Goal: Feedback & Contribution: Contribute content

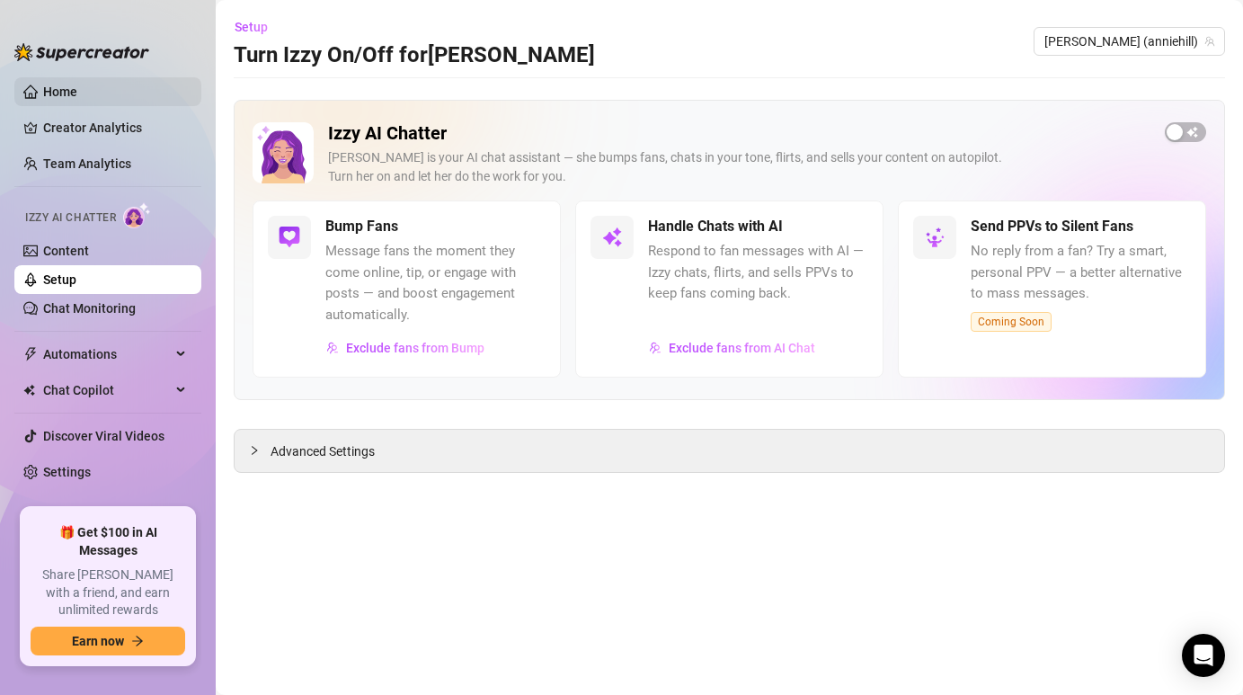
click at [77, 96] on link "Home" at bounding box center [60, 91] width 34 height 14
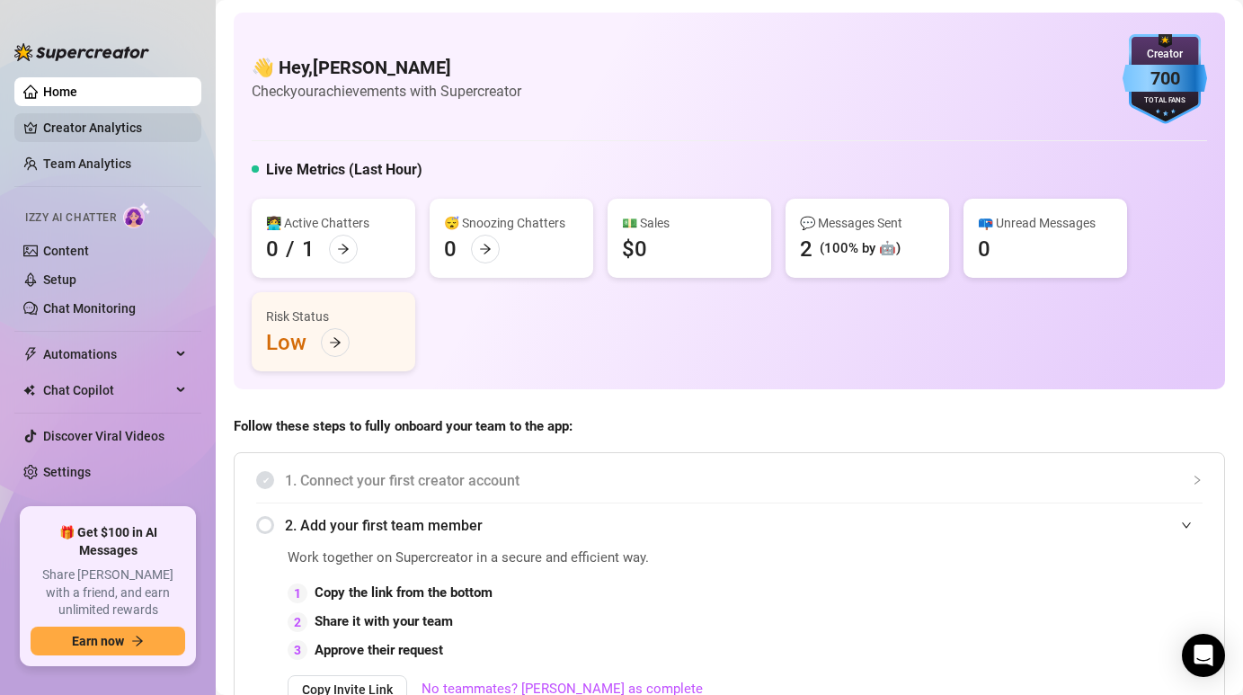
click at [120, 120] on link "Creator Analytics" at bounding box center [115, 127] width 144 height 29
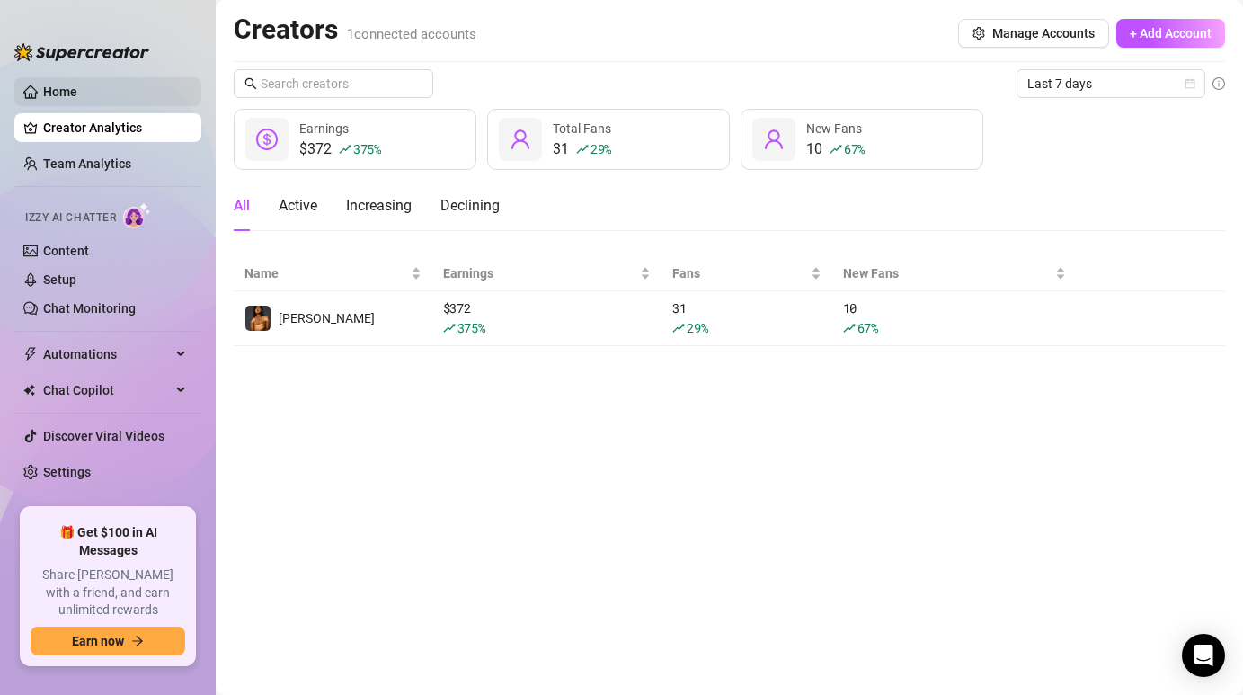
click at [77, 84] on link "Home" at bounding box center [60, 91] width 34 height 14
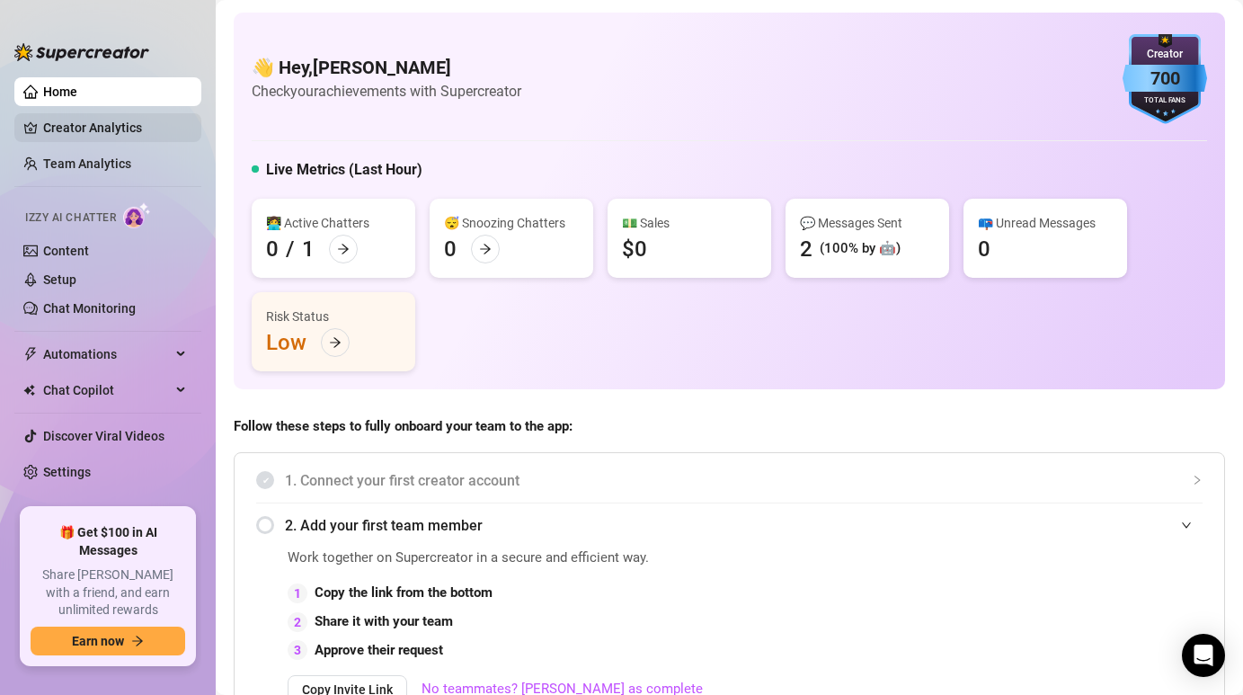
click at [125, 124] on link "Creator Analytics" at bounding box center [115, 127] width 144 height 29
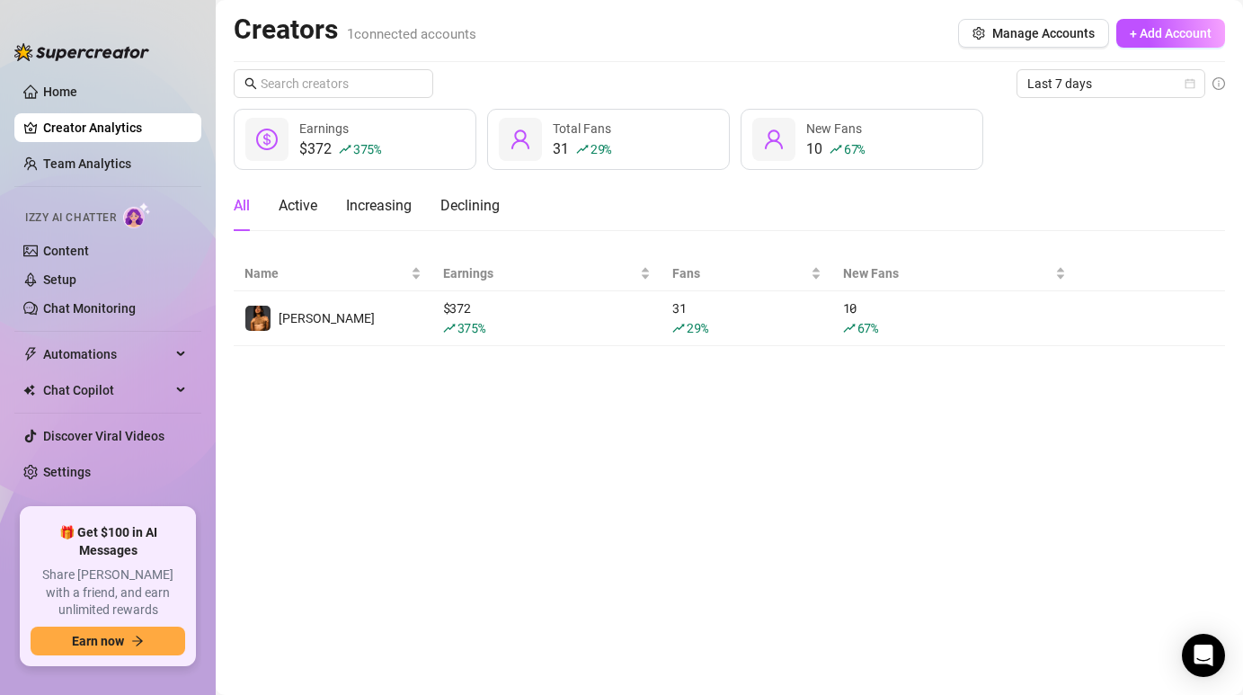
click at [116, 143] on ul "Home Creator Analytics Team Analytics Izzy AI Chatter Content Setup Chat Monito…" at bounding box center [107, 285] width 187 height 430
click at [77, 94] on link "Home" at bounding box center [60, 91] width 34 height 14
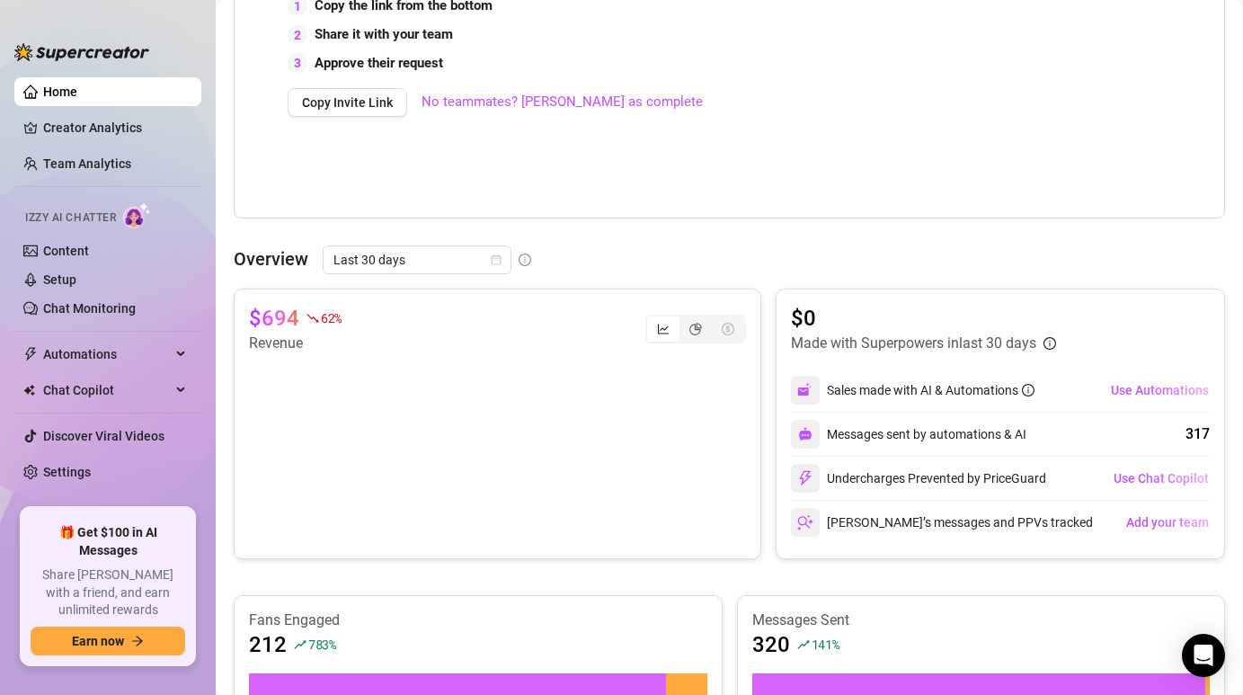
scroll to position [612, 0]
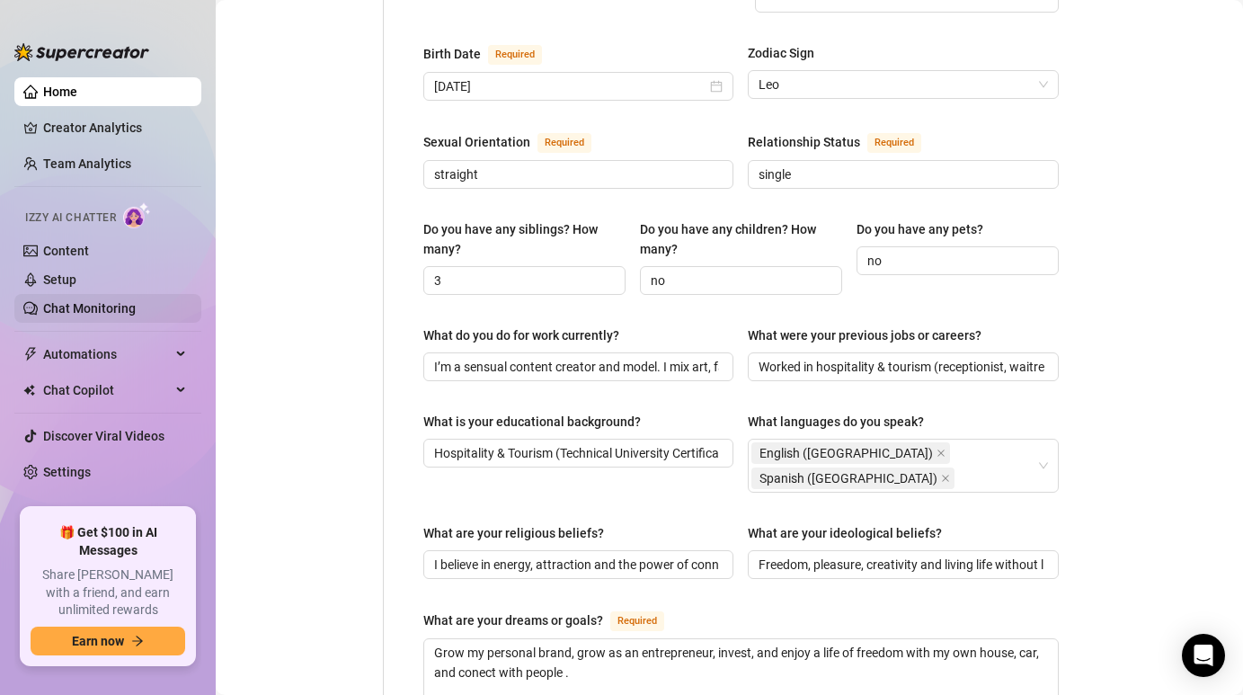
click at [73, 302] on link "Chat Monitoring" at bounding box center [89, 308] width 93 height 14
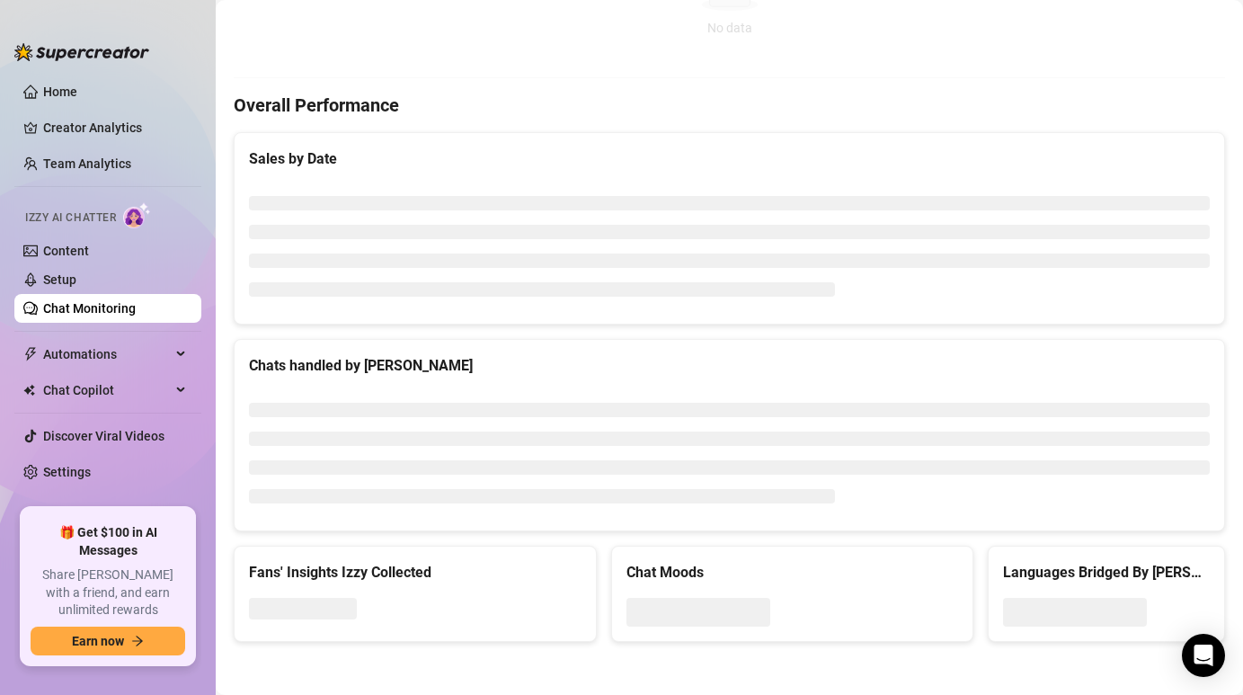
scroll to position [585, 0]
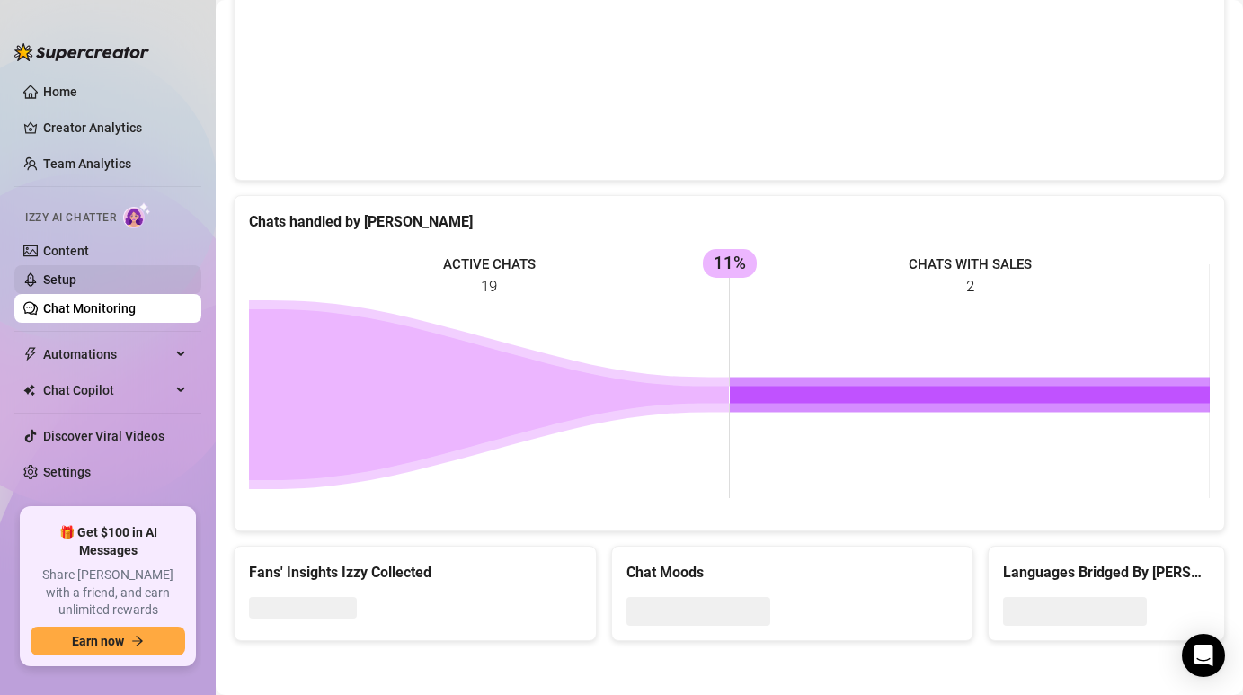
click at [70, 287] on link "Setup" at bounding box center [59, 279] width 33 height 14
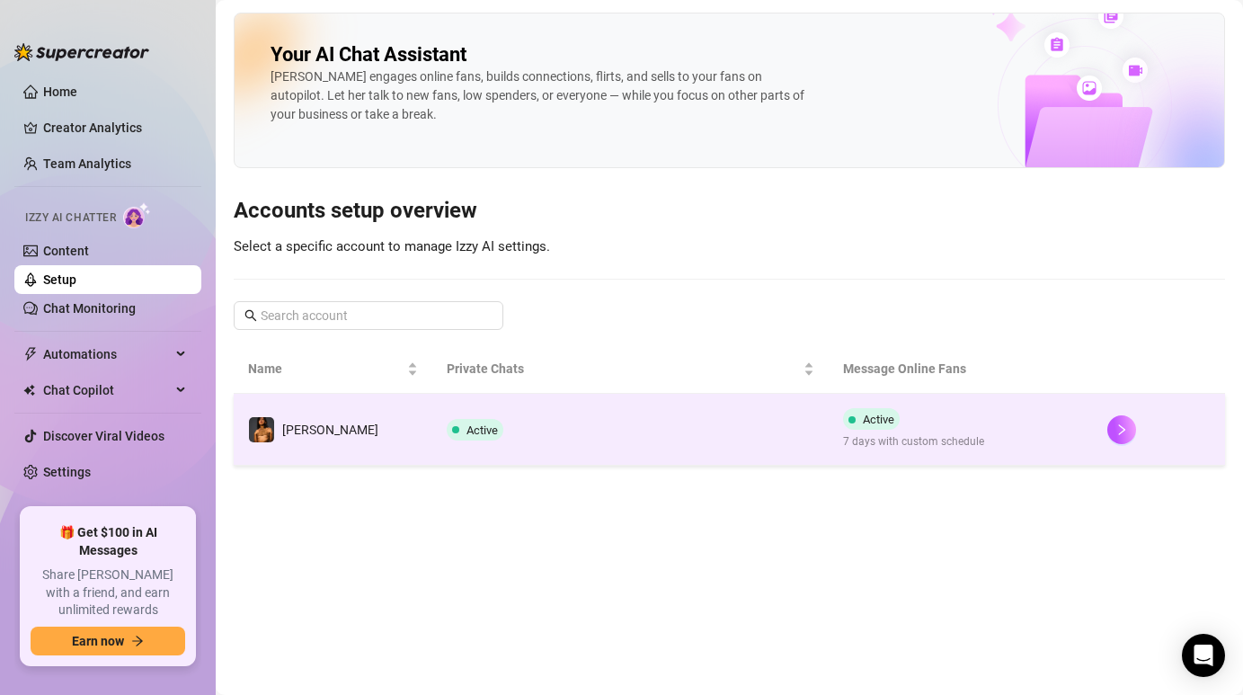
click at [243, 399] on td "[PERSON_NAME]" at bounding box center [333, 430] width 199 height 72
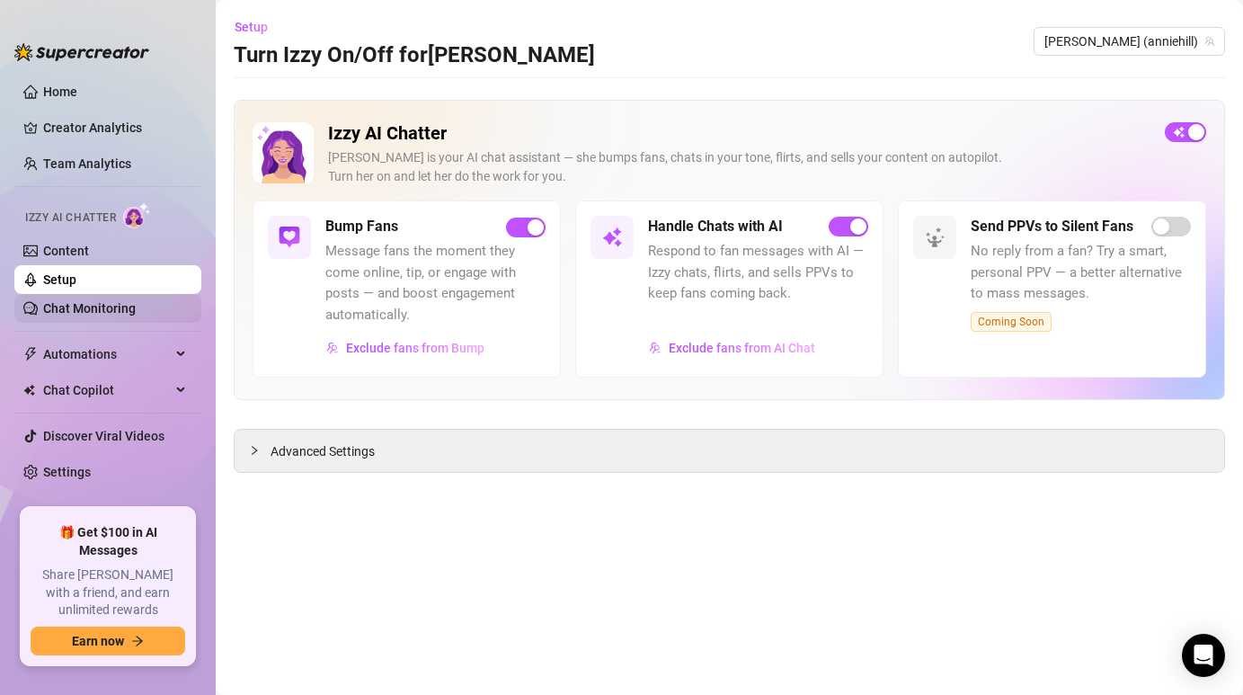
click at [136, 315] on link "Chat Monitoring" at bounding box center [89, 308] width 93 height 14
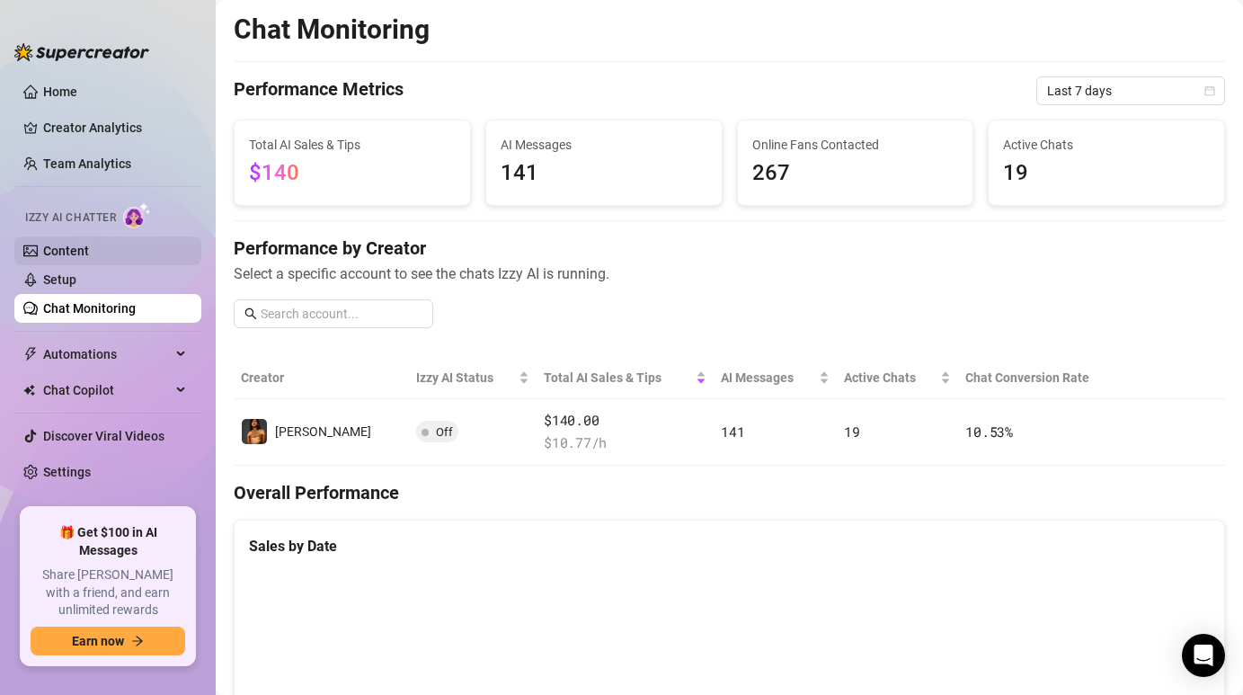
click at [89, 256] on link "Content" at bounding box center [66, 251] width 46 height 14
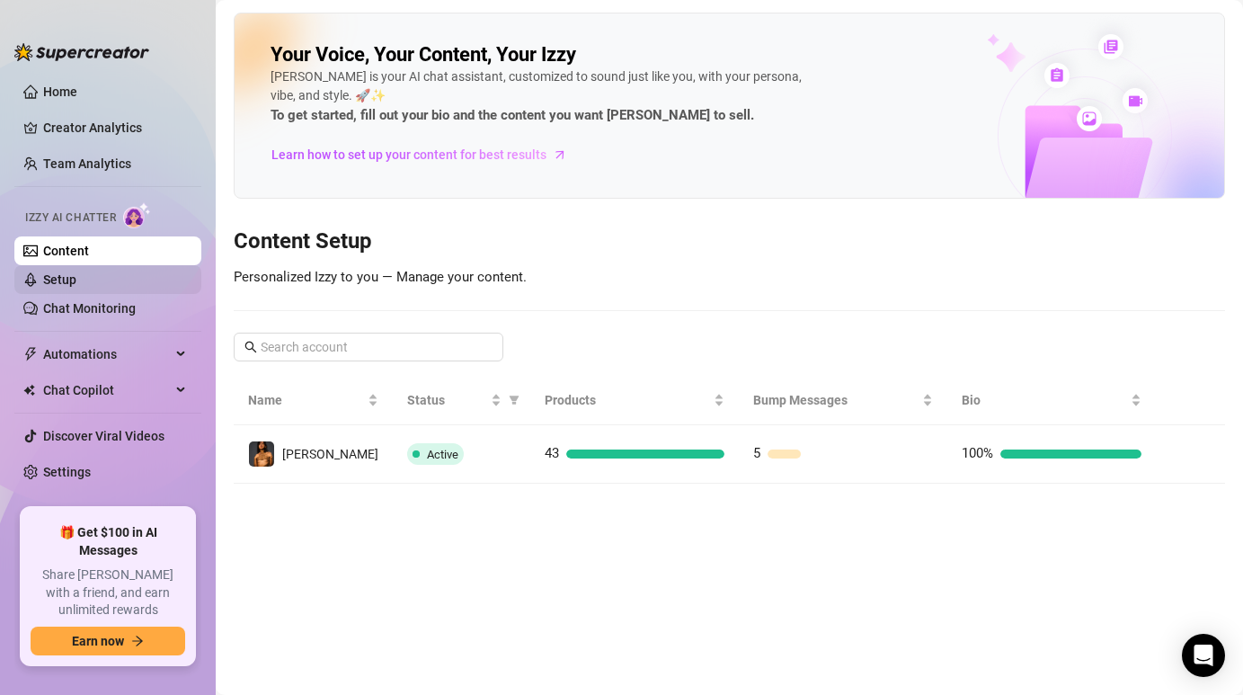
click at [76, 284] on link "Setup" at bounding box center [59, 279] width 33 height 14
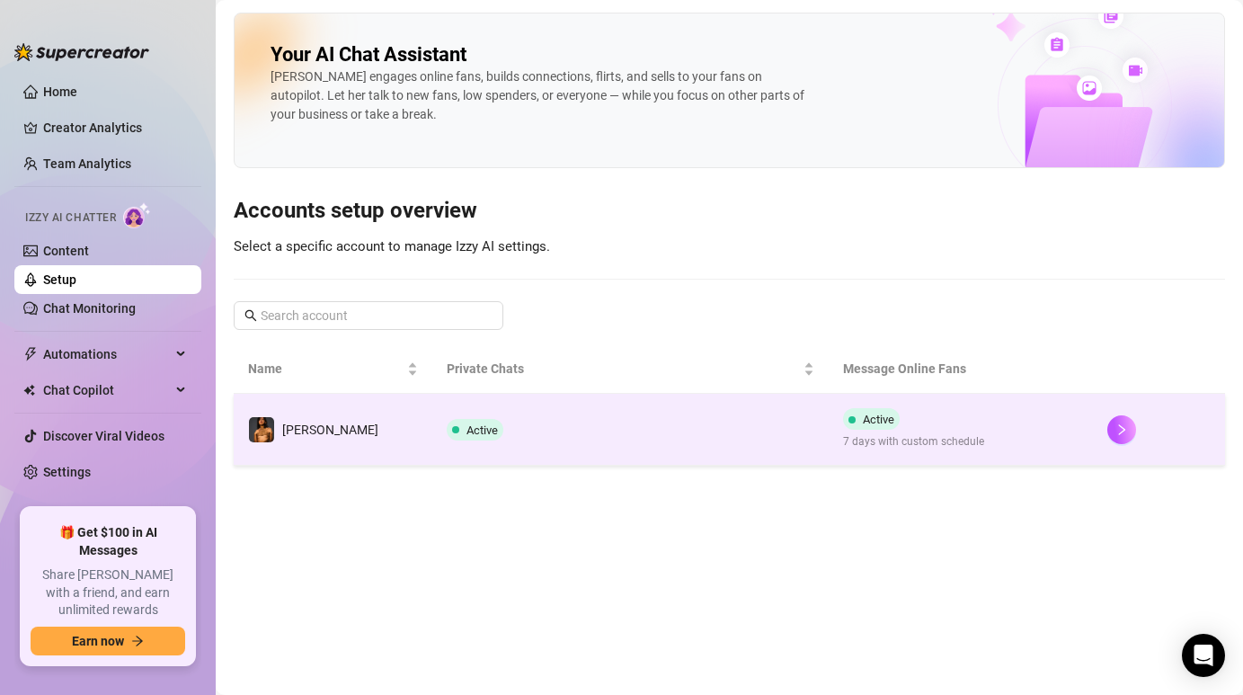
click at [288, 450] on td "[PERSON_NAME]" at bounding box center [333, 430] width 199 height 72
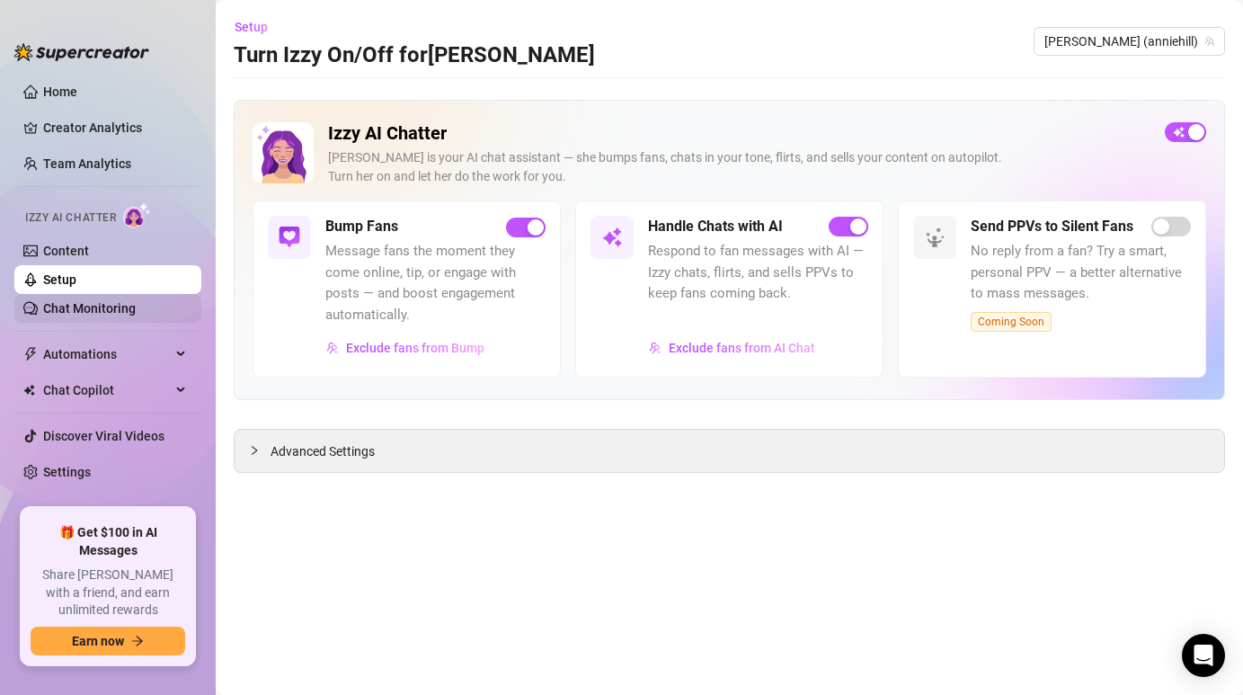
drag, startPoint x: 157, startPoint y: 319, endPoint x: 142, endPoint y: 319, distance: 15.3
click at [136, 315] on link "Chat Monitoring" at bounding box center [89, 308] width 93 height 14
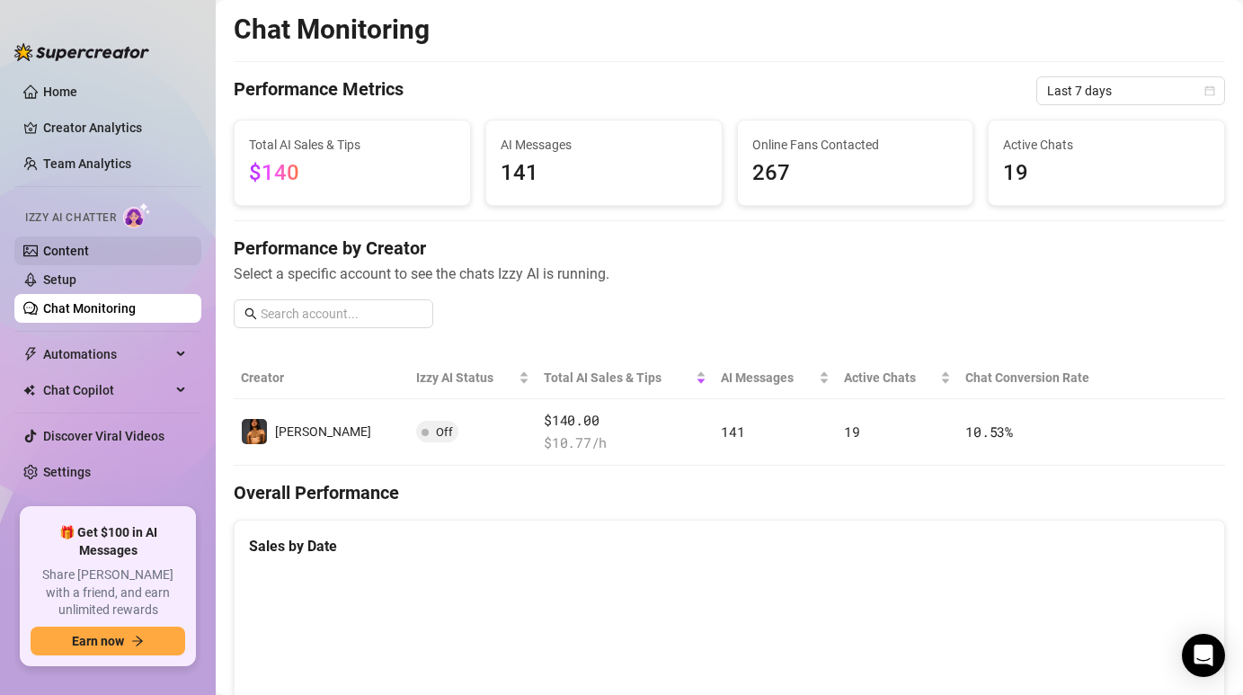
click at [89, 258] on link "Content" at bounding box center [66, 251] width 46 height 14
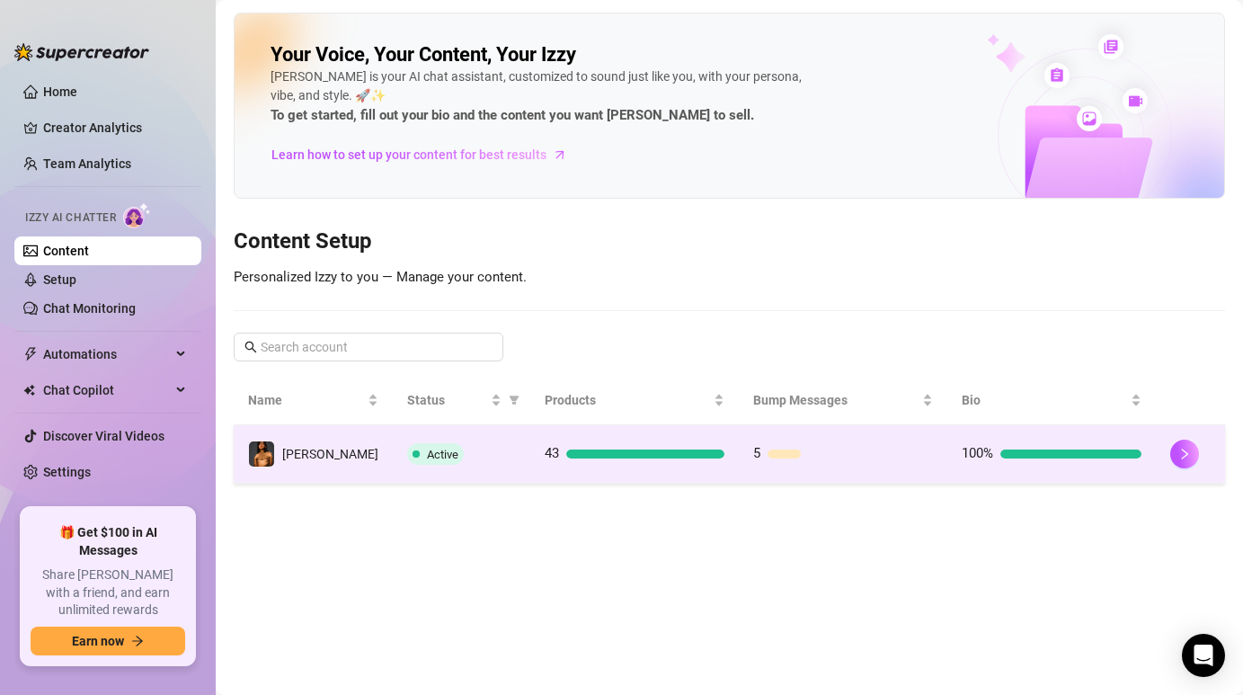
click at [331, 463] on td "[PERSON_NAME]" at bounding box center [313, 454] width 159 height 58
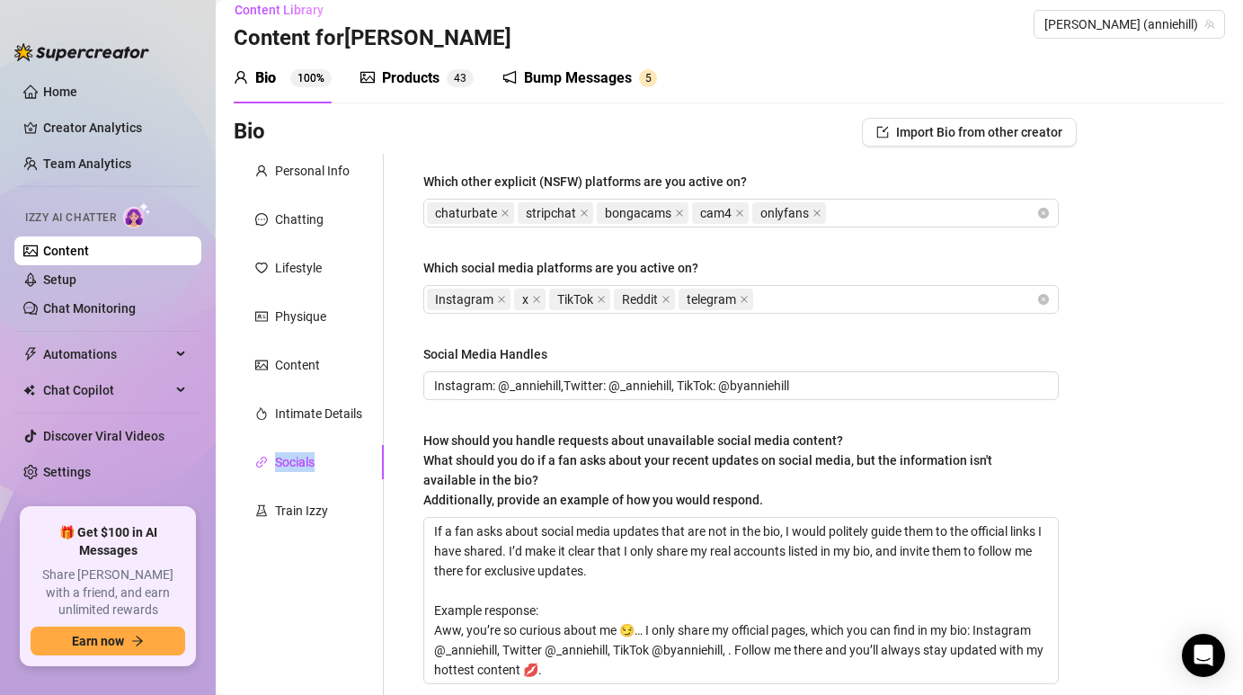
scroll to position [14, 0]
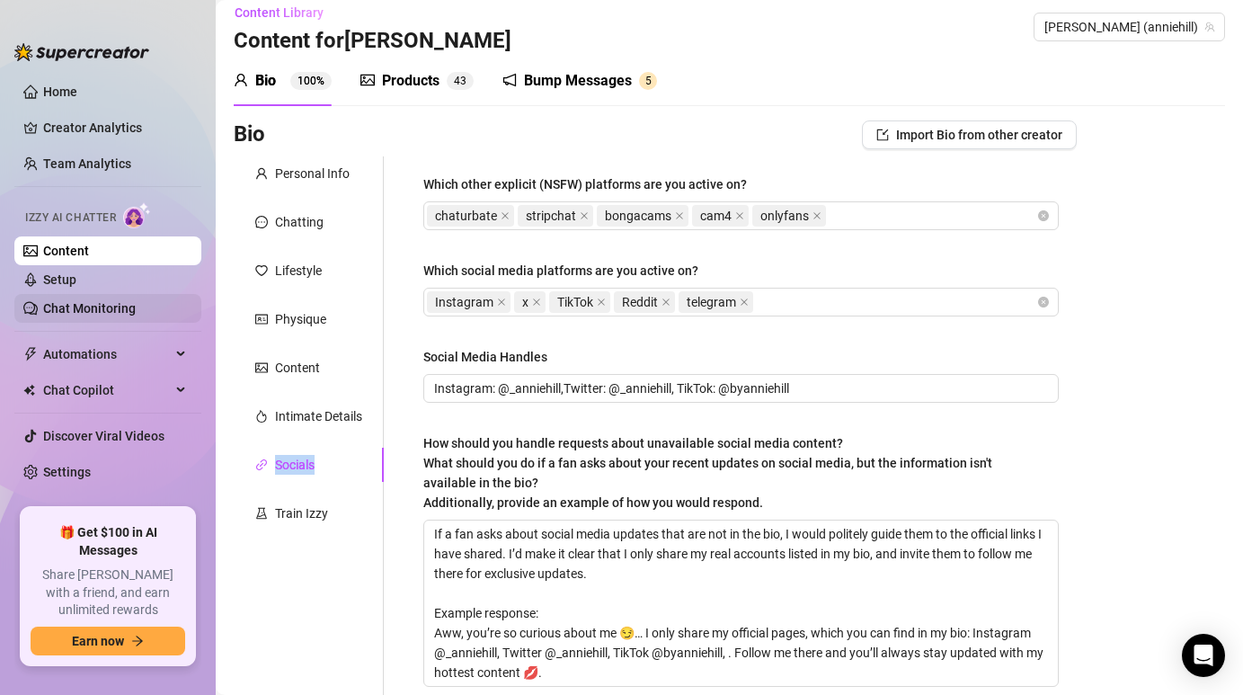
click at [99, 315] on link "Chat Monitoring" at bounding box center [89, 308] width 93 height 14
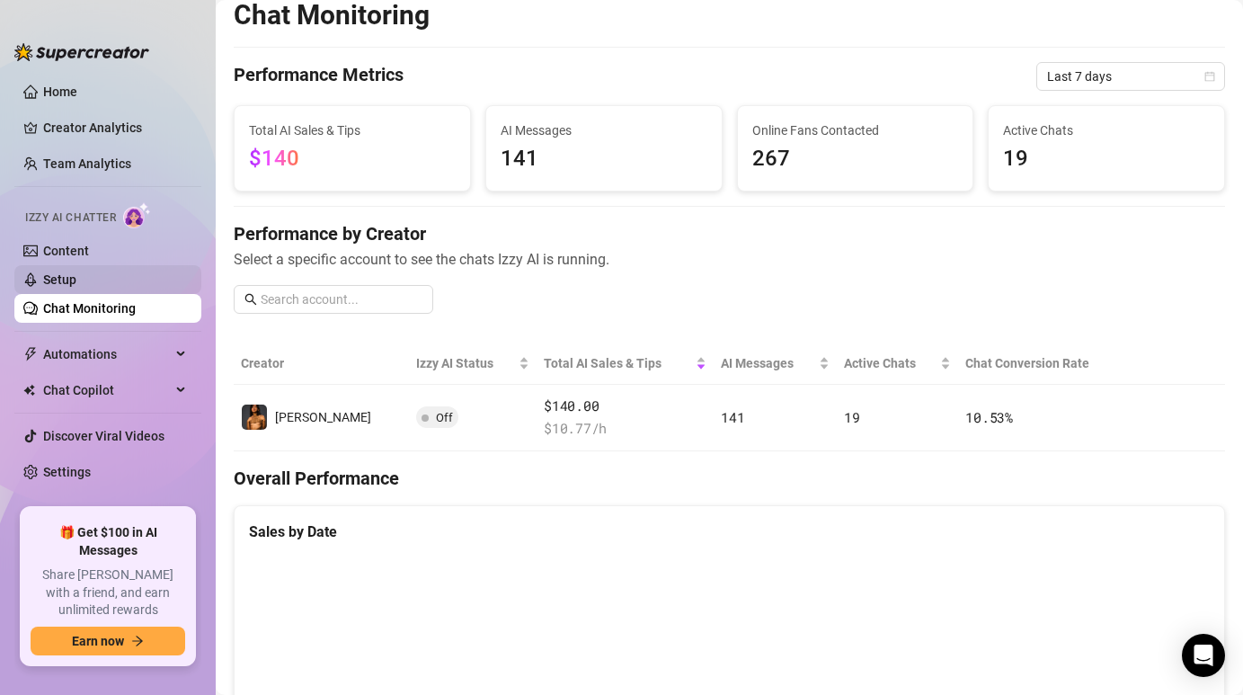
click at [76, 279] on link "Setup" at bounding box center [59, 279] width 33 height 14
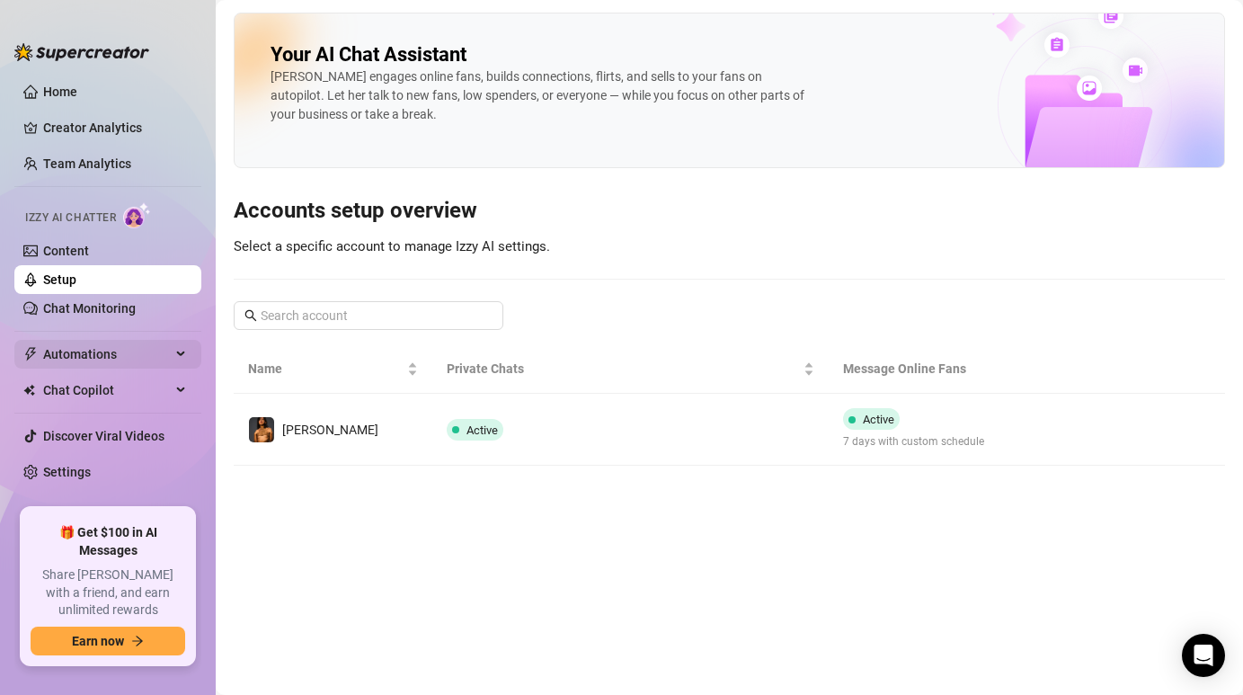
click at [94, 365] on span "Automations" at bounding box center [107, 354] width 128 height 29
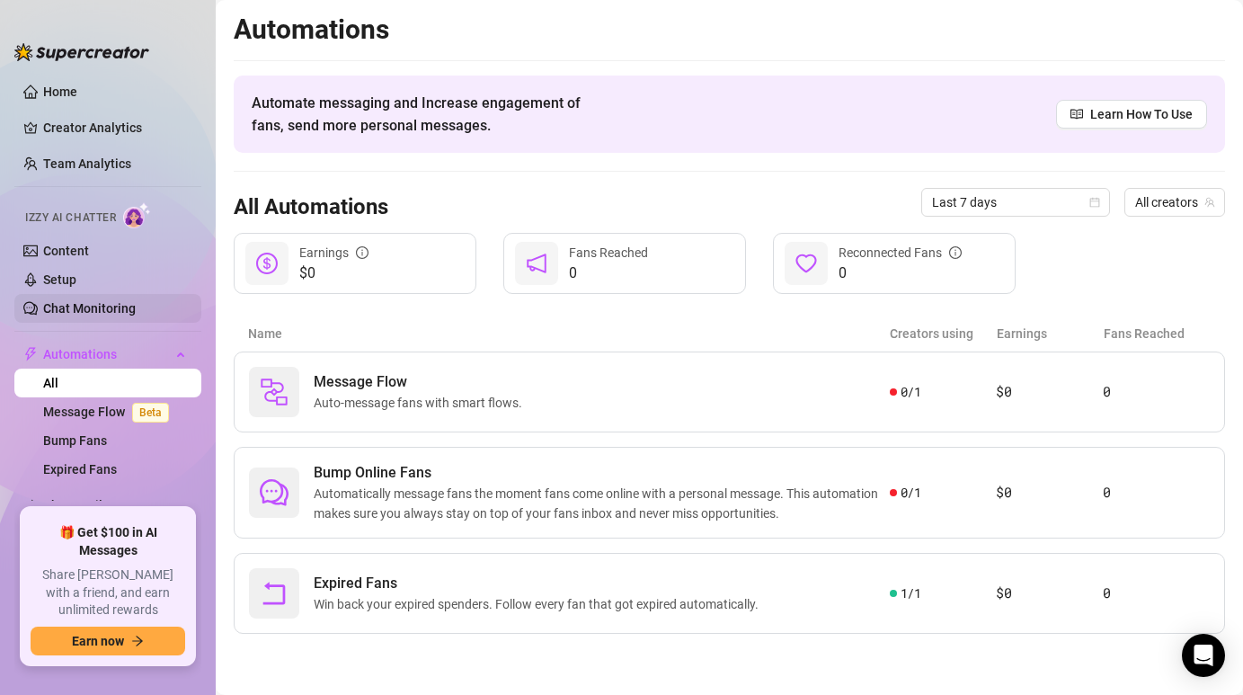
click at [100, 313] on link "Chat Monitoring" at bounding box center [89, 308] width 93 height 14
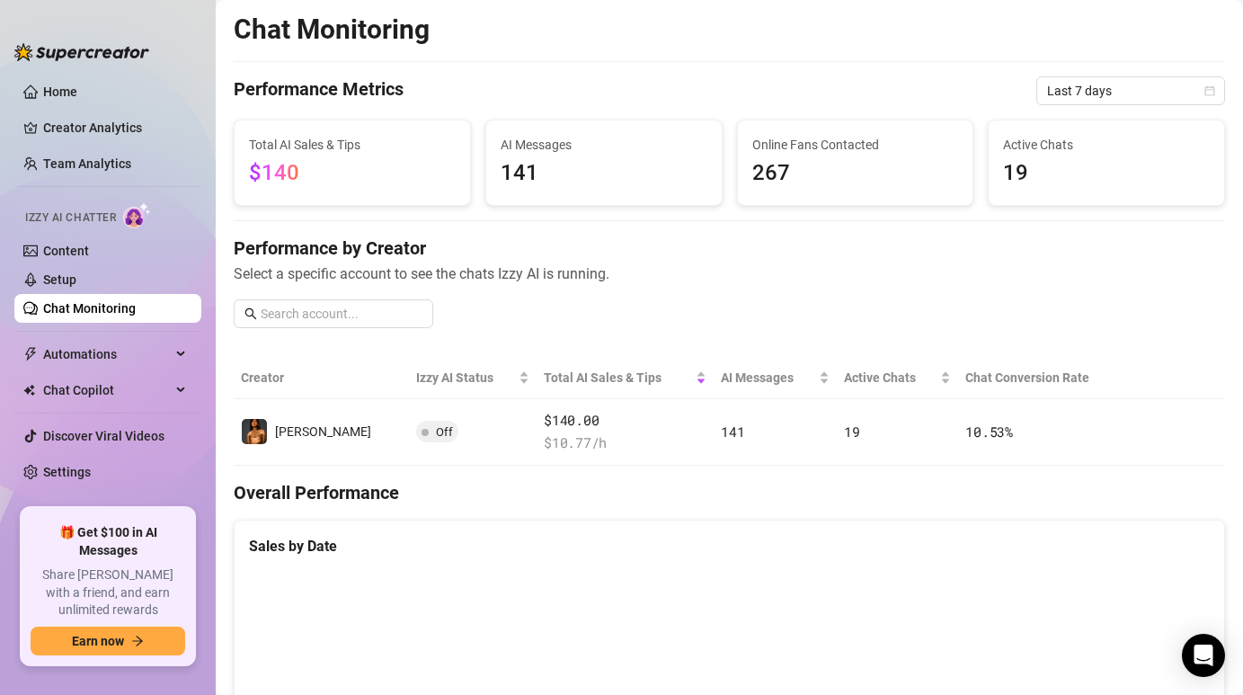
click at [82, 301] on link "Chat Monitoring" at bounding box center [89, 308] width 93 height 14
click at [75, 254] on link "Content" at bounding box center [66, 251] width 46 height 14
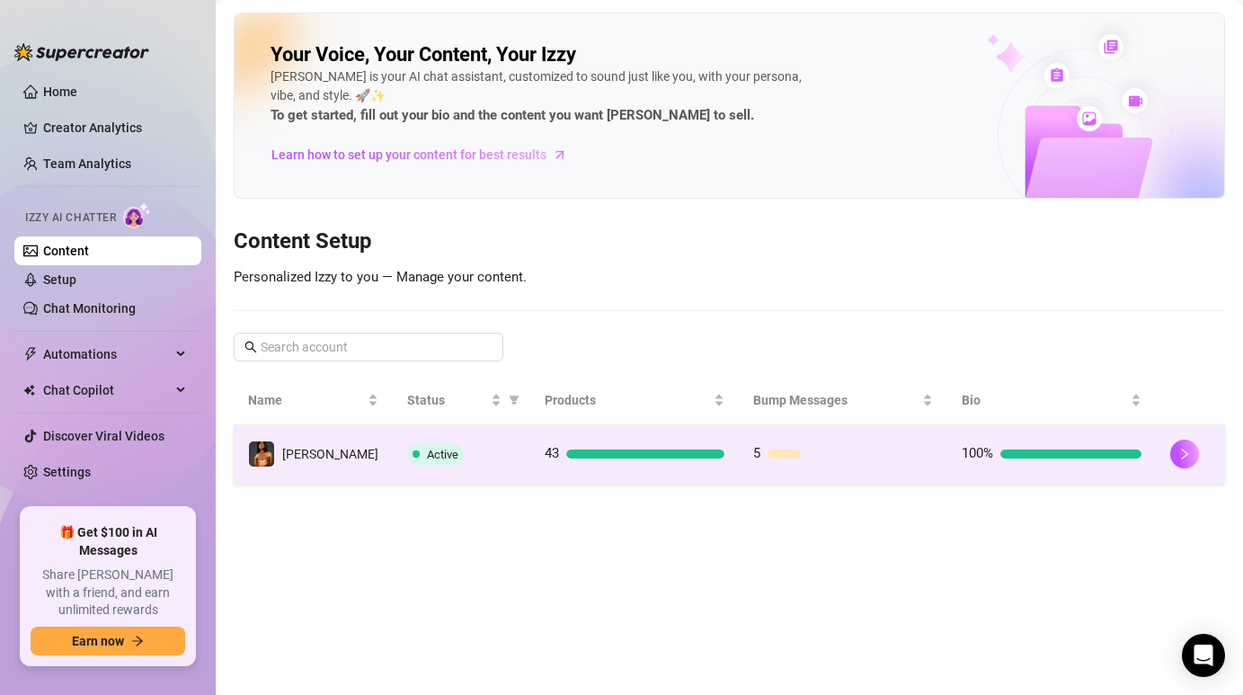
click at [468, 444] on div "Active" at bounding box center [461, 454] width 109 height 22
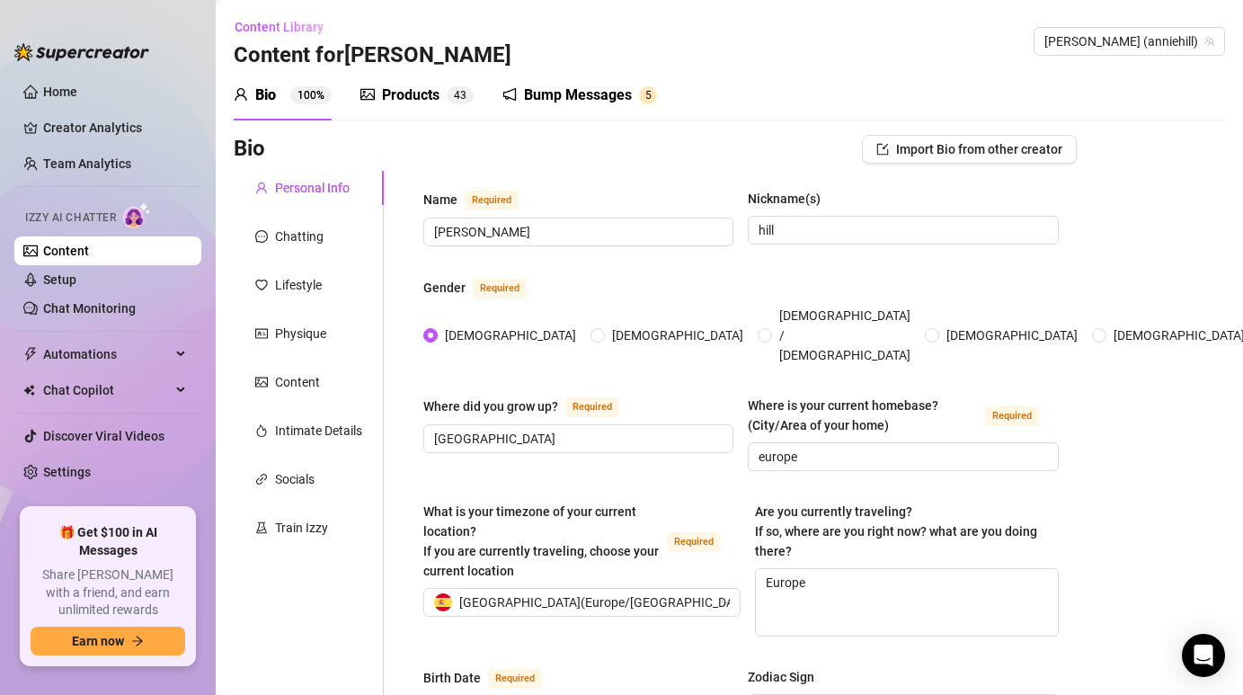
click at [429, 109] on div "Products 4 3" at bounding box center [416, 95] width 113 height 50
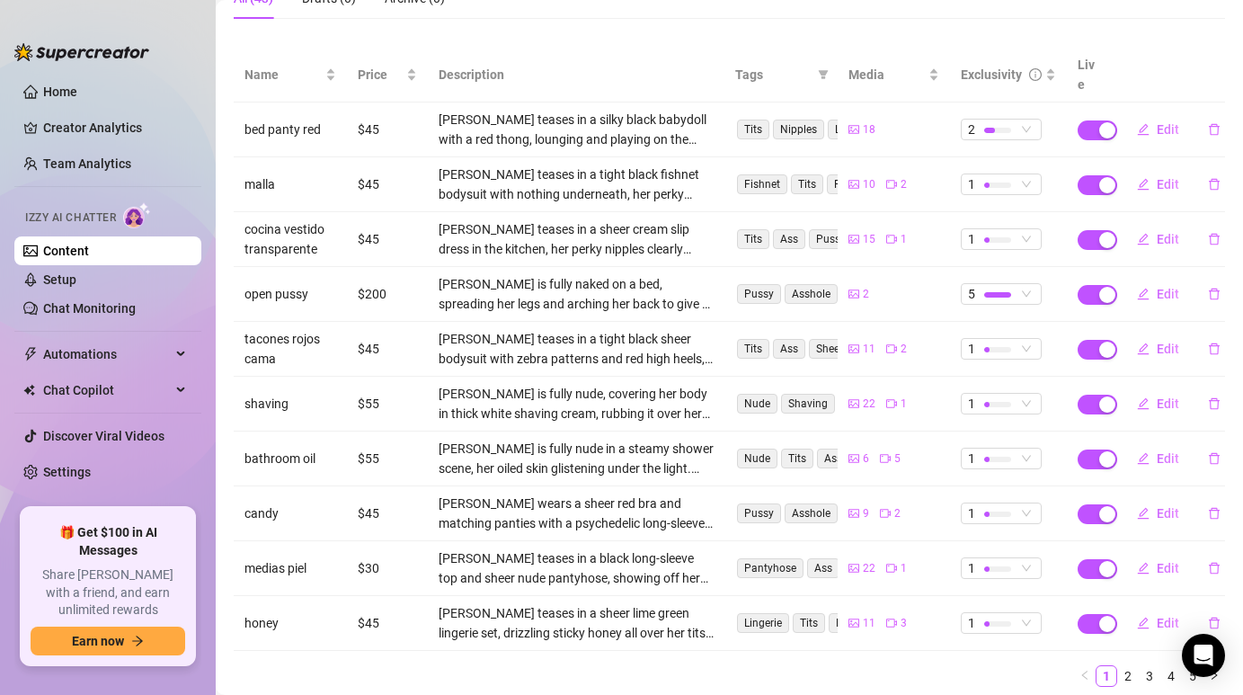
scroll to position [192, 0]
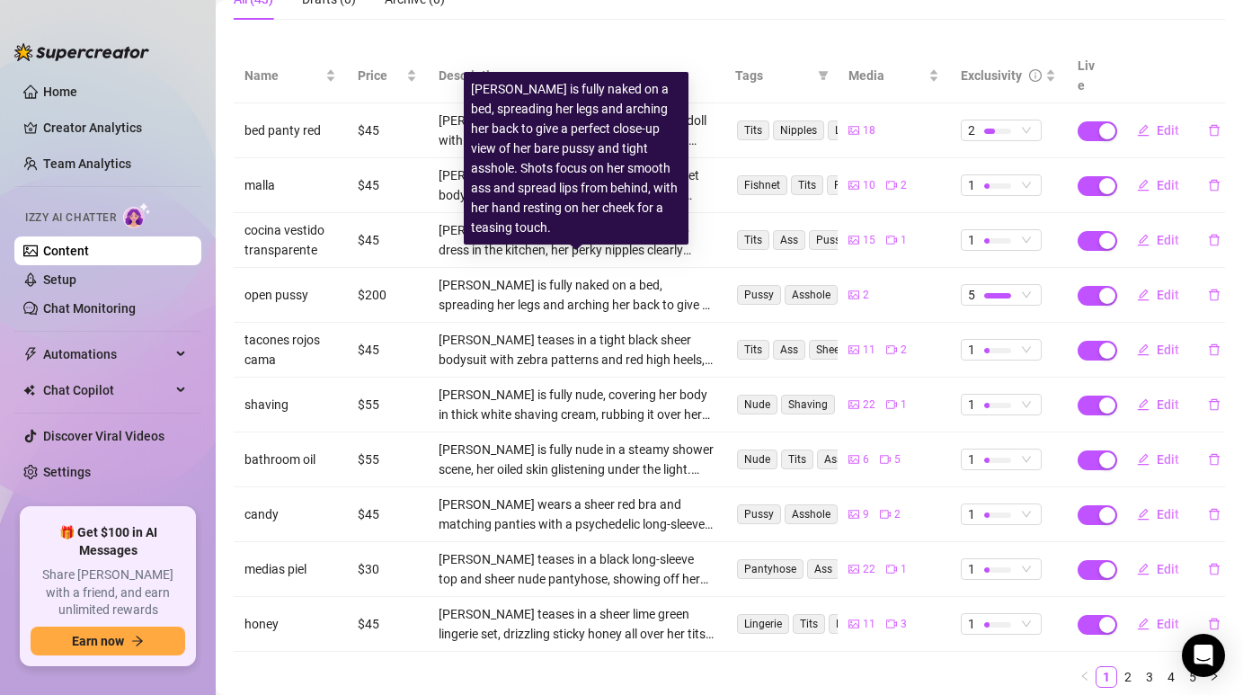
click at [581, 275] on div "[PERSON_NAME] is fully naked on a bed, spreading her legs and arching her back …" at bounding box center [577, 295] width 276 height 40
click at [654, 275] on div "[PERSON_NAME] is fully naked on a bed, spreading her legs and arching her back …" at bounding box center [577, 295] width 276 height 40
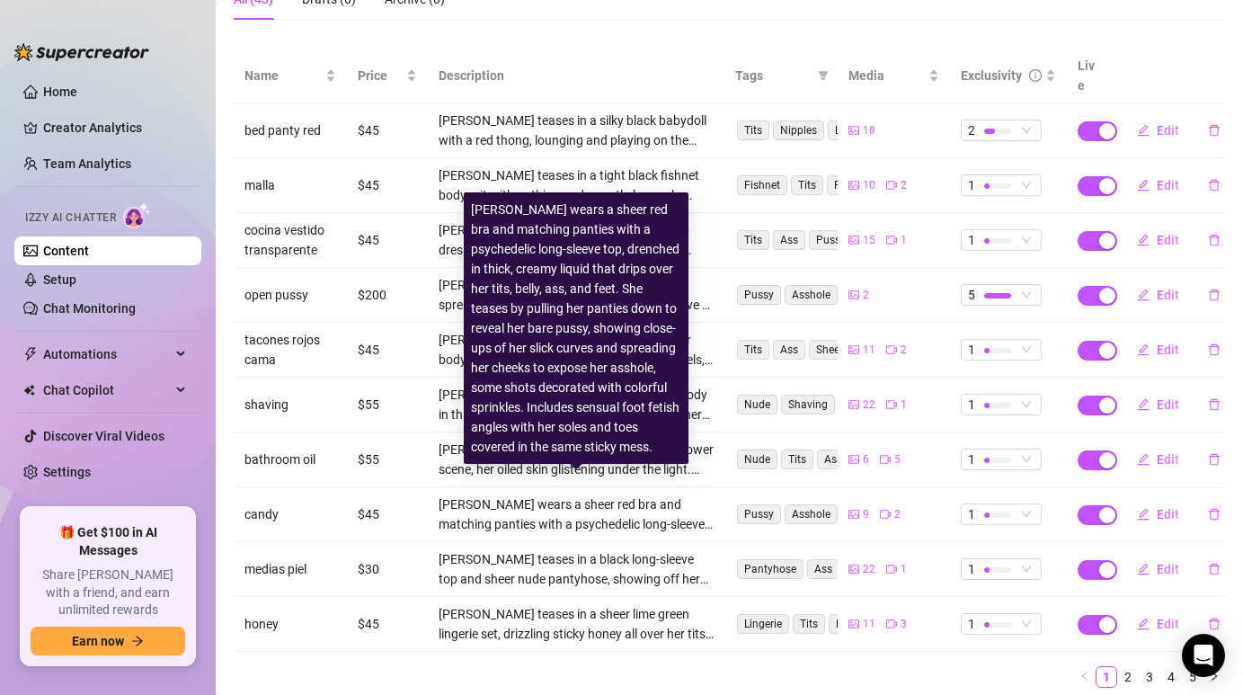
click at [694, 494] on div "[PERSON_NAME] wears a sheer red bra and matching panties with a psychedelic lon…" at bounding box center [577, 514] width 276 height 40
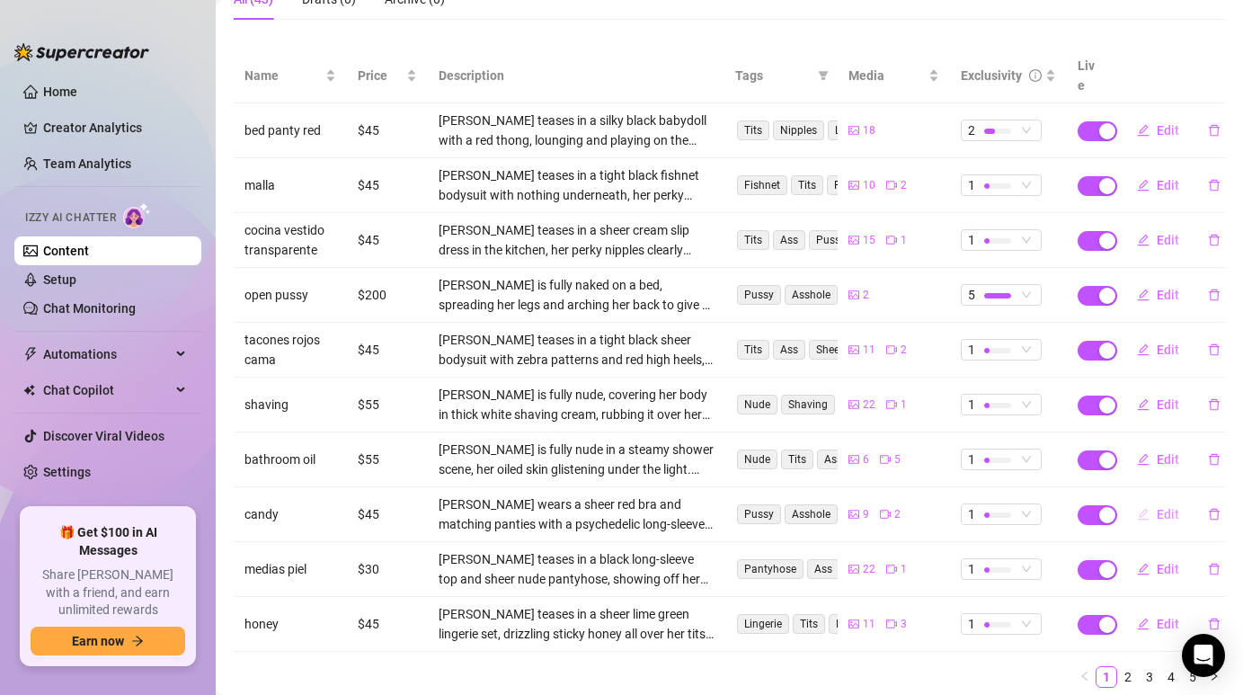
click at [1156, 500] on button "Edit" at bounding box center [1157, 514] width 71 height 29
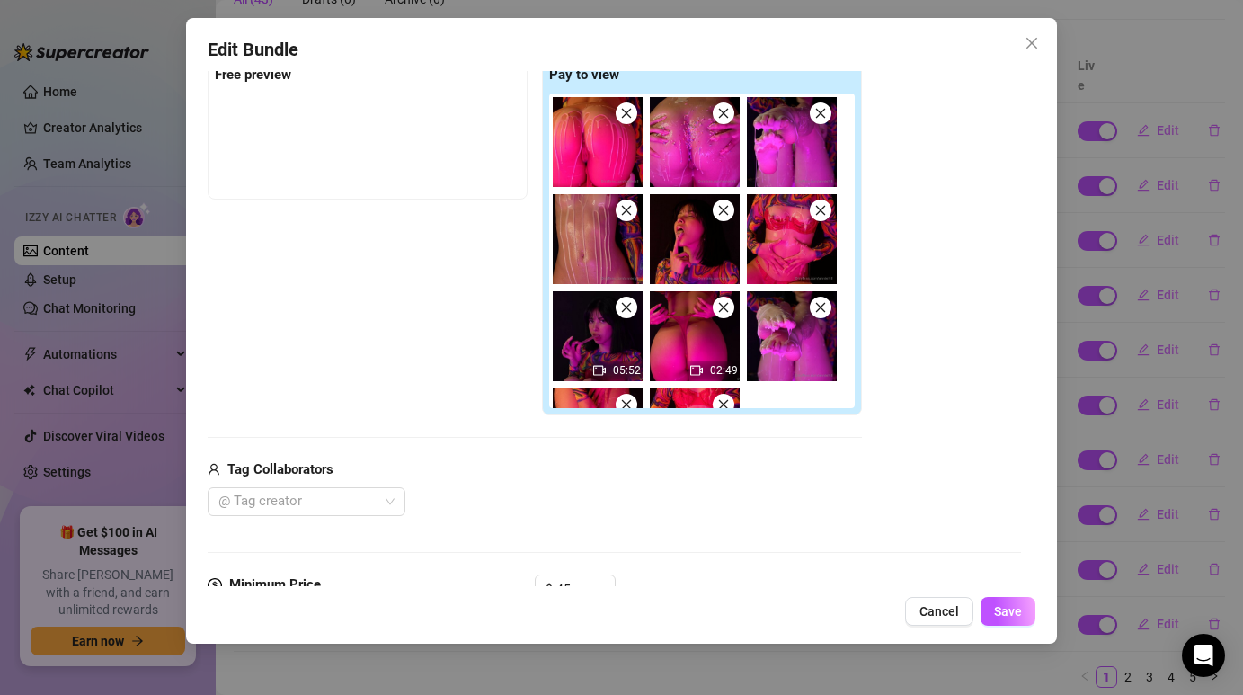
scroll to position [17, 0]
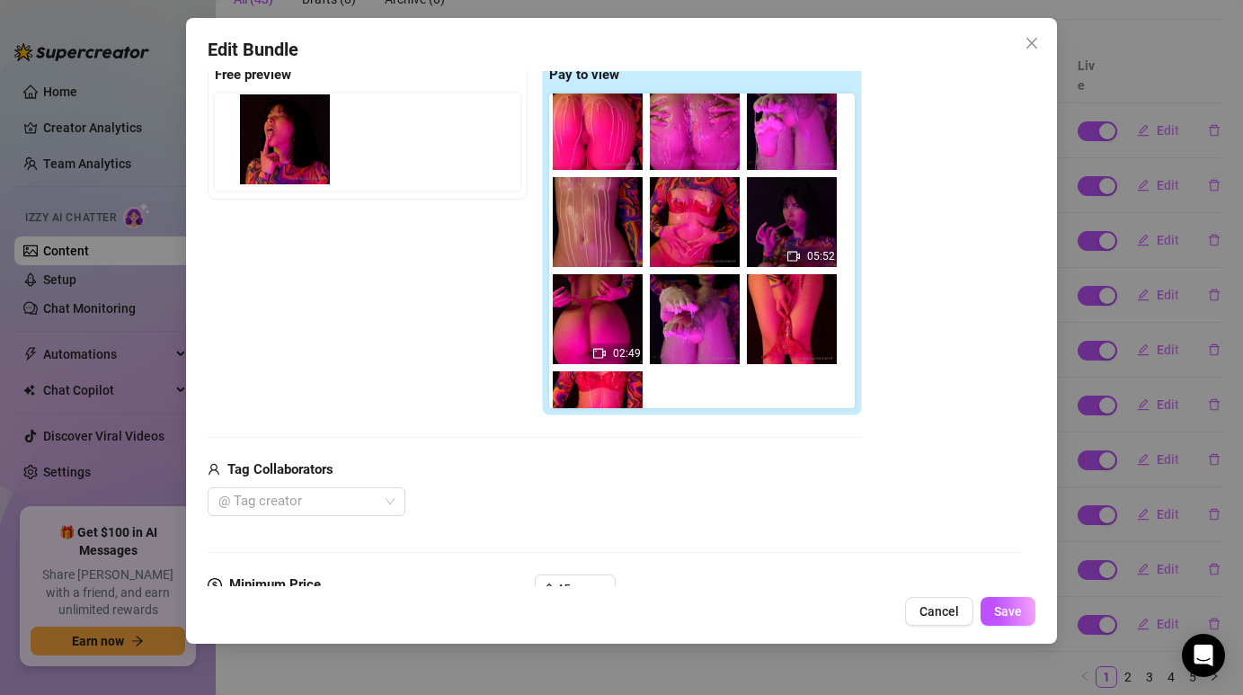
drag, startPoint x: 683, startPoint y: 222, endPoint x: 249, endPoint y: 134, distance: 442.9
click at [249, 134] on div "Free preview Pay to view 05:52 02:49" at bounding box center [535, 237] width 654 height 358
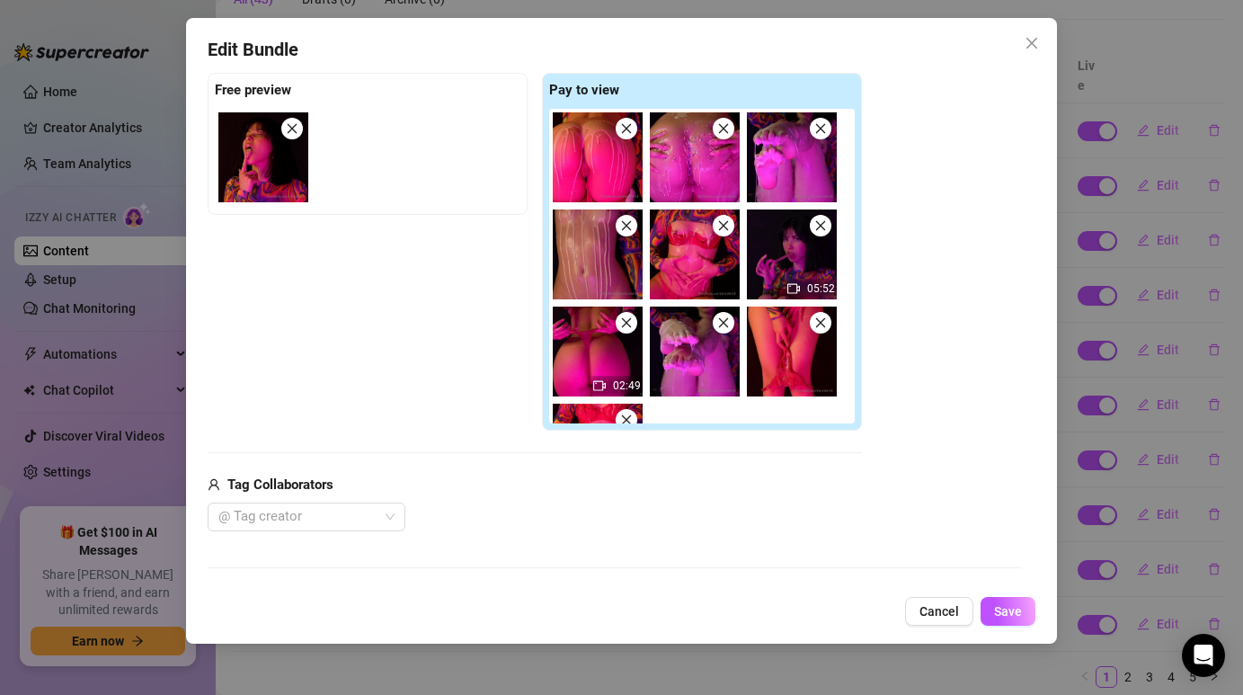
scroll to position [0, 0]
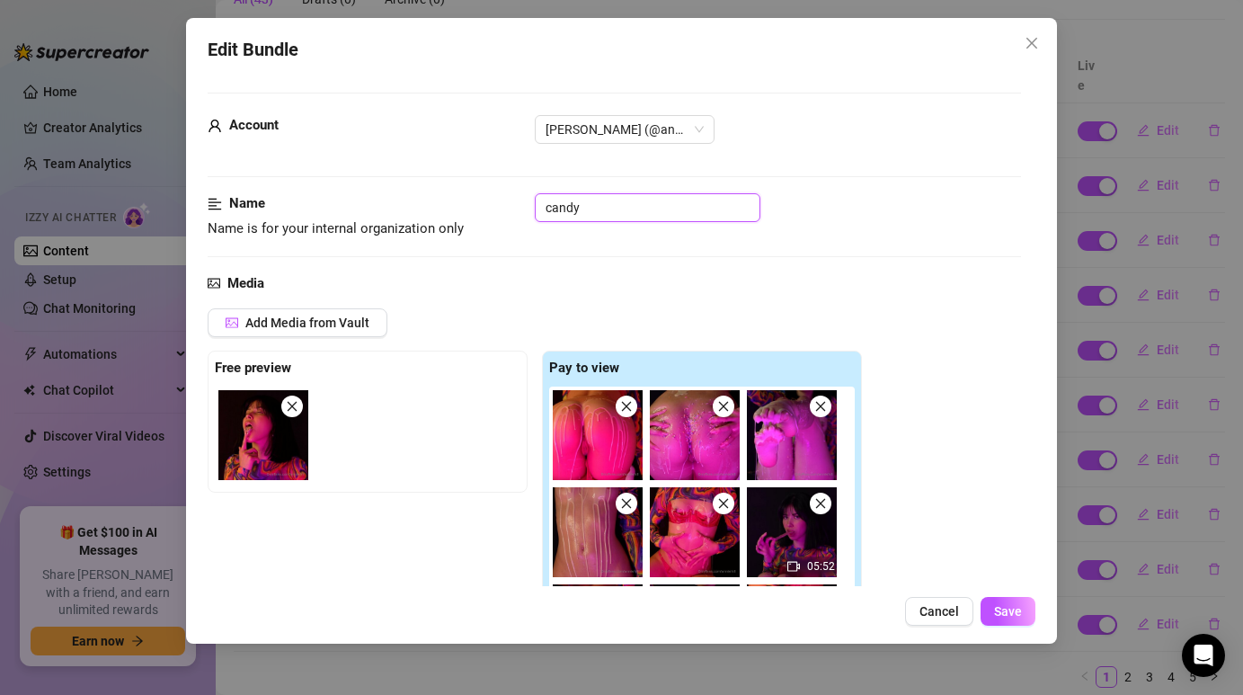
click at [604, 217] on input "candy" at bounding box center [648, 207] width 226 height 29
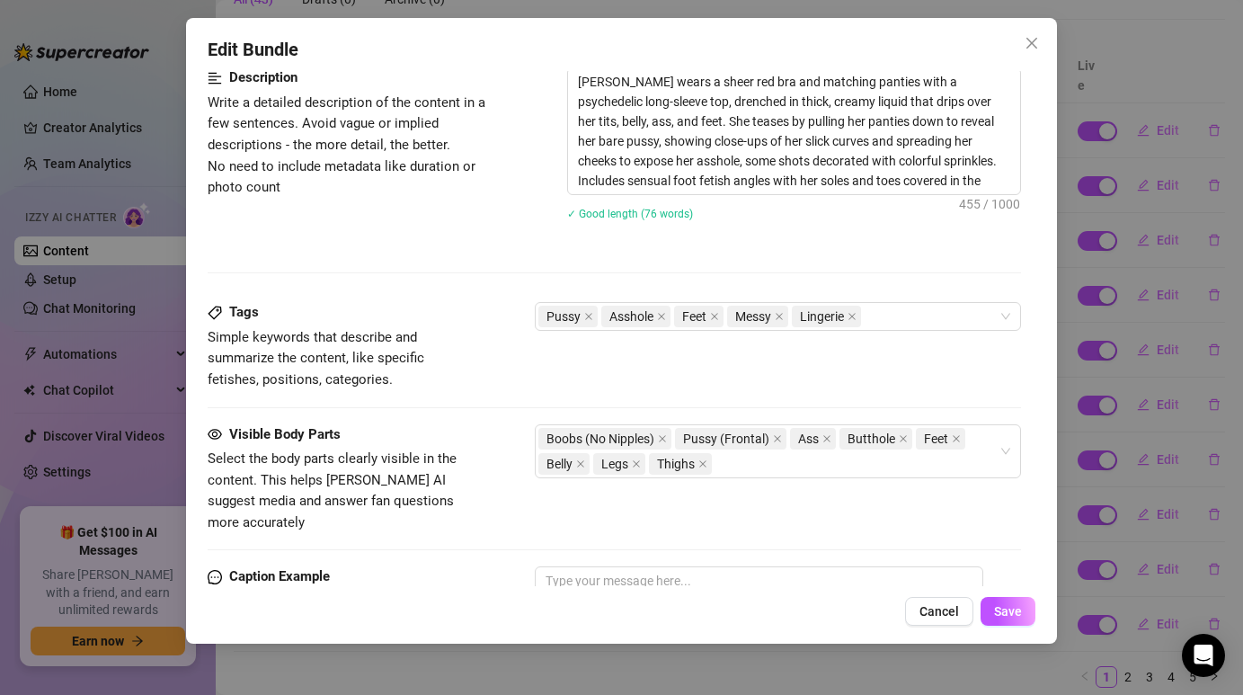
scroll to position [966, 0]
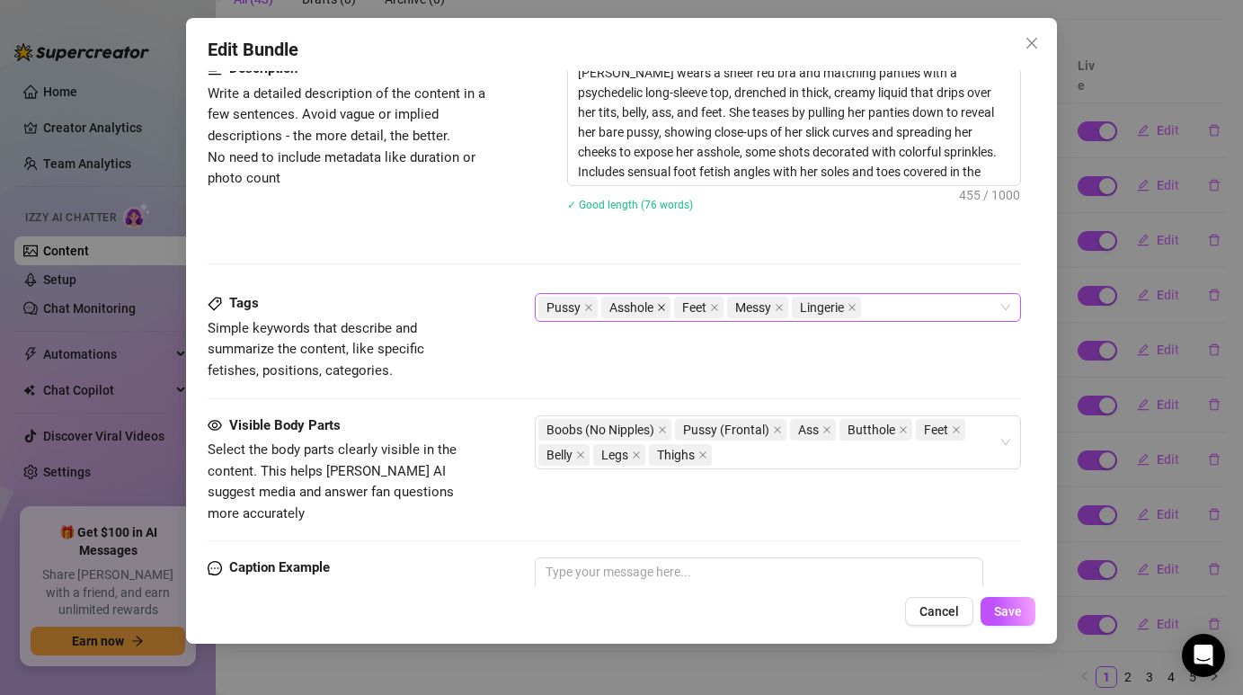
click at [659, 312] on icon "close" at bounding box center [661, 307] width 9 height 9
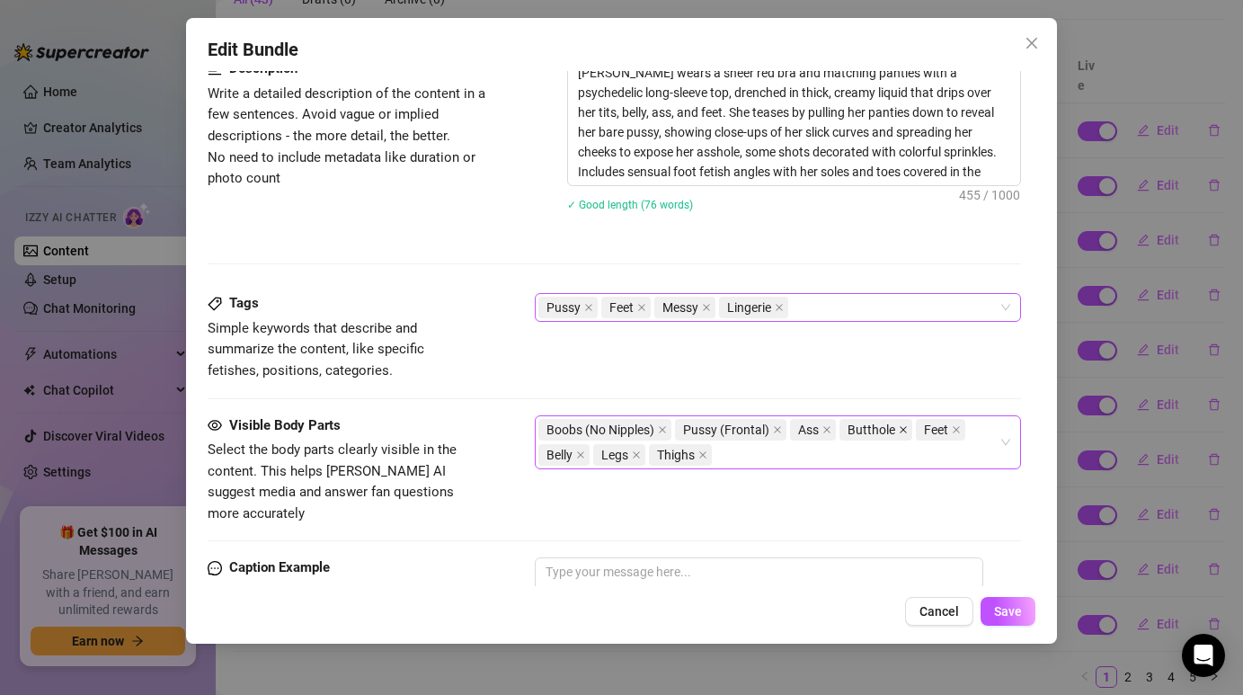
click at [900, 429] on icon "close" at bounding box center [903, 429] width 9 height 9
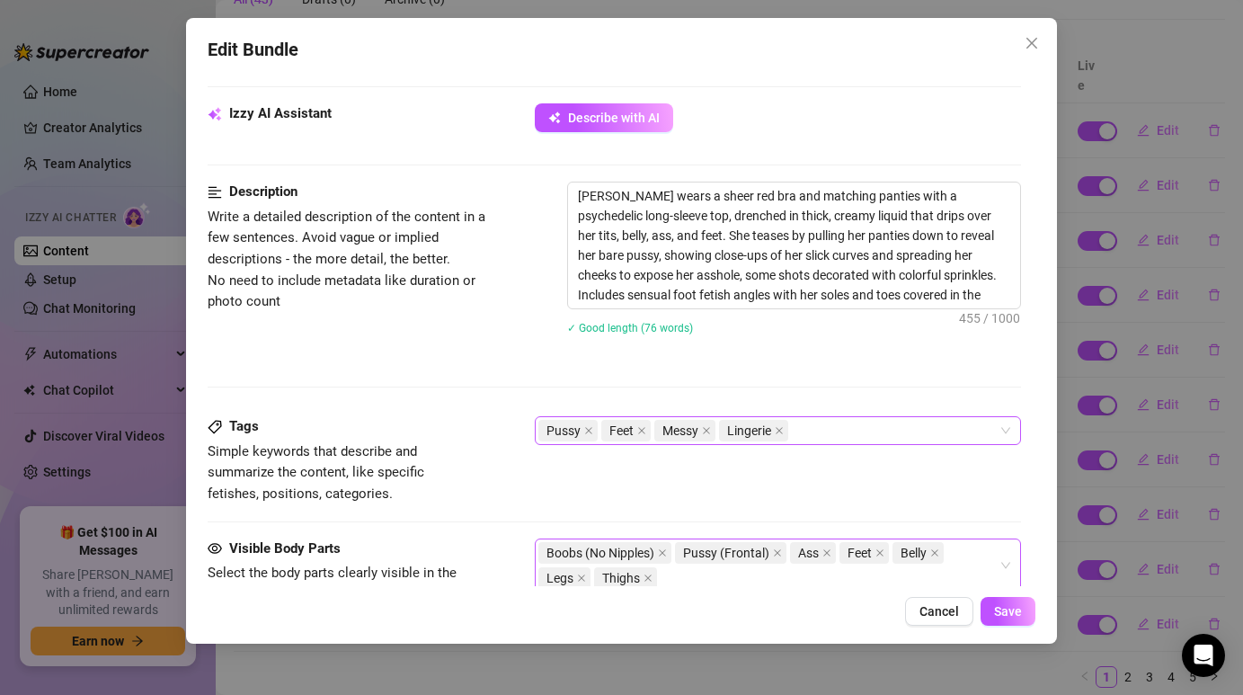
scroll to position [841, 0]
drag, startPoint x: 580, startPoint y: 194, endPoint x: 1013, endPoint y: 300, distance: 445.9
click at [1013, 300] on textarea "[PERSON_NAME] wears a sheer red bra and matching panties with a psychedelic lon…" at bounding box center [793, 247] width 451 height 126
click at [1031, 46] on icon "close" at bounding box center [1031, 43] width 14 height 14
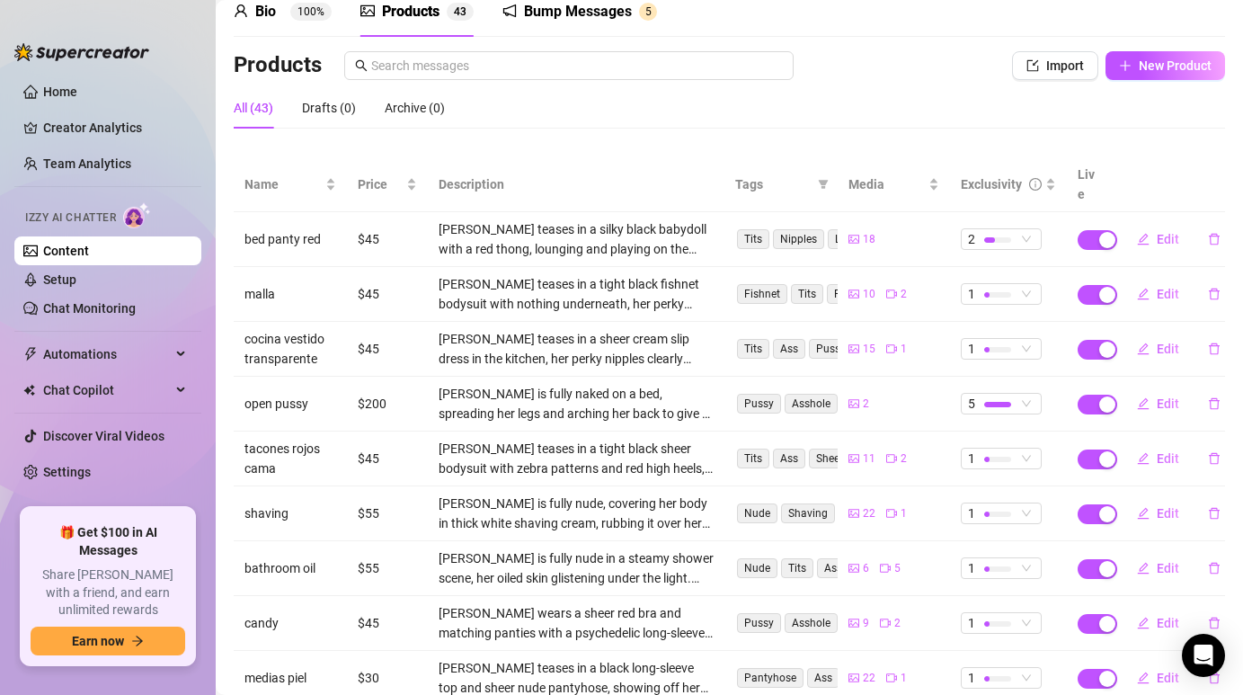
scroll to position [128, 0]
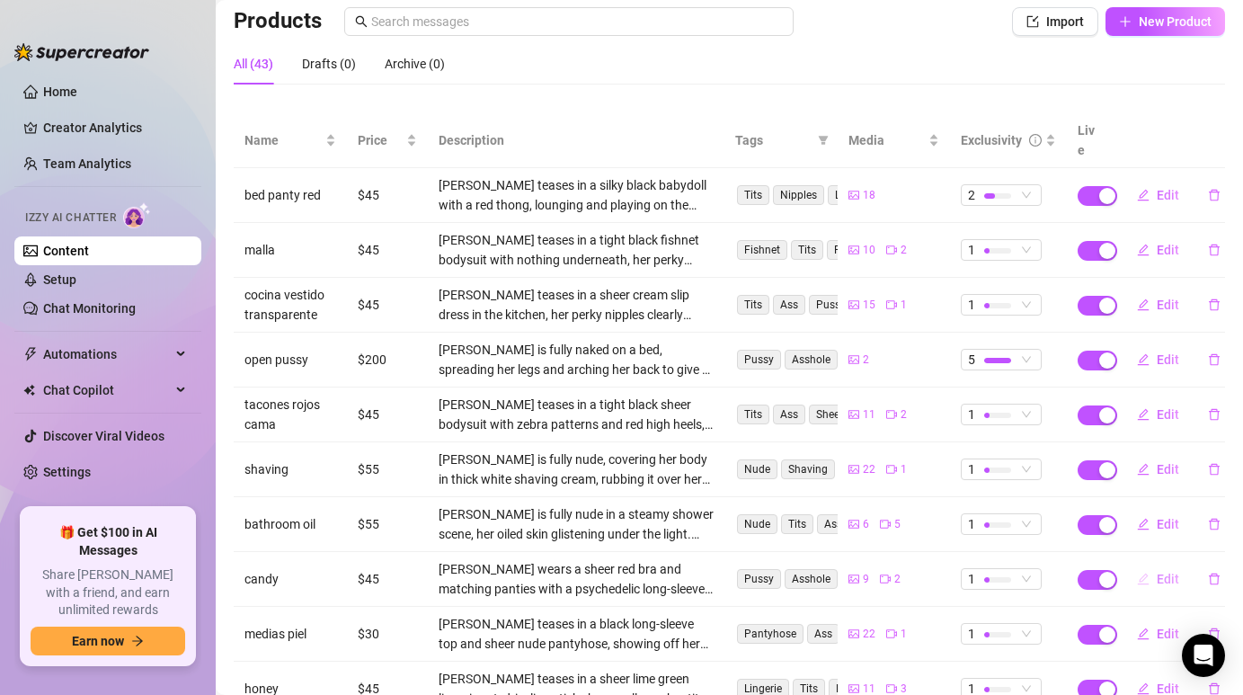
click at [1162, 571] on span "Edit" at bounding box center [1167, 578] width 22 height 14
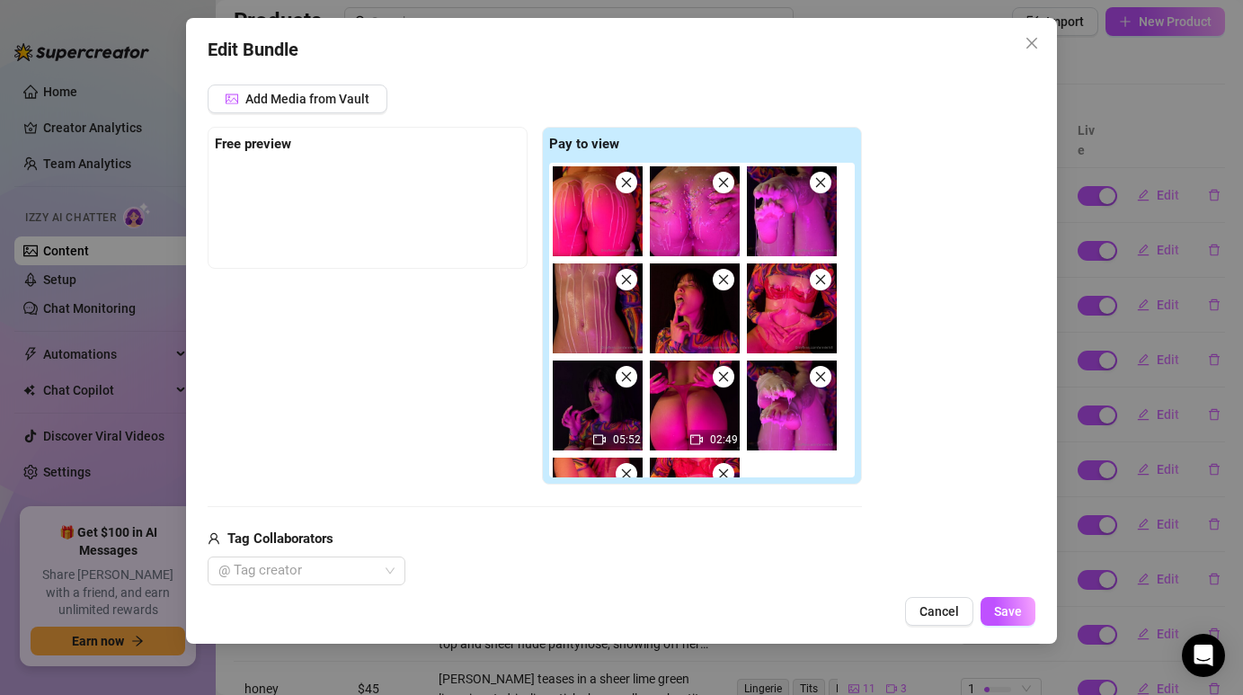
scroll to position [230, 0]
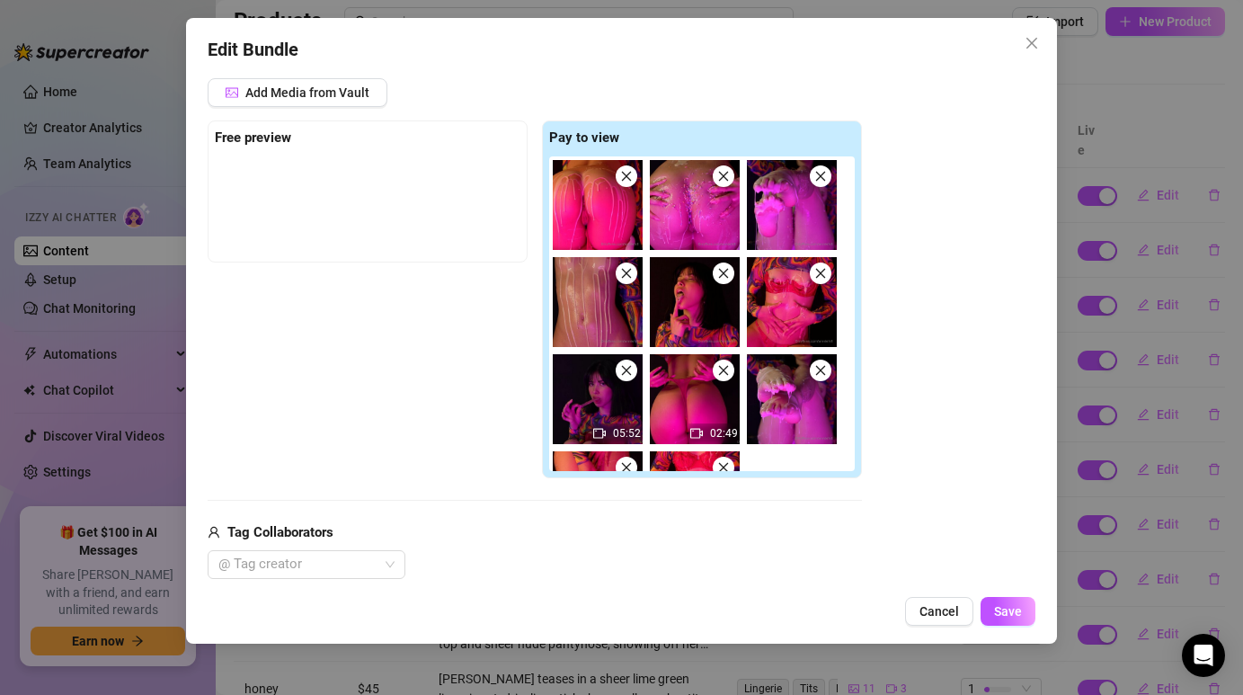
click at [1023, 46] on span "Close" at bounding box center [1031, 43] width 29 height 14
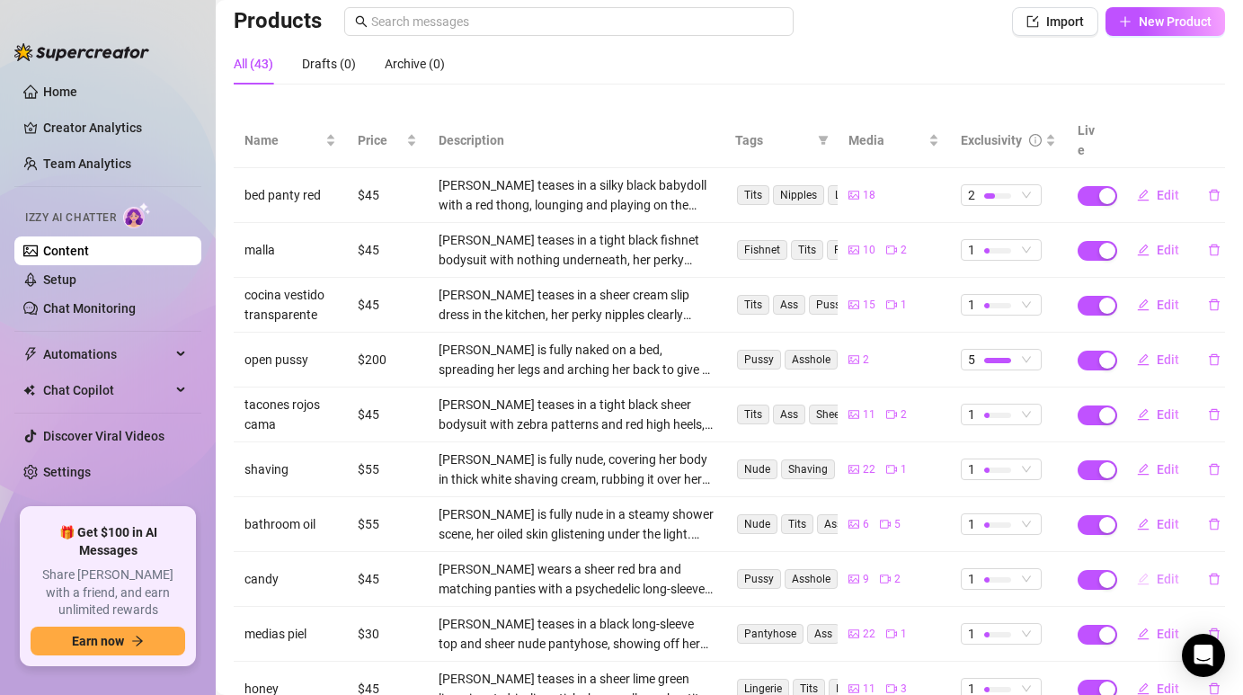
click at [1163, 571] on span "Edit" at bounding box center [1167, 578] width 22 height 14
type textarea "Type your message here..."
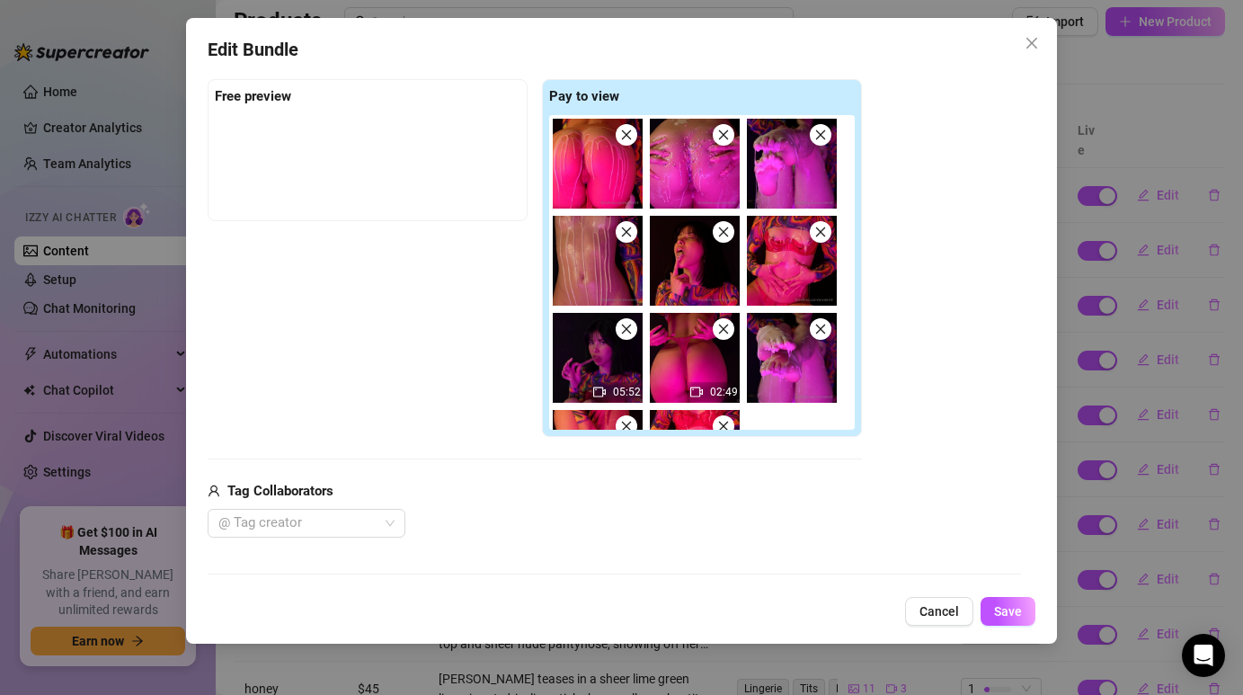
scroll to position [270, 0]
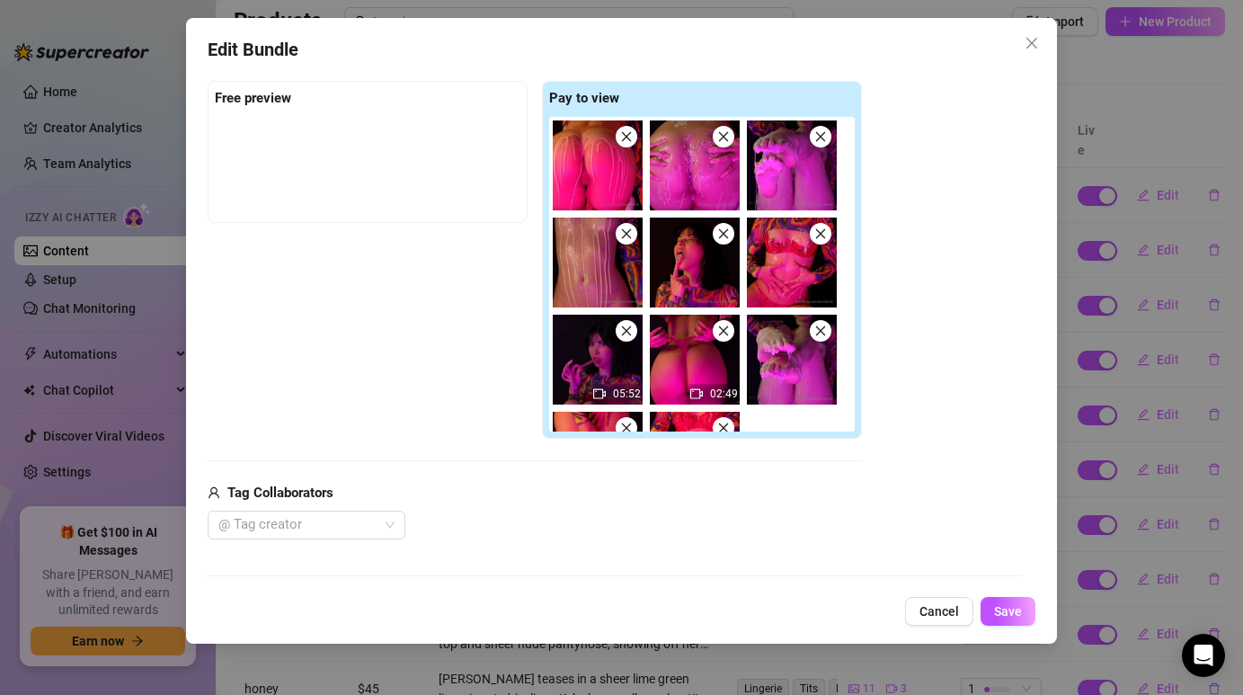
click at [823, 136] on icon "close" at bounding box center [820, 136] width 13 height 13
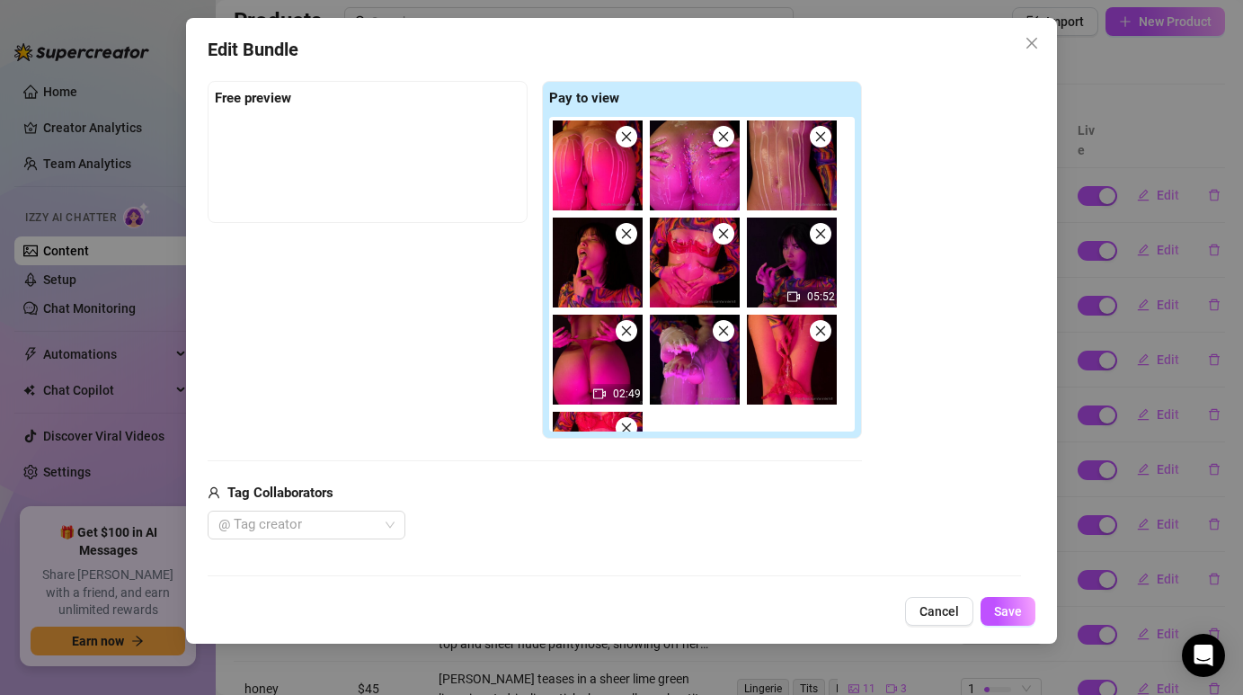
click at [731, 235] on span at bounding box center [724, 234] width 22 height 22
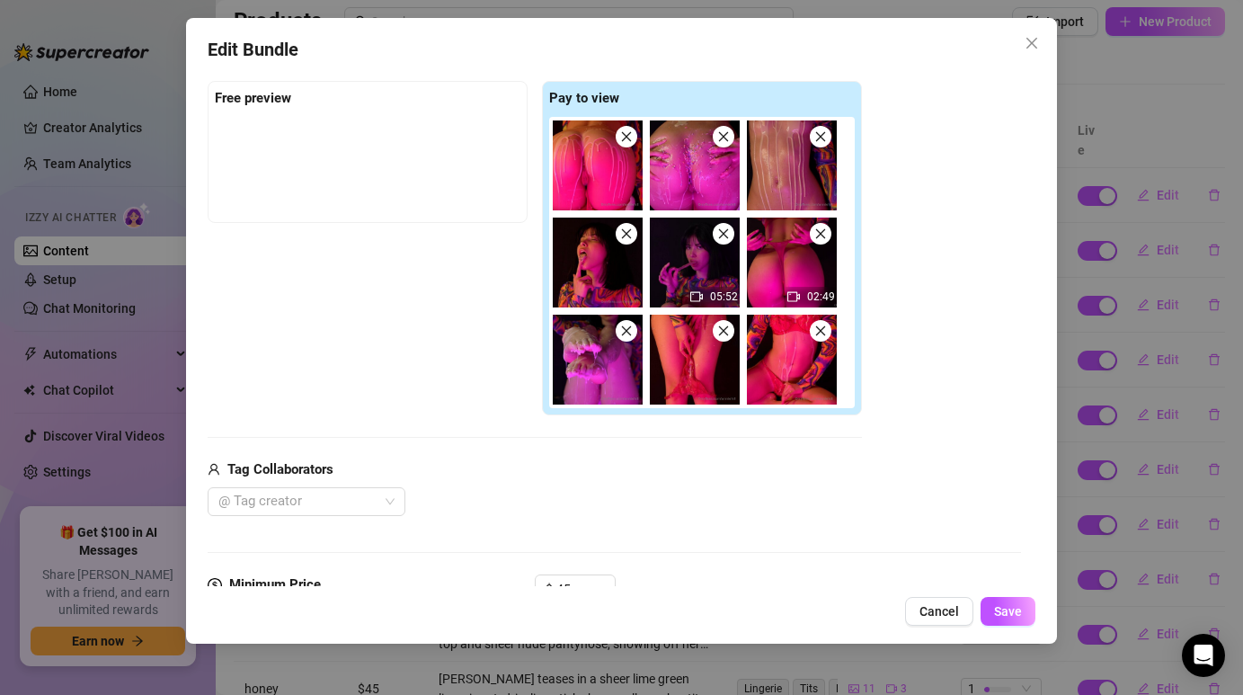
click at [823, 142] on span at bounding box center [821, 137] width 22 height 22
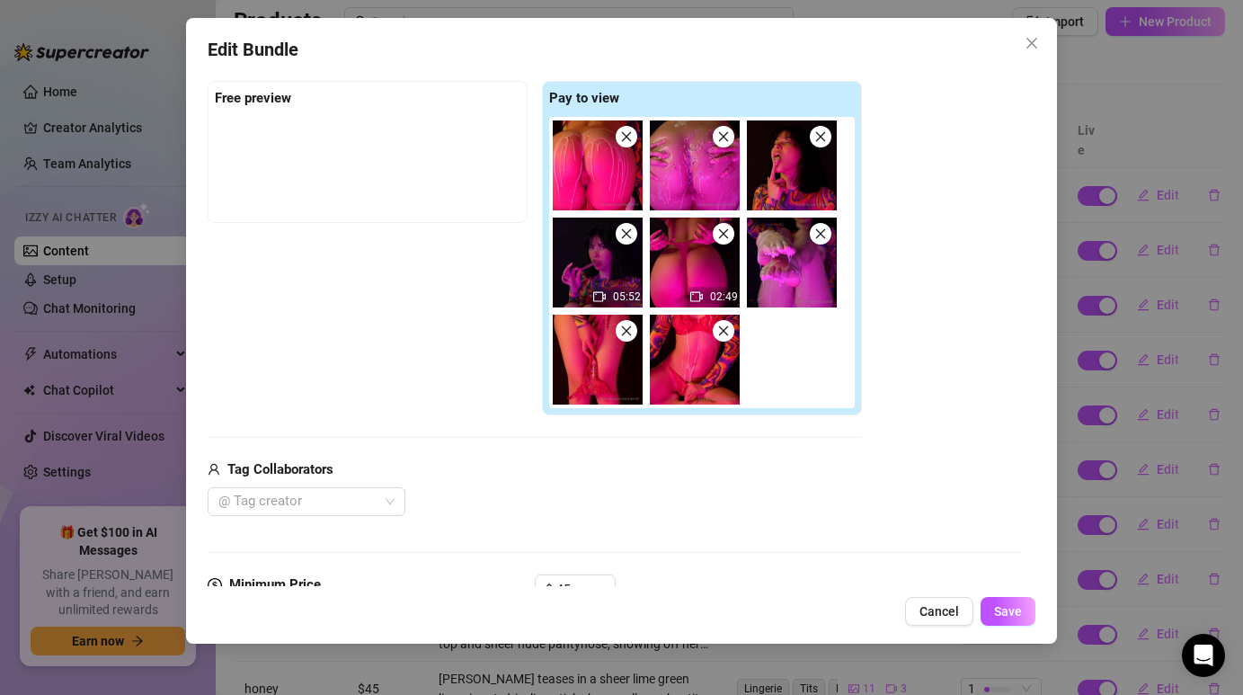
click at [824, 229] on icon "close" at bounding box center [821, 233] width 10 height 10
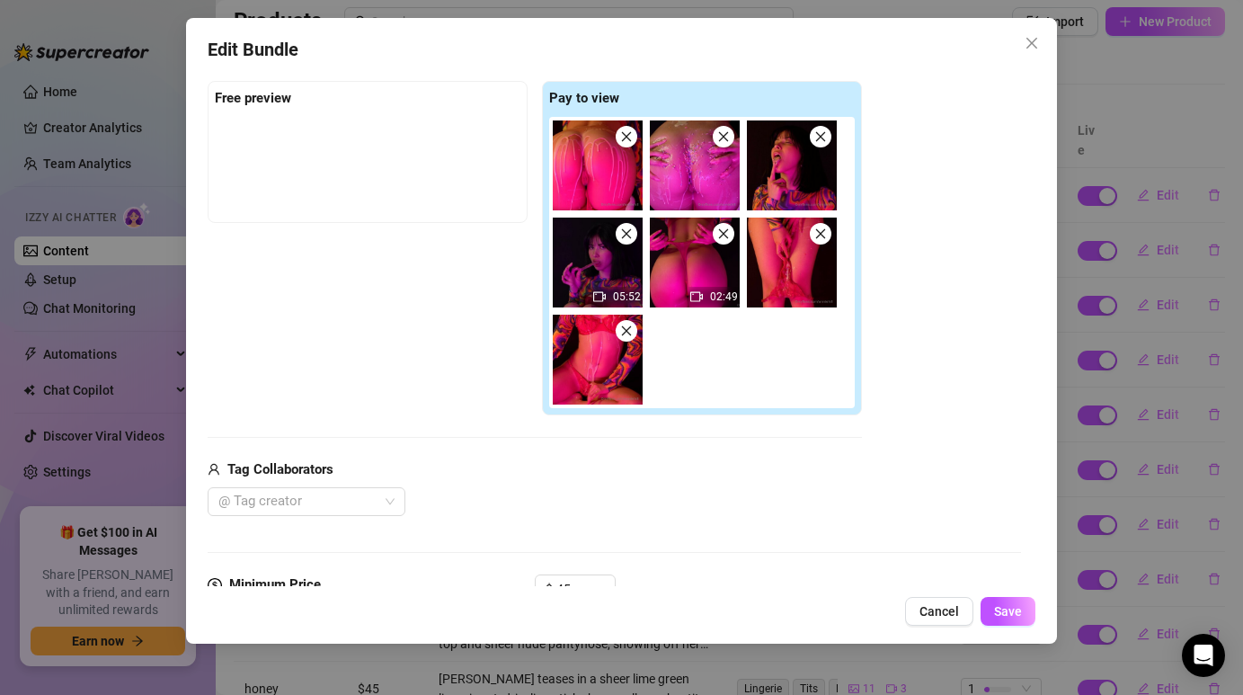
click at [625, 326] on icon "close" at bounding box center [626, 330] width 13 height 13
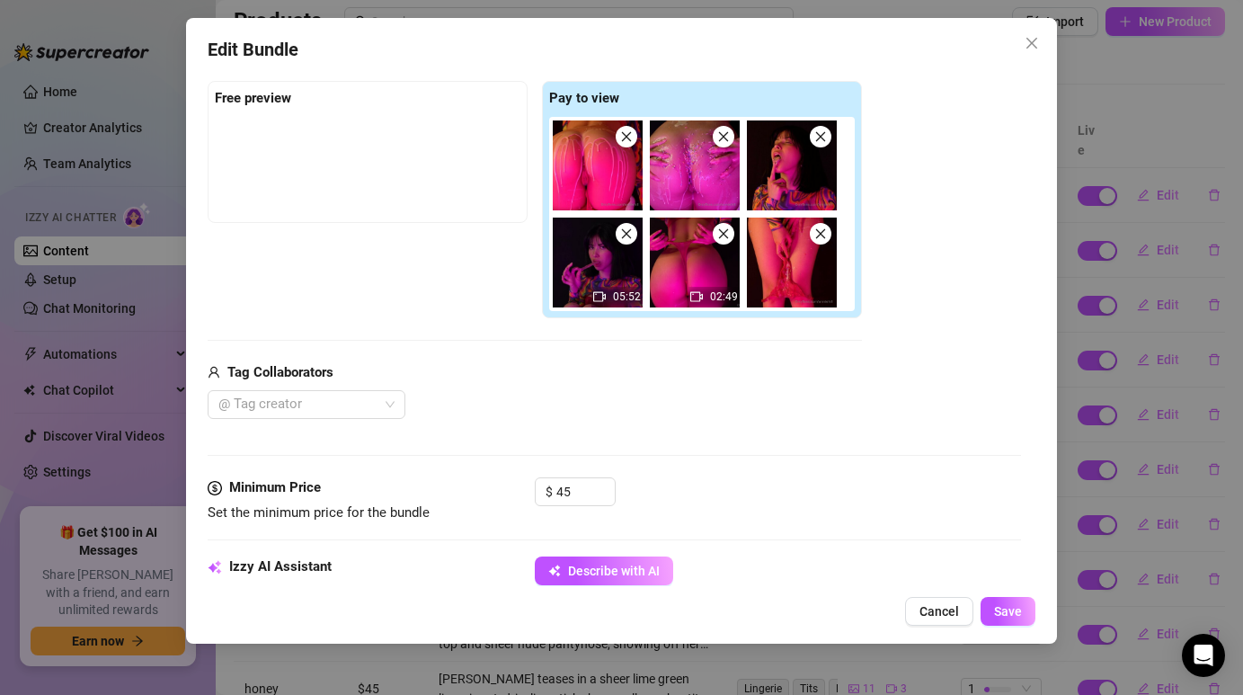
click at [822, 236] on icon "close" at bounding box center [820, 233] width 13 height 13
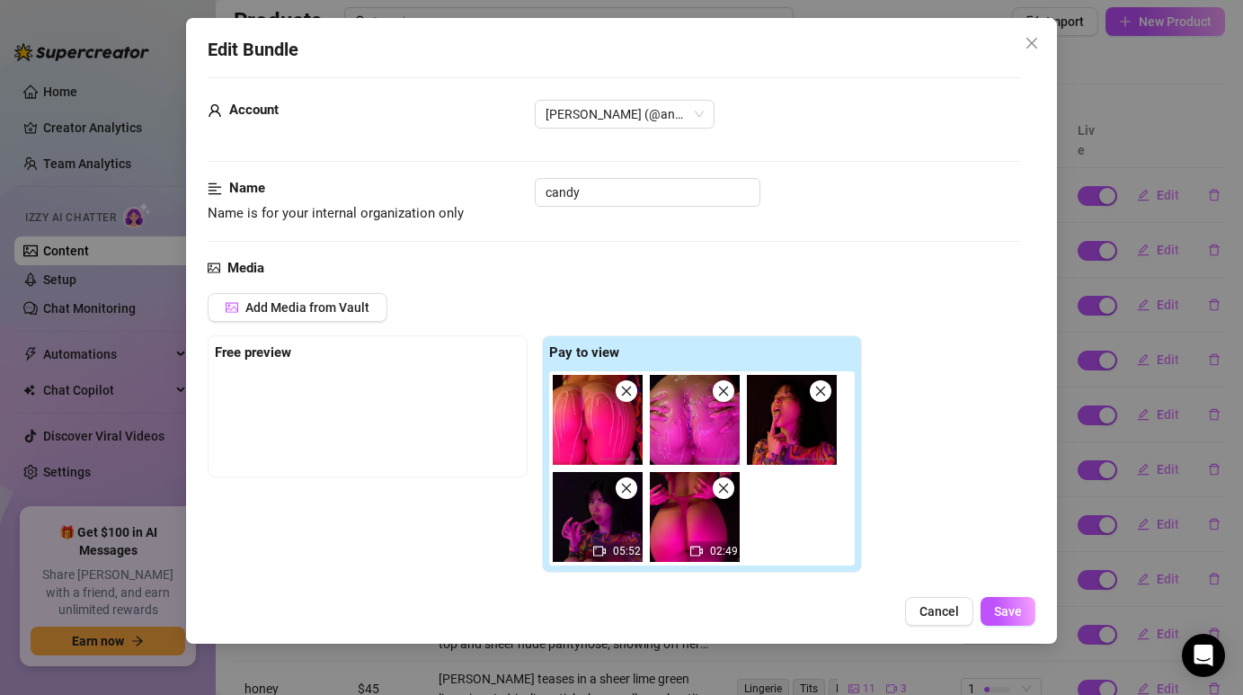
scroll to position [0, 0]
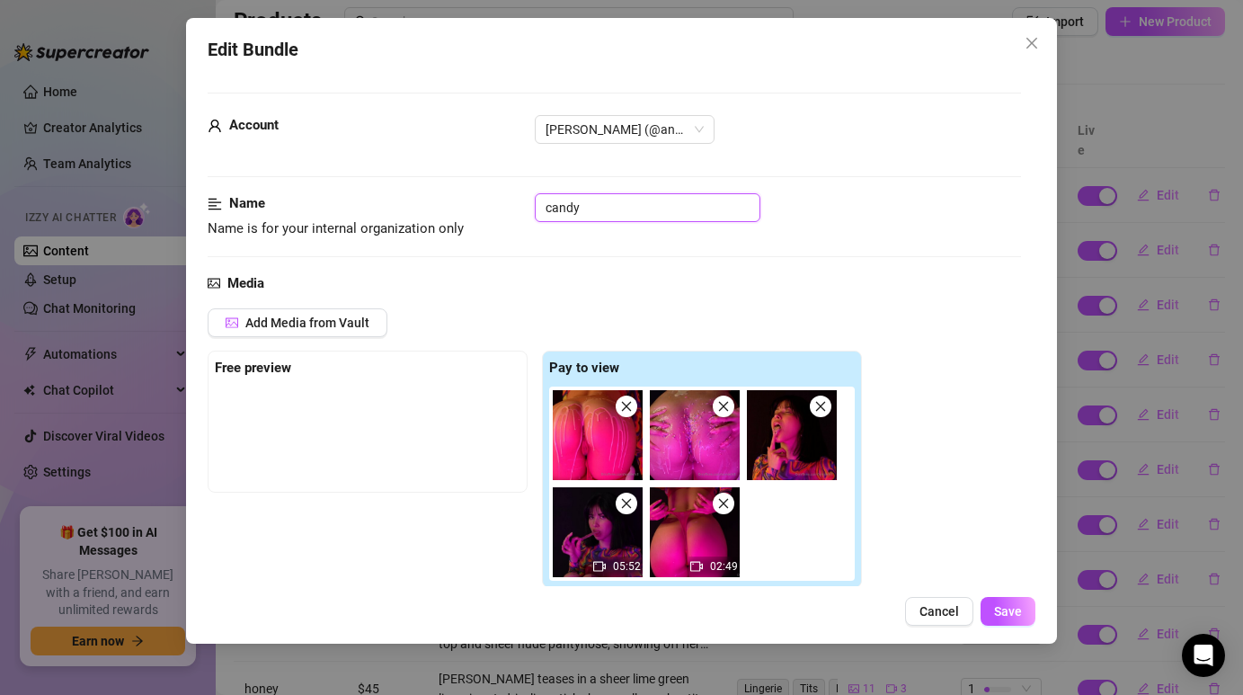
click at [637, 215] on input "candy" at bounding box center [648, 207] width 226 height 29
type input "candy 2"
click at [1032, 609] on button "Save" at bounding box center [1007, 611] width 55 height 29
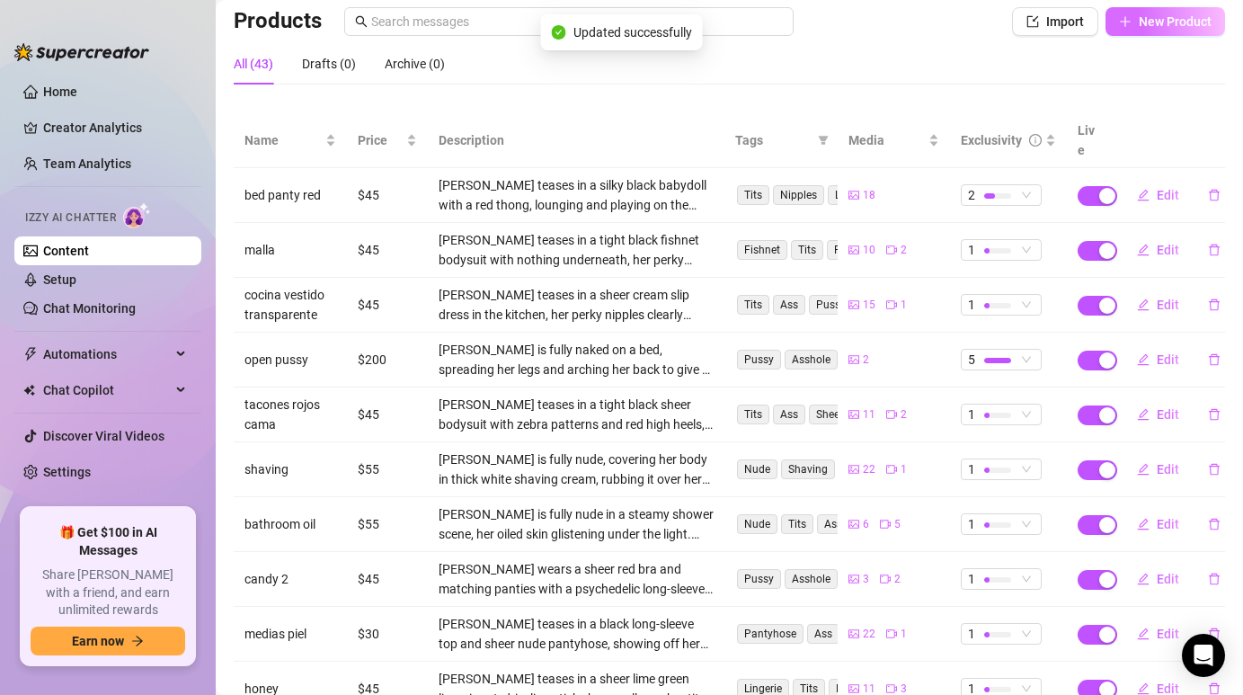
click at [1166, 23] on span "New Product" at bounding box center [1175, 21] width 73 height 14
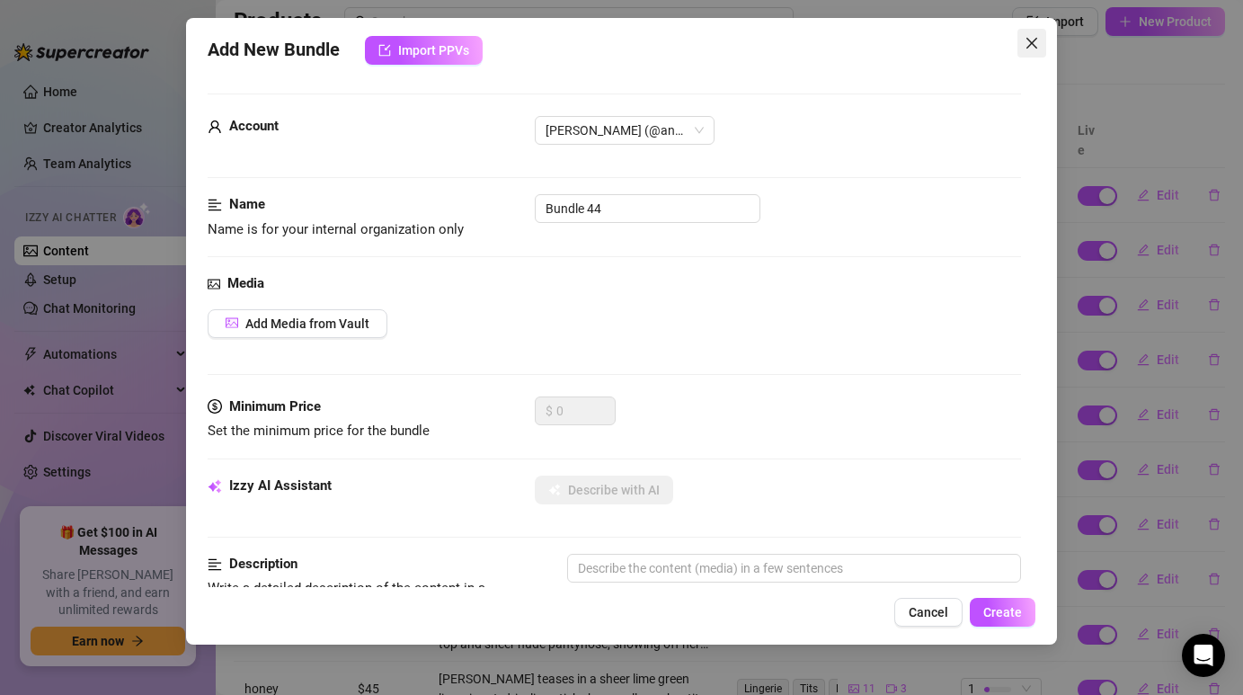
click at [1027, 35] on button "Close" at bounding box center [1031, 43] width 29 height 29
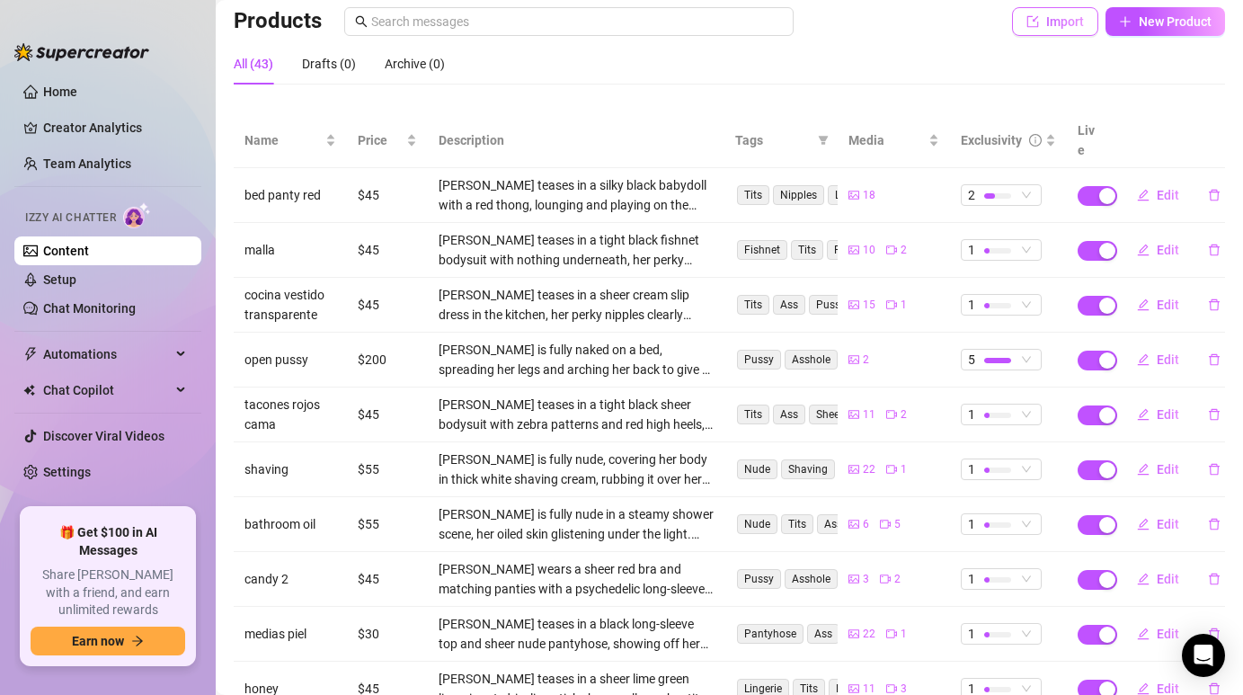
click at [1068, 22] on span "Import" at bounding box center [1065, 21] width 38 height 14
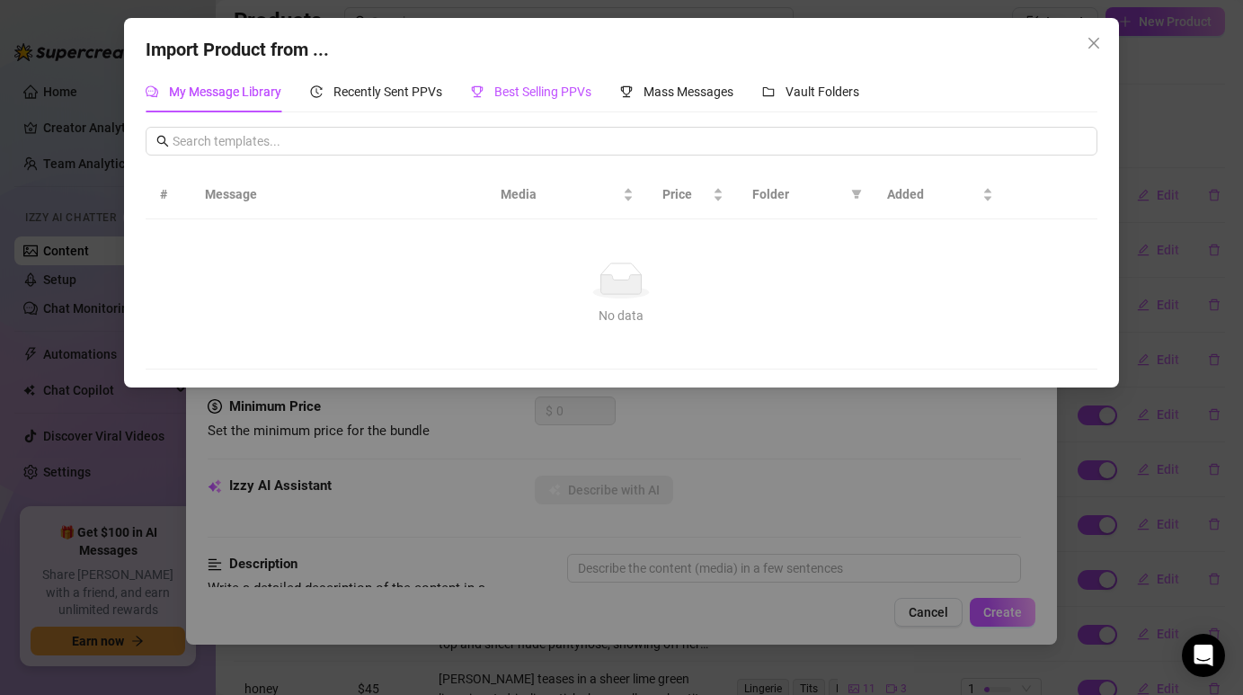
click at [531, 86] on span "Best Selling PPVs" at bounding box center [542, 91] width 97 height 14
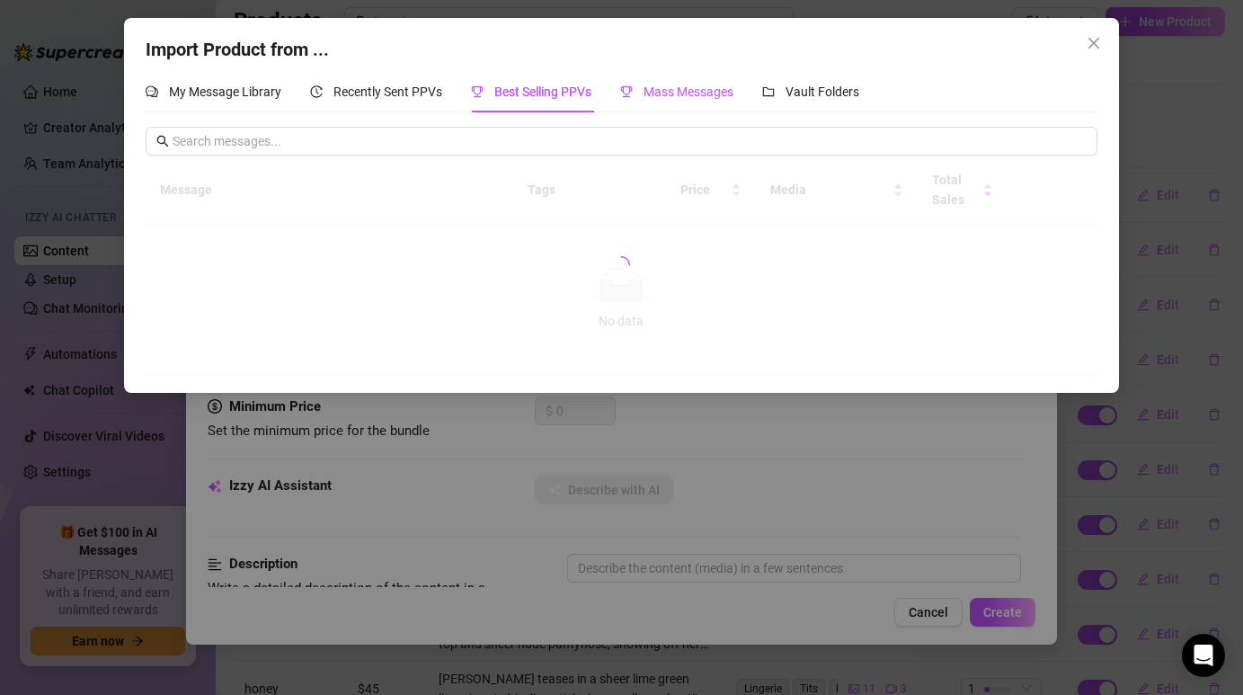
click at [660, 99] on span "Mass Messages" at bounding box center [688, 91] width 90 height 14
click at [797, 107] on div "Vault Folders" at bounding box center [810, 91] width 97 height 41
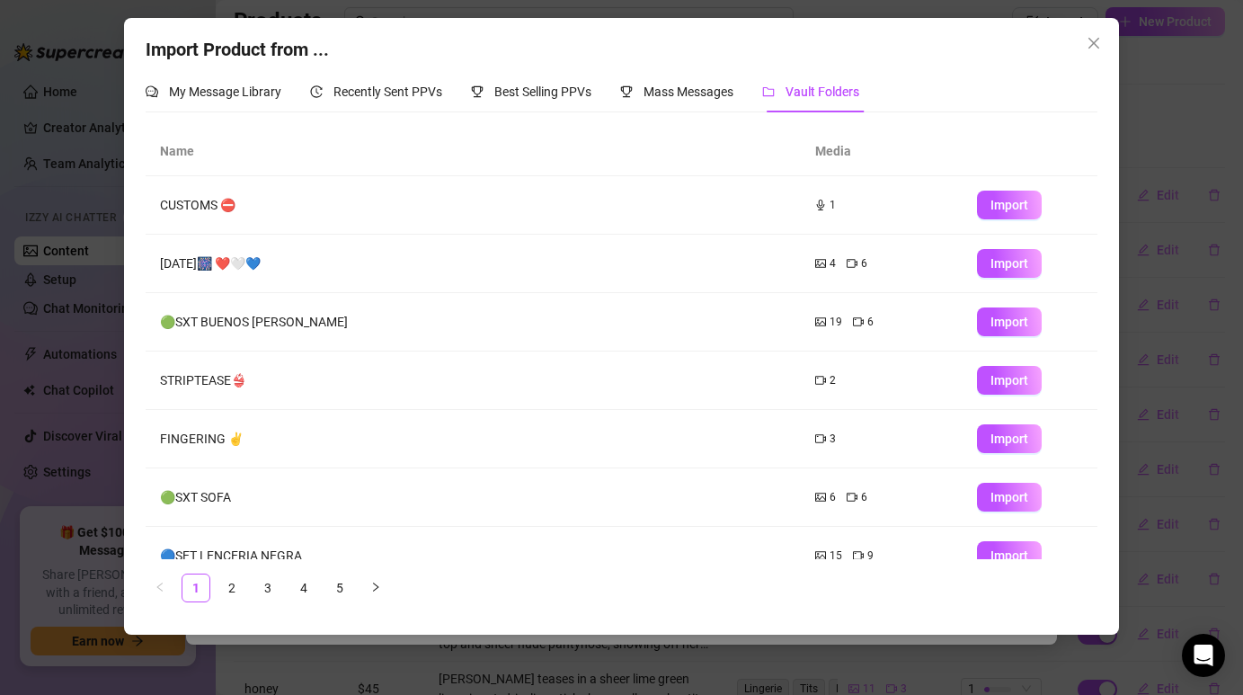
scroll to position [202, 0]
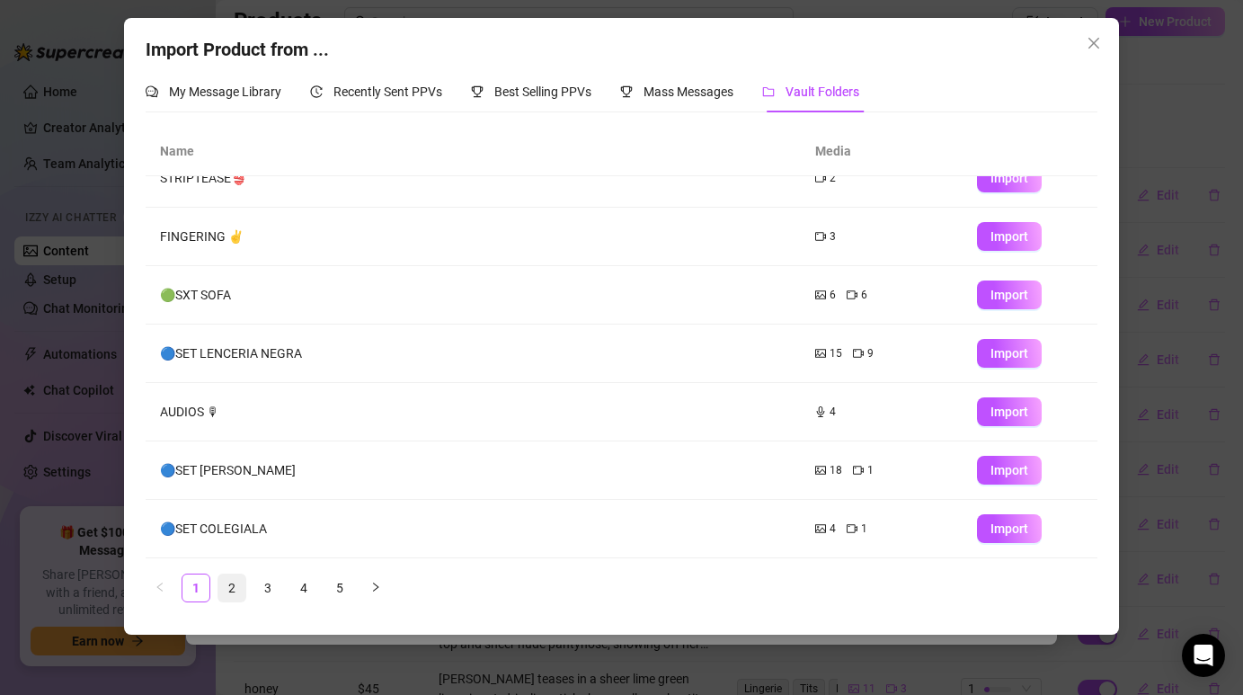
click at [227, 594] on link "2" at bounding box center [231, 587] width 27 height 27
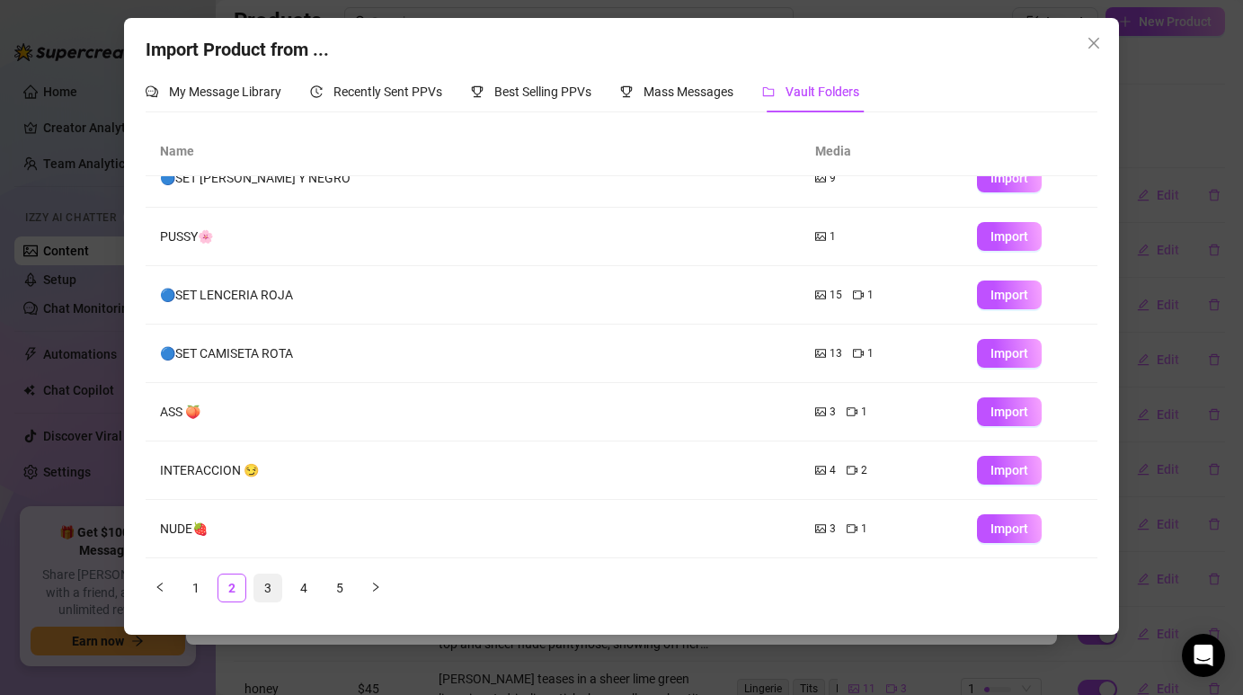
click at [260, 578] on link "3" at bounding box center [267, 587] width 27 height 27
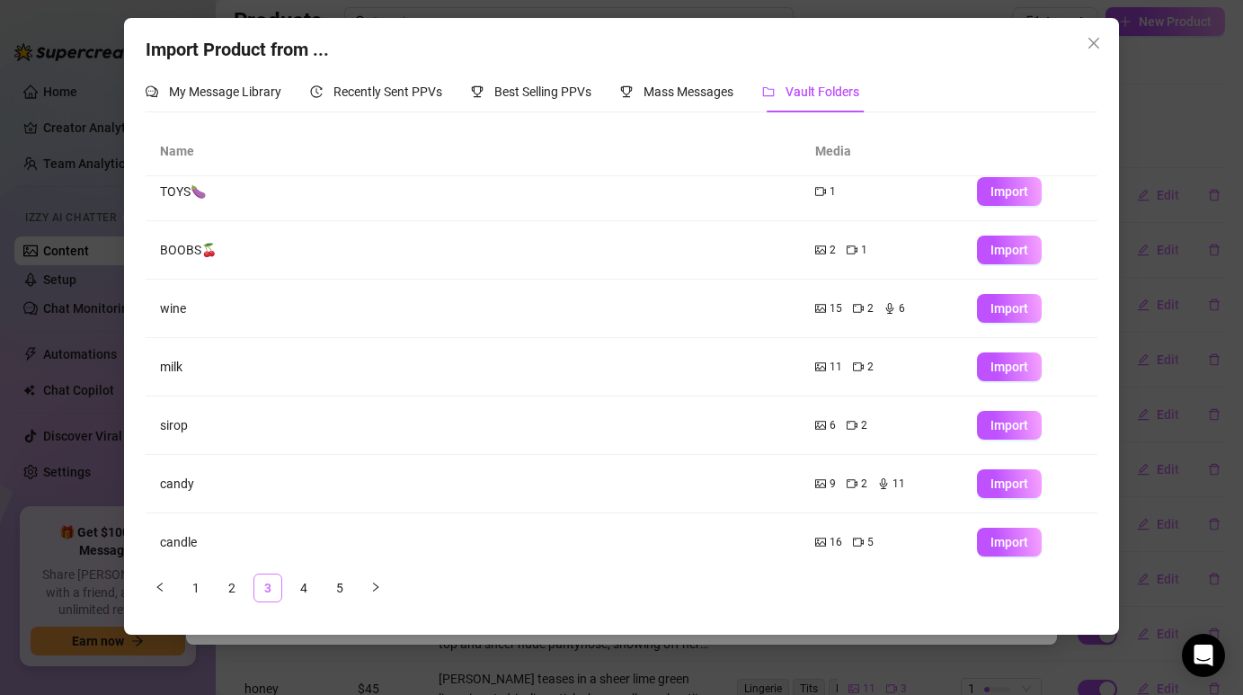
scroll to position [0, 0]
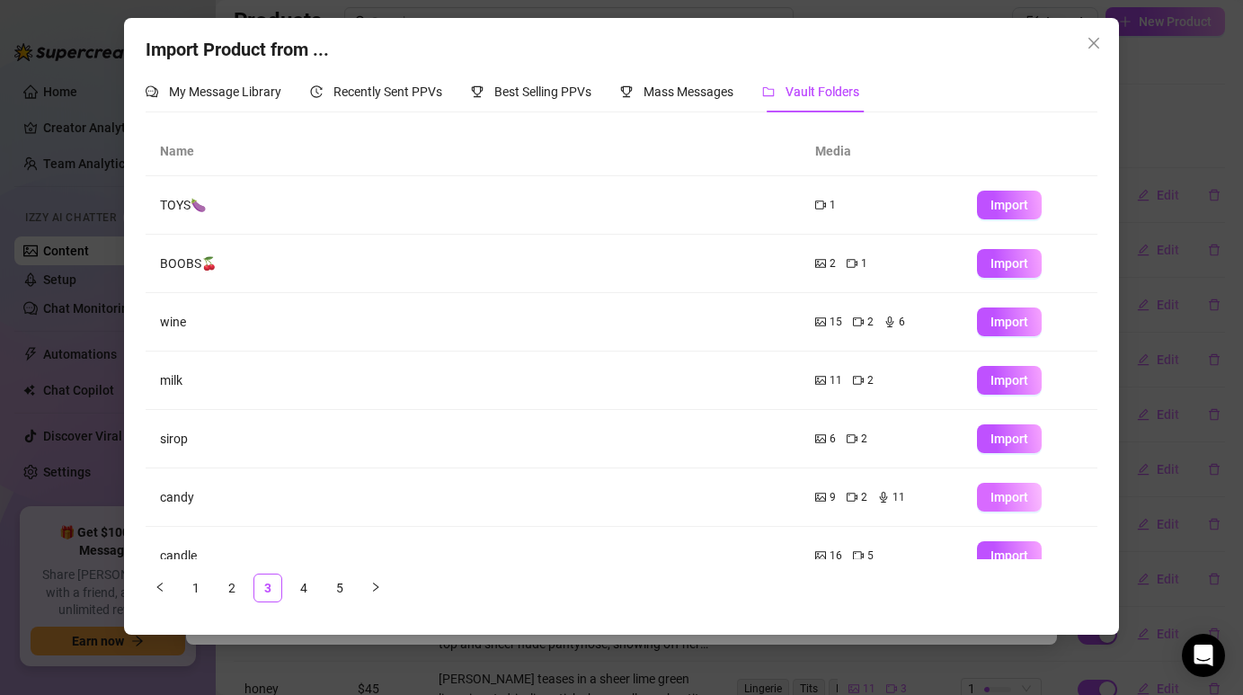
click at [1021, 501] on span "Import" at bounding box center [1009, 497] width 38 height 14
type textarea "Type your message here..."
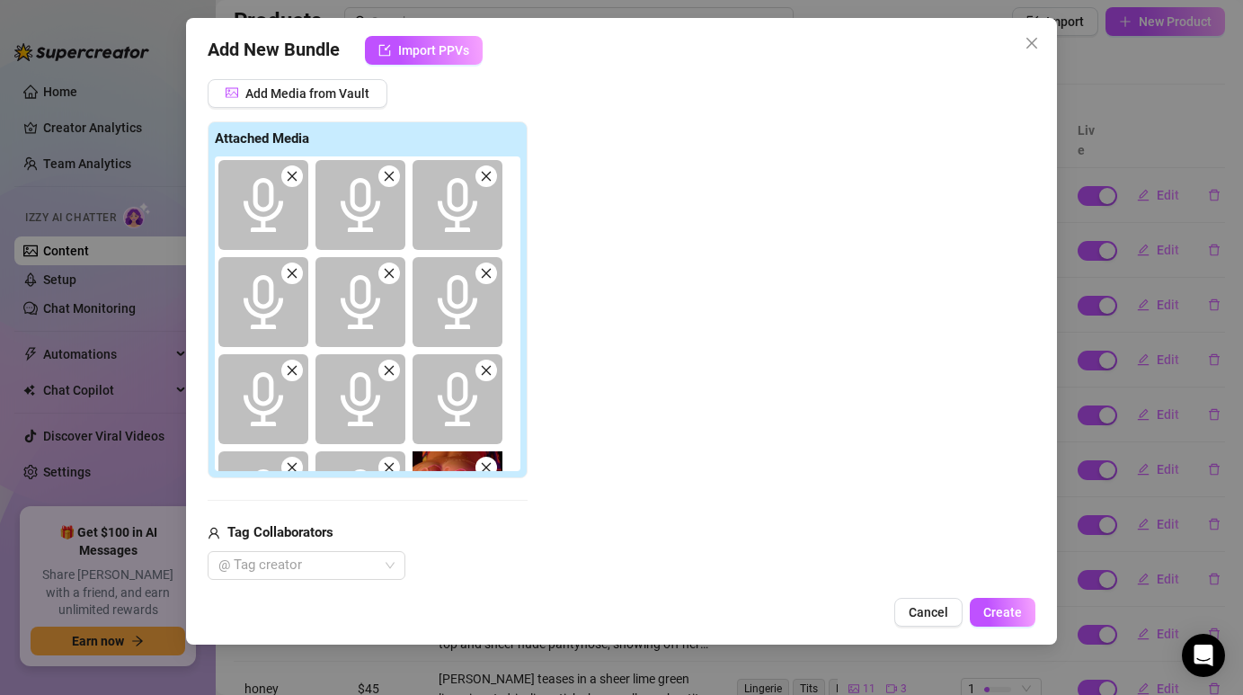
scroll to position [227, 0]
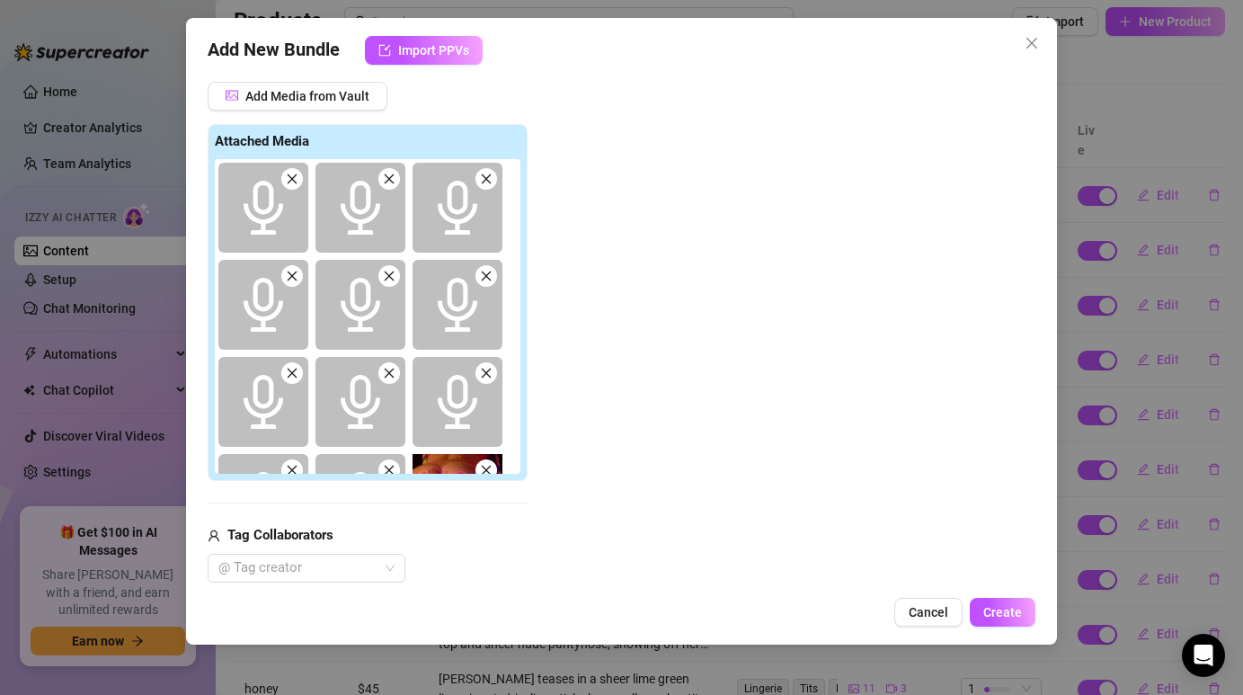
click at [297, 184] on icon "close" at bounding box center [292, 179] width 13 height 13
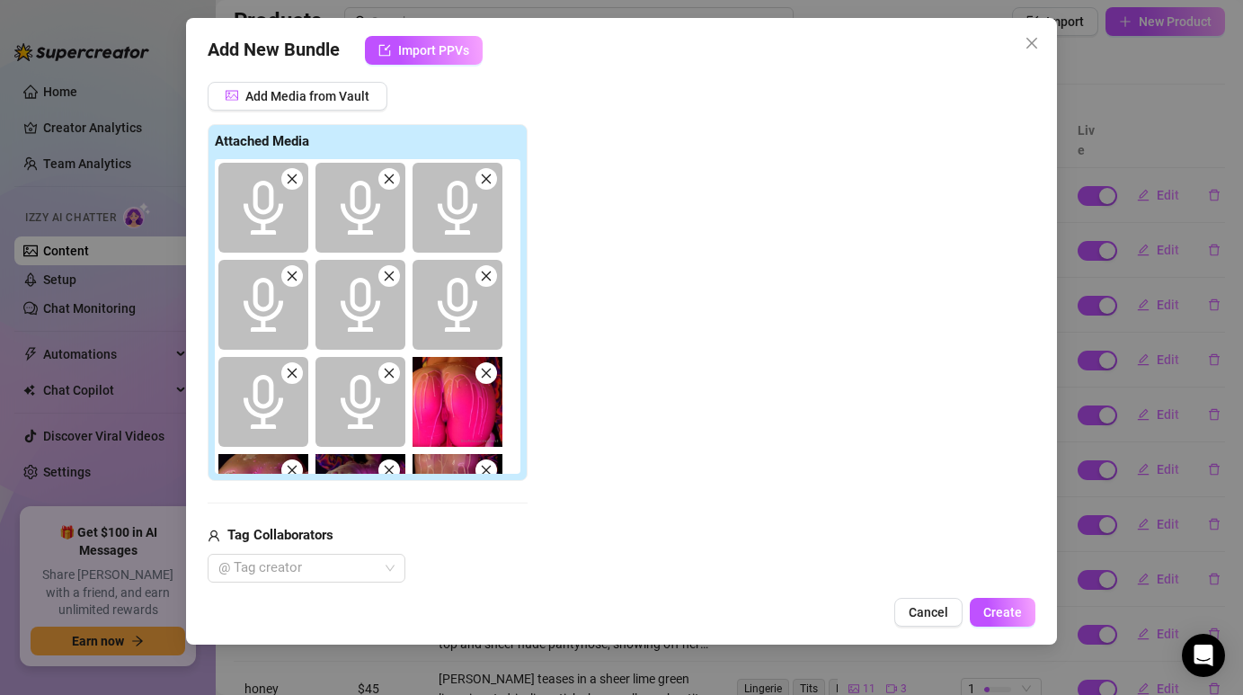
click at [297, 184] on icon "close" at bounding box center [292, 179] width 13 height 13
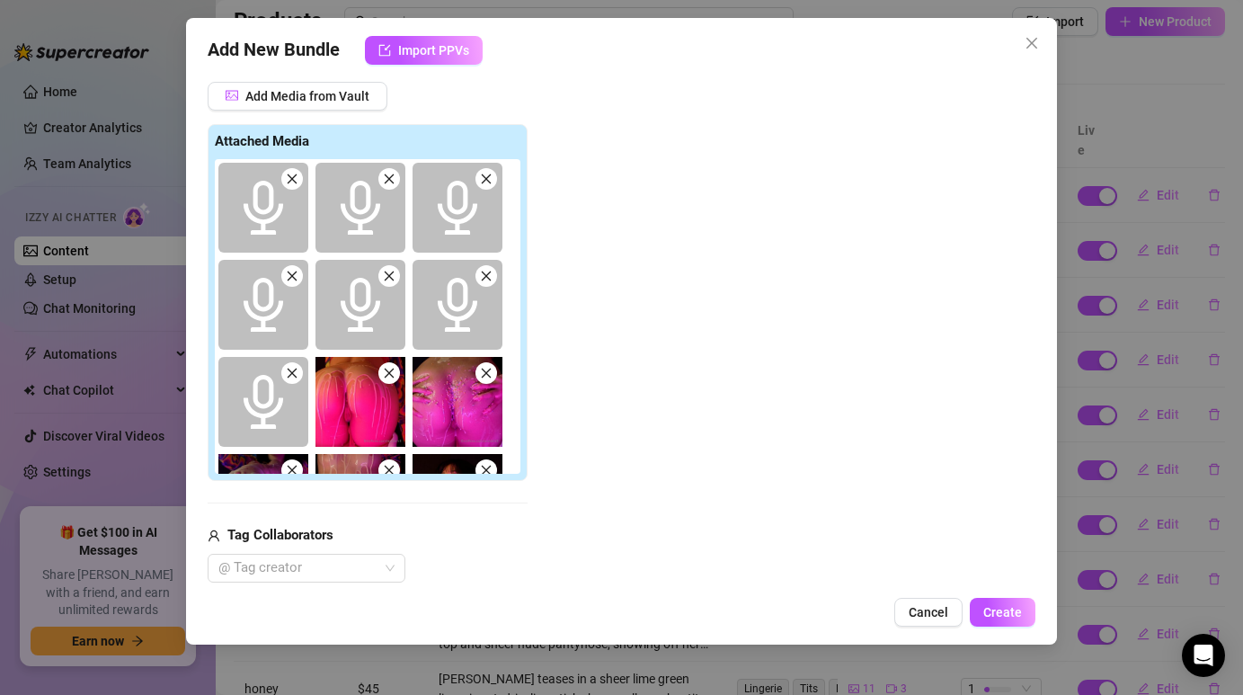
click at [297, 184] on icon "close" at bounding box center [292, 179] width 13 height 13
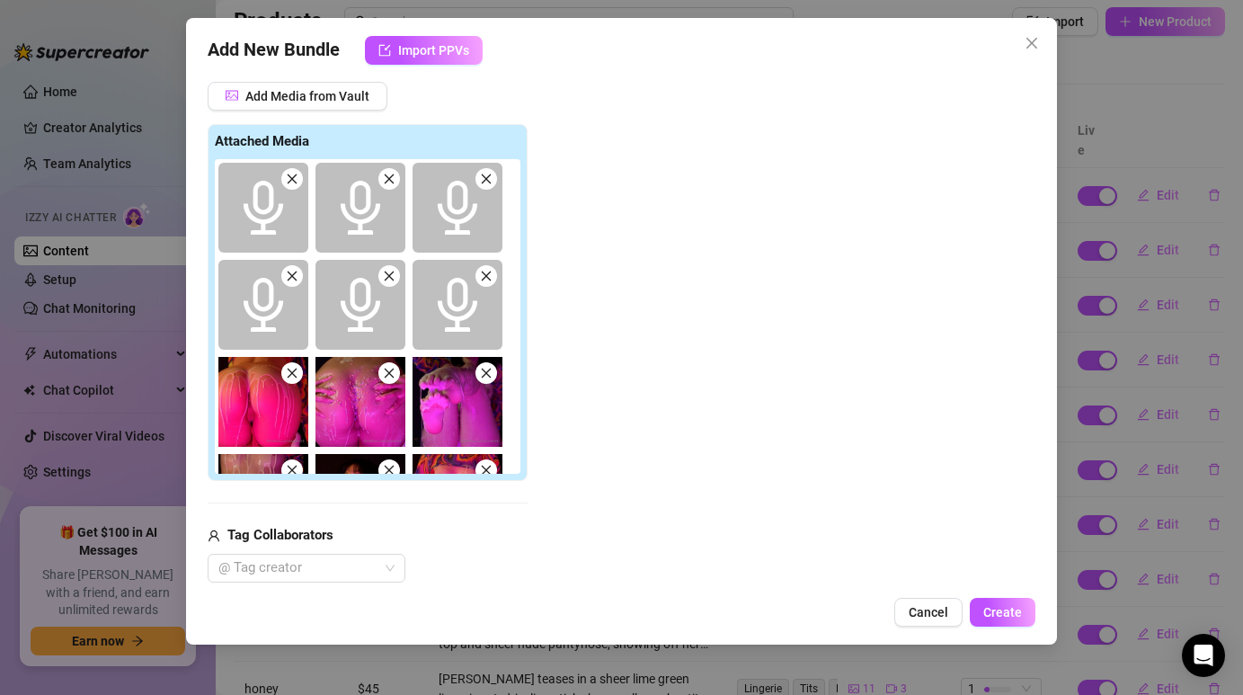
click at [297, 184] on icon "close" at bounding box center [292, 179] width 13 height 13
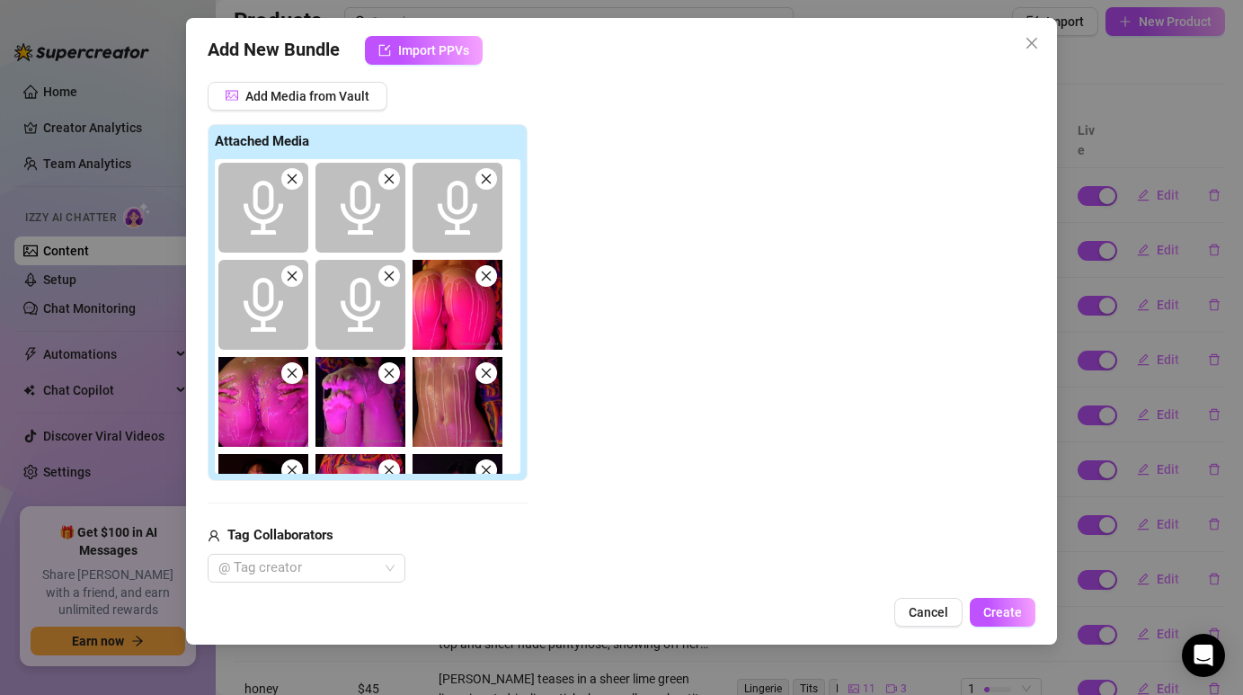
click at [297, 184] on icon "close" at bounding box center [292, 179] width 13 height 13
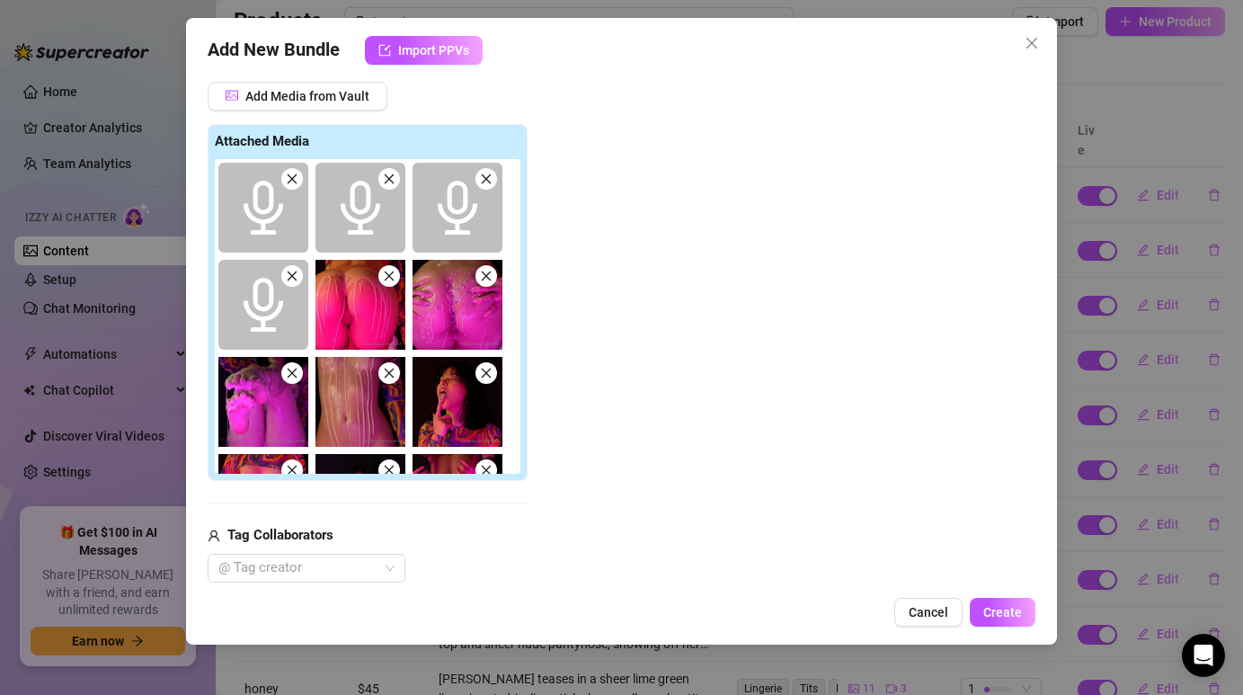
click at [297, 184] on icon "close" at bounding box center [292, 179] width 13 height 13
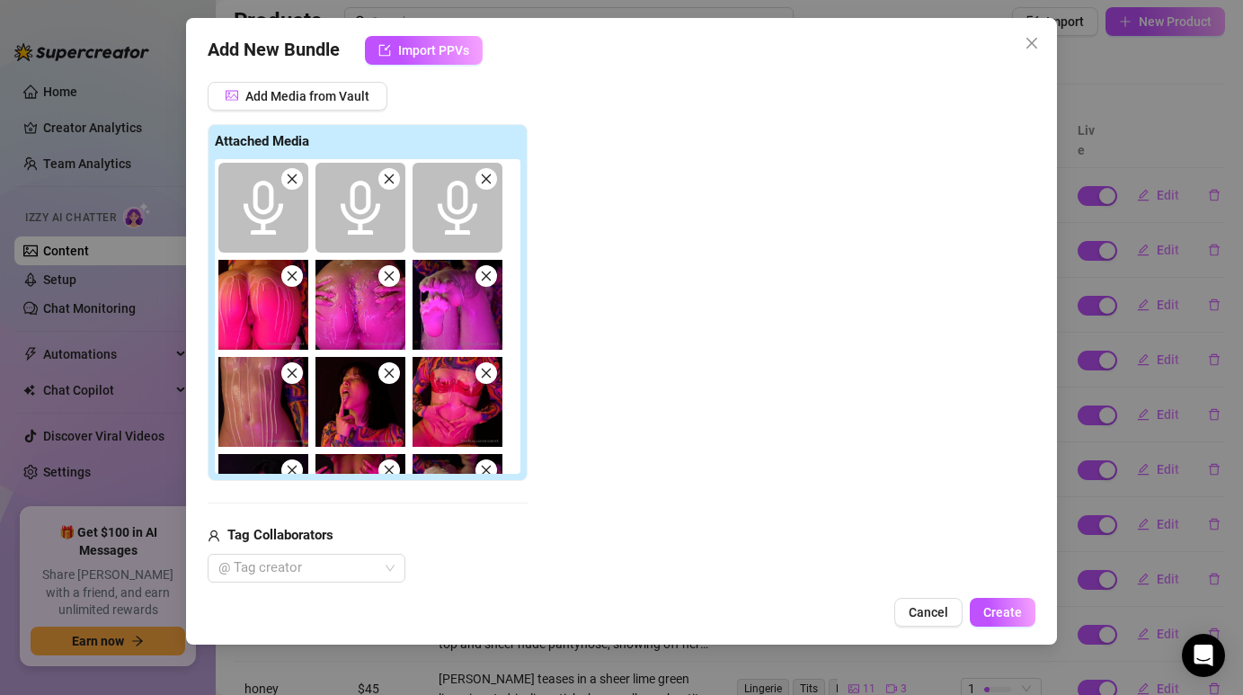
click at [297, 184] on icon "close" at bounding box center [292, 179] width 13 height 13
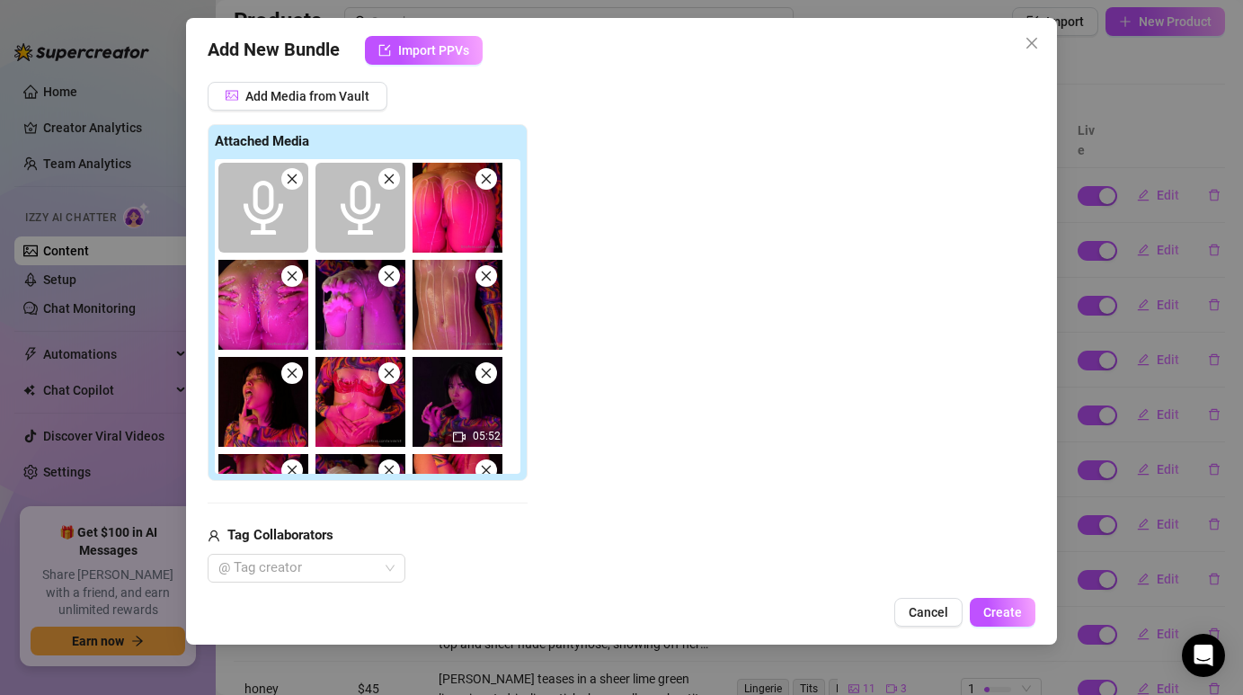
click at [297, 184] on icon "close" at bounding box center [292, 179] width 13 height 13
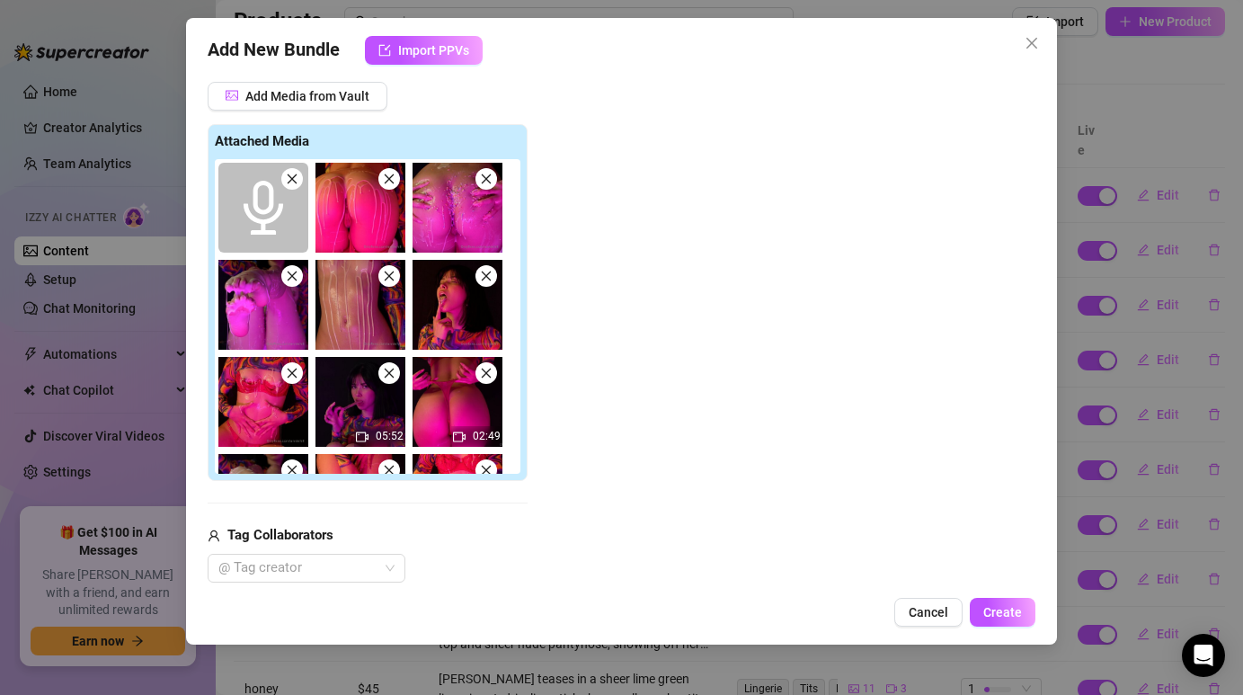
click at [297, 184] on icon "close" at bounding box center [292, 179] width 13 height 13
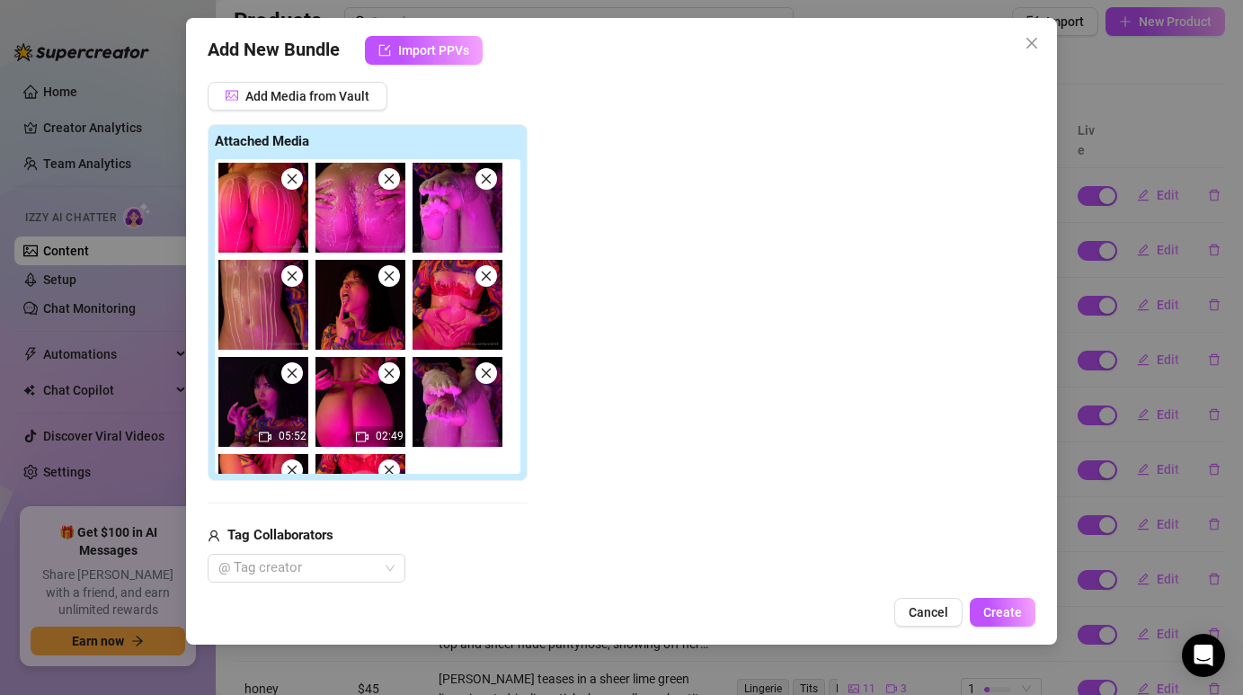
click at [296, 184] on icon "close" at bounding box center [292, 179] width 13 height 13
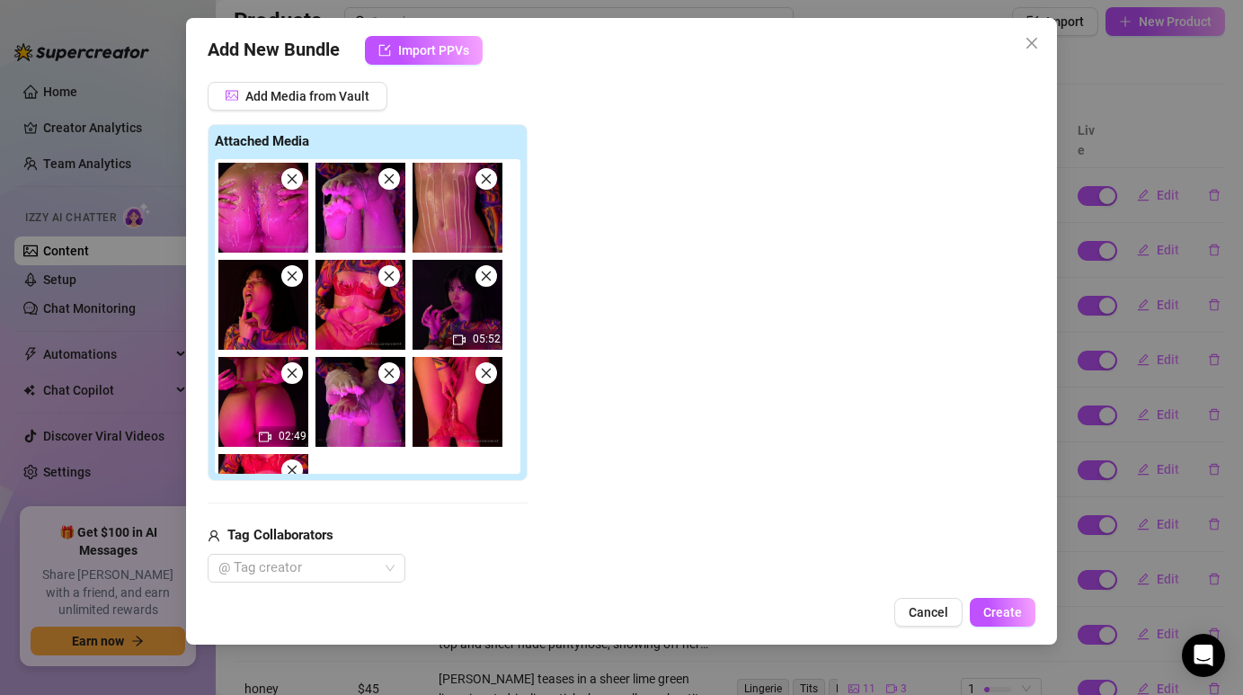
click at [296, 184] on icon "close" at bounding box center [292, 179] width 13 height 13
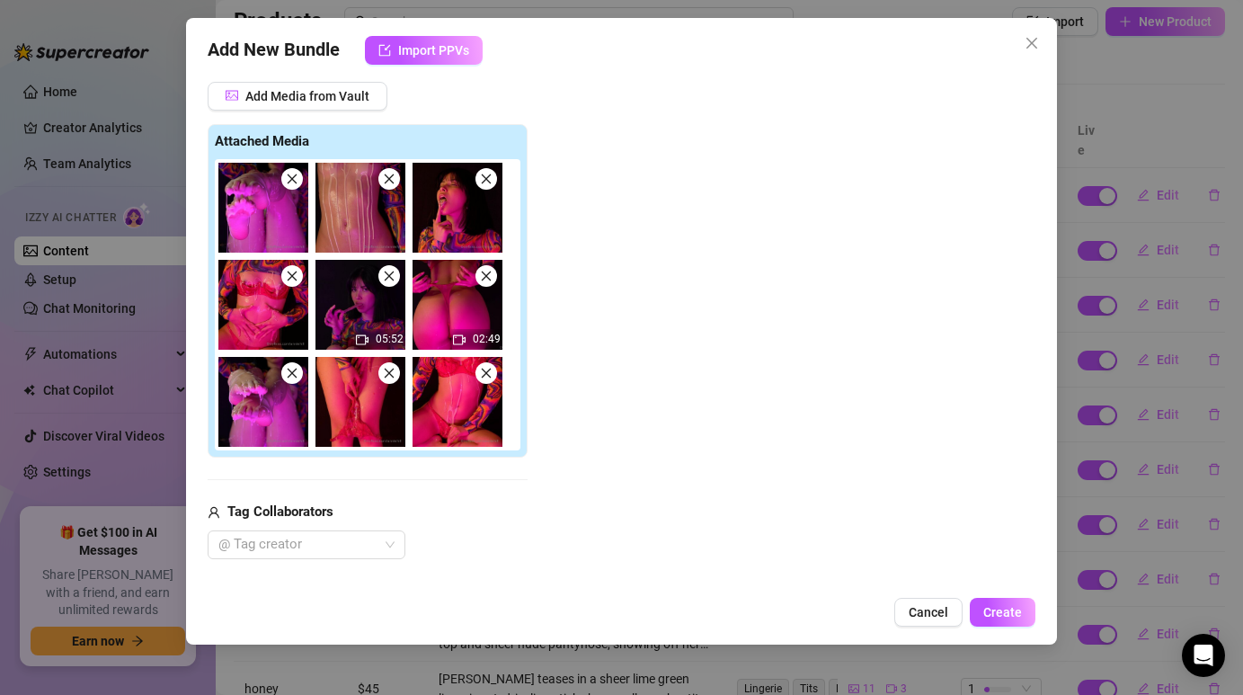
click at [393, 279] on icon "close" at bounding box center [390, 276] width 10 height 10
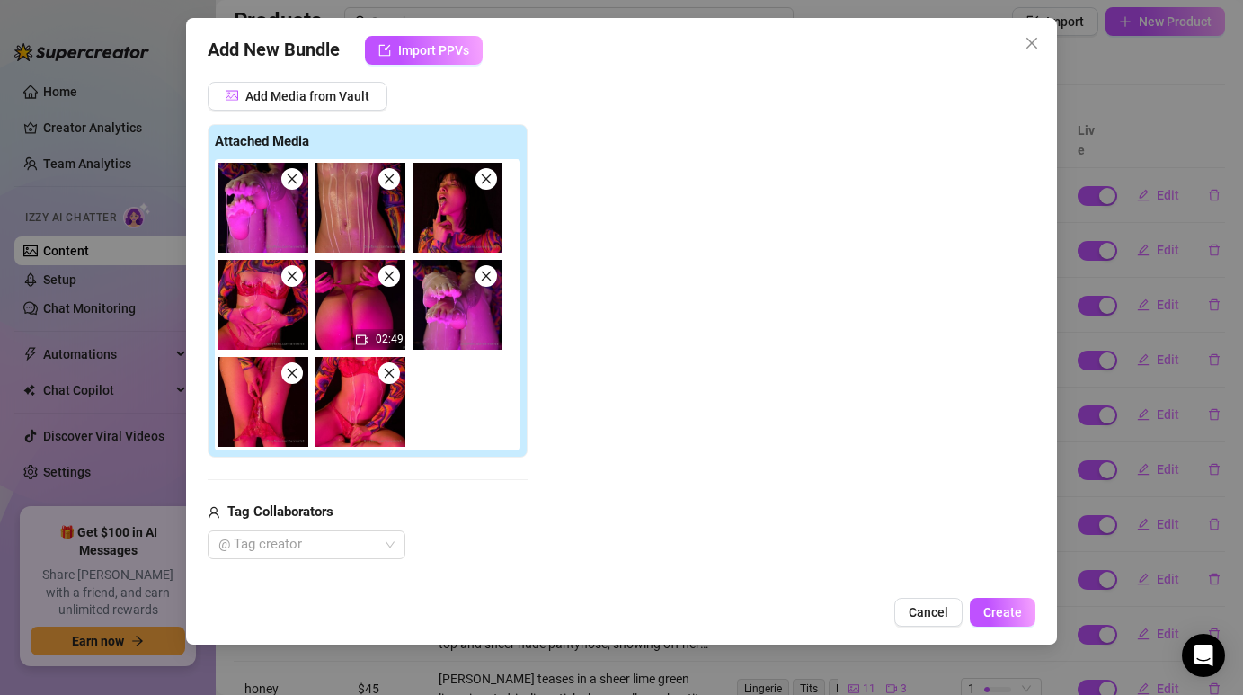
click at [393, 279] on icon "close" at bounding box center [390, 276] width 10 height 10
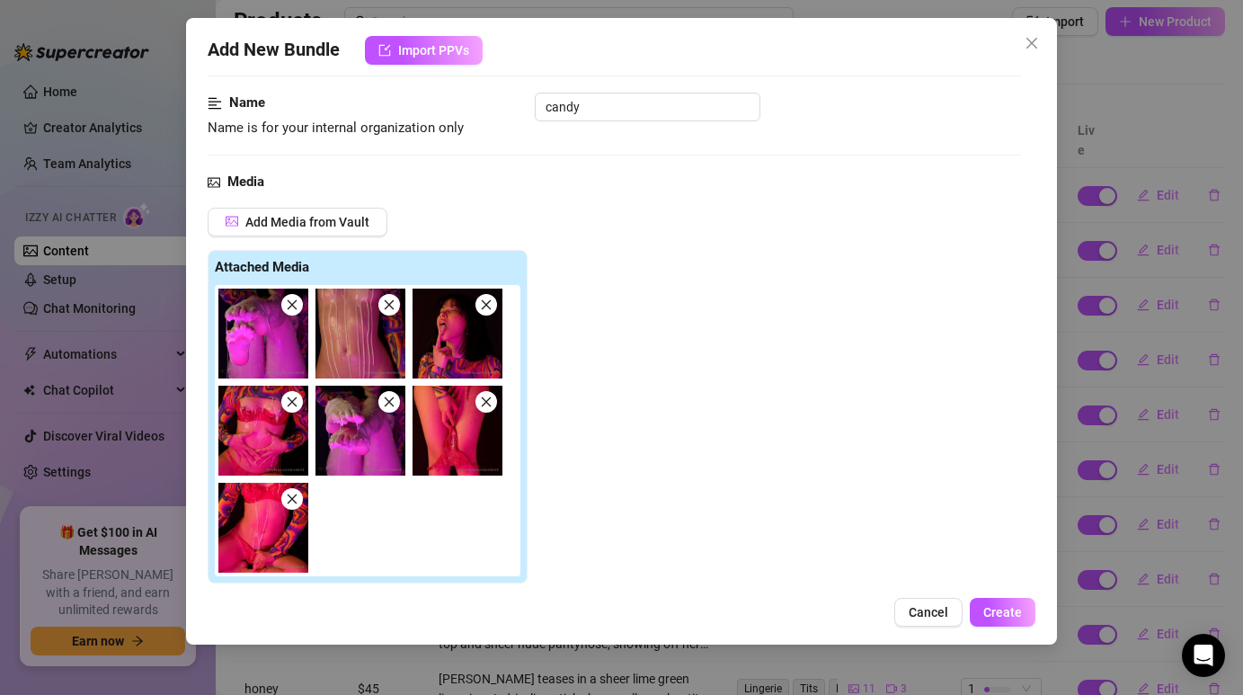
scroll to position [98, 0]
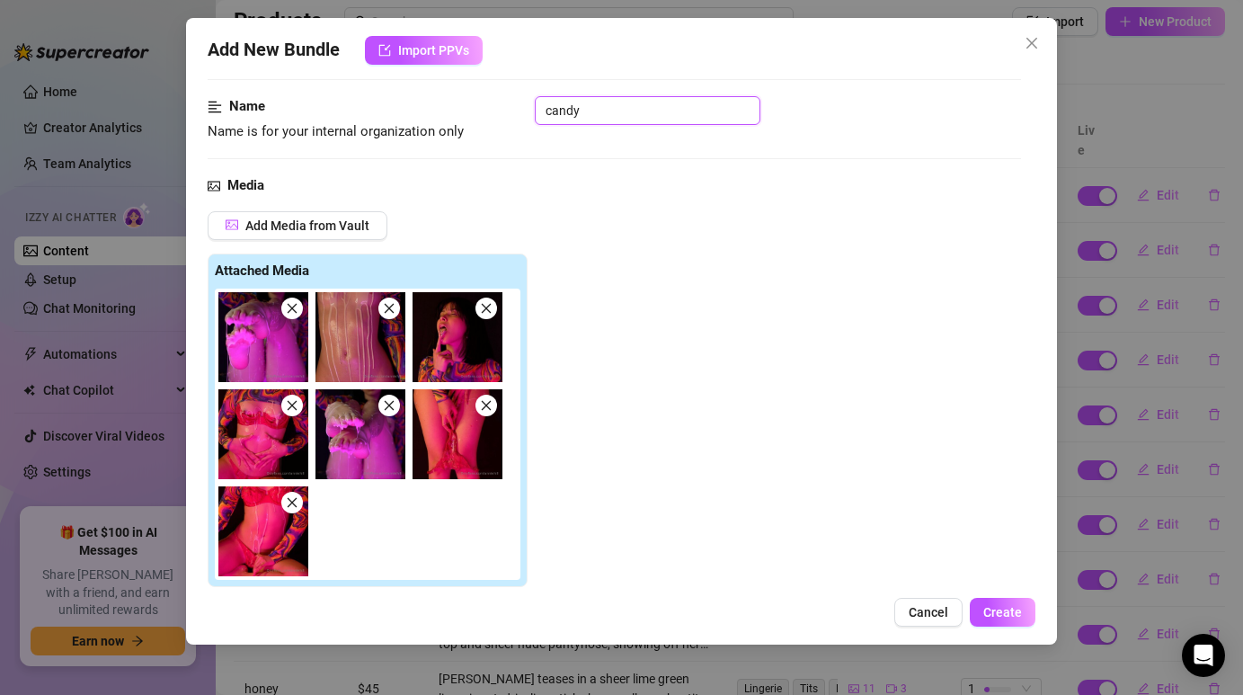
click at [612, 115] on input "candy" at bounding box center [648, 110] width 226 height 29
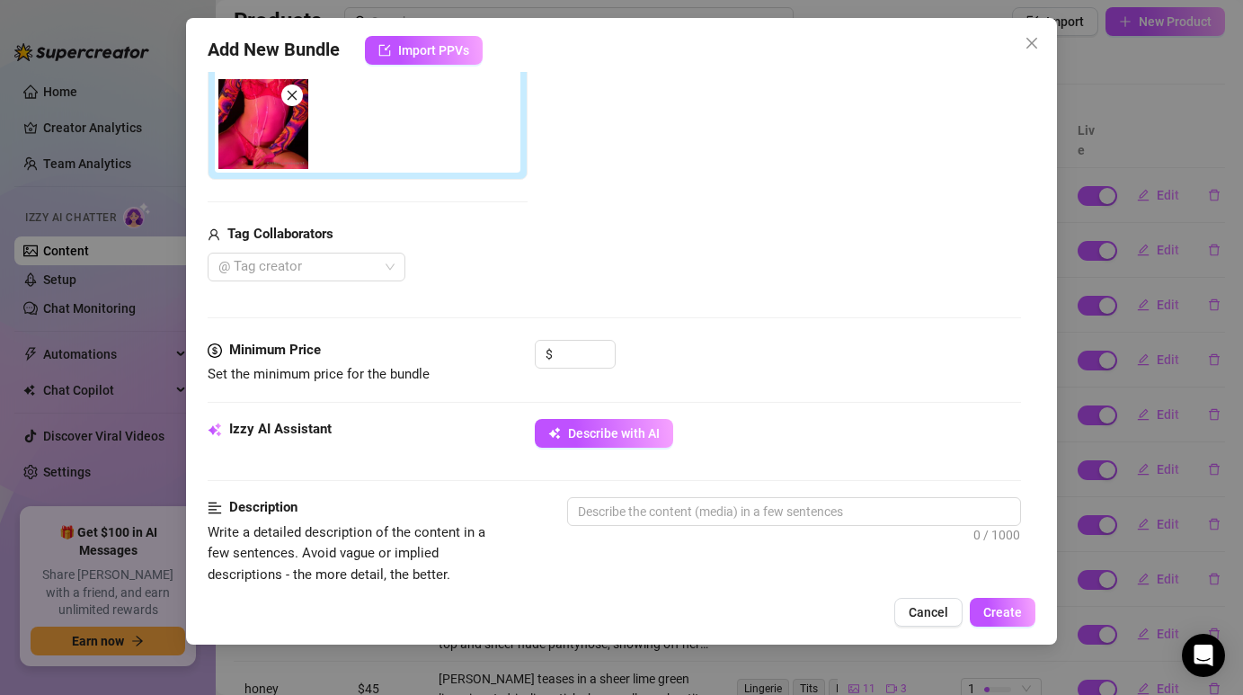
scroll to position [574, 0]
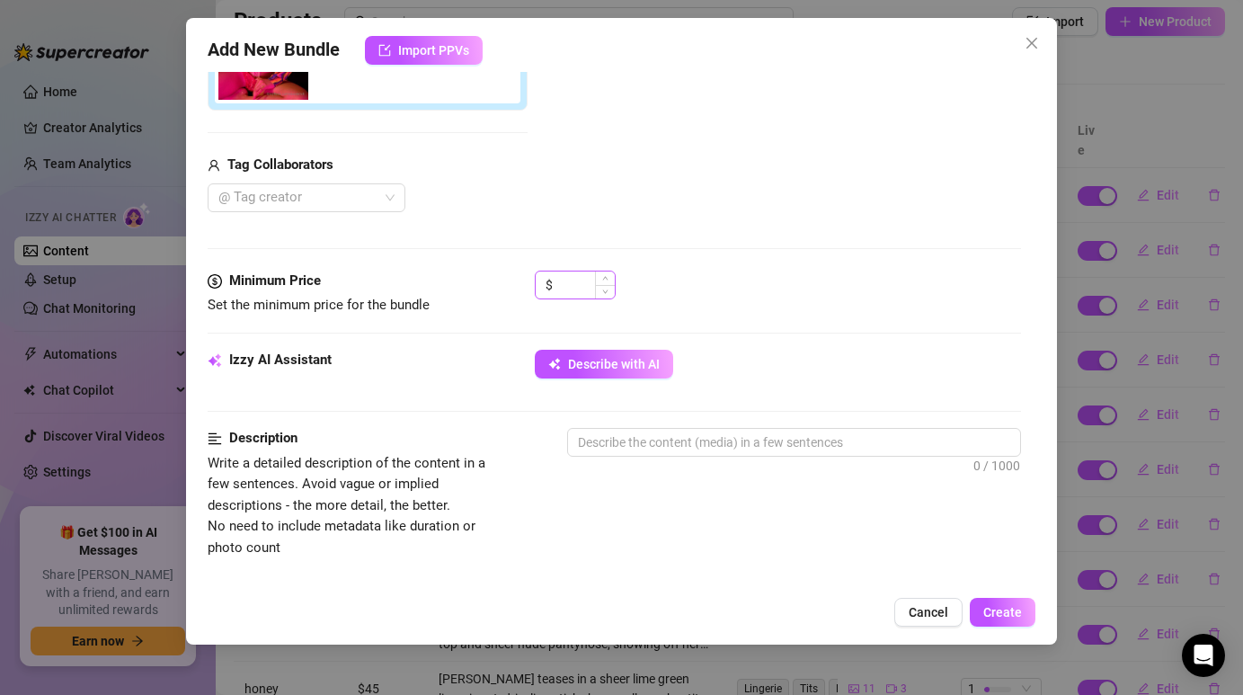
type input "candy 1"
click at [593, 292] on input at bounding box center [585, 284] width 58 height 27
click at [656, 449] on textarea at bounding box center [793, 442] width 451 height 27
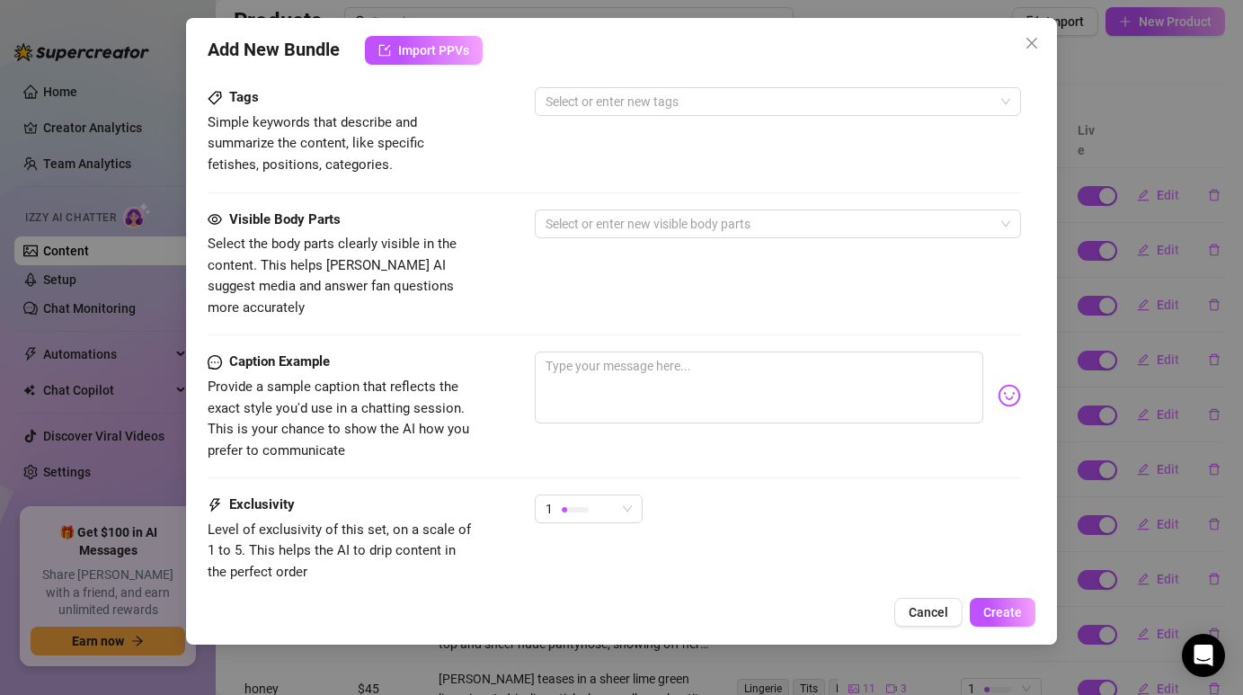
scroll to position [1212, 0]
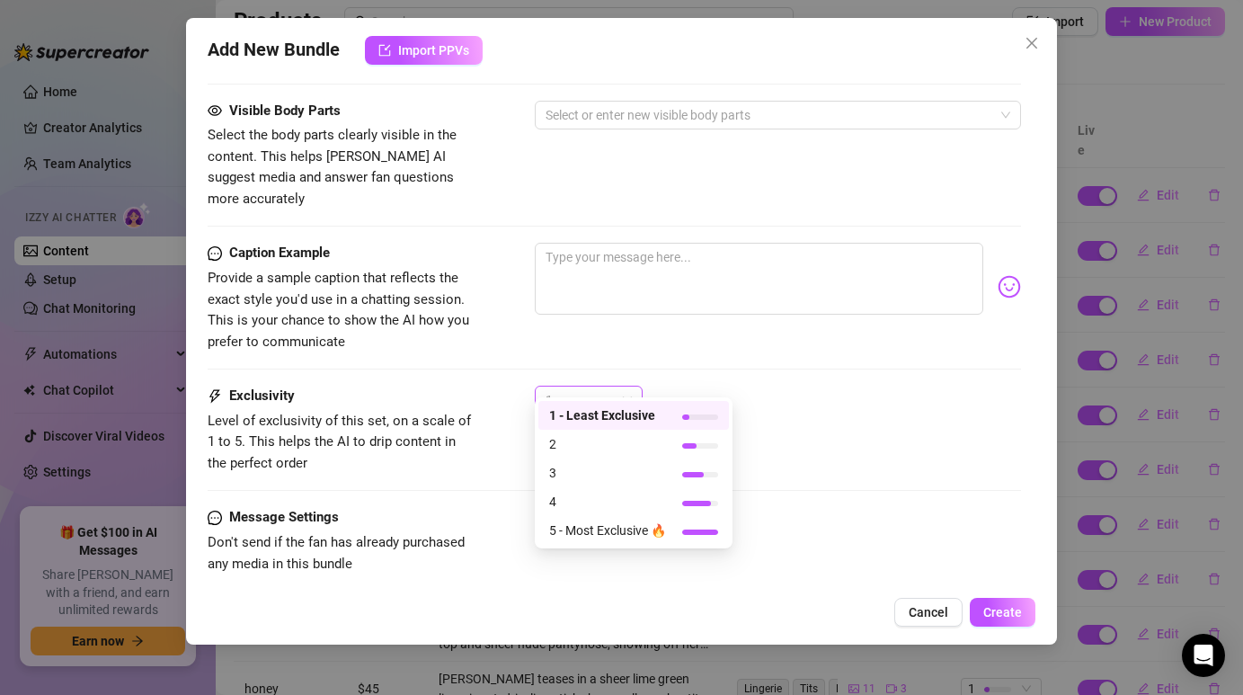
click at [623, 386] on span "1" at bounding box center [588, 399] width 86 height 27
click at [564, 443] on span "2" at bounding box center [607, 444] width 117 height 20
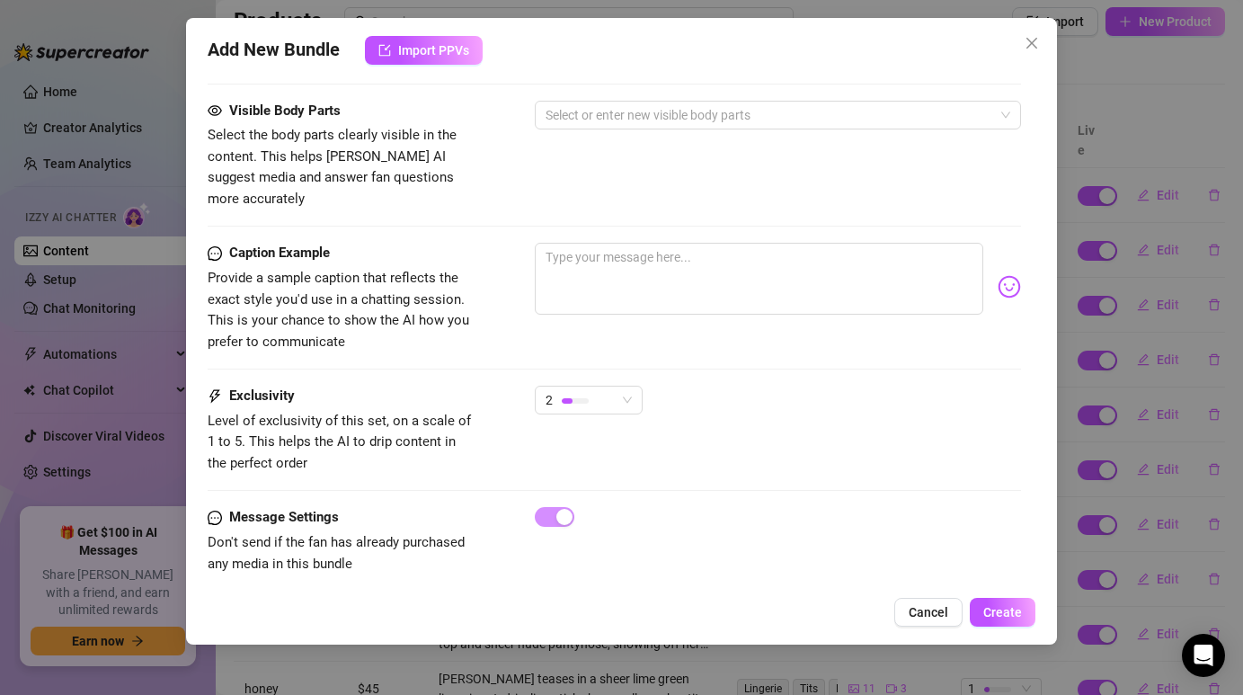
click at [713, 325] on div "Caption Example Provide a sample caption that reflects the exact style you'd us…" at bounding box center [614, 298] width 812 height 110
click at [618, 252] on textarea at bounding box center [758, 279] width 447 height 72
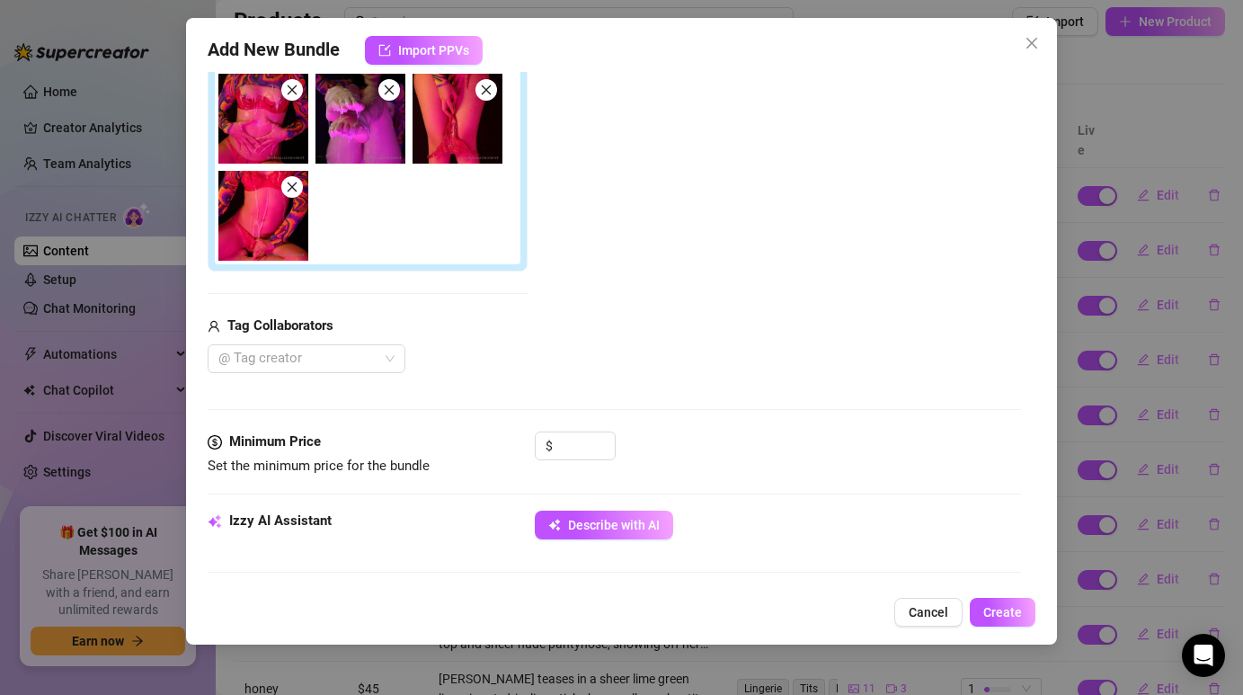
scroll to position [0, 0]
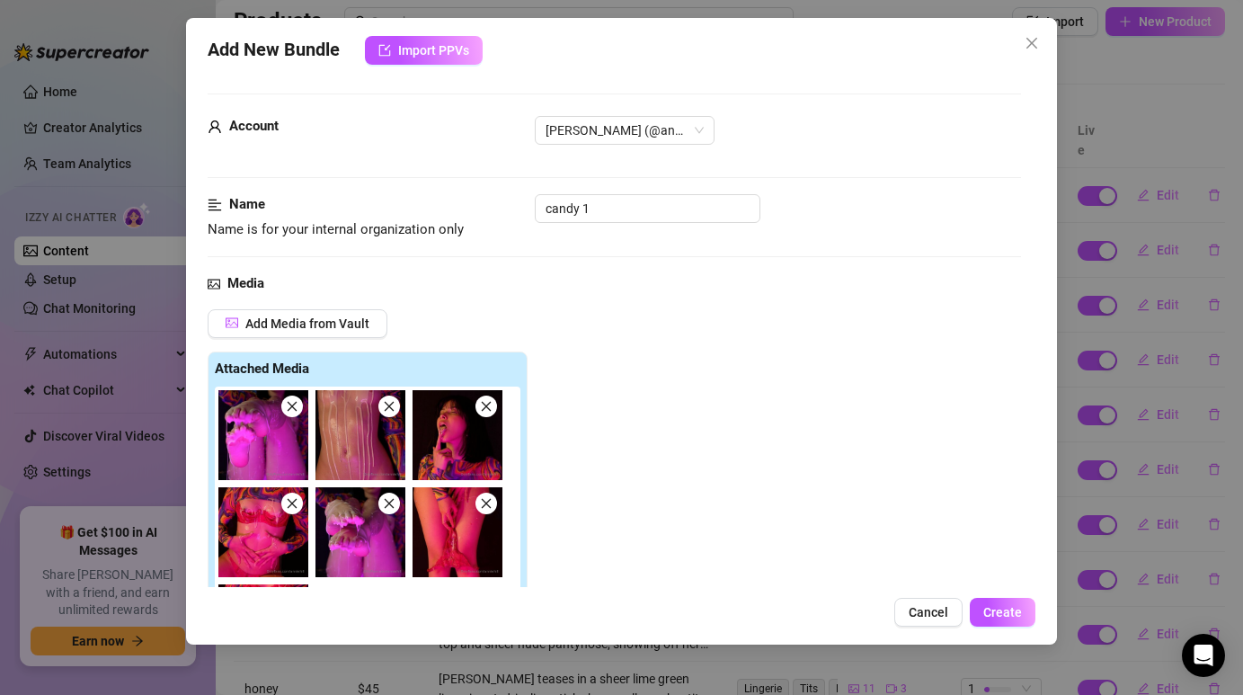
click at [361, 367] on div "Attached Media" at bounding box center [368, 370] width 306 height 22
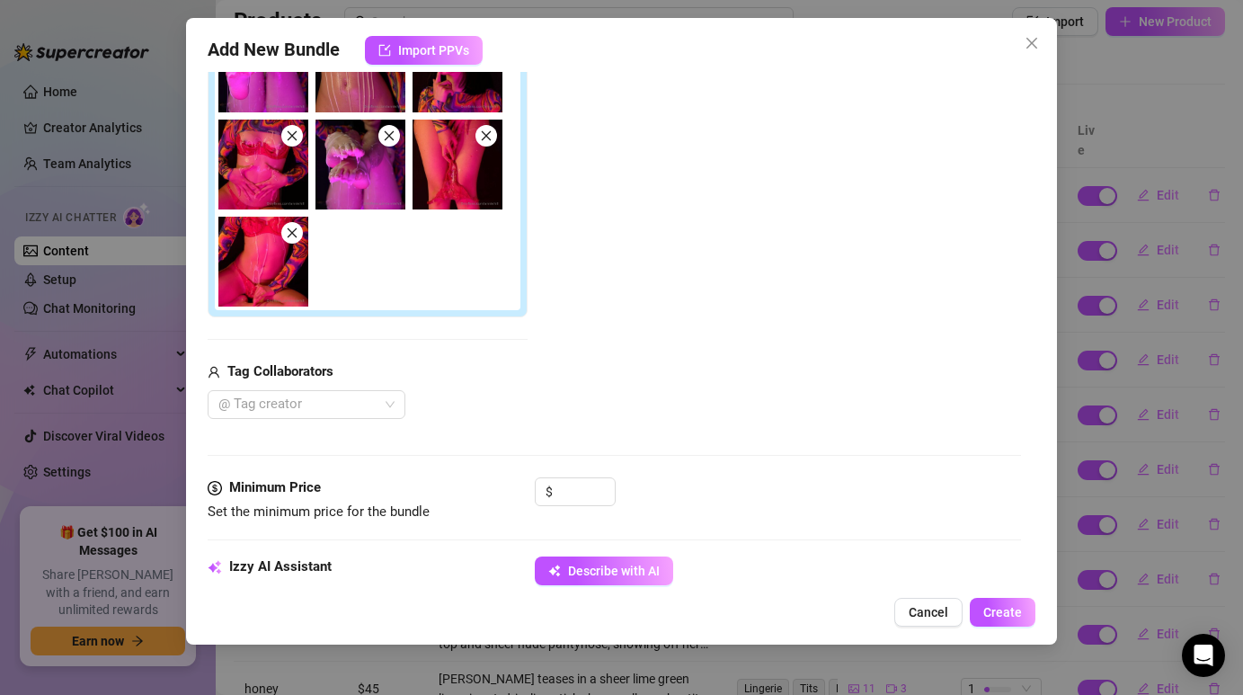
scroll to position [400, 0]
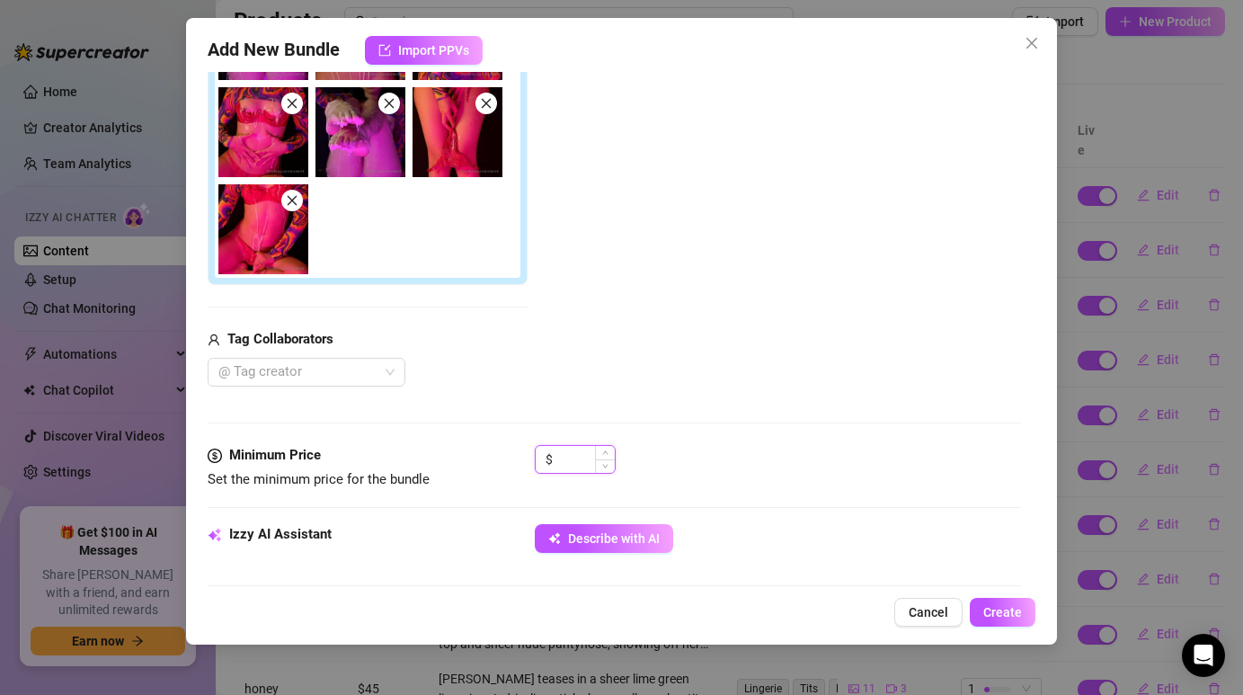
click at [563, 454] on input at bounding box center [585, 459] width 58 height 27
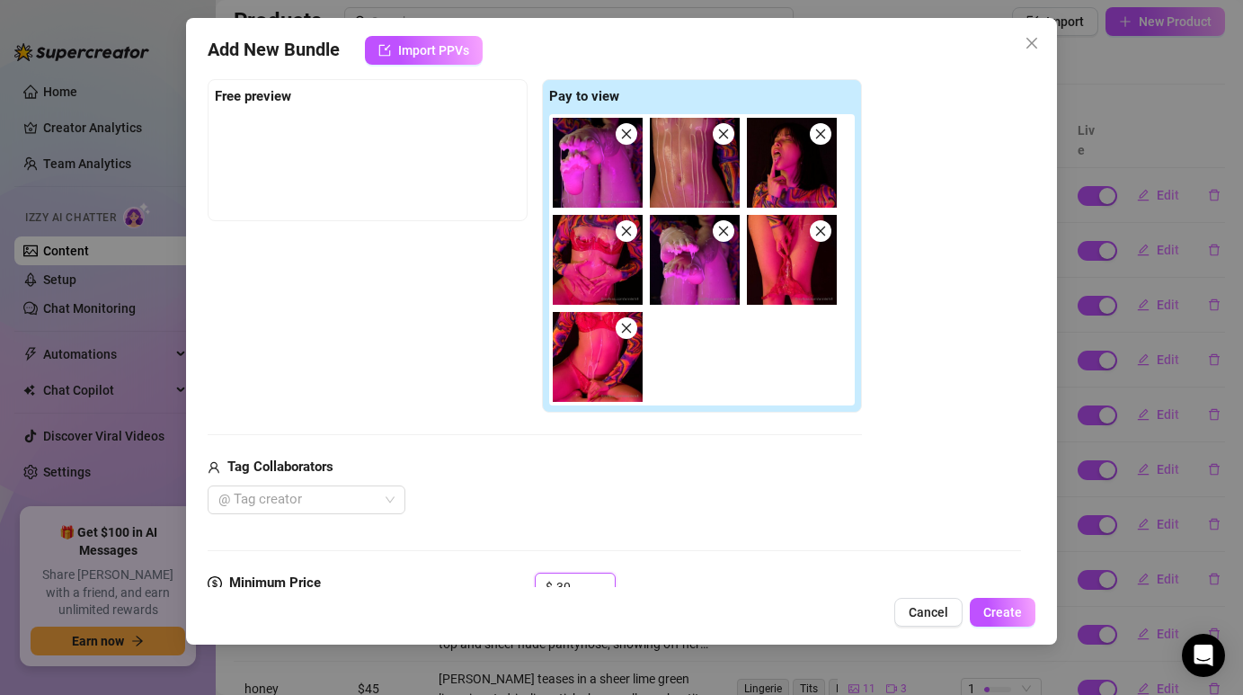
scroll to position [268, 0]
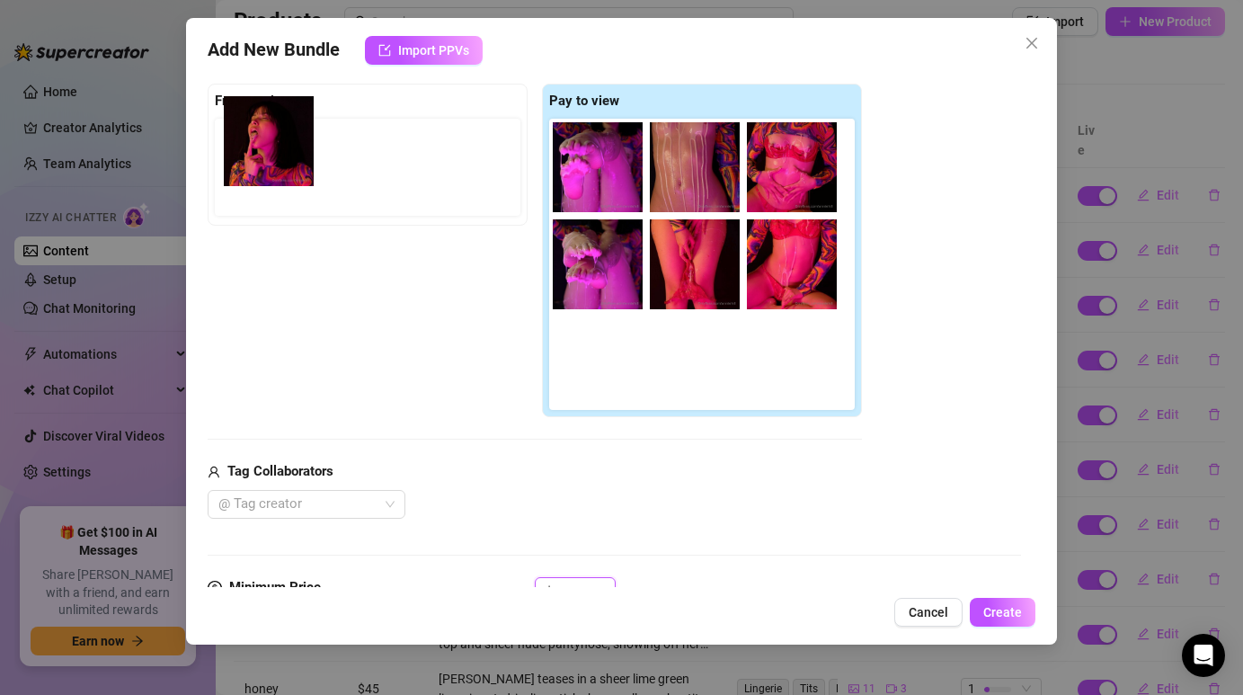
drag, startPoint x: 812, startPoint y: 182, endPoint x: 284, endPoint y: 164, distance: 528.6
click at [284, 164] on div "Free preview Pay to view" at bounding box center [535, 251] width 654 height 334
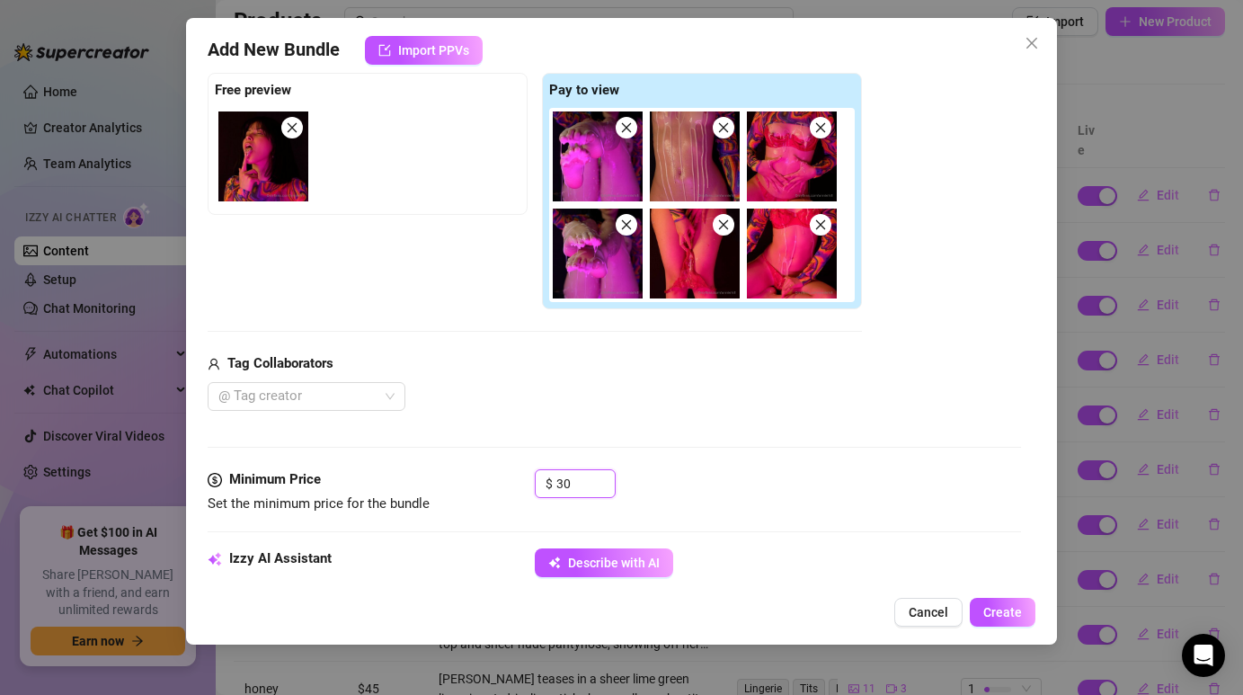
scroll to position [277, 0]
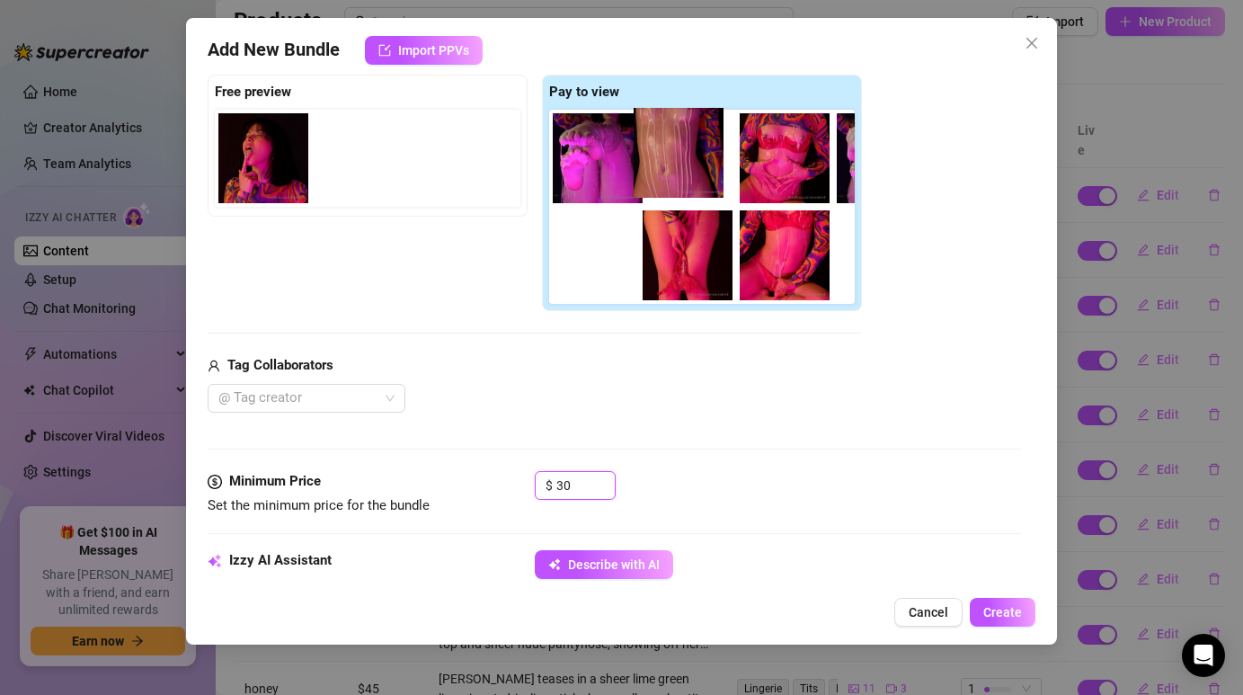
drag, startPoint x: 679, startPoint y: 175, endPoint x: 658, endPoint y: 169, distance: 22.5
click at [658, 169] on div at bounding box center [705, 207] width 313 height 194
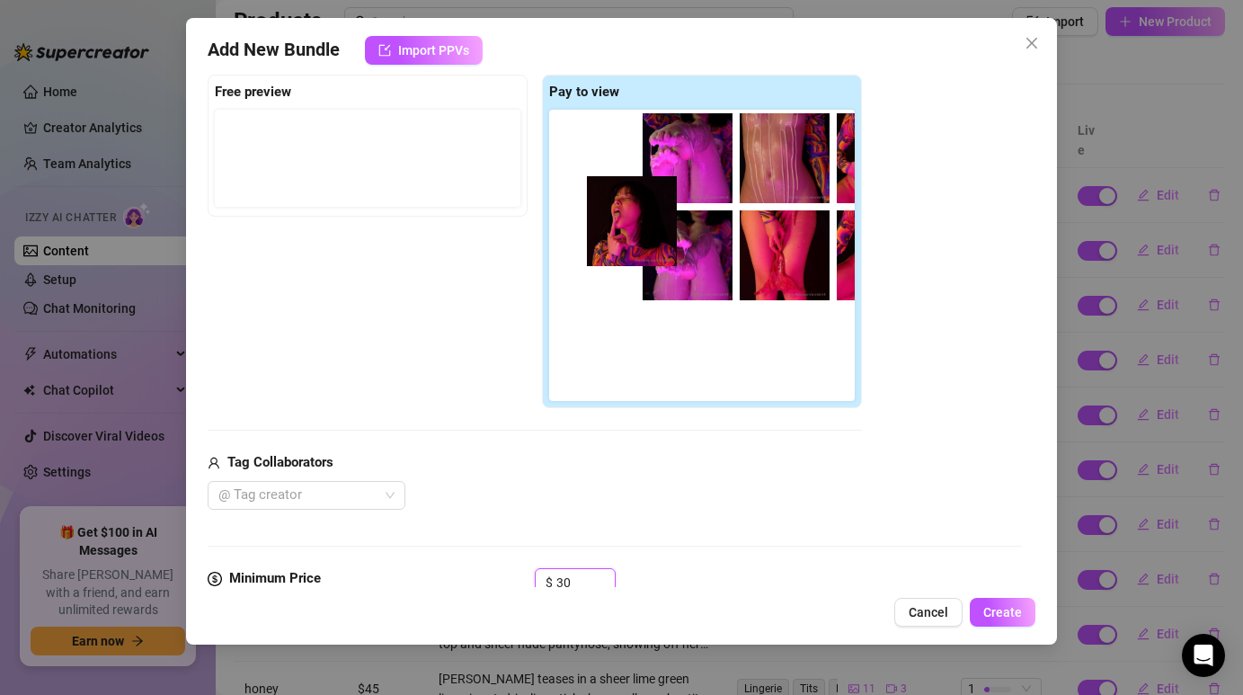
drag, startPoint x: 269, startPoint y: 185, endPoint x: 643, endPoint y: 248, distance: 380.0
click at [643, 248] on div "Free preview Pay to view" at bounding box center [535, 242] width 654 height 334
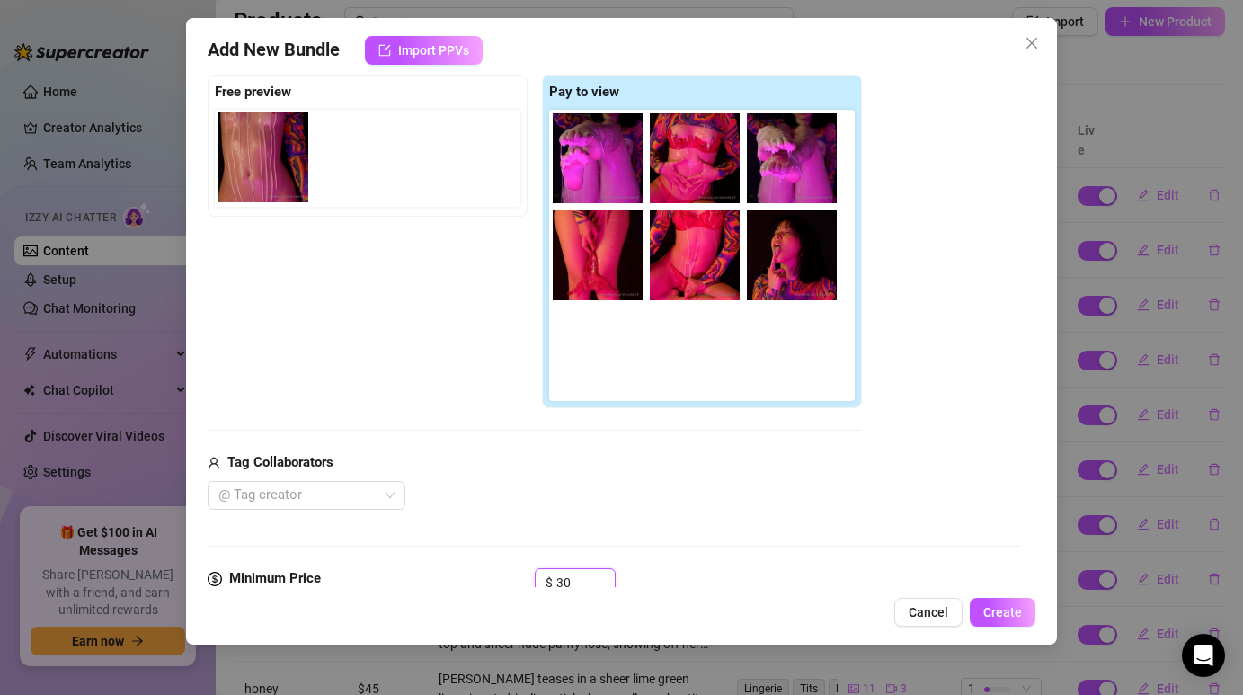
drag, startPoint x: 701, startPoint y: 180, endPoint x: 262, endPoint y: 178, distance: 438.5
click at [262, 178] on div "Free preview Pay to view" at bounding box center [535, 242] width 654 height 334
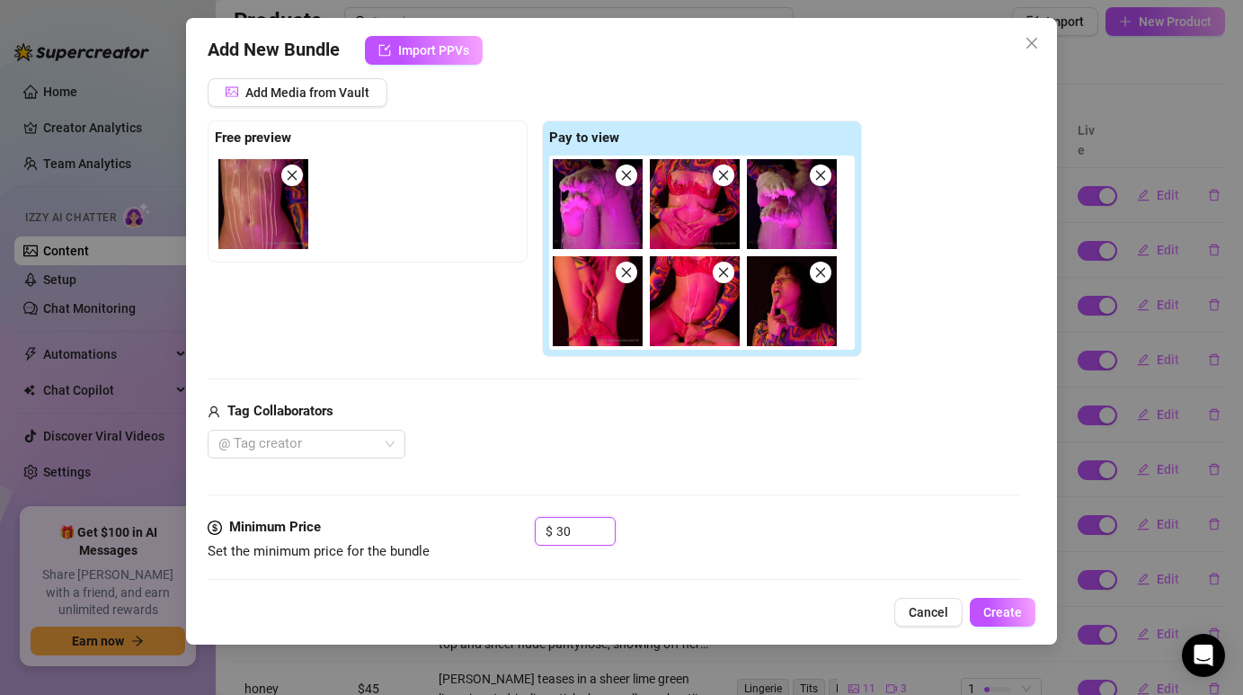
scroll to position [229, 0]
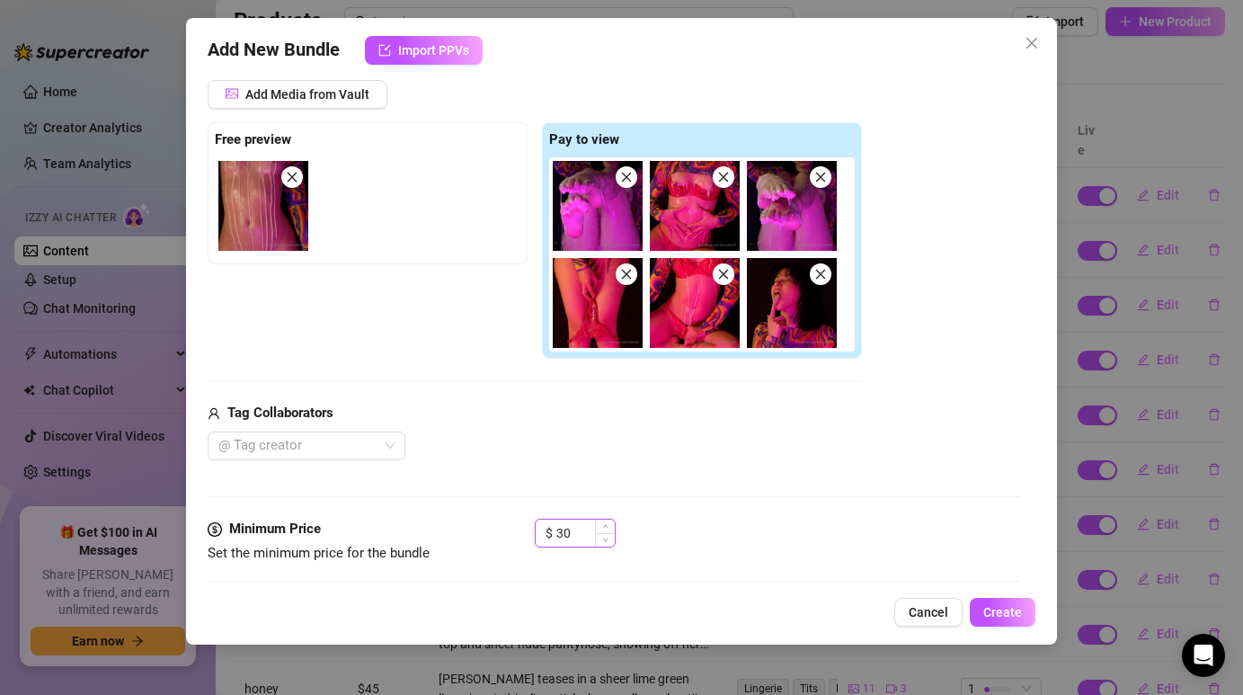
click at [580, 523] on input "30" at bounding box center [585, 532] width 58 height 27
type input "3"
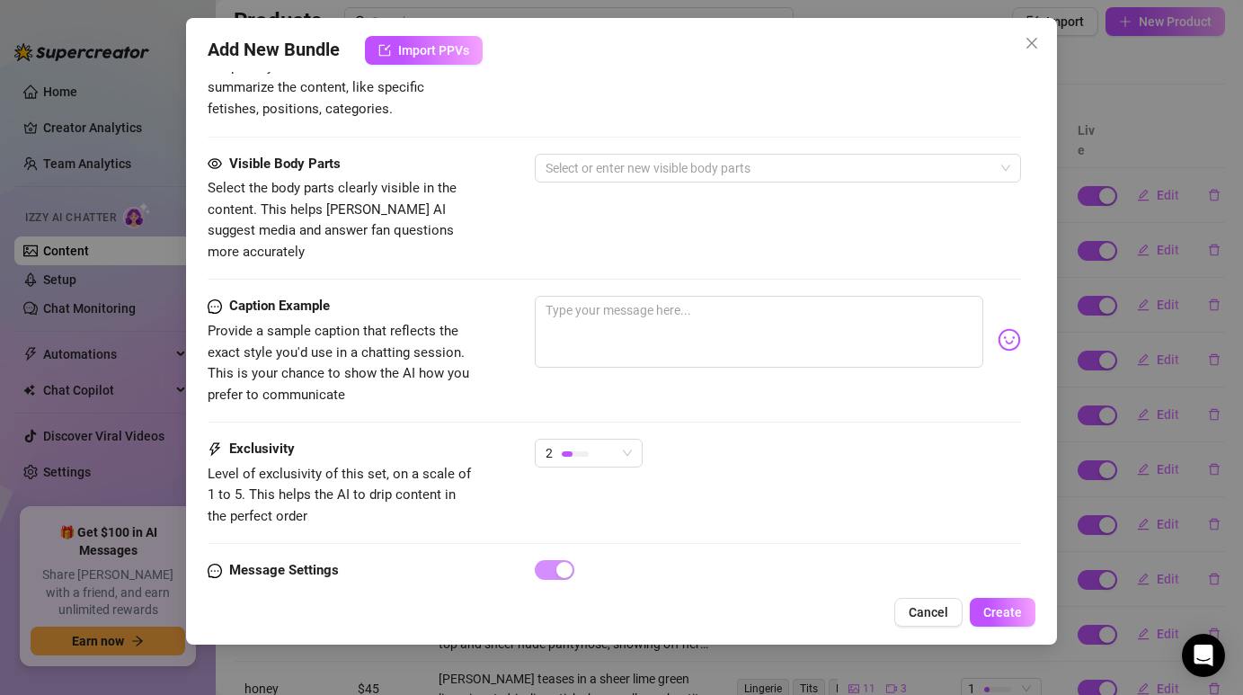
scroll to position [1056, 0]
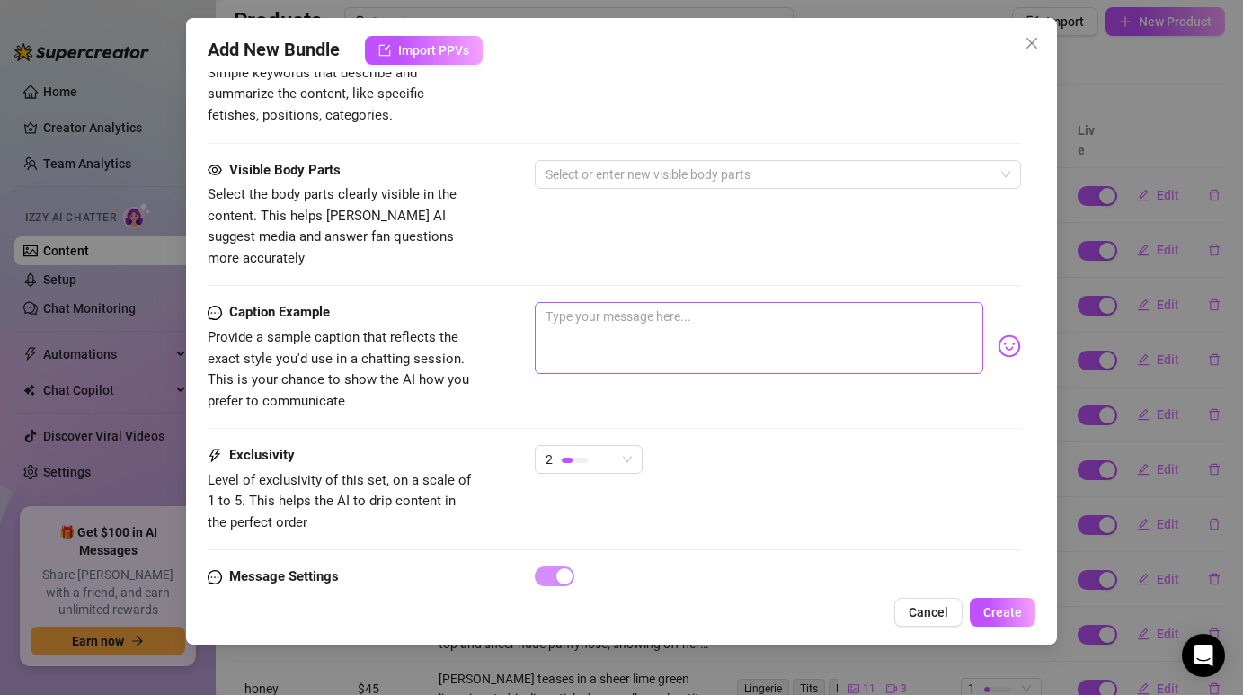
type input "25"
click at [651, 302] on textarea at bounding box center [758, 338] width 447 height 72
click at [639, 302] on textarea at bounding box center [758, 338] width 447 height 72
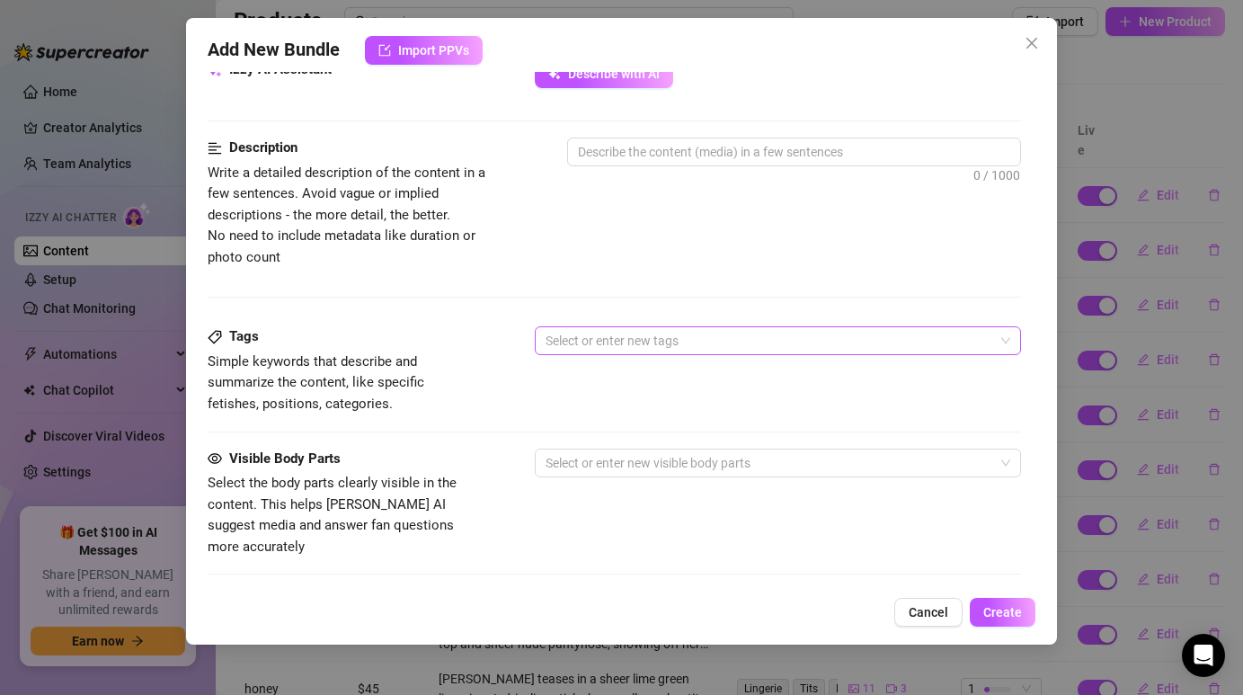
scroll to position [742, 0]
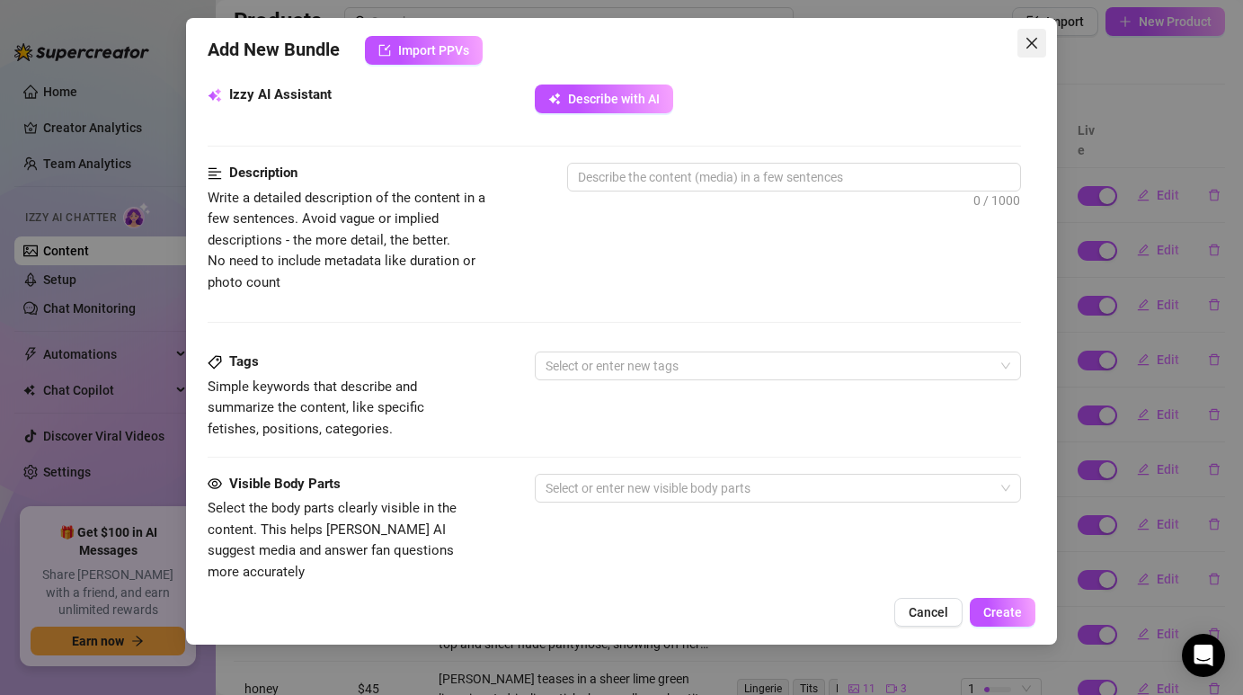
click at [1028, 44] on icon "close" at bounding box center [1031, 43] width 14 height 14
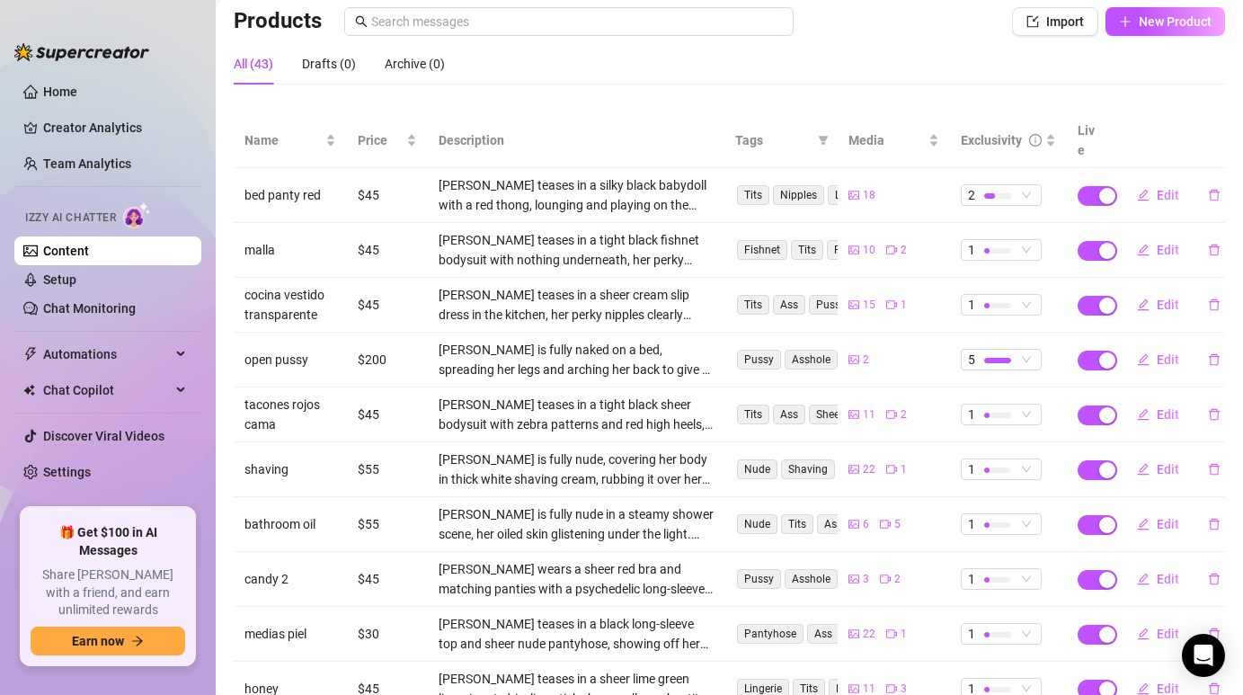
click at [890, 168] on td "18" at bounding box center [893, 195] width 113 height 55
click at [1170, 352] on span "Edit" at bounding box center [1167, 359] width 22 height 14
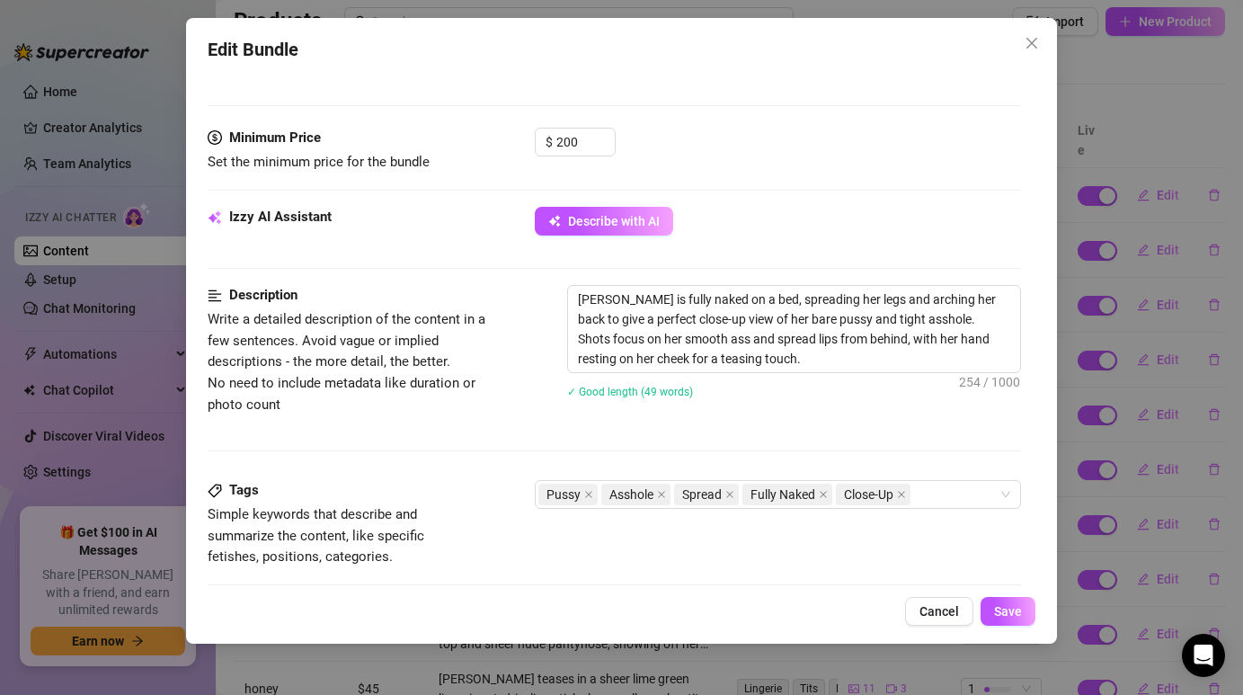
scroll to position [524, 0]
drag, startPoint x: 572, startPoint y: 301, endPoint x: 756, endPoint y: 370, distance: 195.9
click at [756, 370] on textarea "[PERSON_NAME] is fully naked on a bed, spreading her legs and arching her back …" at bounding box center [793, 330] width 451 height 86
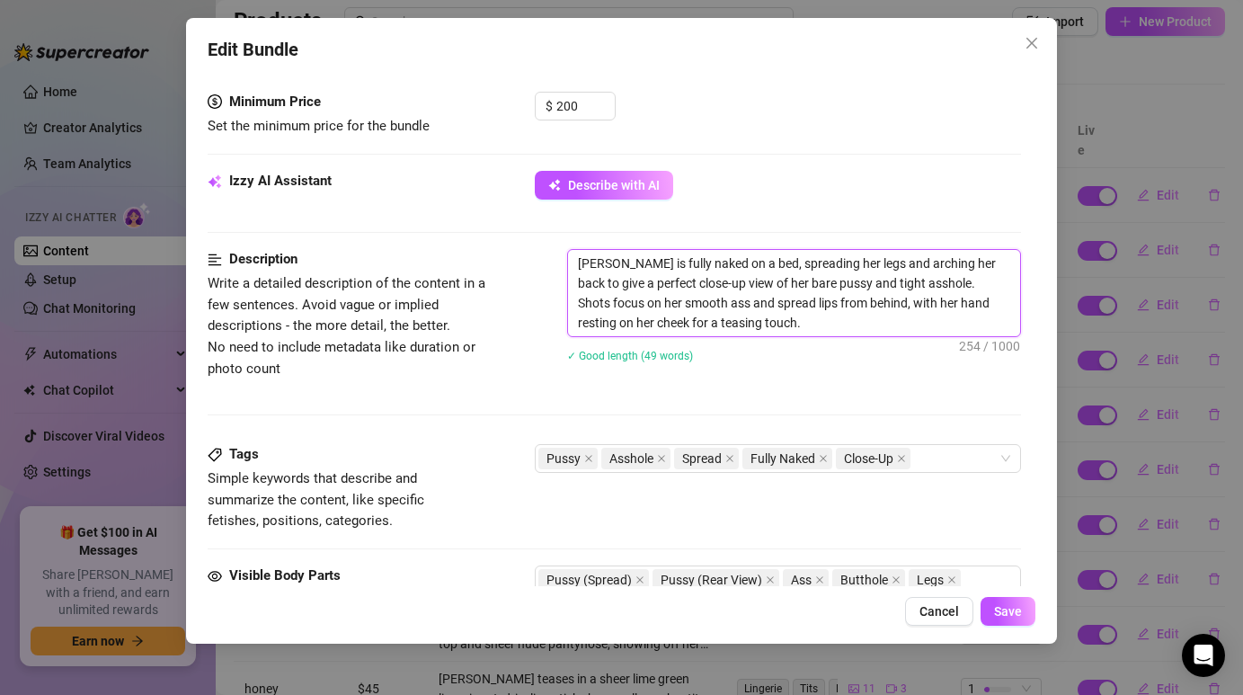
scroll to position [556, 0]
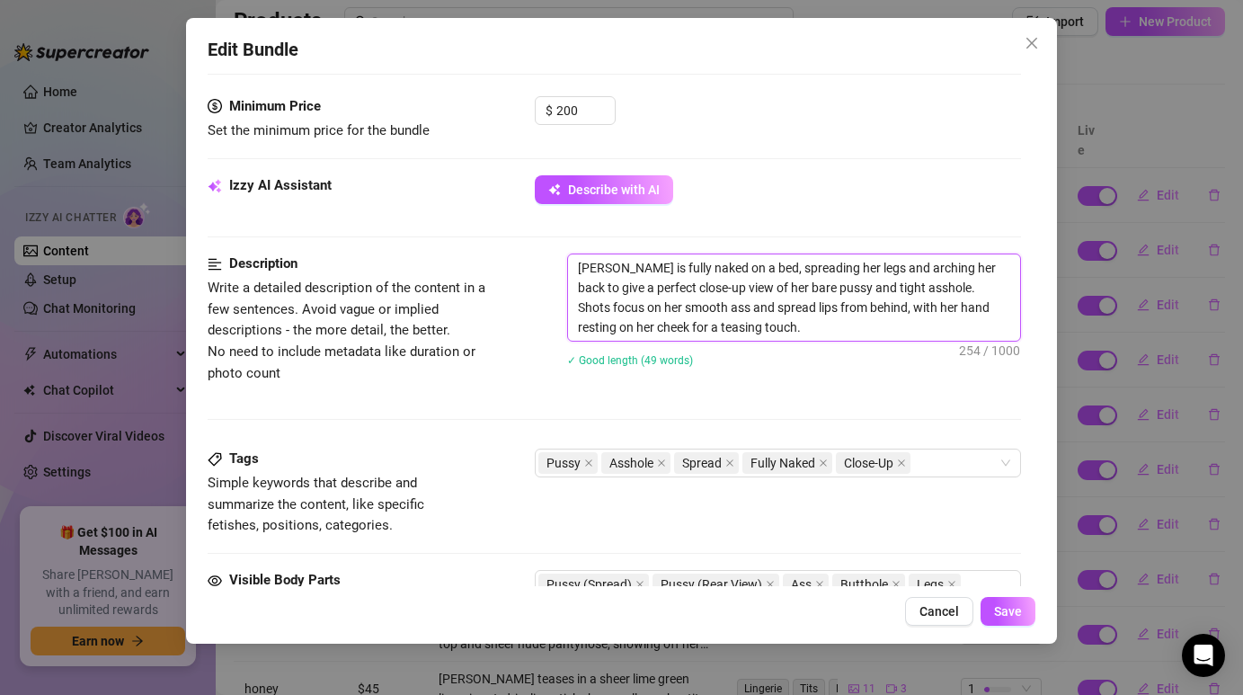
type textarea "Describe the content (media) in a few sentences"
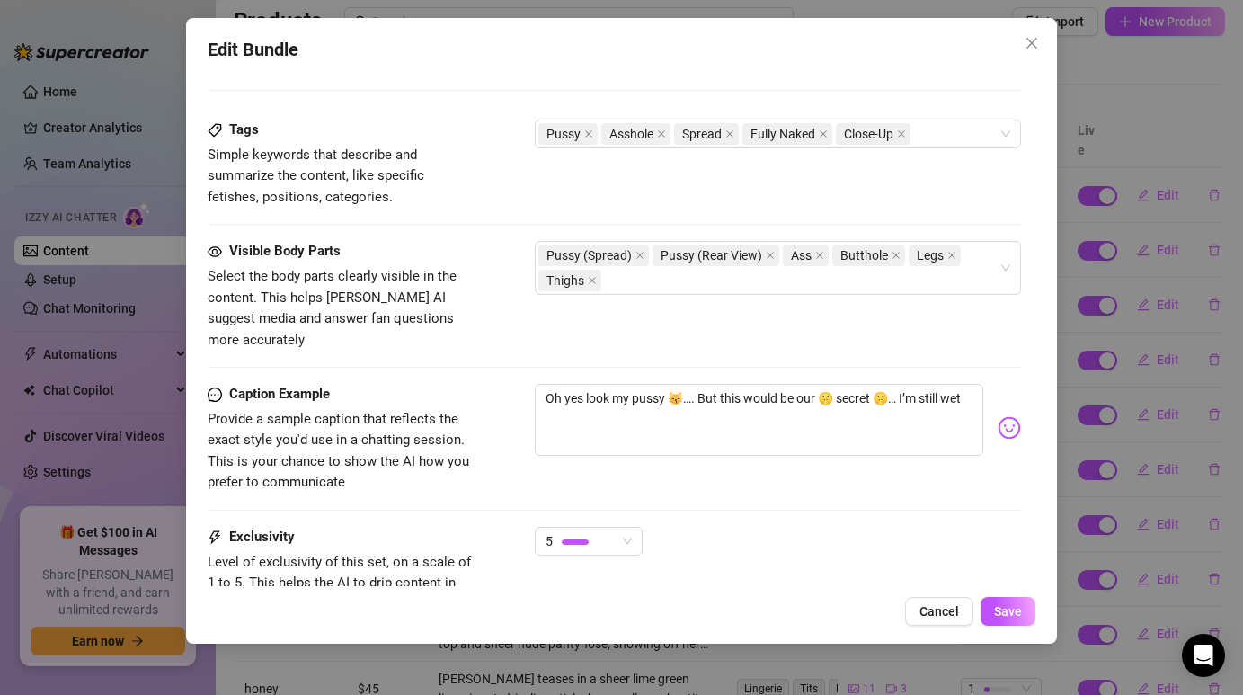
scroll to position [848, 0]
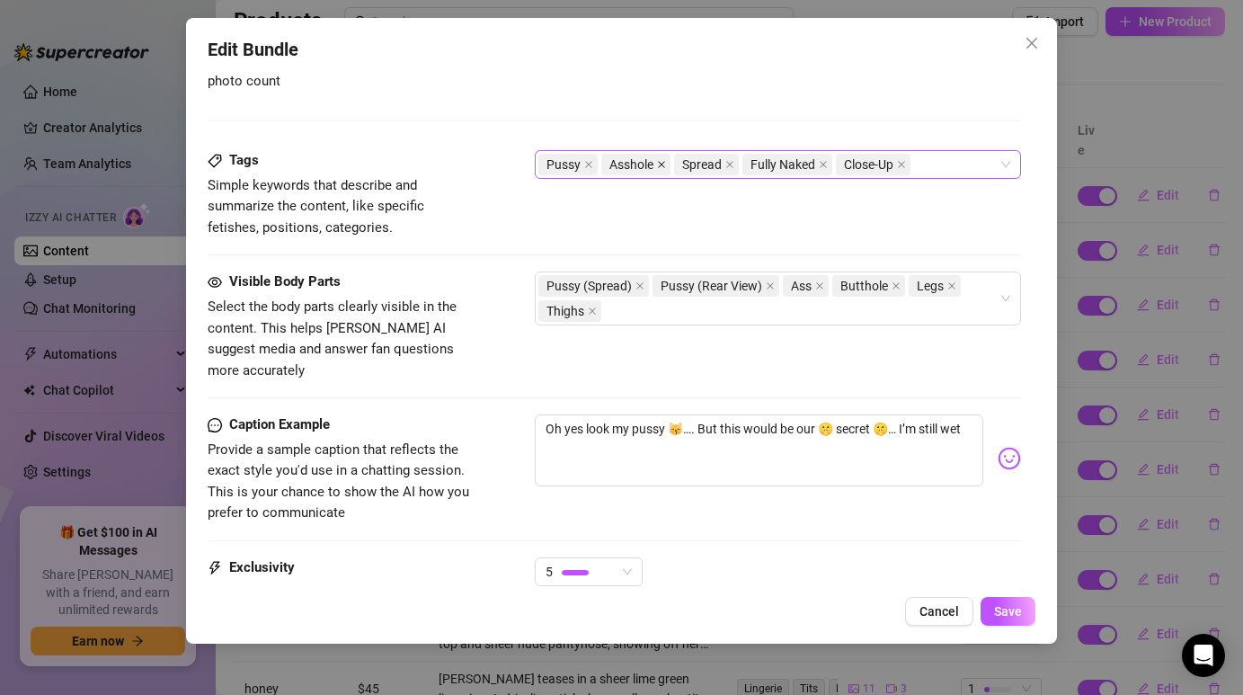
click at [662, 168] on icon "close" at bounding box center [661, 164] width 9 height 9
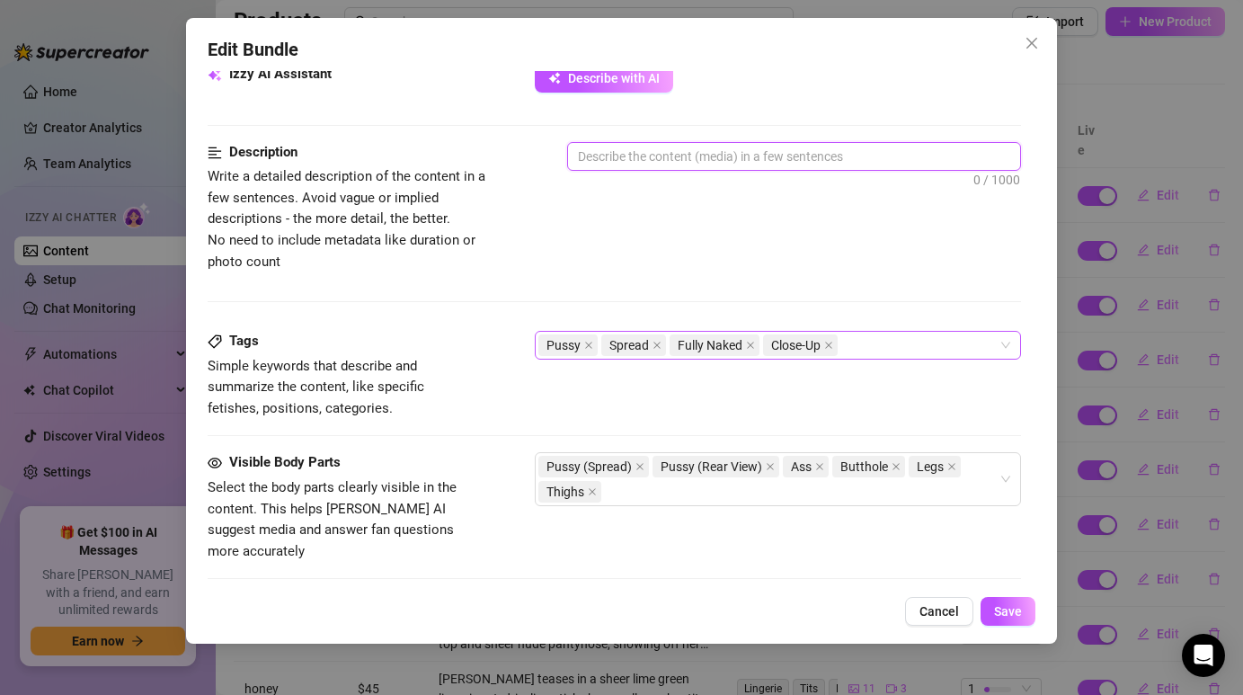
scroll to position [663, 0]
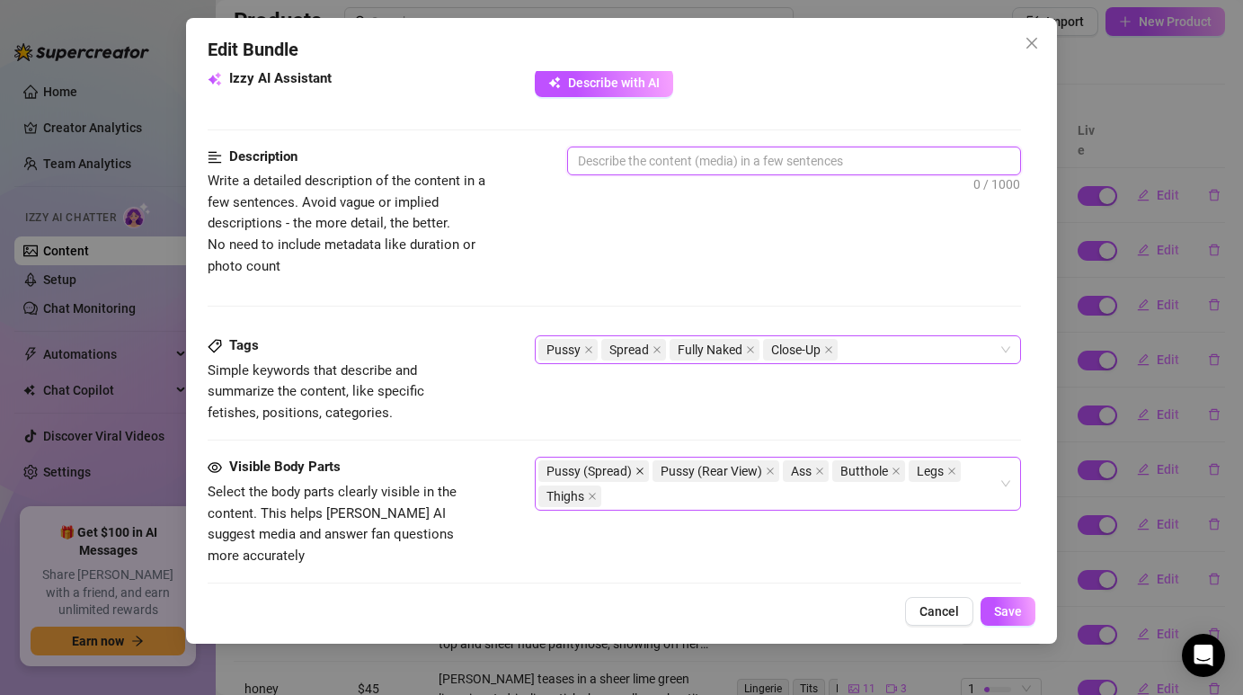
click at [641, 474] on icon "close" at bounding box center [639, 470] width 9 height 9
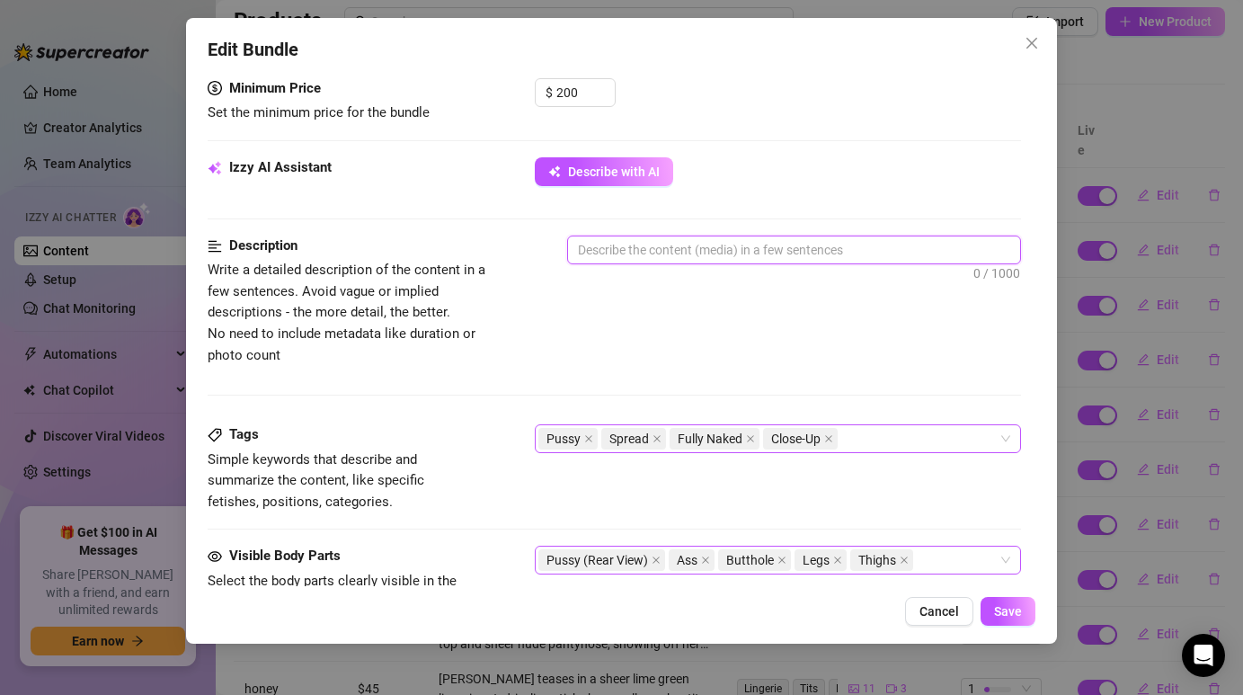
scroll to position [592, 0]
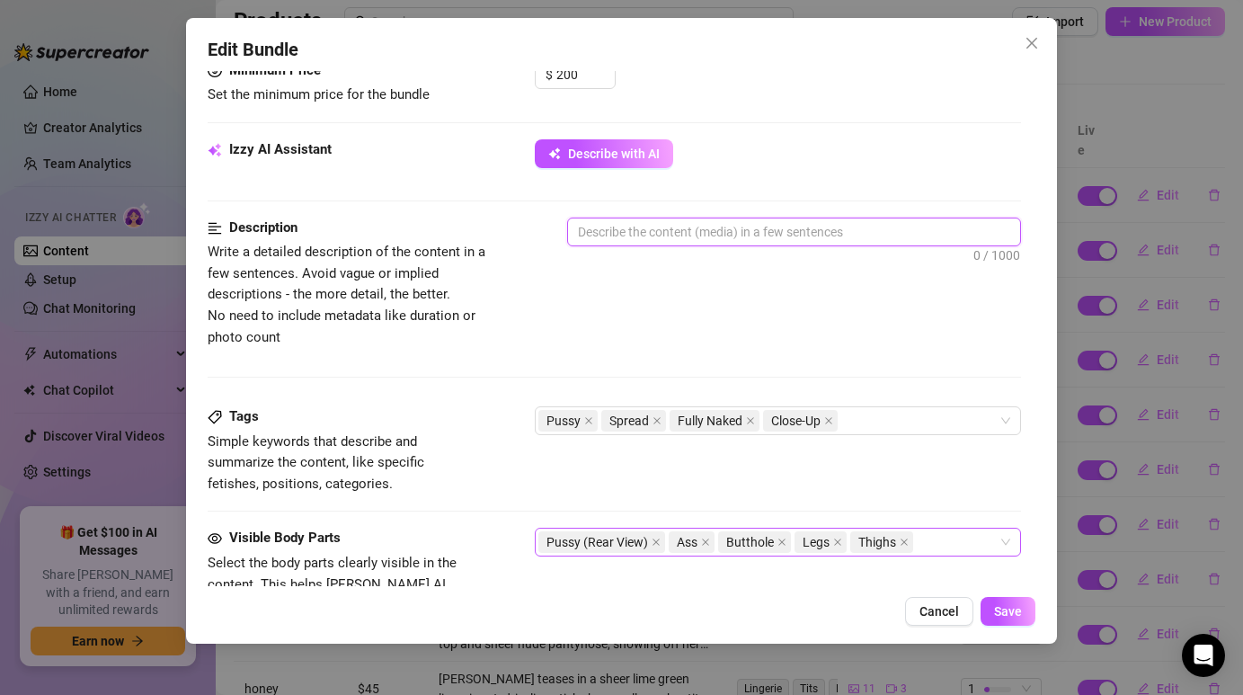
click at [704, 235] on textarea at bounding box center [793, 231] width 451 height 27
type textarea "[PERSON_NAME] reveals her daring side, posing on the bed with intimate angles w…"
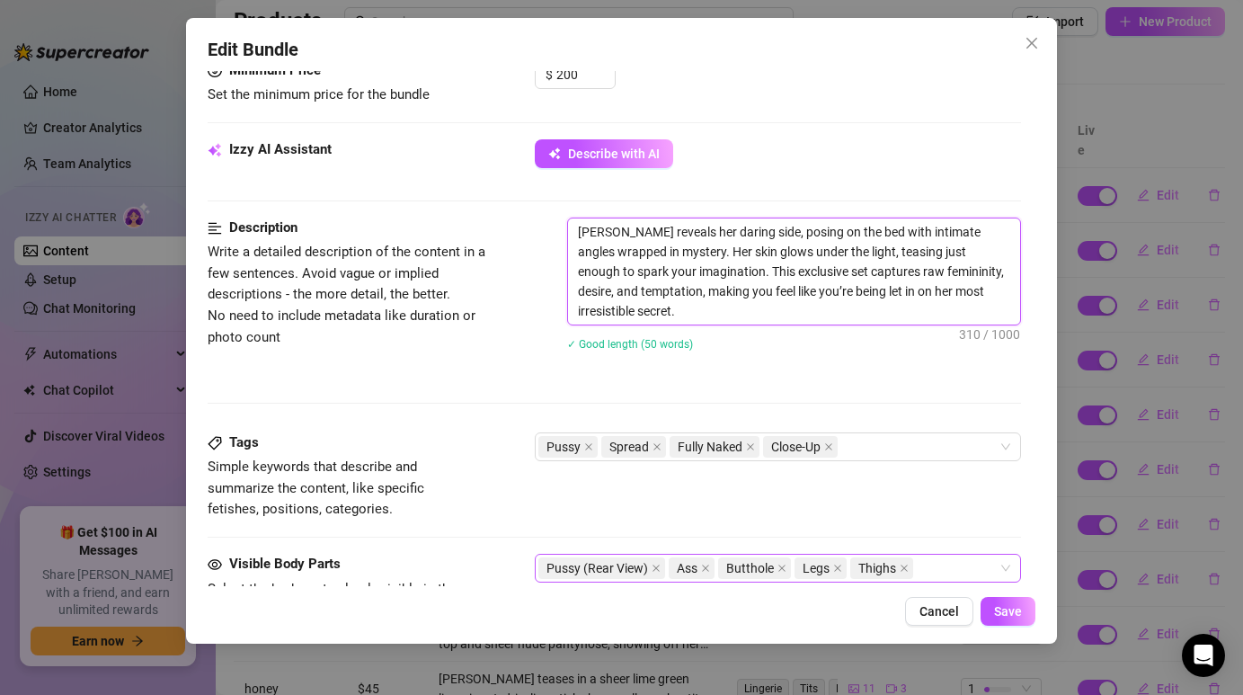
click at [717, 313] on textarea "[PERSON_NAME] reveals her daring side, posing on the bed with intimate angles w…" at bounding box center [793, 271] width 451 height 106
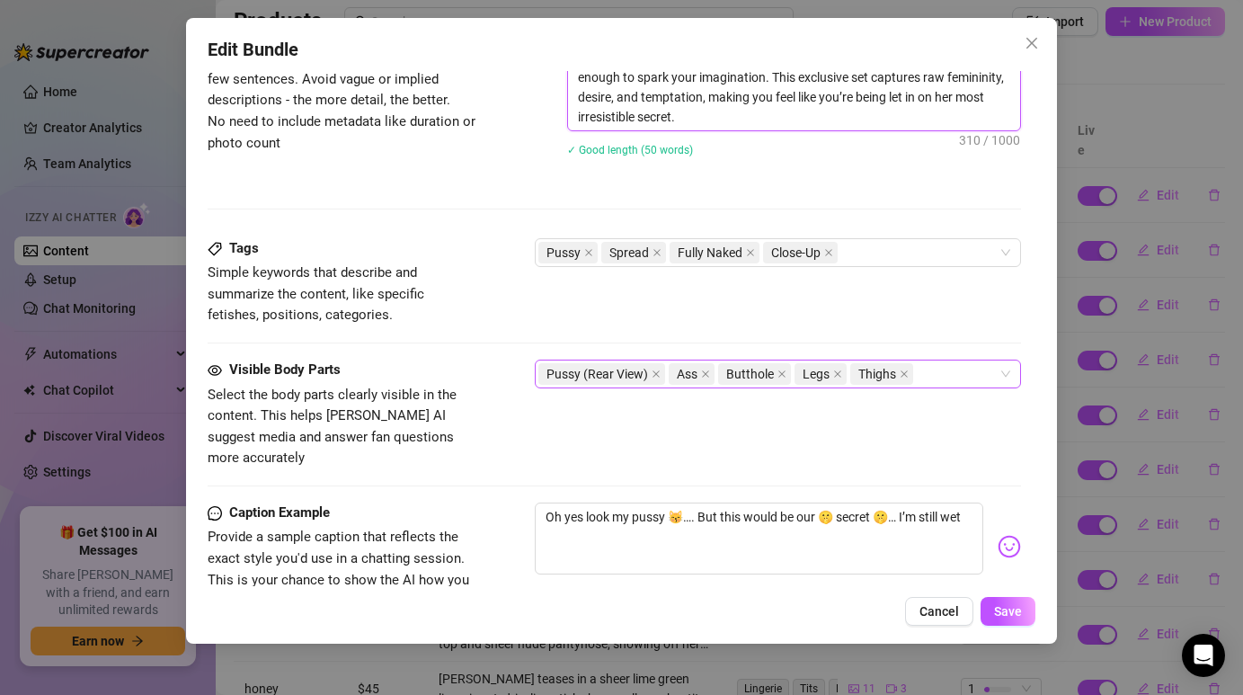
scroll to position [793, 0]
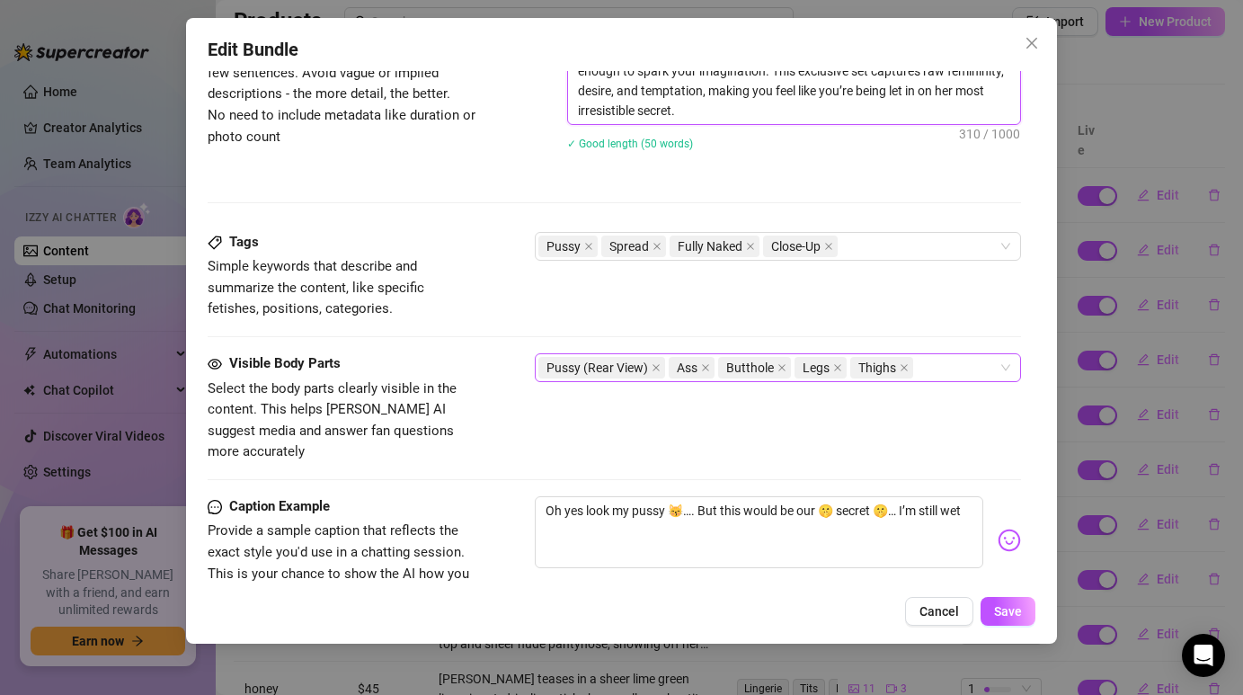
type textarea "[PERSON_NAME] reveals her daring side, posing on the bed with intimate angles w…"
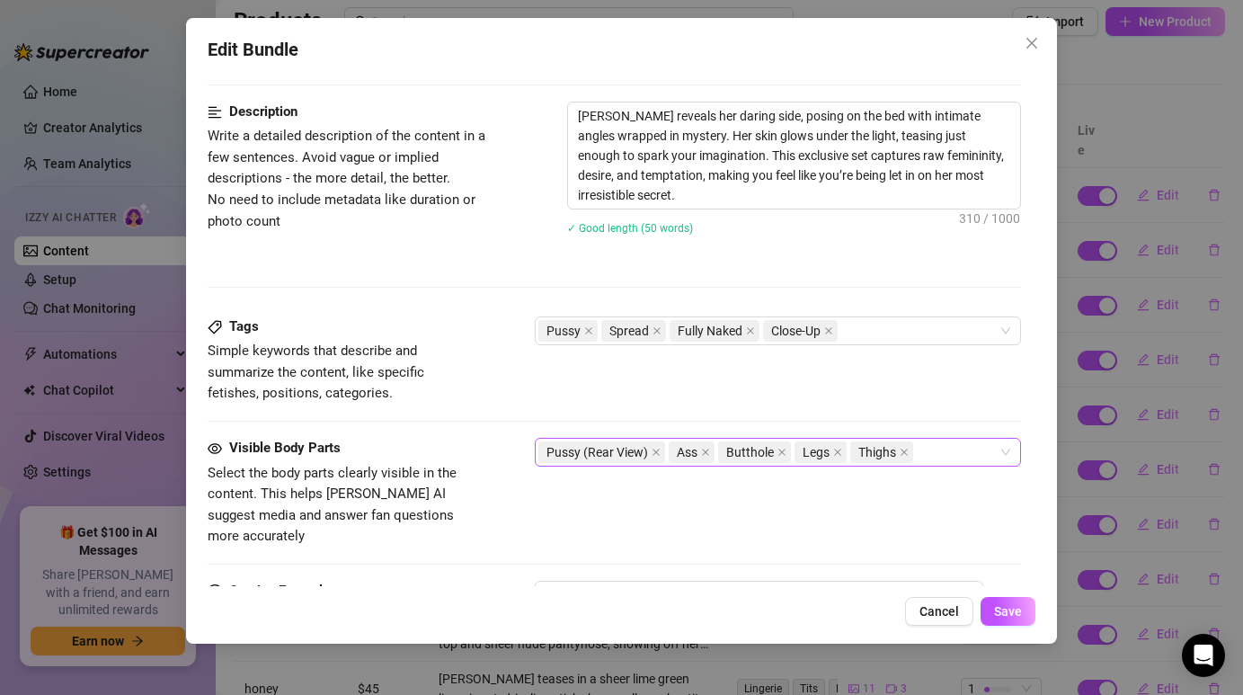
scroll to position [704, 0]
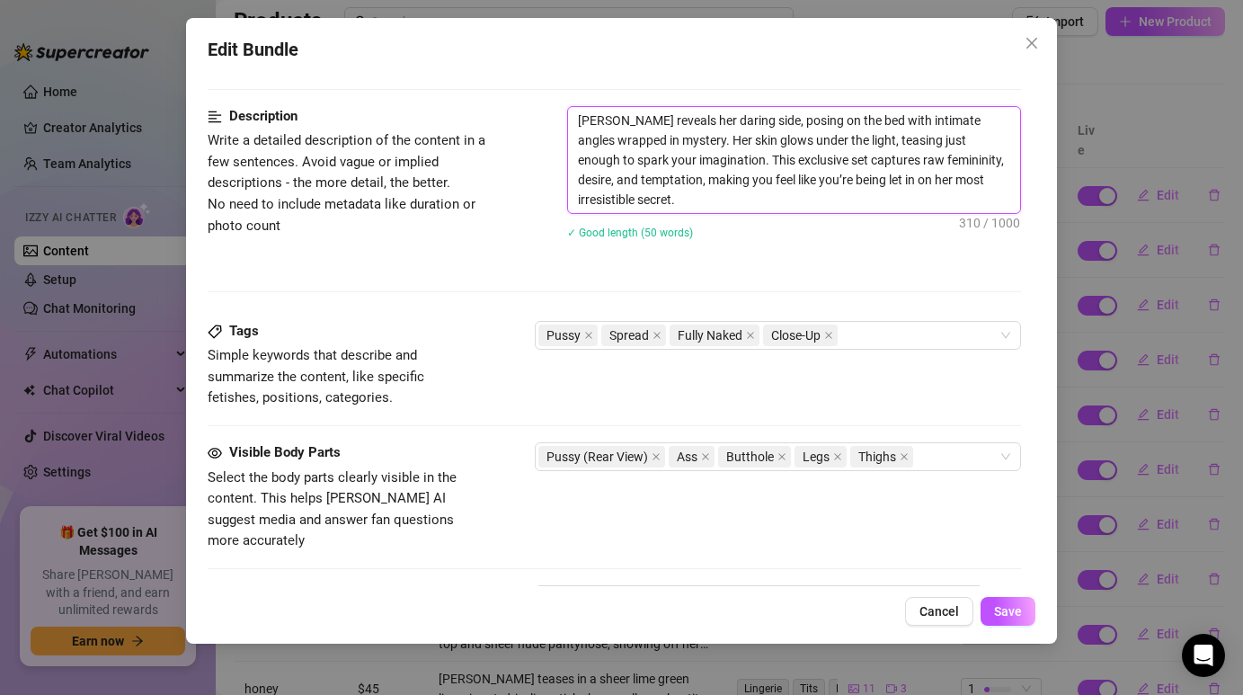
click at [714, 200] on textarea "[PERSON_NAME] reveals her daring side, posing on the bed with intimate angles w…" at bounding box center [793, 160] width 451 height 106
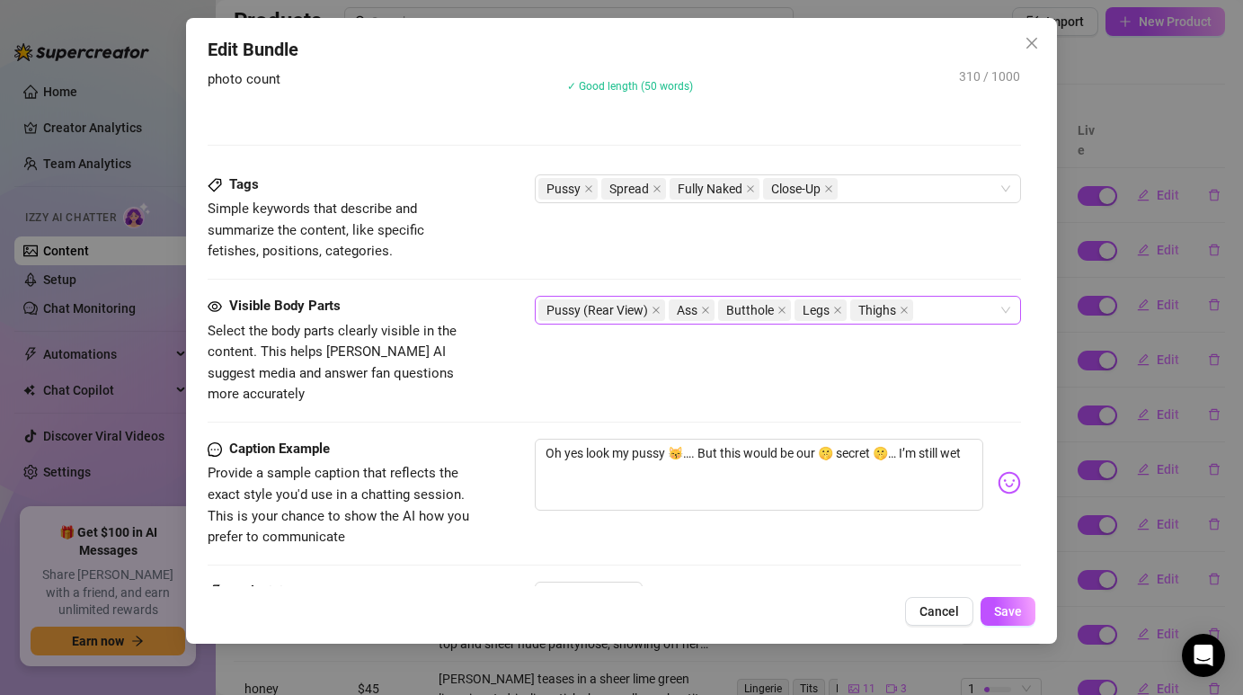
scroll to position [854, 0]
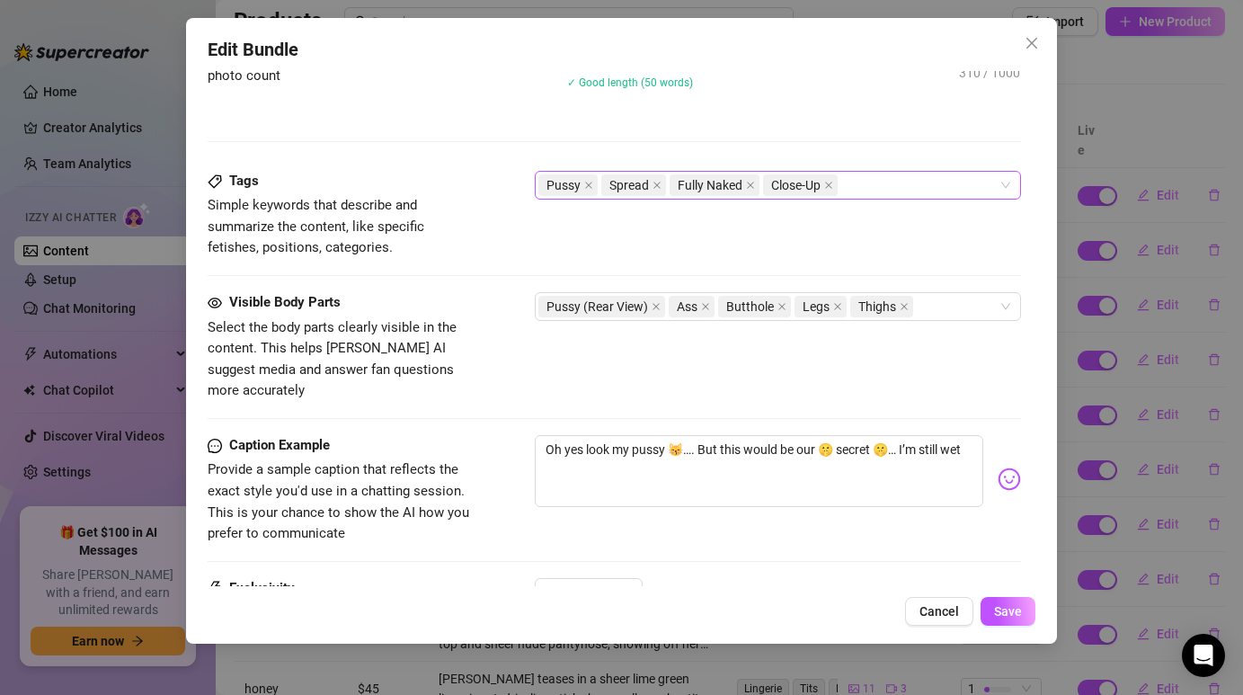
click at [894, 181] on div "Pussy Spread Fully Naked Close-Up" at bounding box center [767, 185] width 459 height 25
click at [656, 182] on icon "close" at bounding box center [656, 185] width 9 height 9
click at [656, 182] on span "Fully Naked" at bounding box center [641, 185] width 65 height 20
click at [679, 157] on div "Description Write a detailed description of the content in a few sentences. Avo…" at bounding box center [614, 63] width 812 height 215
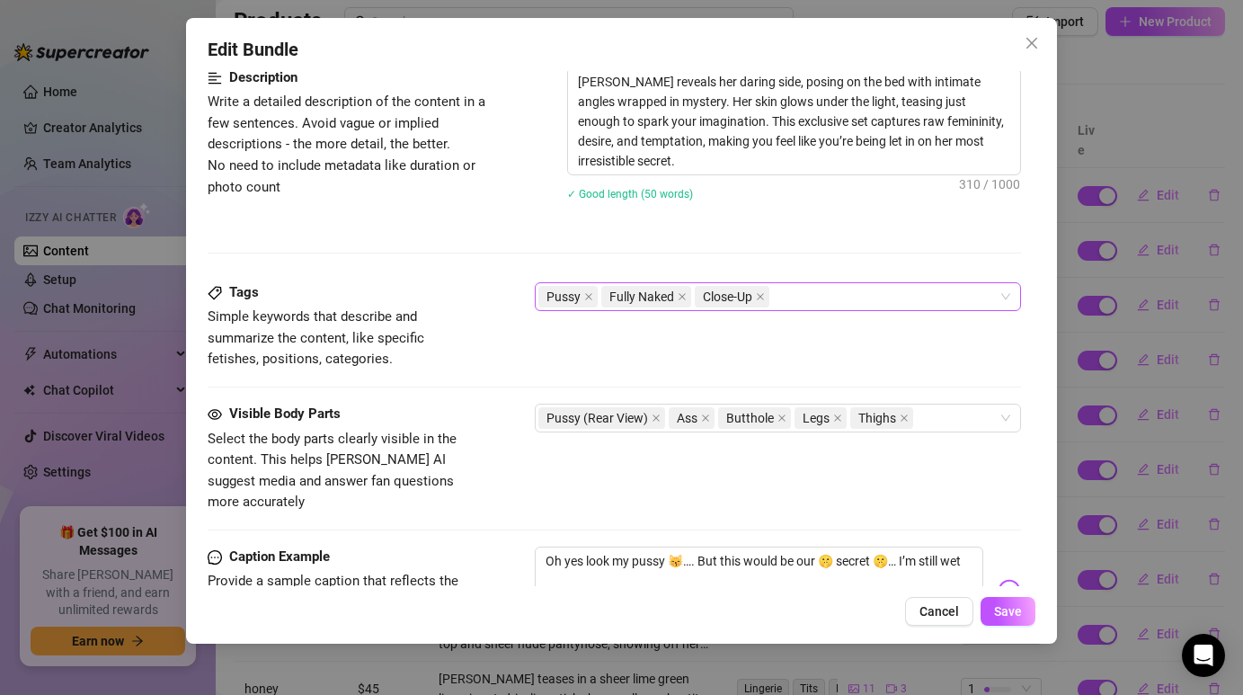
scroll to position [770, 0]
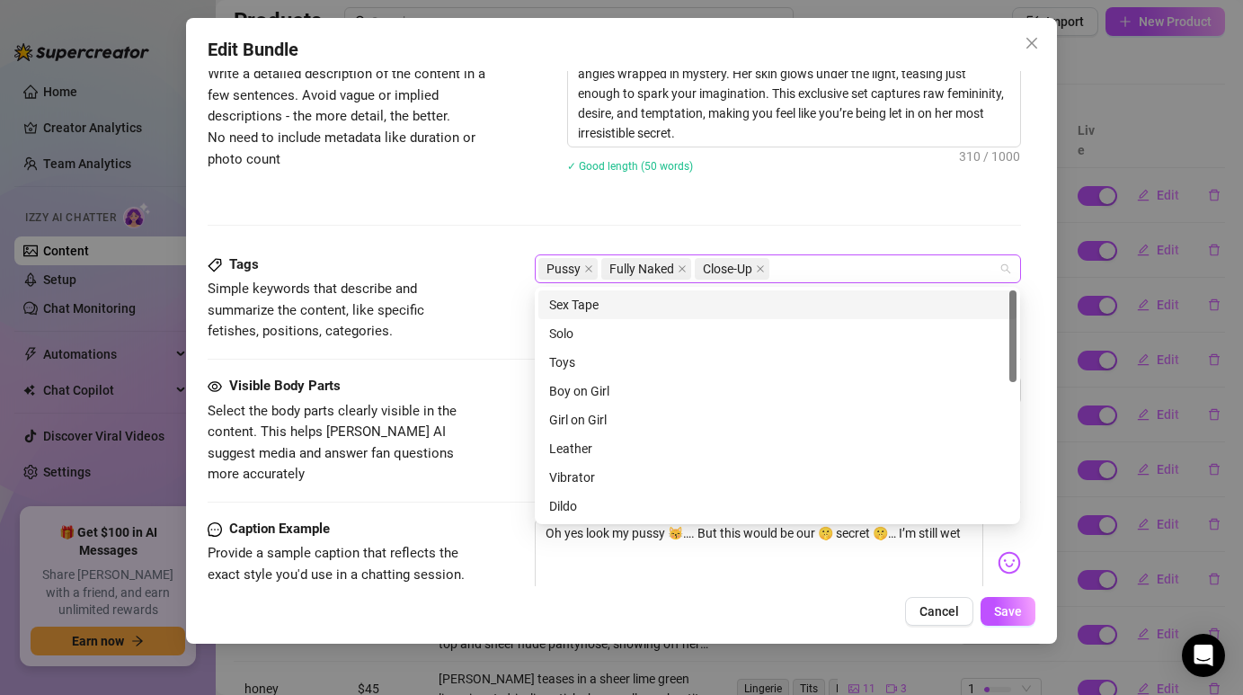
click at [850, 270] on div "Pussy Fully Naked Close-Up" at bounding box center [767, 268] width 459 height 25
type input "z"
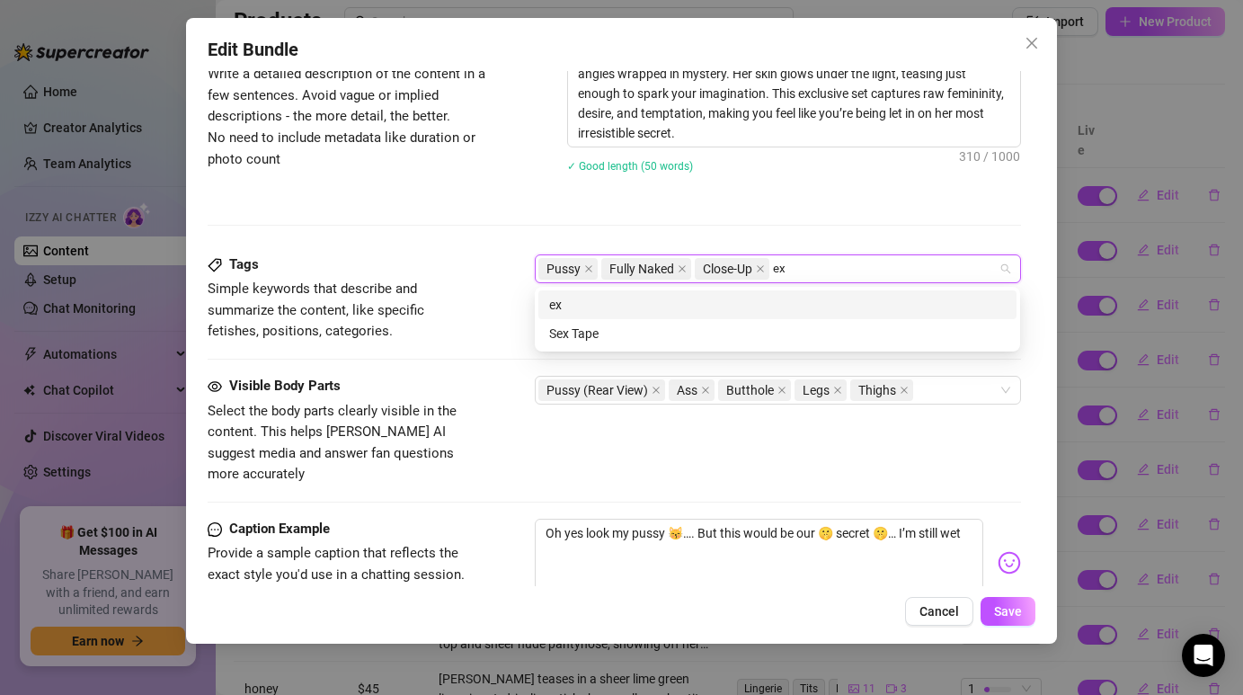
type input "e"
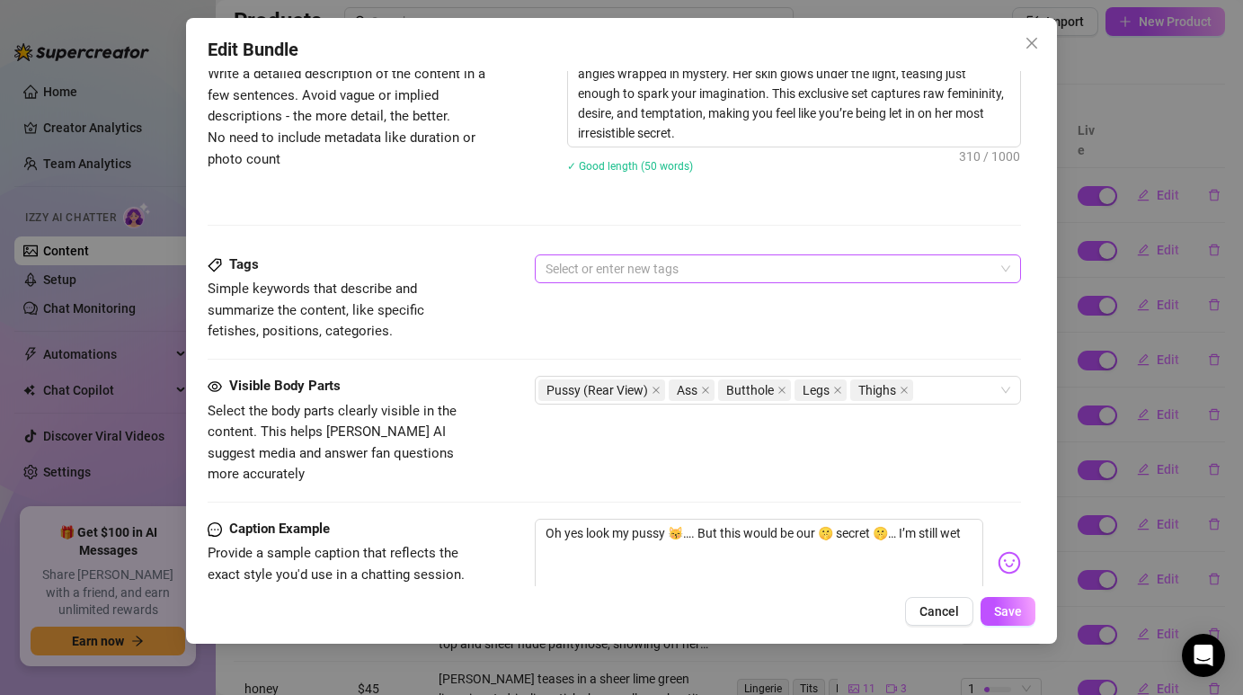
click at [838, 257] on div at bounding box center [767, 268] width 459 height 25
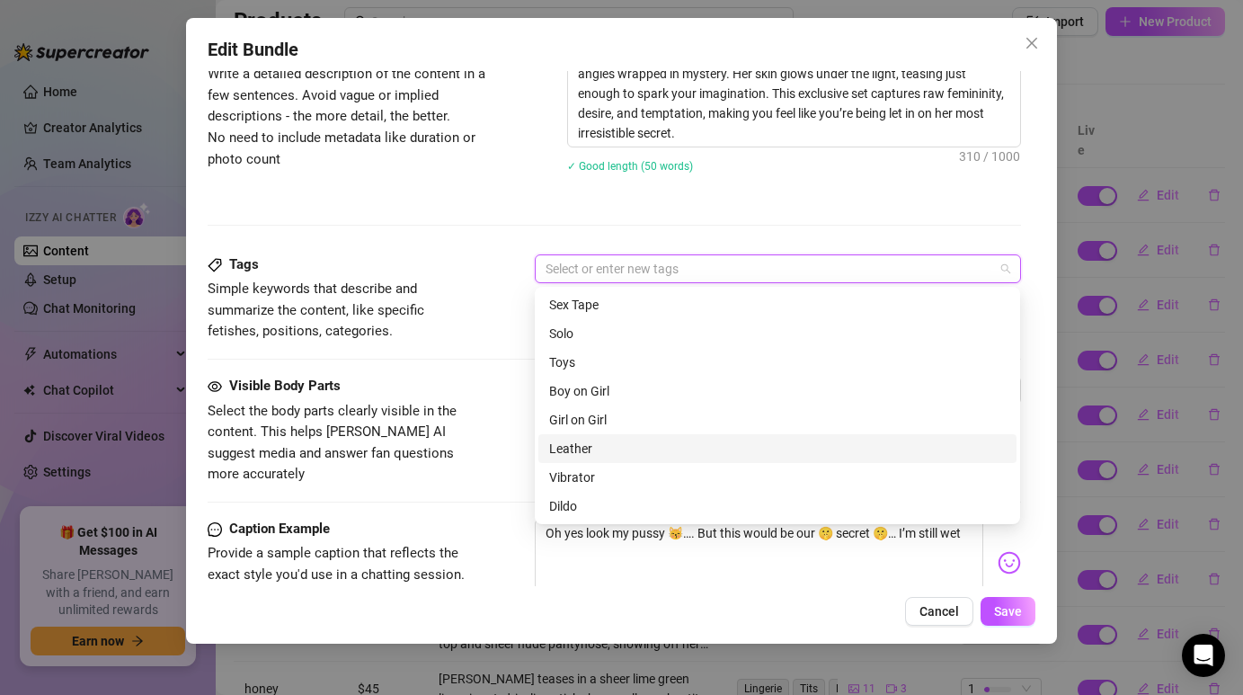
type input "l"
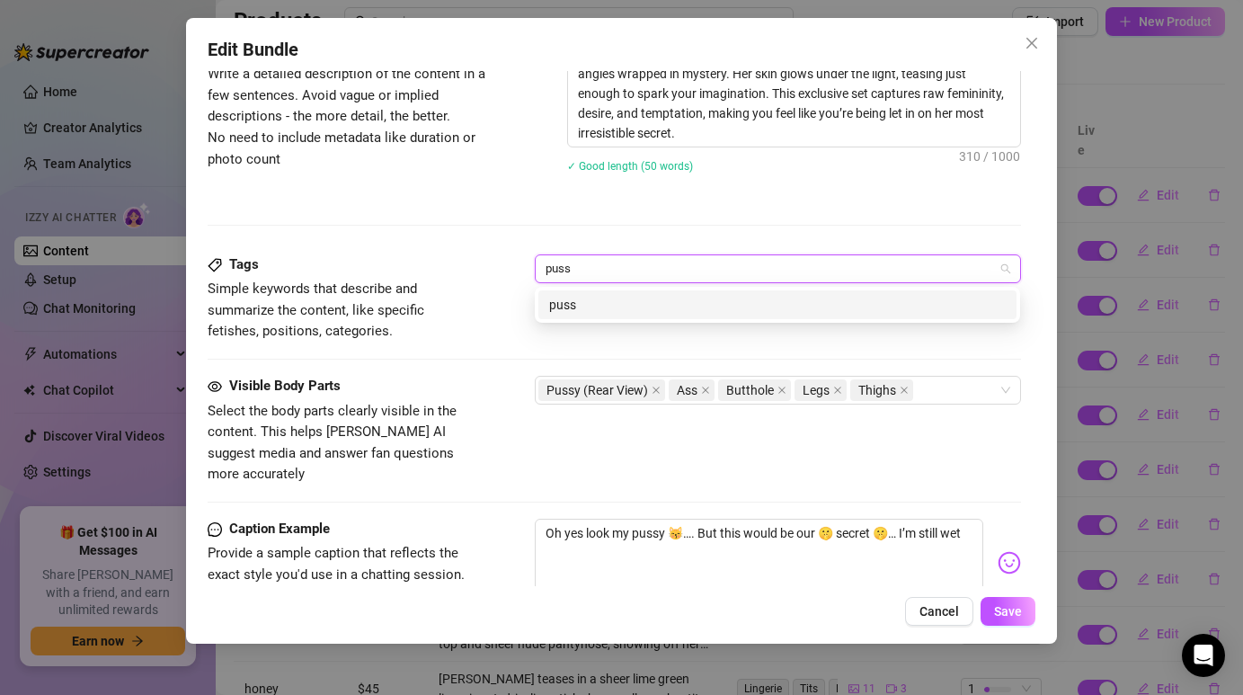
type input "pussy"
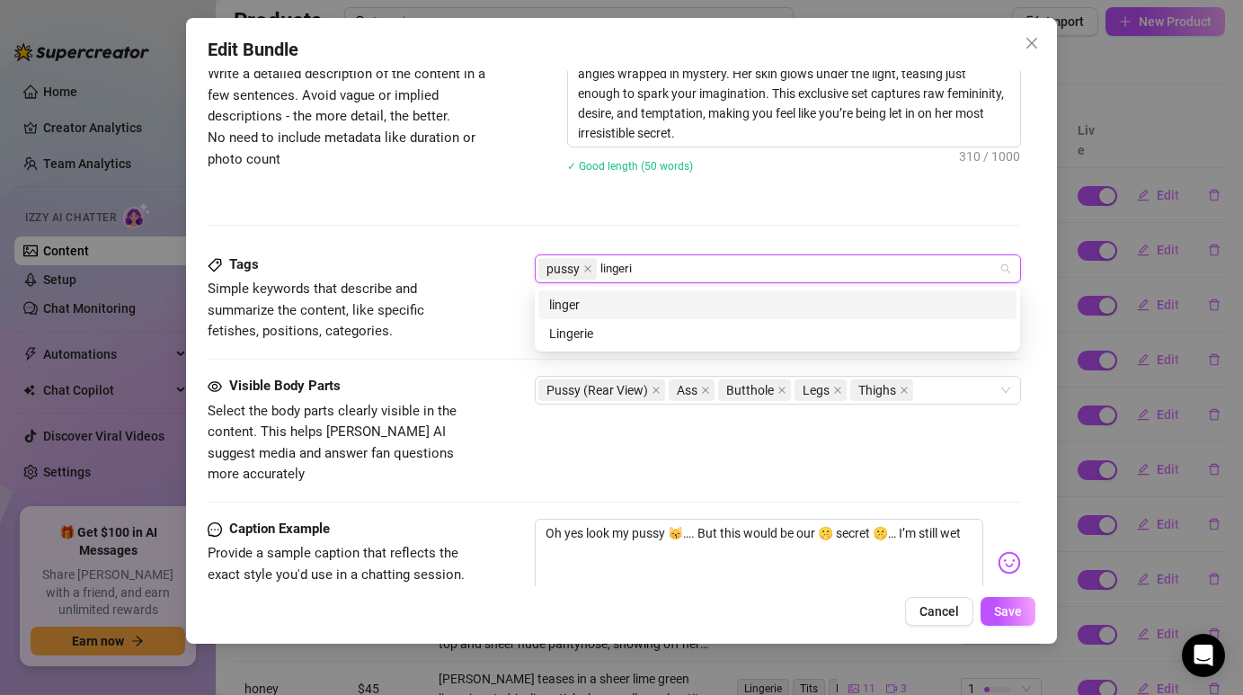
type input "lingerie"
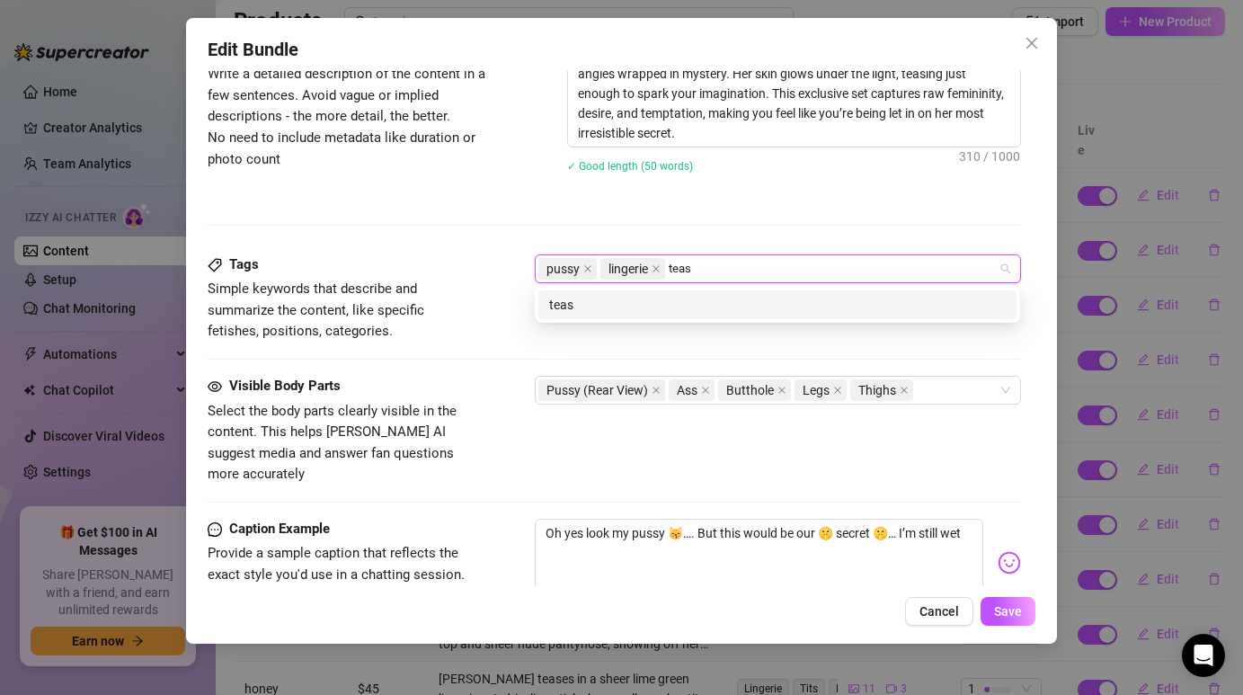
type input "tease"
type input "intimate"
type input "sensual"
type input "exclusive"
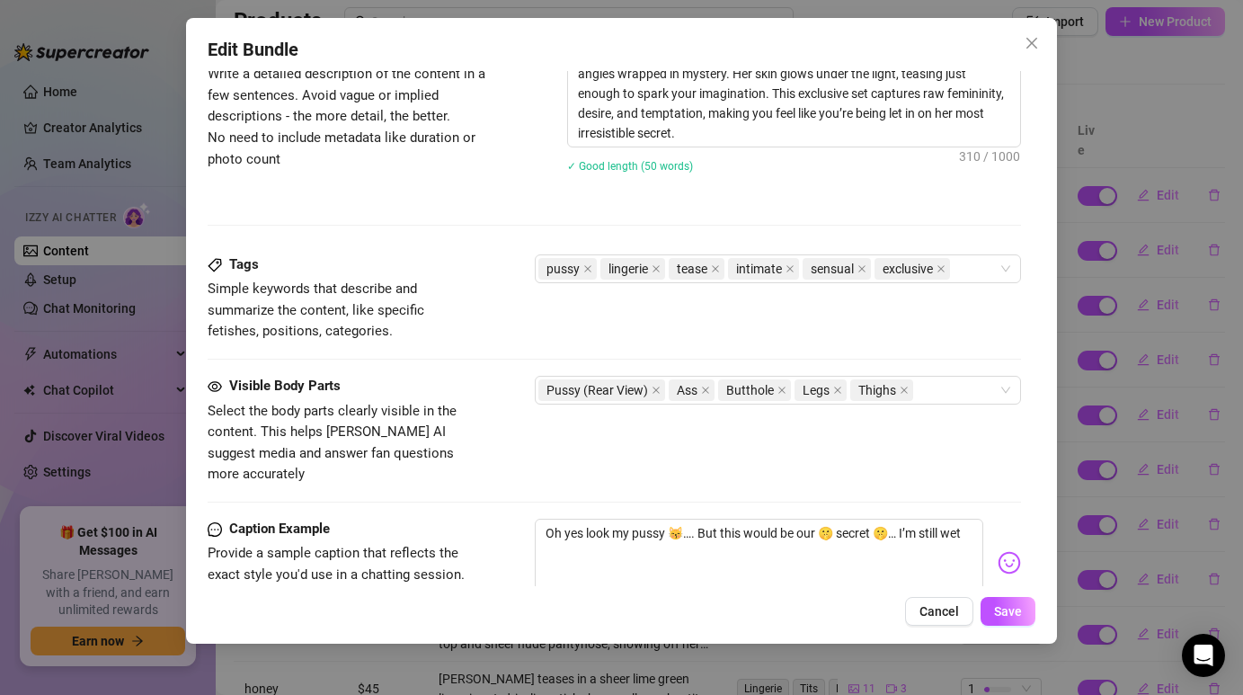
click at [709, 222] on div "Description Write a detailed description of the content in a few sentences. Avo…" at bounding box center [614, 147] width 812 height 215
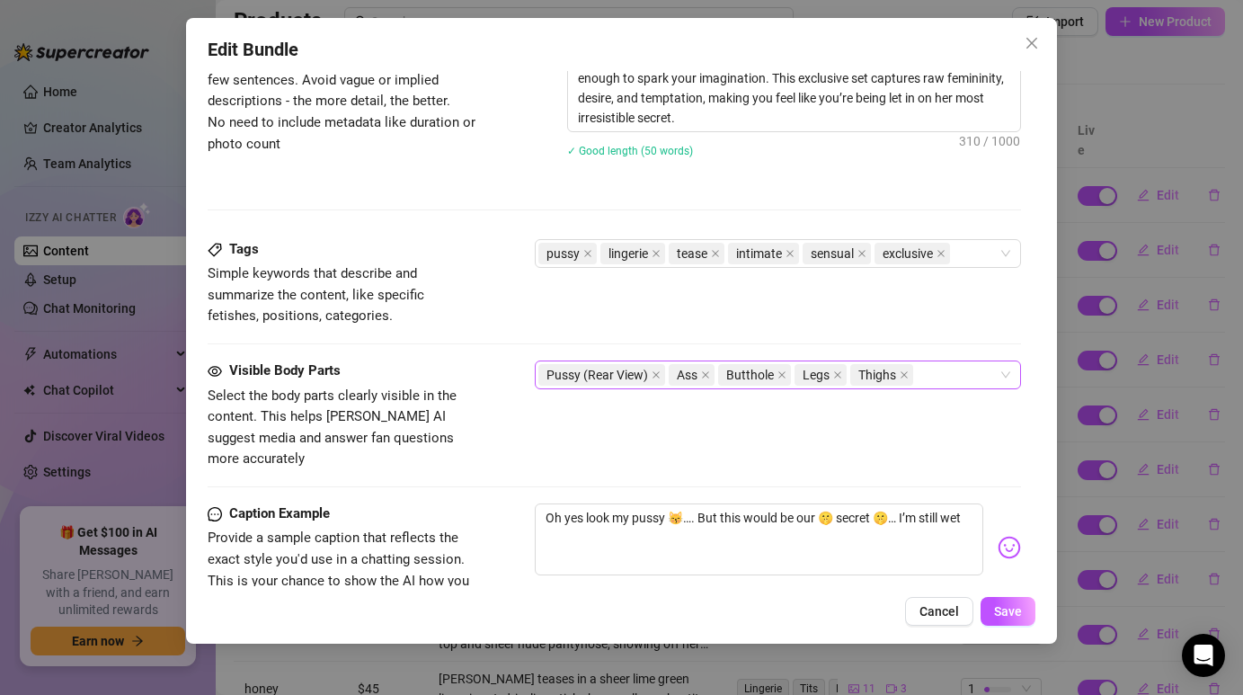
scroll to position [792, 0]
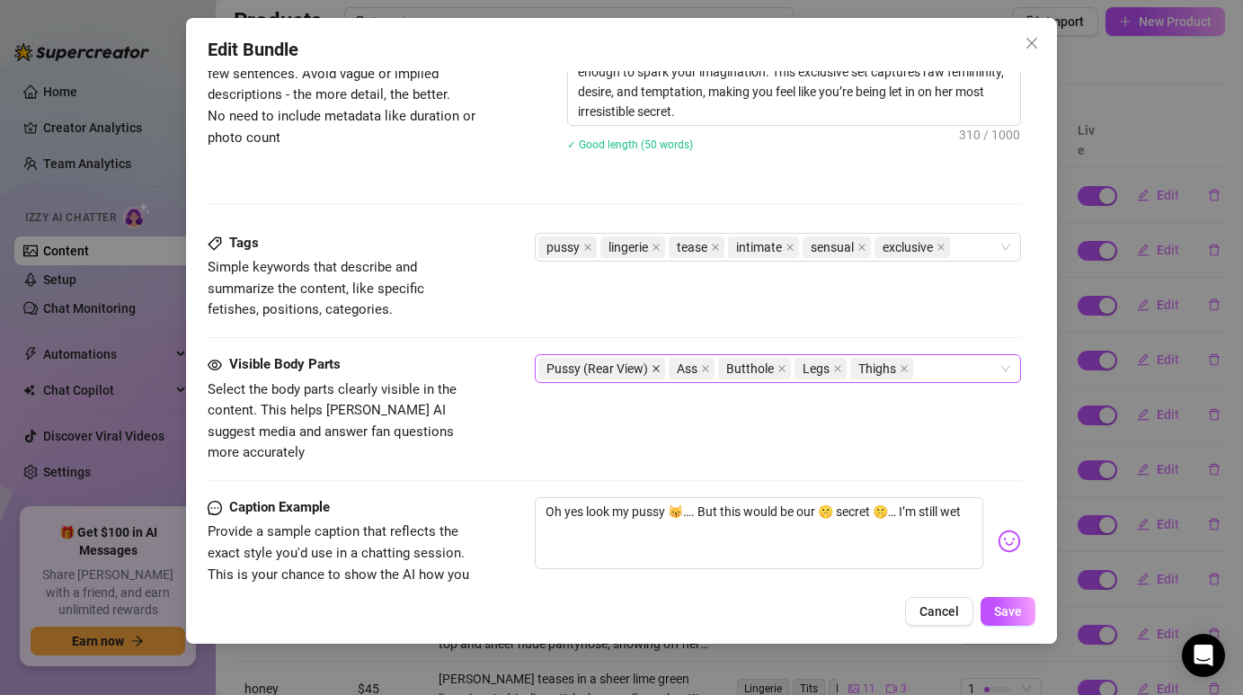
click at [658, 368] on icon "close" at bounding box center [655, 368] width 9 height 9
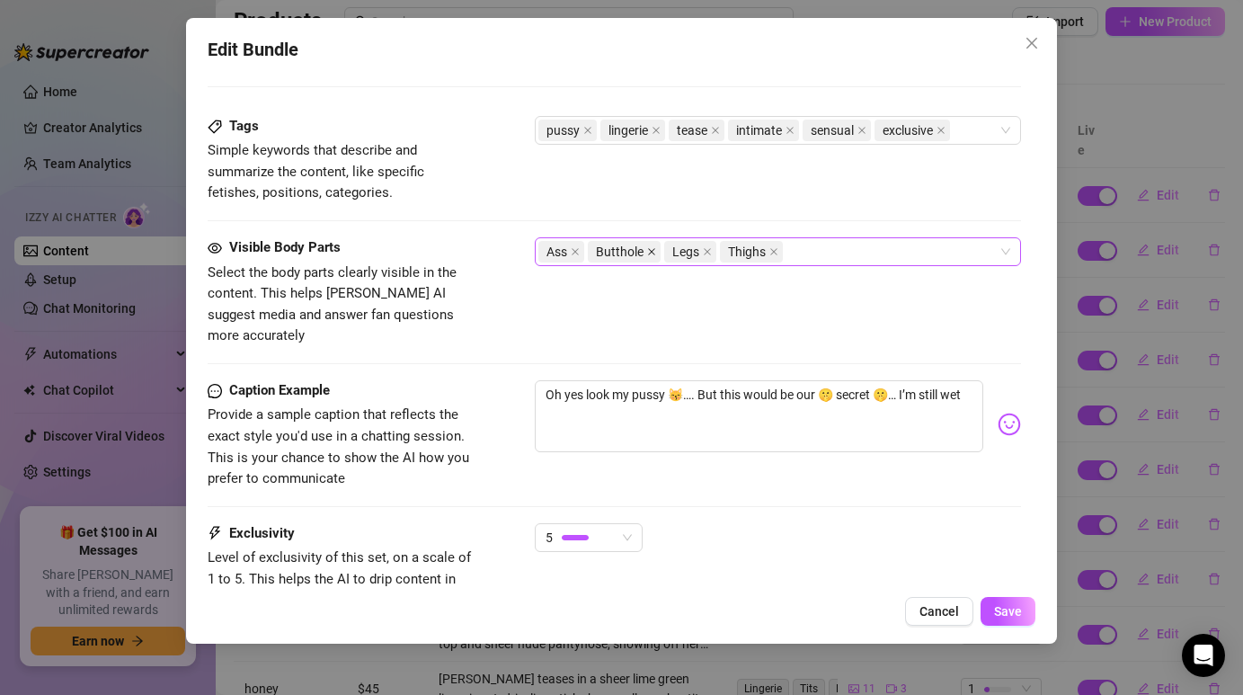
scroll to position [914, 0]
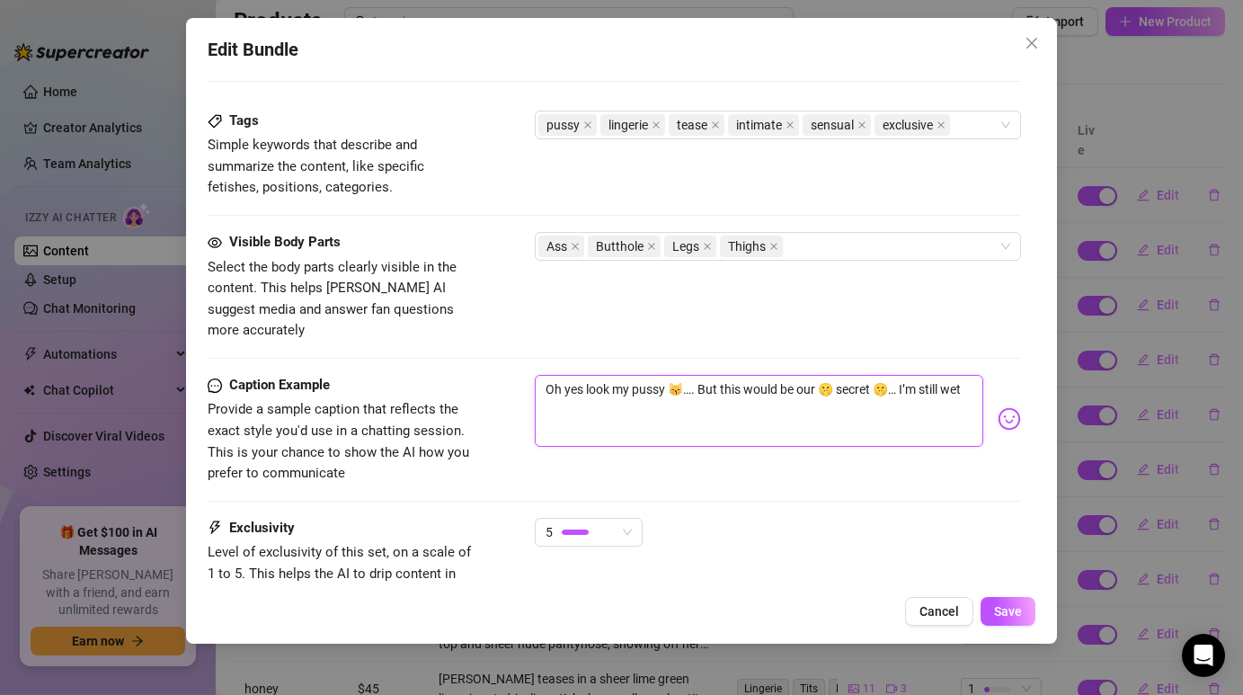
drag, startPoint x: 546, startPoint y: 362, endPoint x: 950, endPoint y: 366, distance: 403.5
click at [957, 375] on textarea "Oh yes look my pussy 😽…. But this would be our 🤫 secret 🤫… I’m still wet" at bounding box center [758, 411] width 447 height 72
click at [792, 381] on textarea "Oh yes look my pussy 😽…. But this would be our 🤫 secret 🤫… I’m still wet" at bounding box center [758, 411] width 447 height 72
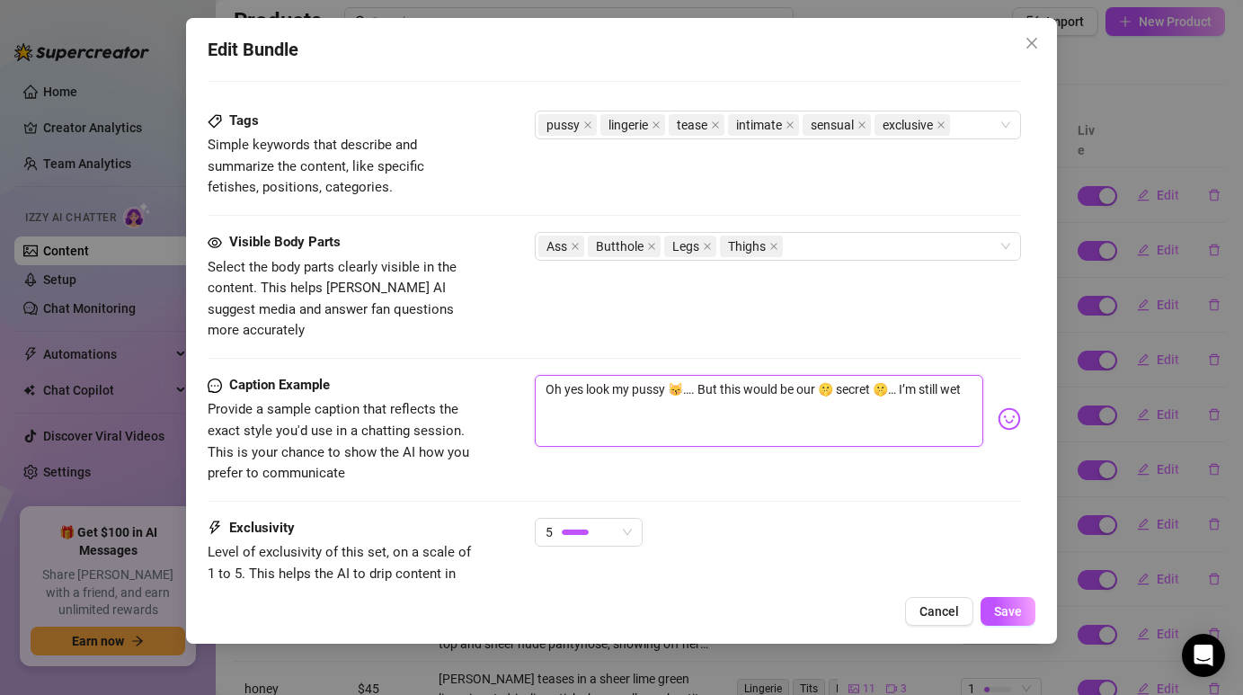
type textarea "Type your message here..."
paste textarea "“I don’t always reveal this much… but tonight I wanted to be unforgettable for …"
type textarea "“I don’t always reveal this much… but tonight I wanted to be unforgettable for …"
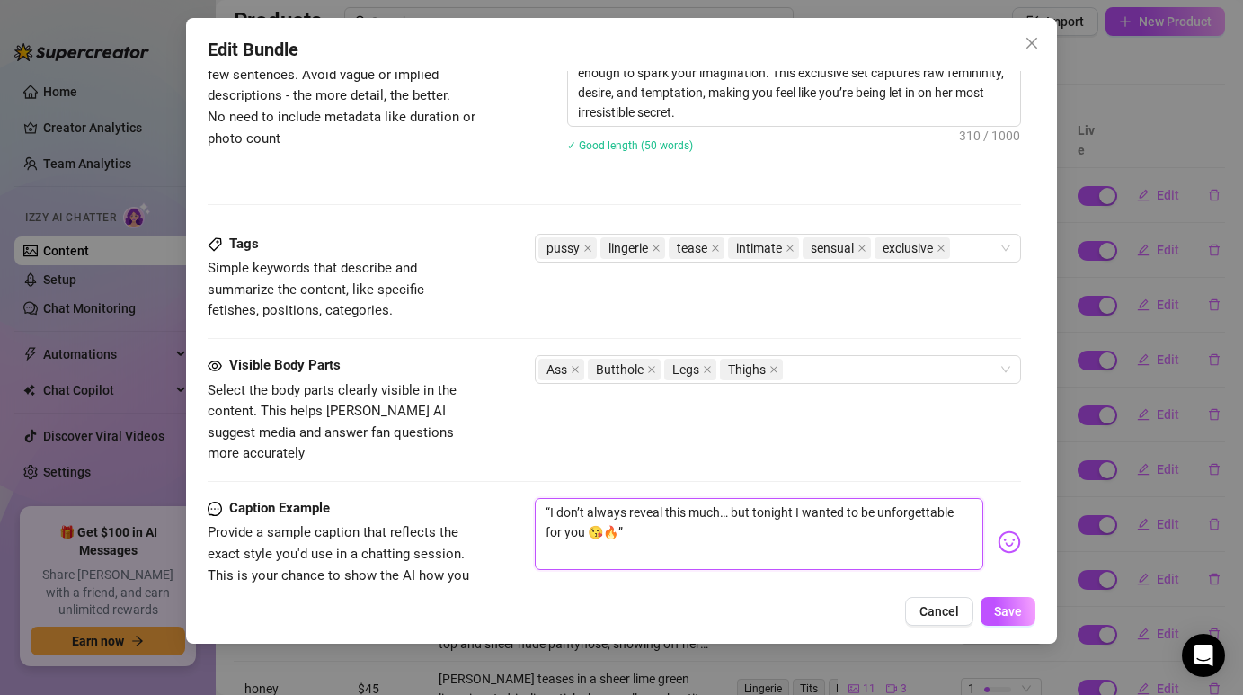
scroll to position [1046, 0]
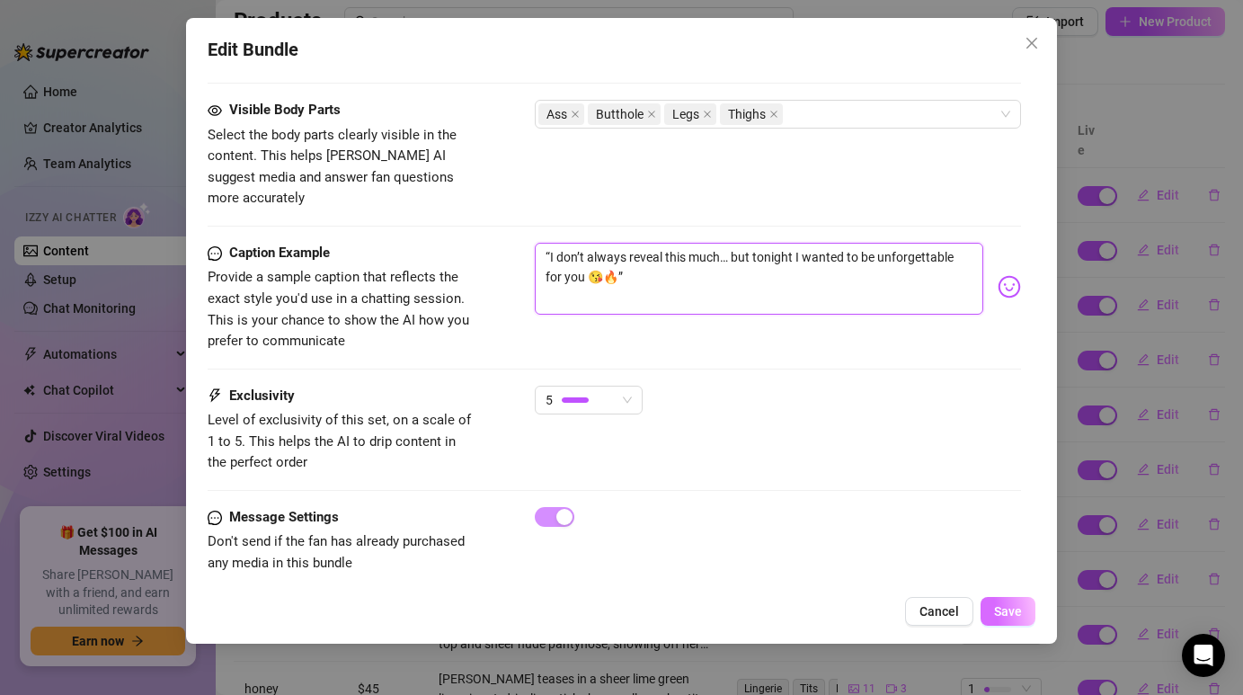
type textarea "“I don’t always reveal this much… but tonight I wanted to be unforgettable for …"
click at [1023, 608] on button "Save" at bounding box center [1007, 611] width 55 height 29
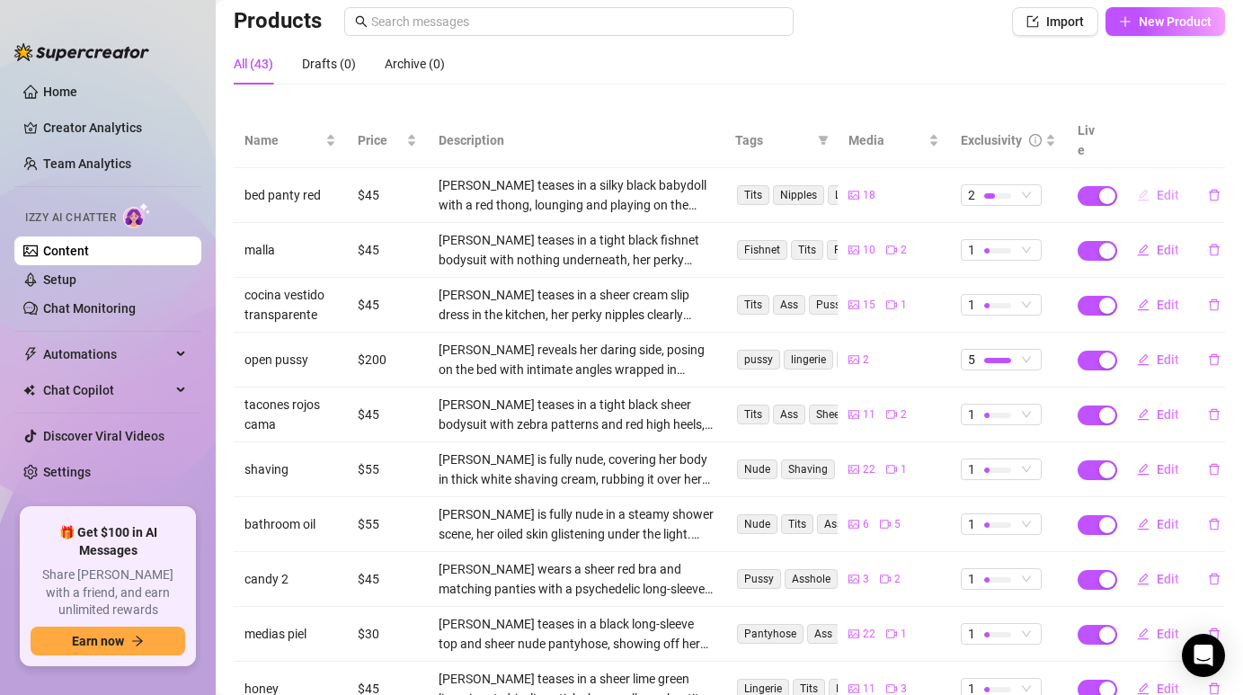
click at [1156, 183] on button "Edit" at bounding box center [1157, 195] width 71 height 29
type textarea "I was feeling playful in my red panties… do you want to see what I was up to in…"
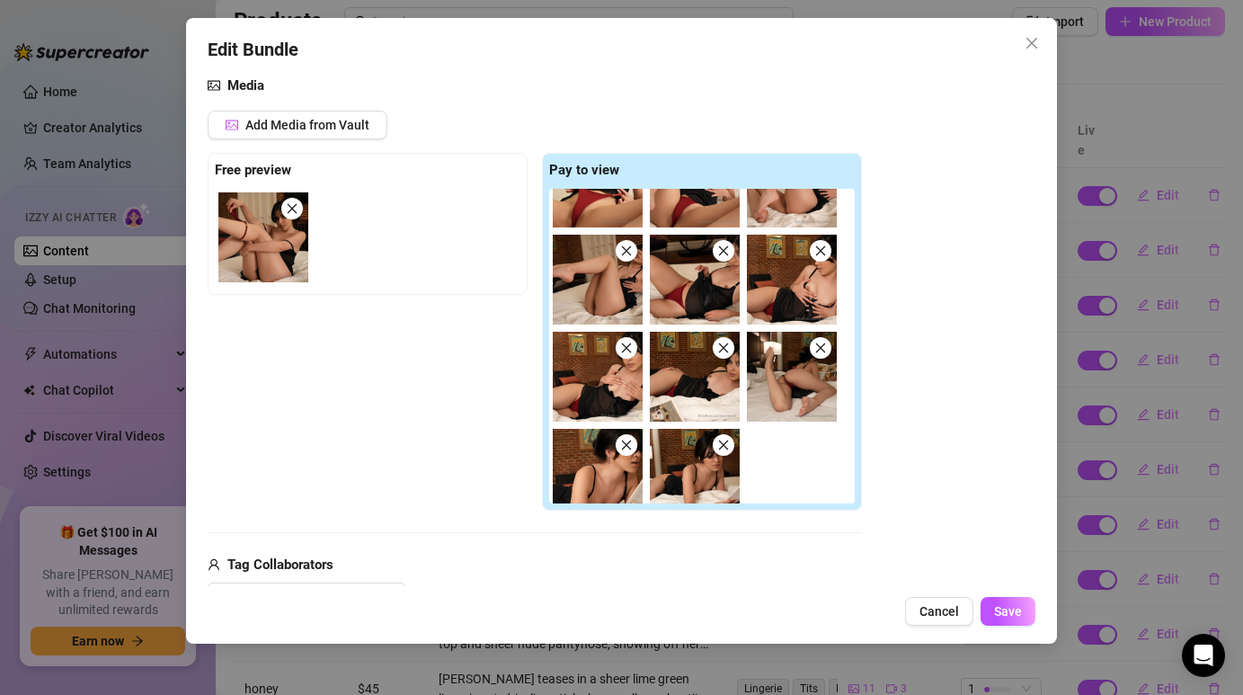
scroll to position [268, 0]
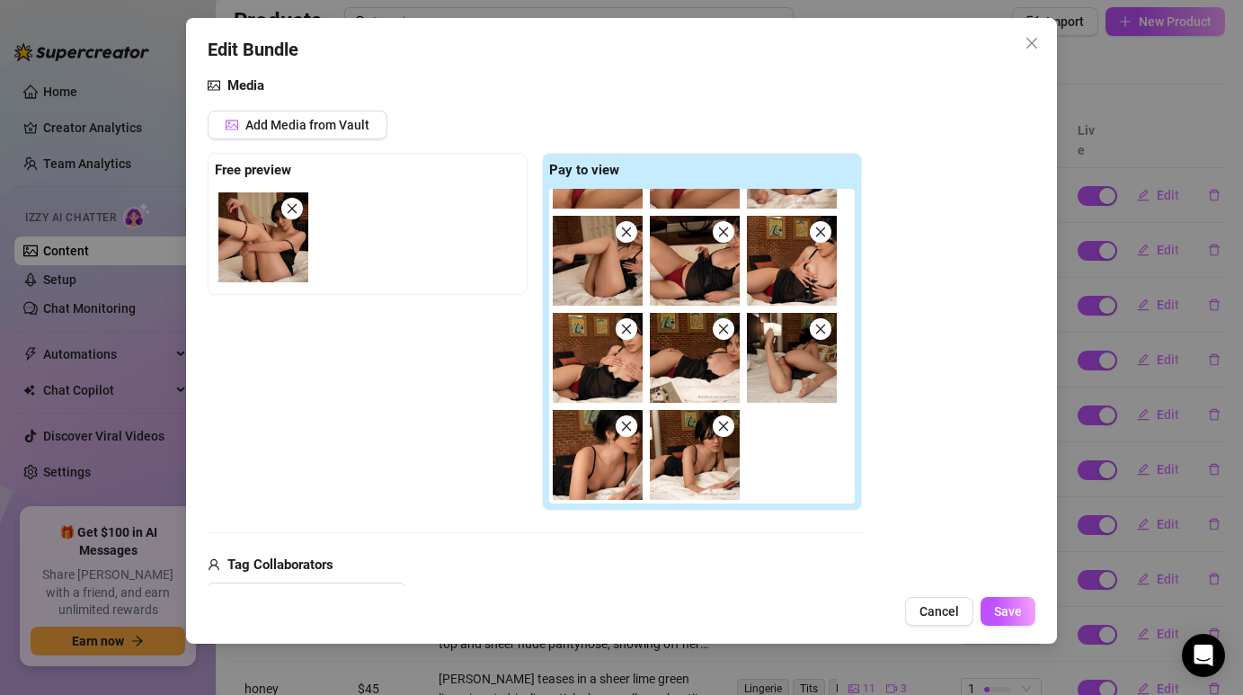
click at [797, 353] on img at bounding box center [792, 358] width 90 height 90
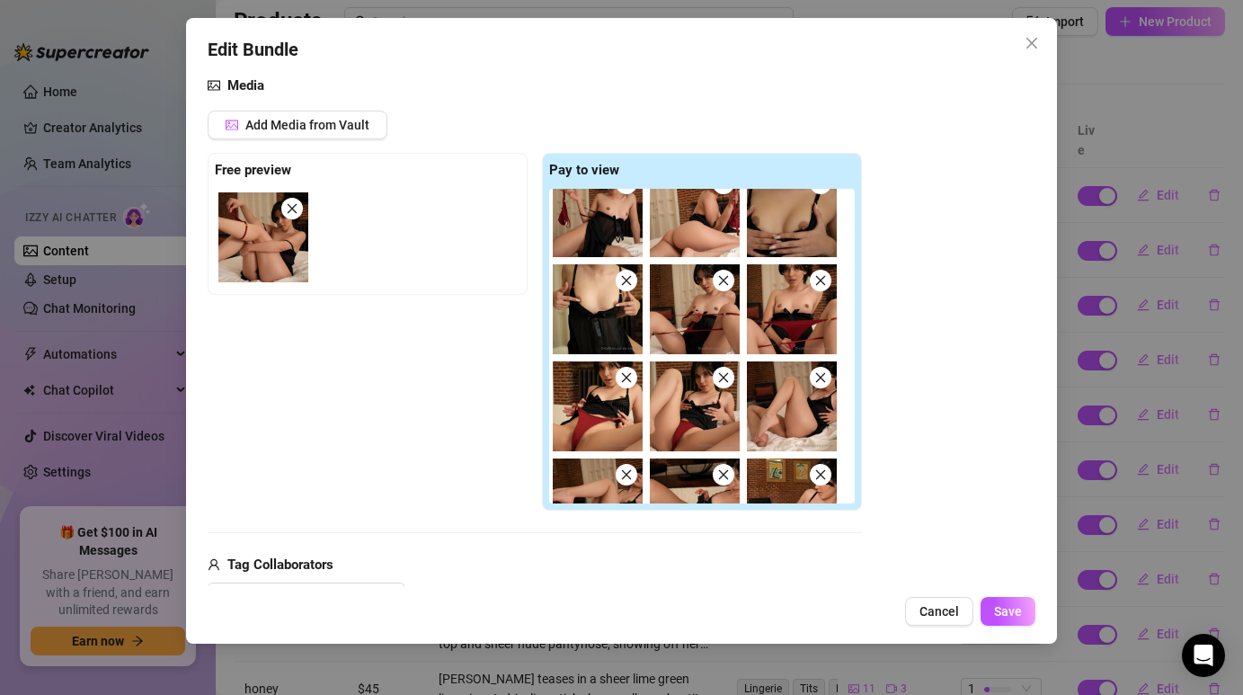
scroll to position [0, 0]
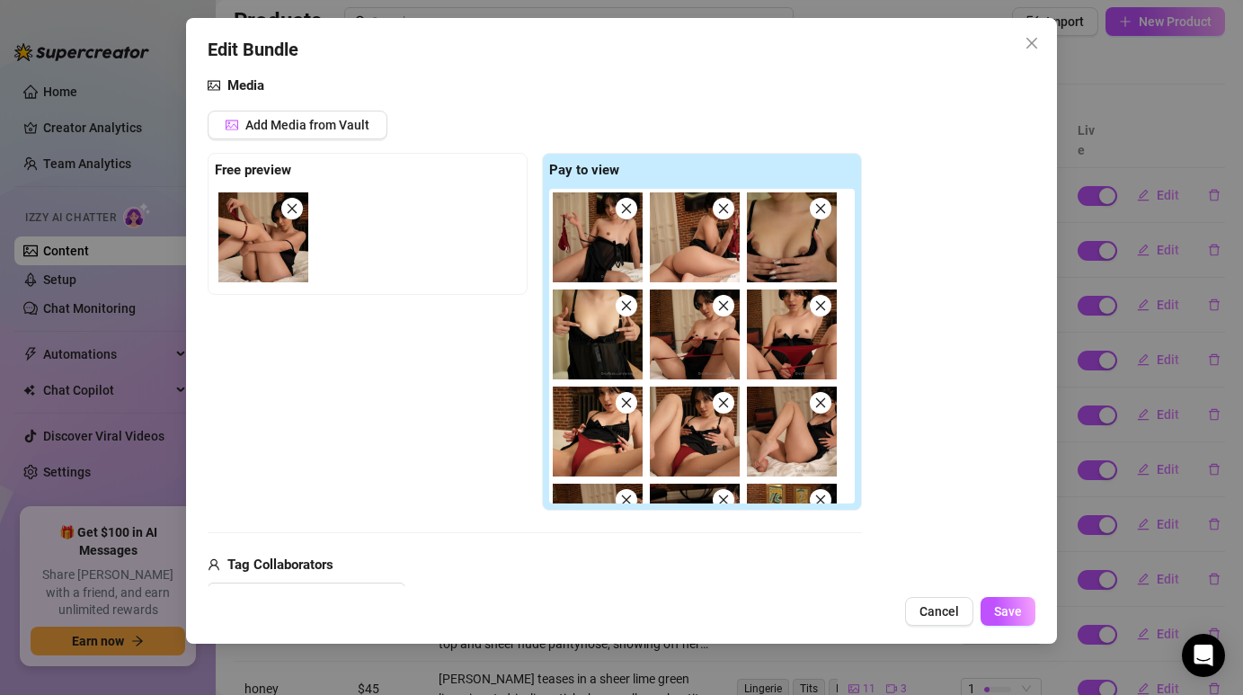
click at [790, 343] on img at bounding box center [792, 334] width 90 height 90
click at [684, 343] on img at bounding box center [695, 334] width 90 height 90
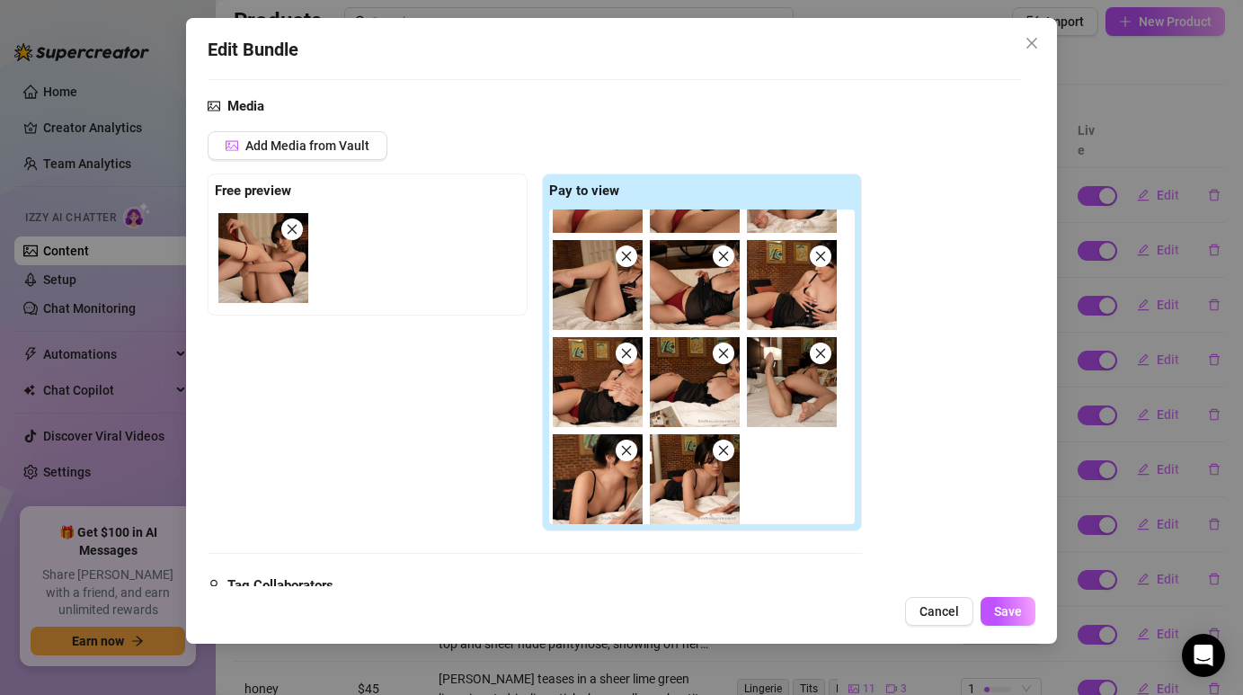
scroll to position [263, 0]
click at [806, 392] on img at bounding box center [792, 383] width 90 height 90
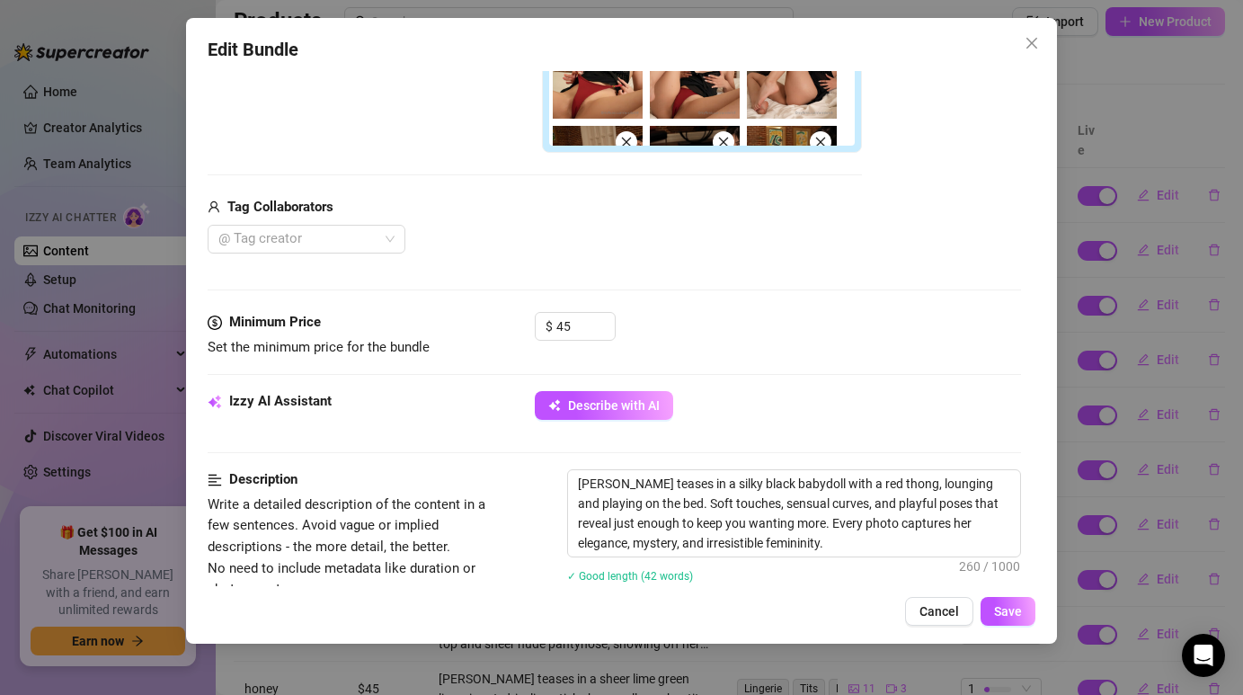
scroll to position [557, 0]
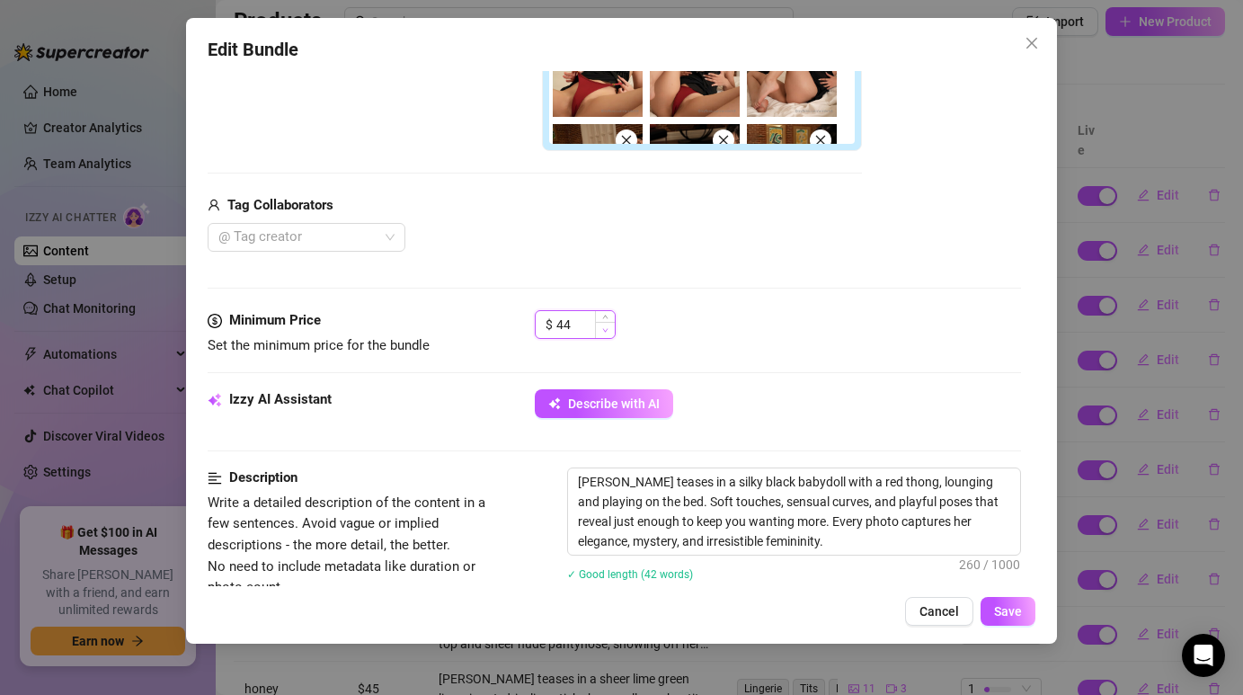
click at [598, 327] on span "Decrease Value" at bounding box center [605, 330] width 20 height 16
click at [572, 335] on input "44" at bounding box center [585, 324] width 58 height 27
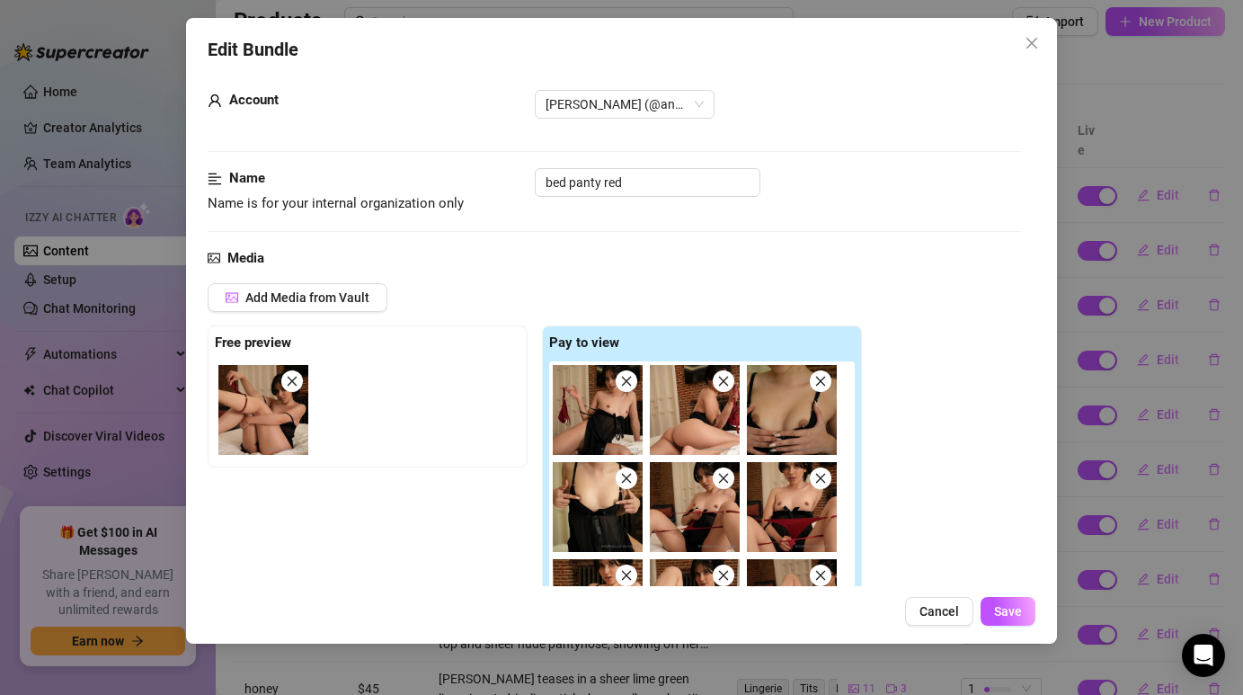
scroll to position [0, 0]
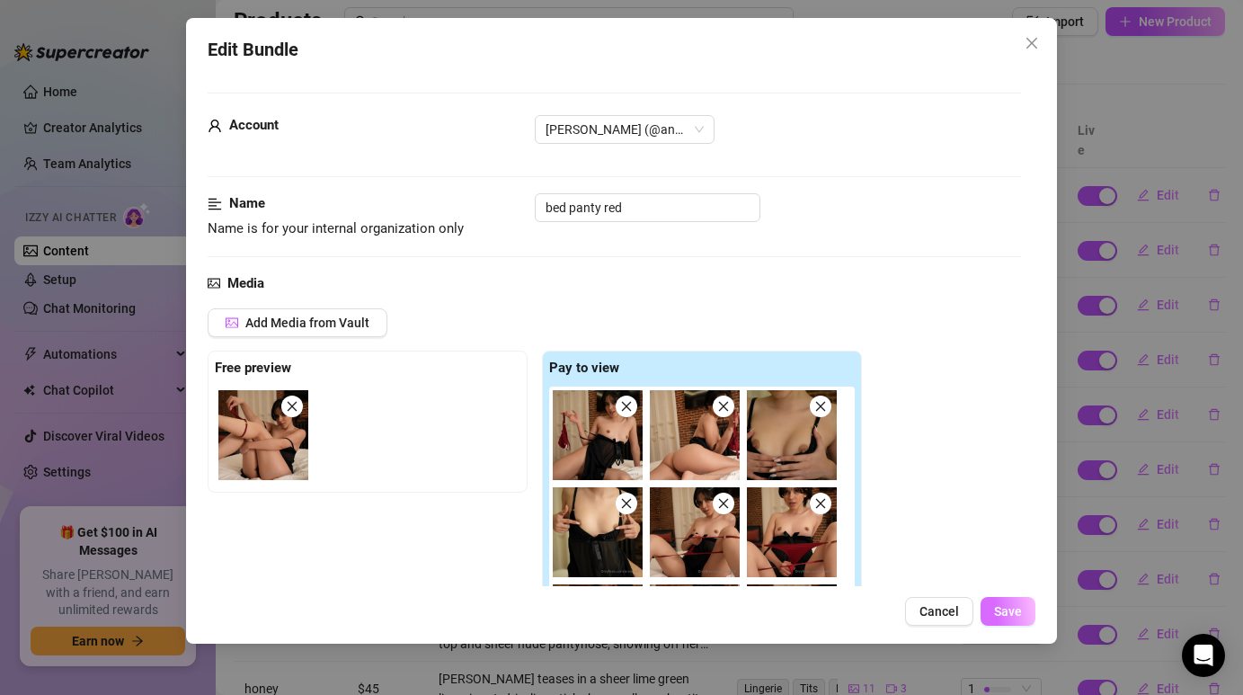
type input "30"
click at [1017, 613] on span "Save" at bounding box center [1008, 611] width 28 height 14
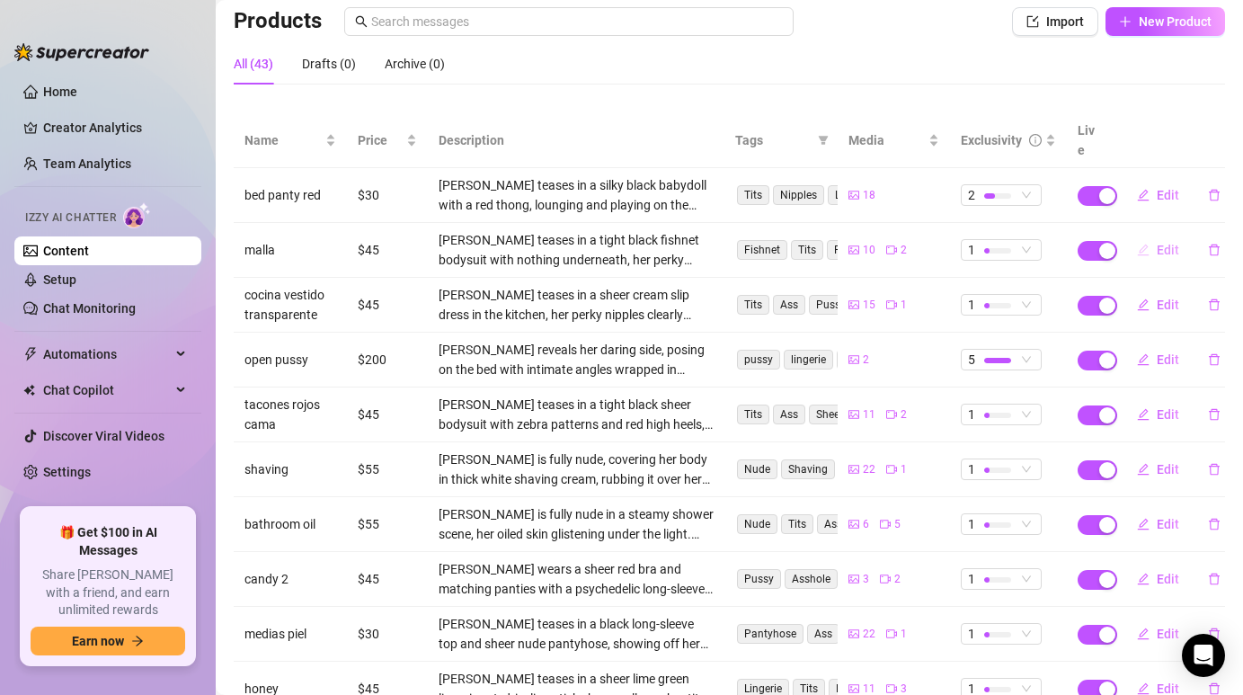
click at [1177, 243] on span "Edit" at bounding box center [1167, 250] width 22 height 14
type textarea "Type your message here..."
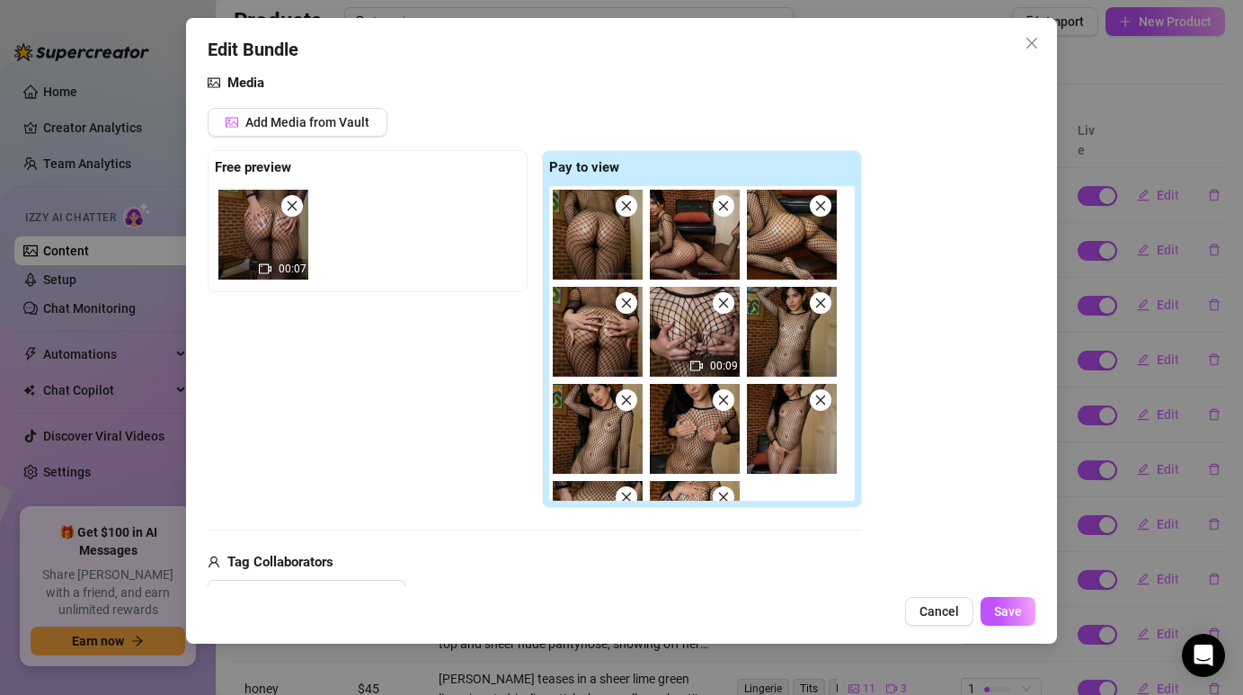
click at [294, 207] on icon "close" at bounding box center [292, 205] width 13 height 13
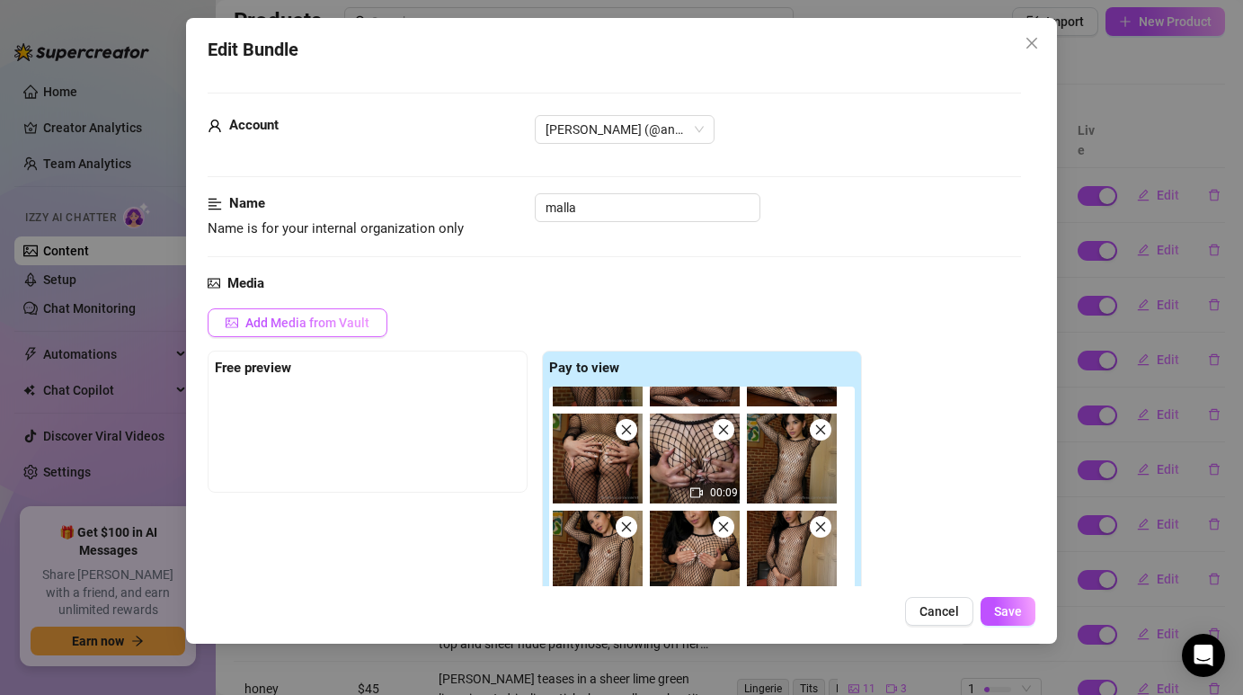
click at [359, 316] on span "Add Media from Vault" at bounding box center [307, 322] width 124 height 14
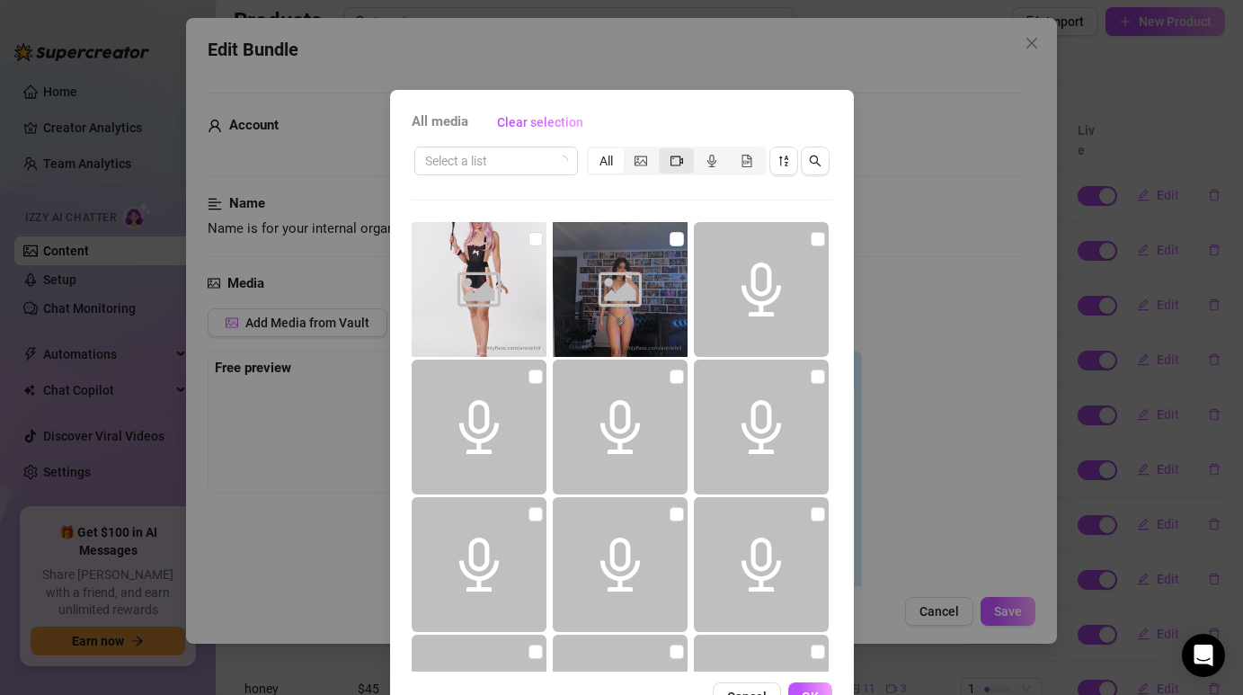
click at [664, 160] on div "segmented control" at bounding box center [676, 160] width 35 height 25
click at [663, 151] on input "segmented control" at bounding box center [663, 151] width 0 height 0
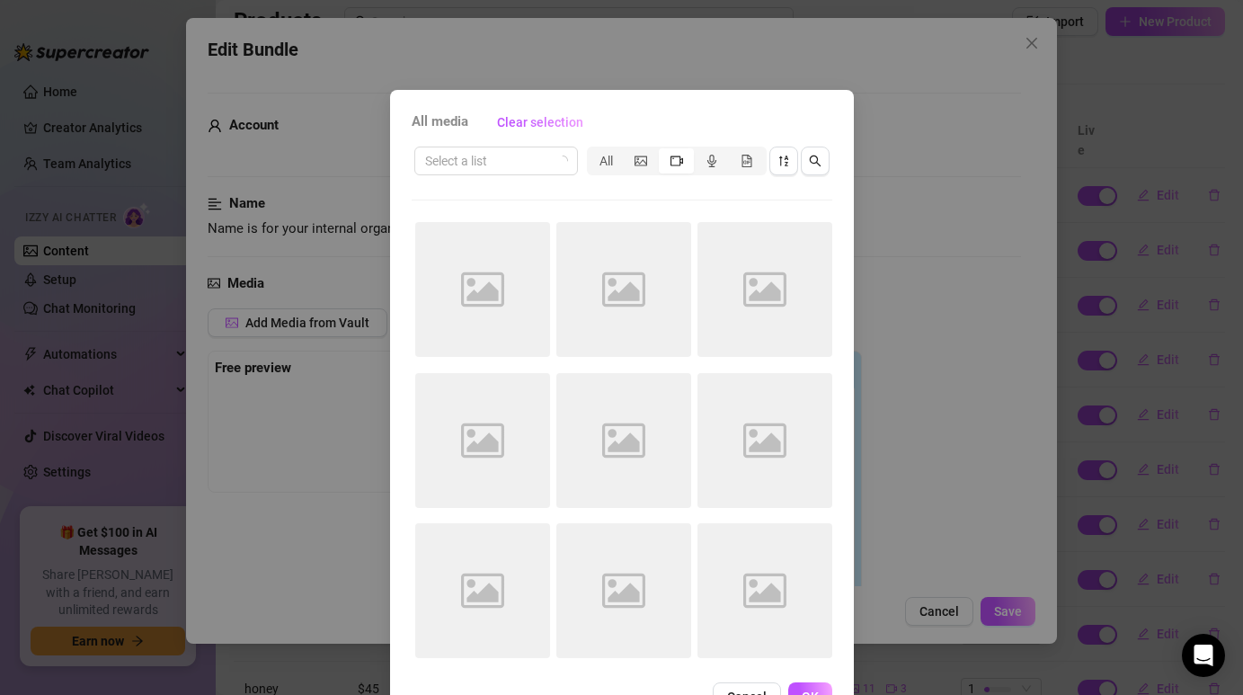
click at [460, 128] on span "All media" at bounding box center [440, 122] width 57 height 22
click at [441, 122] on span "All media" at bounding box center [440, 122] width 57 height 22
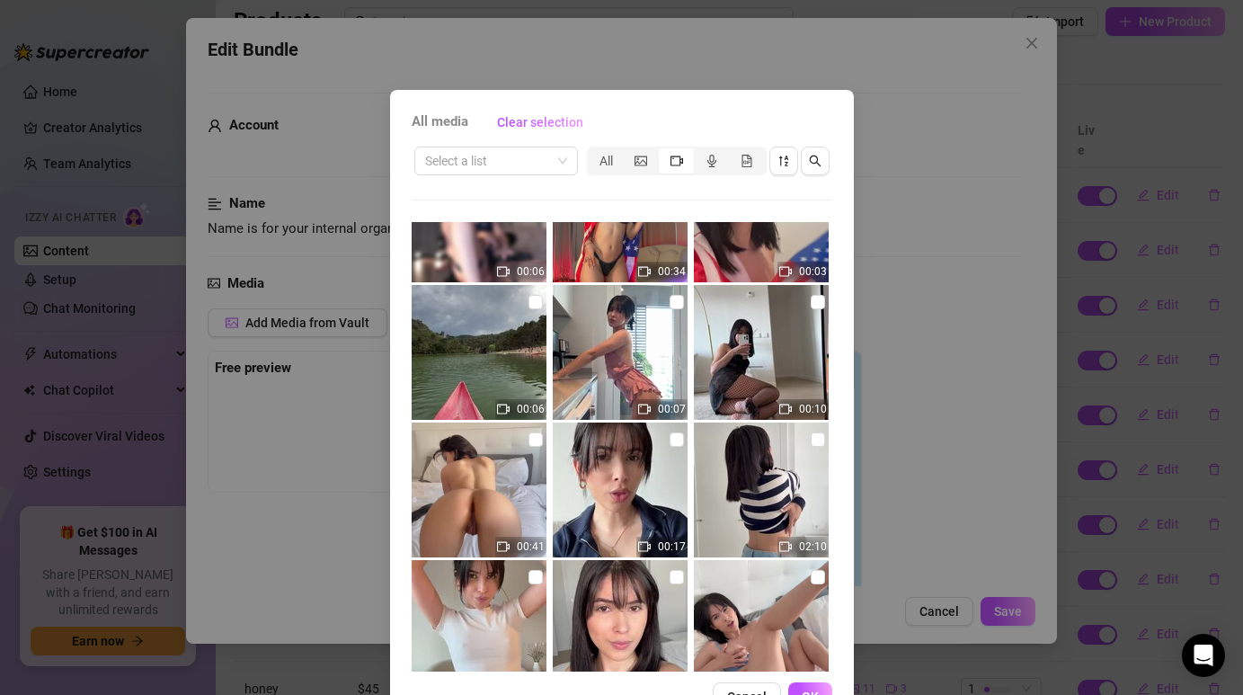
scroll to position [678, 0]
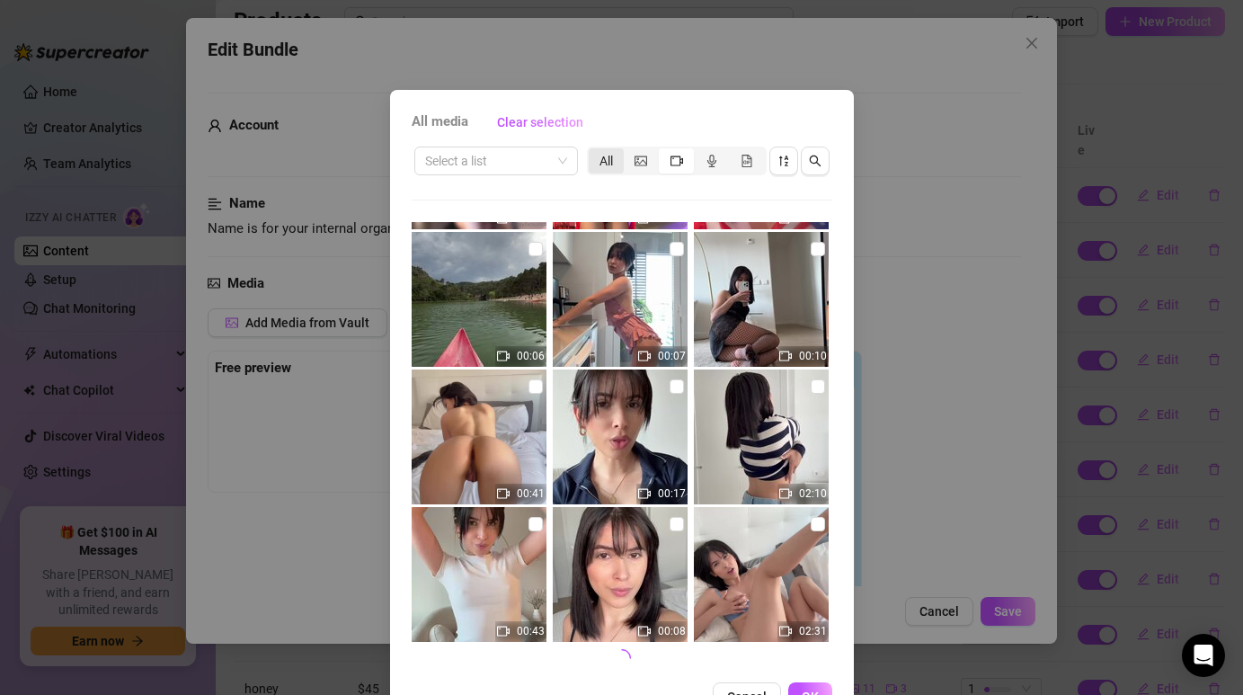
click at [599, 162] on div "All" at bounding box center [606, 160] width 35 height 25
click at [593, 151] on input "All" at bounding box center [593, 151] width 0 height 0
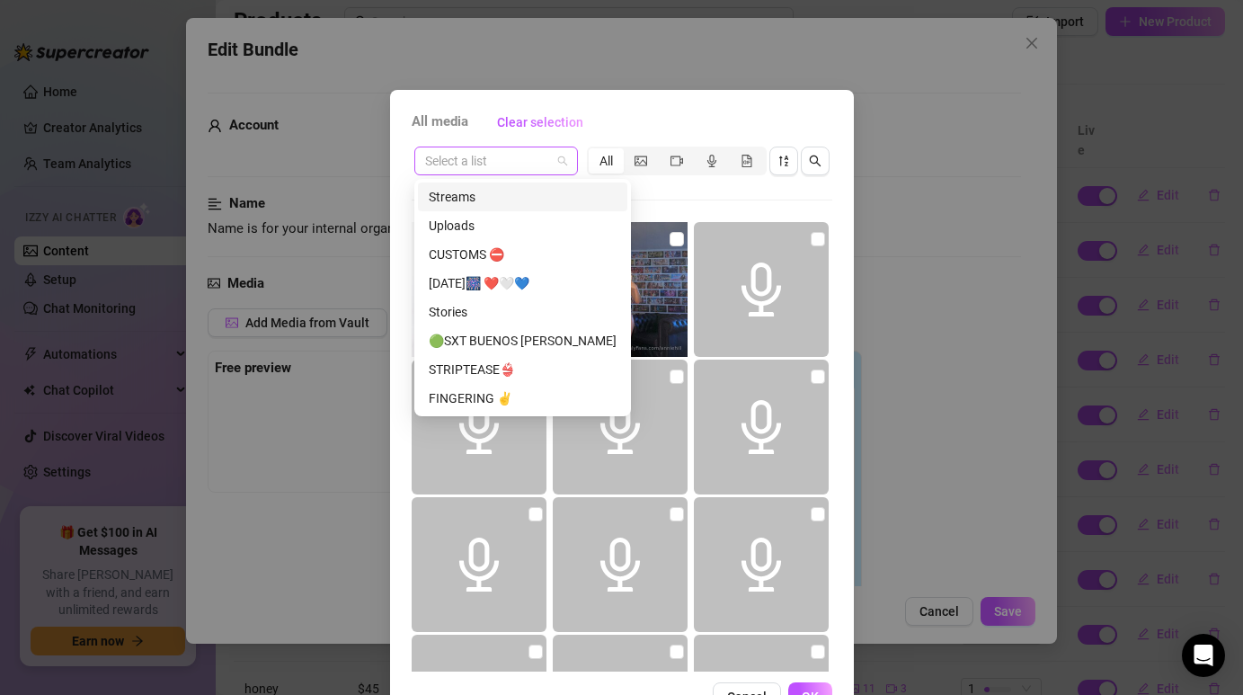
click at [551, 162] on span at bounding box center [496, 160] width 142 height 27
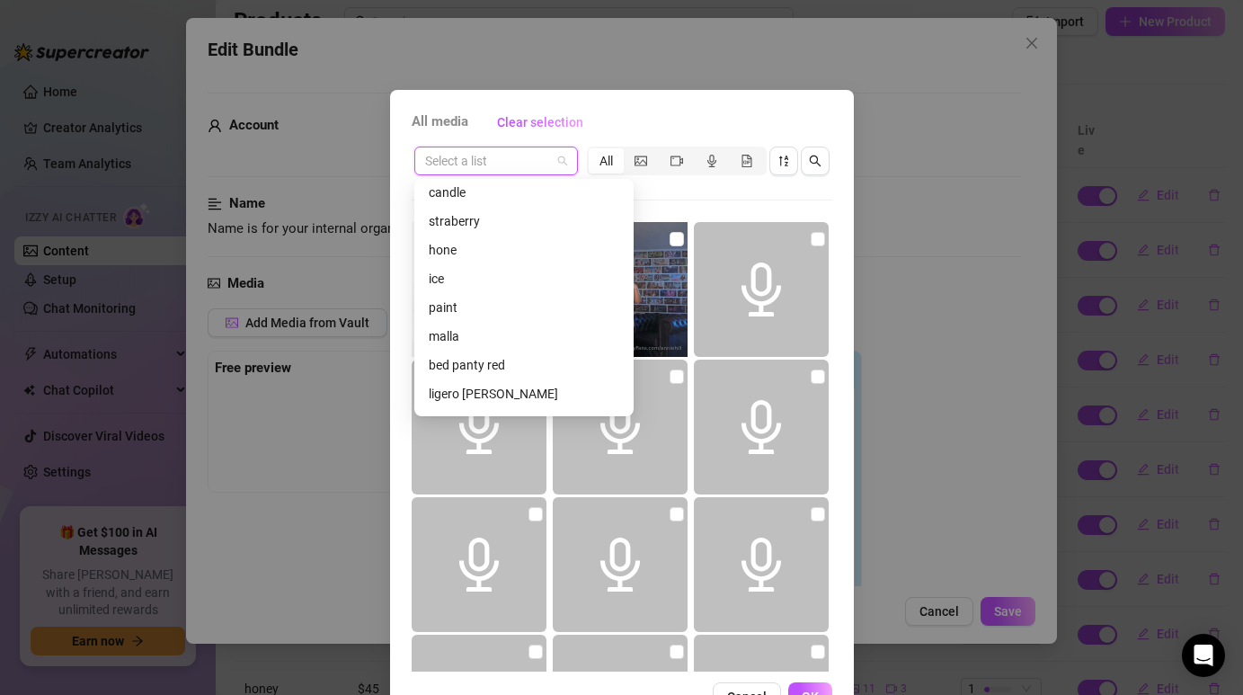
scroll to position [847, 0]
click at [465, 324] on div "malla" at bounding box center [524, 327] width 190 height 20
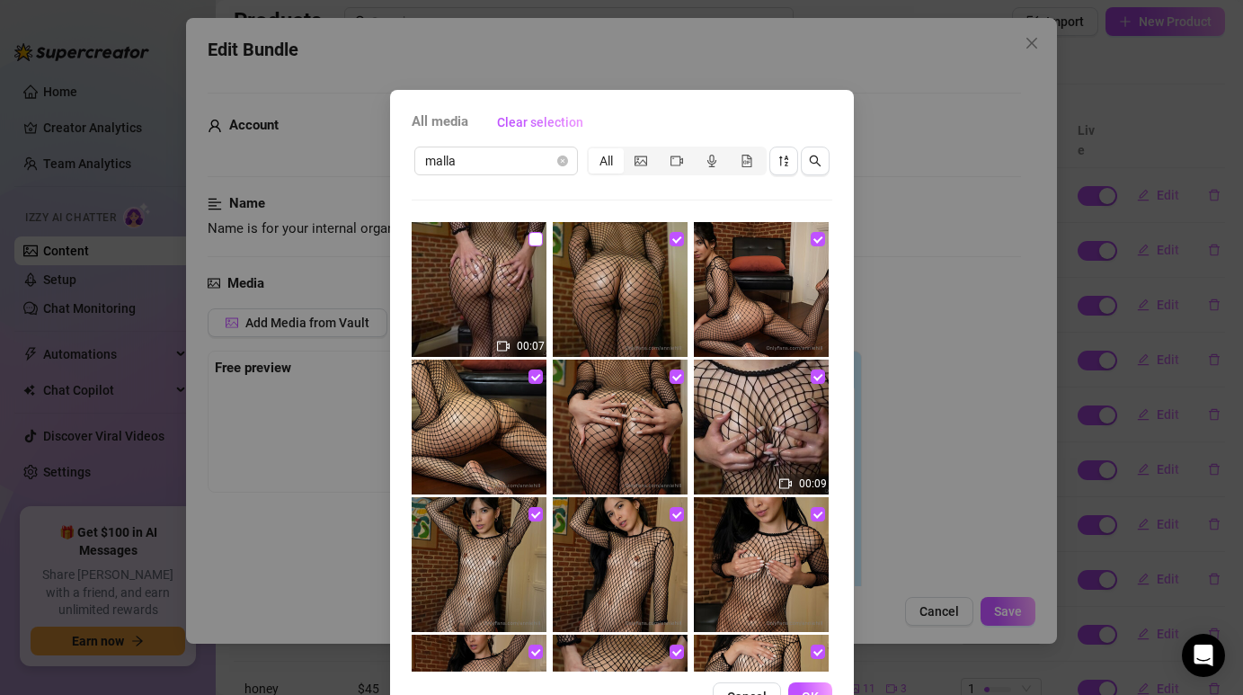
click at [530, 244] on input "checkbox" at bounding box center [535, 239] width 14 height 14
checkbox input "true"
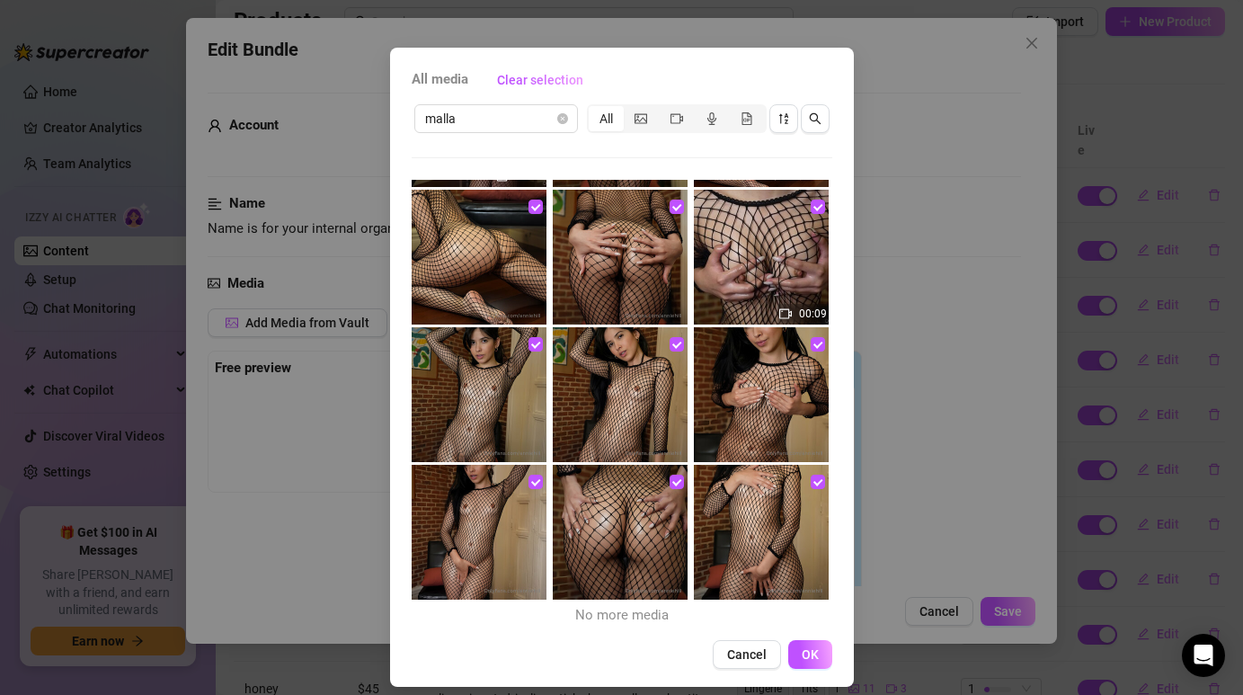
scroll to position [56, 0]
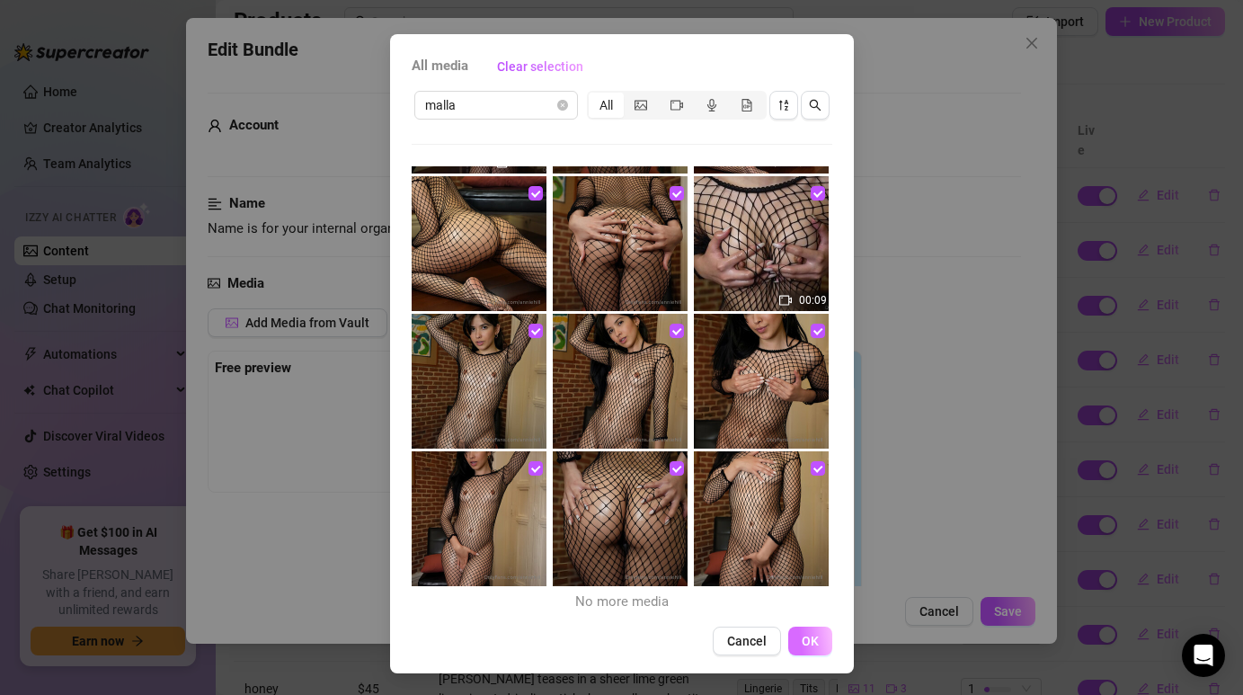
click at [804, 646] on span "OK" at bounding box center [810, 641] width 17 height 14
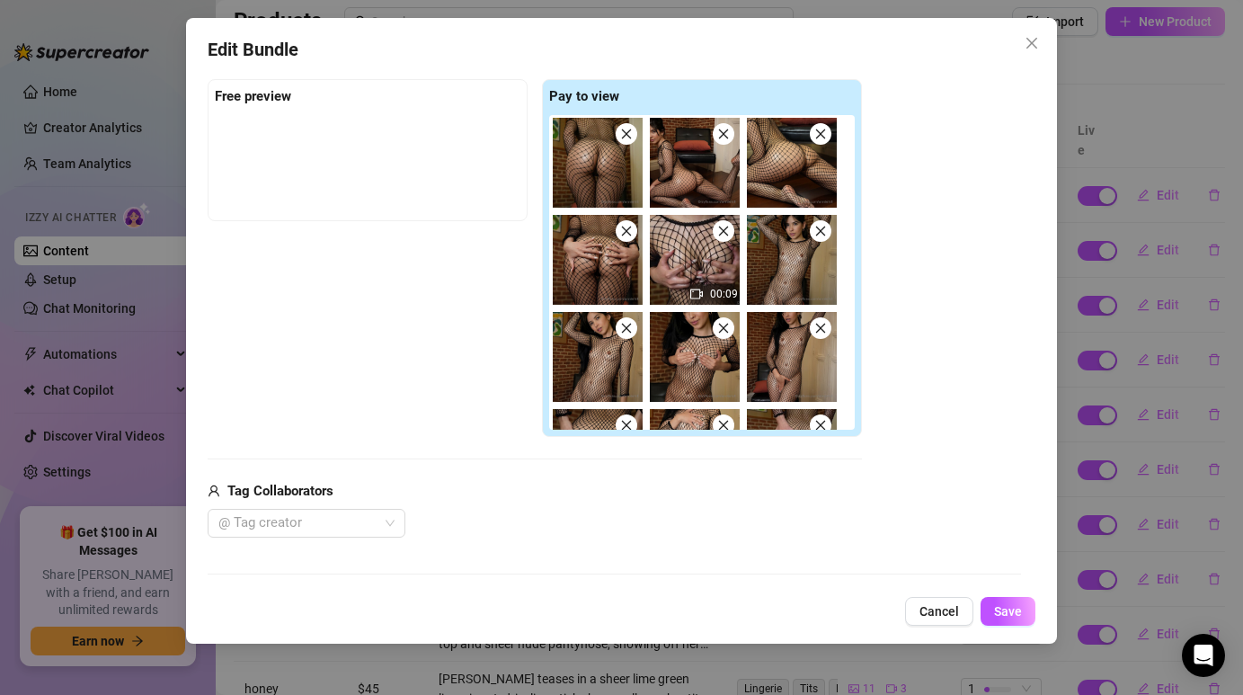
scroll to position [0, 0]
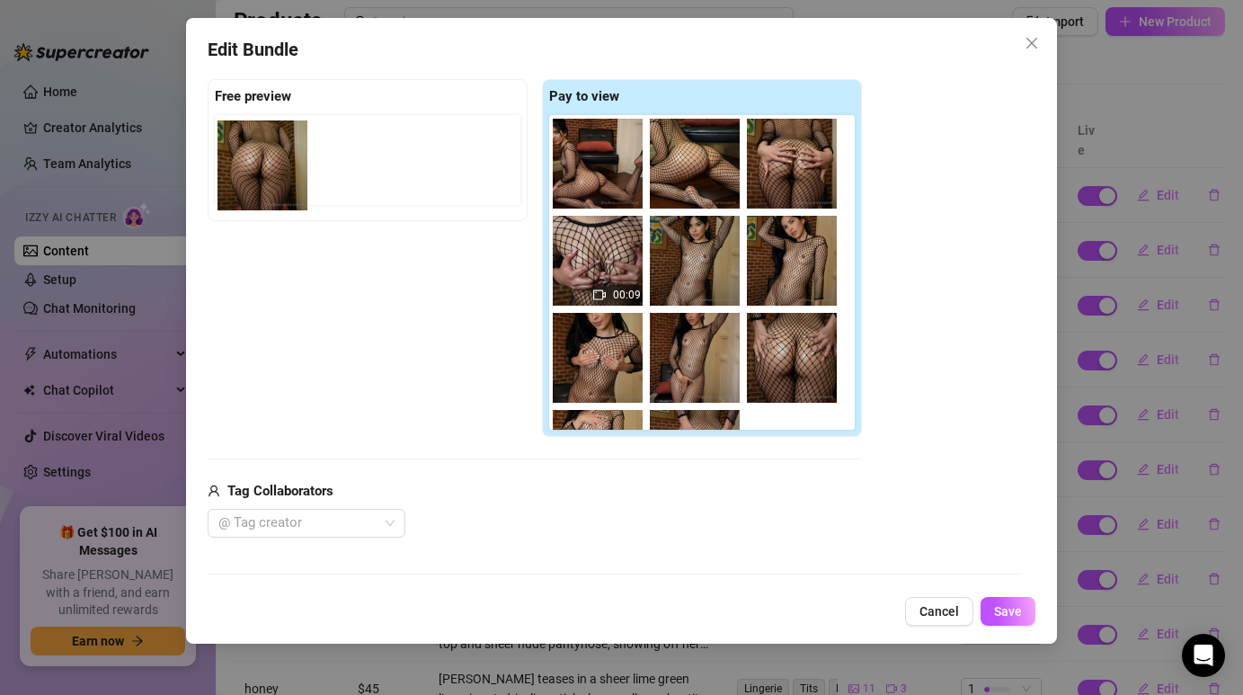
drag, startPoint x: 597, startPoint y: 154, endPoint x: 255, endPoint y: 155, distance: 341.5
click at [255, 155] on div "Free preview Pay to view 00:09 00:07" at bounding box center [535, 258] width 654 height 358
drag, startPoint x: 605, startPoint y: 158, endPoint x: 252, endPoint y: 151, distance: 353.2
click at [252, 151] on div "Free preview Pay to view 00:09 00:07" at bounding box center [535, 258] width 654 height 358
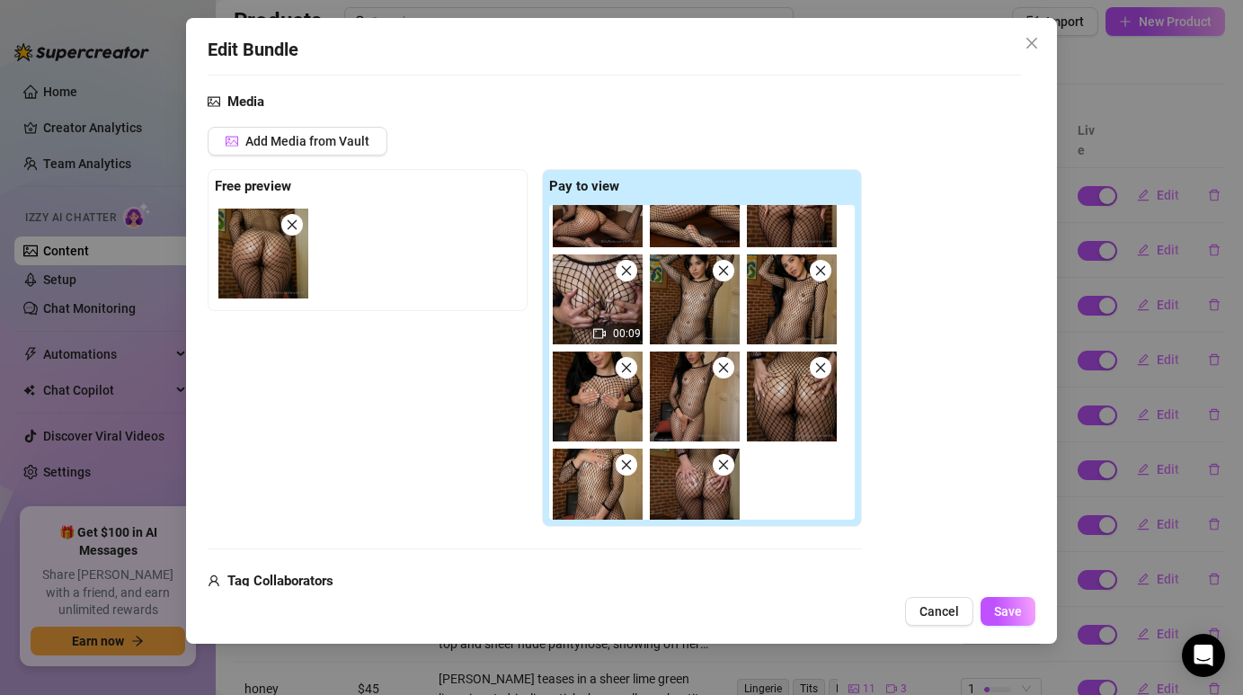
scroll to position [74, 0]
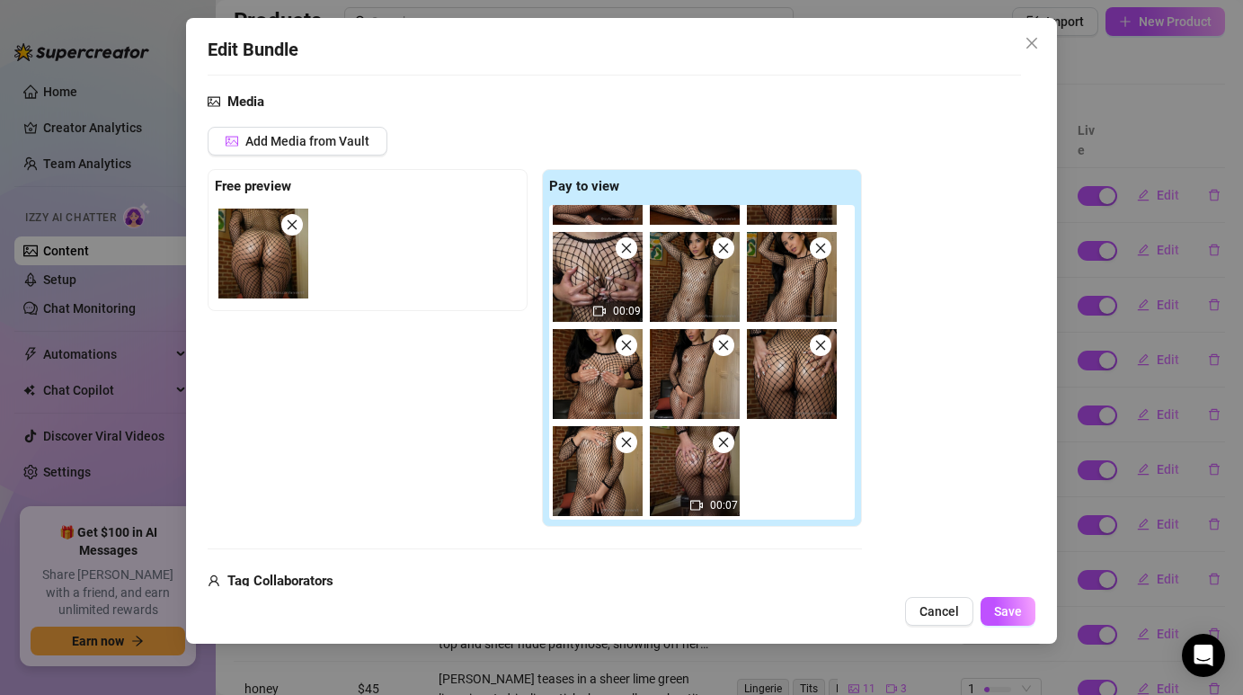
click at [589, 288] on img at bounding box center [598, 277] width 90 height 90
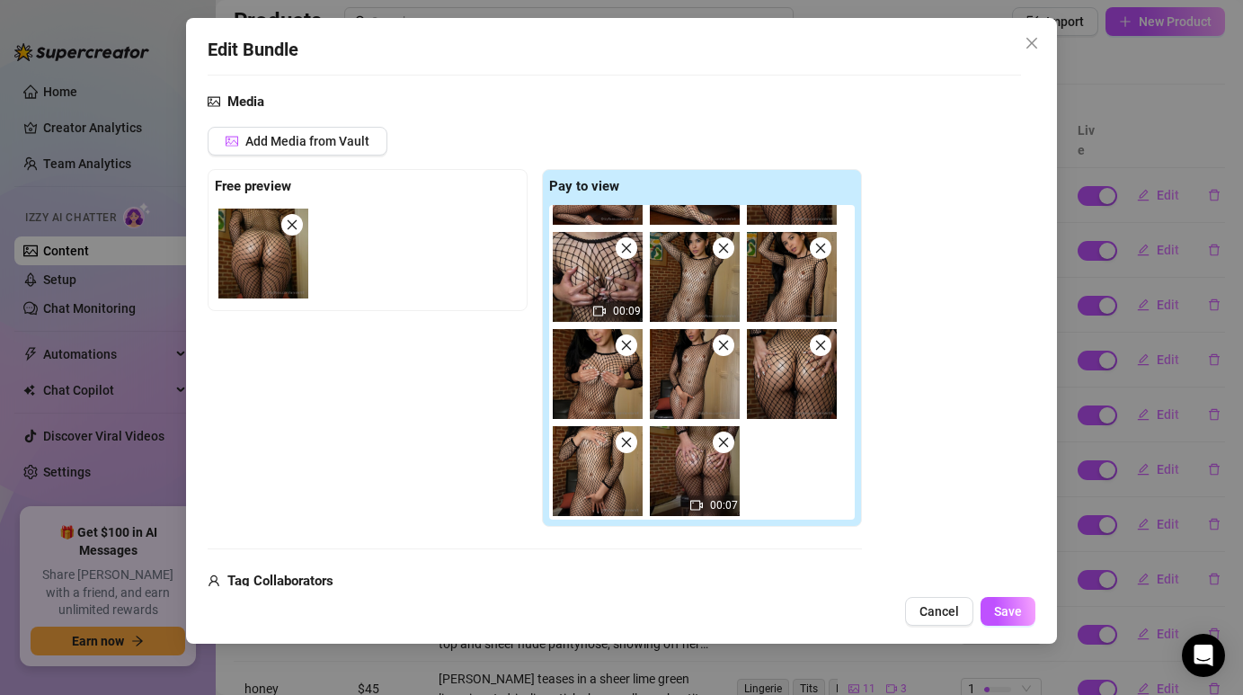
click at [589, 288] on img at bounding box center [598, 277] width 90 height 90
click at [681, 460] on img at bounding box center [695, 471] width 90 height 90
click at [585, 285] on img at bounding box center [598, 277] width 90 height 90
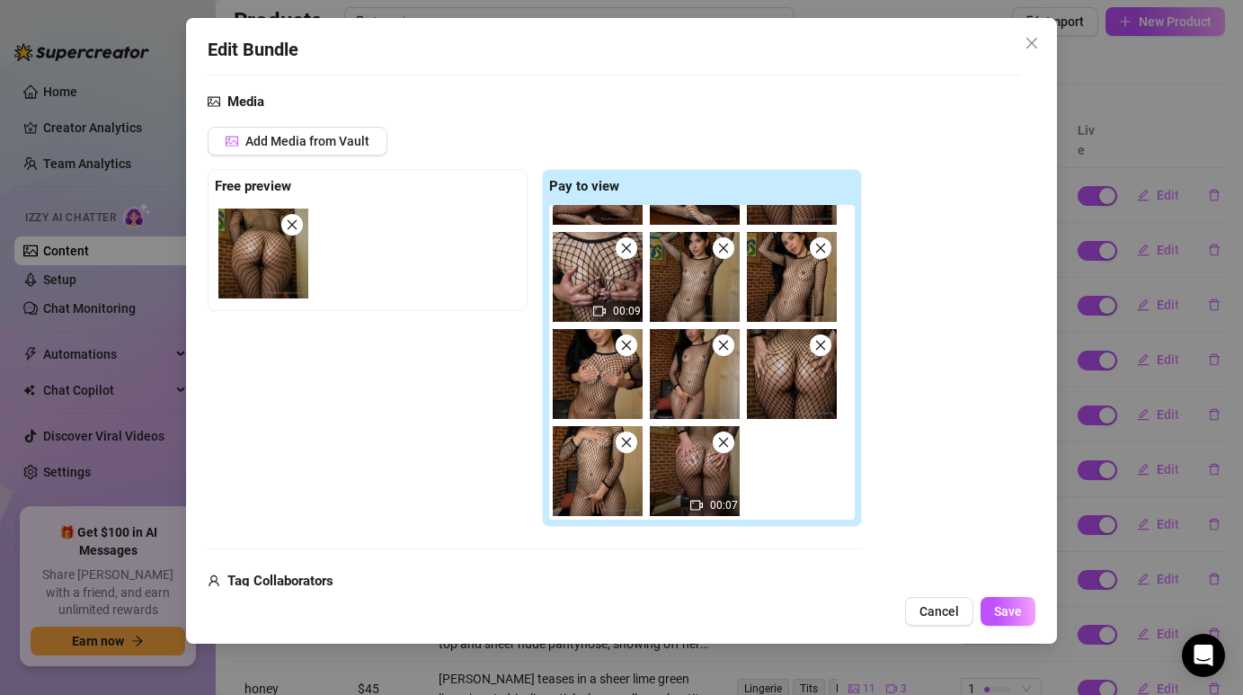
click at [585, 285] on img at bounding box center [598, 277] width 90 height 90
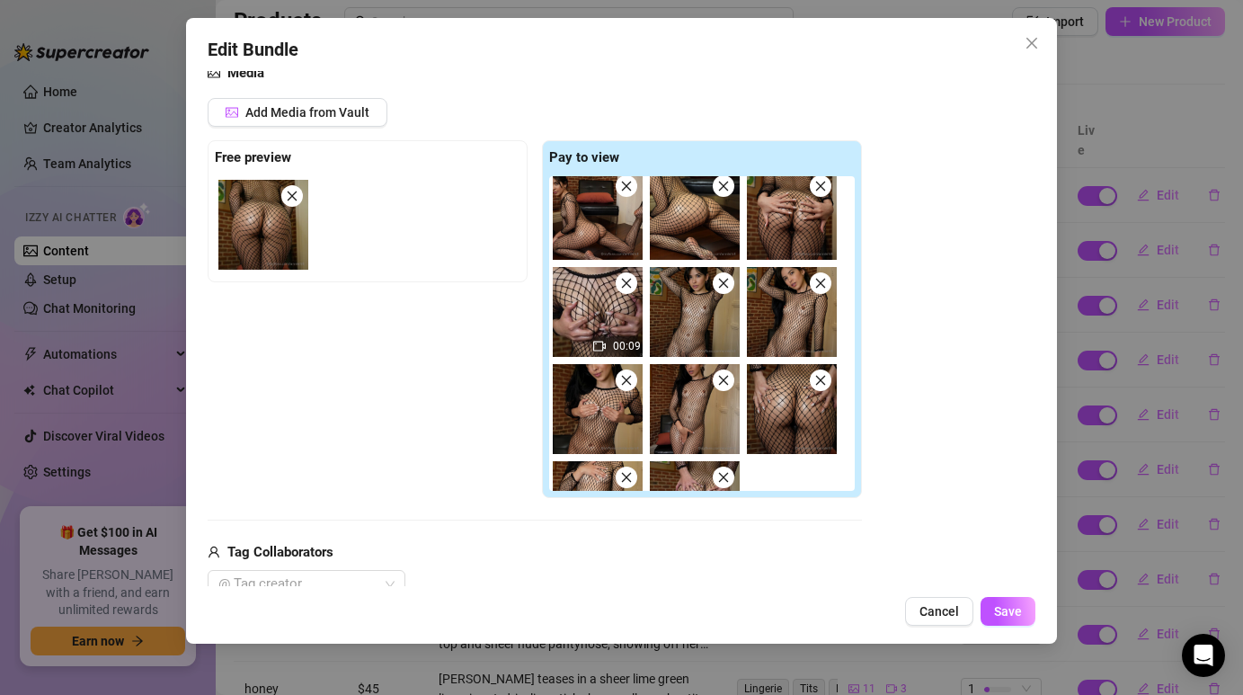
scroll to position [5, 0]
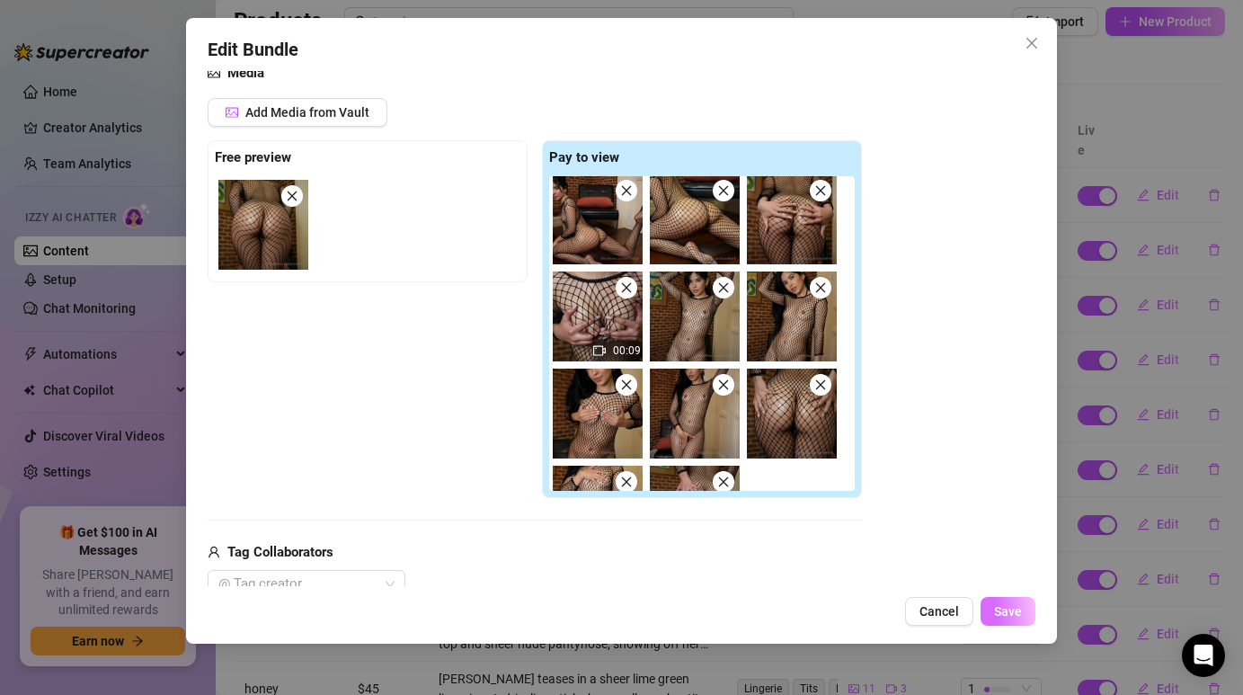
click at [1010, 608] on span "Save" at bounding box center [1008, 611] width 28 height 14
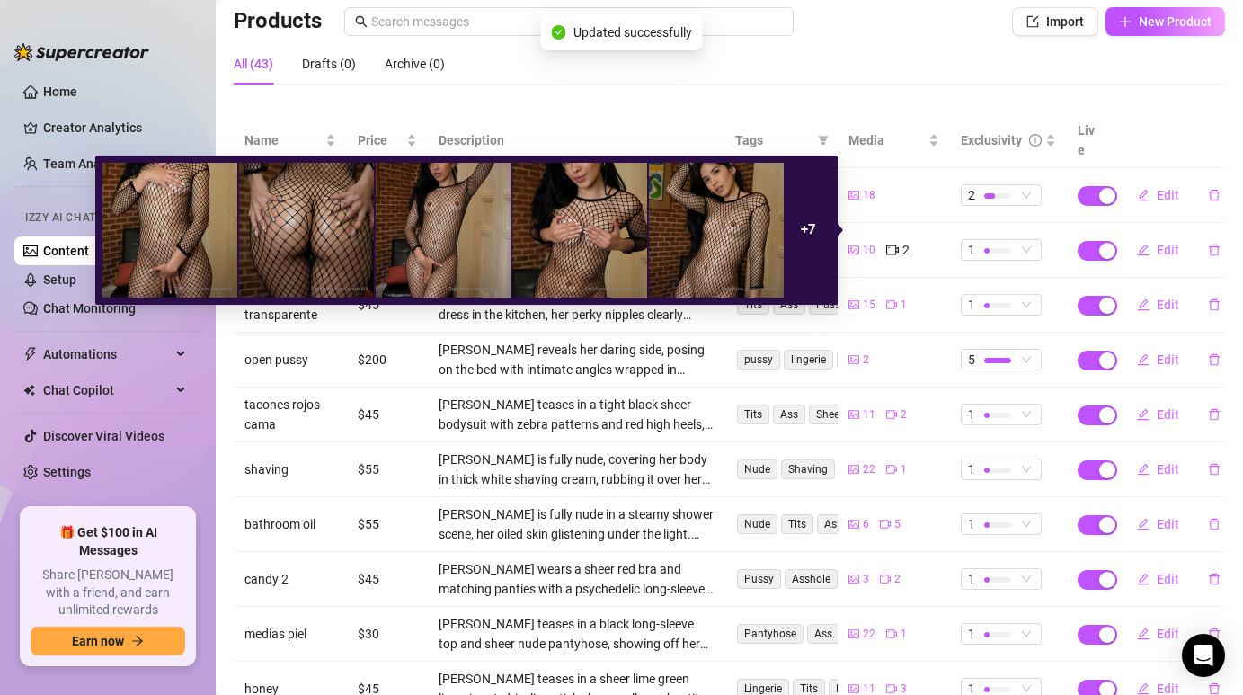
click at [802, 233] on strong "+ 7" at bounding box center [808, 229] width 15 height 16
click at [749, 233] on img at bounding box center [716, 230] width 135 height 135
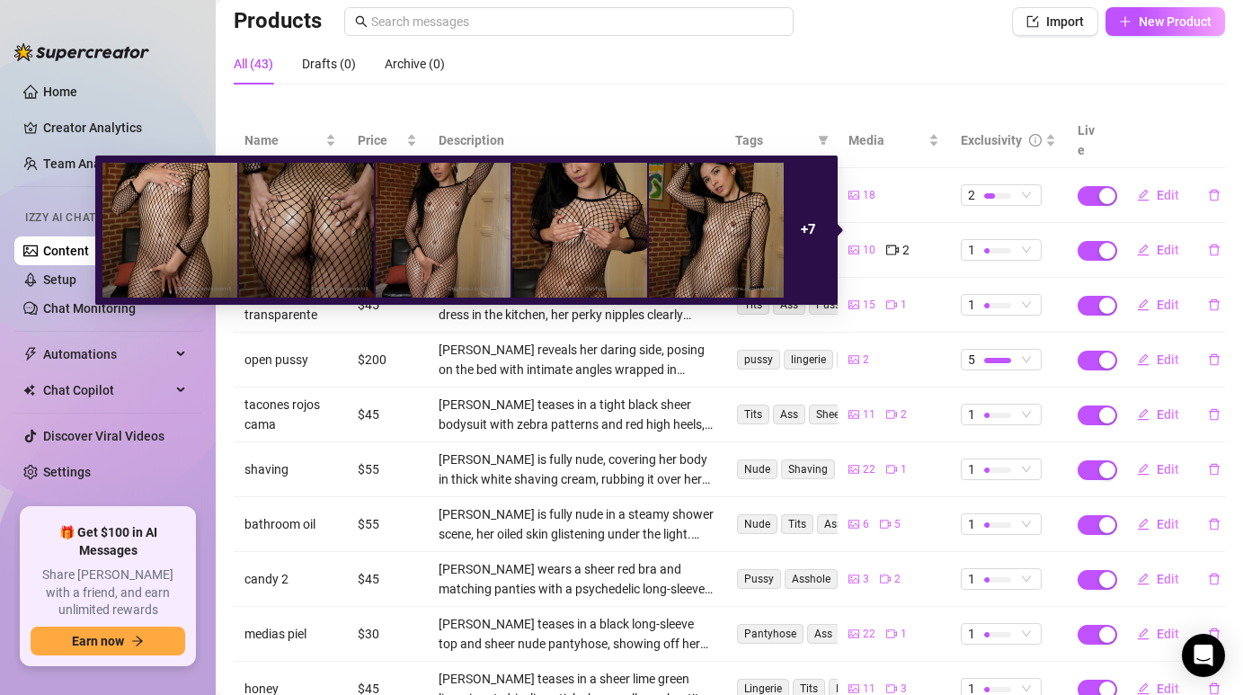
click at [749, 233] on img at bounding box center [716, 230] width 135 height 135
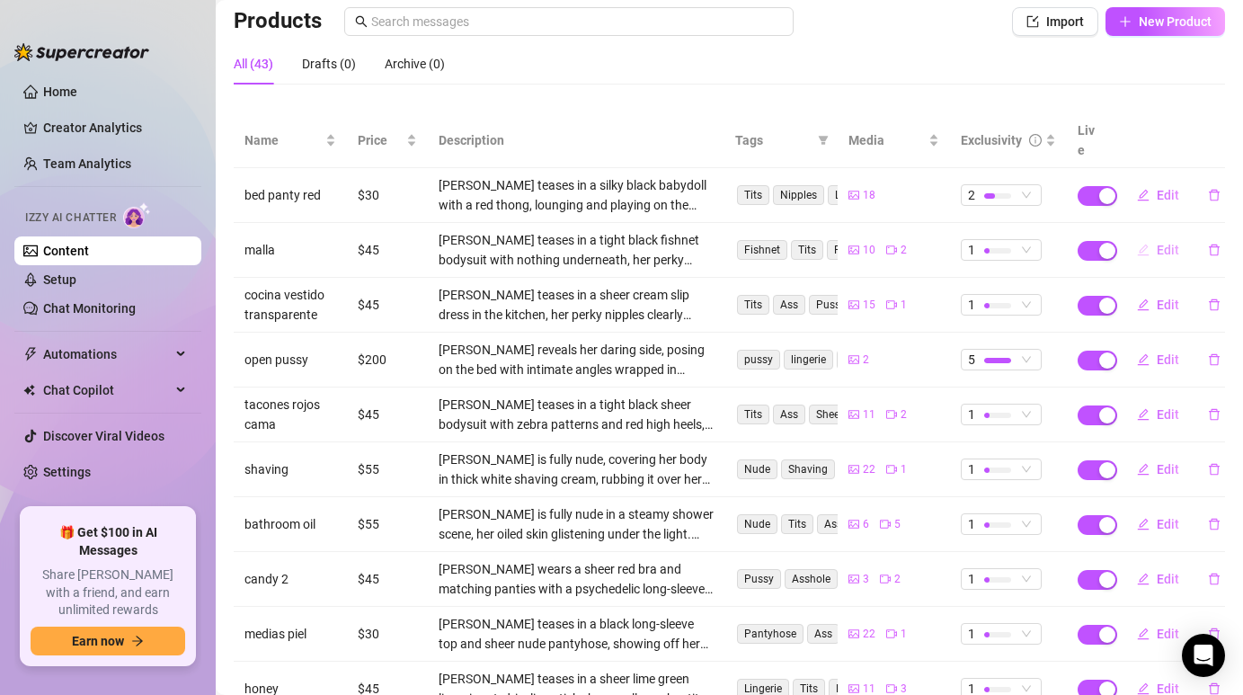
click at [1154, 235] on button "Edit" at bounding box center [1157, 249] width 71 height 29
type textarea "Type your message here..."
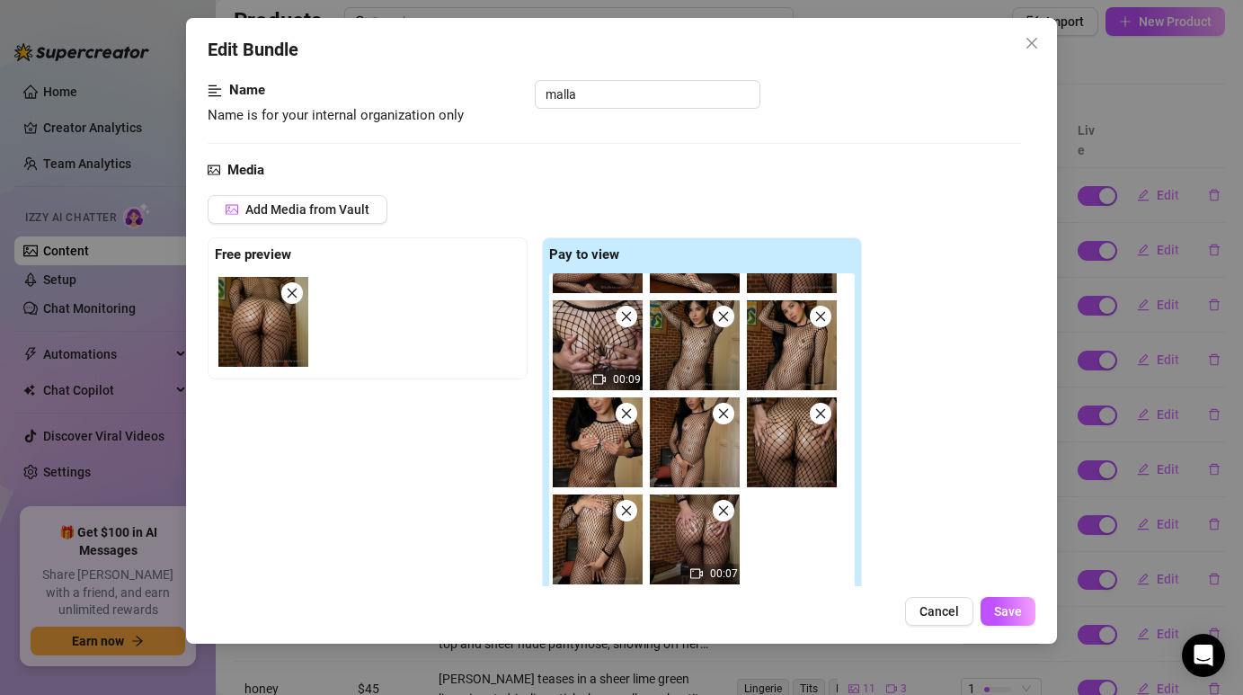
scroll to position [114, 0]
click at [725, 406] on icon "close" at bounding box center [723, 412] width 13 height 13
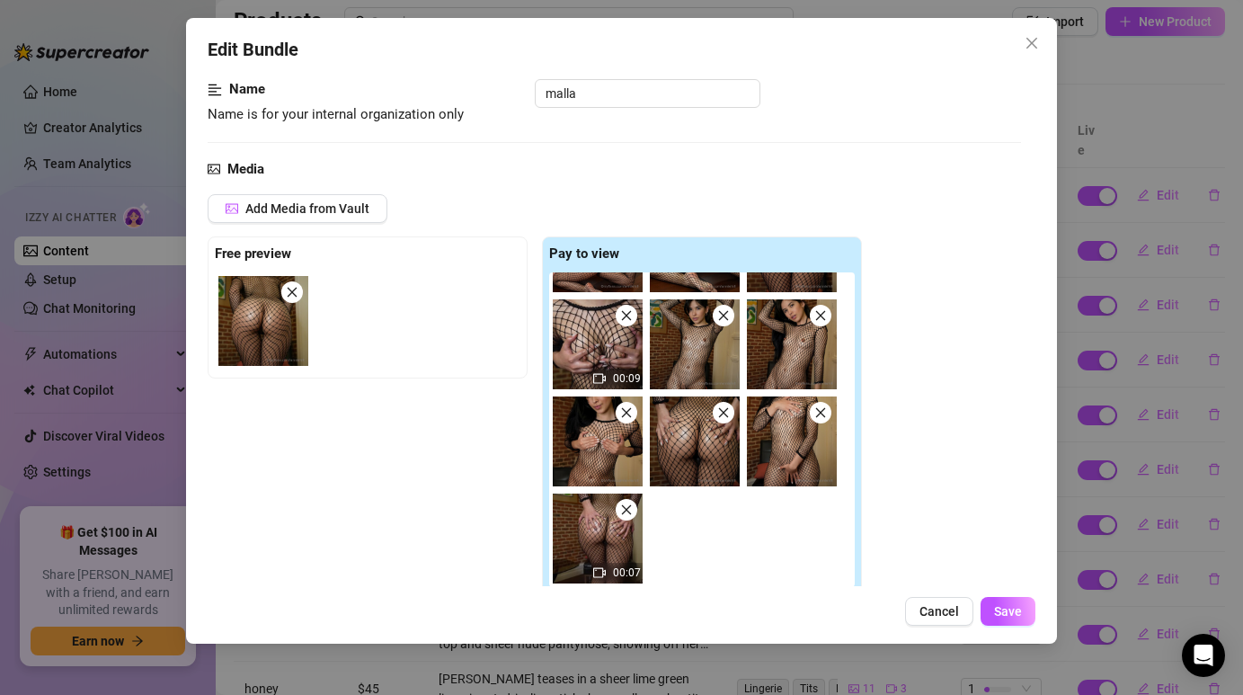
click at [722, 417] on icon "close" at bounding box center [723, 412] width 13 height 13
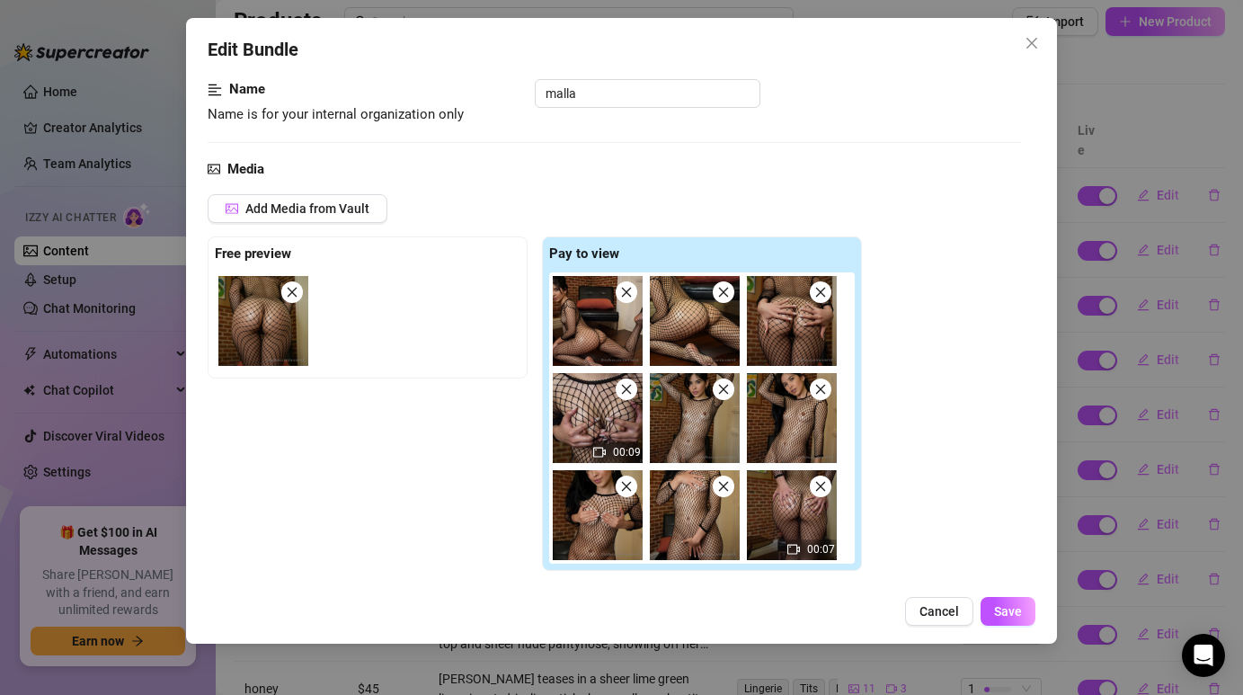
scroll to position [132, 0]
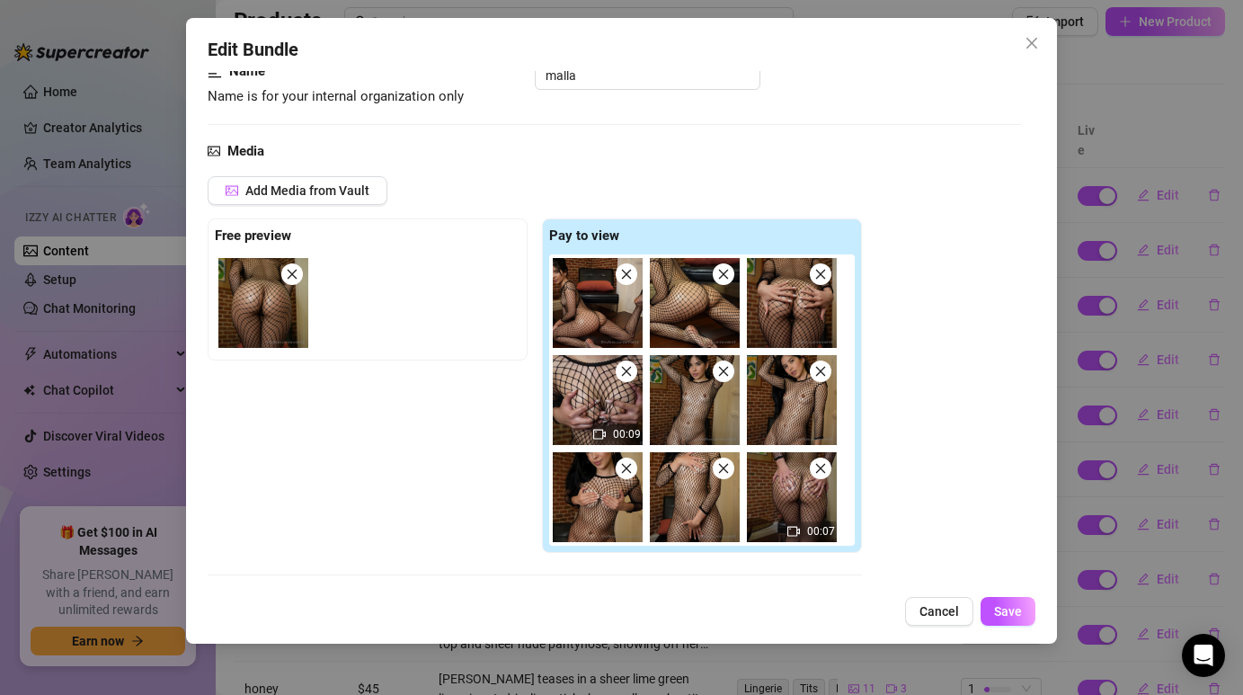
click at [720, 465] on icon "close" at bounding box center [724, 468] width 10 height 10
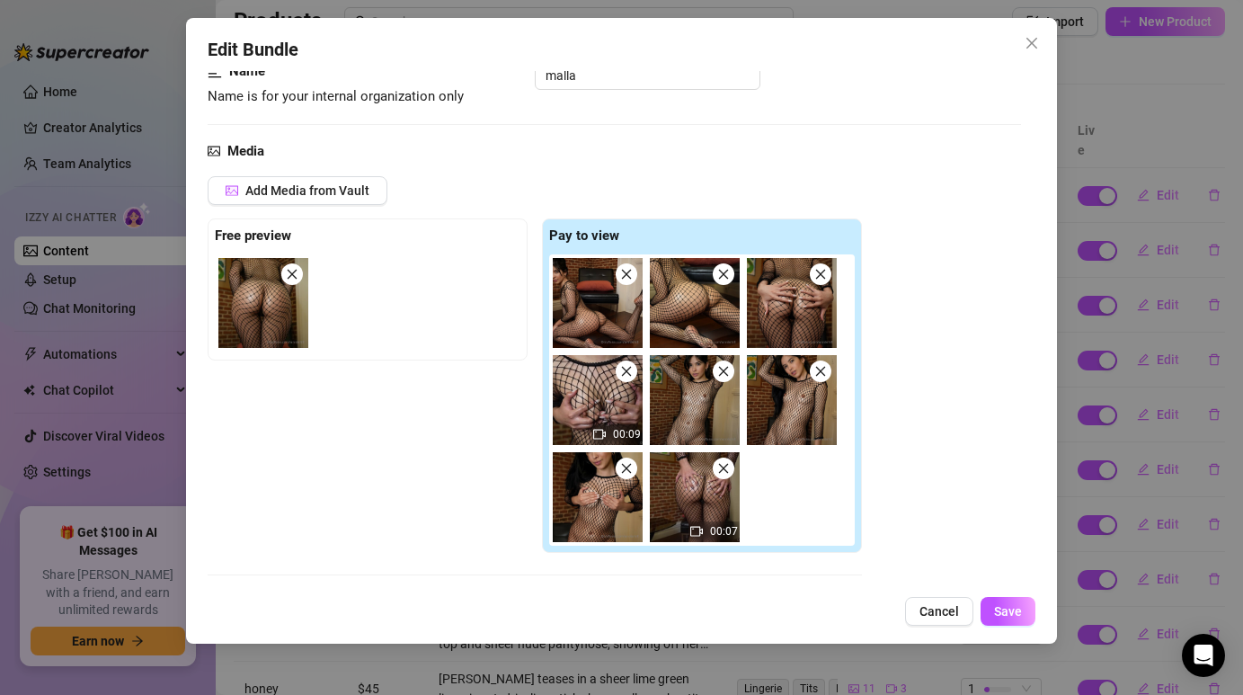
click at [591, 288] on img at bounding box center [598, 303] width 90 height 90
click at [625, 275] on icon "close" at bounding box center [626, 274] width 13 height 13
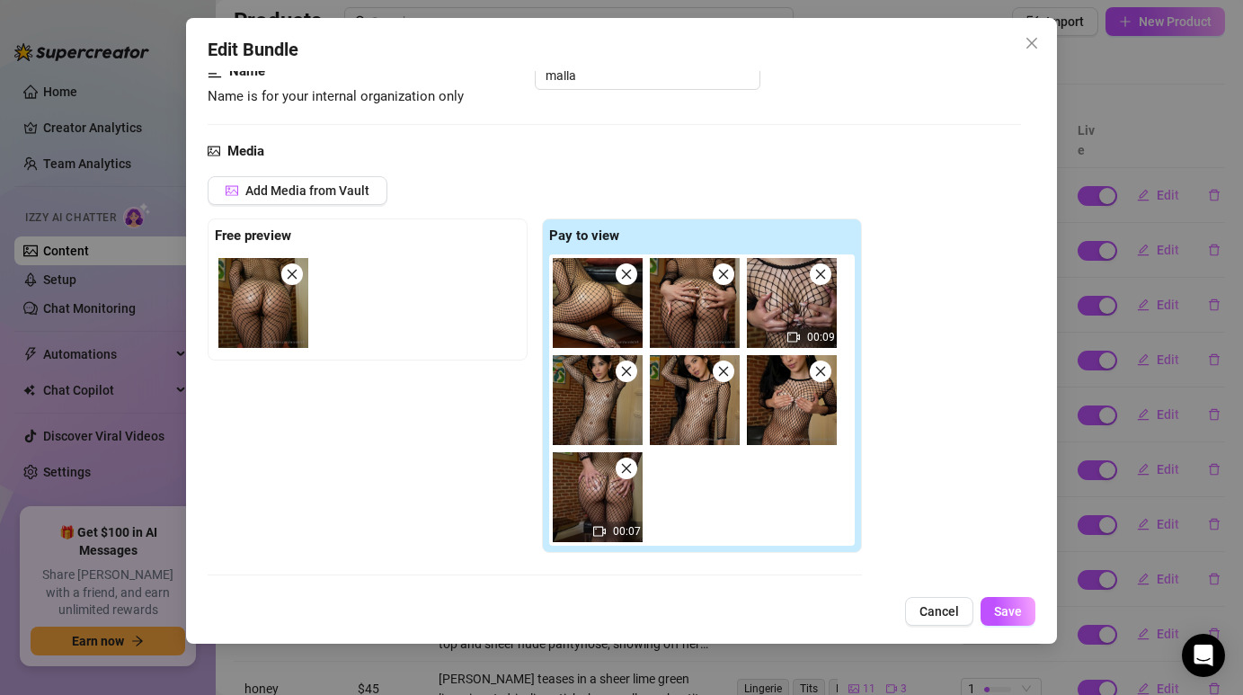
click at [625, 275] on icon "close" at bounding box center [626, 274] width 13 height 13
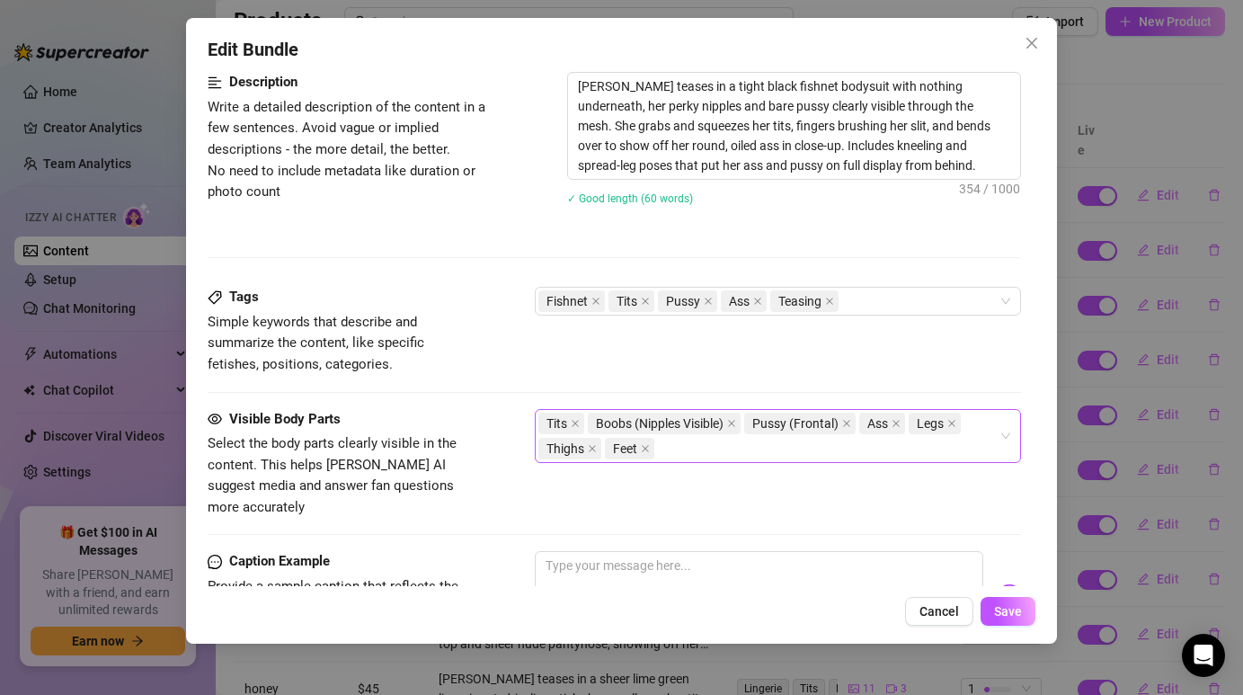
scroll to position [740, 0]
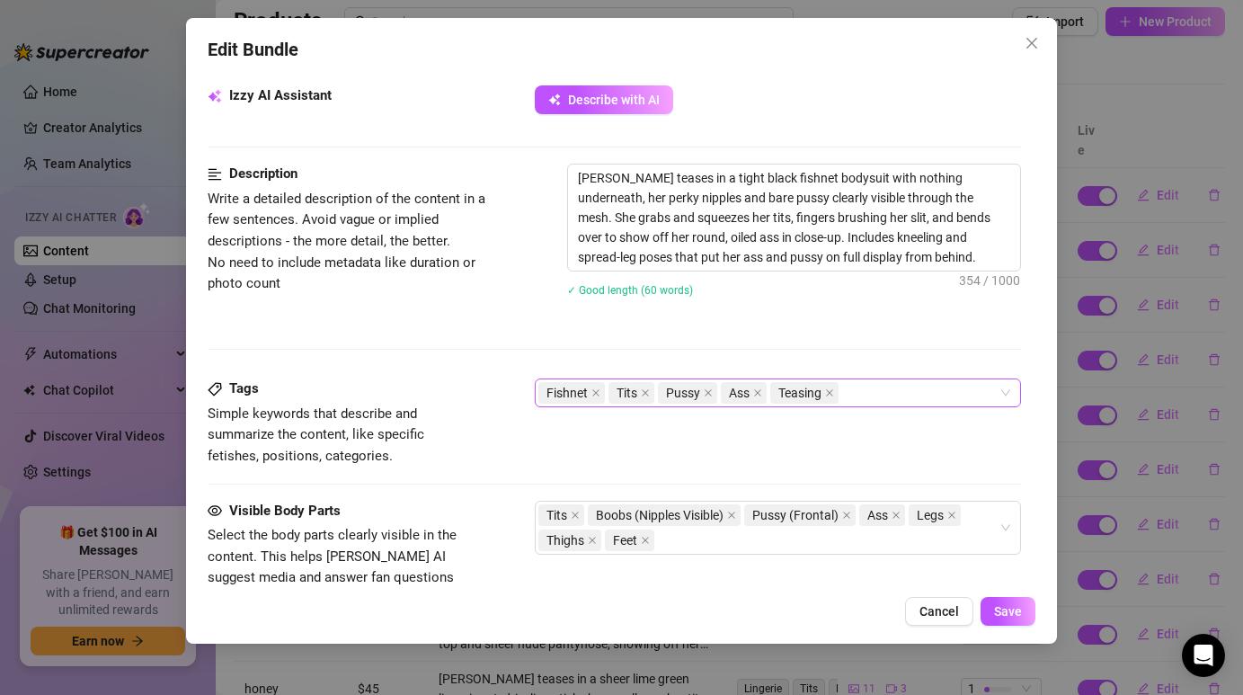
click at [863, 392] on div "Fishnet Tits Pussy Ass Teasing" at bounding box center [767, 392] width 459 height 25
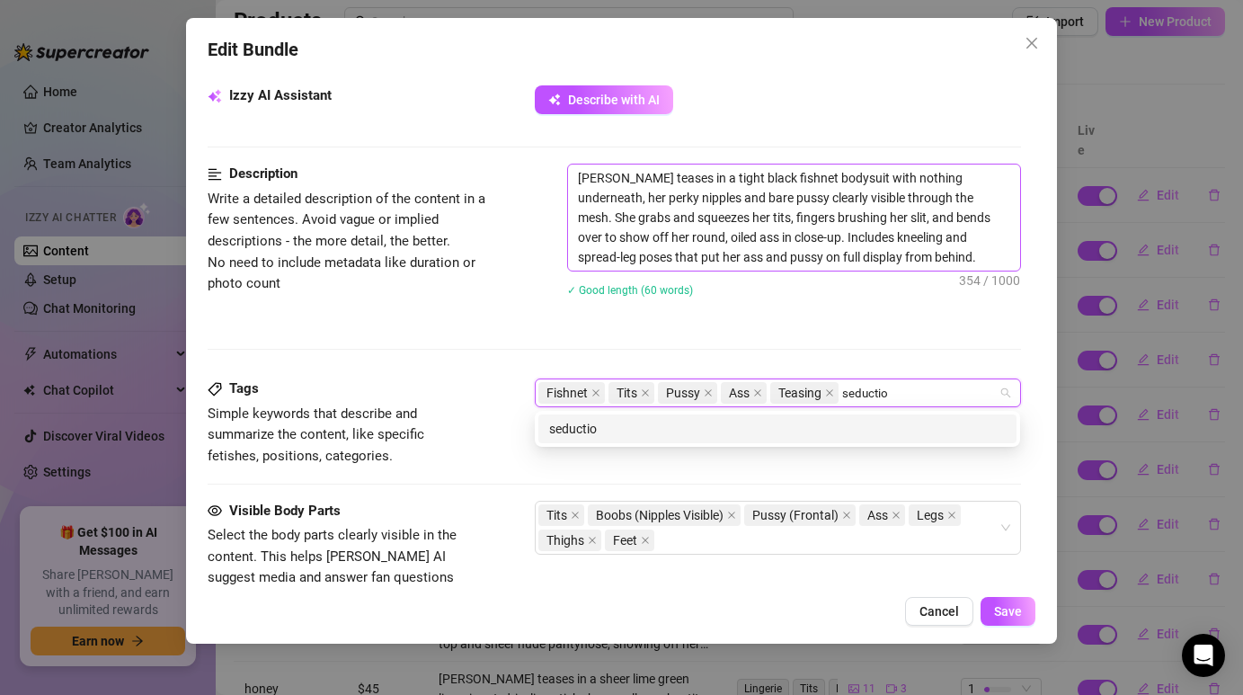
type input "seduction"
click at [607, 426] on div "seduction" at bounding box center [777, 429] width 456 height 20
type input "curves"
click at [622, 439] on div "curves" at bounding box center [777, 428] width 478 height 29
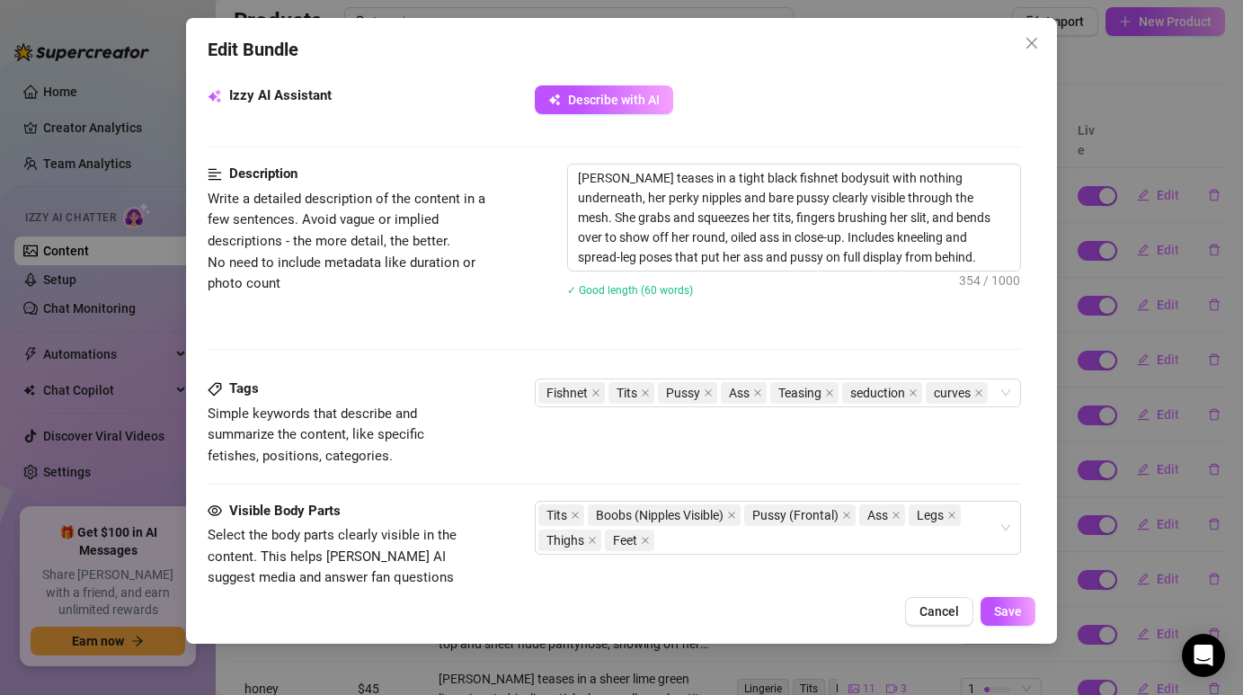
click at [565, 325] on div "Description Write a detailed description of the content in a few sentences. Avo…" at bounding box center [614, 271] width 812 height 215
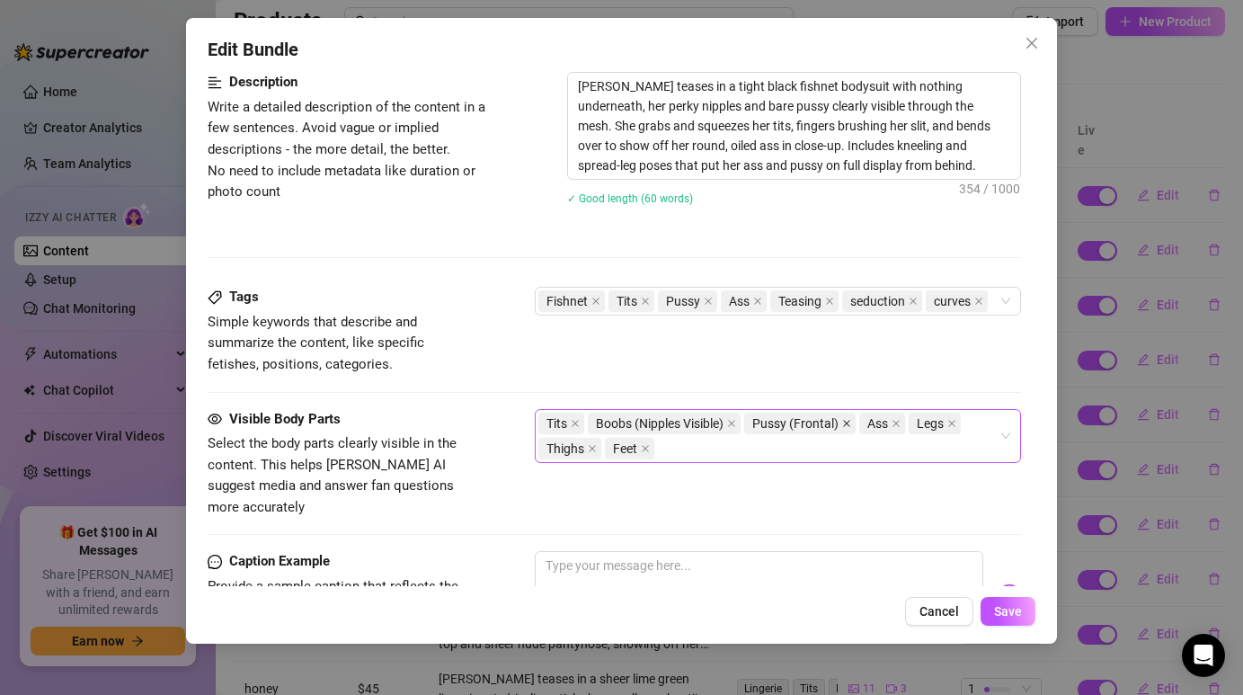
click at [851, 421] on icon "close" at bounding box center [846, 423] width 9 height 9
click at [965, 421] on span "Feet" at bounding box center [940, 423] width 49 height 22
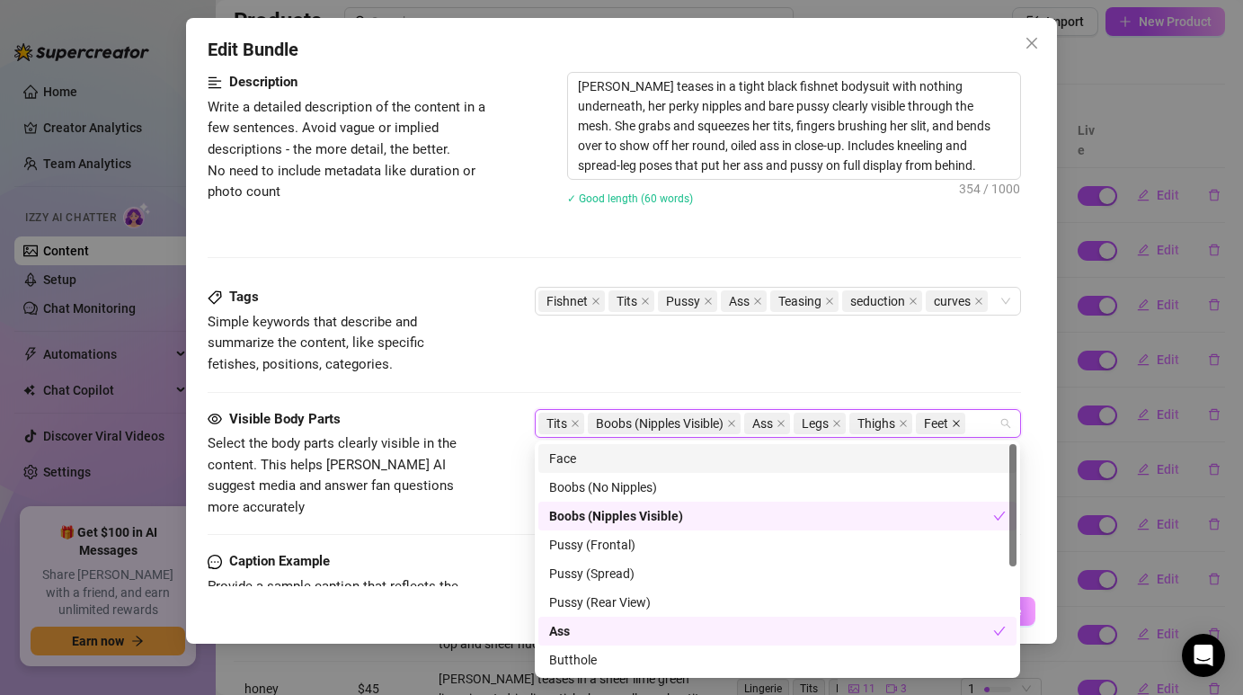
click at [961, 421] on icon "close" at bounding box center [956, 423] width 9 height 9
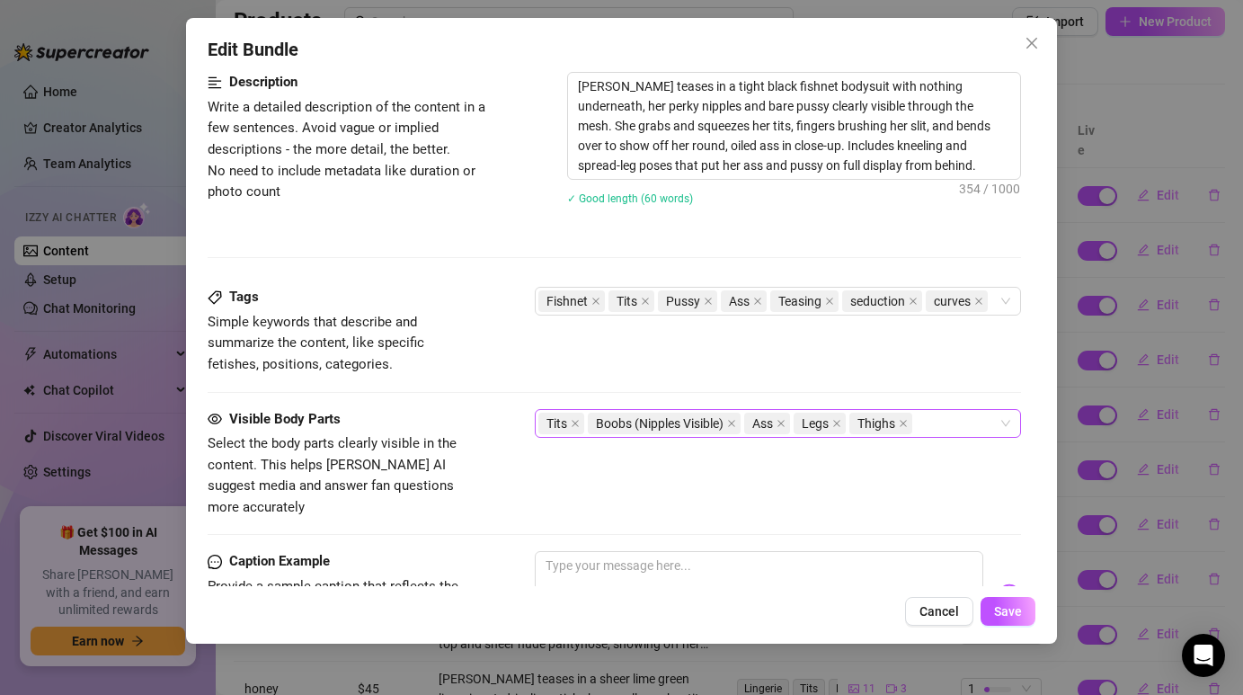
click at [947, 385] on div "Tags Simple keywords that describe and summarize the content, like specific fet…" at bounding box center [614, 347] width 812 height 121
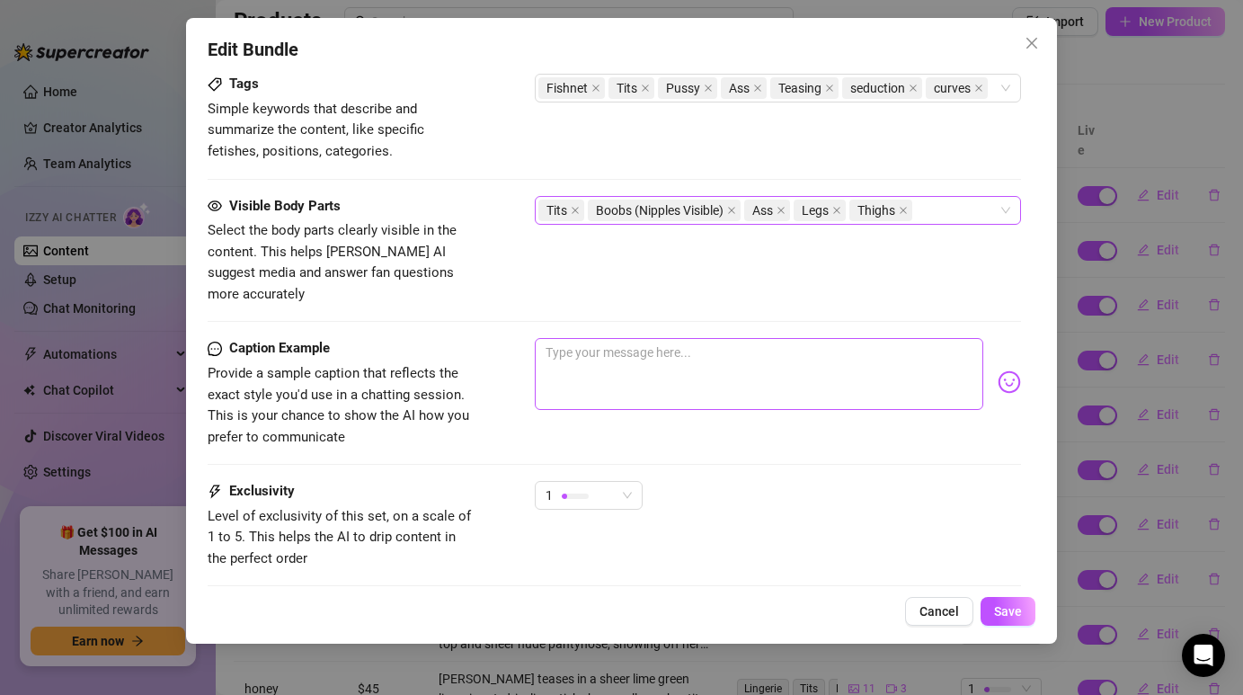
scroll to position [1068, 0]
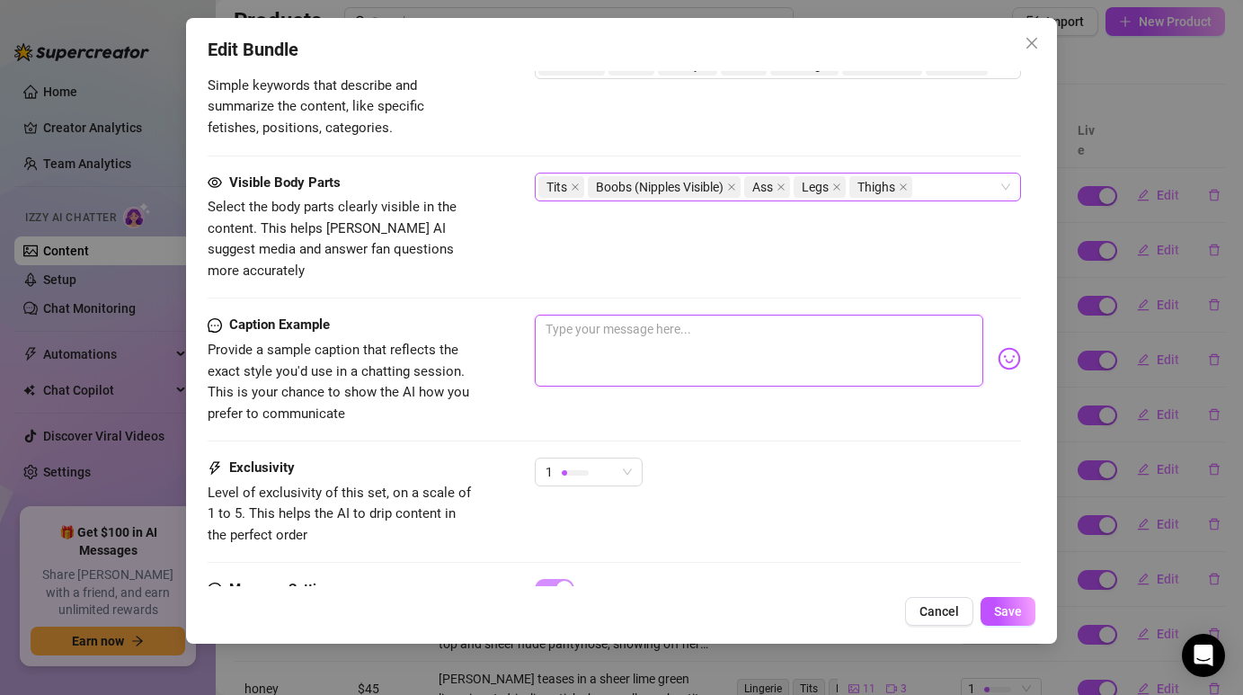
click at [595, 334] on textarea at bounding box center [758, 351] width 447 height 72
paste textarea "“Caught in my fishnet… do you dare to get tangled up with me? 😈🔥"
type textarea "“Caught in my fishnet… do you dare to get tangled up with me? 😈🔥"
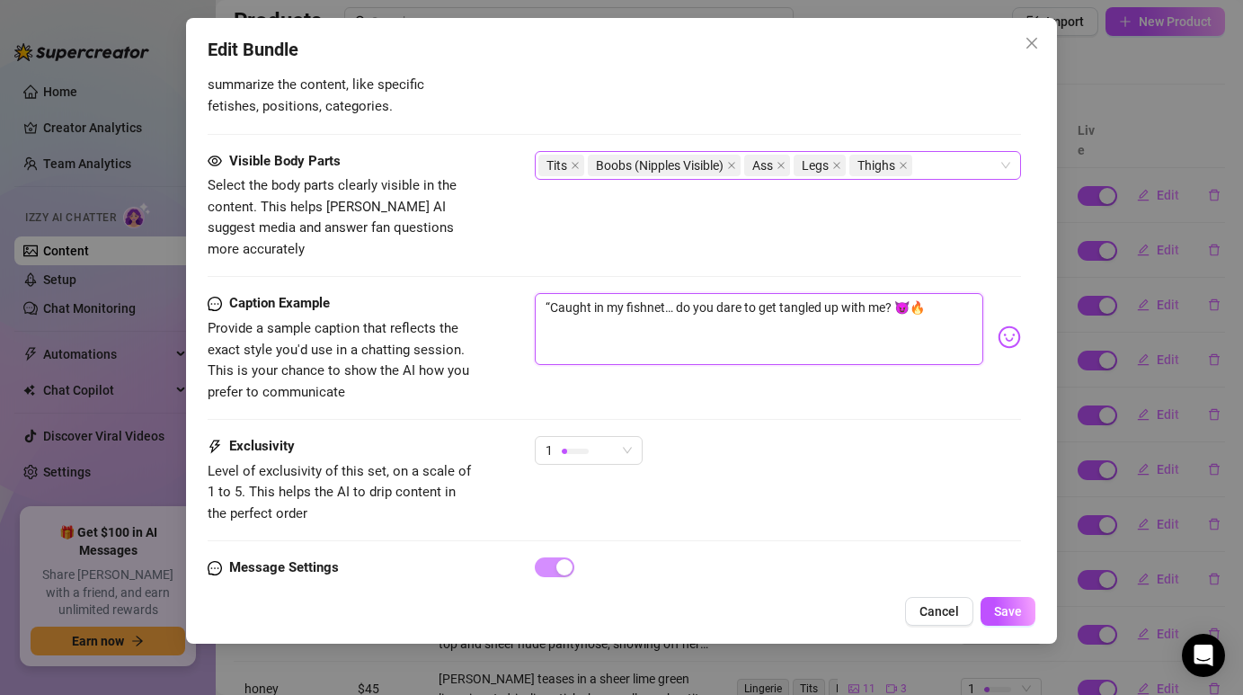
scroll to position [1092, 0]
type textarea "“Caught in my fishnet… do you dare to get tangled up with me? 😈🔥"
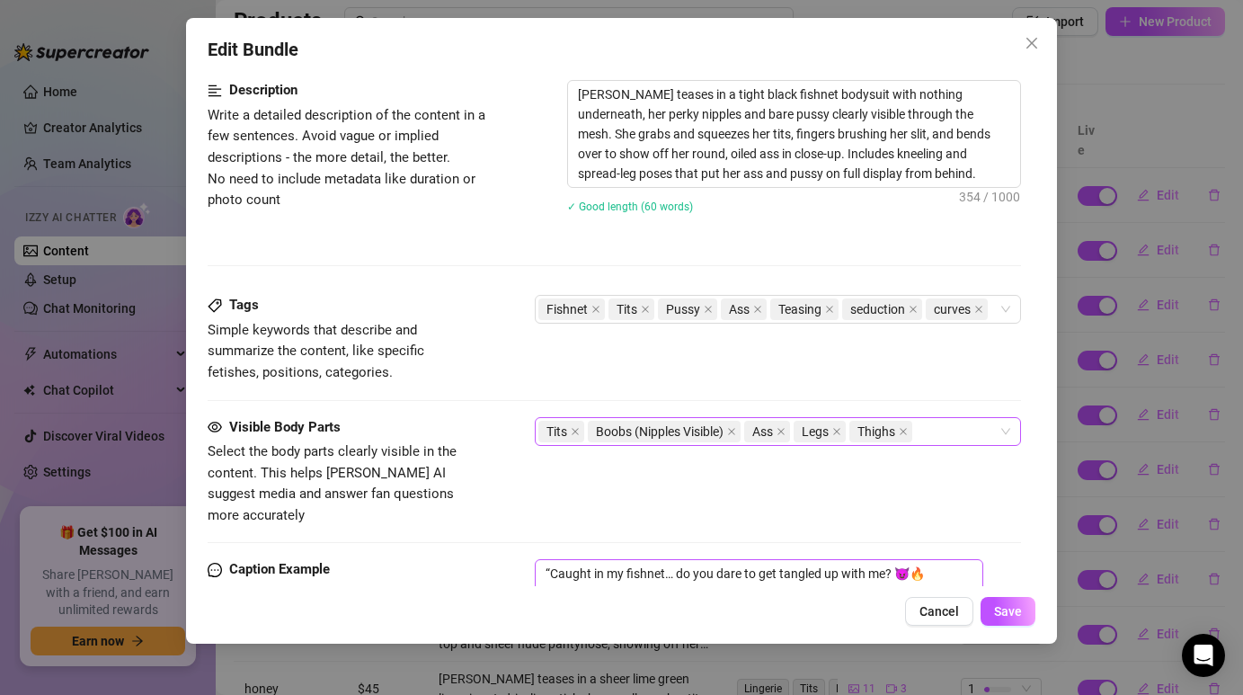
scroll to position [762, 0]
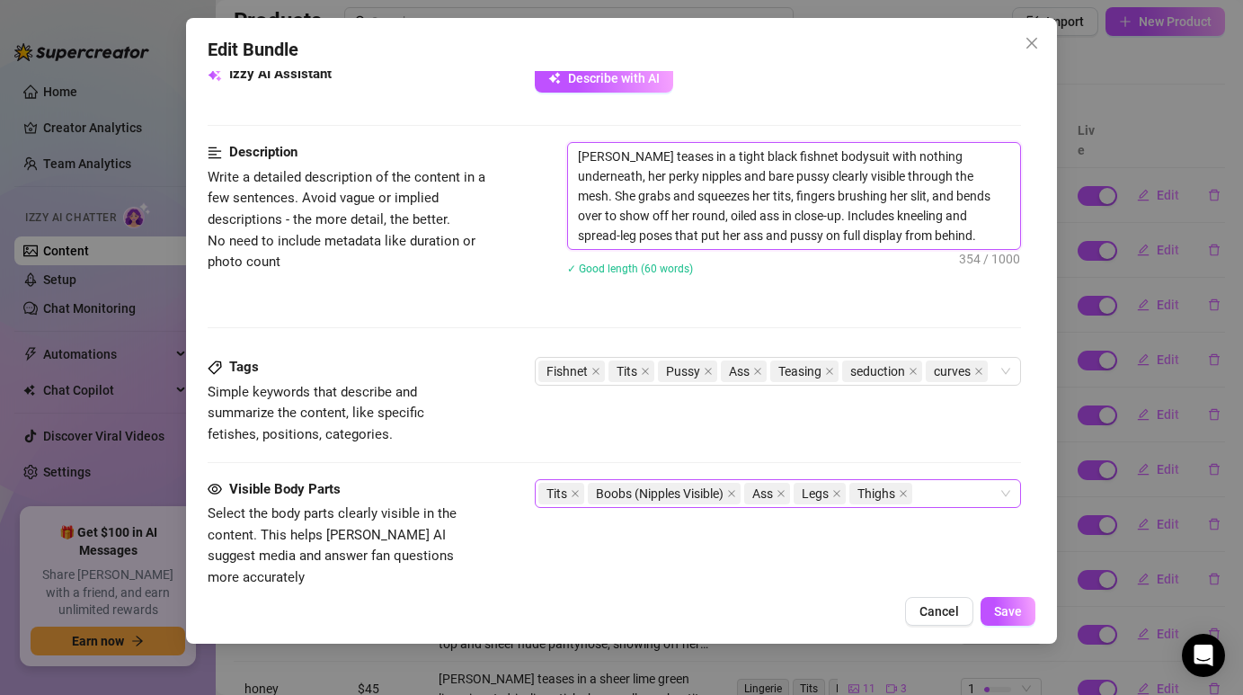
drag, startPoint x: 844, startPoint y: 243, endPoint x: 574, endPoint y: 156, distance: 283.0
click at [574, 156] on textarea "[PERSON_NAME] teases in a tight black fishnet bodysuit with nothing underneath,…" at bounding box center [793, 196] width 451 height 106
type textarea "Describe the content (media) in a few sentences"
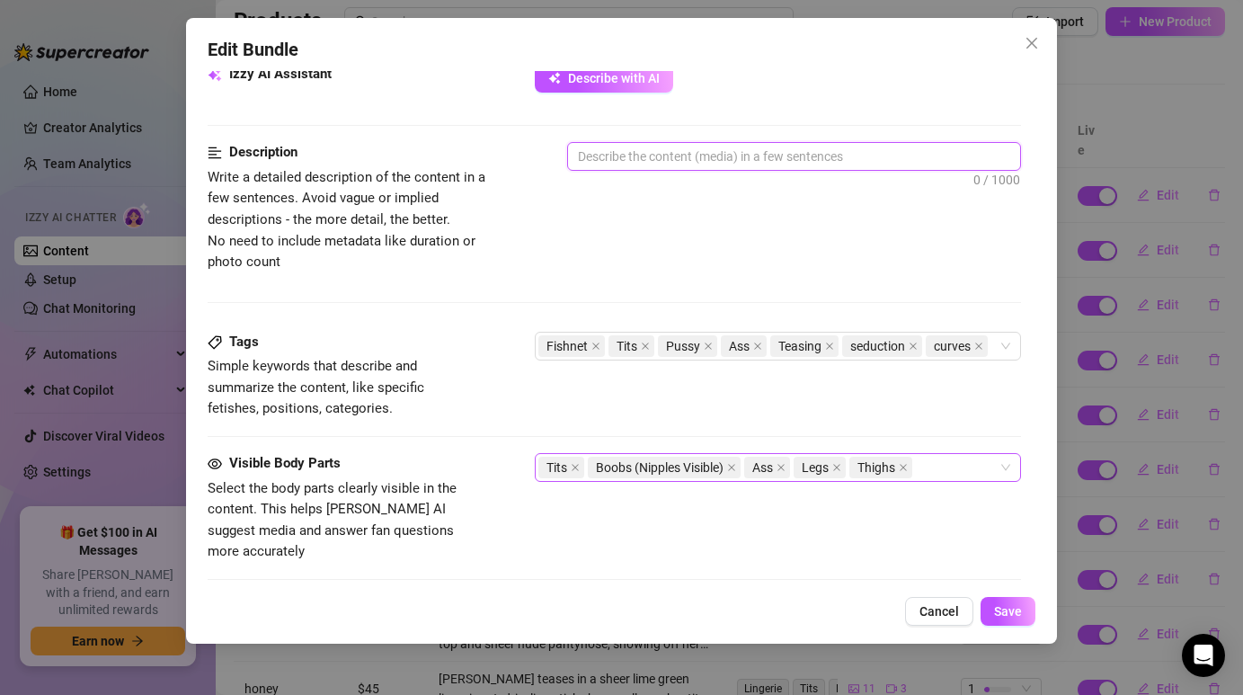
click at [609, 155] on textarea at bounding box center [793, 156] width 451 height 27
paste textarea "[PERSON_NAME] teases in a tight black fishnet bodysuit, her curves glowing unde…"
type textarea "[PERSON_NAME] teases in a tight black fishnet bodysuit, her curves glowing unde…"
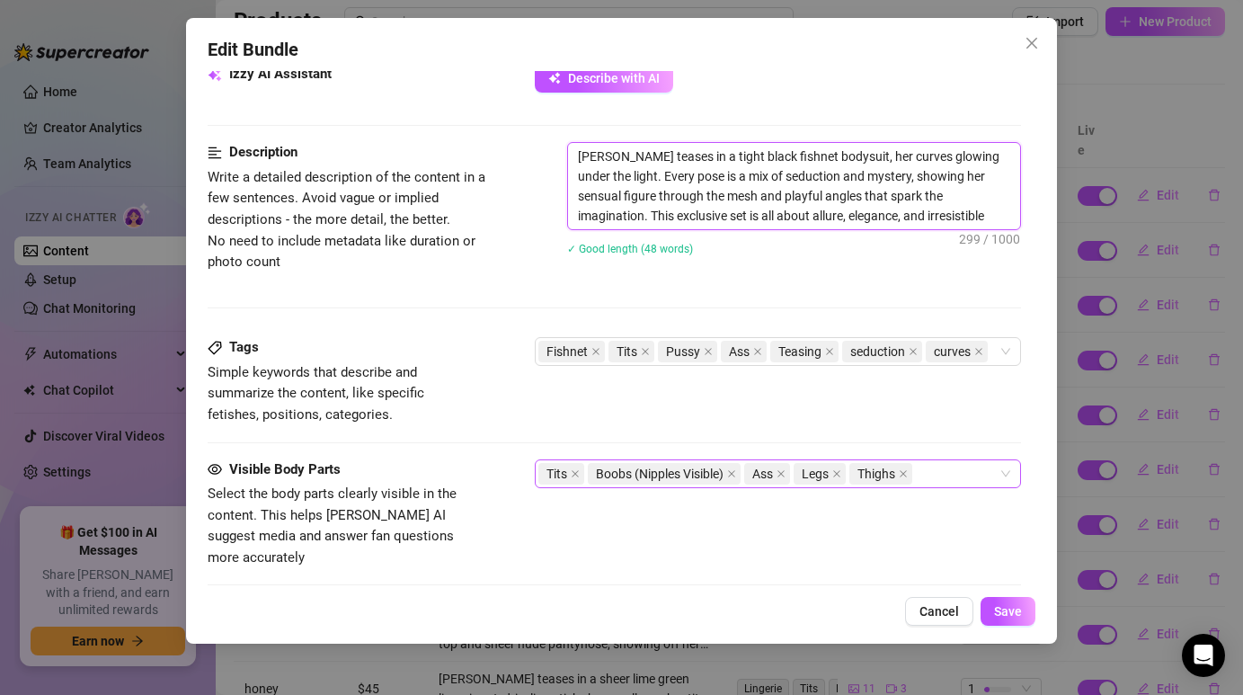
type textarea "[PERSON_NAME] teases in a tight black fishnet bodysuit, her curves glowing unde…"
click at [782, 265] on div "[PERSON_NAME] teases in a tight black fishnet bodysuit, her curves glowing unde…" at bounding box center [793, 210] width 453 height 137
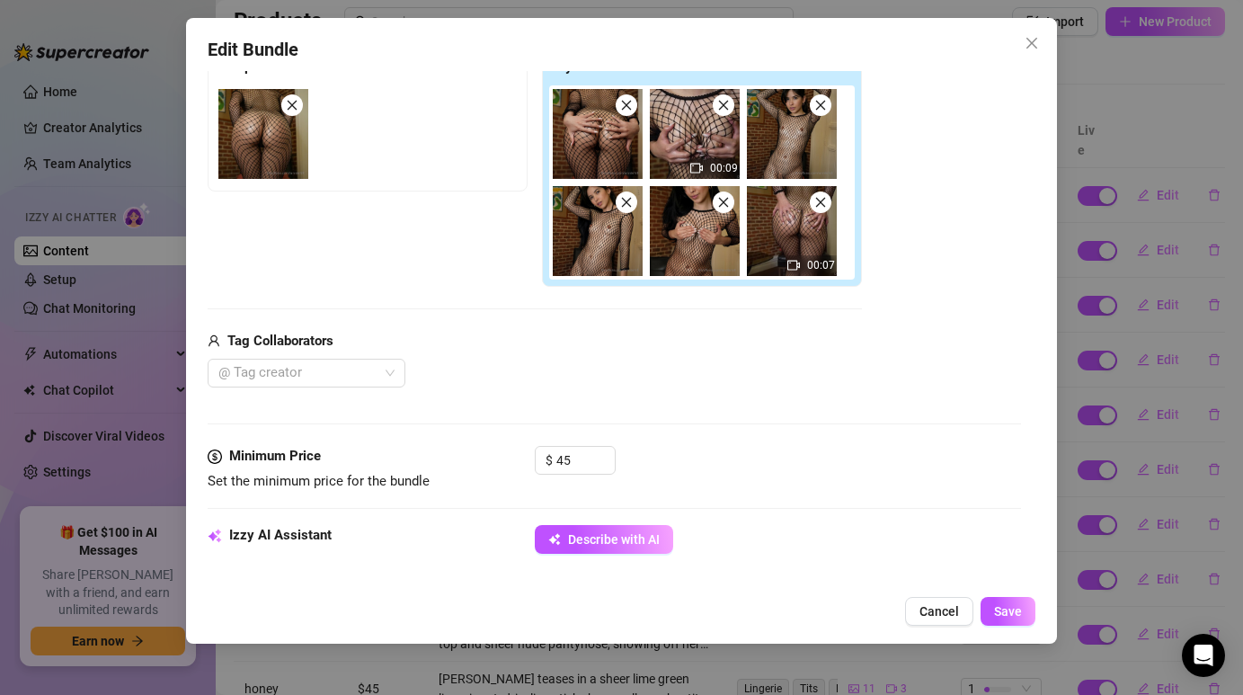
scroll to position [223, 0]
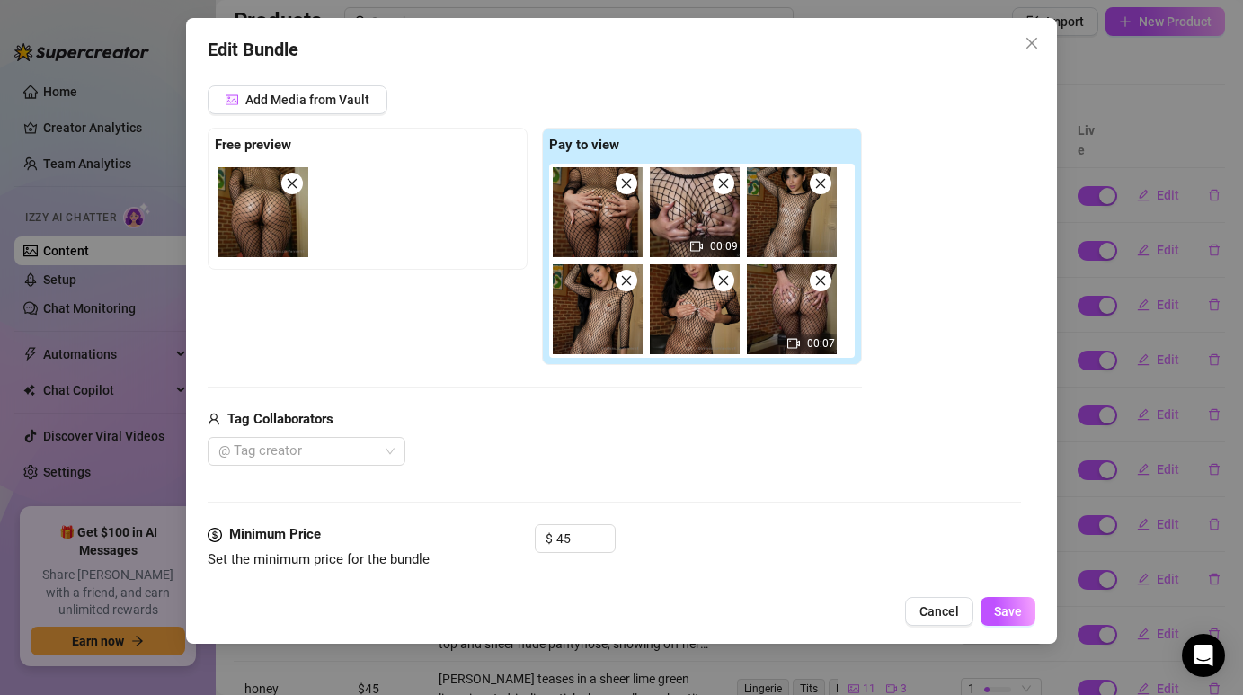
click at [551, 323] on div "00:09 00:07" at bounding box center [705, 261] width 313 height 194
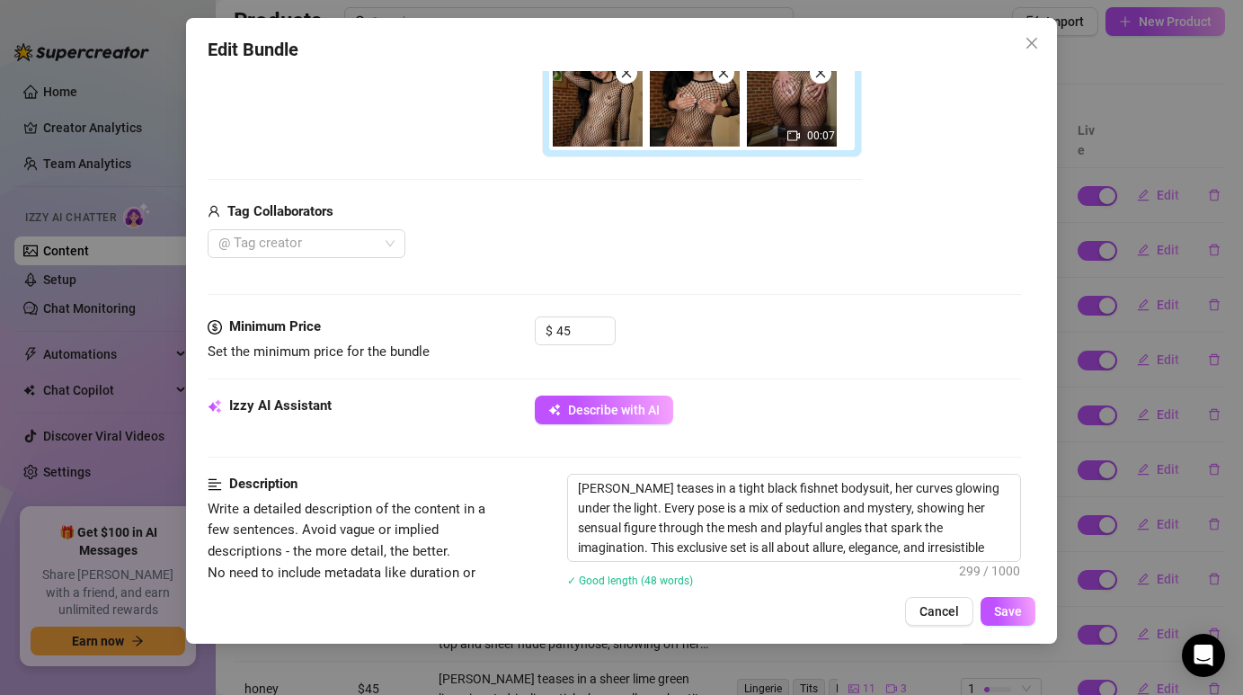
scroll to position [488, 0]
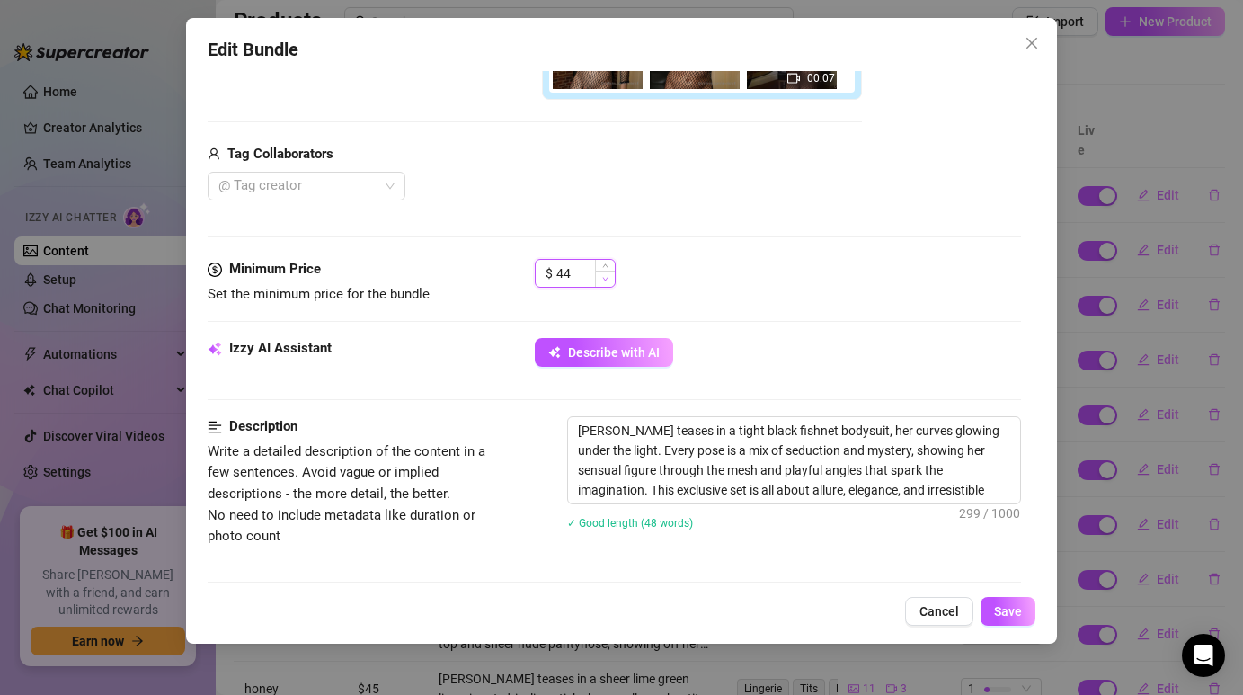
click at [605, 278] on icon "down" at bounding box center [605, 279] width 6 height 6
type input "4"
type input "40"
click at [703, 223] on div "Media Add Media from Vault Free preview Pay to view 00:09 00:07 Tag Collaborato…" at bounding box center [614, 22] width 812 height 474
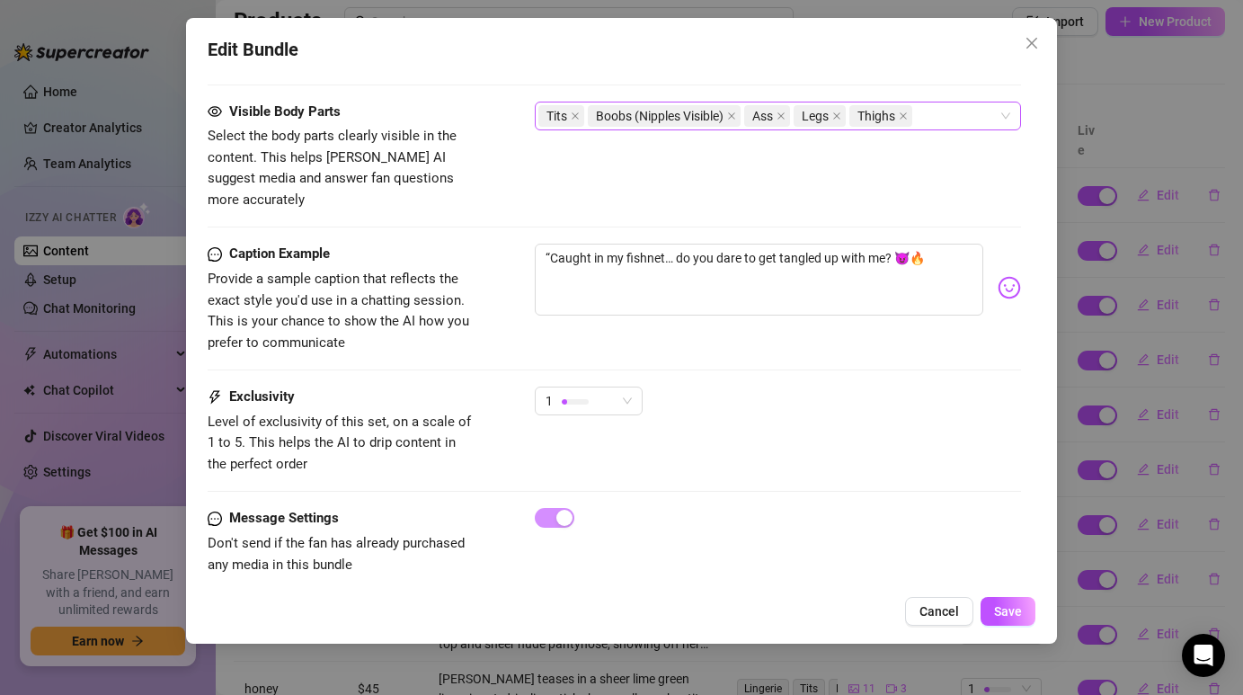
scroll to position [1121, 0]
click at [630, 386] on span "1" at bounding box center [588, 399] width 86 height 27
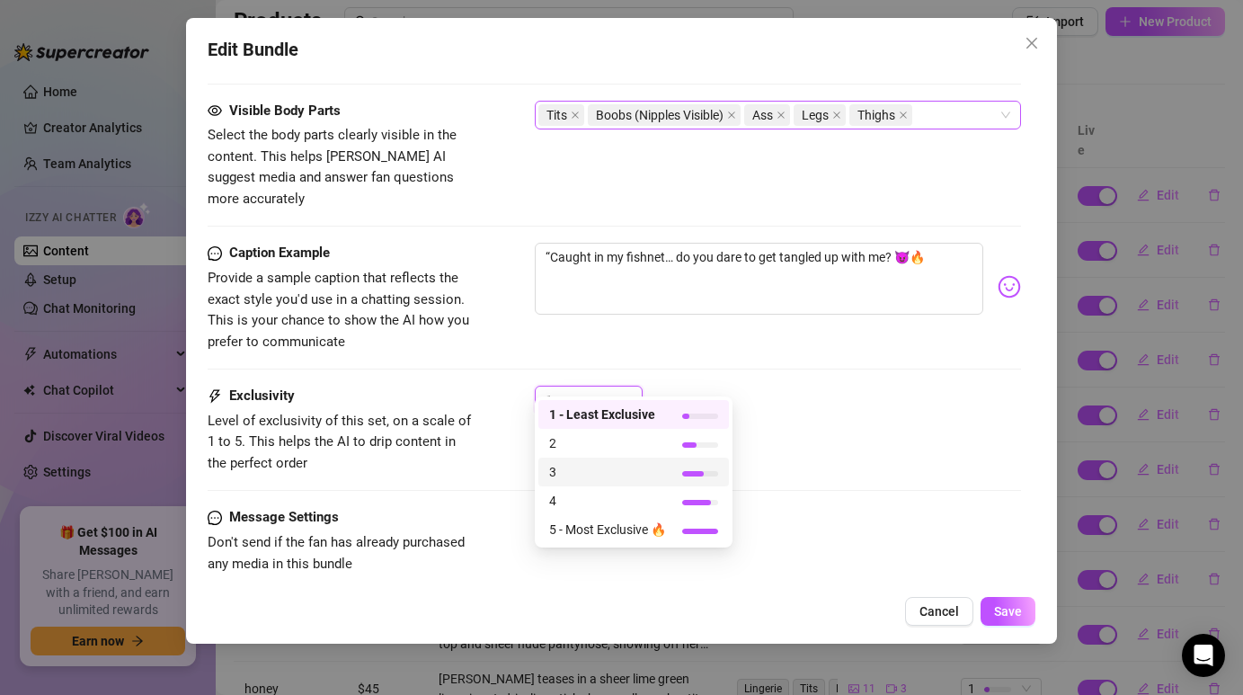
click at [602, 475] on span "3" at bounding box center [607, 472] width 117 height 20
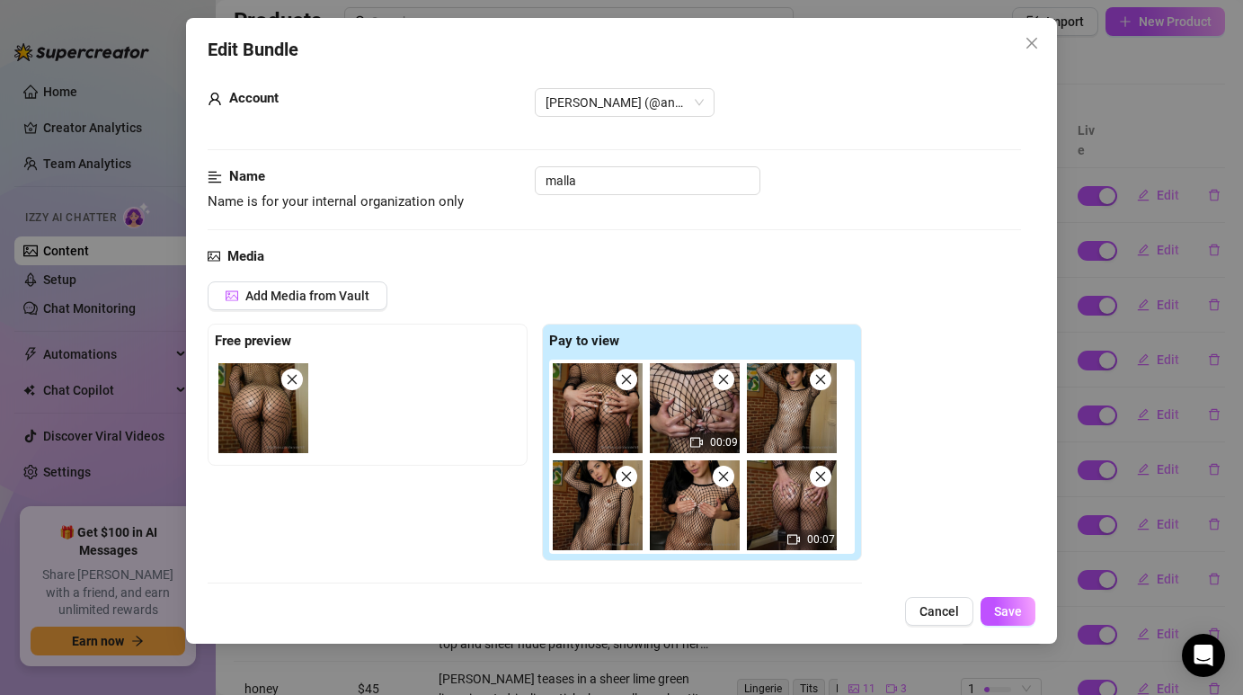
scroll to position [0, 0]
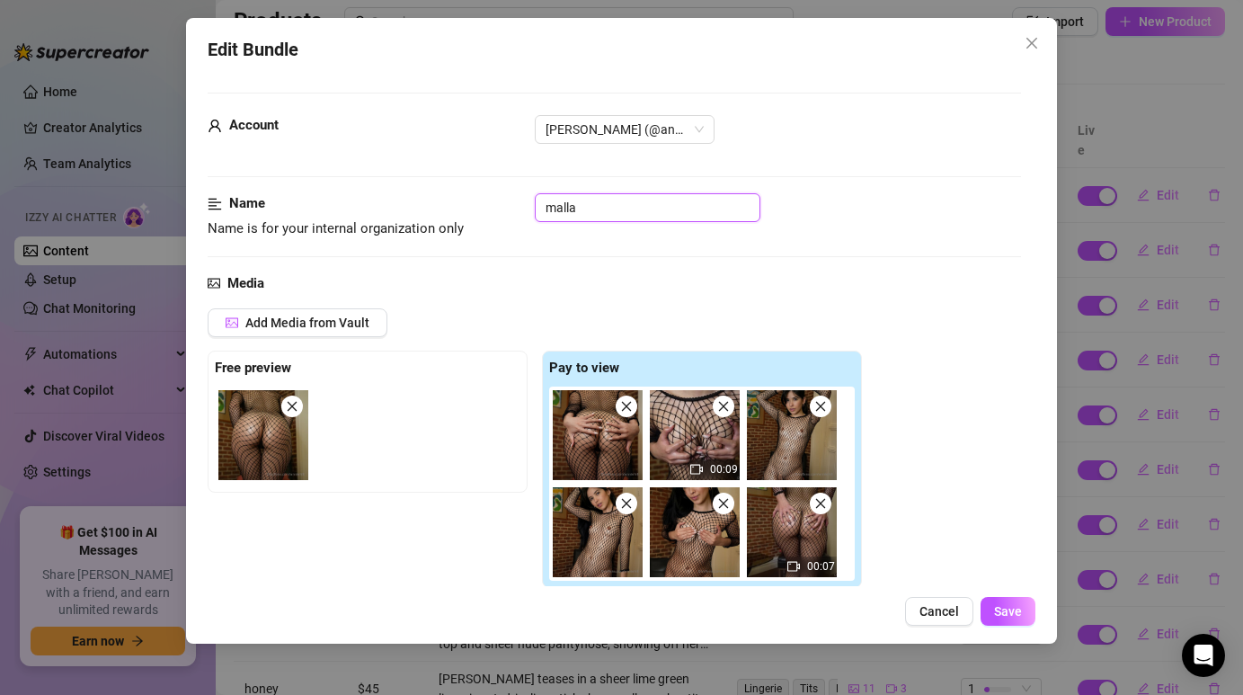
click at [676, 209] on input "malla" at bounding box center [648, 207] width 226 height 29
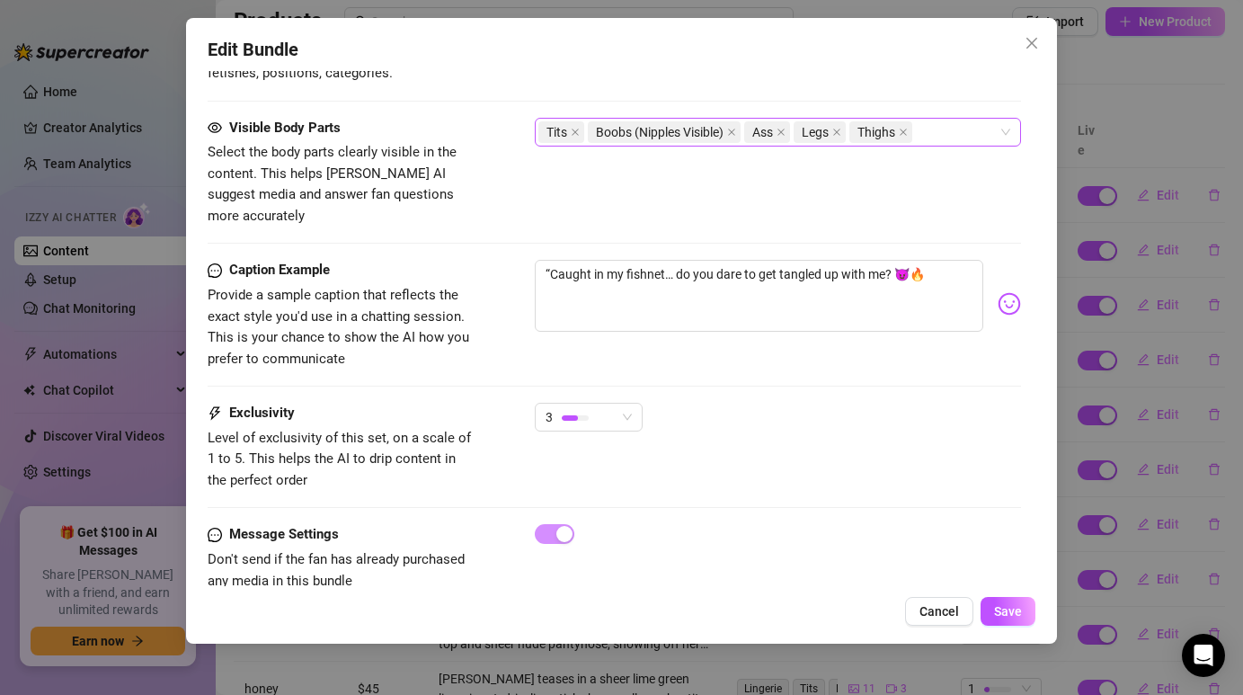
scroll to position [1121, 0]
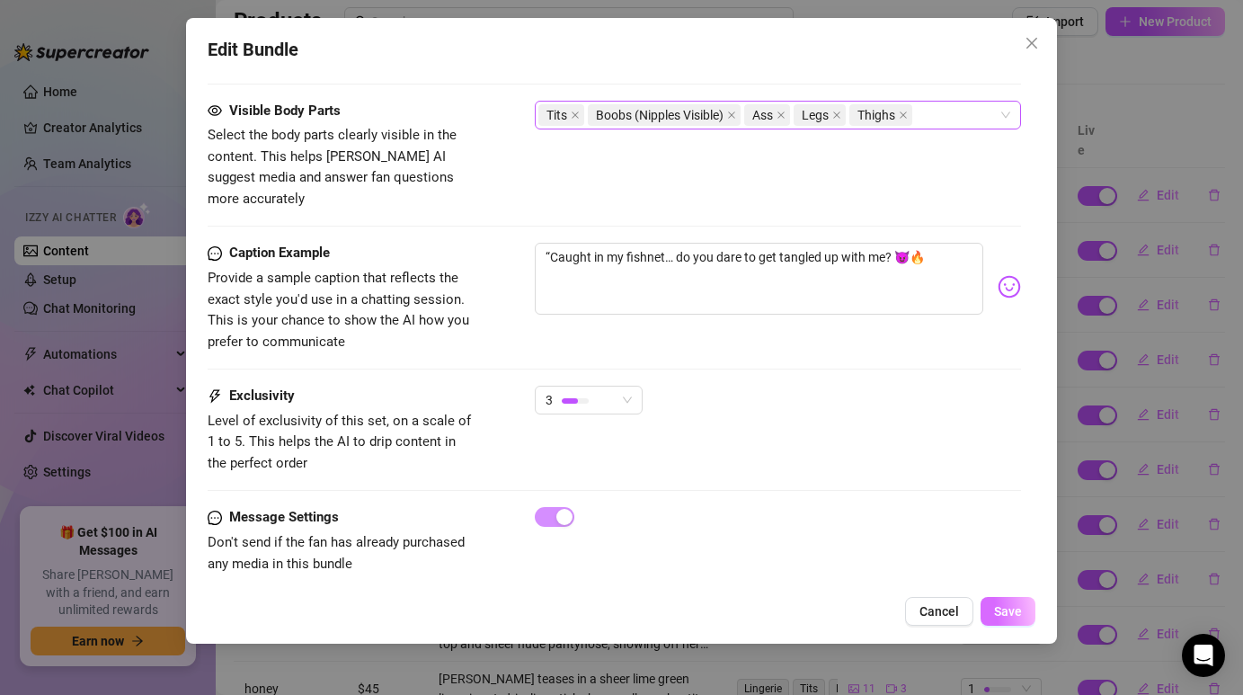
type input "malla 2"
click at [1007, 615] on span "Save" at bounding box center [1008, 611] width 28 height 14
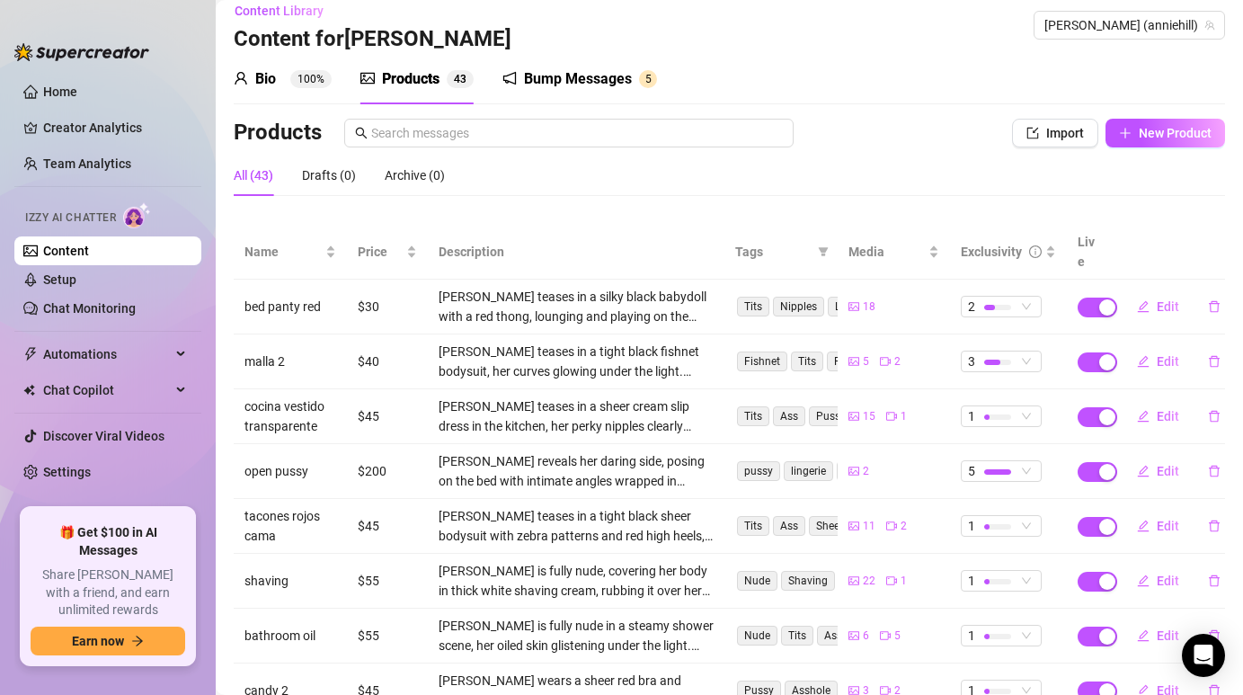
scroll to position [0, 0]
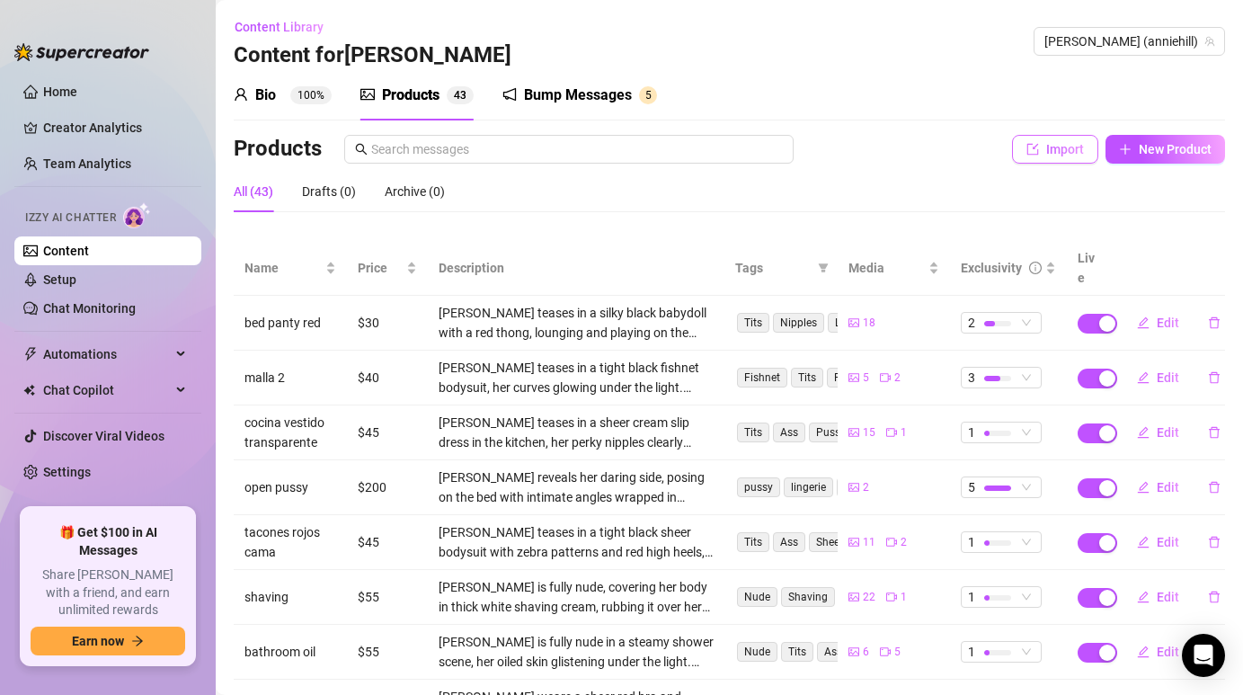
click at [1055, 146] on span "Import" at bounding box center [1065, 149] width 38 height 14
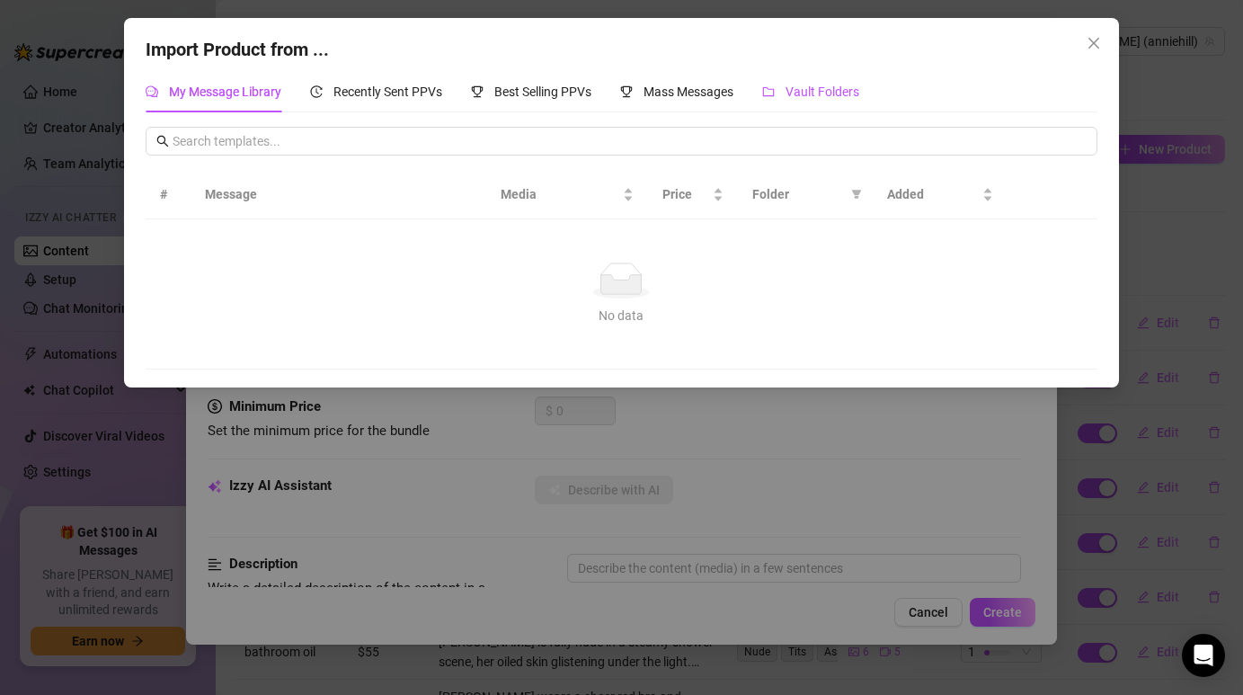
click at [807, 85] on span "Vault Folders" at bounding box center [822, 91] width 74 height 14
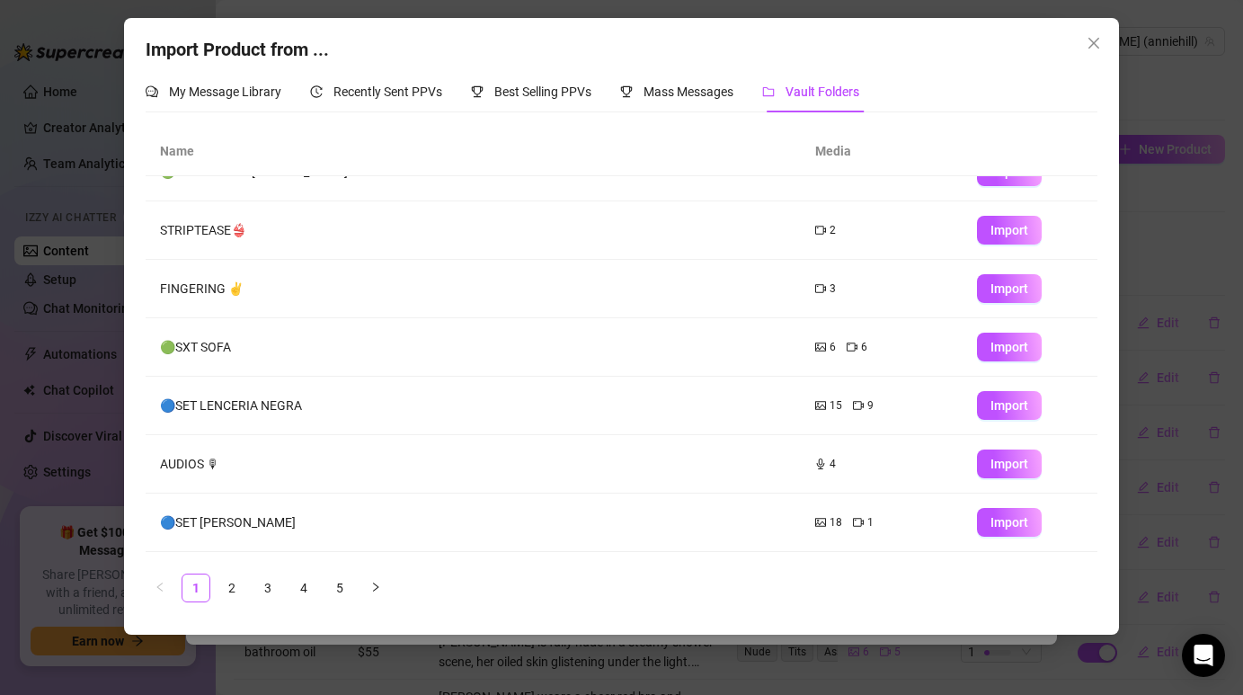
scroll to position [202, 0]
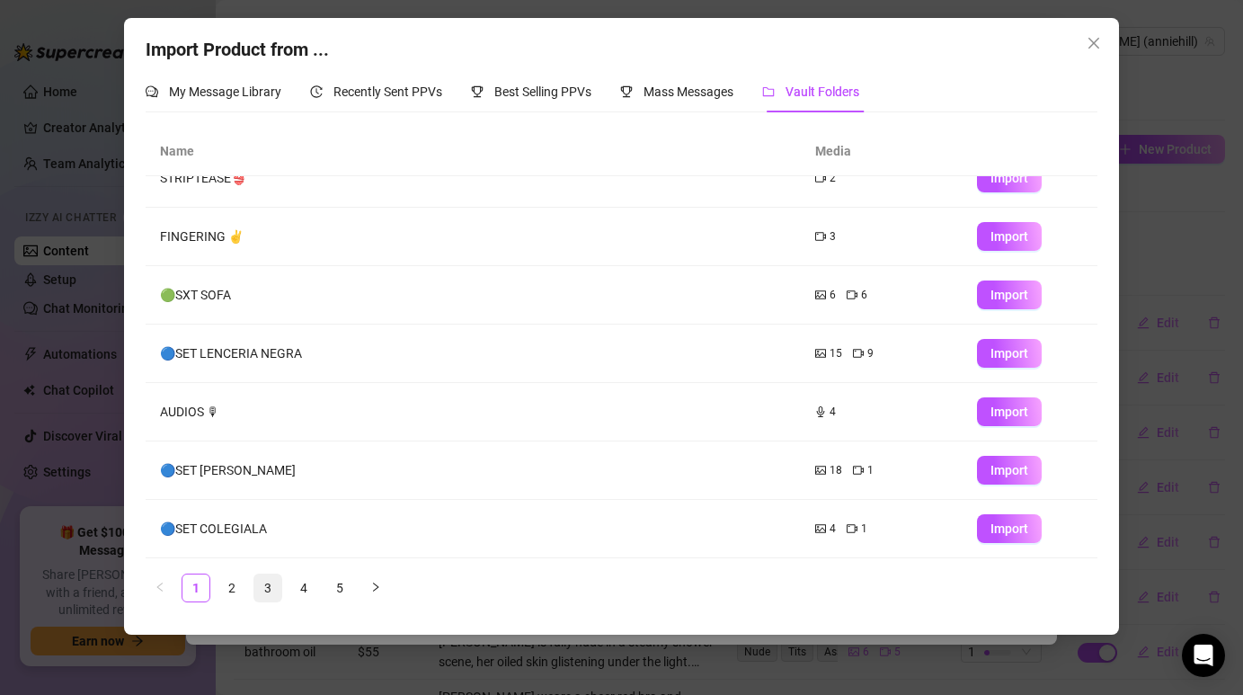
click at [274, 587] on link "3" at bounding box center [267, 587] width 27 height 27
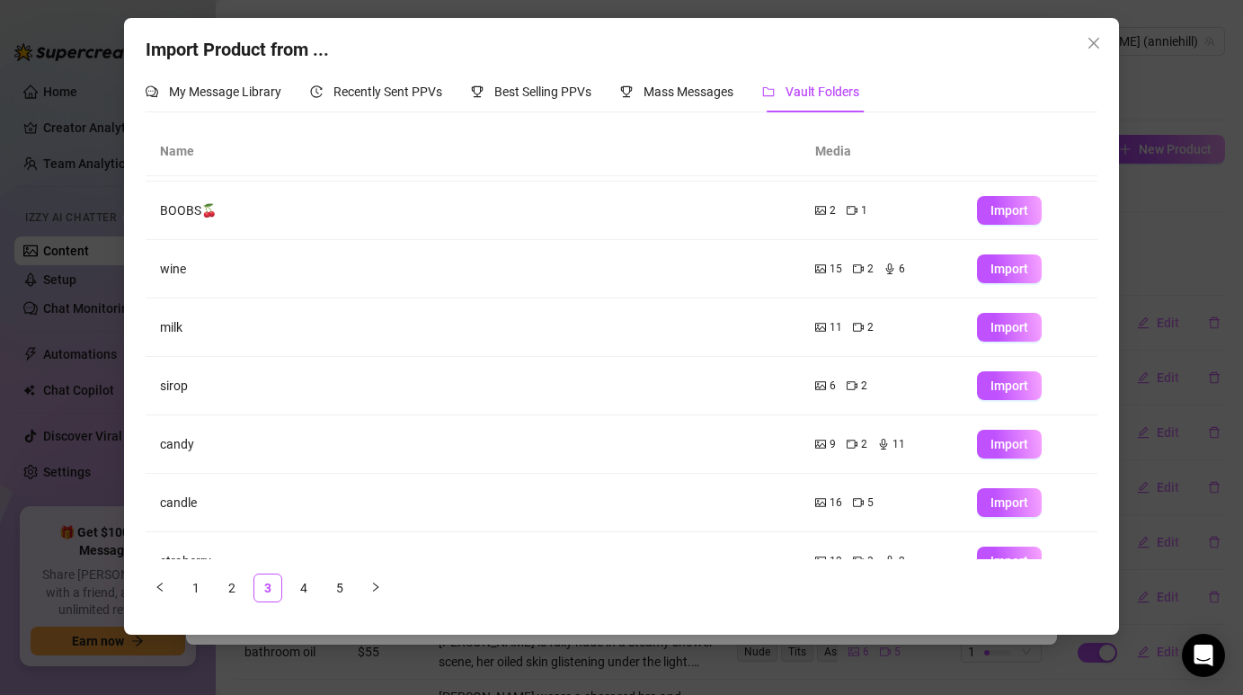
scroll to position [0, 0]
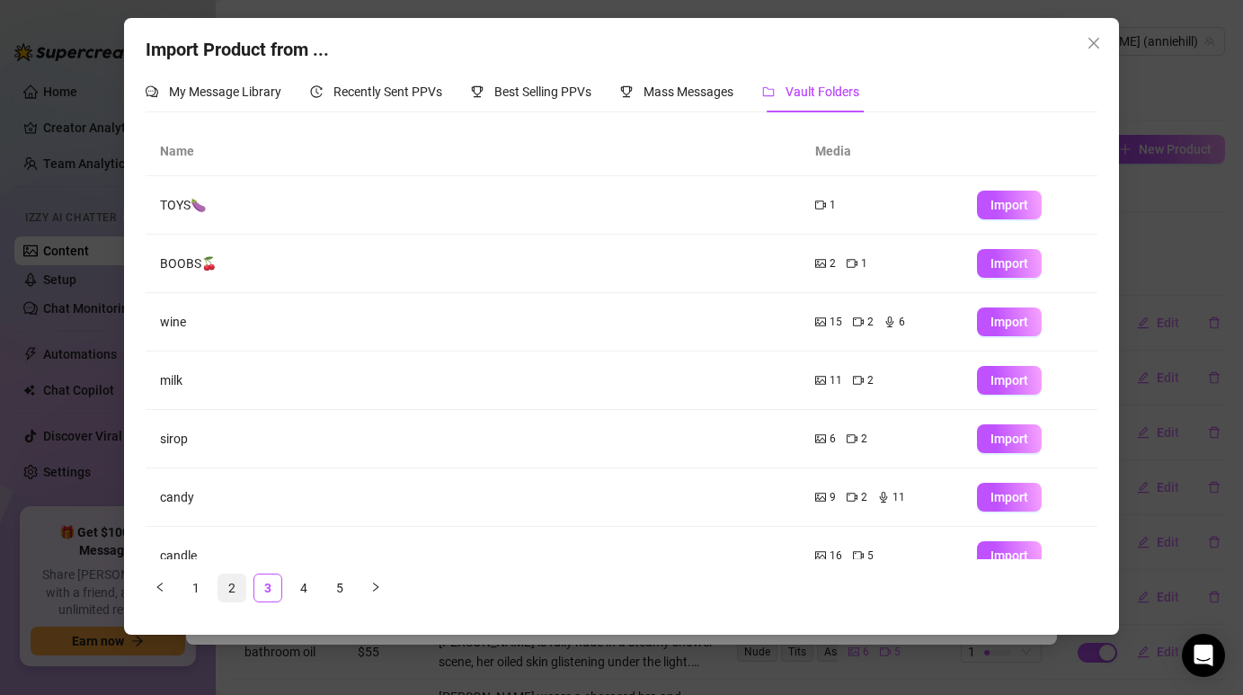
click at [225, 587] on link "2" at bounding box center [231, 587] width 27 height 27
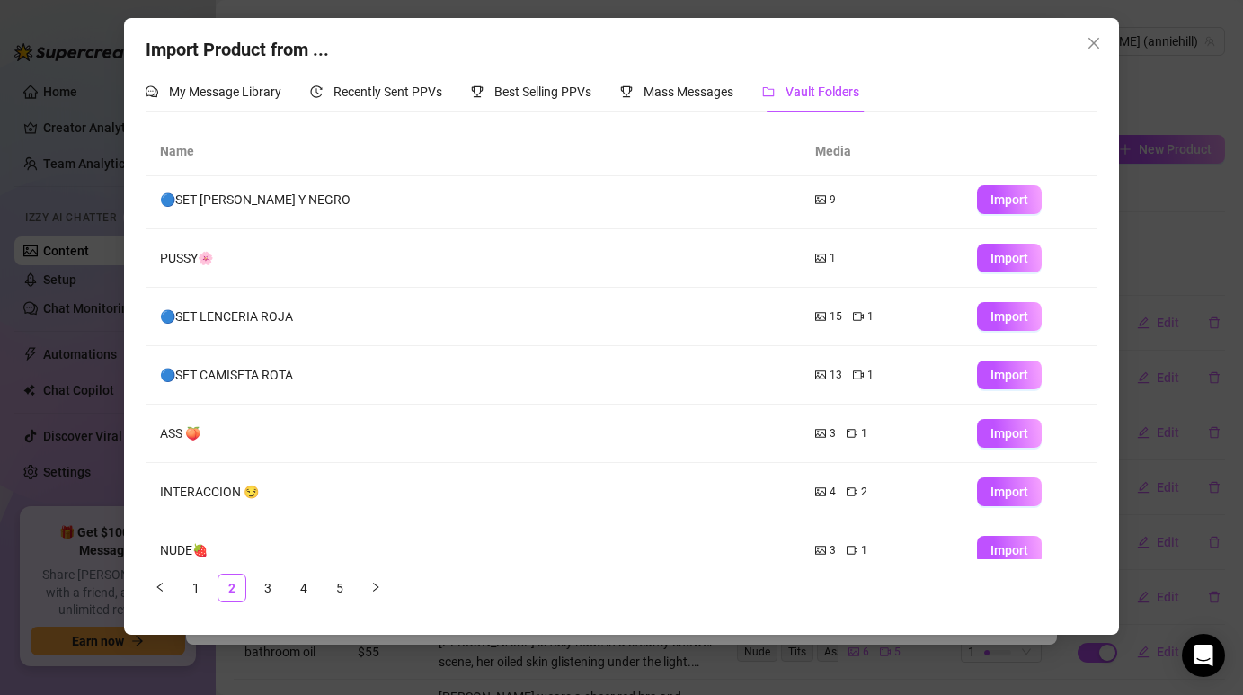
scroll to position [202, 0]
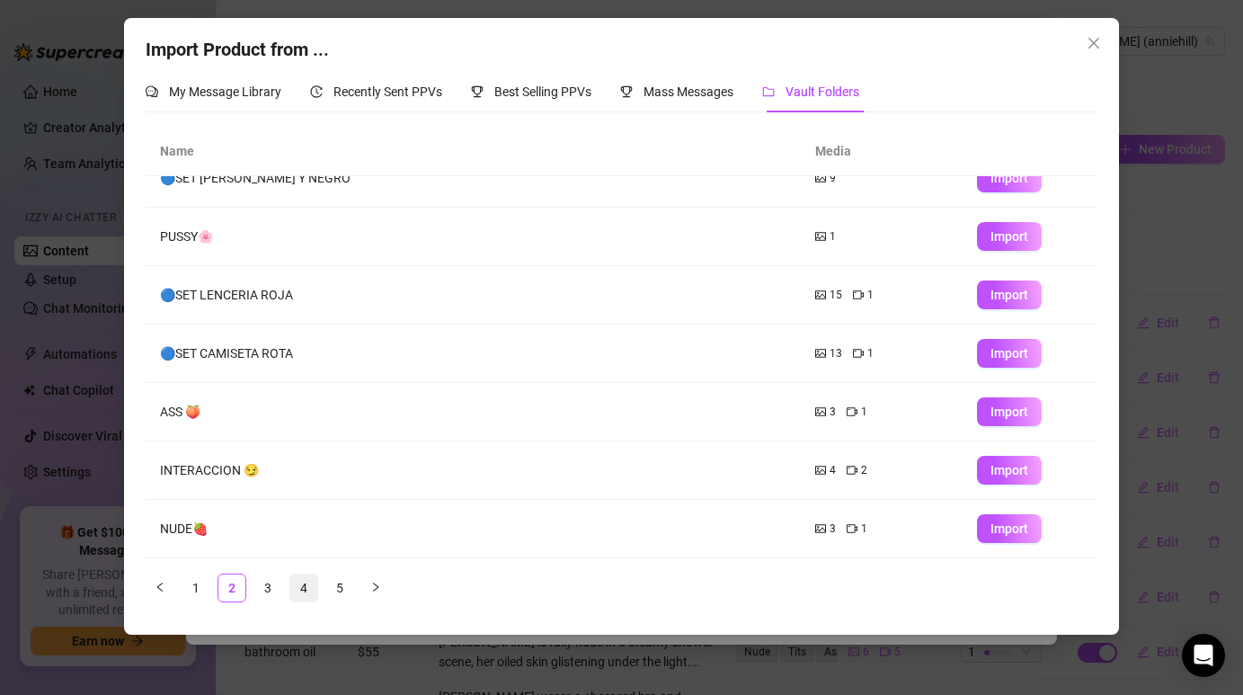
click at [302, 587] on link "4" at bounding box center [303, 587] width 27 height 27
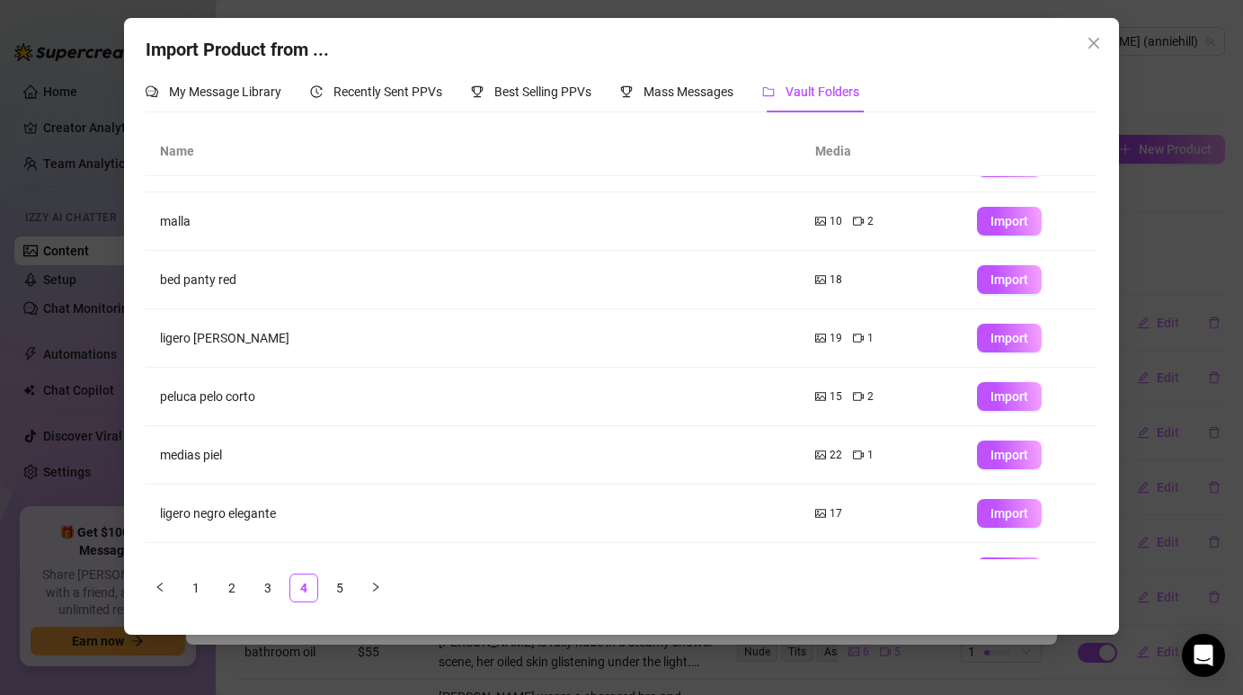
scroll to position [22, 0]
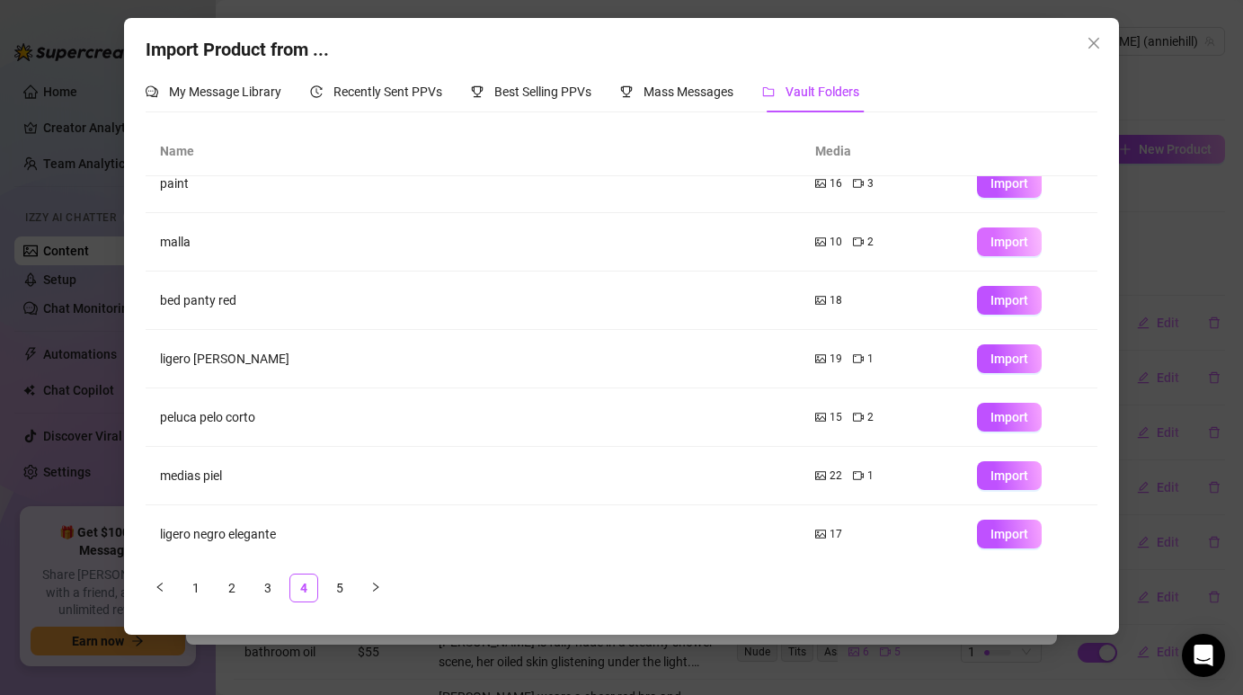
click at [1018, 243] on span "Import" at bounding box center [1009, 242] width 38 height 14
type textarea "Type your message here..."
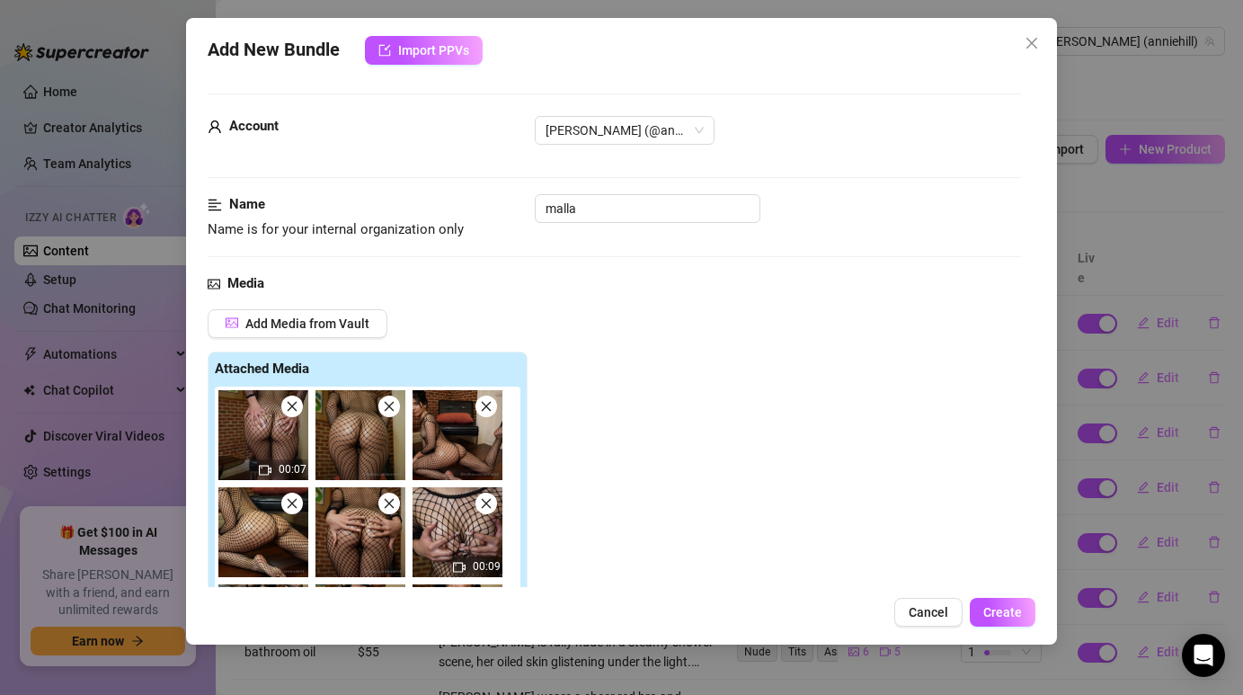
scroll to position [17, 0]
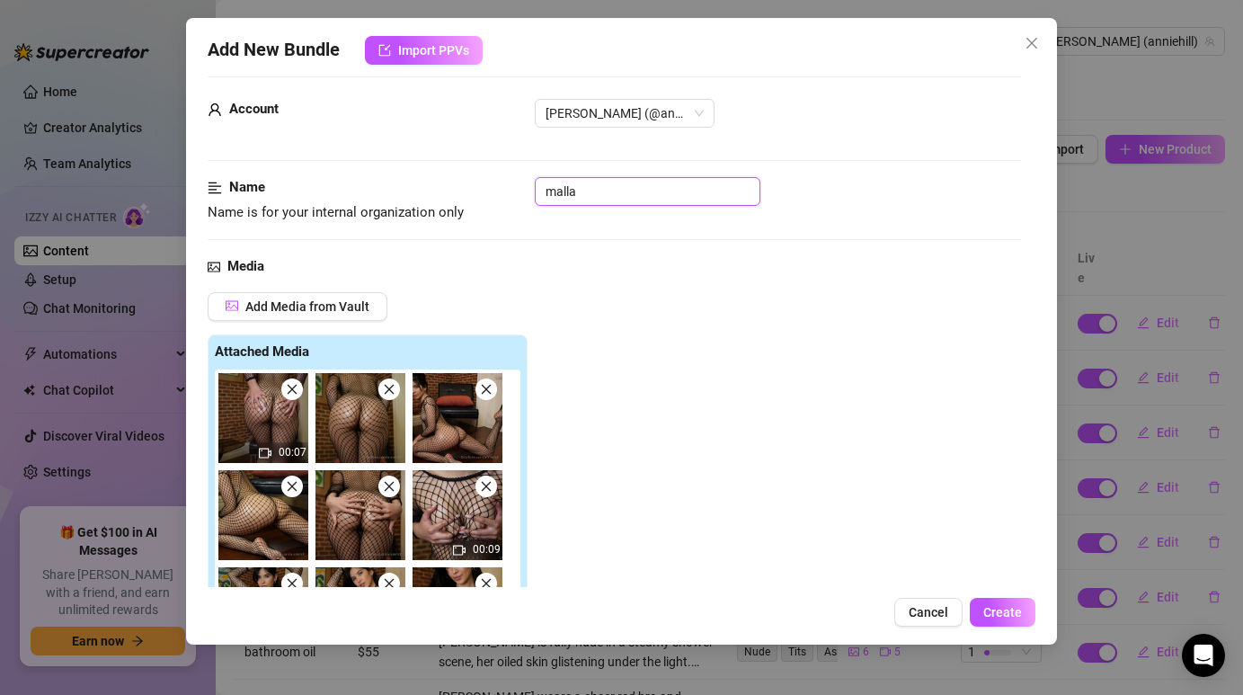
click at [582, 193] on input "malla" at bounding box center [648, 191] width 226 height 29
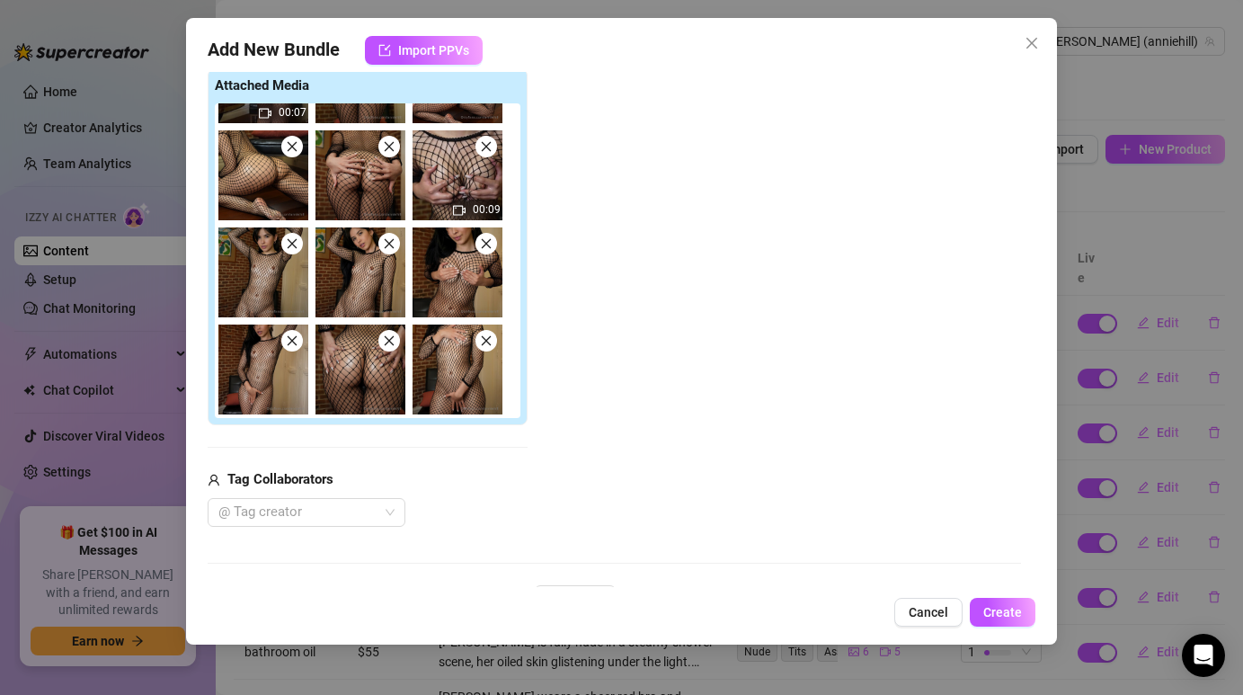
scroll to position [303, 0]
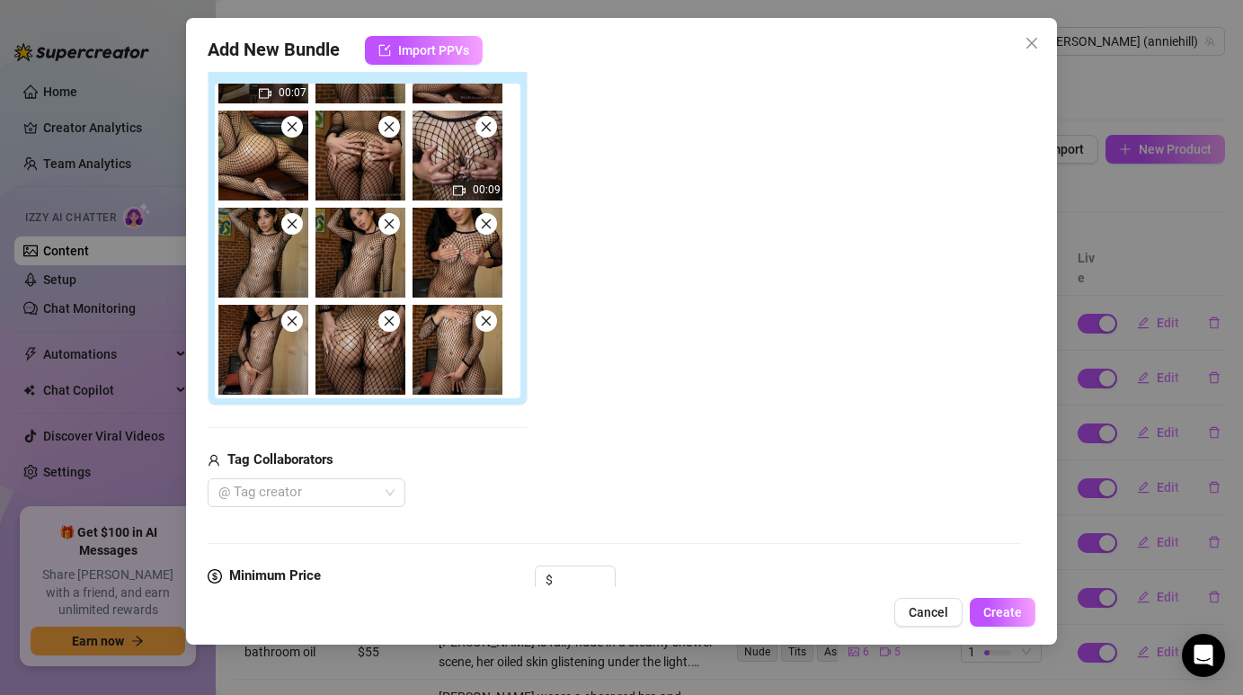
click at [293, 224] on icon "close" at bounding box center [293, 224] width 10 height 10
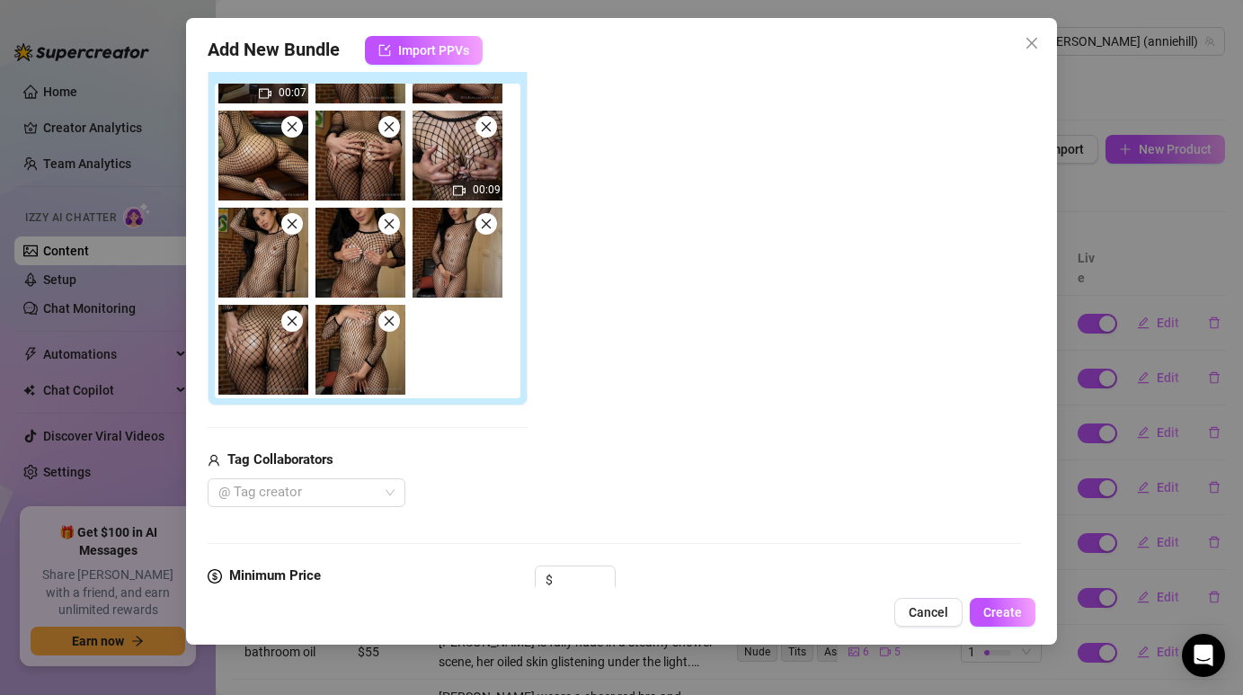
click at [293, 224] on icon "close" at bounding box center [293, 224] width 10 height 10
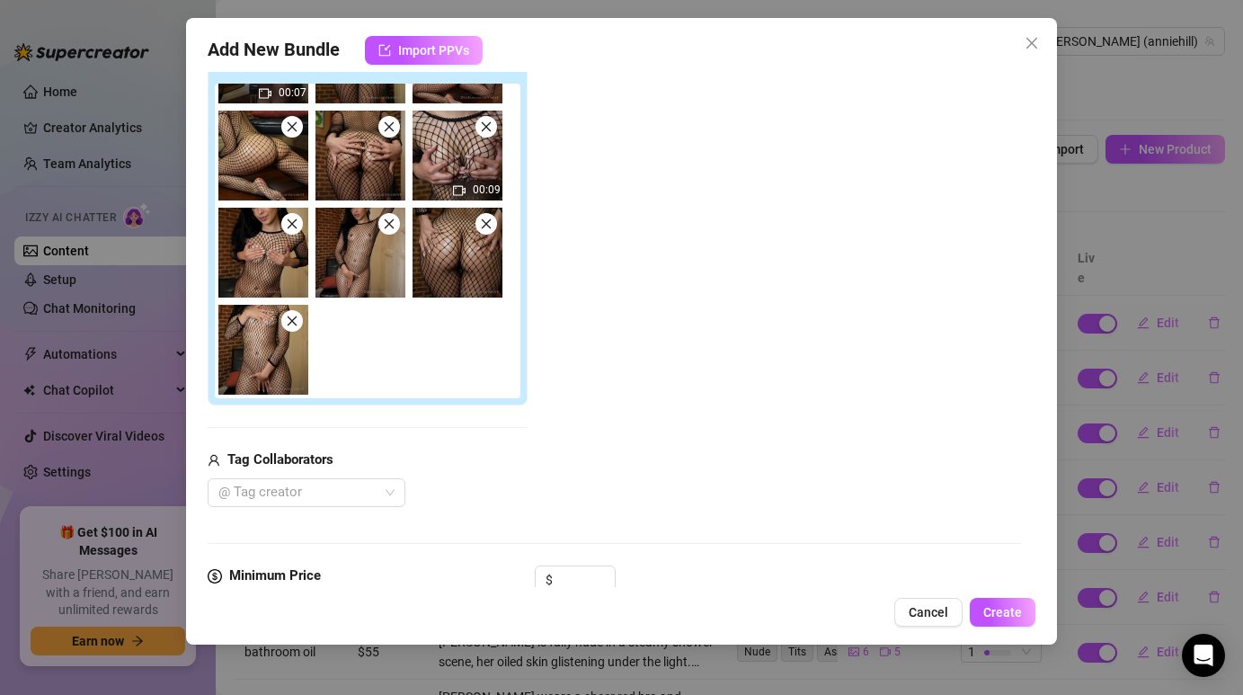
click at [293, 224] on icon "close" at bounding box center [293, 224] width 10 height 10
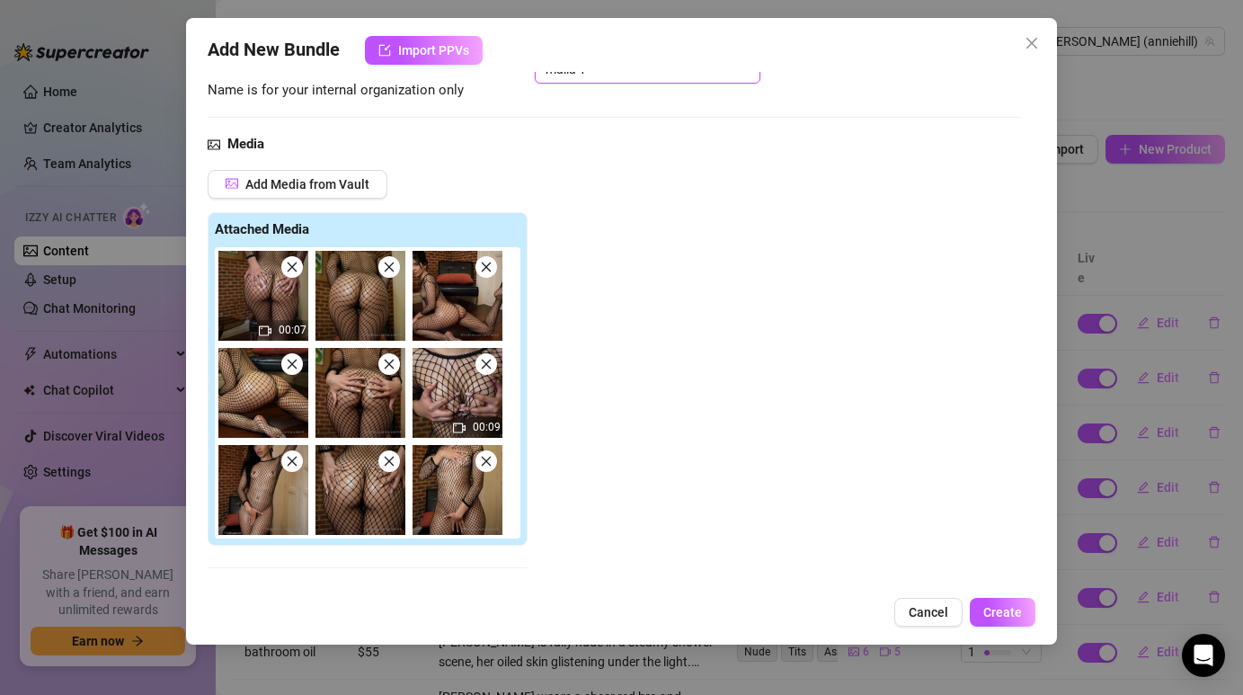
scroll to position [146, 0]
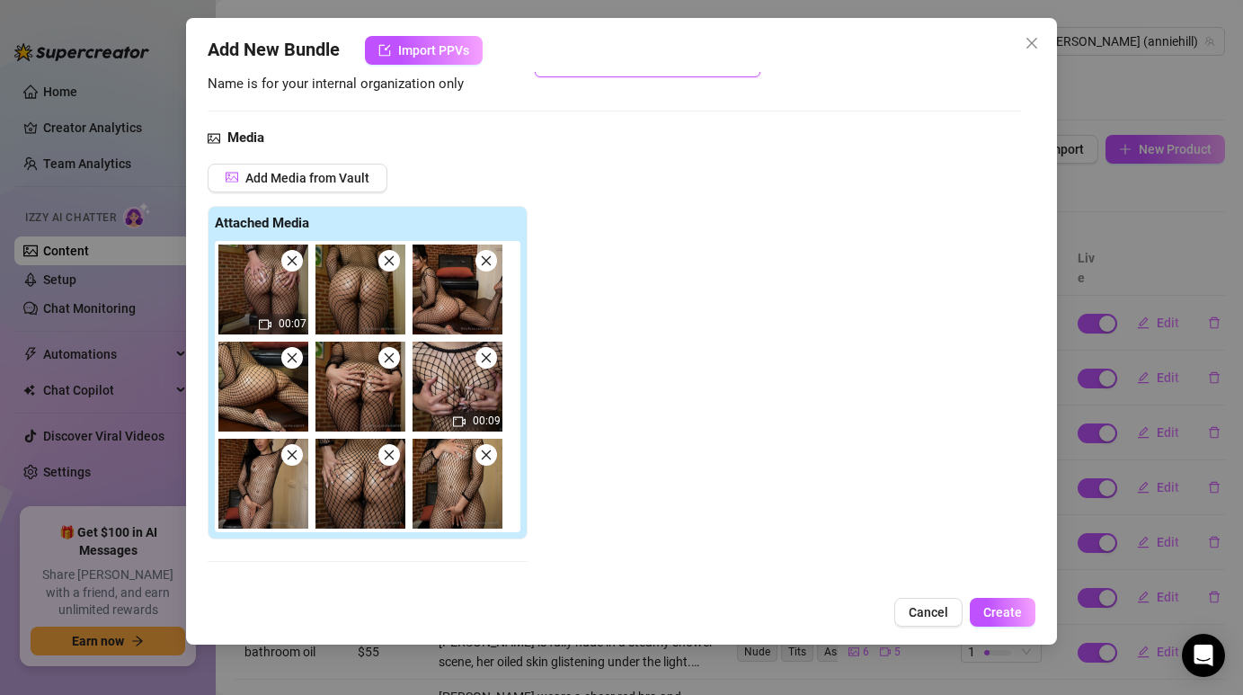
click at [295, 261] on icon "close" at bounding box center [292, 260] width 13 height 13
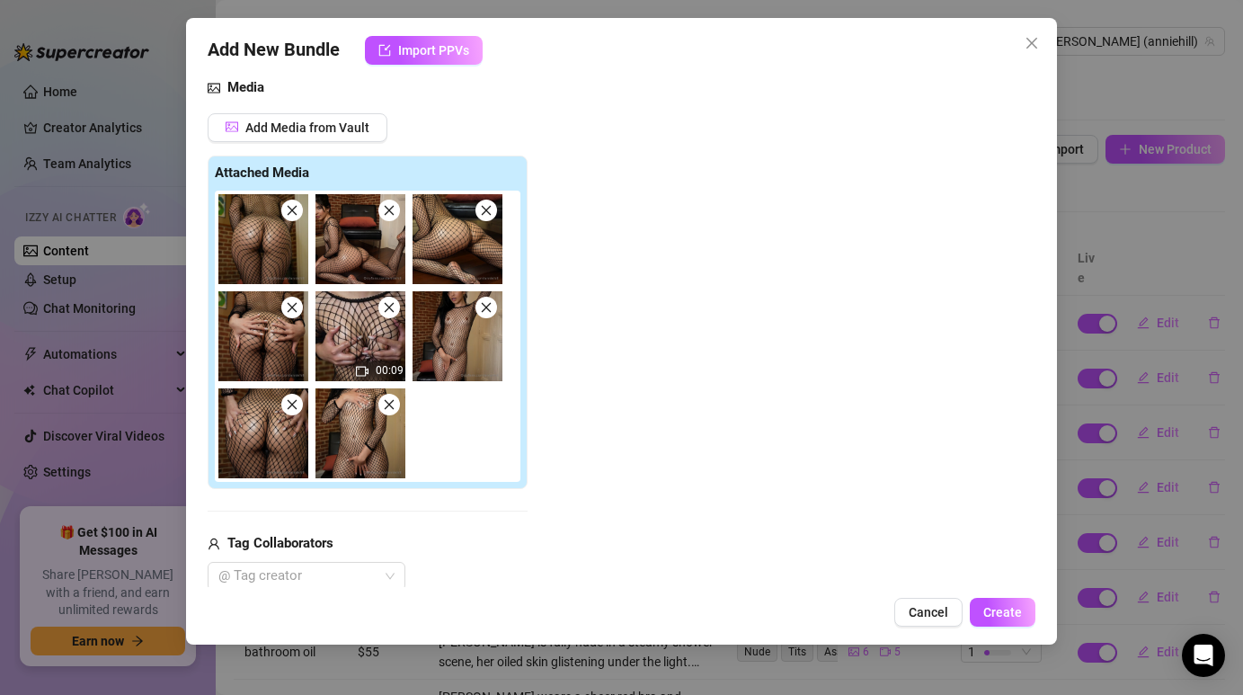
scroll to position [200, 0]
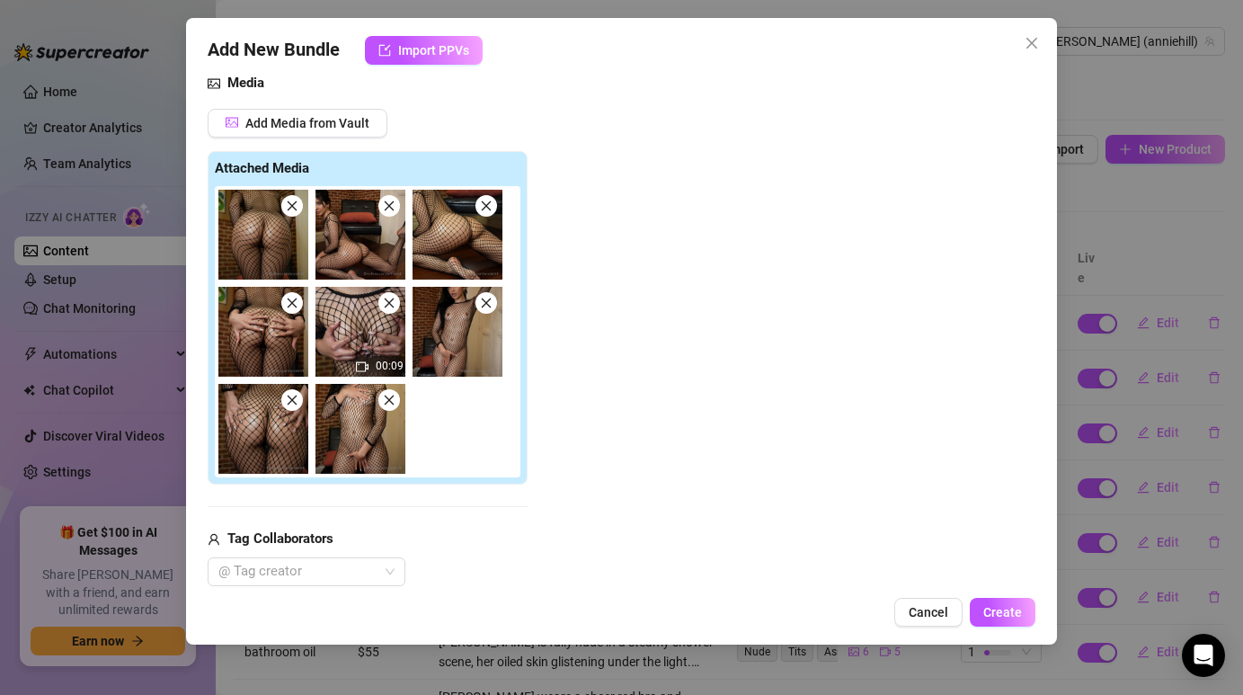
click at [393, 306] on icon "close" at bounding box center [390, 303] width 10 height 10
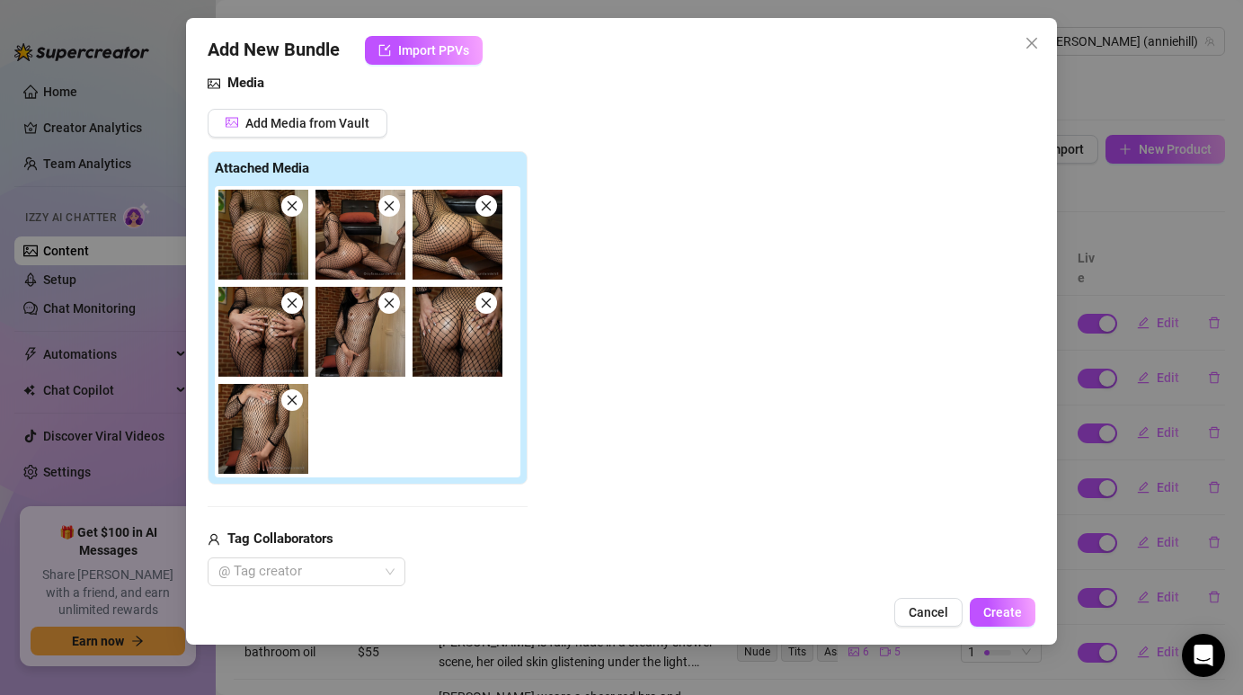
click at [293, 199] on icon "close" at bounding box center [292, 205] width 13 height 13
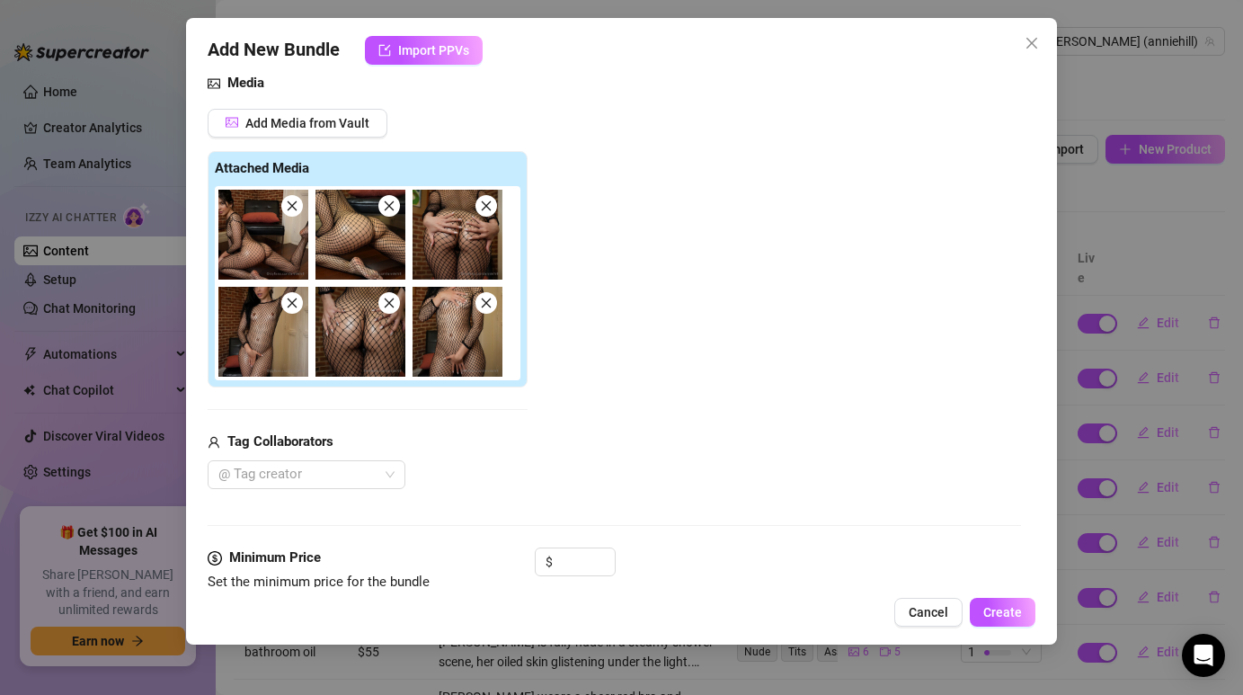
click at [436, 262] on img at bounding box center [457, 235] width 90 height 90
type input "malla 1"
click at [1002, 612] on span "Create" at bounding box center [1002, 612] width 39 height 14
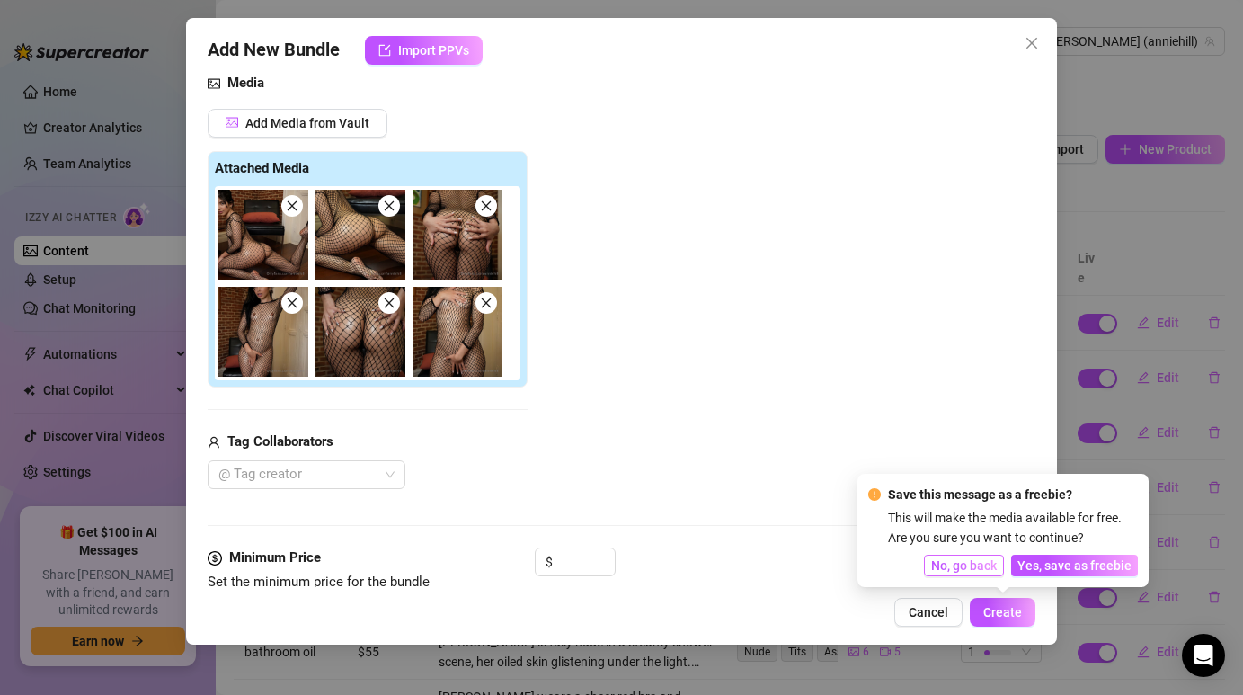
click at [938, 554] on button "No, go back" at bounding box center [964, 565] width 80 height 22
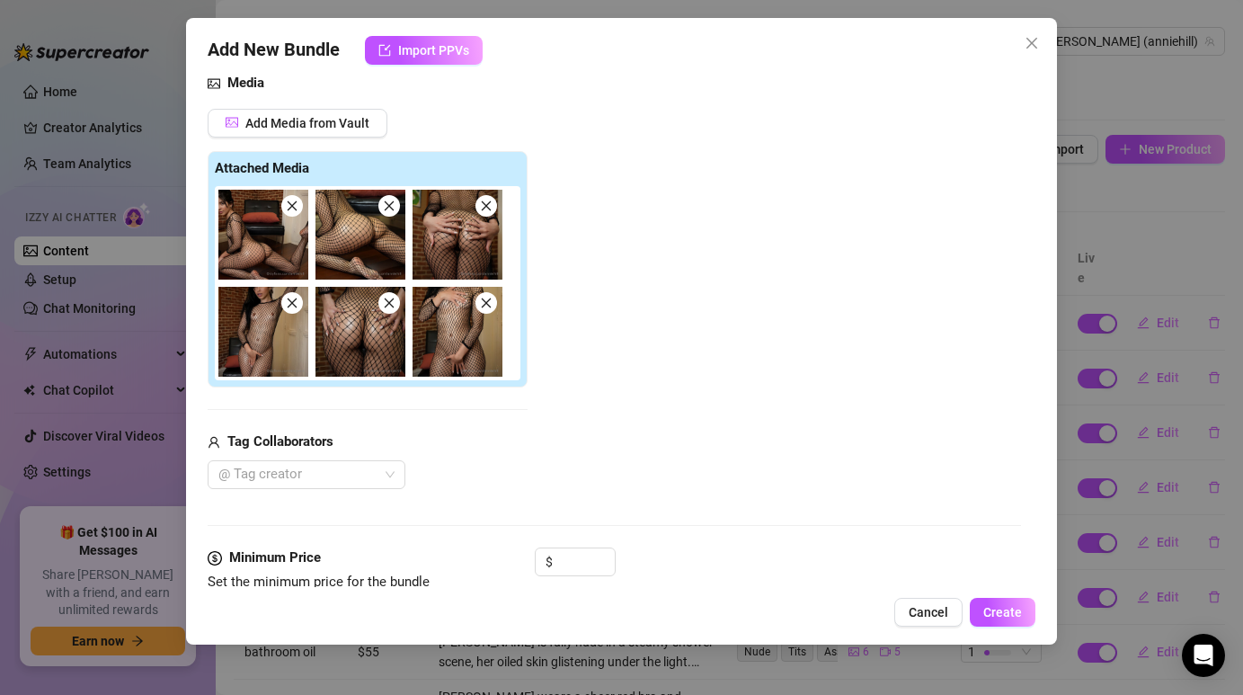
scroll to position [231, 0]
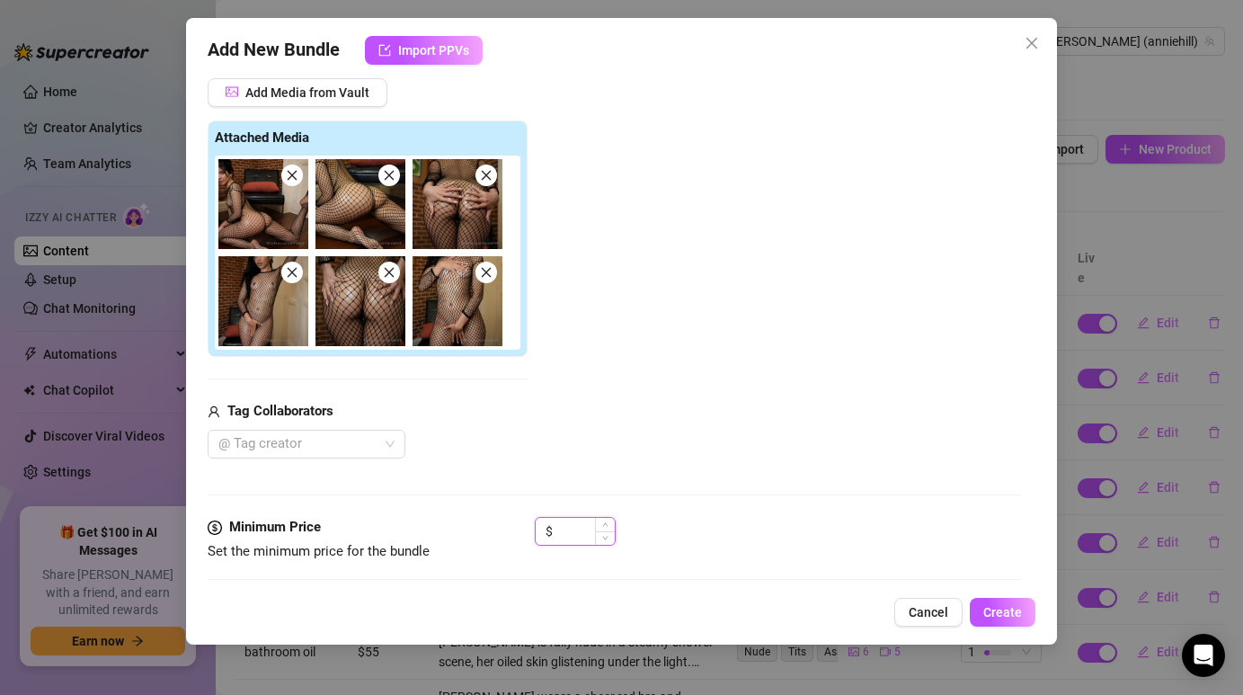
click at [574, 518] on input at bounding box center [585, 531] width 58 height 27
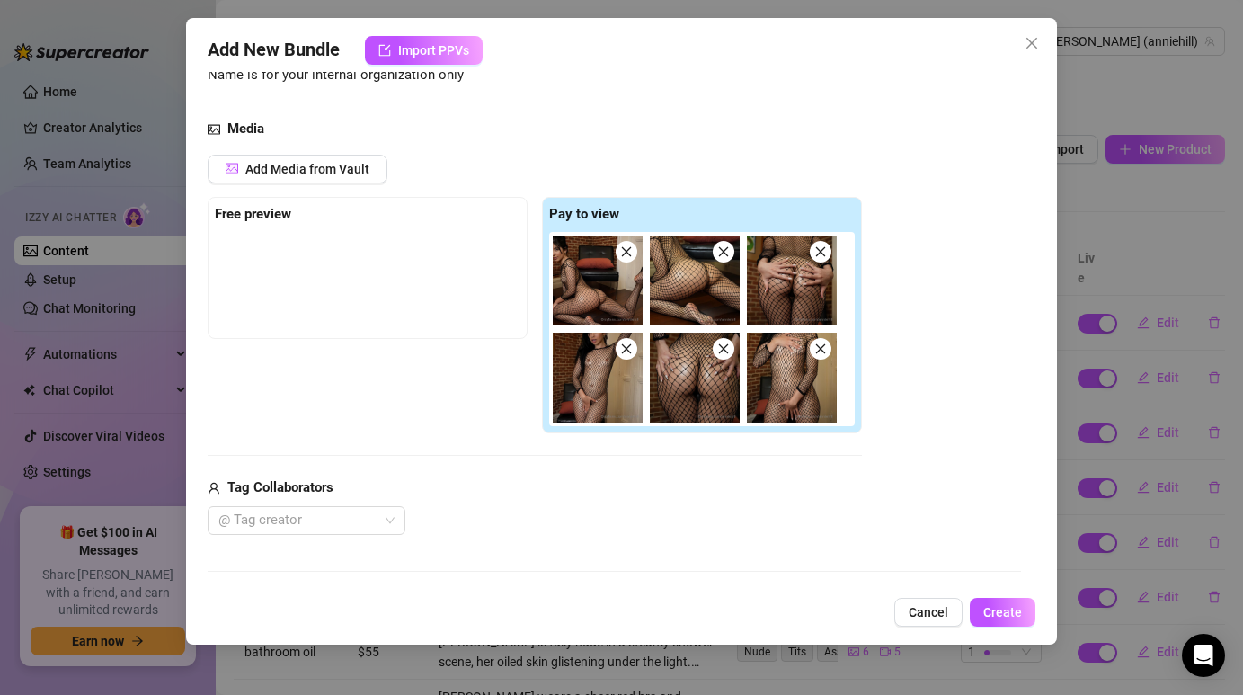
scroll to position [182, 0]
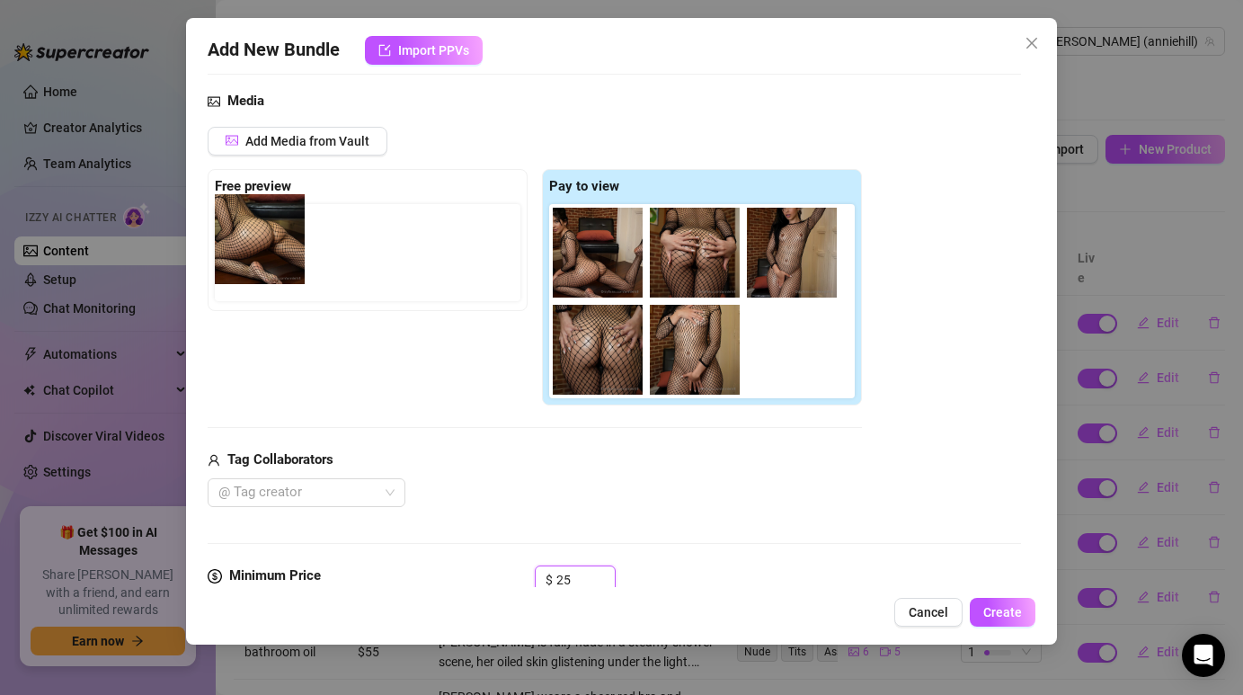
drag, startPoint x: 678, startPoint y: 249, endPoint x: 231, endPoint y: 234, distance: 447.8
click at [231, 234] on div "Free preview Pay to view" at bounding box center [535, 287] width 654 height 237
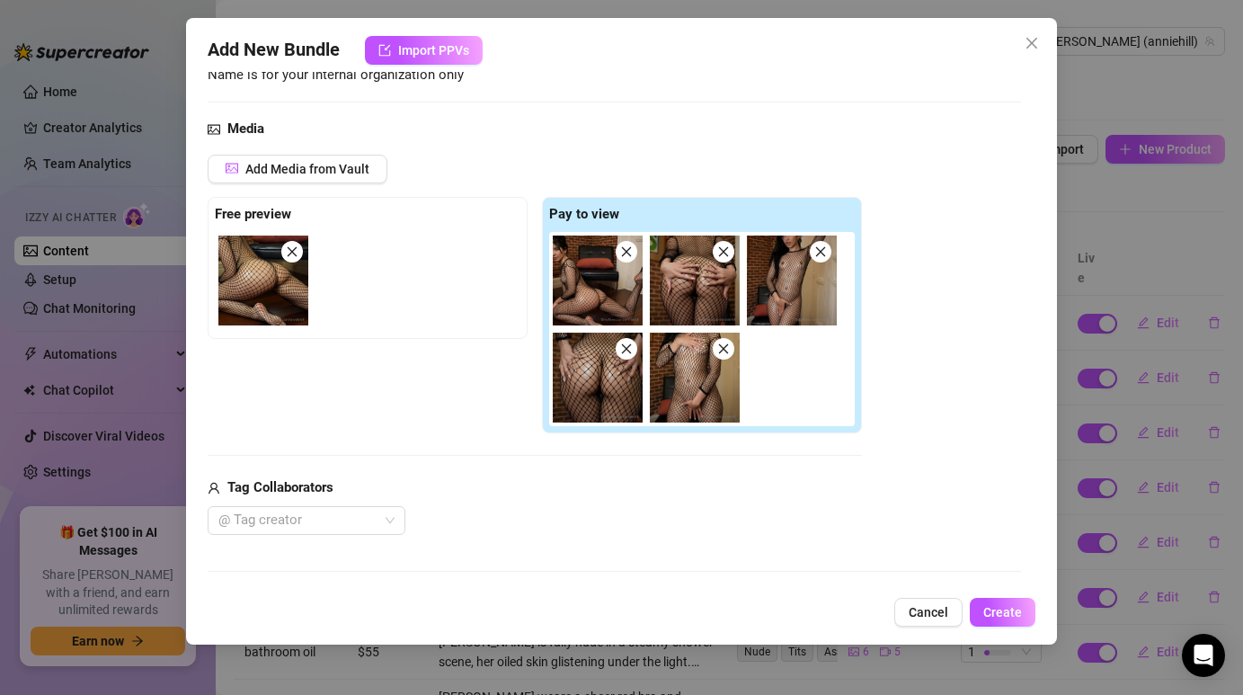
scroll to position [141, 0]
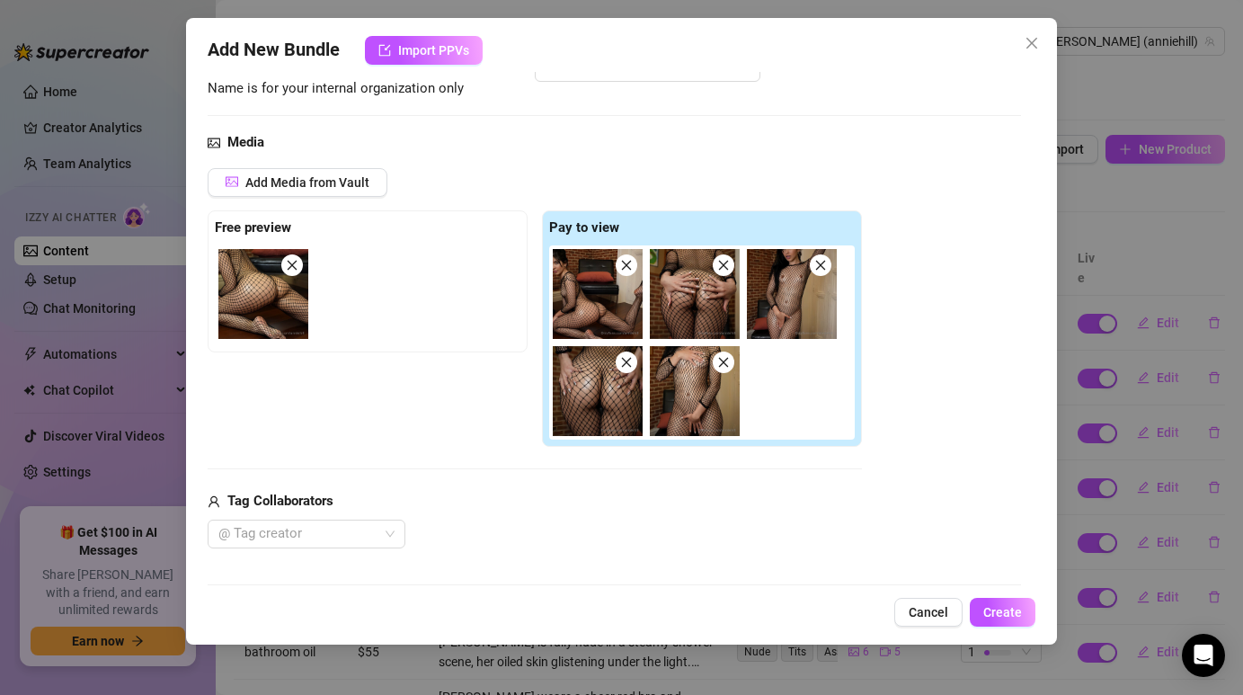
type input "25"
click at [464, 165] on div "Media Add Media from Vault Free preview Pay to view Tag Collaborators @ Tag cre…" at bounding box center [614, 369] width 812 height 474
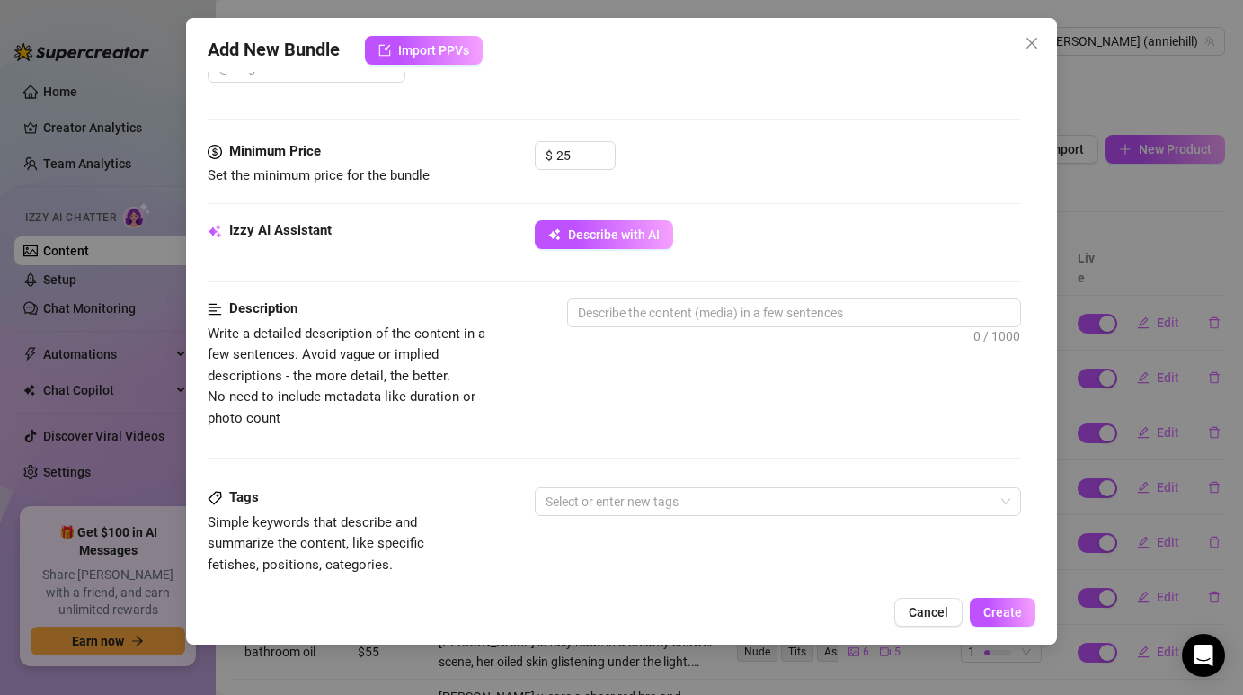
scroll to position [612, 0]
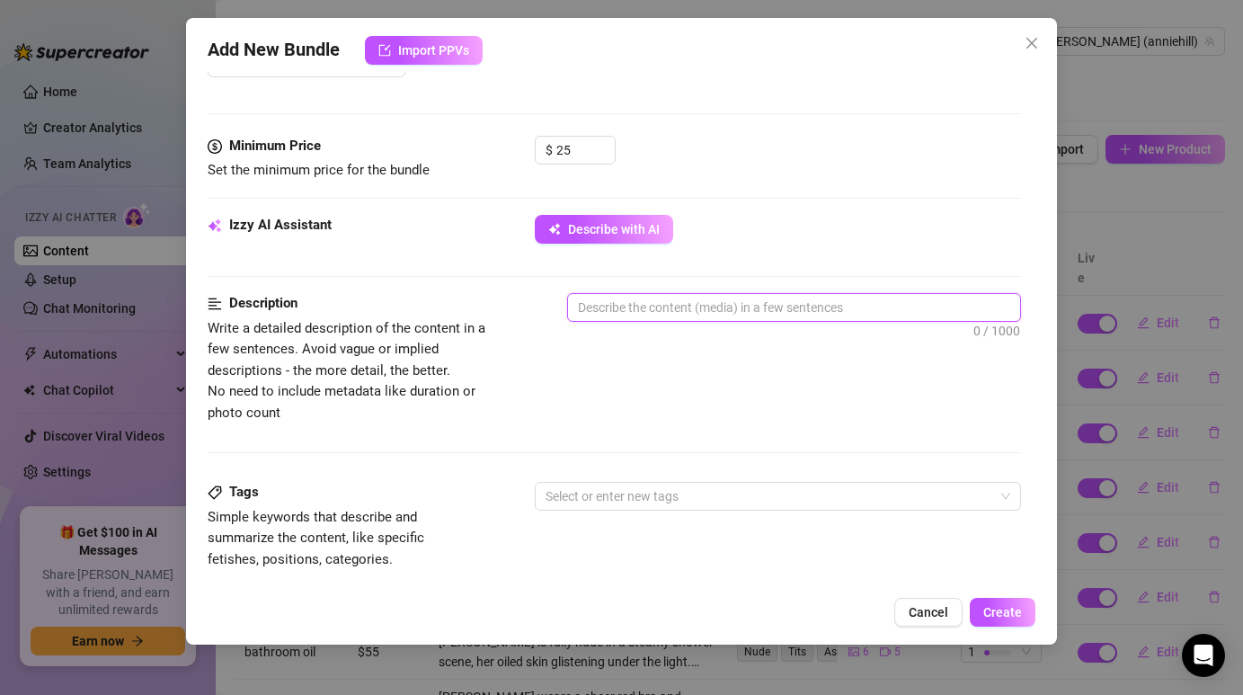
click at [612, 302] on textarea at bounding box center [793, 307] width 451 height 27
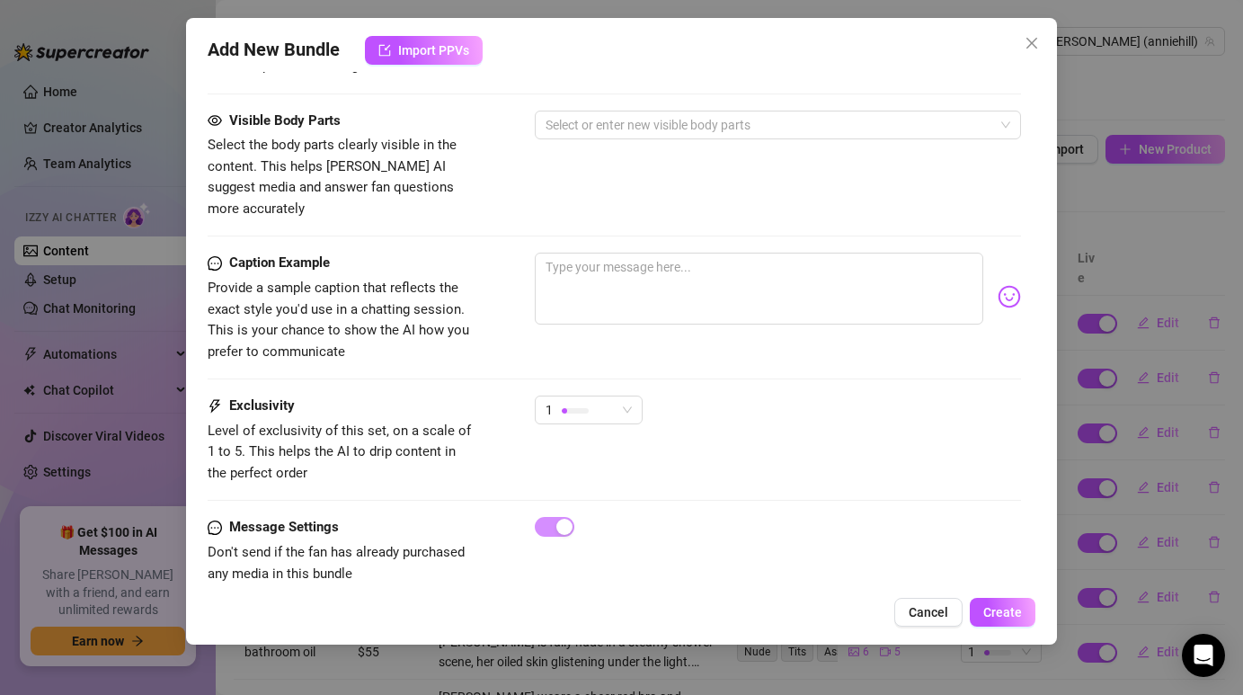
scroll to position [1115, 0]
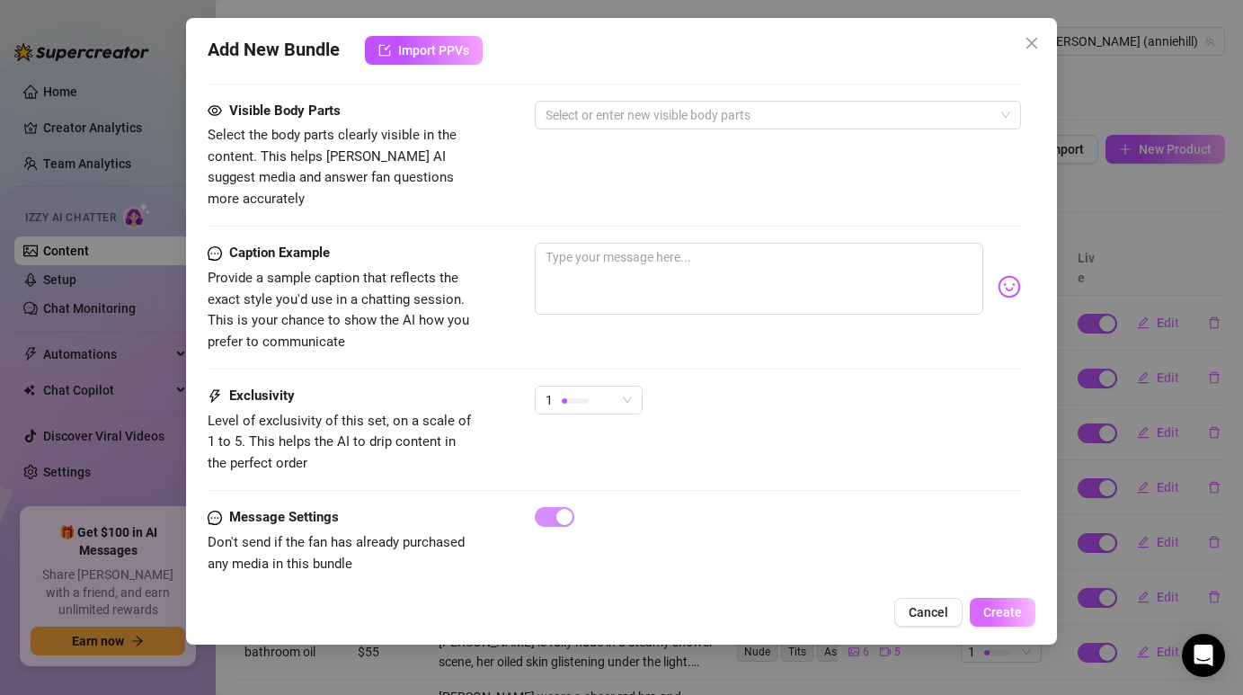
click at [1001, 623] on button "Create" at bounding box center [1003, 612] width 66 height 29
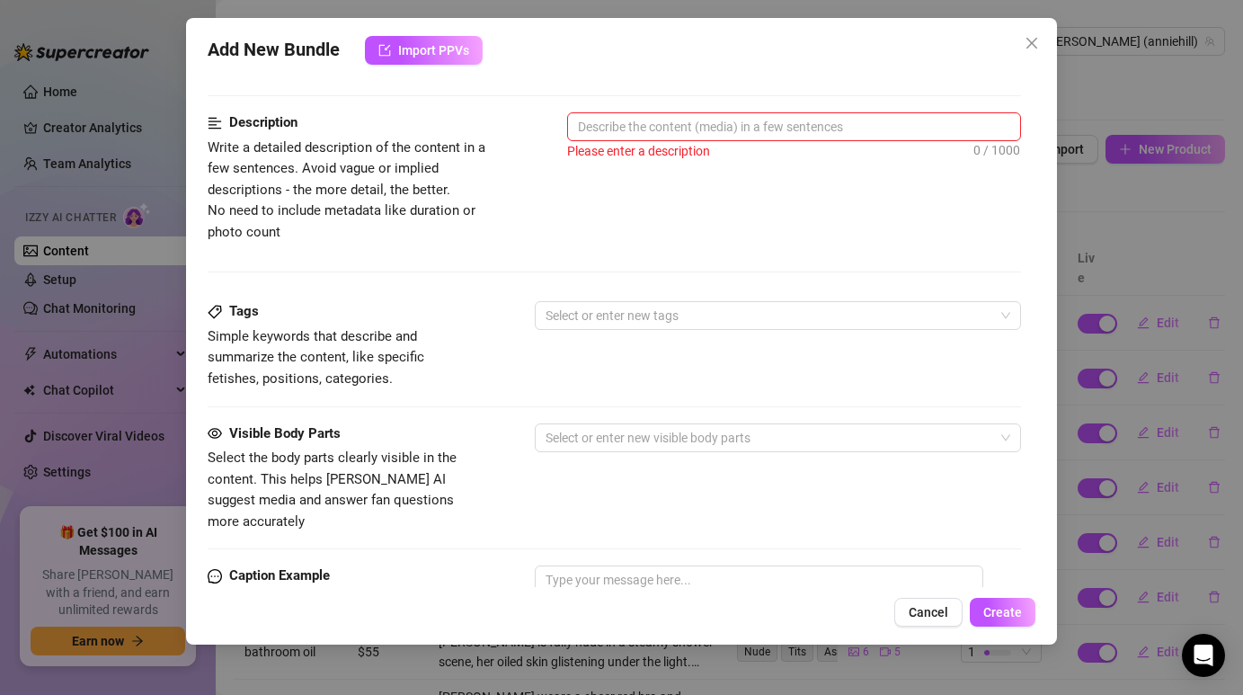
scroll to position [784, 0]
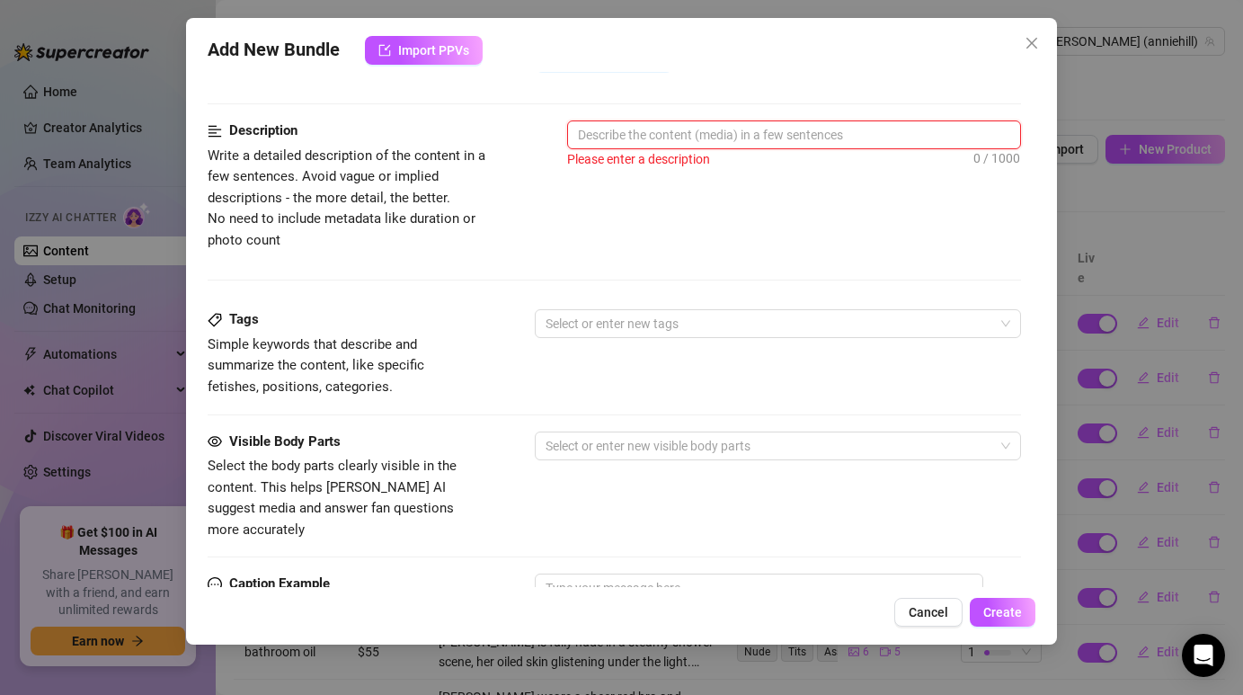
click at [845, 130] on textarea at bounding box center [793, 134] width 451 height 27
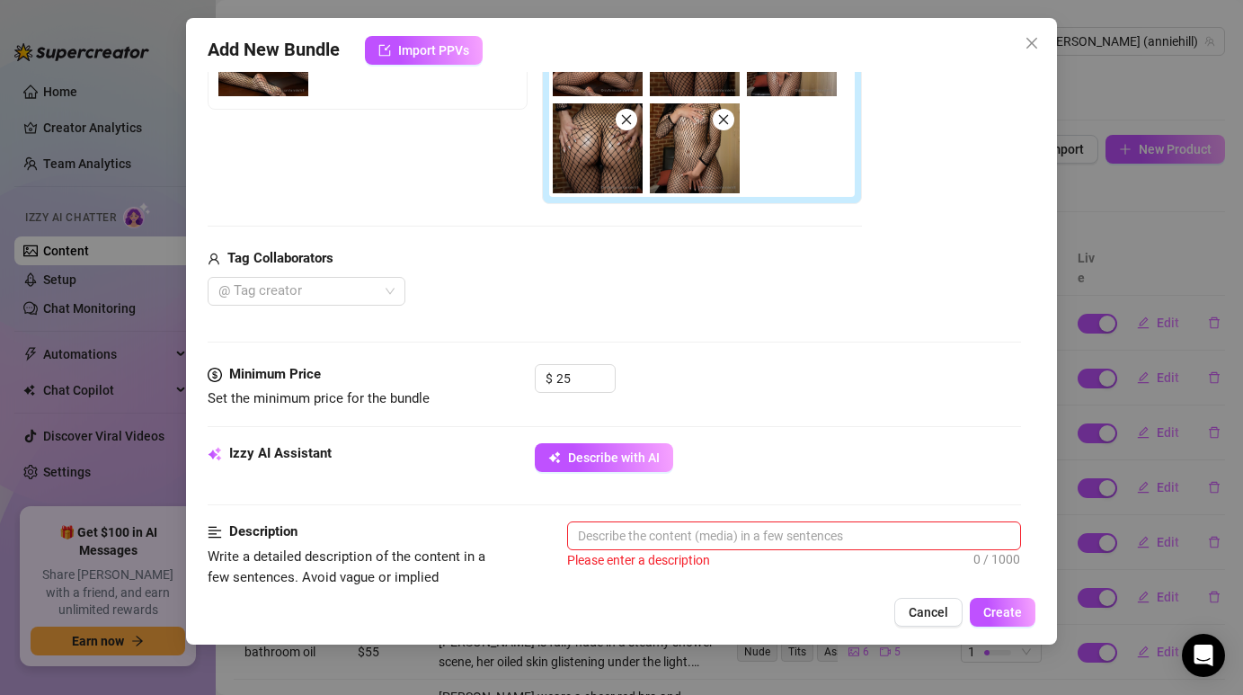
scroll to position [386, 0]
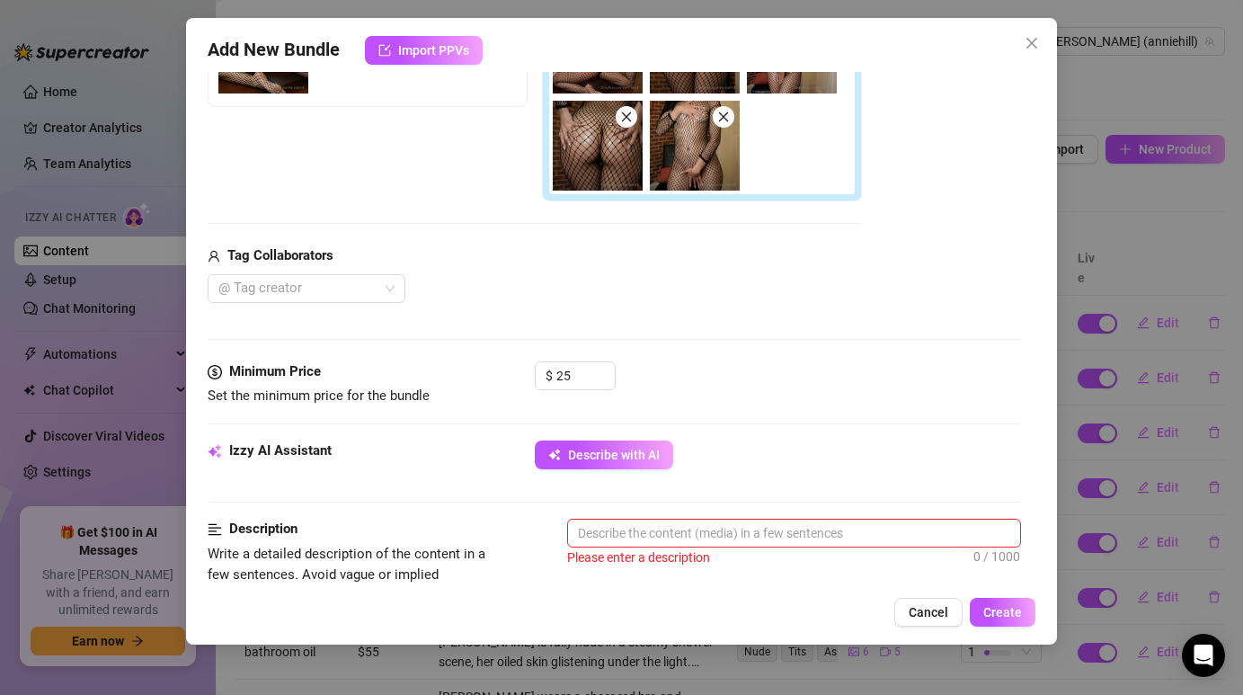
click at [641, 515] on div "Izzy AI Assistant Describe with AI" at bounding box center [614, 479] width 812 height 78
click at [639, 524] on textarea at bounding box center [793, 532] width 451 height 27
paste textarea "[PERSON_NAME] teases in a black fishnet bodysuit, showing off her curves in pla…"
type textarea "[PERSON_NAME] teases in a black fishnet bodysuit, showing off her curves in pla…"
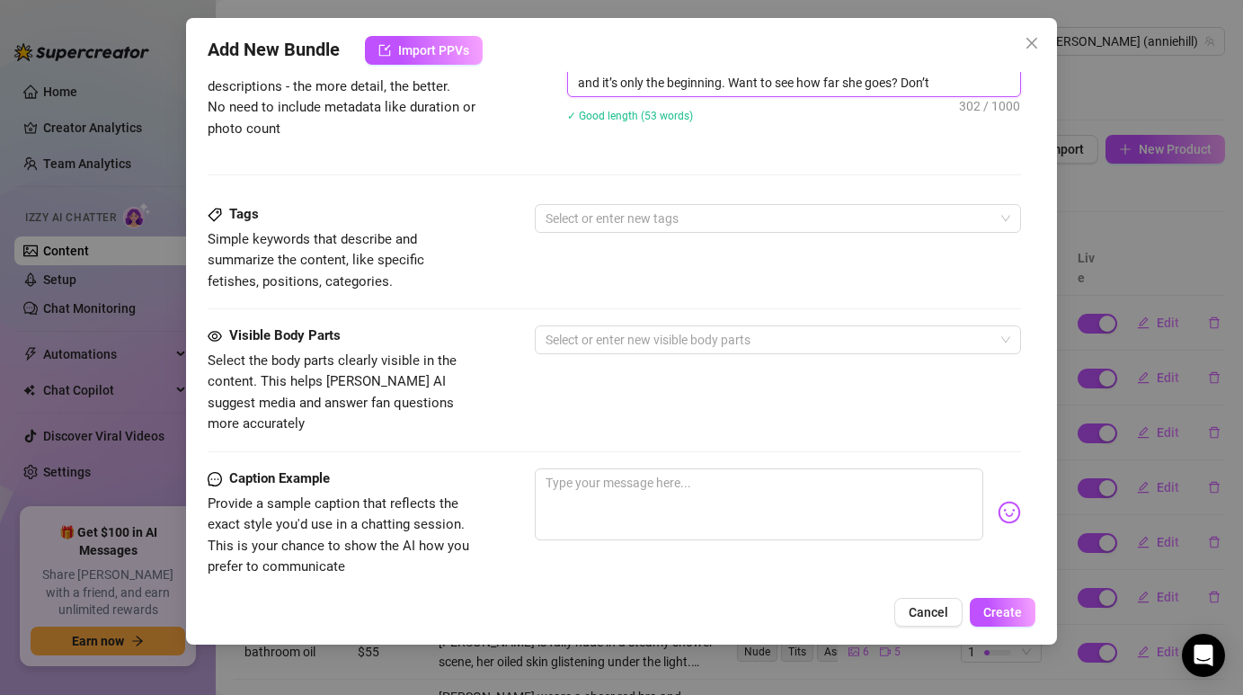
scroll to position [935, 0]
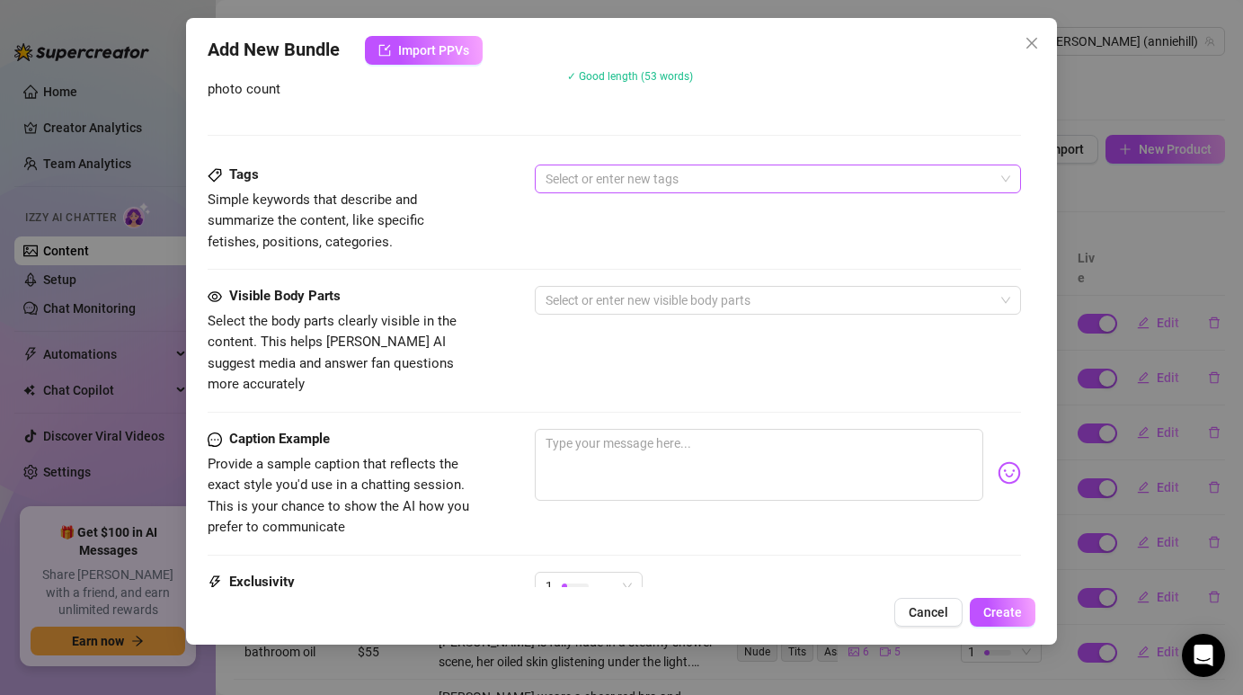
click at [607, 184] on div at bounding box center [767, 178] width 459 height 25
type textarea "[PERSON_NAME] teases in a black fishnet bodysuit, showing off her curves in pla…"
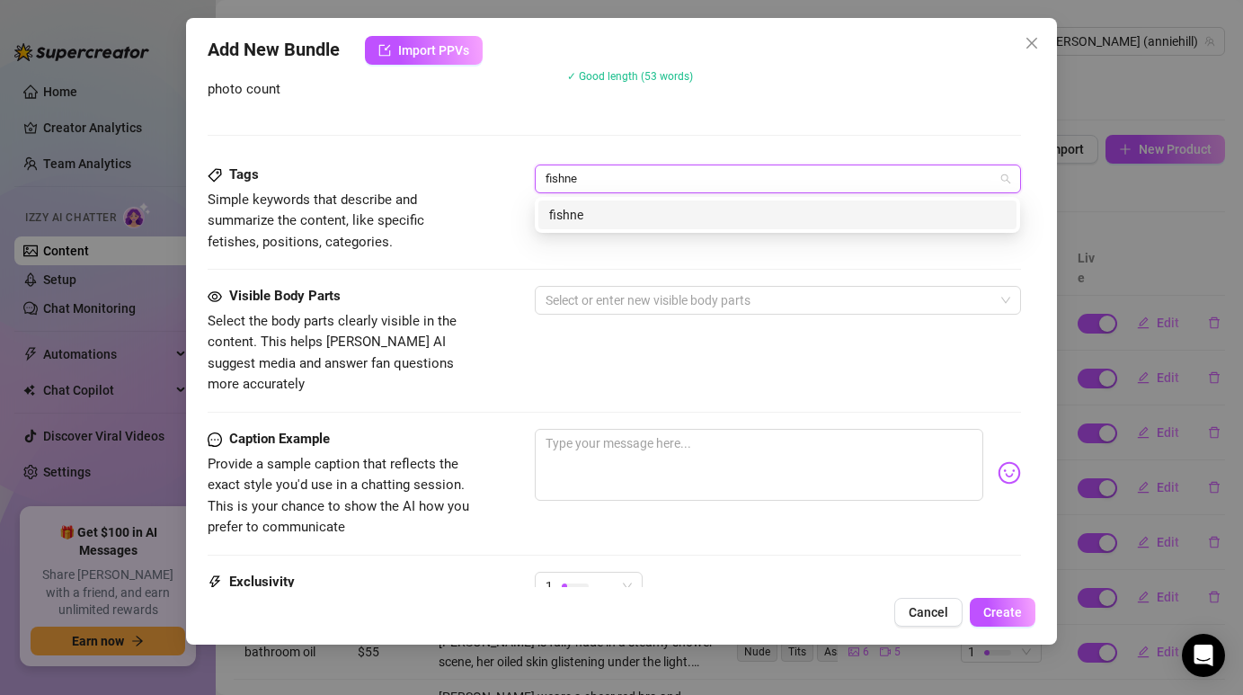
type input "fishnet"
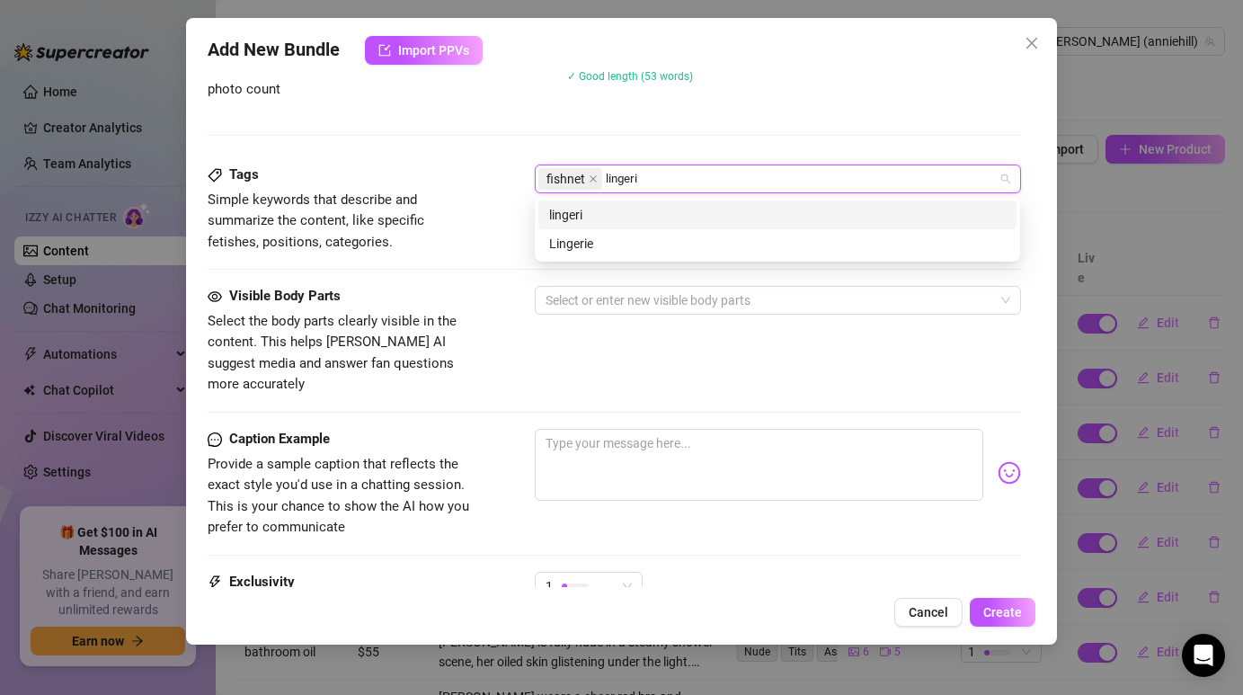
type input "lingerie"
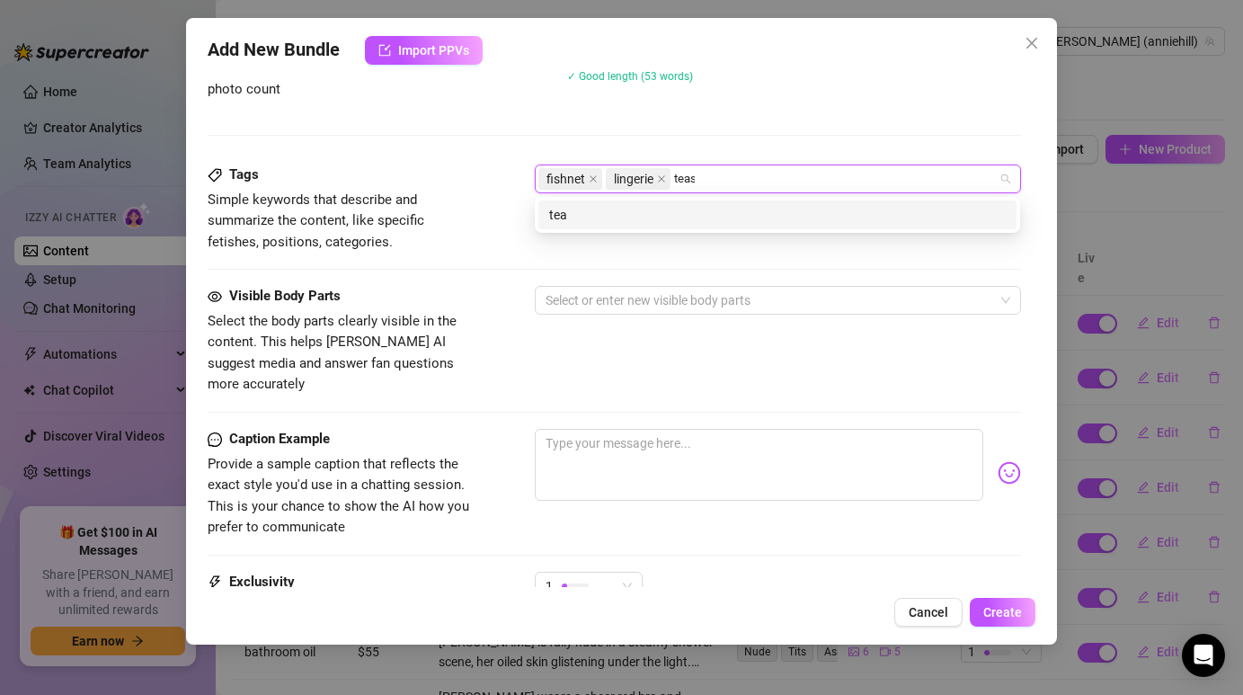
type input "tease"
type input "curves"
type input "seduction"
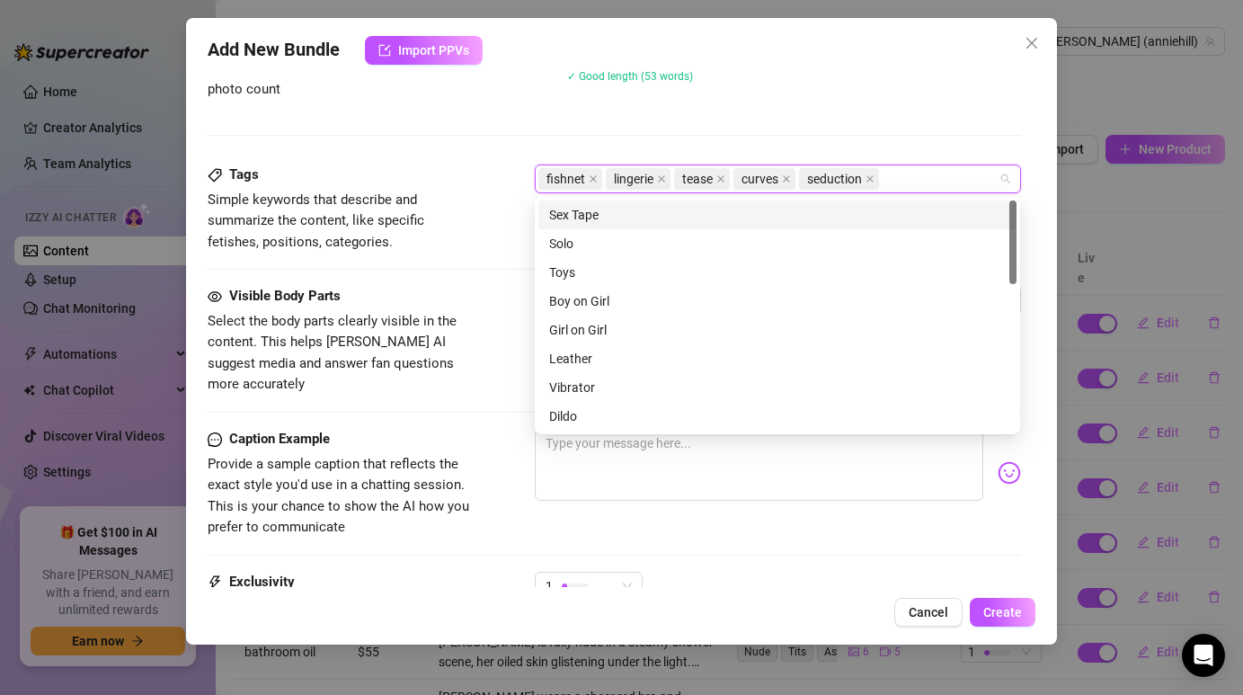
click at [642, 133] on div "Description Write a detailed description of the content in a few sentences. Avo…" at bounding box center [614, 66] width 812 height 195
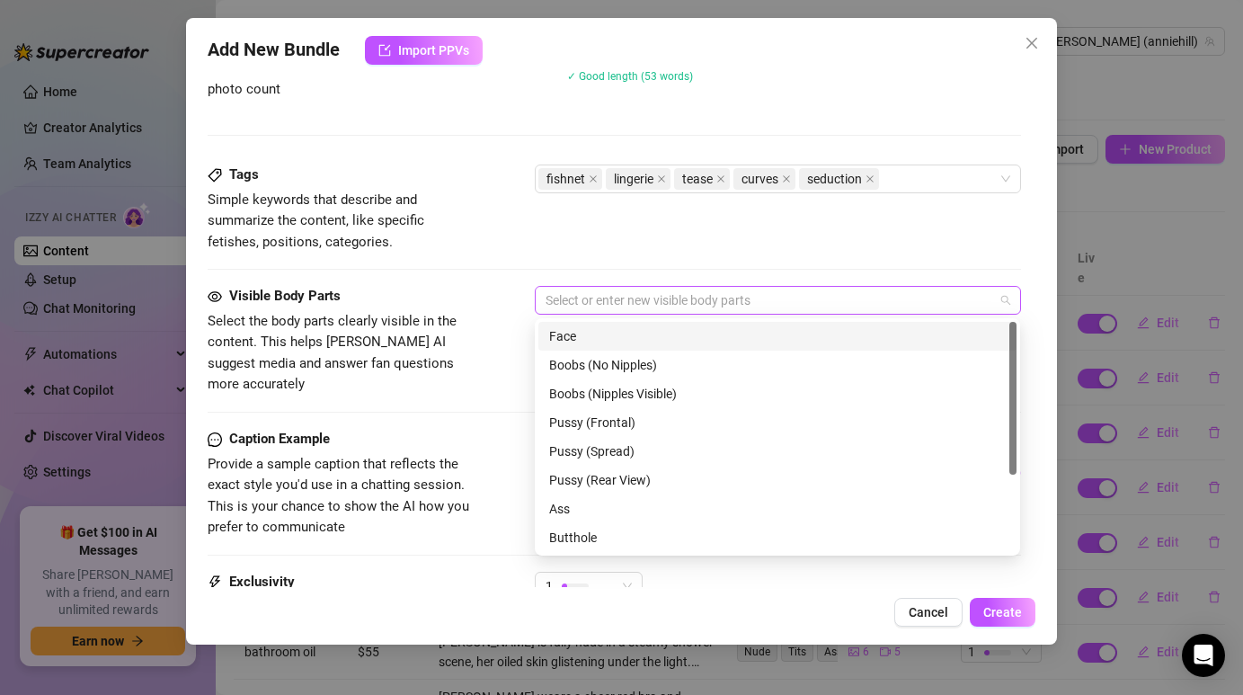
click at [586, 290] on div at bounding box center [767, 300] width 459 height 25
type input "v"
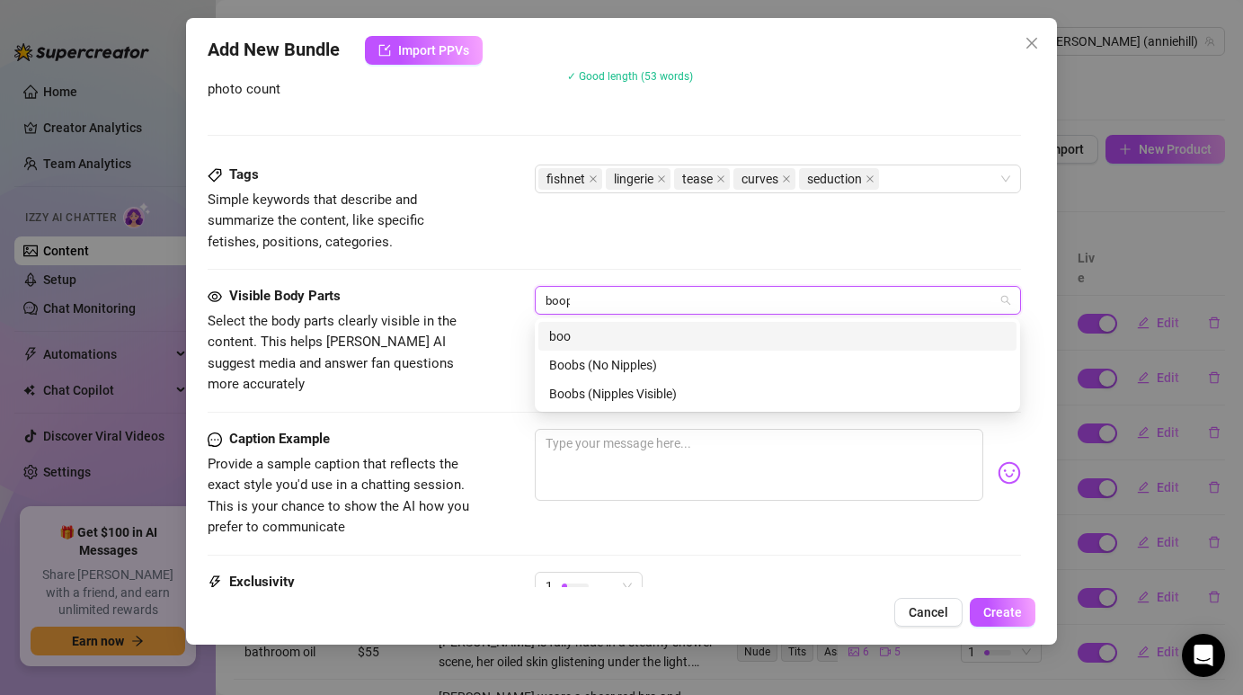
type input "boops"
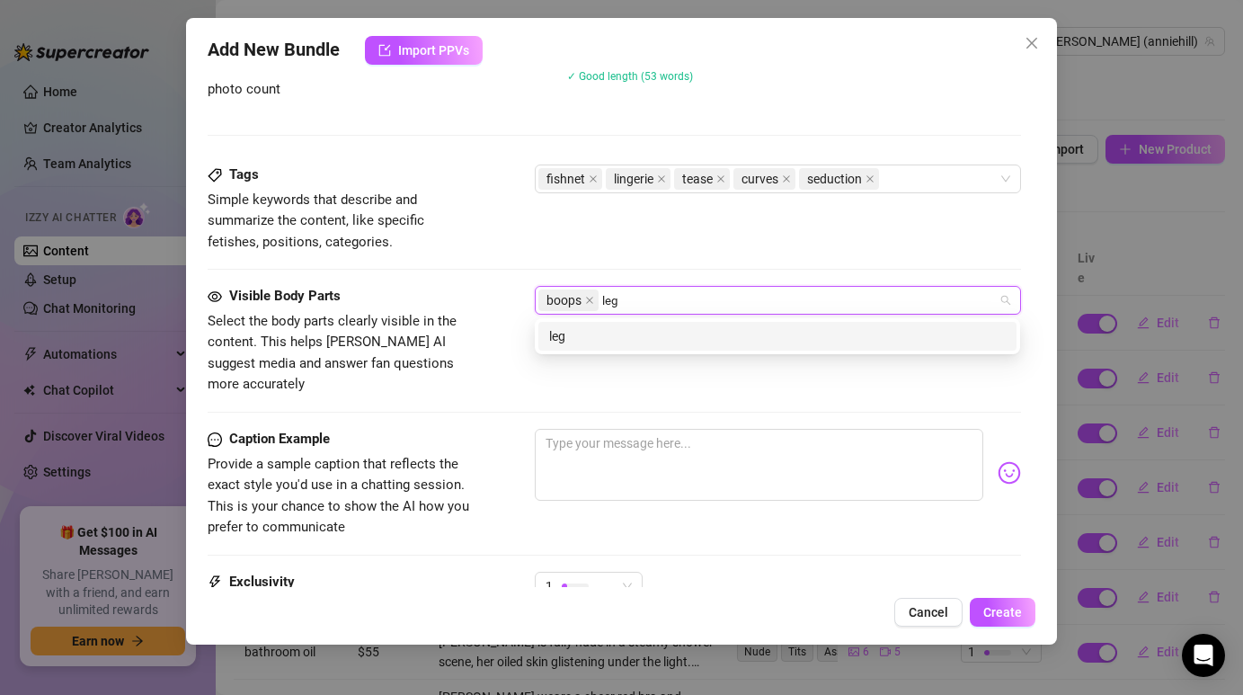
type input "legs"
type input "thighs"
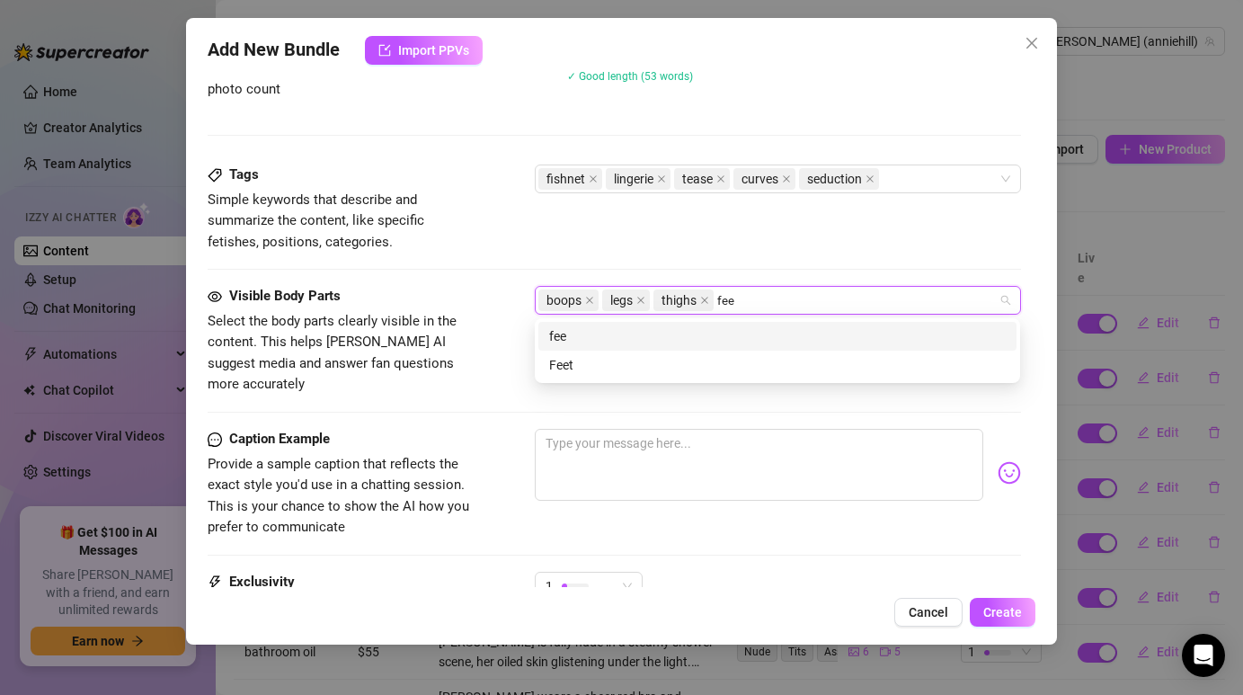
type input "feet"
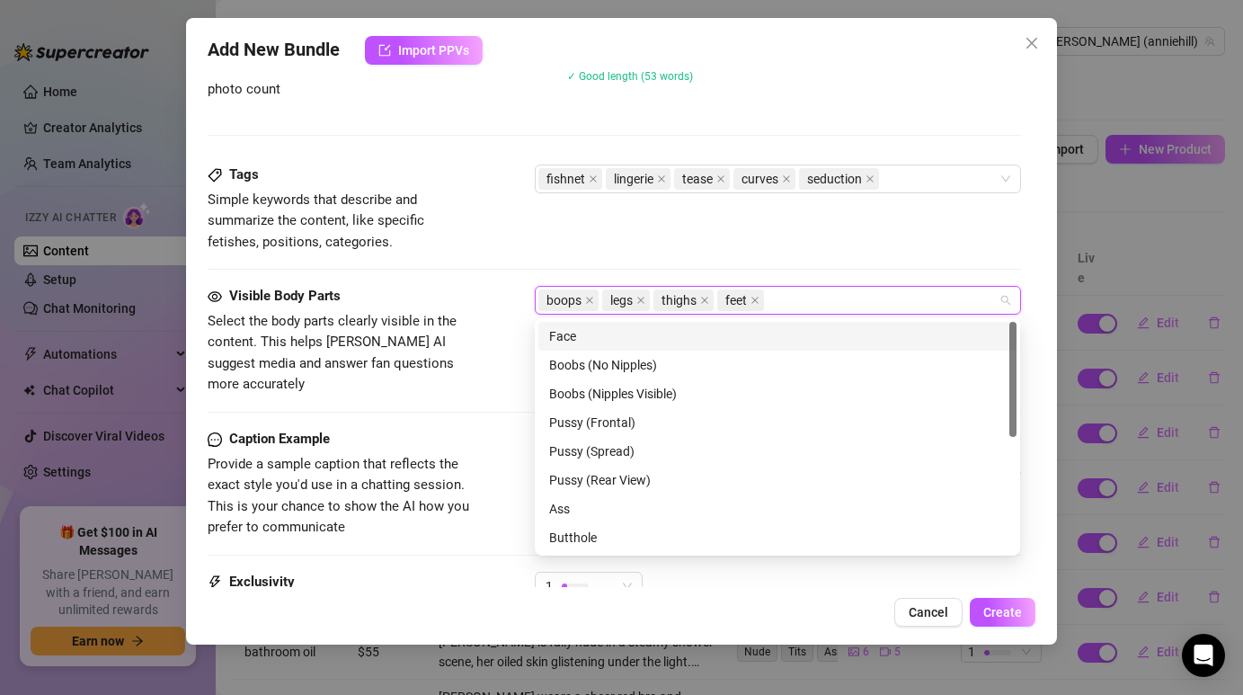
click at [545, 240] on div "Tags Simple keywords that describe and summarize the content, like specific fet…" at bounding box center [614, 208] width 812 height 88
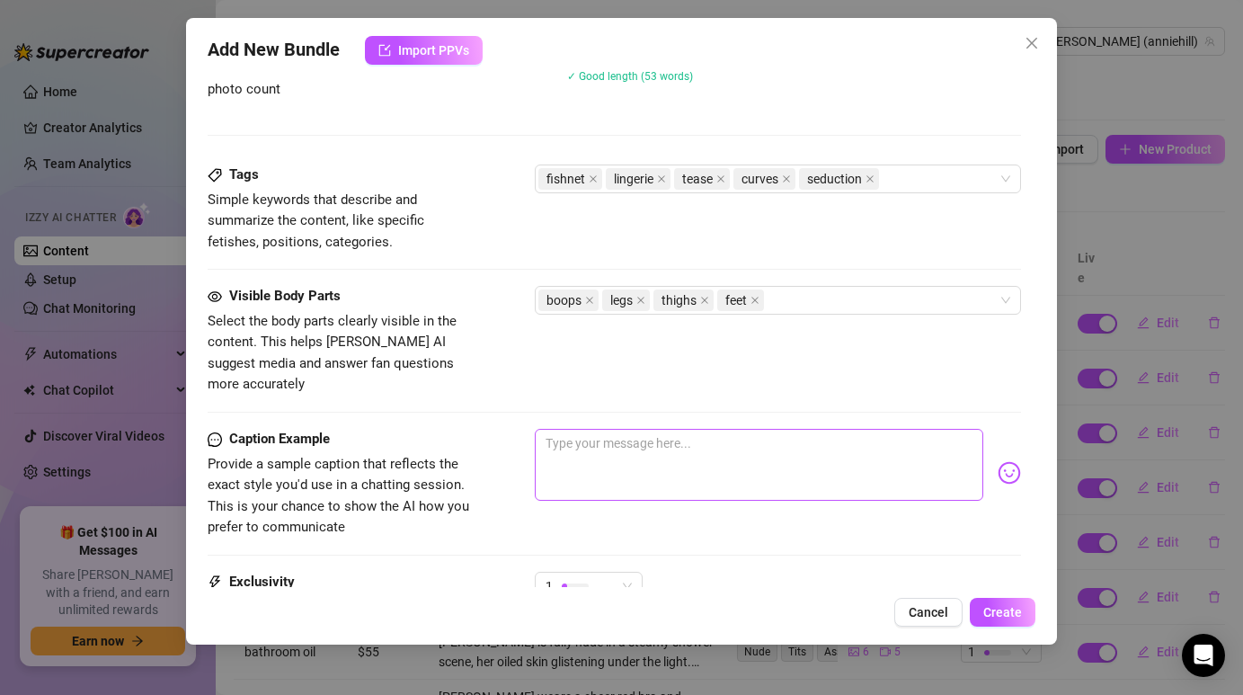
scroll to position [960, 0]
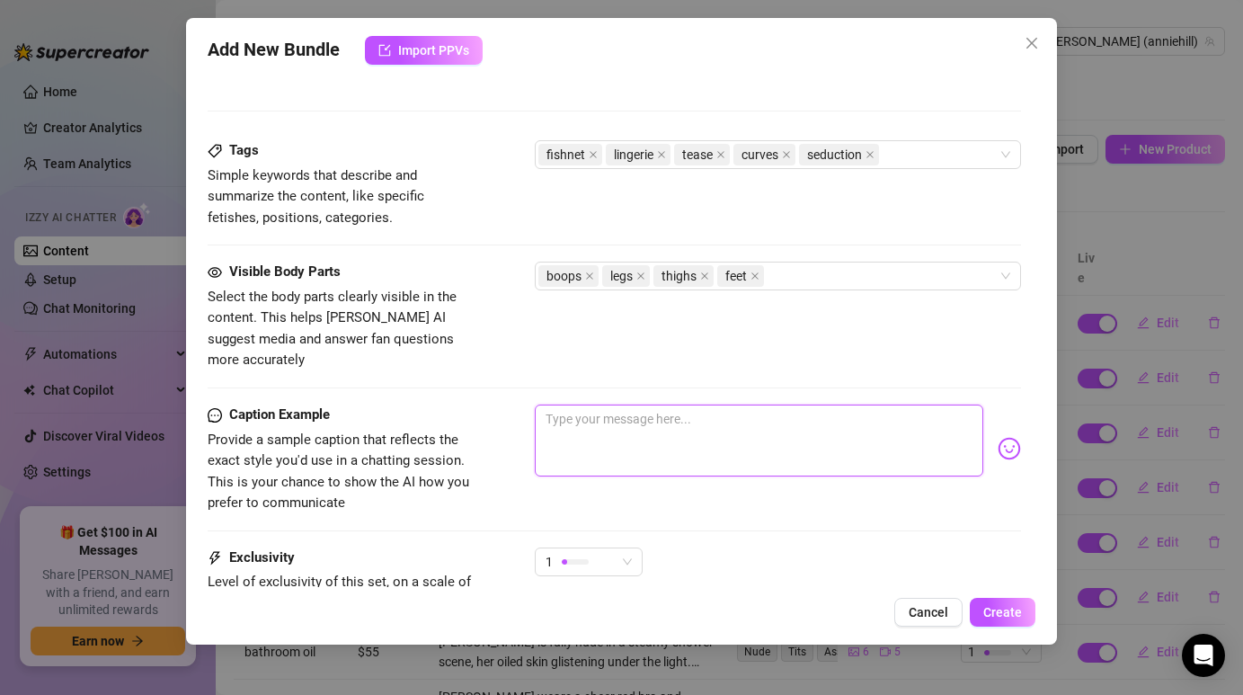
click at [685, 408] on textarea at bounding box center [758, 440] width 447 height 72
paste textarea "“I’m only teasing you for now… but if you’re ready for more, you’ll need to fol…"
type textarea "“I’m only teasing you for now… but if you’re ready for more, you’ll need to fol…"
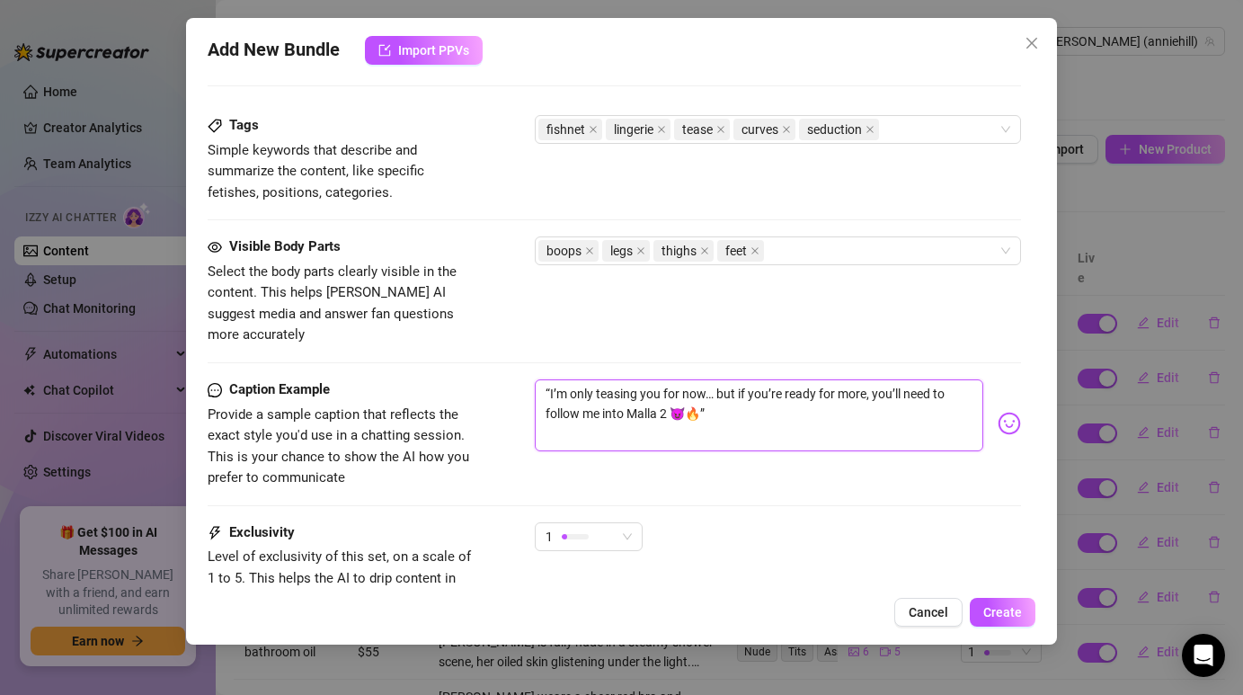
scroll to position [993, 0]
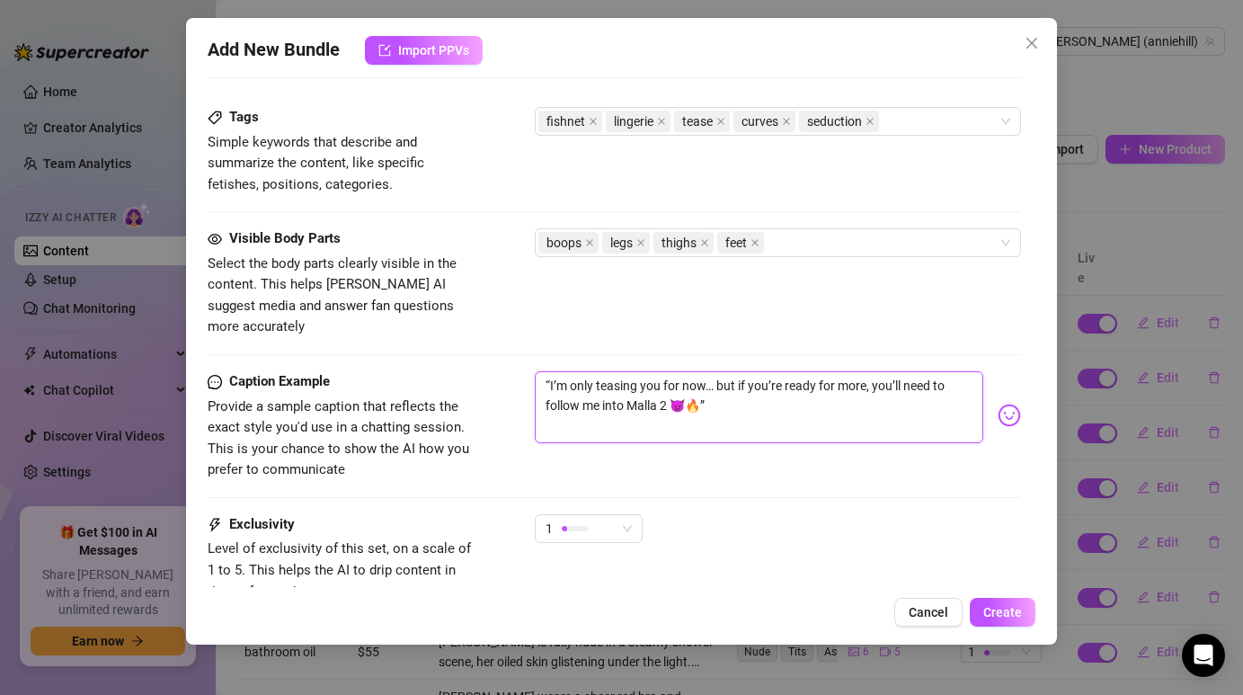
type textarea "“I’m only teasing you for now… but if you’re ready for more, you’ll need to fol…"
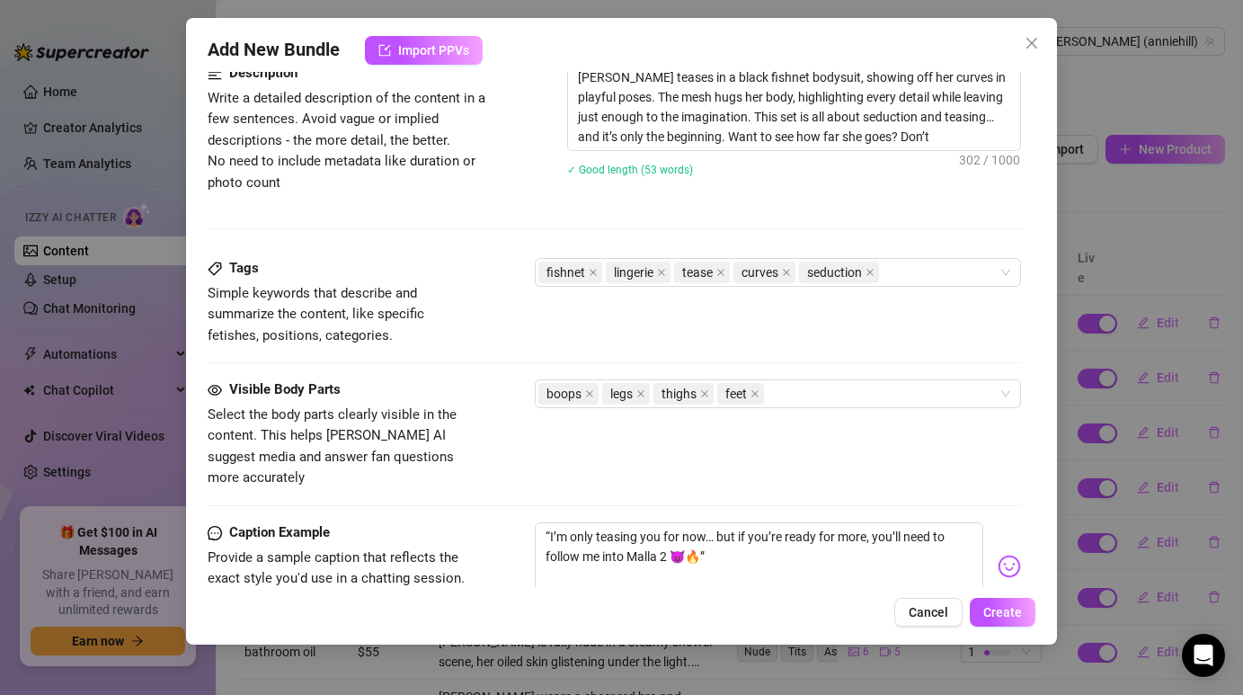
scroll to position [1121, 0]
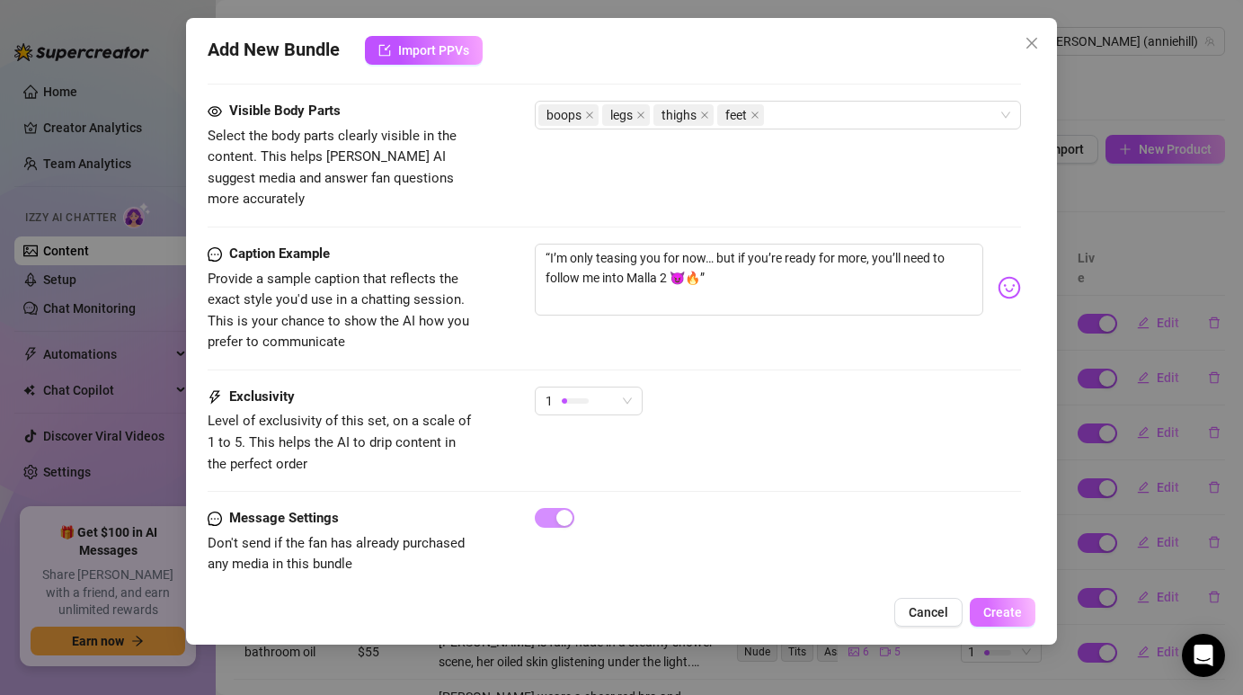
click at [1016, 625] on button "Create" at bounding box center [1003, 612] width 66 height 29
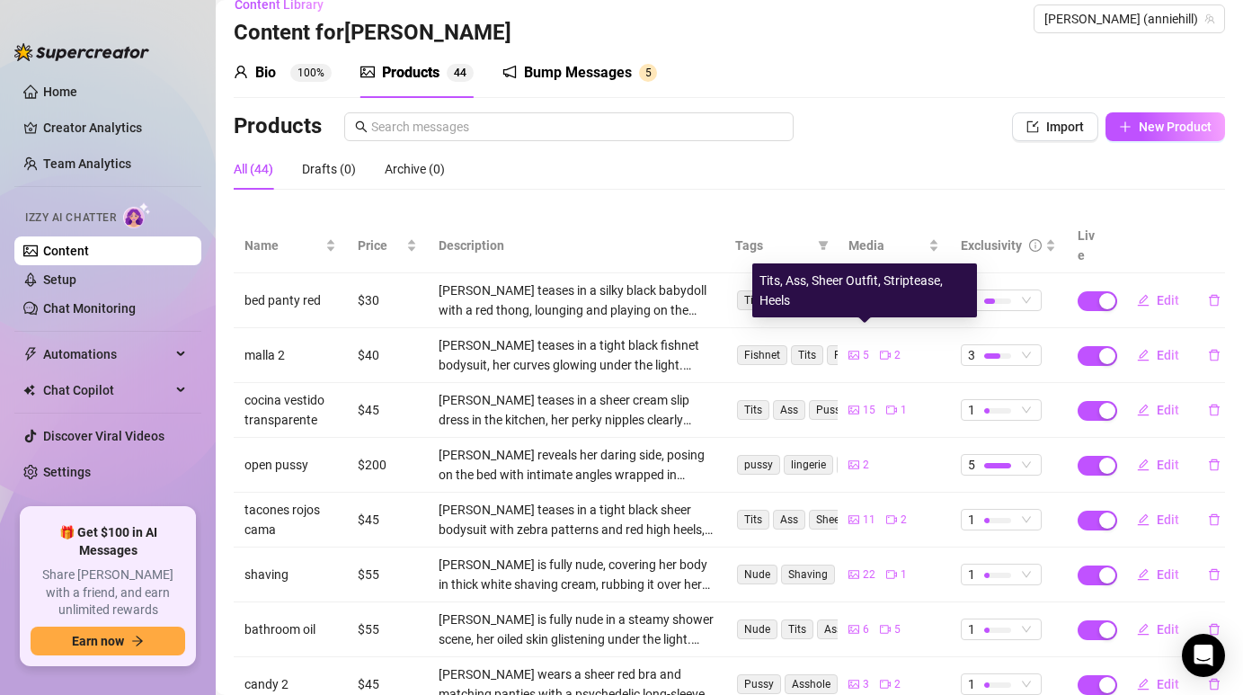
scroll to position [0, 0]
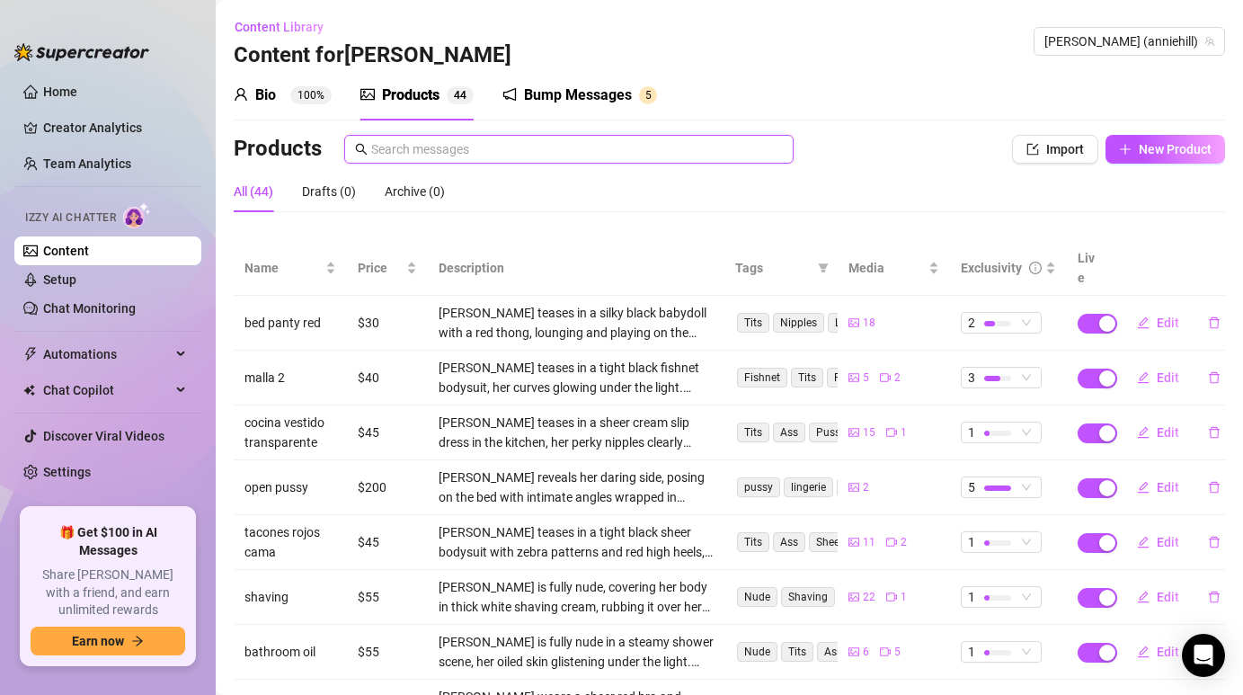
click at [675, 148] on input "text" at bounding box center [577, 149] width 412 height 20
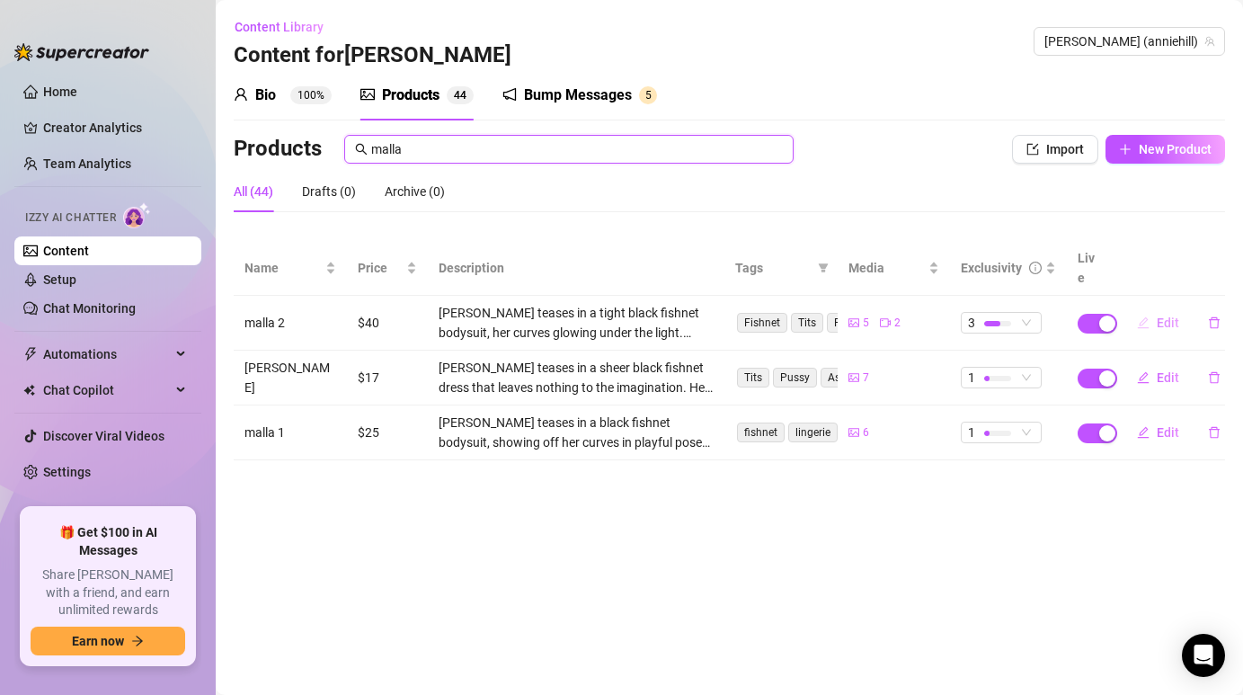
type input "malla"
click at [1163, 315] on span "Edit" at bounding box center [1167, 322] width 22 height 14
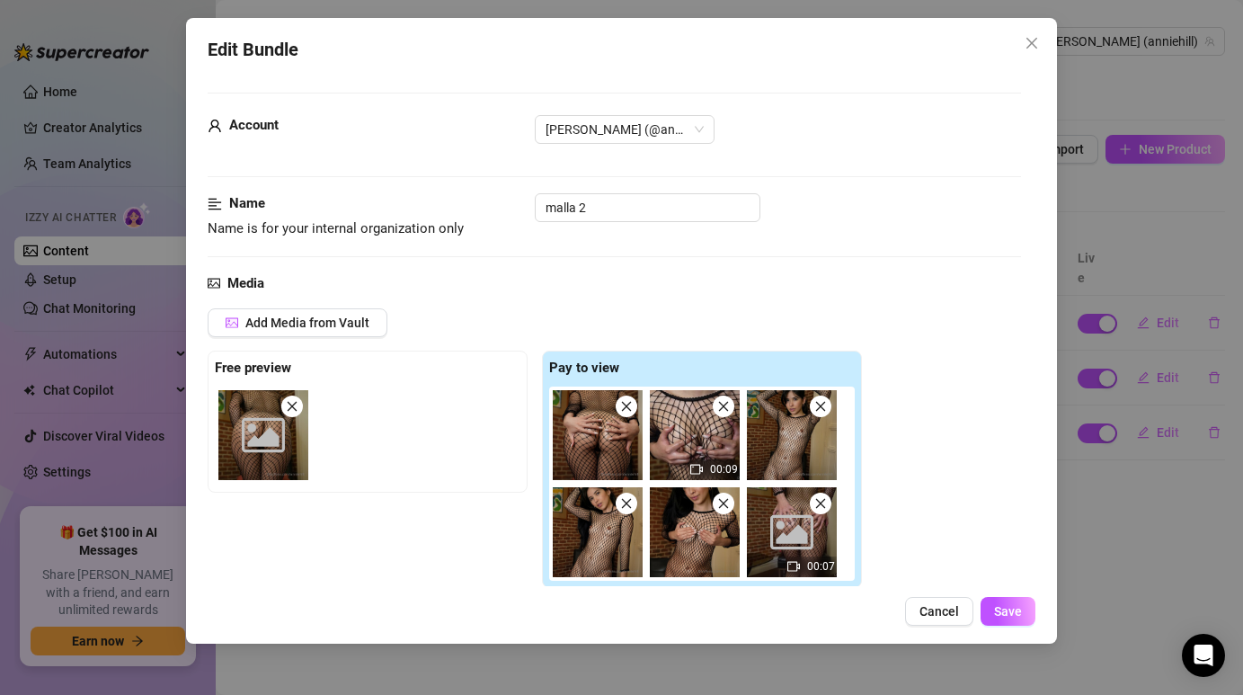
scroll to position [78, 0]
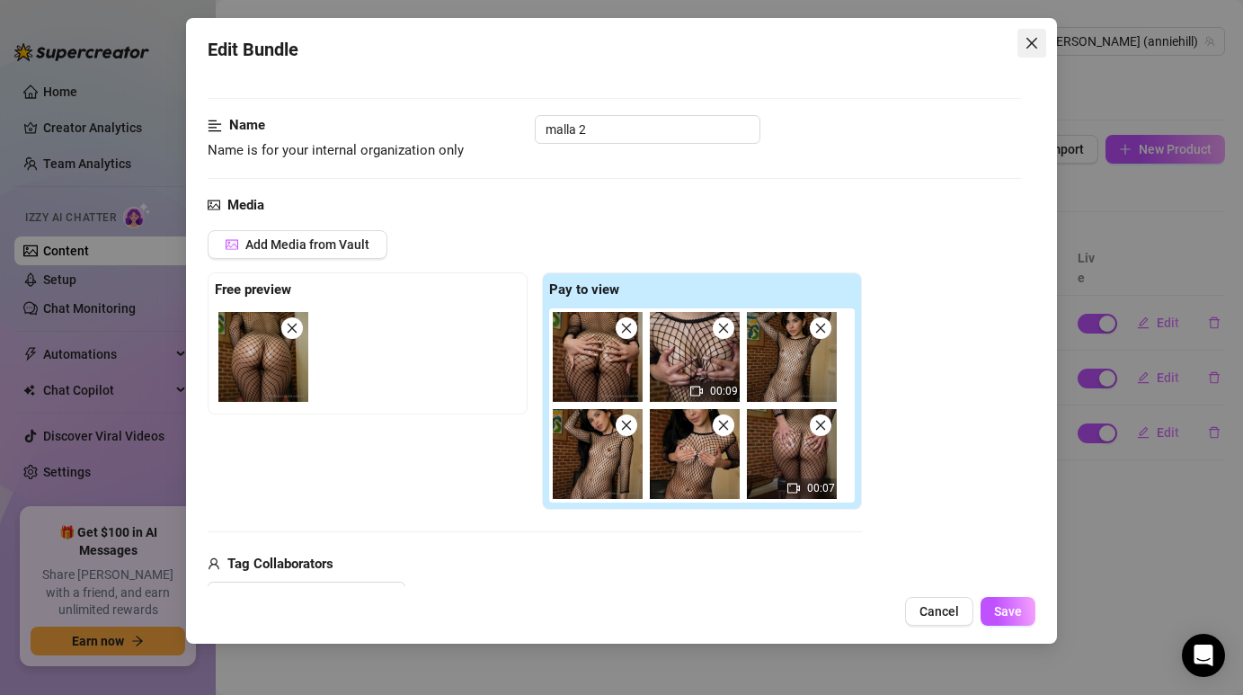
click at [1040, 40] on span "Close" at bounding box center [1031, 43] width 29 height 14
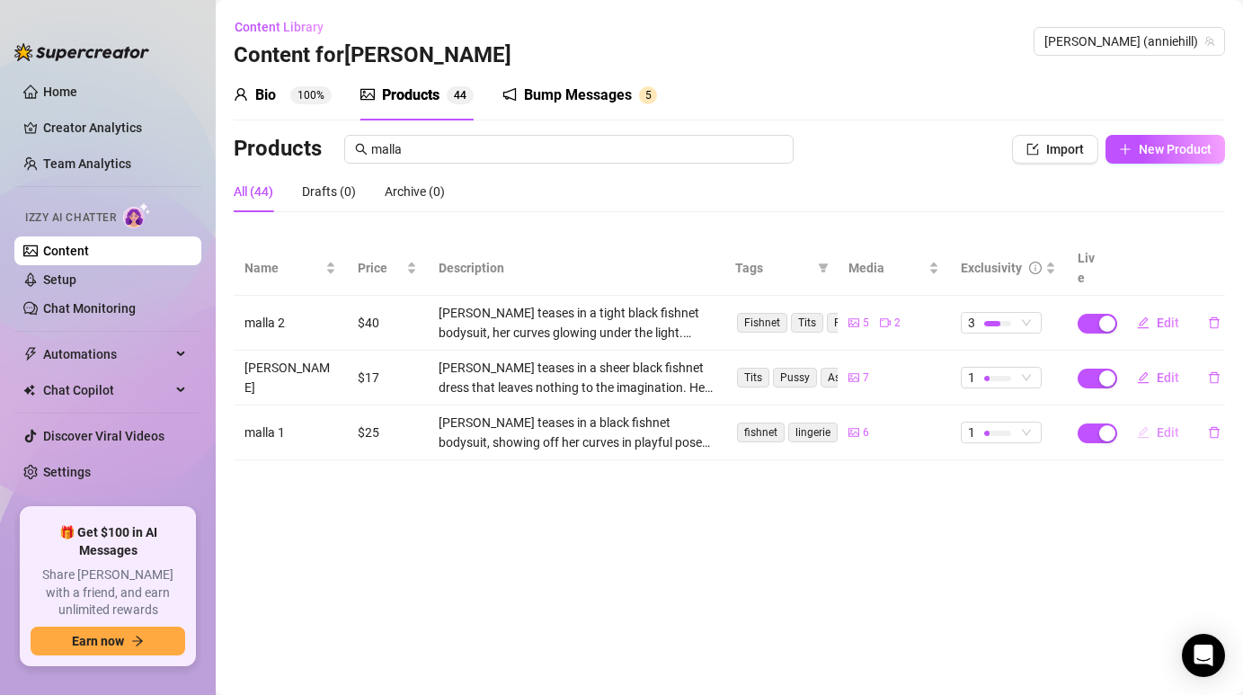
click at [1148, 425] on span "button" at bounding box center [1143, 432] width 13 height 14
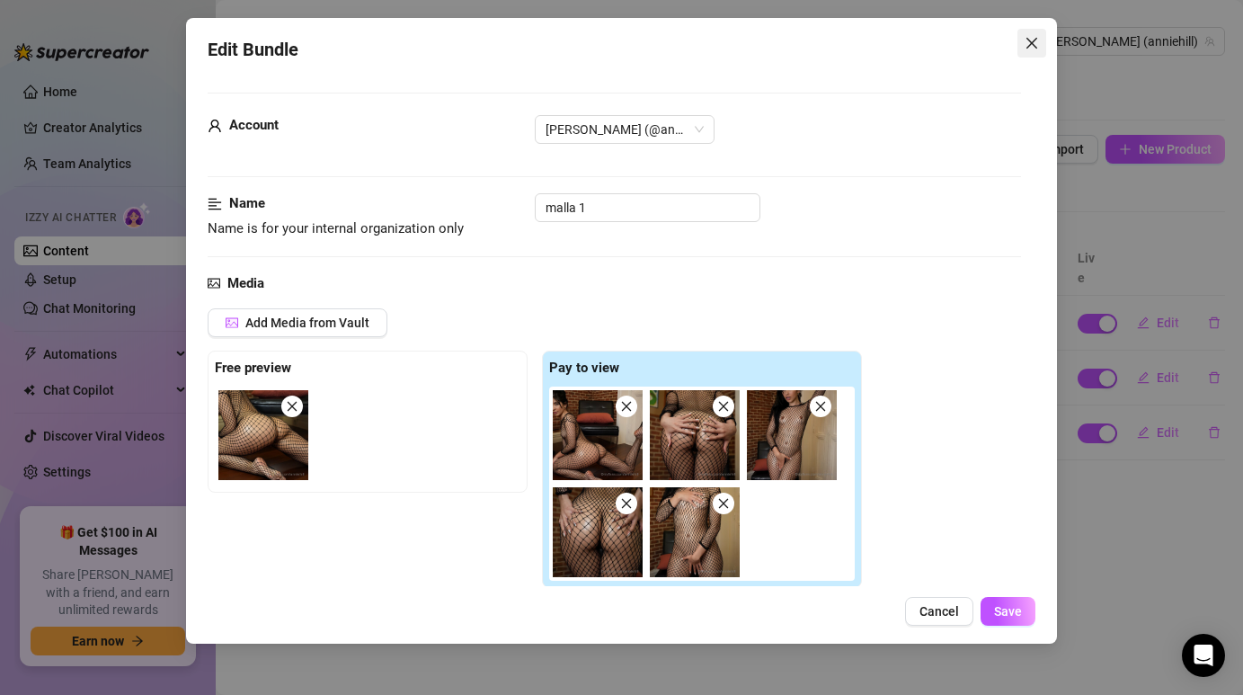
click at [1022, 51] on button "Close" at bounding box center [1031, 43] width 29 height 29
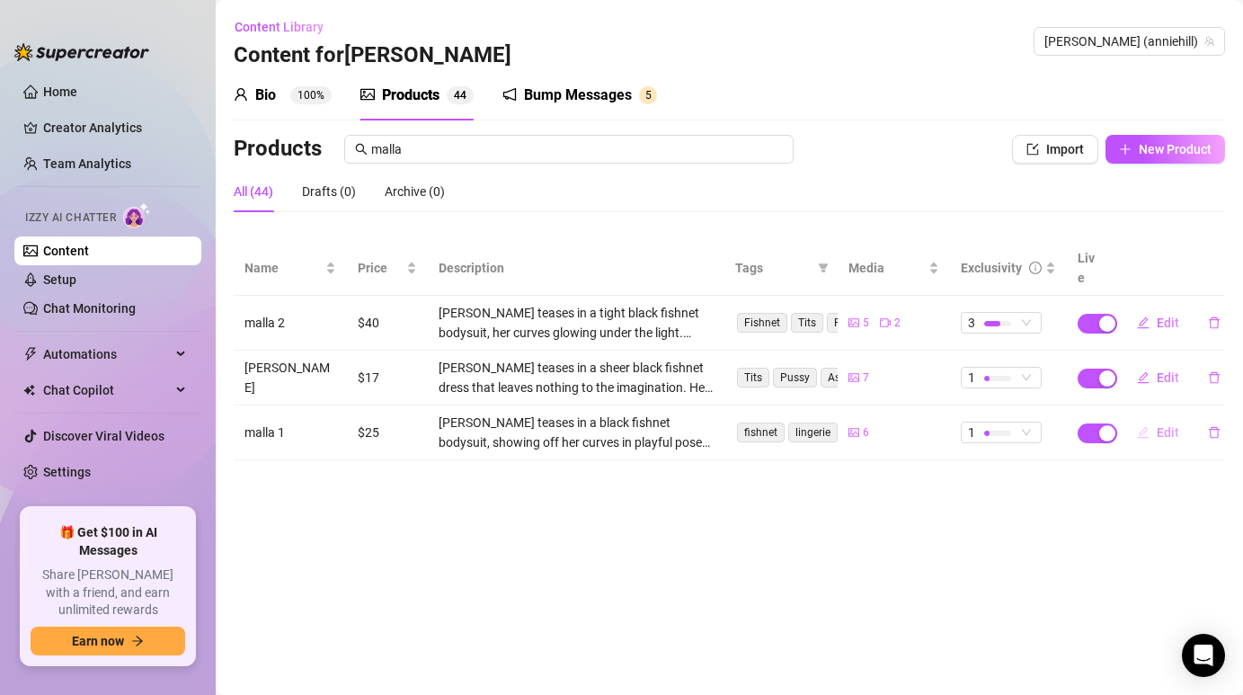
click at [1156, 425] on span "Edit" at bounding box center [1167, 432] width 22 height 14
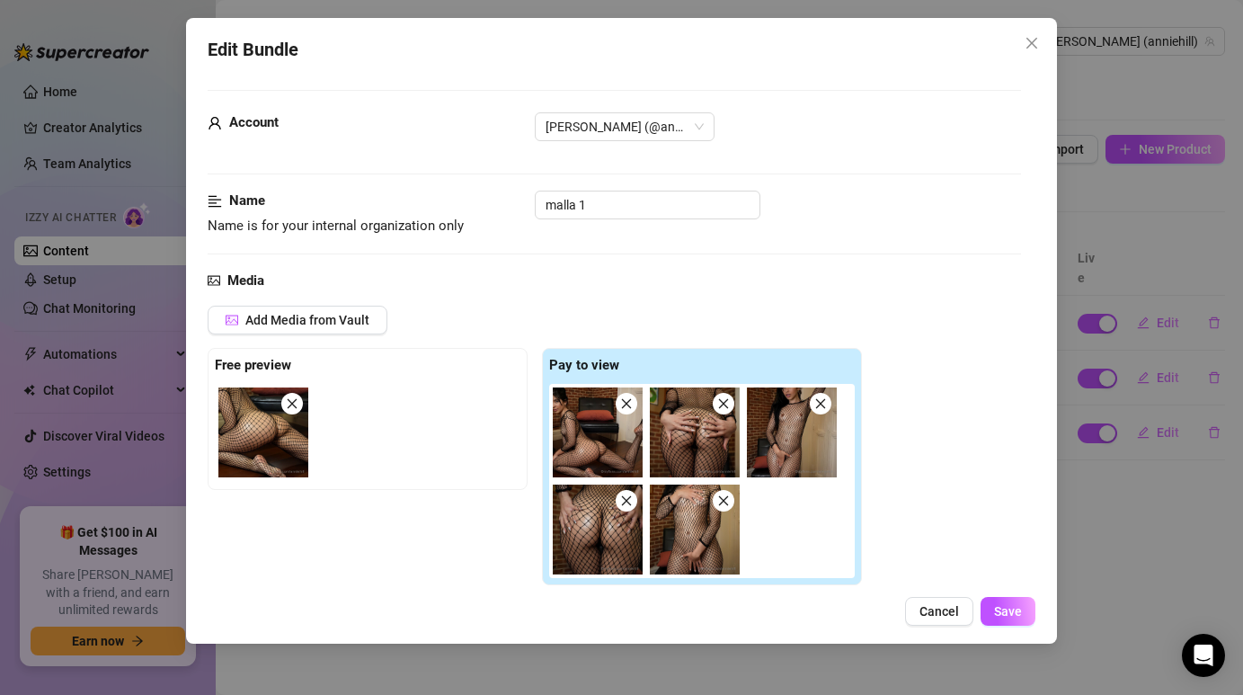
scroll to position [9, 0]
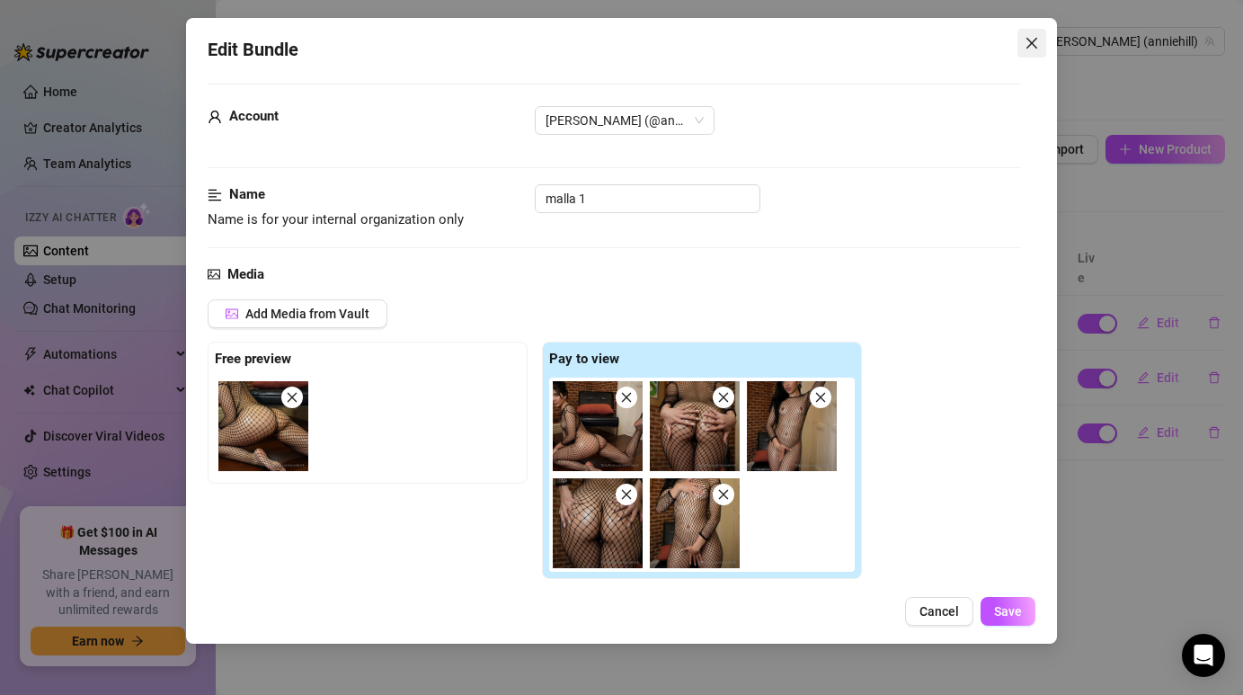
click at [1041, 50] on button "Close" at bounding box center [1031, 43] width 29 height 29
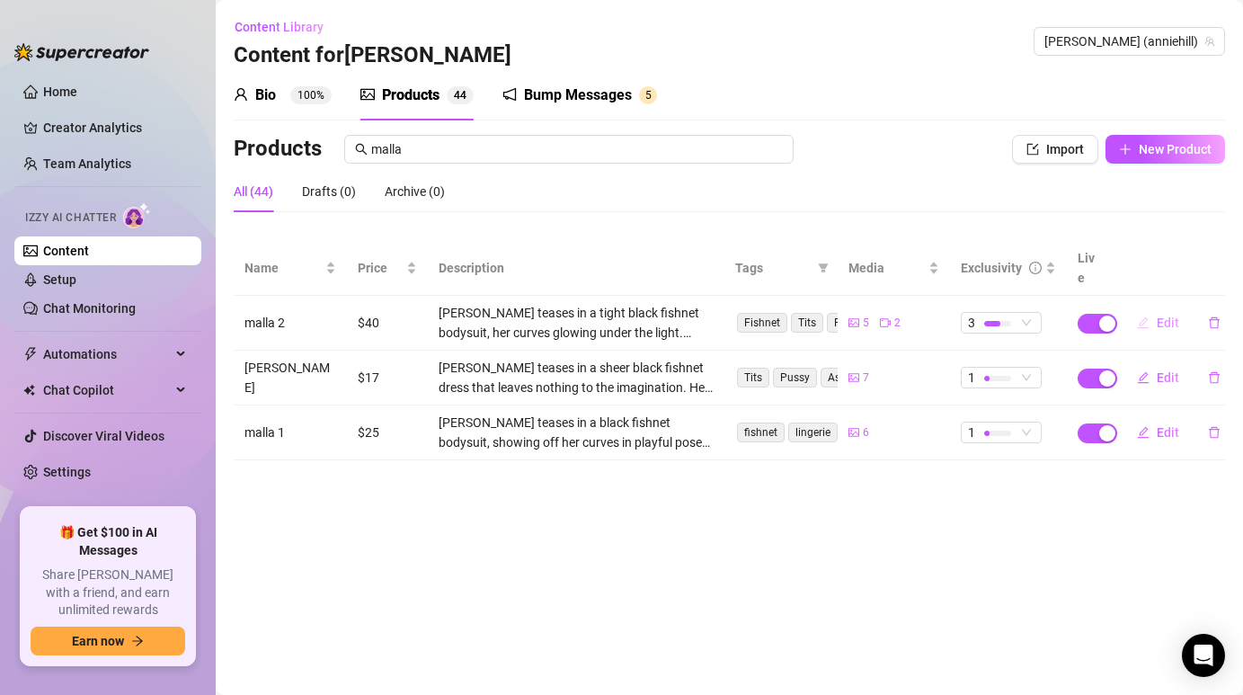
click at [1168, 315] on span "Edit" at bounding box center [1167, 322] width 22 height 14
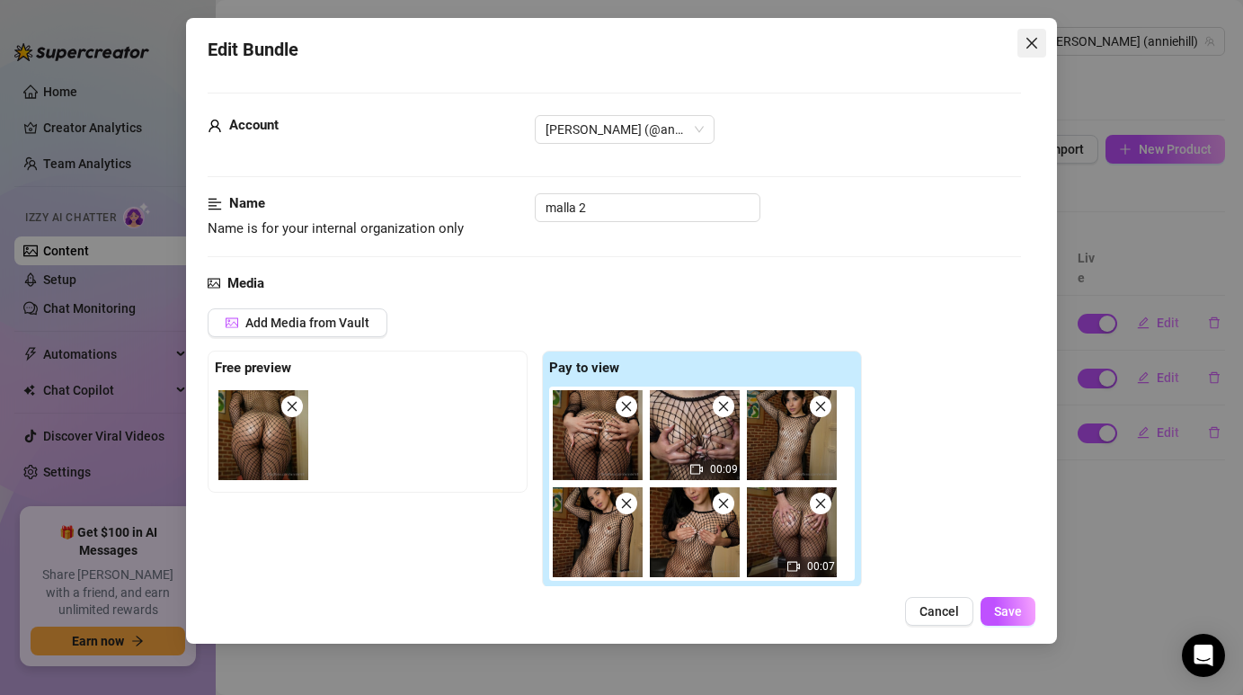
click at [1032, 43] on icon "close" at bounding box center [1030, 43] width 11 height 11
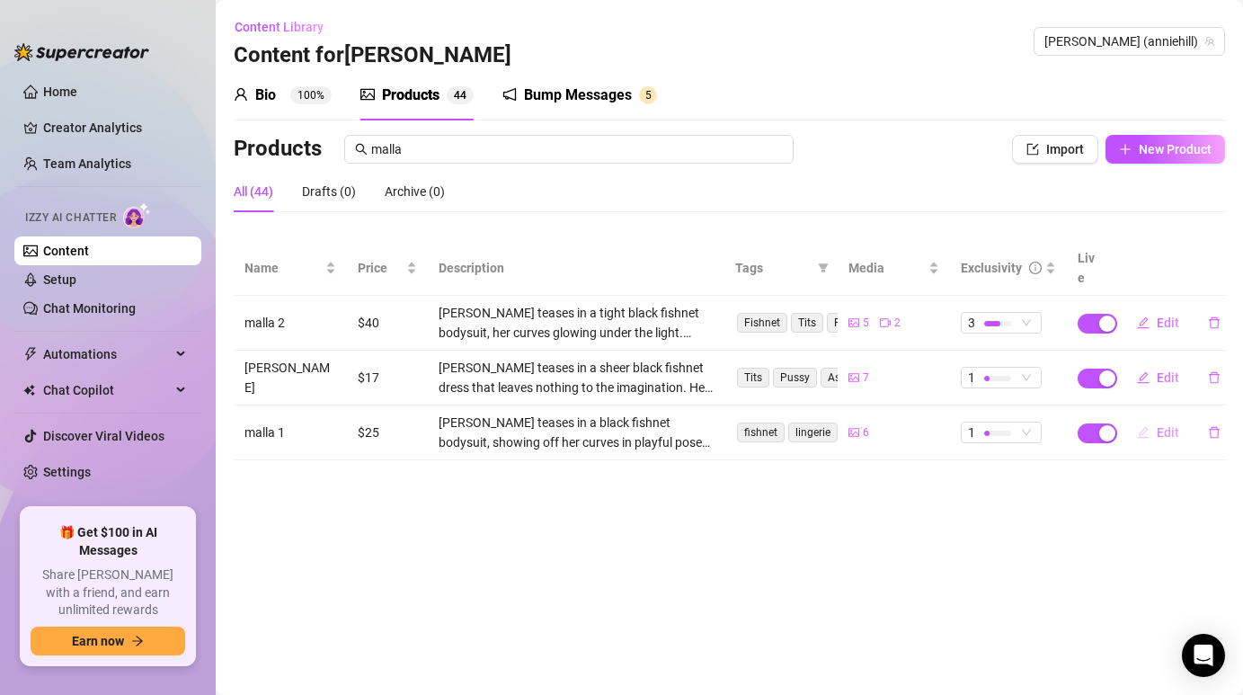
click at [1150, 418] on button "Edit" at bounding box center [1157, 432] width 71 height 29
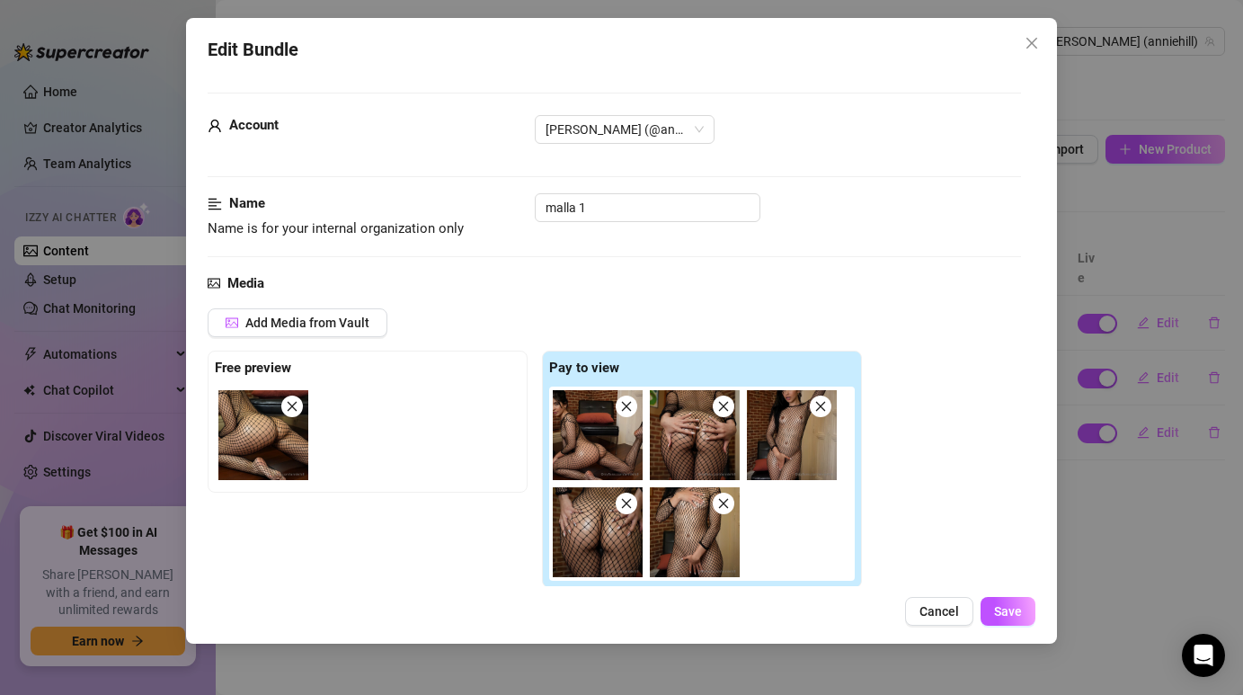
scroll to position [23, 0]
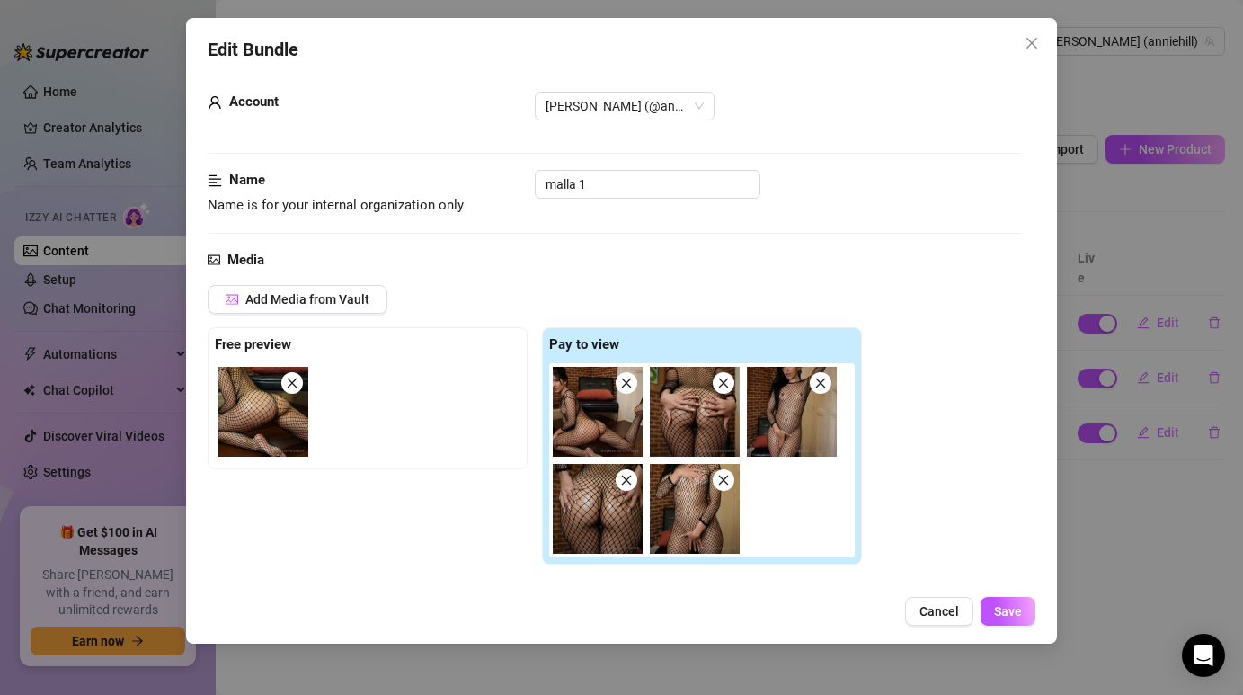
click at [727, 373] on span at bounding box center [724, 383] width 22 height 22
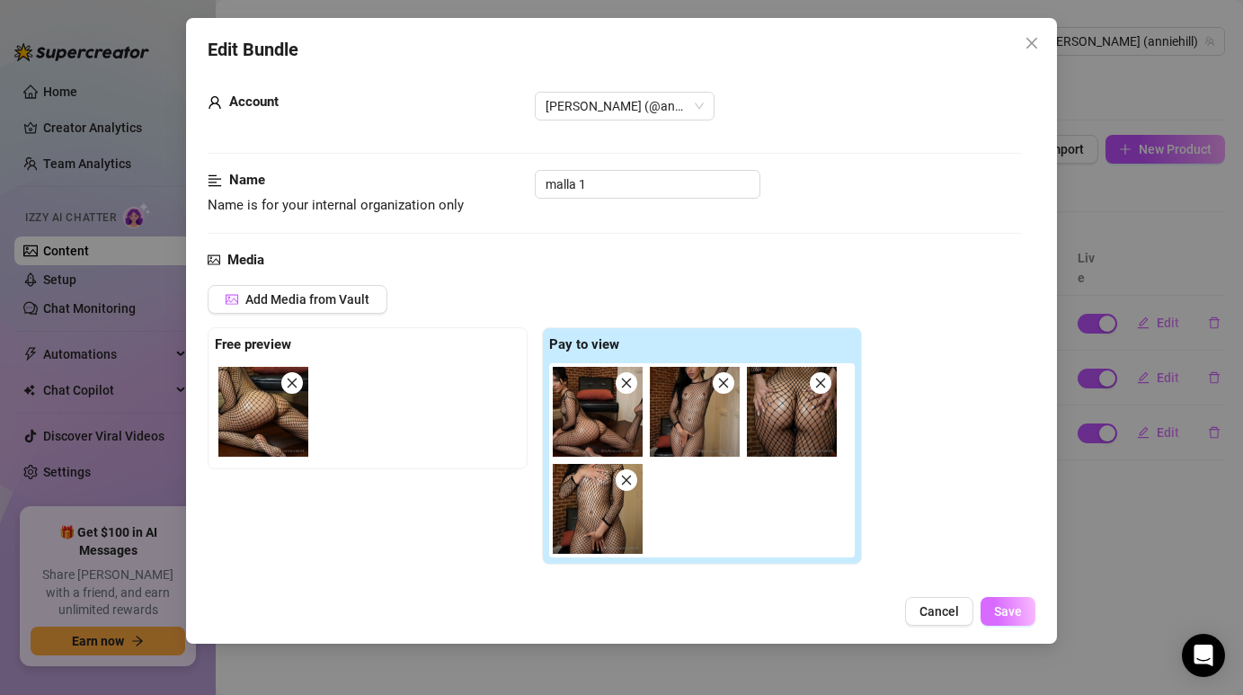
click at [1015, 609] on span "Save" at bounding box center [1008, 611] width 28 height 14
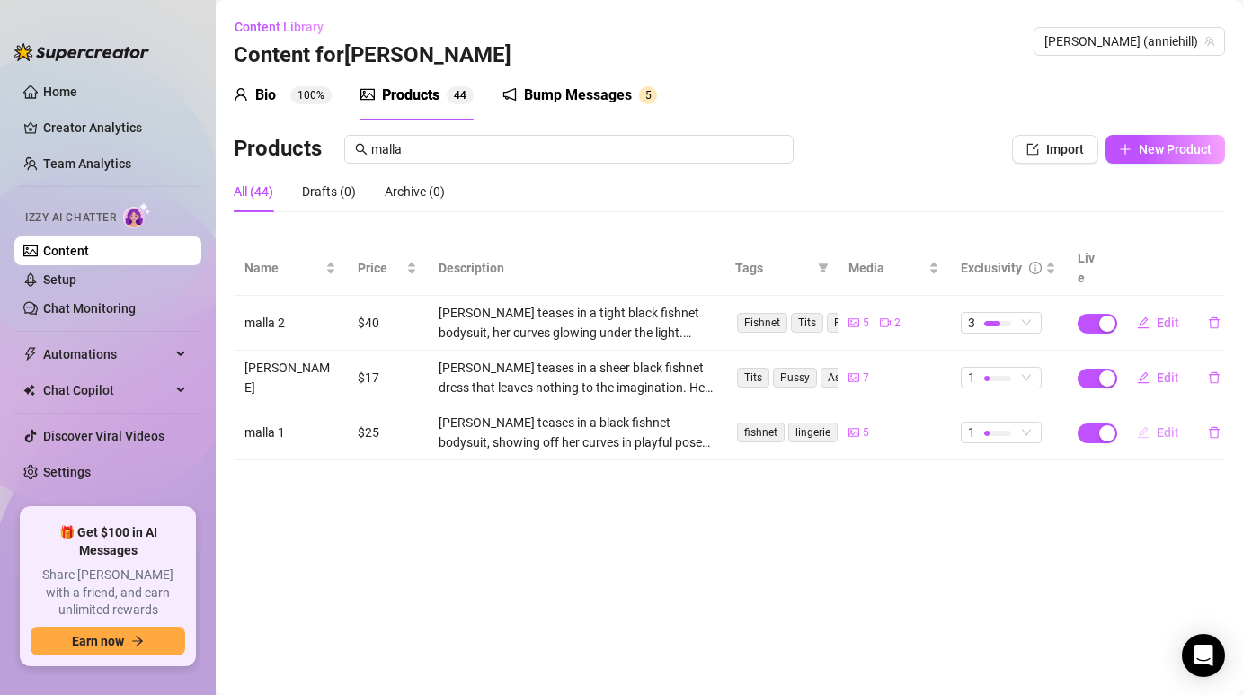
click at [1168, 425] on span "Edit" at bounding box center [1167, 432] width 22 height 14
type textarea "“I’m only teasing you for now… but if you’re ready for more, you’ll need to fol…"
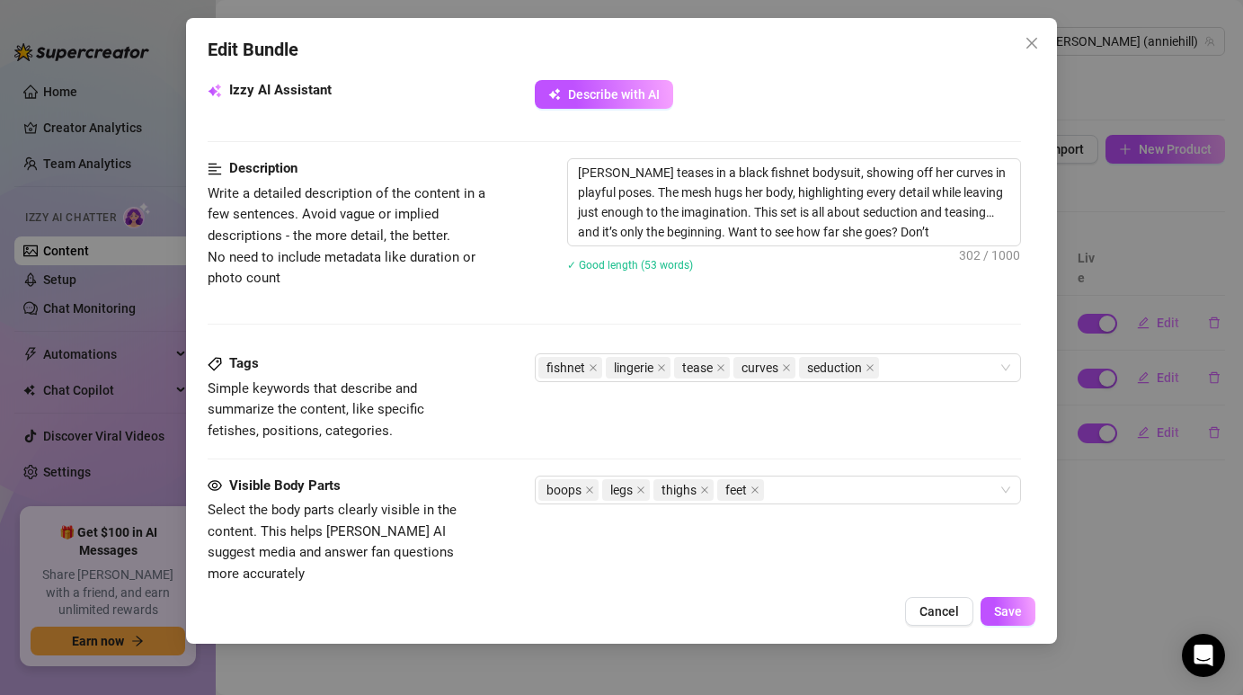
scroll to position [750, 0]
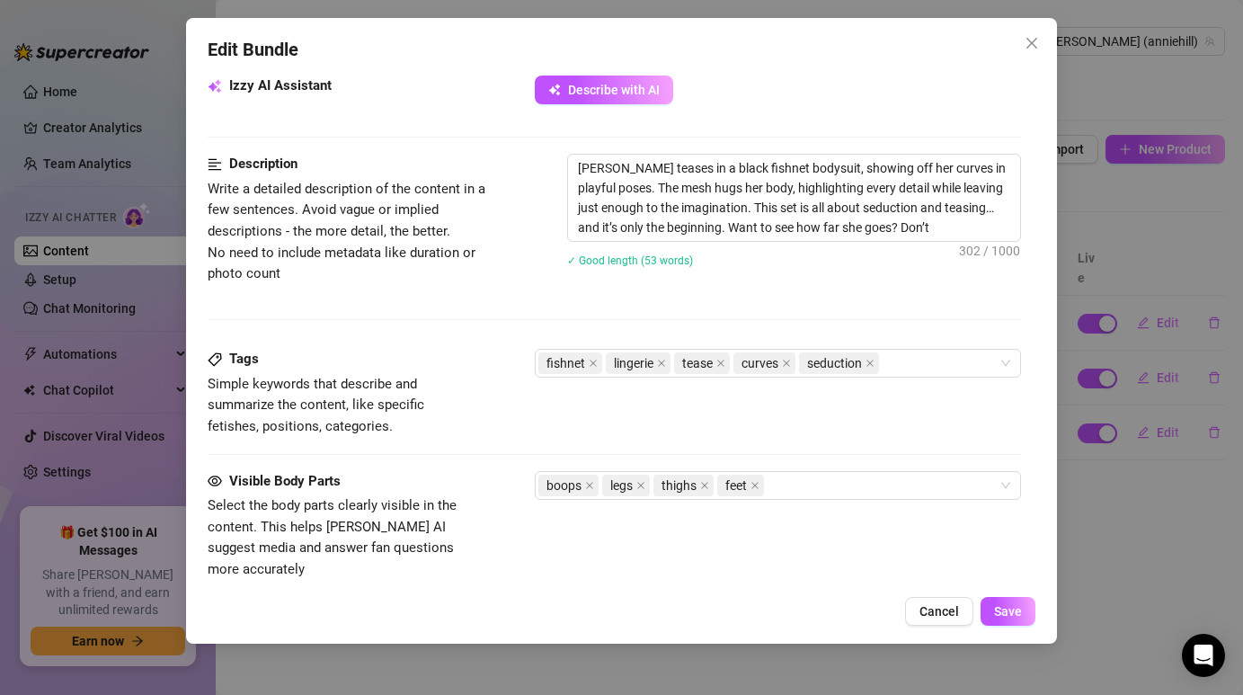
click at [922, 377] on div "Tags Simple keywords that describe and summarize the content, like specific fet…" at bounding box center [614, 393] width 812 height 88
click at [921, 364] on div "fishnet lingerie tease curves seduction" at bounding box center [767, 362] width 459 height 25
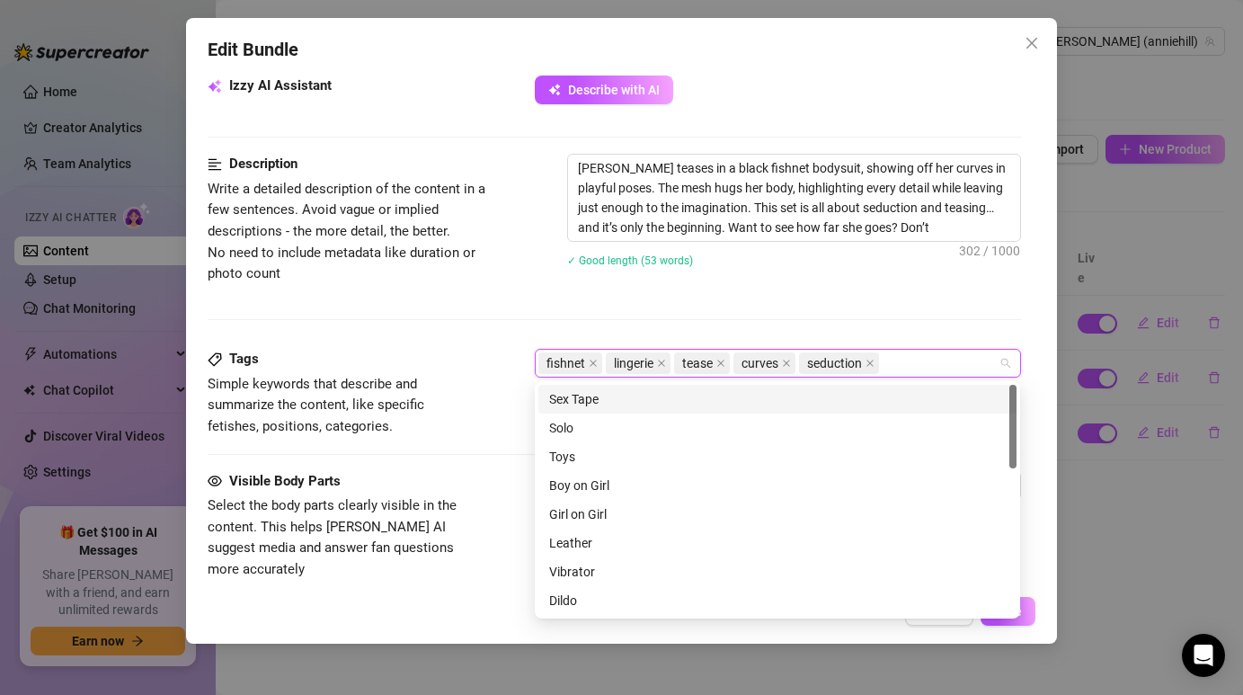
click at [802, 306] on div "Description Write a detailed description of the content in a few sentences. Avo…" at bounding box center [614, 251] width 812 height 195
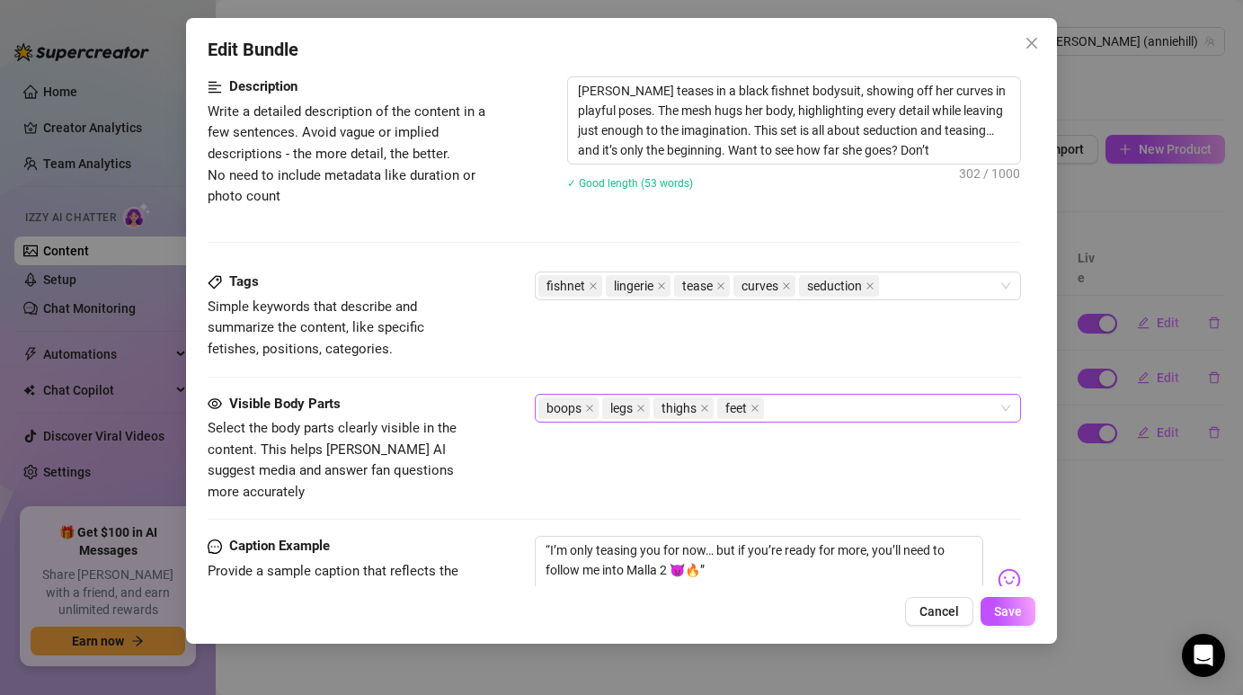
scroll to position [836, 0]
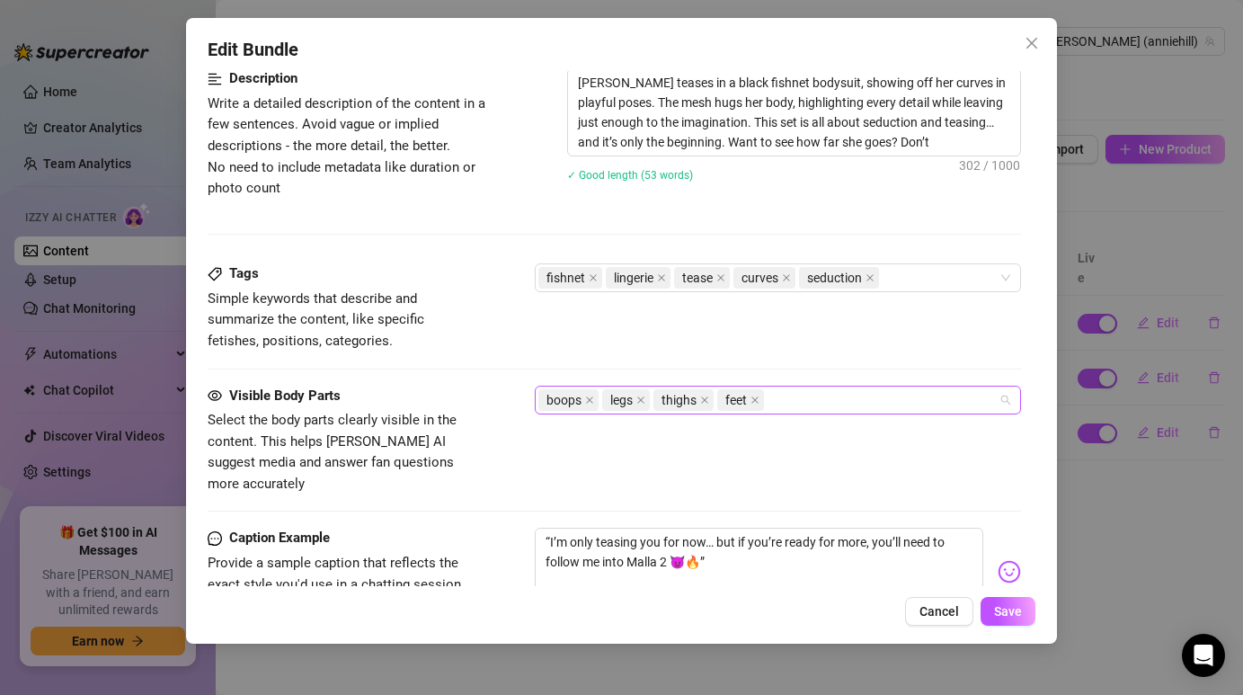
click at [829, 398] on div "boops legs thighs feet" at bounding box center [767, 399] width 459 height 25
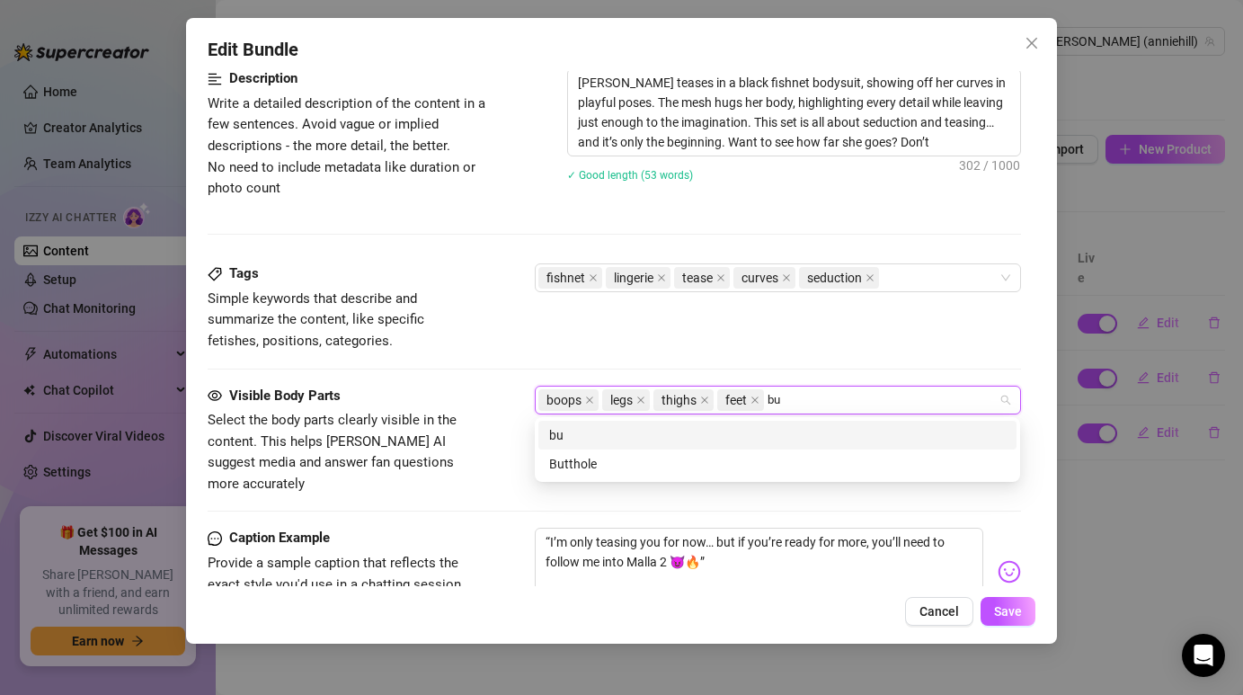
type input "bu"
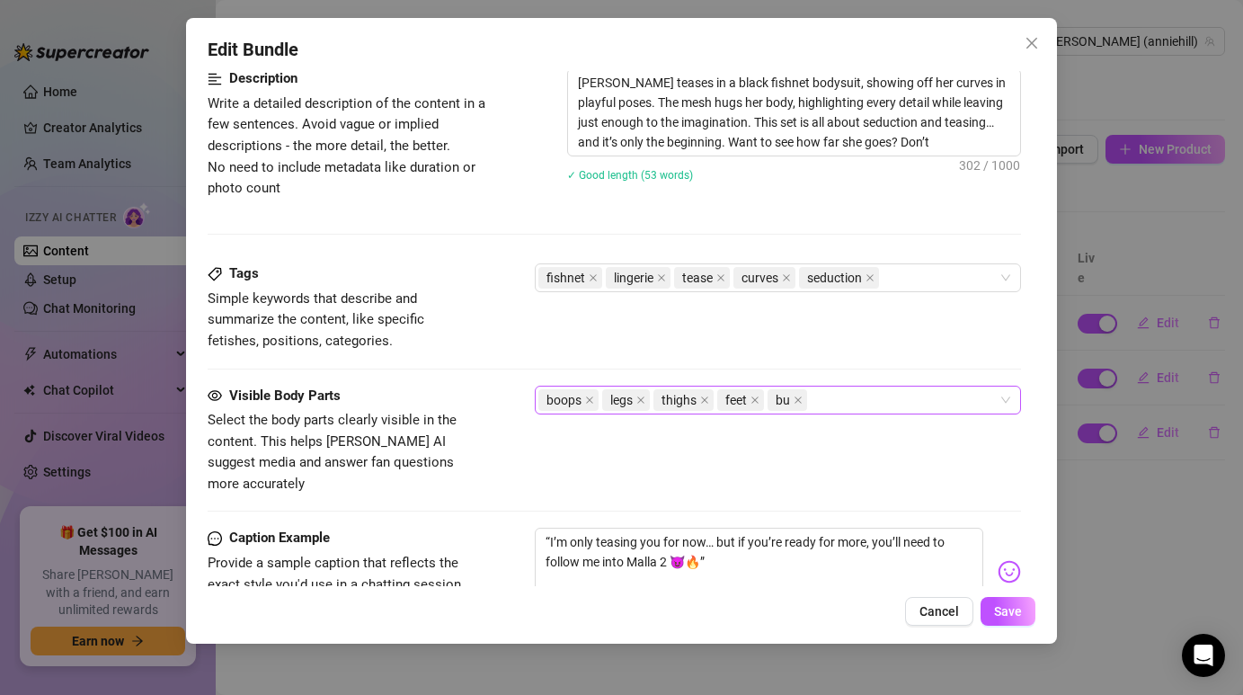
click at [888, 398] on div "boops legs thighs feet bu" at bounding box center [767, 399] width 459 height 25
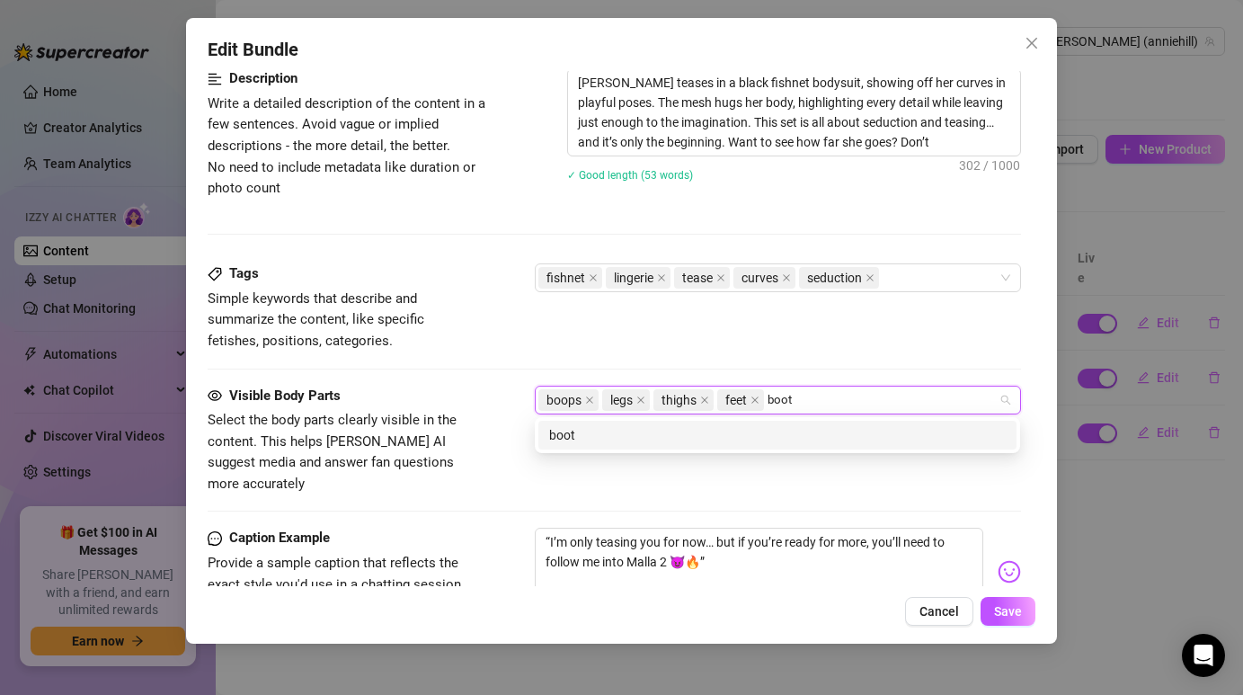
type input "booty"
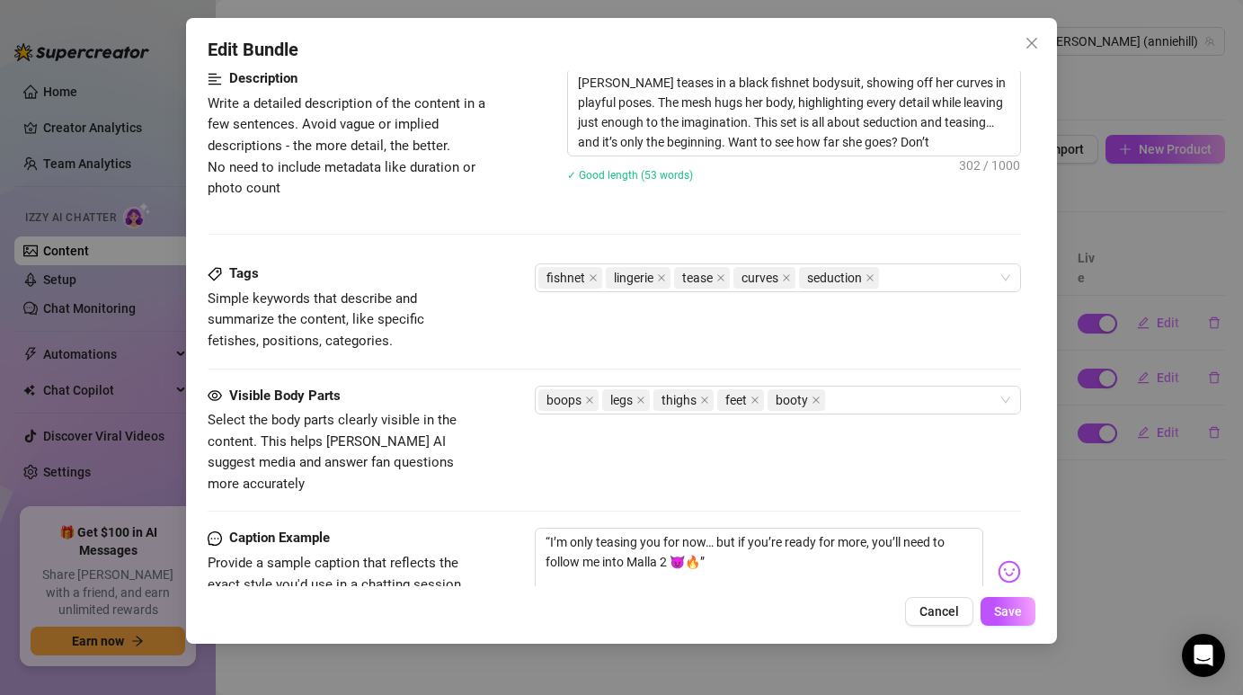
click at [906, 359] on div "Tags Simple keywords that describe and summarize the content, like specific fet…" at bounding box center [614, 323] width 812 height 121
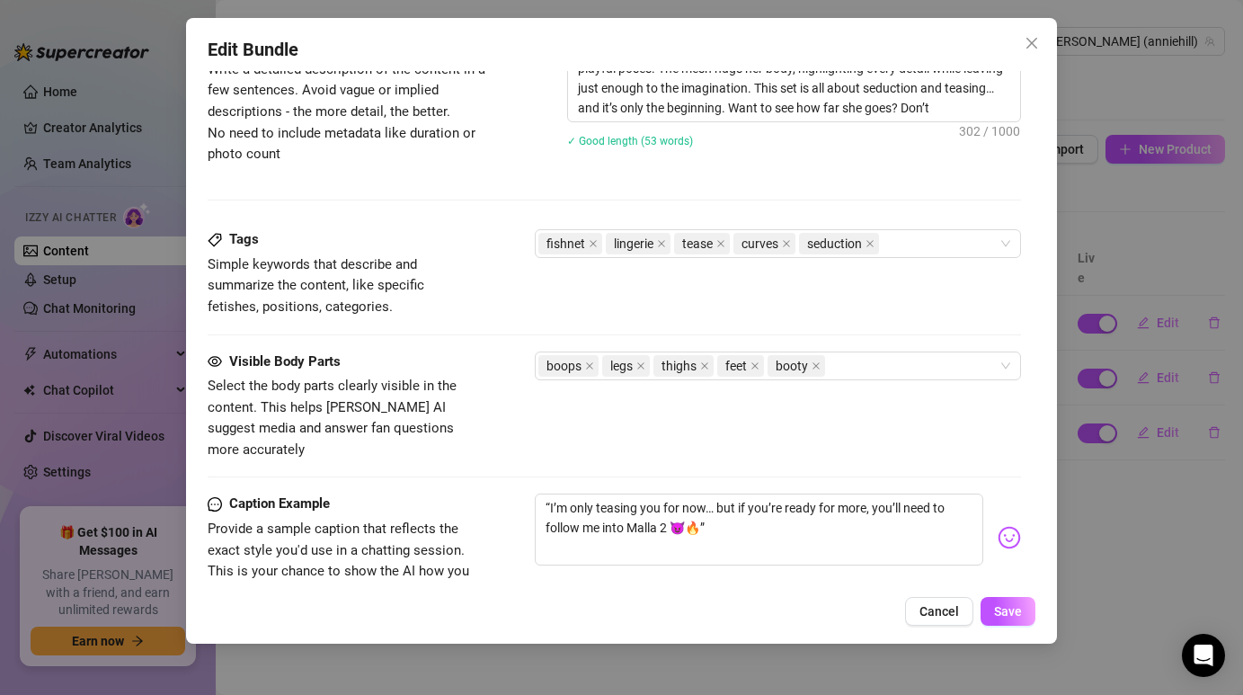
scroll to position [944, 0]
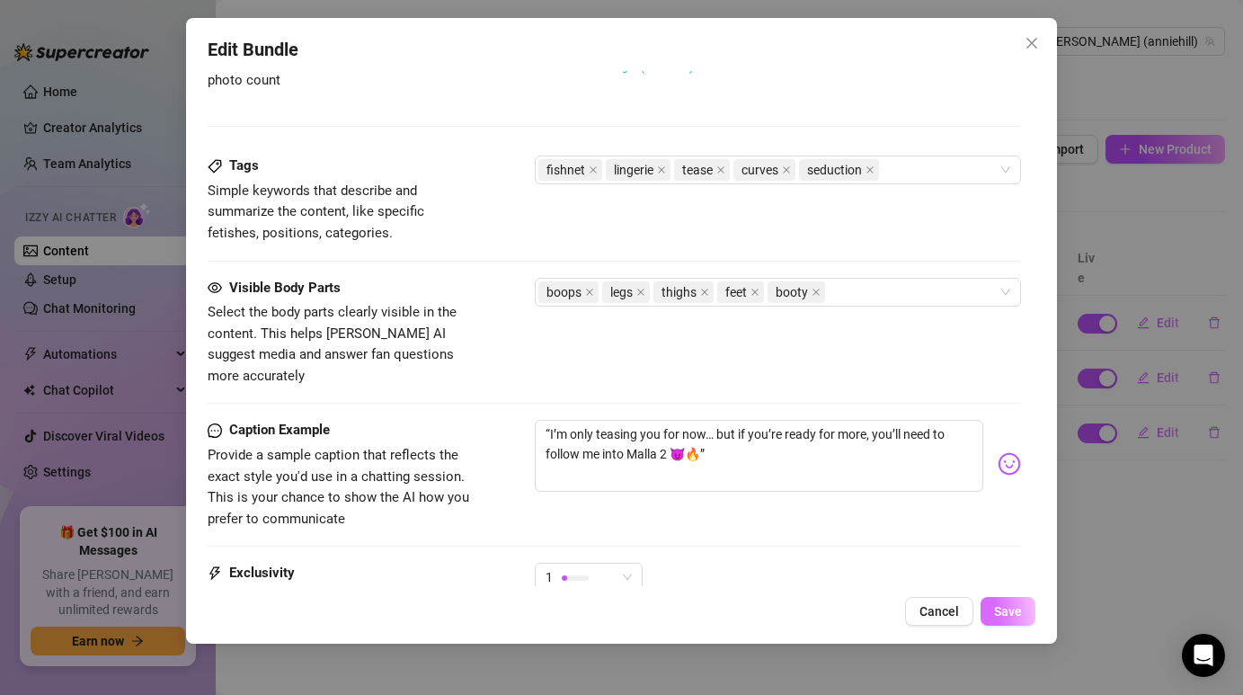
click at [1003, 616] on span "Save" at bounding box center [1008, 611] width 28 height 14
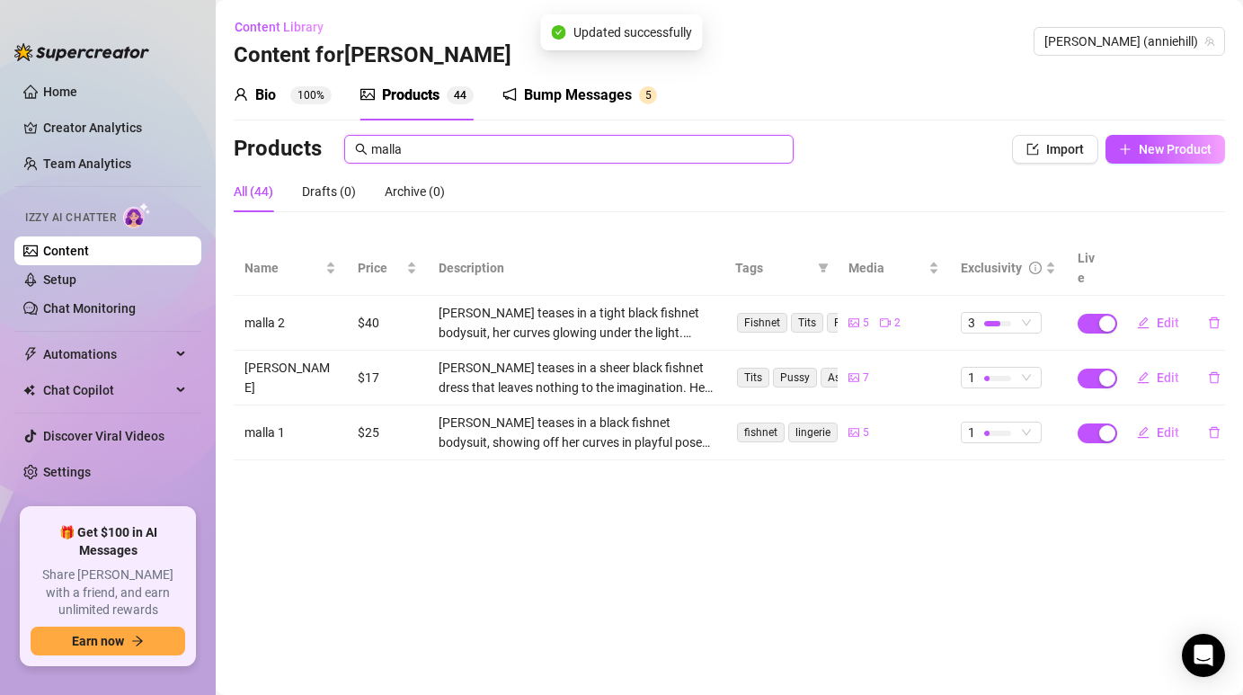
click at [423, 147] on input "malla" at bounding box center [577, 149] width 412 height 20
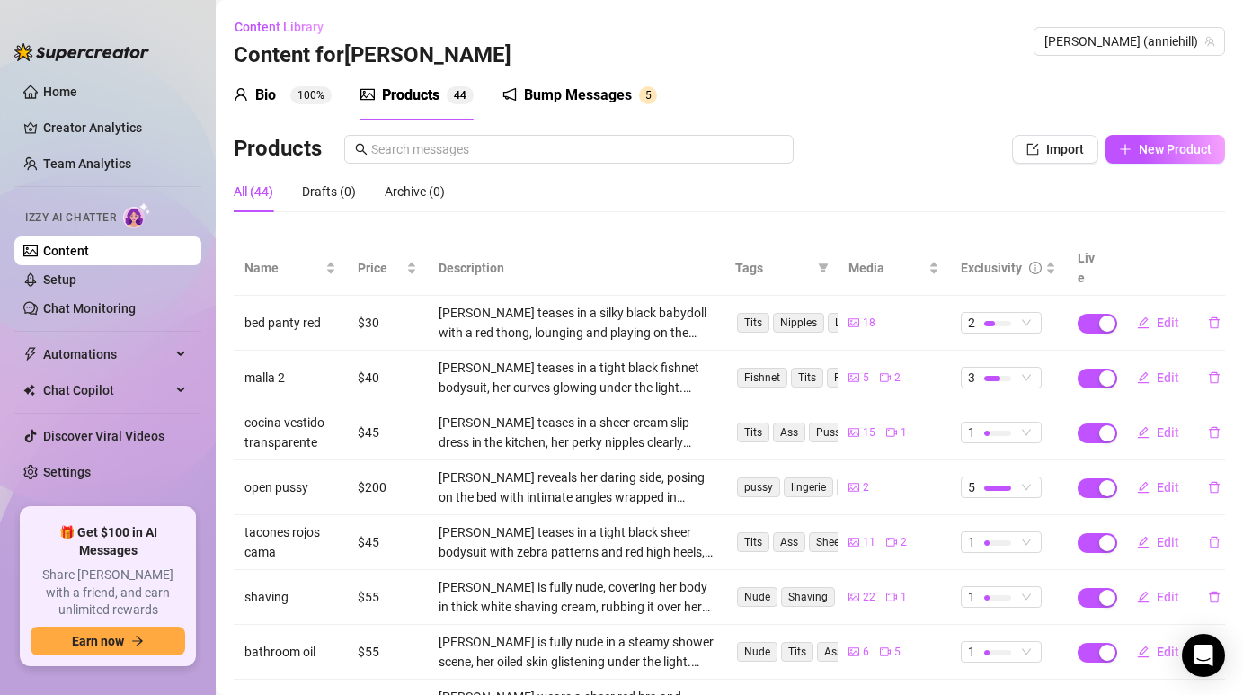
click at [855, 185] on div "All (44) Drafts (0) Archive (0)" at bounding box center [729, 191] width 991 height 41
click at [1162, 425] on span "Edit" at bounding box center [1167, 432] width 22 height 14
type textarea "LEST GO TO COOK"
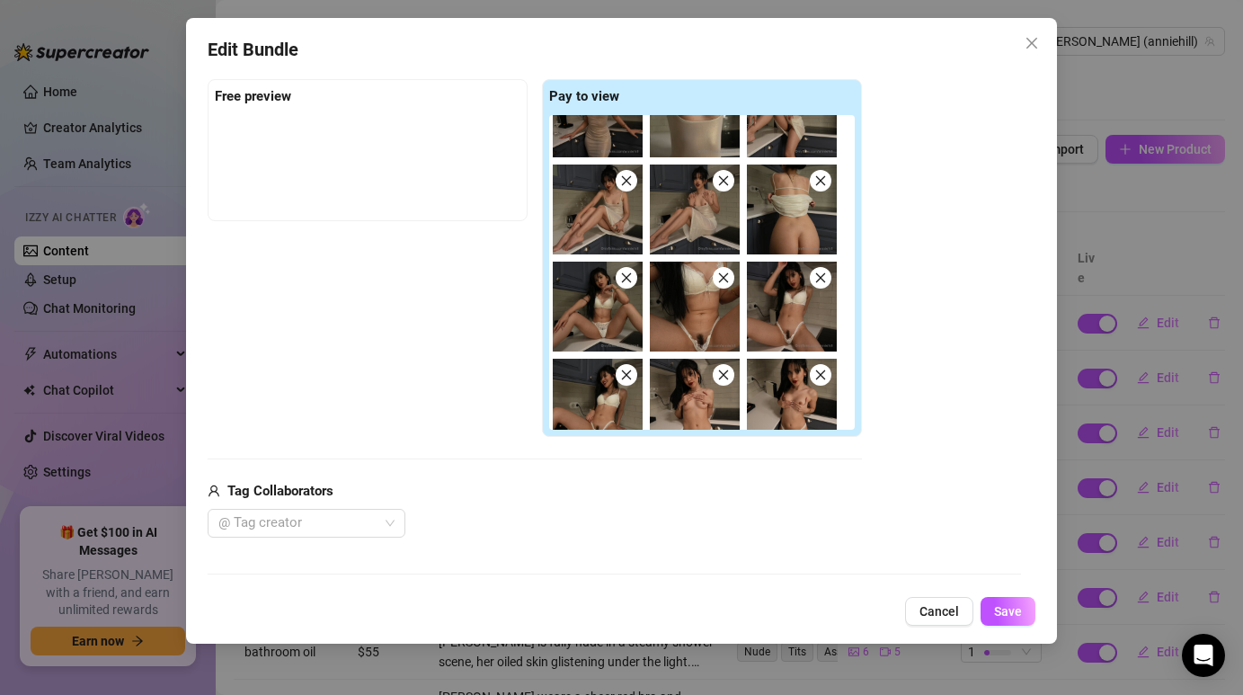
scroll to position [147, 0]
click at [629, 280] on icon "close" at bounding box center [627, 278] width 10 height 10
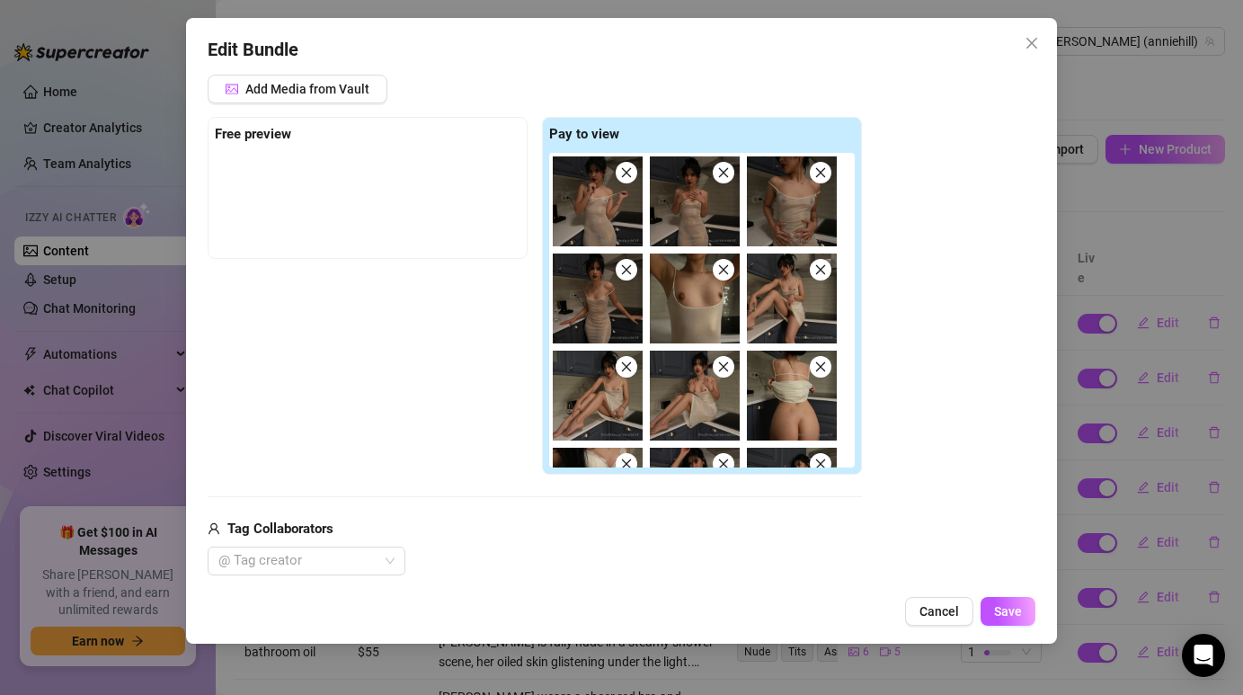
scroll to position [231, 0]
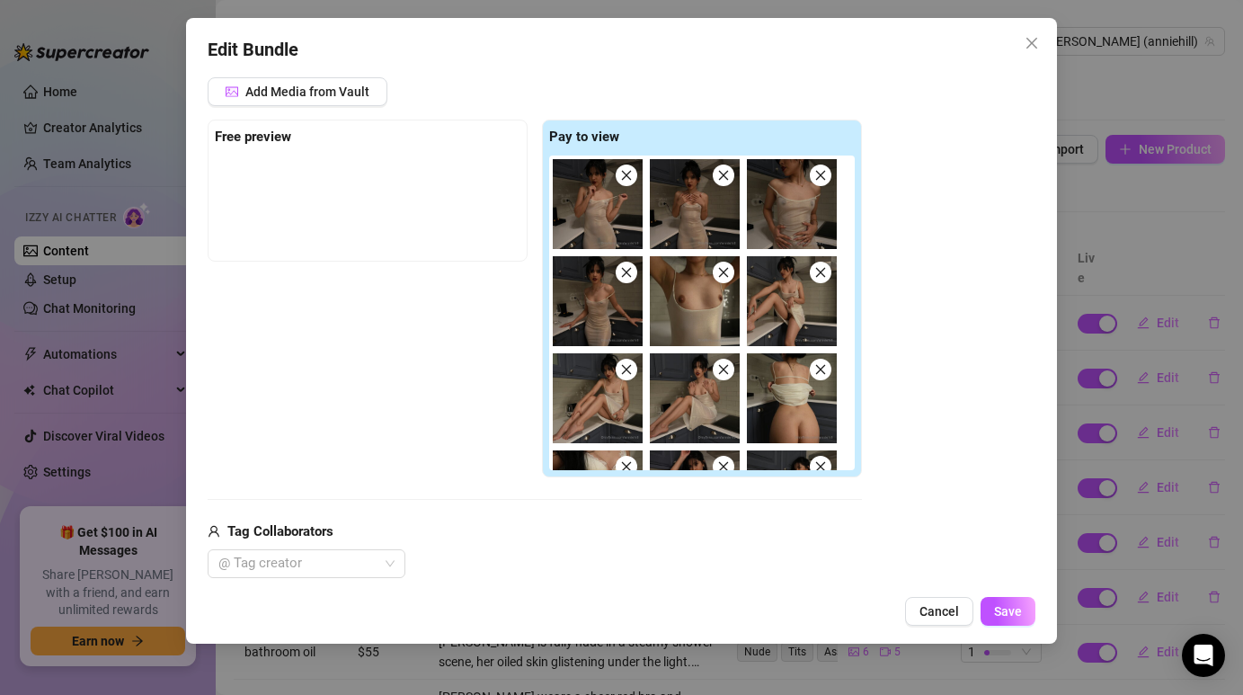
click at [630, 177] on icon "close" at bounding box center [626, 175] width 13 height 13
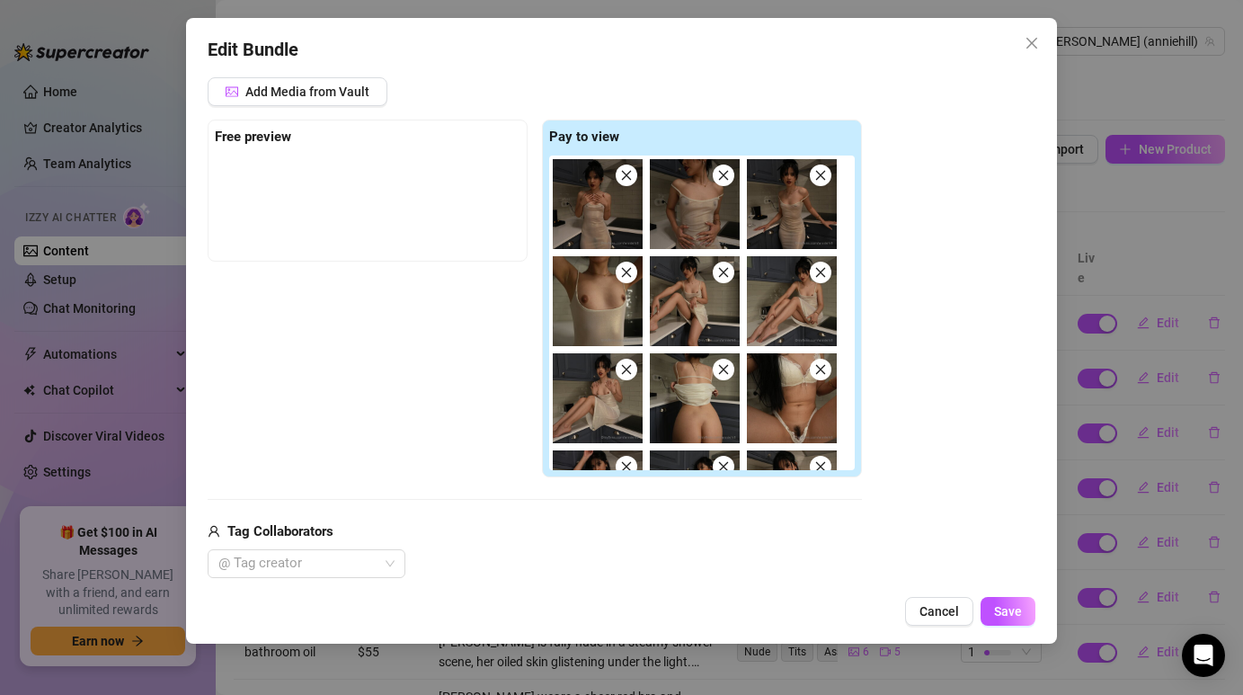
click at [630, 177] on icon "close" at bounding box center [626, 175] width 13 height 13
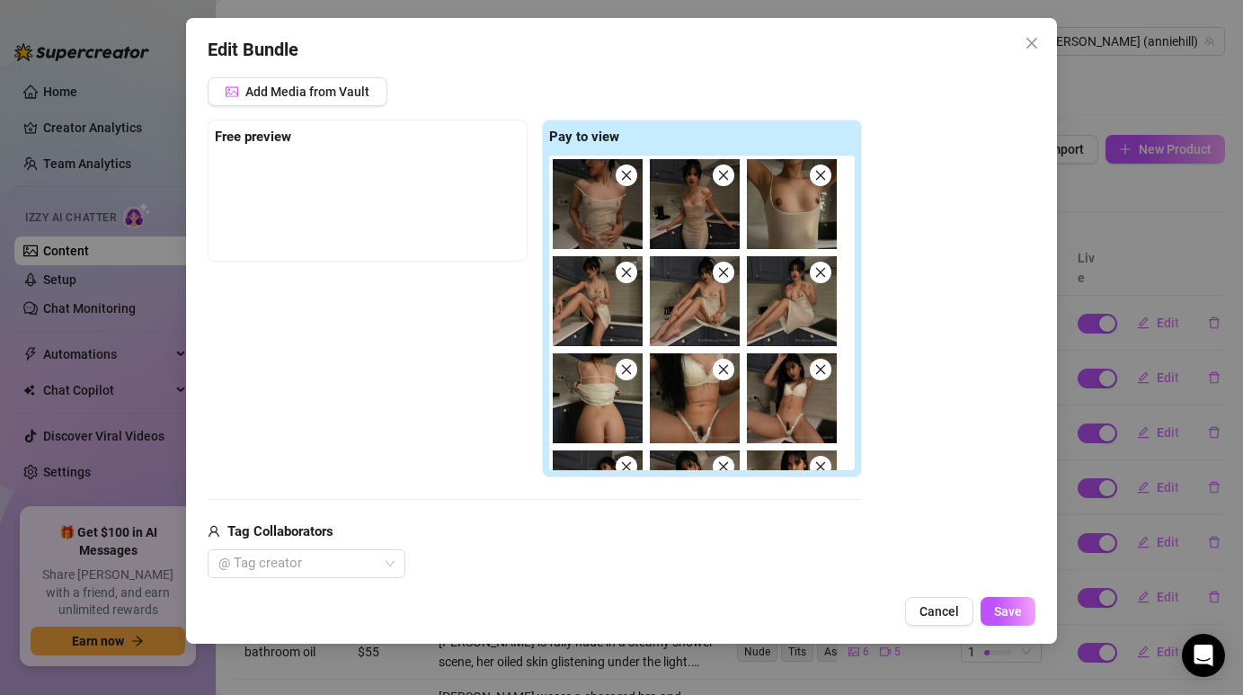
click at [630, 177] on icon "close" at bounding box center [626, 175] width 13 height 13
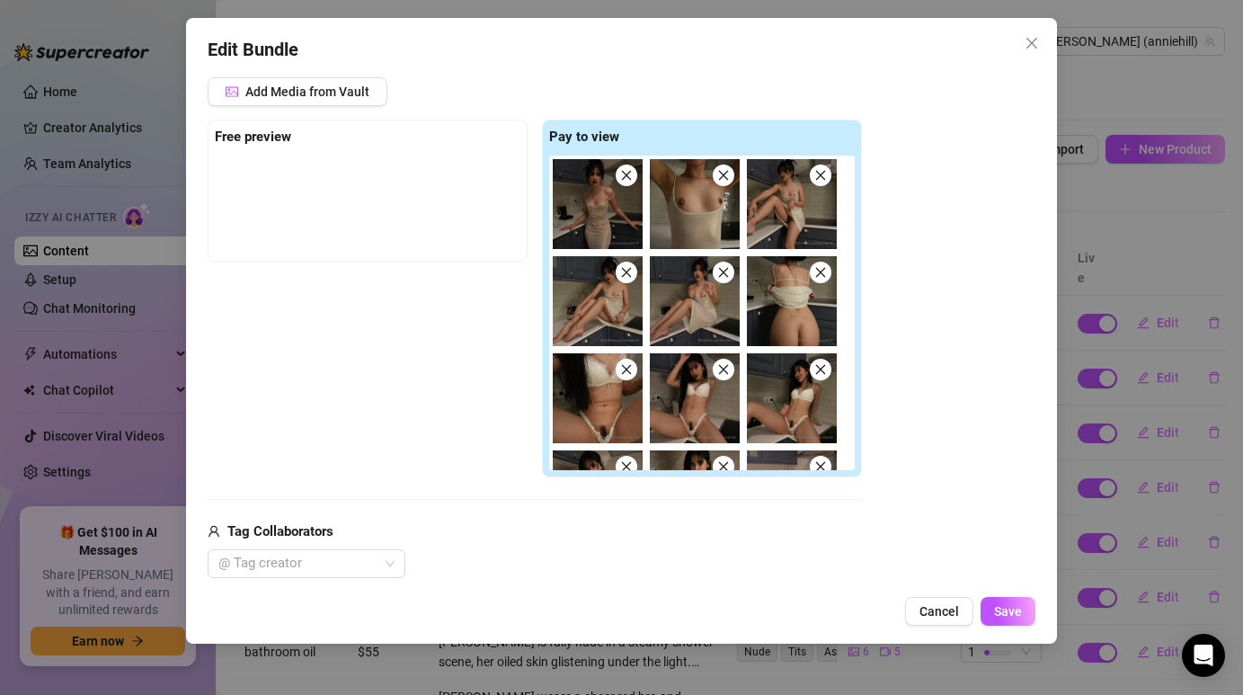
click at [630, 177] on icon "close" at bounding box center [626, 175] width 13 height 13
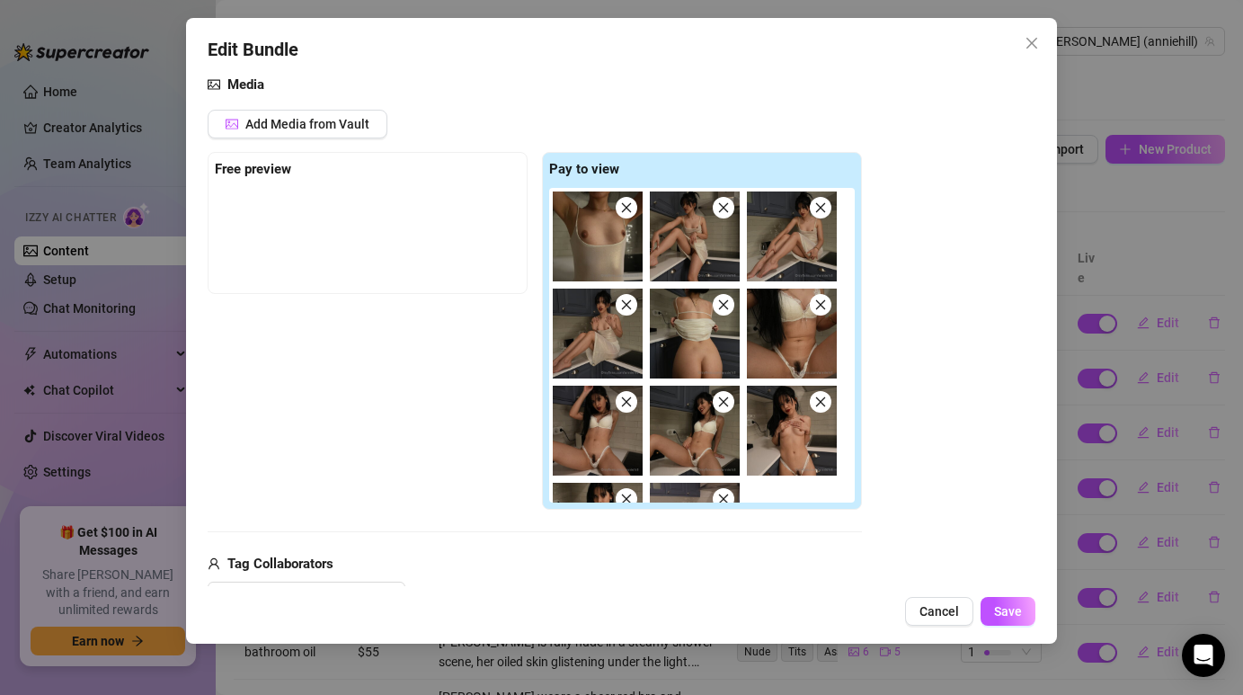
scroll to position [174, 0]
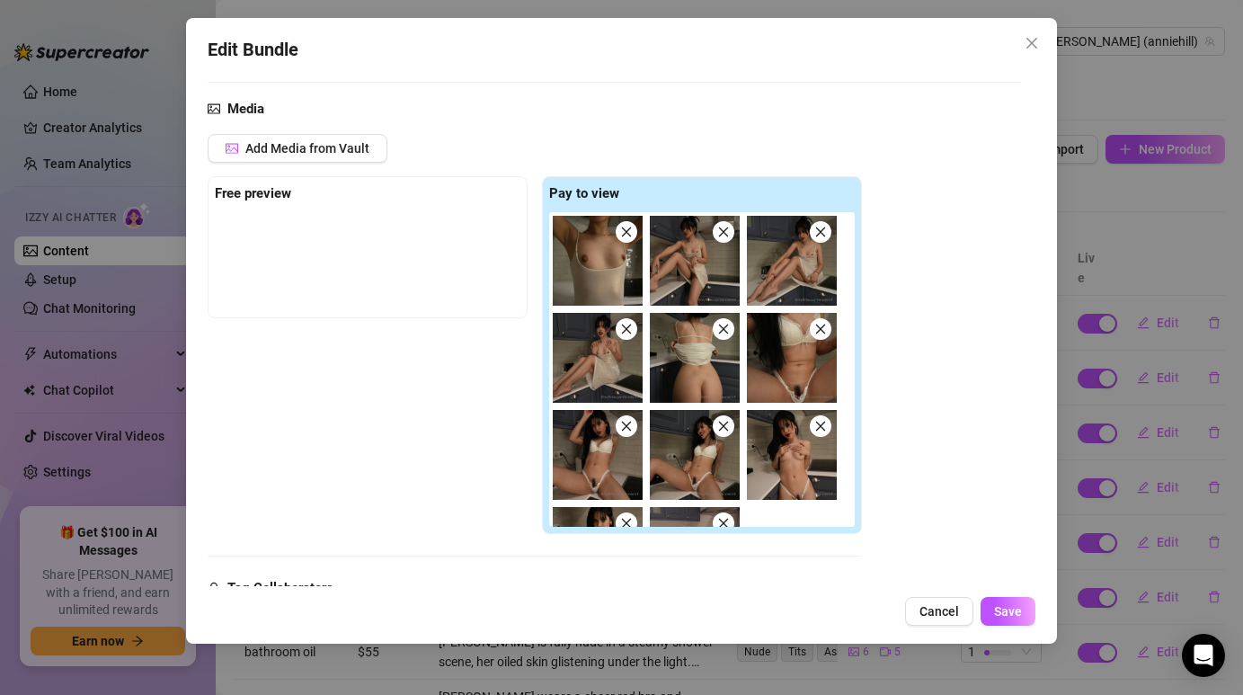
click at [630, 332] on icon "close" at bounding box center [627, 328] width 10 height 10
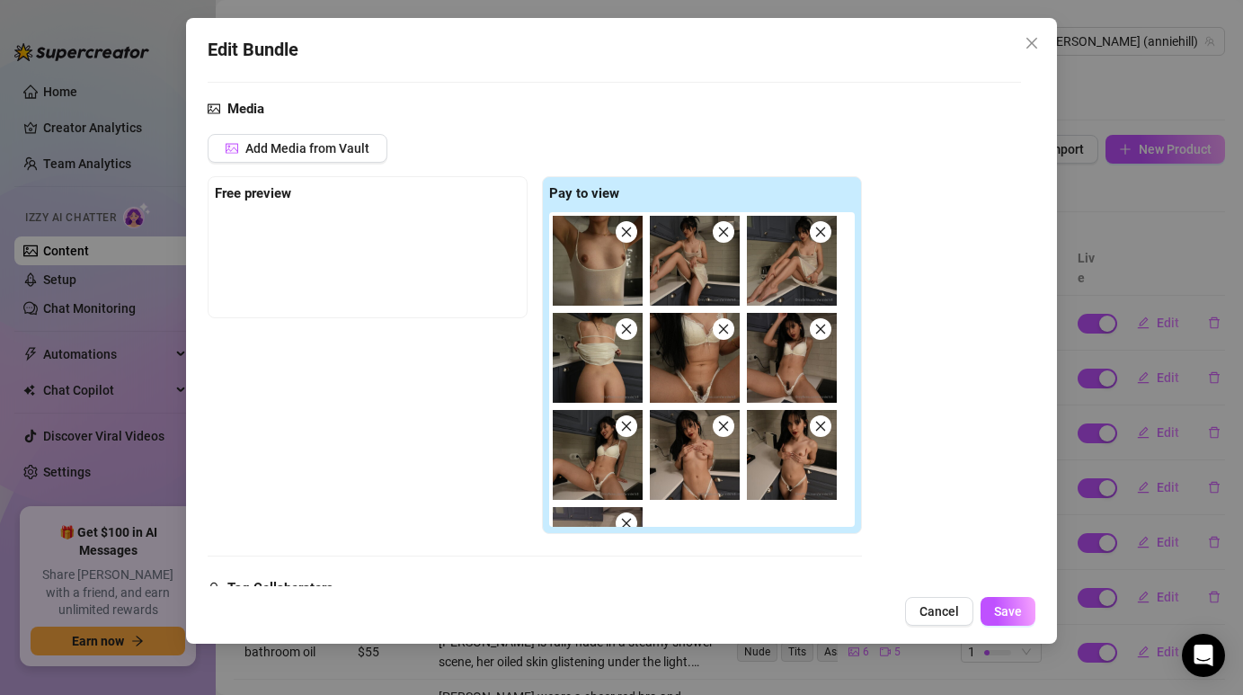
click at [620, 330] on icon "close" at bounding box center [626, 329] width 13 height 13
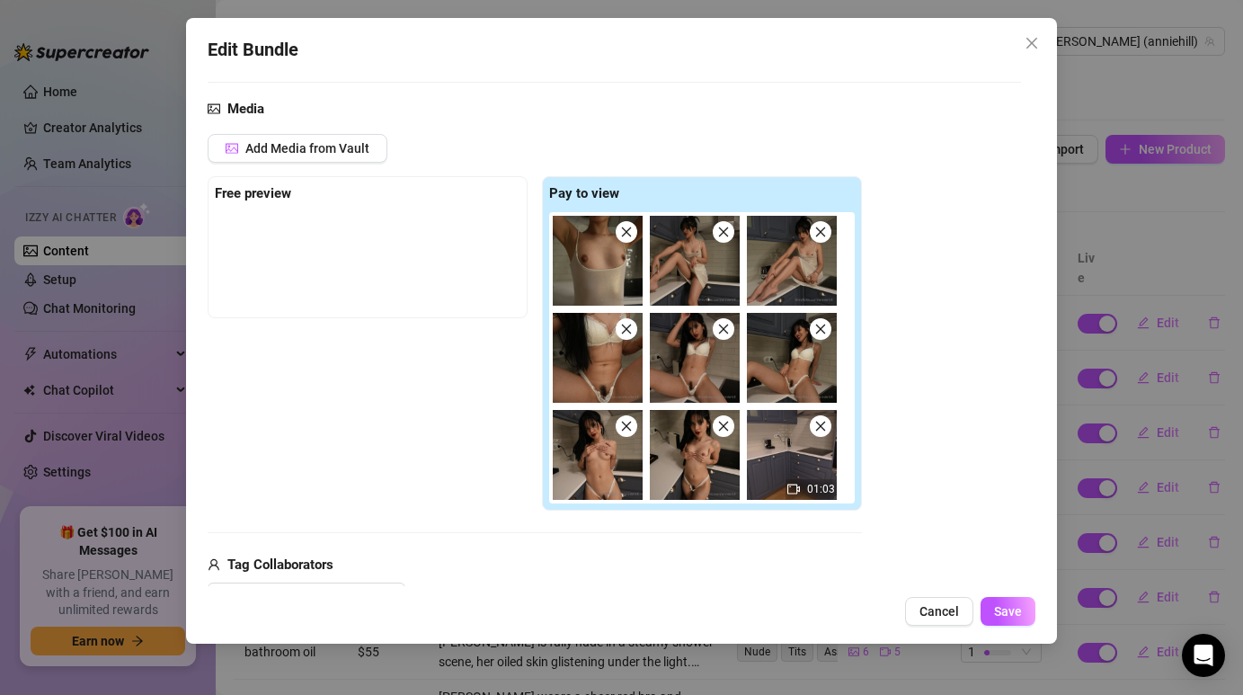
click at [629, 227] on icon "close" at bounding box center [626, 232] width 13 height 13
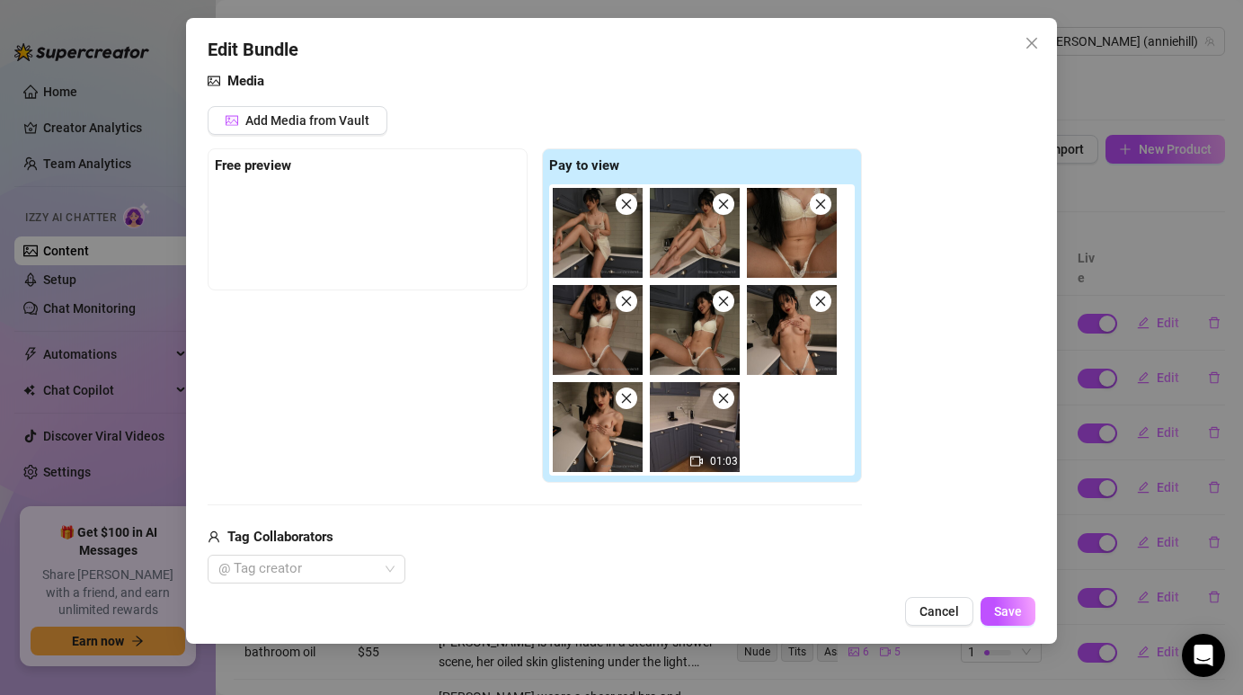
scroll to position [210, 0]
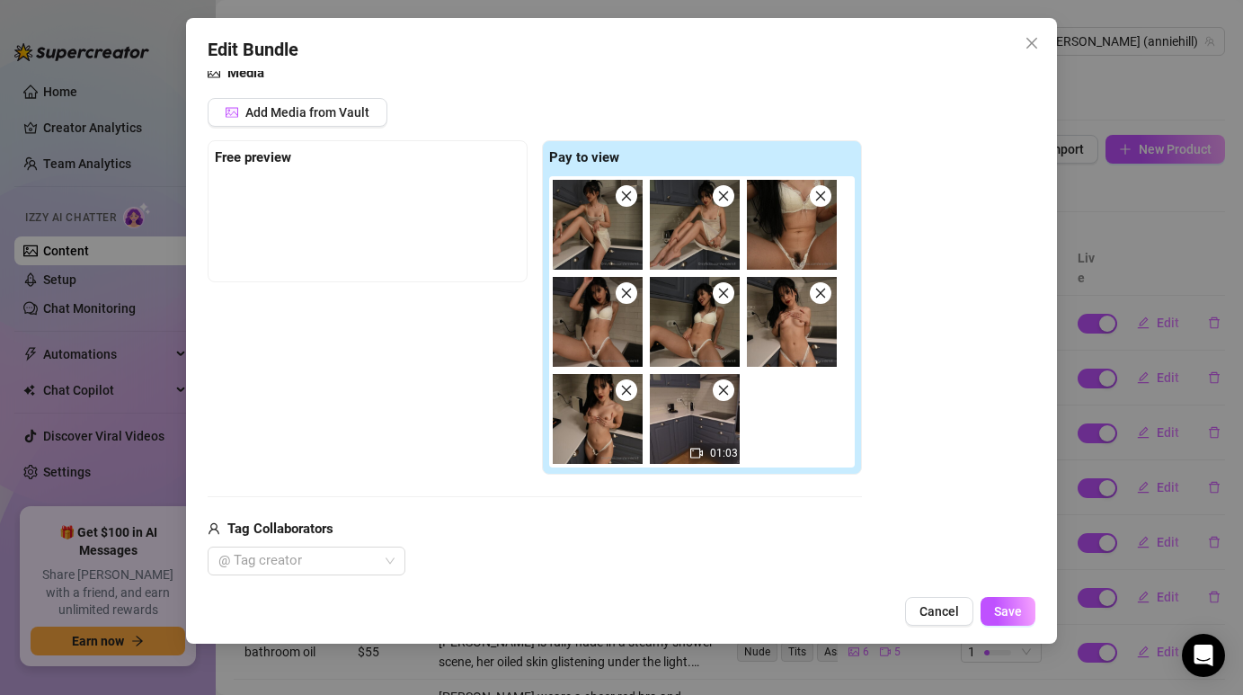
click at [729, 192] on icon "close" at bounding box center [723, 196] width 13 height 13
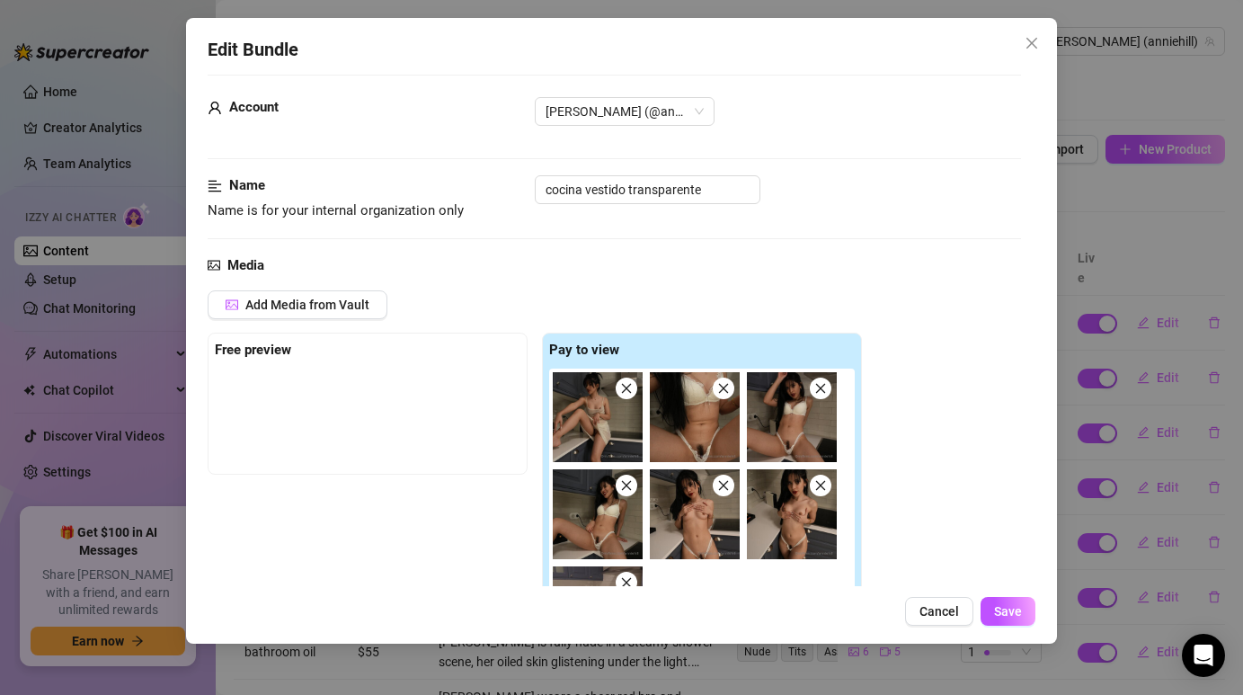
scroll to position [0, 0]
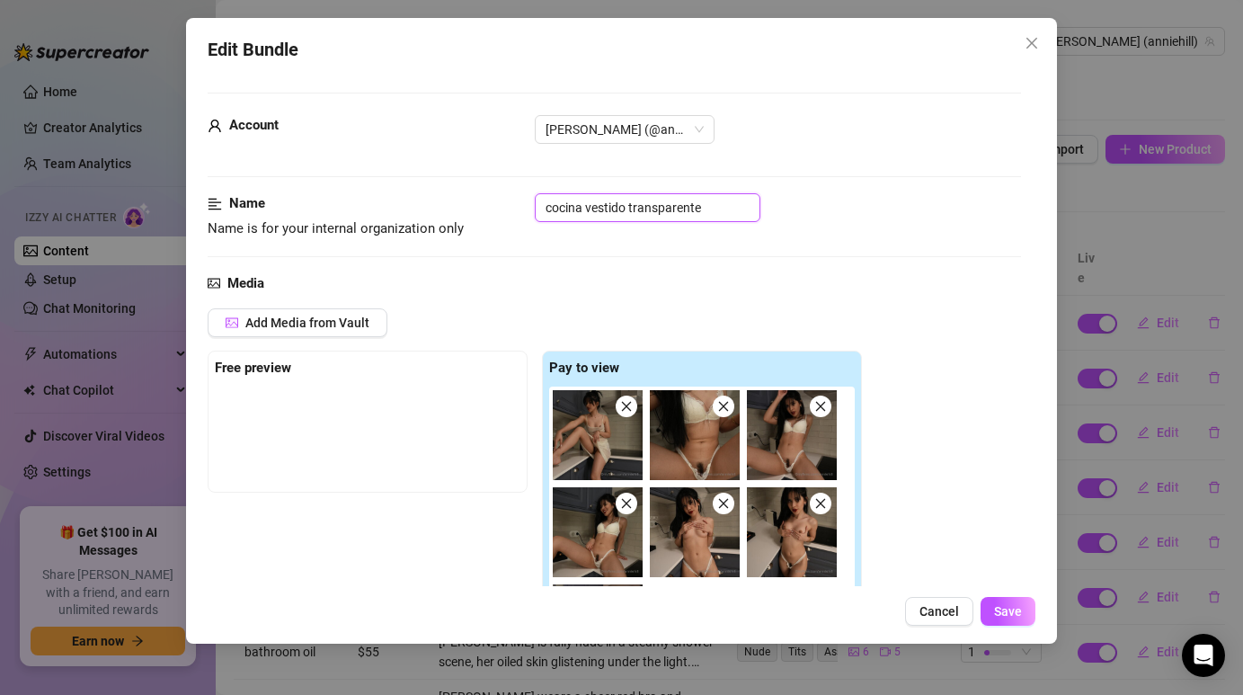
click at [720, 211] on input "cocina vestido transparente" at bounding box center [648, 207] width 226 height 29
type input "cocina vestido transparente 2"
click at [733, 293] on div "Media" at bounding box center [614, 284] width 812 height 22
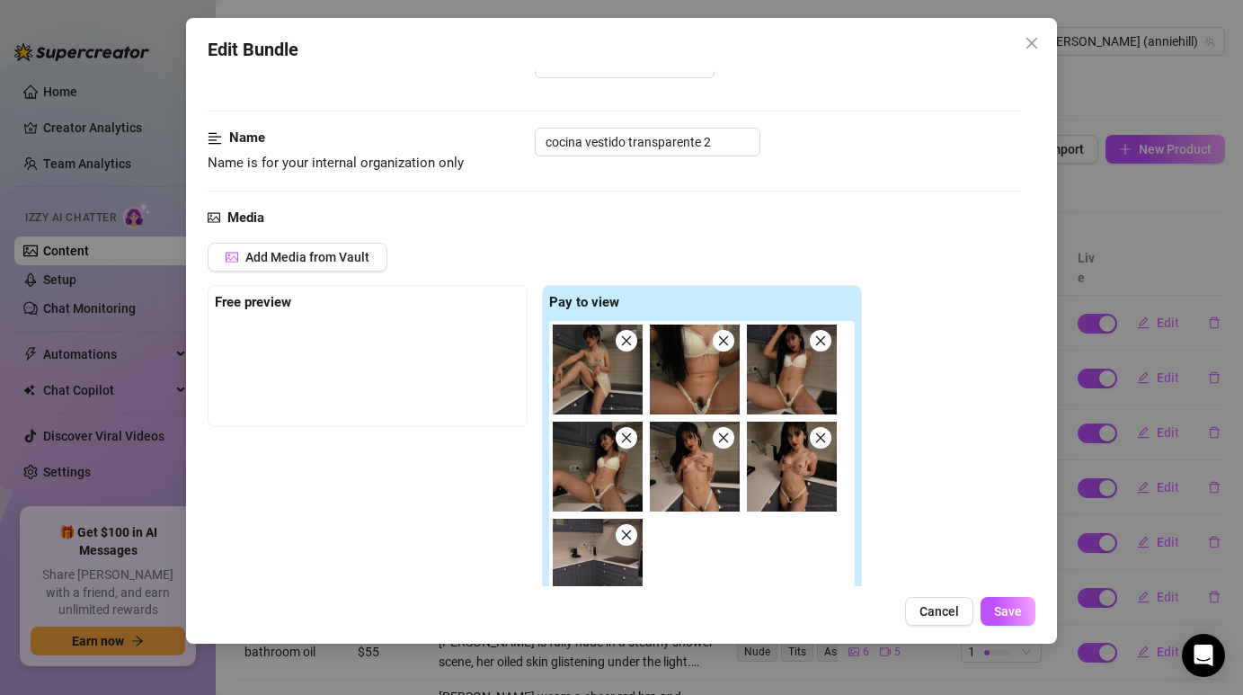
scroll to position [114, 0]
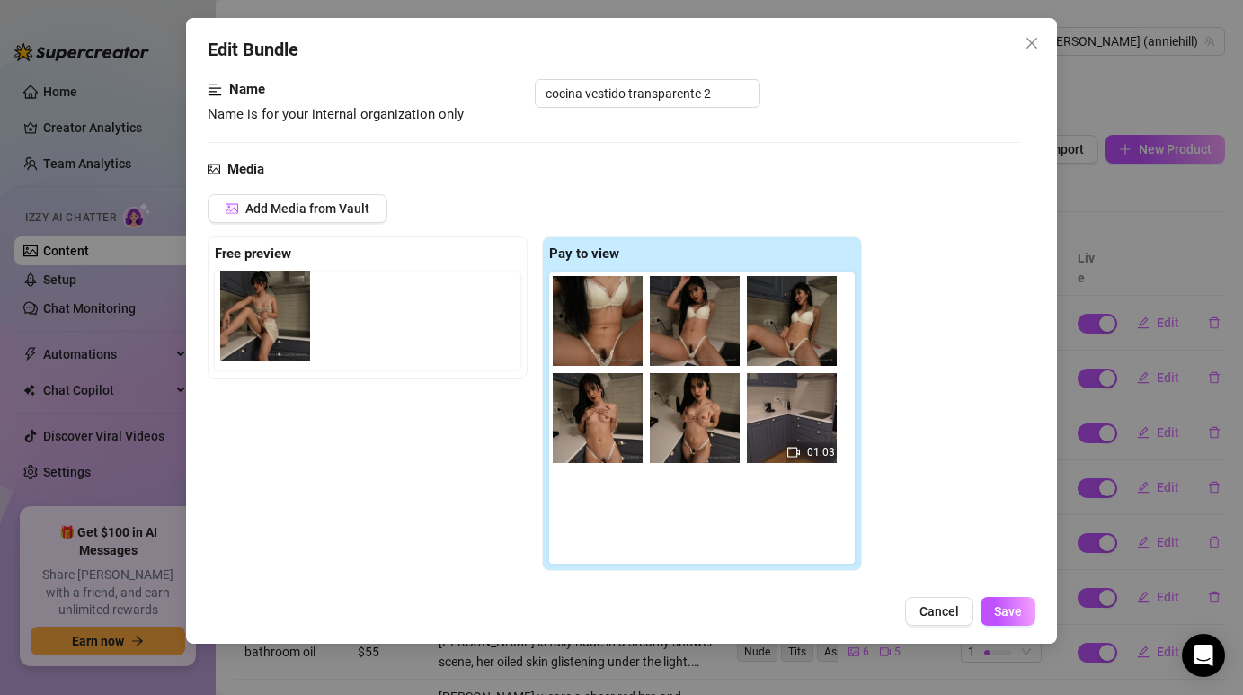
drag, startPoint x: 589, startPoint y: 306, endPoint x: 253, endPoint y: 302, distance: 336.1
click at [253, 301] on div "Free preview Pay to view 01:03" at bounding box center [535, 403] width 654 height 334
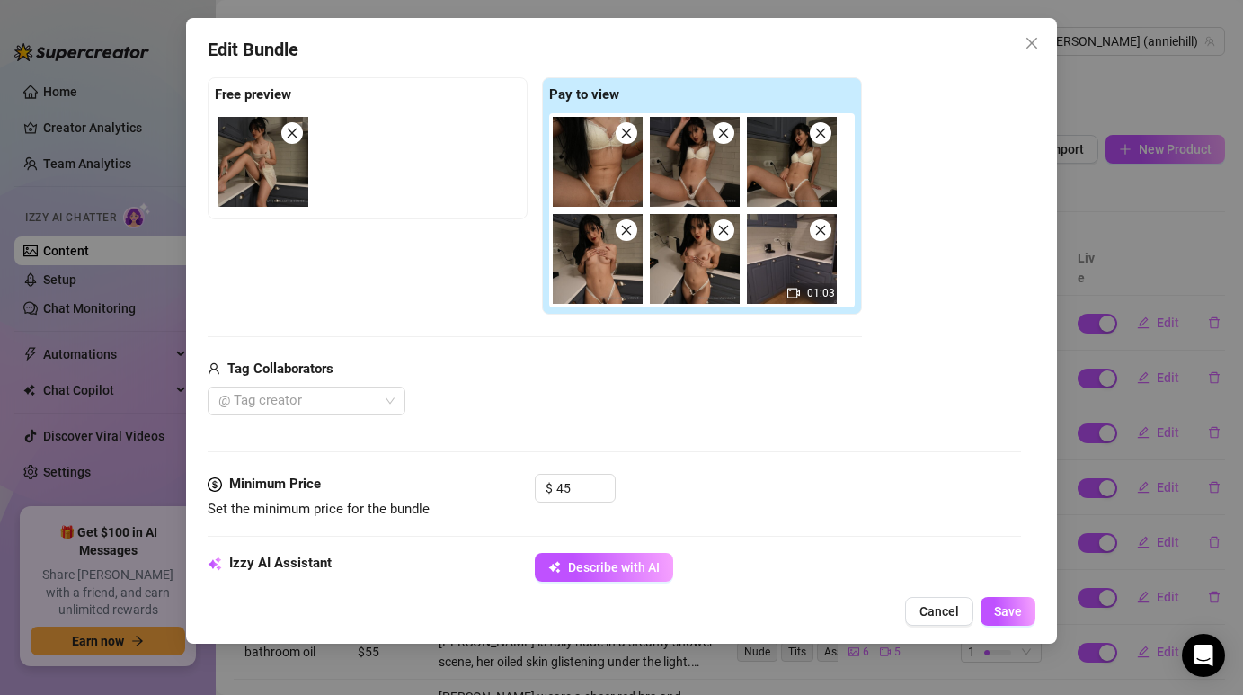
scroll to position [295, 0]
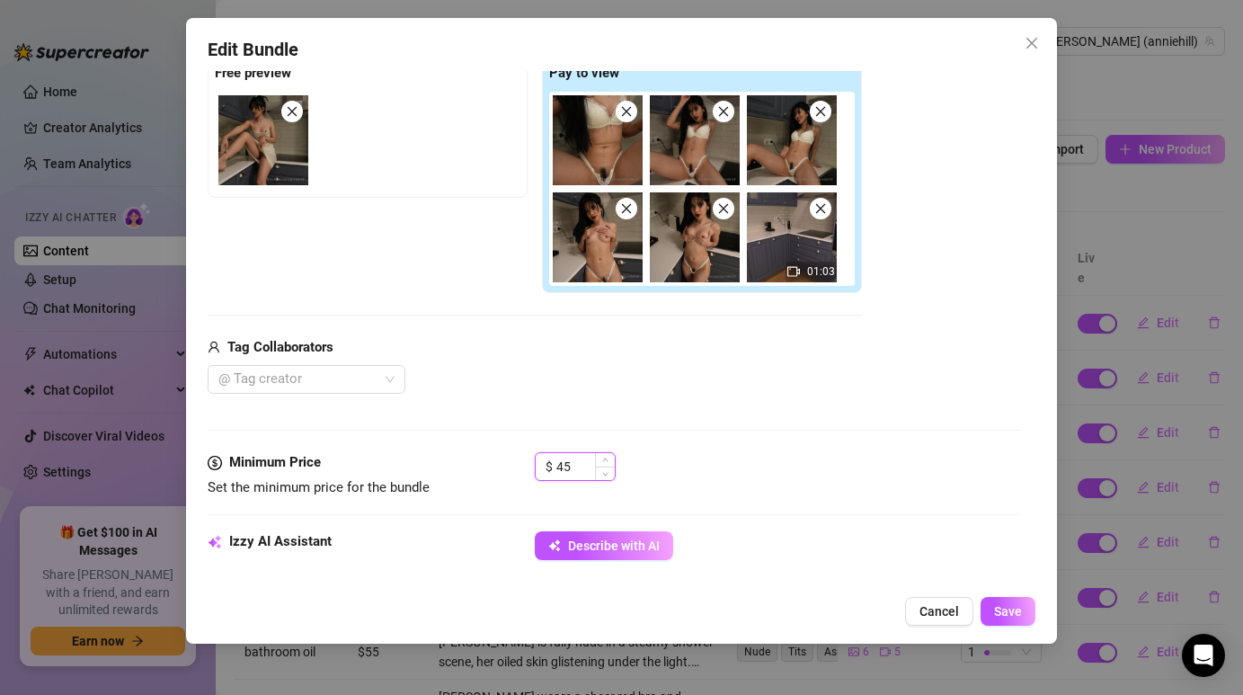
click at [583, 469] on input "45" at bounding box center [585, 466] width 58 height 27
type input "40"
click at [596, 434] on div "Media Add Media from Vault Free preview Pay to view 01:03 Tag Collaborators @ T…" at bounding box center [614, 215] width 812 height 474
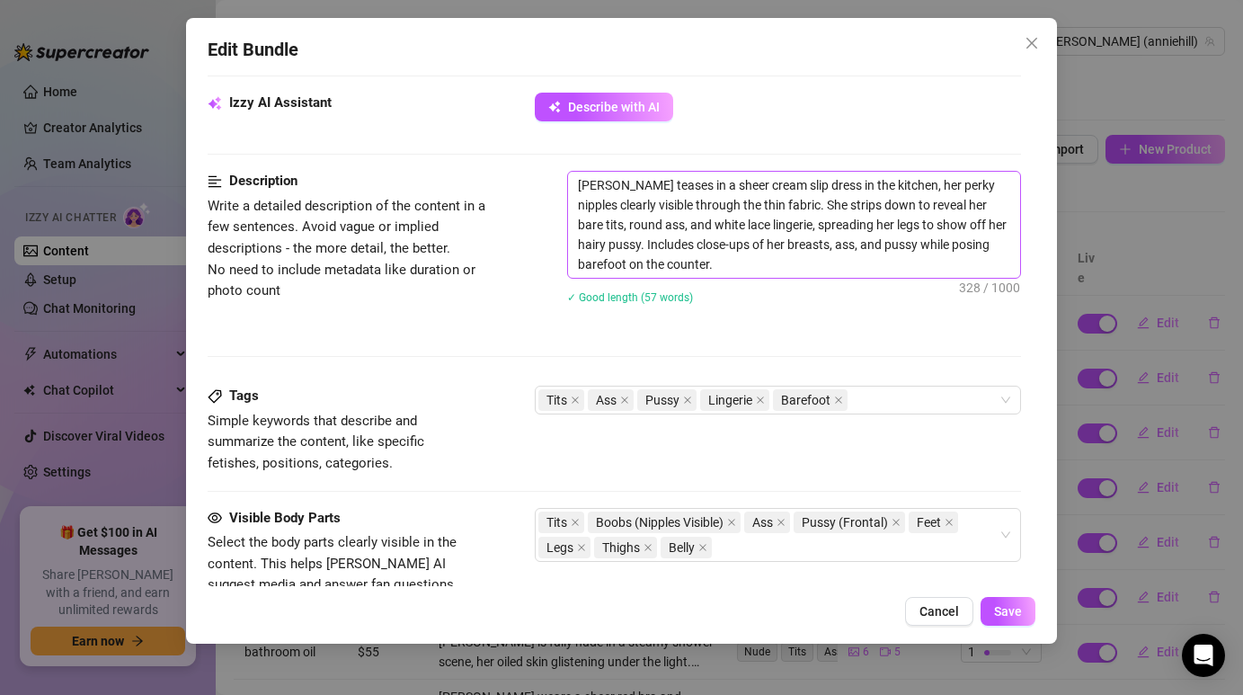
scroll to position [731, 0]
drag, startPoint x: 722, startPoint y: 271, endPoint x: 574, endPoint y: 191, distance: 168.5
click at [574, 191] on textarea "[PERSON_NAME] teases in a sheer cream slip dress in the kitchen, her perky nipp…" at bounding box center [793, 226] width 451 height 106
type textarea "Describe the content (media) in a few sentences"
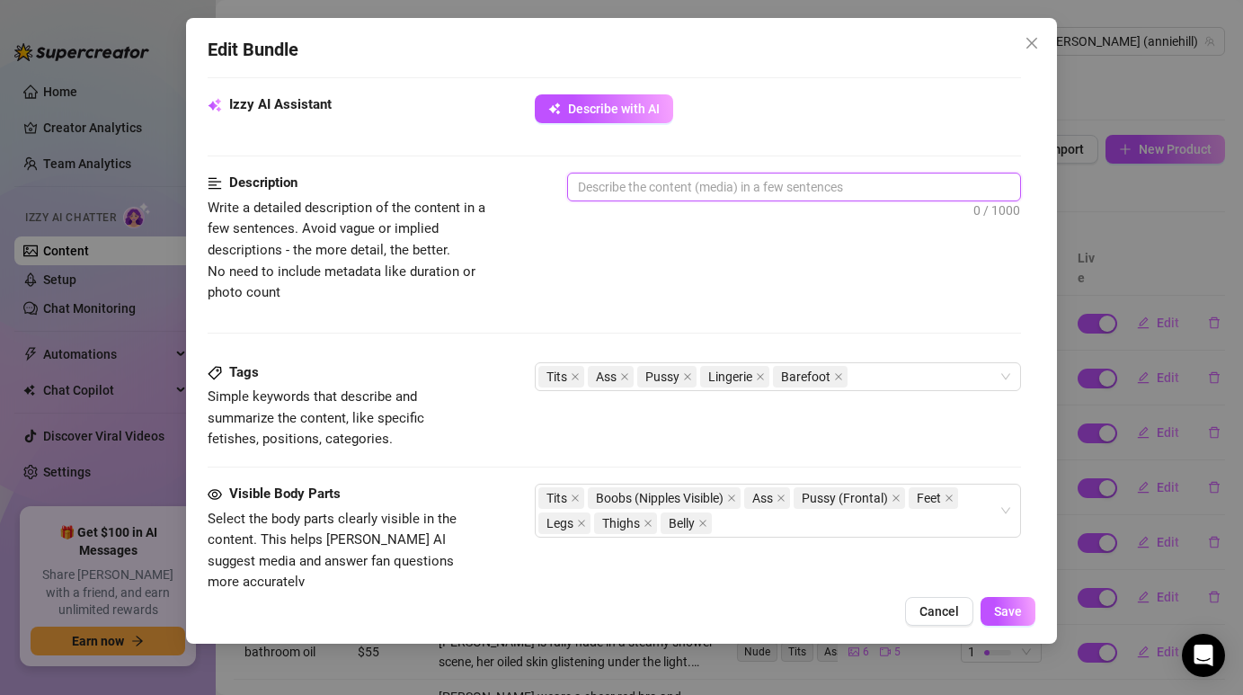
paste textarea "[PERSON_NAME] teases in a sheer cream slip dress in the kitchen, her curves tem…"
type textarea "[PERSON_NAME] teases in a sheer cream slip dress in the kitchen, her curves tem…"
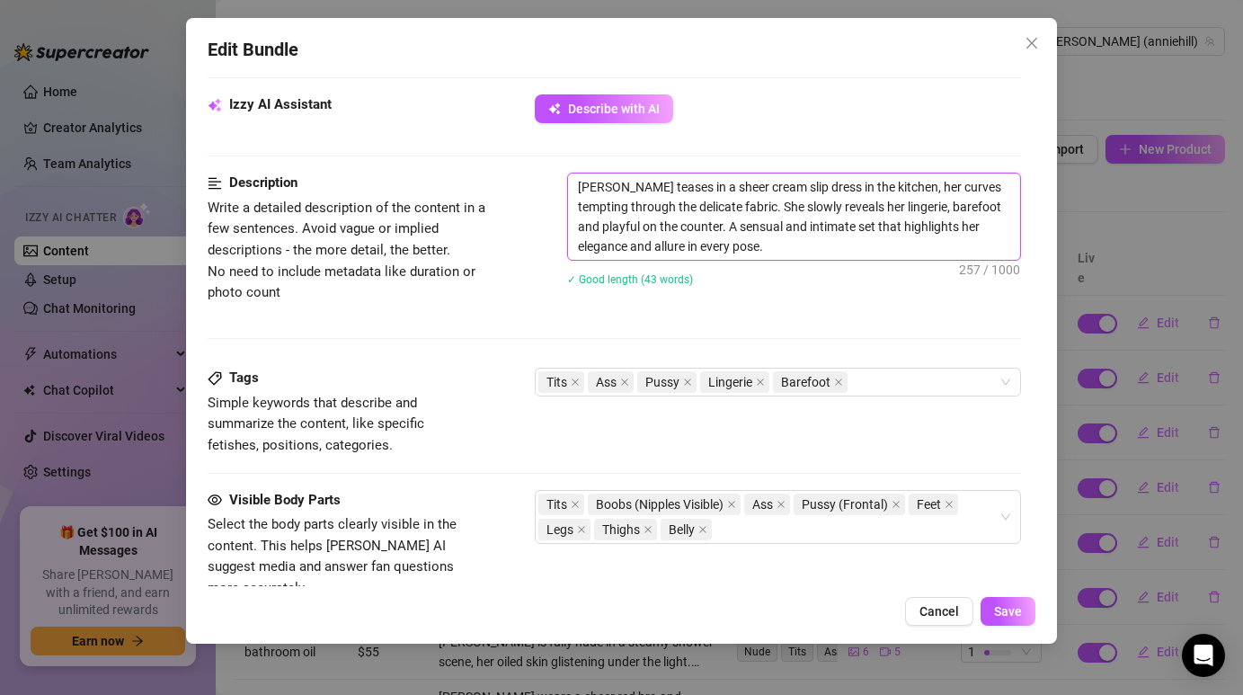
type textarea "[PERSON_NAME] teases in a sheer cream slip dress in the kitchen, her curves tem…"
click at [771, 285] on div "✓ Good length (43 words)" at bounding box center [793, 279] width 453 height 20
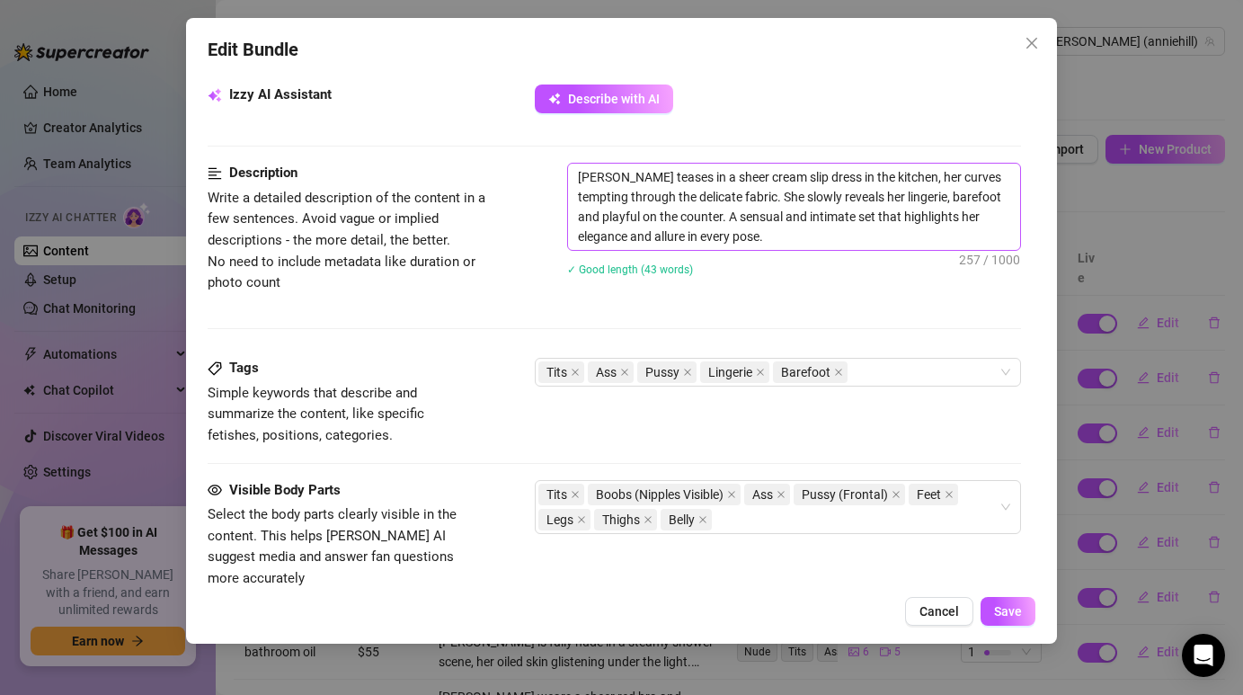
scroll to position [762, 0]
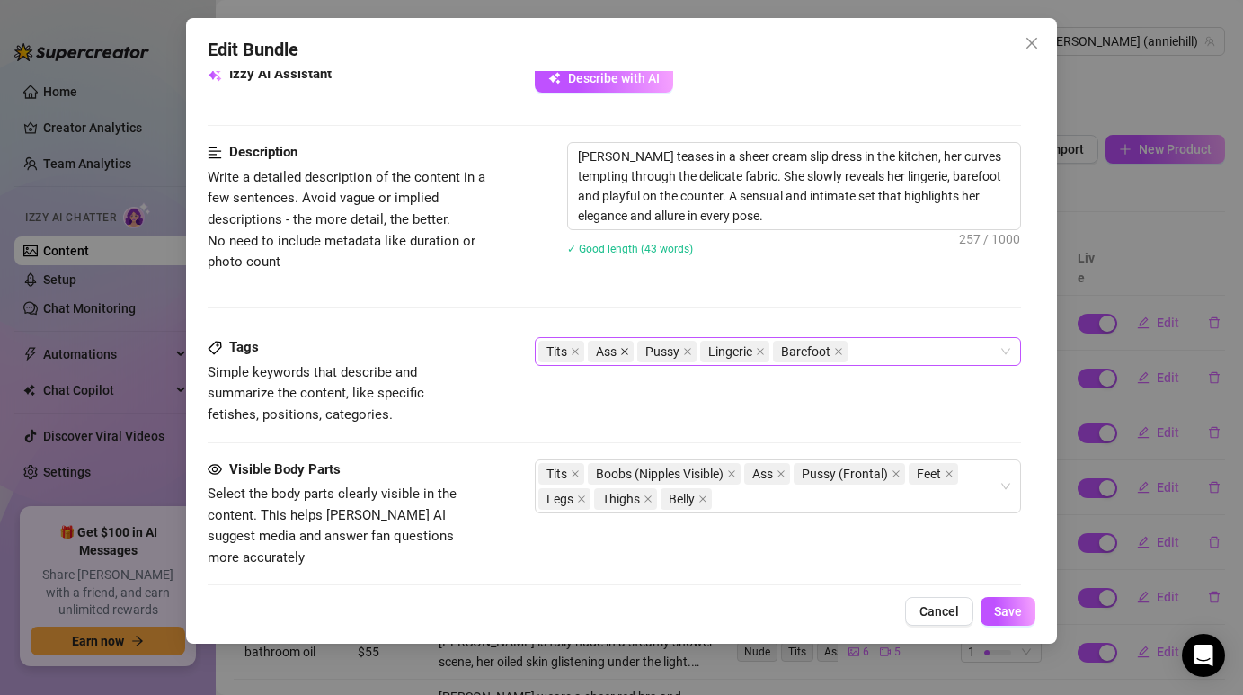
click at [628, 351] on icon "close" at bounding box center [624, 351] width 9 height 9
click at [711, 354] on icon "close" at bounding box center [710, 351] width 9 height 9
click at [712, 354] on icon "close" at bounding box center [716, 351] width 9 height 9
click at [711, 354] on div "Tits Pussy" at bounding box center [767, 351] width 459 height 25
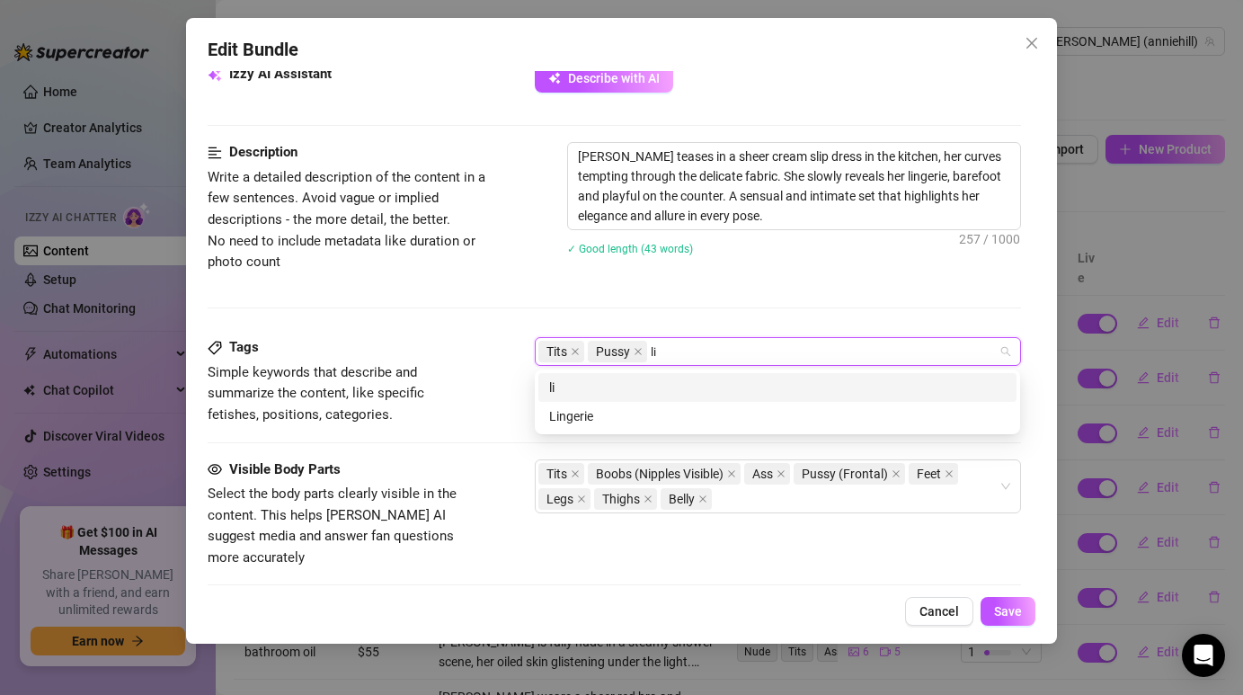
type input "l"
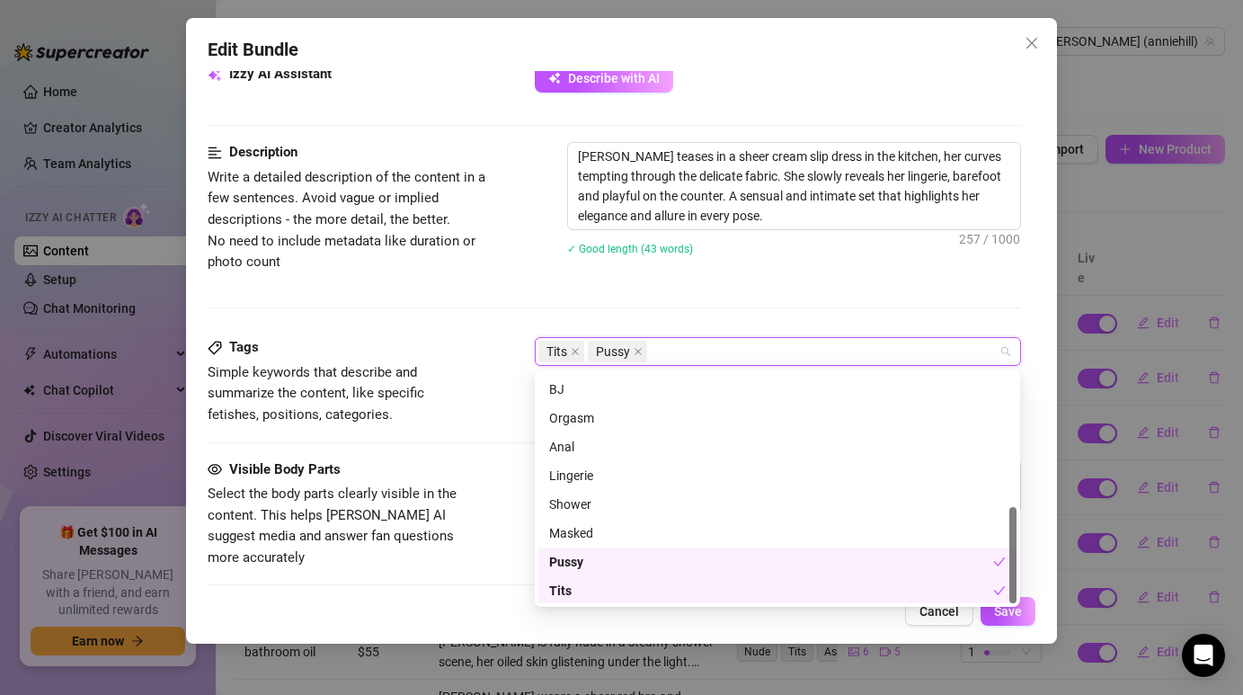
scroll to position [316, 0]
type input "o"
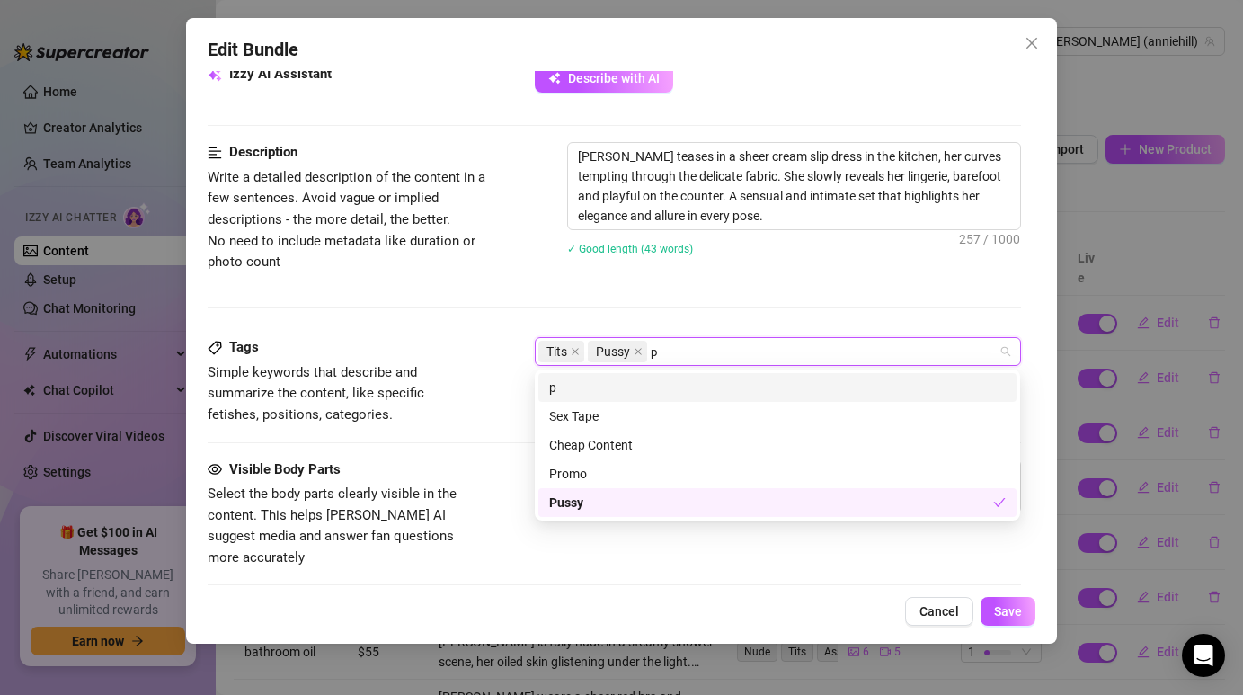
scroll to position [0, 0]
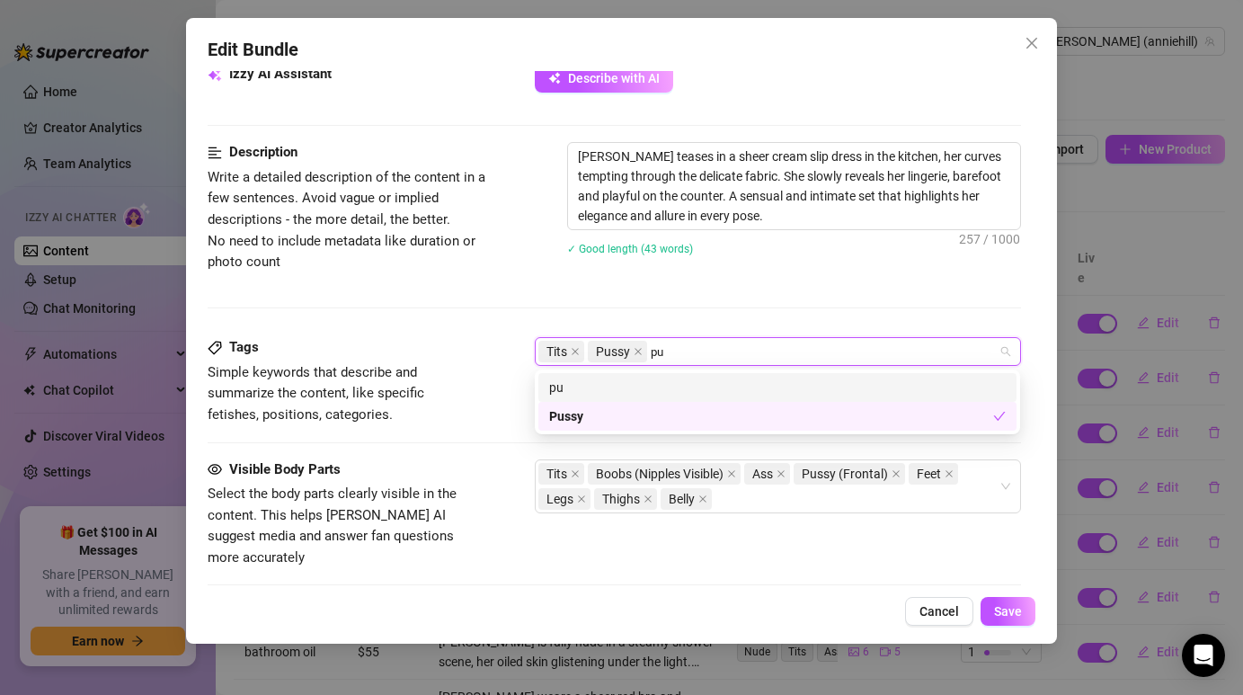
type input "p"
type input "lingerie"
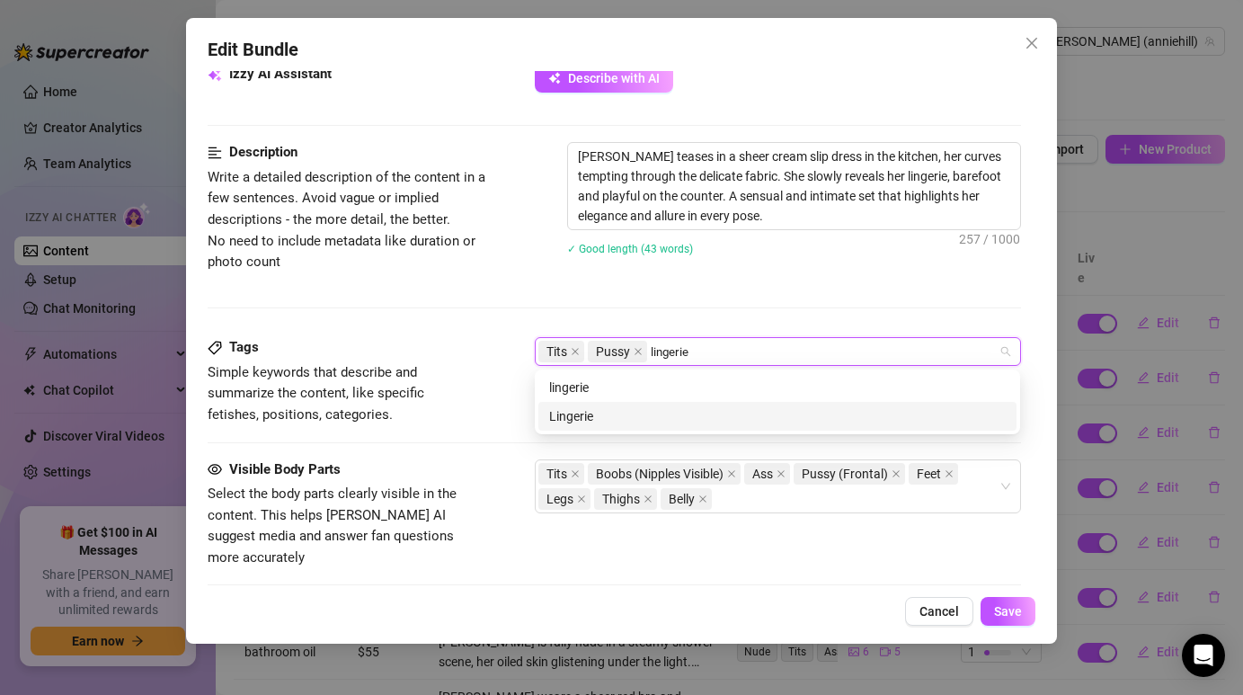
click at [584, 414] on div "Lingerie" at bounding box center [777, 416] width 456 height 20
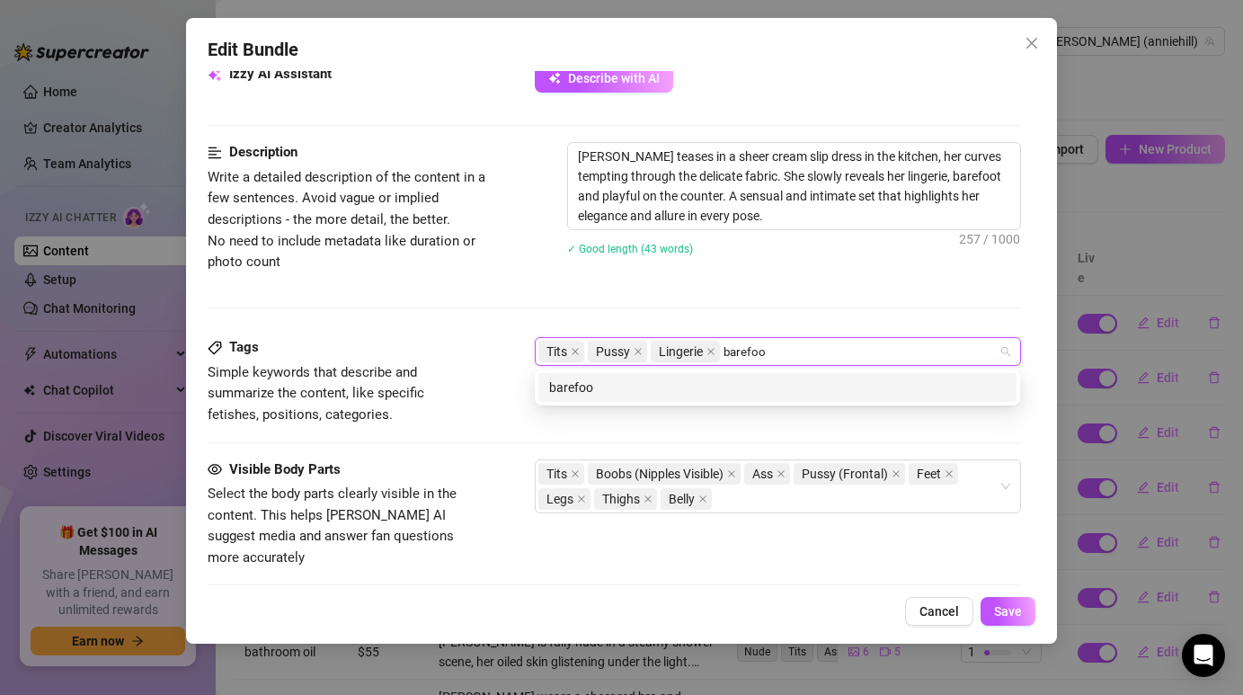
type input "barefoot"
click at [718, 386] on div "barefoot" at bounding box center [777, 387] width 456 height 20
type input "teasing"
type input "kitchen"
click at [693, 398] on div "kitchen" at bounding box center [777, 387] width 478 height 29
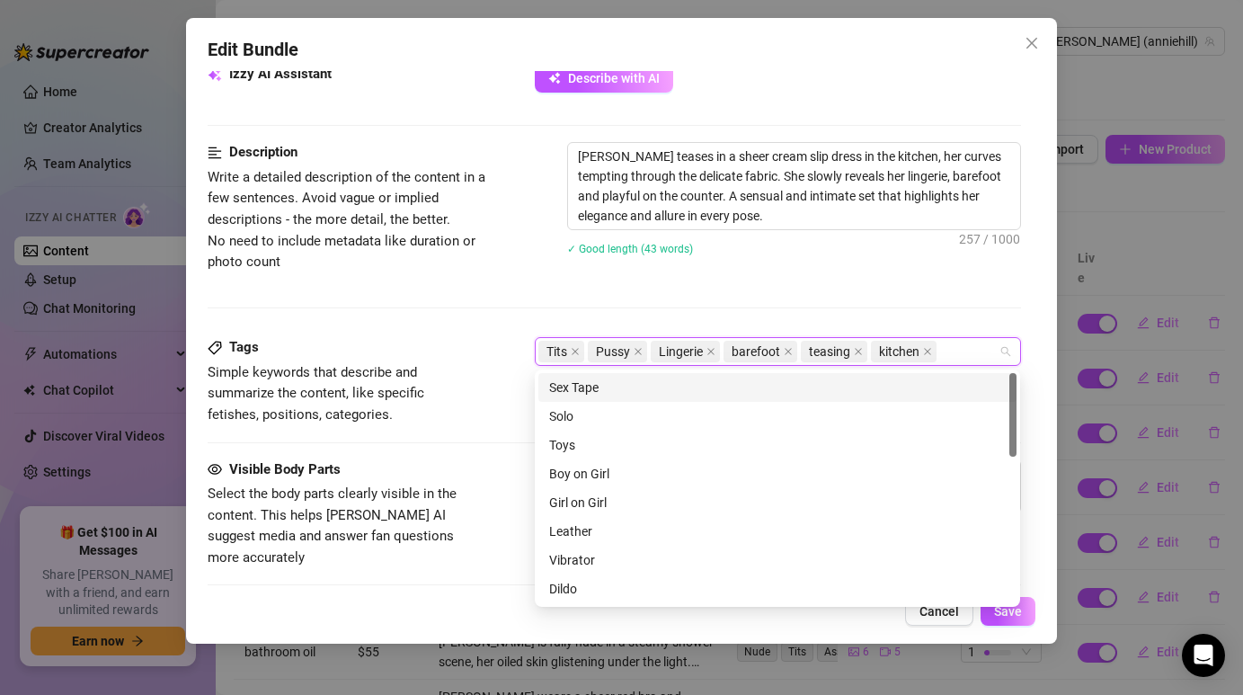
click at [672, 297] on div "Description Write a detailed description of the content in a few sentences. Avo…" at bounding box center [614, 239] width 812 height 195
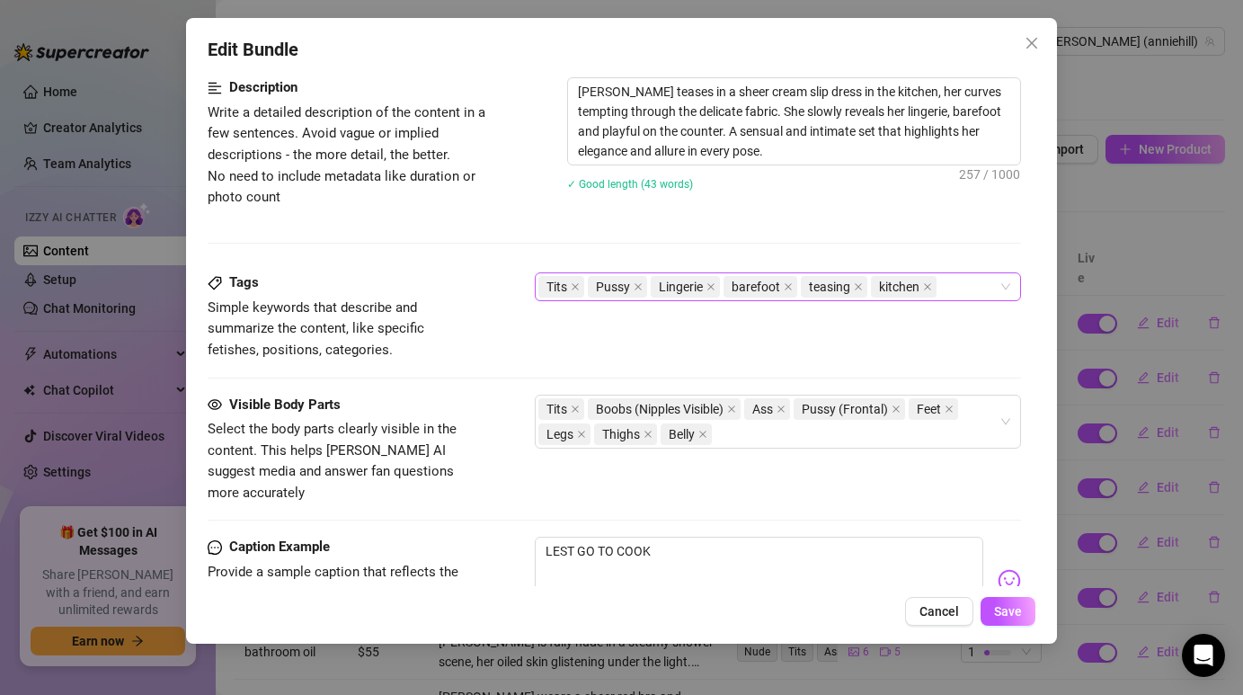
scroll to position [839, 0]
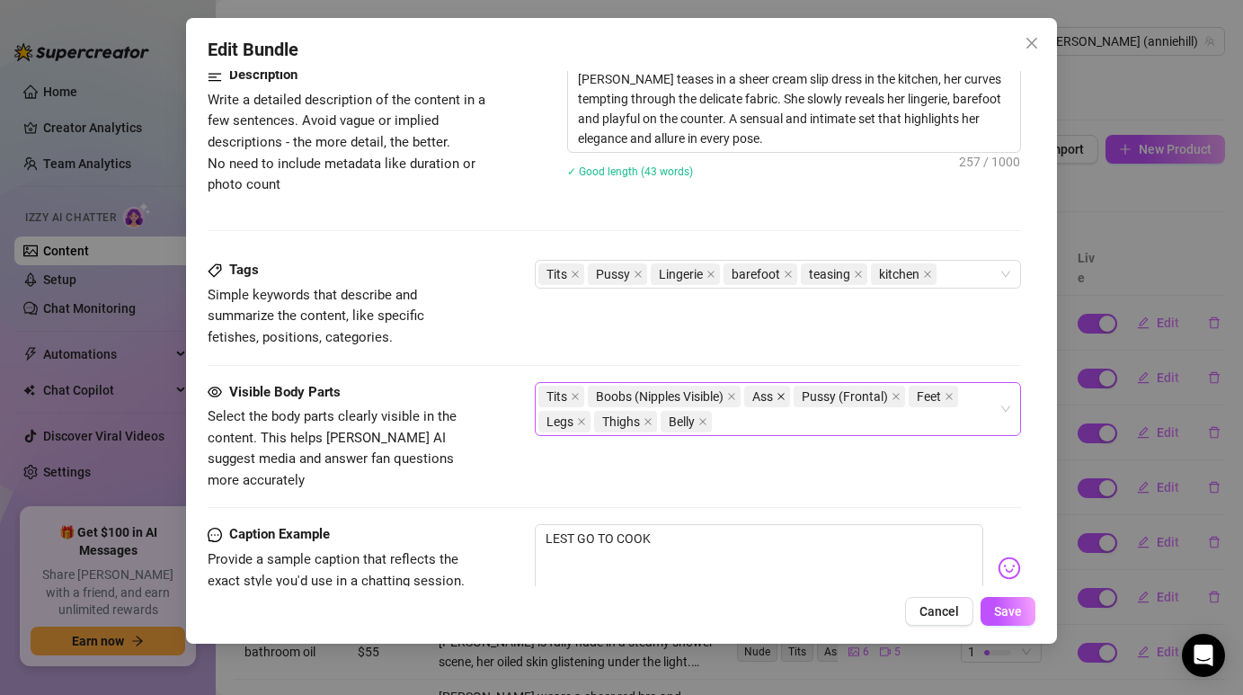
click at [785, 396] on icon "close" at bounding box center [780, 396] width 9 height 9
click at [722, 423] on div "Tits Boobs (Nipples Visible) Pussy (Frontal) Feet Legs Thighs Belly" at bounding box center [767, 409] width 459 height 50
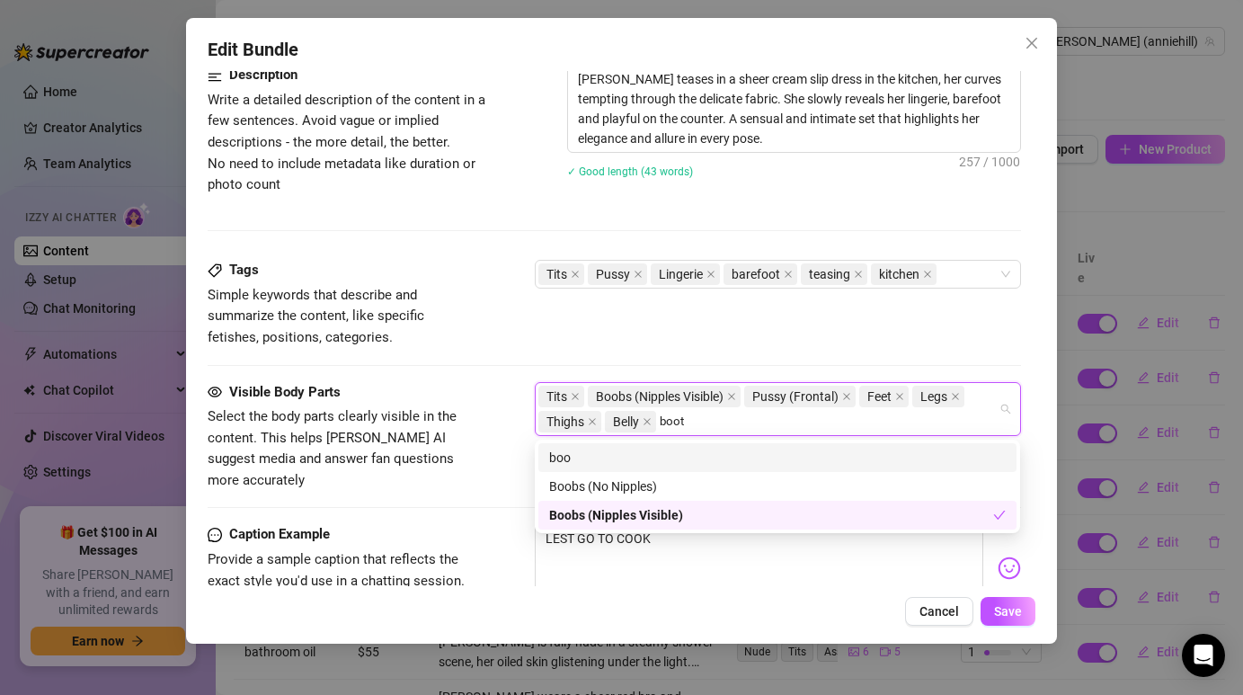
type input "booty"
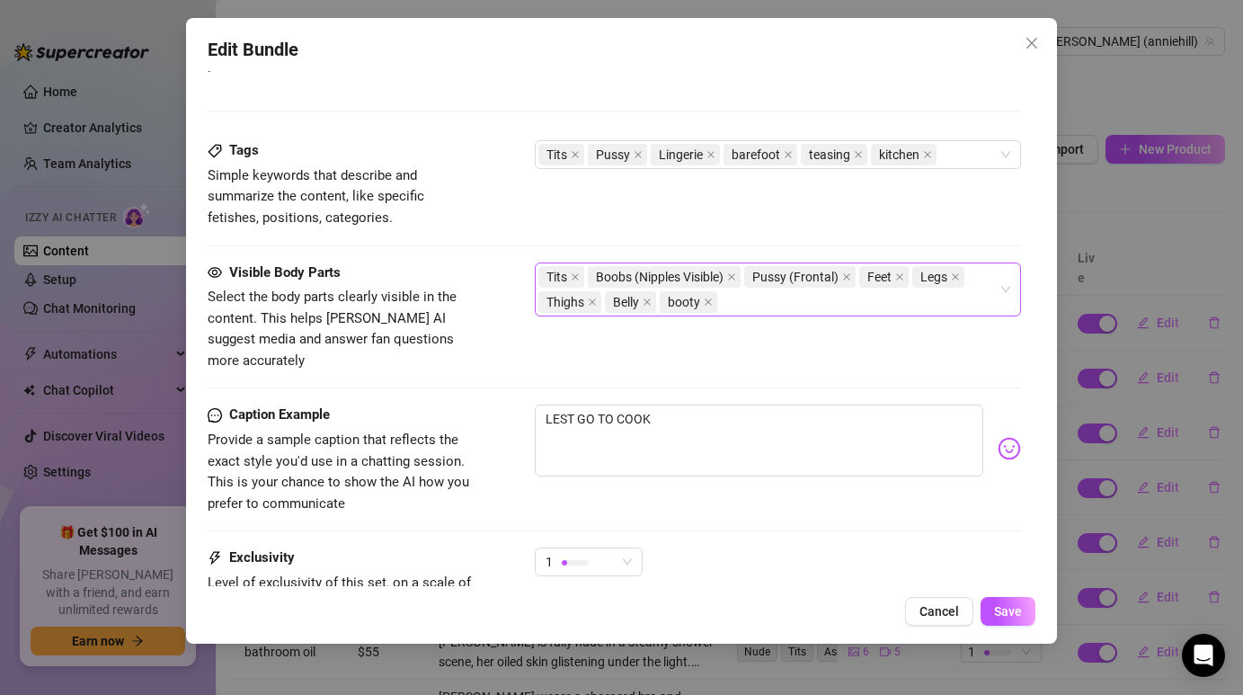
scroll to position [977, 0]
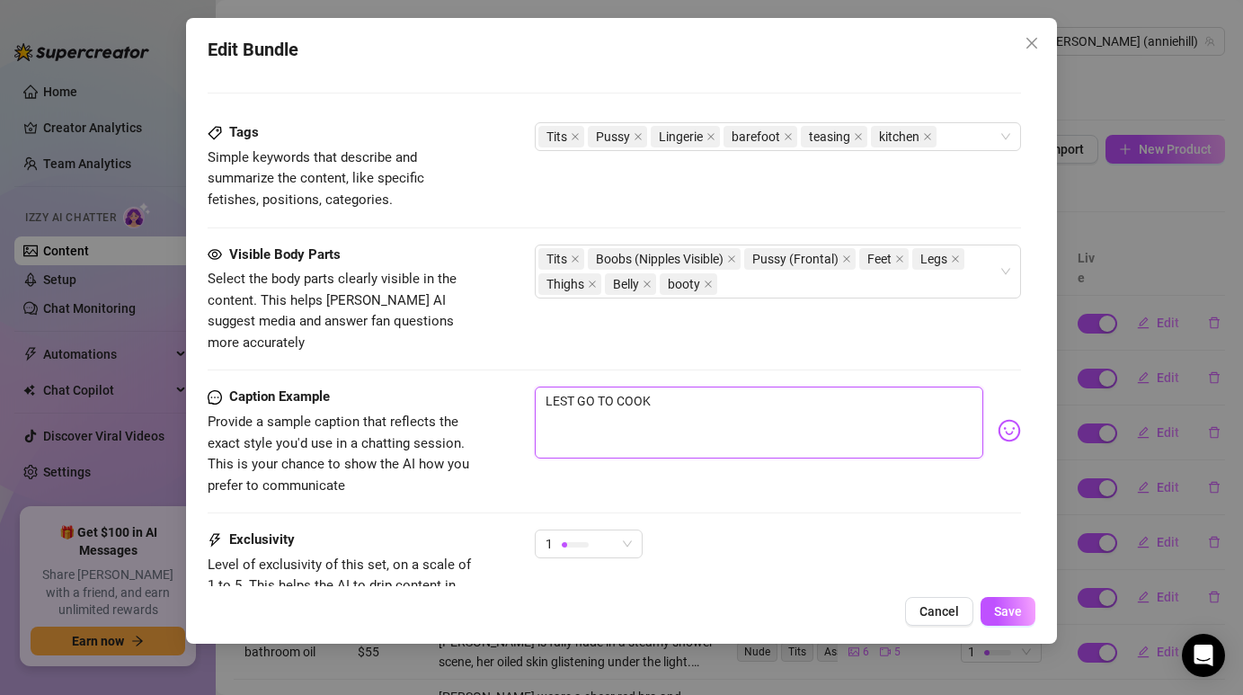
click at [669, 386] on textarea "LEST GO TO COOK" at bounding box center [758, 422] width 447 height 72
type textarea "Type your message here..."
paste textarea "“Caught playing in the kitchen… but this is just the beginning 🍷"
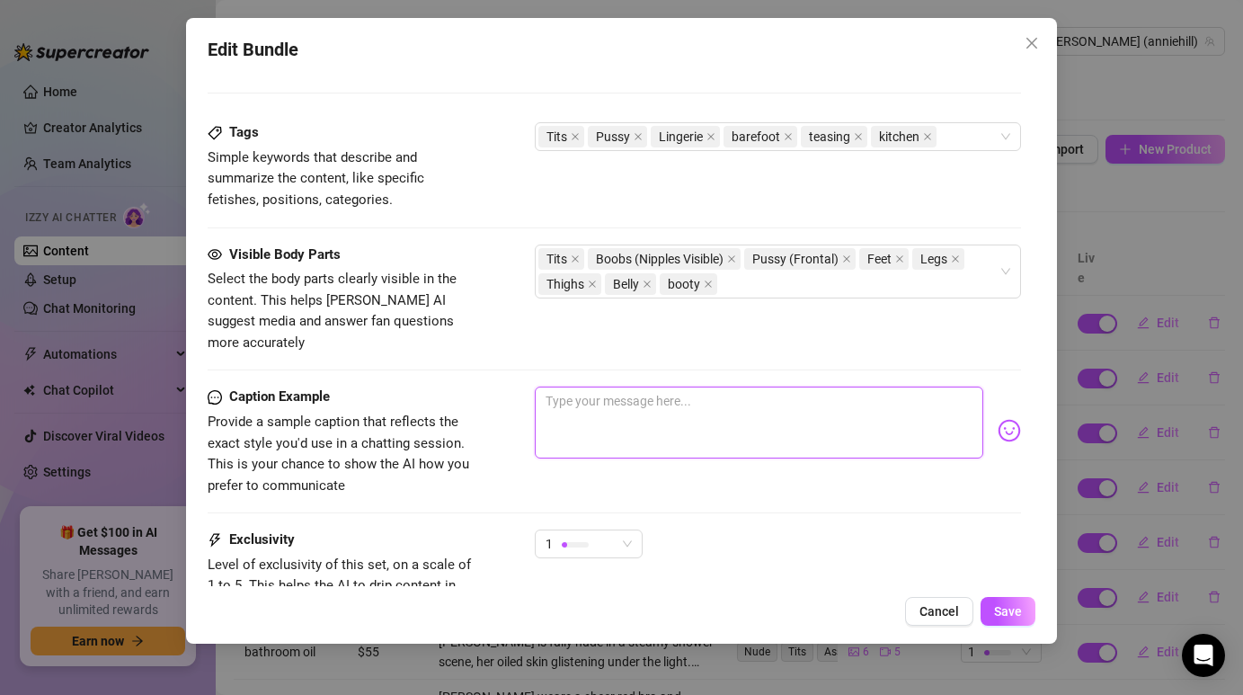
type textarea "“Caught playing in the kitchen… but this is just the beginning 🍷"
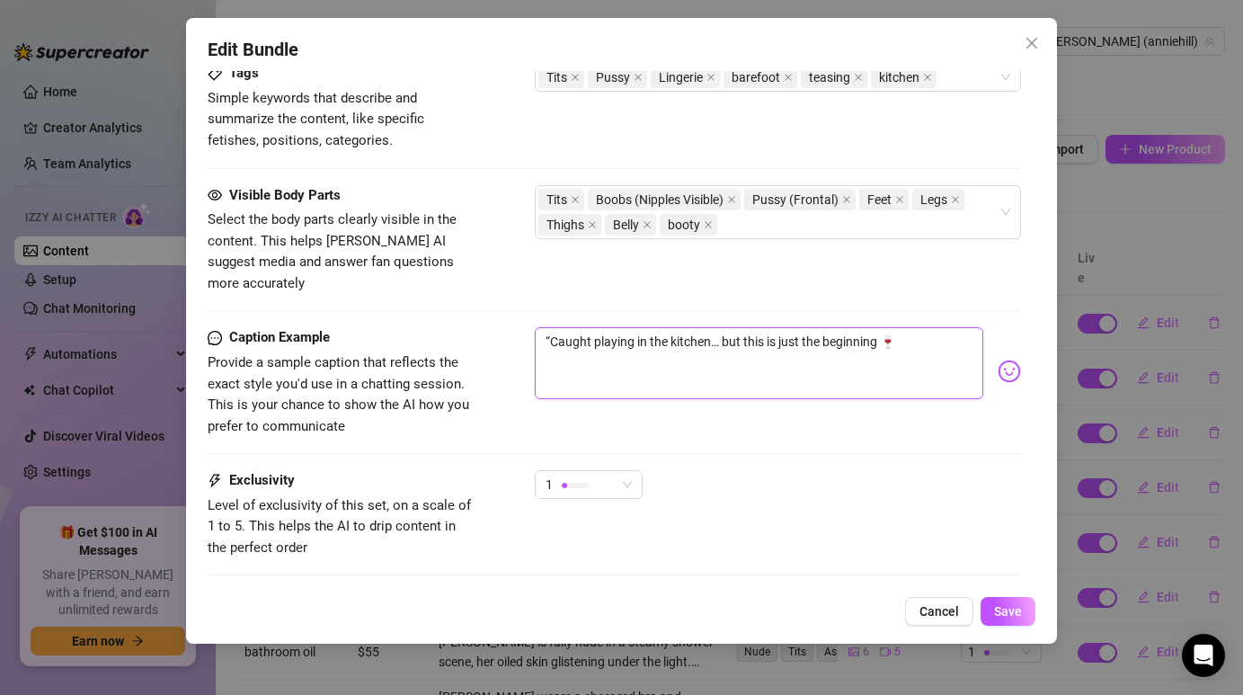
scroll to position [1040, 0]
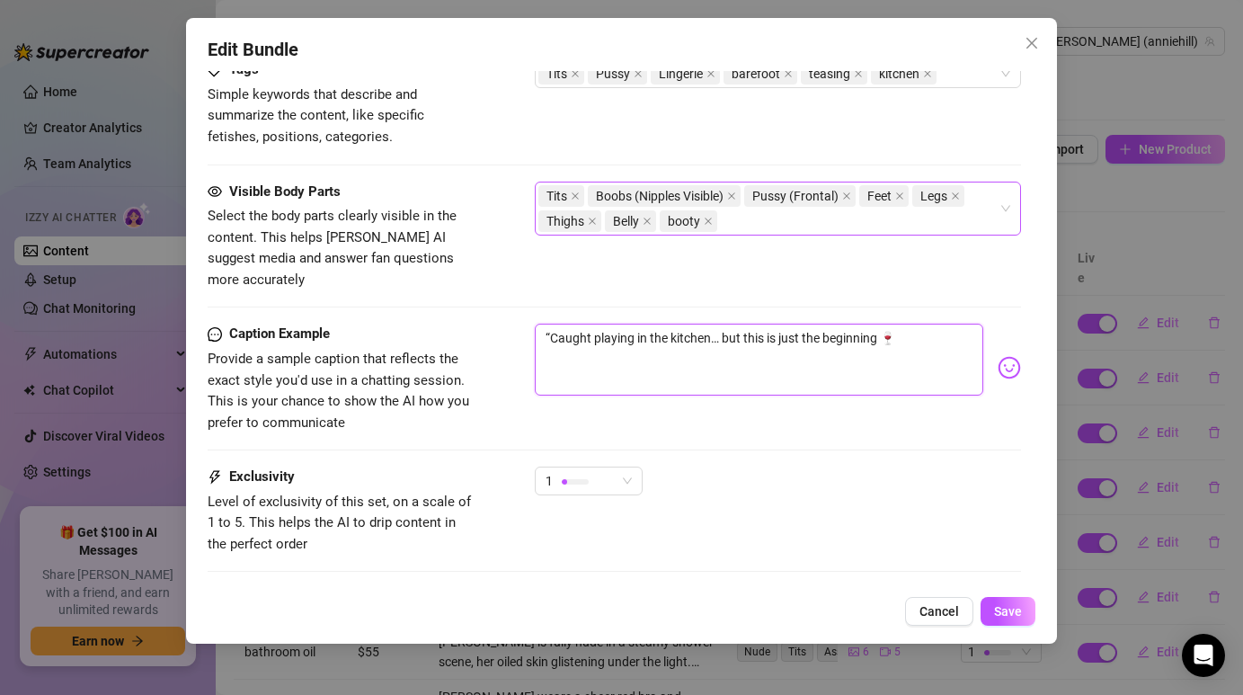
click at [758, 222] on div "Tits Boobs (Nipples Visible) Pussy (Frontal) Feet Legs Thighs Belly booty" at bounding box center [767, 208] width 459 height 50
type textarea "“Caught playing in the kitchen… but this is just the beginning 🍷"
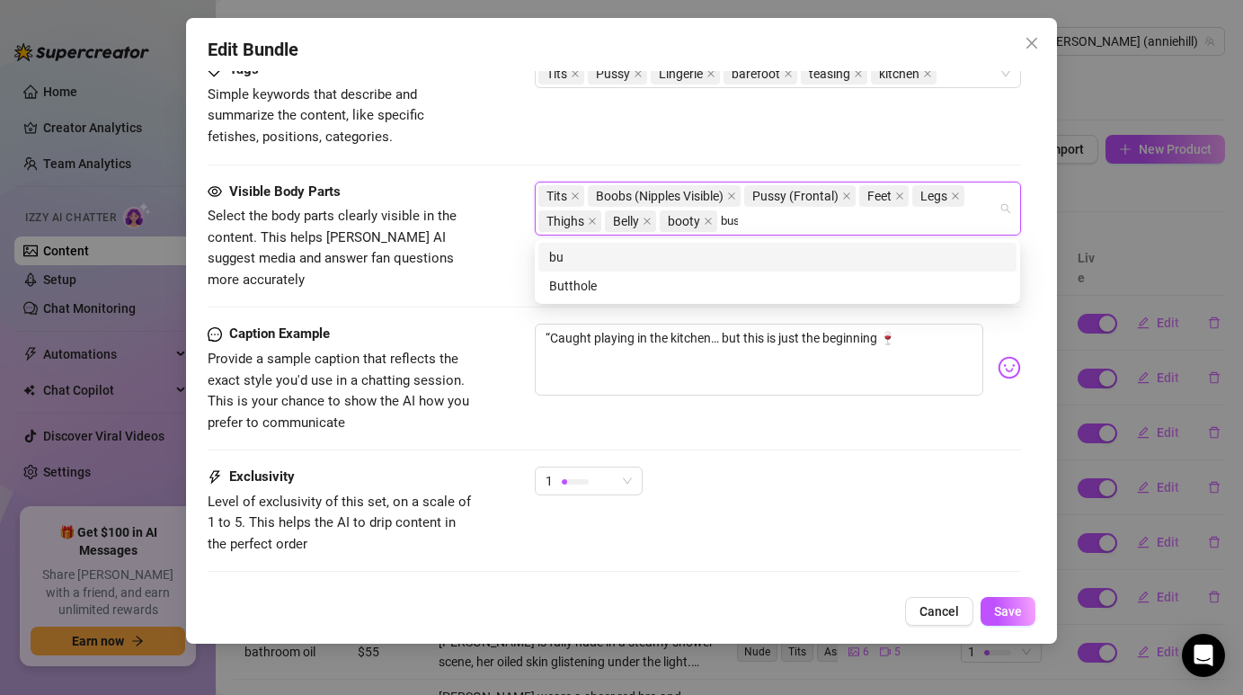
type input "[PERSON_NAME]"
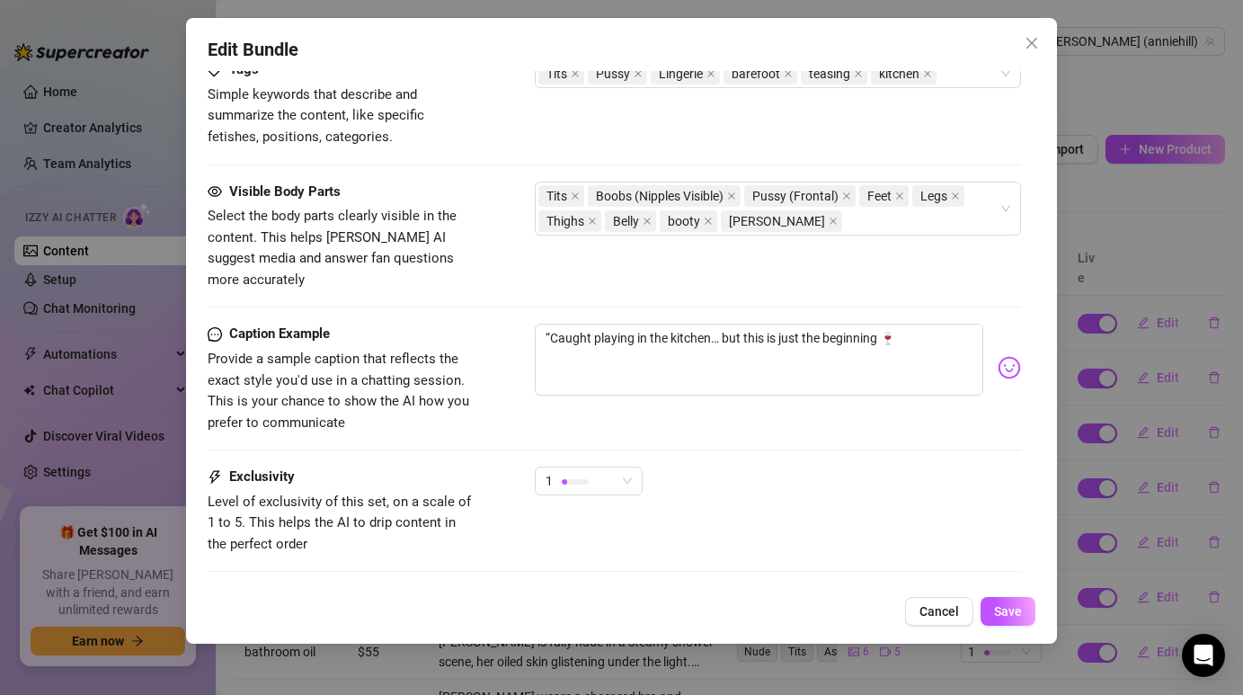
click at [748, 134] on div "Tags Simple keywords that describe and summarize the content, like specific fet…" at bounding box center [614, 103] width 812 height 88
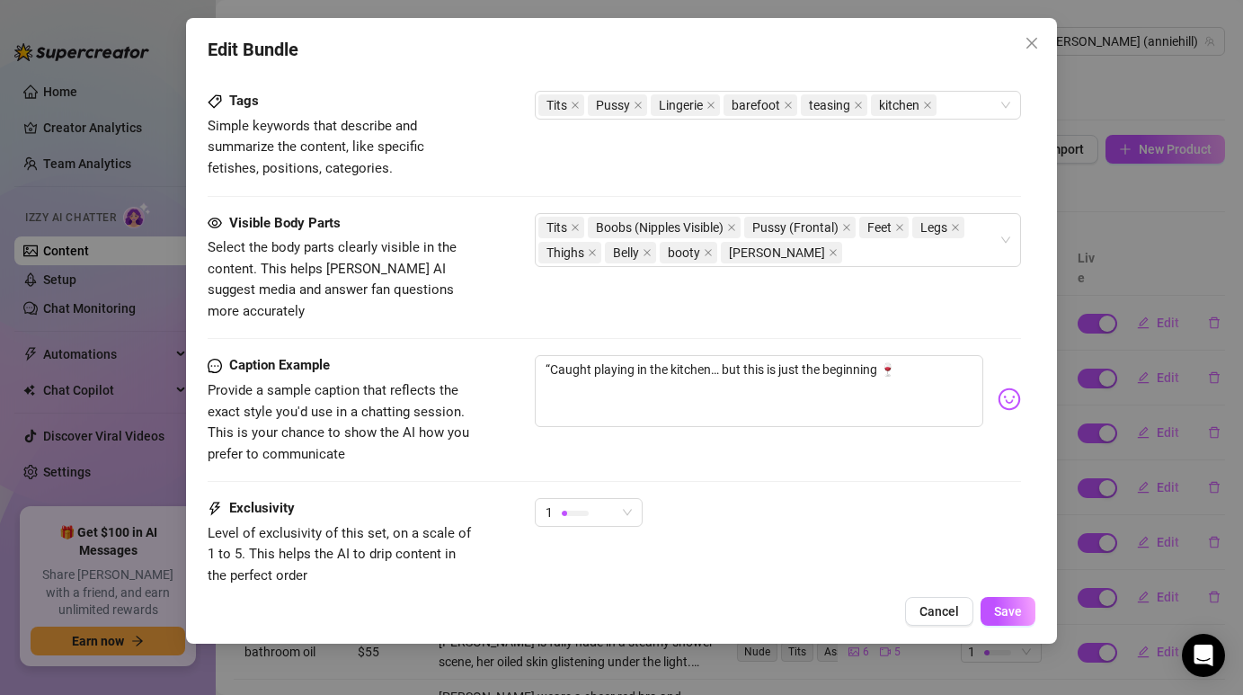
scroll to position [973, 0]
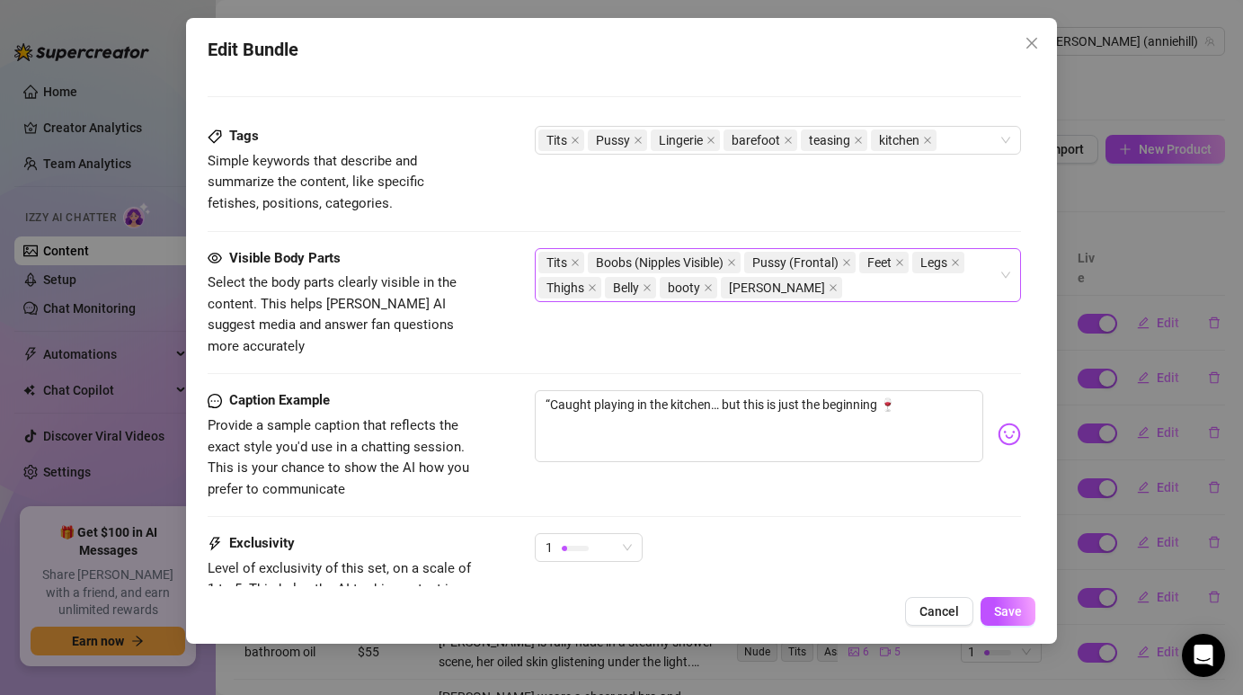
click at [814, 286] on div "Tits Boobs (Nipples Visible) Pussy (Frontal) Feet Legs Thighs Belly booty [PERS…" at bounding box center [767, 275] width 459 height 50
click at [867, 295] on div "Tits Boobs (Nipples Visible) Pussy (Frontal) Feet Legs Thighs Belly booty [PERS…" at bounding box center [767, 275] width 459 height 50
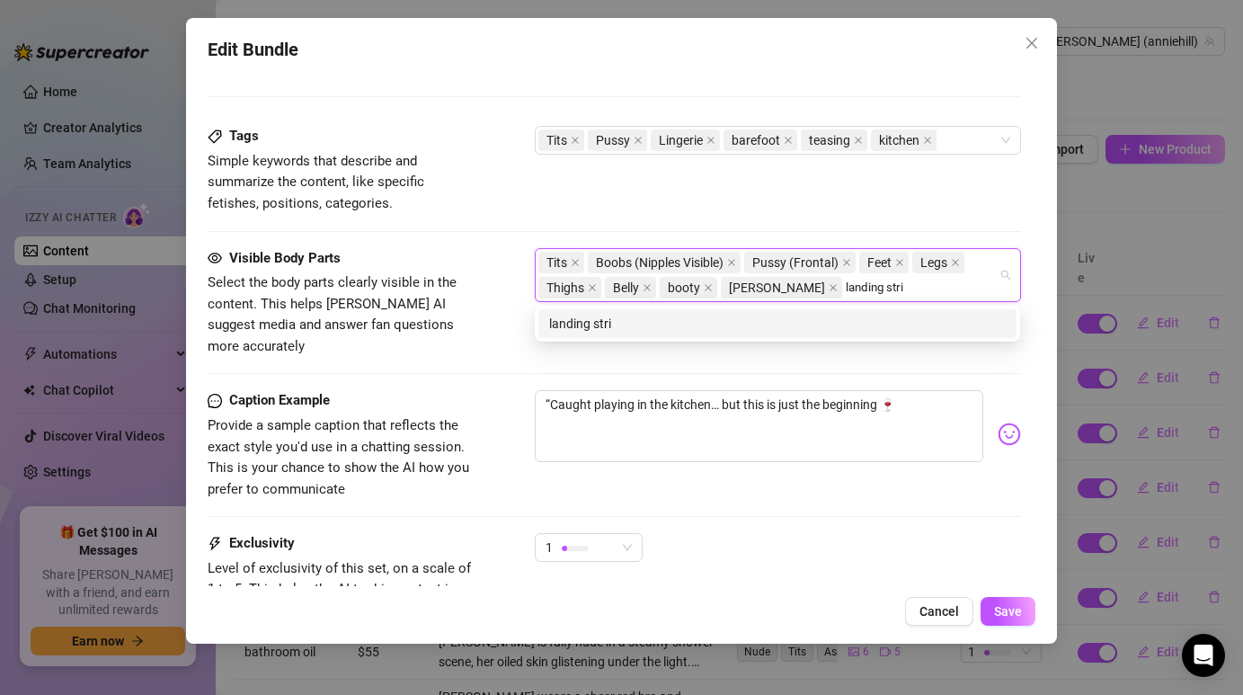
type input "landing strip"
click at [788, 312] on div "landing strip" at bounding box center [777, 323] width 478 height 29
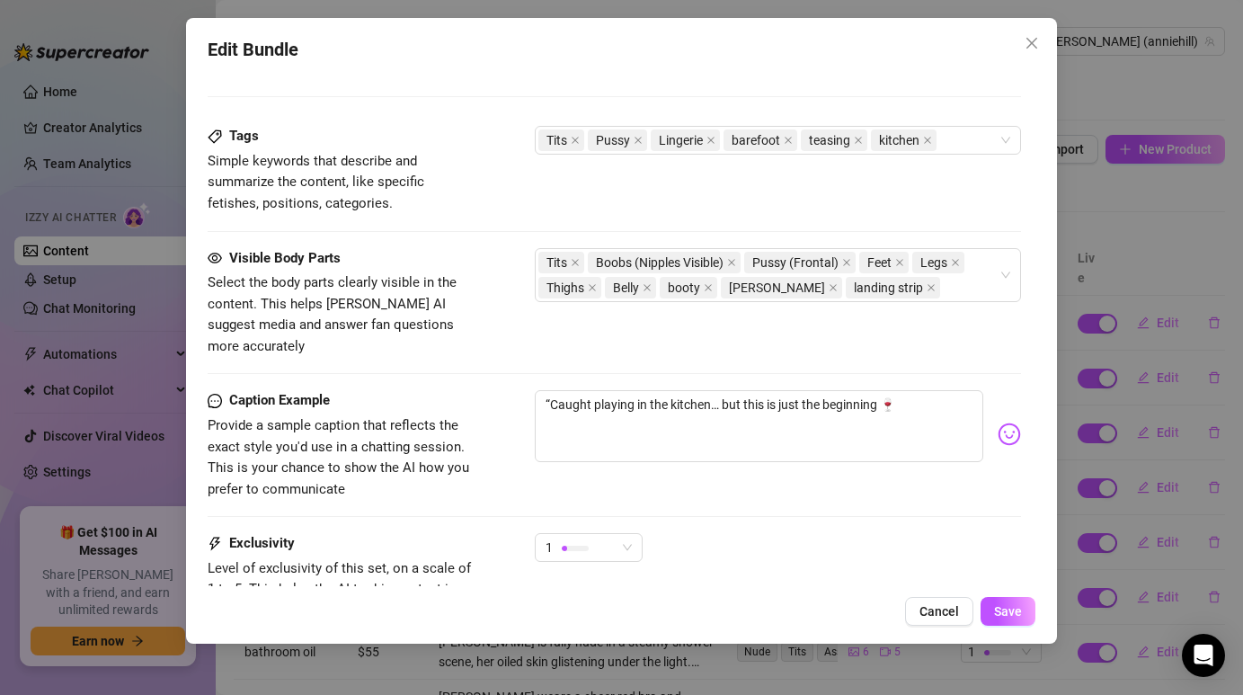
click at [883, 216] on div "Tags Simple keywords that describe and summarize the content, like specific fet…" at bounding box center [614, 186] width 812 height 121
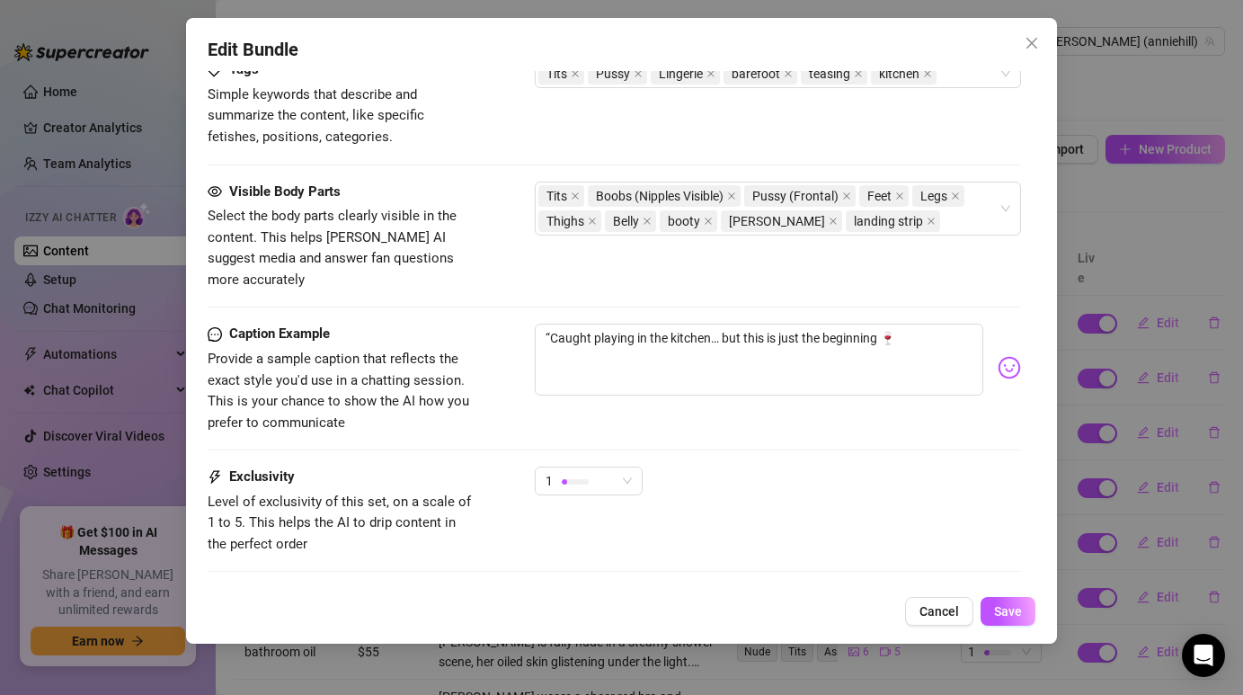
scroll to position [1121, 0]
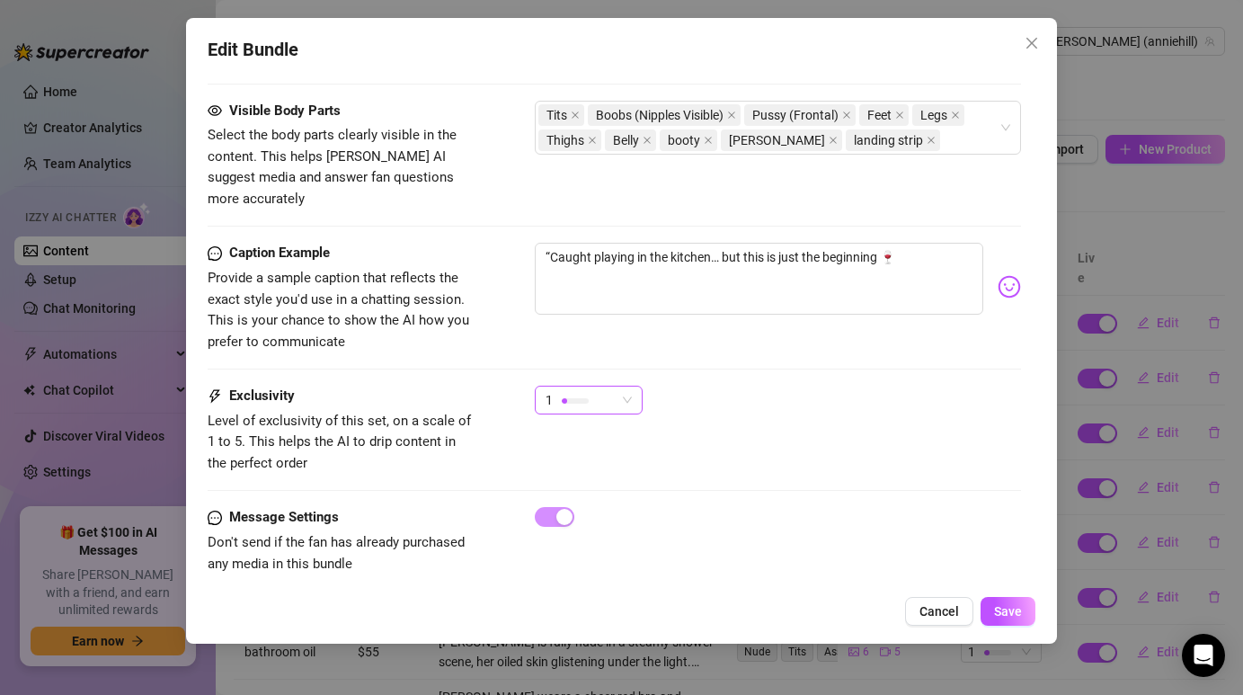
click at [625, 389] on span "1" at bounding box center [588, 399] width 86 height 27
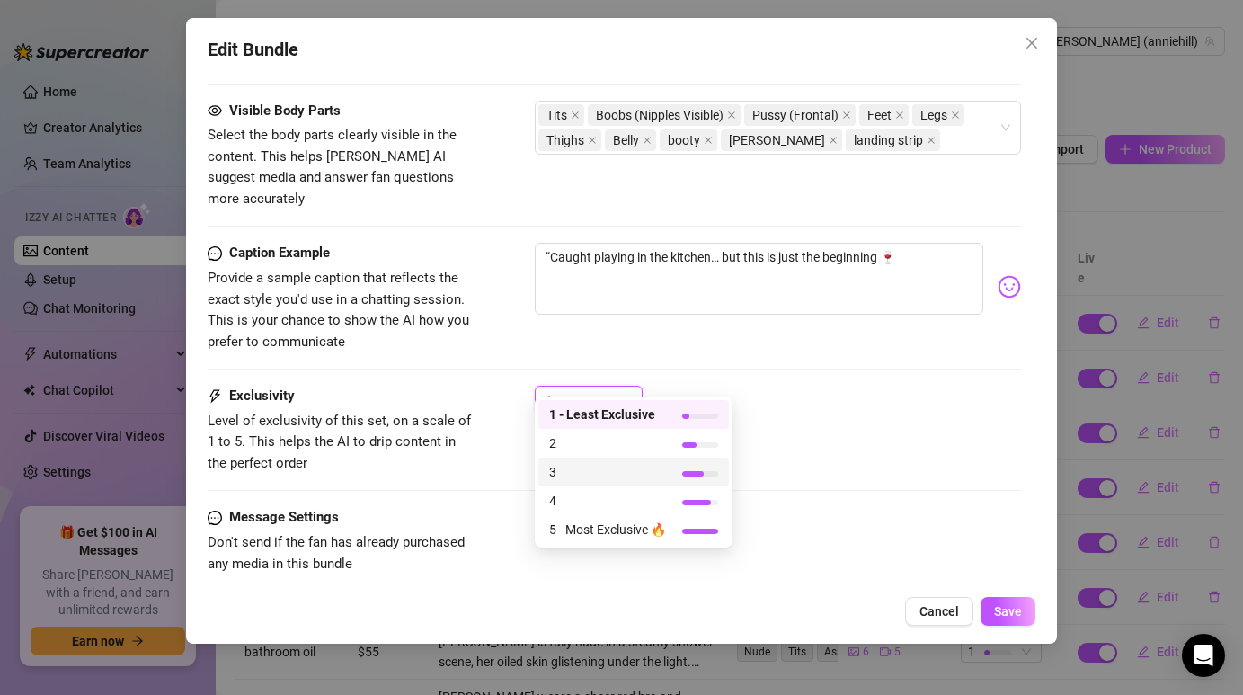
click at [616, 467] on span "3" at bounding box center [607, 472] width 117 height 20
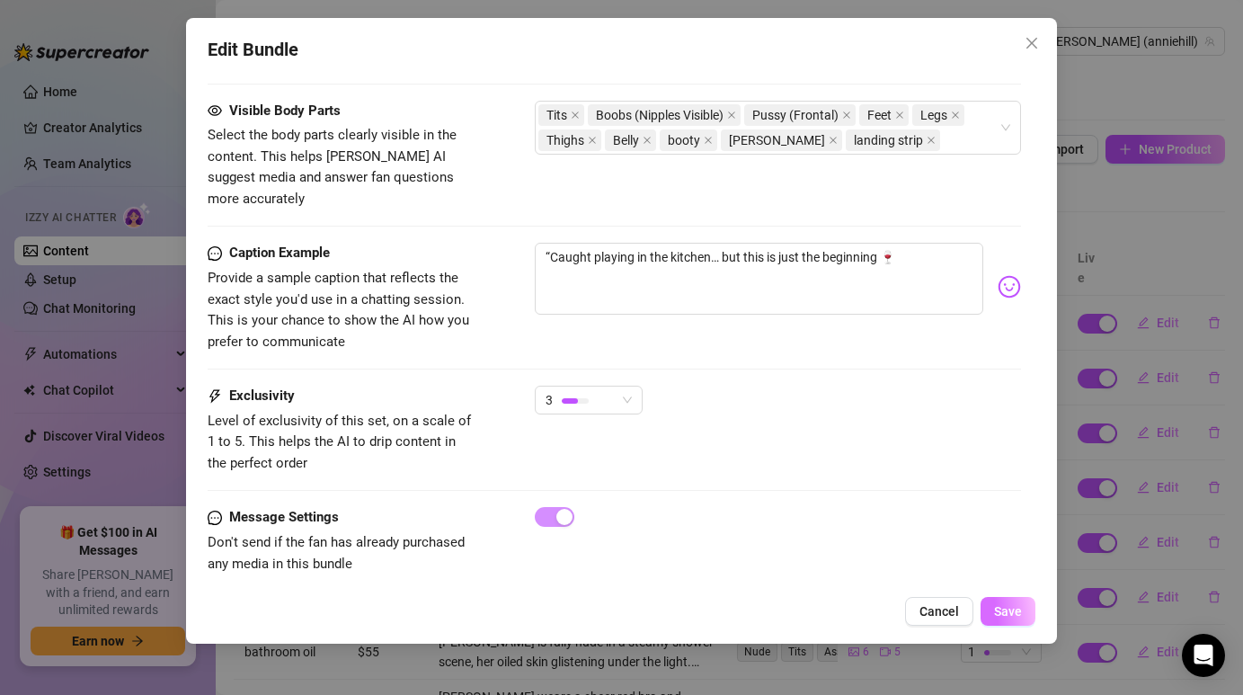
click at [1012, 613] on span "Save" at bounding box center [1008, 611] width 28 height 14
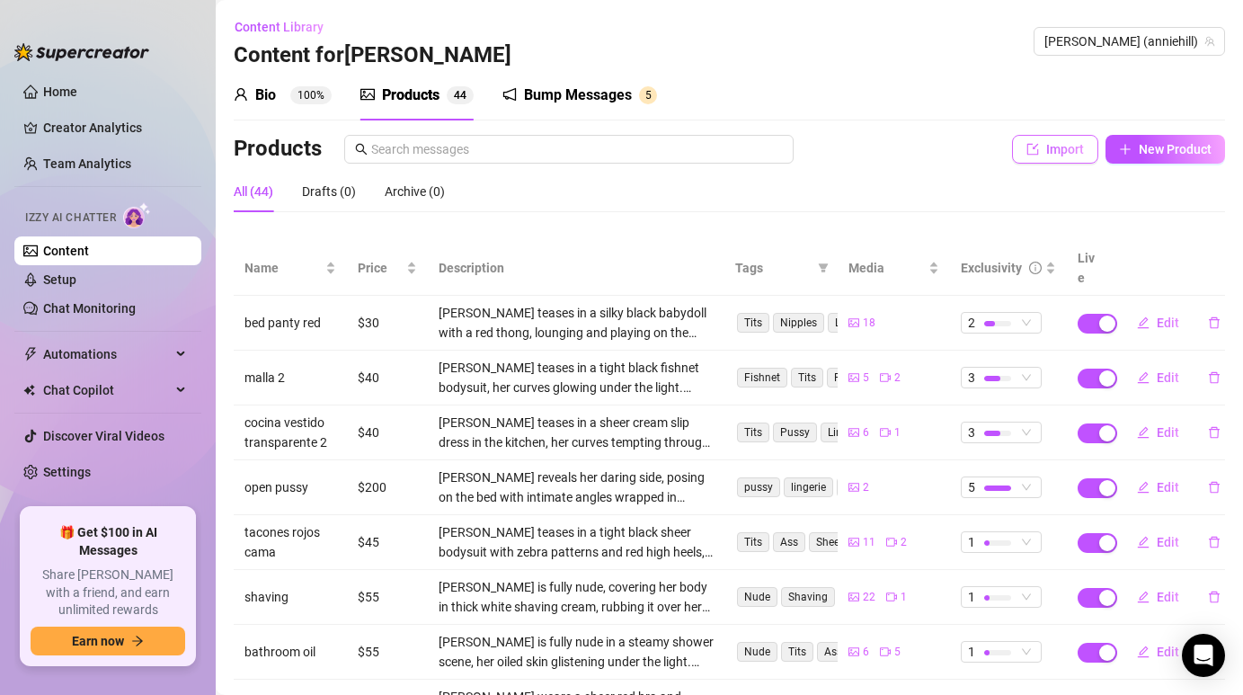
click at [1039, 155] on icon "import" at bounding box center [1032, 149] width 13 height 13
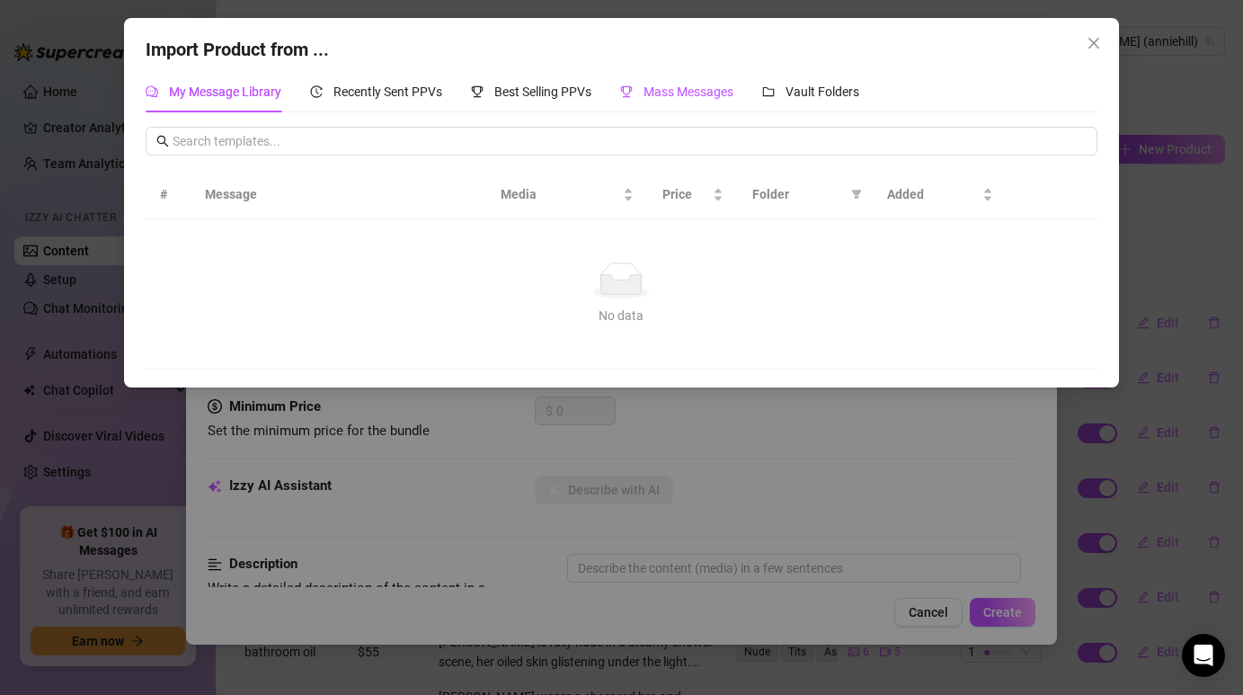
click at [685, 101] on div "Mass Messages" at bounding box center [676, 92] width 113 height 20
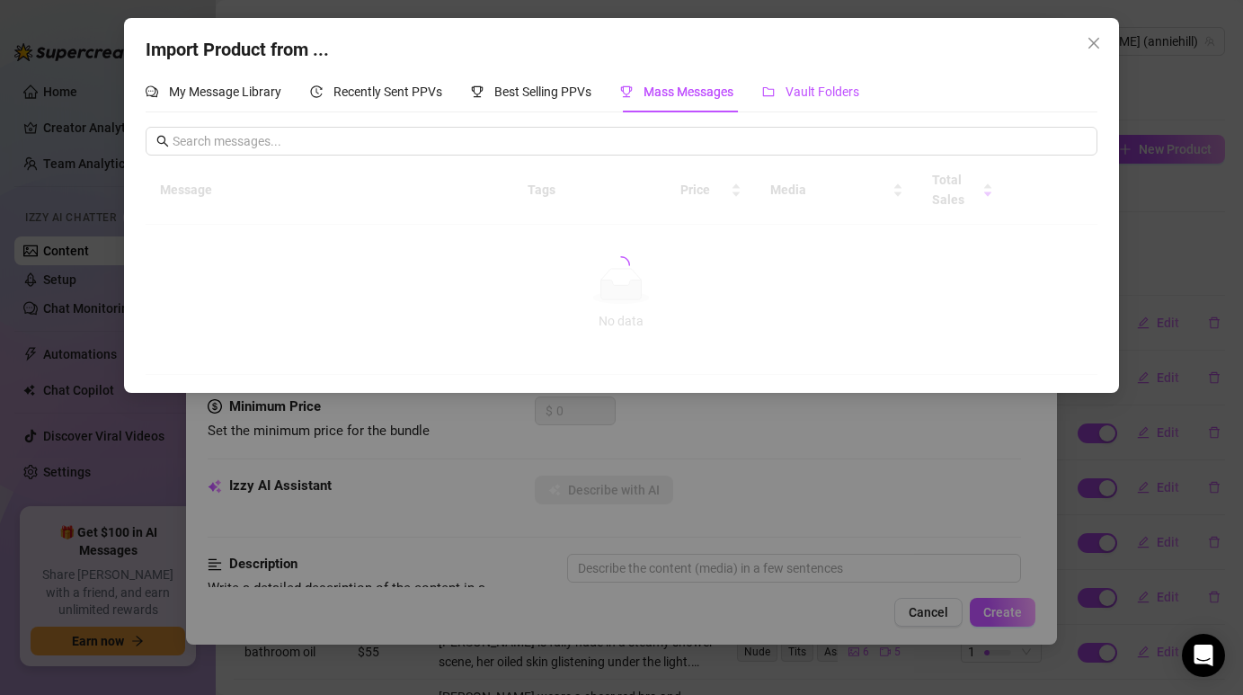
click at [784, 86] on div "Vault Folders" at bounding box center [810, 92] width 97 height 20
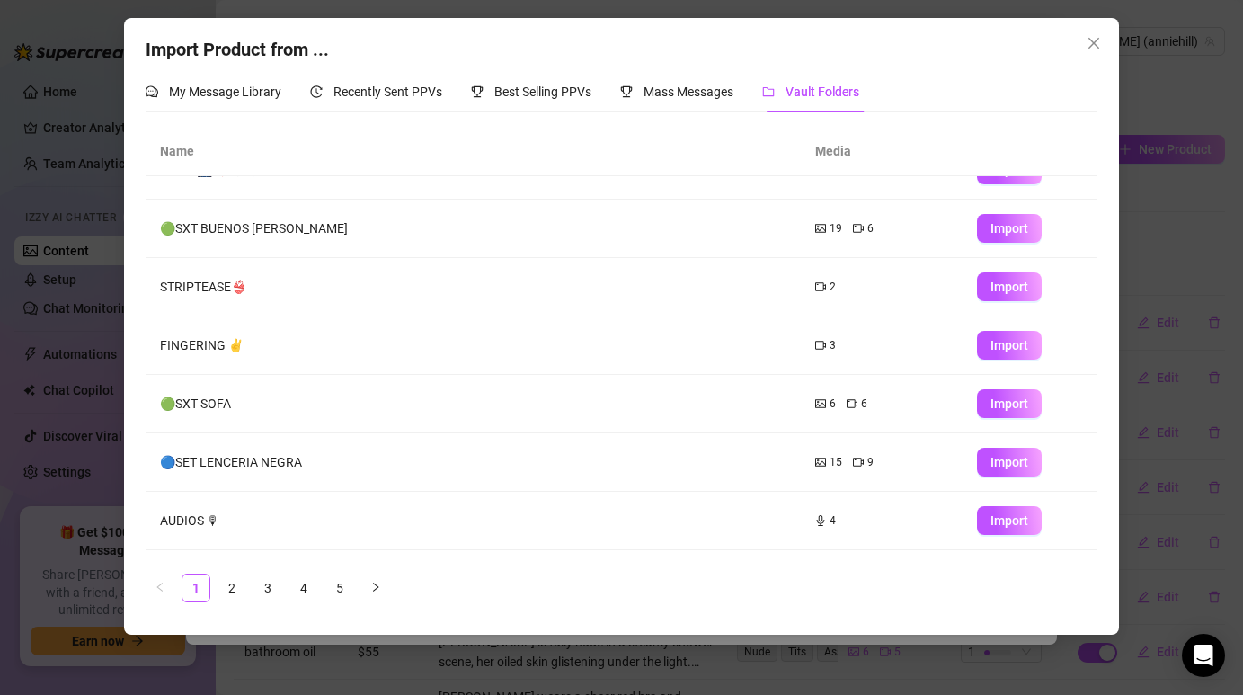
scroll to position [202, 0]
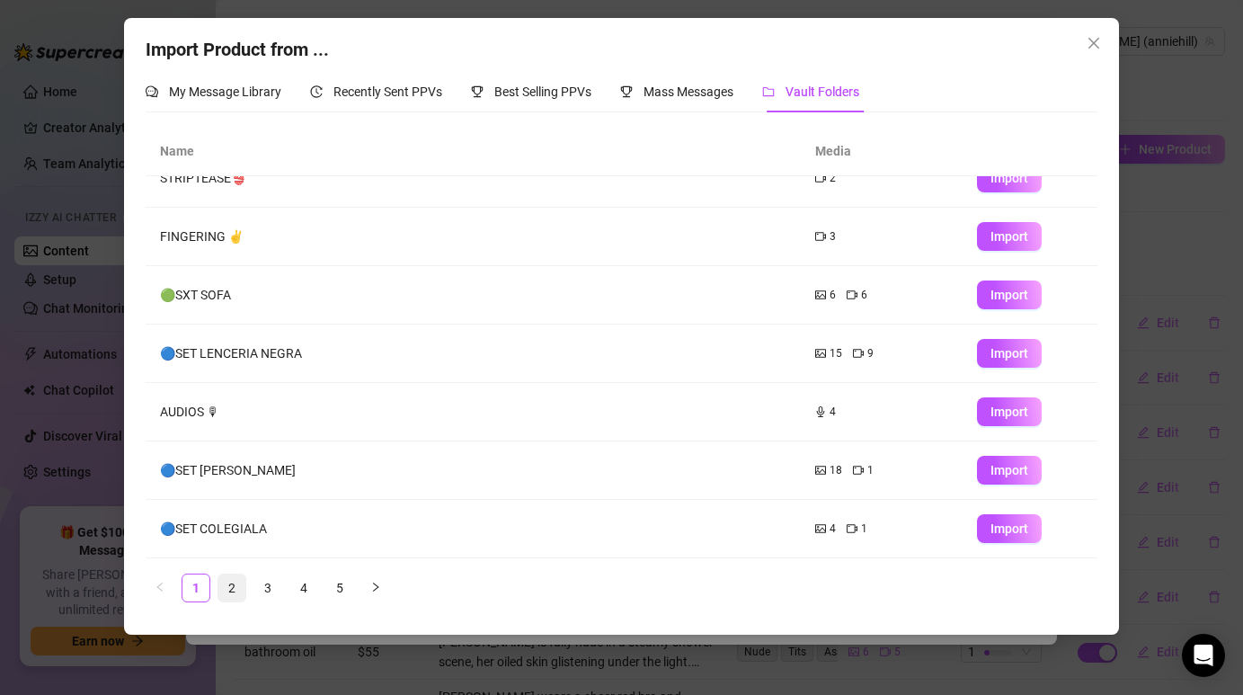
click at [229, 584] on link "2" at bounding box center [231, 587] width 27 height 27
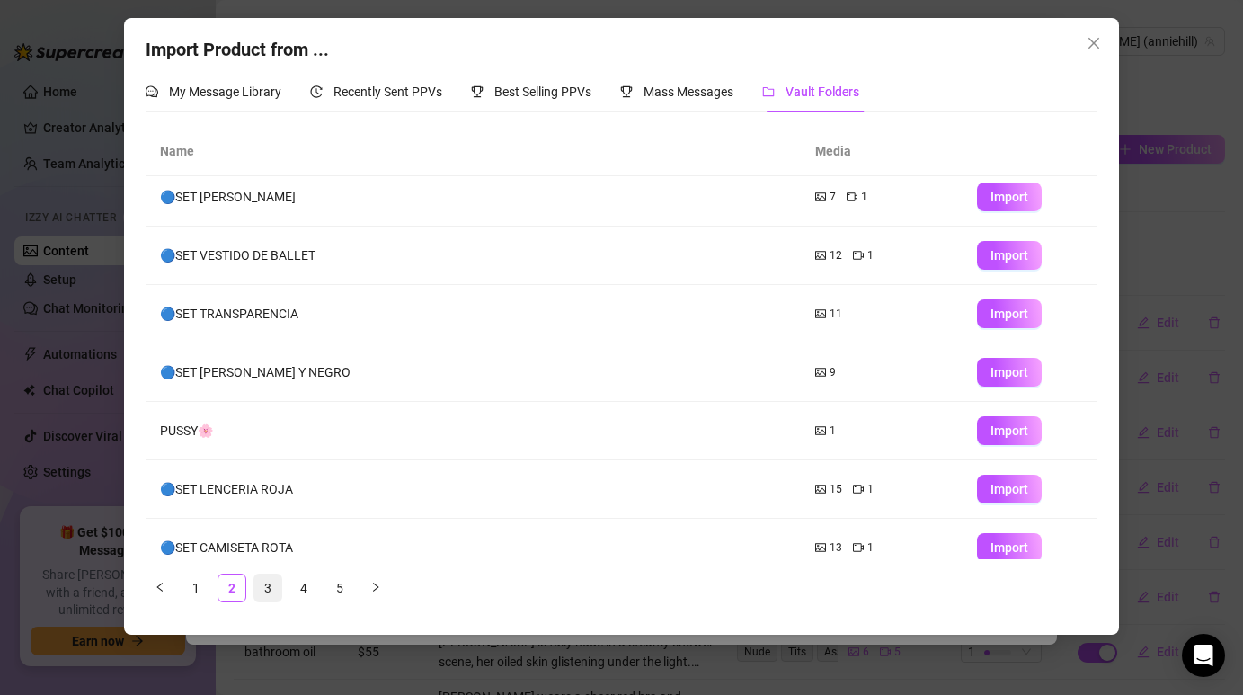
scroll to position [0, 0]
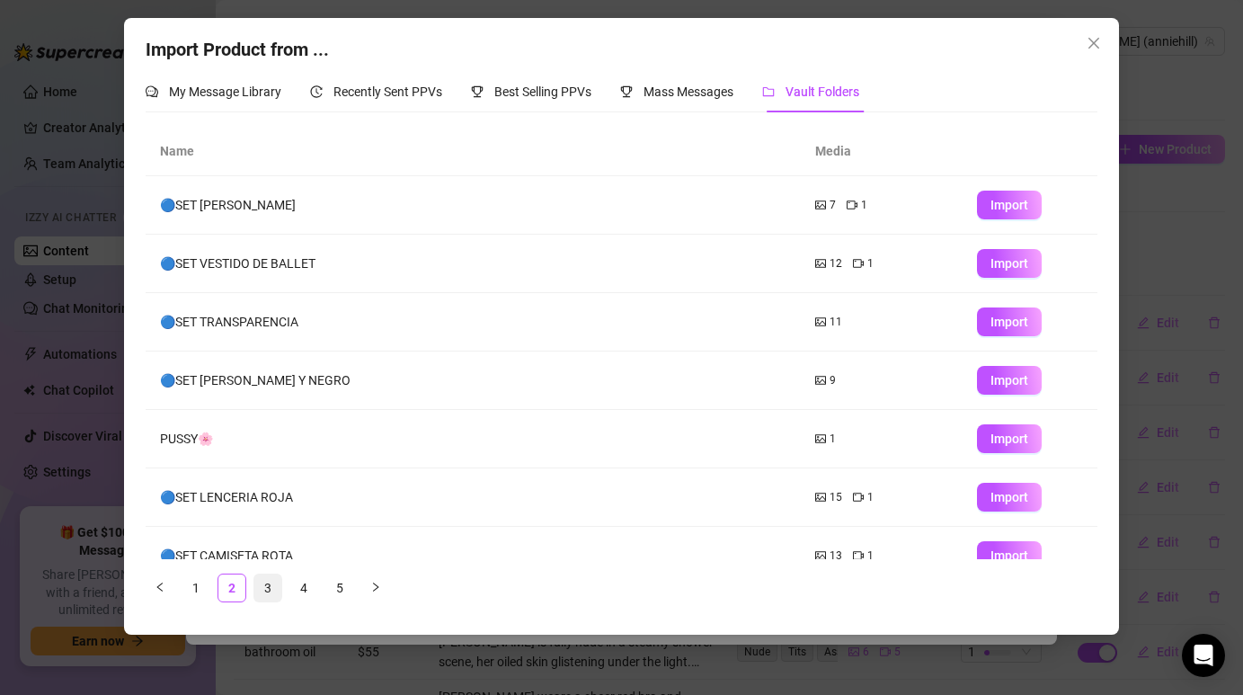
click at [268, 580] on link "3" at bounding box center [267, 587] width 27 height 27
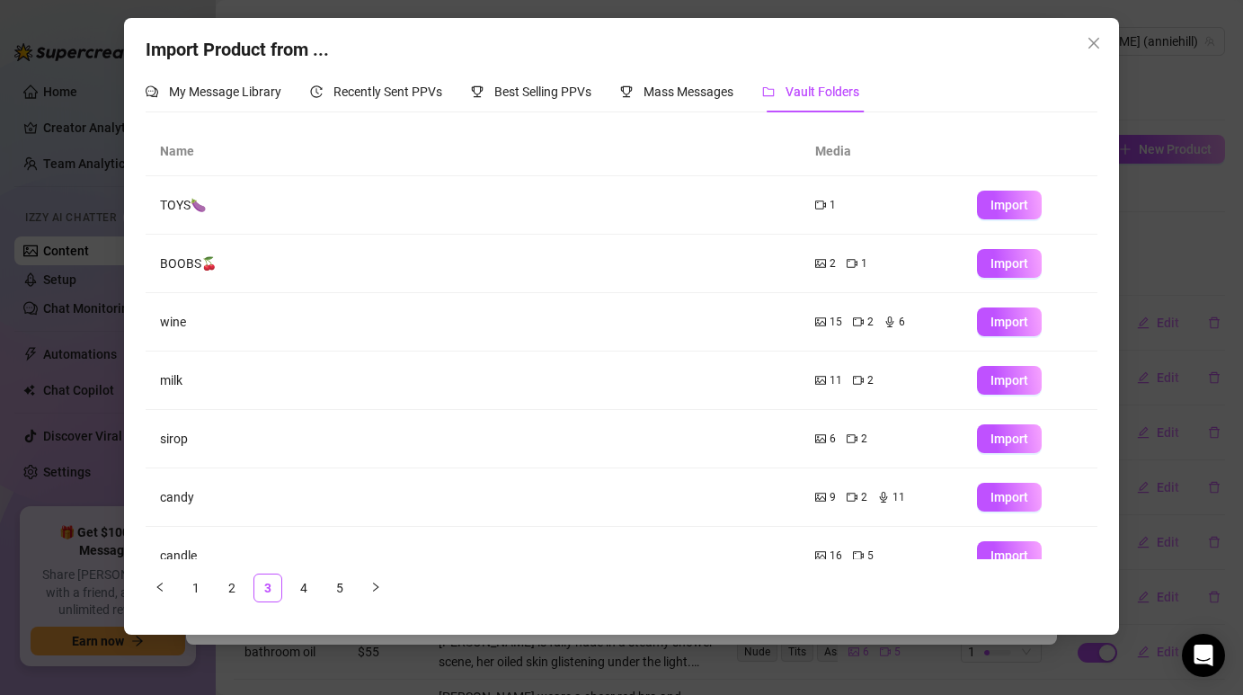
scroll to position [202, 0]
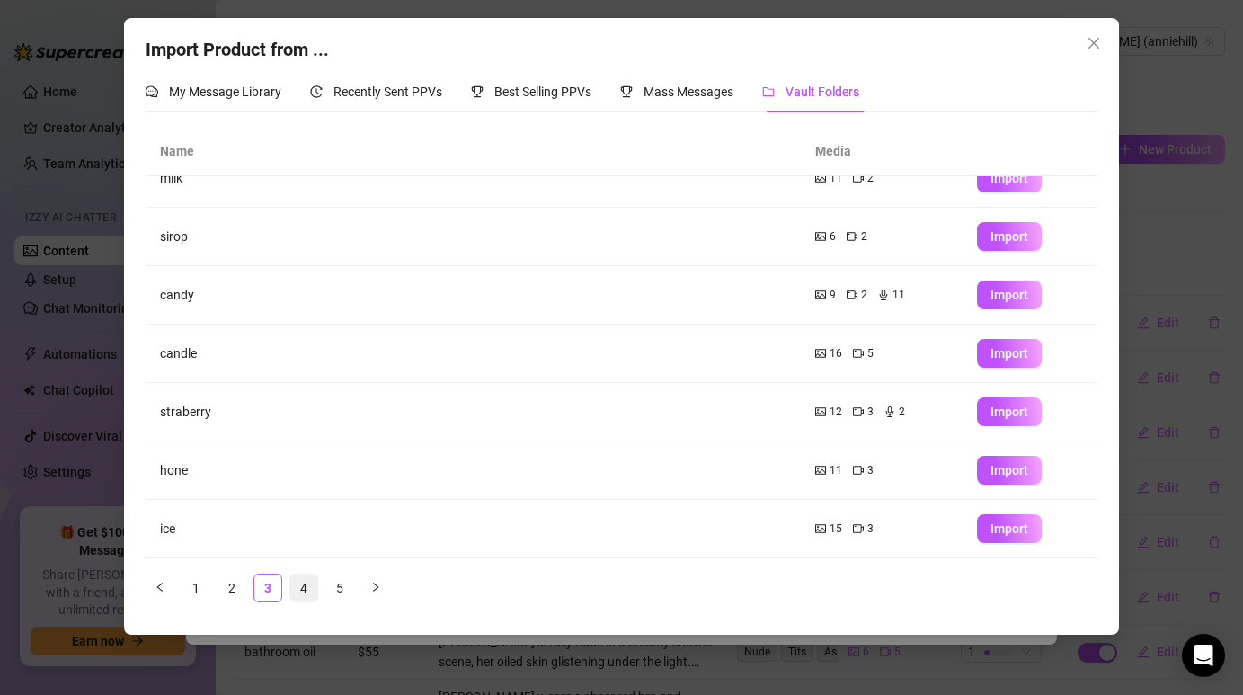
click at [304, 580] on link "4" at bounding box center [303, 587] width 27 height 27
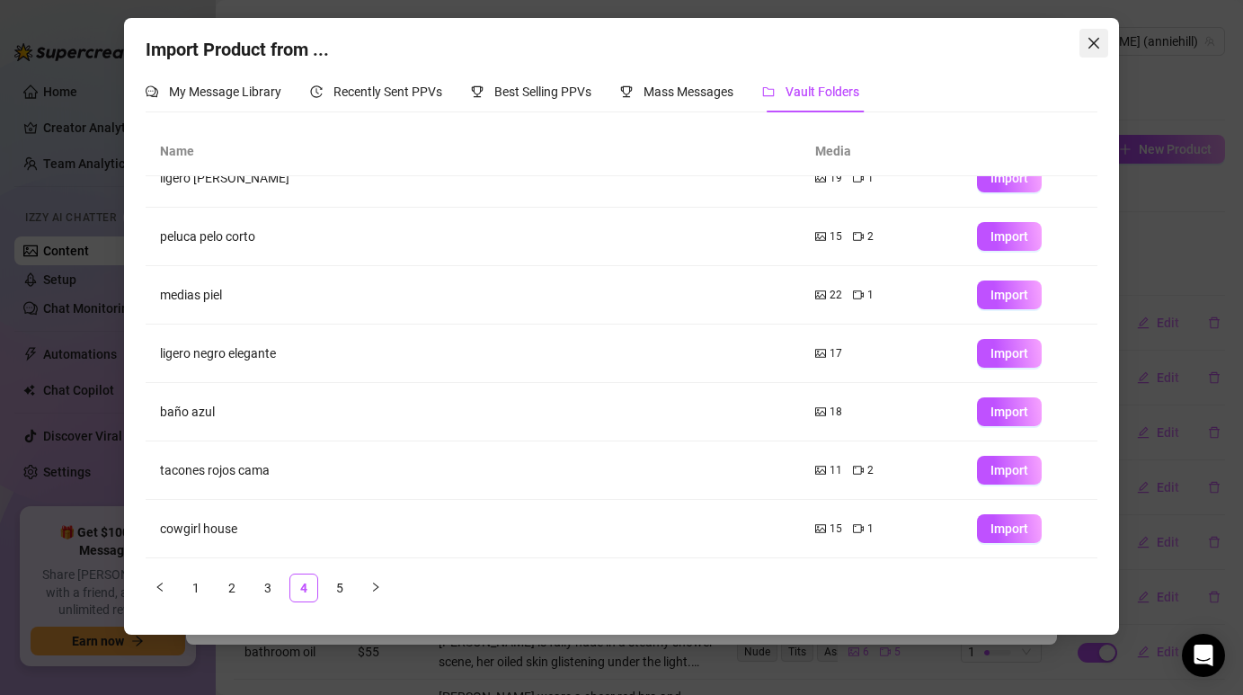
click at [1096, 40] on icon "close" at bounding box center [1093, 43] width 14 height 14
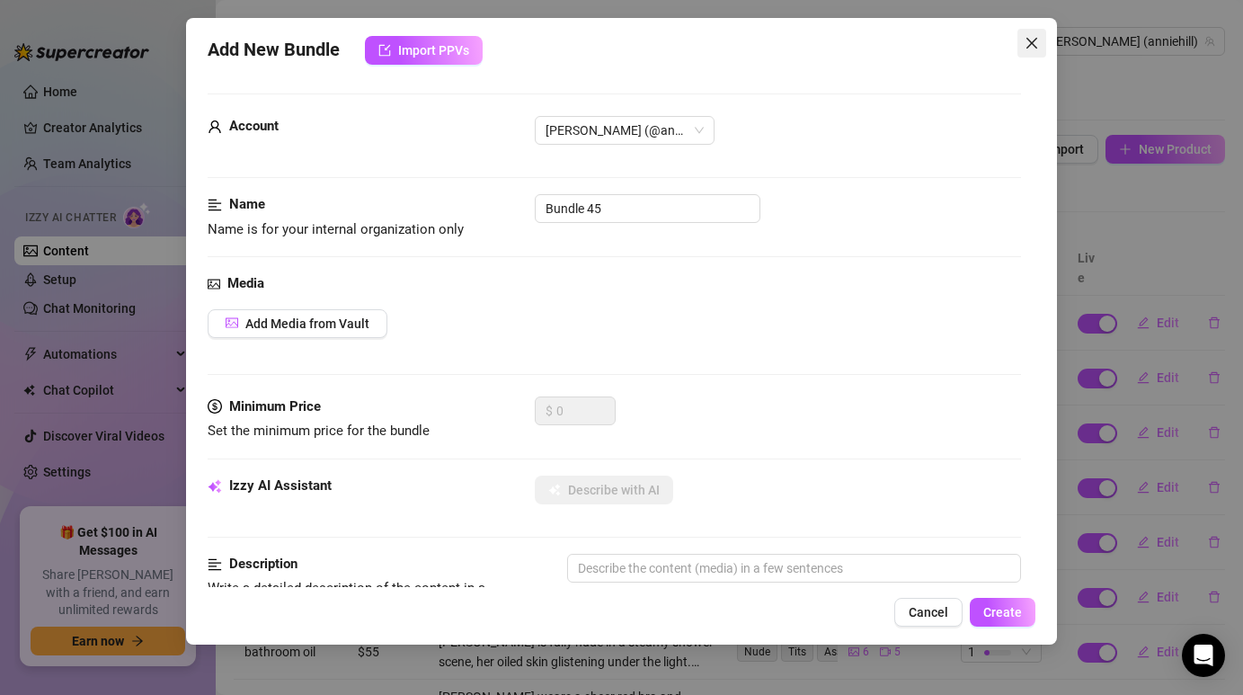
click at [1032, 41] on icon "close" at bounding box center [1030, 43] width 11 height 11
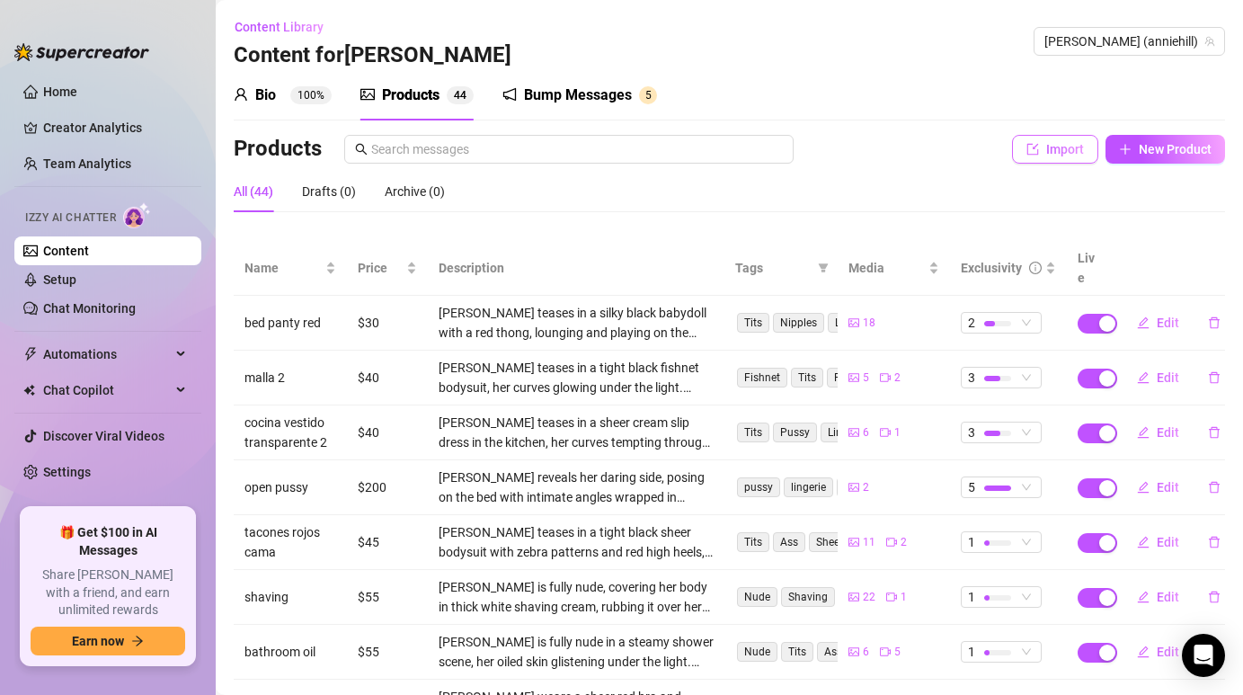
click at [1029, 155] on span "button" at bounding box center [1032, 149] width 13 height 14
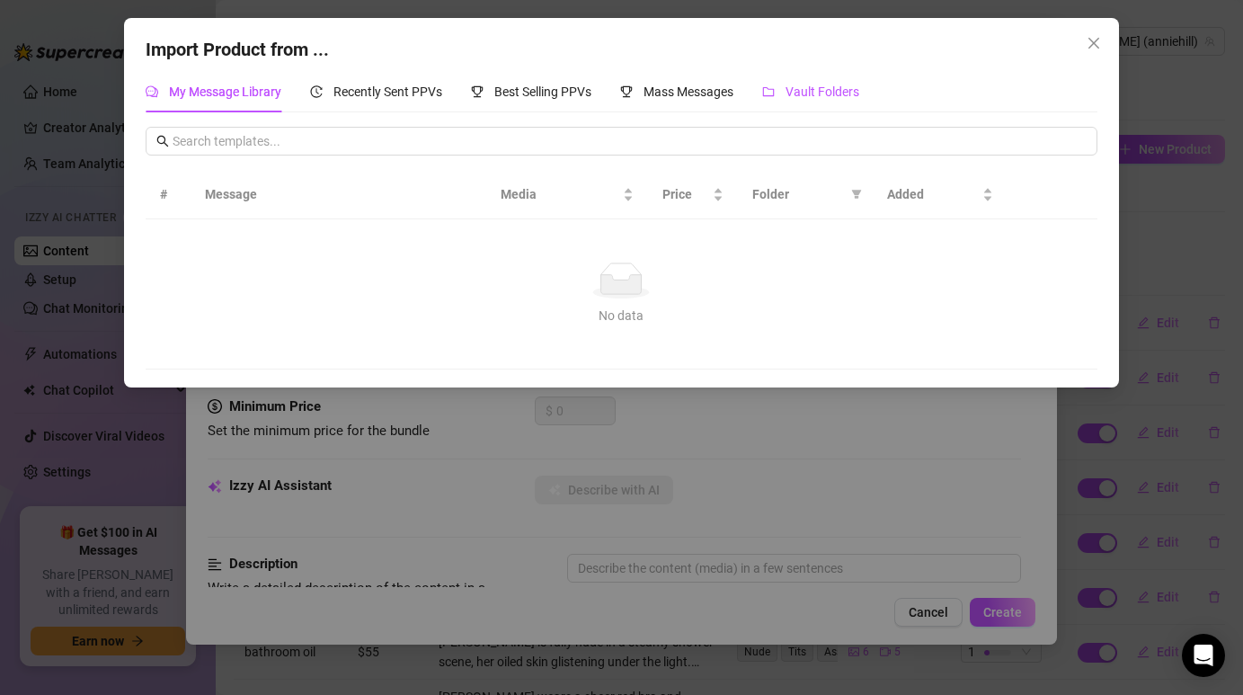
click at [848, 97] on span "Vault Folders" at bounding box center [822, 91] width 74 height 14
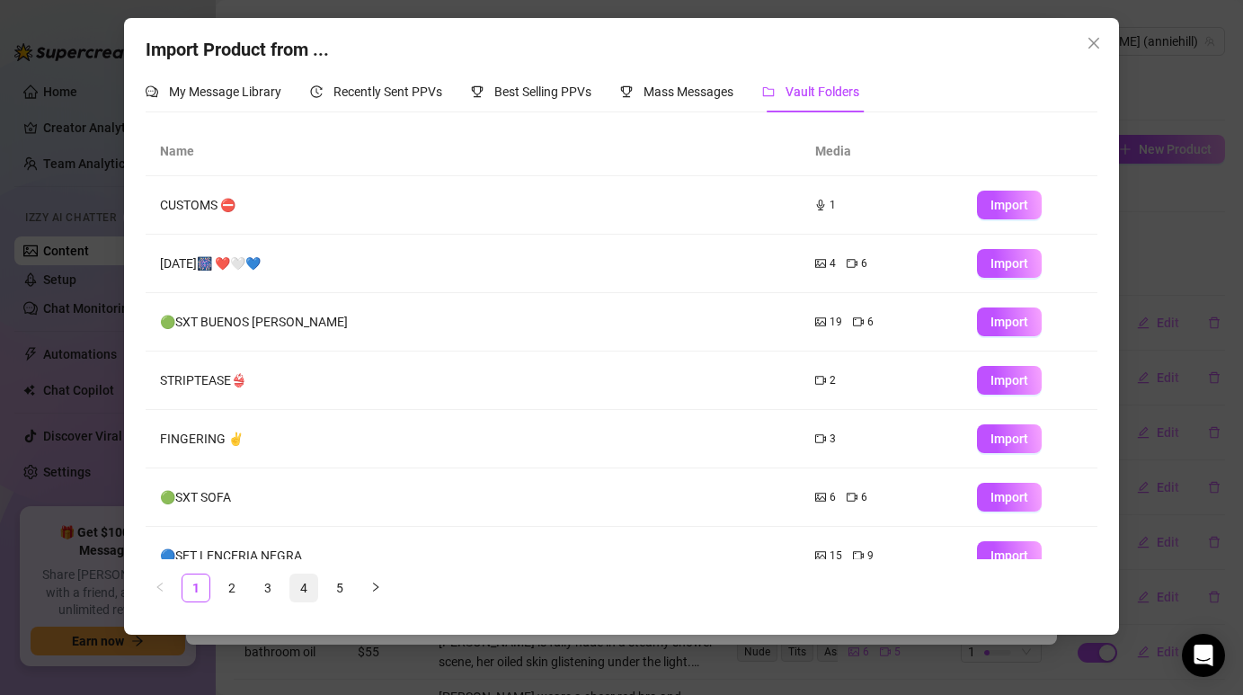
click at [299, 592] on link "4" at bounding box center [303, 587] width 27 height 27
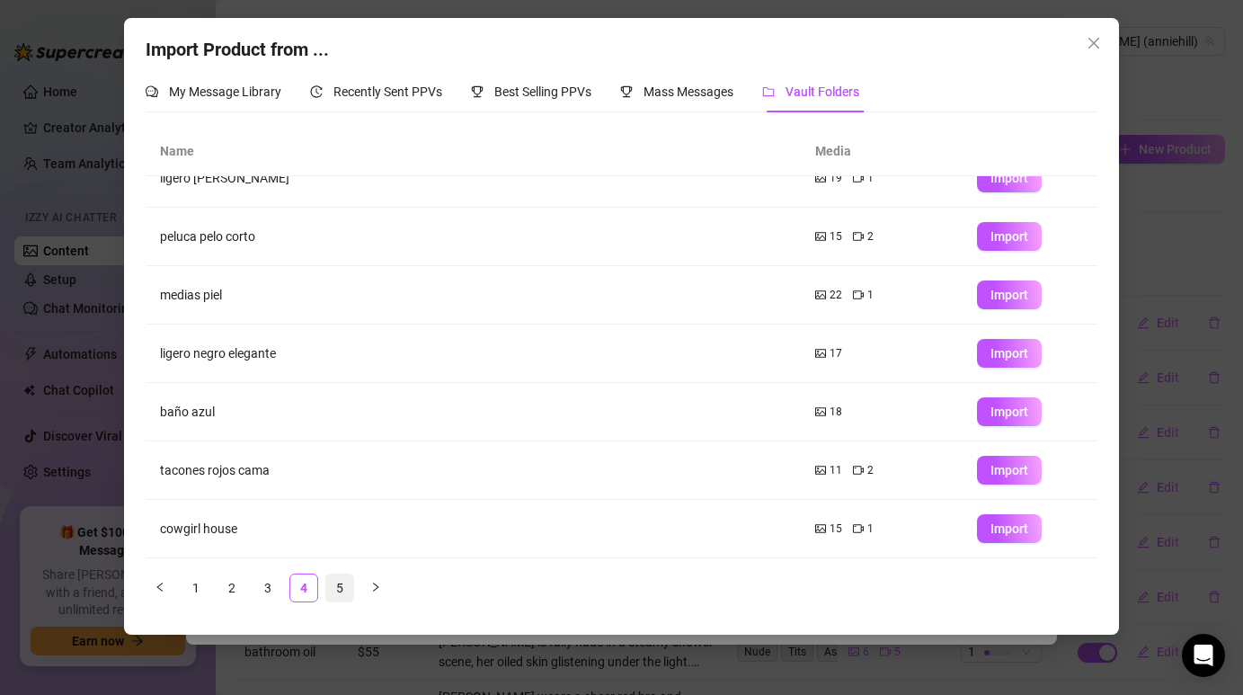
click at [340, 593] on link "5" at bounding box center [339, 587] width 27 height 27
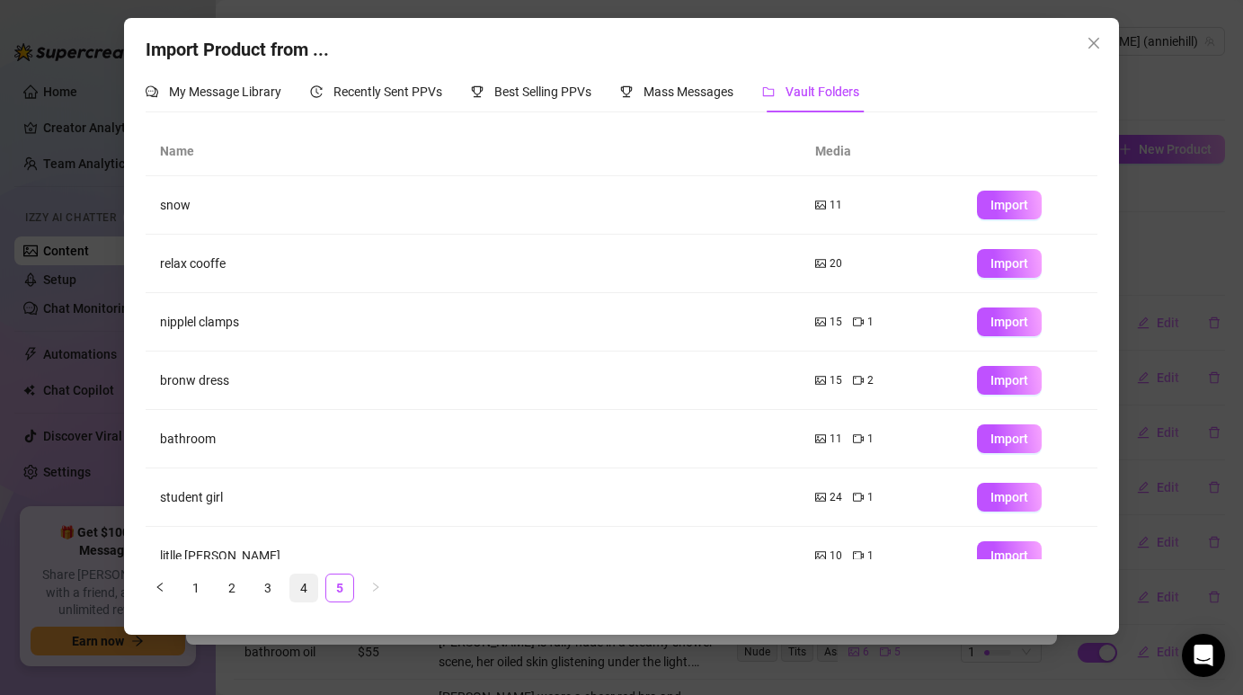
click at [305, 584] on link "4" at bounding box center [303, 587] width 27 height 27
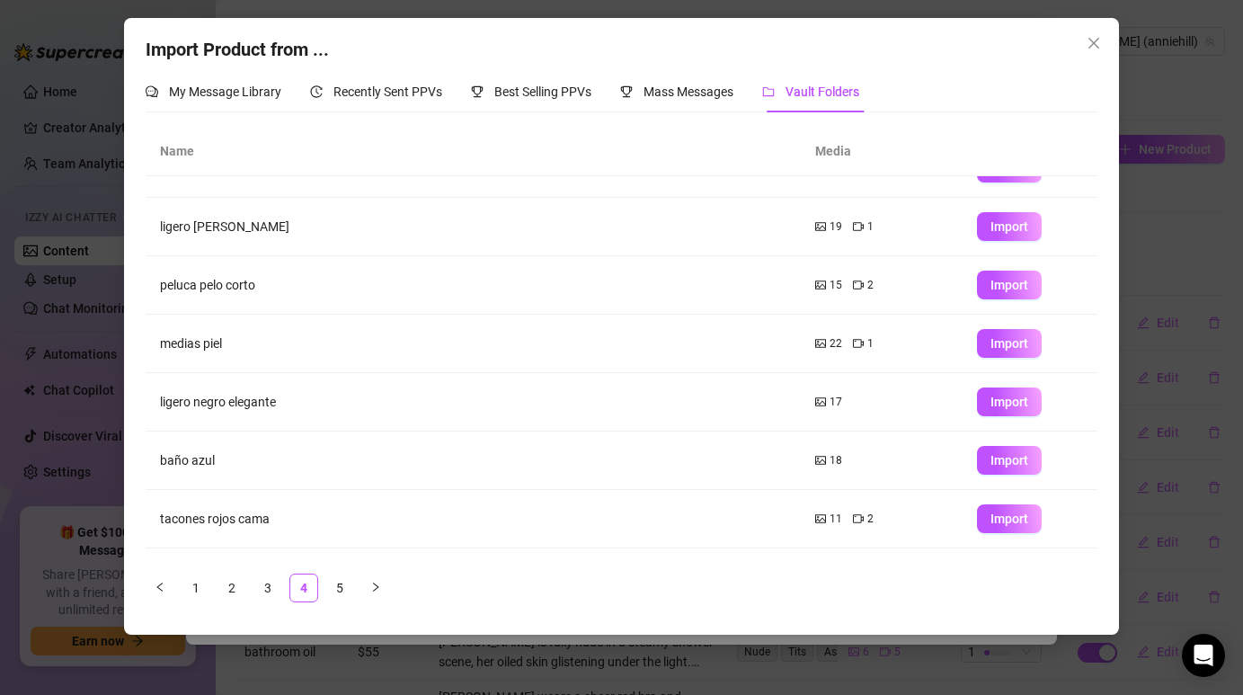
scroll to position [202, 0]
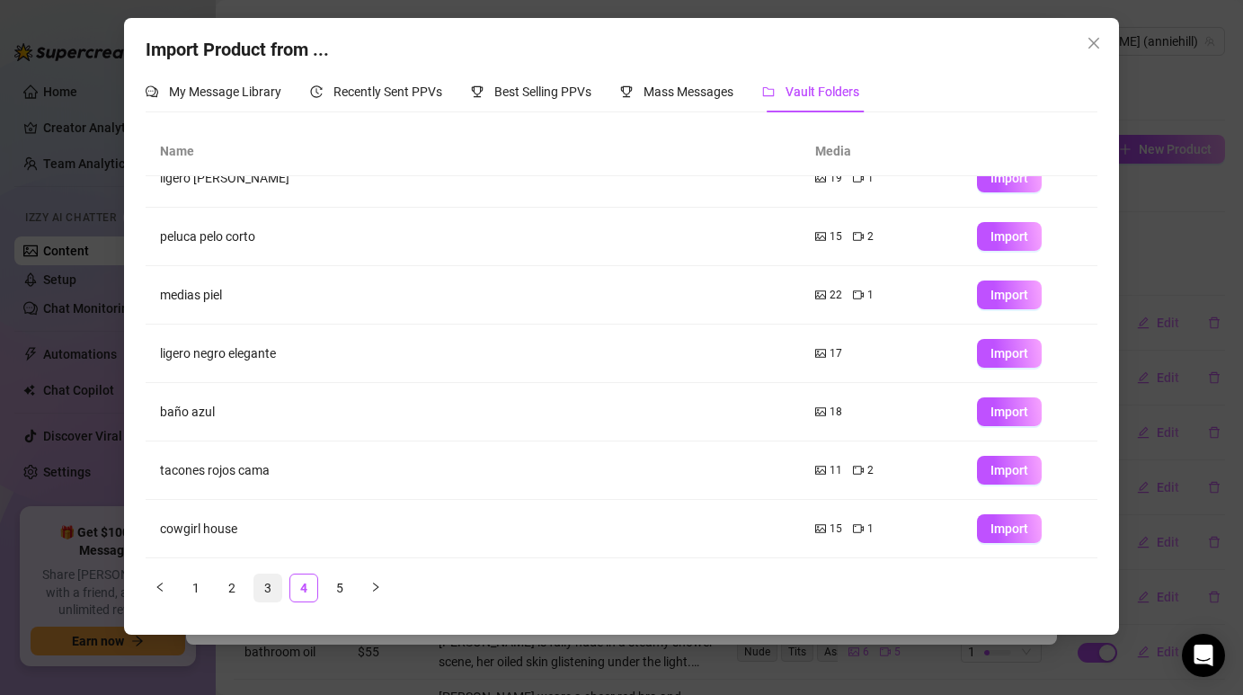
click at [267, 598] on link "3" at bounding box center [267, 587] width 27 height 27
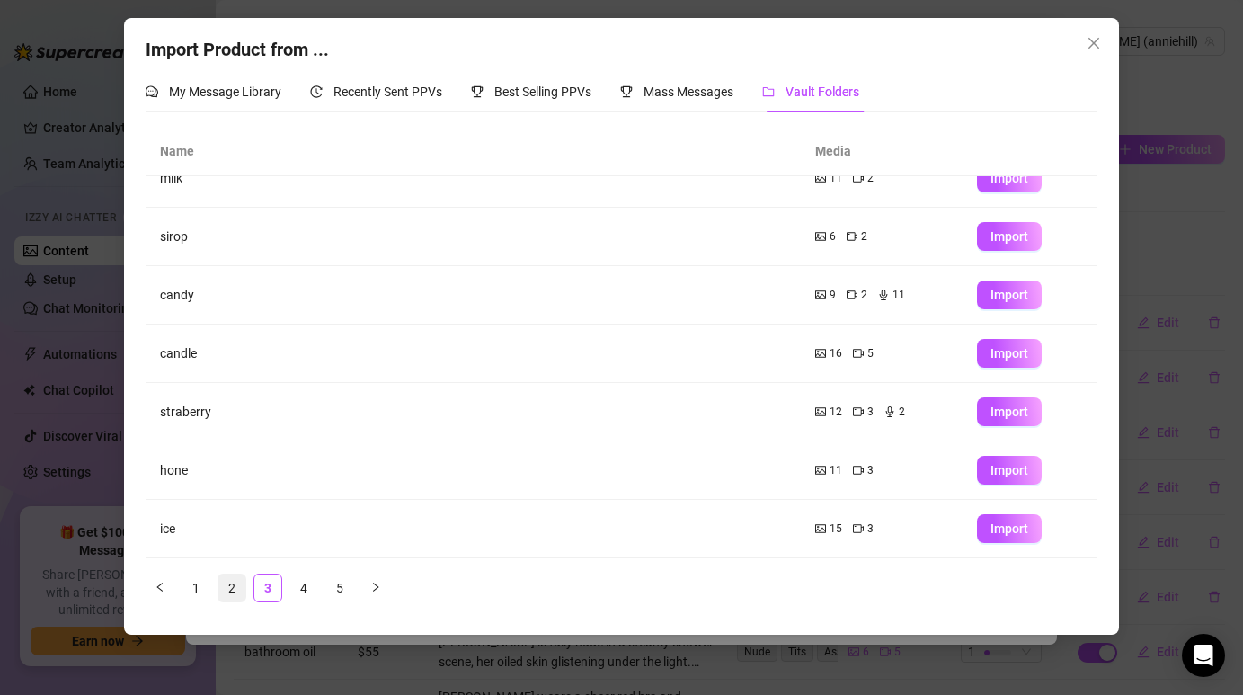
click at [241, 594] on link "2" at bounding box center [231, 587] width 27 height 27
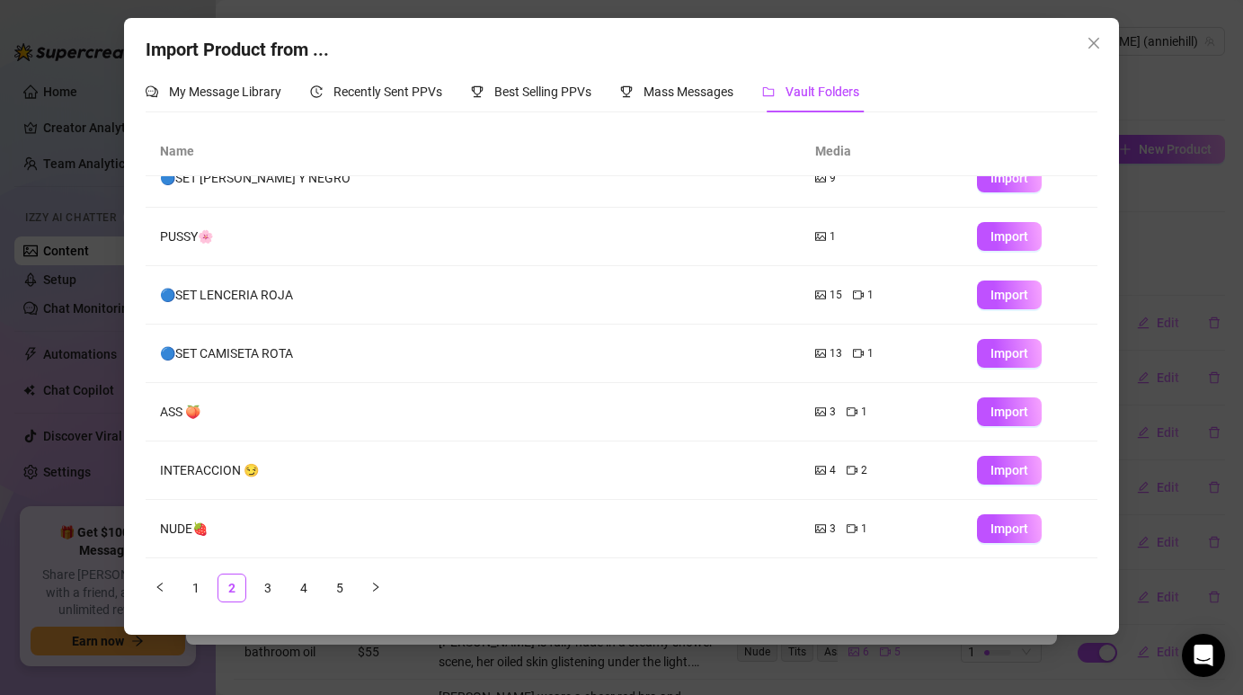
scroll to position [0, 0]
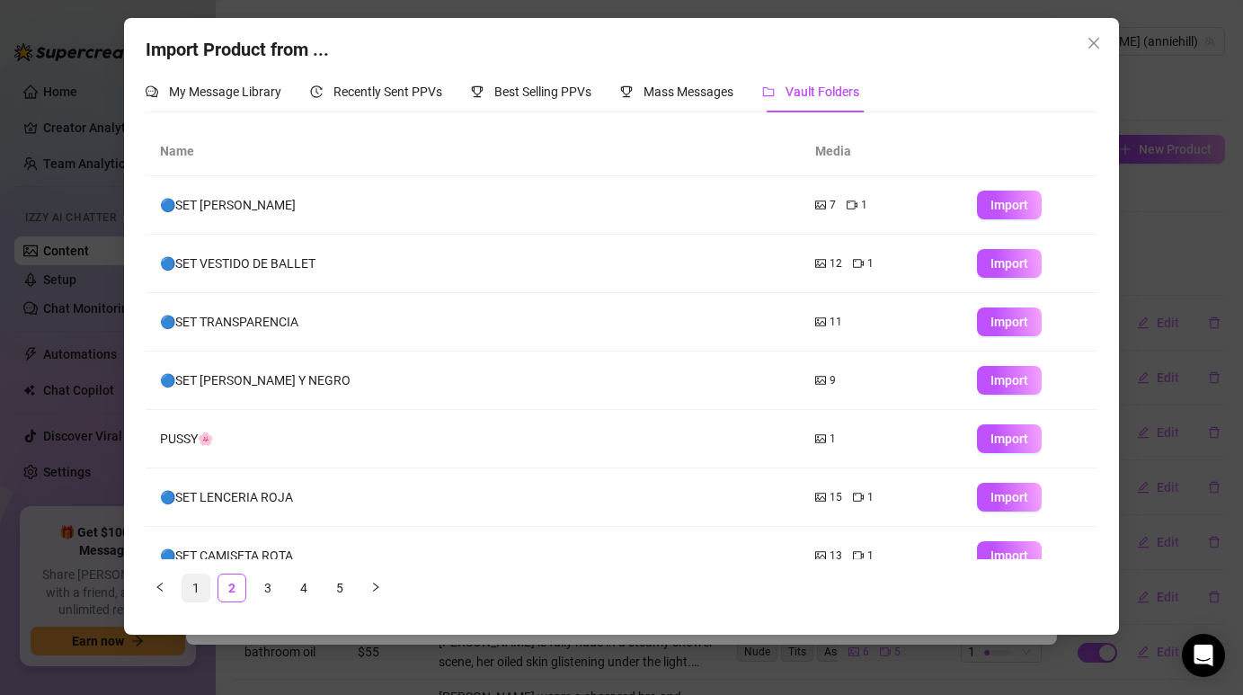
click at [210, 590] on li "1" at bounding box center [196, 587] width 29 height 29
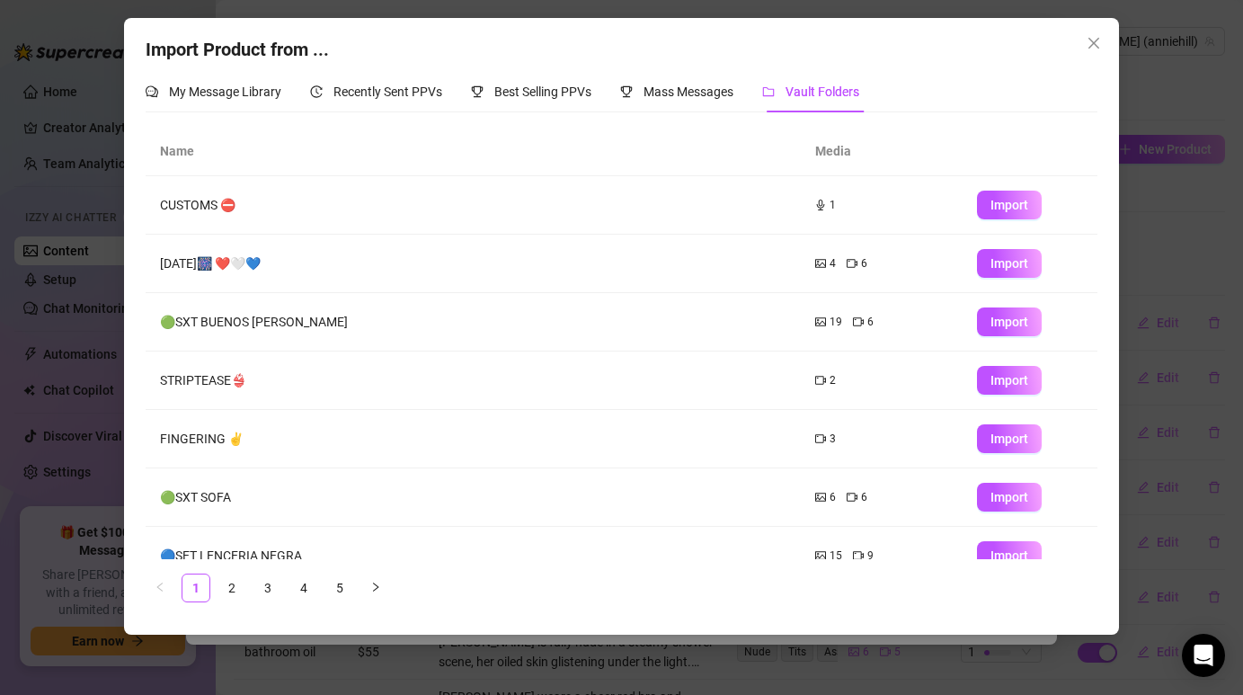
scroll to position [202, 0]
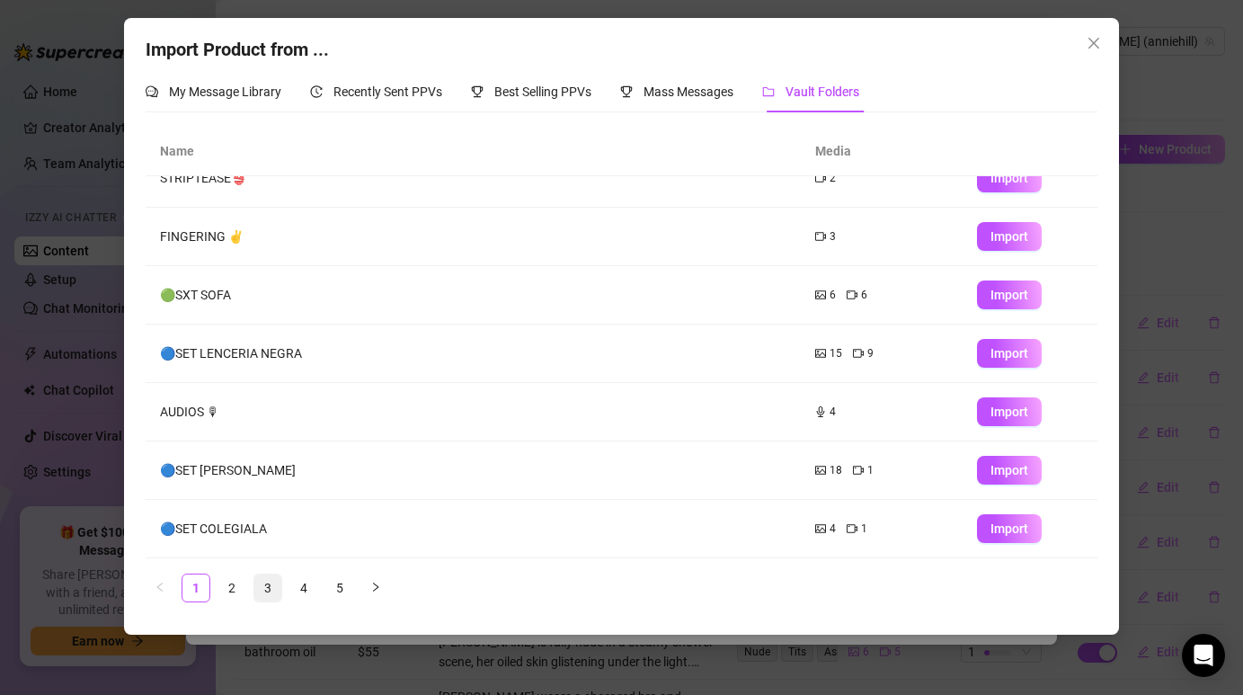
click at [261, 601] on li "3" at bounding box center [267, 587] width 29 height 29
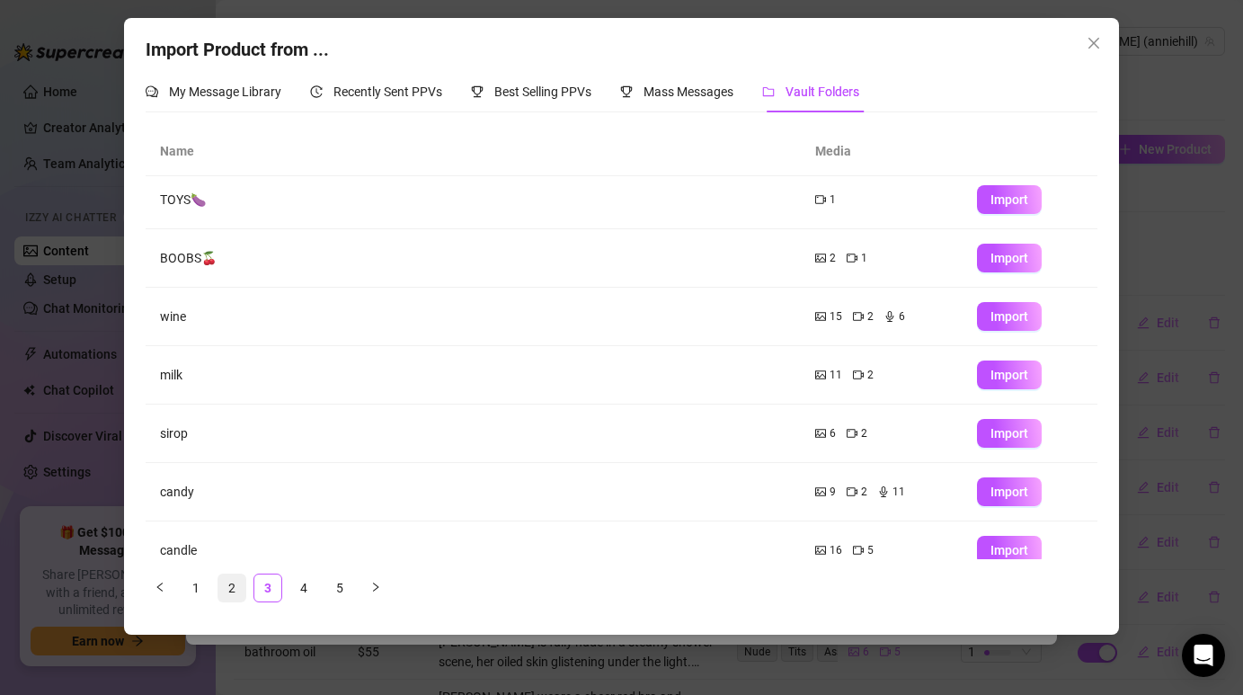
scroll to position [0, 0]
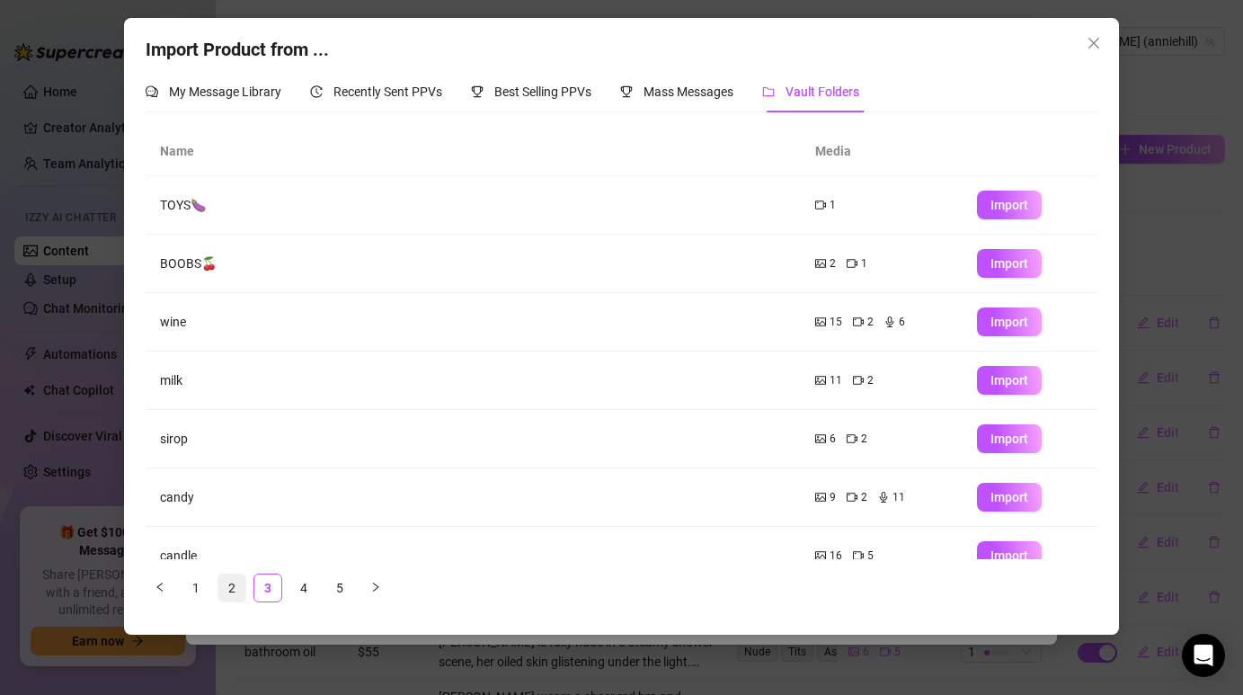
click at [235, 593] on link "2" at bounding box center [231, 587] width 27 height 27
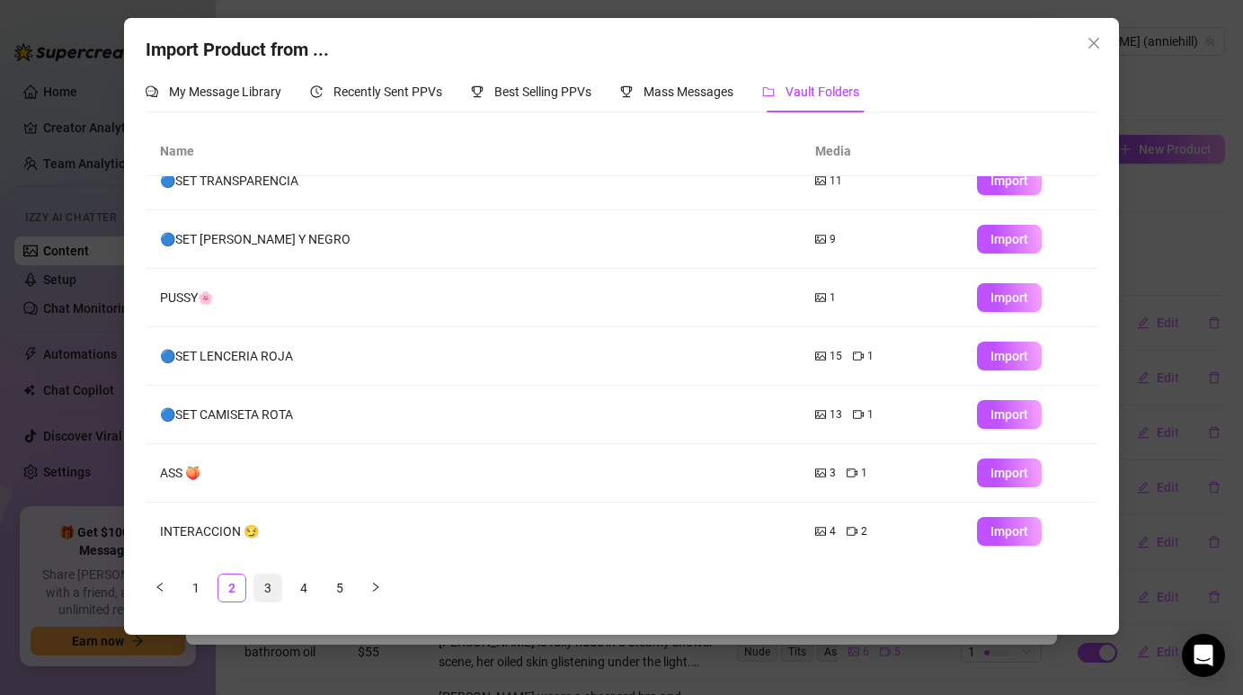
click at [275, 579] on link "3" at bounding box center [267, 587] width 27 height 27
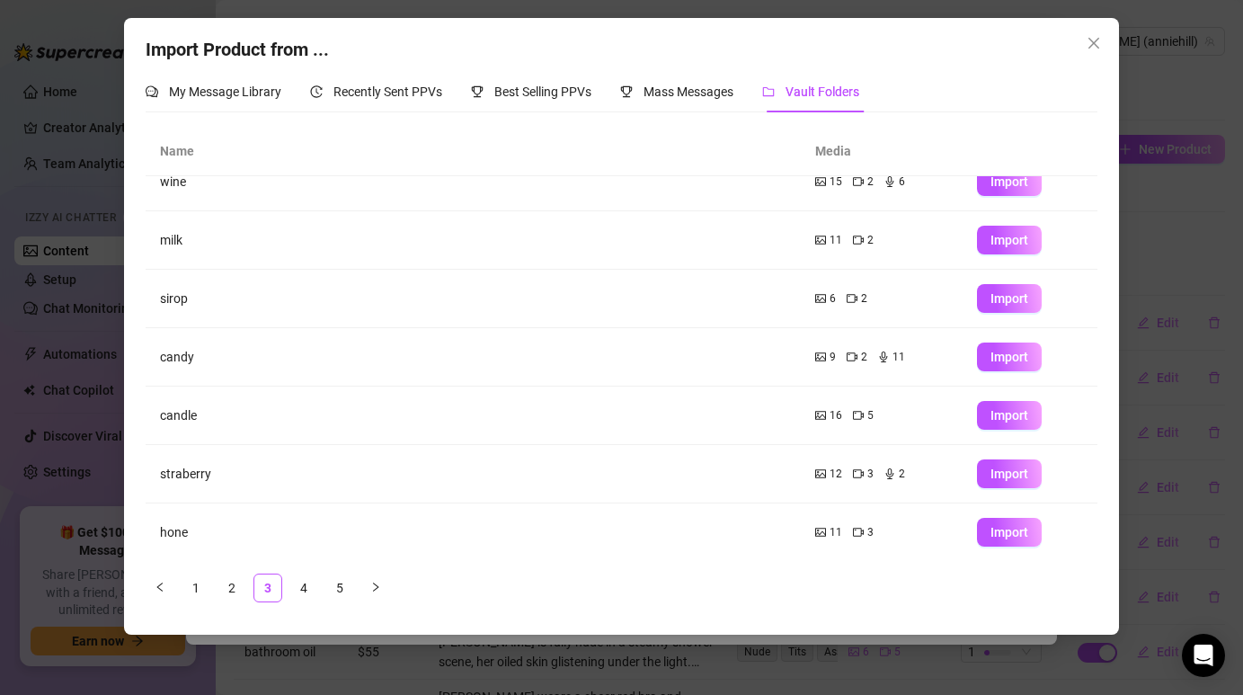
scroll to position [202, 0]
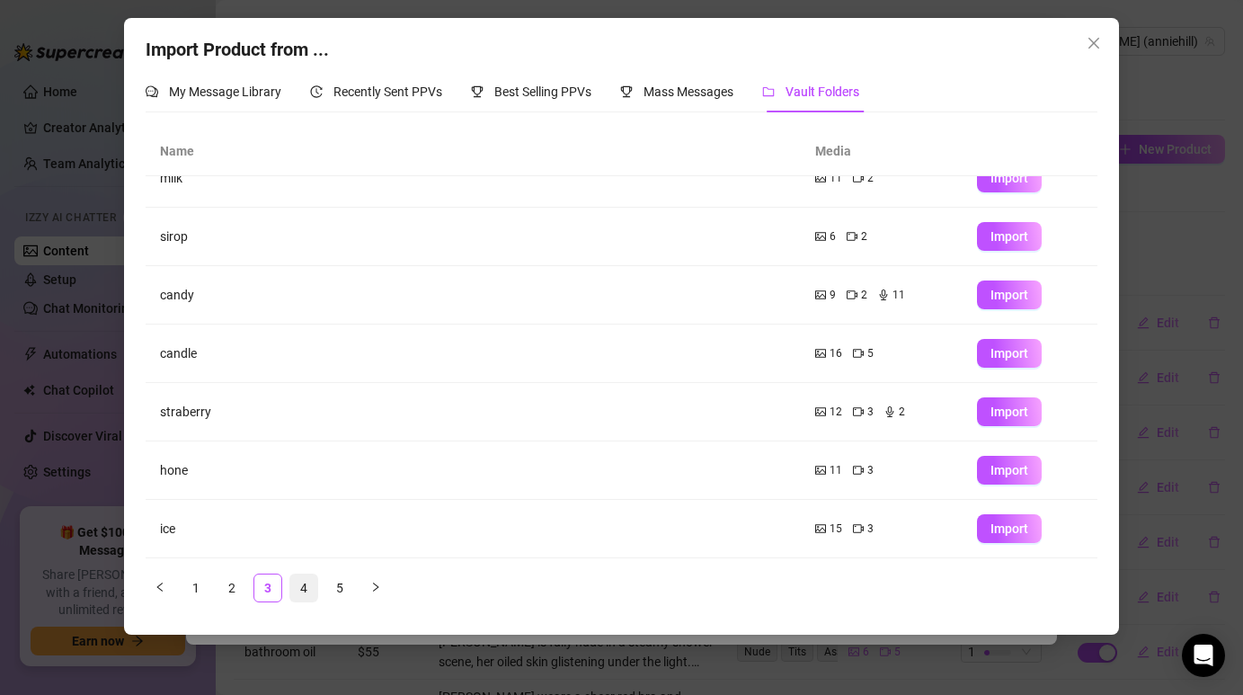
click at [297, 589] on link "4" at bounding box center [303, 587] width 27 height 27
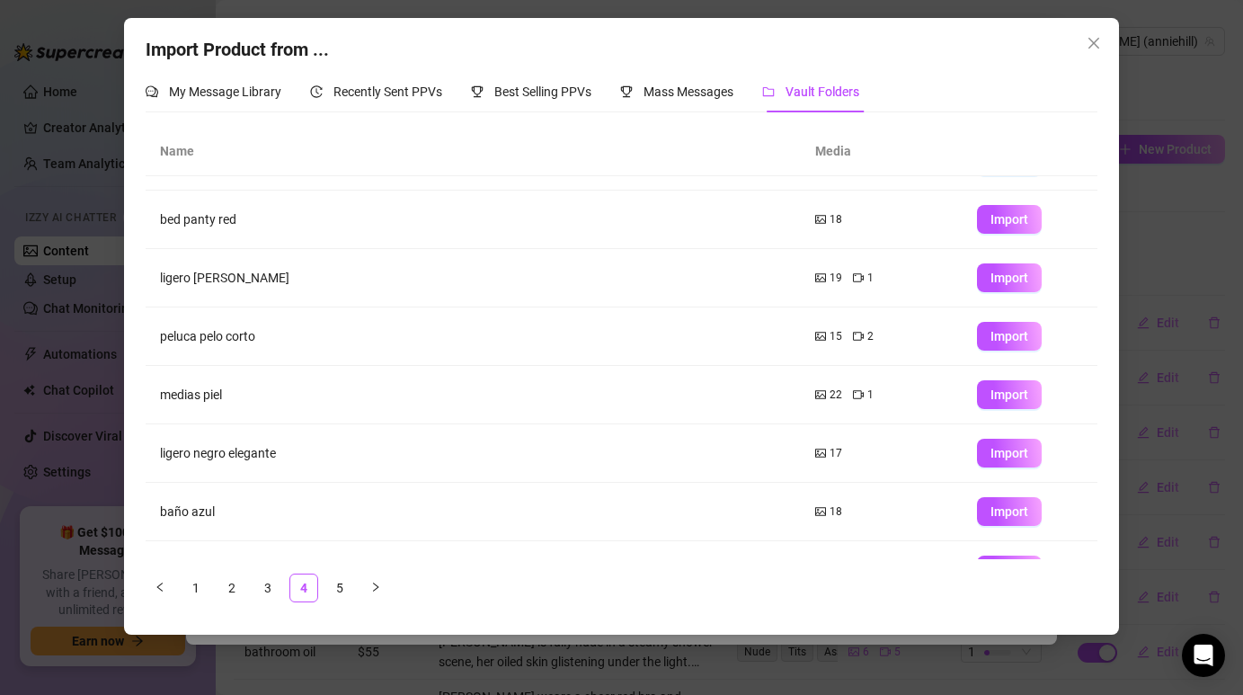
scroll to position [0, 0]
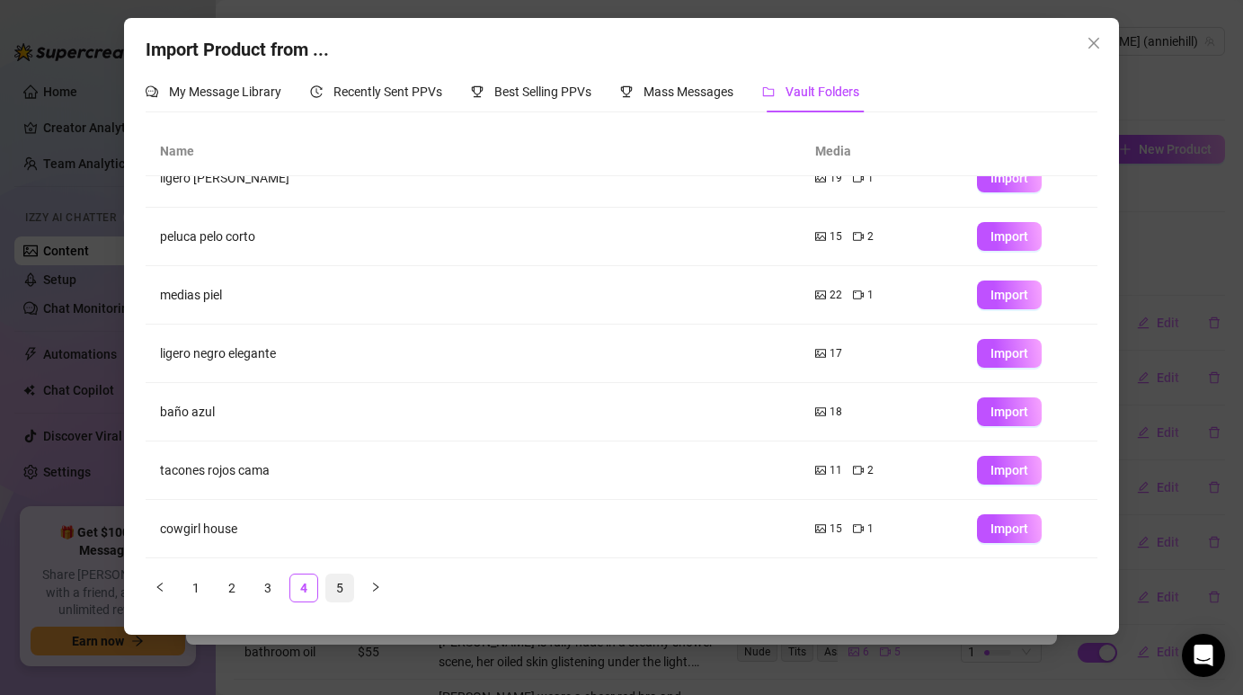
click at [335, 600] on li "5" at bounding box center [339, 587] width 29 height 29
click at [199, 582] on link "1" at bounding box center [195, 587] width 27 height 27
click at [233, 582] on link "2" at bounding box center [231, 587] width 27 height 27
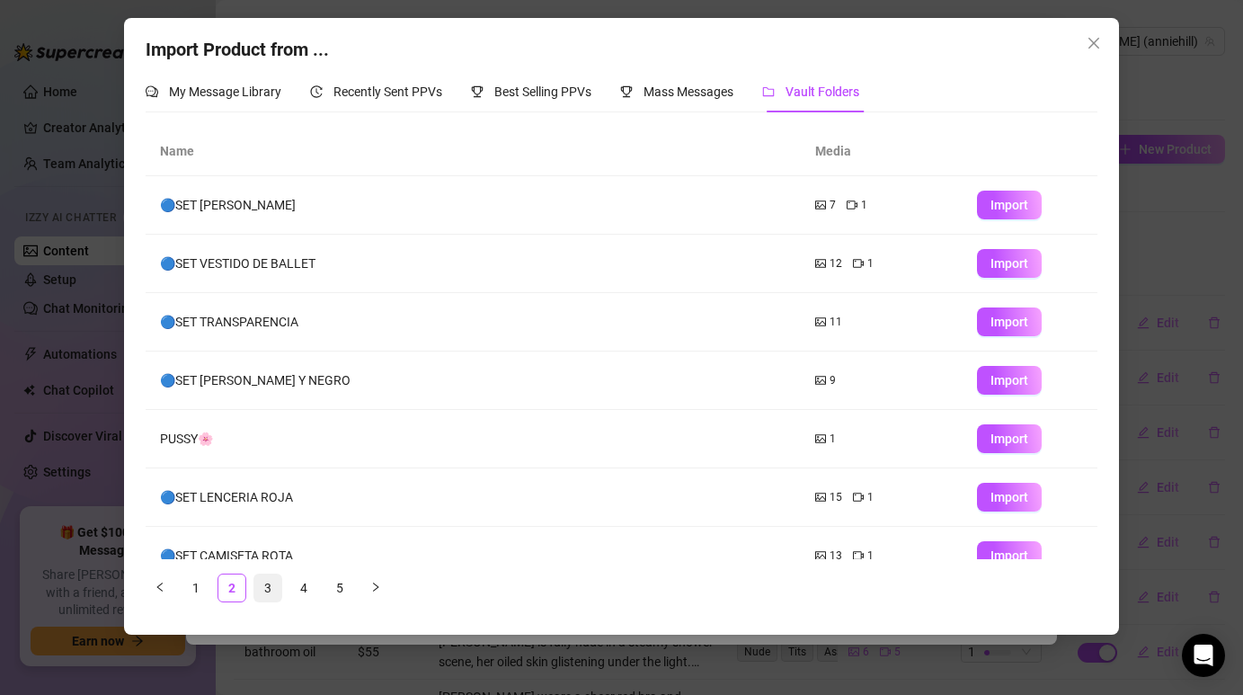
click at [268, 589] on link "3" at bounding box center [267, 587] width 27 height 27
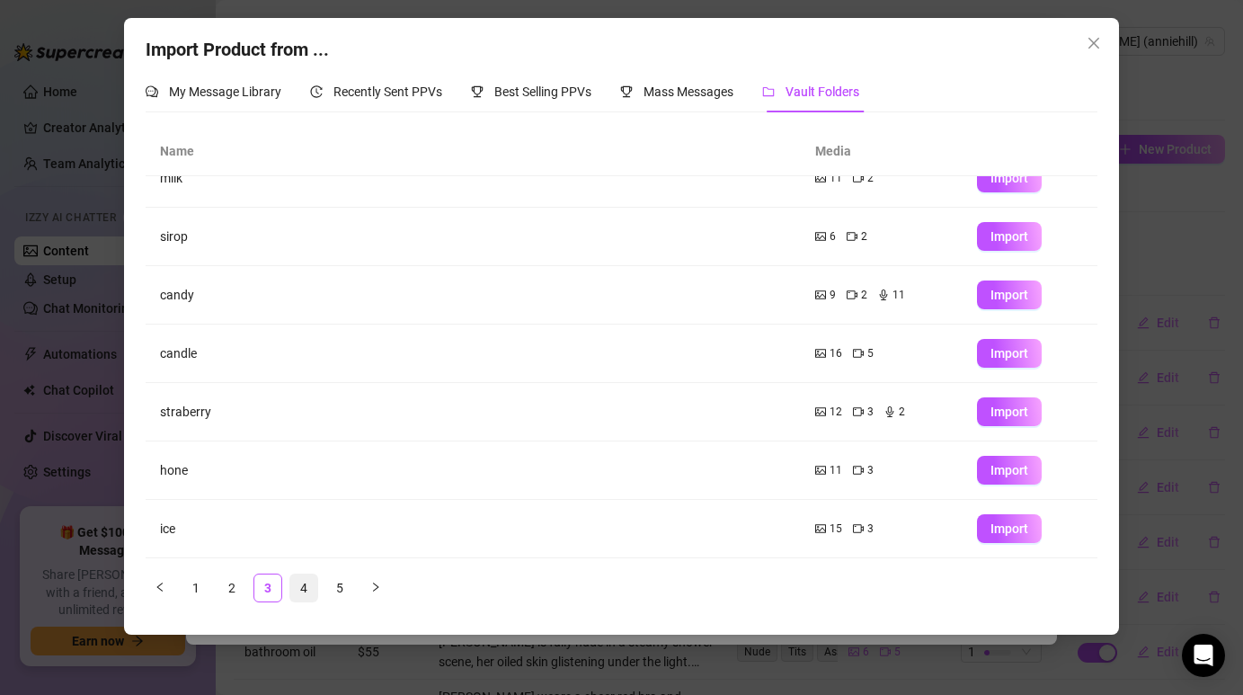
click at [306, 595] on link "4" at bounding box center [303, 587] width 27 height 27
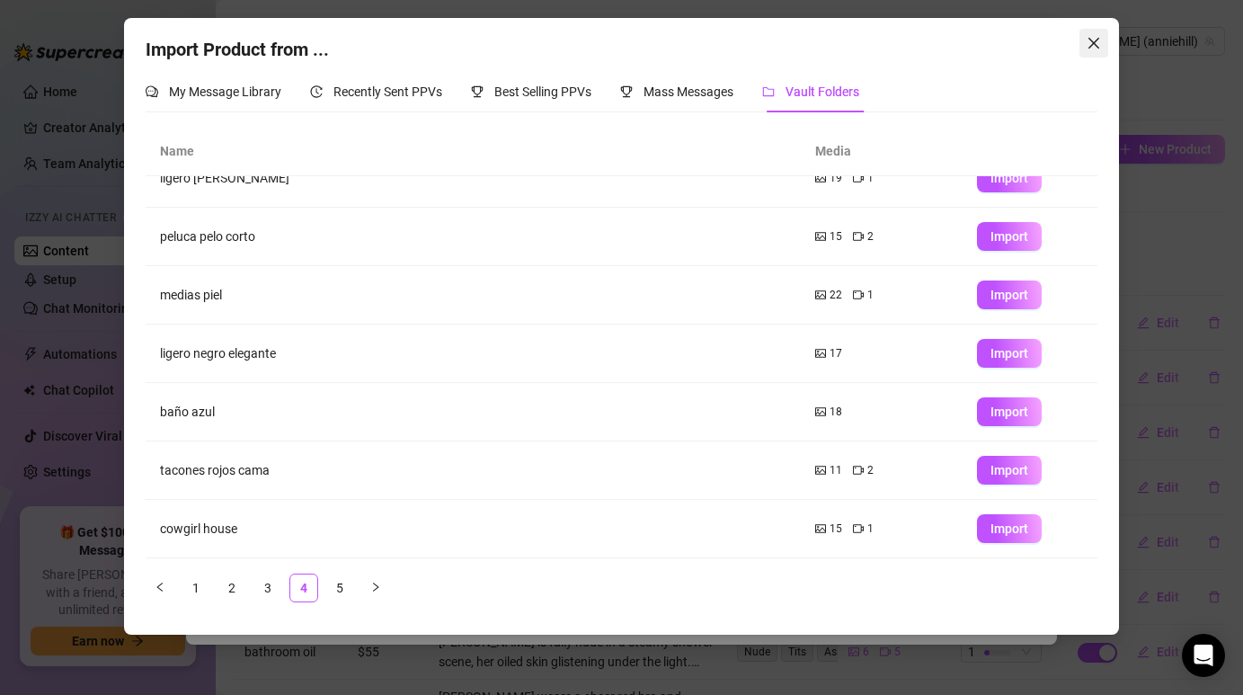
click at [1105, 40] on span "Close" at bounding box center [1093, 43] width 29 height 14
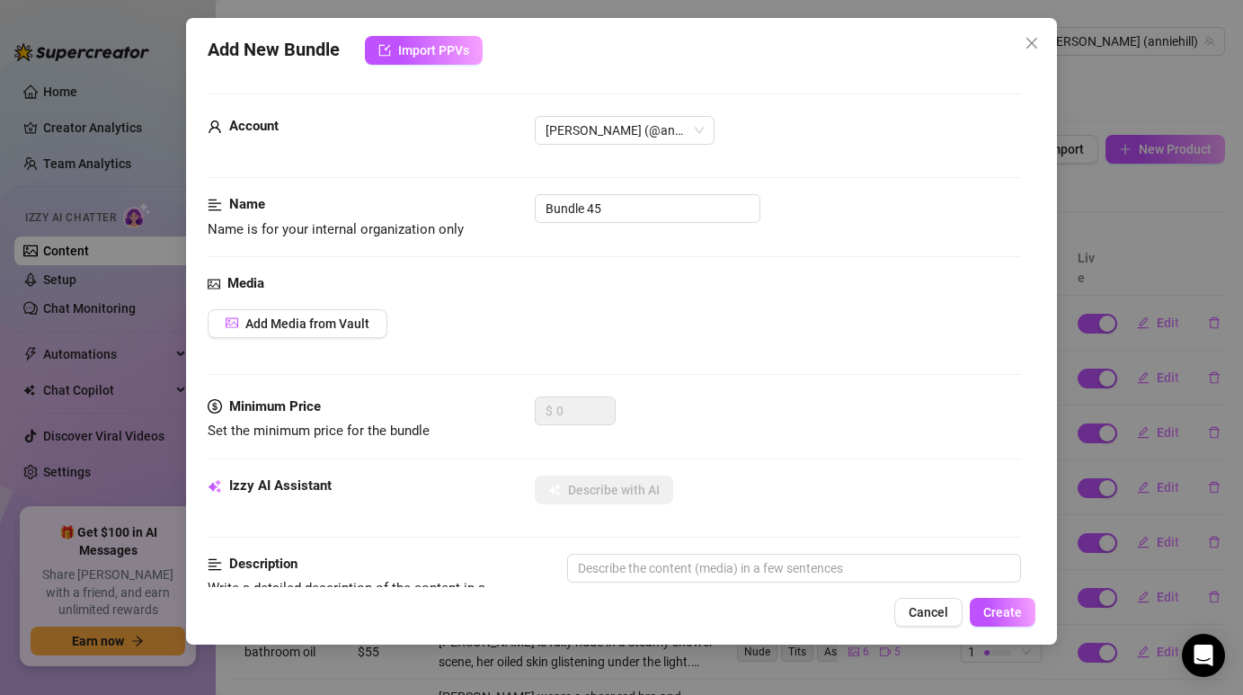
click at [1051, 40] on div "Add New Bundle Import PPVs Account [PERSON_NAME] (@anniehill) Name Name is for …" at bounding box center [621, 331] width 870 height 626
click at [1024, 37] on icon "close" at bounding box center [1031, 43] width 14 height 14
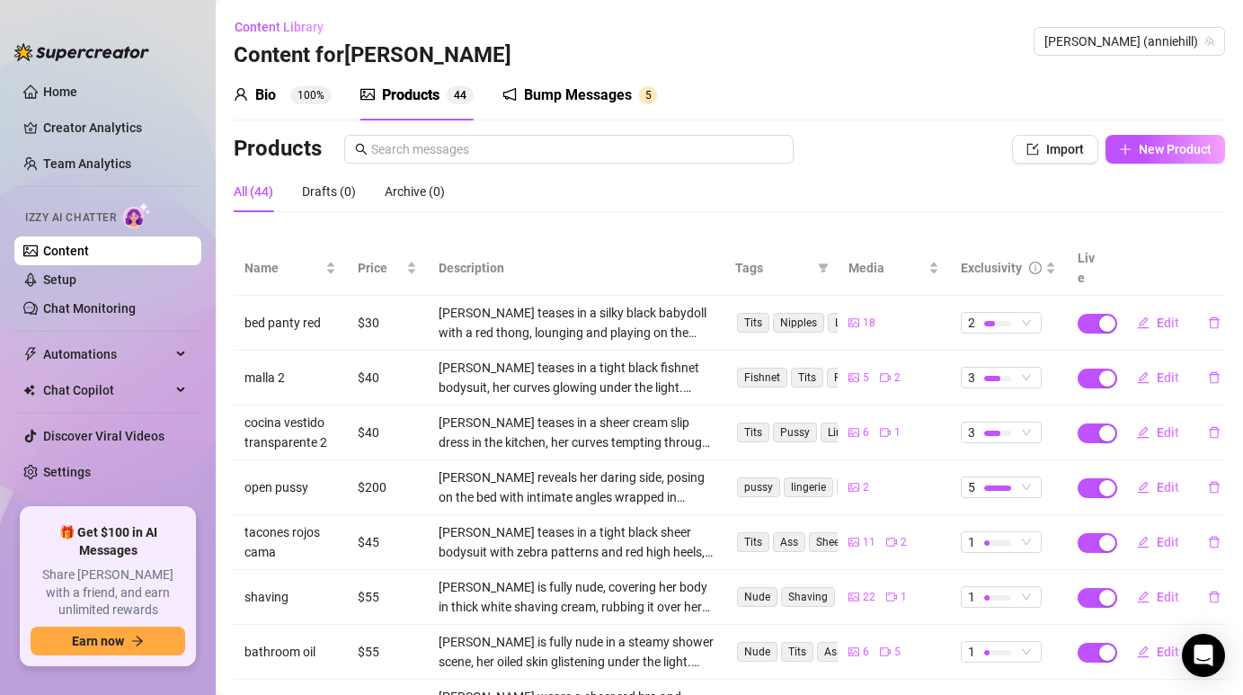
click at [1056, 129] on div "Bio 100% Products 4 4 Bump Messages 5 Bio Import Bio from other creator Persona…" at bounding box center [729, 482] width 991 height 824
click at [1068, 146] on span "Import" at bounding box center [1065, 149] width 38 height 14
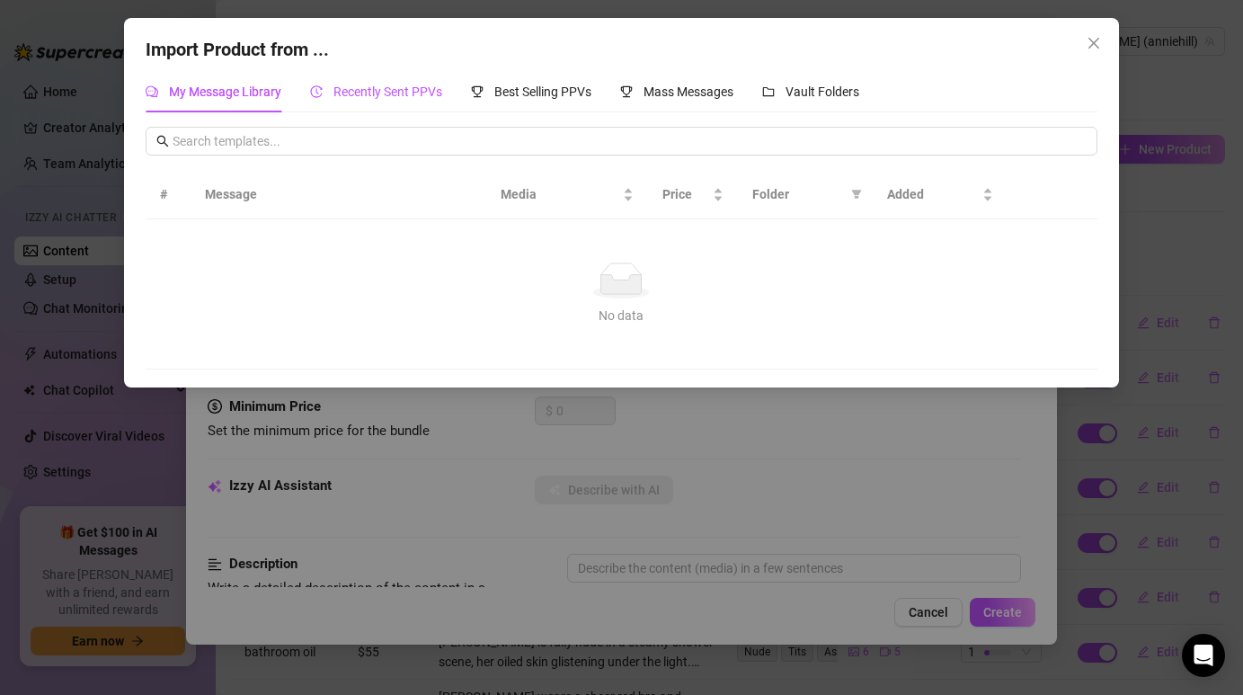
click at [417, 100] on div "Recently Sent PPVs" at bounding box center [376, 92] width 132 height 20
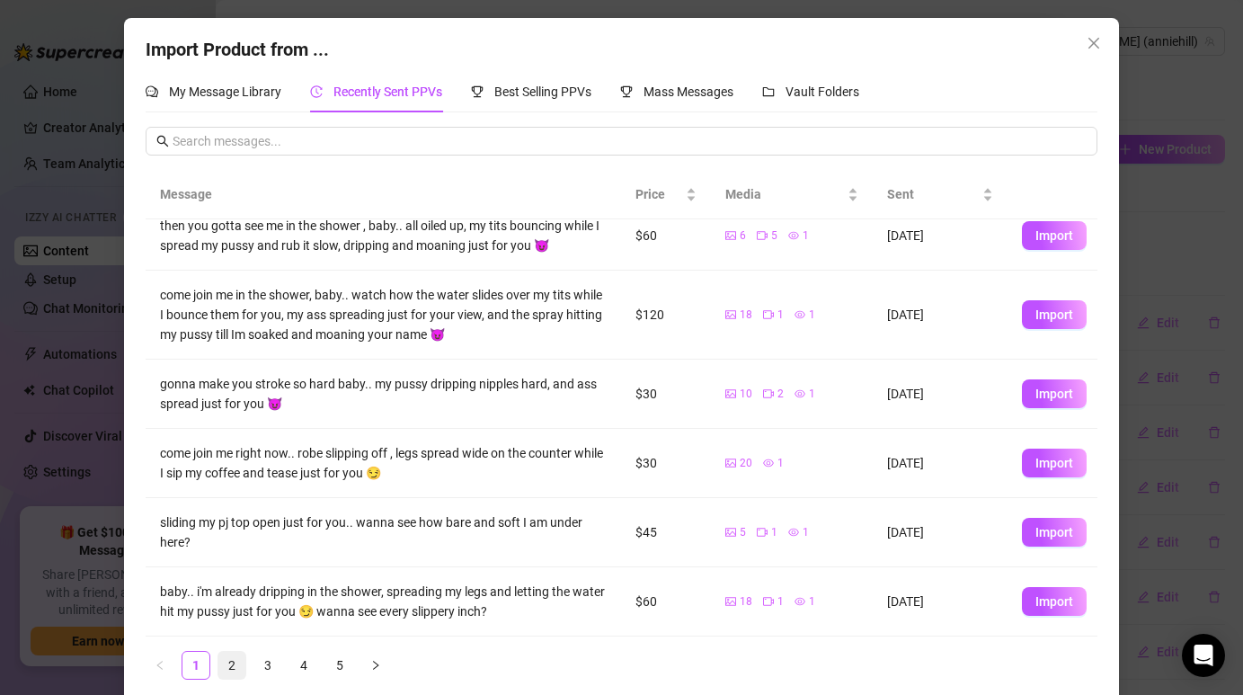
click at [230, 675] on link "2" at bounding box center [231, 664] width 27 height 27
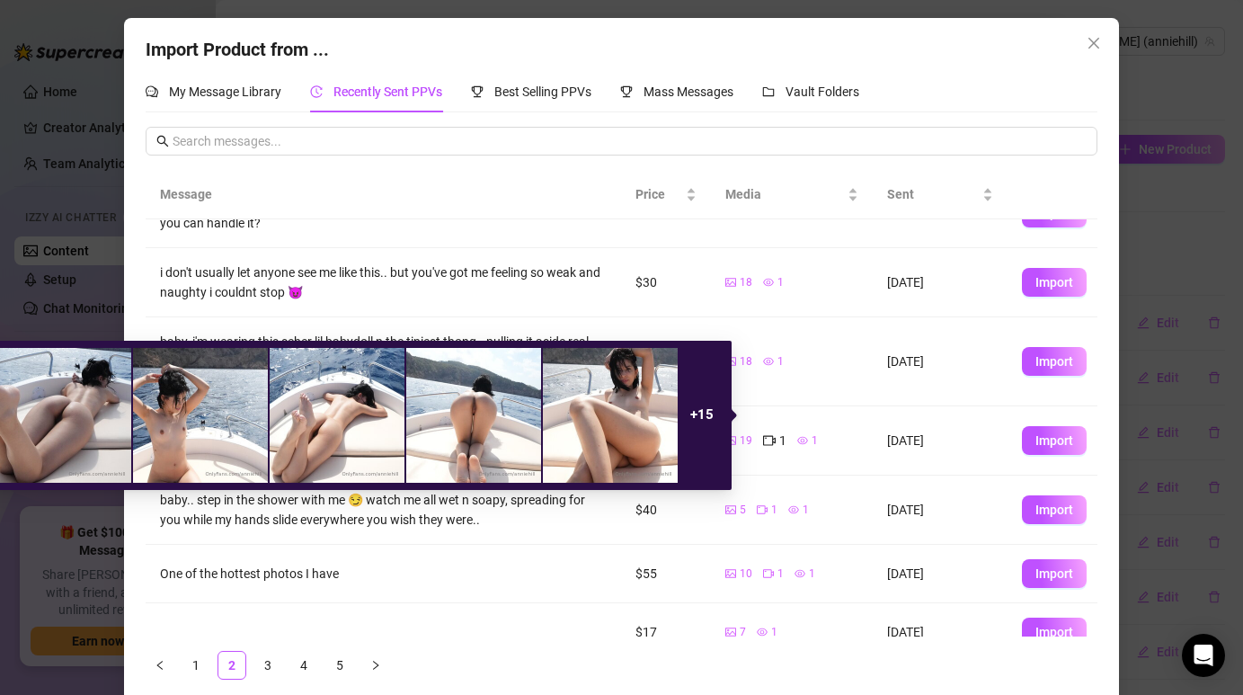
scroll to position [273, 0]
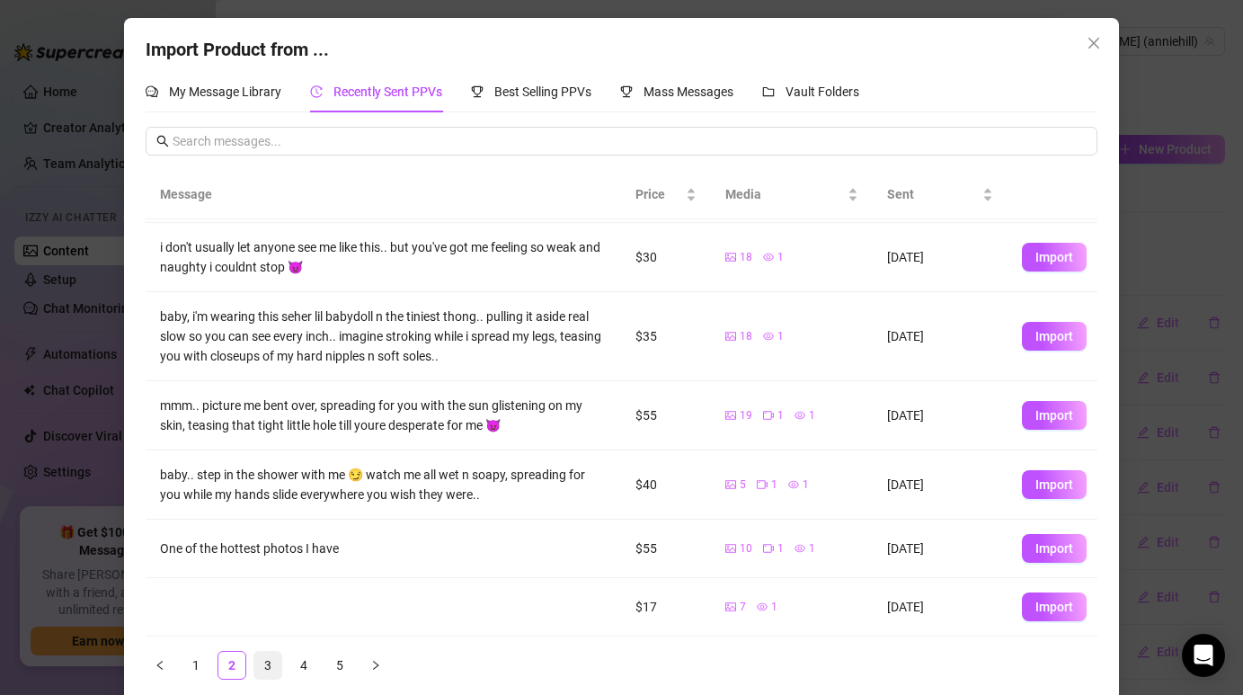
click at [271, 662] on link "3" at bounding box center [267, 664] width 27 height 27
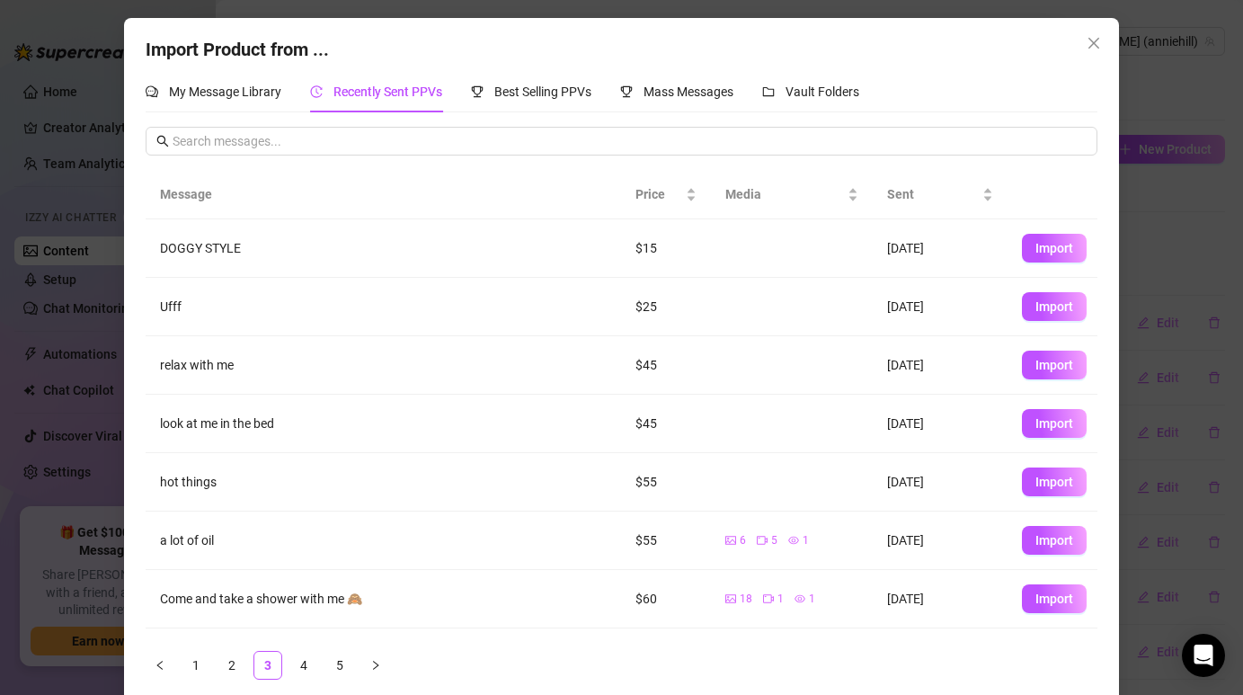
scroll to position [0, 0]
click at [296, 670] on link "4" at bounding box center [303, 664] width 27 height 27
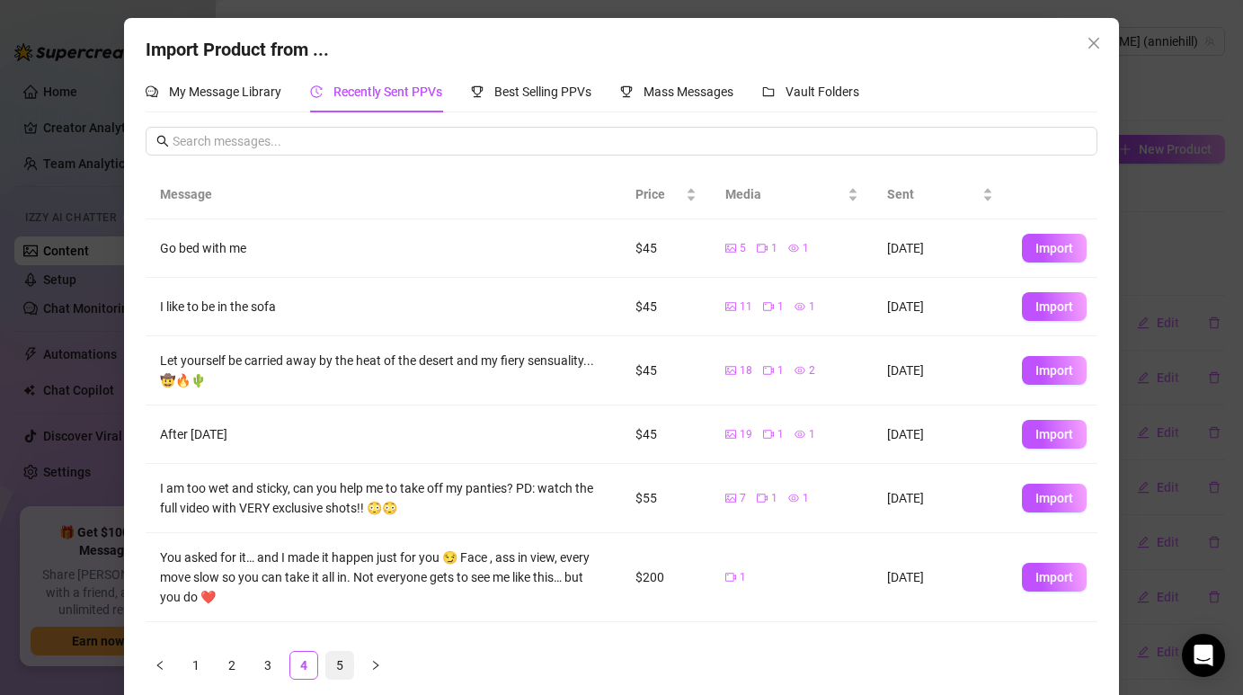
click at [347, 665] on link "5" at bounding box center [339, 664] width 27 height 27
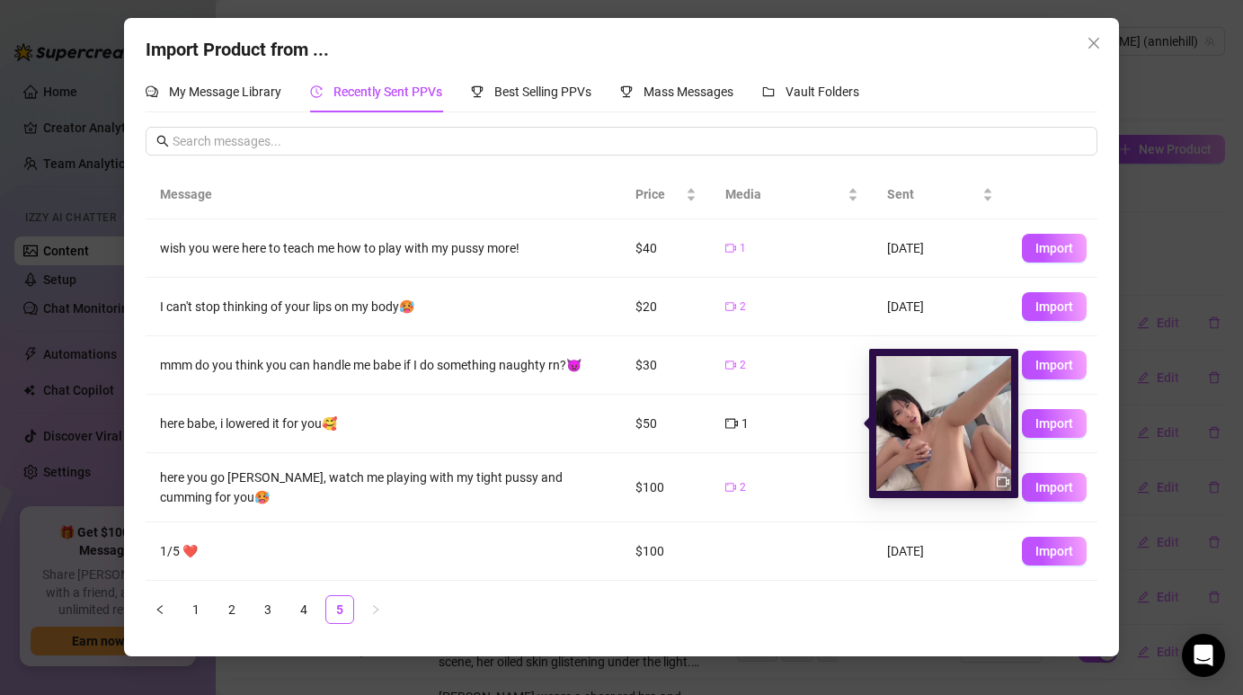
click at [942, 441] on img at bounding box center [943, 423] width 135 height 135
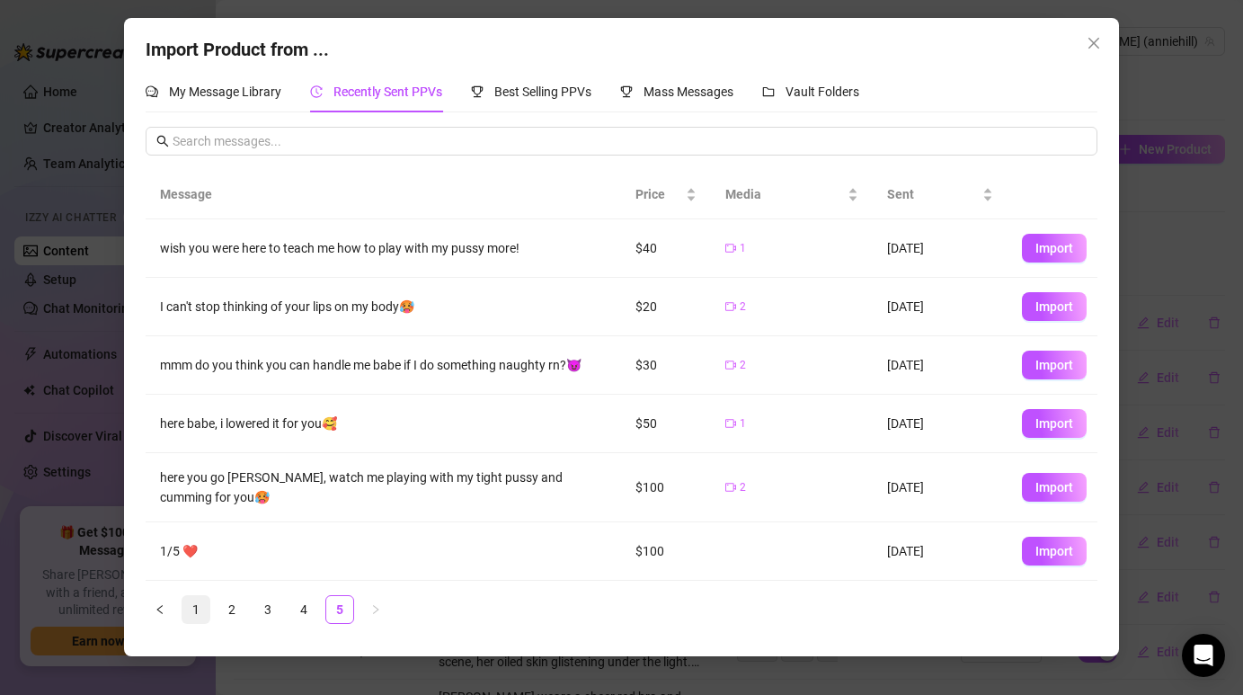
click at [202, 612] on link "1" at bounding box center [195, 609] width 27 height 27
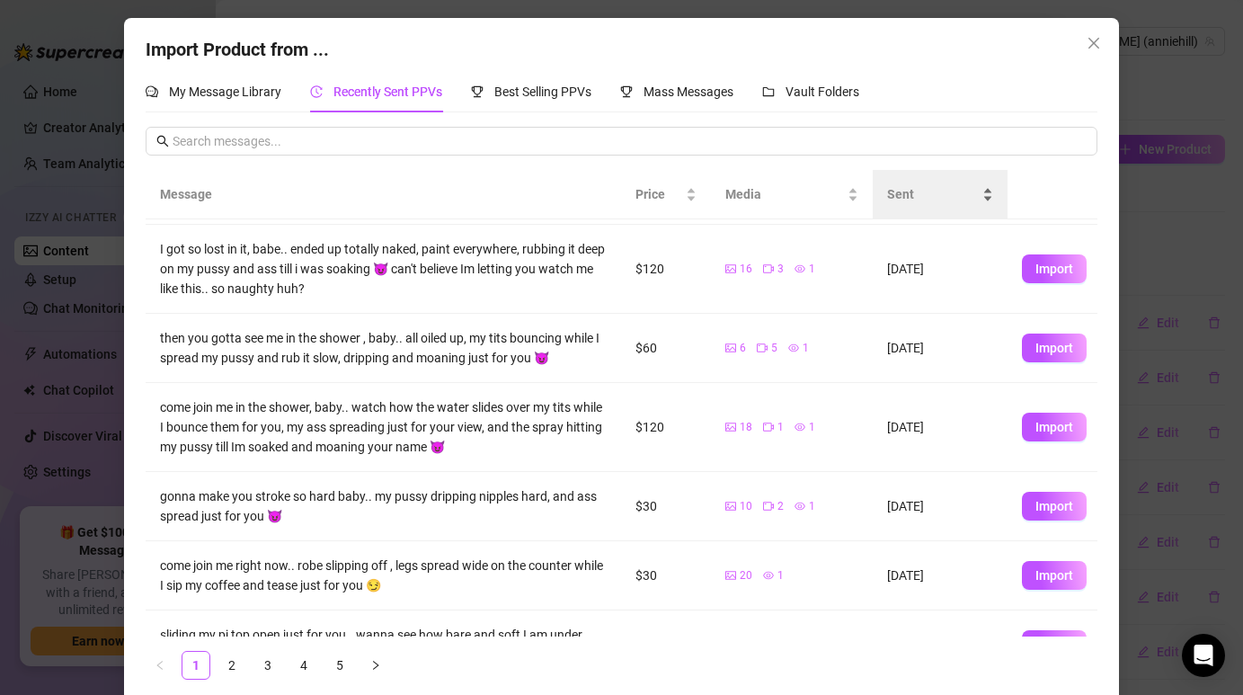
scroll to position [269, 0]
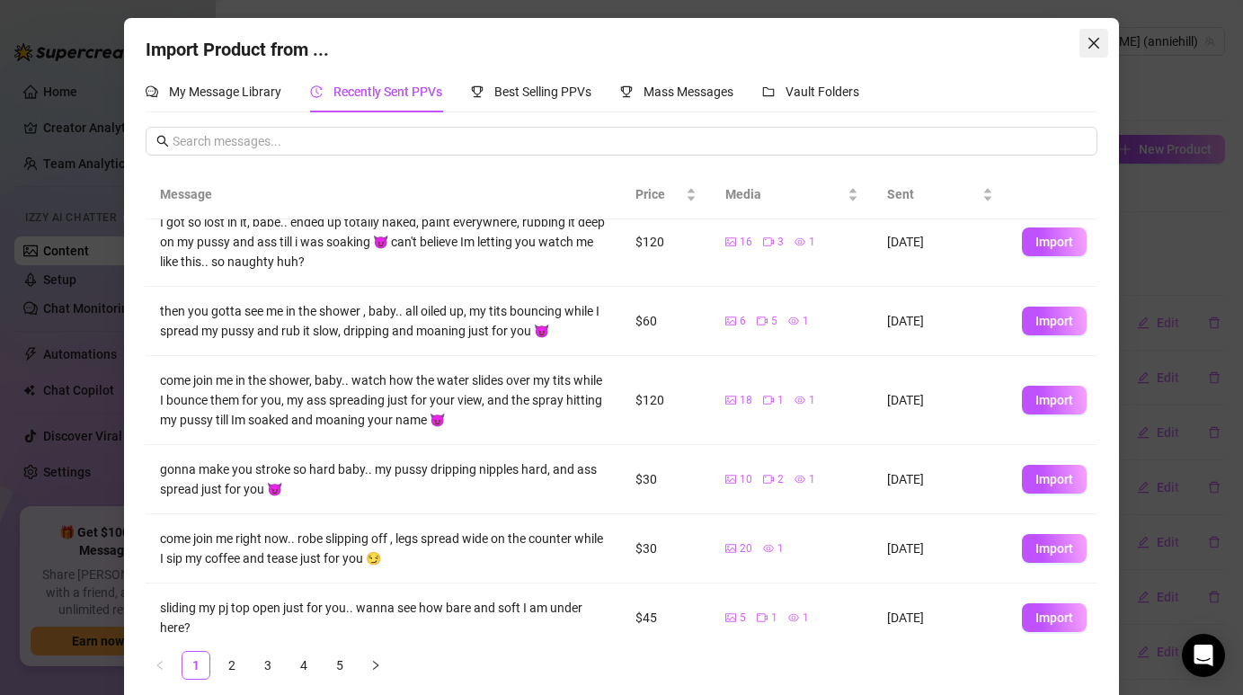
click at [1096, 48] on icon "close" at bounding box center [1093, 43] width 14 height 14
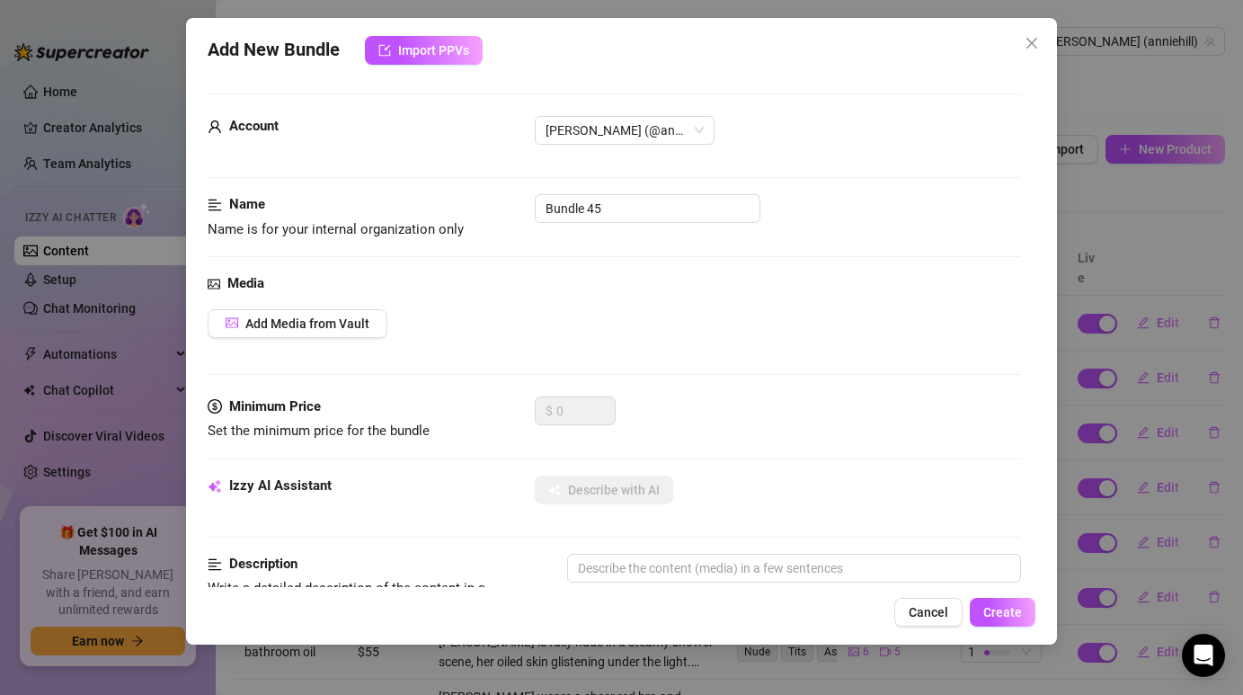
click at [1010, 49] on div "Add New Bundle Import PPVs" at bounding box center [621, 50] width 827 height 29
click at [1040, 43] on span "Close" at bounding box center [1031, 43] width 29 height 14
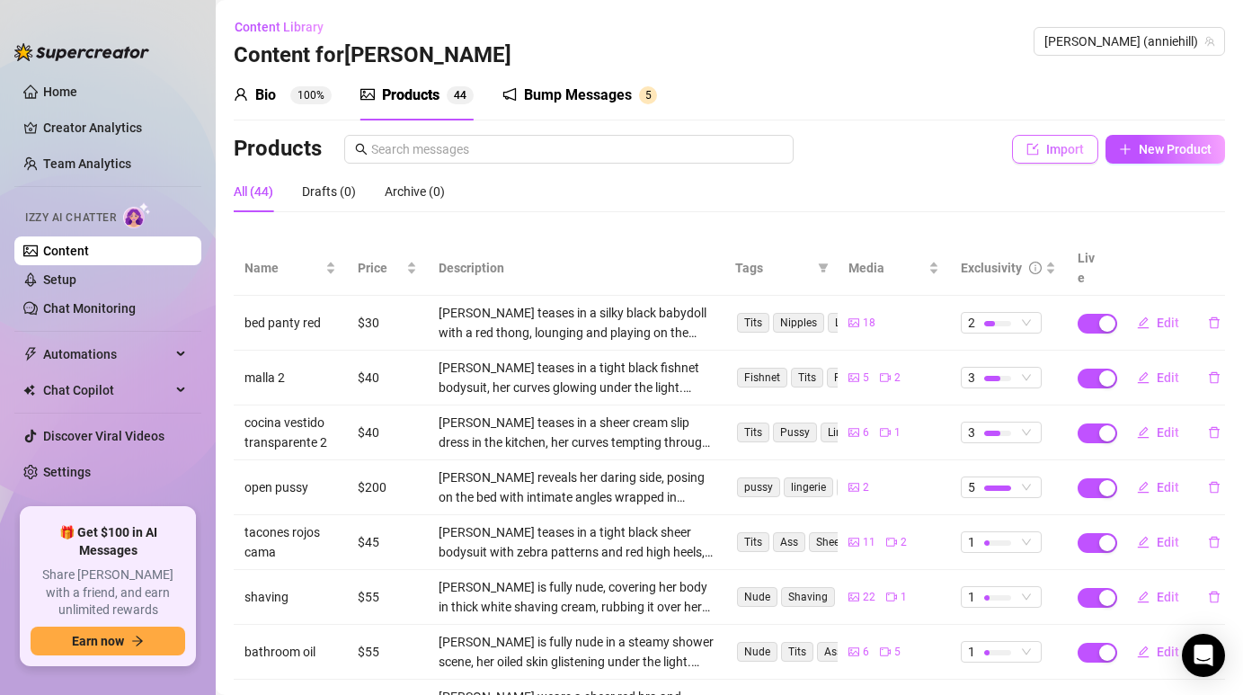
click at [1038, 138] on button "Import" at bounding box center [1055, 149] width 86 height 29
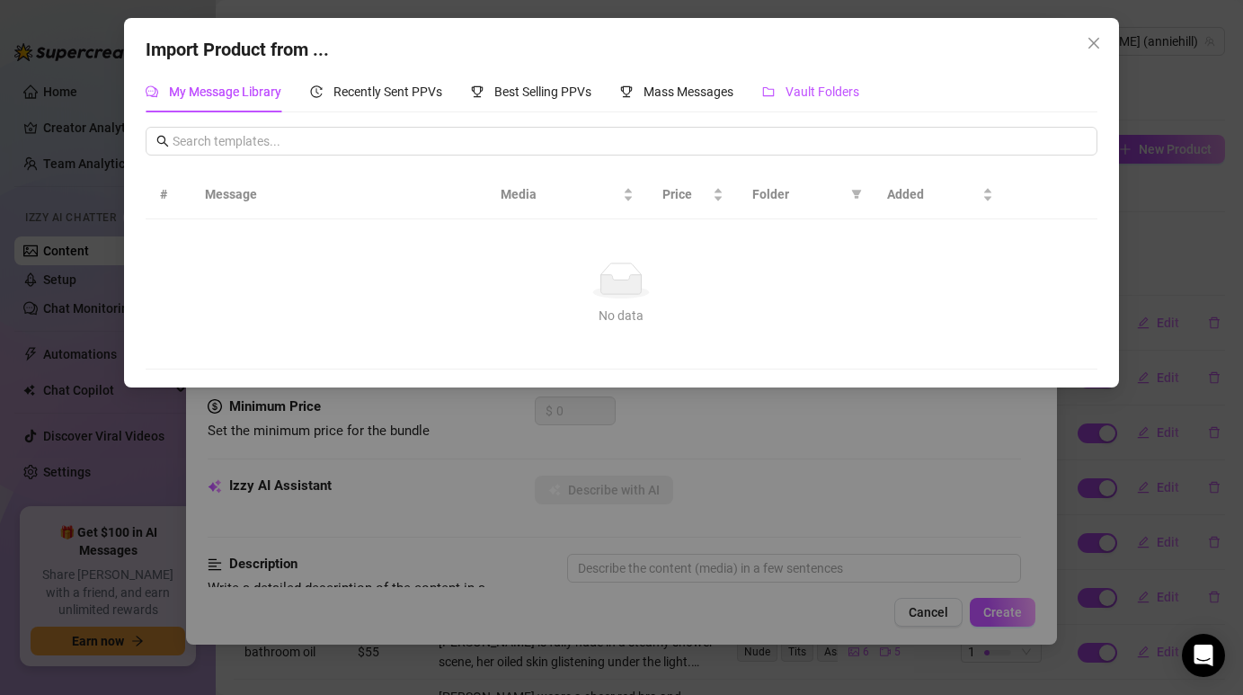
click at [797, 98] on span "Vault Folders" at bounding box center [822, 91] width 74 height 14
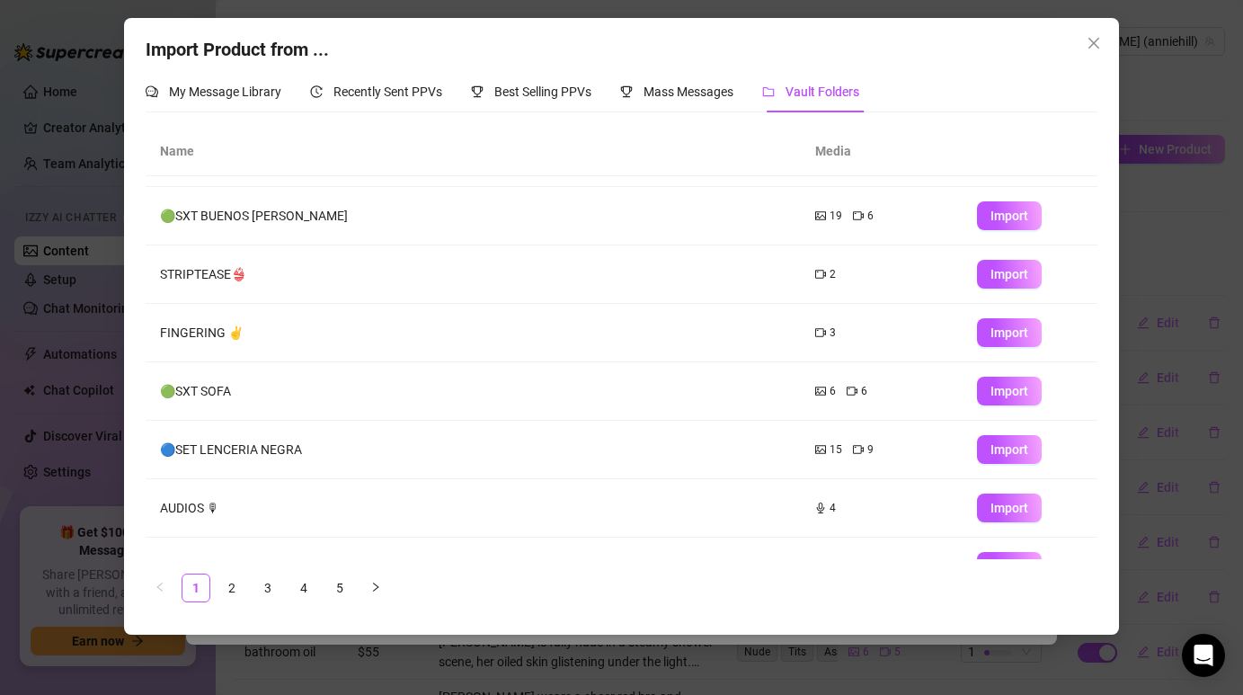
scroll to position [202, 0]
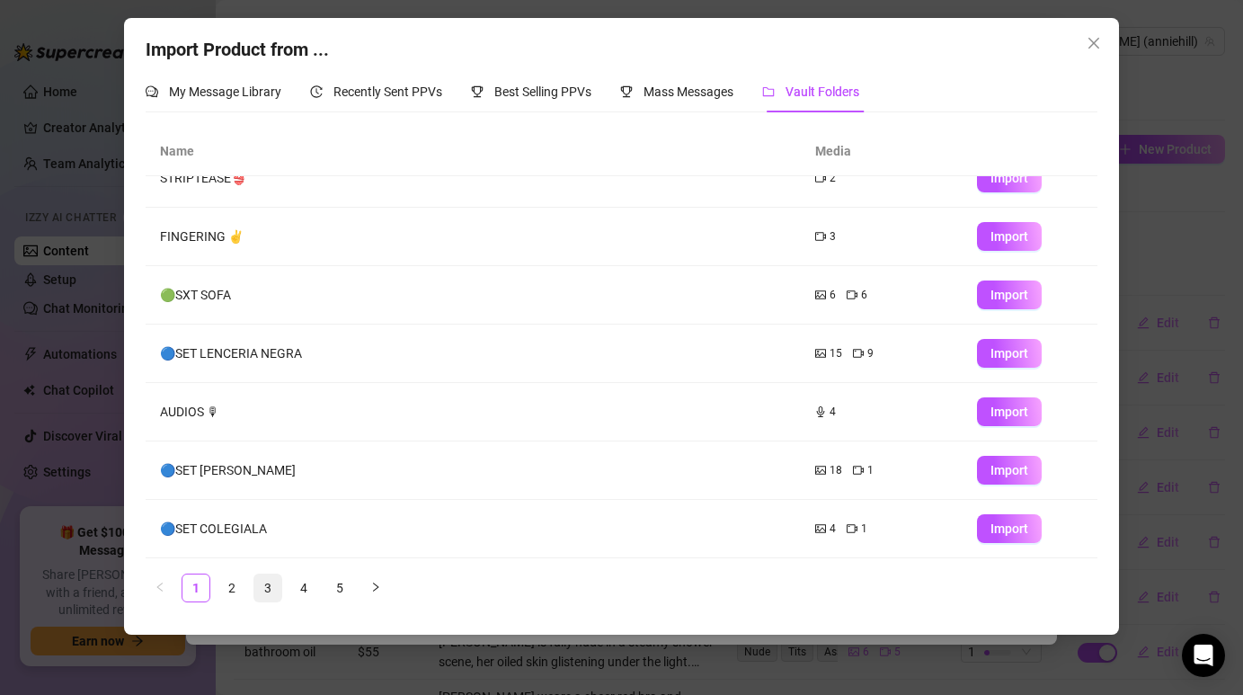
click at [256, 587] on link "3" at bounding box center [267, 587] width 27 height 27
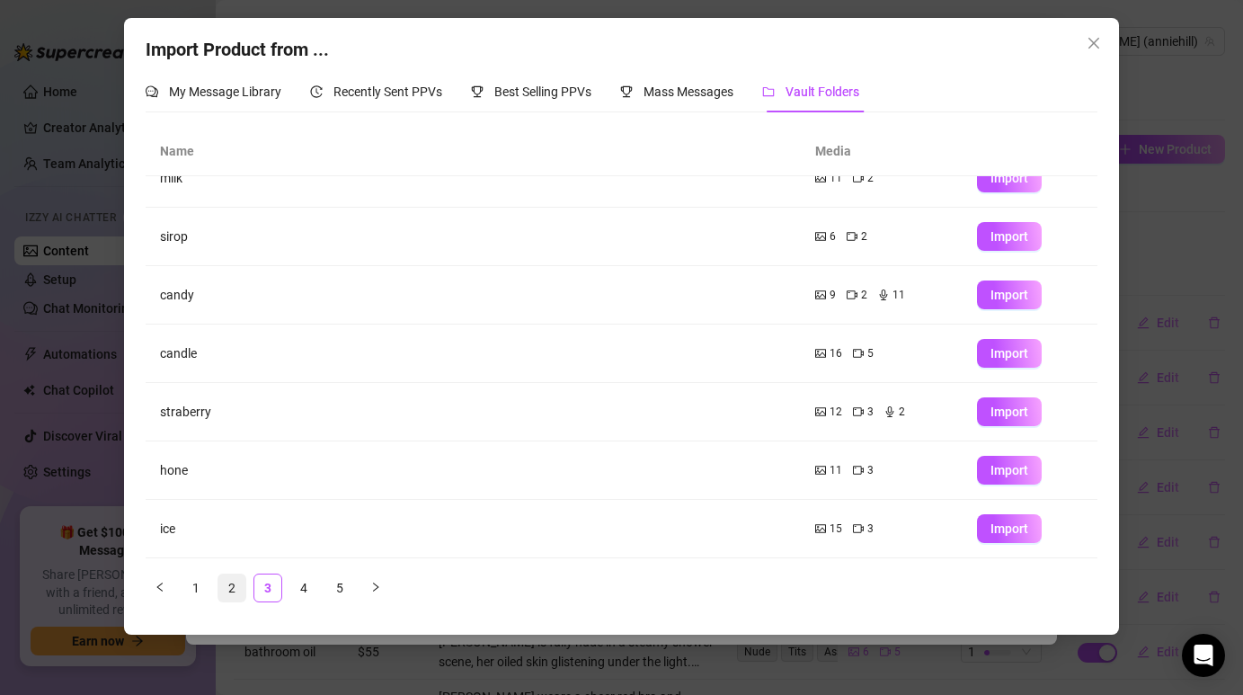
click at [239, 587] on link "2" at bounding box center [231, 587] width 27 height 27
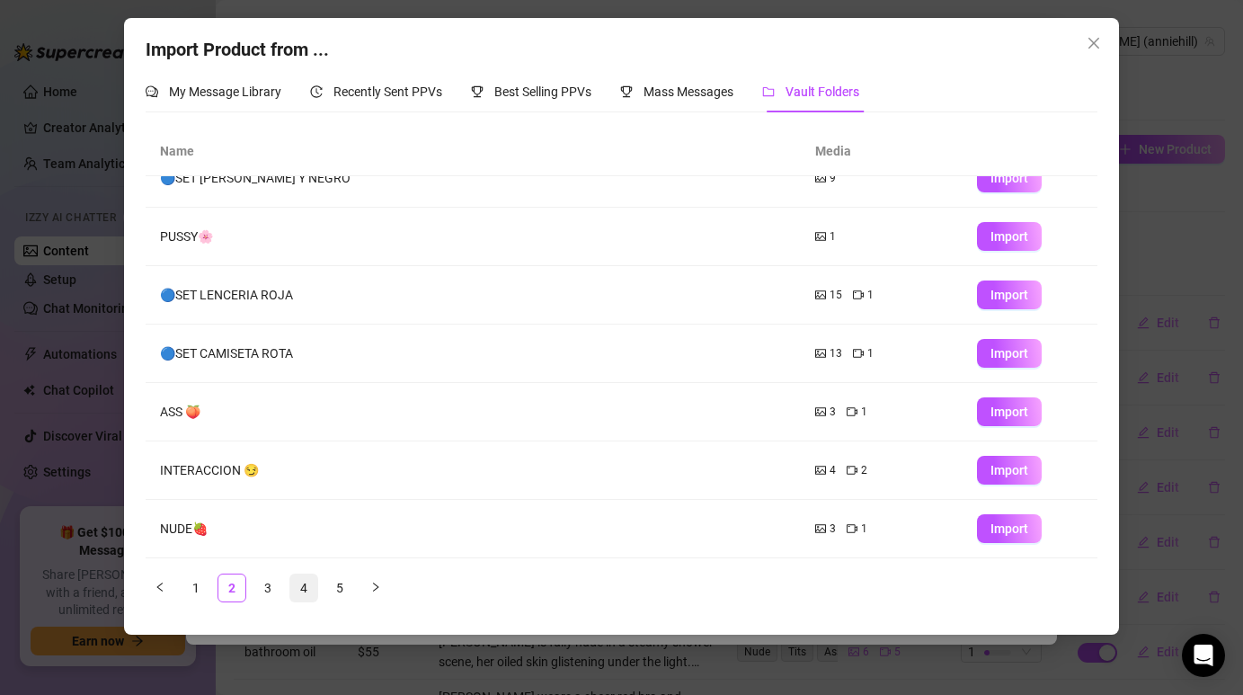
click at [313, 590] on link "4" at bounding box center [303, 587] width 27 height 27
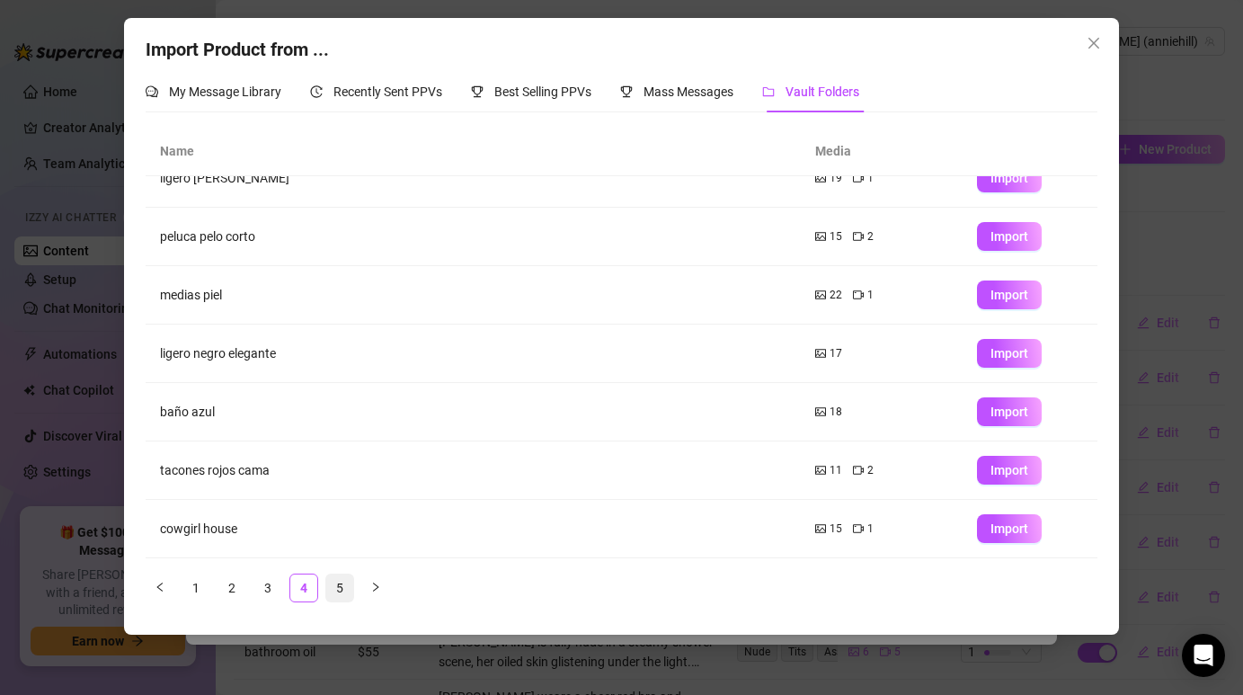
click at [337, 598] on link "5" at bounding box center [339, 587] width 27 height 27
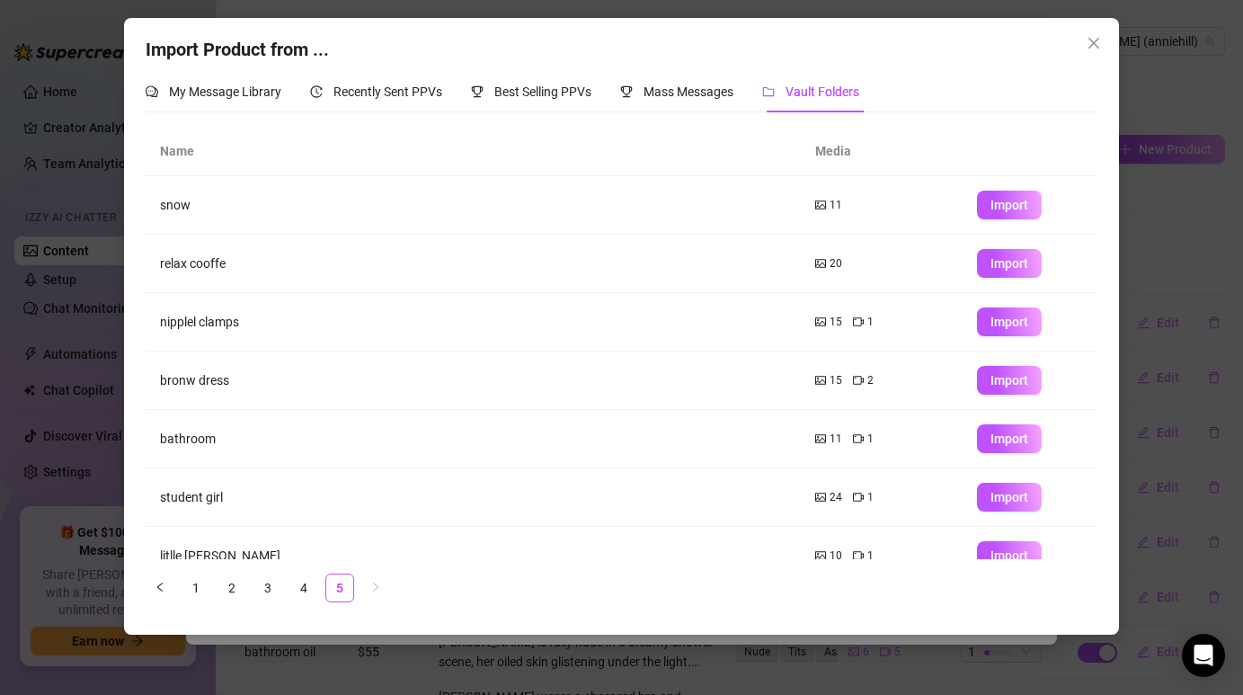
scroll to position [27, 0]
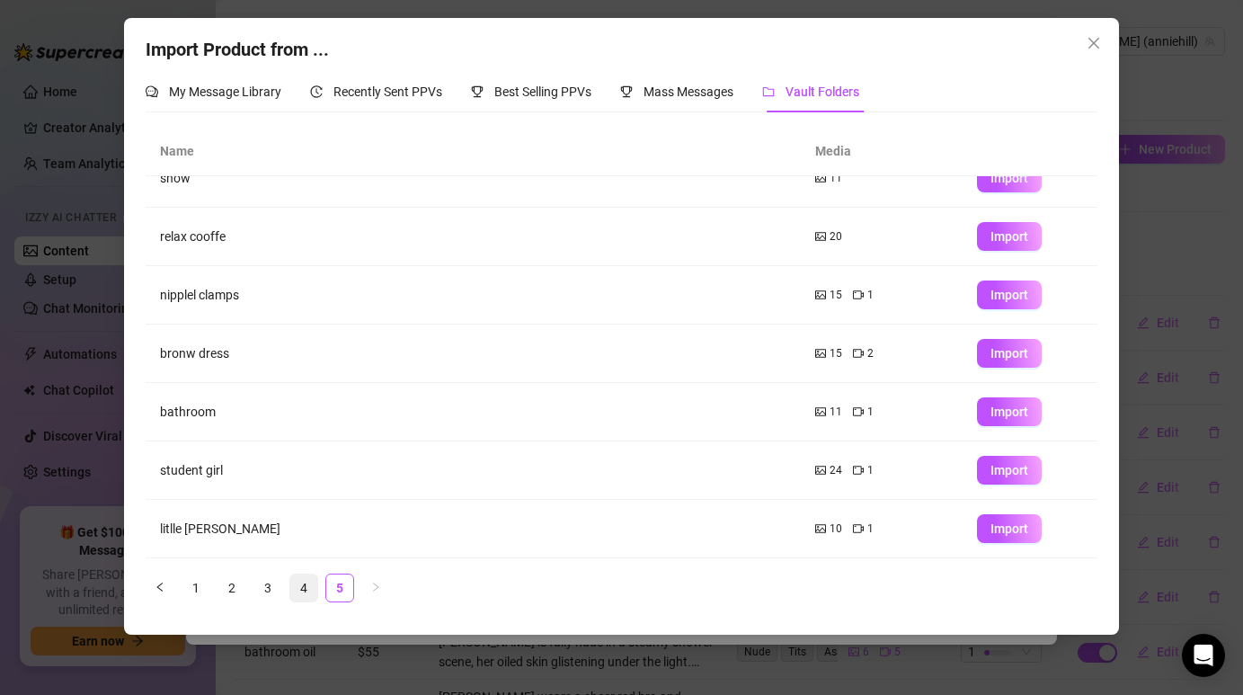
click at [299, 580] on link "4" at bounding box center [303, 587] width 27 height 27
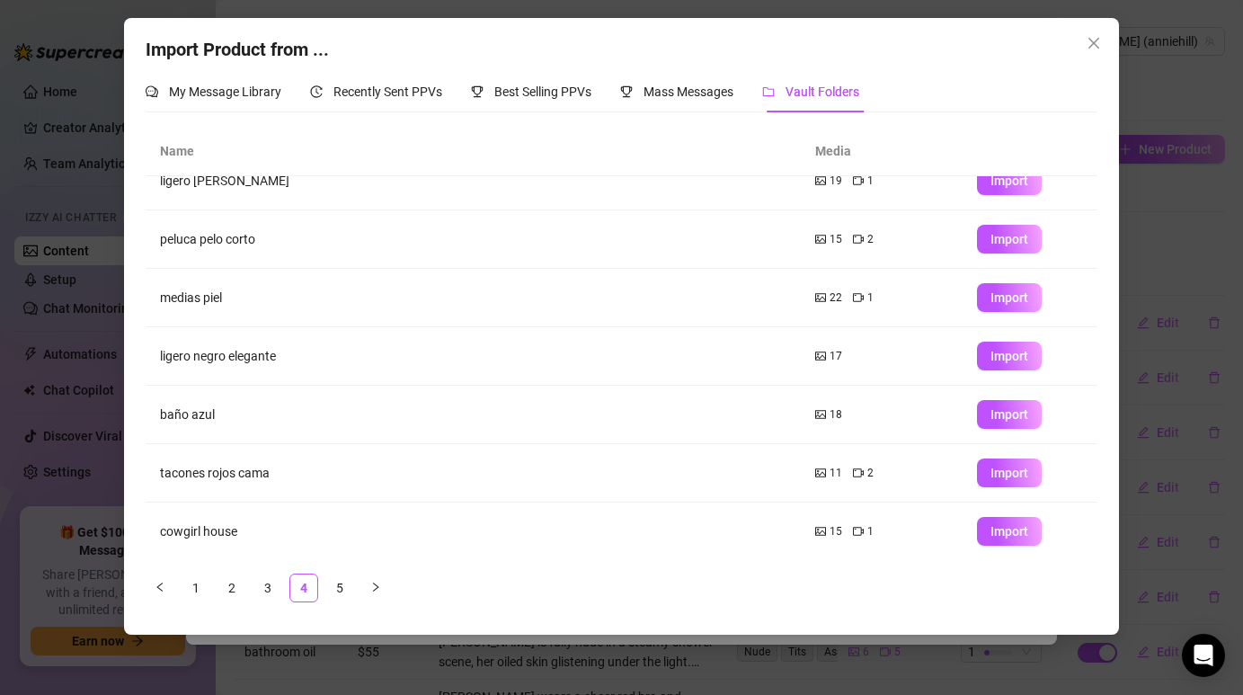
scroll to position [202, 0]
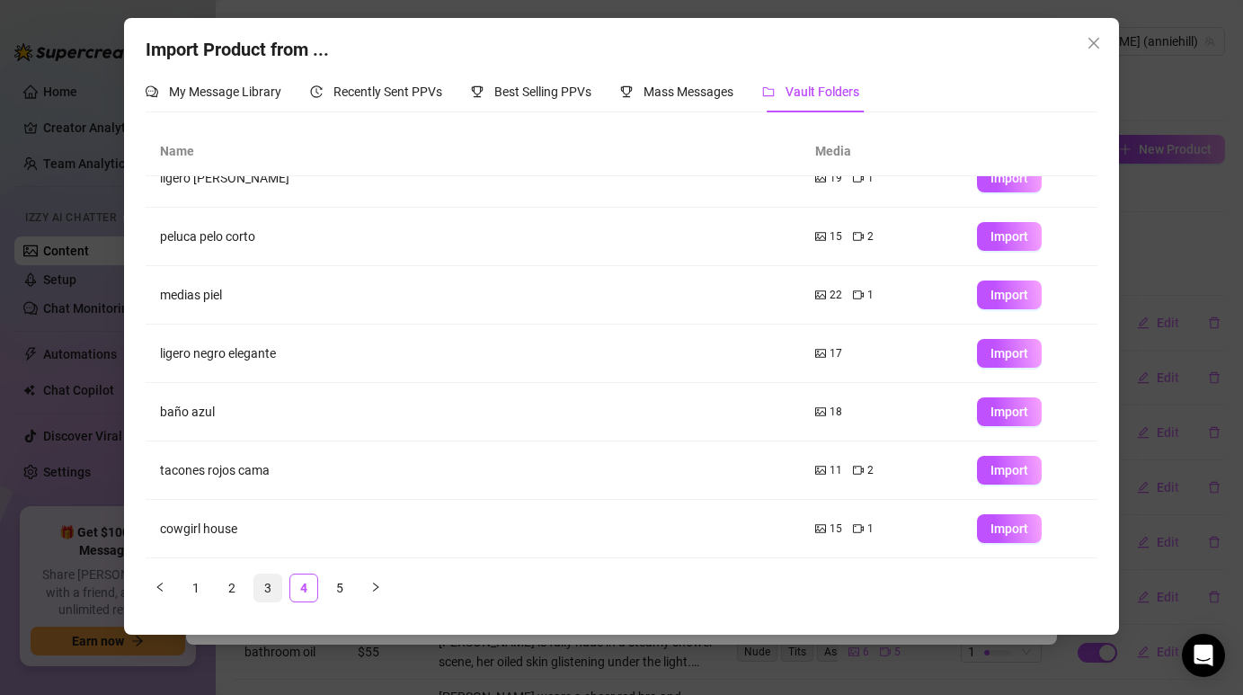
click at [275, 594] on link "3" at bounding box center [267, 587] width 27 height 27
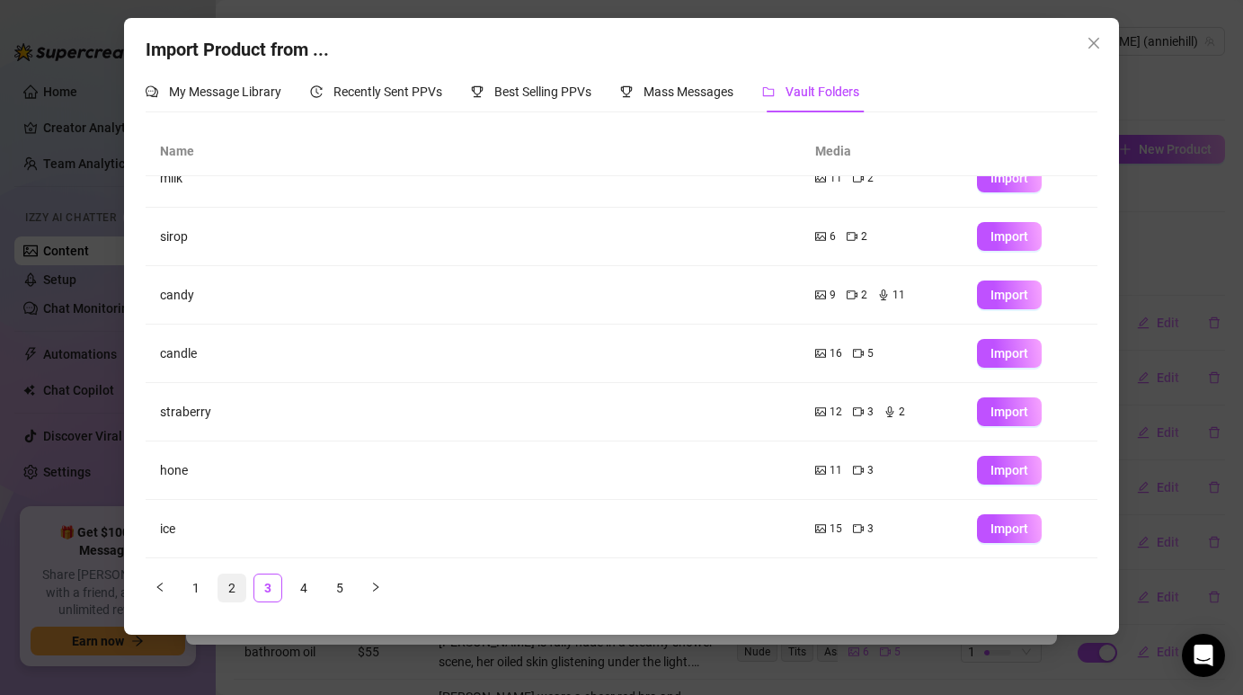
click at [238, 581] on link "2" at bounding box center [231, 587] width 27 height 27
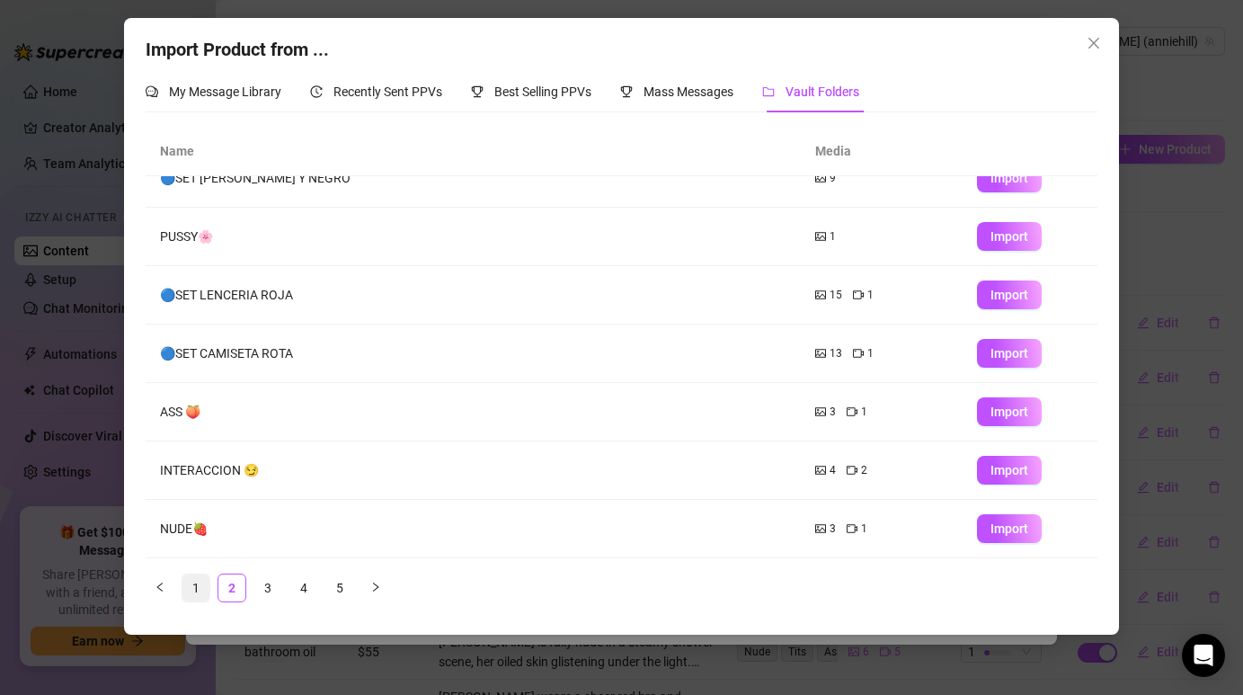
click at [196, 601] on div "Name Media 🔵SET [PERSON_NAME] 7 1 Import 🔵SET VESTIDO DE BALLET 12 1 Import 🔵SE…" at bounding box center [621, 371] width 951 height 489
click at [196, 591] on link "1" at bounding box center [195, 587] width 27 height 27
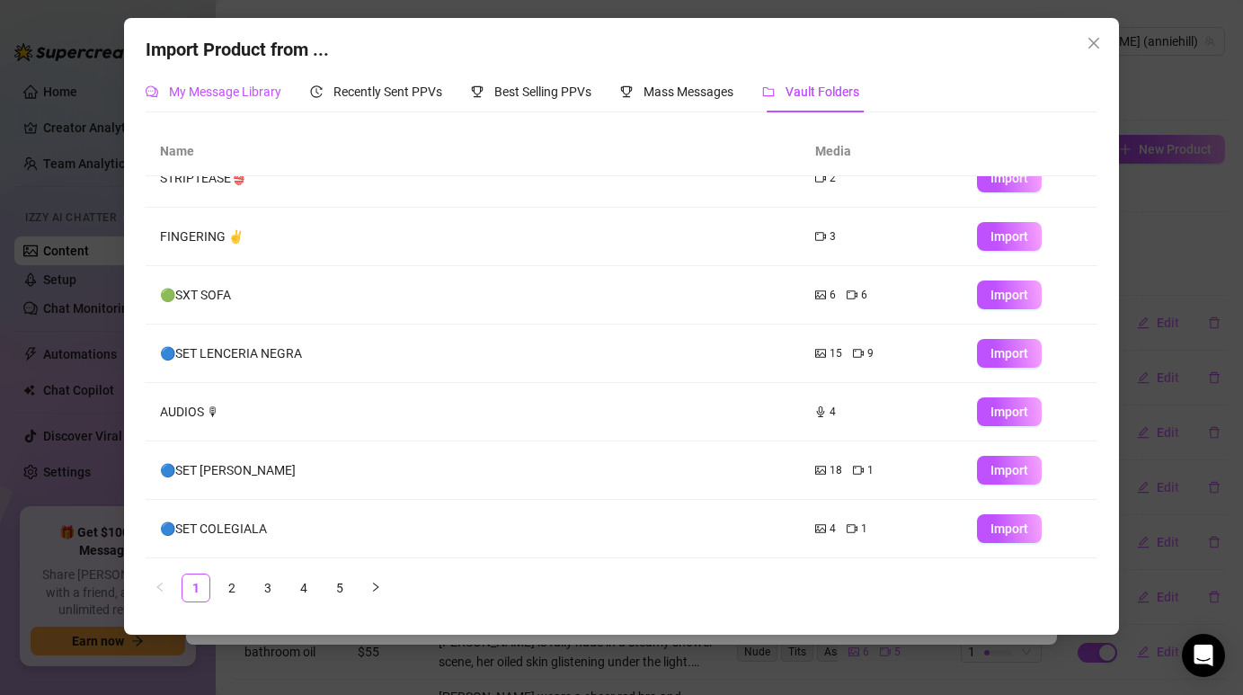
click at [225, 96] on span "My Message Library" at bounding box center [225, 91] width 112 height 14
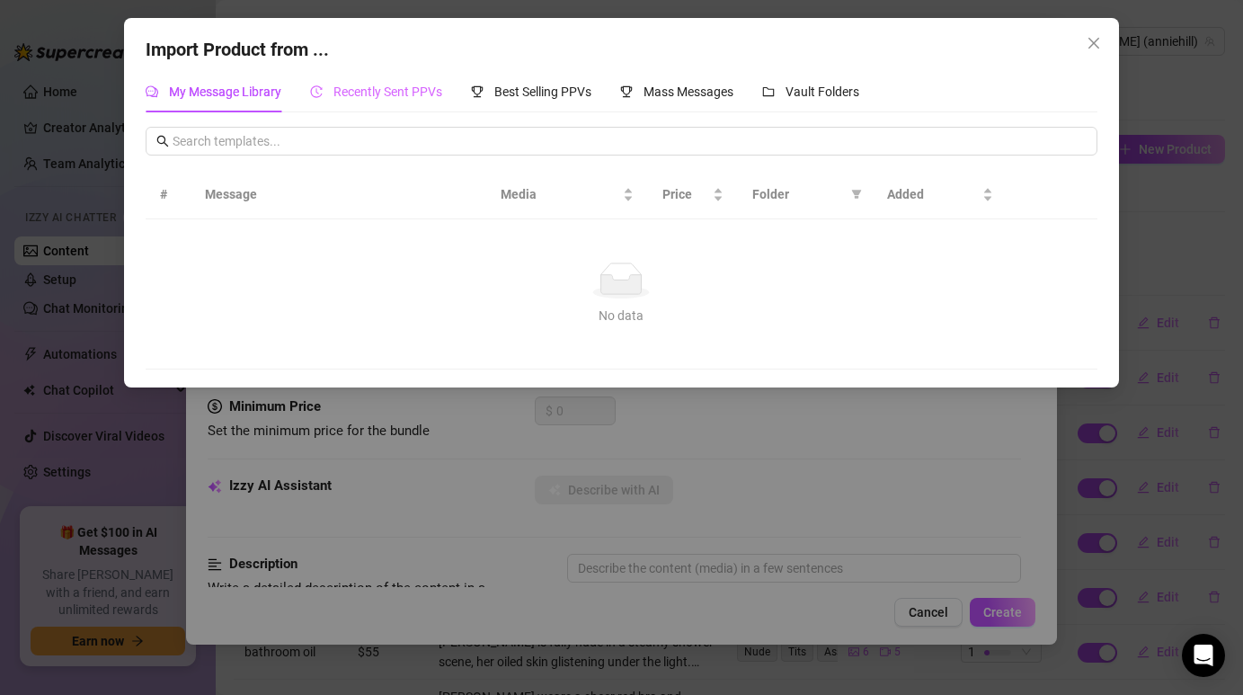
click at [370, 109] on div "Recently Sent PPVs" at bounding box center [376, 91] width 132 height 41
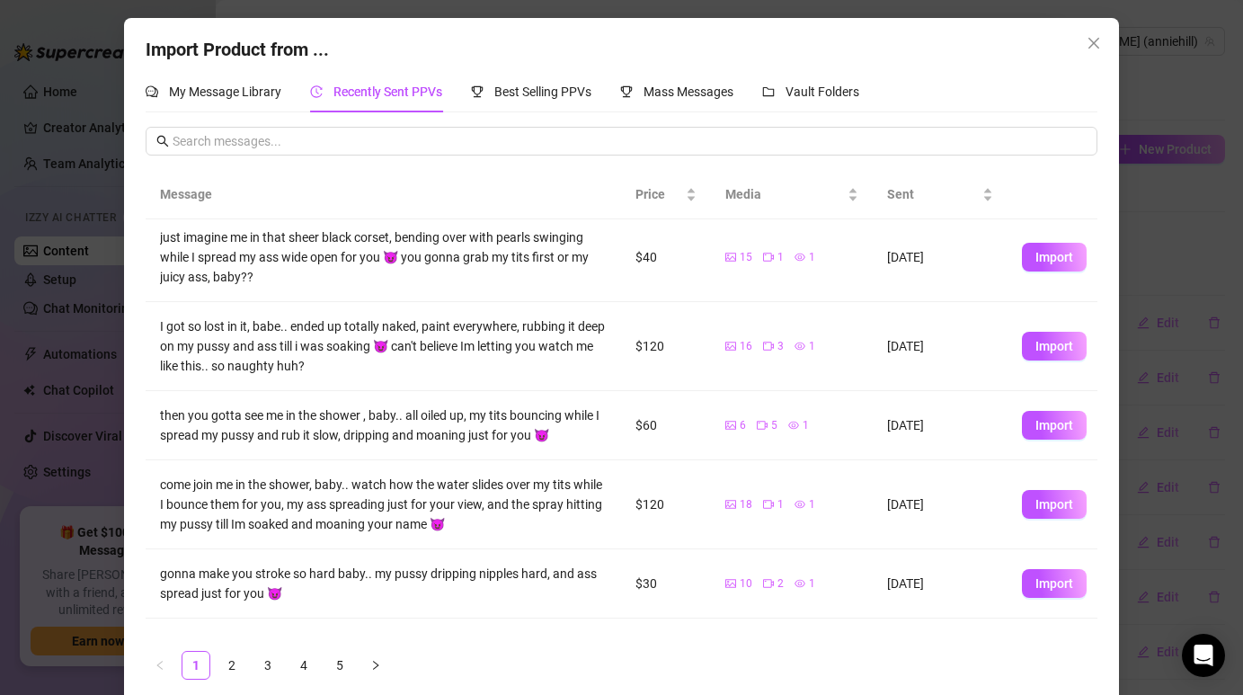
scroll to position [183, 0]
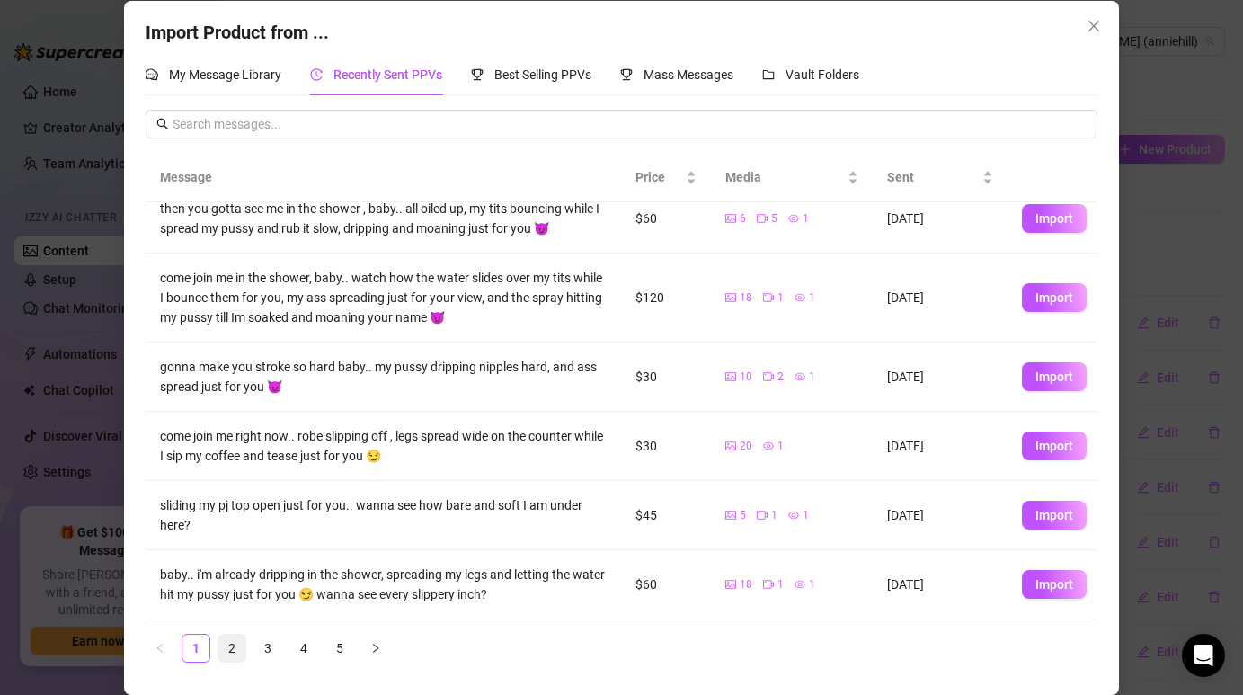
click at [232, 649] on link "2" at bounding box center [231, 647] width 27 height 27
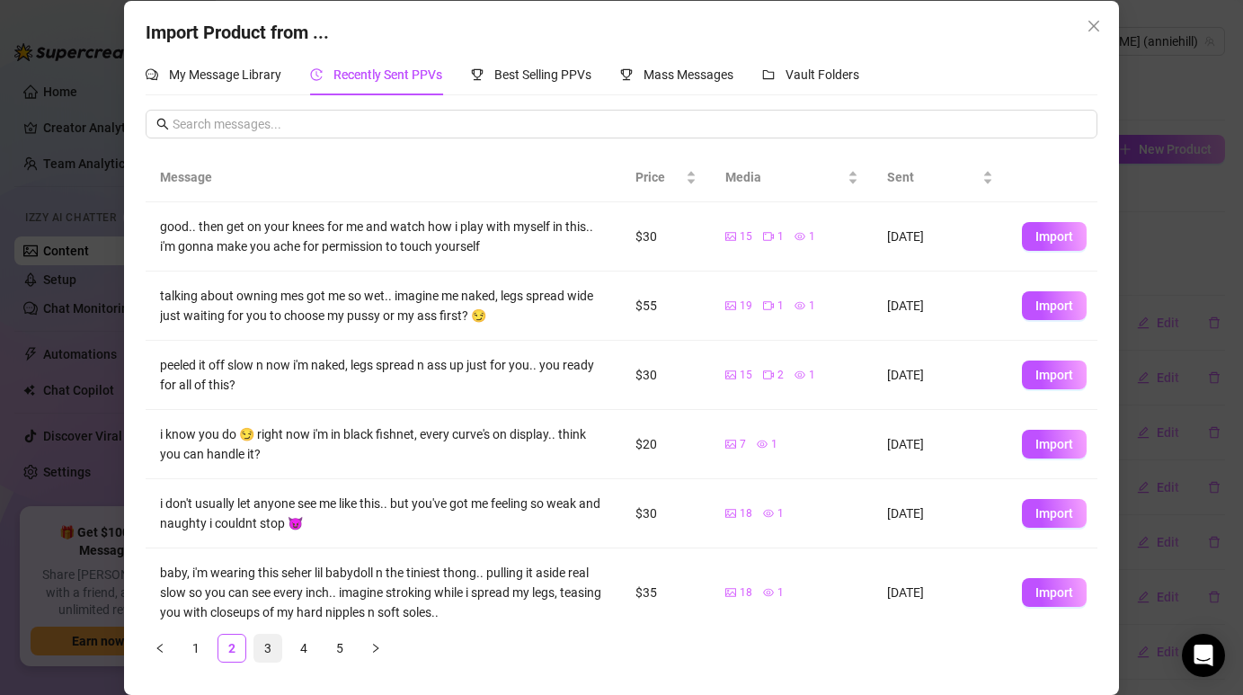
click at [260, 656] on link "3" at bounding box center [267, 647] width 27 height 27
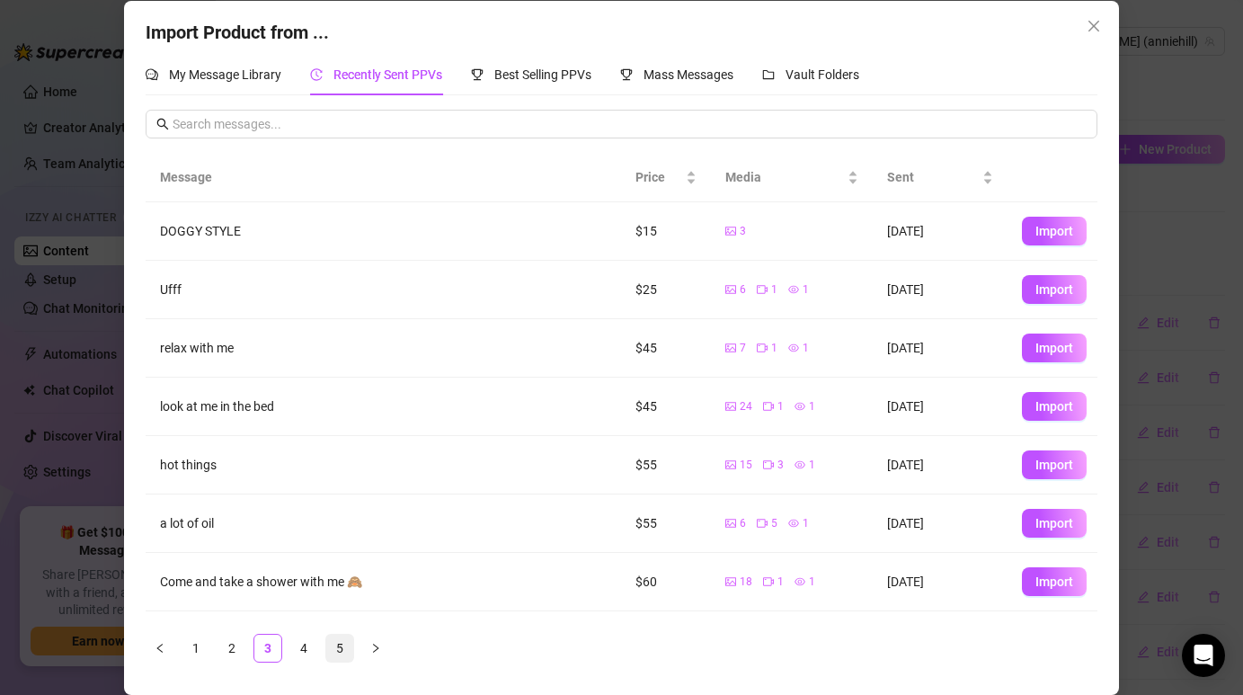
click at [341, 650] on link "5" at bounding box center [339, 647] width 27 height 27
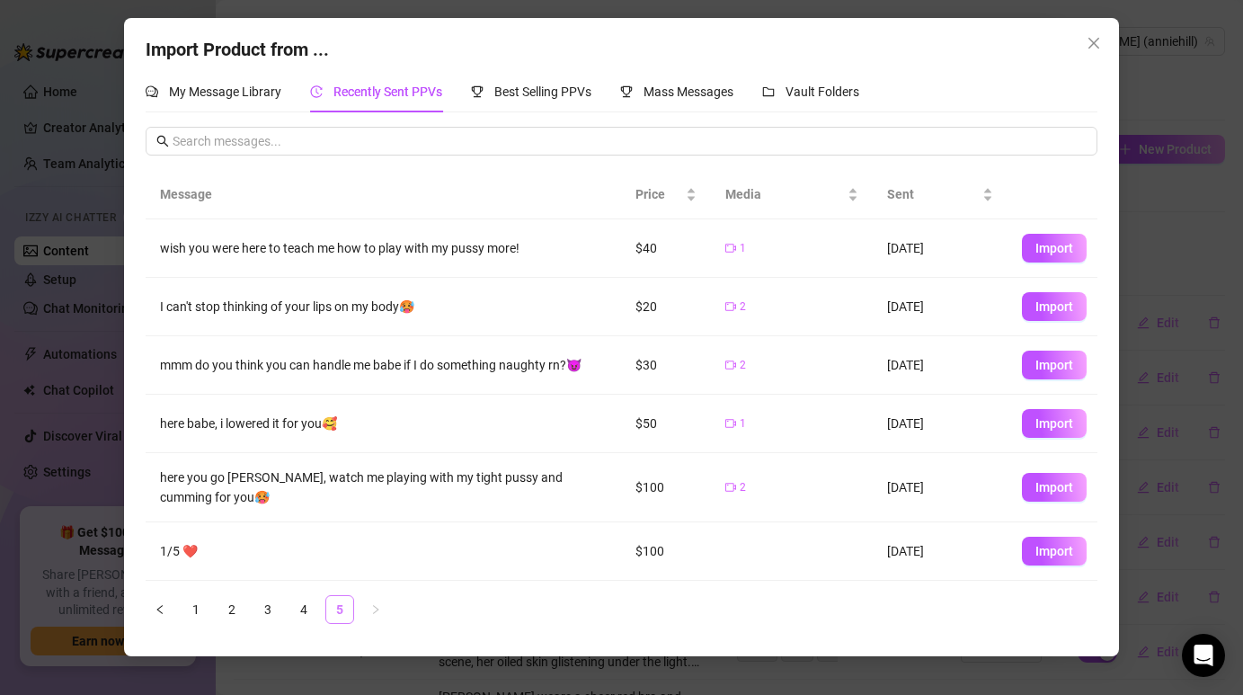
scroll to position [0, 0]
click at [306, 625] on div "Message Price Media Sent wish you were here to teach me how to play with my pus…" at bounding box center [621, 404] width 951 height 468
click at [301, 616] on link "4" at bounding box center [303, 609] width 27 height 27
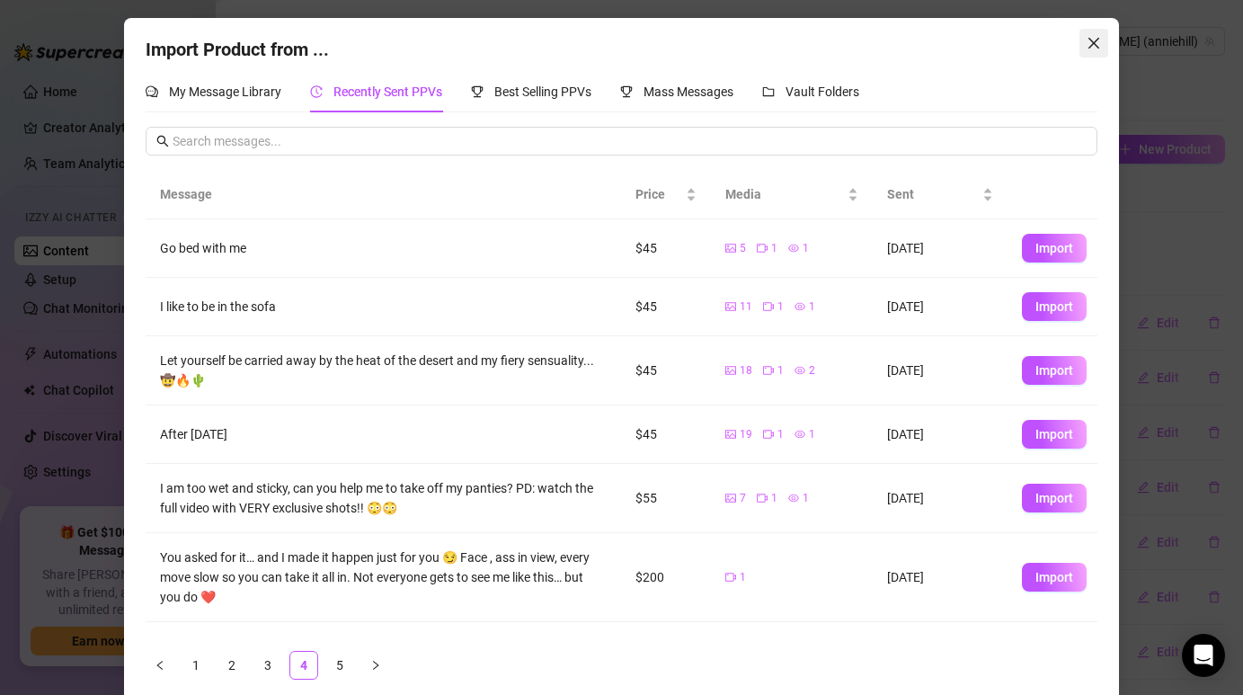
click at [1095, 52] on button "Close" at bounding box center [1093, 43] width 29 height 29
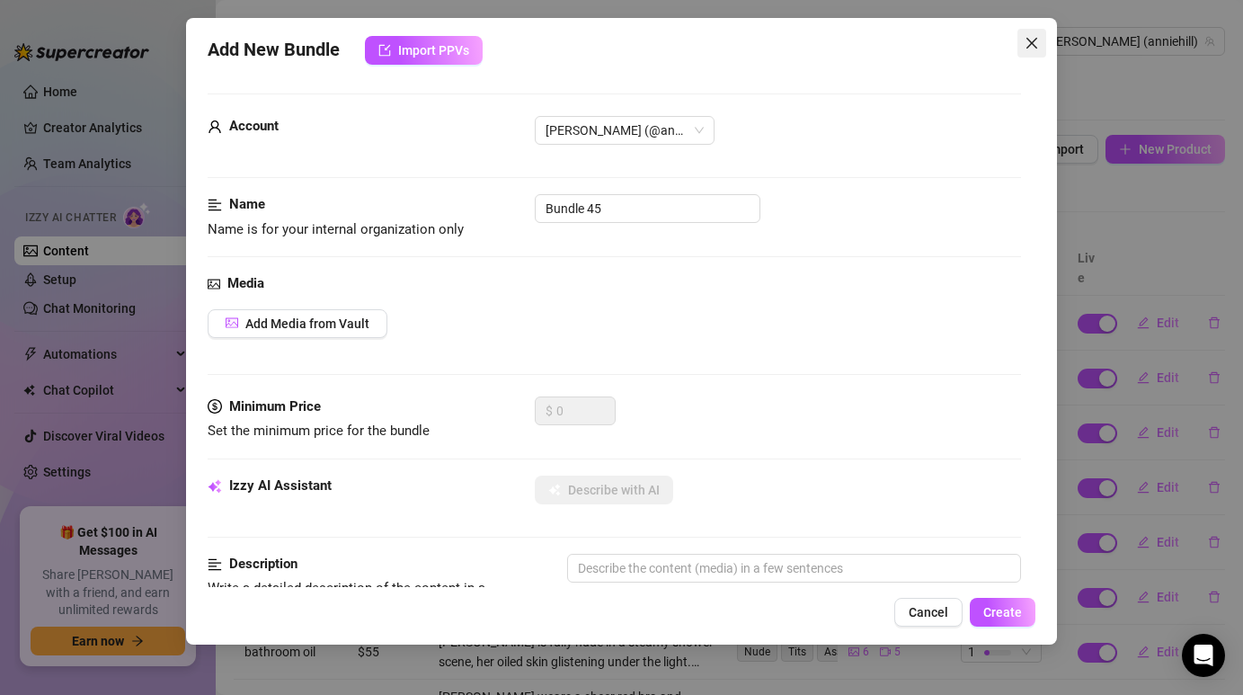
click at [1040, 43] on span "Close" at bounding box center [1031, 43] width 29 height 14
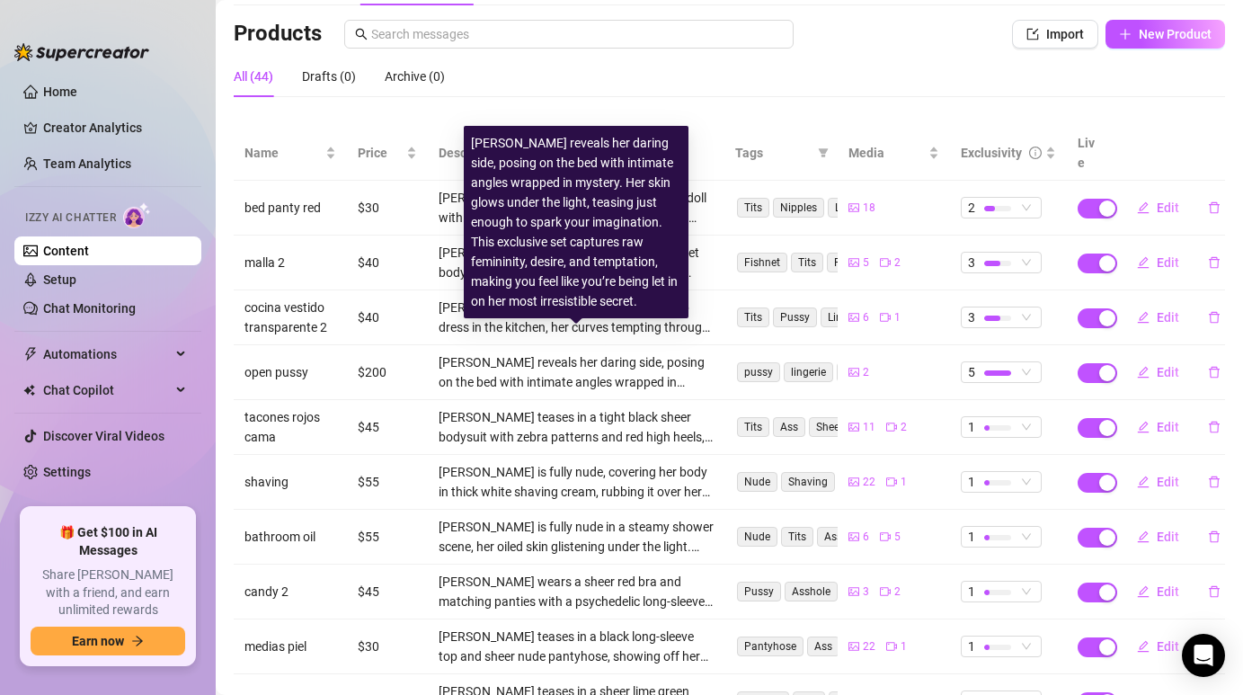
scroll to position [119, 0]
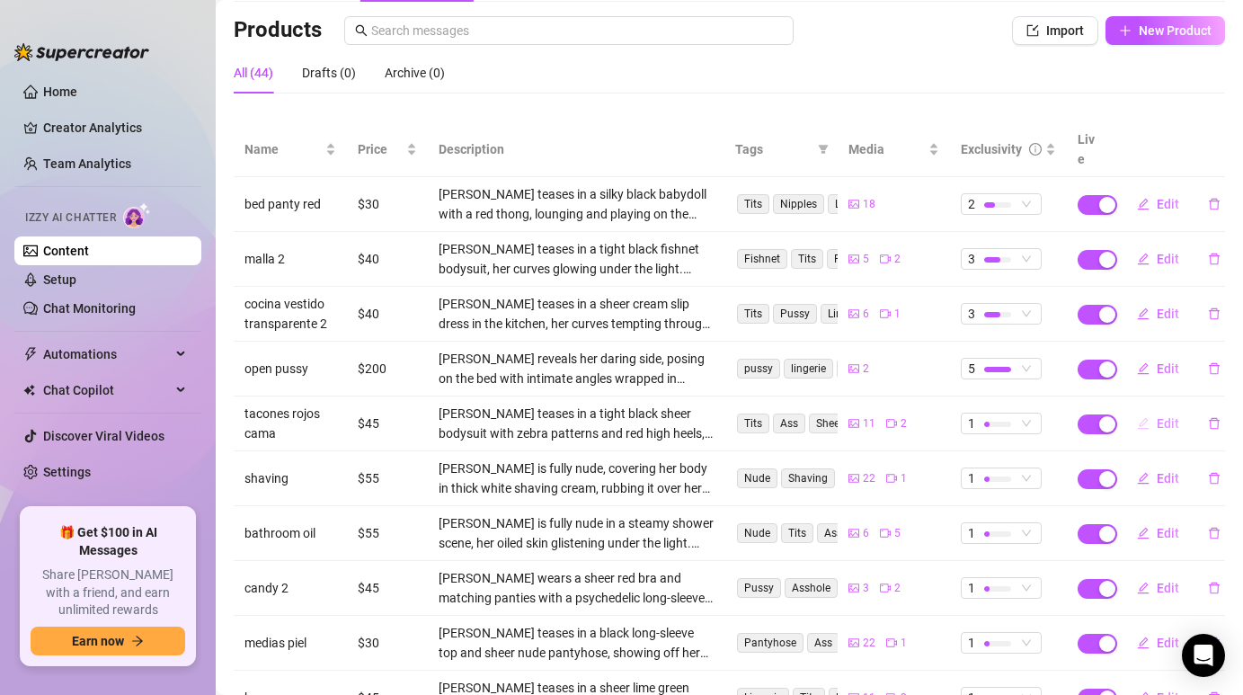
click at [1172, 416] on span "Edit" at bounding box center [1167, 423] width 22 height 14
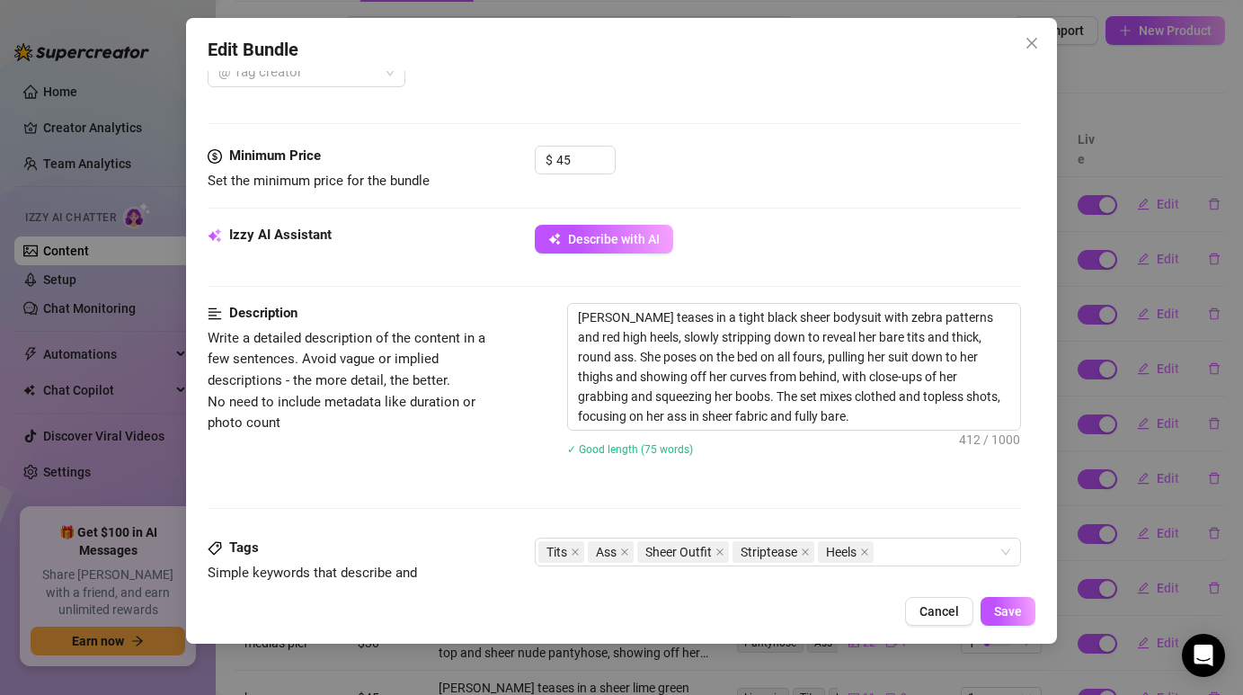
scroll to position [724, 0]
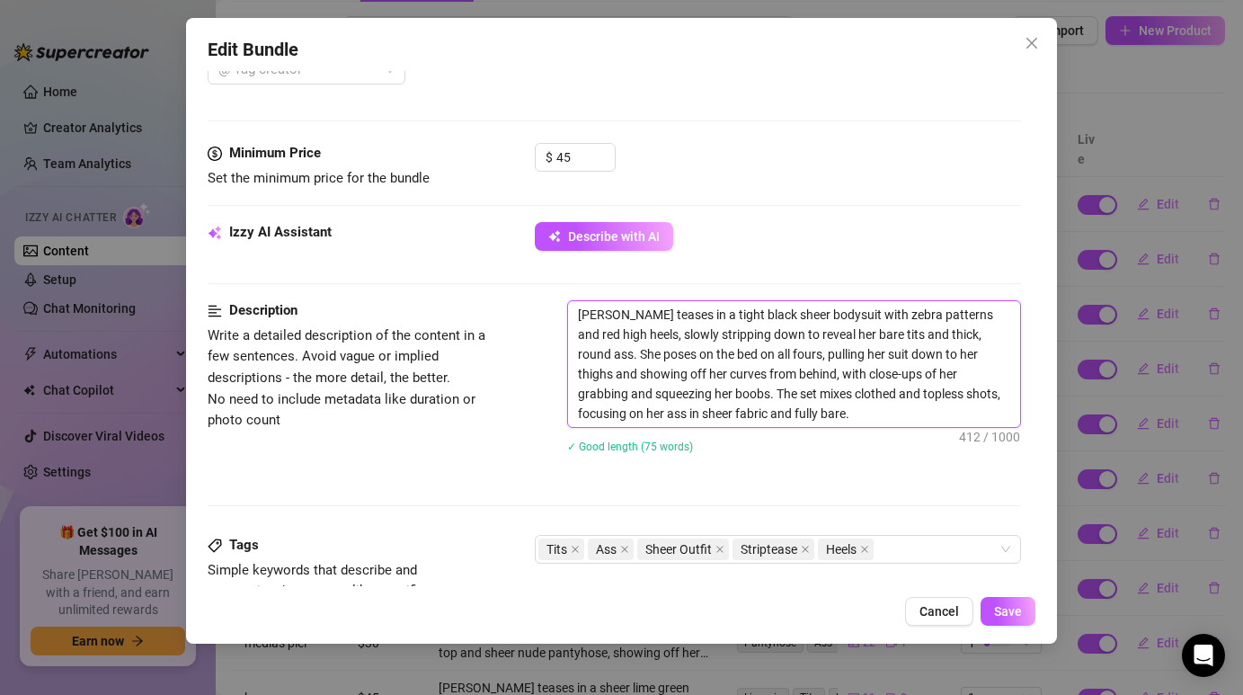
drag, startPoint x: 582, startPoint y: 317, endPoint x: 725, endPoint y: 414, distance: 172.7
click at [725, 414] on textarea "[PERSON_NAME] teases in a tight black sheer bodysuit with zebra patterns and re…" at bounding box center [793, 364] width 451 height 126
drag, startPoint x: 582, startPoint y: 317, endPoint x: 719, endPoint y: 425, distance: 174.0
click at [720, 425] on textarea "[PERSON_NAME] teases in a tight black sheer bodysuit with zebra patterns and re…" at bounding box center [793, 364] width 451 height 126
drag, startPoint x: 582, startPoint y: 315, endPoint x: 649, endPoint y: 363, distance: 81.8
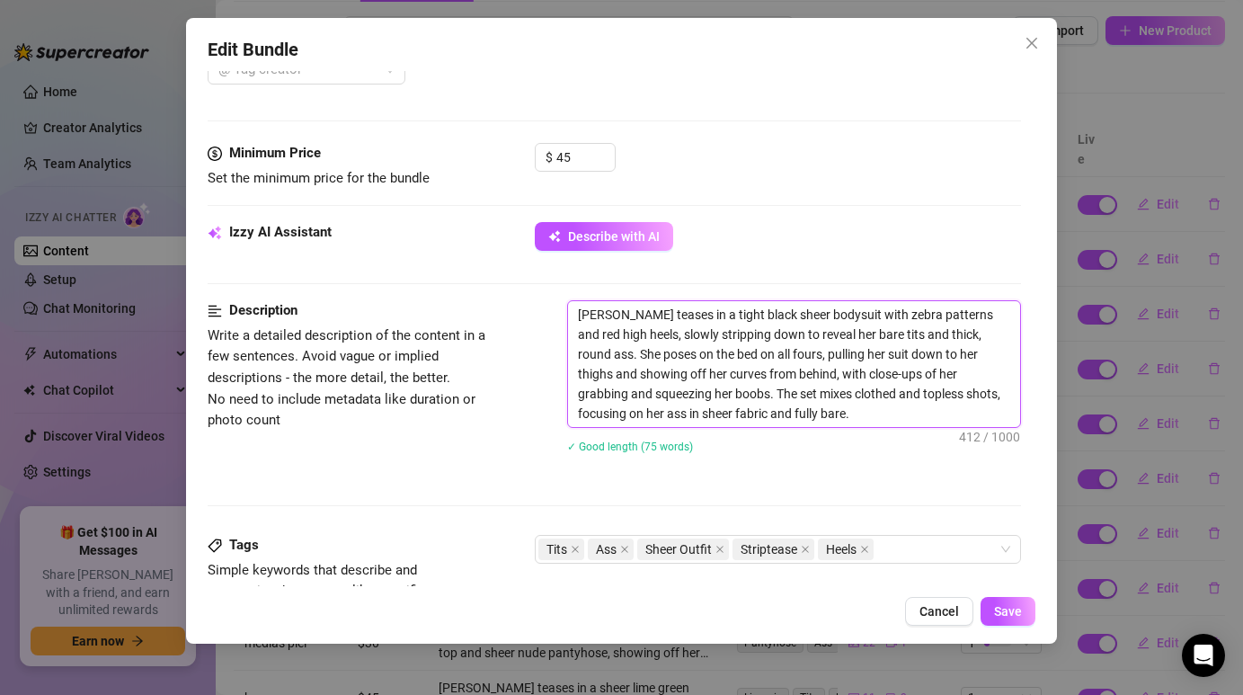
click at [649, 363] on textarea "[PERSON_NAME] teases in a tight black sheer bodysuit with zebra patterns and re…" at bounding box center [793, 364] width 451 height 126
drag, startPoint x: 581, startPoint y: 315, endPoint x: 700, endPoint y: 413, distance: 154.4
click at [700, 413] on textarea "[PERSON_NAME] teases in a tight black sheer bodysuit with zebra patterns and re…" at bounding box center [793, 364] width 451 height 126
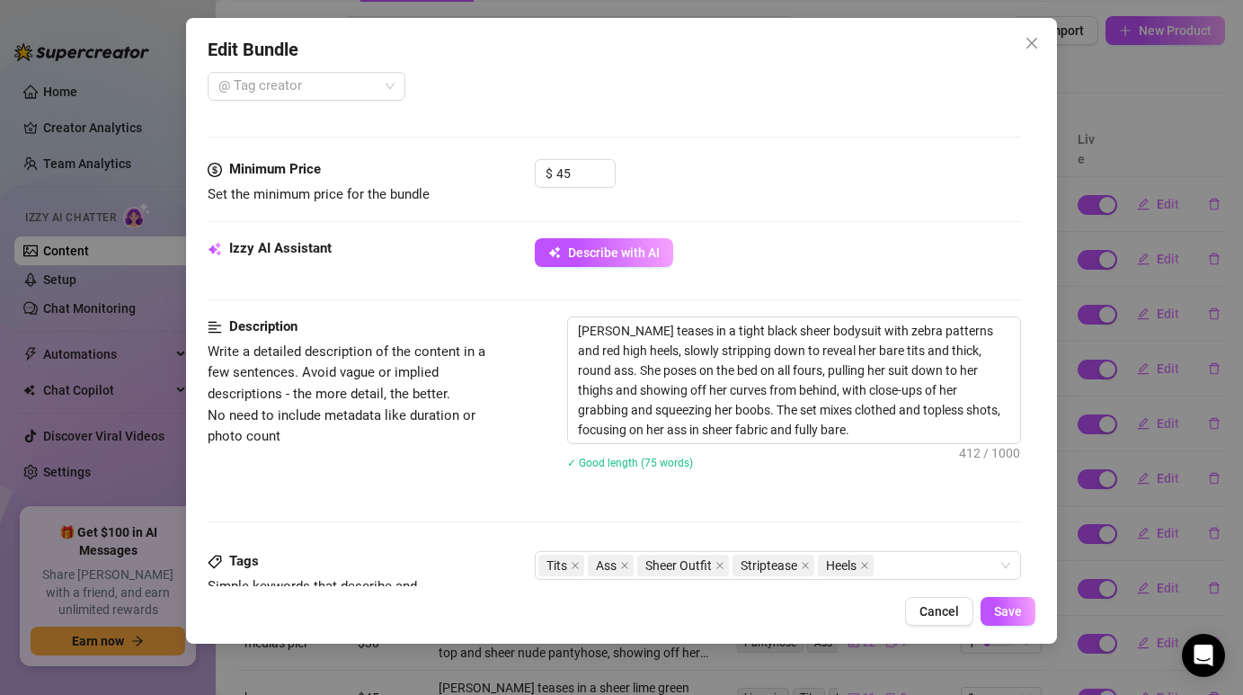
scroll to position [710, 0]
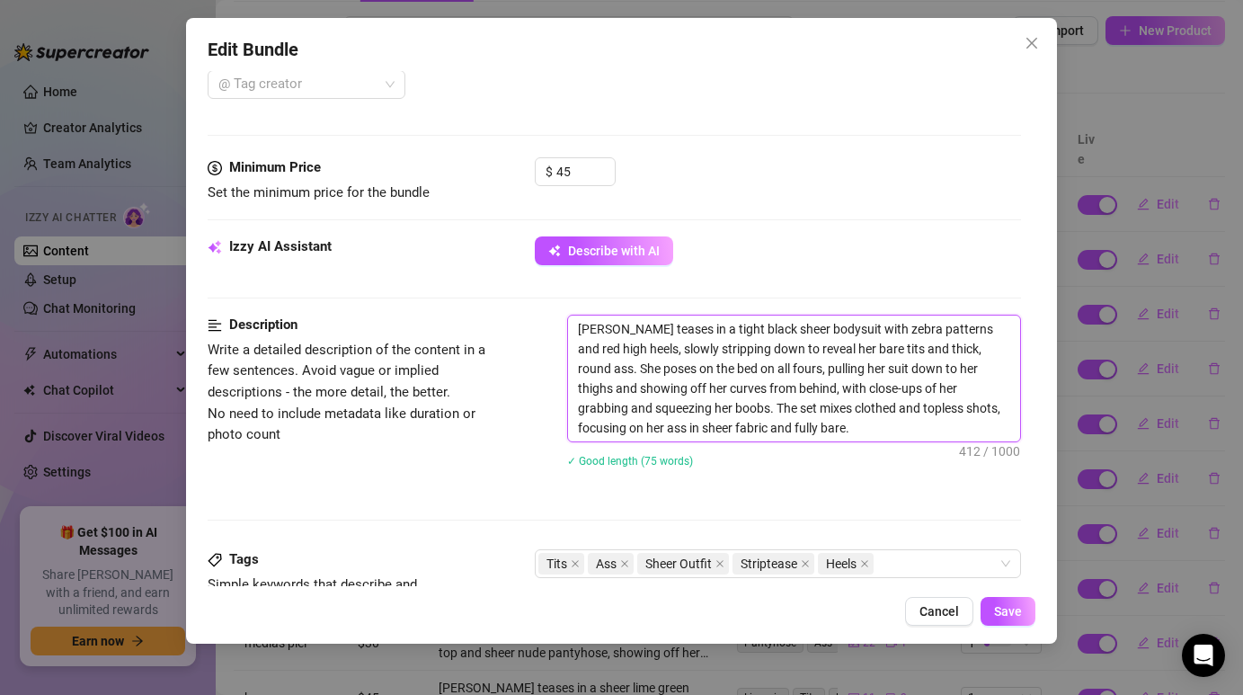
click at [685, 386] on textarea "[PERSON_NAME] teases in a tight black sheer bodysuit with zebra patterns and re…" at bounding box center [793, 378] width 451 height 126
type textarea "Describe the content (media) in a few sentences"
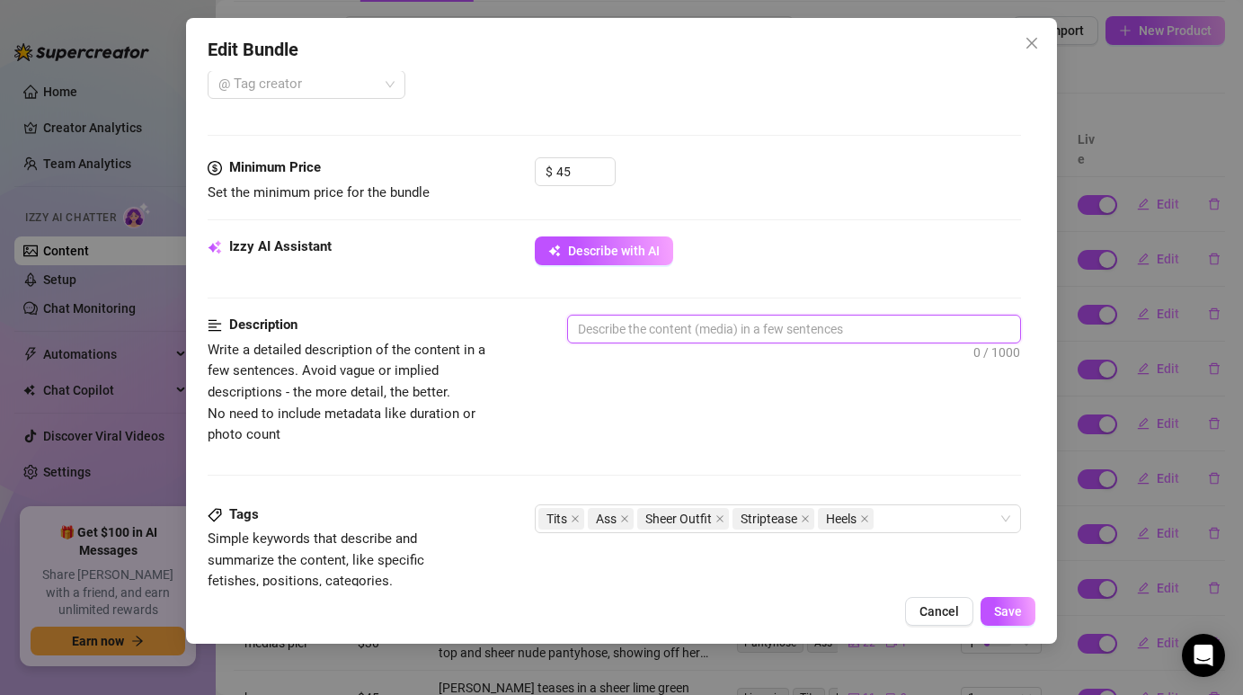
click at [650, 326] on textarea at bounding box center [793, 328] width 451 height 27
paste textarea "[PERSON_NAME] teases in a sheer black bodysuit with bold zebra patterns and str…"
type textarea "[PERSON_NAME] teases in a sheer black bodysuit with bold zebra patterns and str…"
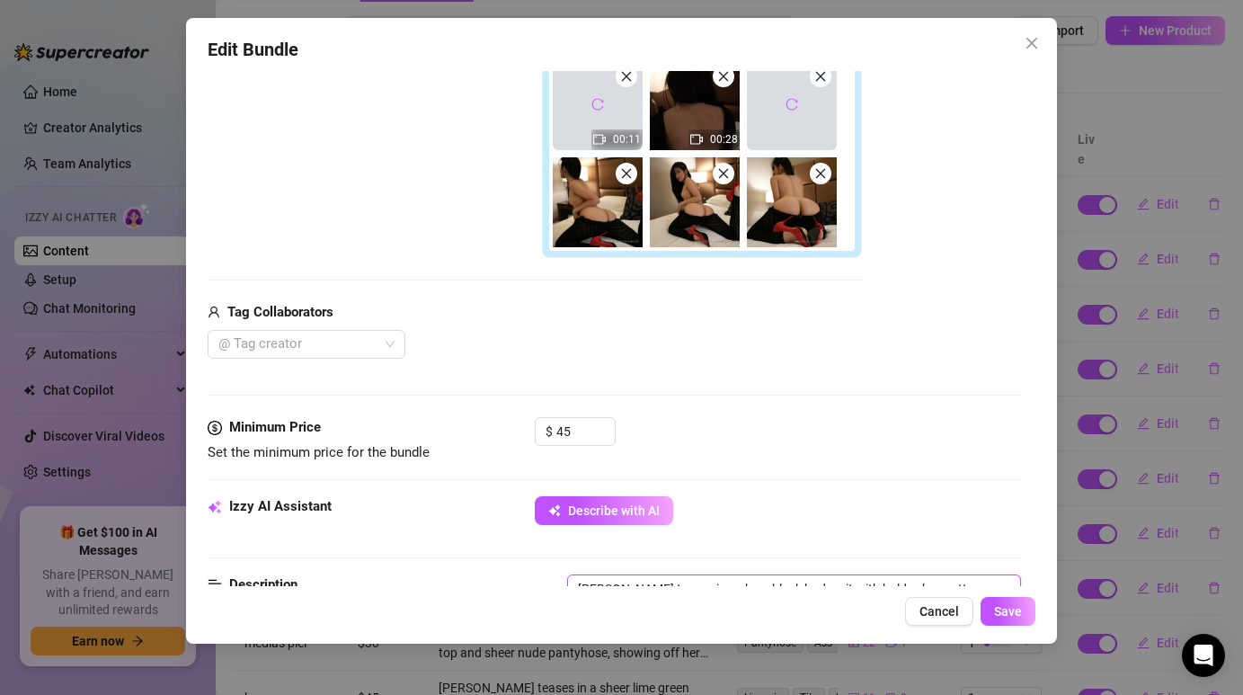
scroll to position [472, 0]
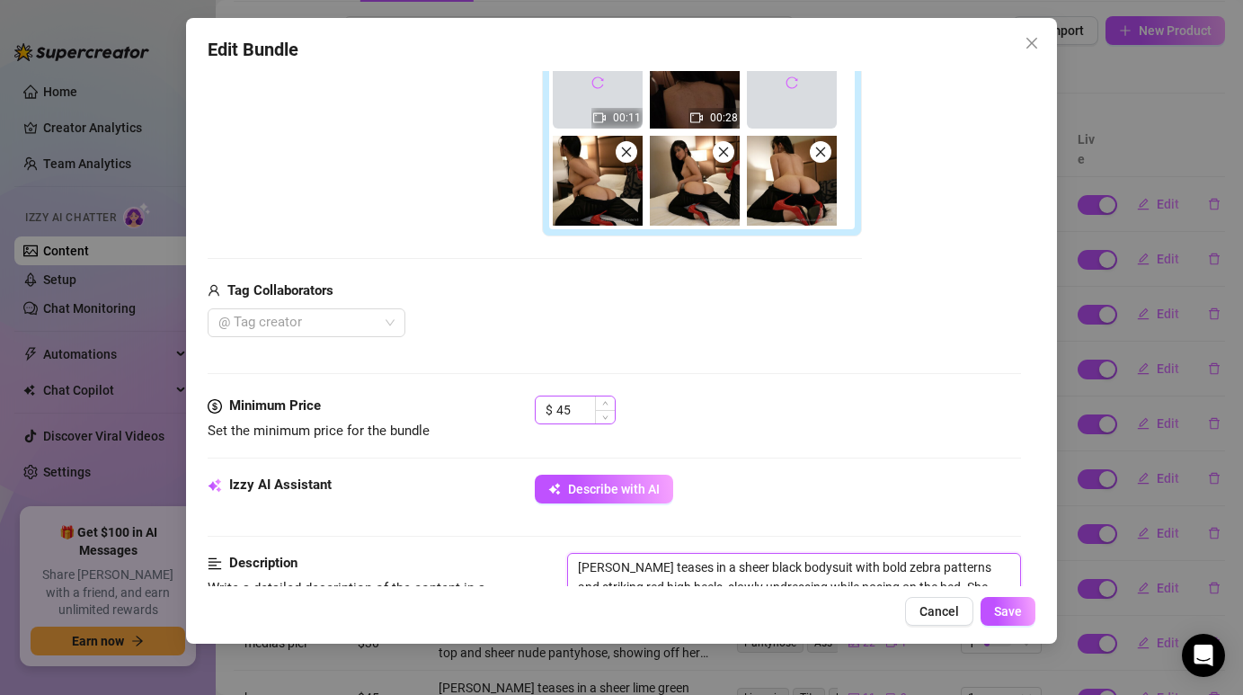
type textarea "[PERSON_NAME] teases in a sheer black bodysuit with bold zebra patterns and str…"
click at [579, 400] on input "45" at bounding box center [585, 409] width 58 height 27
type input "30"
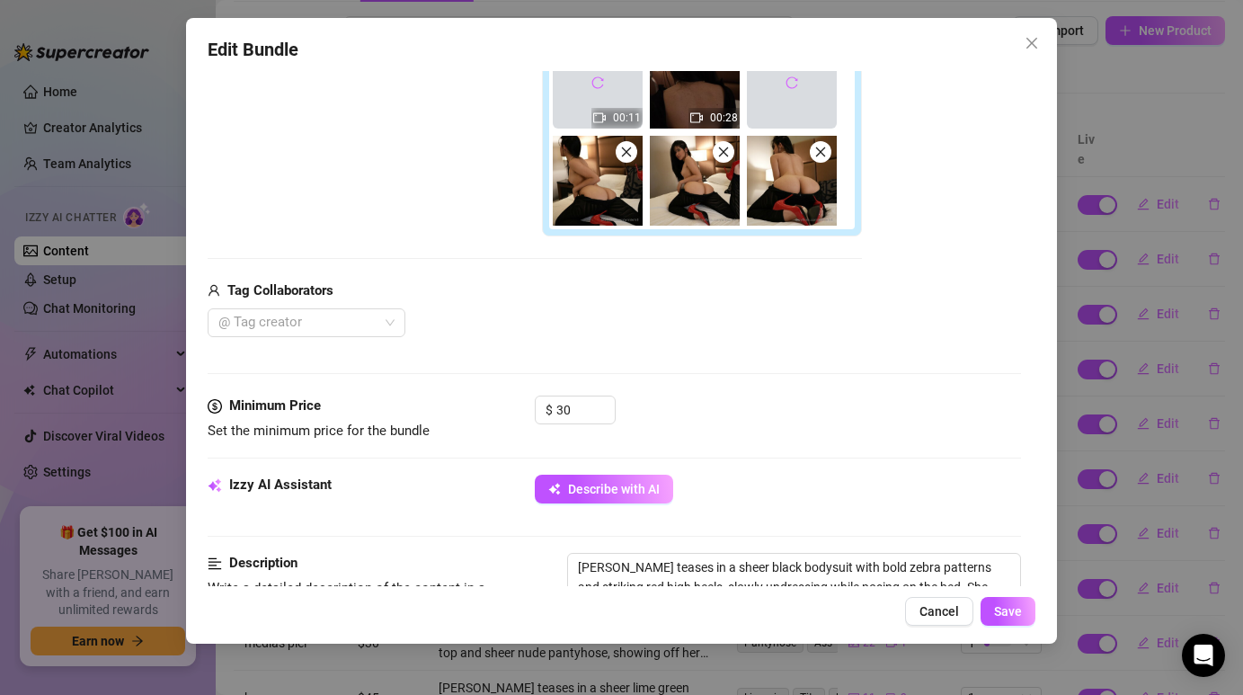
click at [673, 350] on div "Media Add Media from Vault Free preview Pay to view 00:11 00:28 Tag Collaborato…" at bounding box center [614, 98] width 812 height 595
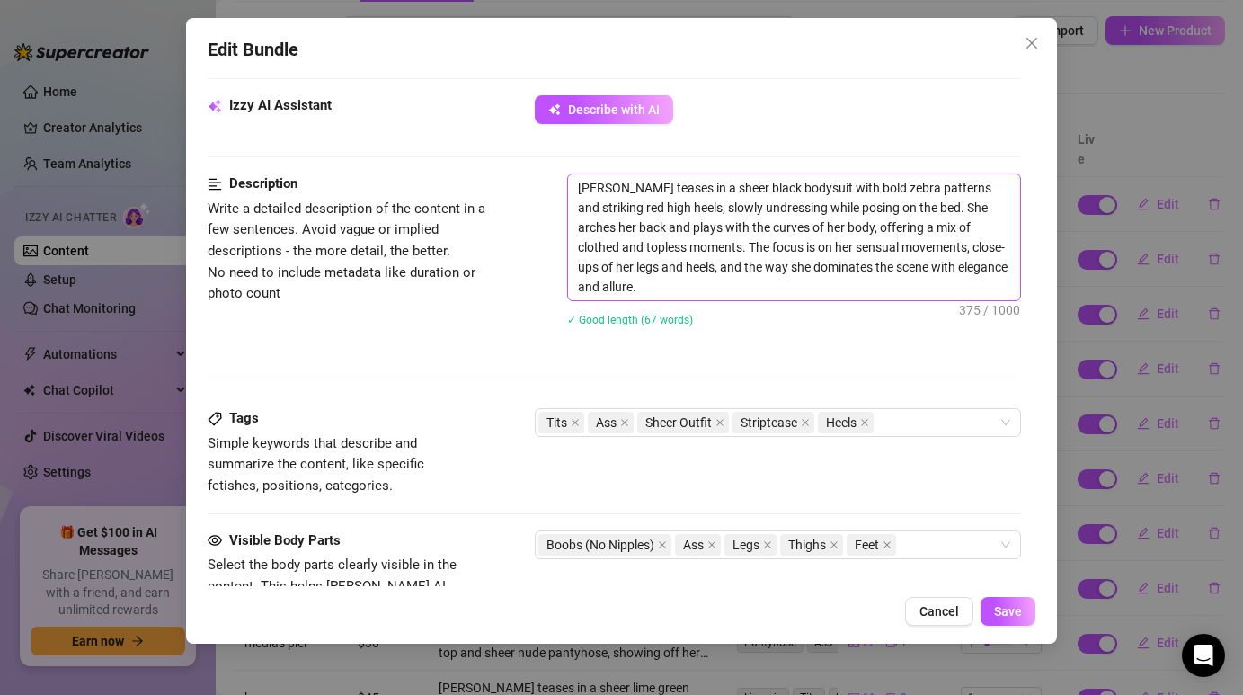
scroll to position [855, 0]
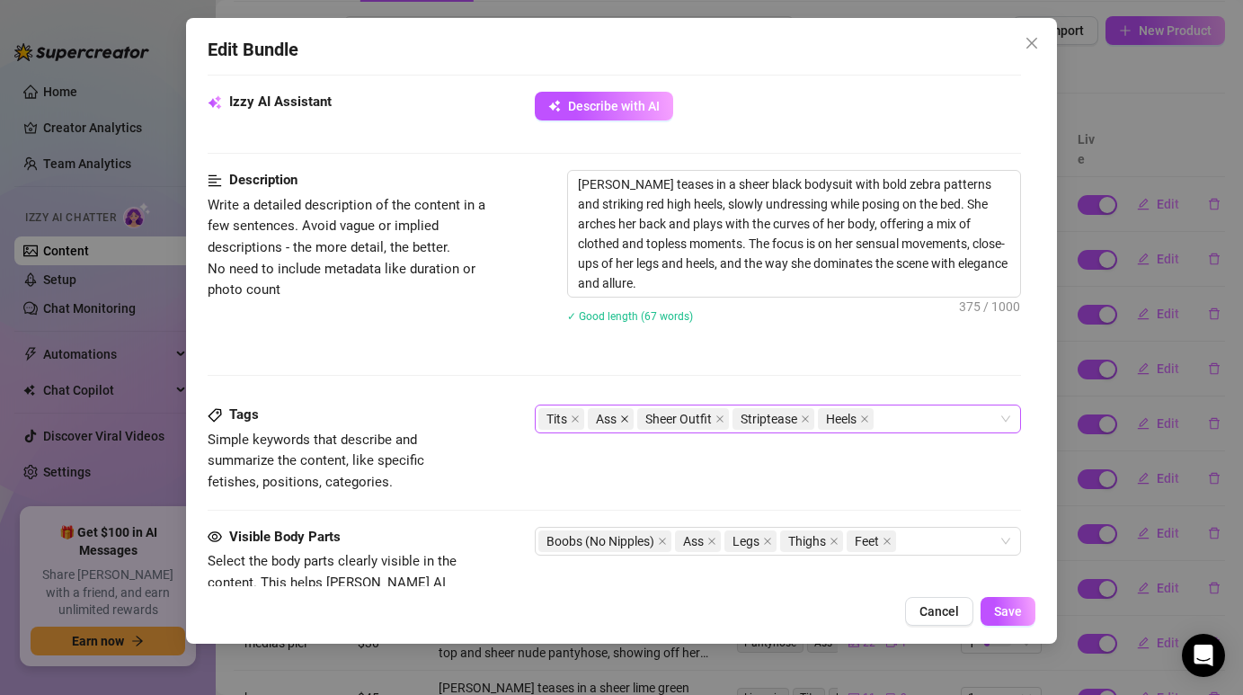
click at [629, 419] on icon "close" at bounding box center [624, 418] width 9 height 9
click at [848, 419] on div "Tits Sheer Outfit Striptease Heels" at bounding box center [767, 418] width 459 height 25
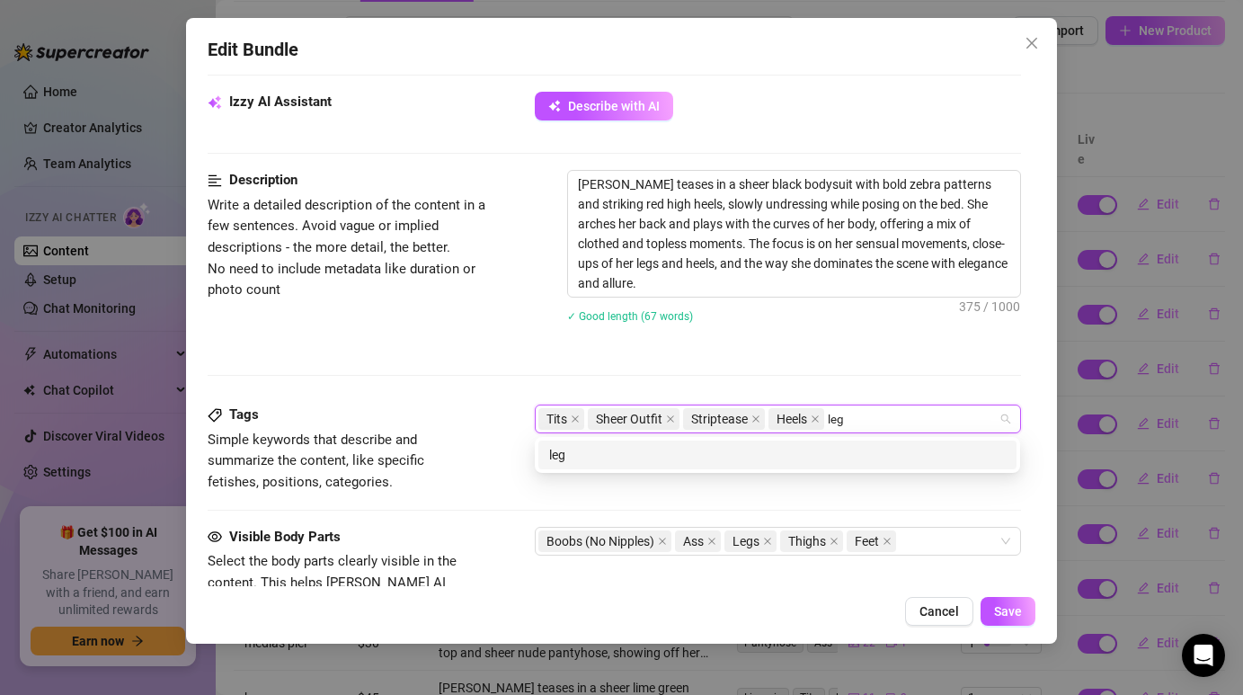
type input "legs"
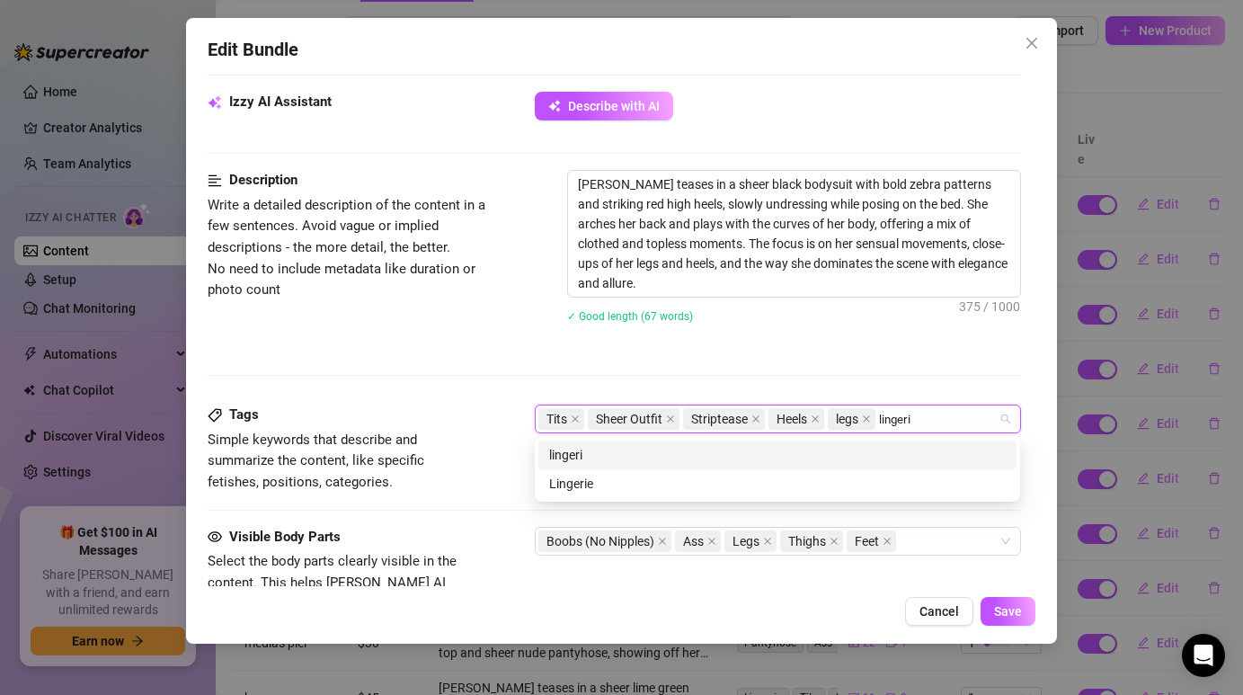
type input "lingerie"
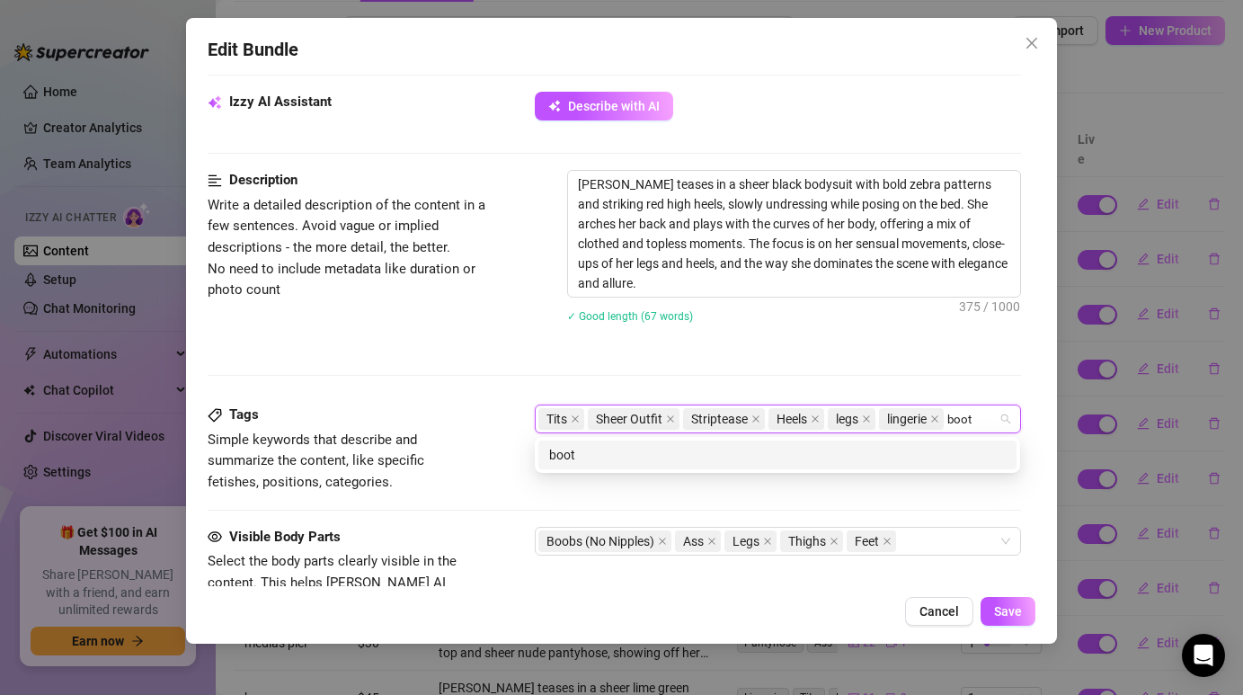
type input "booty"
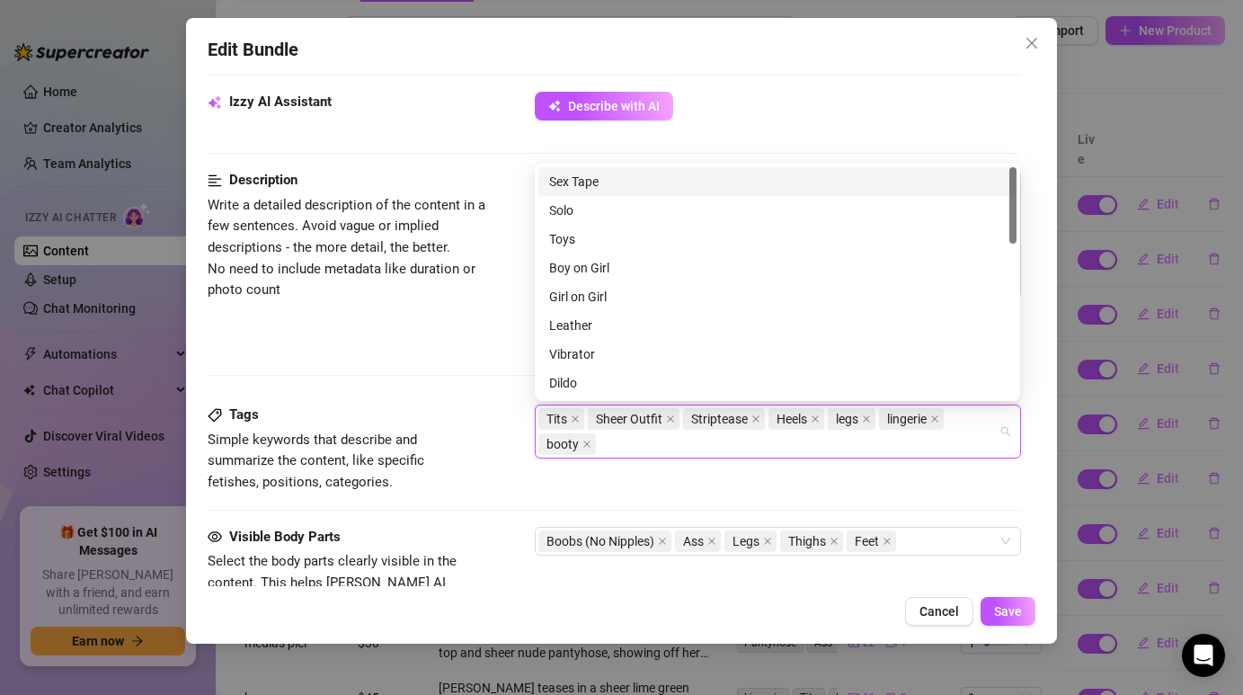
click at [723, 481] on div "Tags Simple keywords that describe and summarize the content, like specific fet…" at bounding box center [614, 448] width 812 height 88
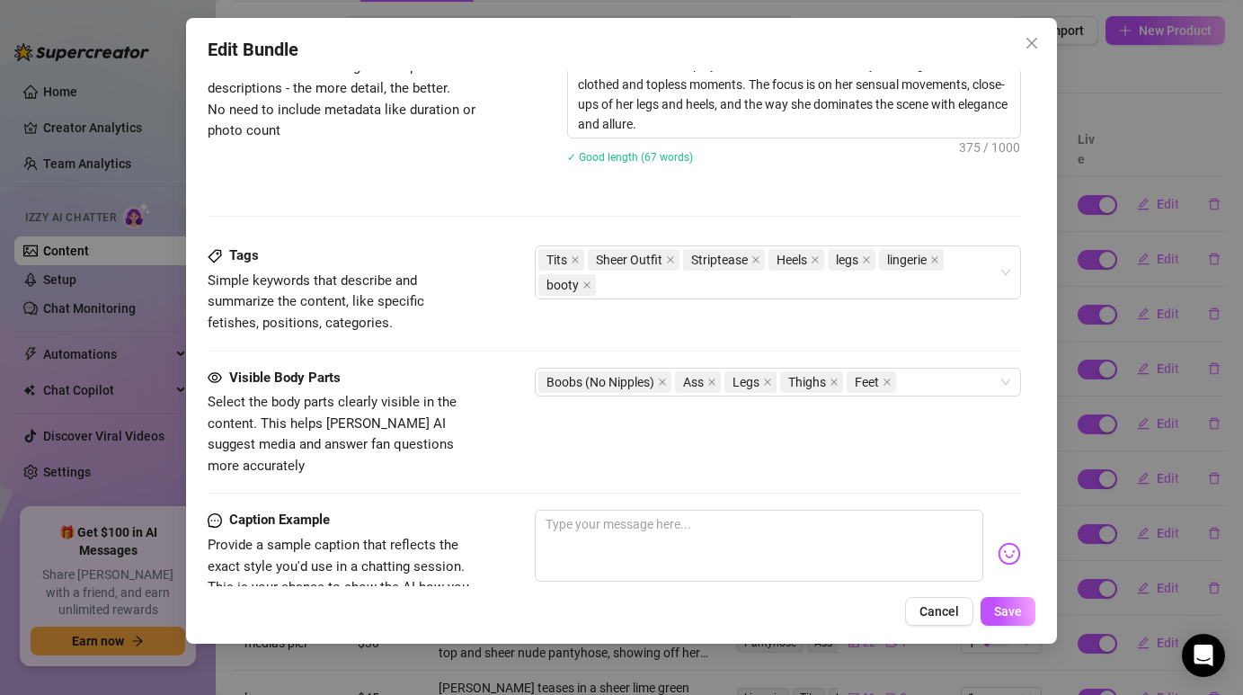
scroll to position [1021, 0]
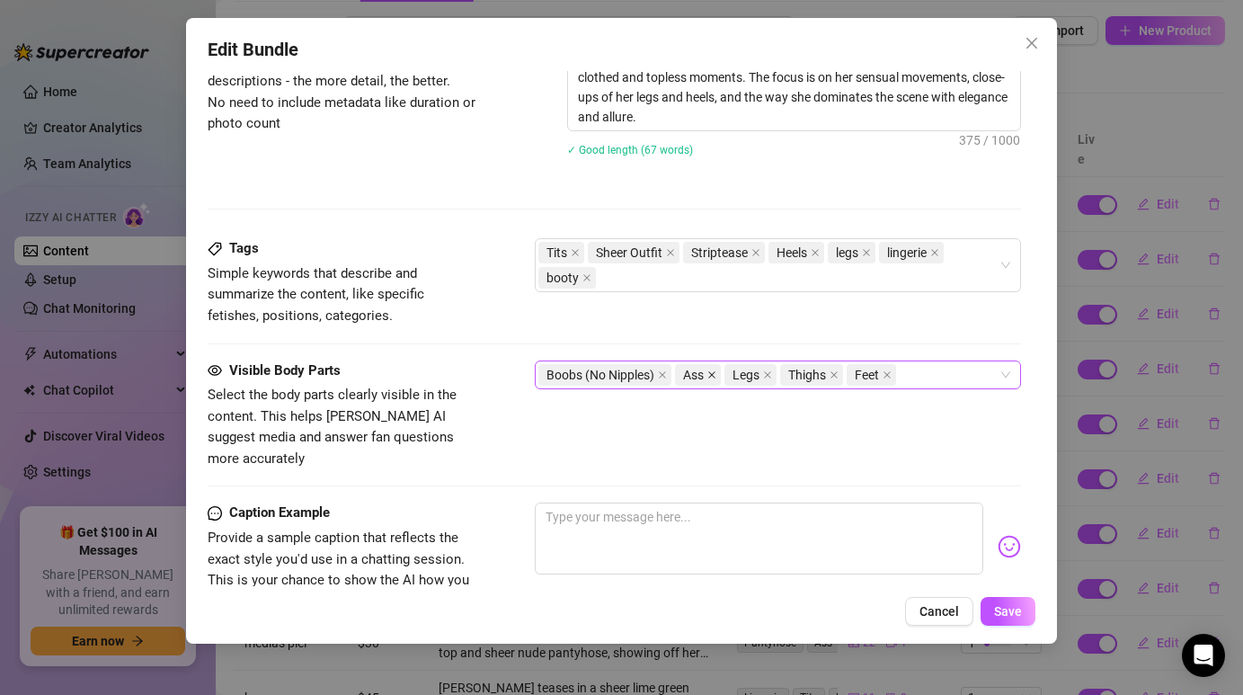
click at [713, 375] on icon "close" at bounding box center [712, 374] width 7 height 7
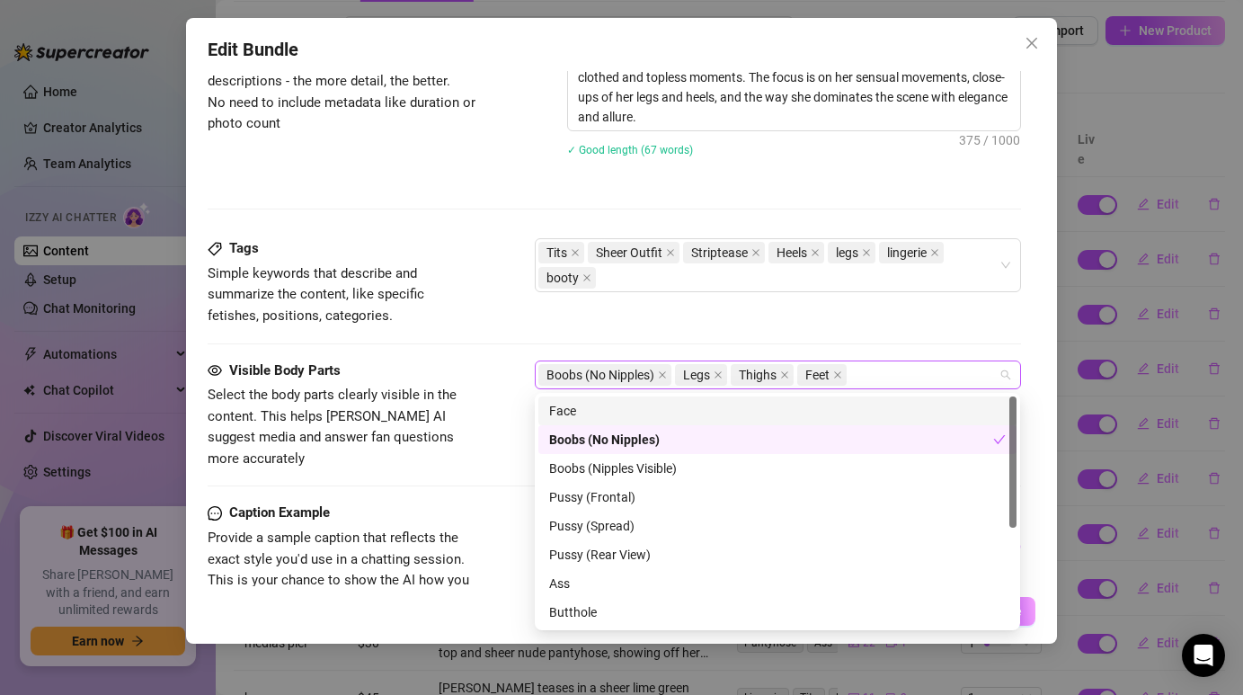
click at [868, 377] on div "Boobs (No Nipples) Legs Thighs Feet" at bounding box center [767, 374] width 459 height 25
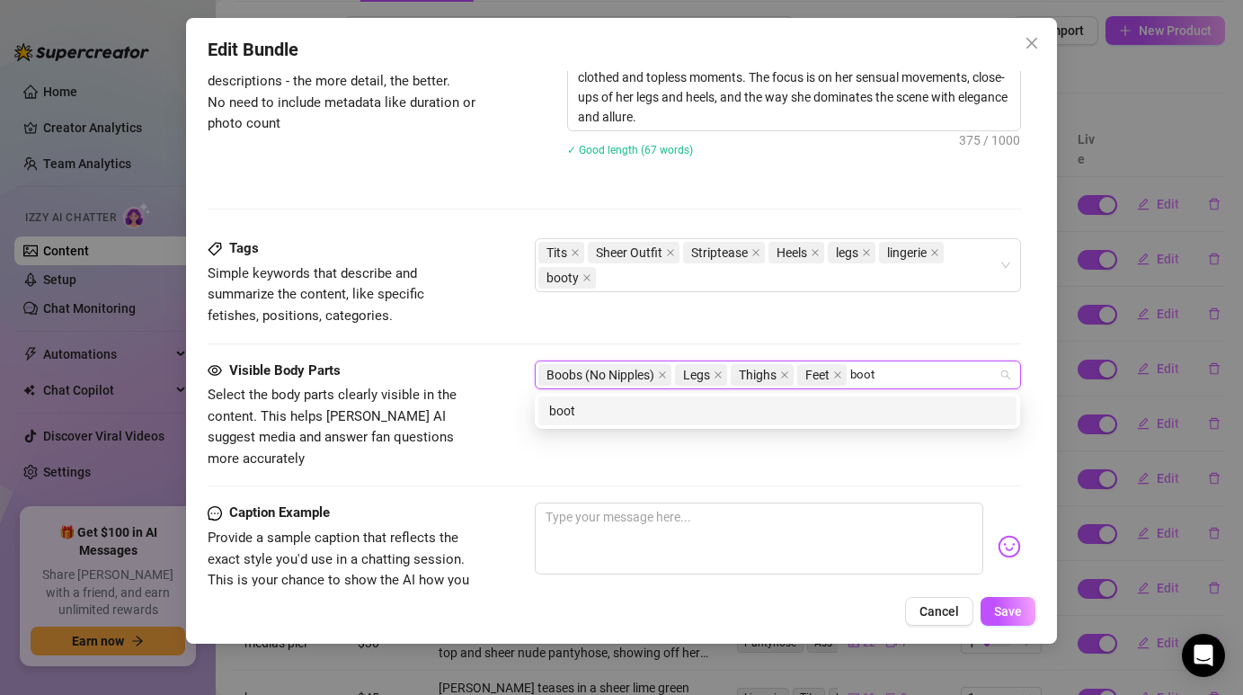
type input "booty"
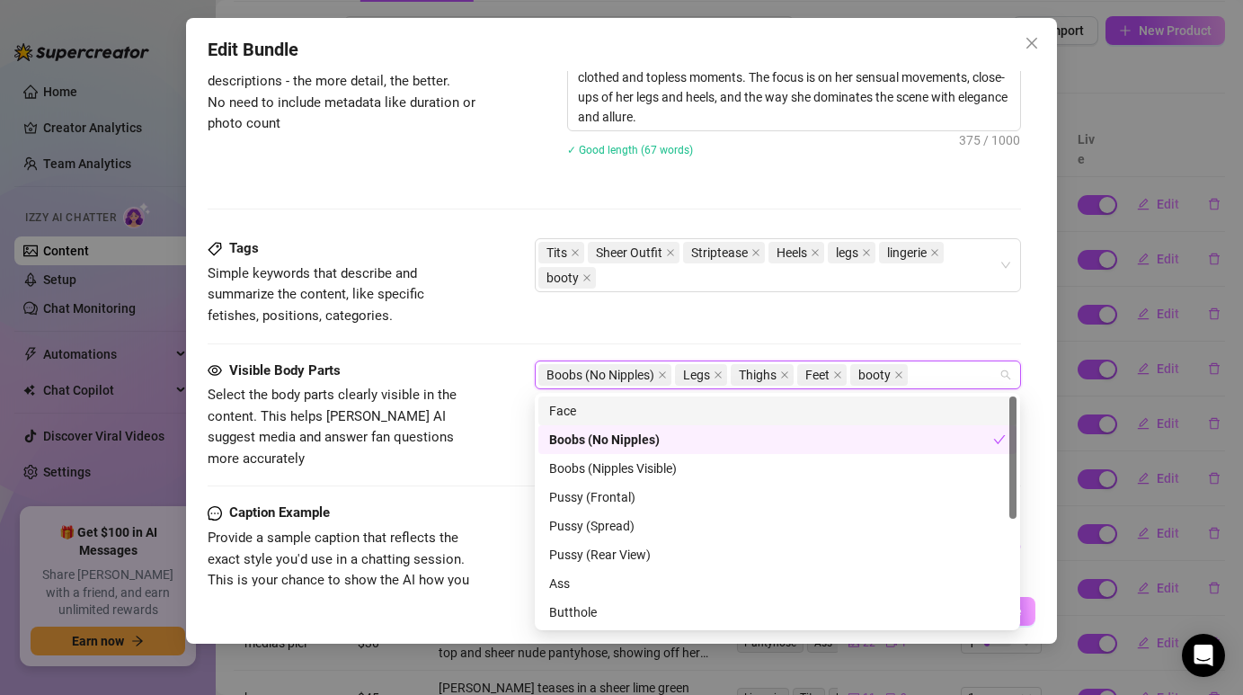
click at [898, 332] on div "Tags Simple keywords that describe and summarize the content, like specific fet…" at bounding box center [614, 298] width 812 height 121
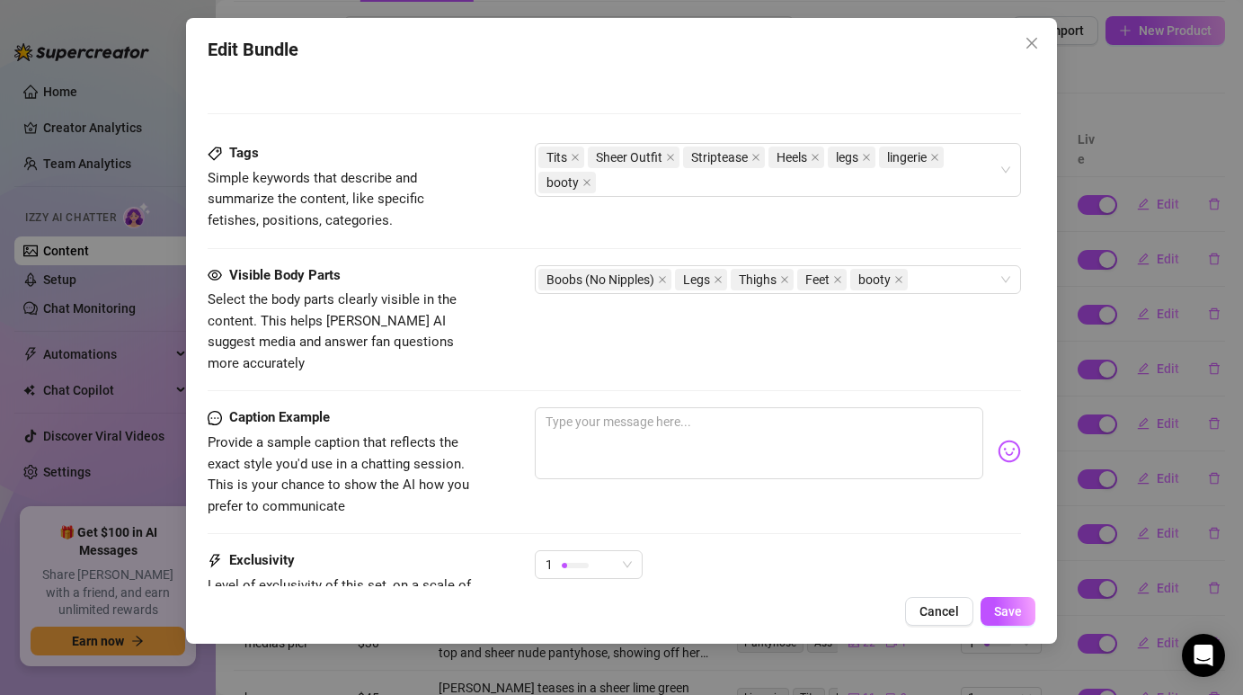
scroll to position [1138, 0]
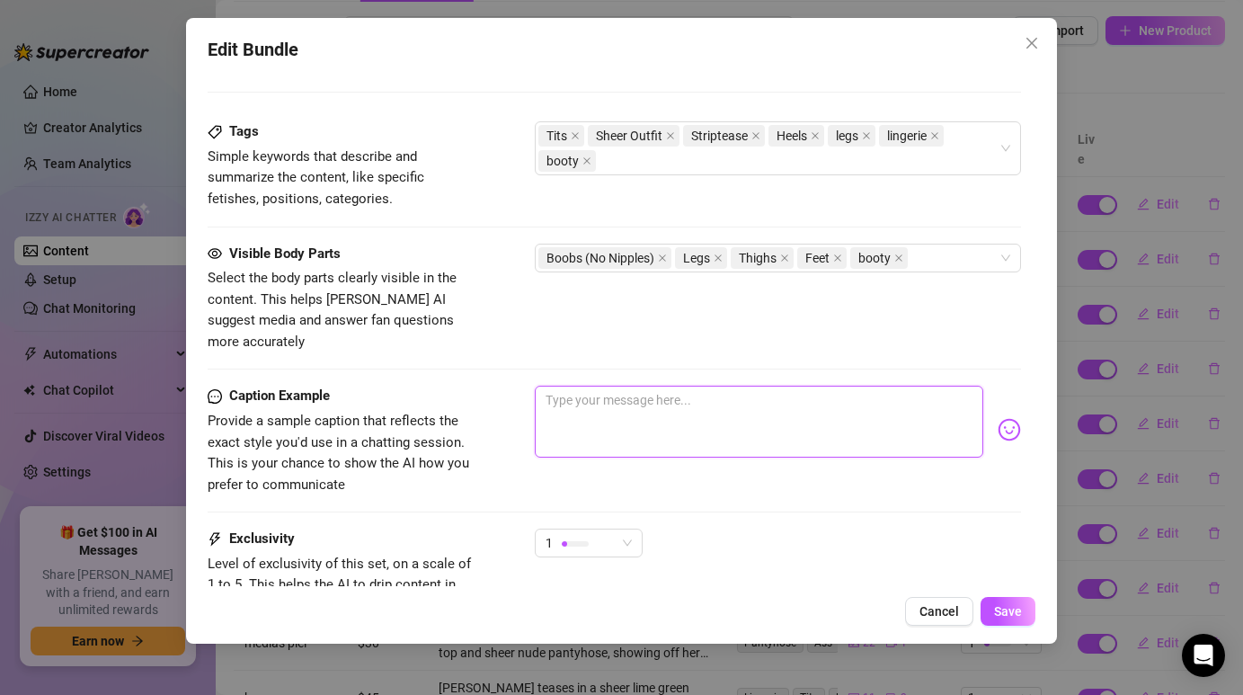
click at [624, 402] on textarea at bounding box center [758, 421] width 447 height 72
click at [658, 394] on textarea at bounding box center [758, 421] width 447 height 72
paste textarea "“Red heels, black lace, and a little tease on my bed… would you like me to go f…"
type textarea "“Red heels, black lace, and a little tease on my bed… would you like me to go f…"
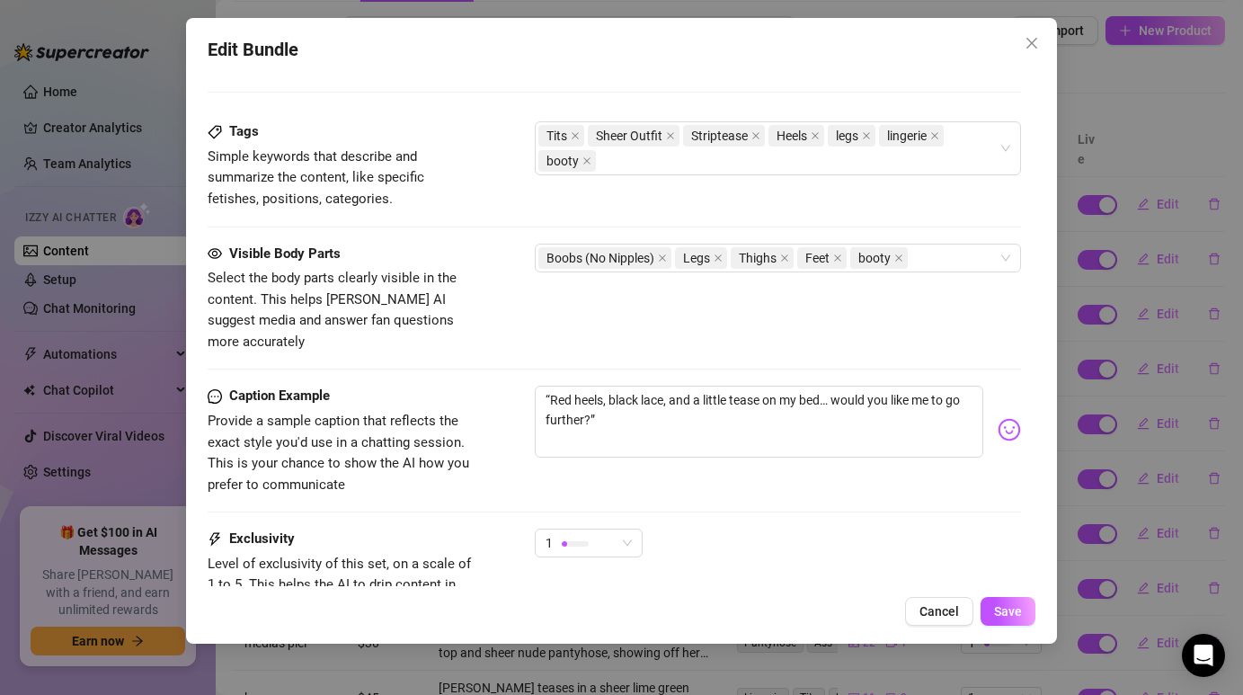
click at [686, 451] on div "“Red heels, black lace, and a little tease on my bed… would you like me to go f…" at bounding box center [777, 429] width 485 height 88
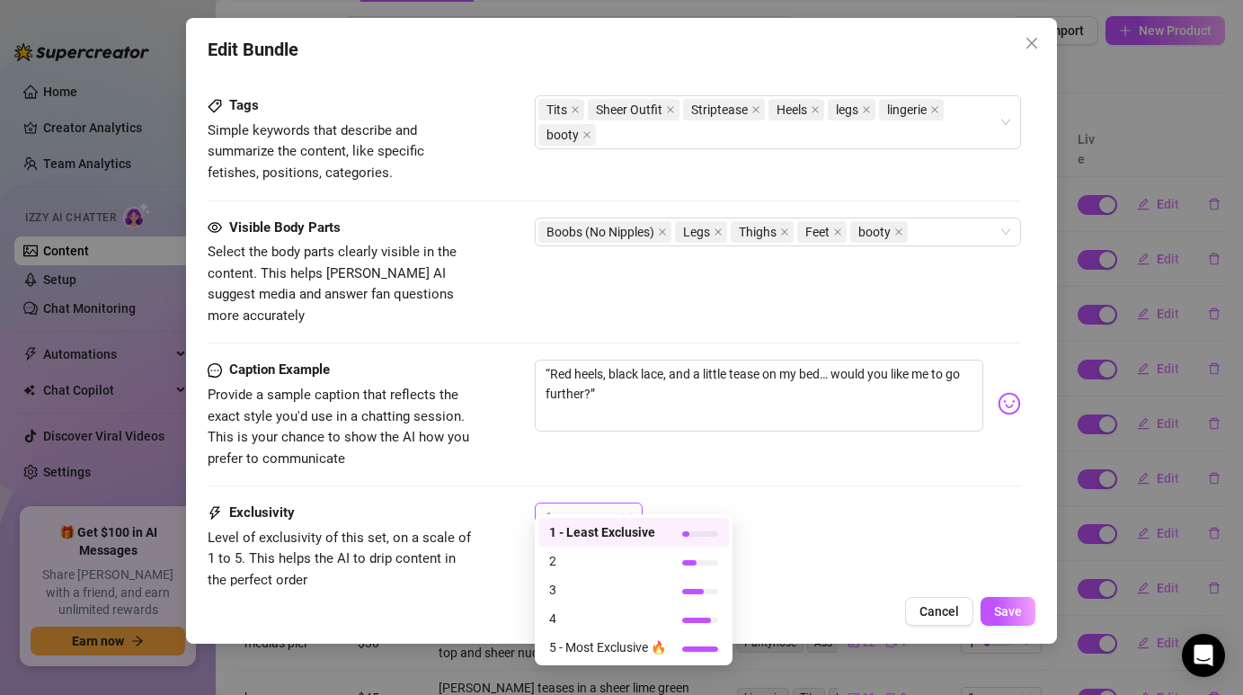
click at [637, 502] on div "1" at bounding box center [589, 516] width 108 height 29
click at [588, 536] on span "1 - Least Exclusive" at bounding box center [607, 532] width 117 height 20
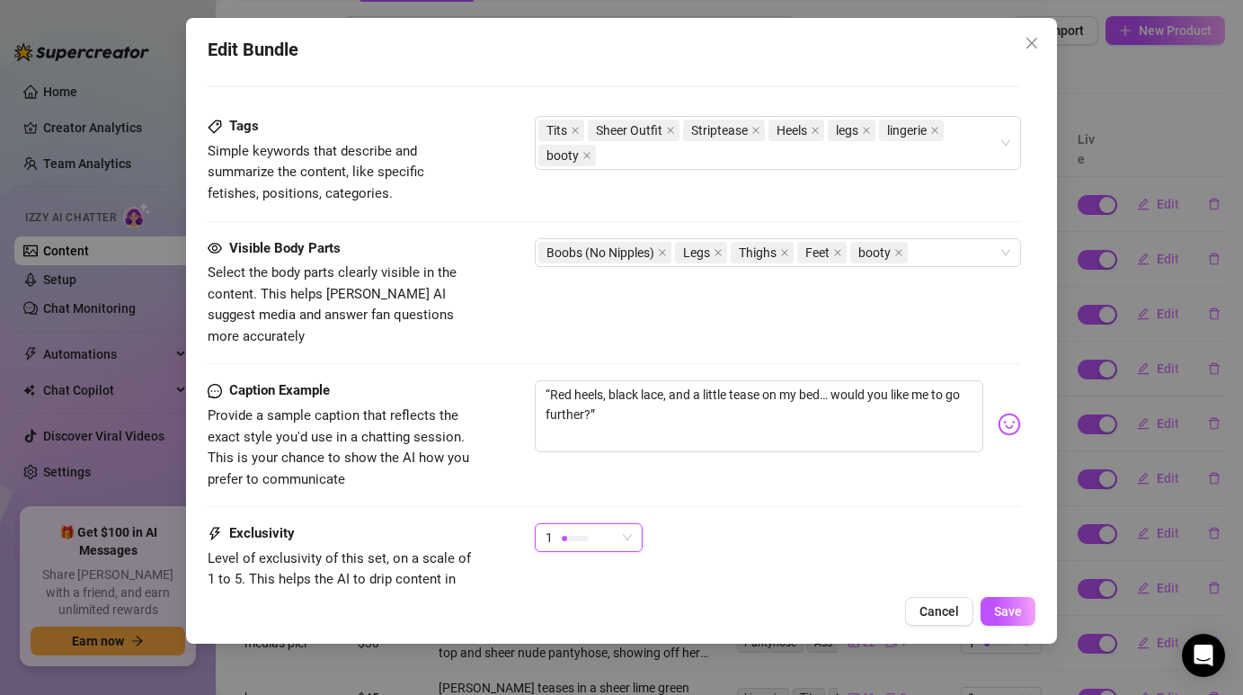
scroll to position [1146, 0]
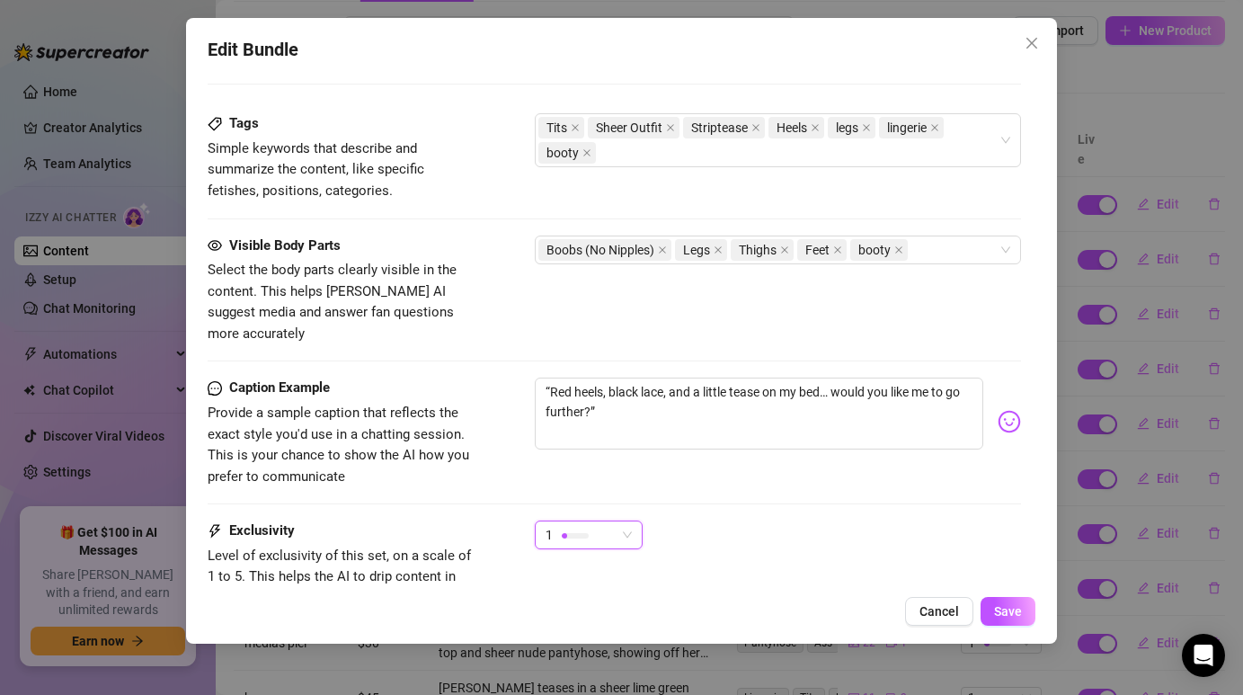
click at [622, 521] on span "1" at bounding box center [588, 534] width 86 height 27
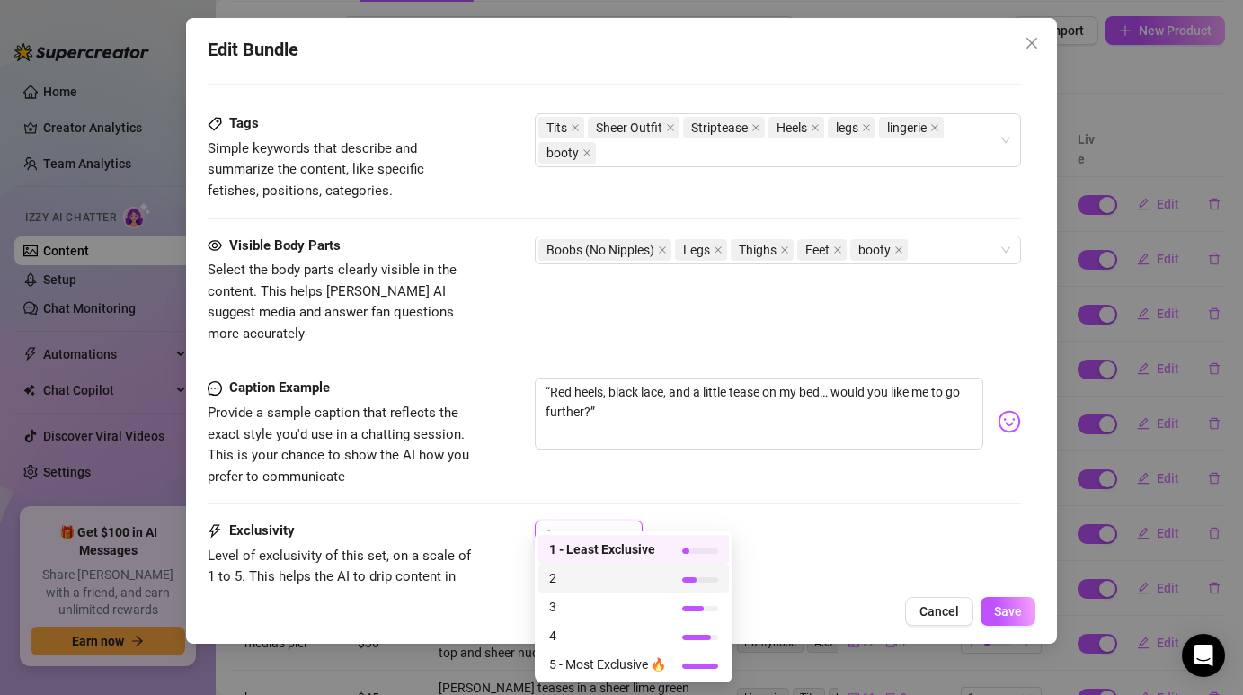
click at [596, 584] on span "2" at bounding box center [607, 578] width 117 height 20
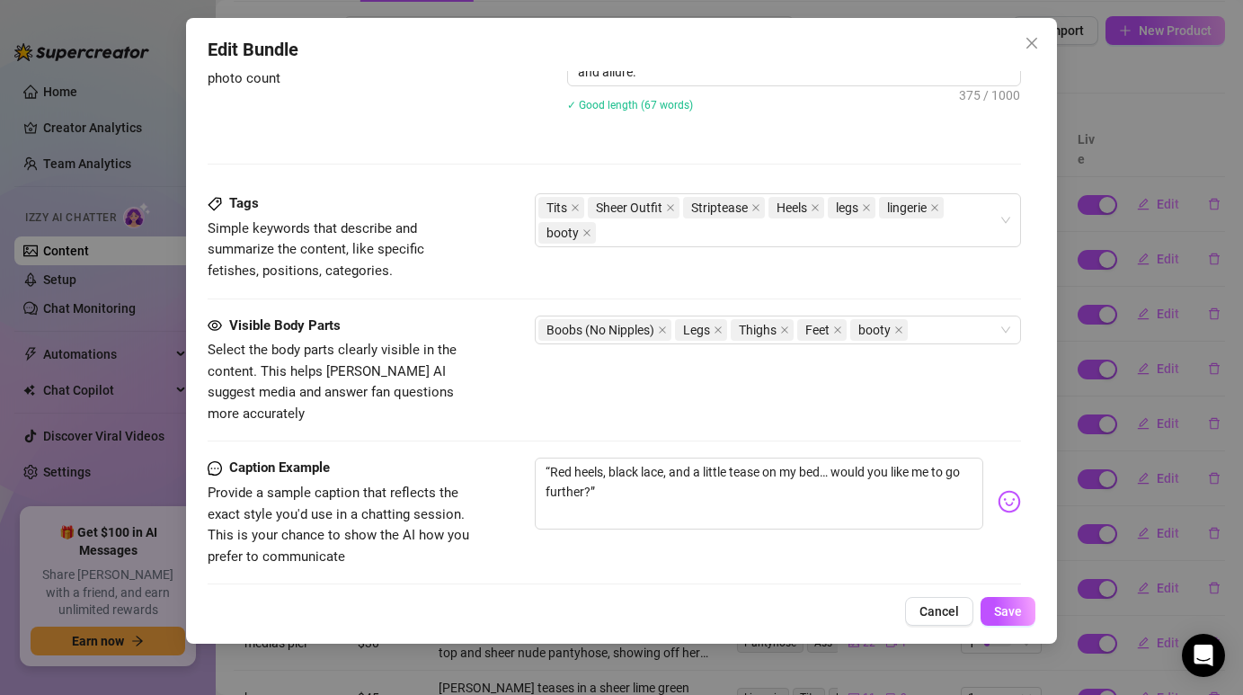
scroll to position [1280, 0]
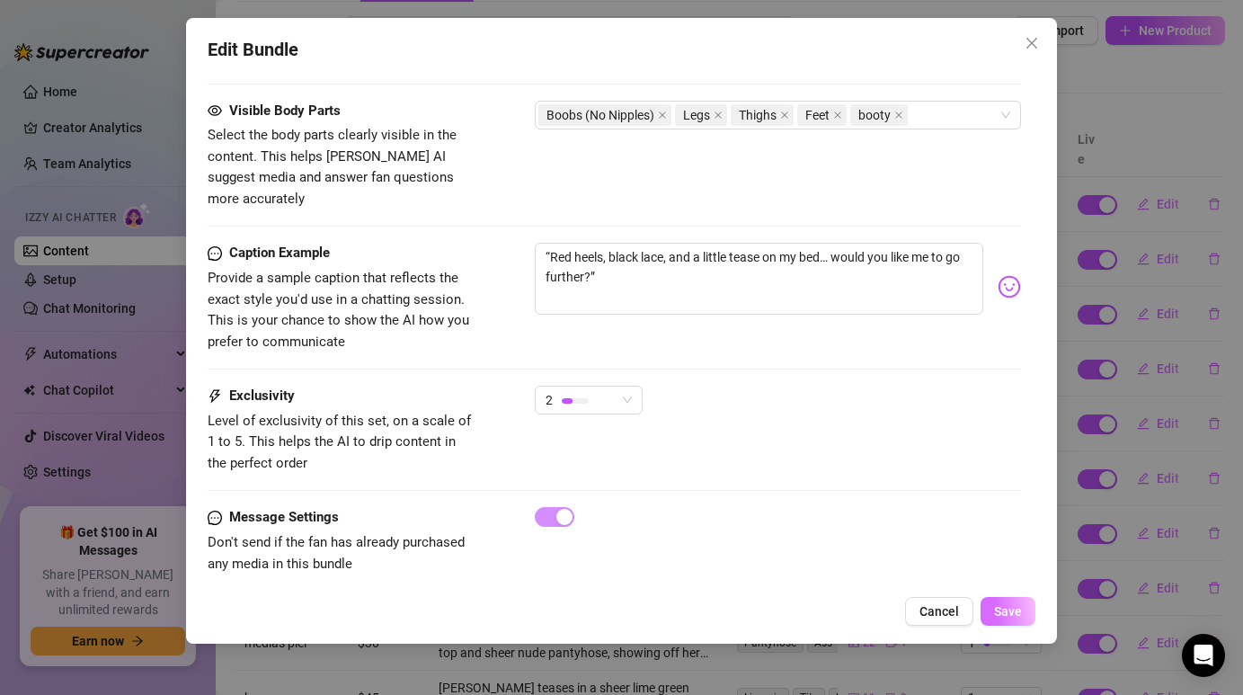
click at [1015, 612] on span "Save" at bounding box center [1008, 611] width 28 height 14
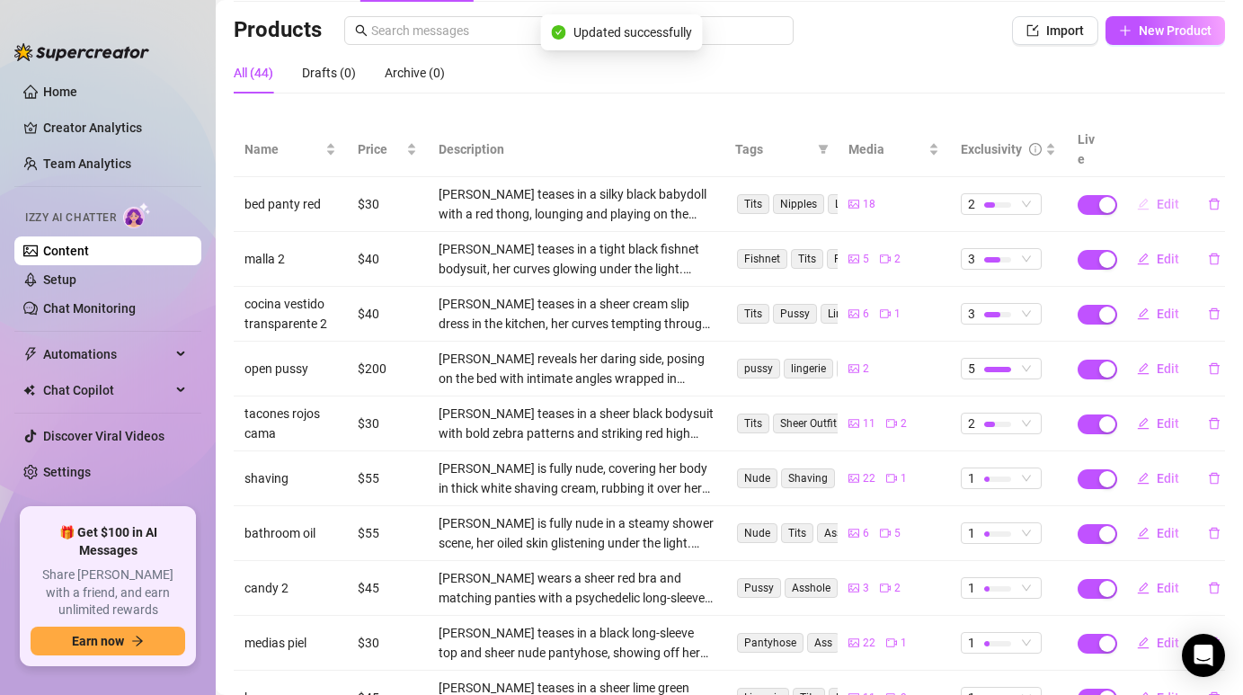
click at [1169, 197] on span "Edit" at bounding box center [1167, 204] width 22 height 14
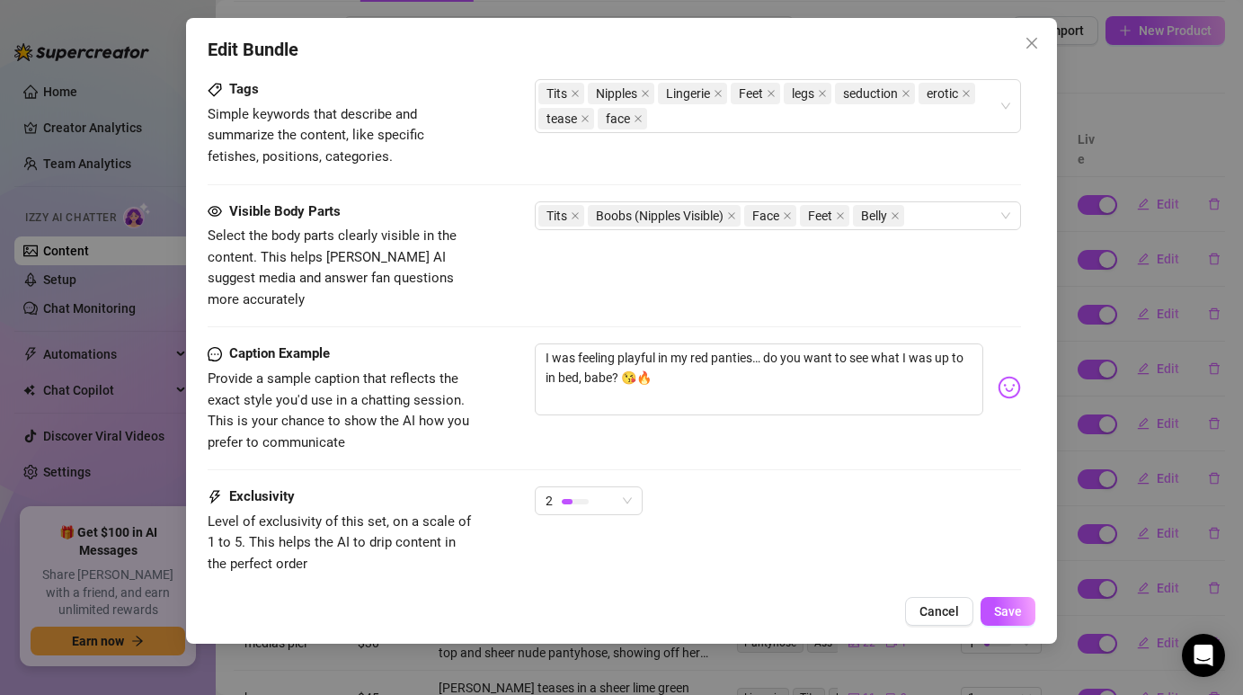
scroll to position [1141, 0]
click at [1032, 53] on button "Close" at bounding box center [1031, 43] width 29 height 29
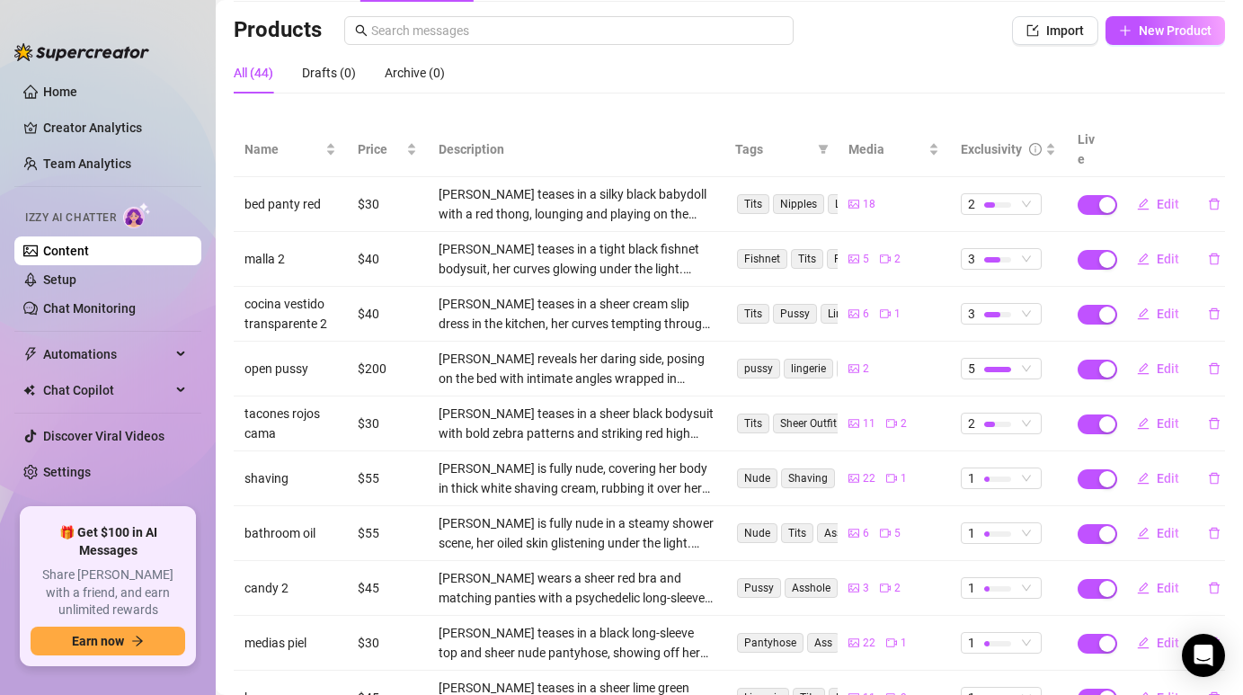
click at [1164, 261] on td "Edit" at bounding box center [1168, 259] width 113 height 55
click at [1161, 252] on span "Edit" at bounding box center [1167, 259] width 22 height 14
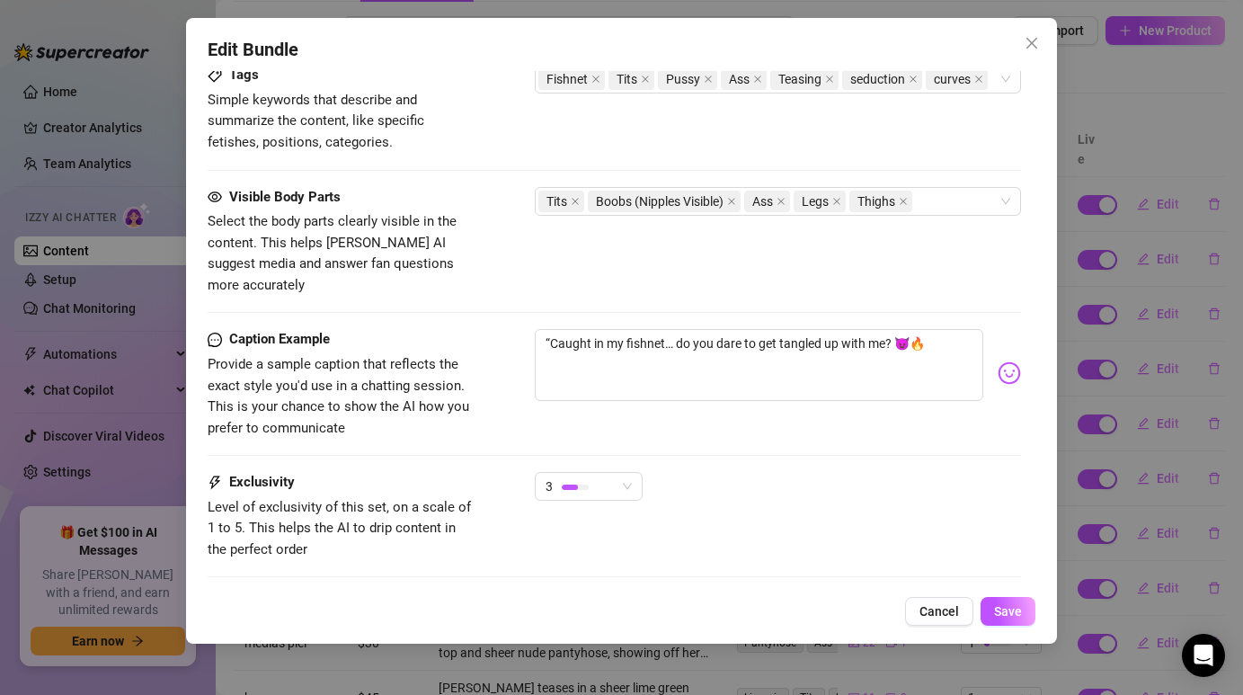
scroll to position [1121, 0]
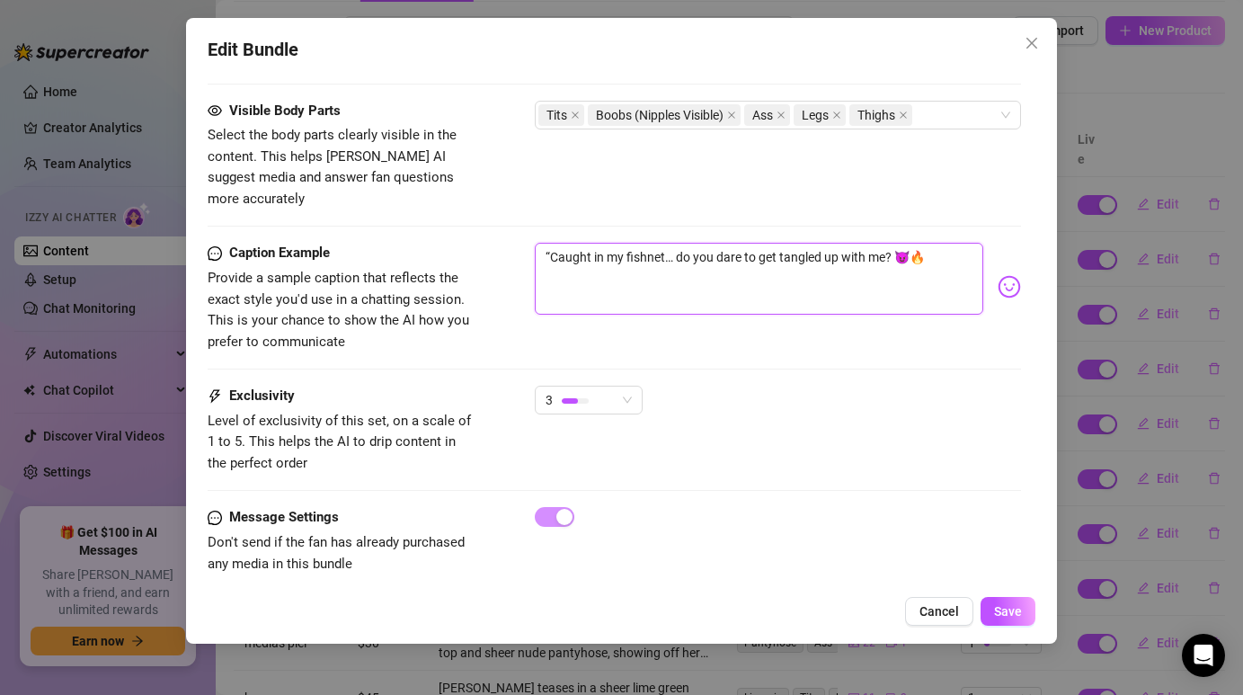
click at [553, 243] on textarea "“Caught in my fishnet… do you dare to get tangled up with me? 😈🔥" at bounding box center [758, 279] width 447 height 72
type textarea "Caught in my fishnet… do you dare to get tangled up with me? 😈🔥"
click at [1004, 616] on span "Save" at bounding box center [1008, 611] width 28 height 14
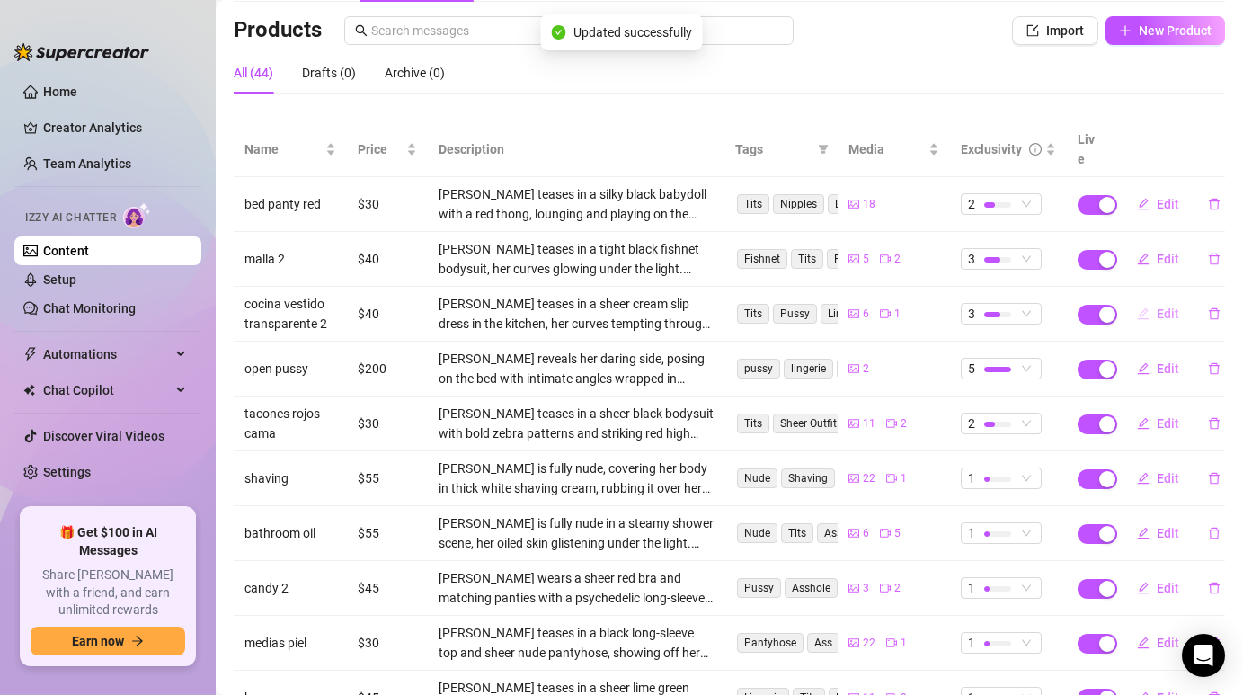
click at [1154, 299] on button "Edit" at bounding box center [1157, 313] width 71 height 29
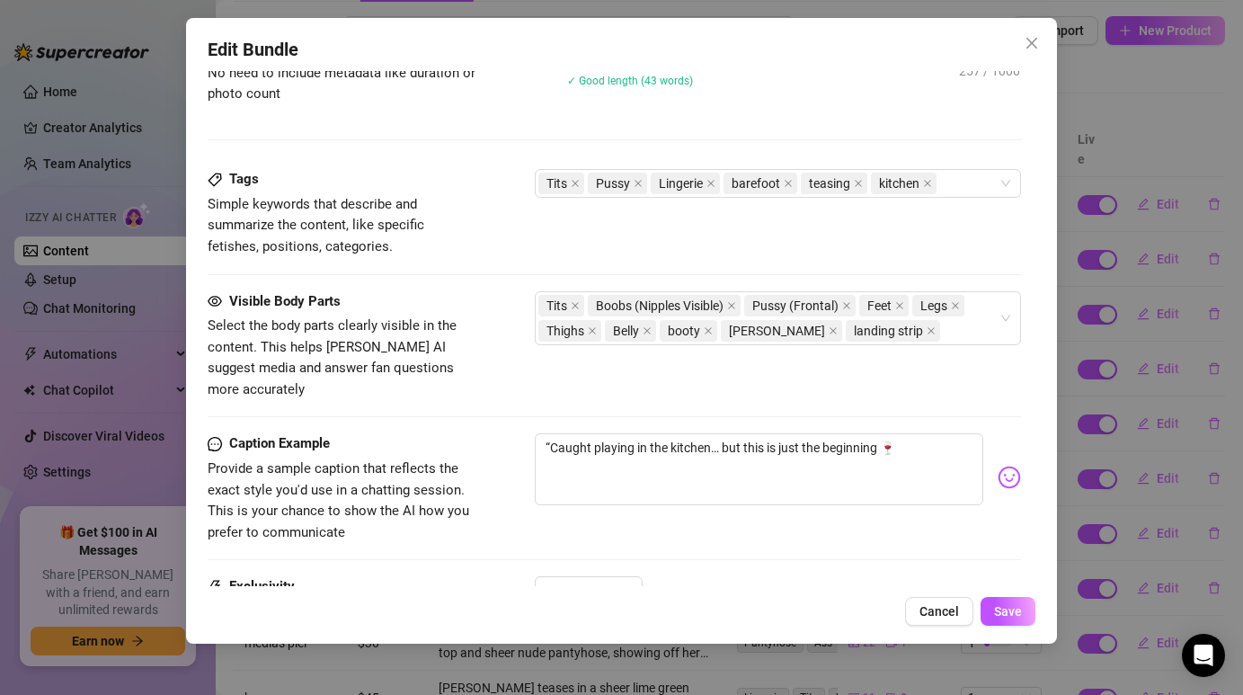
scroll to position [961, 0]
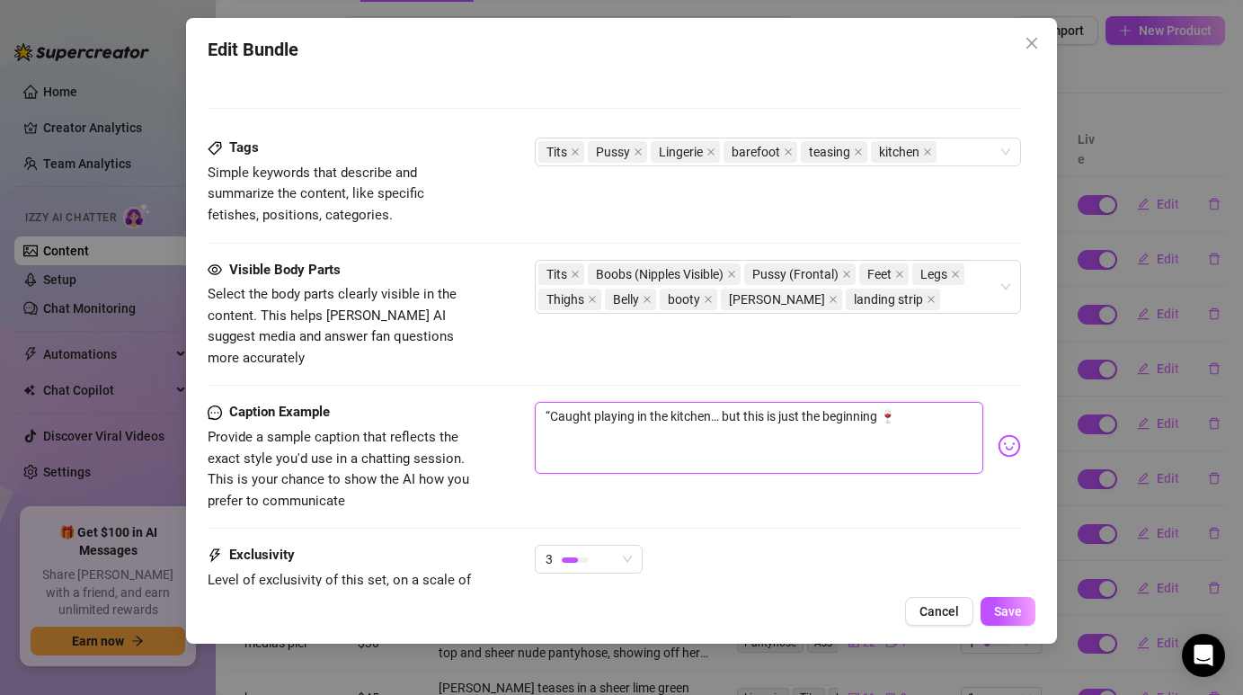
click at [550, 402] on textarea "“Caught playing in the kitchen… but this is just the beginning 🍷" at bounding box center [758, 438] width 447 height 72
type textarea "Caught playing in the kitchen… but this is just the beginning 🍷"
click at [1015, 620] on button "Save" at bounding box center [1007, 611] width 55 height 29
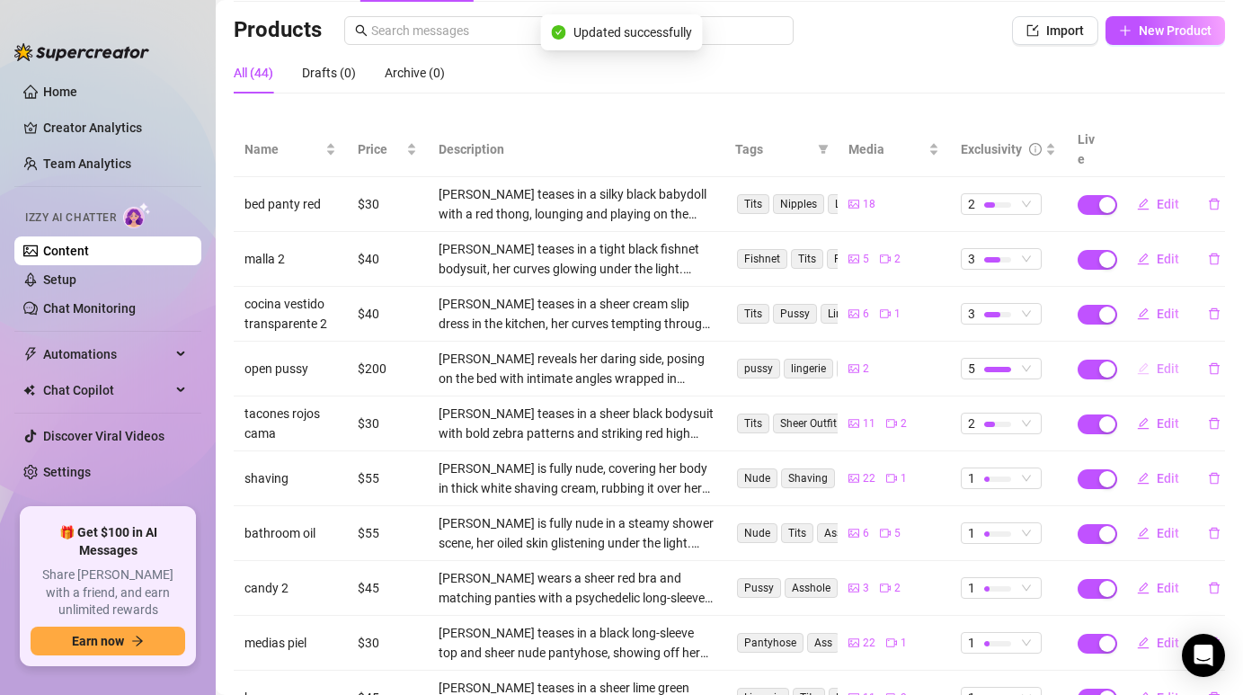
click at [1165, 361] on span "Edit" at bounding box center [1167, 368] width 22 height 14
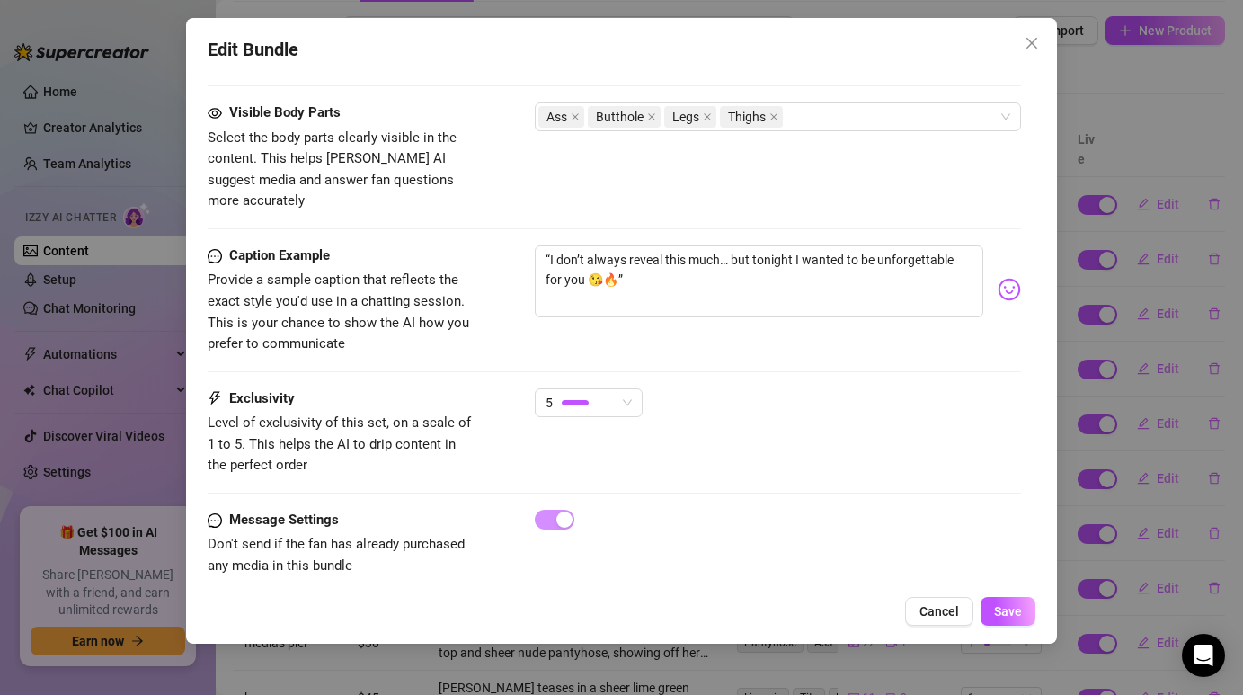
scroll to position [1046, 0]
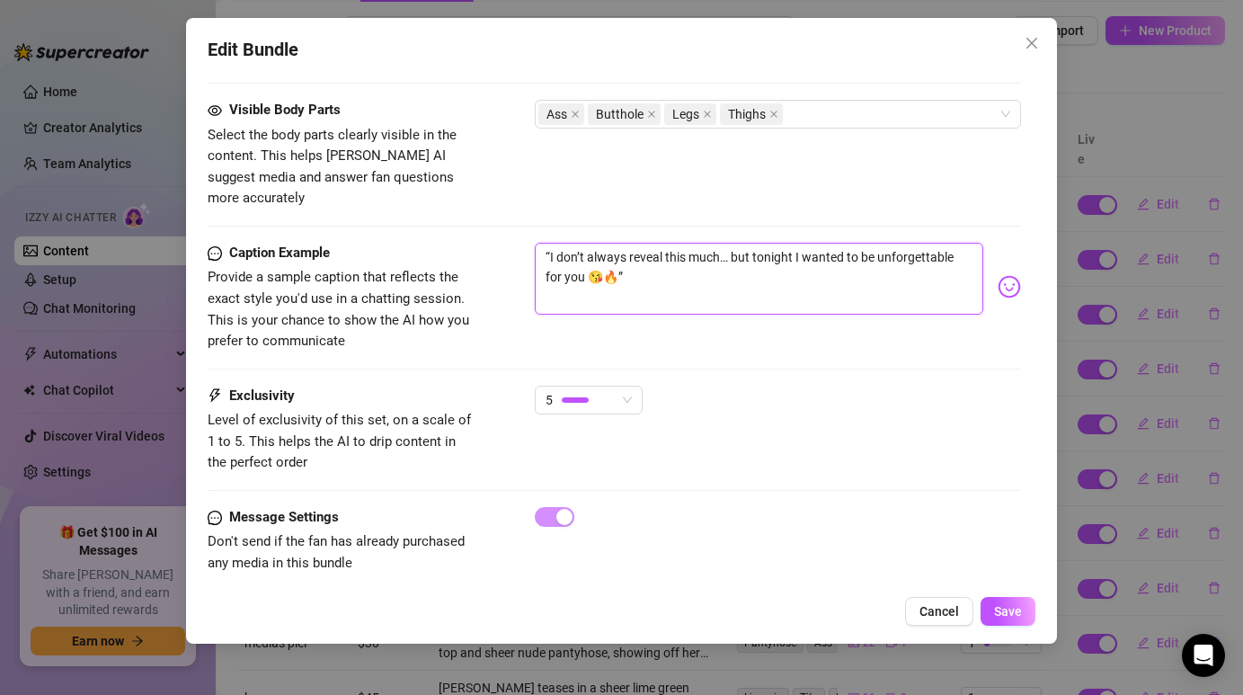
click at [551, 243] on textarea "“I don’t always reveal this much… but tonight I wanted to be unforgettable for …" at bounding box center [758, 279] width 447 height 72
type textarea "I don’t always reveal this much… but tonight I wanted to be unforgettable for y…"
click at [666, 255] on textarea "I don’t always reveal this much… but tonight I wanted to be unforgettable for y…" at bounding box center [758, 279] width 447 height 72
type textarea "I don’t always reveal this much… but tonight I wanted to be unforgettable for y…"
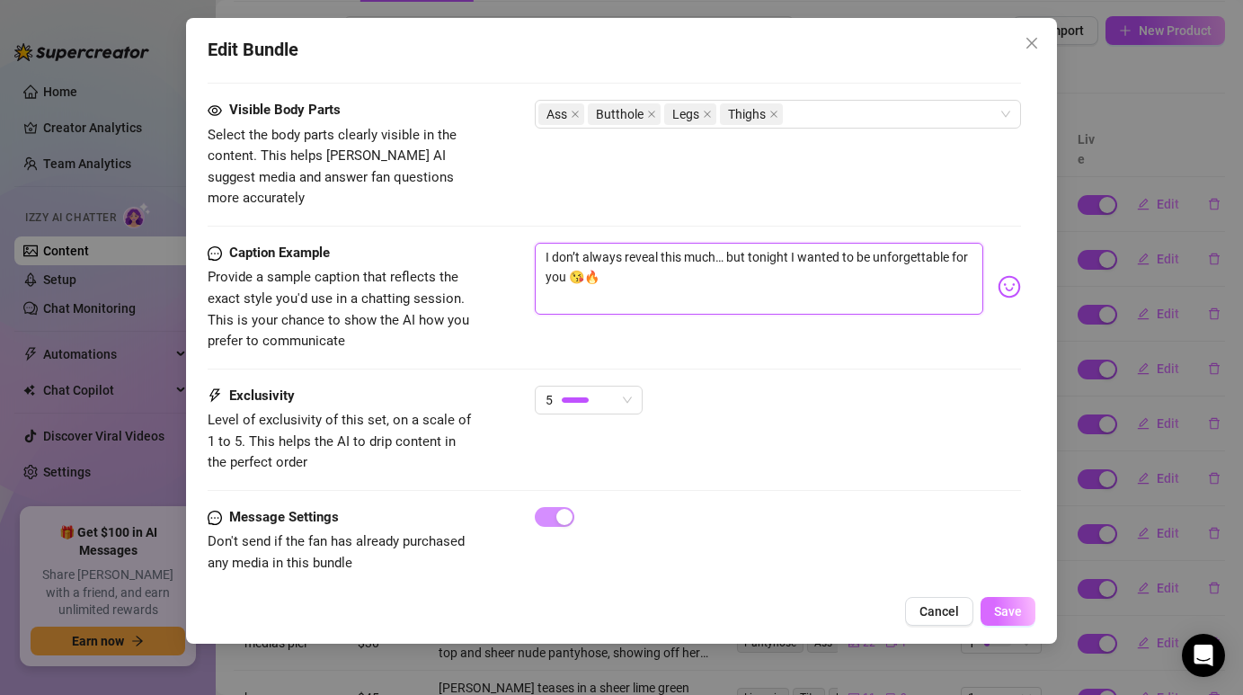
type textarea "I don’t always reveal this much… but tonight I wanted to be unforgettable for y…"
click at [1008, 620] on button "Save" at bounding box center [1007, 611] width 55 height 29
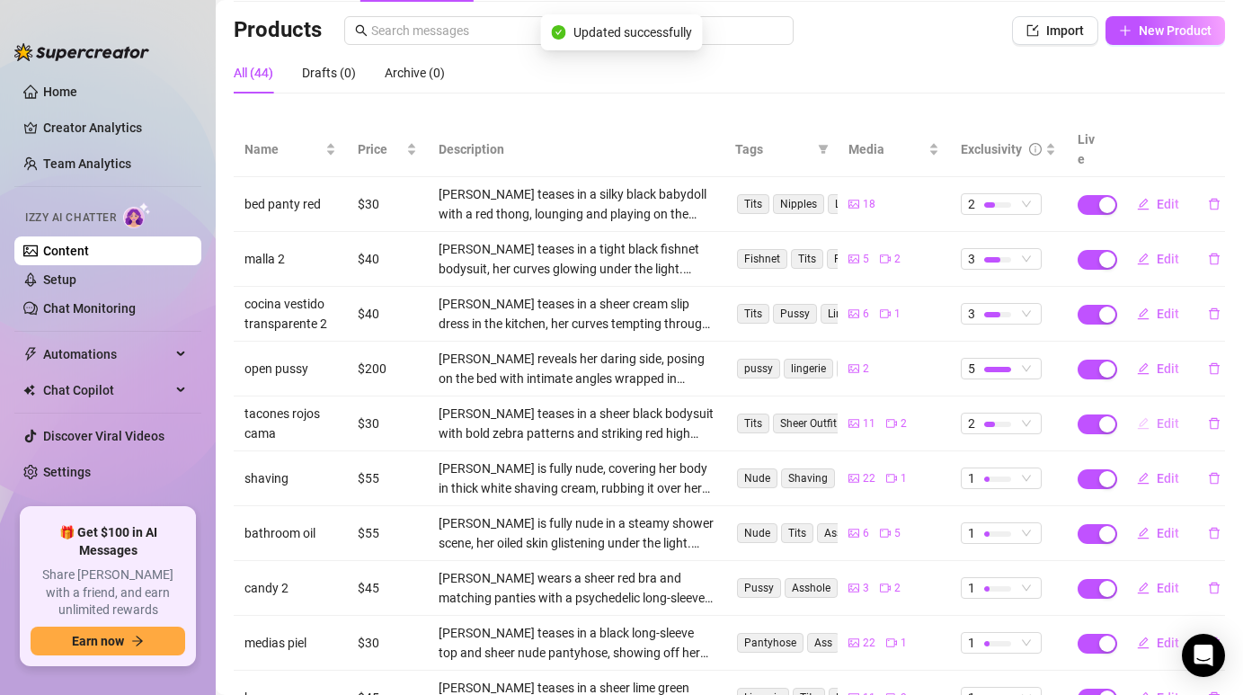
click at [1152, 409] on button "Edit" at bounding box center [1157, 423] width 71 height 29
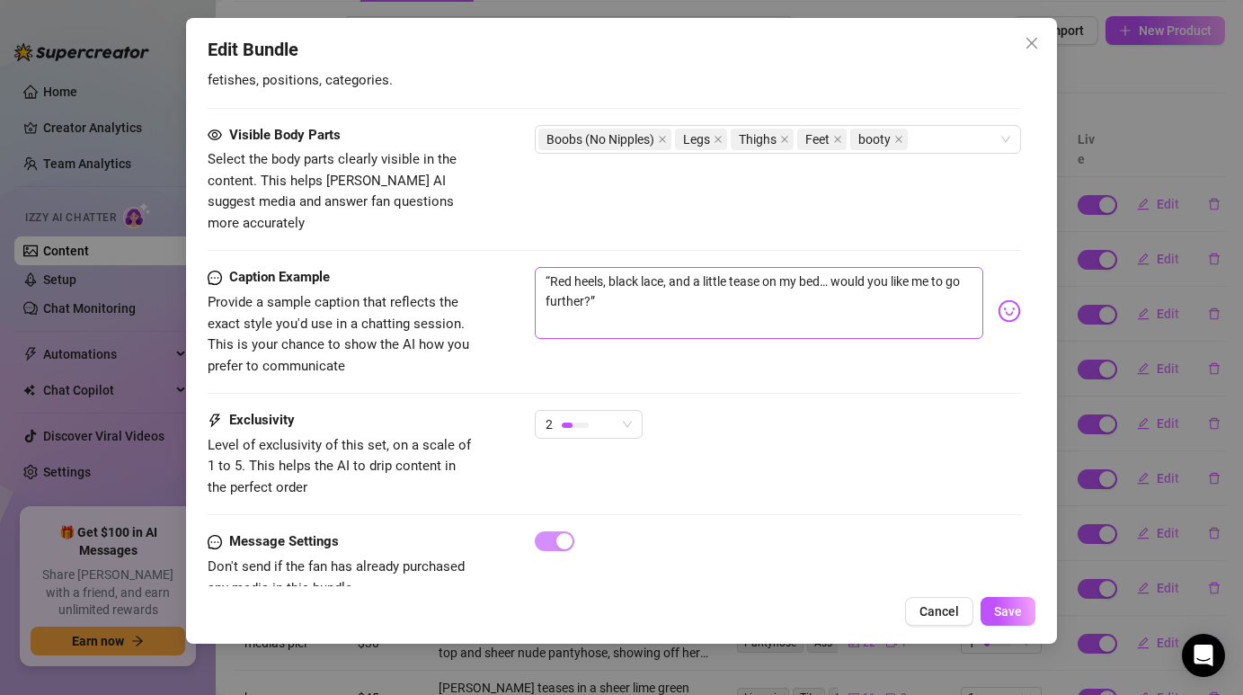
scroll to position [1264, 0]
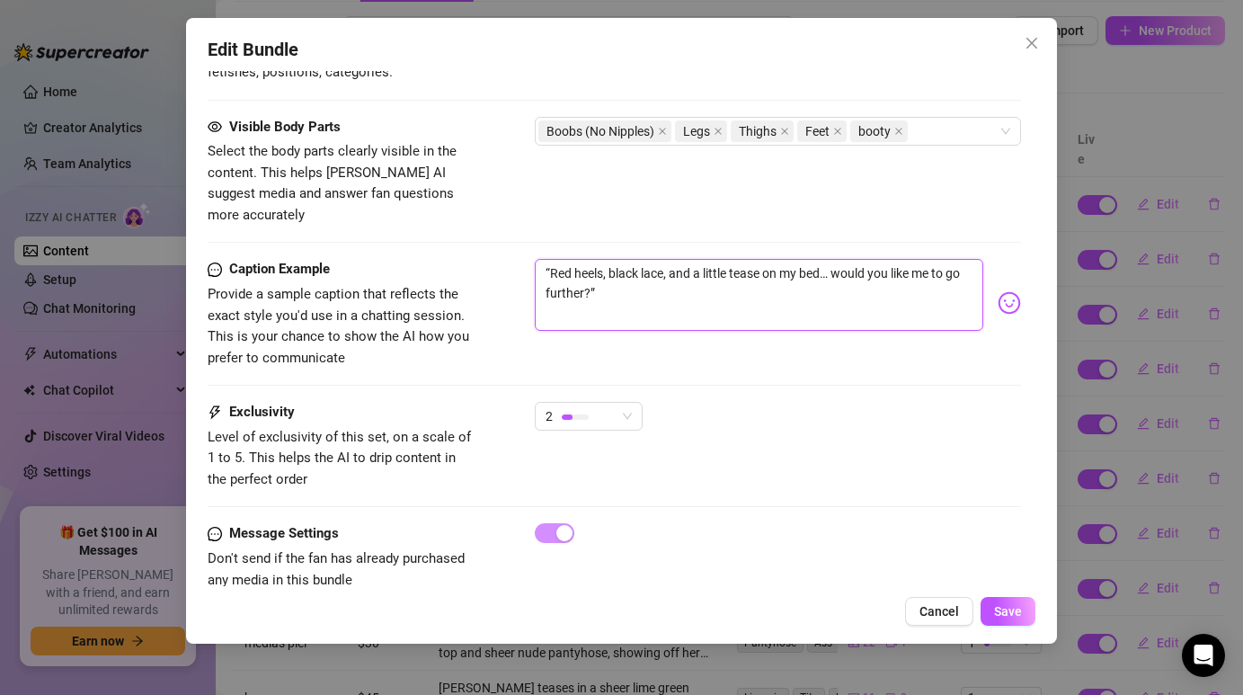
click at [642, 270] on textarea "“Red heels, black lace, and a little tease on my bed… would you like me to go f…" at bounding box center [758, 295] width 447 height 72
type textarea "“Red heels, black lace, and a little tease on my bed… would you like me to go f…"
click at [549, 259] on textarea "“Red heels, black lace, and a little tease on my bed… would you like me to go f…" at bounding box center [758, 295] width 447 height 72
type textarea "Red heels, black lace, and a little tease on my bed… would you like me to go fu…"
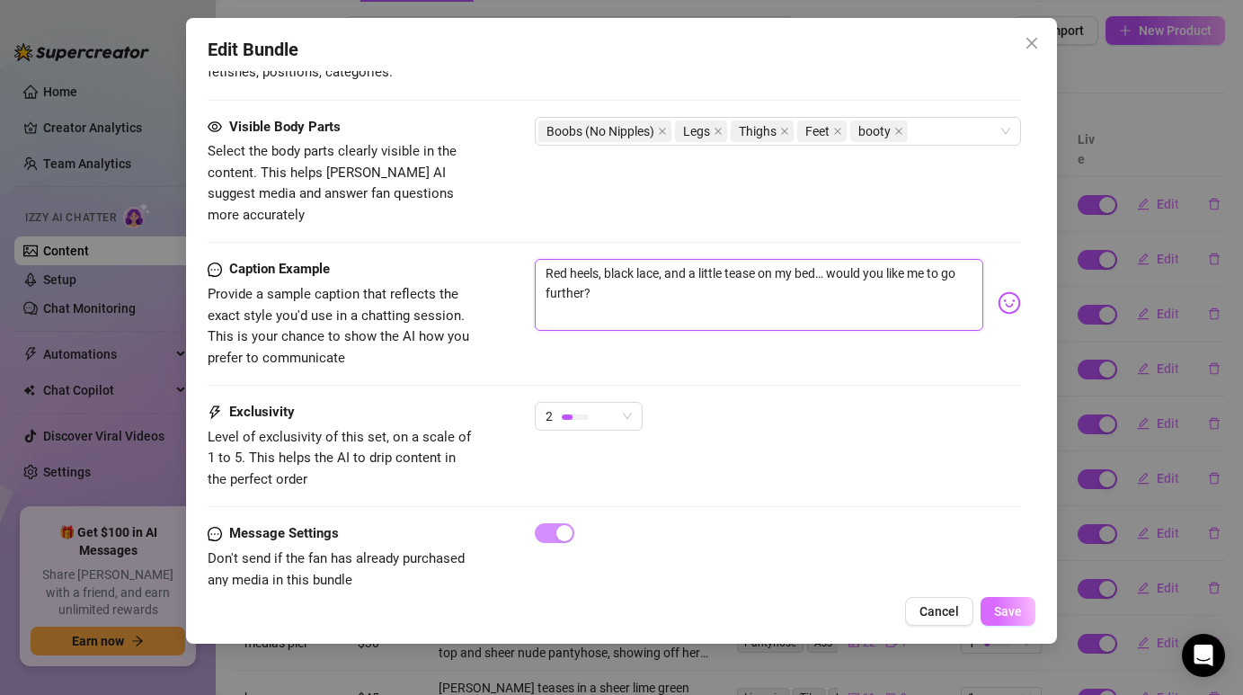
type textarea "Red heels, black lace, and a little tease on my bed… would you like me to go fu…"
click at [1006, 613] on span "Save" at bounding box center [1008, 611] width 28 height 14
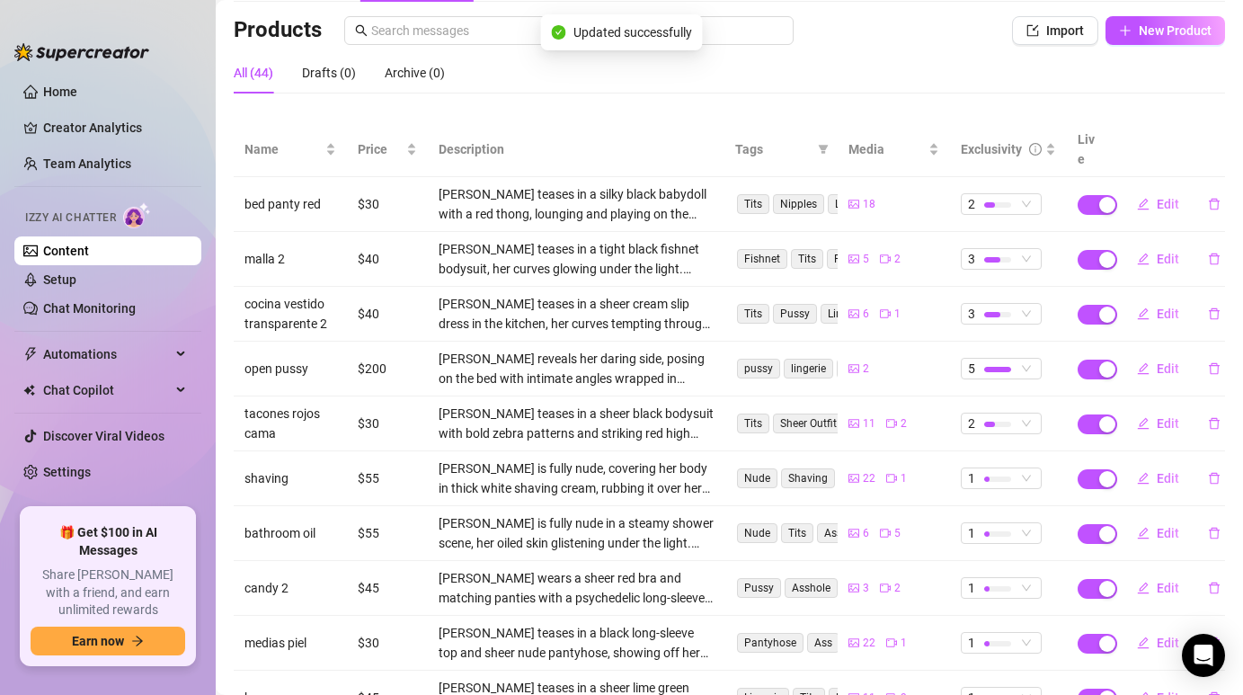
scroll to position [190, 0]
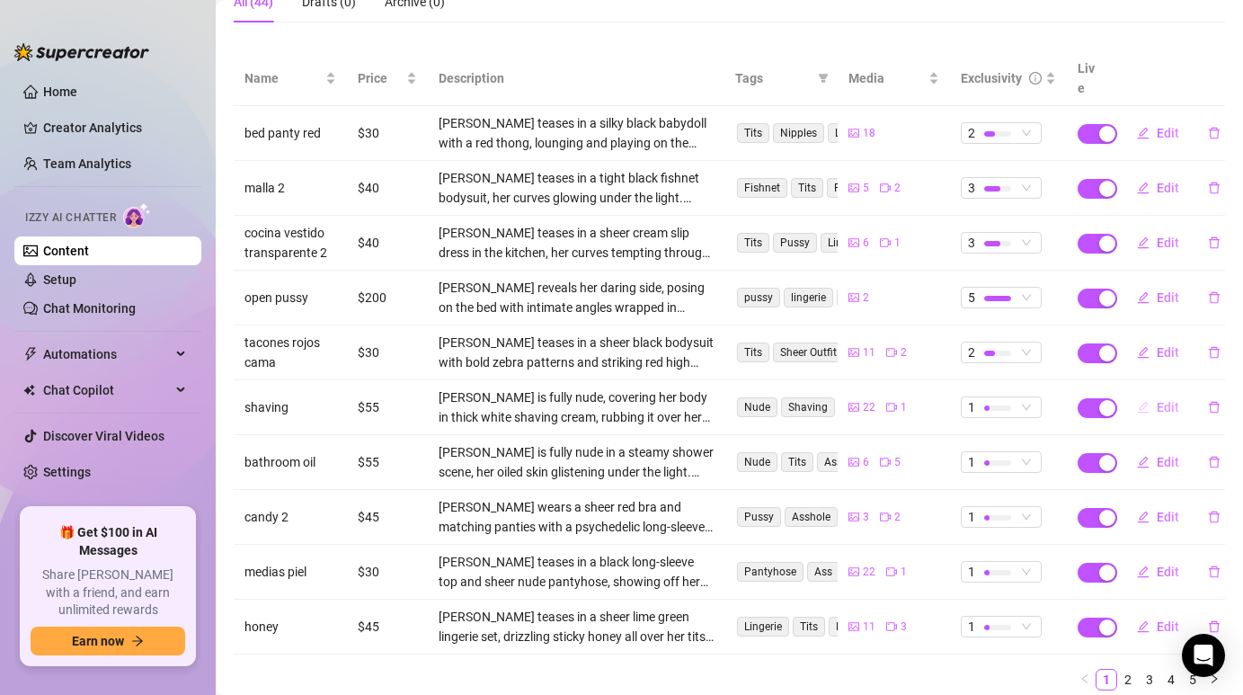
click at [1151, 396] on button "Edit" at bounding box center [1157, 407] width 71 height 29
type textarea "I groom myself with dedication, focusing on every detail. Ready to see the comp…"
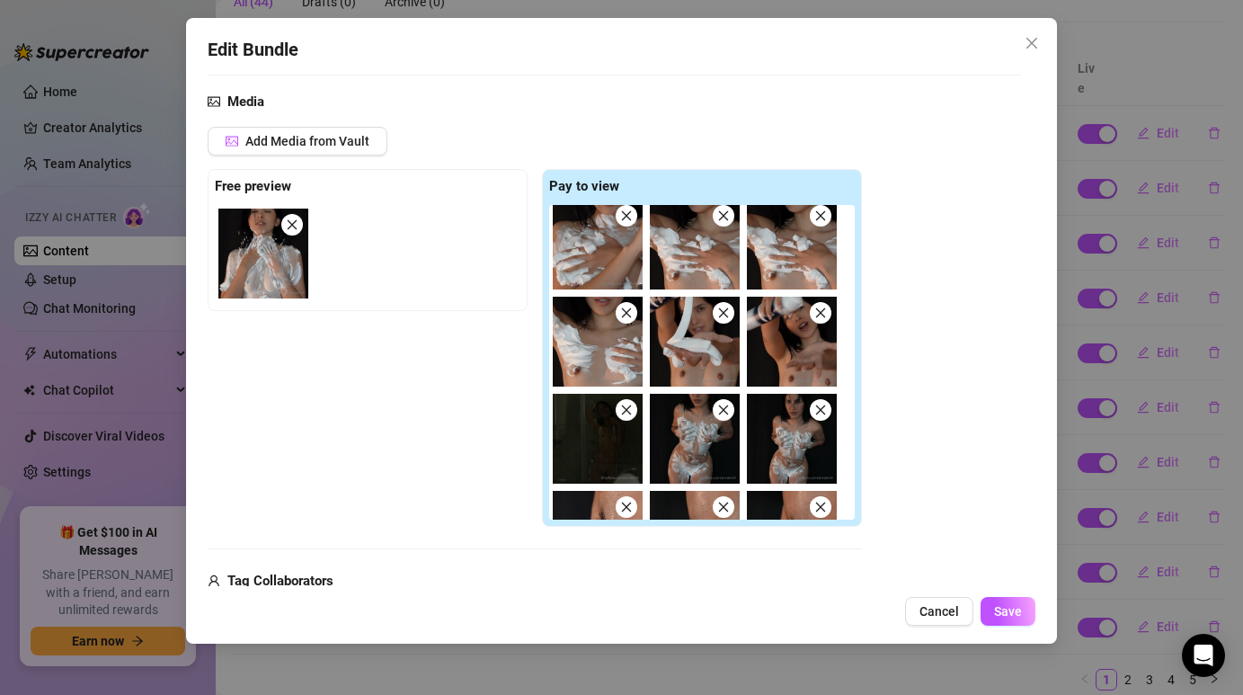
scroll to position [143, 0]
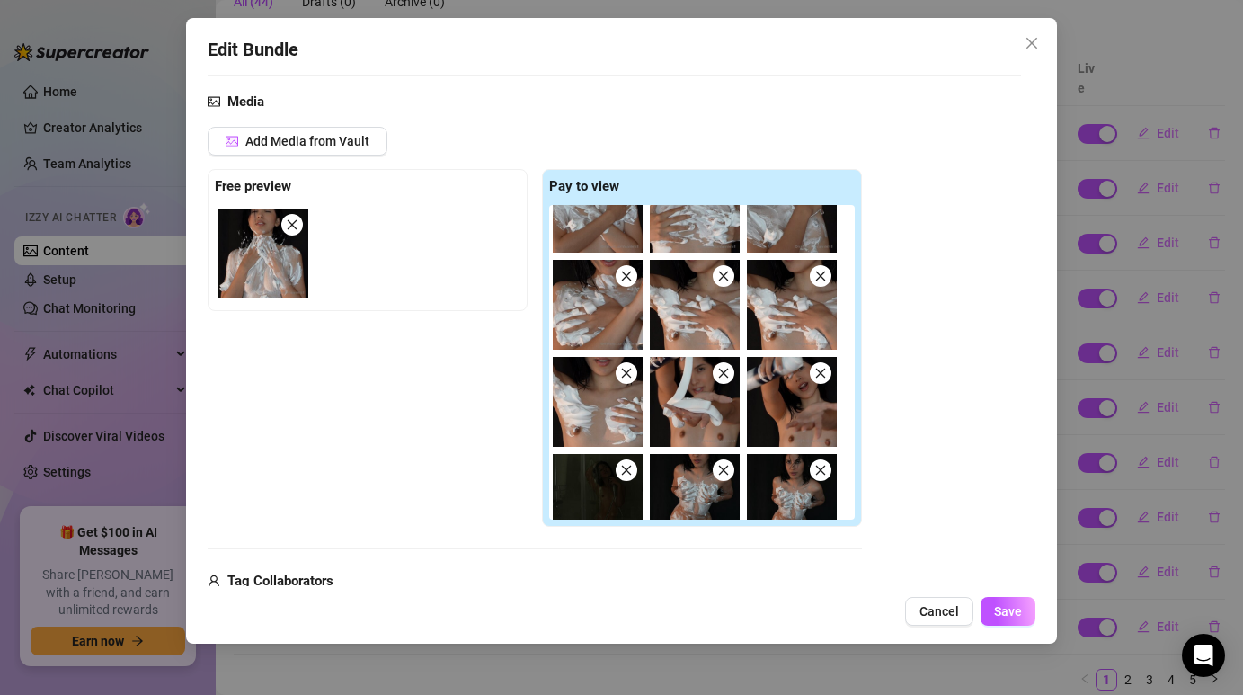
click at [628, 377] on icon "close" at bounding box center [626, 373] width 13 height 13
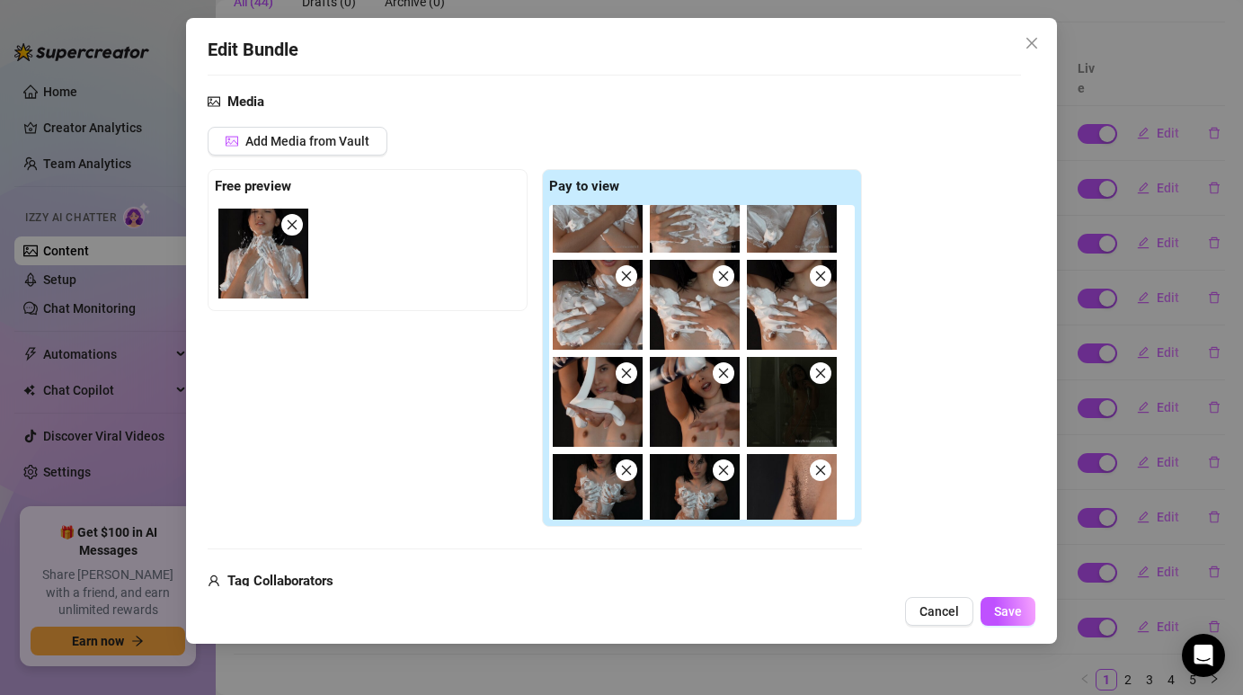
click at [628, 377] on icon "close" at bounding box center [626, 373] width 13 height 13
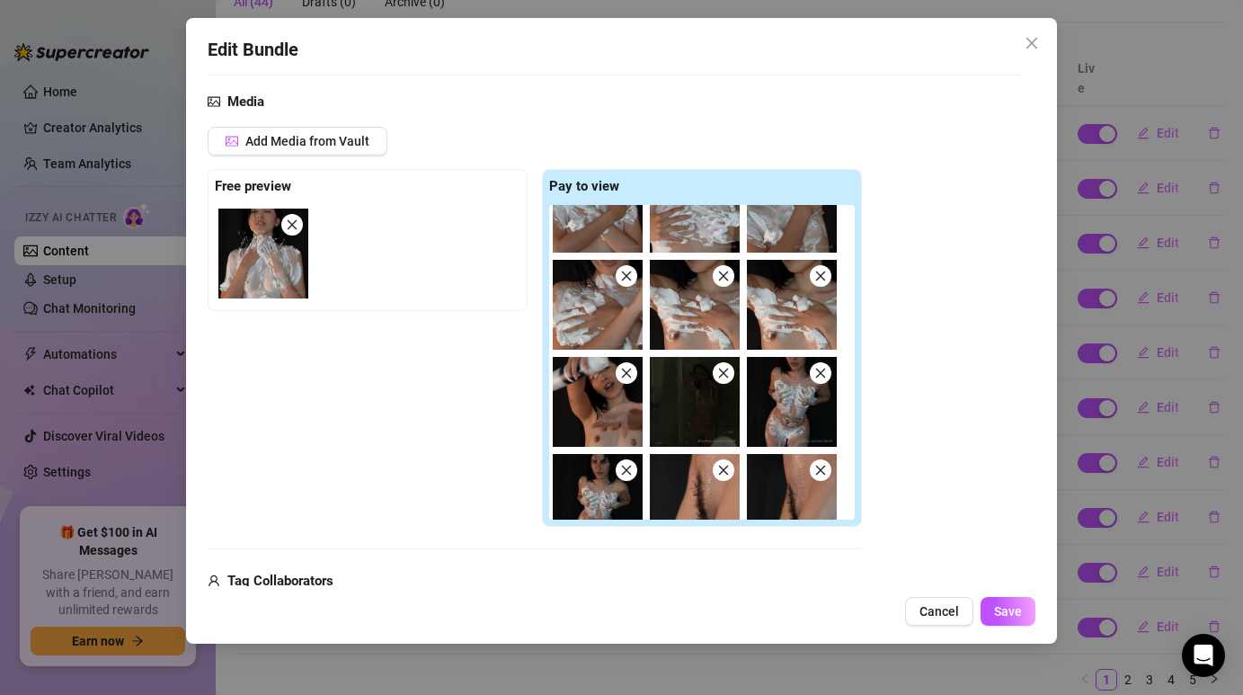
click at [628, 377] on icon "close" at bounding box center [626, 373] width 13 height 13
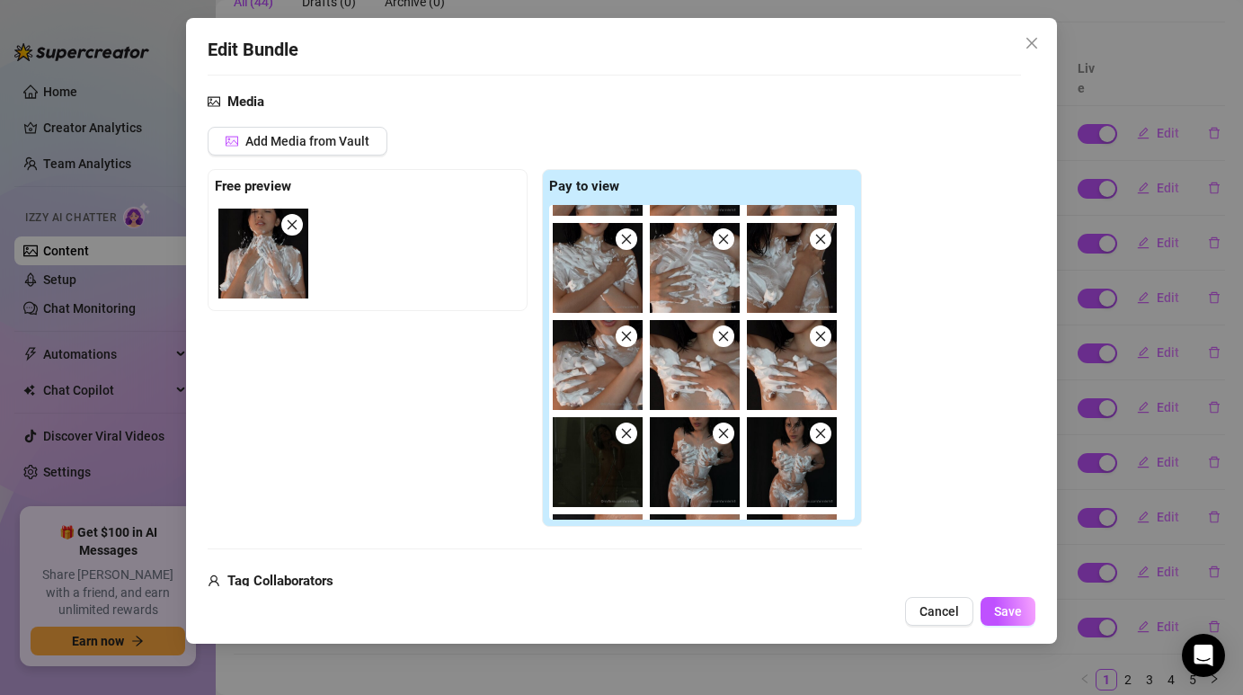
scroll to position [81, 0]
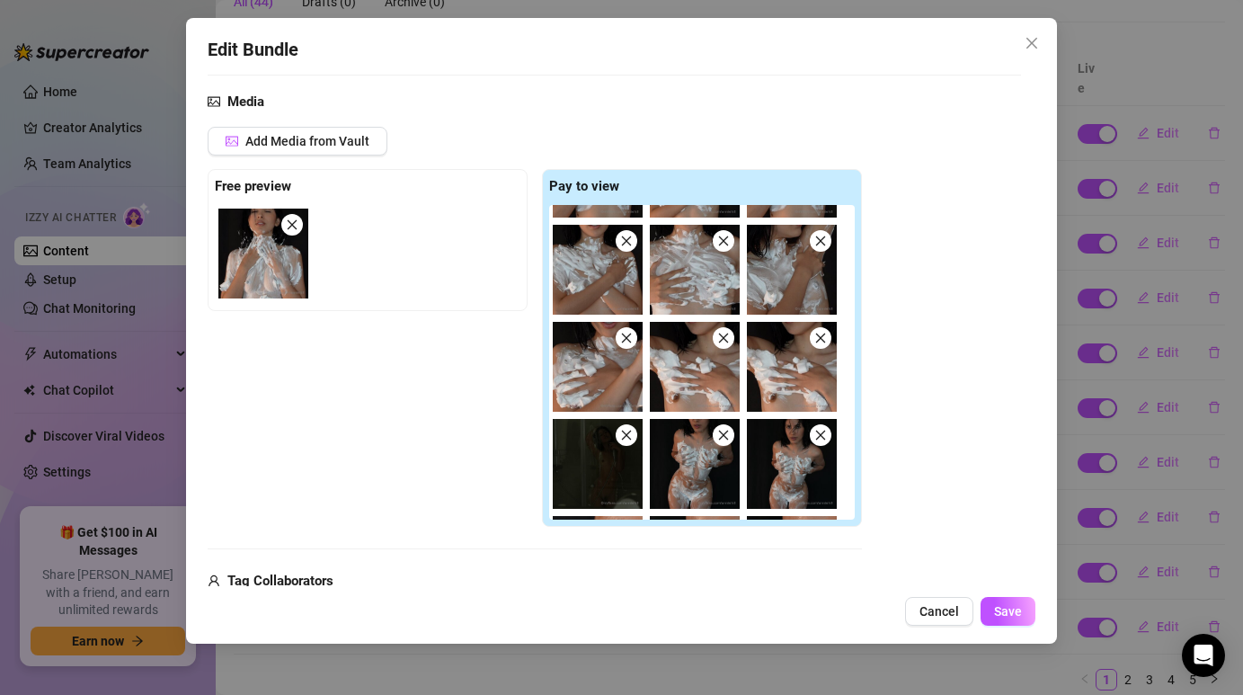
click at [625, 335] on icon "close" at bounding box center [627, 337] width 10 height 10
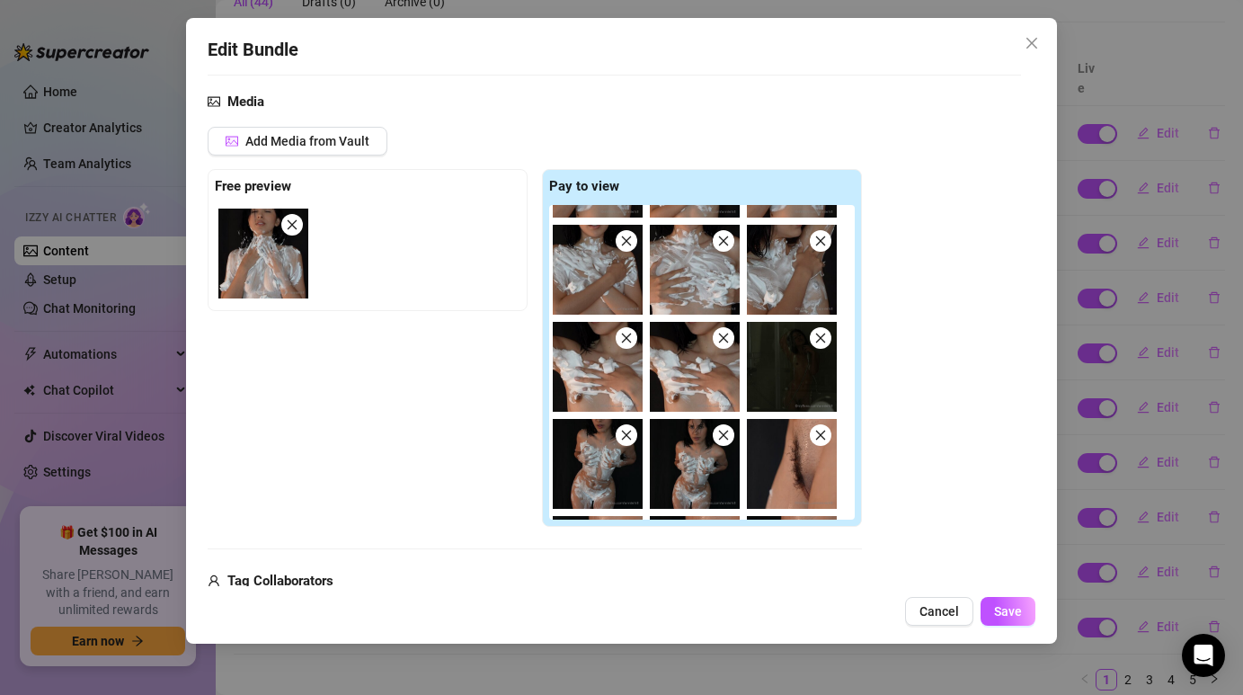
click at [625, 335] on icon "close" at bounding box center [627, 337] width 10 height 10
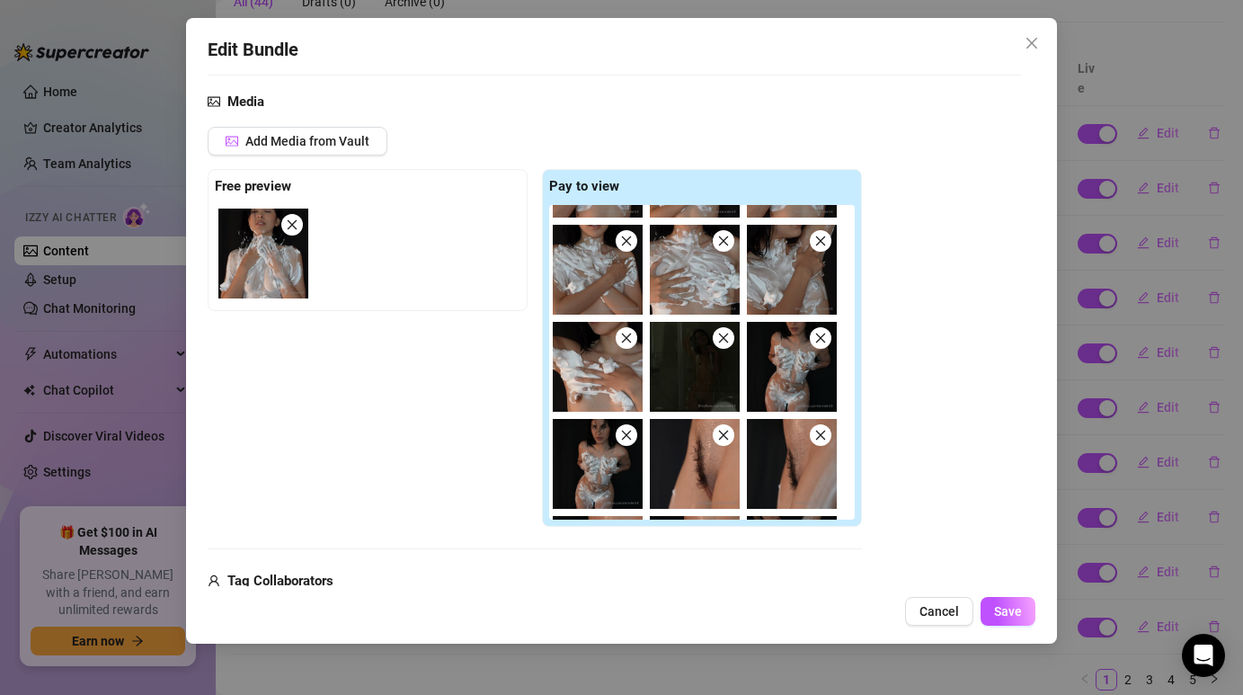
click at [625, 335] on icon "close" at bounding box center [627, 337] width 10 height 10
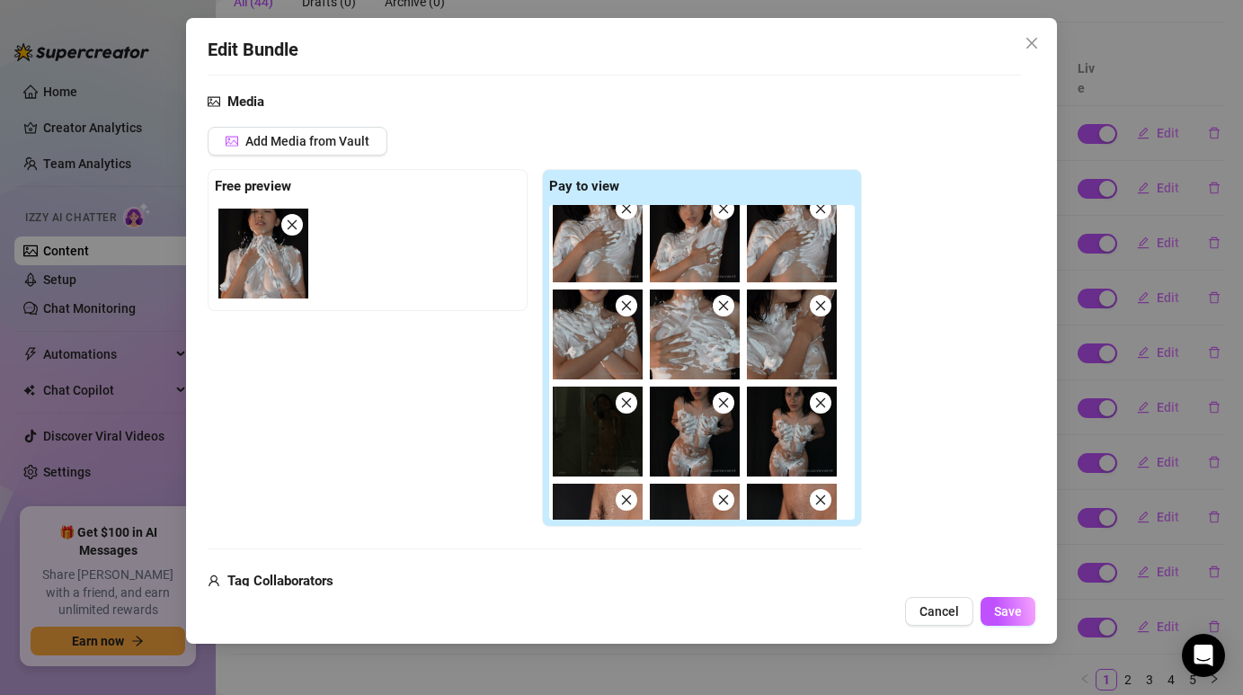
scroll to position [0, 0]
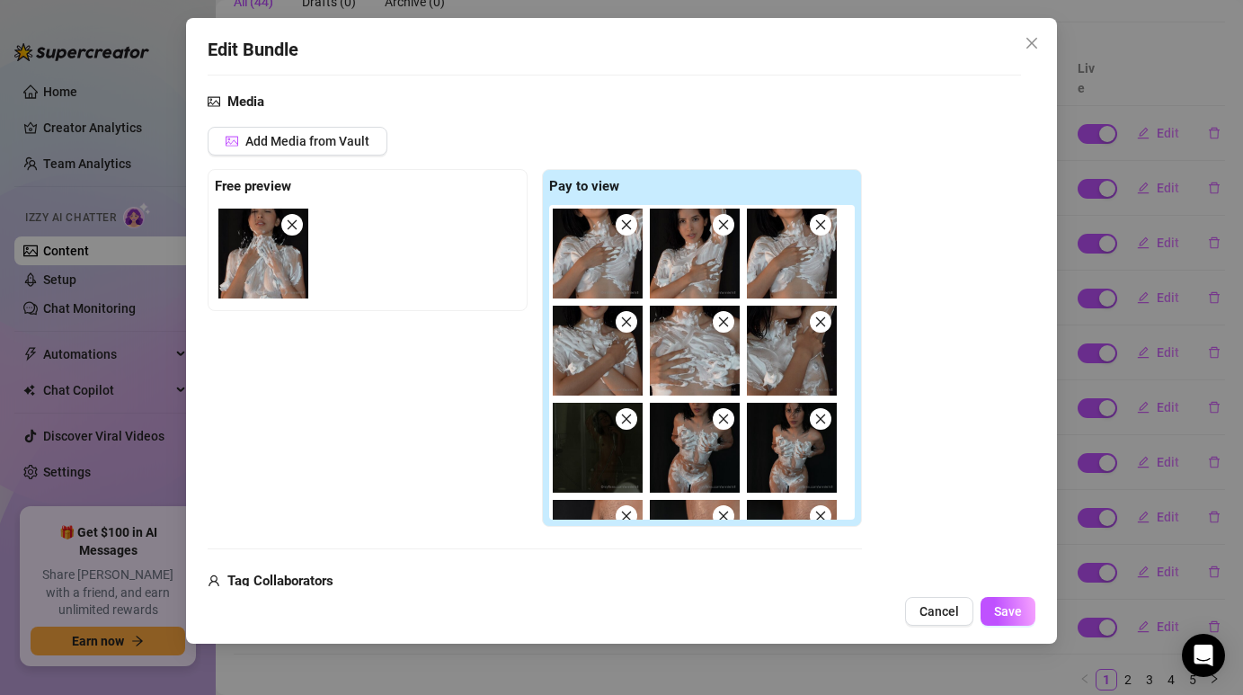
click at [625, 315] on icon "close" at bounding box center [626, 321] width 13 height 13
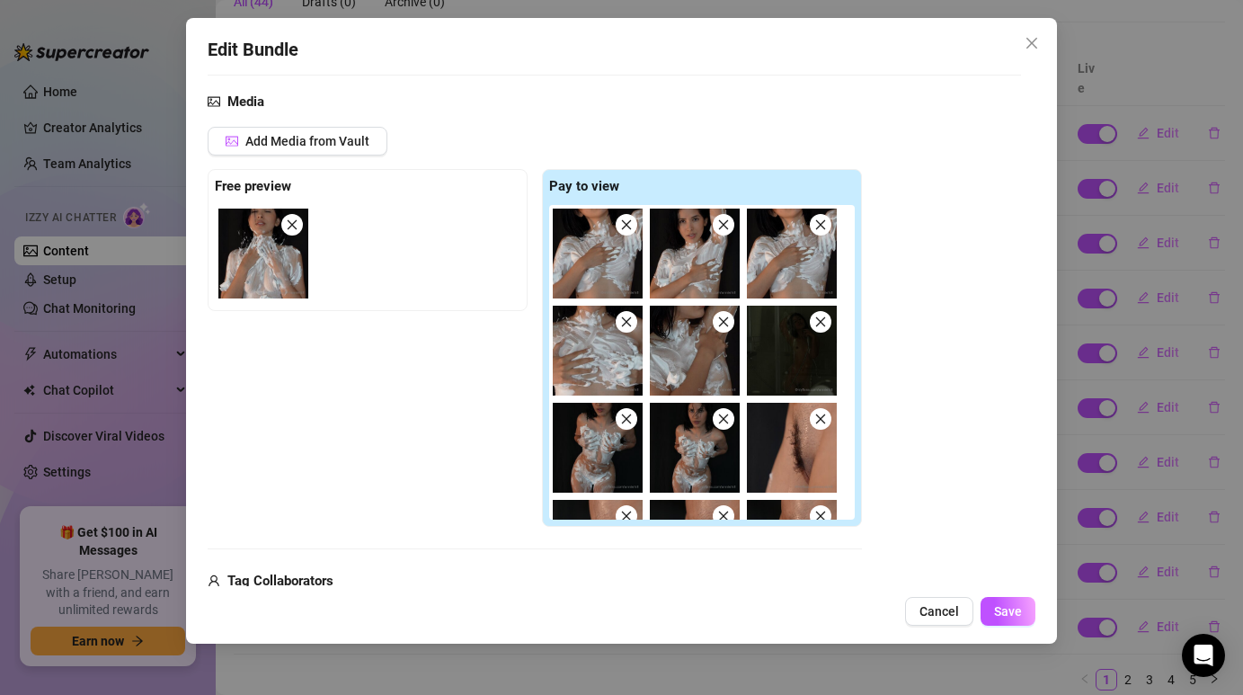
click at [625, 315] on icon "close" at bounding box center [626, 321] width 13 height 13
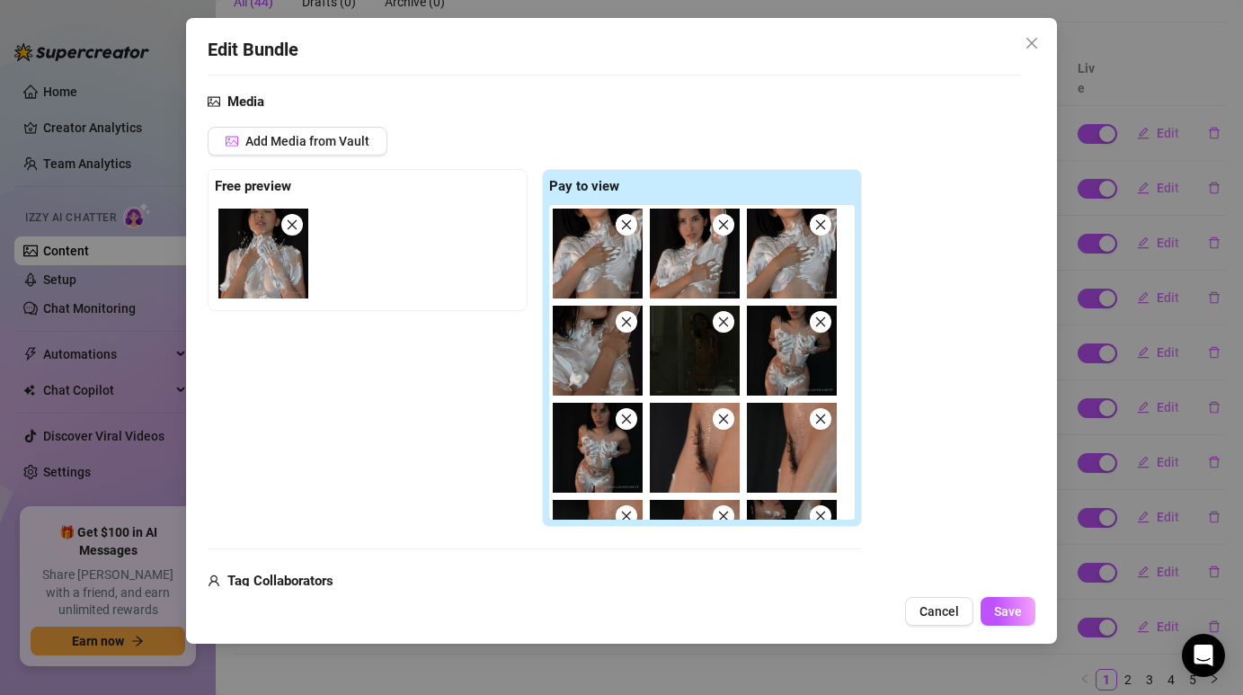
click at [625, 315] on icon "close" at bounding box center [626, 321] width 13 height 13
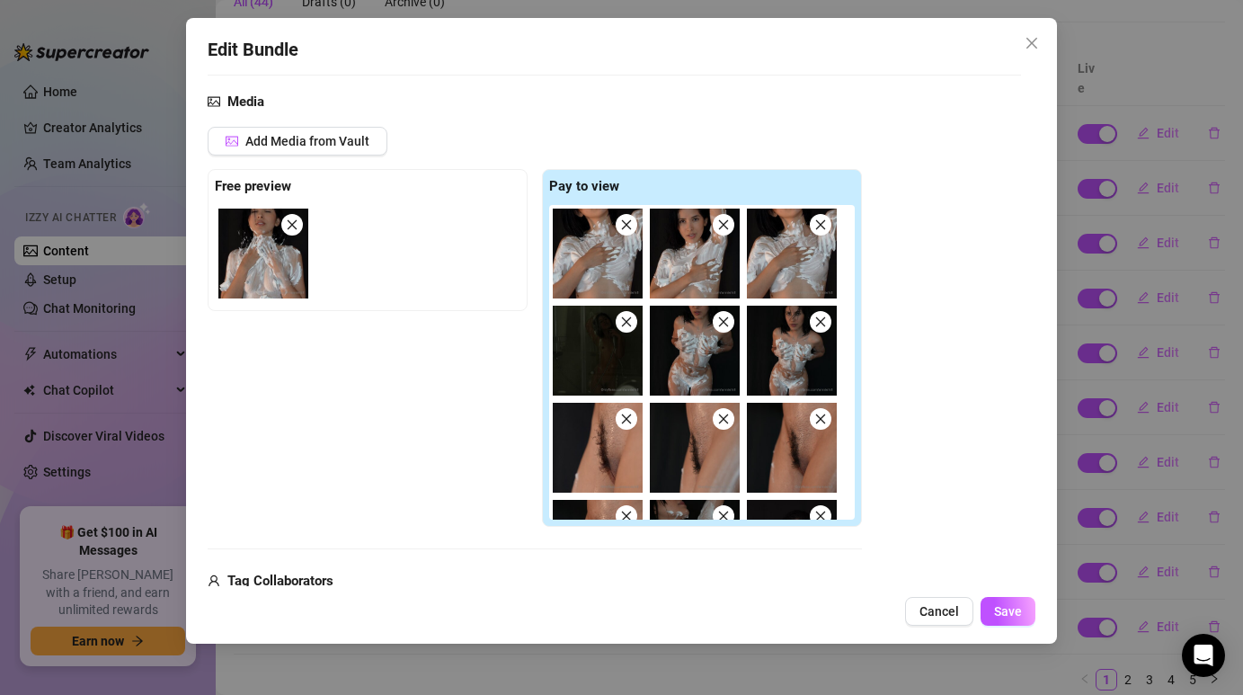
click at [621, 229] on icon "close" at bounding box center [626, 224] width 13 height 13
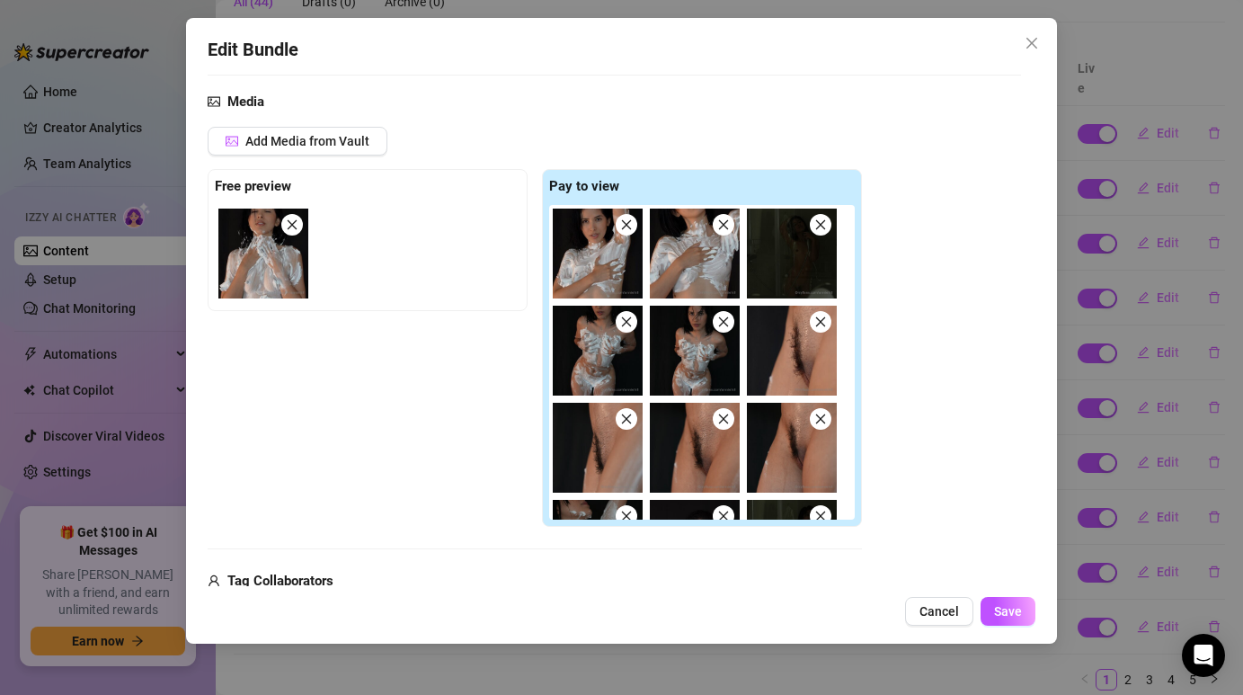
click at [621, 229] on icon "close" at bounding box center [626, 224] width 13 height 13
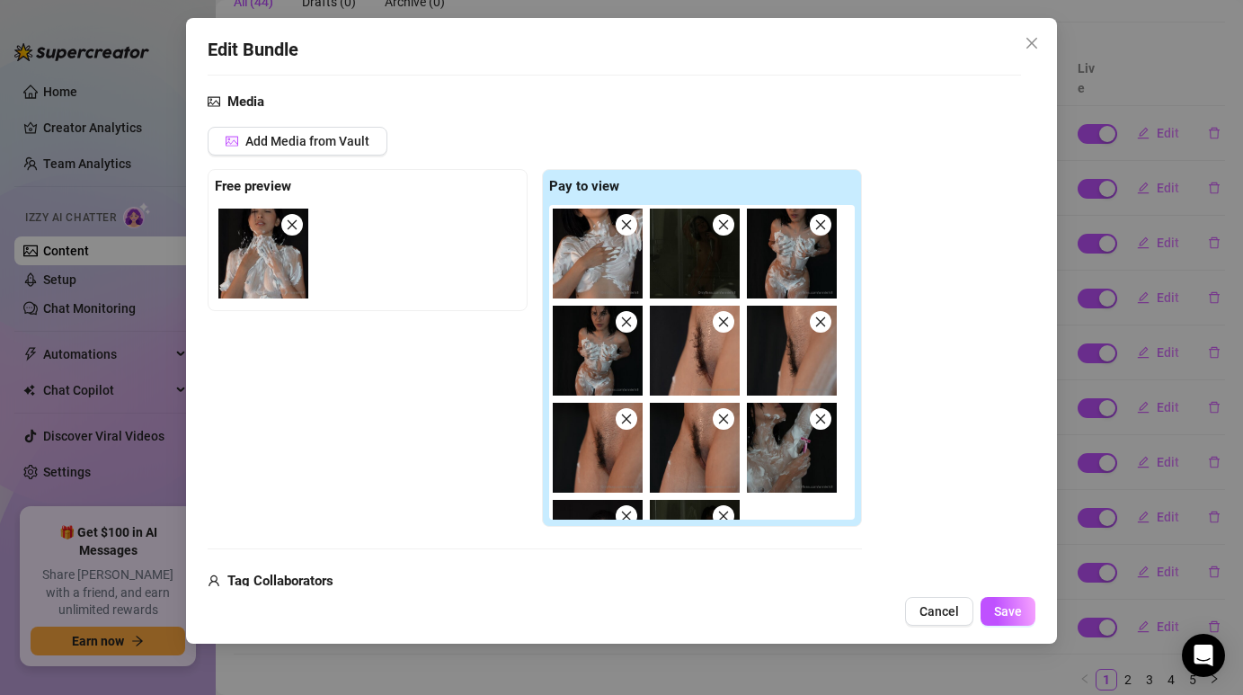
click at [621, 229] on icon "close" at bounding box center [626, 224] width 13 height 13
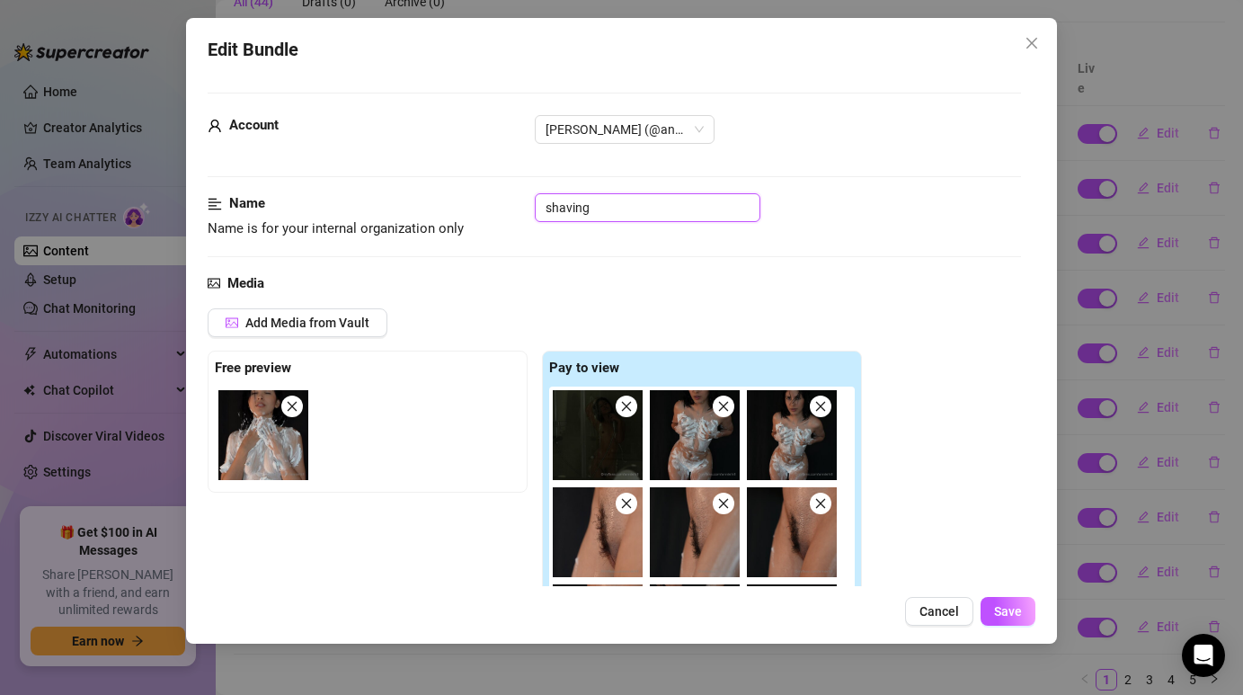
click at [617, 205] on input "shaving" at bounding box center [648, 207] width 226 height 29
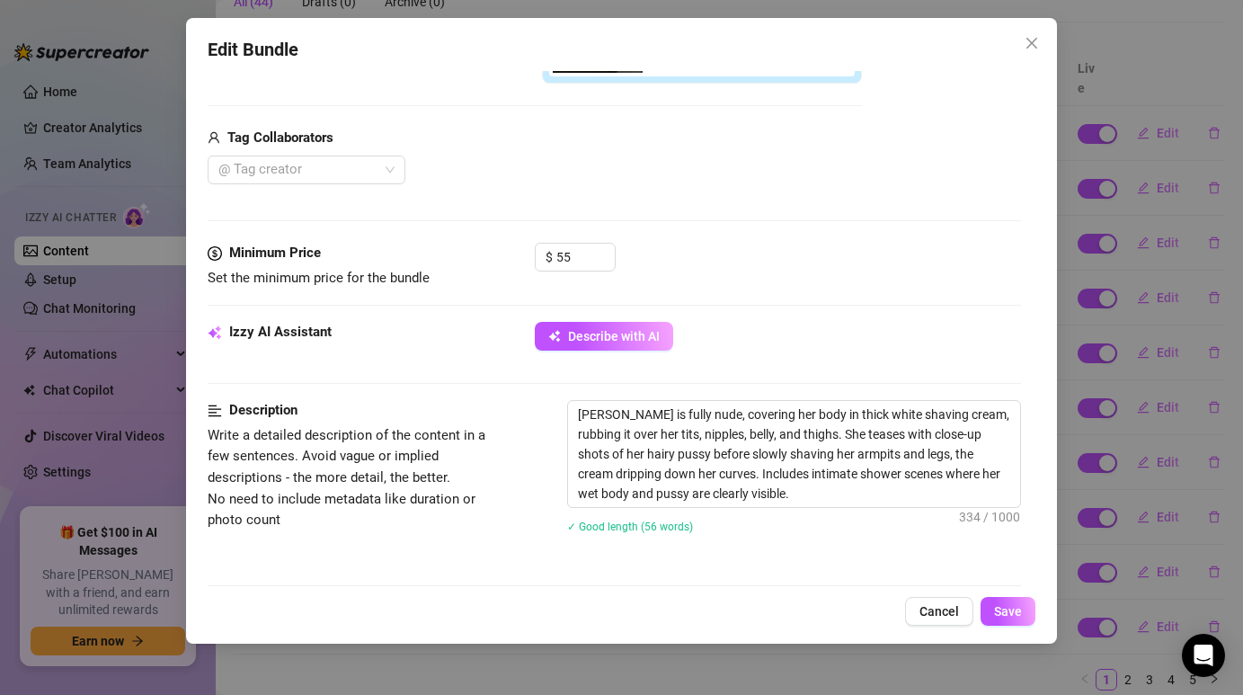
scroll to position [649, 0]
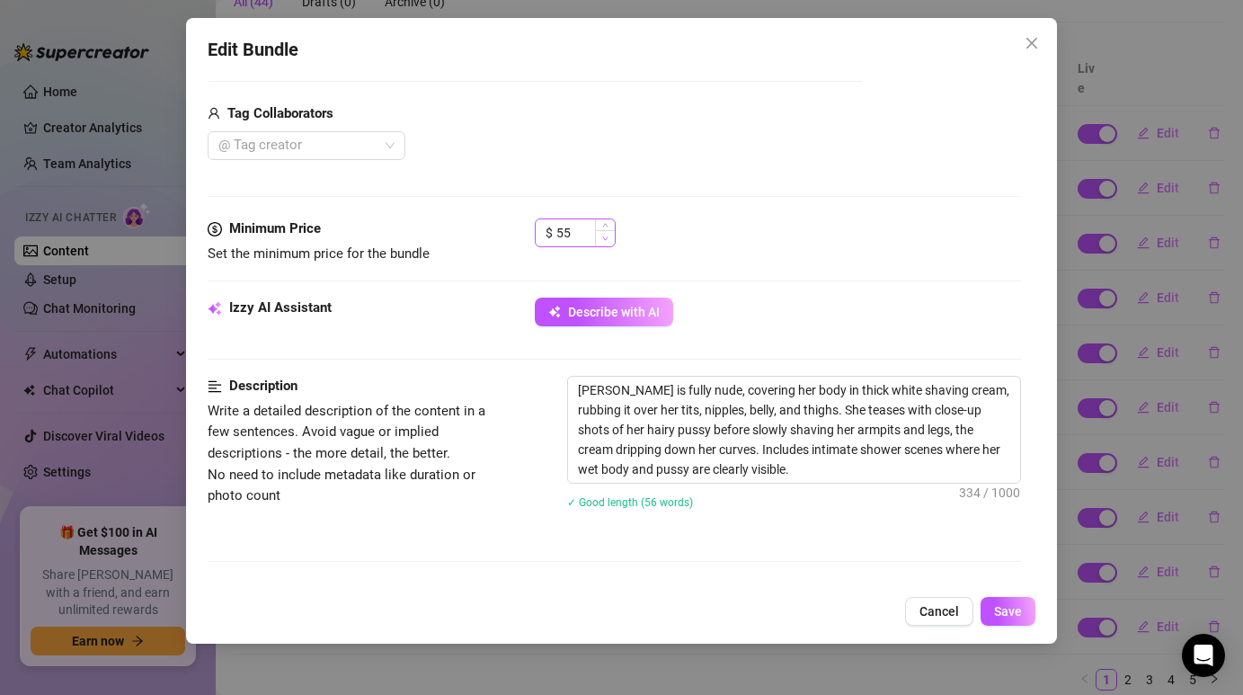
type input "shaving 2"
click at [597, 241] on span "Decrease Value" at bounding box center [605, 238] width 20 height 16
click at [604, 226] on icon "up" at bounding box center [605, 228] width 6 height 6
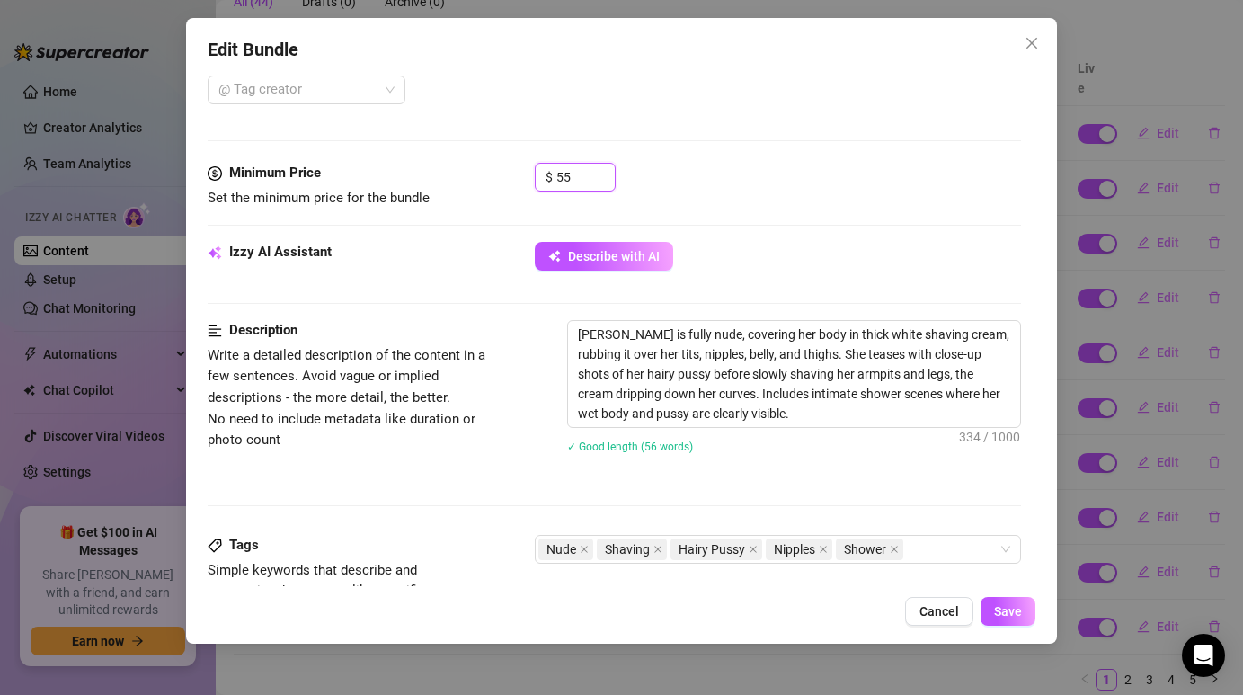
scroll to position [708, 0]
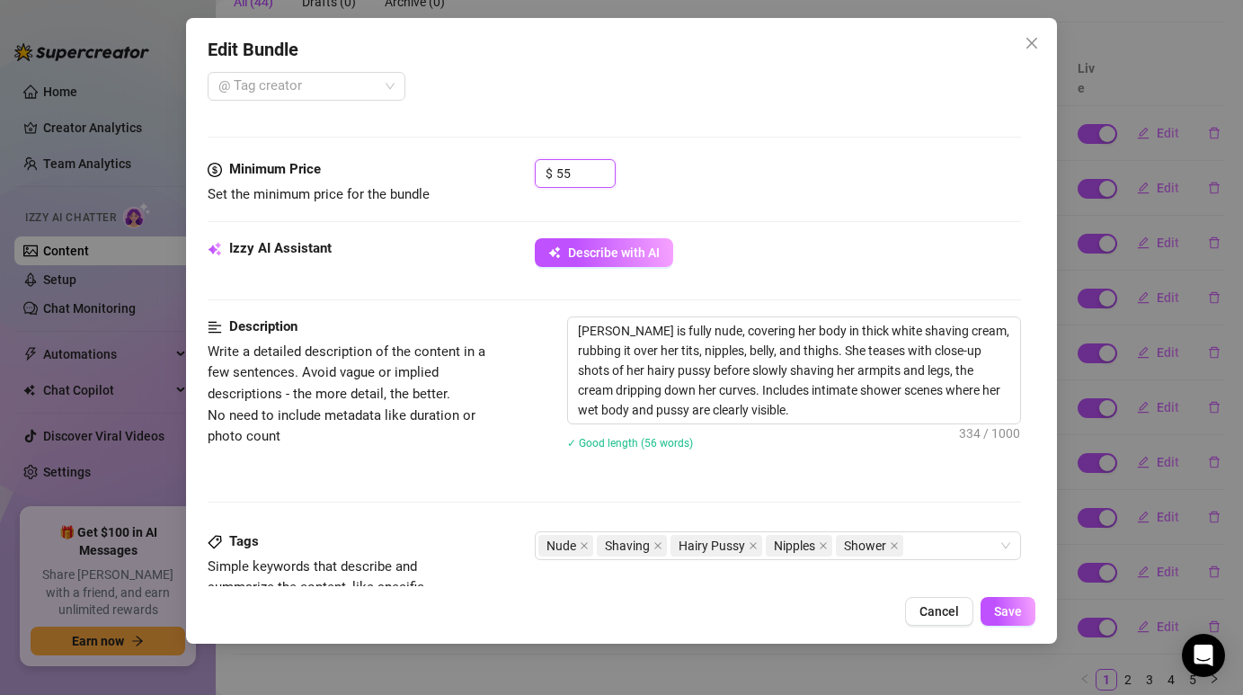
type input "5"
type input "45"
click at [744, 192] on div "$ 45" at bounding box center [777, 181] width 485 height 45
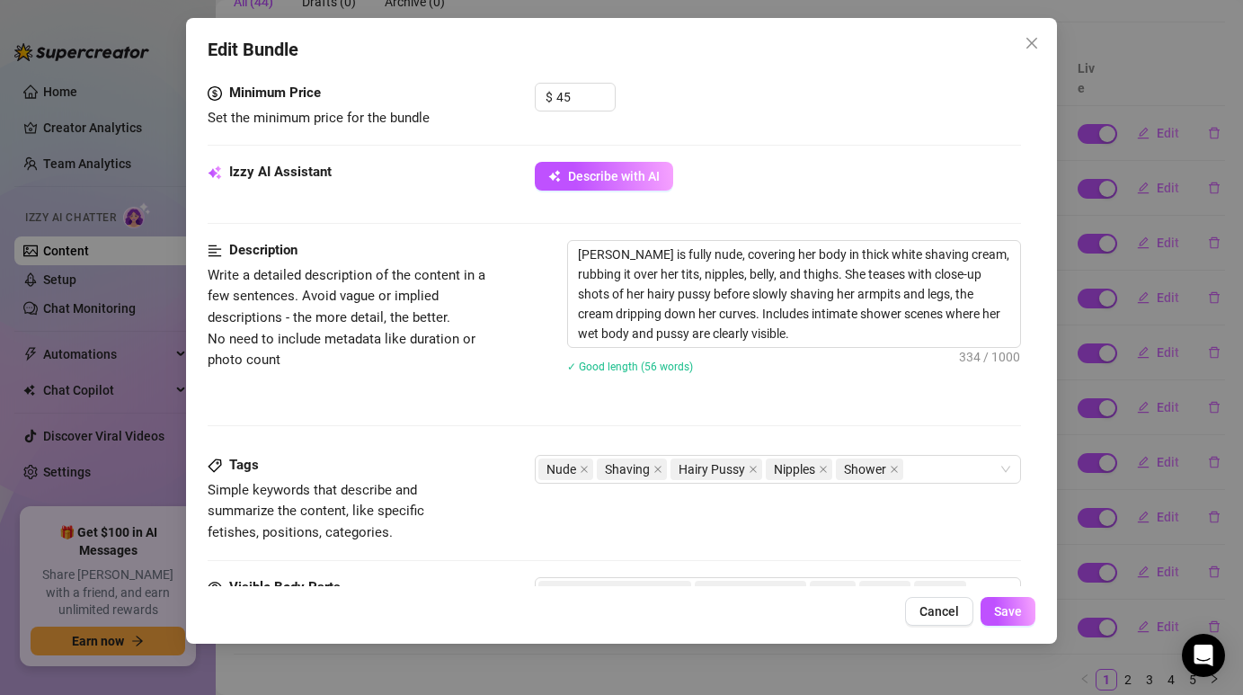
scroll to position [784, 0]
drag, startPoint x: 733, startPoint y: 341, endPoint x: 579, endPoint y: 261, distance: 174.0
click at [579, 261] on textarea "[PERSON_NAME] is fully nude, covering her body in thick white shaving cream, ru…" at bounding box center [793, 295] width 451 height 106
type textarea "Describe the content (media) in a few sentences"
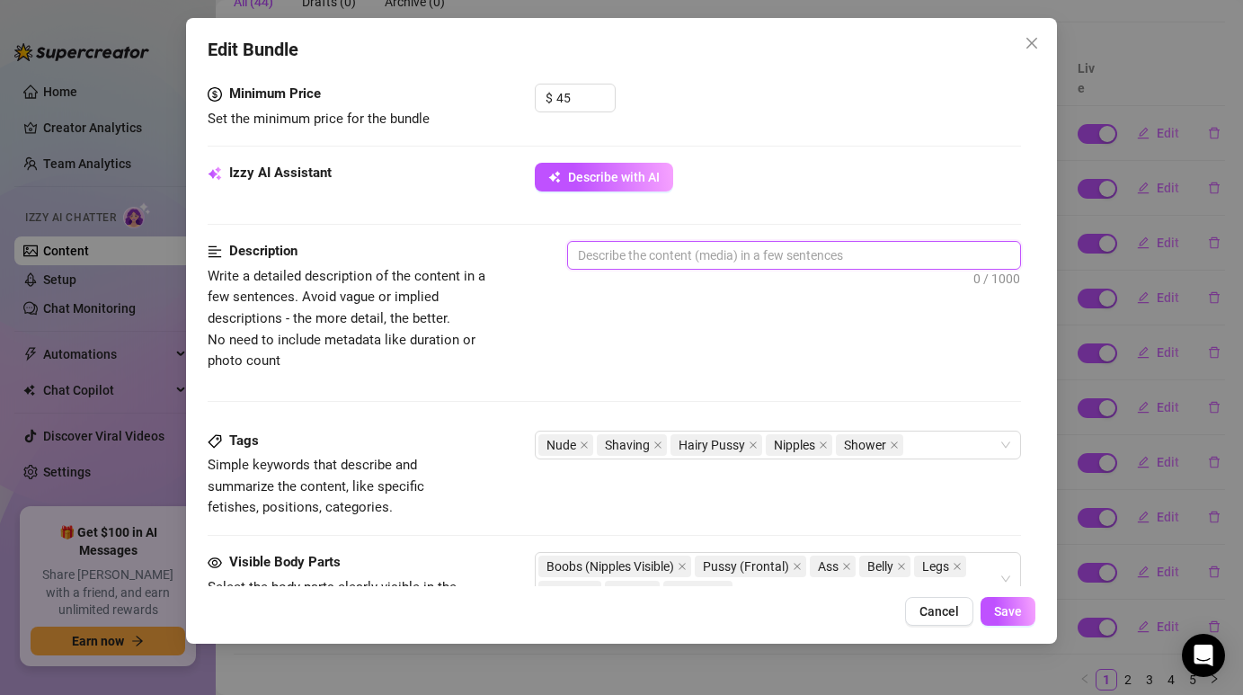
click at [622, 266] on textarea at bounding box center [793, 255] width 451 height 27
paste textarea "[PERSON_NAME] is fully nude, covering her curves with thick white shaving cream…"
type textarea "[PERSON_NAME] is fully nude, covering her curves with thick white shaving cream…"
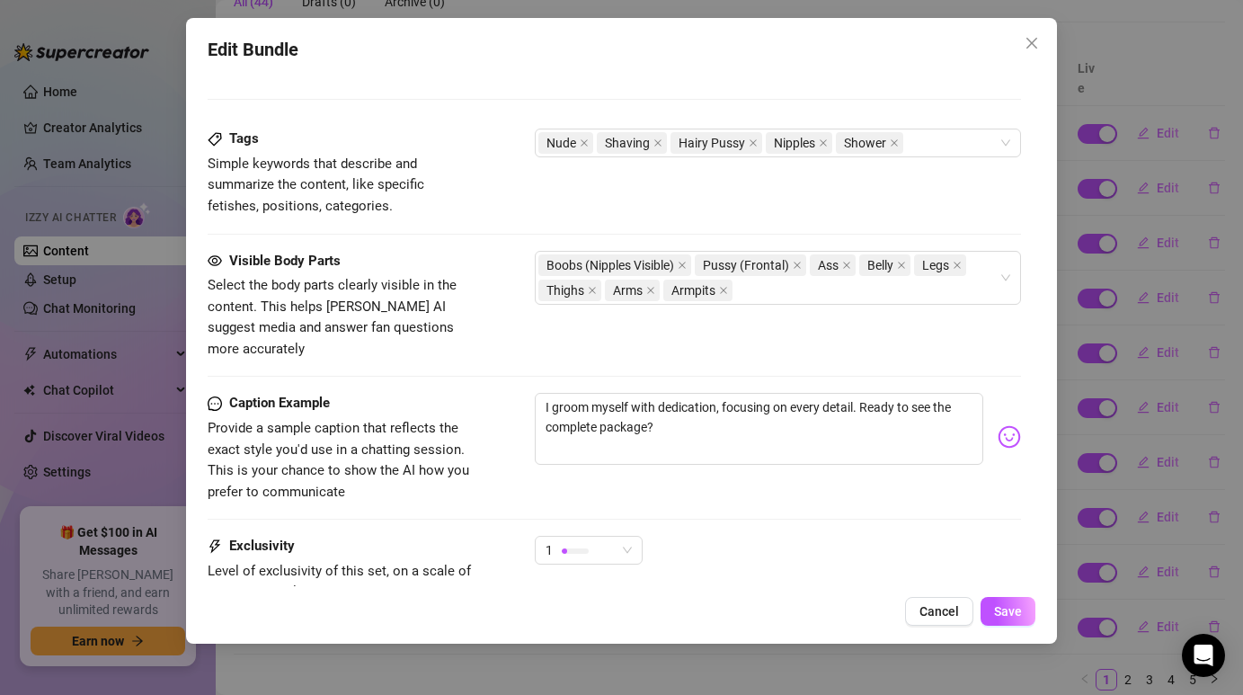
scroll to position [1137, 0]
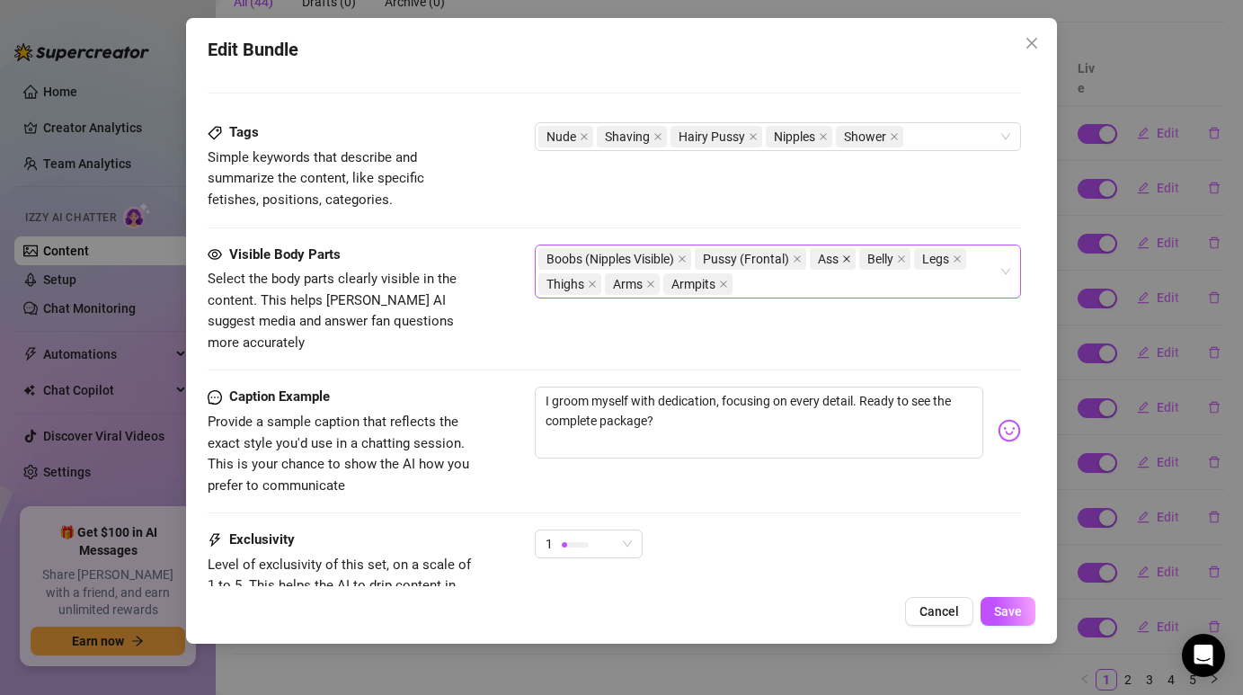
click at [848, 258] on icon "close" at bounding box center [847, 258] width 7 height 7
click at [717, 283] on div "Boobs (Nipples Visible) Pussy (Frontal) Belly Legs Thighs Arms Armpits" at bounding box center [767, 271] width 459 height 50
type textarea "[PERSON_NAME] is fully nude, covering her curves with thick white shaving cream…"
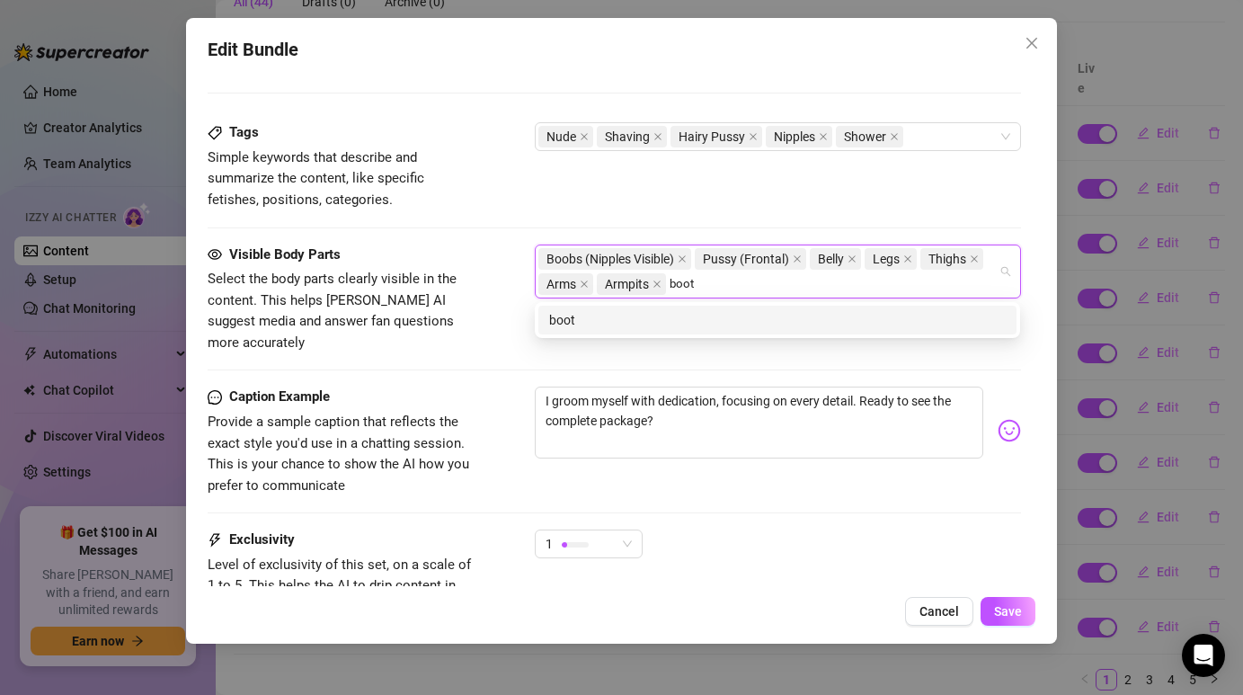
type input "booty"
click at [720, 311] on div "booty" at bounding box center [777, 320] width 456 height 20
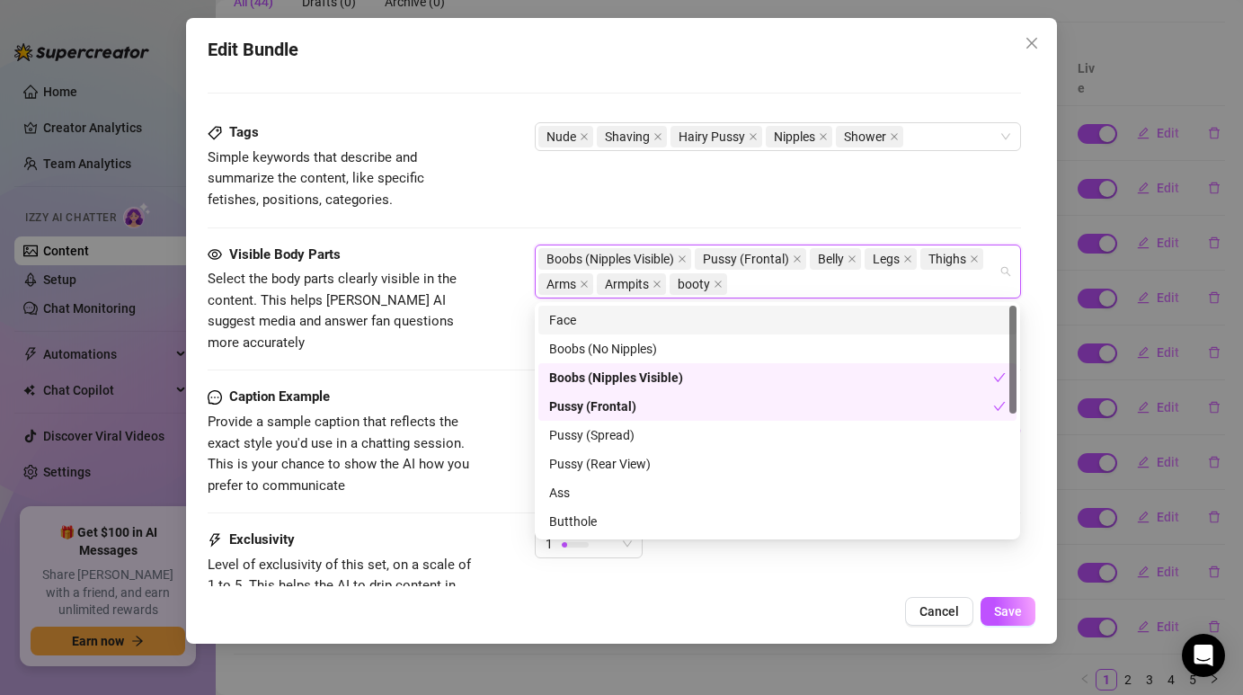
click at [659, 215] on div "Tags Simple keywords that describe and summarize the content, like specific fet…" at bounding box center [614, 182] width 812 height 121
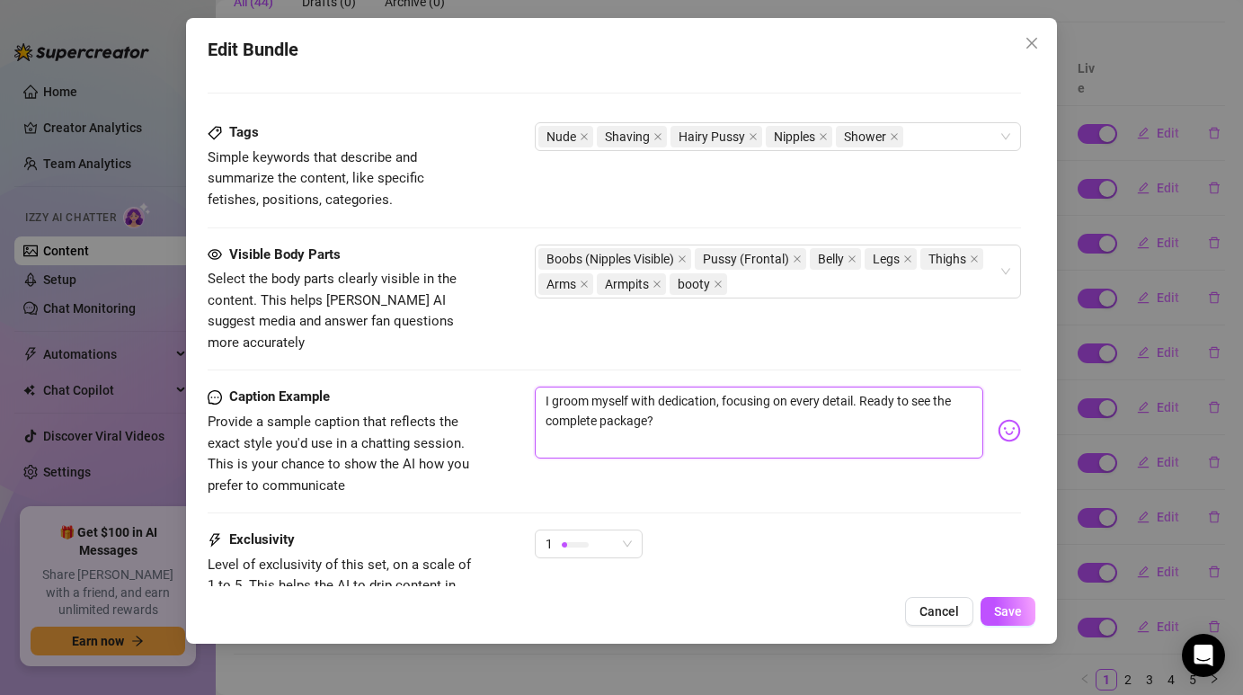
drag, startPoint x: 681, startPoint y: 399, endPoint x: 545, endPoint y: 378, distance: 138.1
click at [545, 386] on textarea "I groom myself with dedication, focusing on every detail. Ready to see the comp…" at bounding box center [758, 422] width 447 height 72
type textarea "Type your message here..."
click at [647, 421] on textarea at bounding box center [758, 422] width 447 height 72
paste textarea "“Smooth skin, soft curves… would you like to help me finish this shaving sessio…"
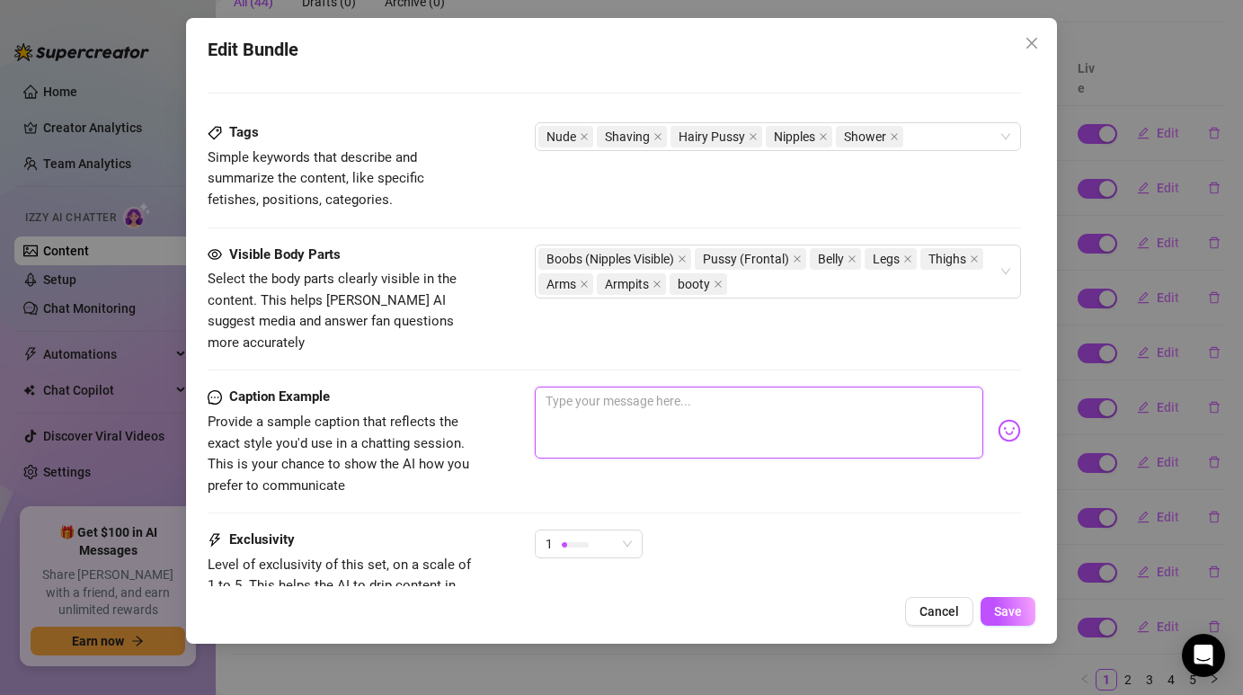
type textarea "“Smooth skin, soft curves… would you like to help me finish this shaving sessio…"
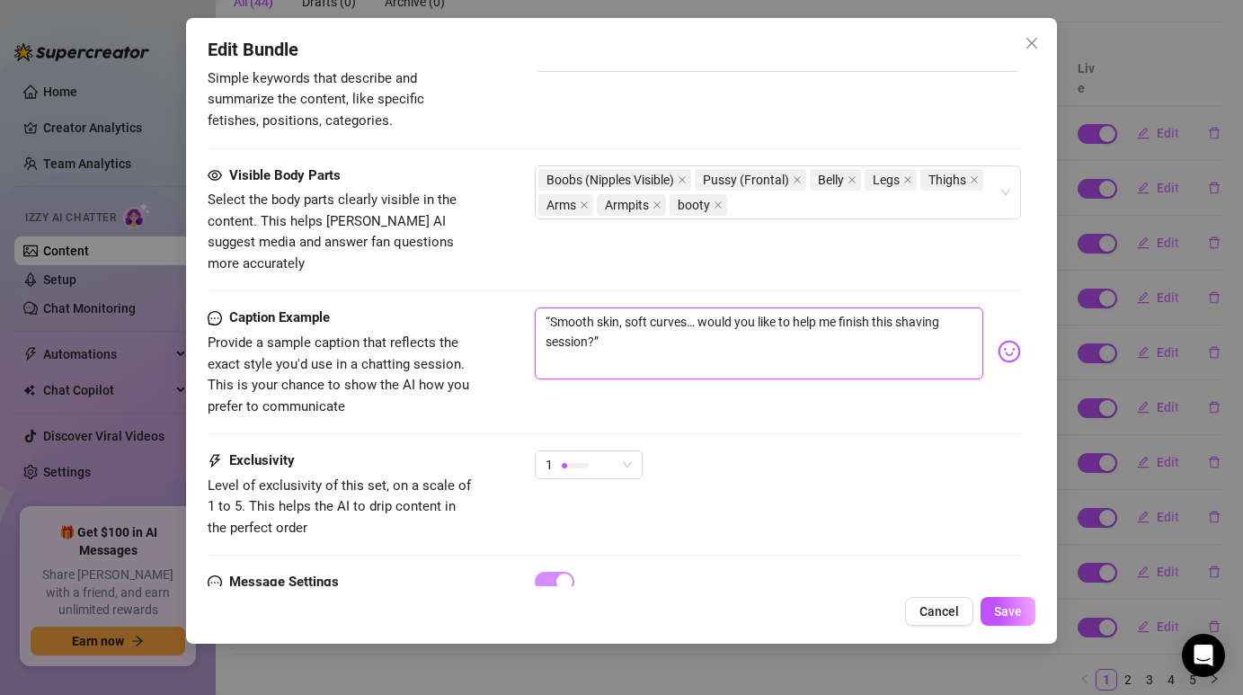
scroll to position [1226, 0]
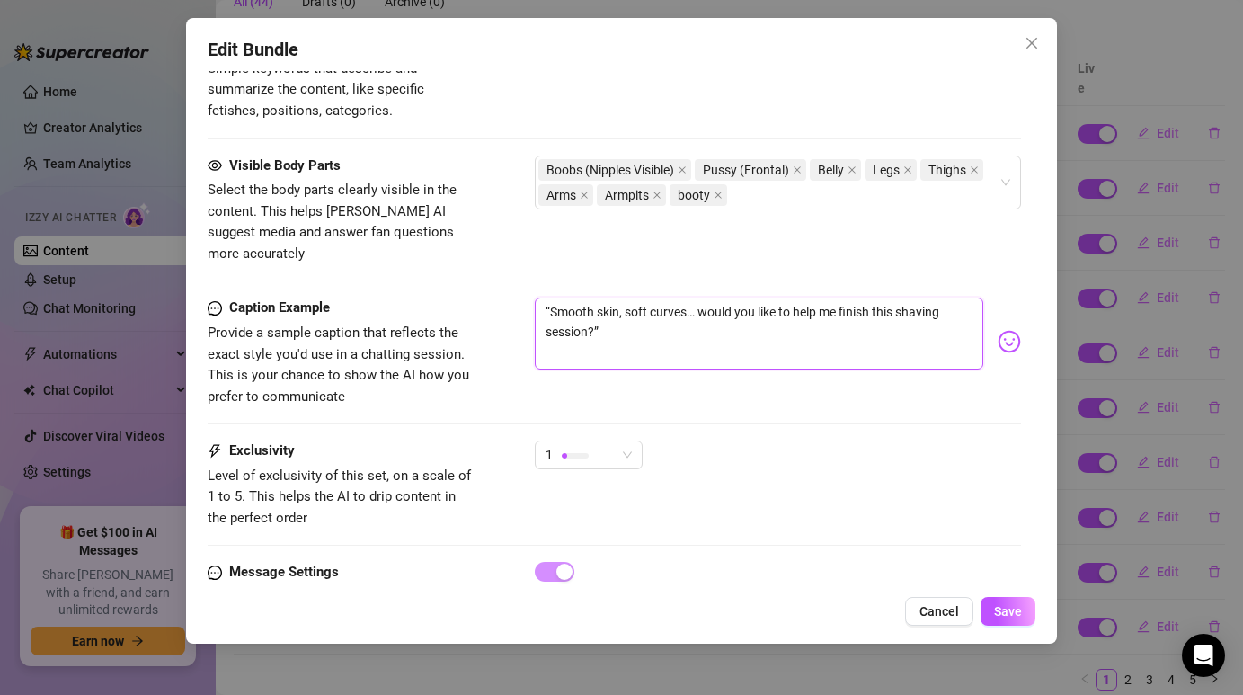
type textarea "“Smooth skin, soft curves… would you like to help me finish this shaving sessio…"
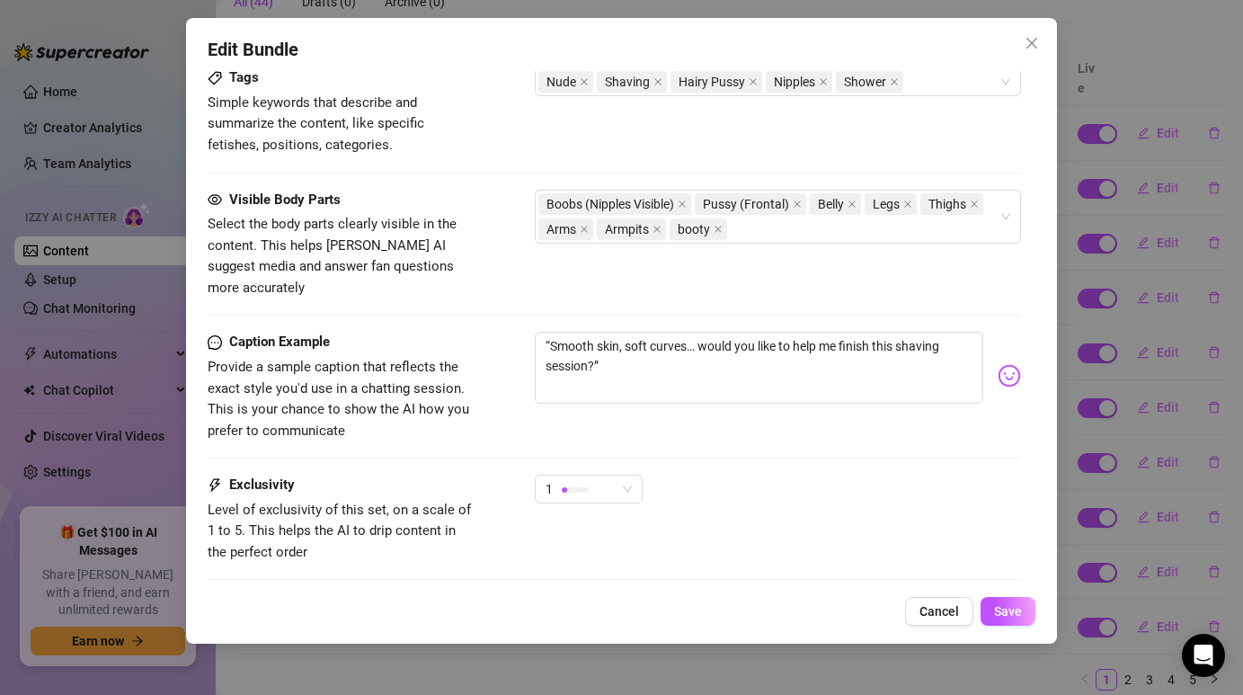
scroll to position [1195, 0]
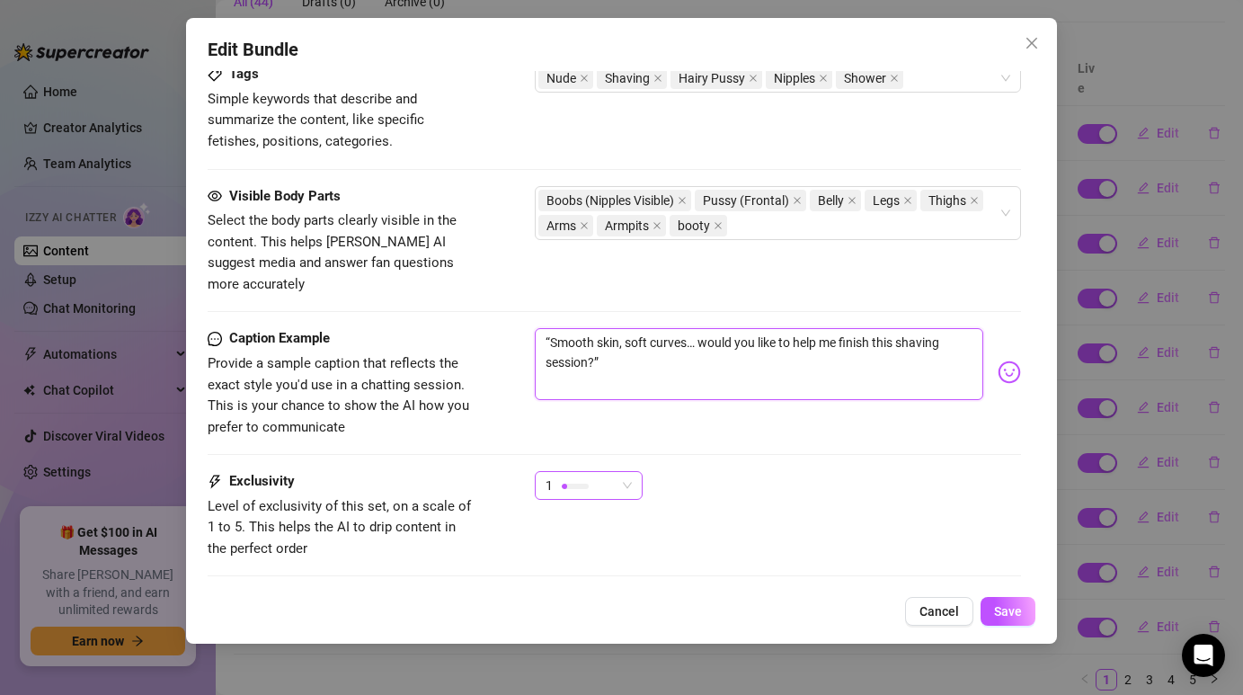
click at [637, 471] on div "1" at bounding box center [589, 485] width 108 height 29
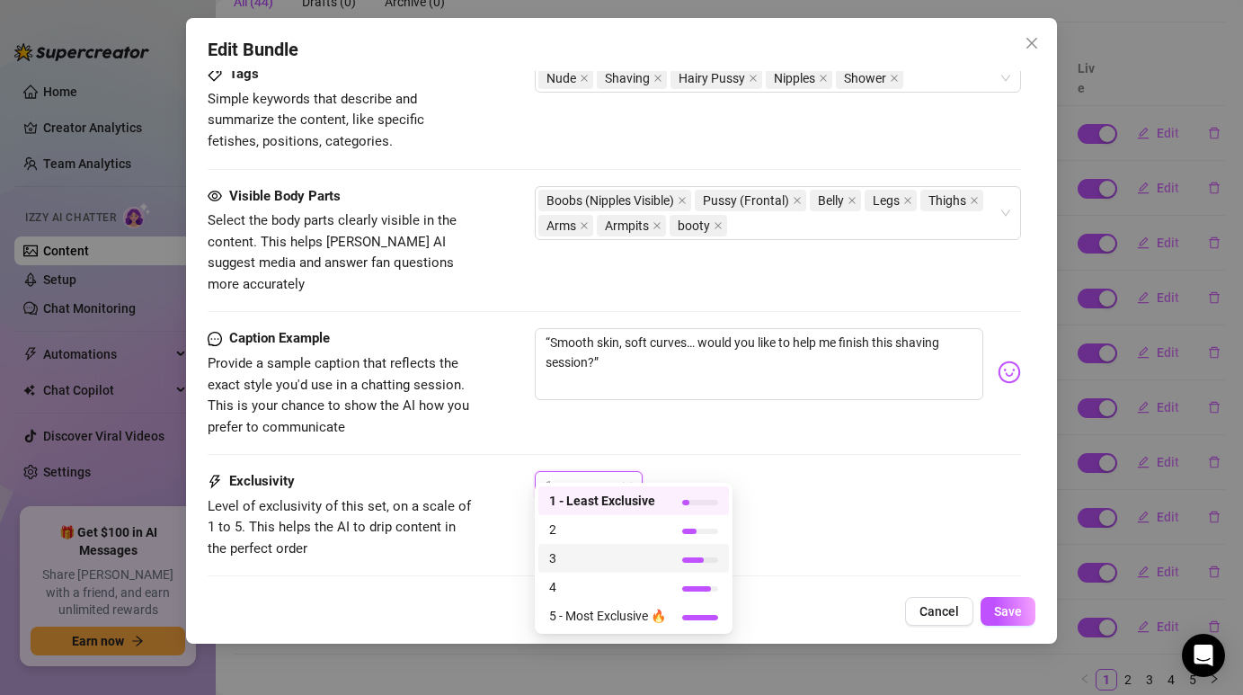
click at [654, 560] on span "3" at bounding box center [607, 558] width 117 height 20
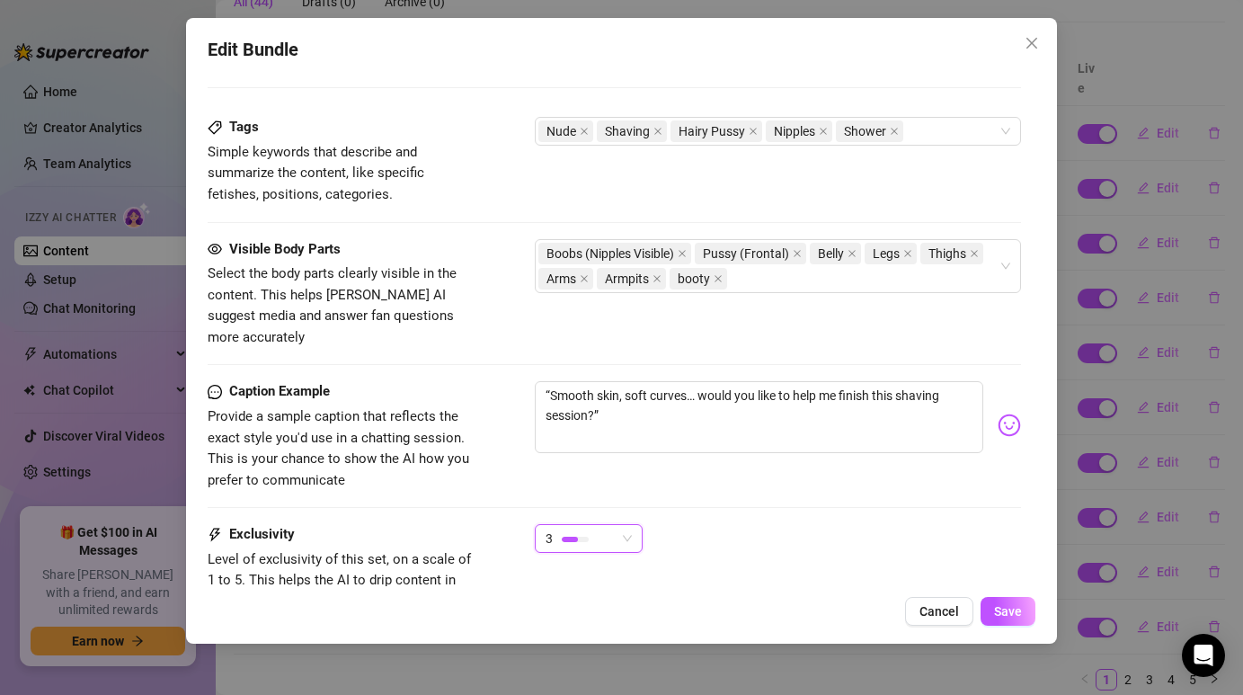
scroll to position [1144, 0]
click at [1004, 606] on span "Save" at bounding box center [1008, 611] width 28 height 14
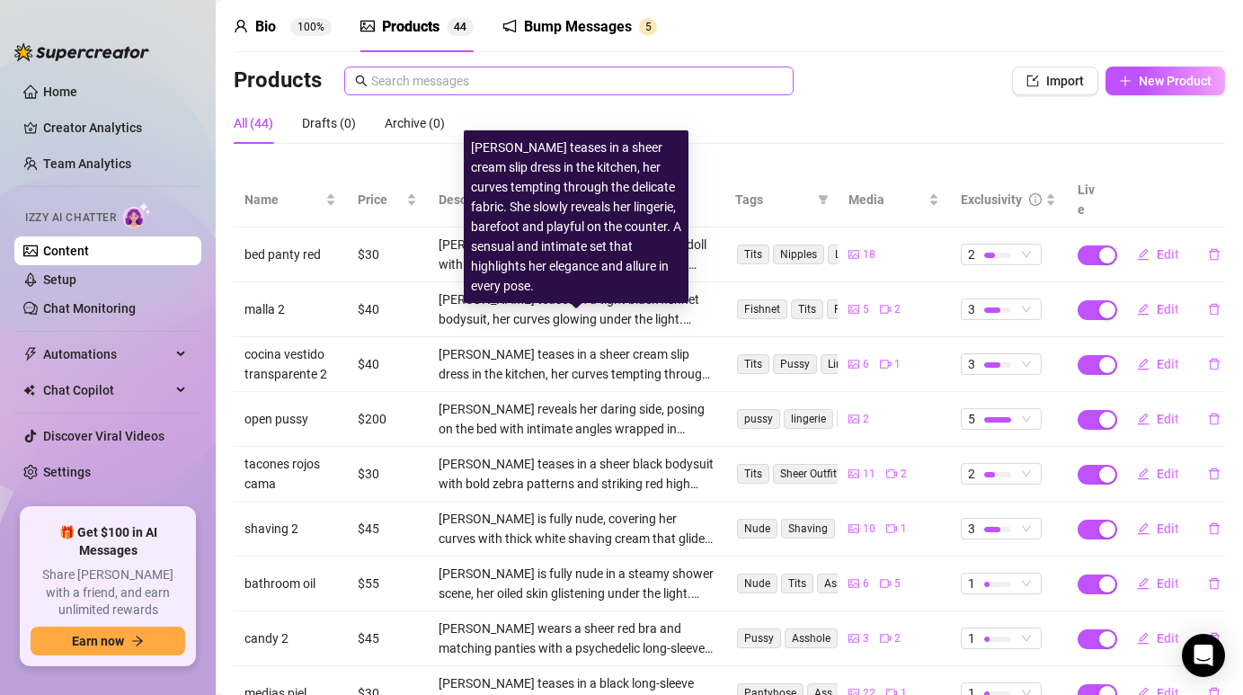
scroll to position [27, 0]
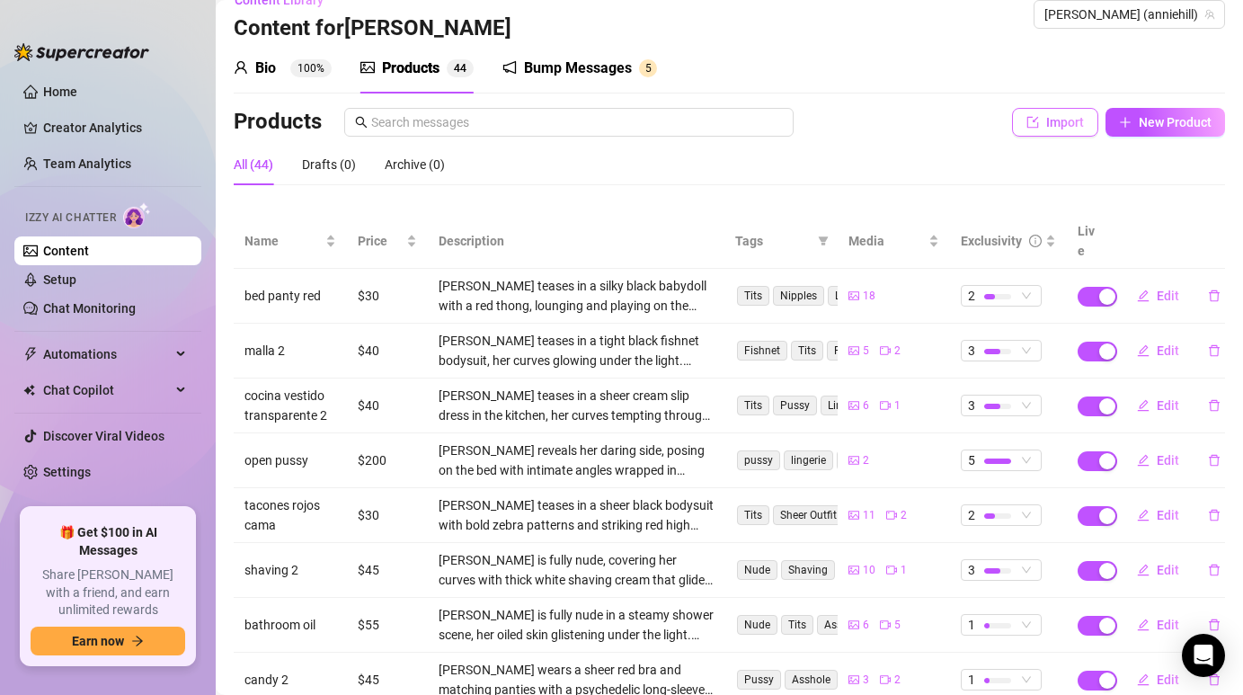
click at [1066, 127] on span "Import" at bounding box center [1065, 122] width 38 height 14
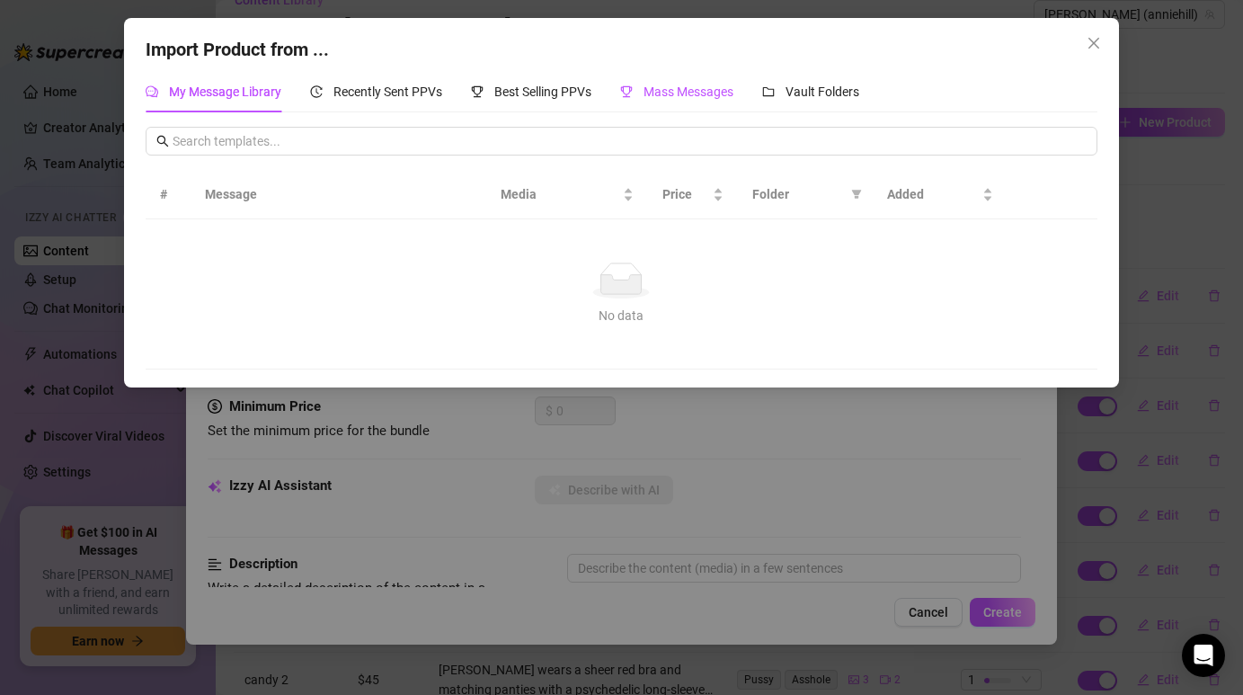
click at [703, 89] on span "Mass Messages" at bounding box center [688, 91] width 90 height 14
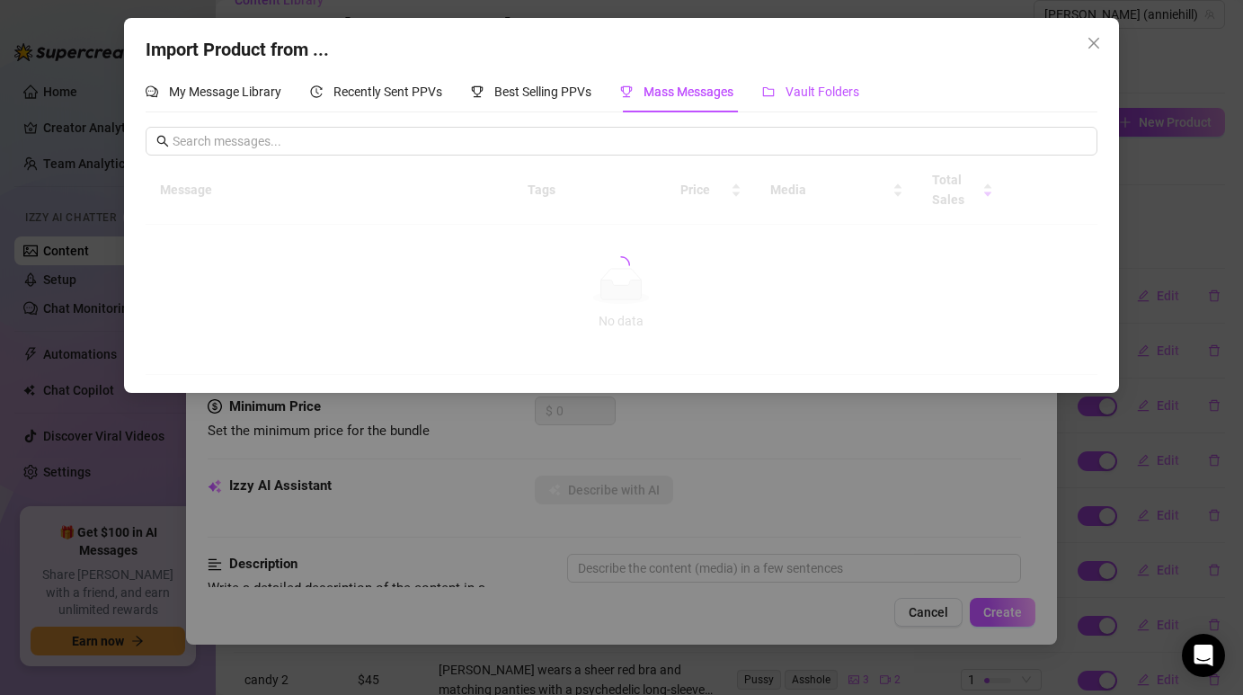
click at [812, 91] on span "Vault Folders" at bounding box center [822, 91] width 74 height 14
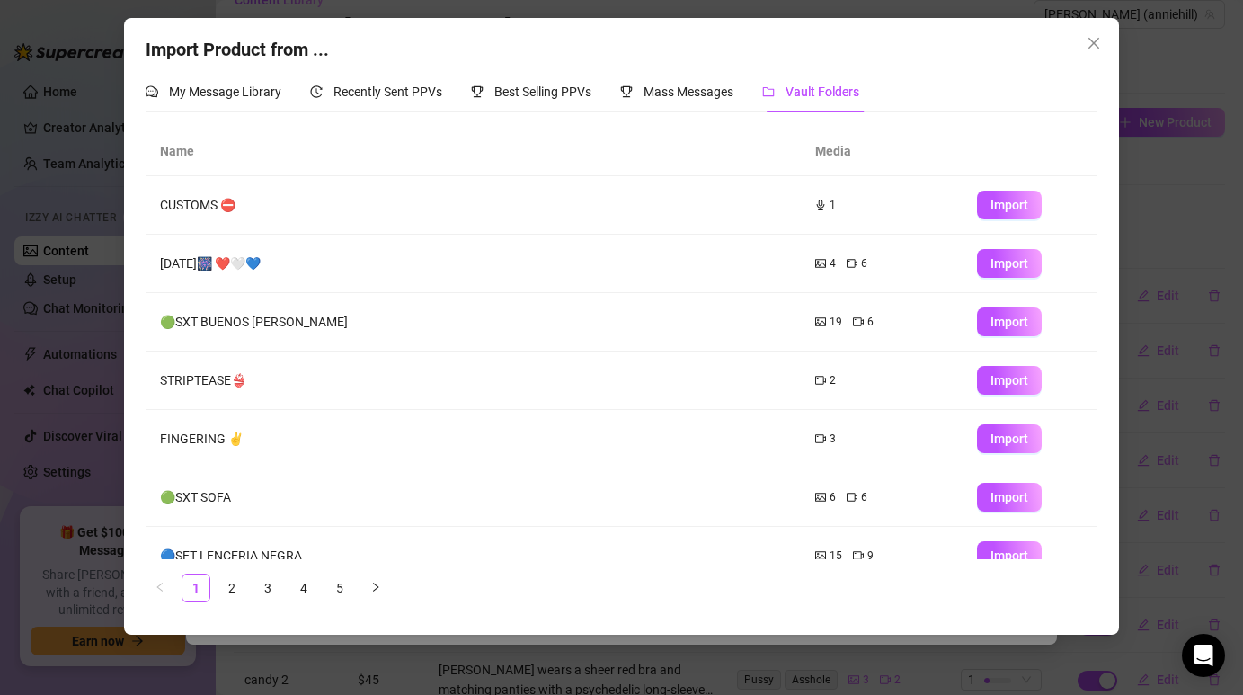
scroll to position [202, 0]
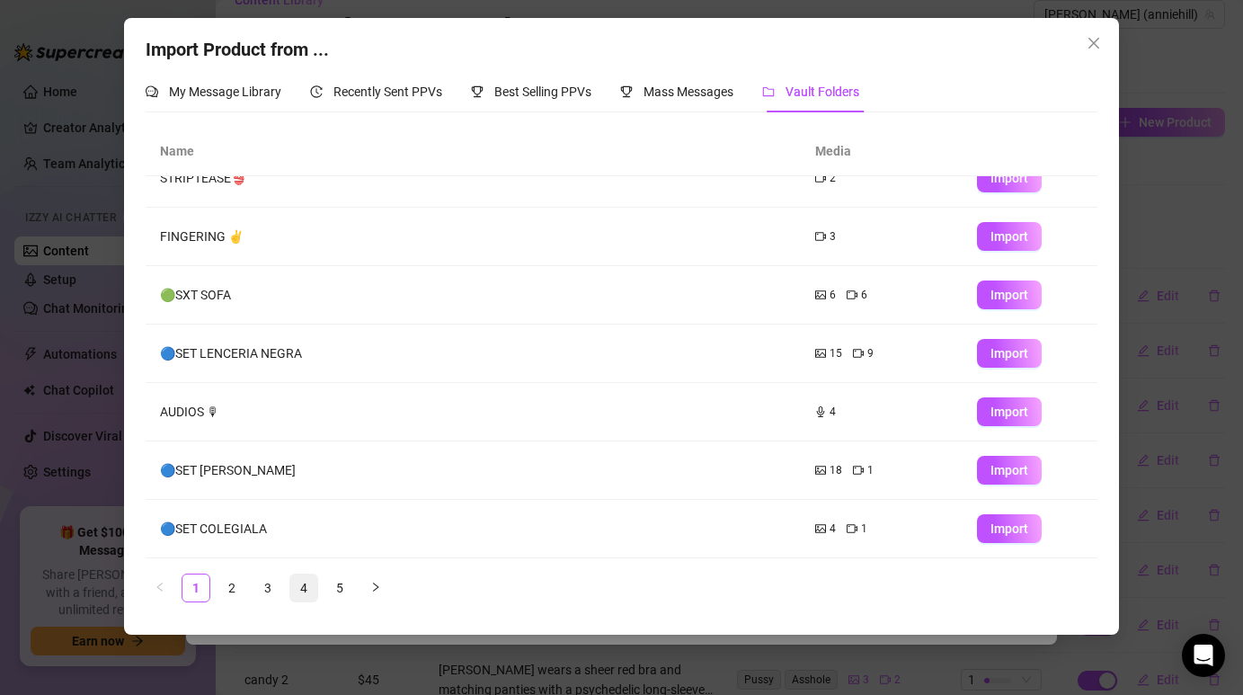
click at [300, 600] on li "4" at bounding box center [303, 587] width 29 height 29
click at [335, 584] on link "5" at bounding box center [339, 587] width 27 height 27
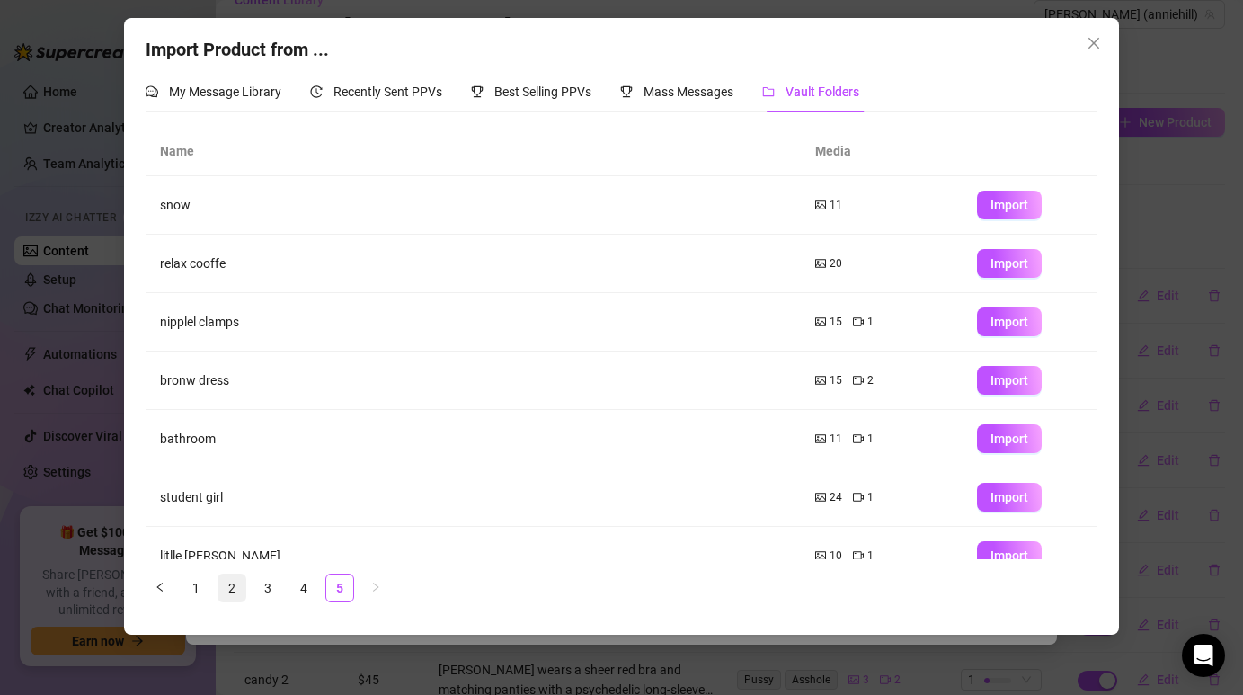
click at [235, 589] on link "2" at bounding box center [231, 587] width 27 height 27
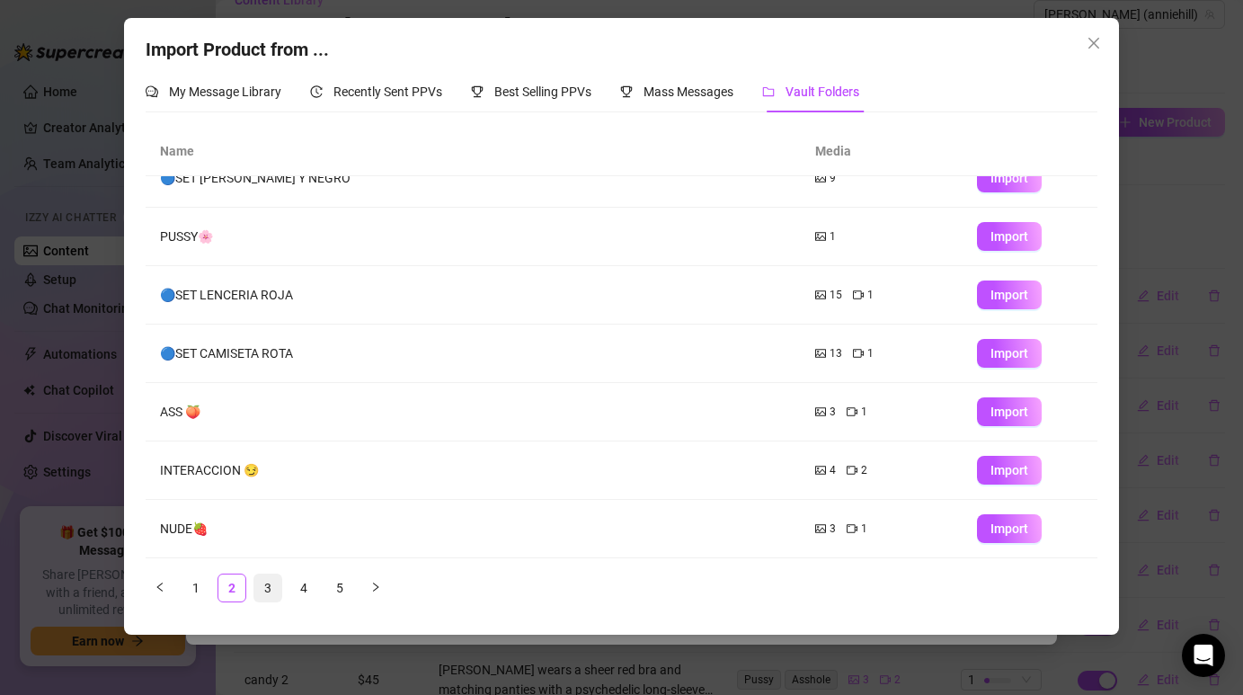
click at [261, 598] on link "3" at bounding box center [267, 587] width 27 height 27
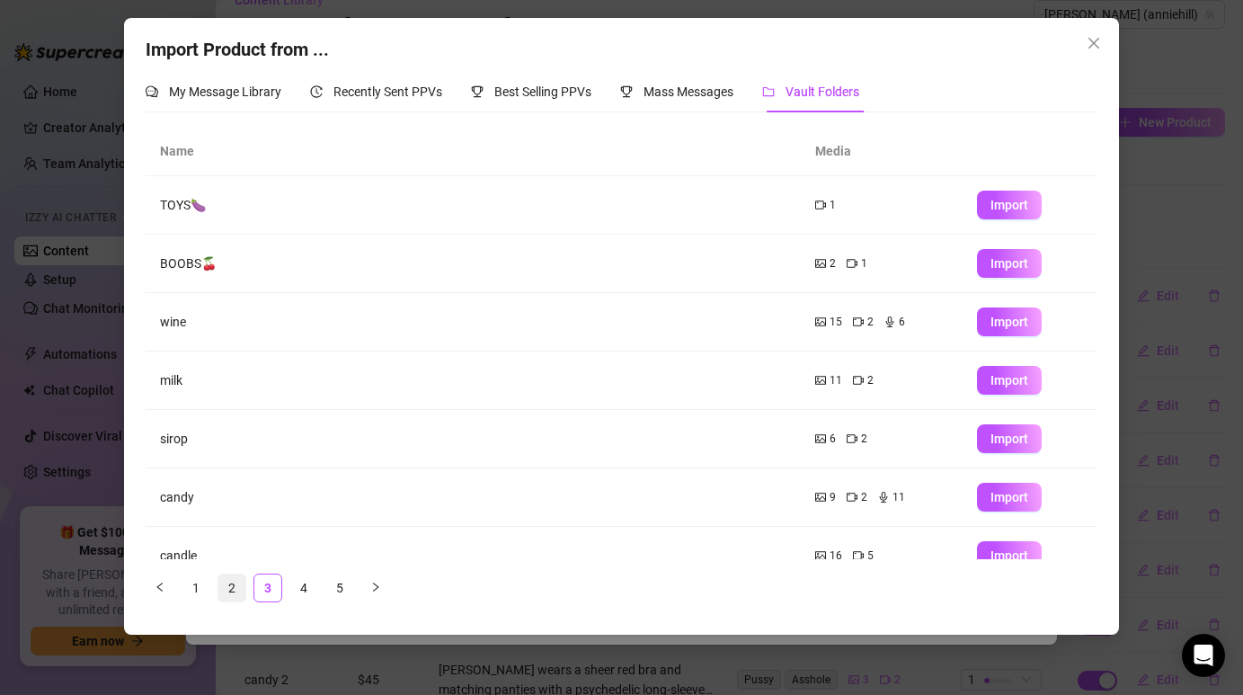
click at [232, 589] on link "2" at bounding box center [231, 587] width 27 height 27
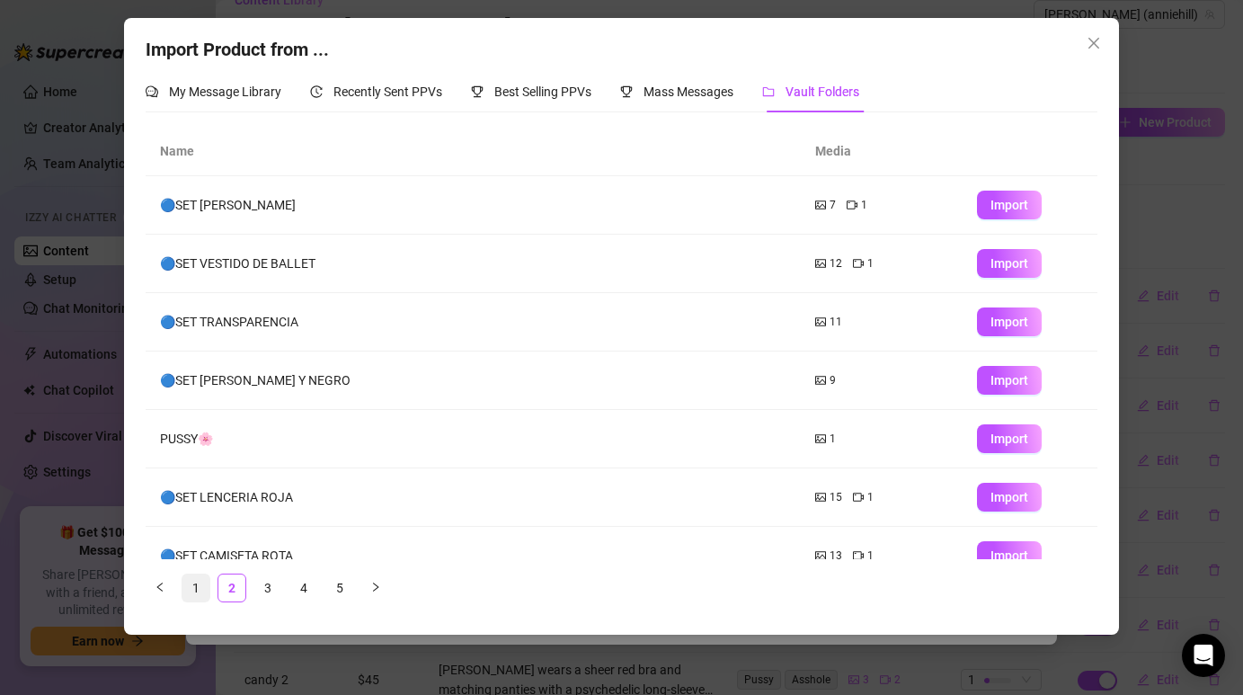
click at [191, 591] on link "1" at bounding box center [195, 587] width 27 height 27
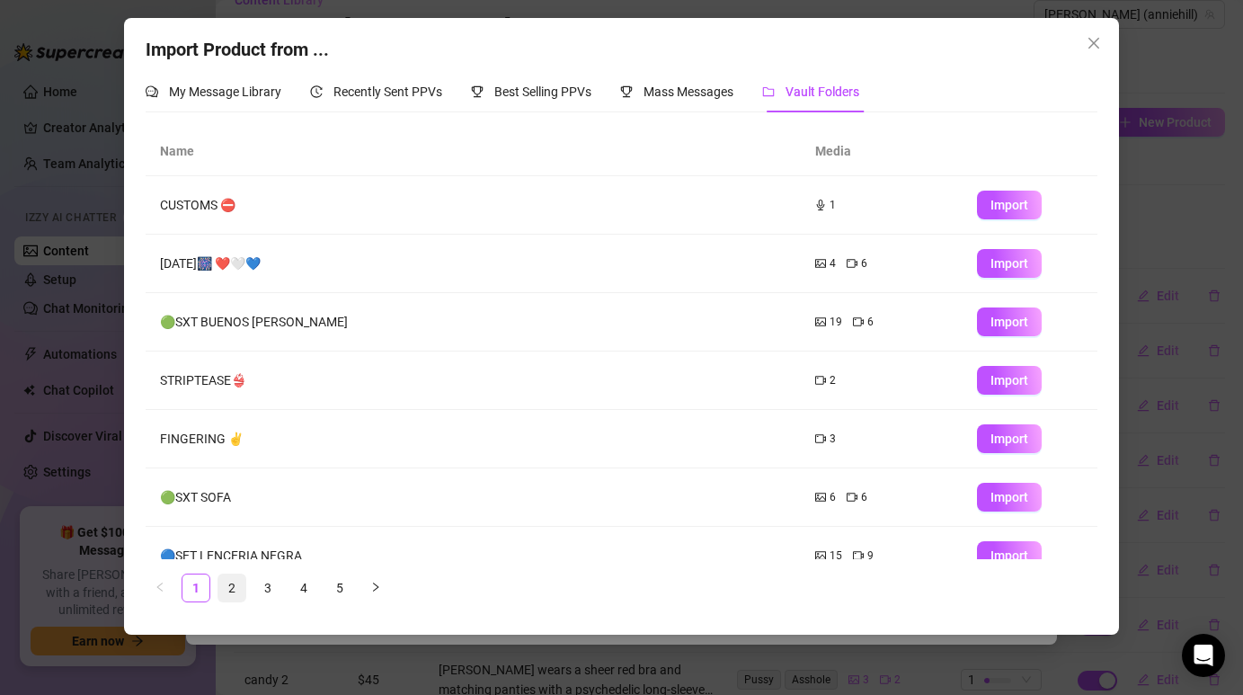
click at [232, 579] on link "2" at bounding box center [231, 587] width 27 height 27
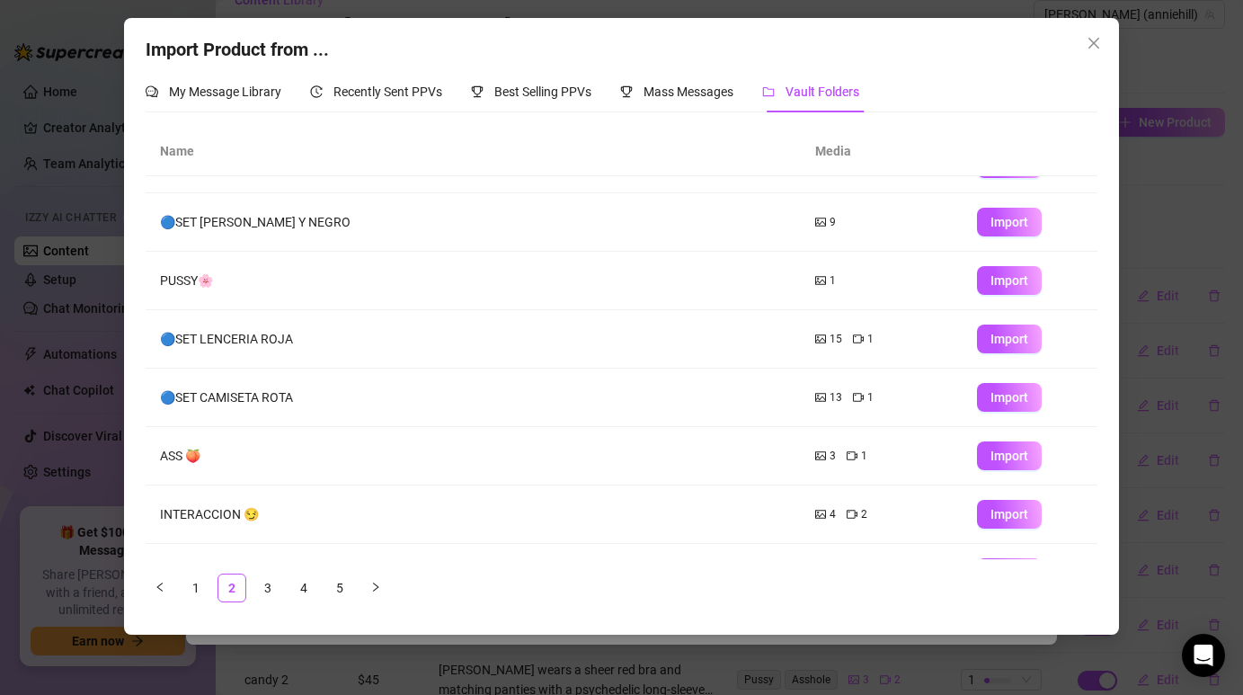
scroll to position [202, 0]
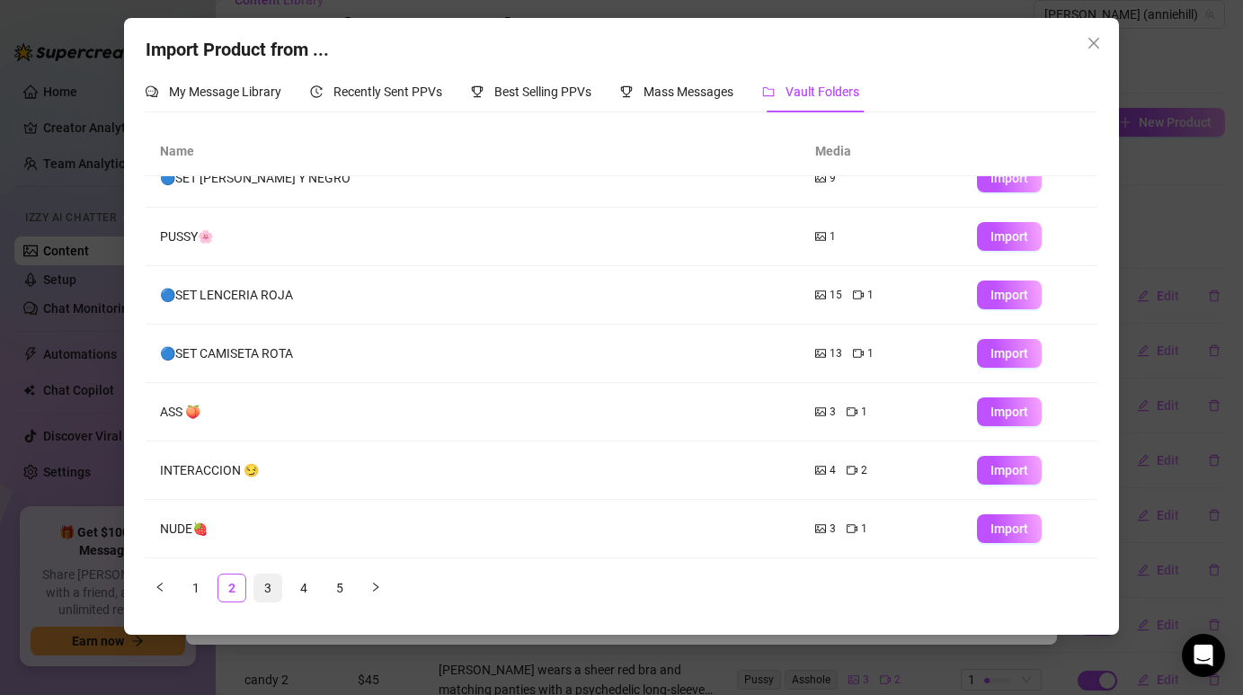
click at [262, 588] on link "3" at bounding box center [267, 587] width 27 height 27
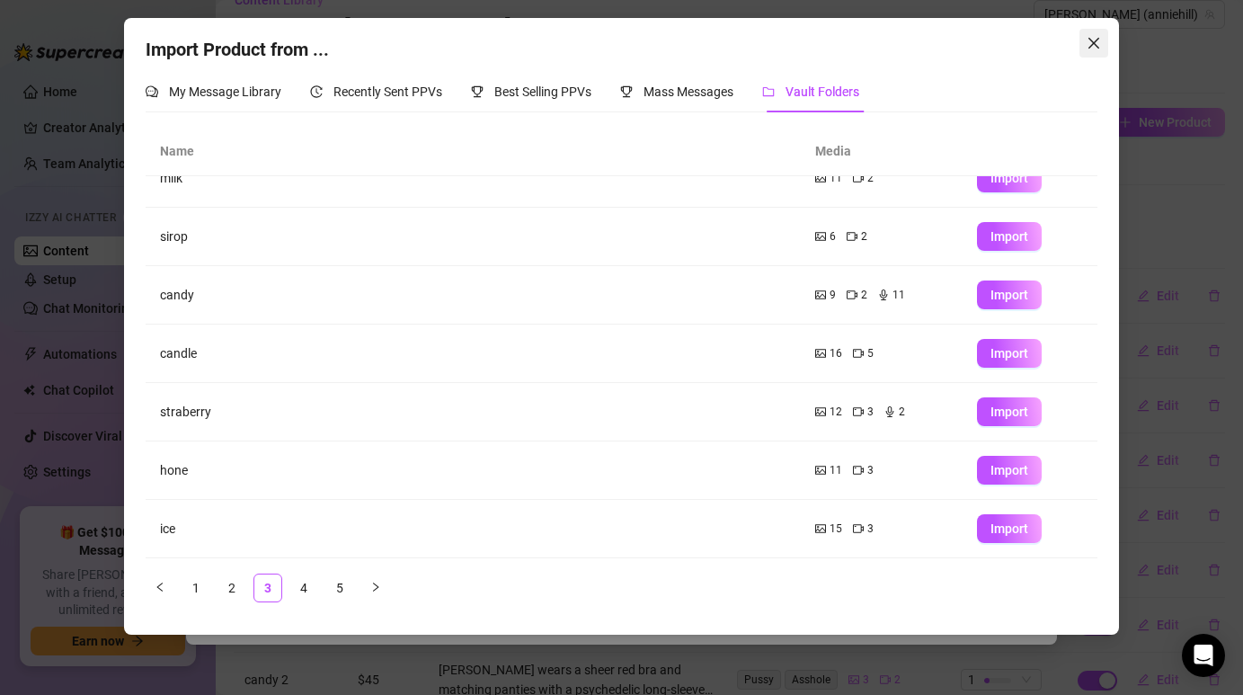
click at [1093, 41] on icon "close" at bounding box center [1093, 43] width 14 height 14
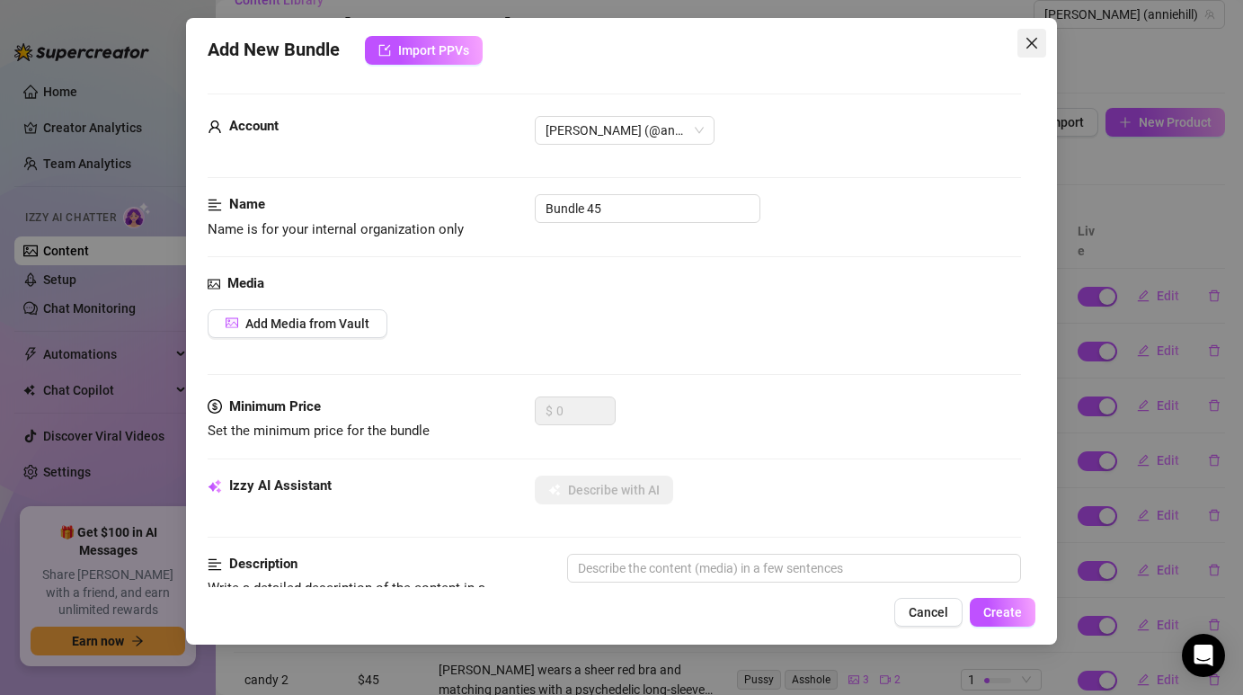
click at [1037, 52] on button "Close" at bounding box center [1031, 43] width 29 height 29
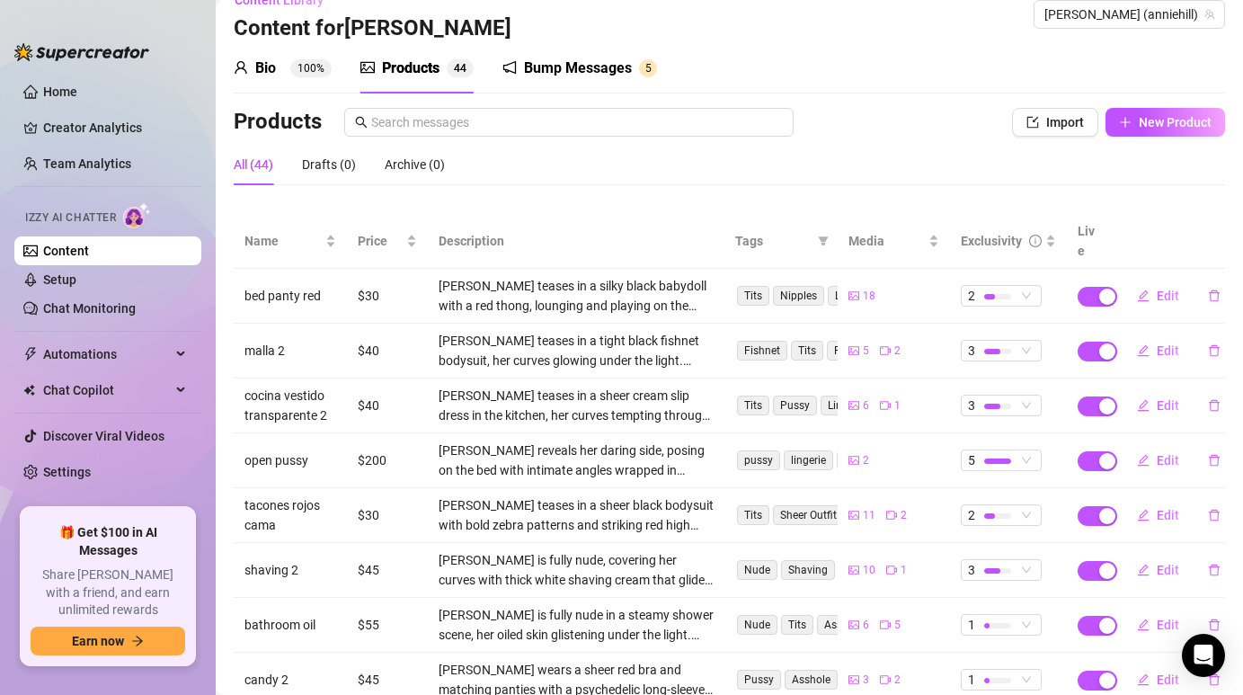
scroll to position [93, 0]
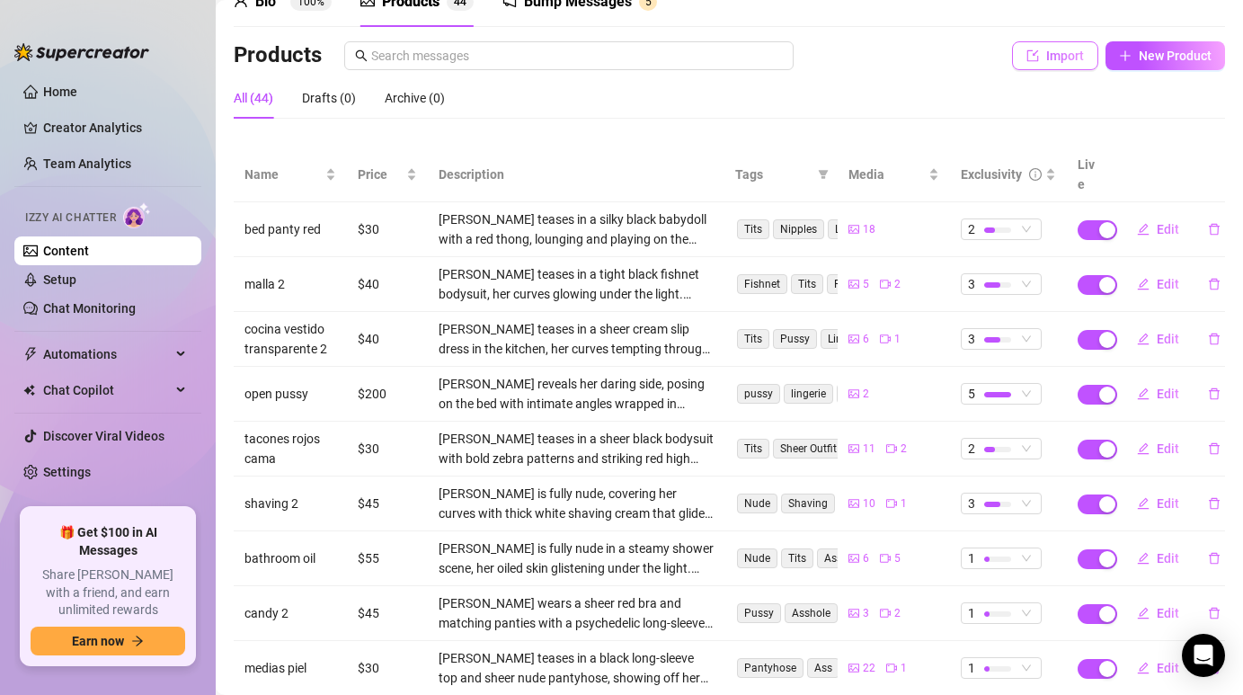
click at [1033, 58] on icon "import" at bounding box center [1032, 55] width 13 height 13
type textarea "Type your message here..."
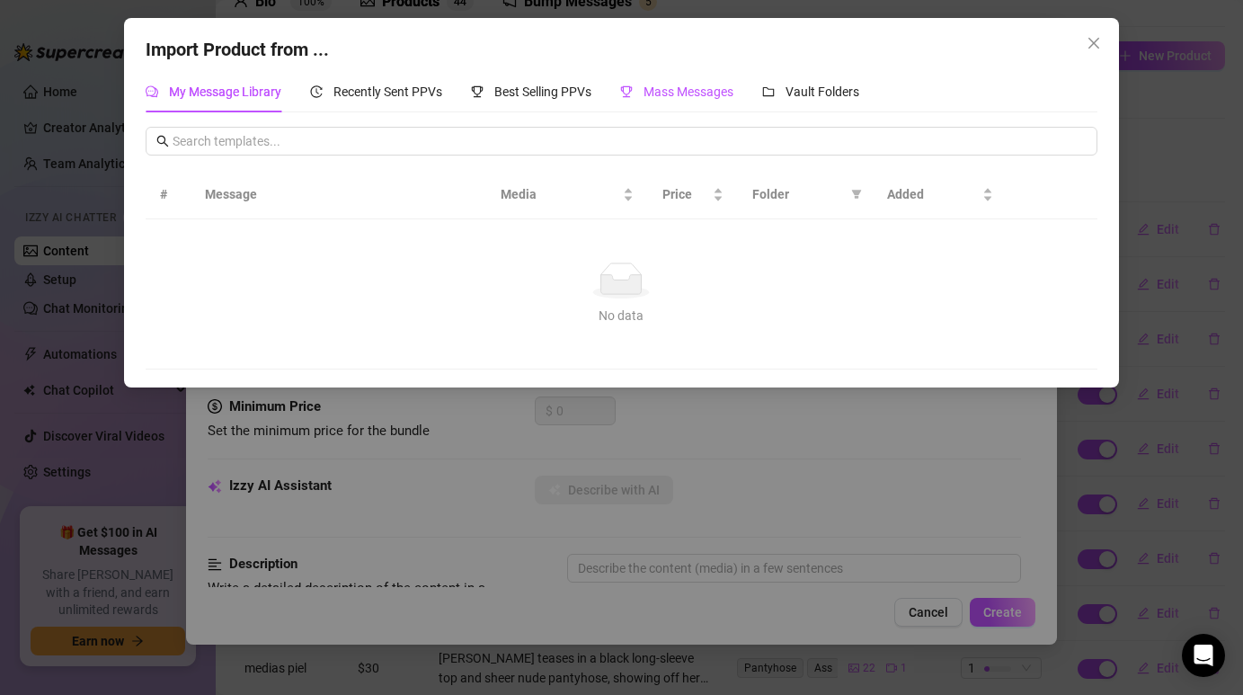
click at [690, 89] on span "Mass Messages" at bounding box center [688, 91] width 90 height 14
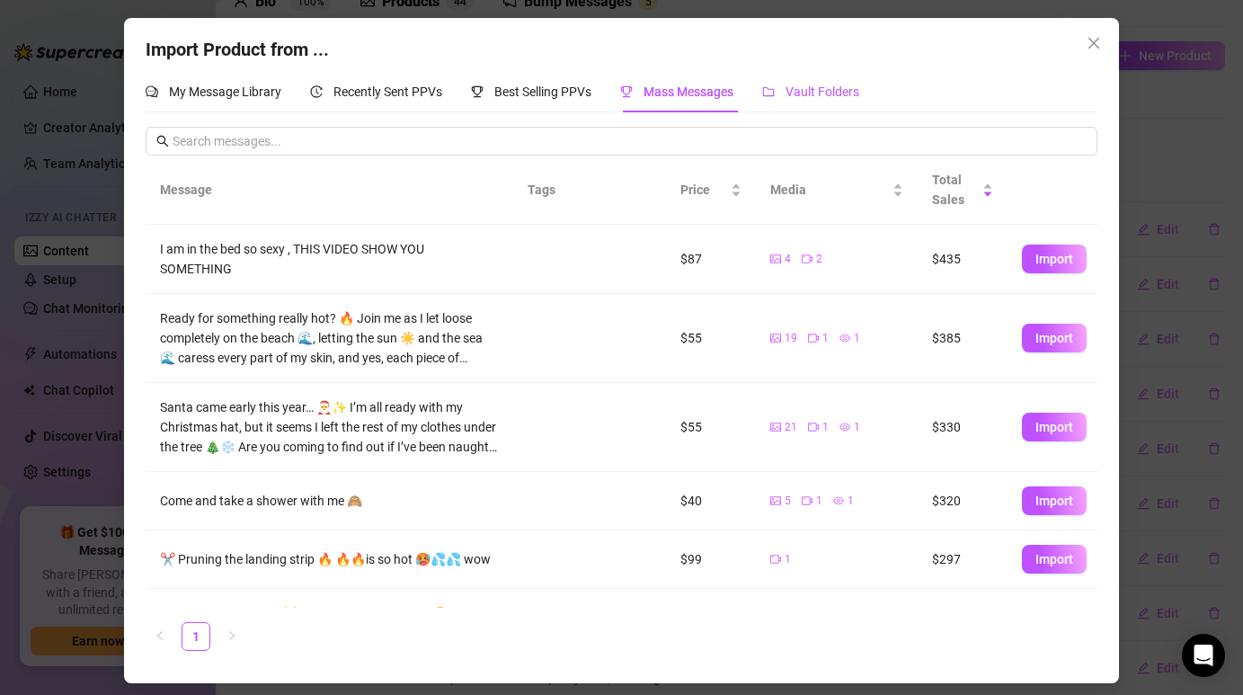
click at [824, 94] on span "Vault Folders" at bounding box center [822, 91] width 74 height 14
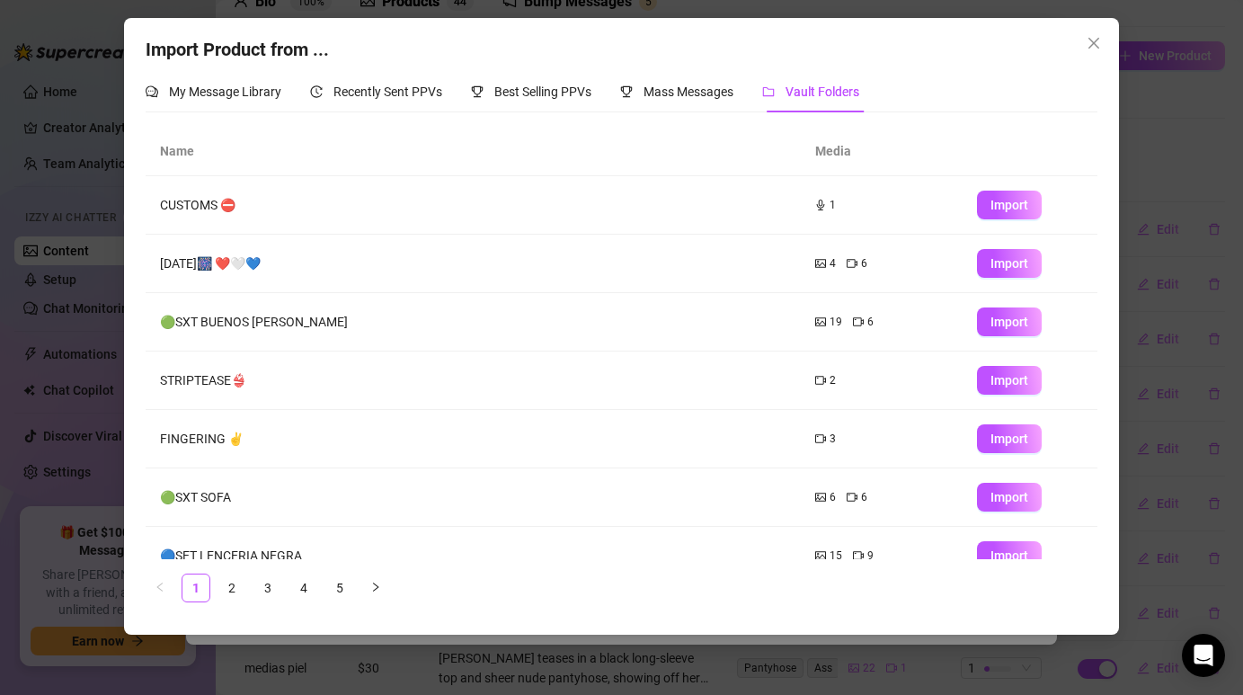
scroll to position [202, 0]
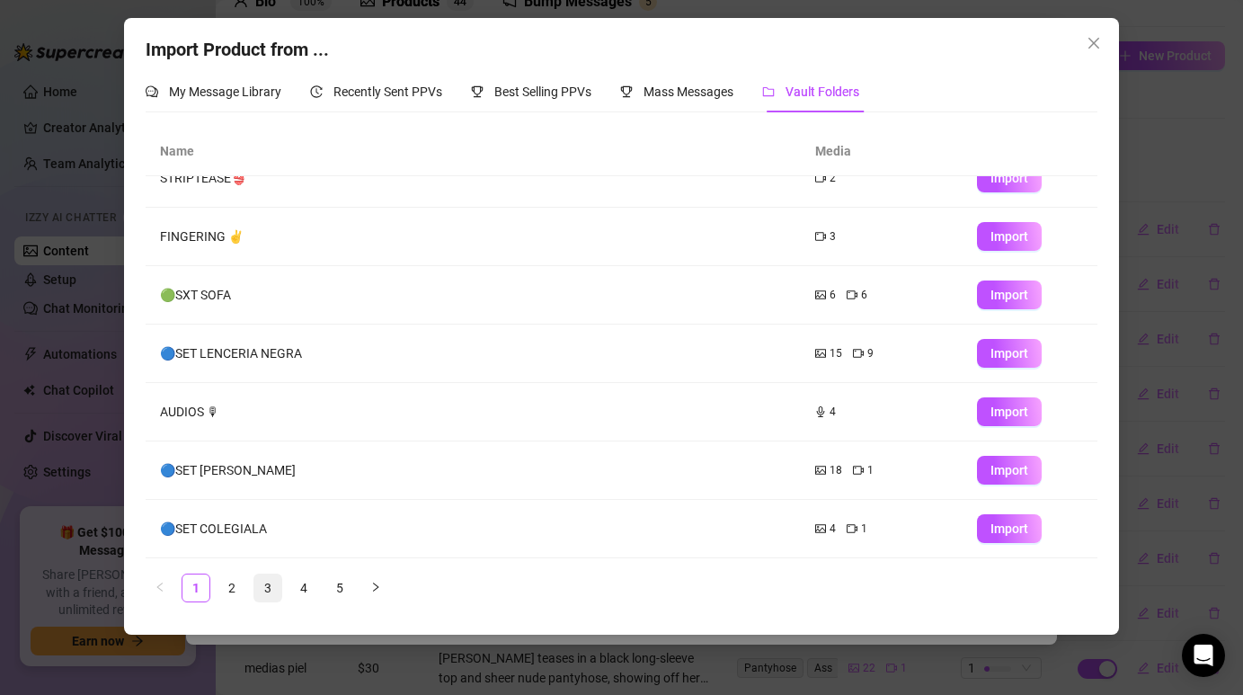
click at [260, 597] on link "3" at bounding box center [267, 587] width 27 height 27
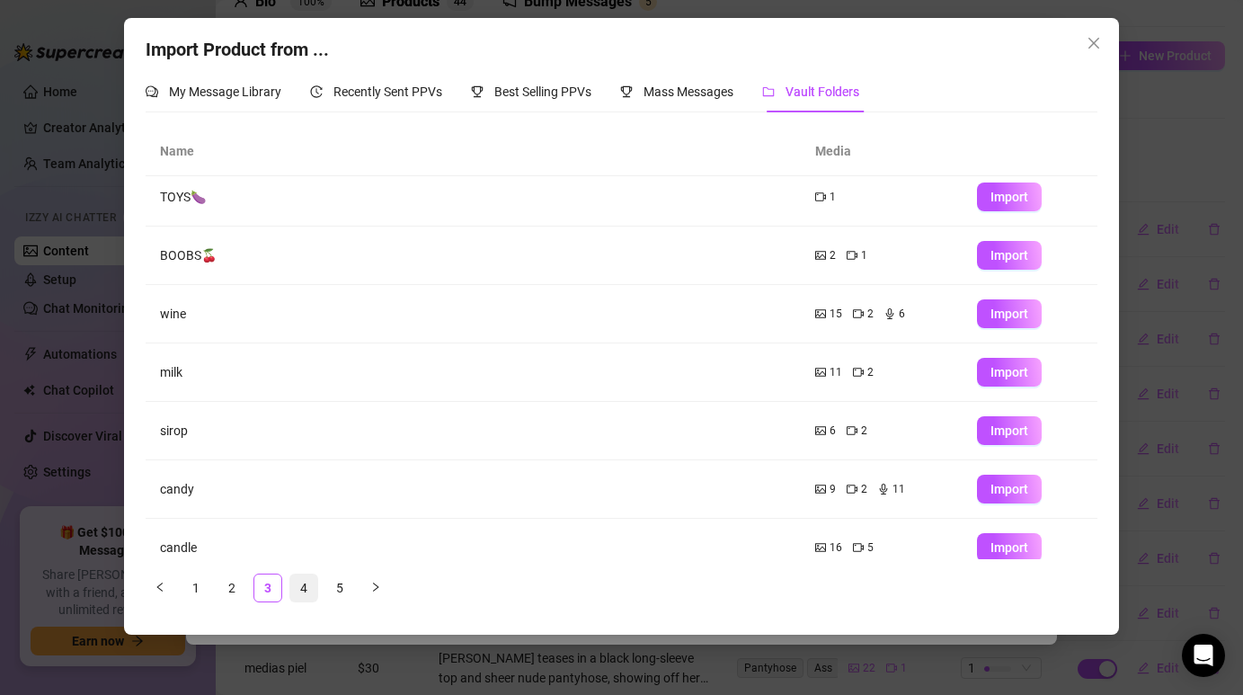
scroll to position [0, 0]
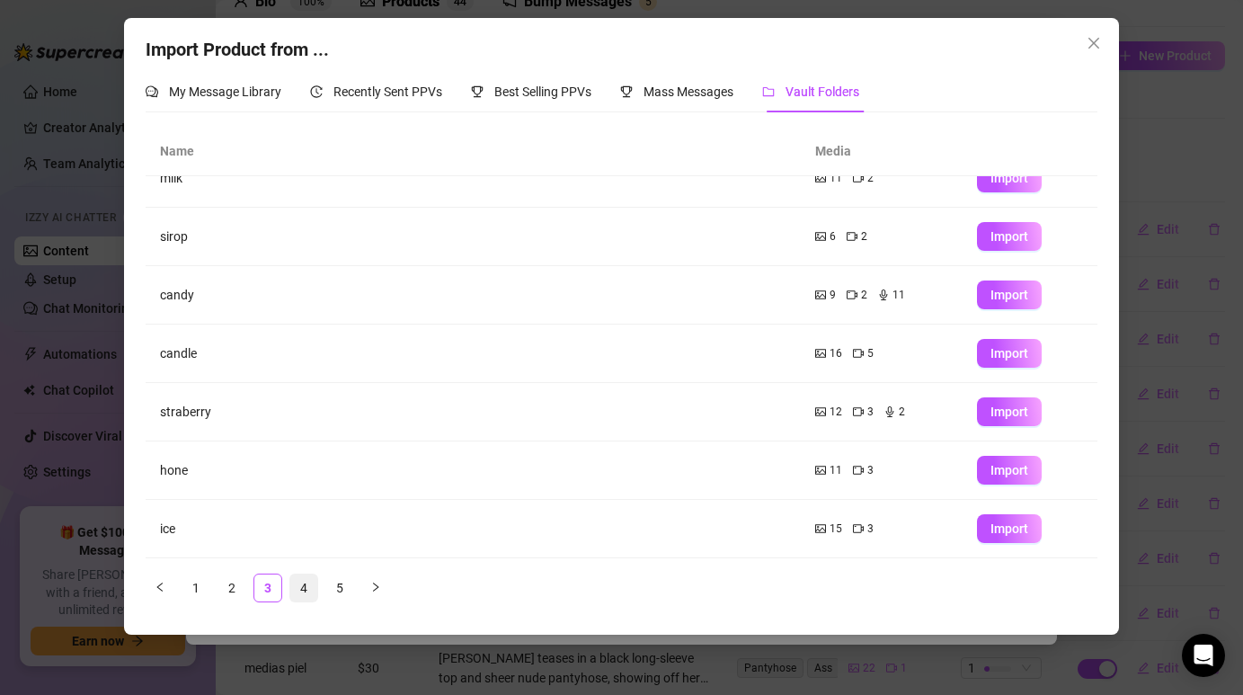
click at [303, 579] on link "4" at bounding box center [303, 587] width 27 height 27
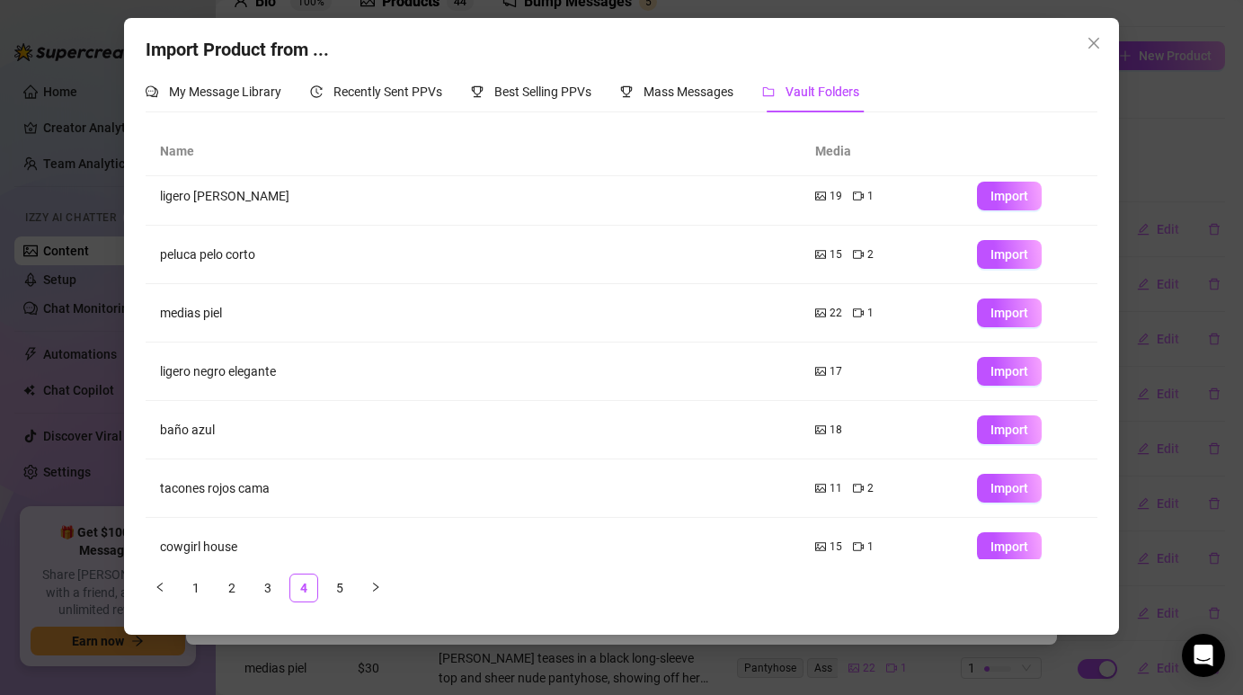
scroll to position [202, 0]
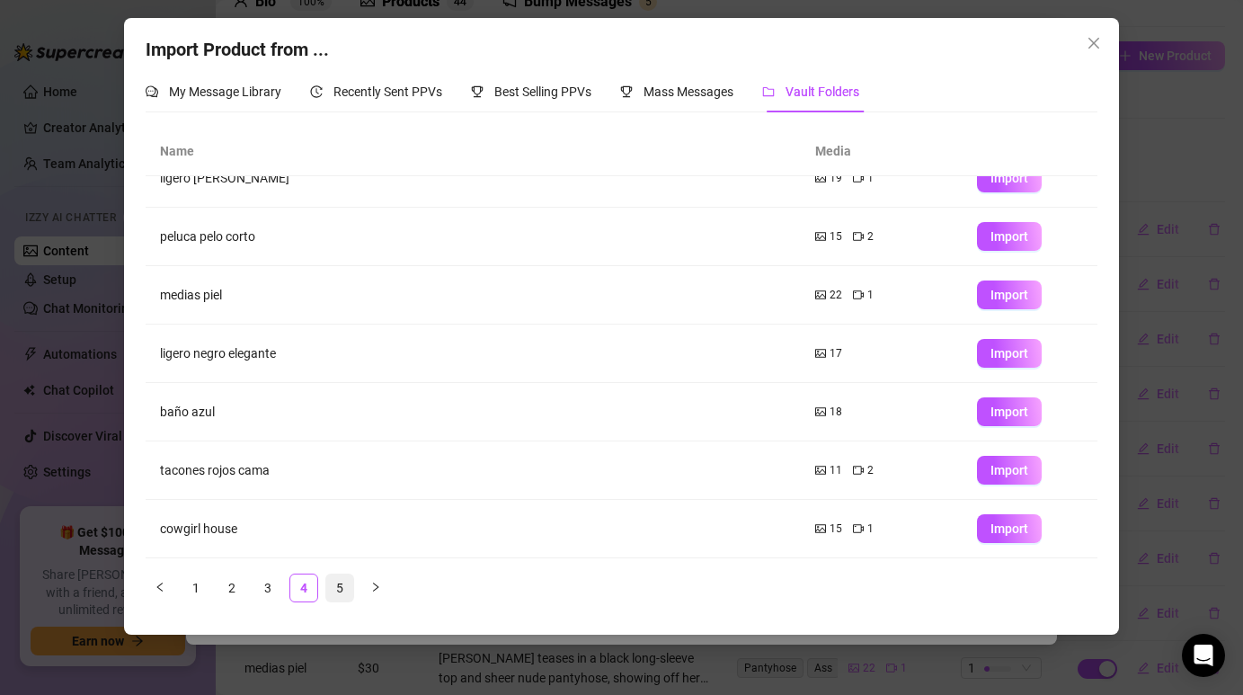
click at [337, 592] on link "5" at bounding box center [339, 587] width 27 height 27
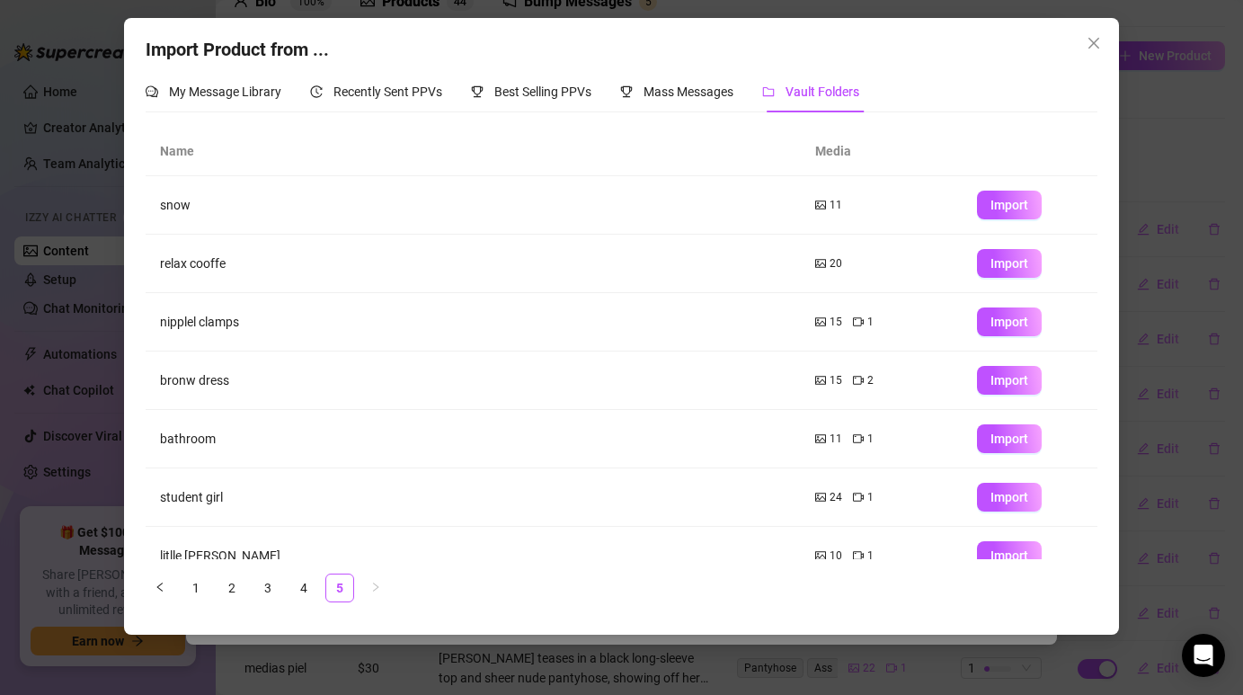
scroll to position [27, 0]
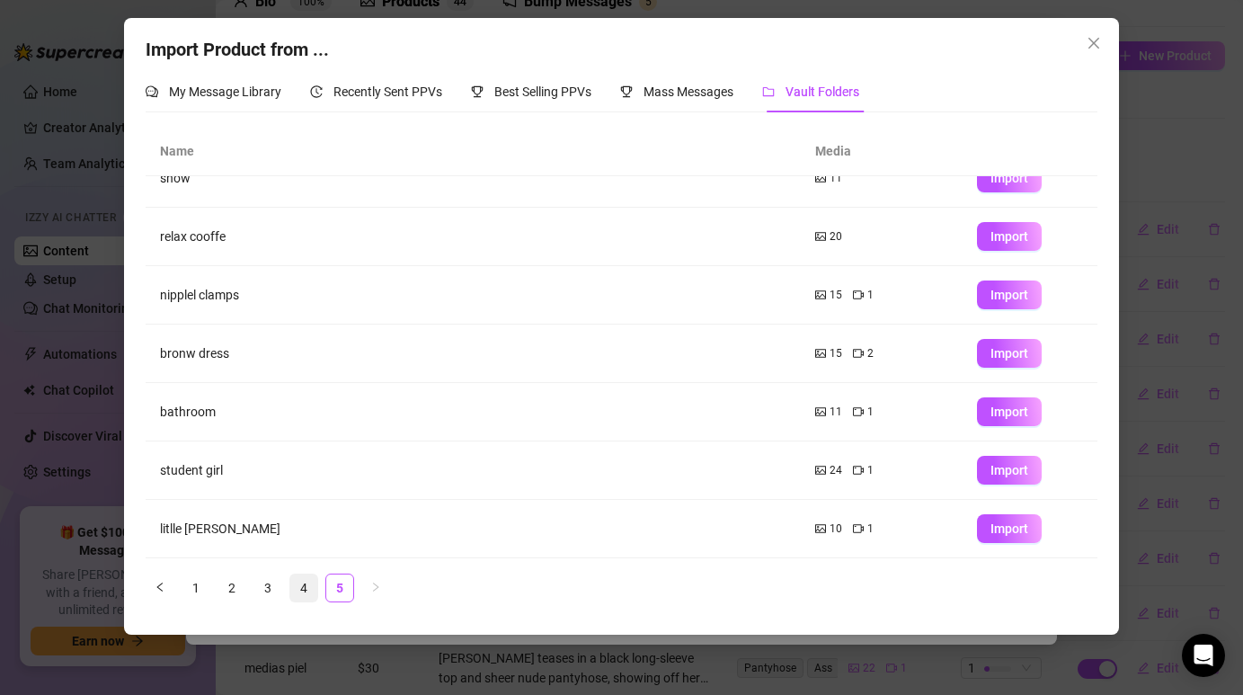
click at [307, 584] on link "4" at bounding box center [303, 587] width 27 height 27
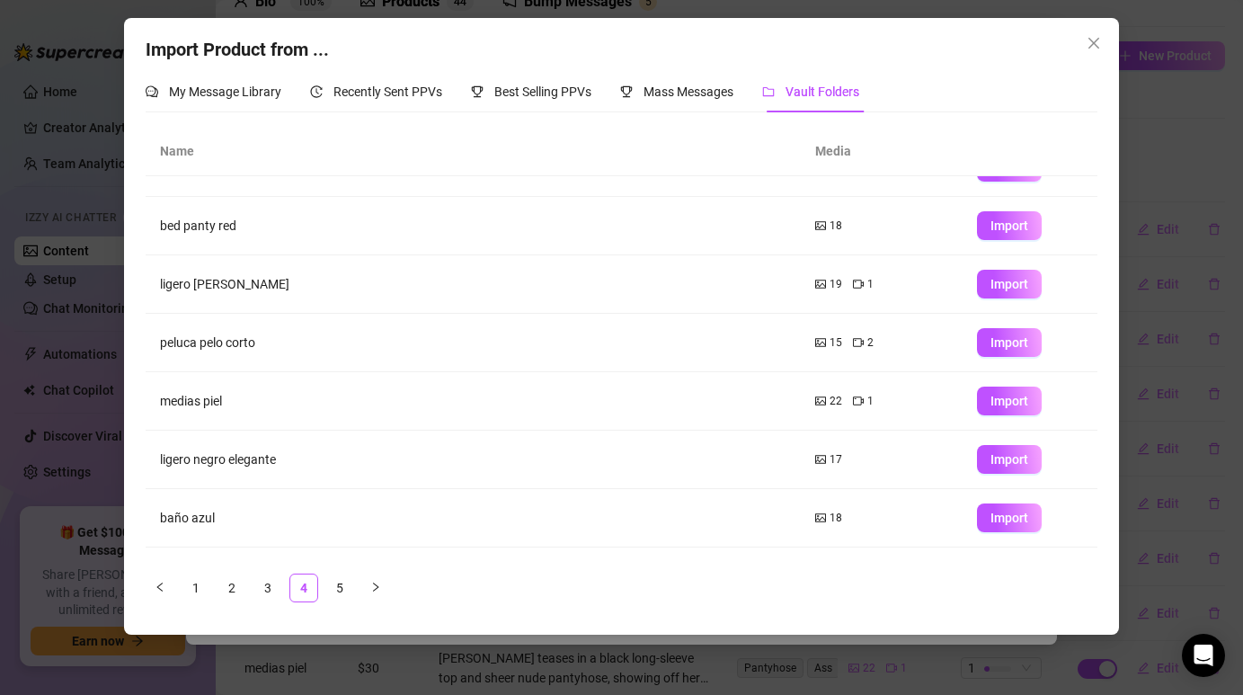
scroll to position [0, 0]
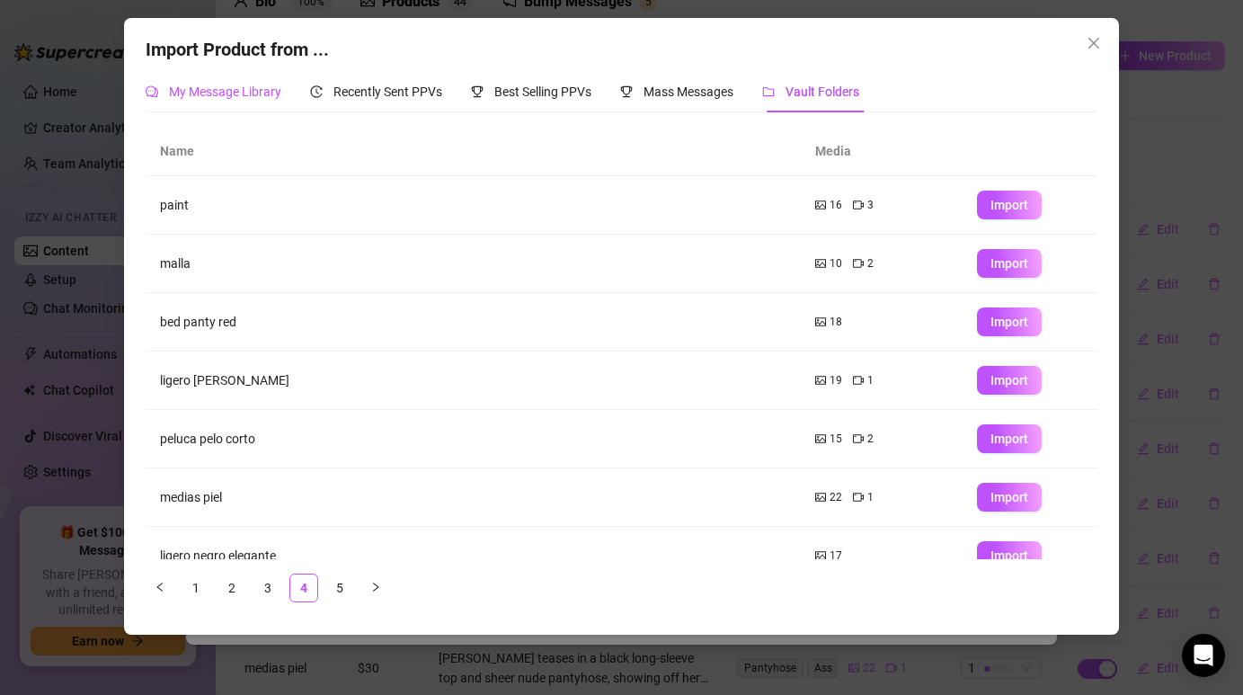
click at [223, 90] on span "My Message Library" at bounding box center [225, 91] width 112 height 14
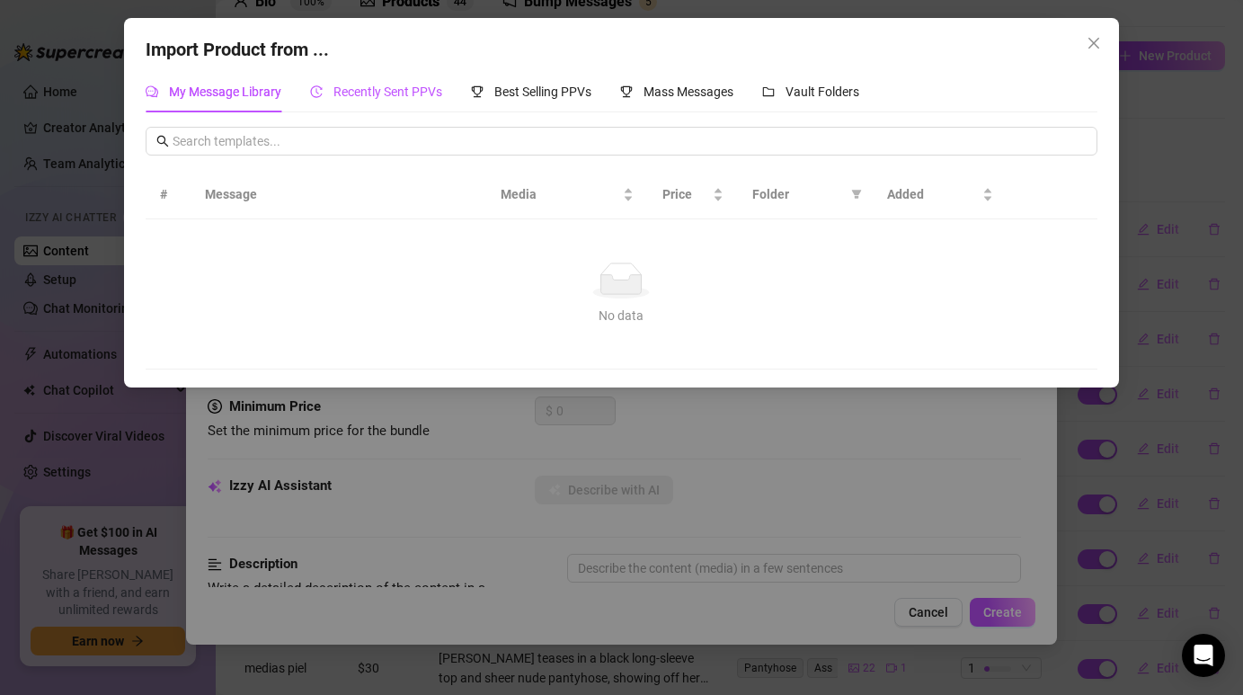
click at [364, 95] on span "Recently Sent PPVs" at bounding box center [387, 91] width 109 height 14
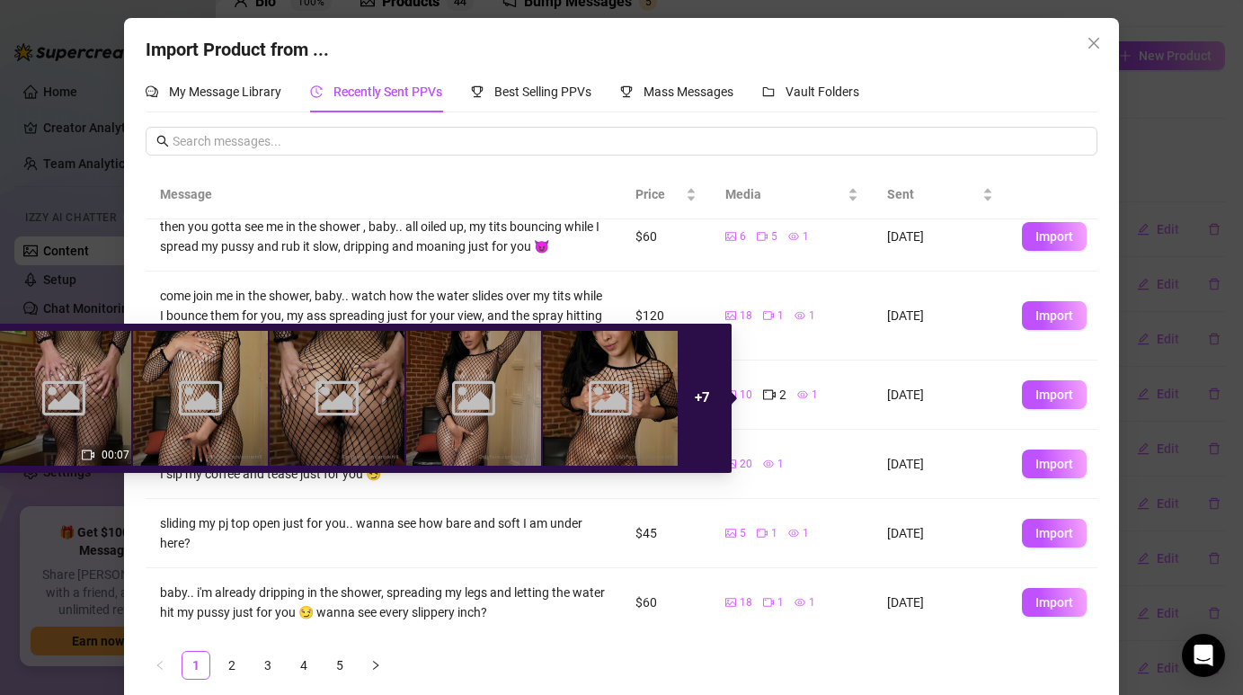
scroll to position [354, 0]
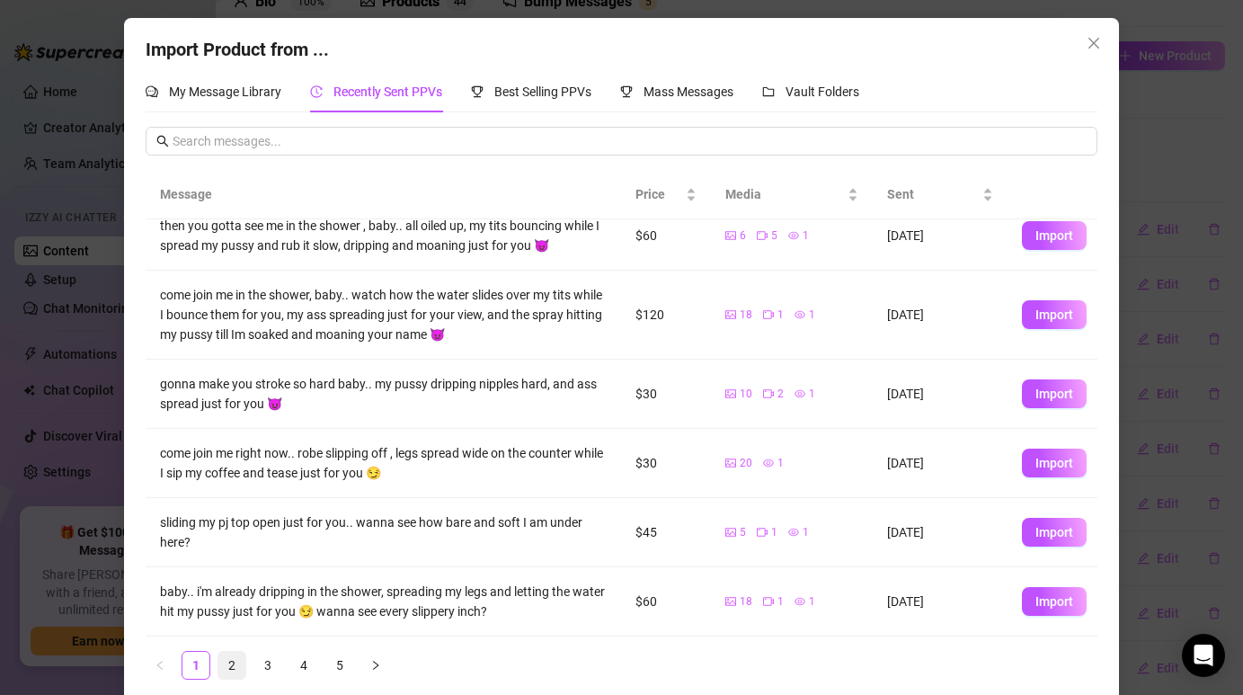
click at [236, 669] on link "2" at bounding box center [231, 664] width 27 height 27
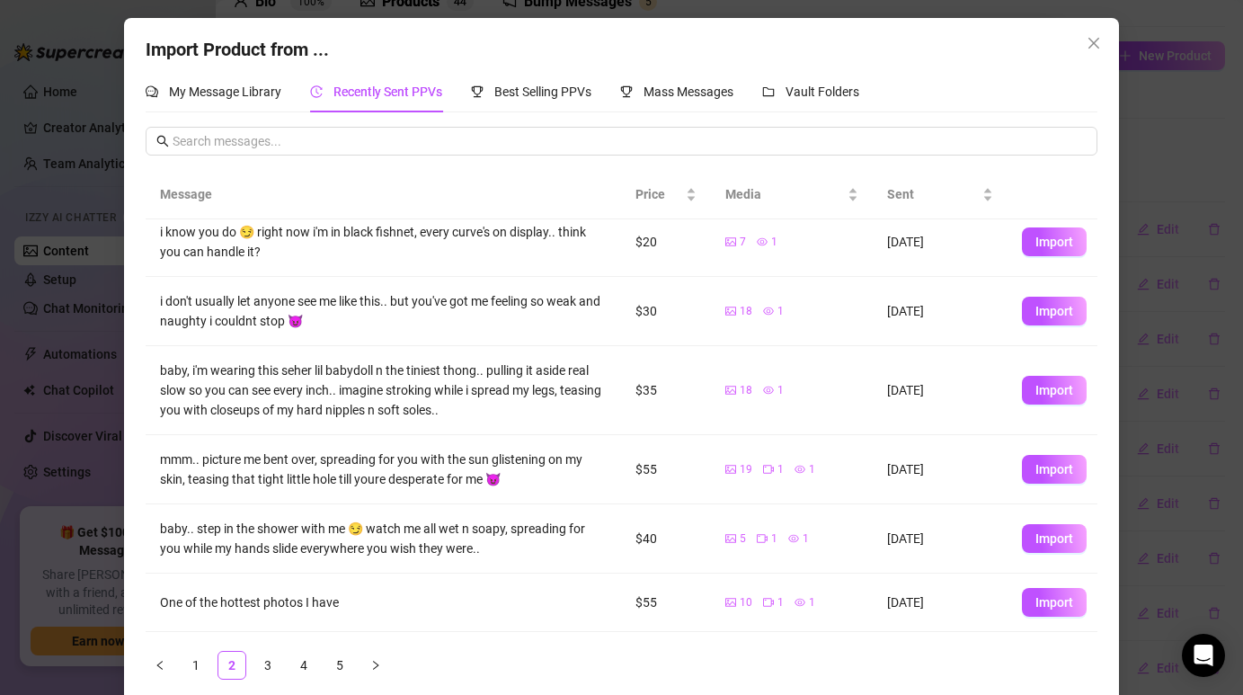
scroll to position [273, 0]
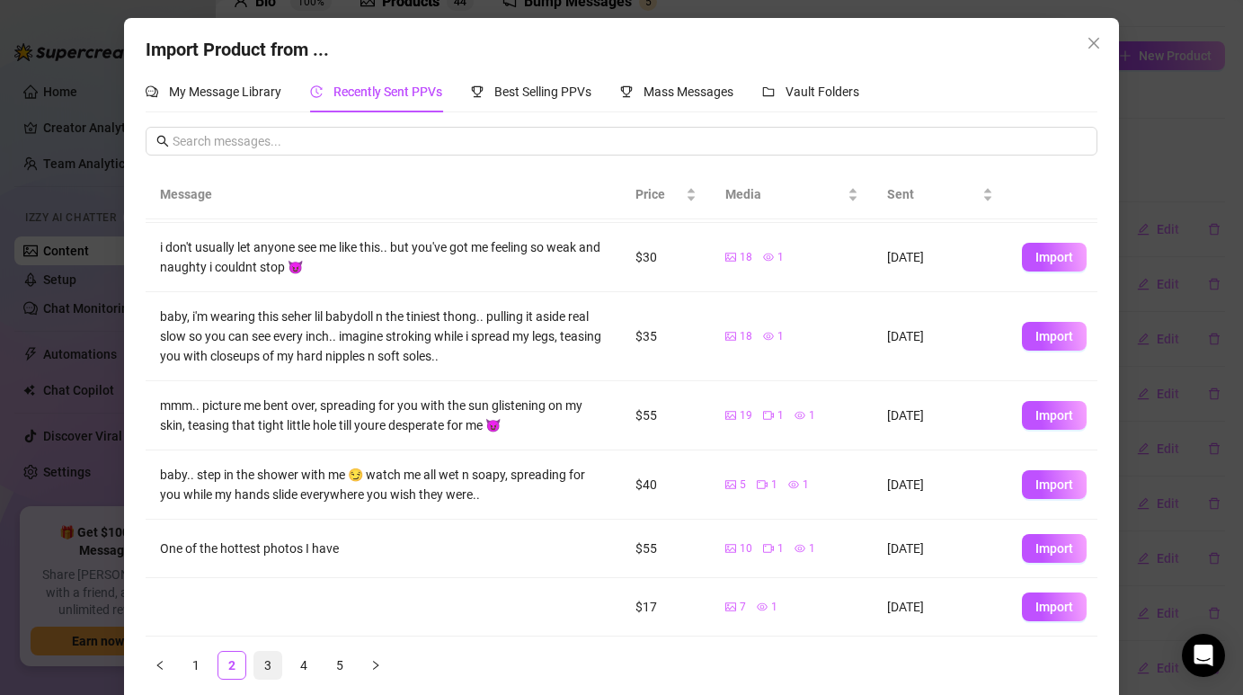
click at [266, 669] on link "3" at bounding box center [267, 664] width 27 height 27
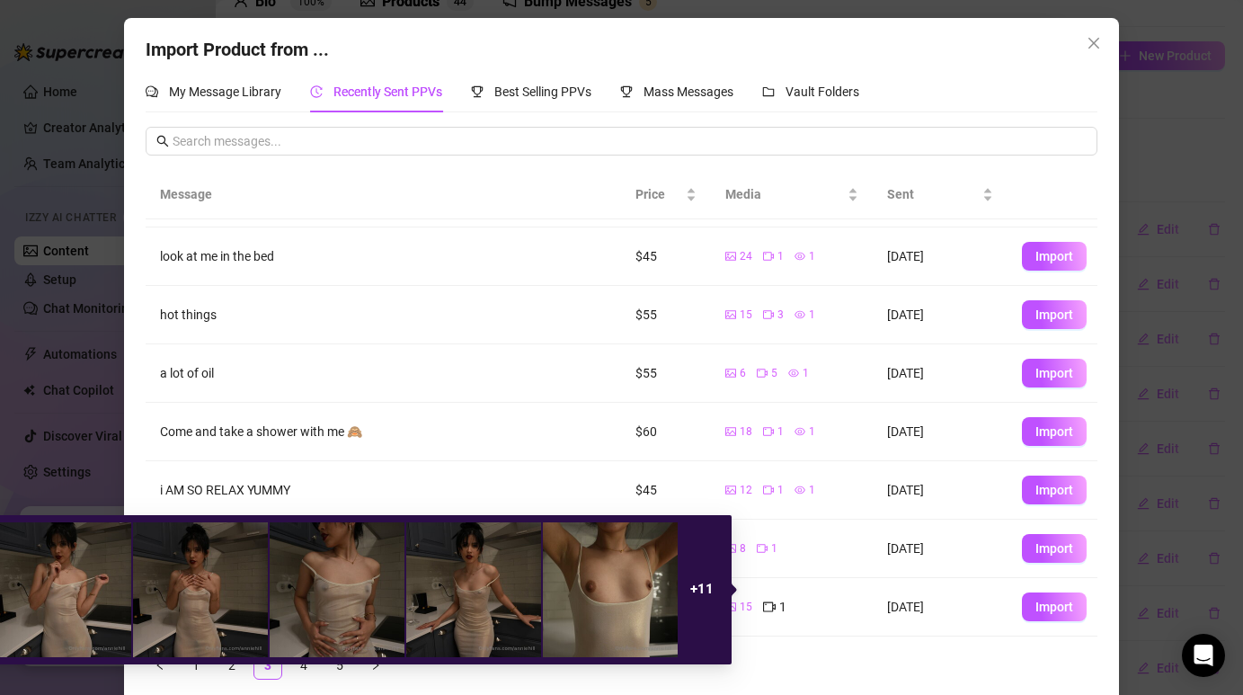
scroll to position [17, 0]
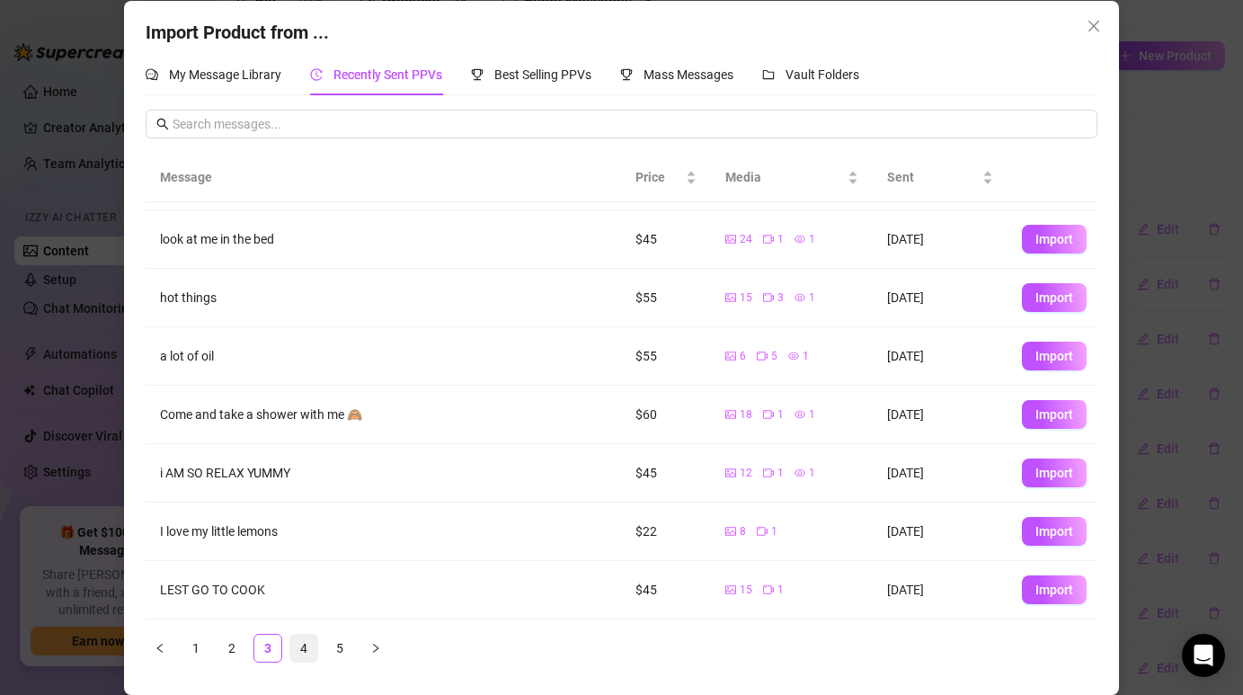
click at [303, 647] on link "4" at bounding box center [303, 647] width 27 height 27
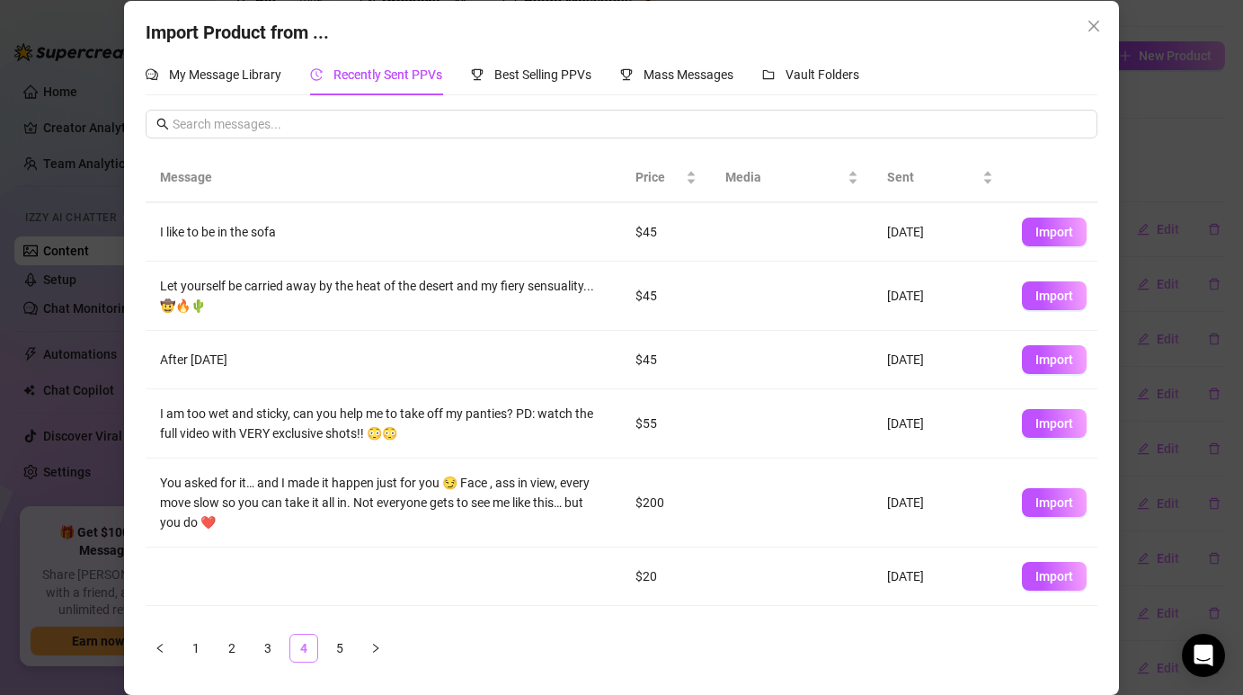
scroll to position [0, 0]
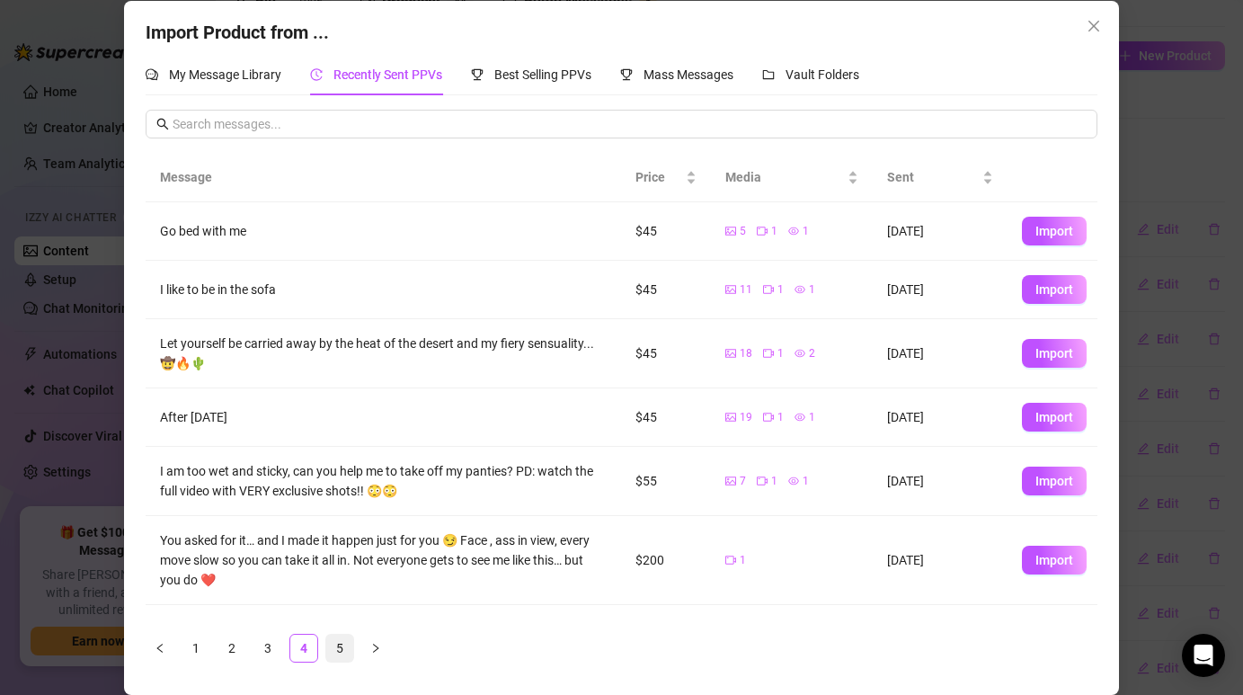
click at [338, 634] on link "5" at bounding box center [339, 647] width 27 height 27
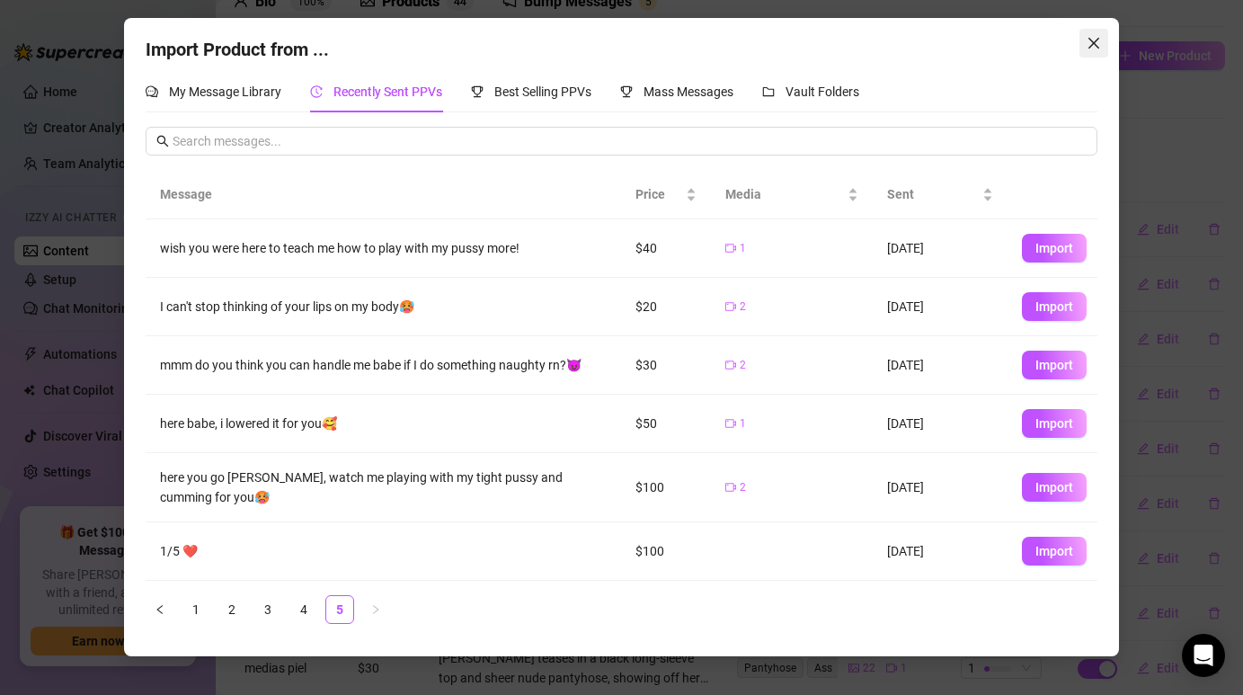
click at [1100, 39] on span "Close" at bounding box center [1093, 43] width 29 height 14
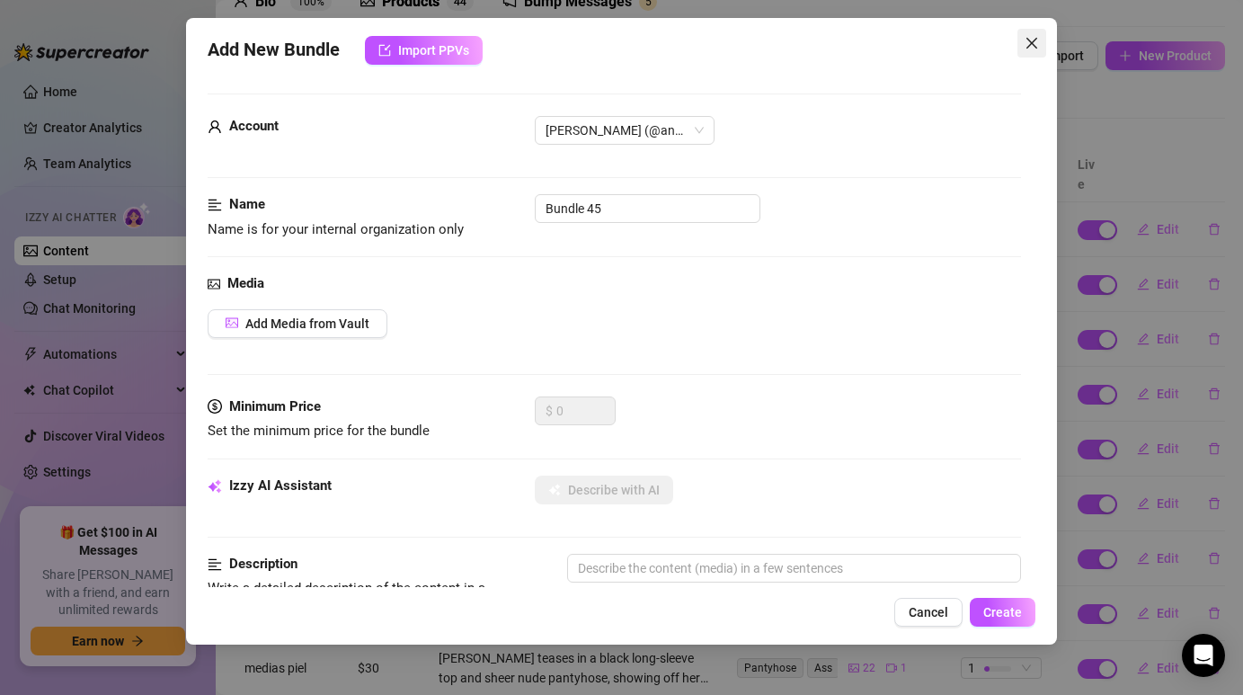
click at [1036, 41] on icon "close" at bounding box center [1031, 43] width 14 height 14
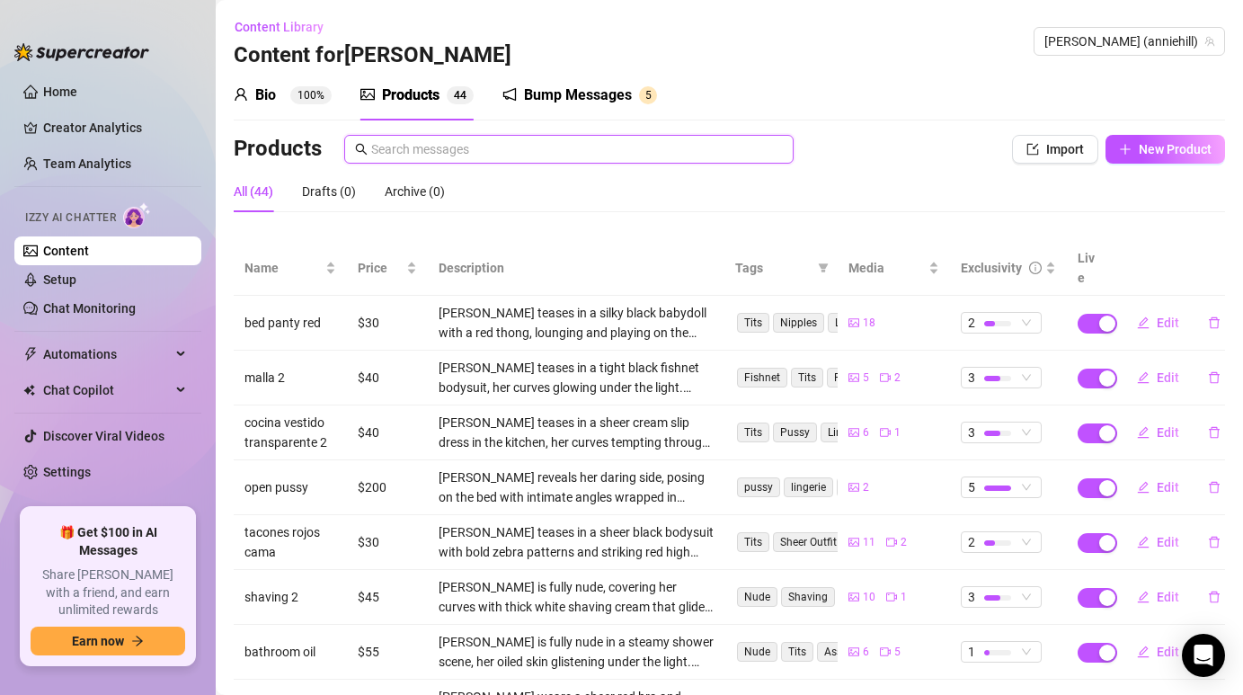
click at [760, 146] on input "text" at bounding box center [577, 149] width 412 height 20
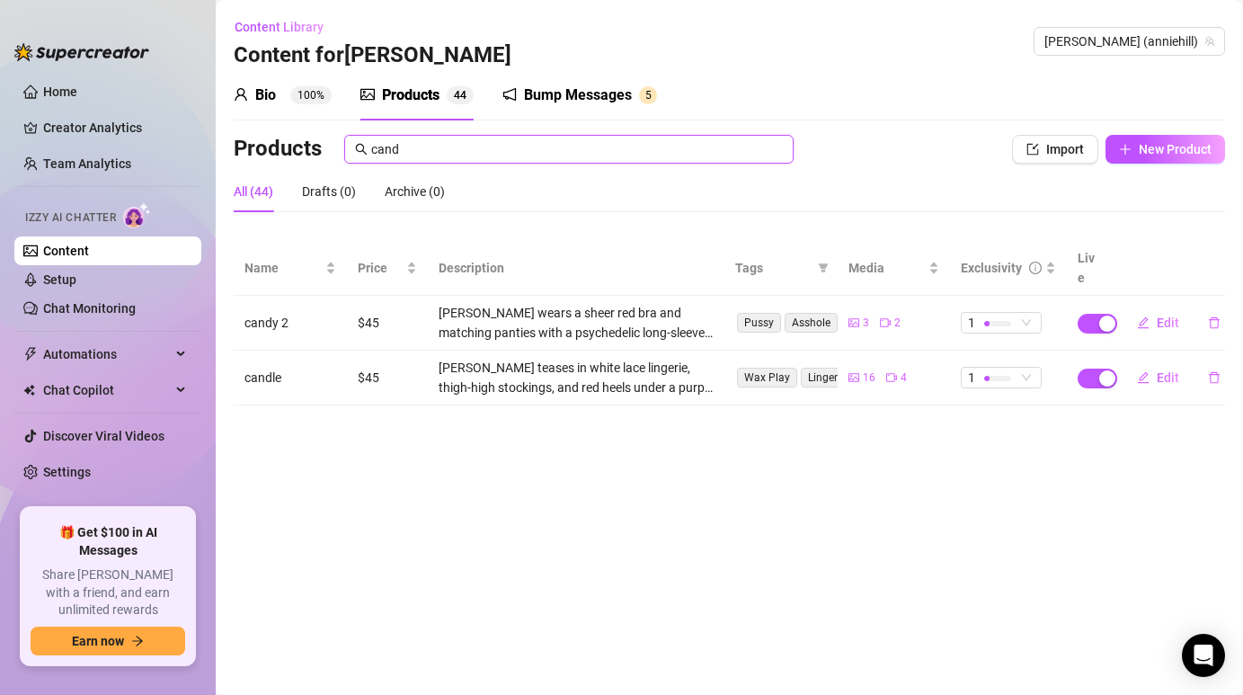
type input "candy"
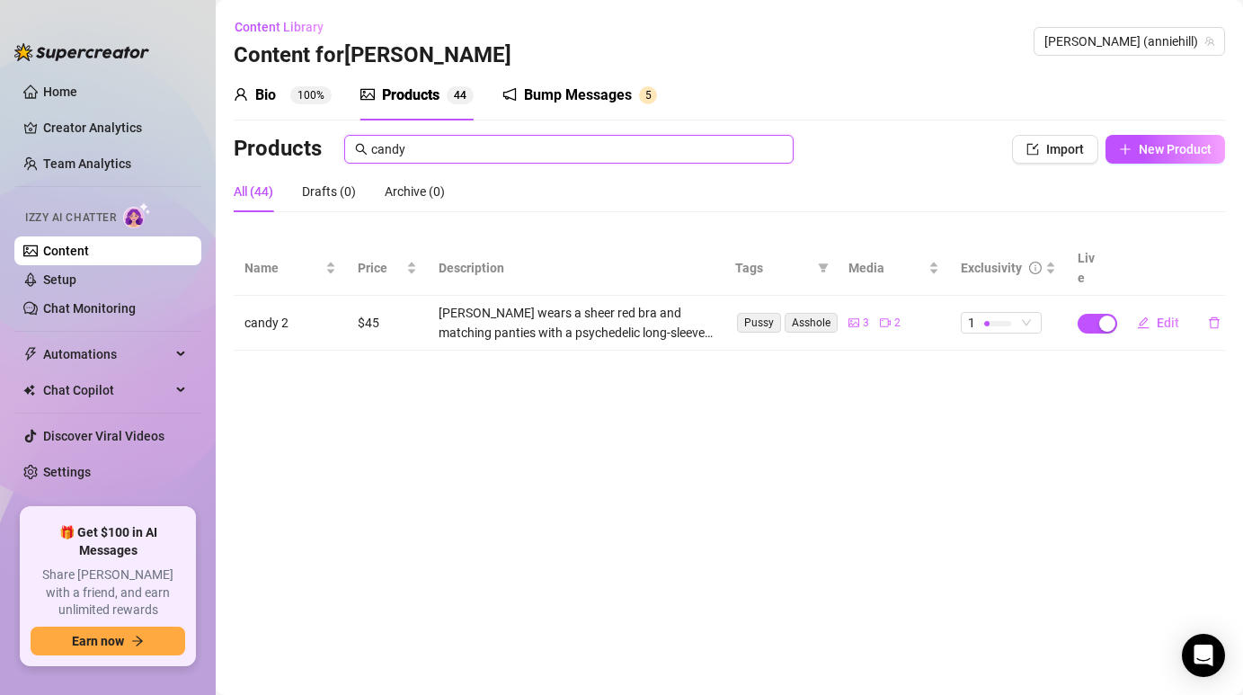
click at [742, 154] on input "candy" at bounding box center [577, 149] width 412 height 20
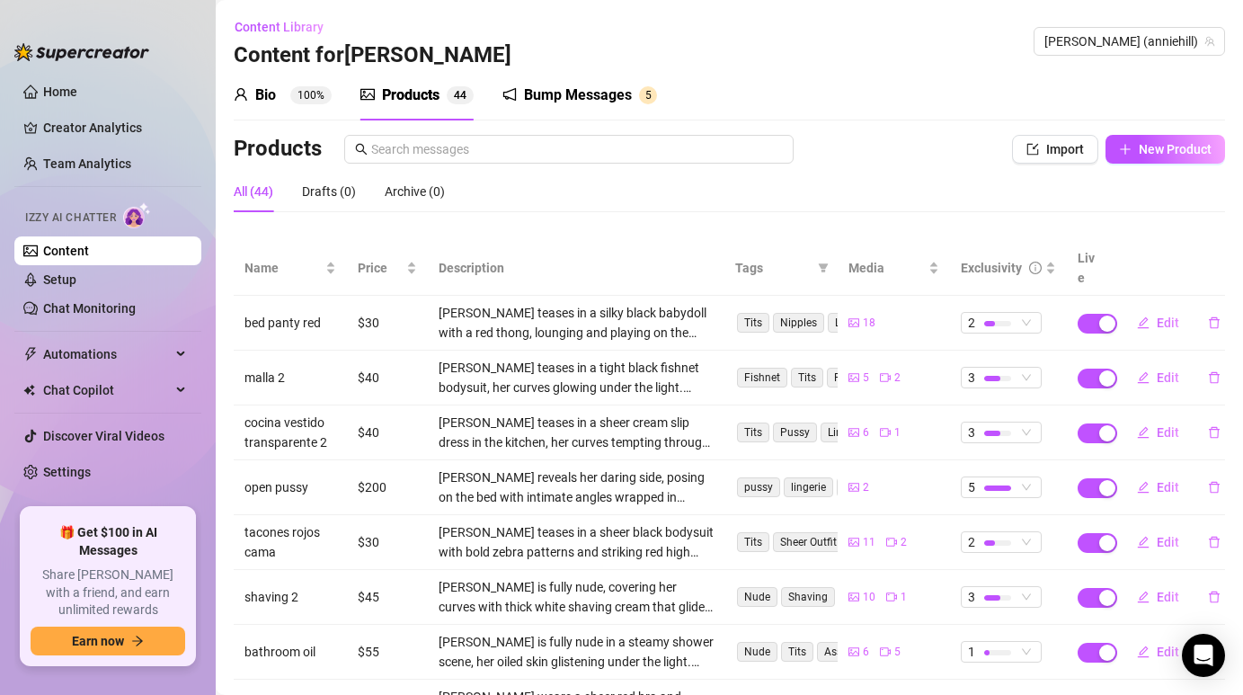
click at [875, 138] on div "Products" at bounding box center [587, 149] width 707 height 29
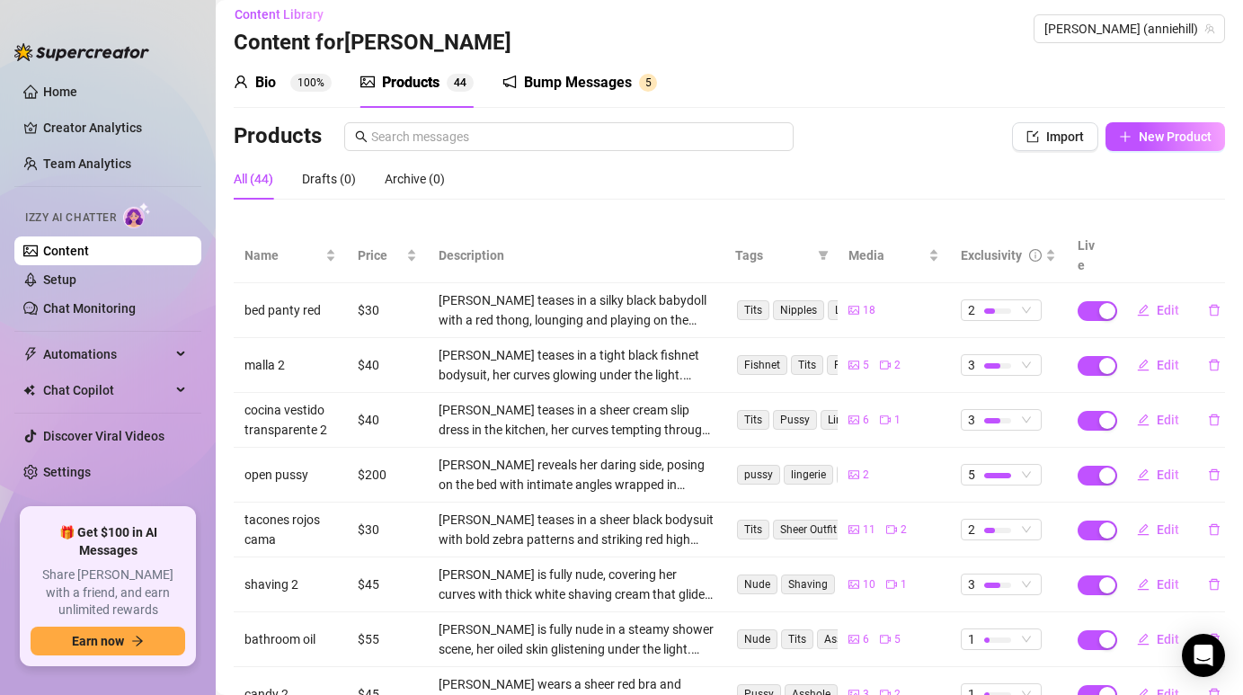
scroll to position [15, 0]
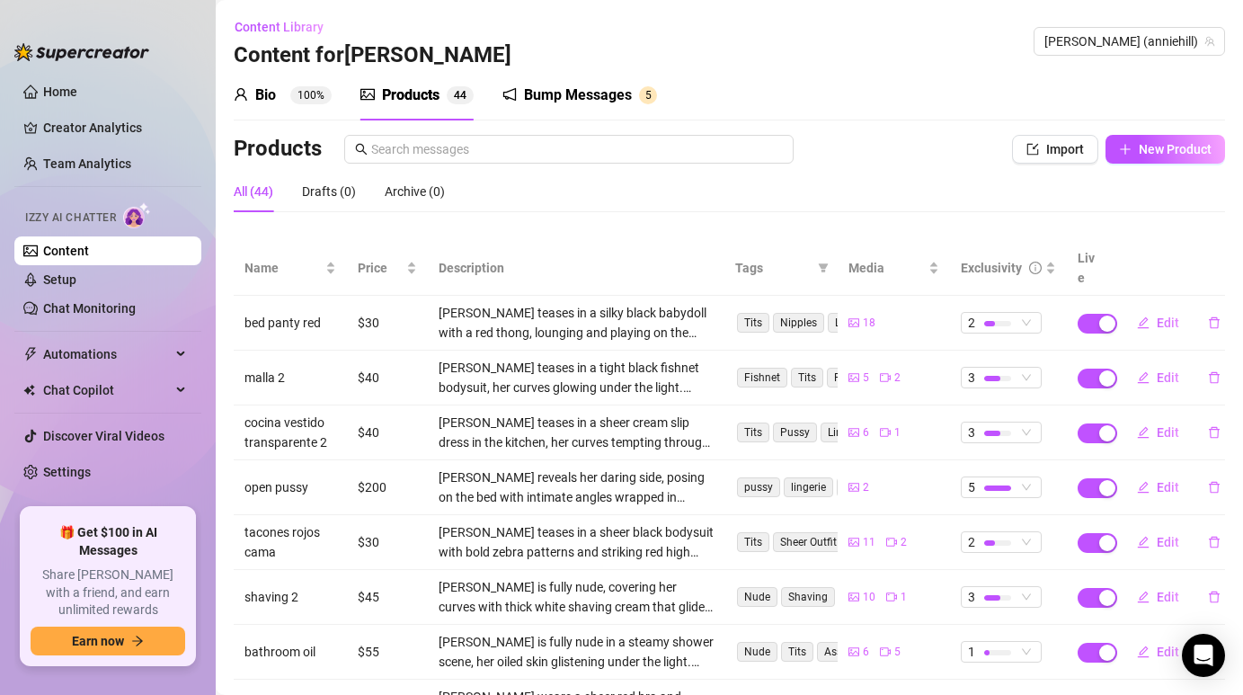
scroll to position [15, 0]
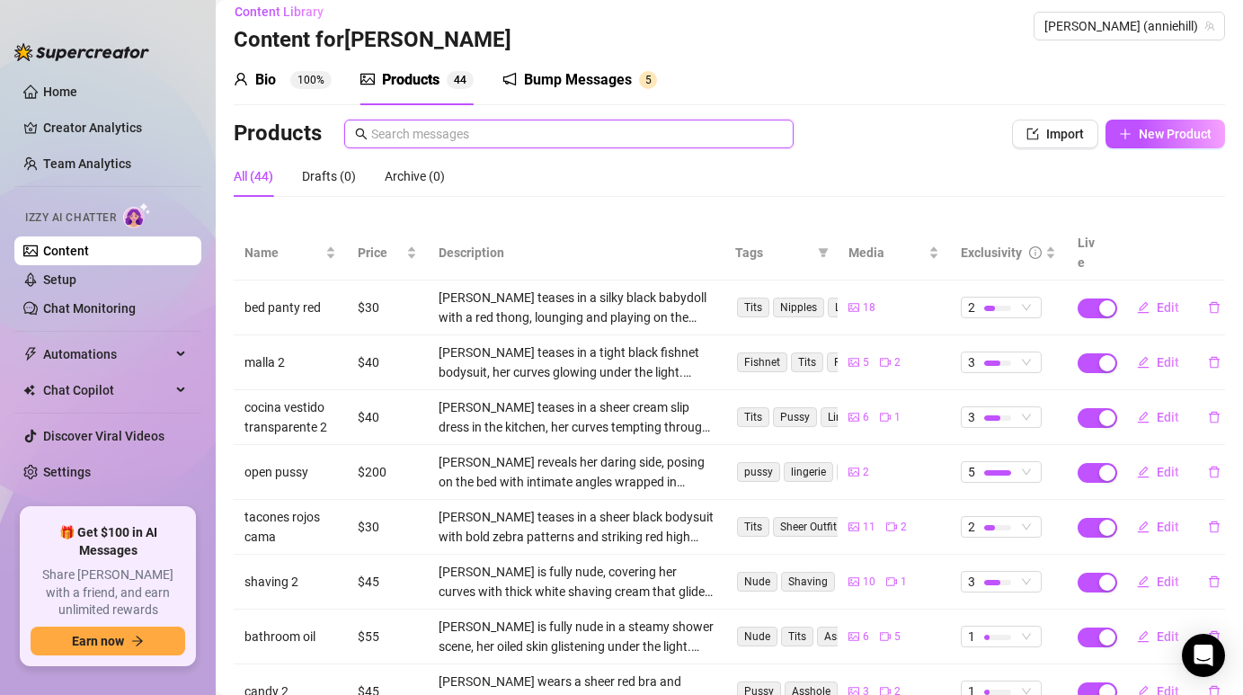
click at [616, 139] on input "text" at bounding box center [577, 134] width 412 height 20
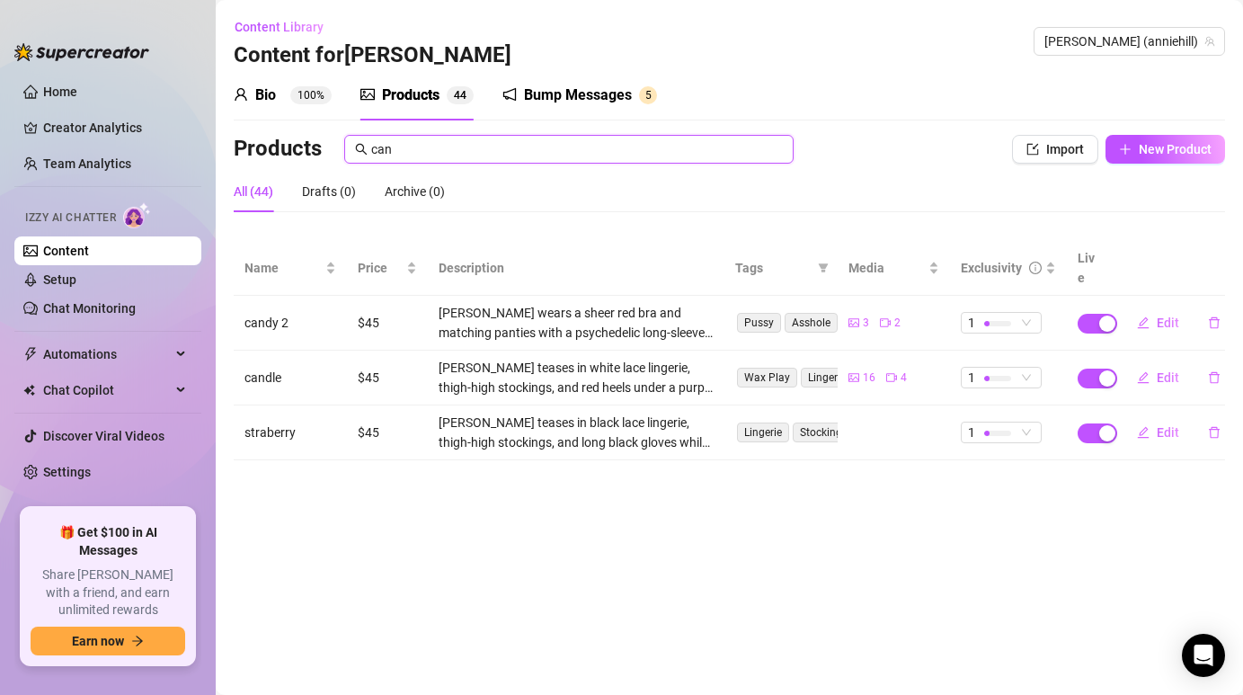
scroll to position [0, 0]
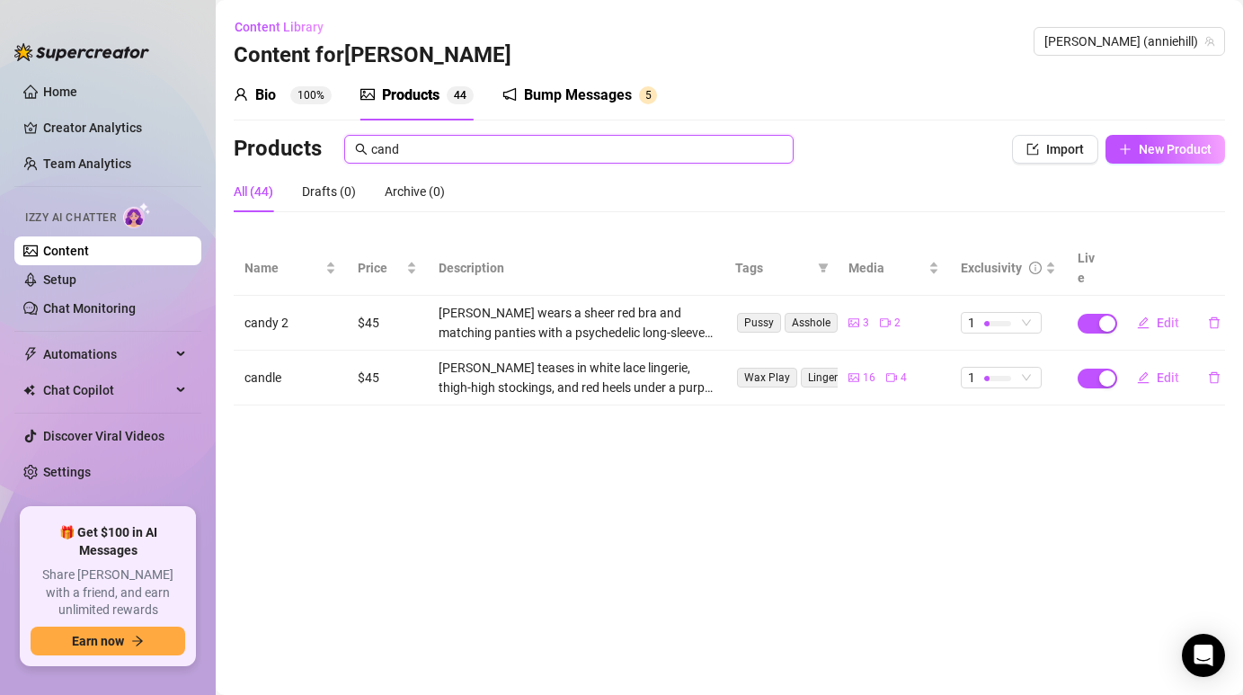
type input "cand"
click at [890, 185] on div "All (44) Drafts (0) Archive (0)" at bounding box center [729, 191] width 991 height 41
click at [718, 140] on input "cand" at bounding box center [577, 149] width 412 height 20
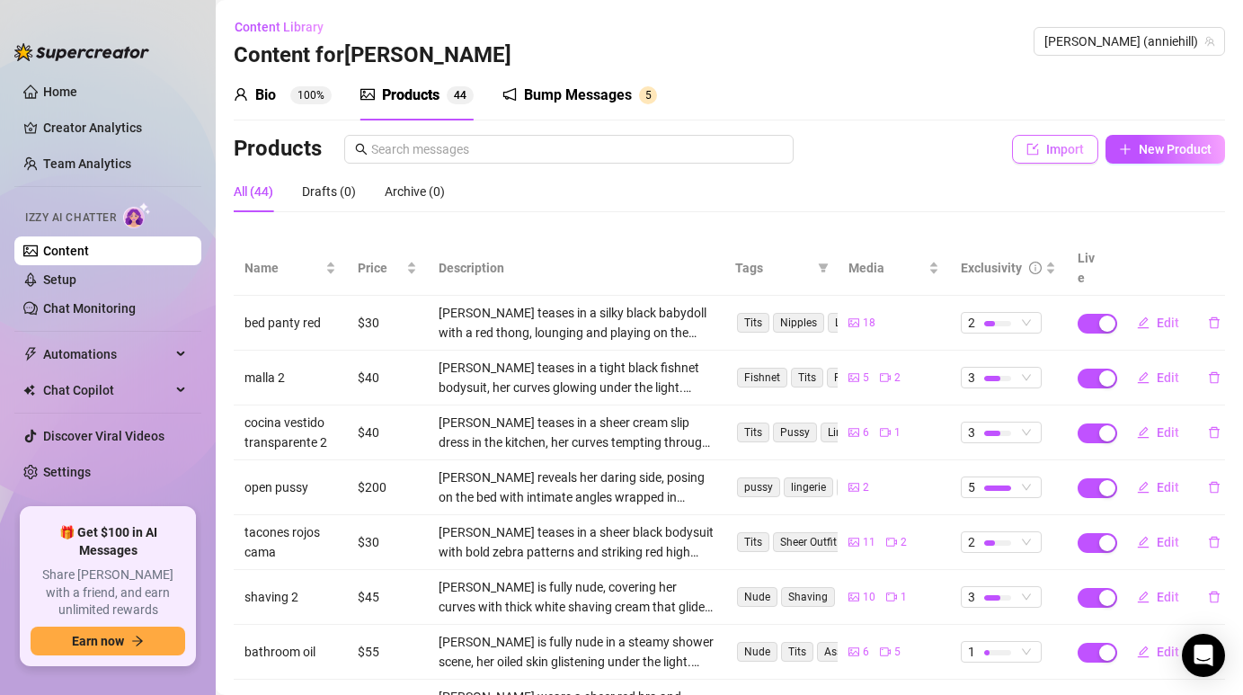
click at [1040, 153] on button "Import" at bounding box center [1055, 149] width 86 height 29
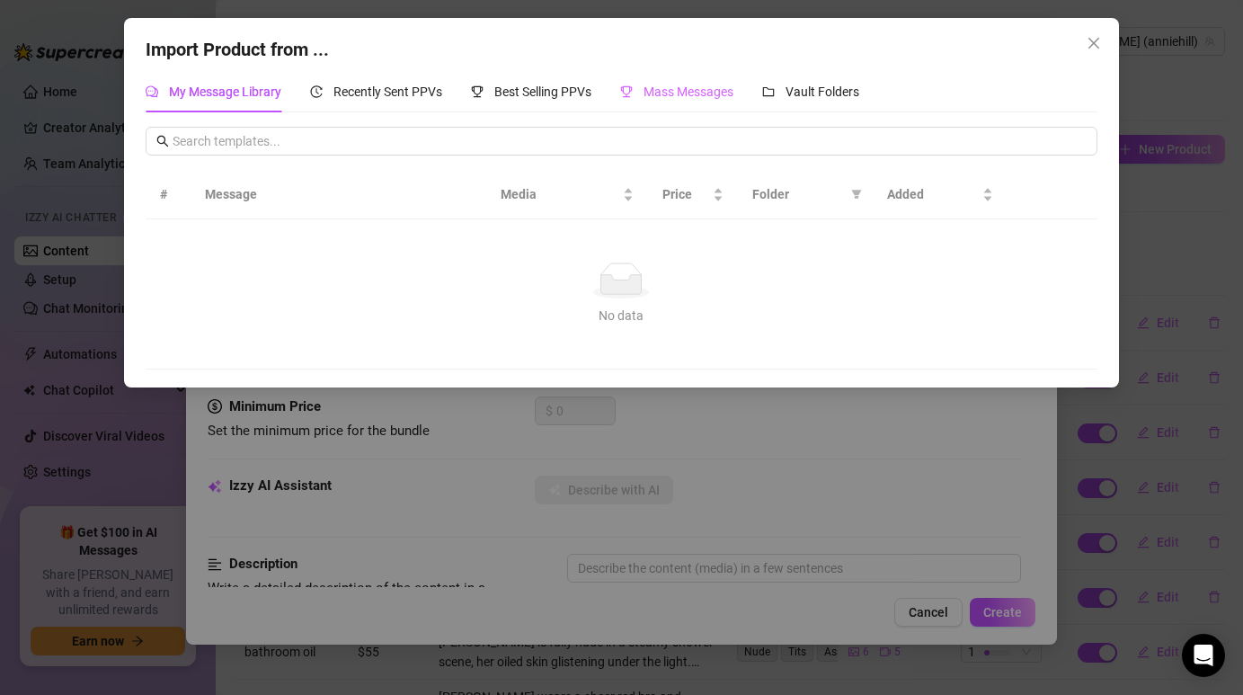
click at [719, 107] on div "Mass Messages" at bounding box center [676, 91] width 113 height 41
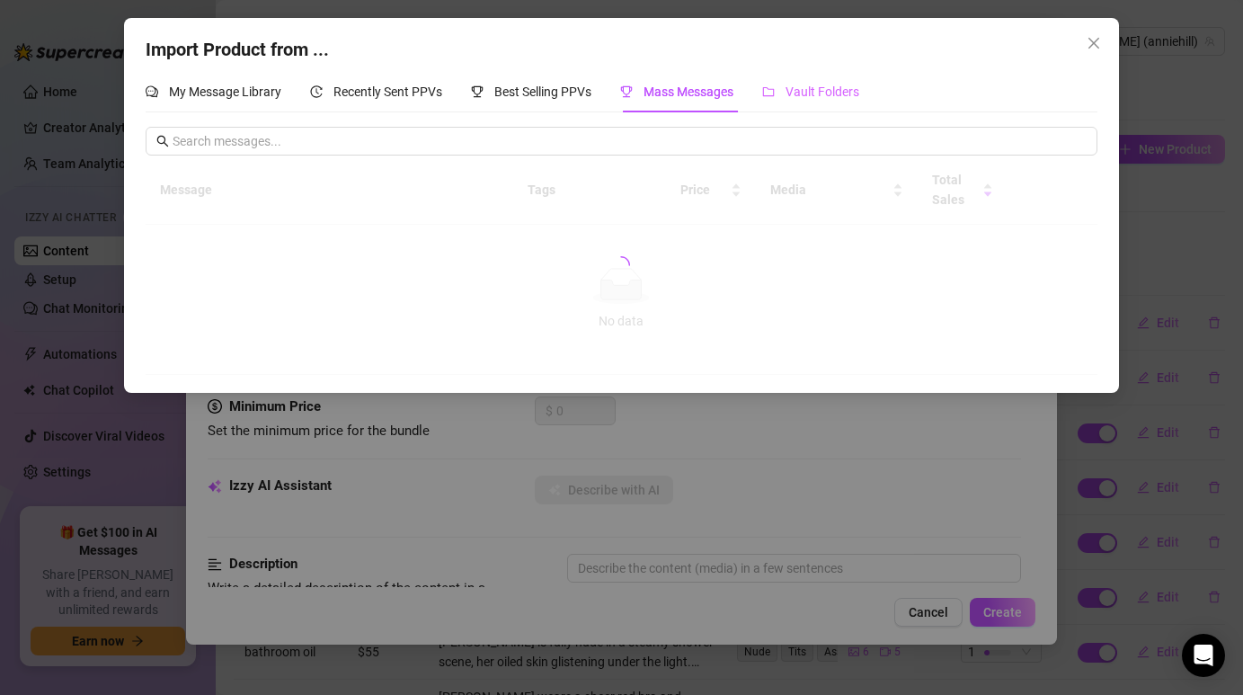
click at [775, 107] on div "Vault Folders" at bounding box center [810, 91] width 97 height 41
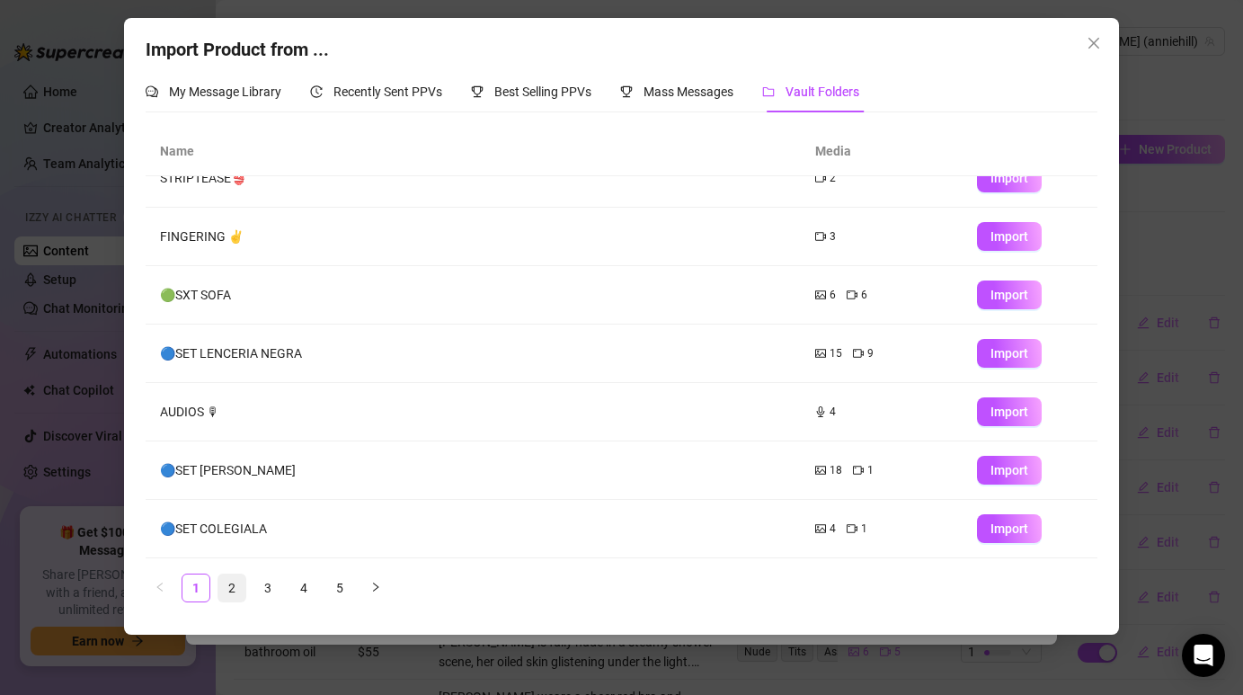
click at [231, 579] on link "2" at bounding box center [231, 587] width 27 height 27
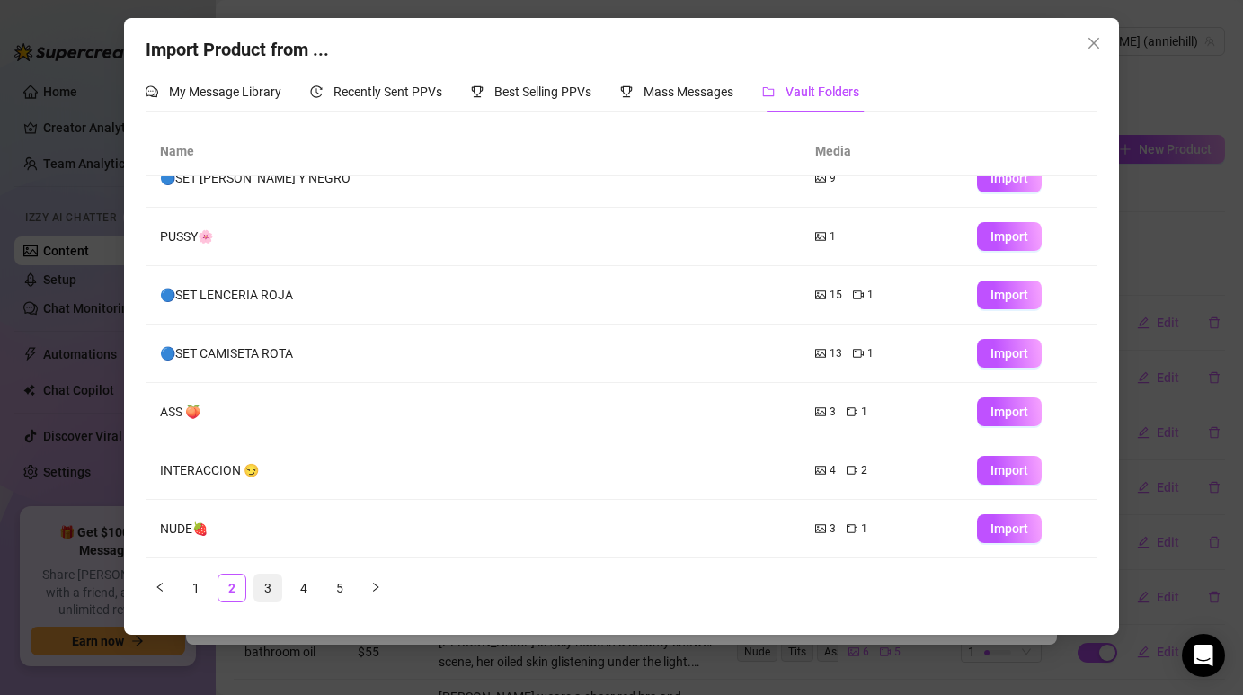
click at [270, 588] on link "3" at bounding box center [267, 587] width 27 height 27
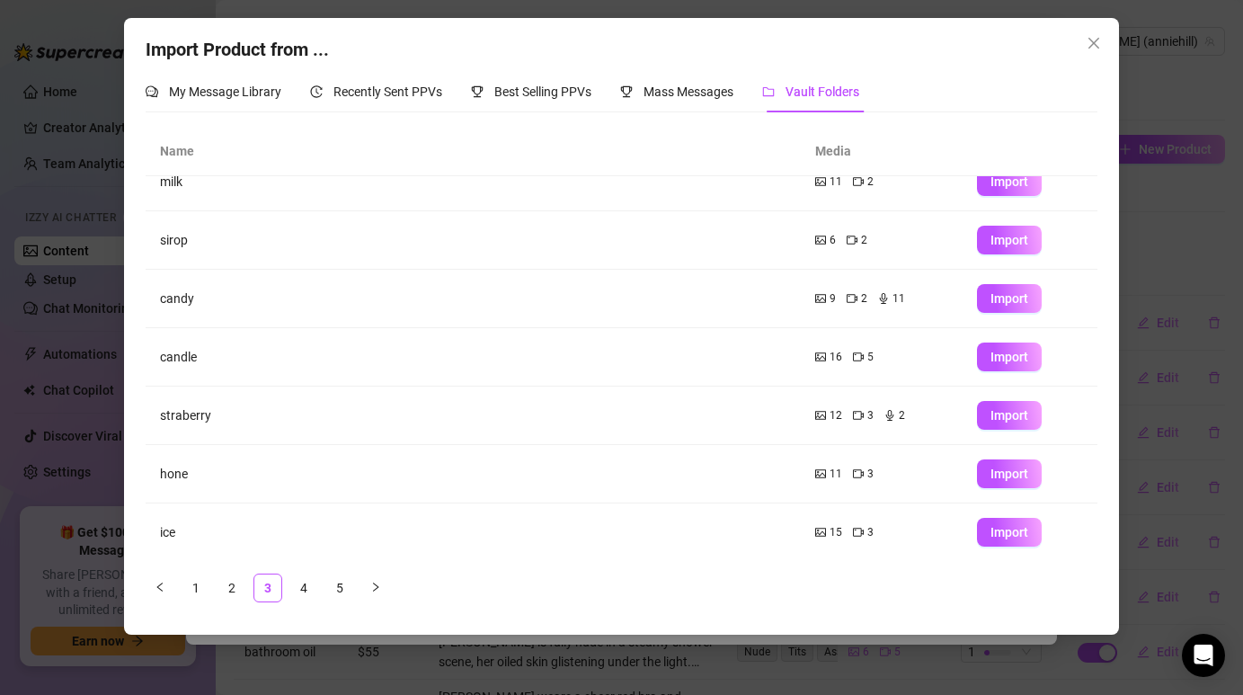
scroll to position [202, 0]
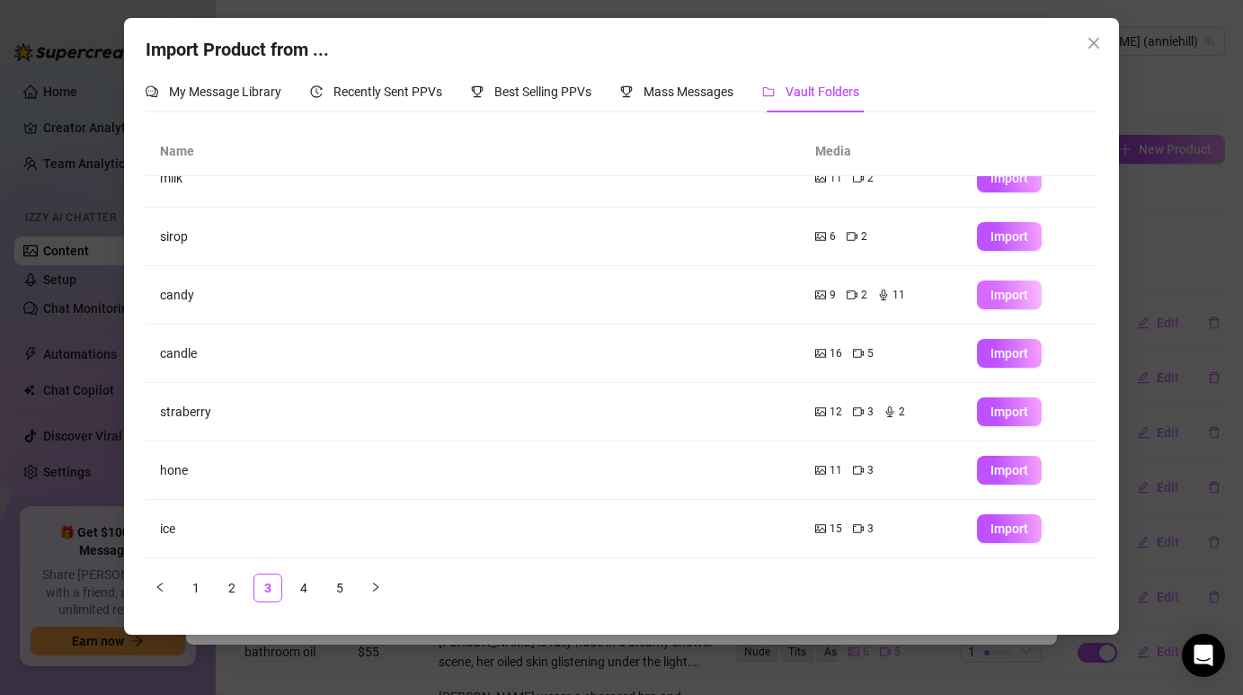
click at [992, 297] on span "Import" at bounding box center [1009, 295] width 38 height 14
type textarea "Type your message here..."
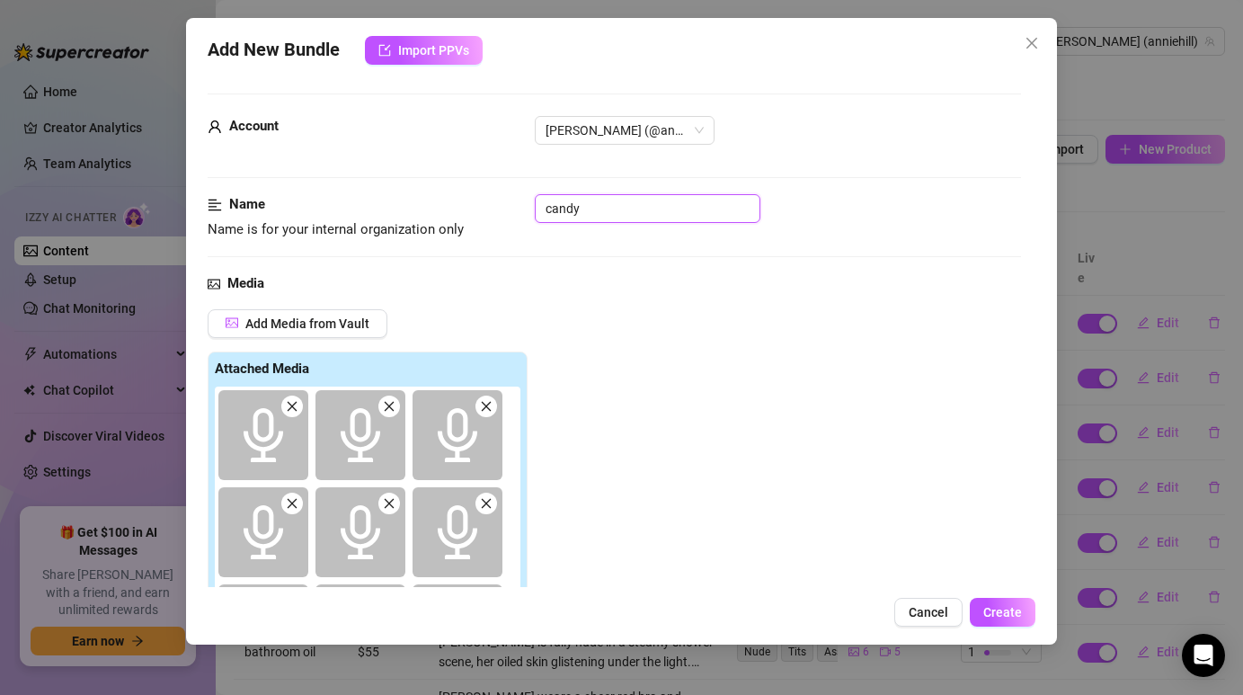
click at [698, 220] on input "candy" at bounding box center [648, 208] width 226 height 29
type input "candy 1"
click at [783, 284] on div "Media" at bounding box center [614, 284] width 812 height 22
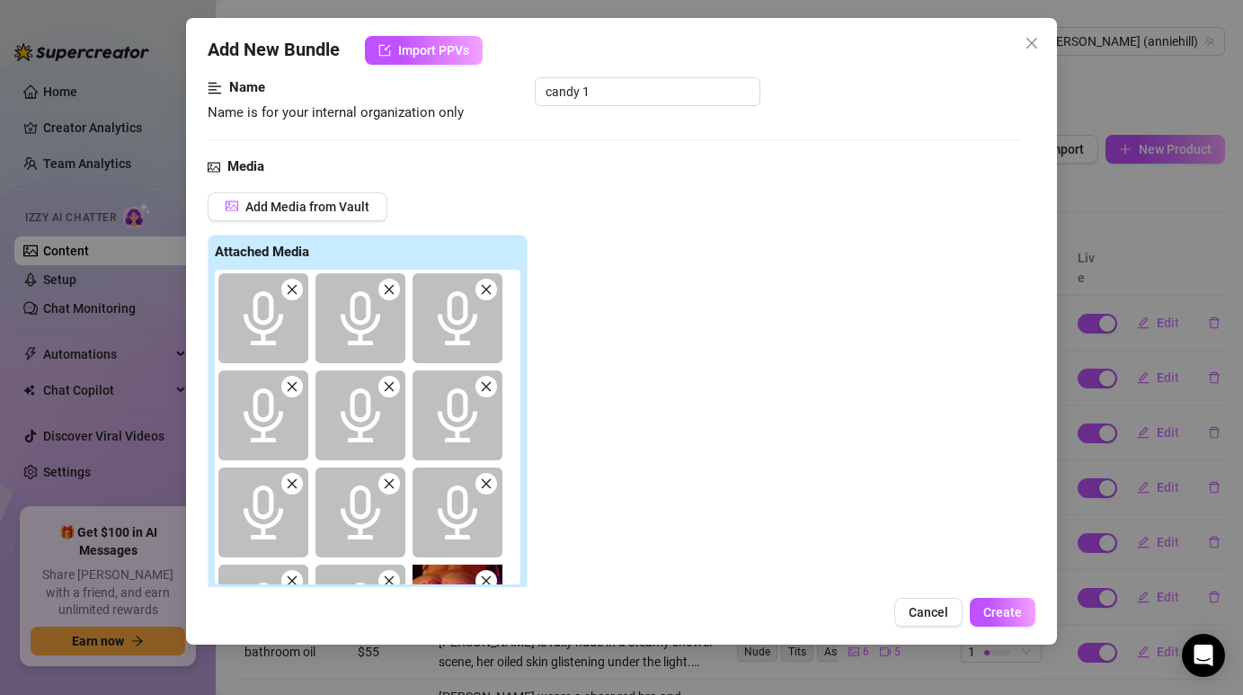
scroll to position [134, 0]
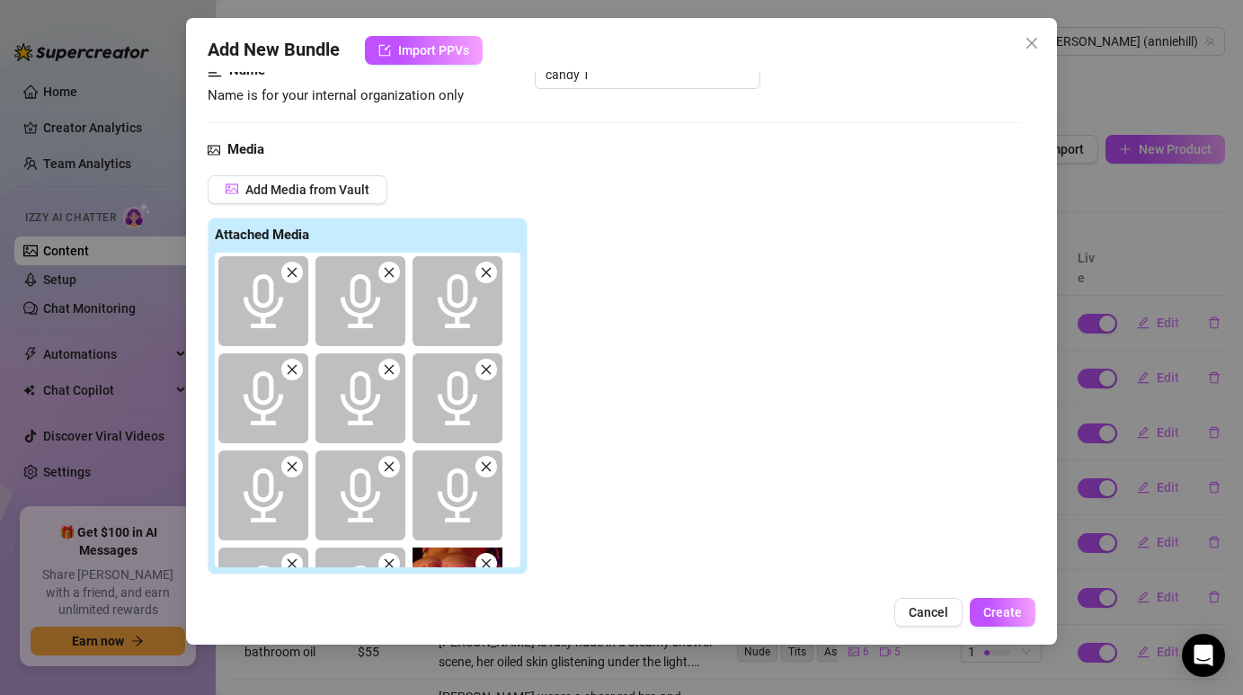
click at [292, 272] on icon "close" at bounding box center [293, 273] width 10 height 10
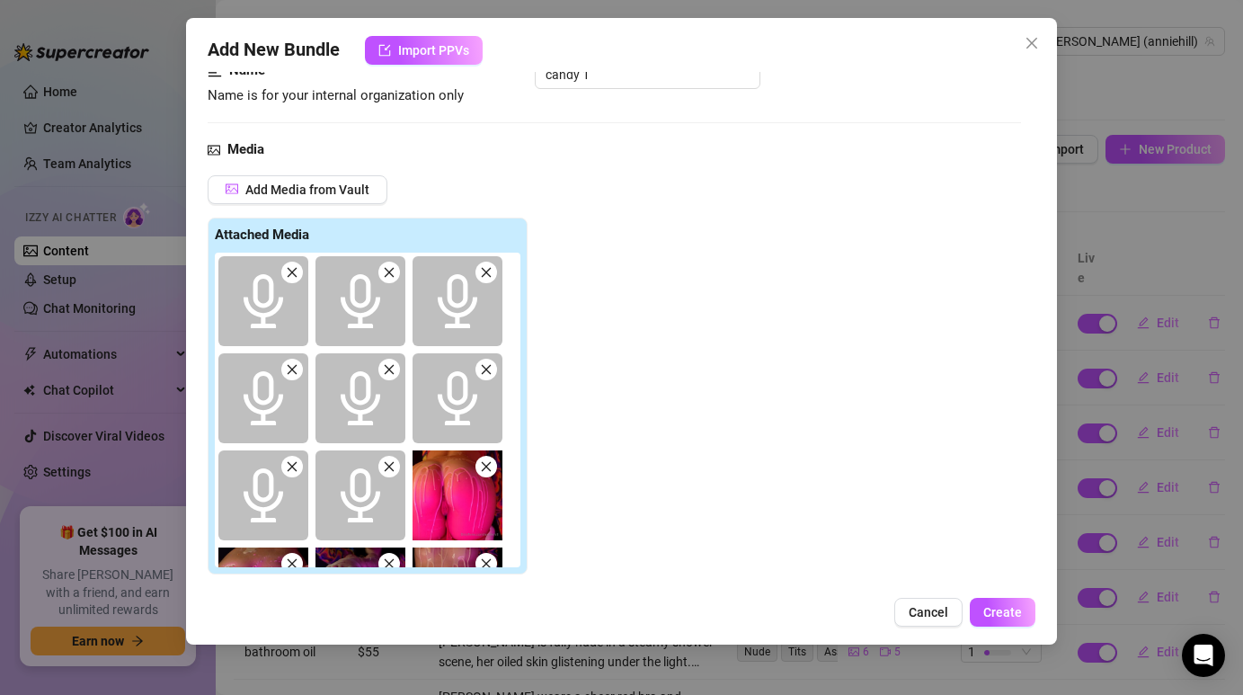
click at [292, 272] on icon "close" at bounding box center [293, 273] width 10 height 10
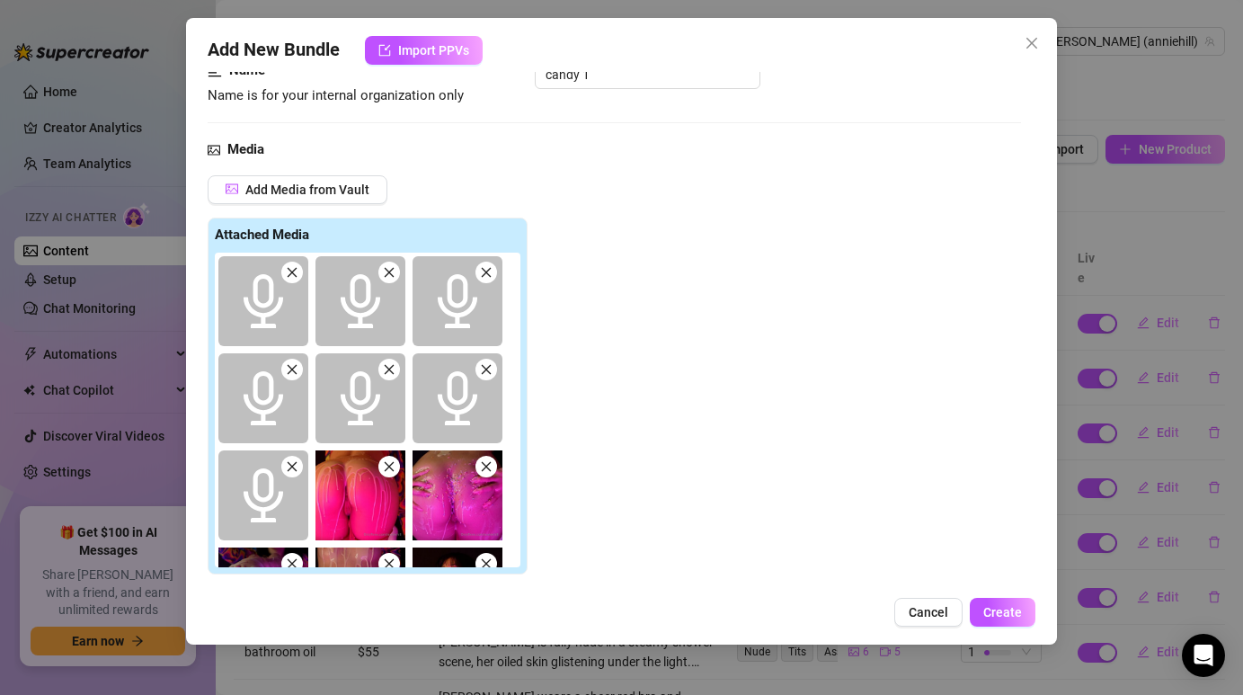
click at [292, 272] on icon "close" at bounding box center [293, 273] width 10 height 10
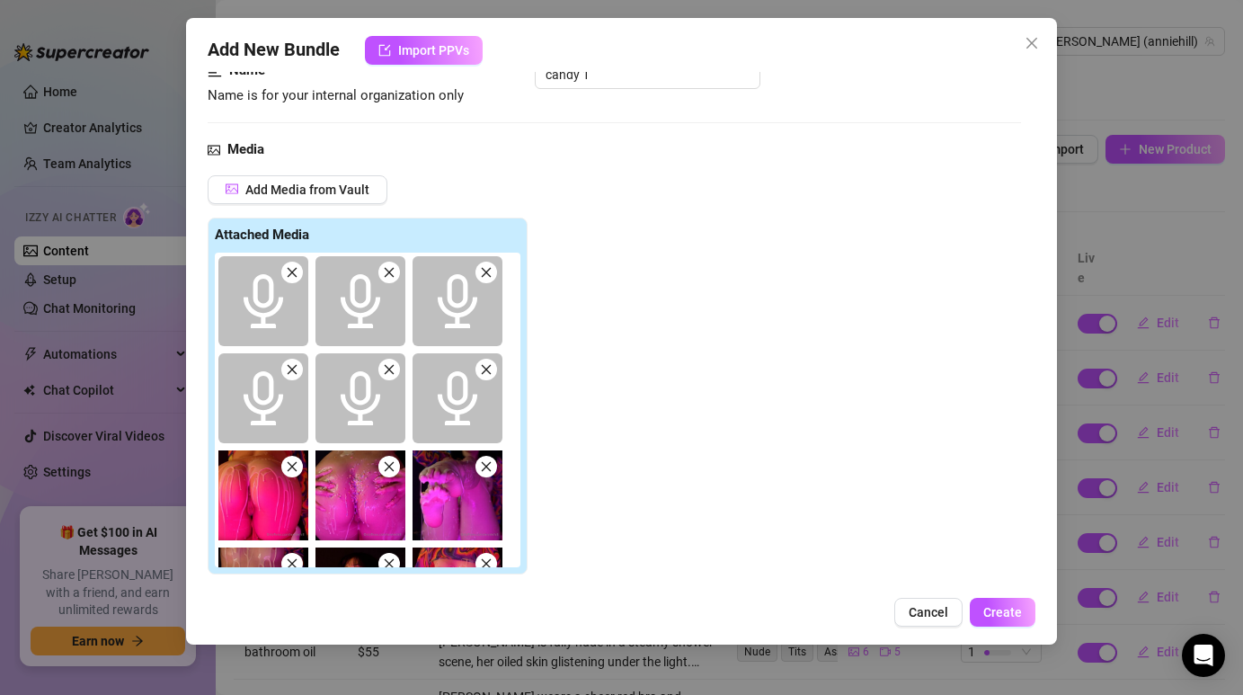
click at [292, 272] on icon "close" at bounding box center [293, 273] width 10 height 10
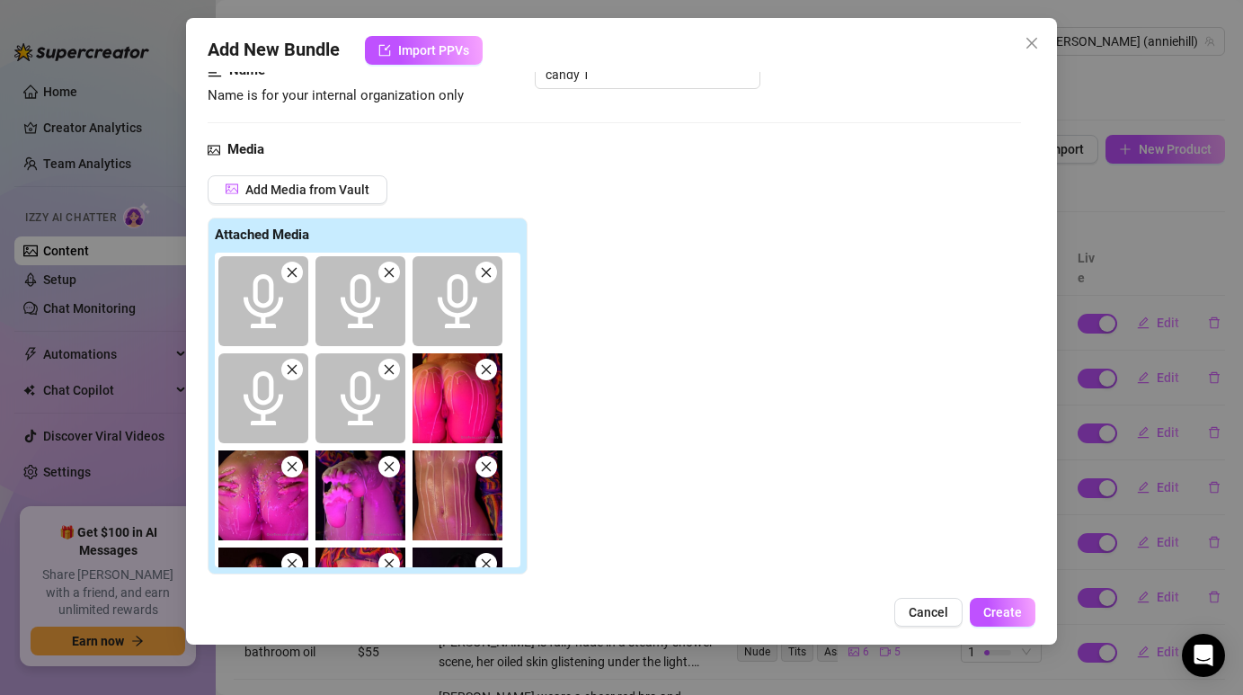
click at [292, 272] on icon "close" at bounding box center [293, 273] width 10 height 10
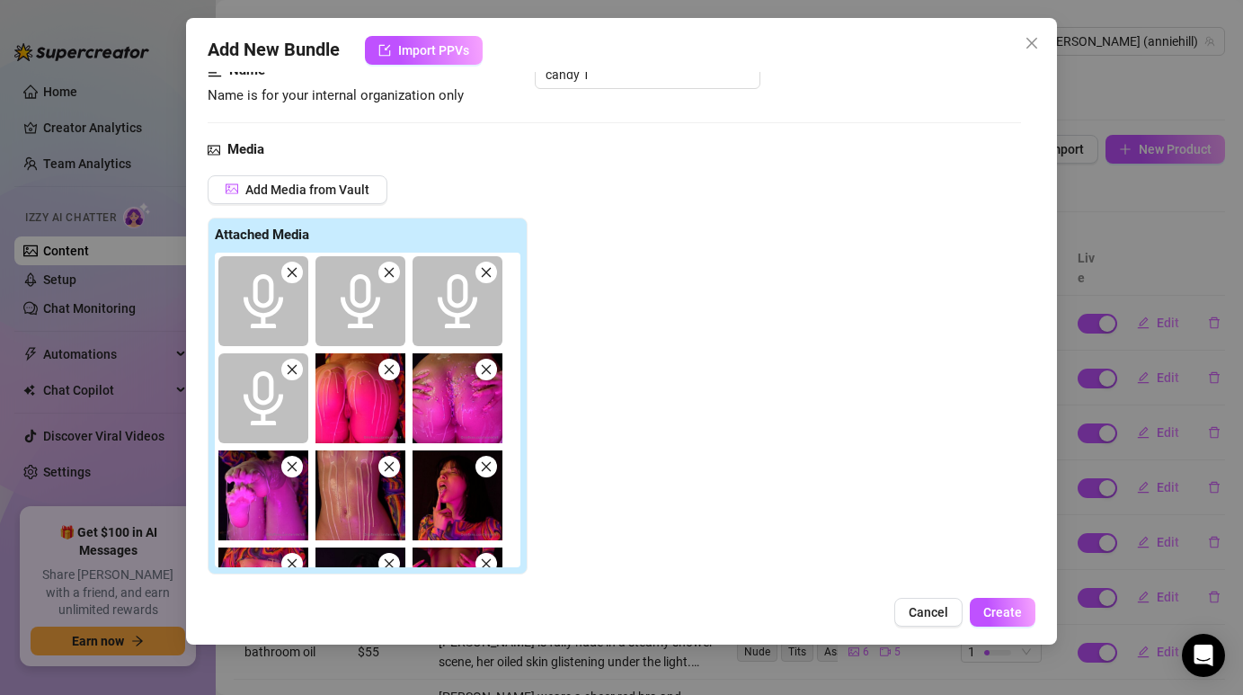
click at [292, 272] on icon "close" at bounding box center [293, 273] width 10 height 10
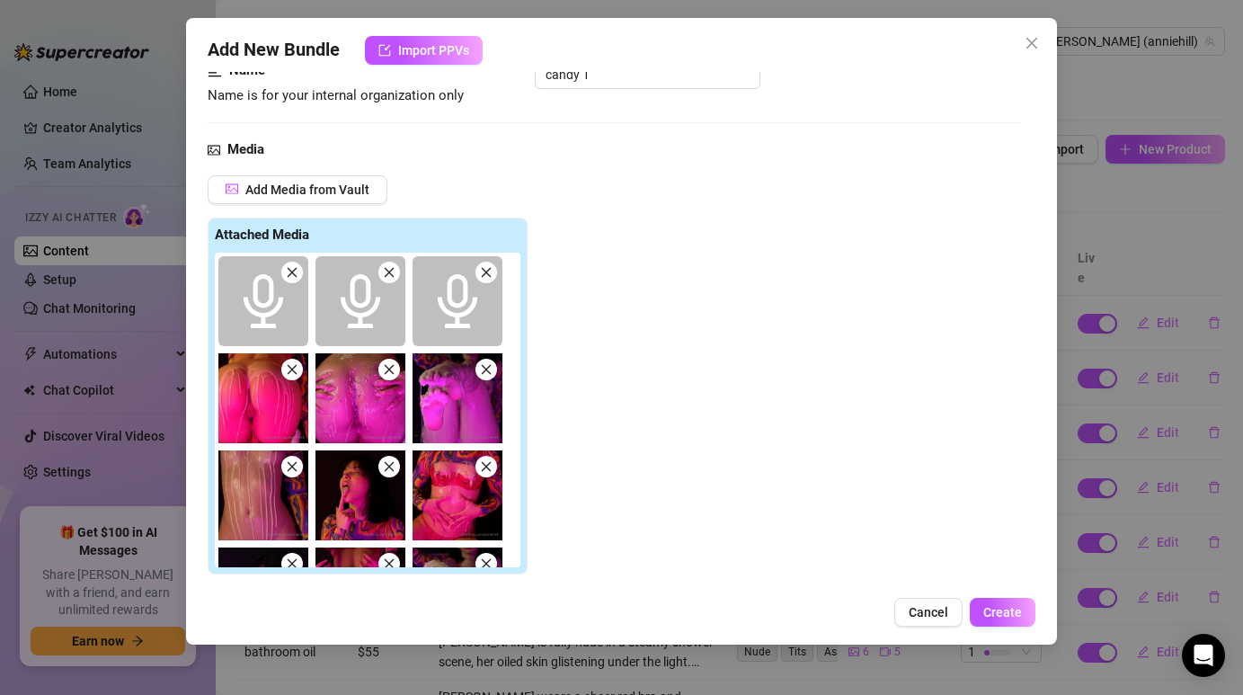
click at [292, 272] on icon "close" at bounding box center [293, 273] width 10 height 10
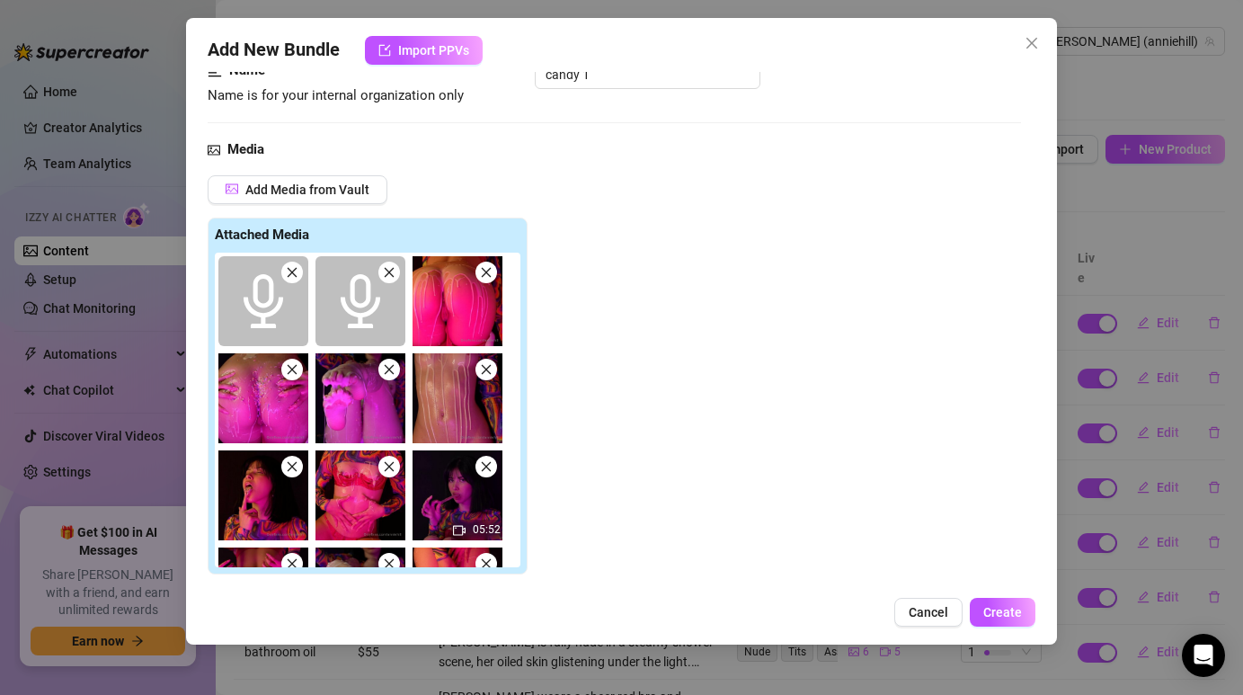
click at [292, 272] on icon "close" at bounding box center [293, 273] width 10 height 10
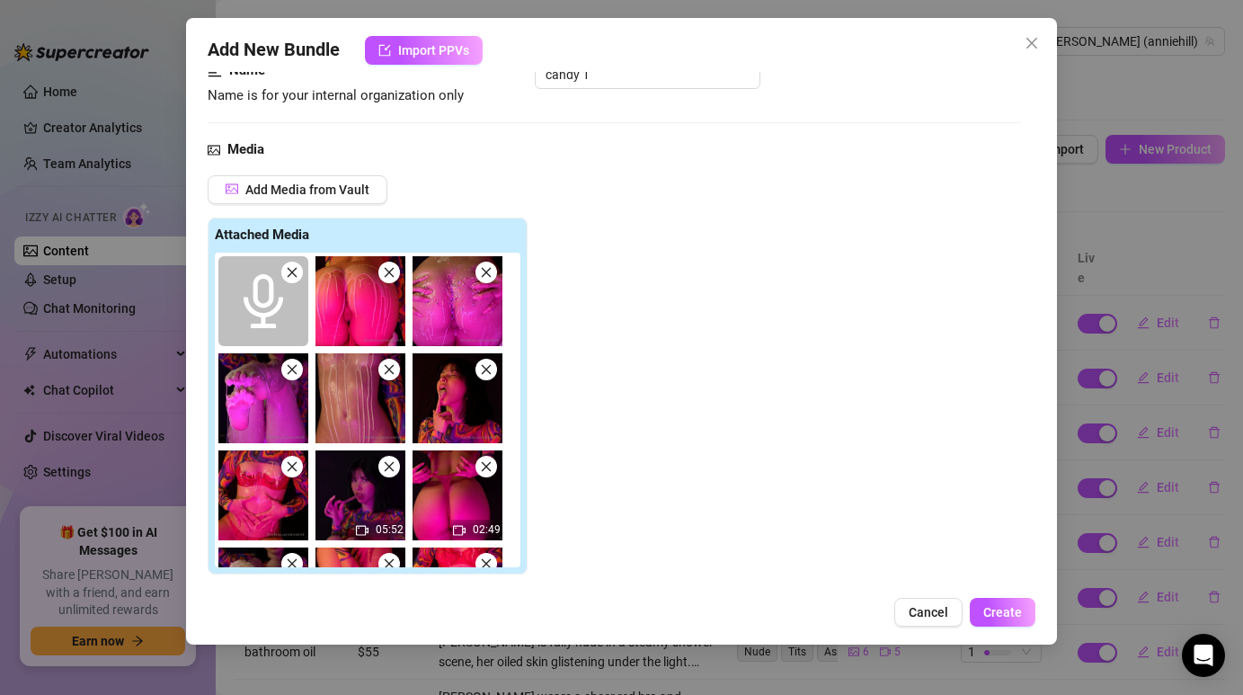
click at [292, 272] on icon "close" at bounding box center [293, 273] width 10 height 10
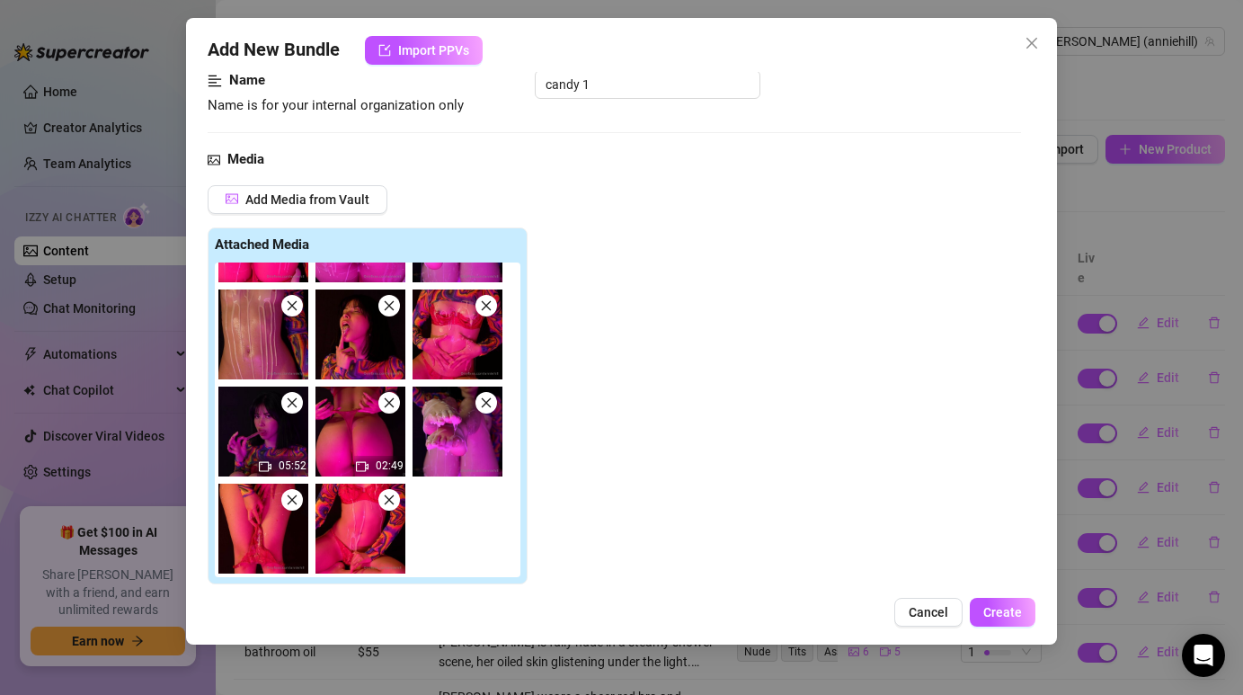
scroll to position [73, 0]
click at [289, 409] on icon "close" at bounding box center [292, 403] width 13 height 13
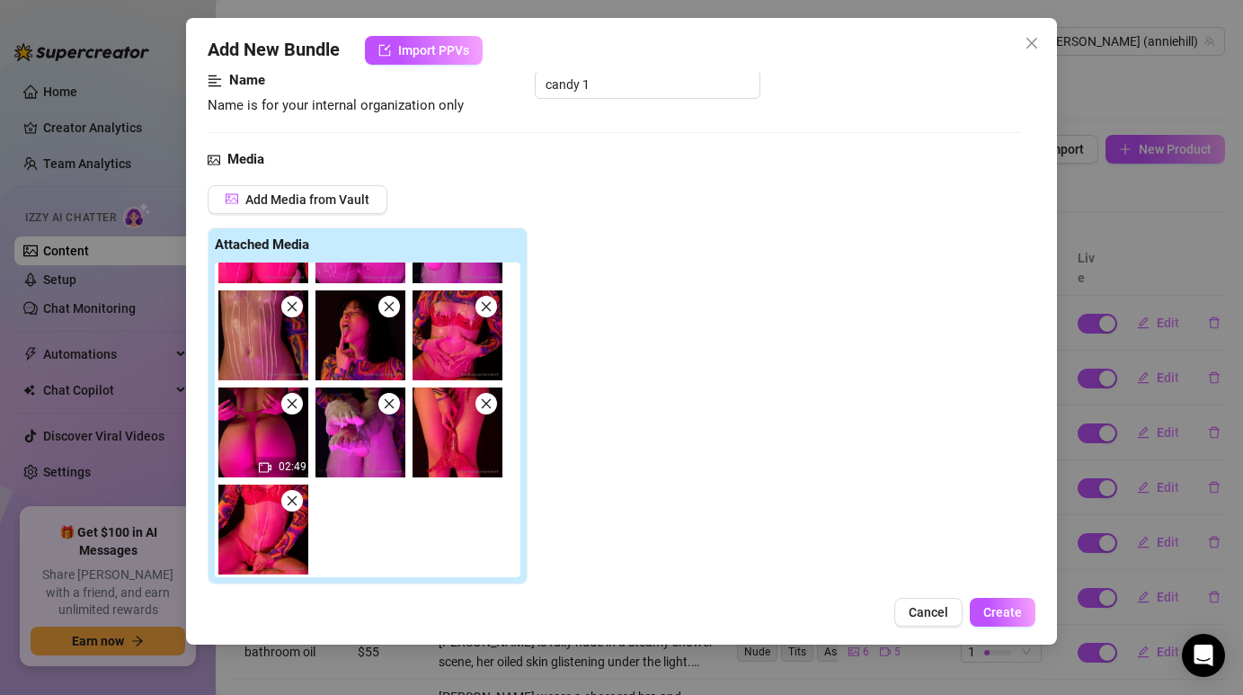
click at [289, 409] on icon "close" at bounding box center [292, 403] width 13 height 13
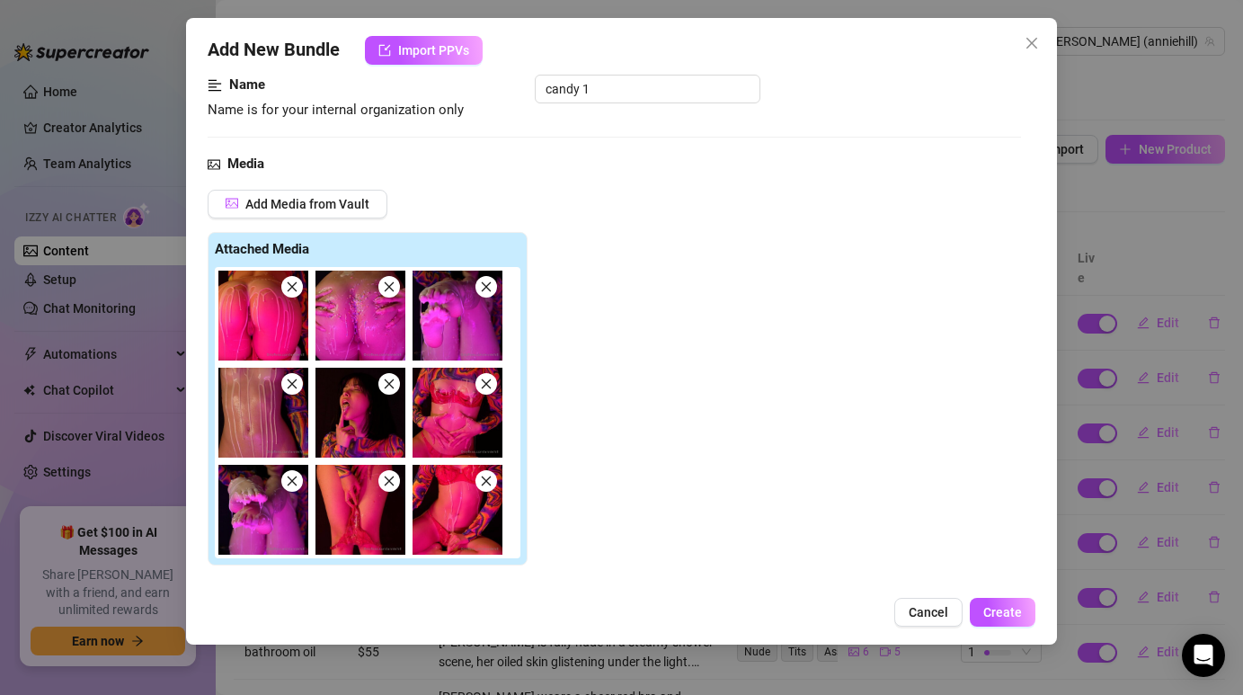
scroll to position [117, 0]
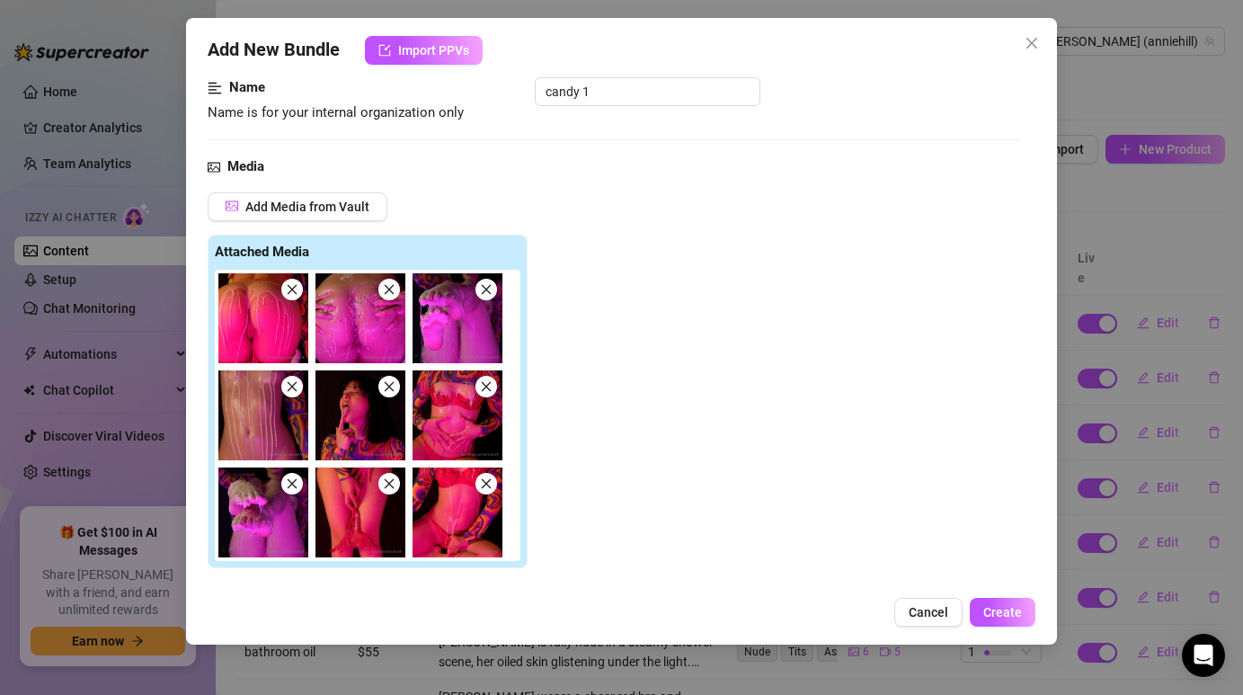
click at [291, 295] on icon "close" at bounding box center [292, 289] width 13 height 13
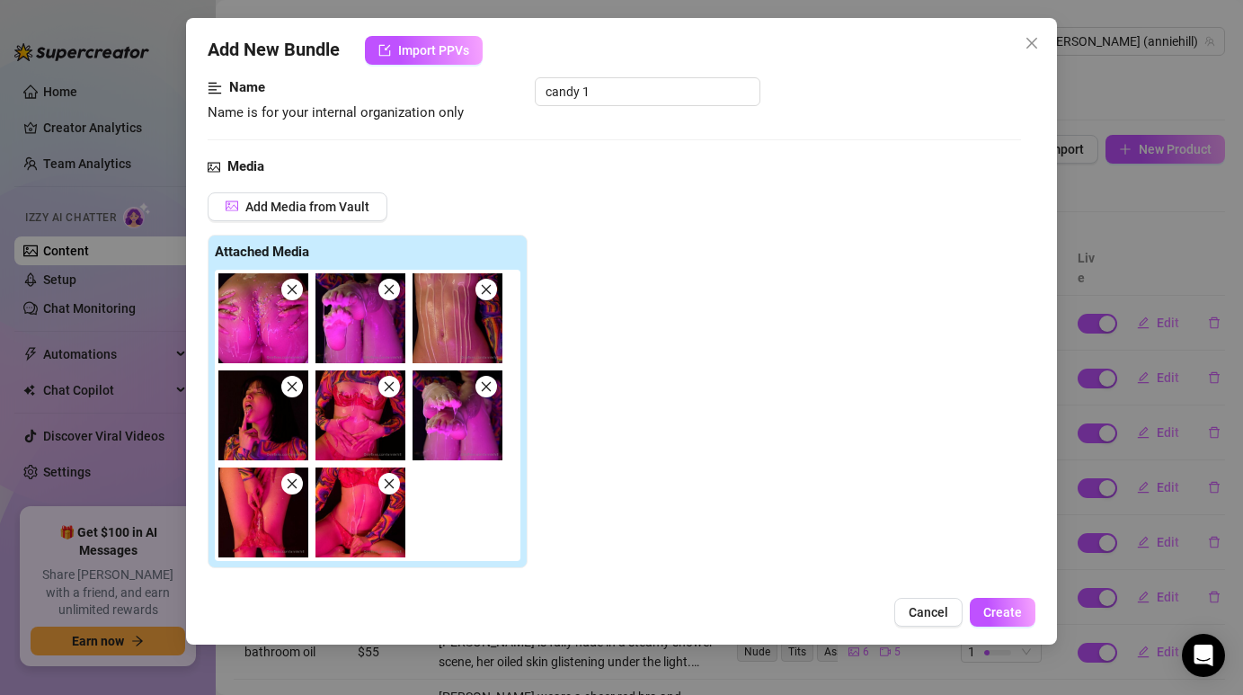
click at [291, 295] on icon "close" at bounding box center [292, 289] width 13 height 13
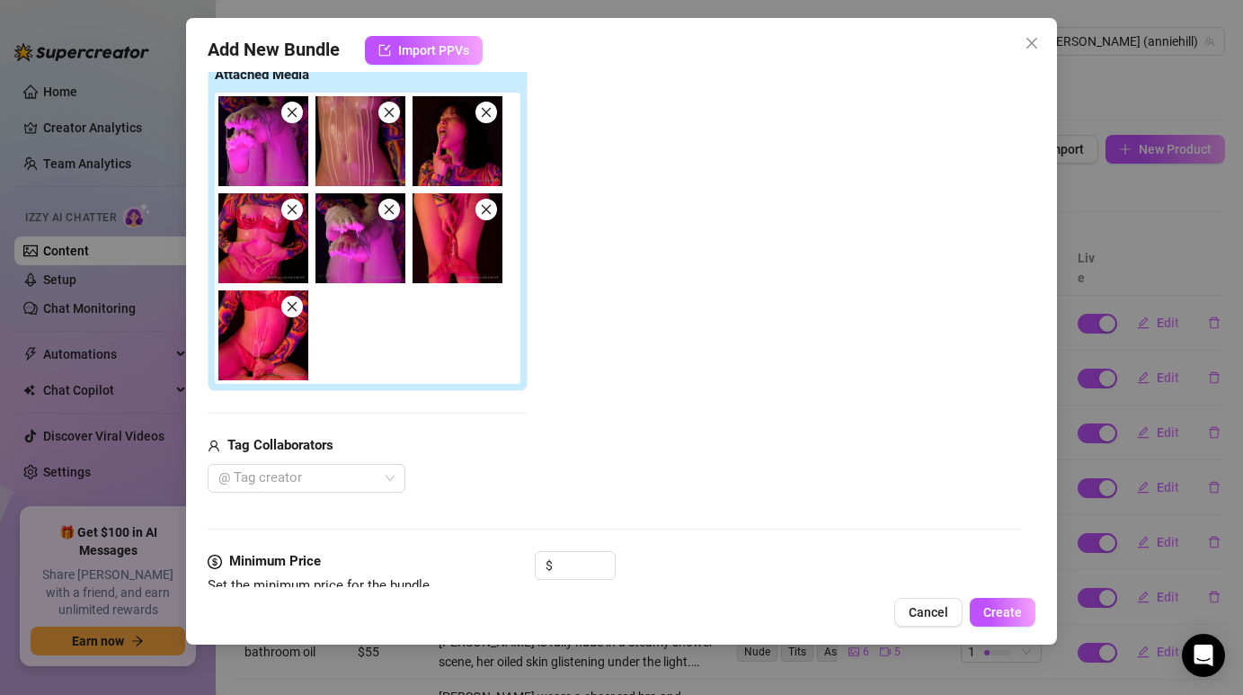
scroll to position [376, 0]
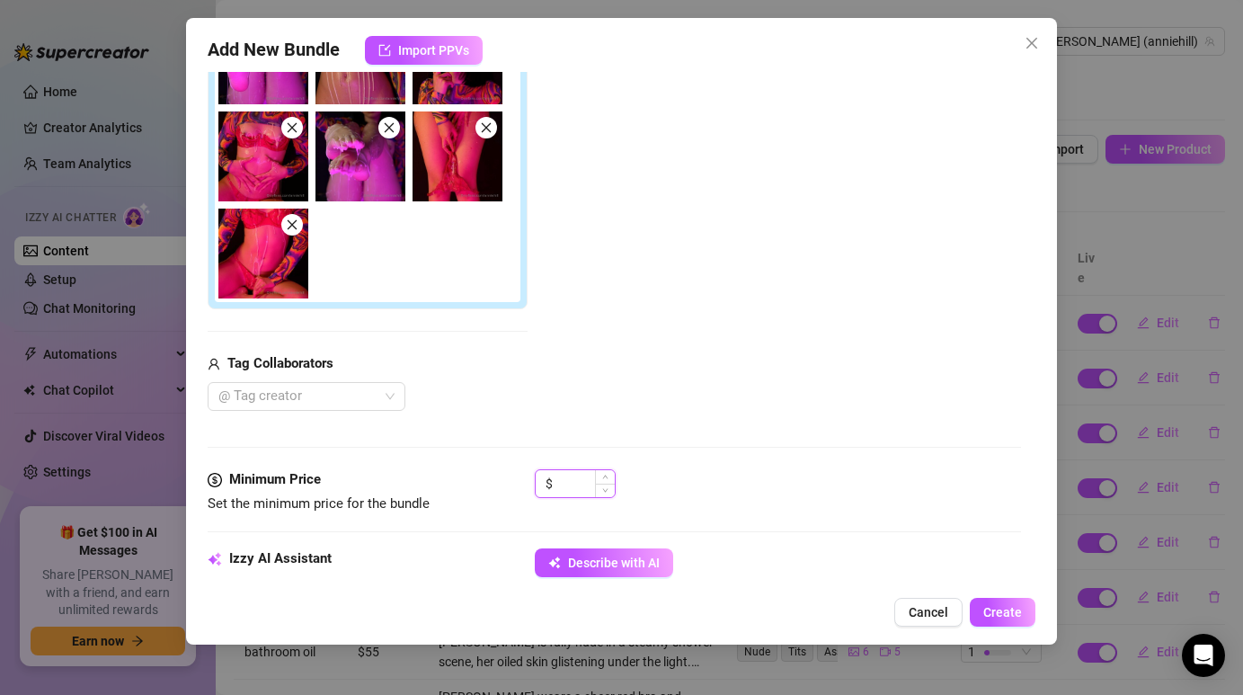
click at [577, 478] on input at bounding box center [585, 483] width 58 height 27
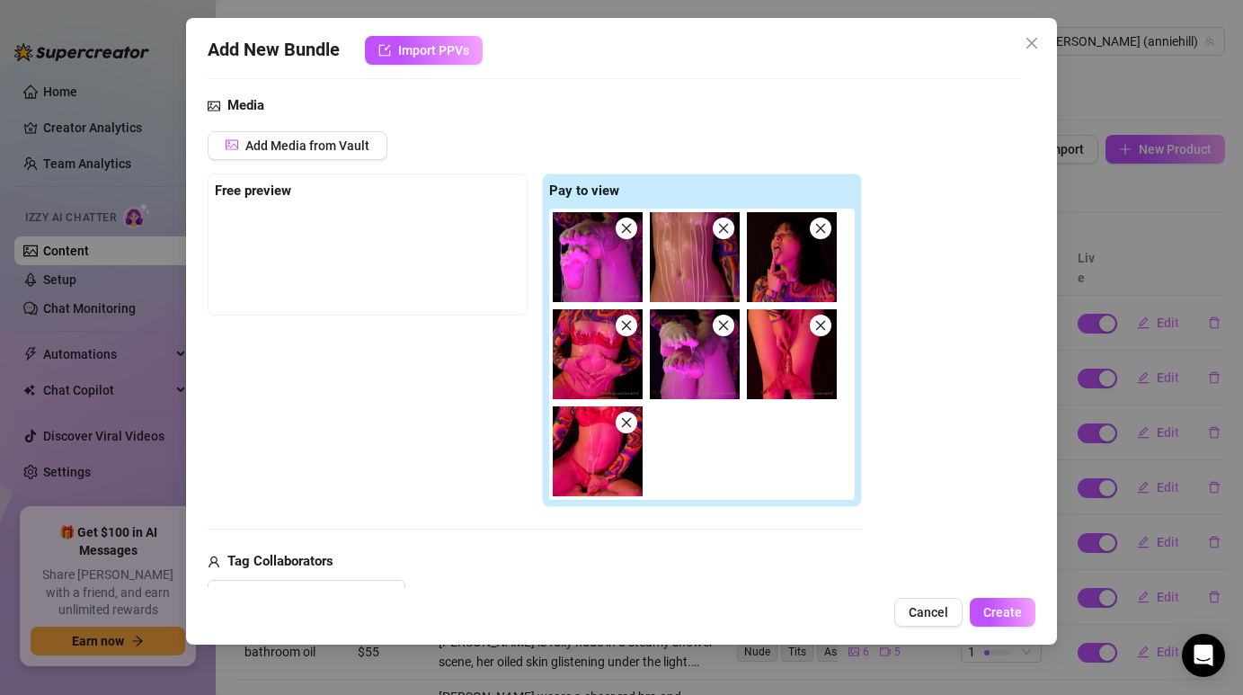
scroll to position [167, 0]
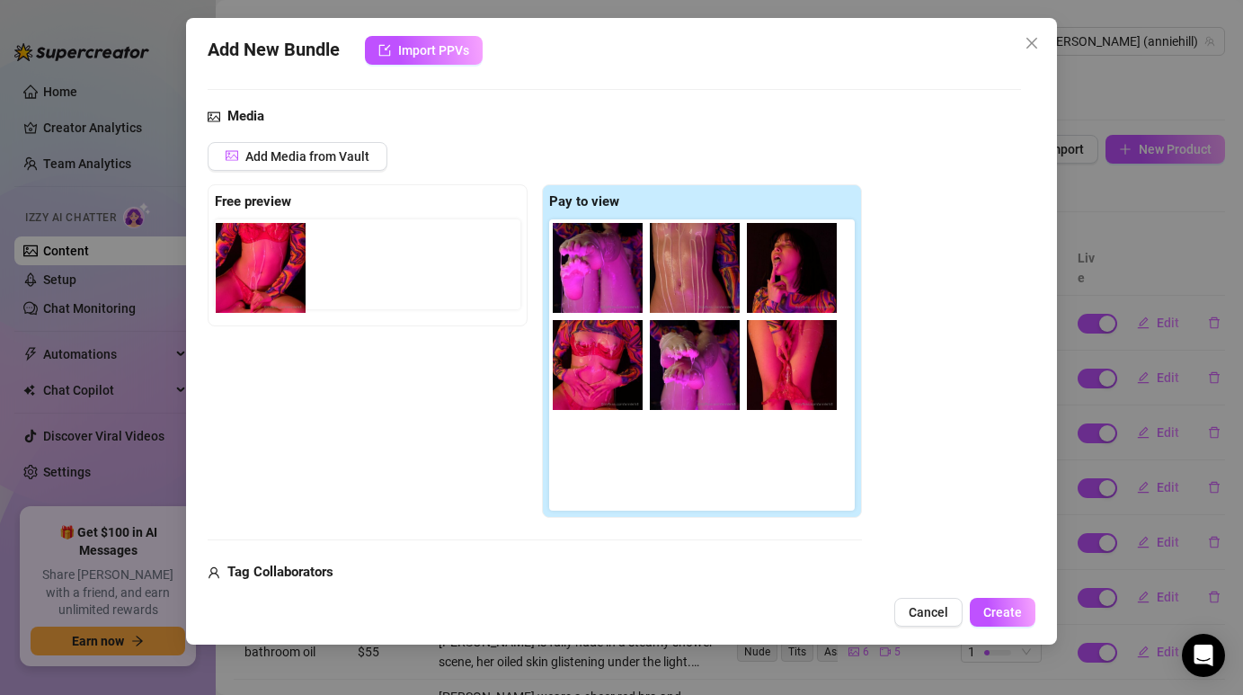
drag, startPoint x: 599, startPoint y: 471, endPoint x: 252, endPoint y: 266, distance: 403.6
click at [252, 266] on div "Free preview Pay to view" at bounding box center [535, 351] width 654 height 334
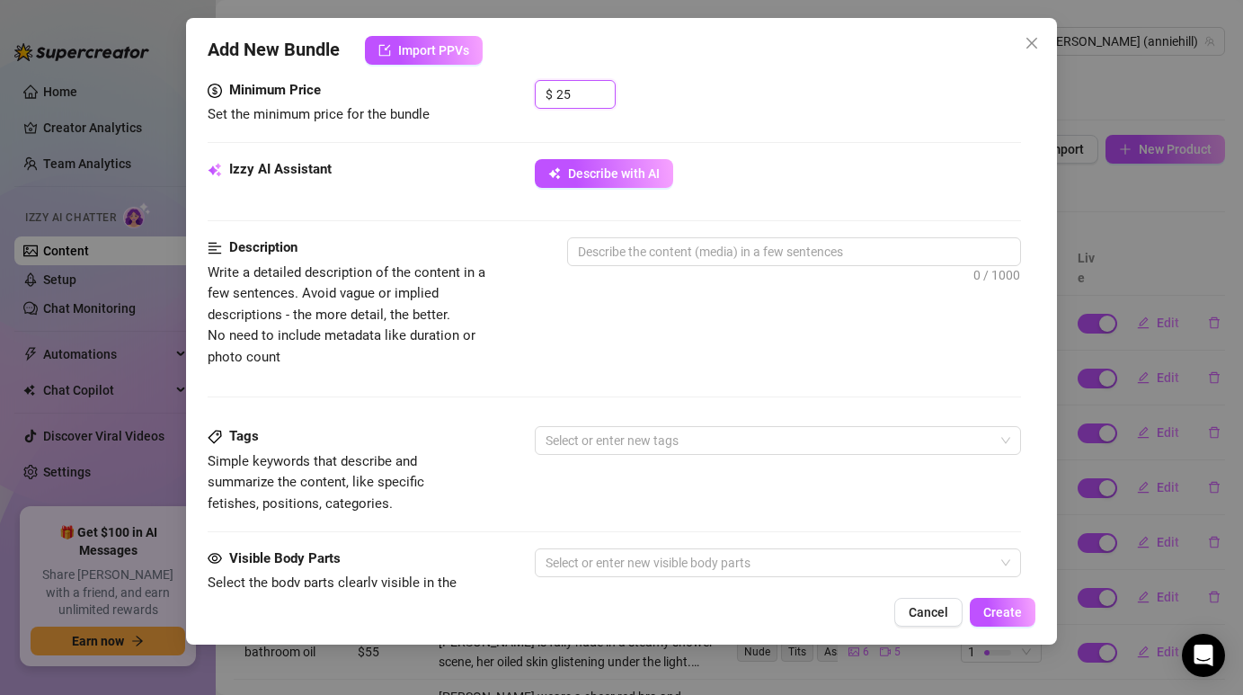
scroll to position [696, 0]
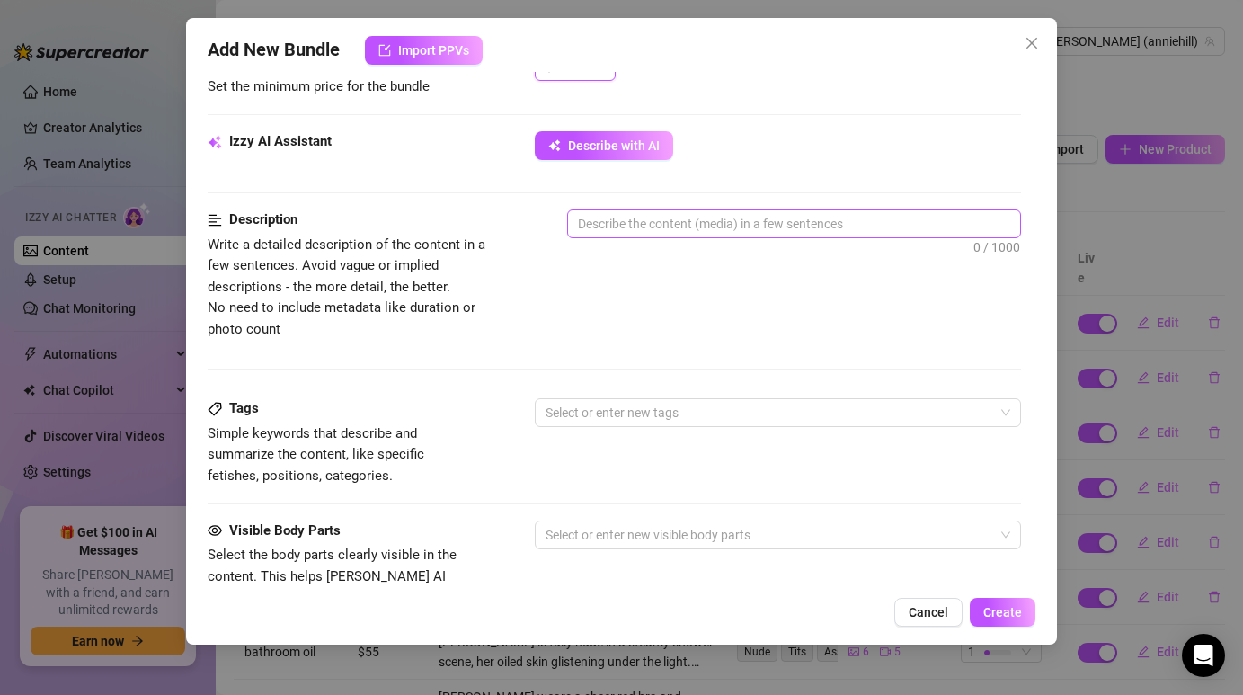
type input "25"
click at [660, 237] on span "0 / 1000" at bounding box center [793, 223] width 453 height 29
click at [660, 214] on textarea at bounding box center [793, 223] width 451 height 27
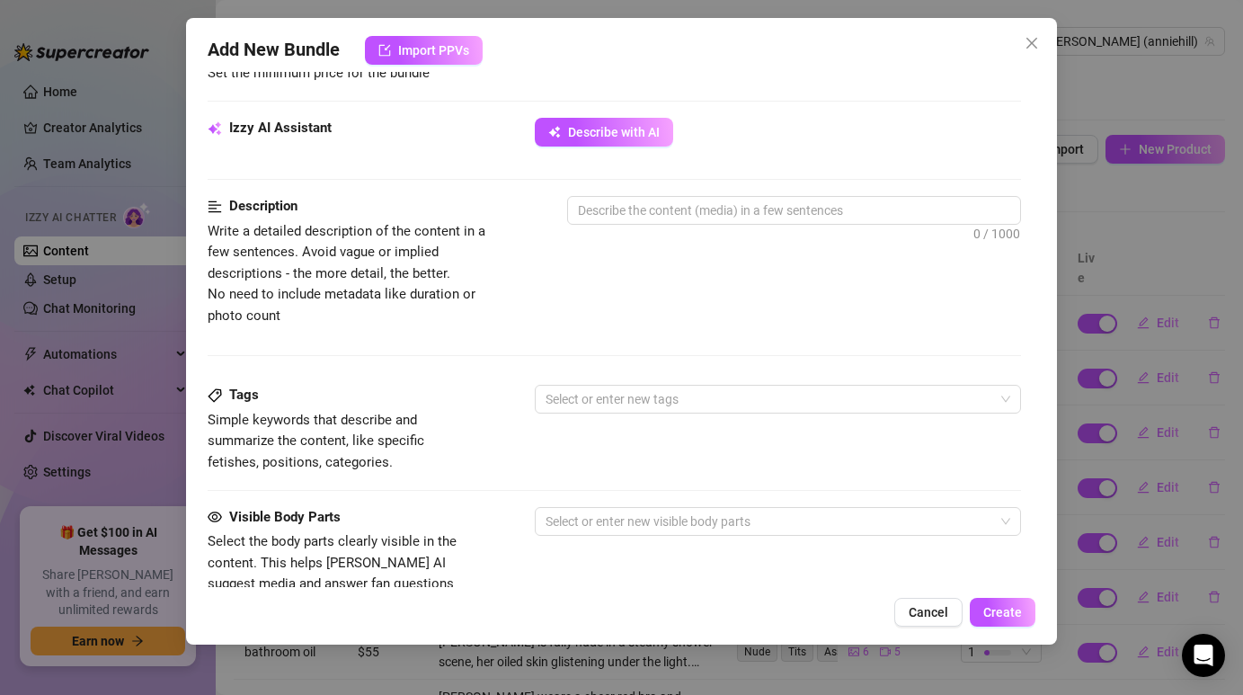
scroll to position [702, 0]
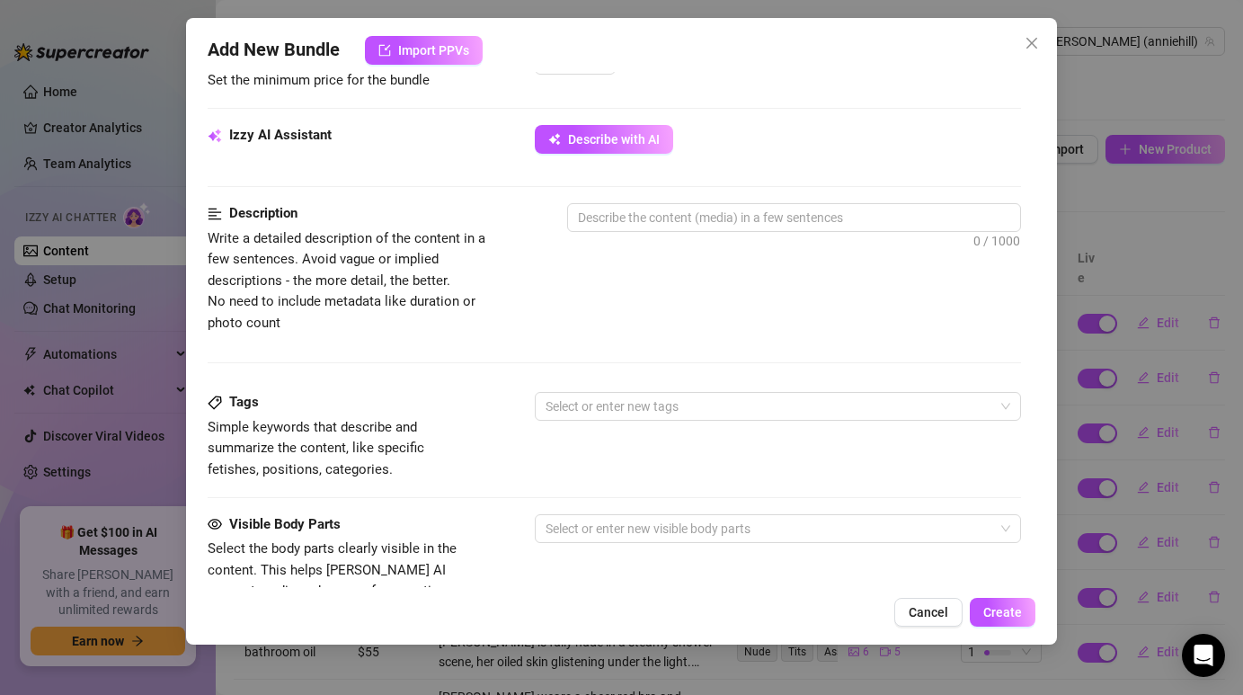
click at [659, 200] on div "Izzy AI Assistant Describe with AI" at bounding box center [614, 164] width 812 height 78
click at [654, 223] on textarea at bounding box center [793, 217] width 451 height 27
paste textarea "Annie glows under neon lights, playing with her body in sheer lingerie as the c…"
type textarea "Annie glows under neon lights, playing with her body in sheer lingerie as the c…"
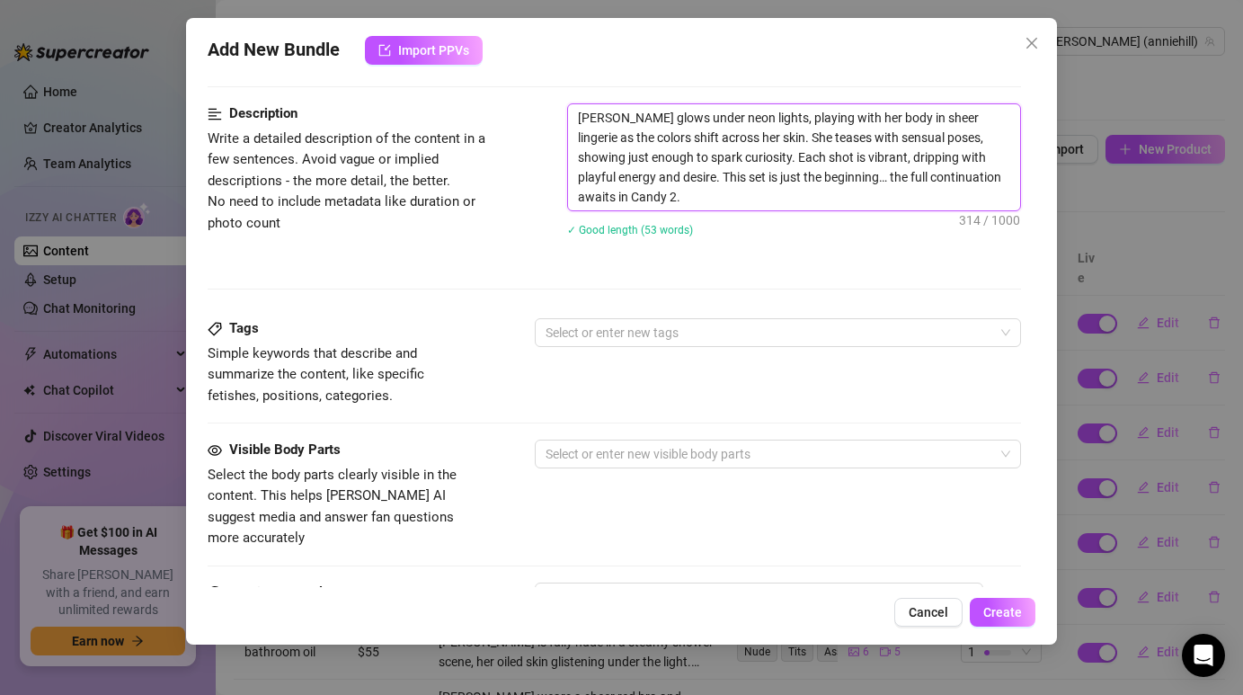
scroll to position [807, 0]
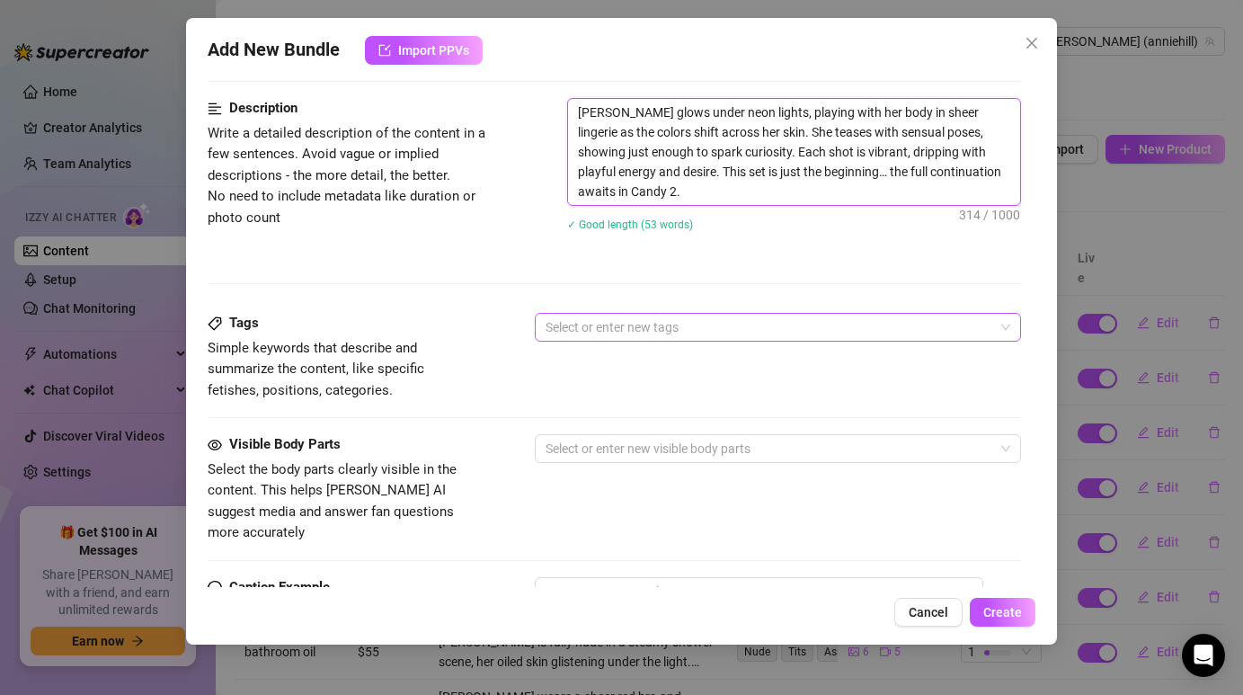
click at [634, 322] on div at bounding box center [767, 327] width 459 height 25
type textarea "Annie glows under neon lights, playing with her body in sheer lingerie as the c…"
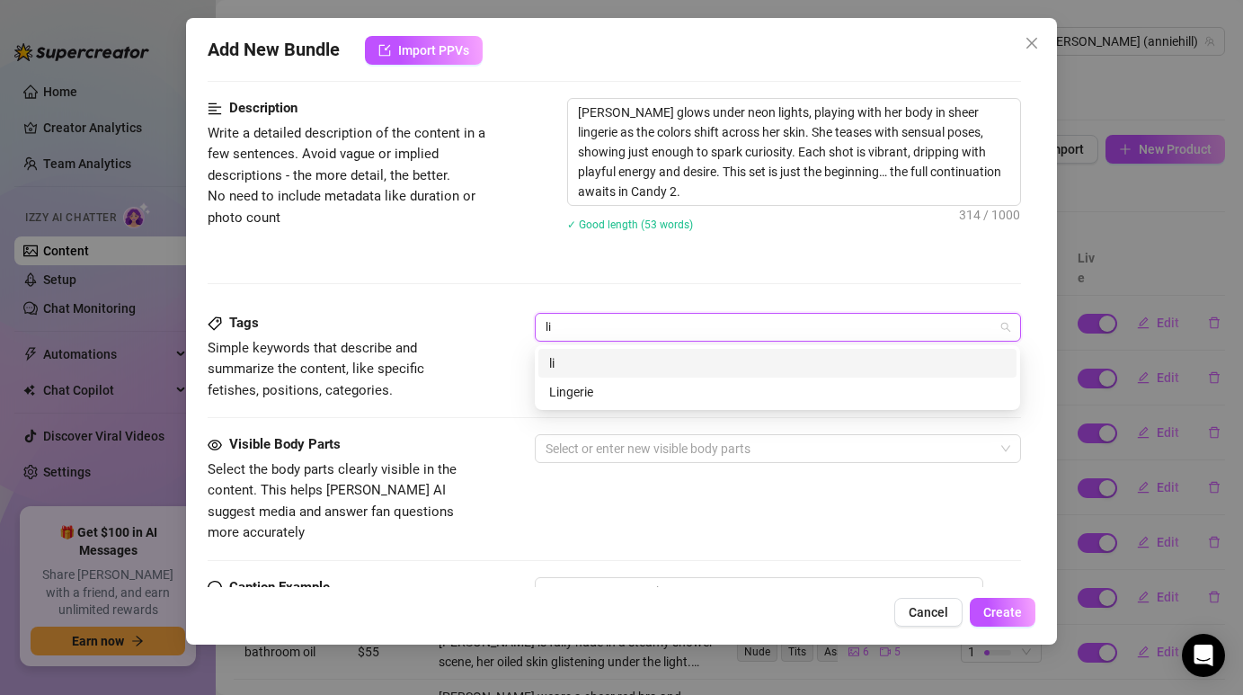
type input "lin"
click at [606, 386] on div "Lingerie" at bounding box center [777, 392] width 456 height 20
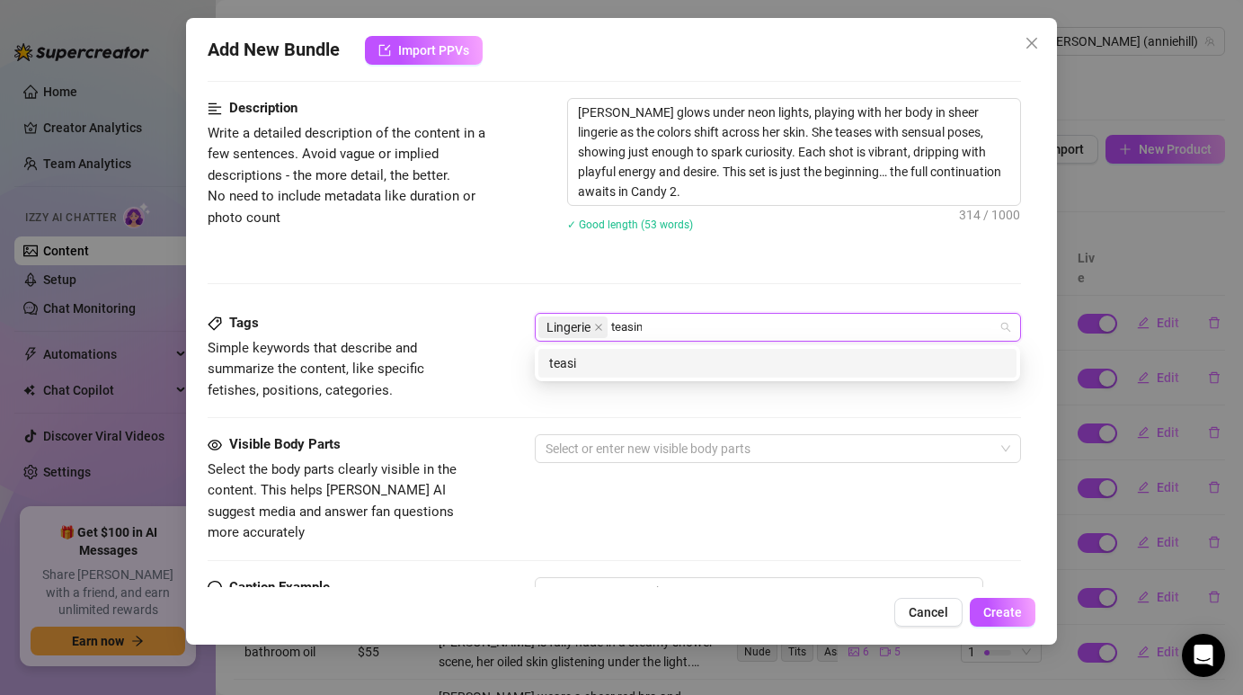
type input "teasing"
click at [609, 357] on div "teasing" at bounding box center [777, 363] width 456 height 20
type input "tits"
click at [623, 372] on div "tits" at bounding box center [777, 363] width 456 height 20
type input "booty"
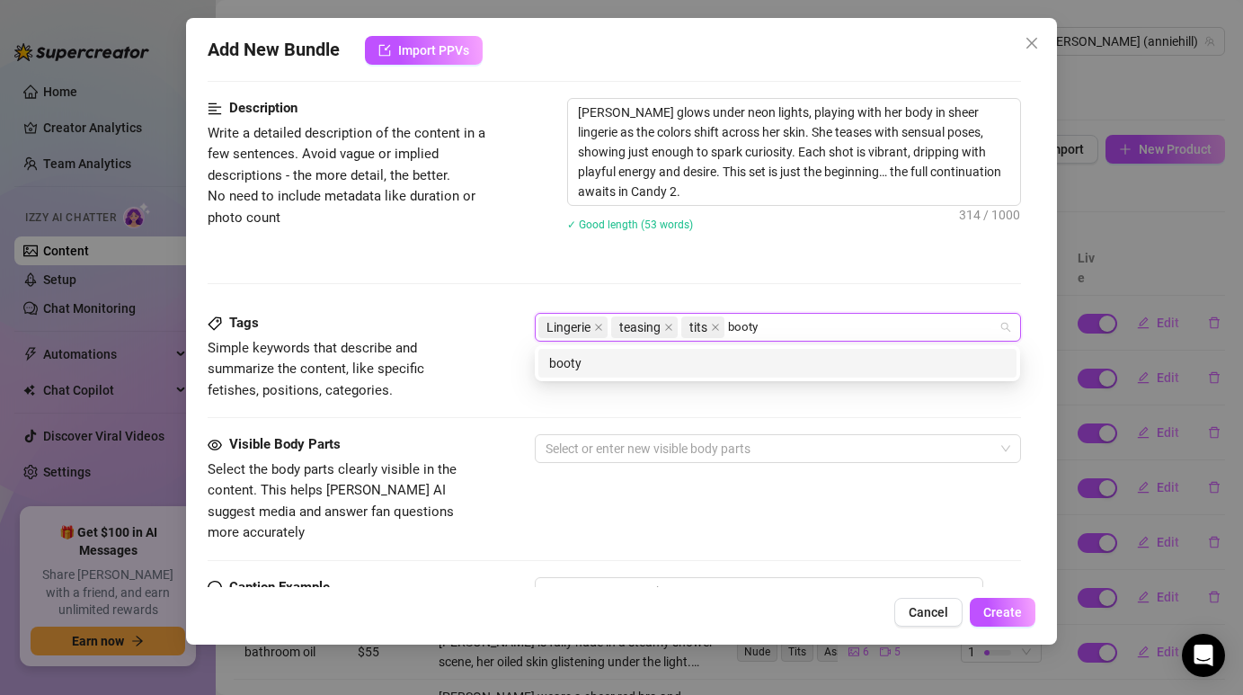
click at [691, 366] on div "booty" at bounding box center [777, 363] width 456 height 20
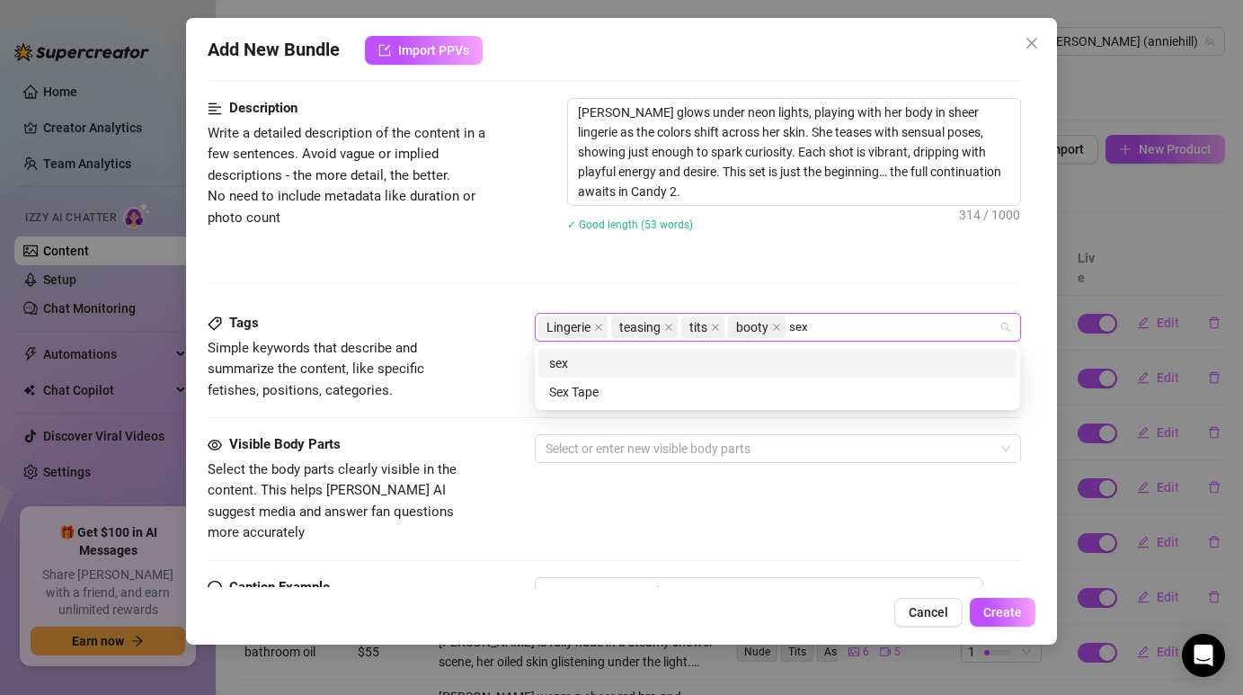
type input "sexy"
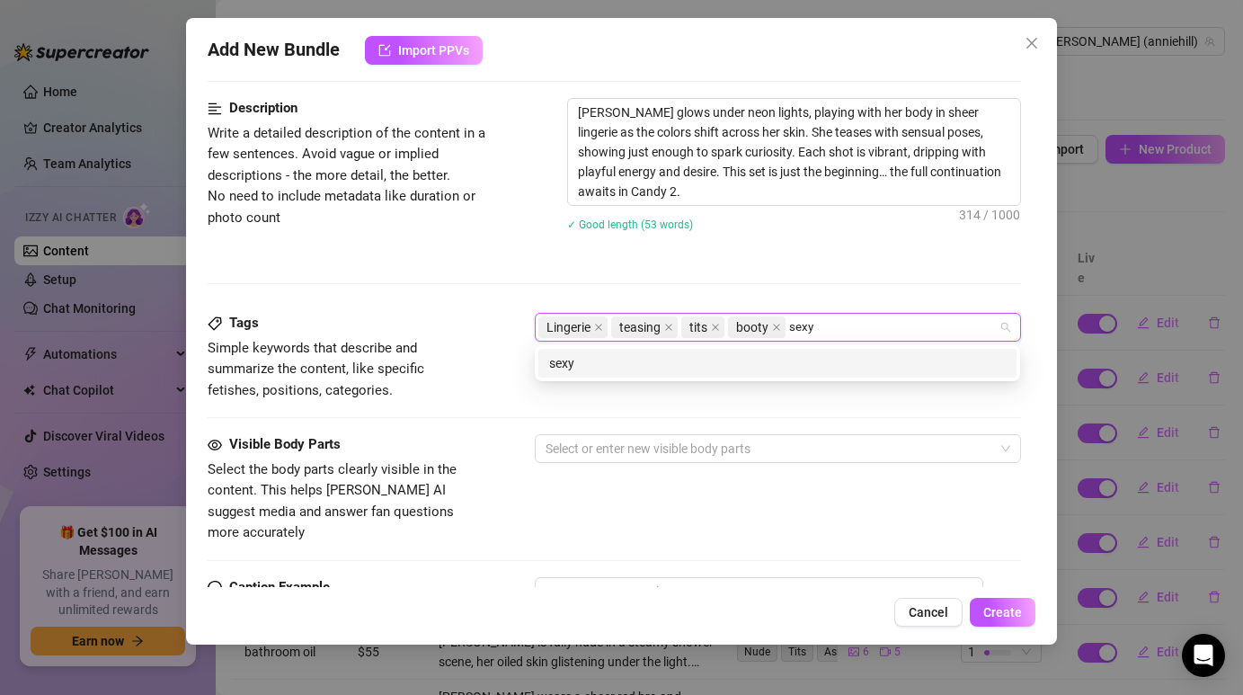
click at [737, 368] on div "sexy" at bounding box center [777, 363] width 456 height 20
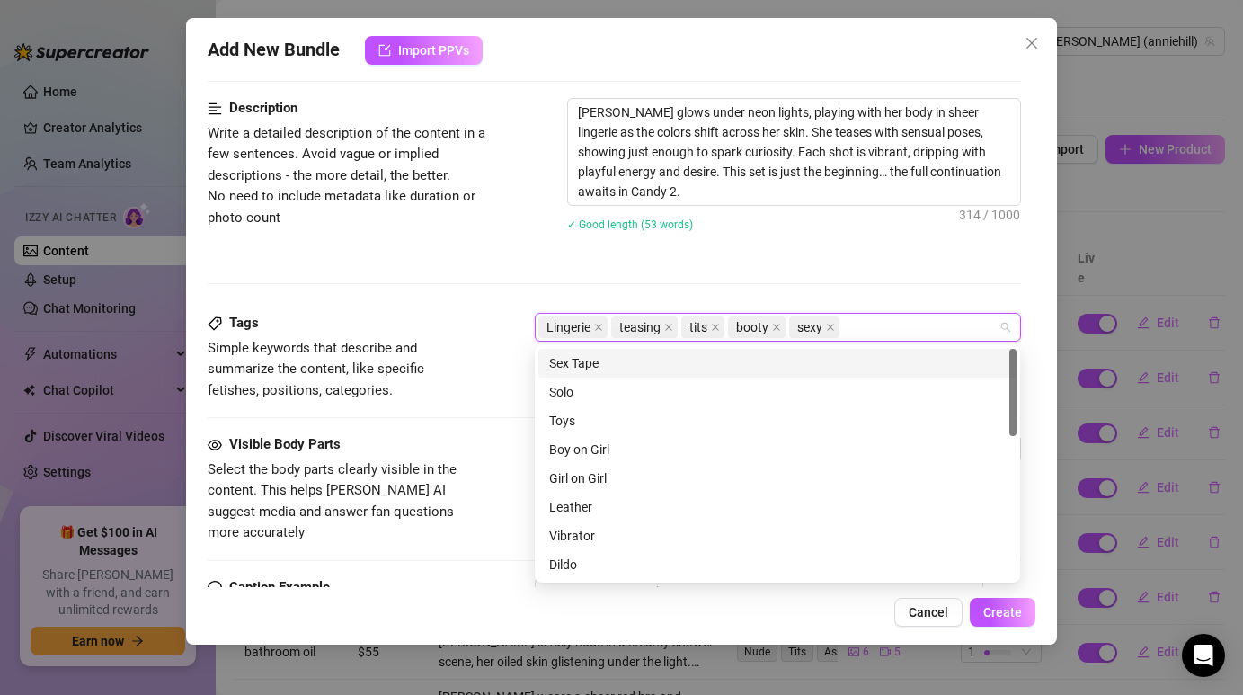
click at [559, 295] on div "Description Write a detailed description of the content in a few sentences. Avo…" at bounding box center [614, 205] width 812 height 215
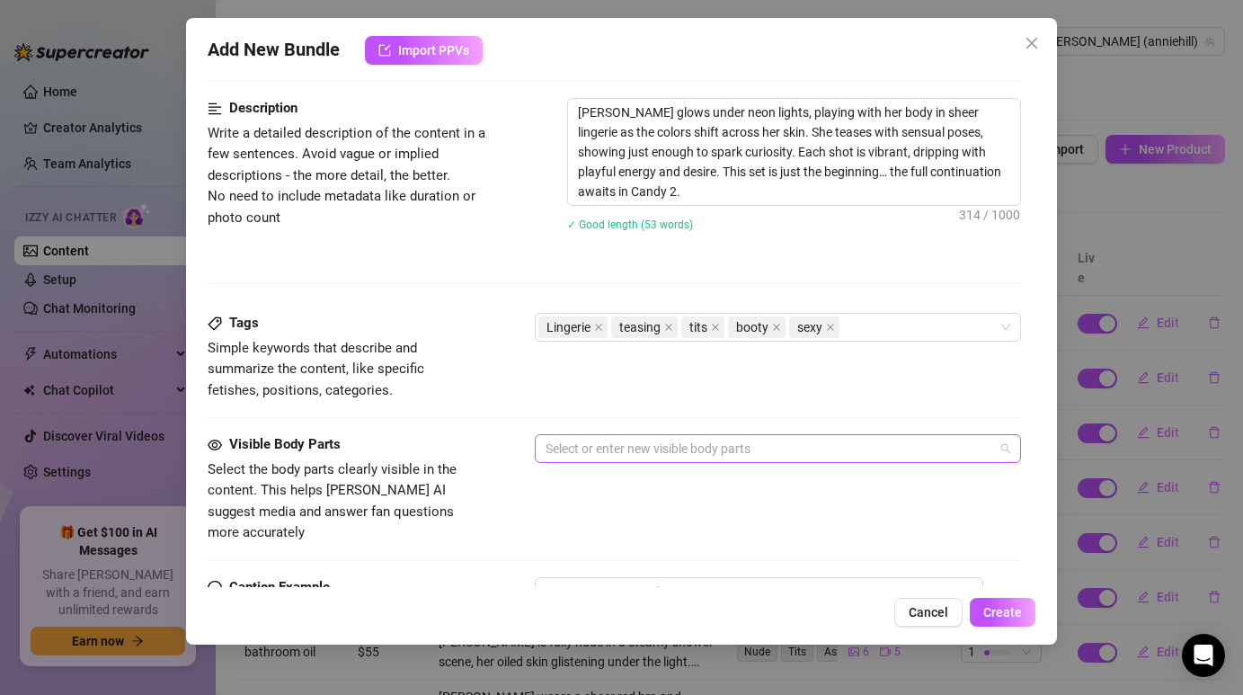
click at [612, 445] on div at bounding box center [767, 448] width 459 height 25
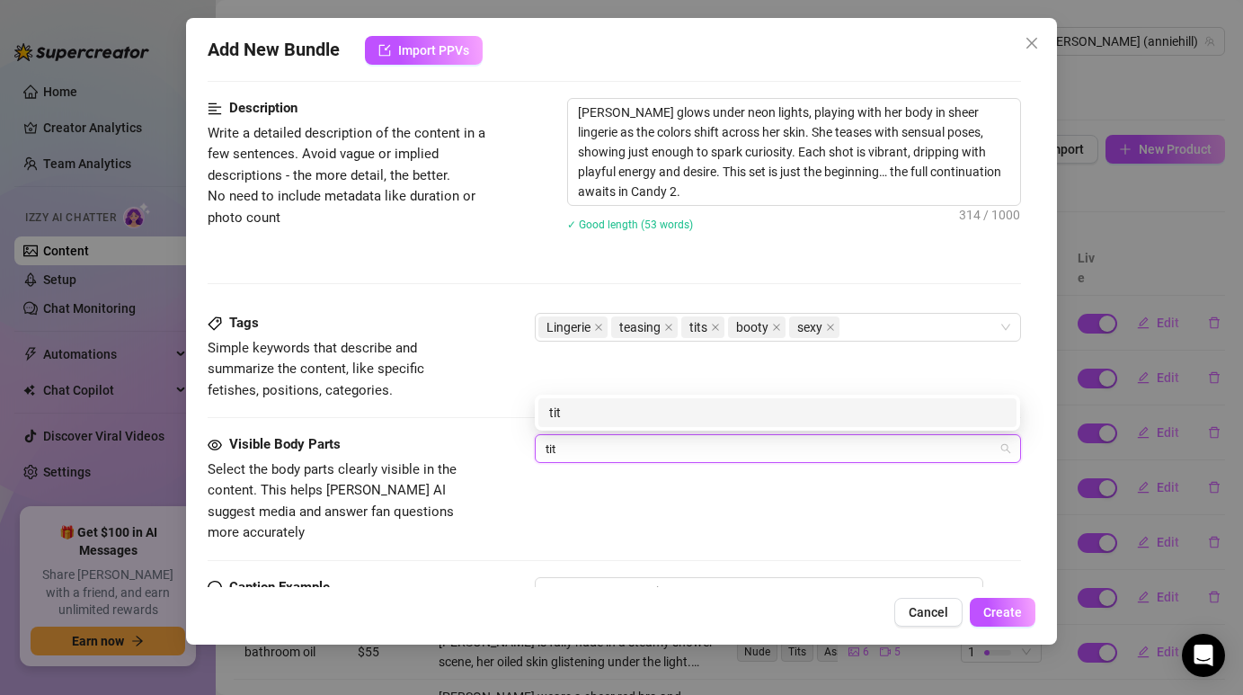
type input "tits"
click at [582, 419] on div "tits" at bounding box center [777, 413] width 456 height 20
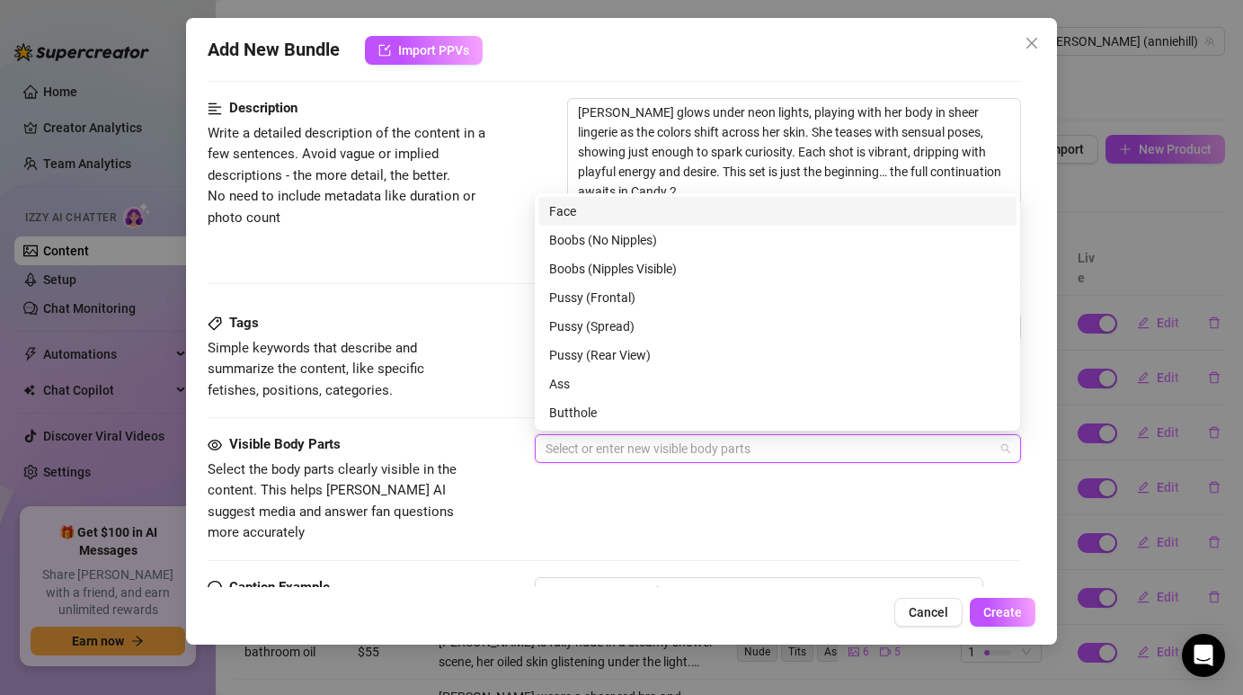
type input "t"
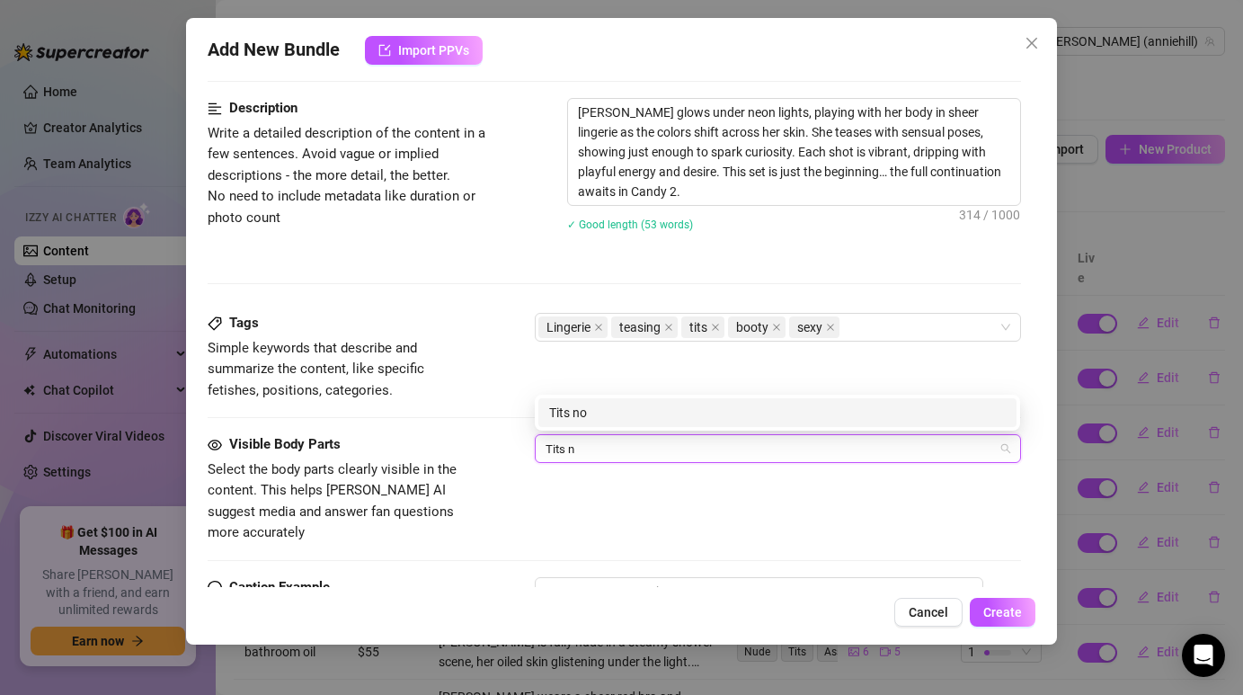
type input "Tits"
click at [571, 421] on div "Tits" at bounding box center [777, 413] width 456 height 20
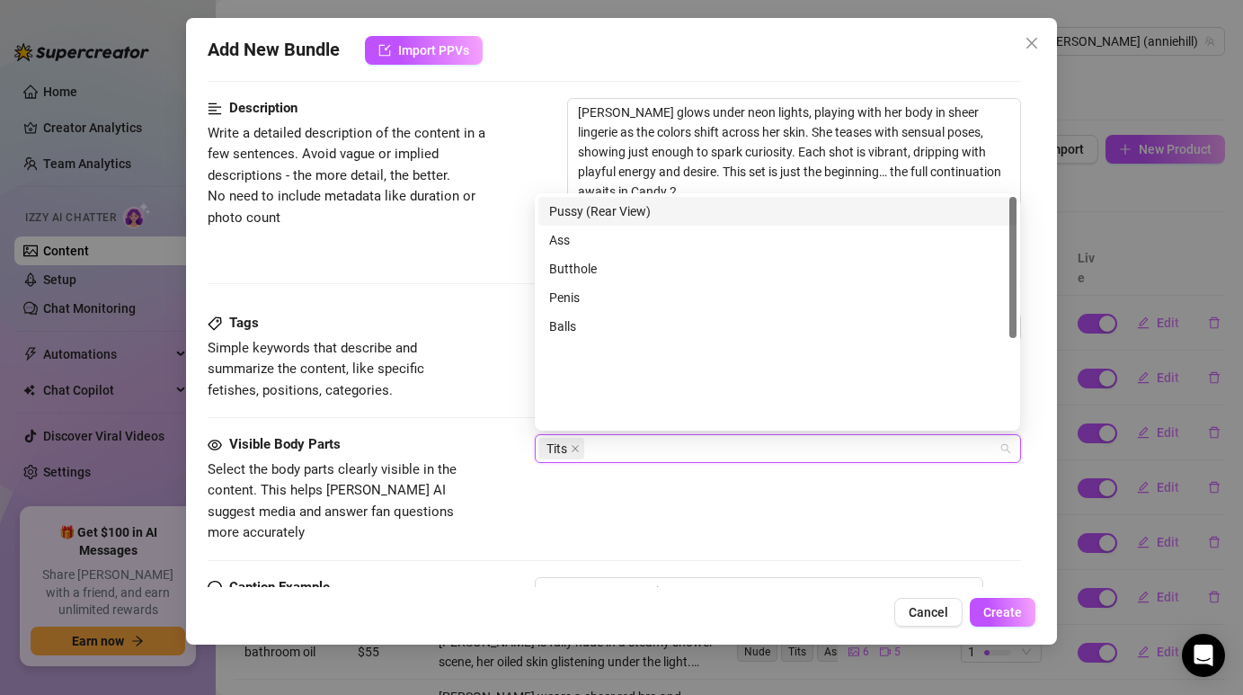
scroll to position [0, 0]
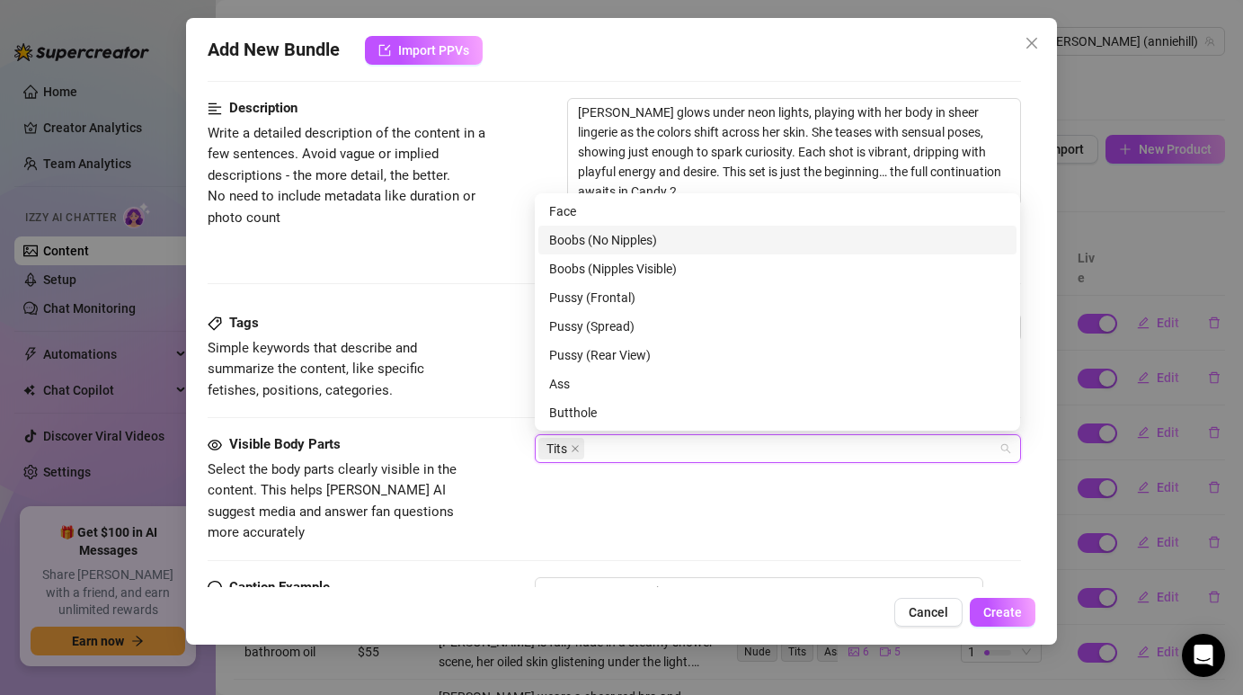
click at [687, 235] on div "Boobs (No Nipples)" at bounding box center [777, 240] width 456 height 20
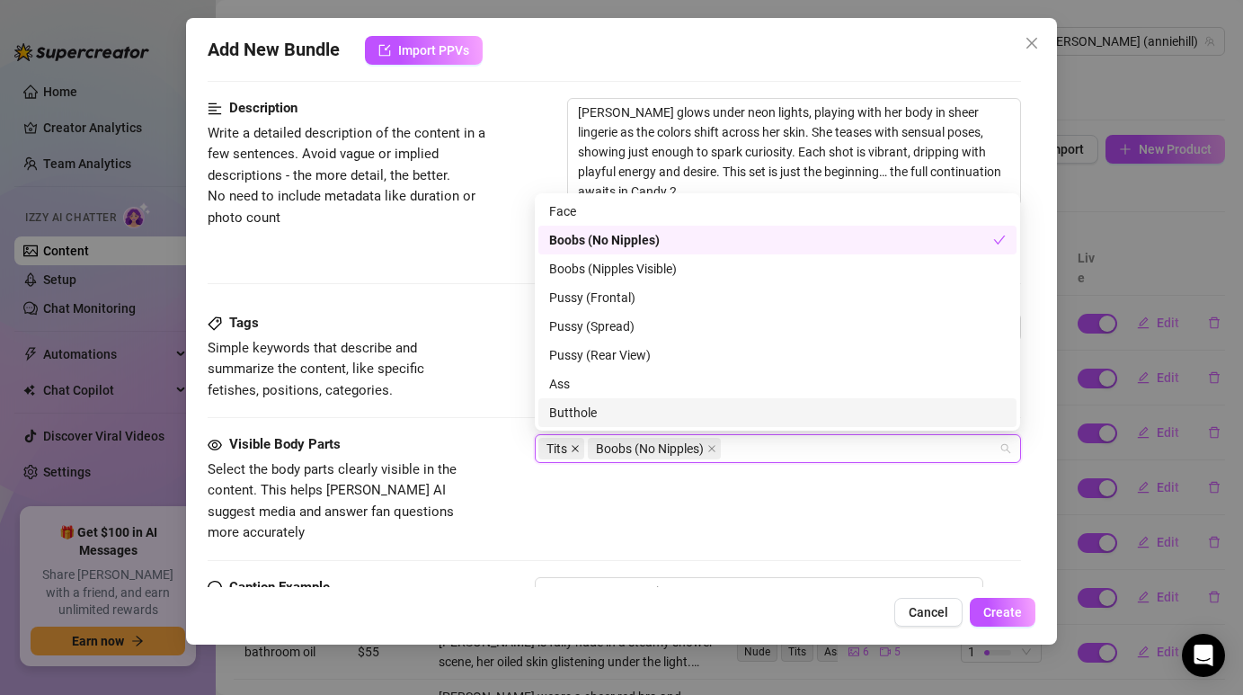
click at [580, 446] on icon "close" at bounding box center [575, 448] width 9 height 9
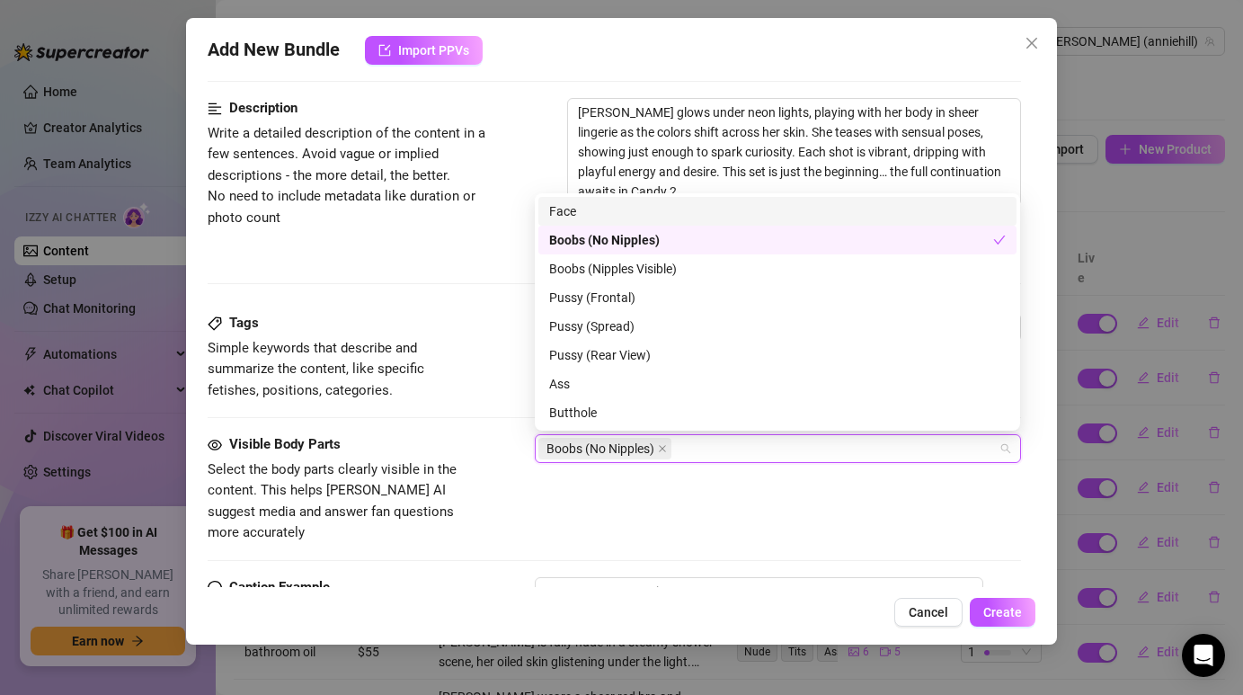
click at [696, 450] on div "Boobs (No Nipples)" at bounding box center [767, 448] width 459 height 25
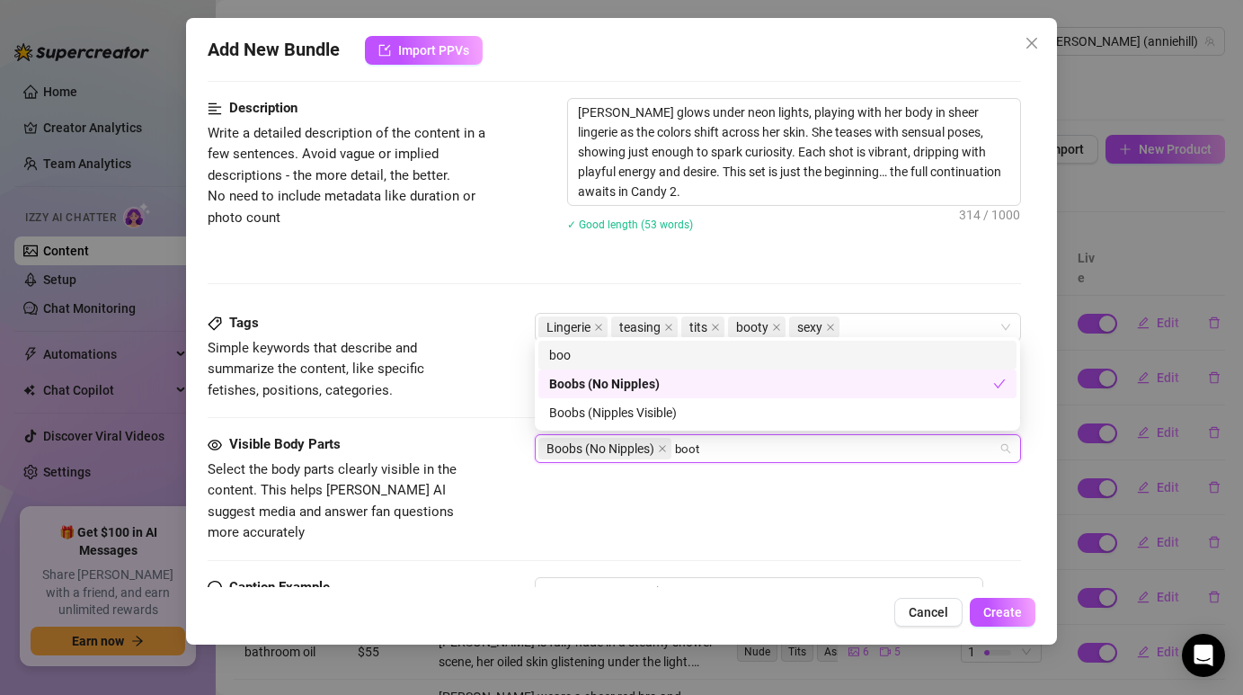
type input "booty"
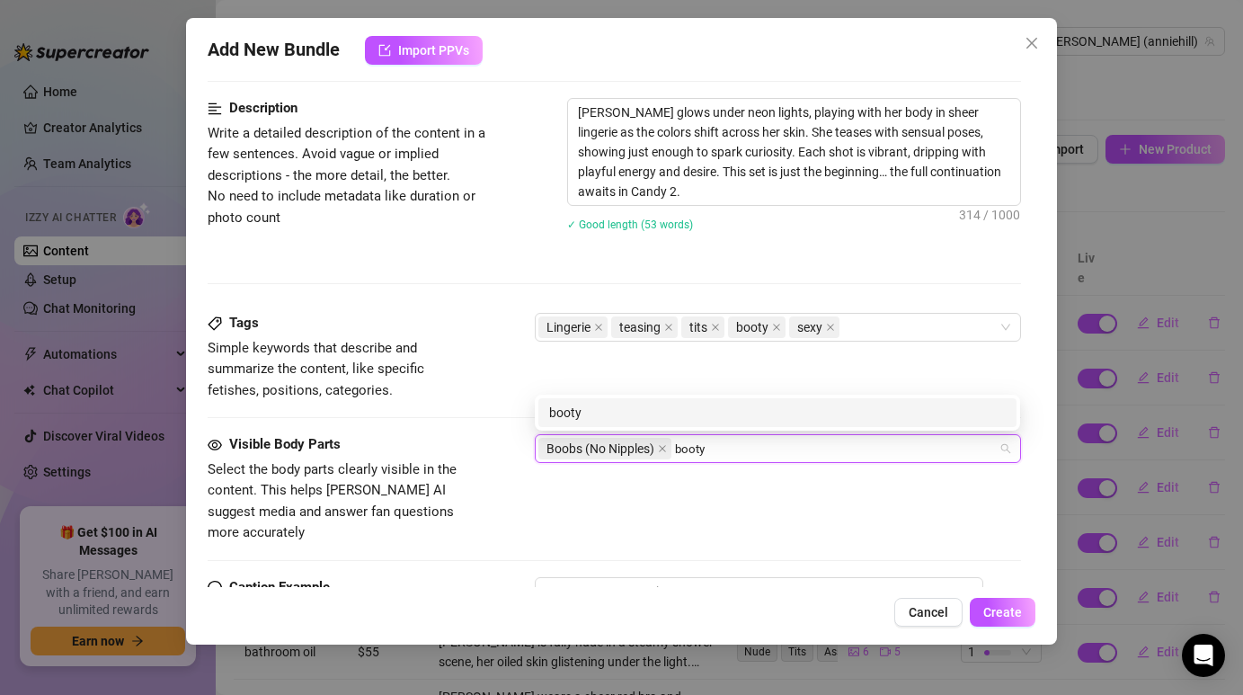
click at [639, 418] on div "booty" at bounding box center [777, 413] width 456 height 20
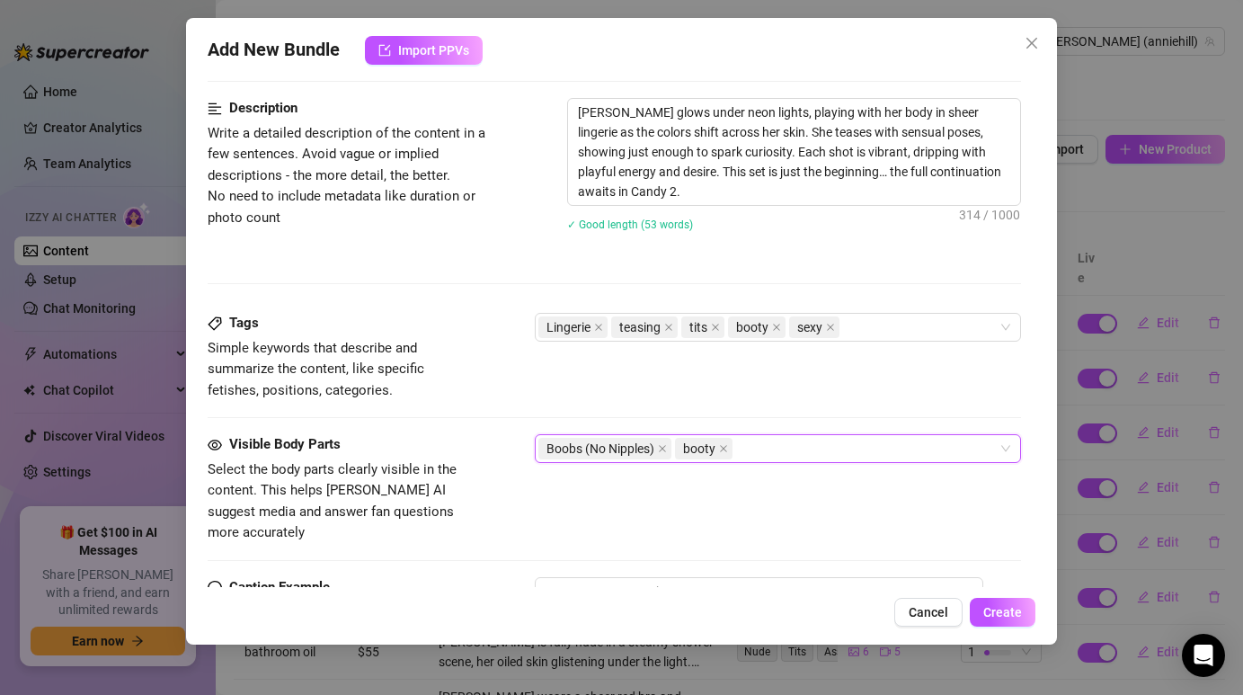
click at [770, 447] on div "Boobs (No Nipples) booty" at bounding box center [767, 448] width 459 height 25
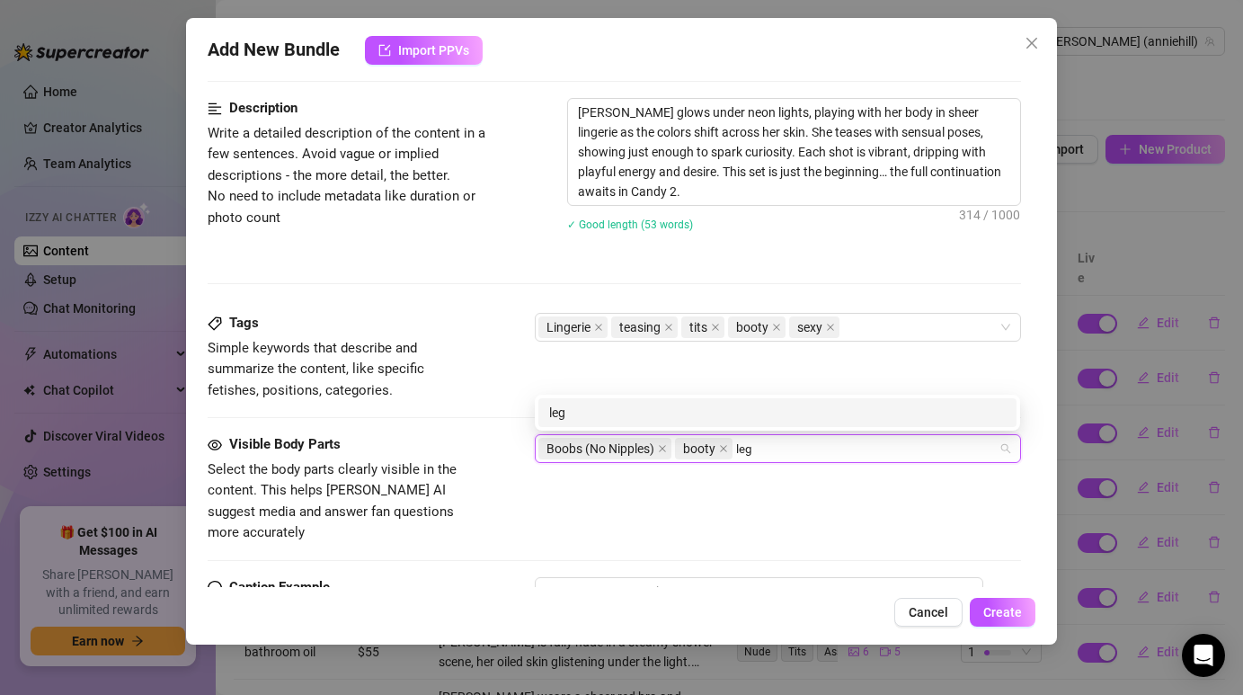
type input "legs"
click at [662, 419] on div "legs" at bounding box center [777, 413] width 456 height 20
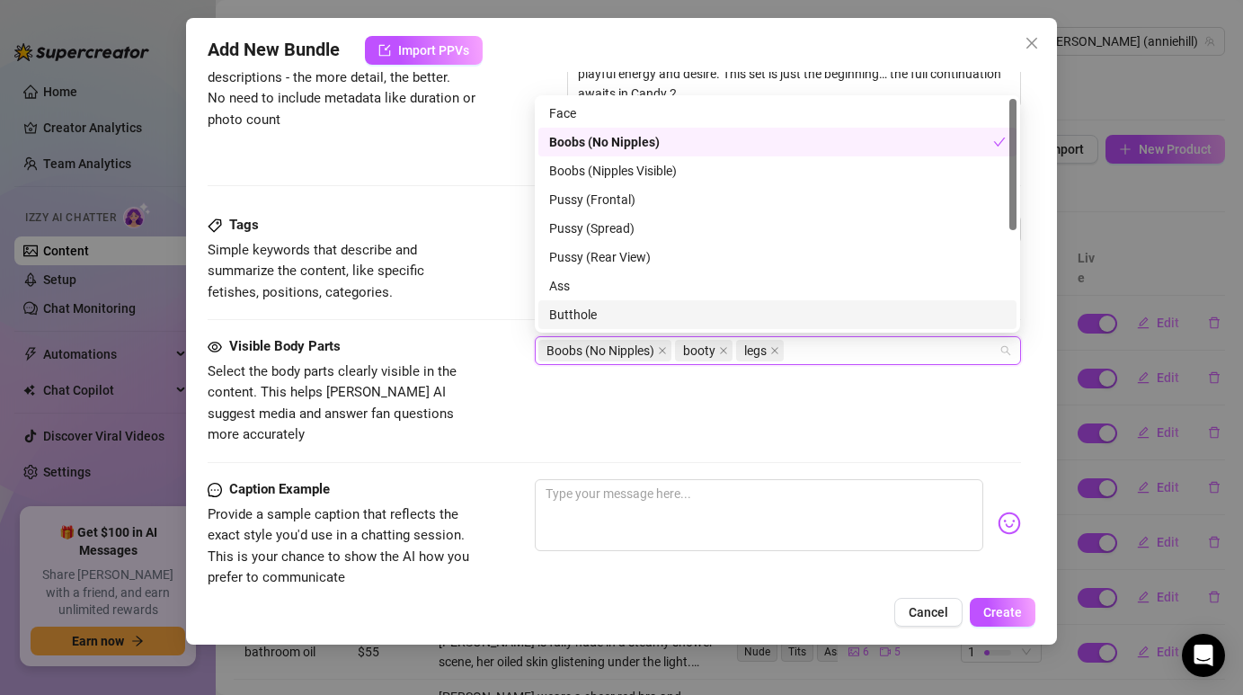
click at [767, 427] on div "Visible Body Parts Select the body parts clearly visible in the content. This h…" at bounding box center [614, 407] width 812 height 143
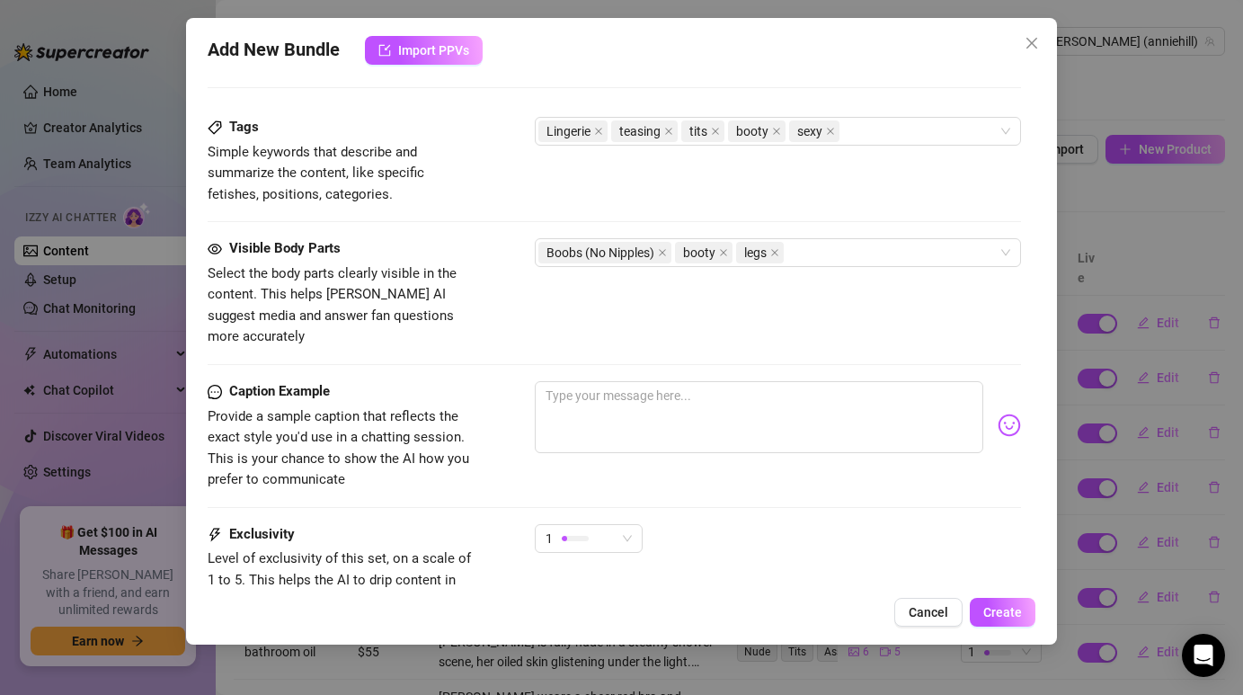
scroll to position [1140, 0]
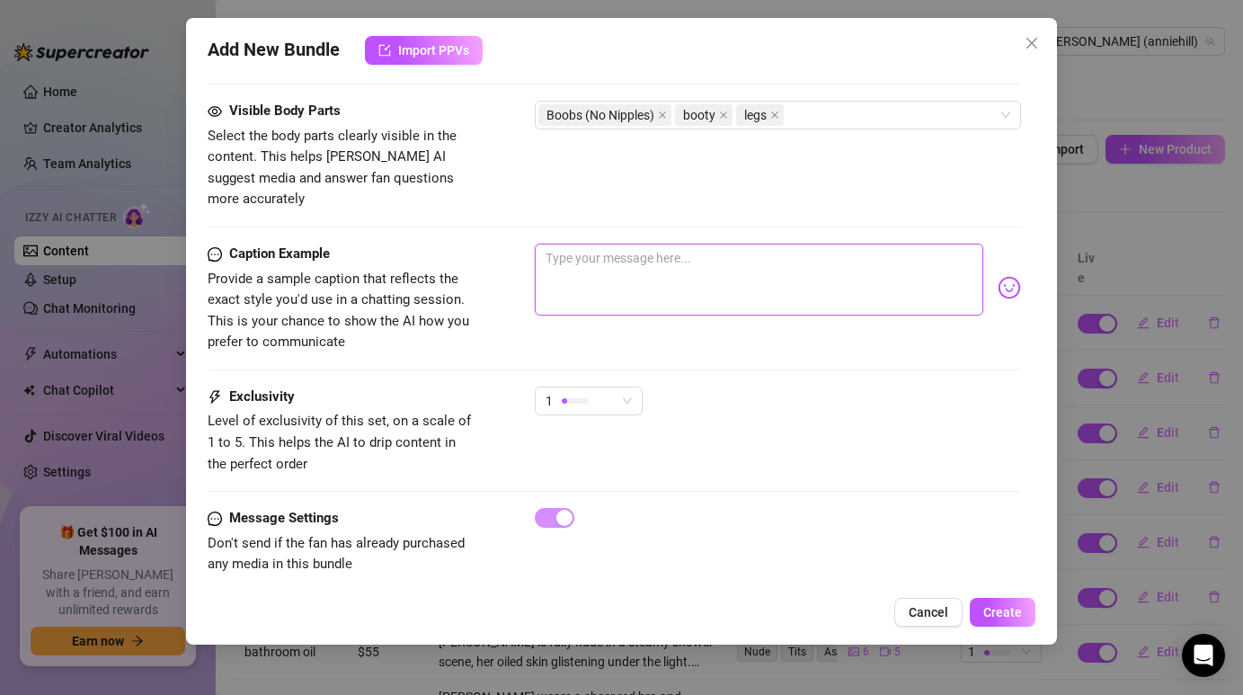
click at [625, 273] on textarea at bounding box center [758, 280] width 447 height 72
click at [587, 244] on textarea at bounding box center [758, 280] width 447 height 72
paste textarea "Caught in the neon glow… do you want to see how far I go in part 2? 🔥💋"
type textarea "Caught in the neon glow… do you want to see how far I go in part 2? 🔥💋"
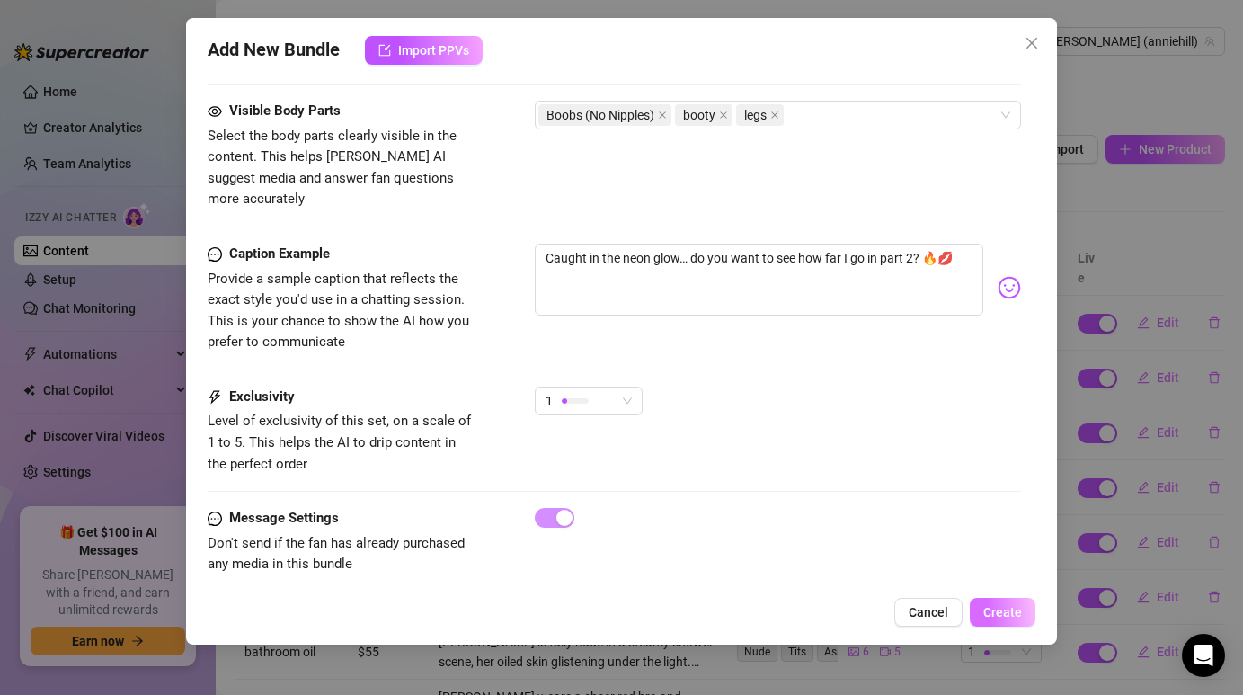
click at [1015, 616] on span "Create" at bounding box center [1002, 612] width 39 height 14
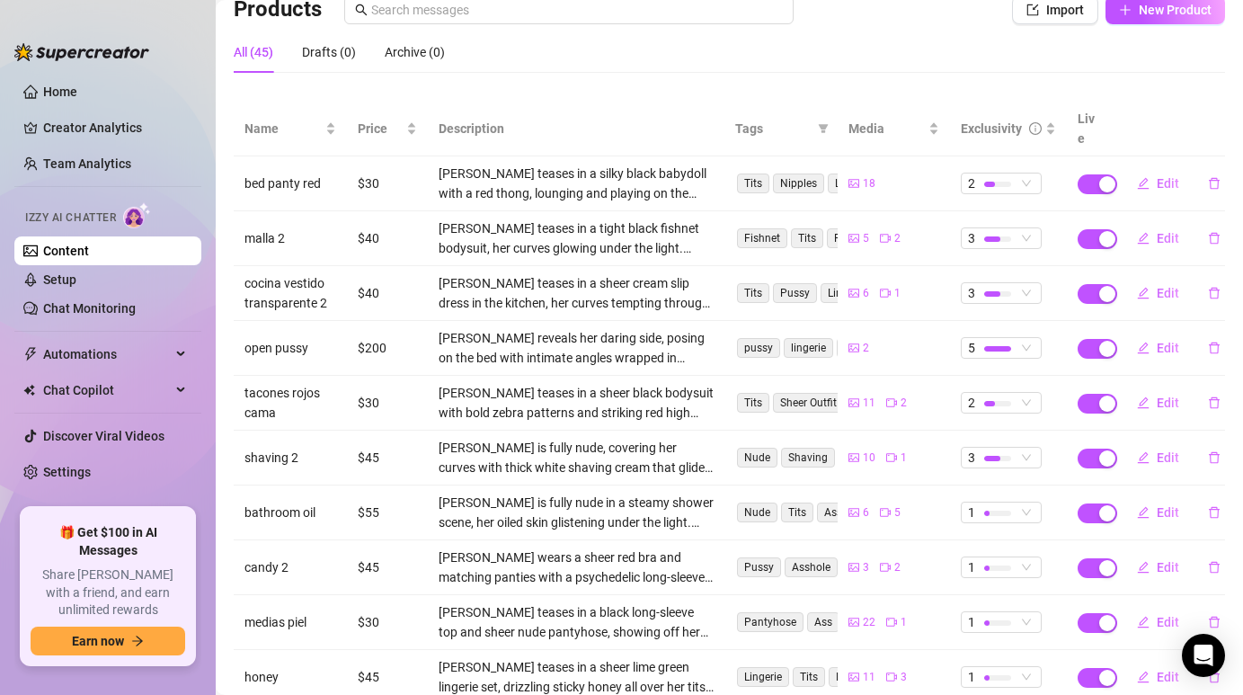
scroll to position [184, 0]
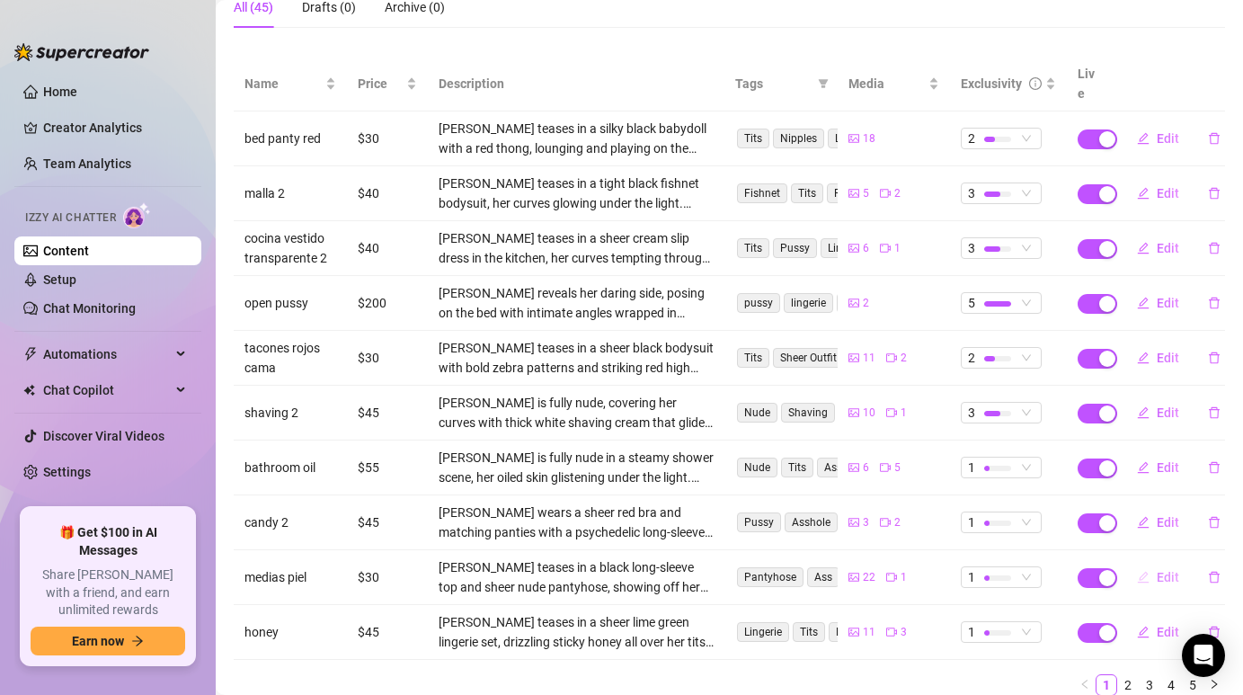
click at [1167, 570] on span "Edit" at bounding box center [1167, 577] width 22 height 14
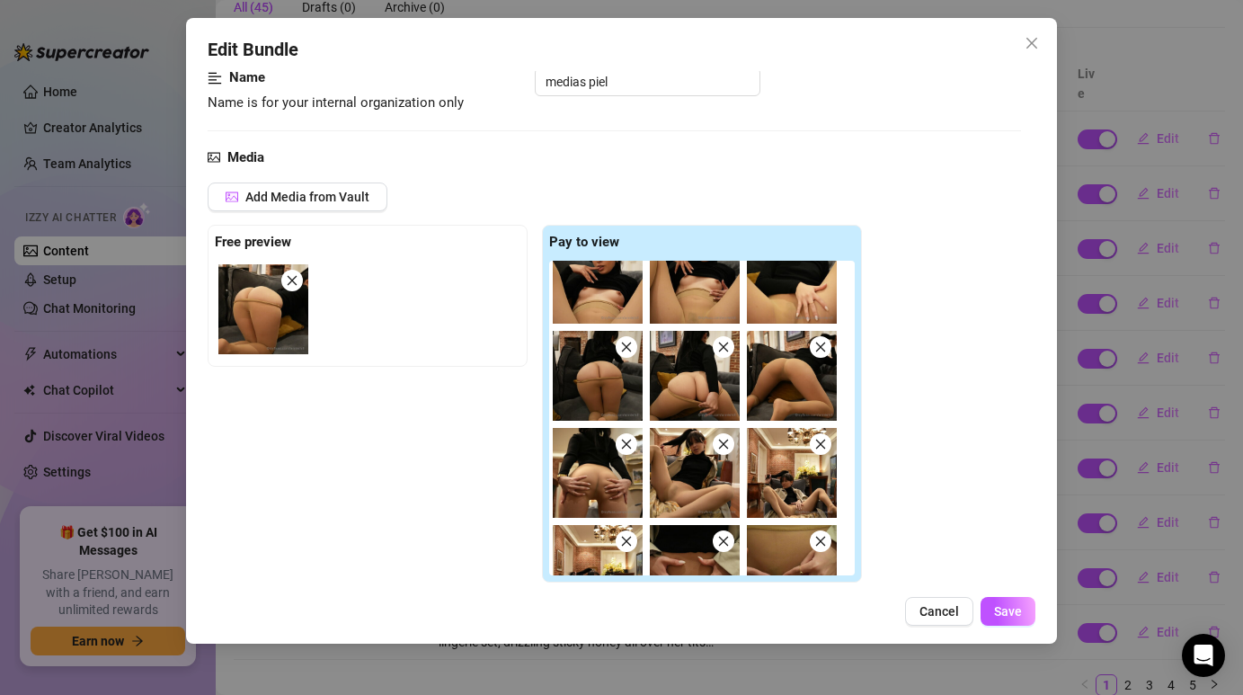
scroll to position [0, 0]
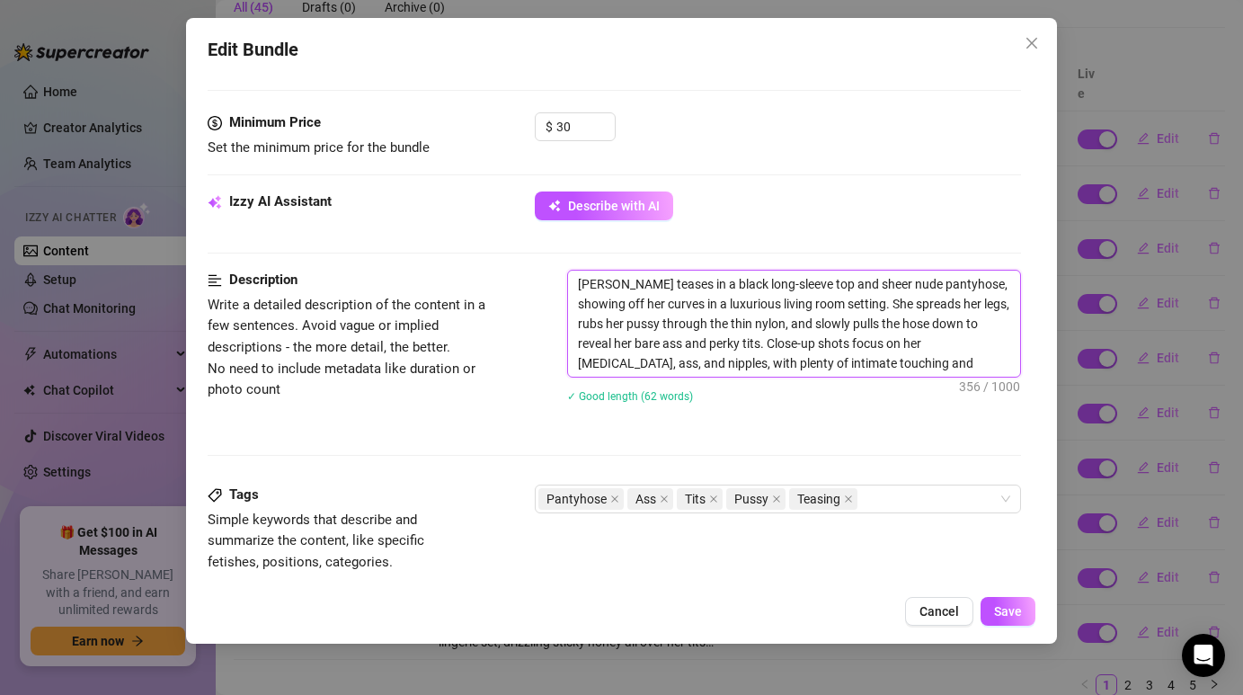
drag, startPoint x: 580, startPoint y: 279, endPoint x: 863, endPoint y: 366, distance: 295.9
click at [863, 366] on textarea "[PERSON_NAME] teases in a black long-sleeve top and sheer nude pantyhose, showi…" at bounding box center [793, 323] width 451 height 106
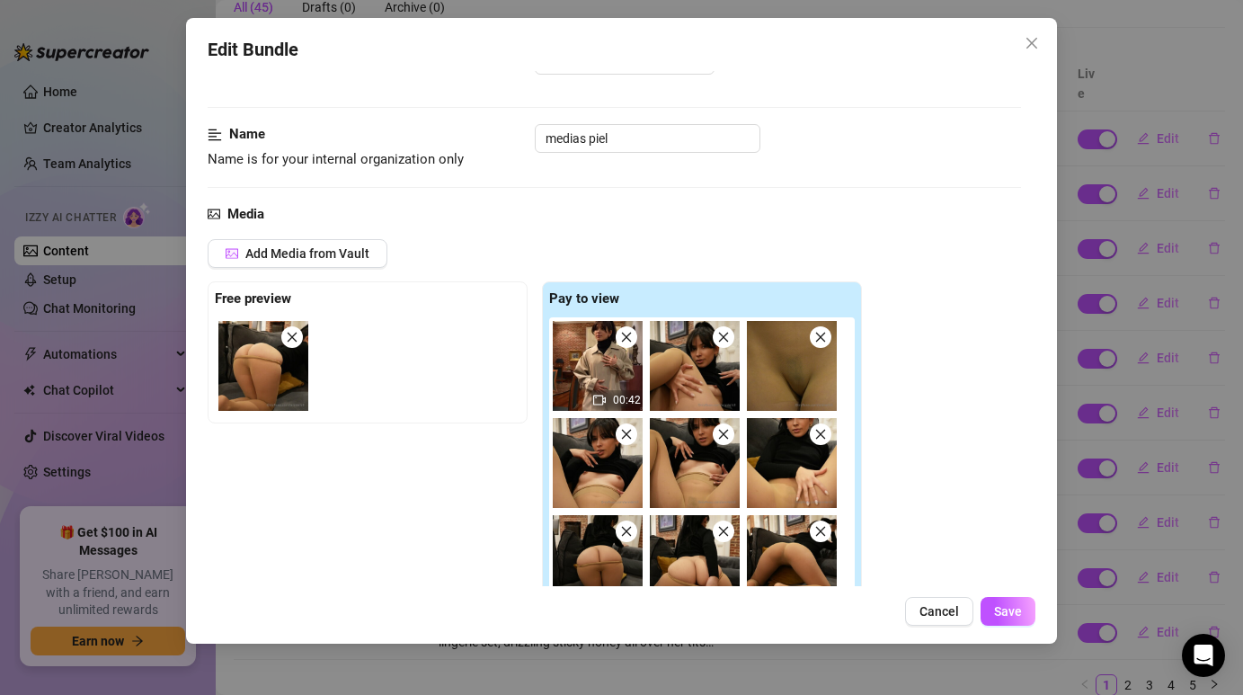
scroll to position [67, 0]
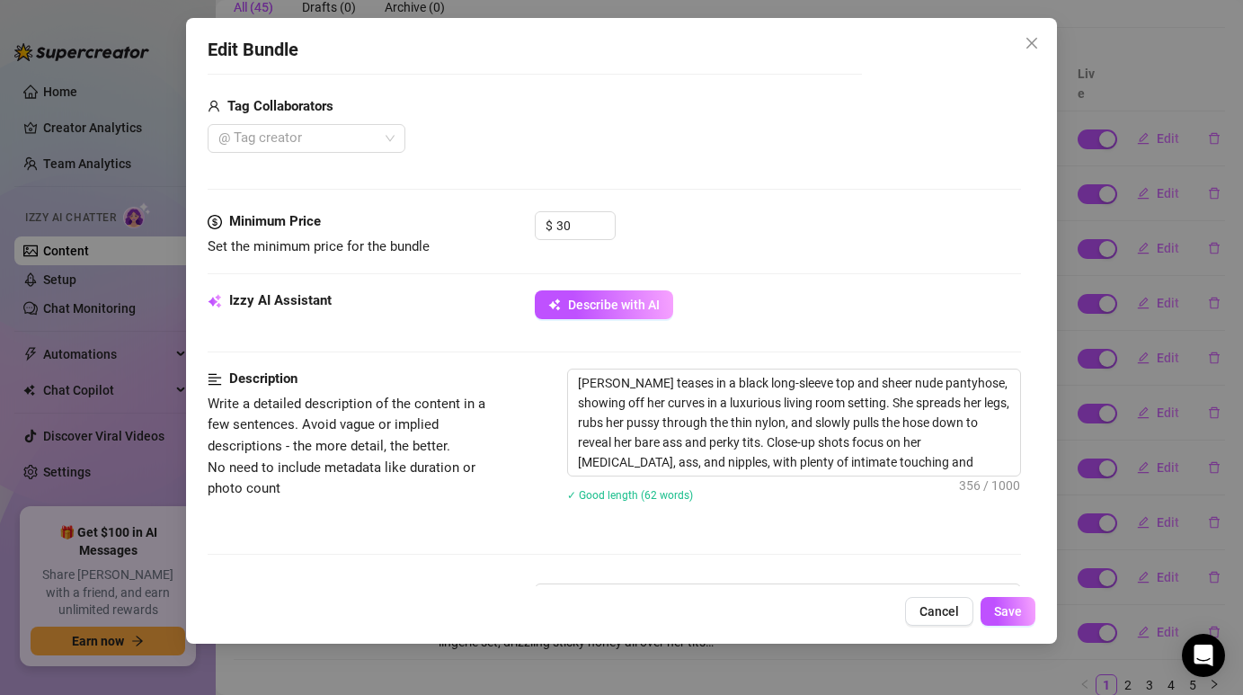
click at [864, 248] on div "$ 30" at bounding box center [777, 233] width 485 height 45
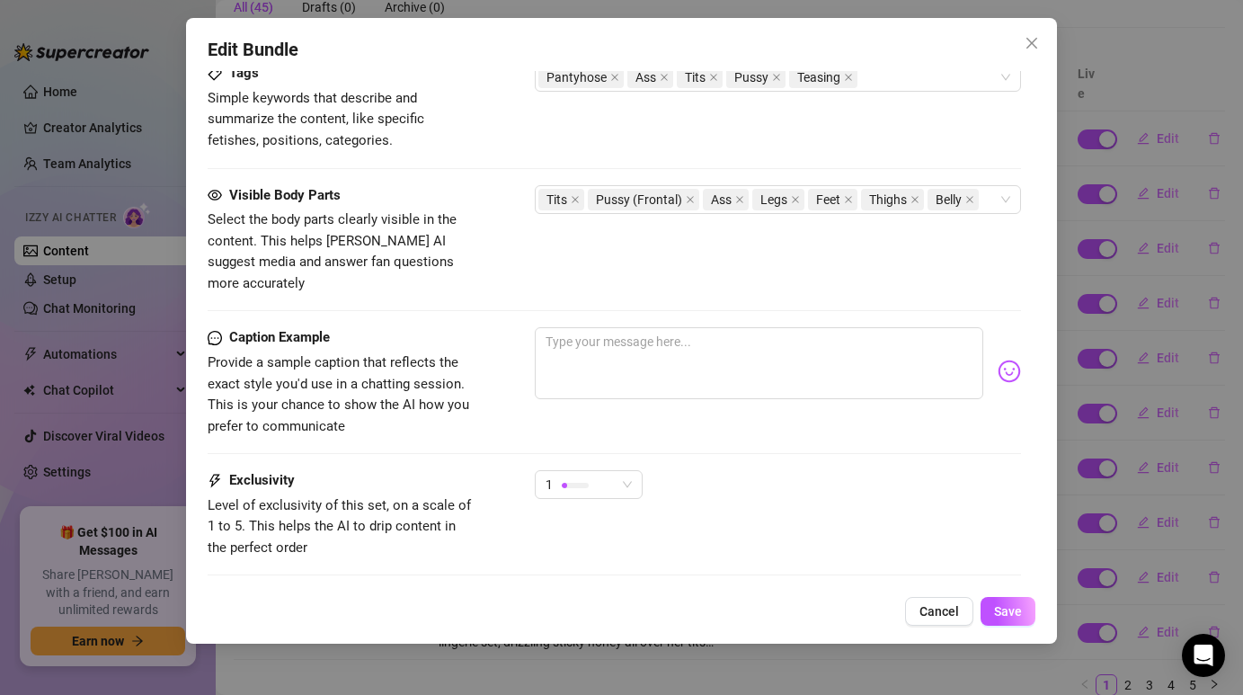
scroll to position [1155, 0]
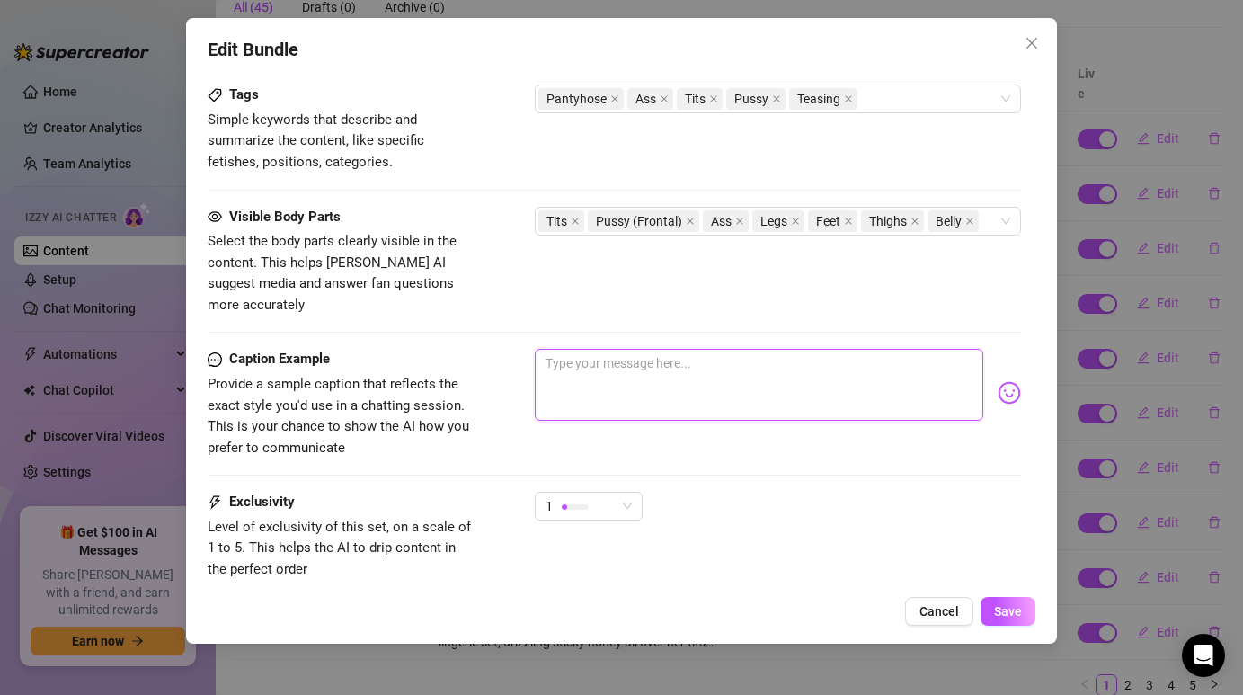
click at [619, 354] on textarea at bounding box center [758, 385] width 447 height 72
paste textarea "Annie teases in sheer nude pantyhose and a fitted black top, moving playfully t…"
type textarea "Annie teases in sheer nude pantyhose and a fitted black top, moving playfully t…"
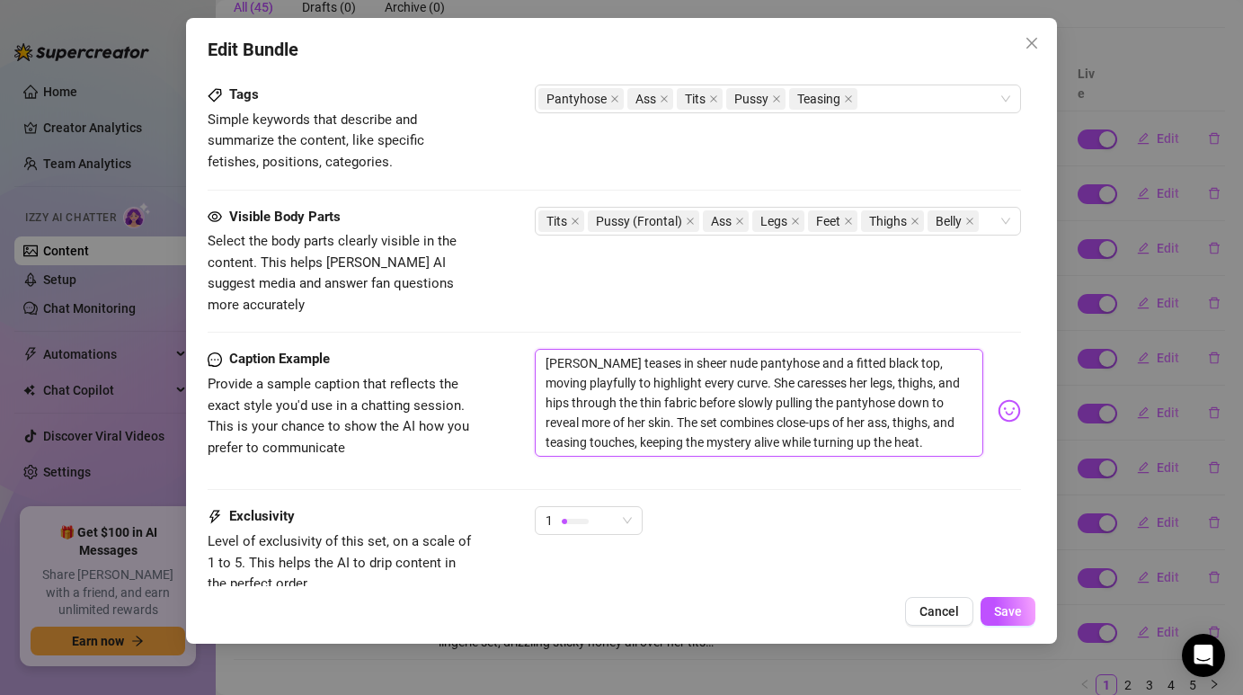
type textarea "Annie teases in sheer nude pantyhose and a fitted black top, moving playfully t…"
click at [877, 420] on textarea "Annie teases in sheer nude pantyhose and a fitted black top, moving playfully t…" at bounding box center [758, 403] width 447 height 108
drag, startPoint x: 899, startPoint y: 426, endPoint x: 548, endPoint y: 347, distance: 360.1
click at [547, 349] on textarea "Annie teases in sheer nude pantyhose and a fitted black top, moving playfully t…" at bounding box center [758, 403] width 447 height 108
type textarea "Type your message here..."
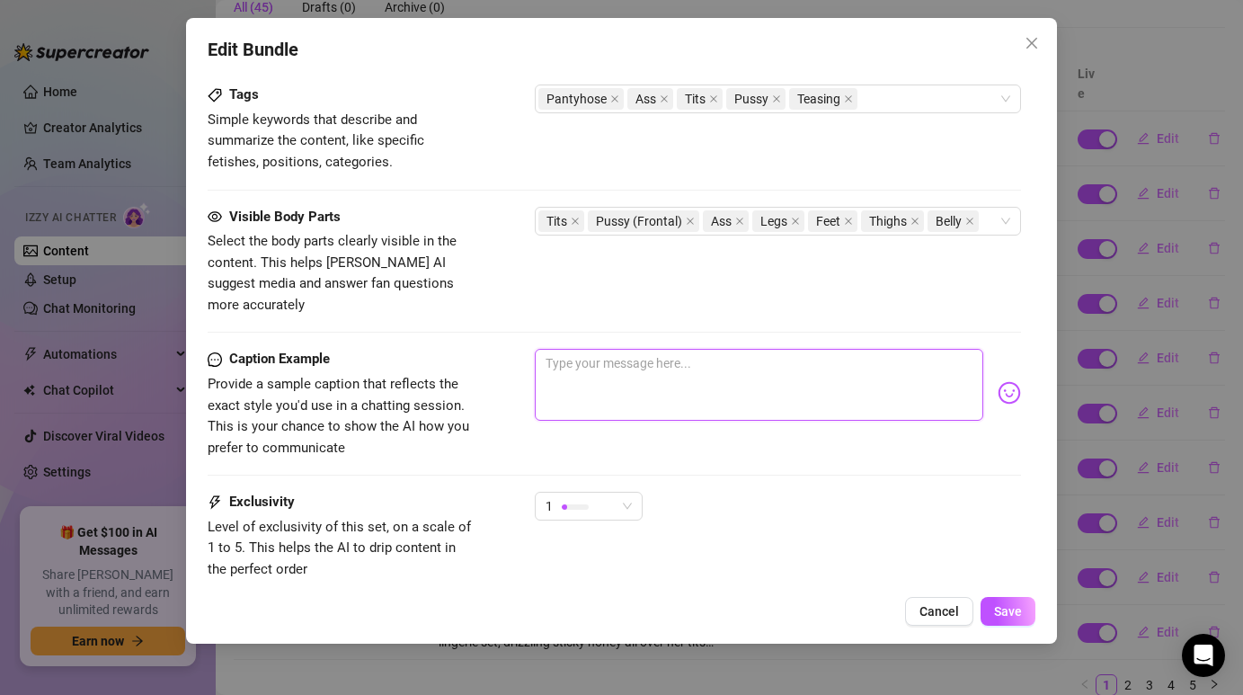
click at [663, 349] on textarea at bounding box center [758, 385] width 447 height 72
paste textarea "Annie teases in sheer nude pantyhose and a fitted black top, moving playfully t…"
type textarea "Annie teases in sheer nude pantyhose and a fitted black top, moving playfully t…"
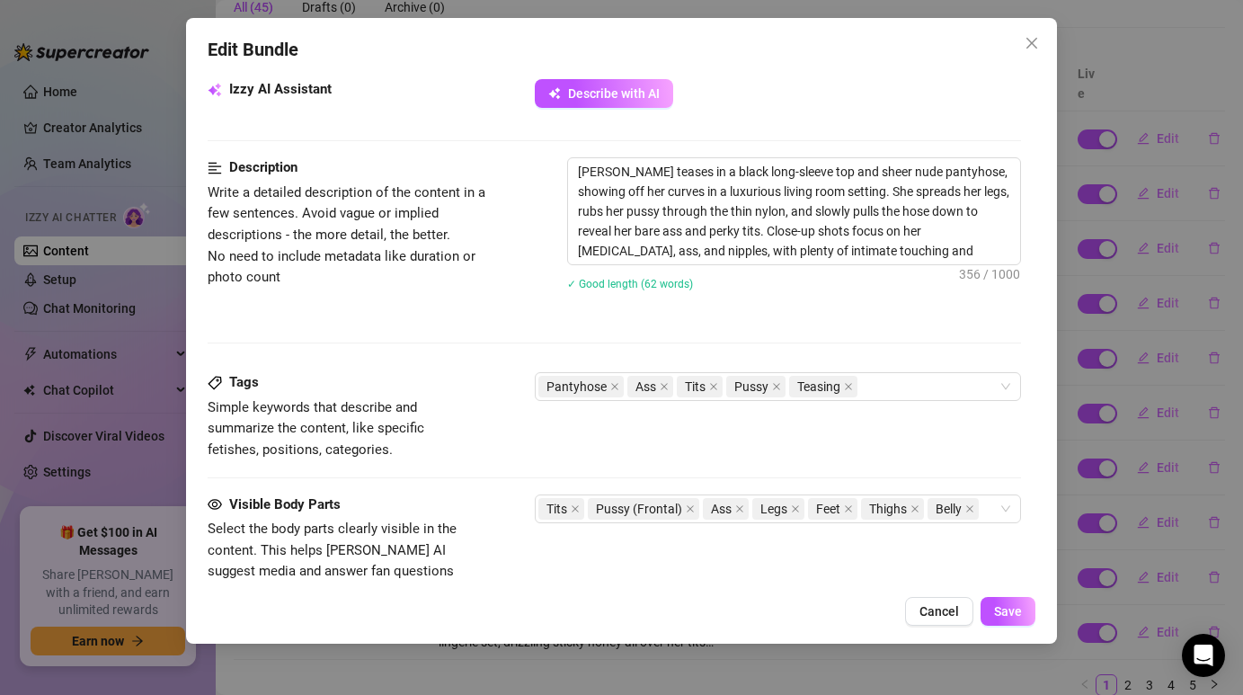
scroll to position [866, 0]
type textarea "Annie teases in sheer nude pantyhose and a fitted black top, moving playfully t…"
drag, startPoint x: 880, startPoint y: 253, endPoint x: 575, endPoint y: 172, distance: 315.4
click at [575, 172] on textarea "[PERSON_NAME] teases in a black long-sleeve top and sheer nude pantyhose, showi…" at bounding box center [793, 212] width 451 height 106
type textarea "Describe the content (media) in a few sentences"
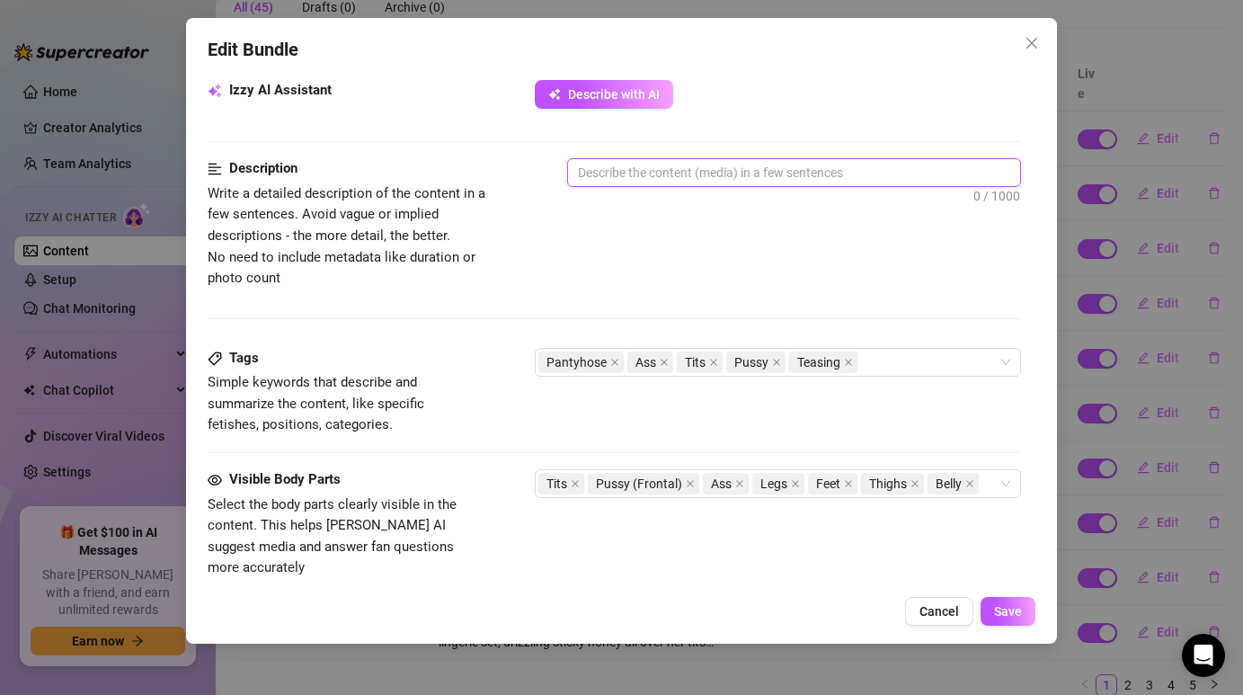
paste textarea "Annie teases in sheer nude pantyhose and a fitted black top, moving playfully t…"
type textarea "Annie teases in sheer nude pantyhose and a fitted black top, moving playfully t…"
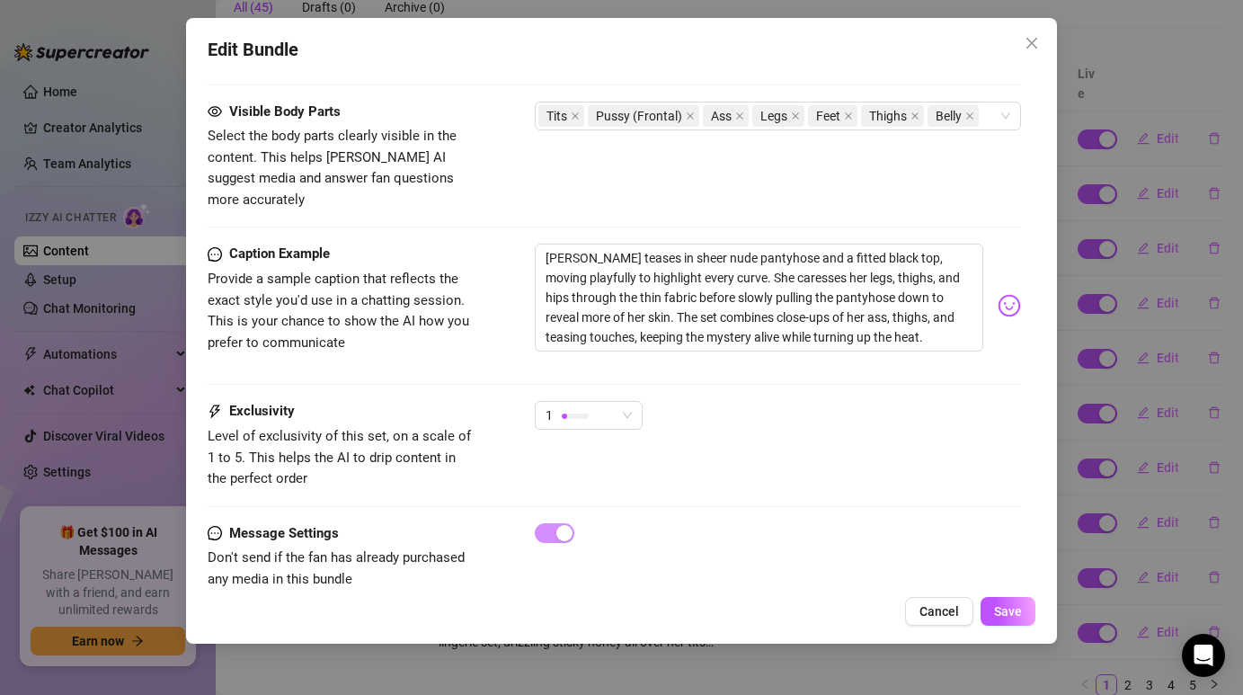
scroll to position [1275, 0]
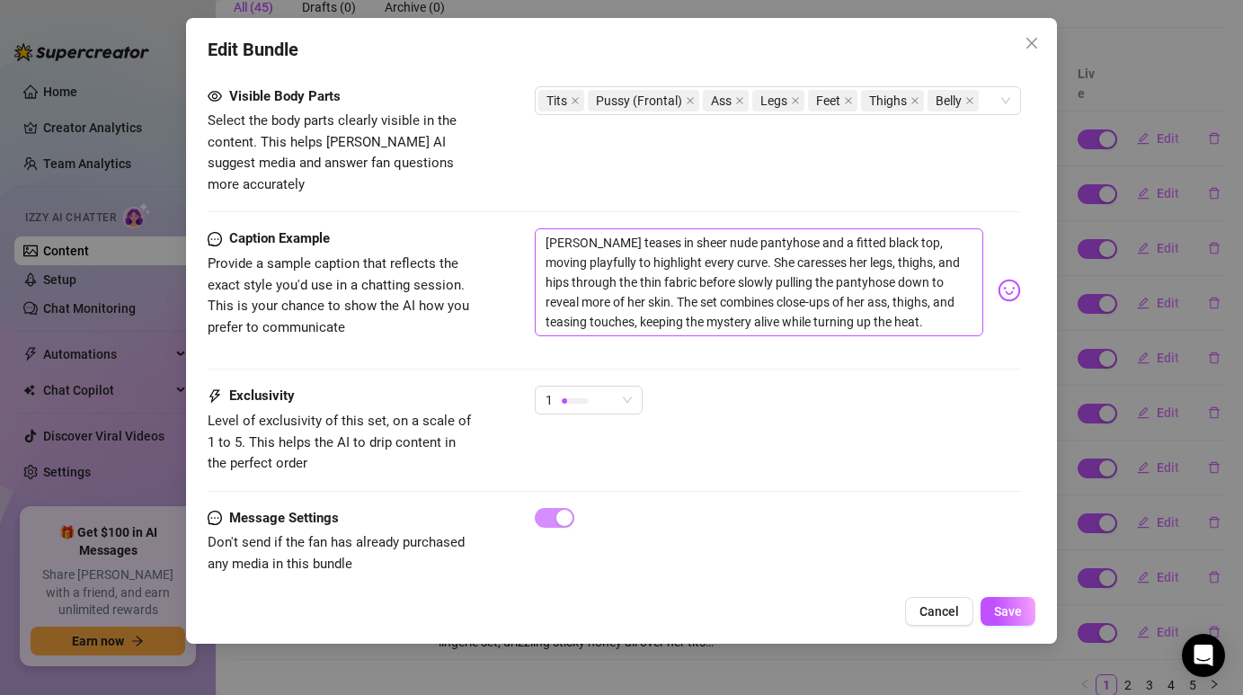
type textarea "Annie teases in sheer nude pantyhose and a fitted black top, moving playfully t…"
drag, startPoint x: 895, startPoint y: 303, endPoint x: 539, endPoint y: 220, distance: 365.3
click at [537, 228] on textarea "Annie teases in sheer nude pantyhose and a fitted black top, moving playfully t…" at bounding box center [758, 282] width 447 height 108
type textarea "Type your message here..."
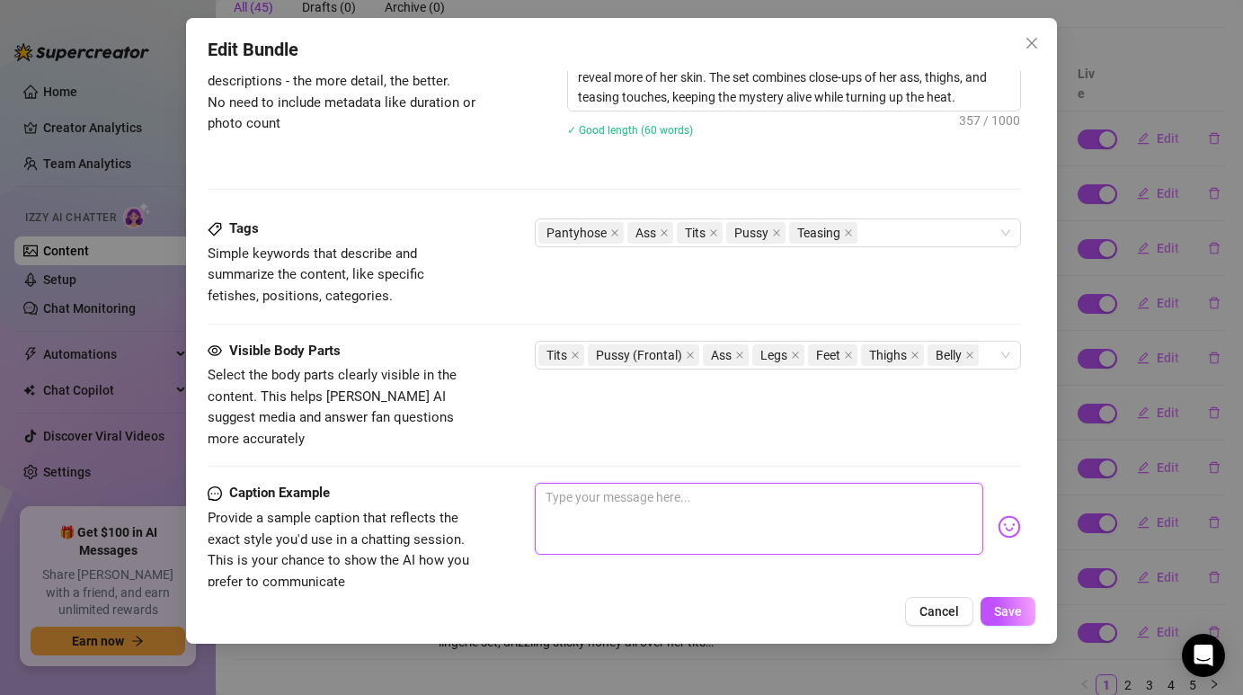
scroll to position [1013, 0]
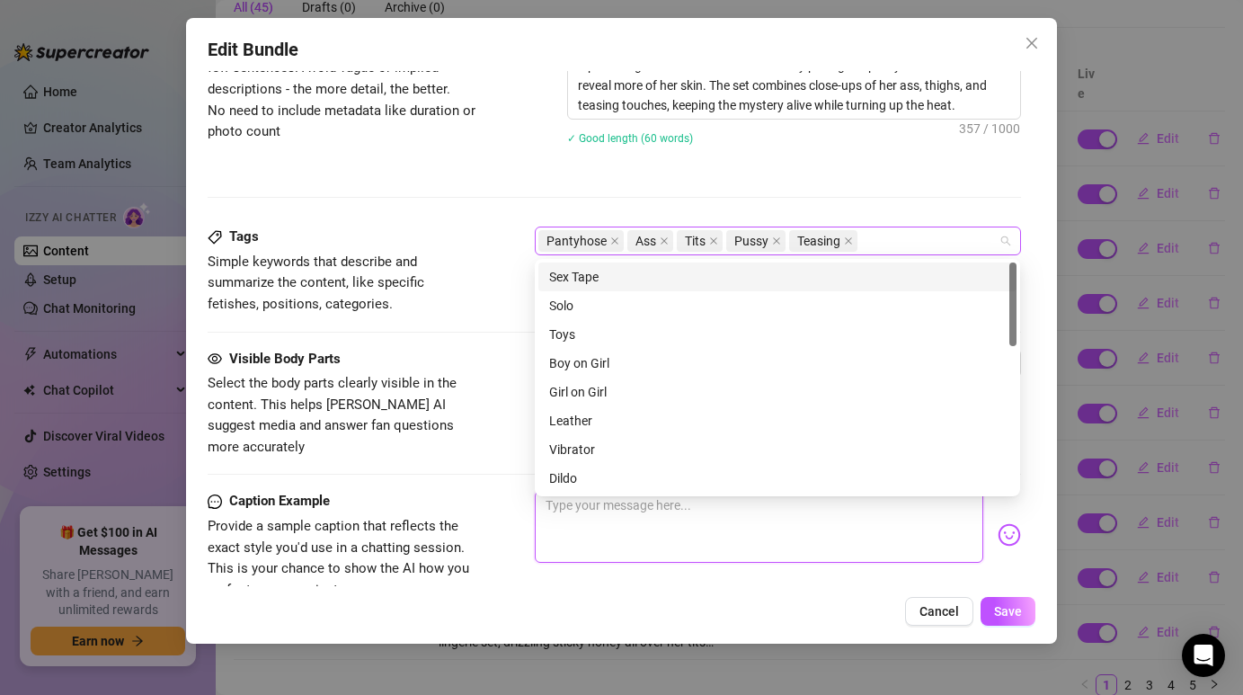
click at [883, 243] on div "Pantyhose Ass Tits Pussy Teasing" at bounding box center [767, 240] width 459 height 25
click at [775, 241] on icon "close" at bounding box center [777, 241] width 7 height 7
type input "p"
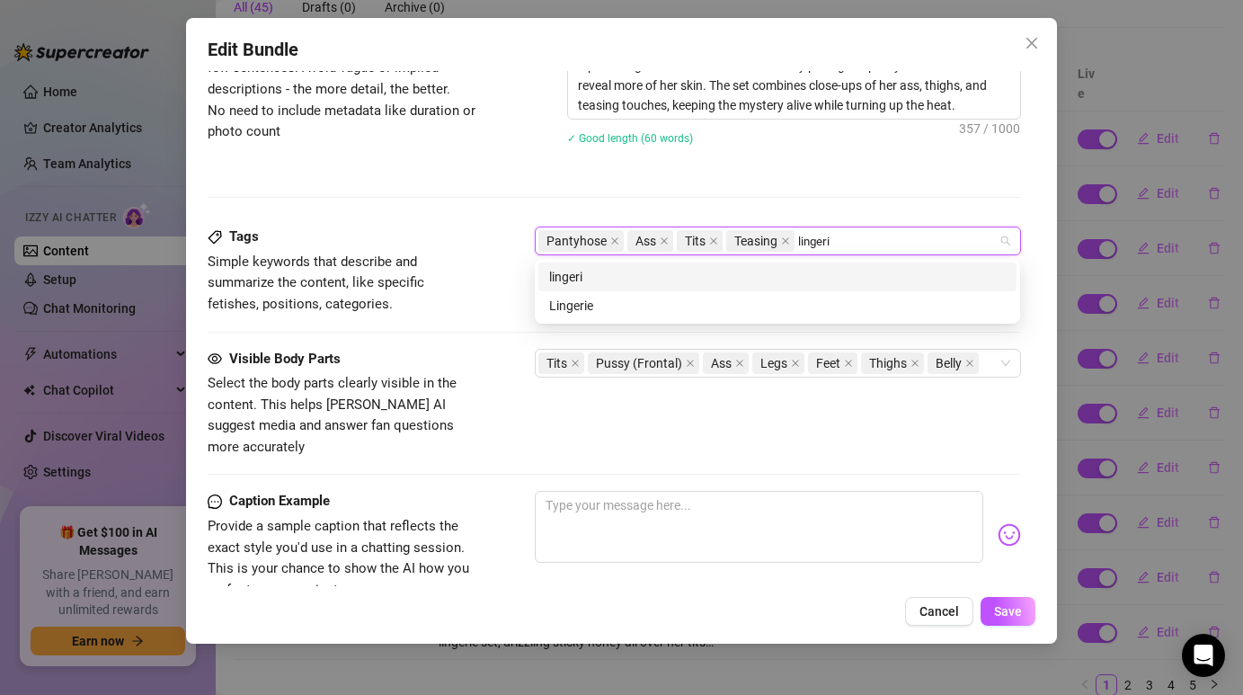
type input "lingerie"
click at [674, 279] on div "lingerie" at bounding box center [777, 277] width 456 height 20
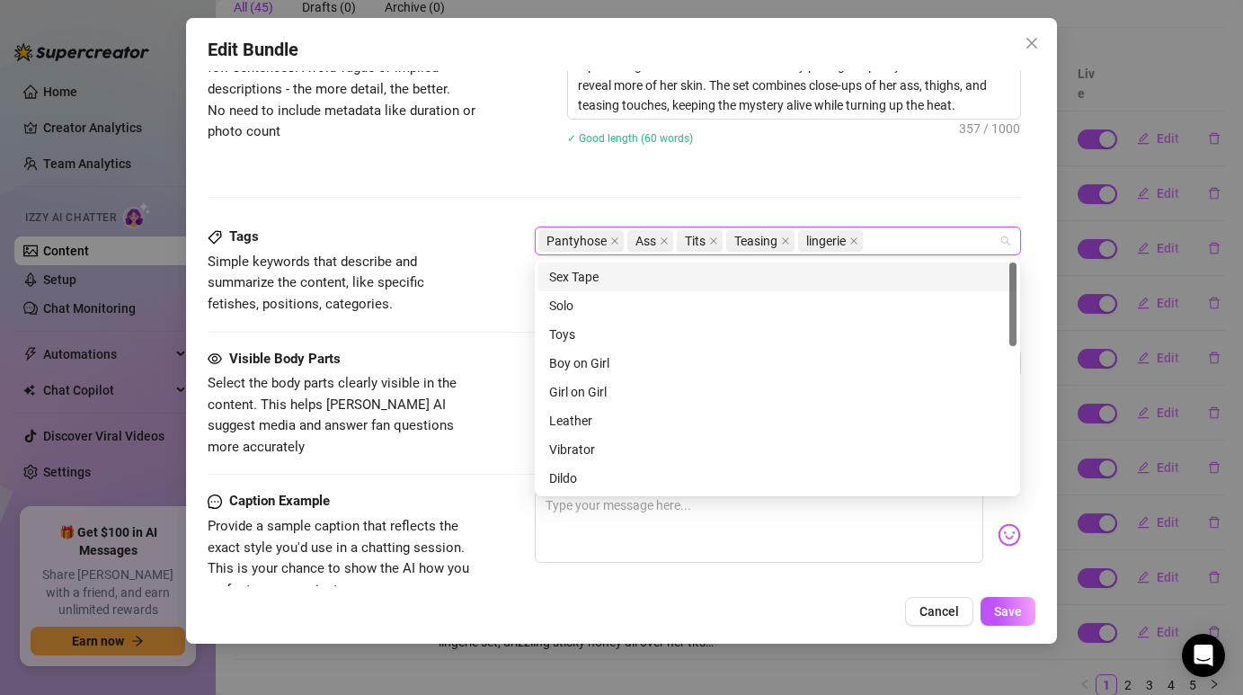
click at [880, 211] on div "Description Write a detailed description of the content in a few sentences. Avo…" at bounding box center [614, 119] width 812 height 215
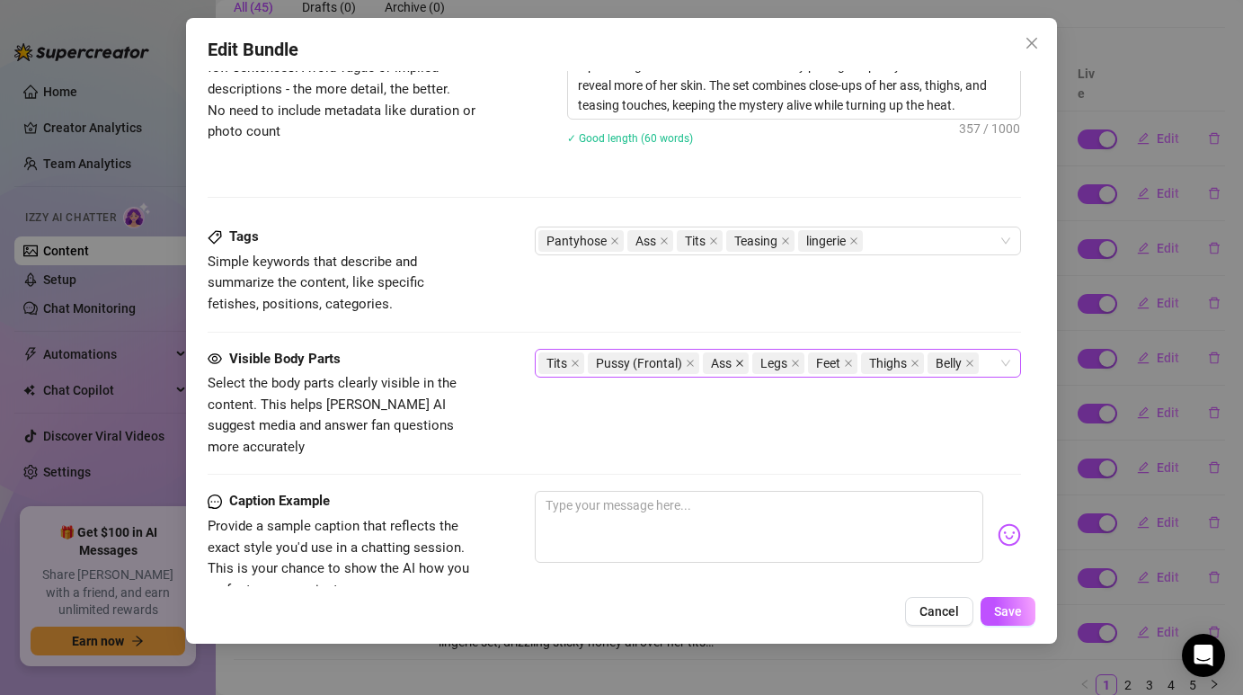
click at [739, 365] on icon "close" at bounding box center [739, 363] width 9 height 9
click at [578, 361] on icon "close" at bounding box center [575, 363] width 9 height 9
click at [639, 365] on icon "close" at bounding box center [640, 363] width 9 height 9
click at [797, 364] on div "Legs Feet Thighs Belly" at bounding box center [767, 362] width 459 height 25
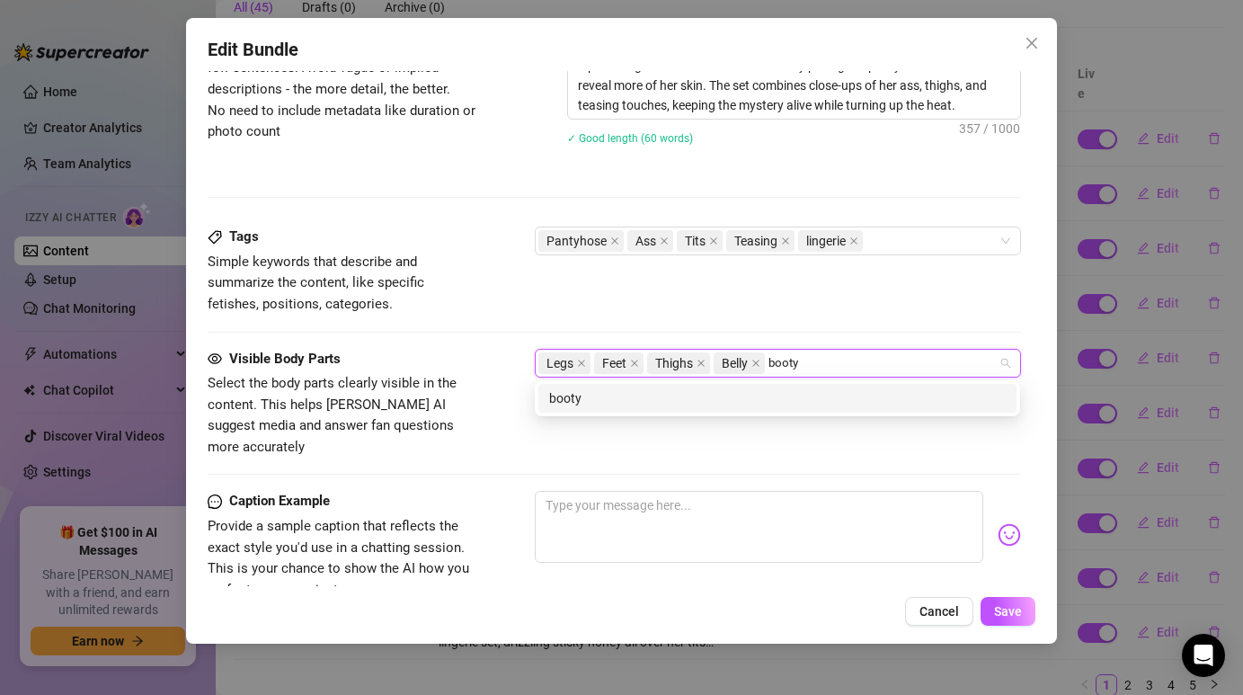
type input "booty"
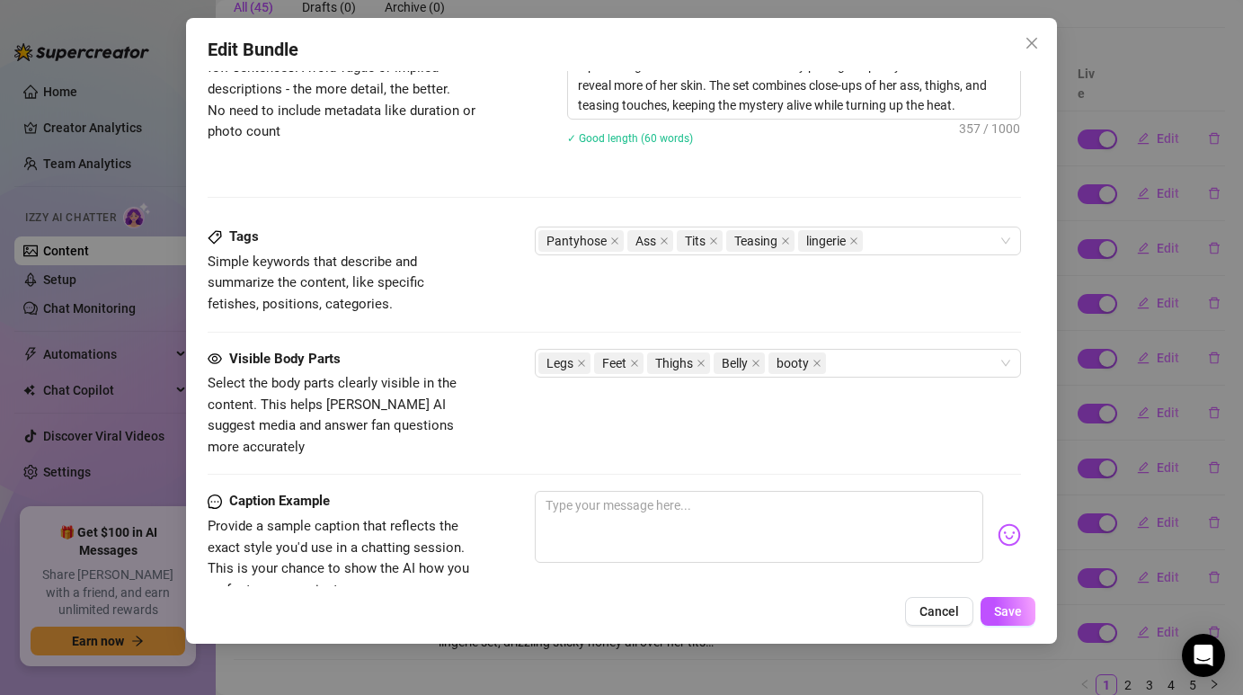
click at [766, 416] on div "Visible Body Parts Select the body parts clearly visible in the content. This h…" at bounding box center [614, 404] width 812 height 110
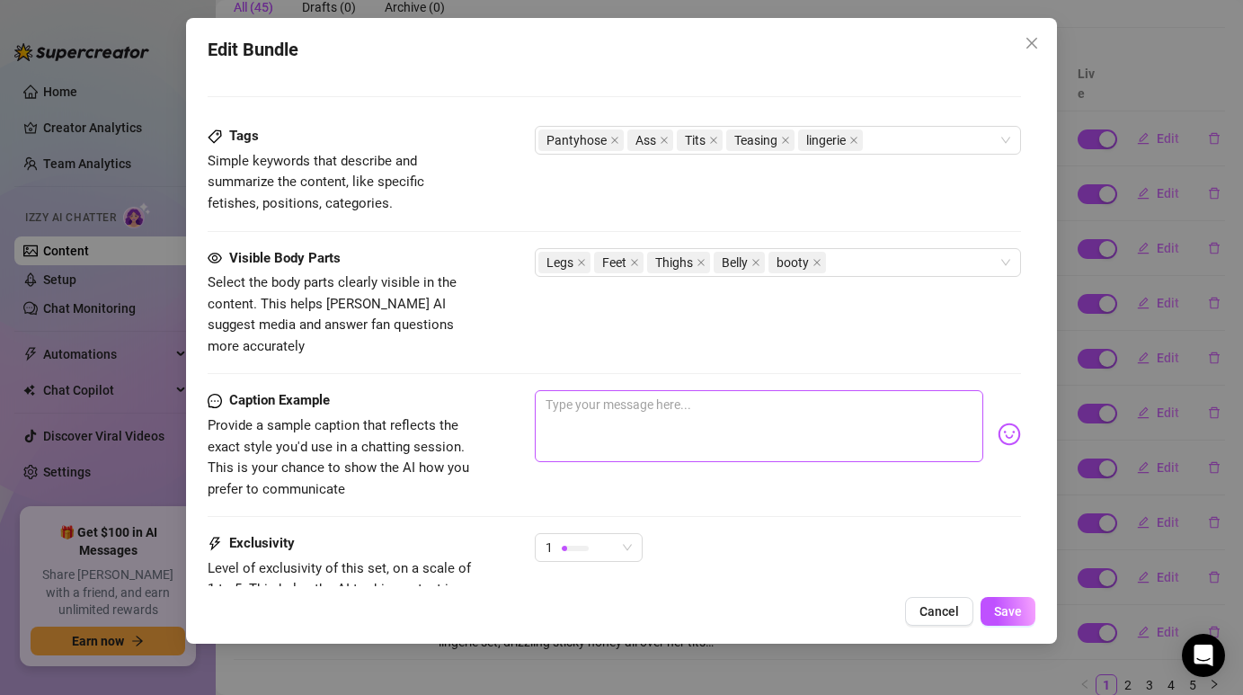
scroll to position [1124, 0]
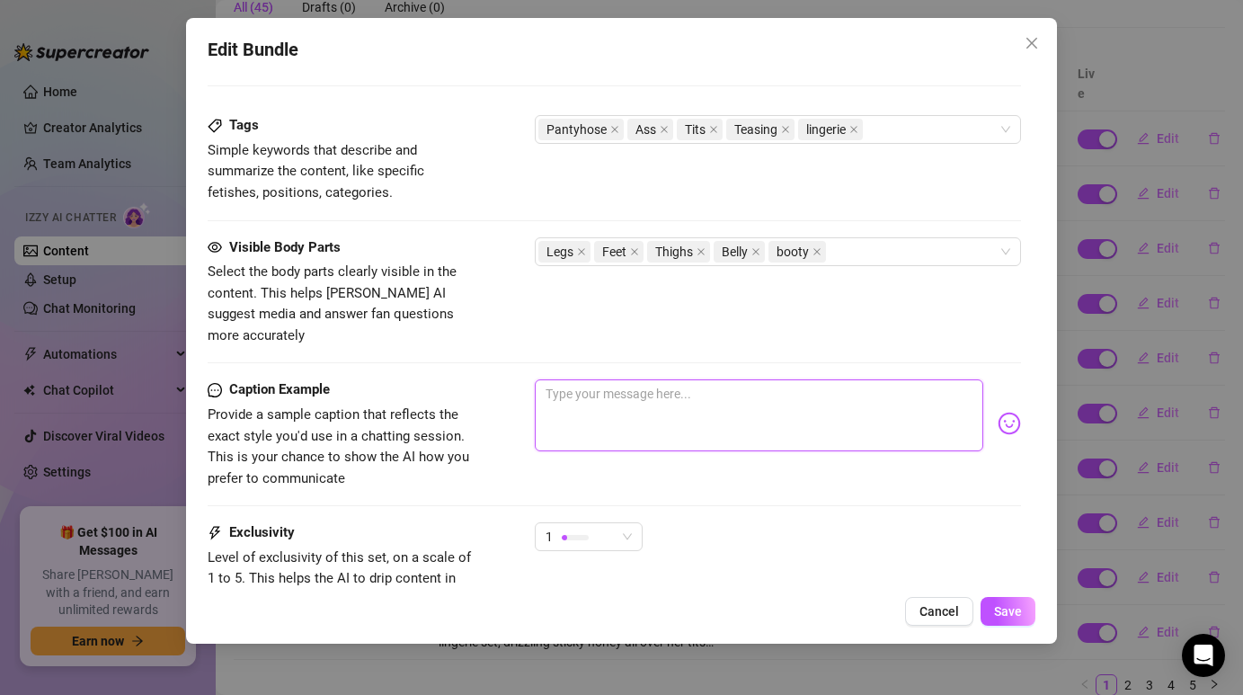
click at [634, 386] on textarea at bounding box center [758, 415] width 447 height 72
click at [642, 401] on textarea at bounding box center [758, 415] width 447 height 72
paste textarea "Do you like how the pantyhose hugs my curves? Imagine how it feels to take them…"
type textarea "Do you like how the pantyhose hugs my curves? Imagine how it feels to take them…"
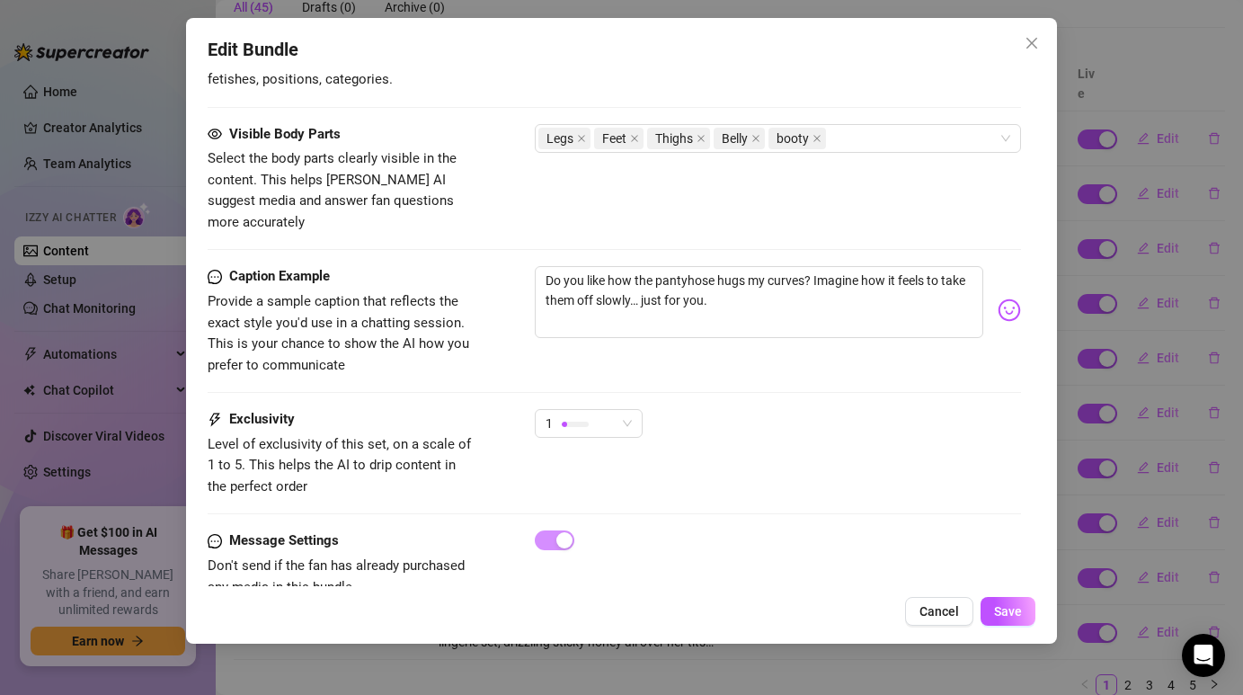
scroll to position [1261, 0]
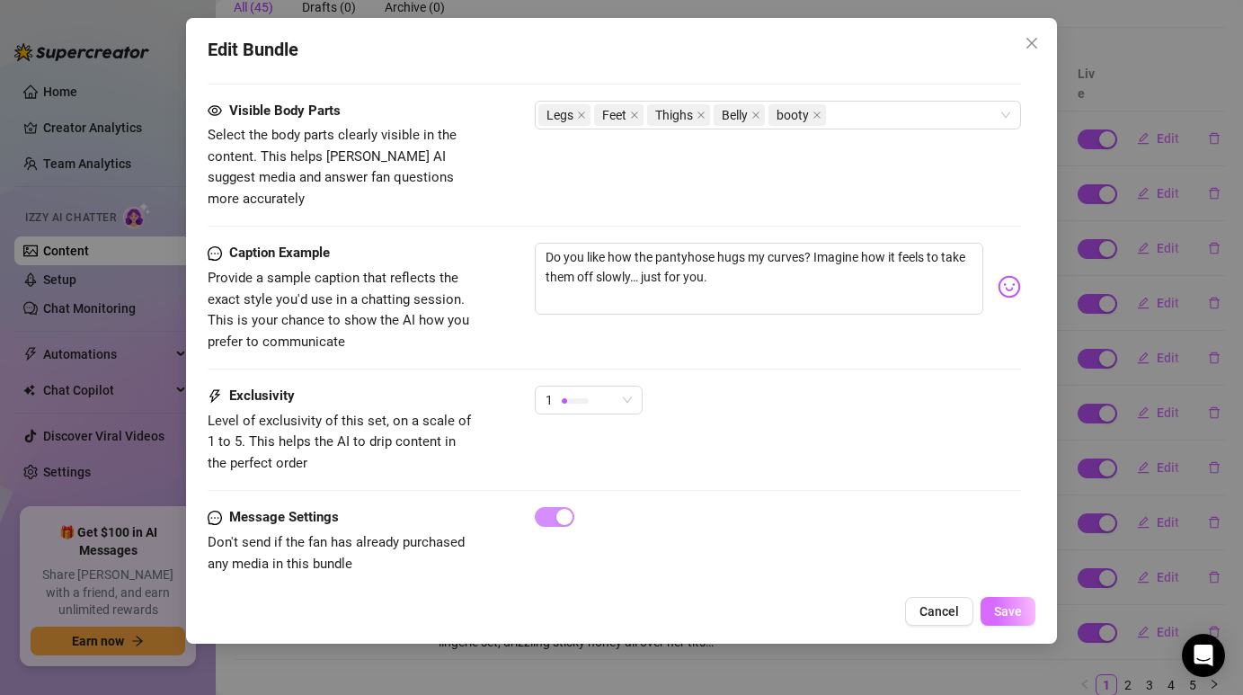
click at [1007, 615] on span "Save" at bounding box center [1008, 611] width 28 height 14
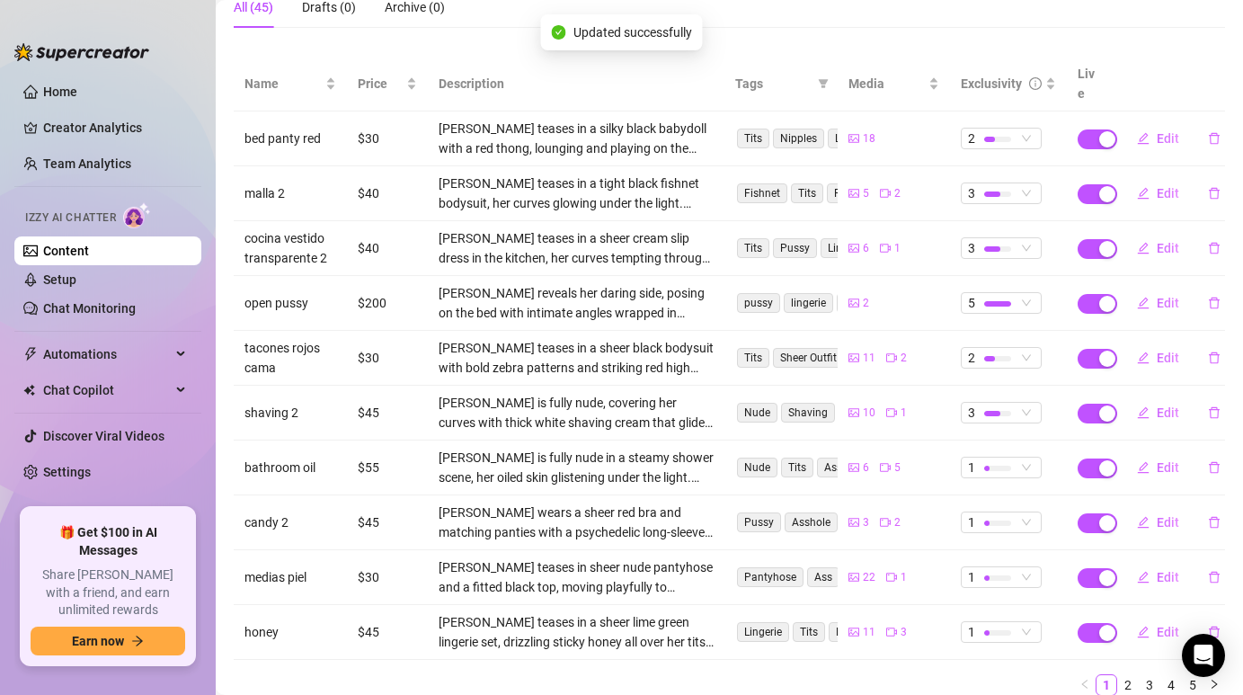
scroll to position [234, 0]
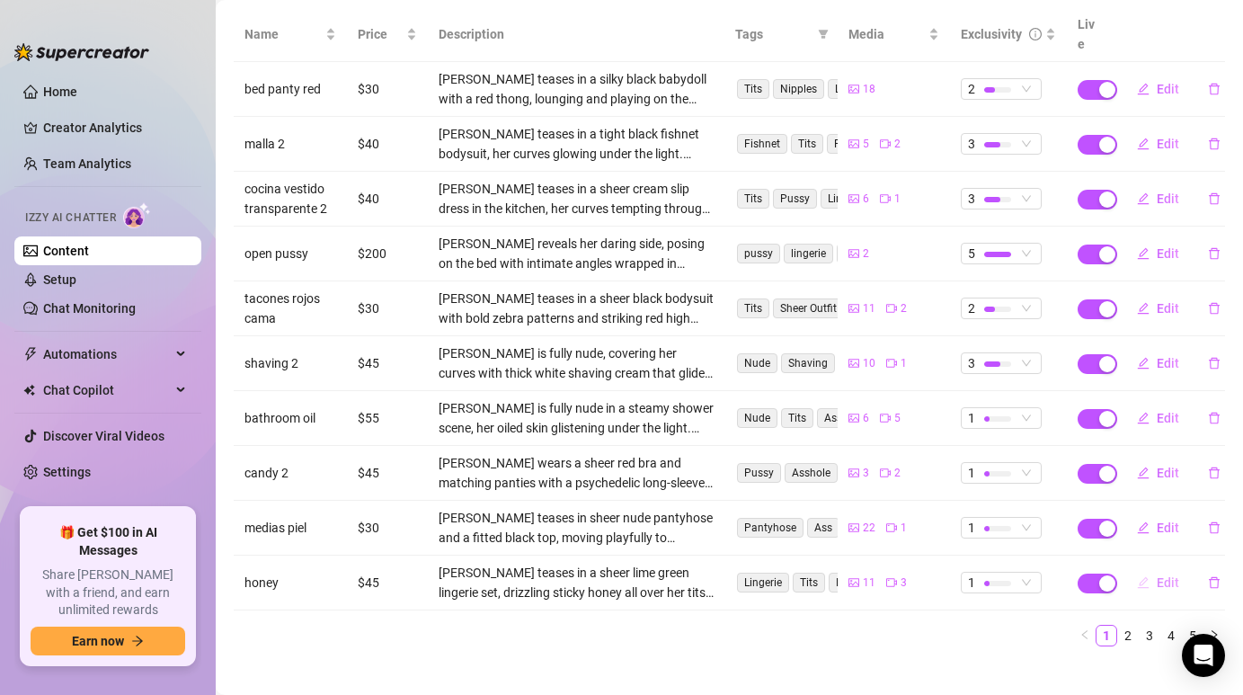
click at [1148, 575] on span "button" at bounding box center [1143, 582] width 13 height 14
type textarea "Type your message here..."
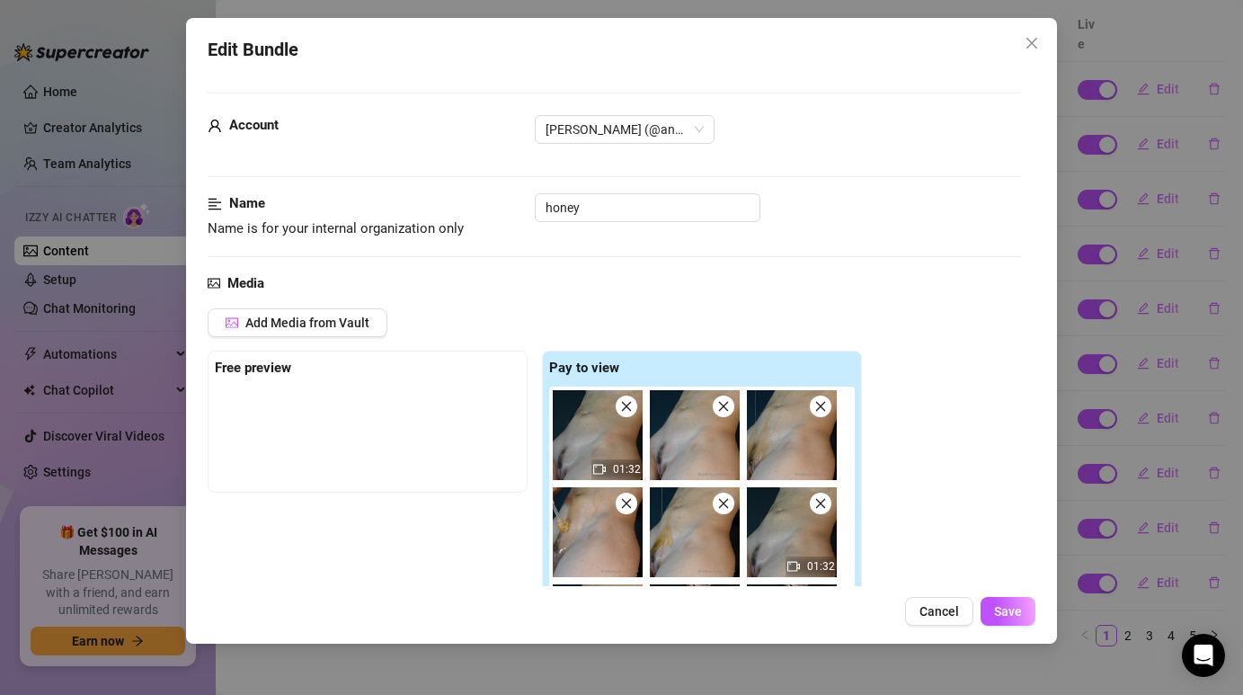
scroll to position [28, 0]
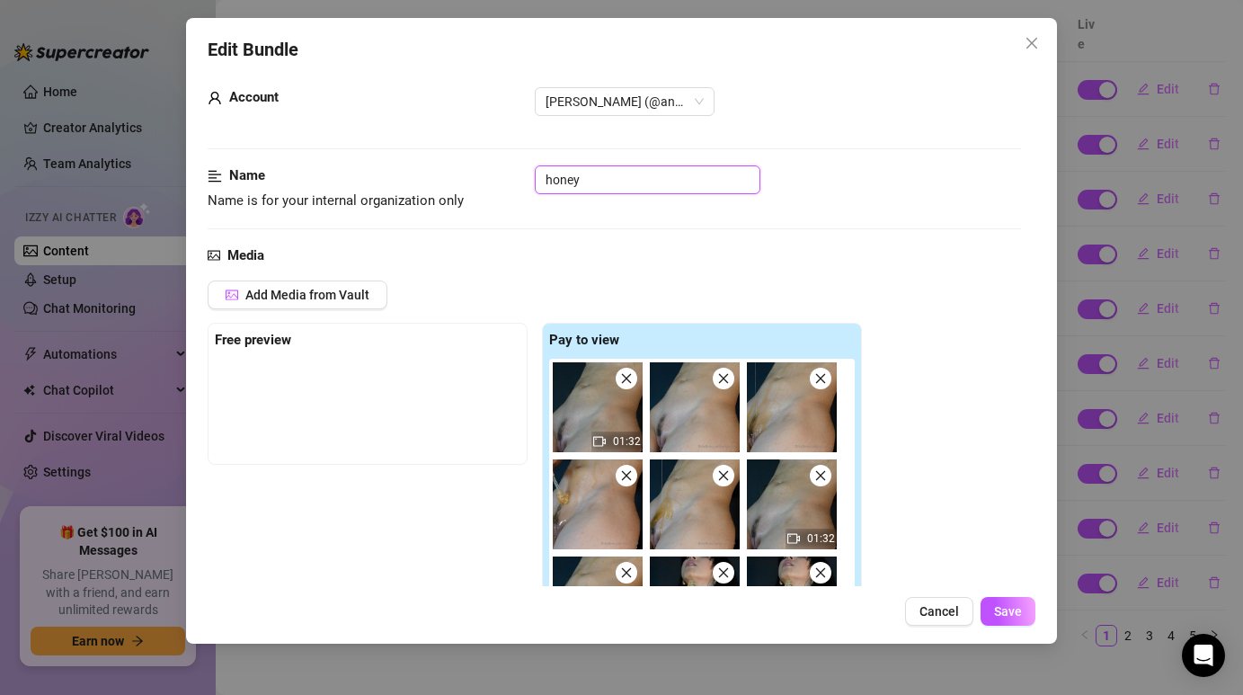
click at [628, 180] on input "honey" at bounding box center [648, 179] width 226 height 29
type input "honey 2"
click at [800, 222] on div "Name Name is for your internal organization only honey 2" at bounding box center [614, 204] width 812 height 79
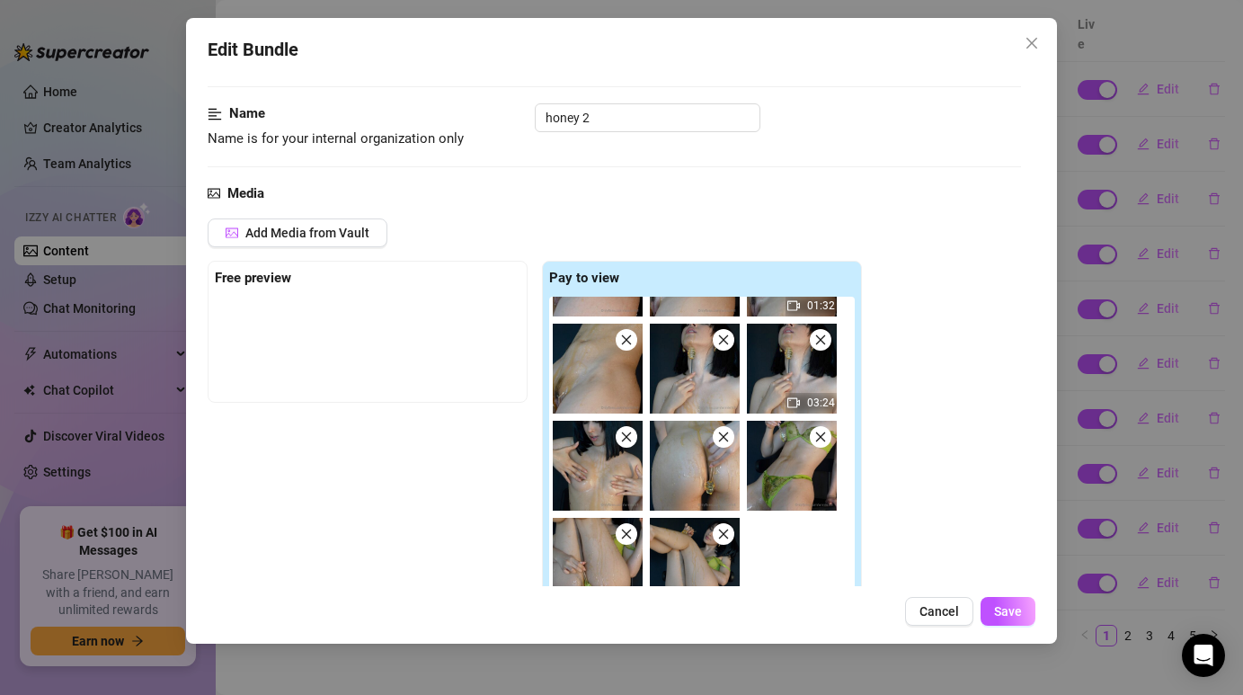
scroll to position [123, 0]
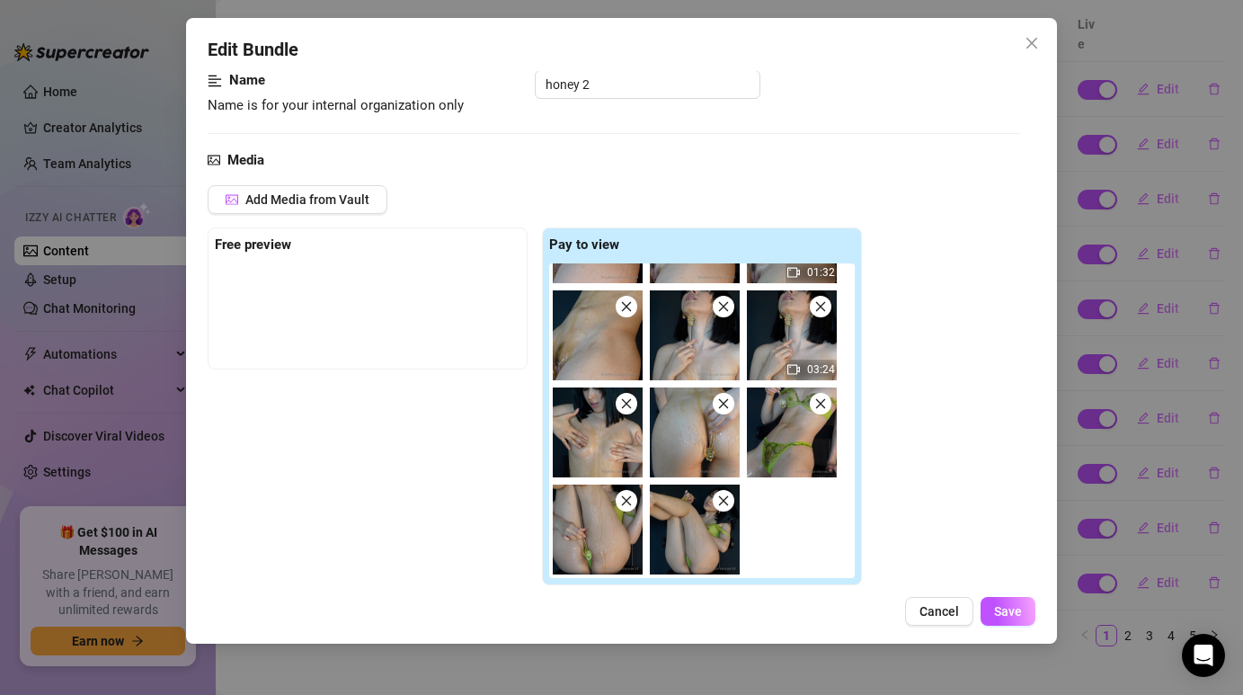
click at [824, 401] on icon "close" at bounding box center [820, 403] width 13 height 13
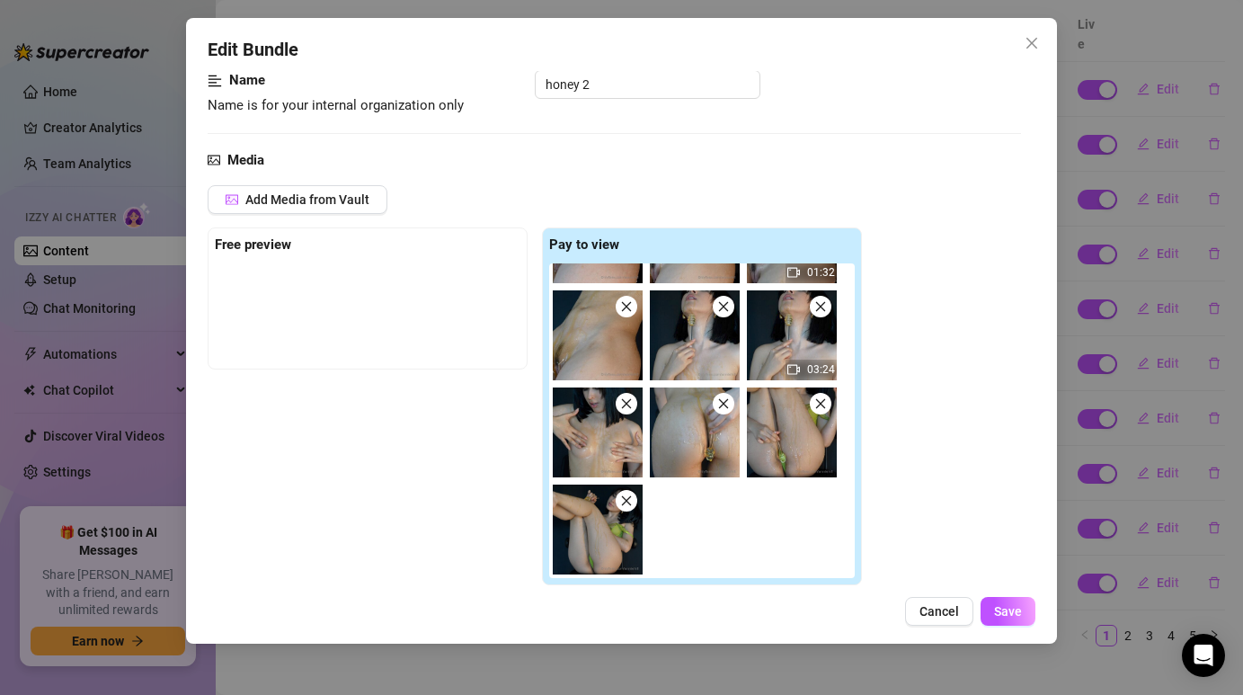
click at [633, 491] on span at bounding box center [627, 501] width 22 height 22
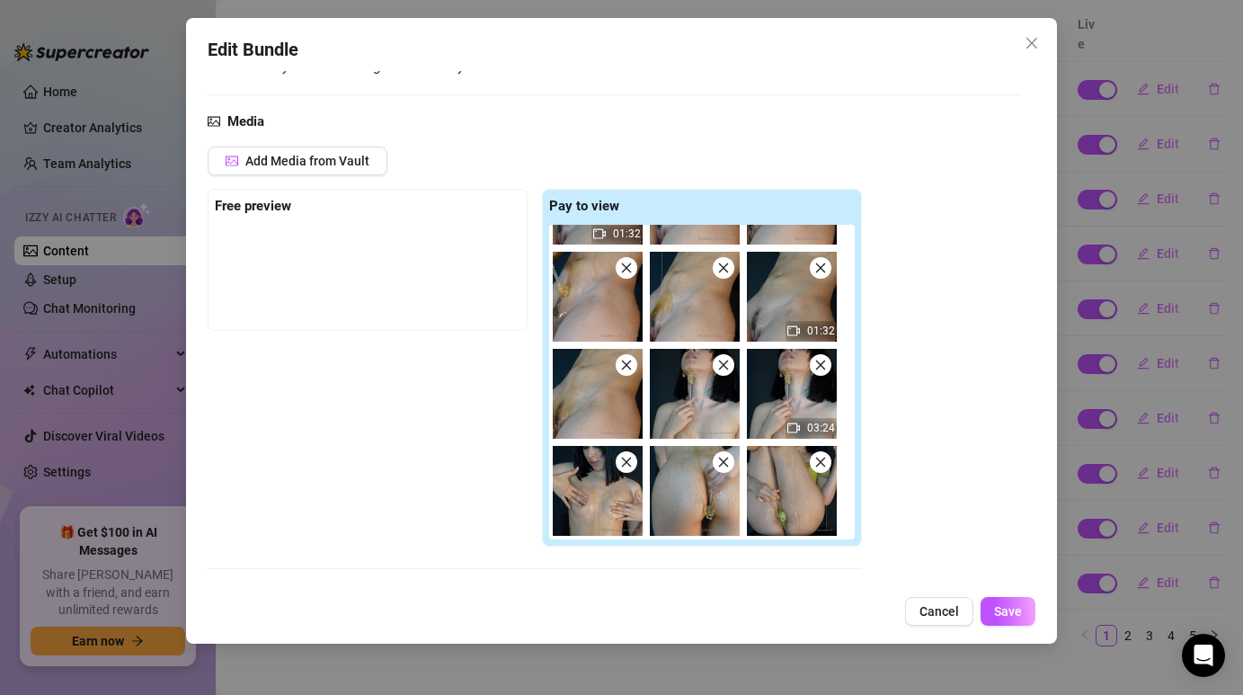
scroll to position [166, 0]
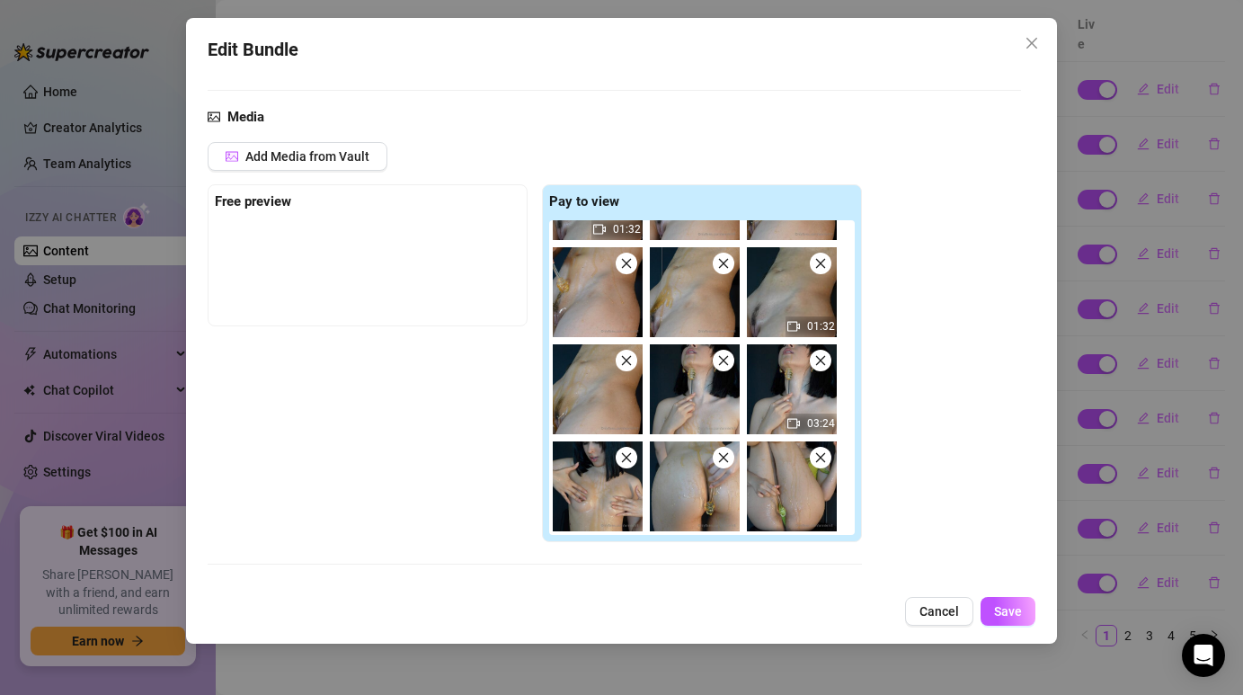
click at [630, 452] on icon "close" at bounding box center [626, 457] width 13 height 13
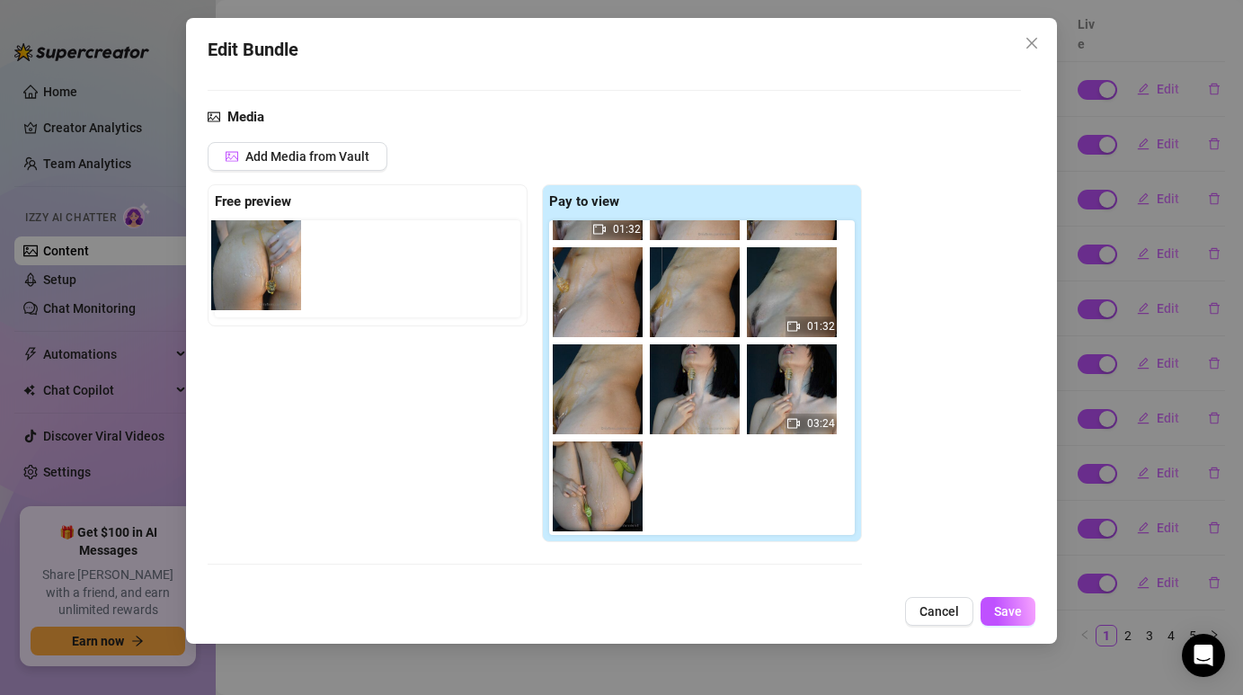
drag, startPoint x: 614, startPoint y: 471, endPoint x: 260, endPoint y: 236, distance: 424.7
click at [260, 236] on div "Free preview Pay to view 01:32 01:32 03:24" at bounding box center [535, 363] width 654 height 358
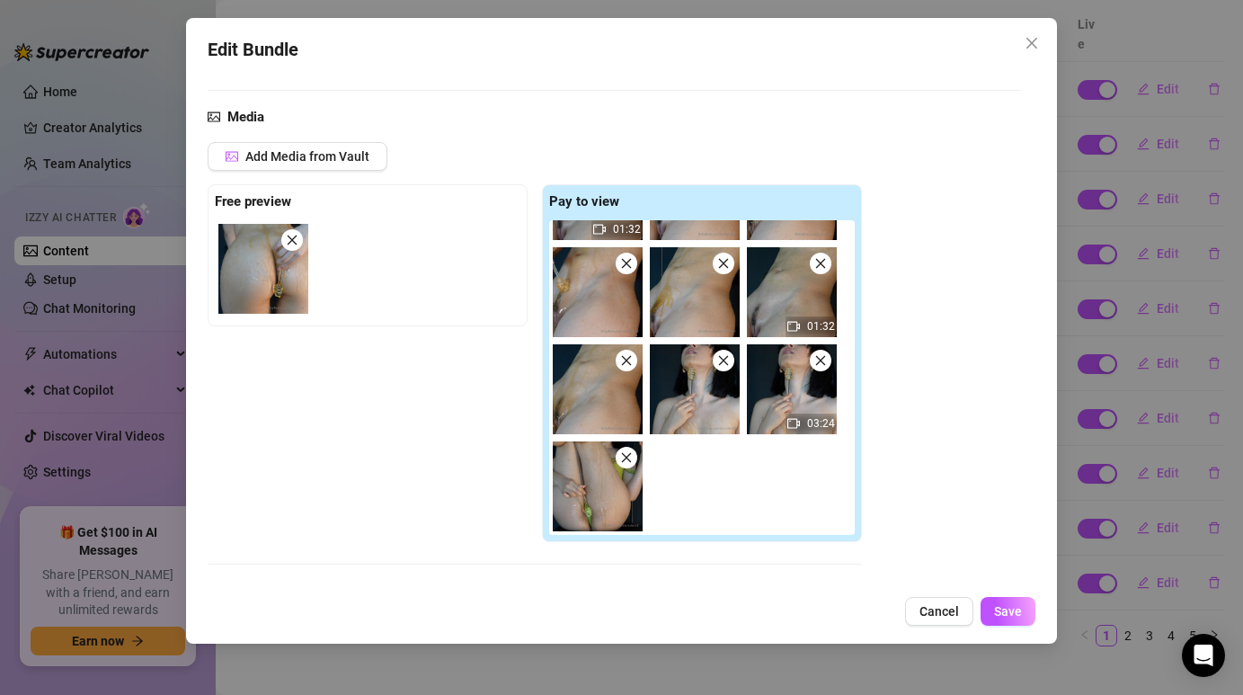
click at [625, 455] on icon "close" at bounding box center [627, 457] width 10 height 10
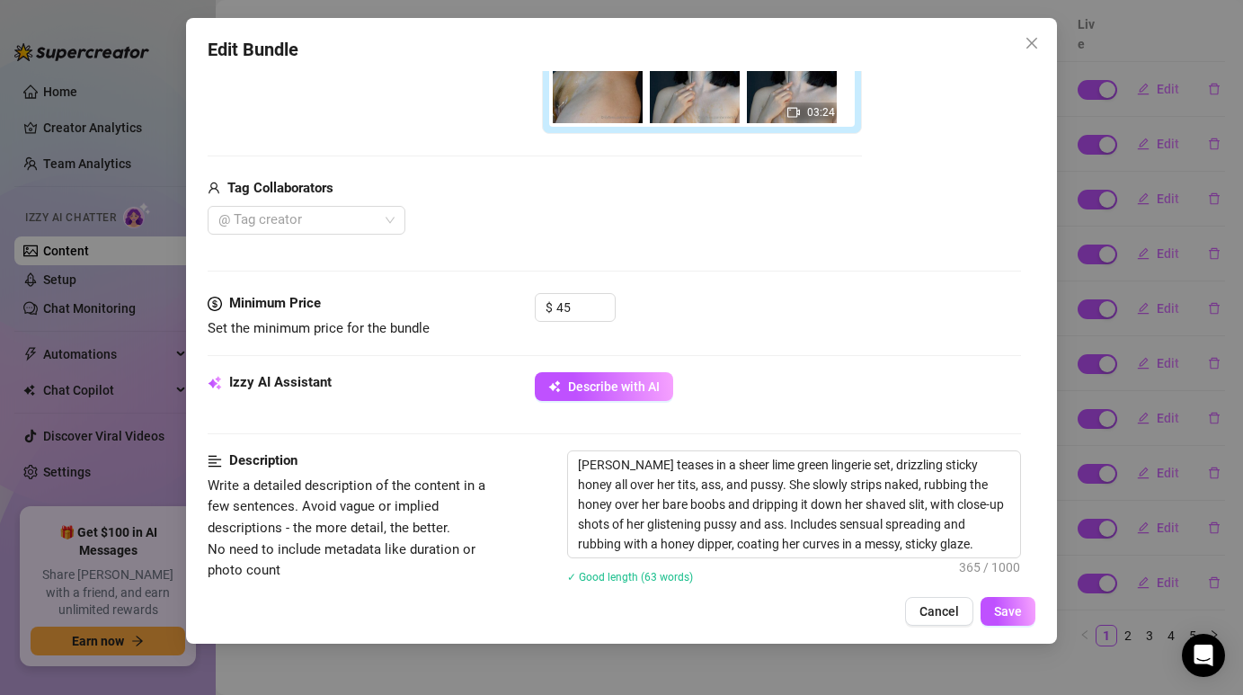
scroll to position [606, 0]
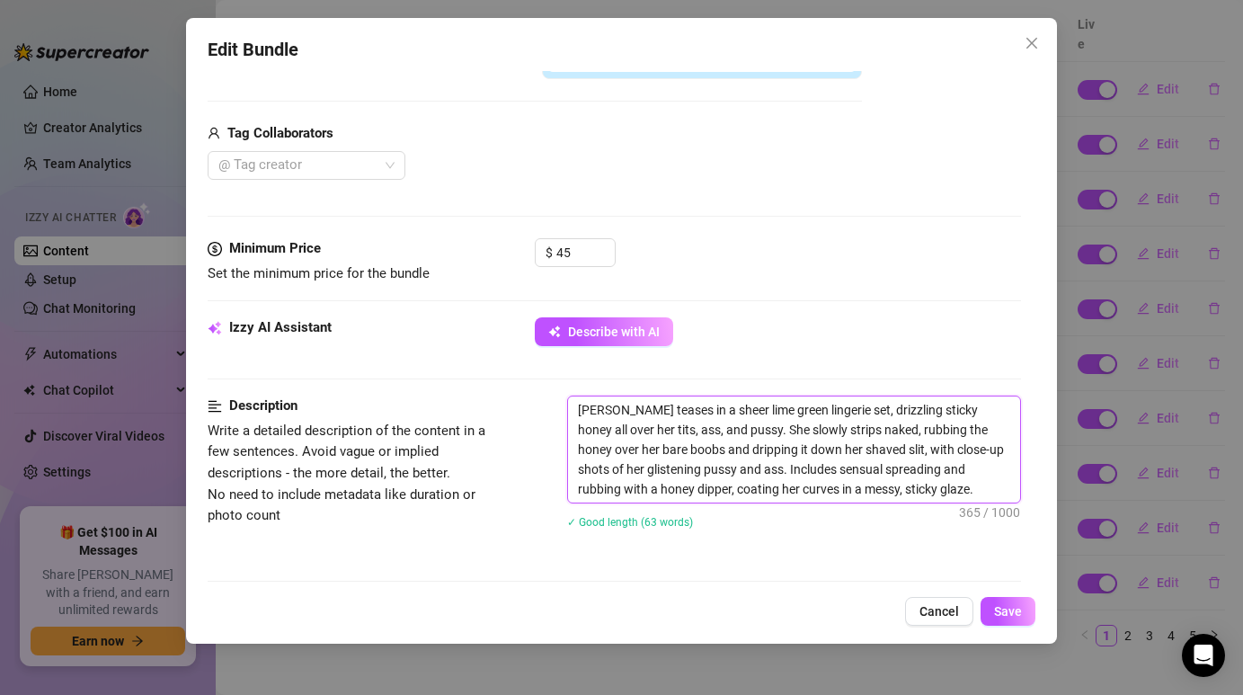
drag, startPoint x: 579, startPoint y: 412, endPoint x: 925, endPoint y: 477, distance: 352.1
click at [925, 477] on textarea "[PERSON_NAME] teases in a sheer lime green lingerie set, drizzling sticky honey…" at bounding box center [793, 449] width 451 height 106
type textarea "ing with a honey dipper, coating her curves in a messy, sticky glaze."
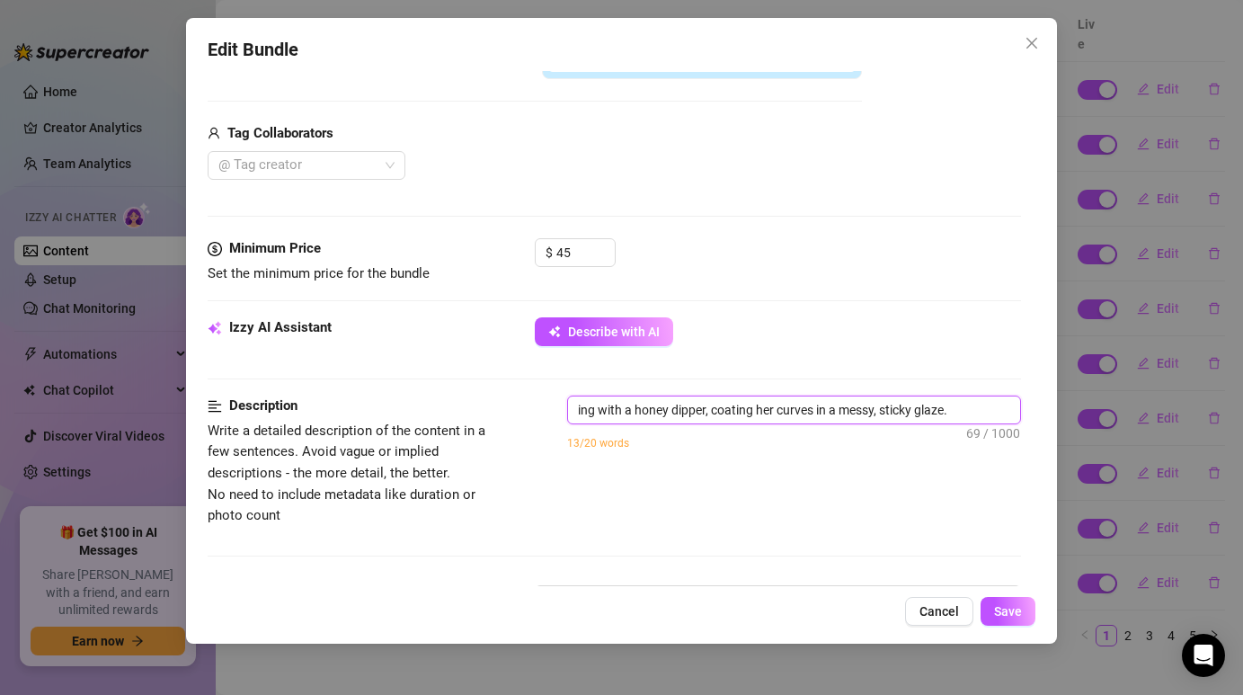
click at [863, 411] on textarea "ing with a honey dipper, coating her curves in a messy, sticky glaze." at bounding box center [793, 409] width 451 height 27
type textarea "Describe the content (media) in a few sentences"
paste textarea "Annie teases in a sheer lime green lingerie set, drizzling sticky honey all ove…"
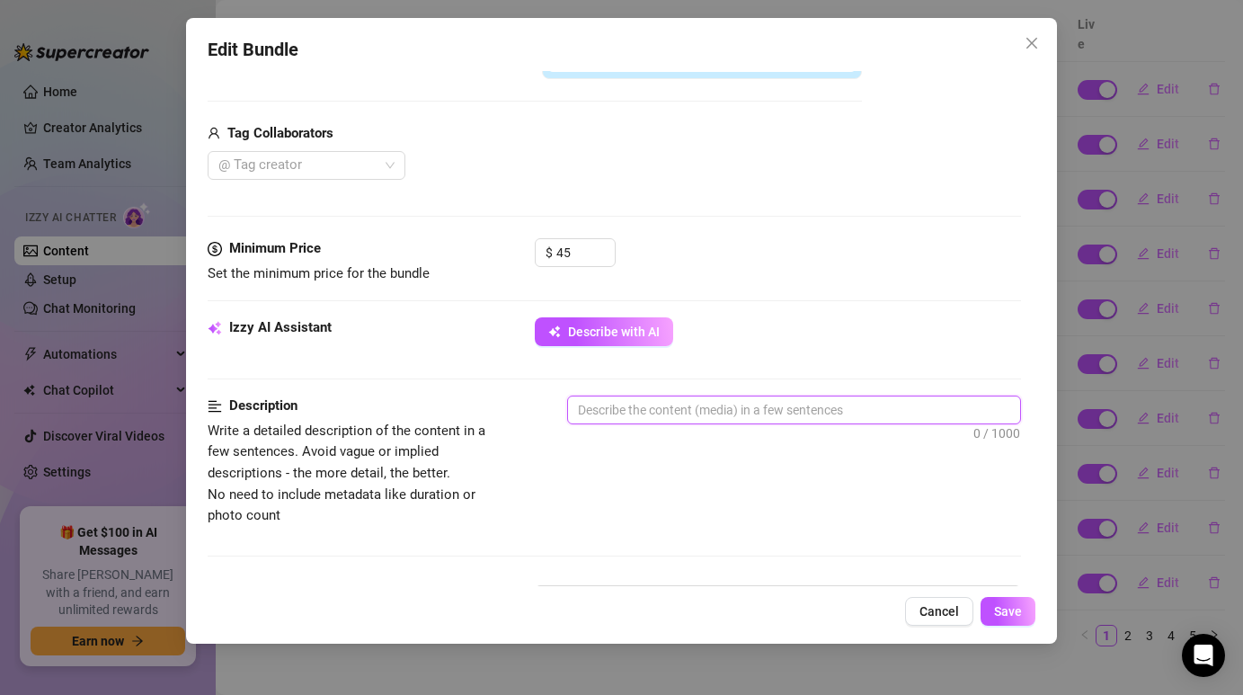
type textarea "Annie teases in a sheer lime green lingerie set, drizzling sticky honey all ove…"
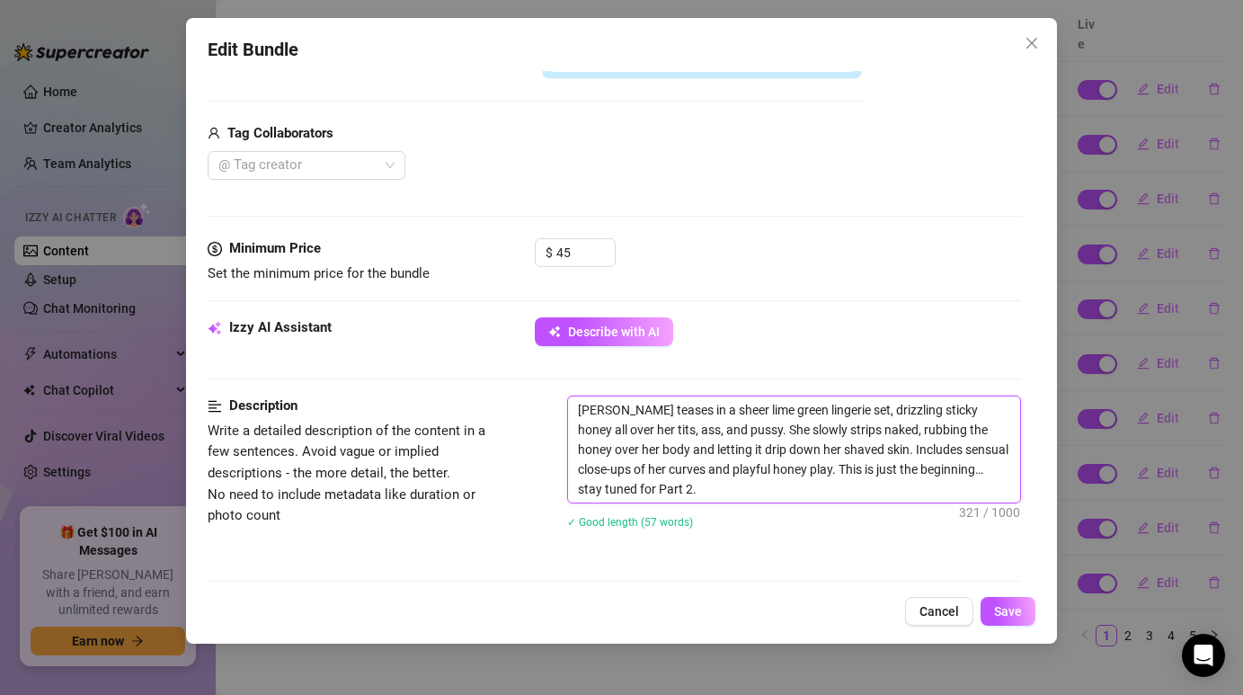
type textarea "Annie teases in a sheer lime green lingerie set, drizzling sticky honey all ove…"
drag, startPoint x: 673, startPoint y: 489, endPoint x: 571, endPoint y: 413, distance: 126.5
click at [571, 413] on textarea "Annie teases in a sheer lime green lingerie set, drizzling sticky honey all ove…" at bounding box center [793, 449] width 451 height 106
type textarea "Describe the content (media) in a few sentences"
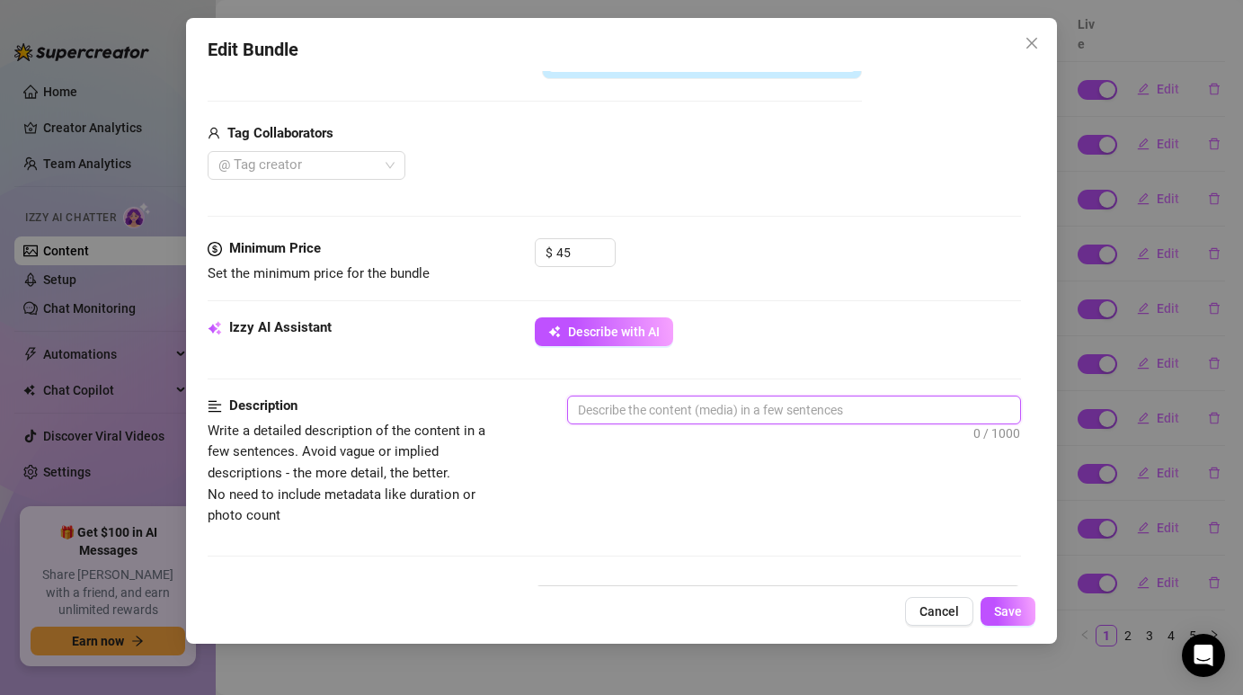
paste textarea "Annie teases in a sheer lime green lingerie set, drizzling sticky honey all ove…"
type textarea "Annie teases in a sheer lime green lingerie set, drizzling sticky honey all ove…"
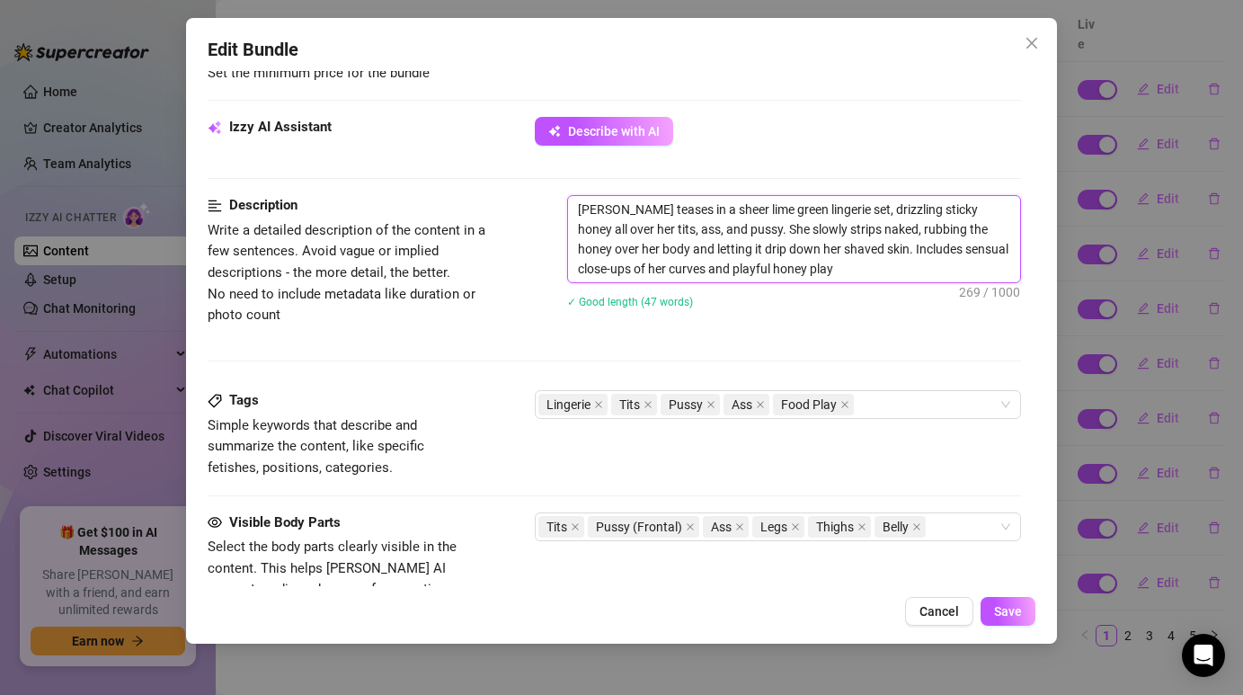
scroll to position [835, 0]
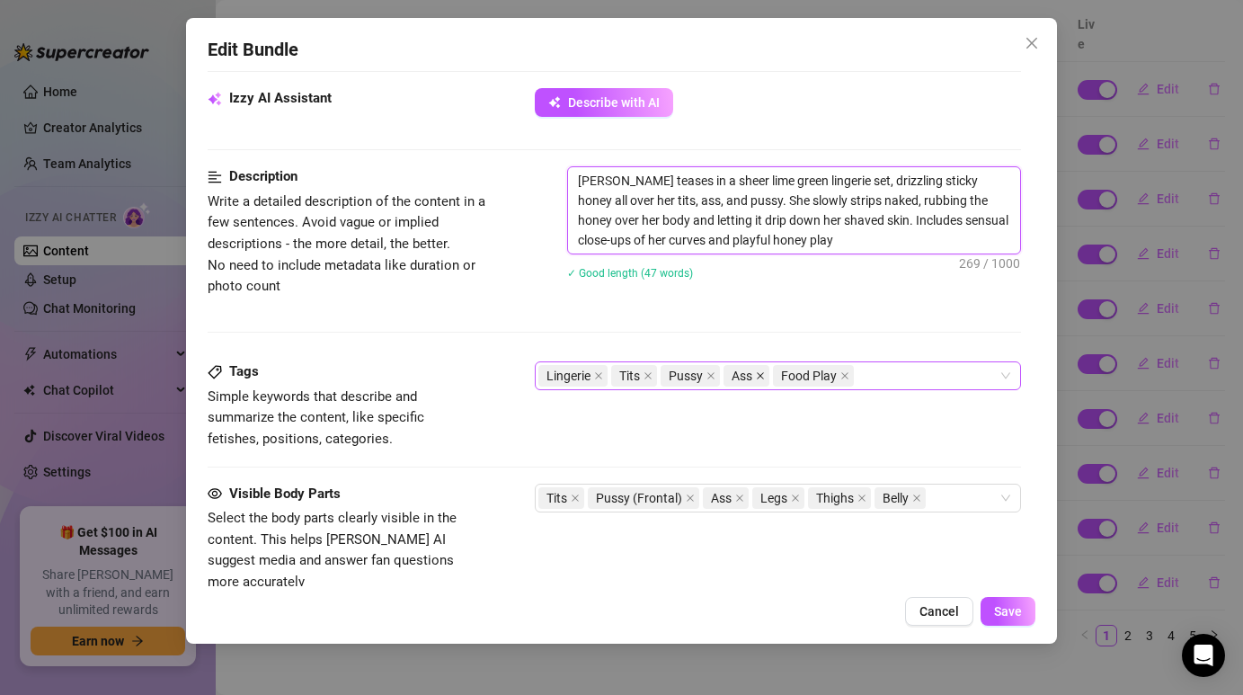
click at [761, 377] on icon "close" at bounding box center [760, 375] width 9 height 9
click at [864, 379] on div "Lingerie Tits Pussy Food Play" at bounding box center [767, 375] width 459 height 25
type textarea "Annie teases in a sheer lime green lingerie set, drizzling sticky honey all ove…"
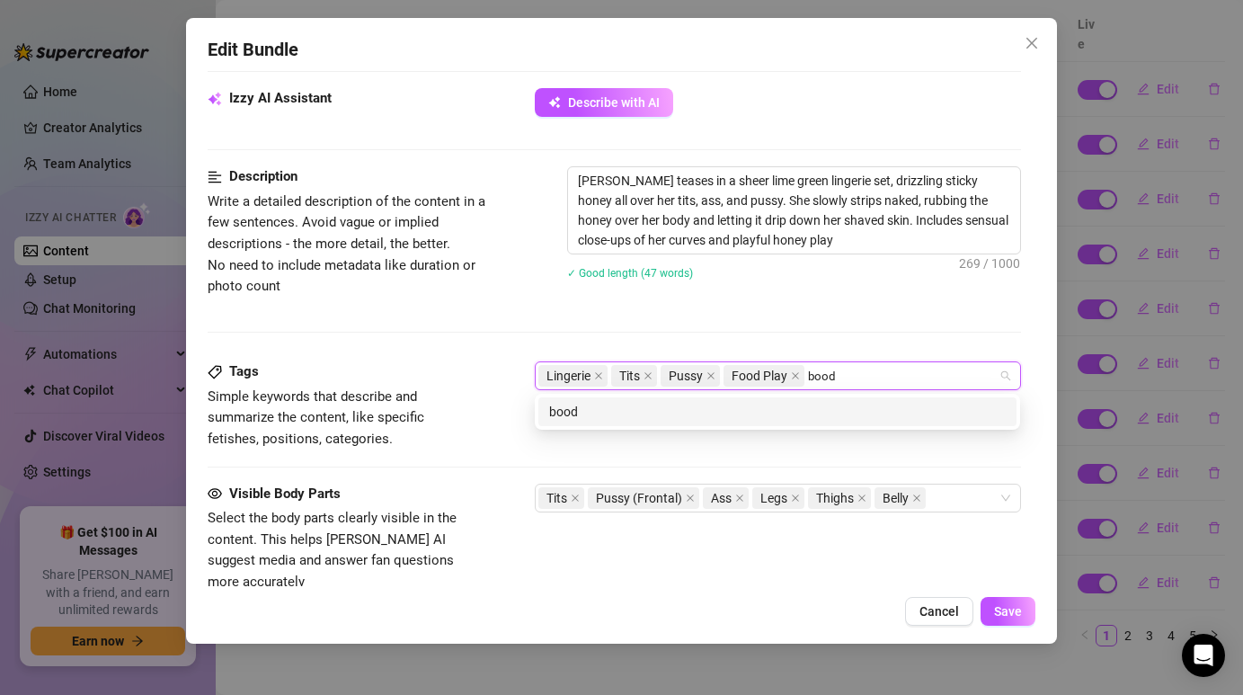
type input "boody"
type input "belly"
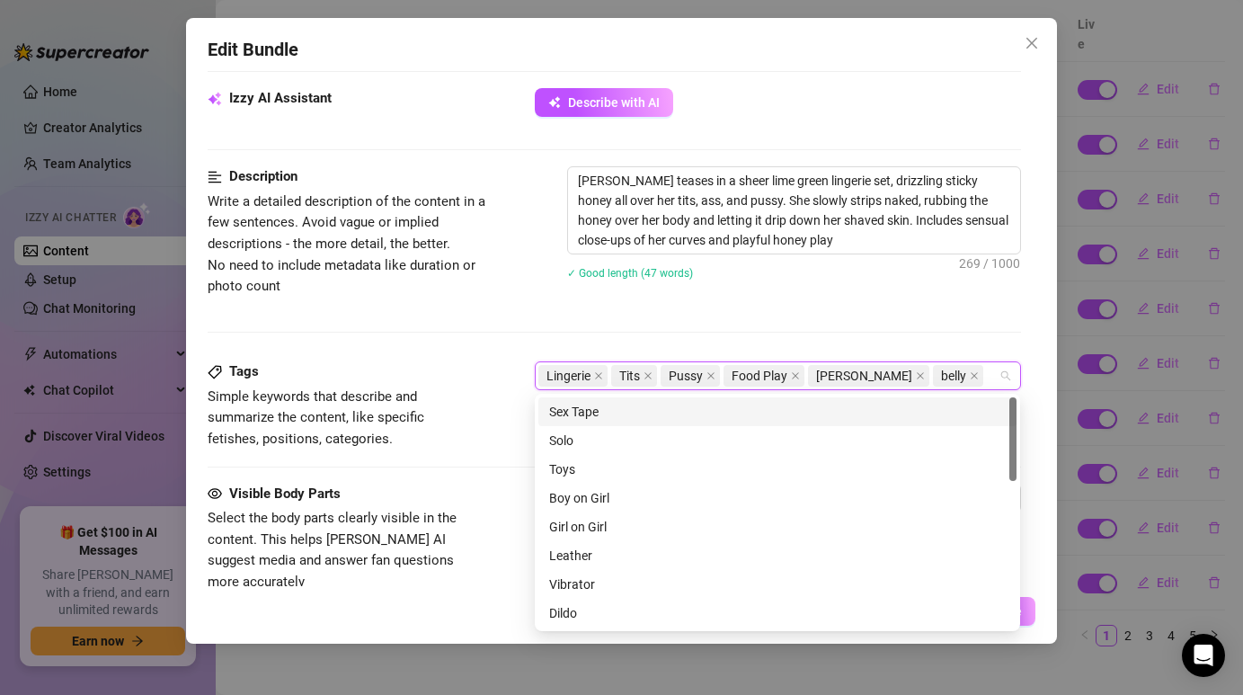
click at [695, 323] on div "Description Write a detailed description of the content in a few sentences. Avo…" at bounding box center [614, 263] width 812 height 195
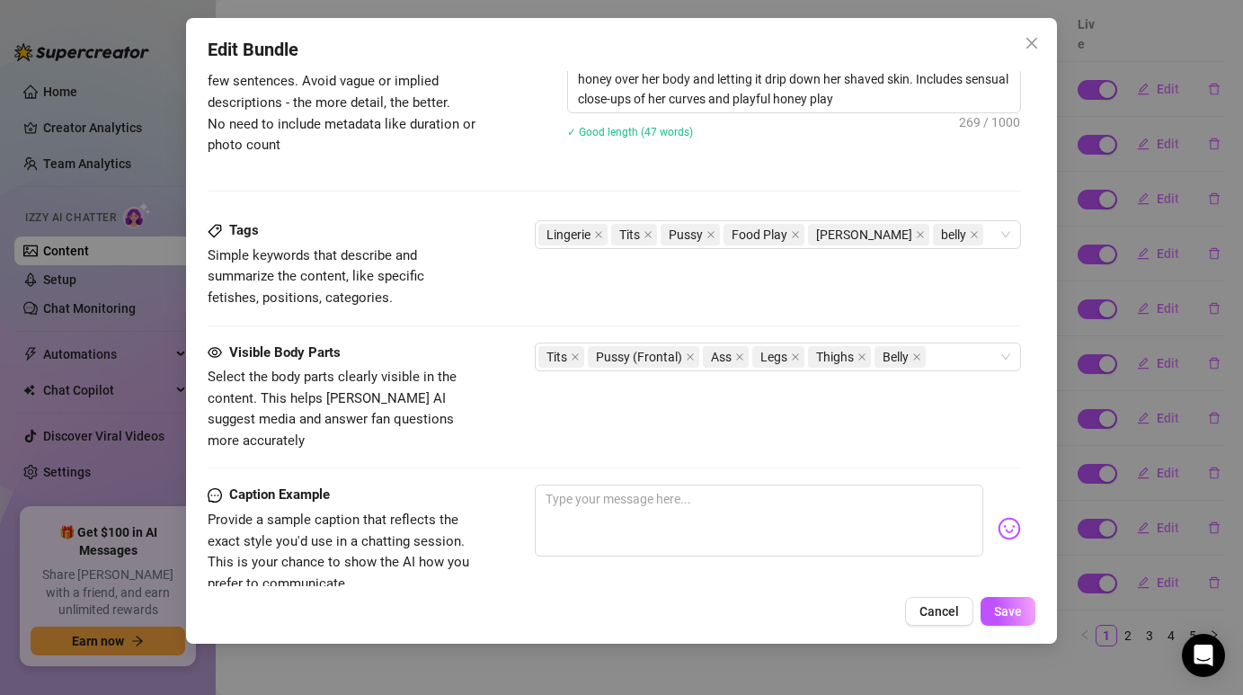
scroll to position [982, 0]
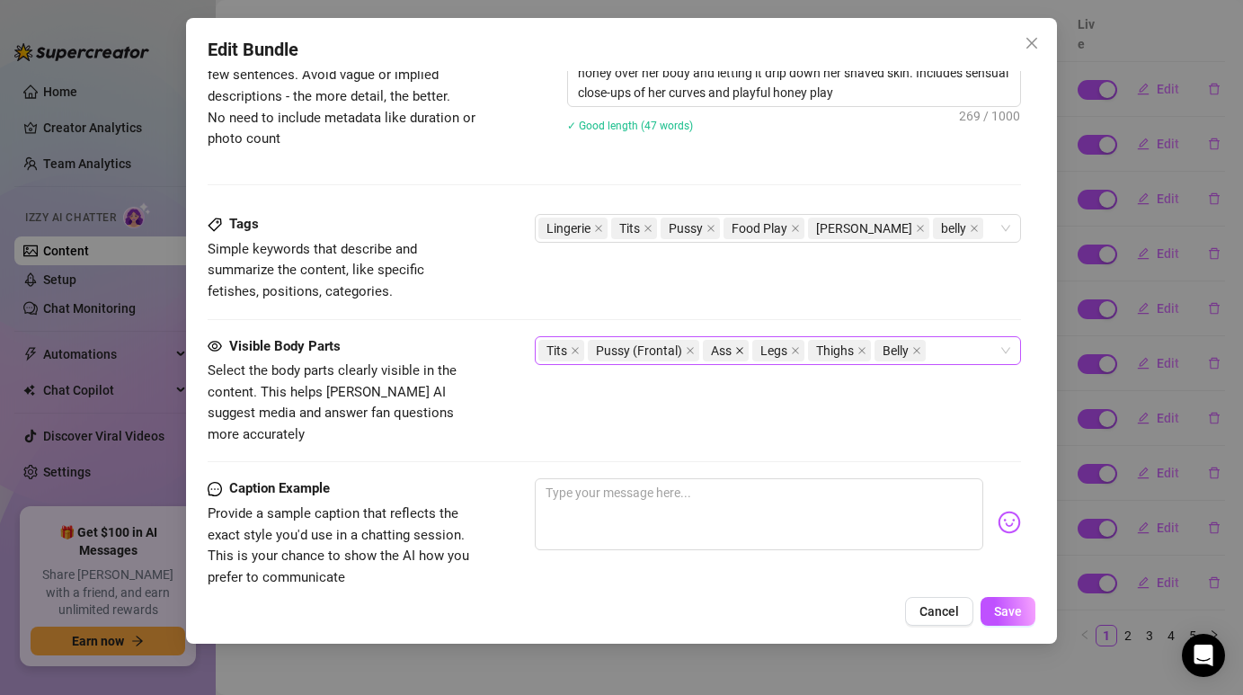
click at [739, 348] on icon "close" at bounding box center [739, 350] width 9 height 9
click at [895, 353] on div "Tits Pussy (Frontal) Legs Thighs Belly" at bounding box center [767, 350] width 459 height 25
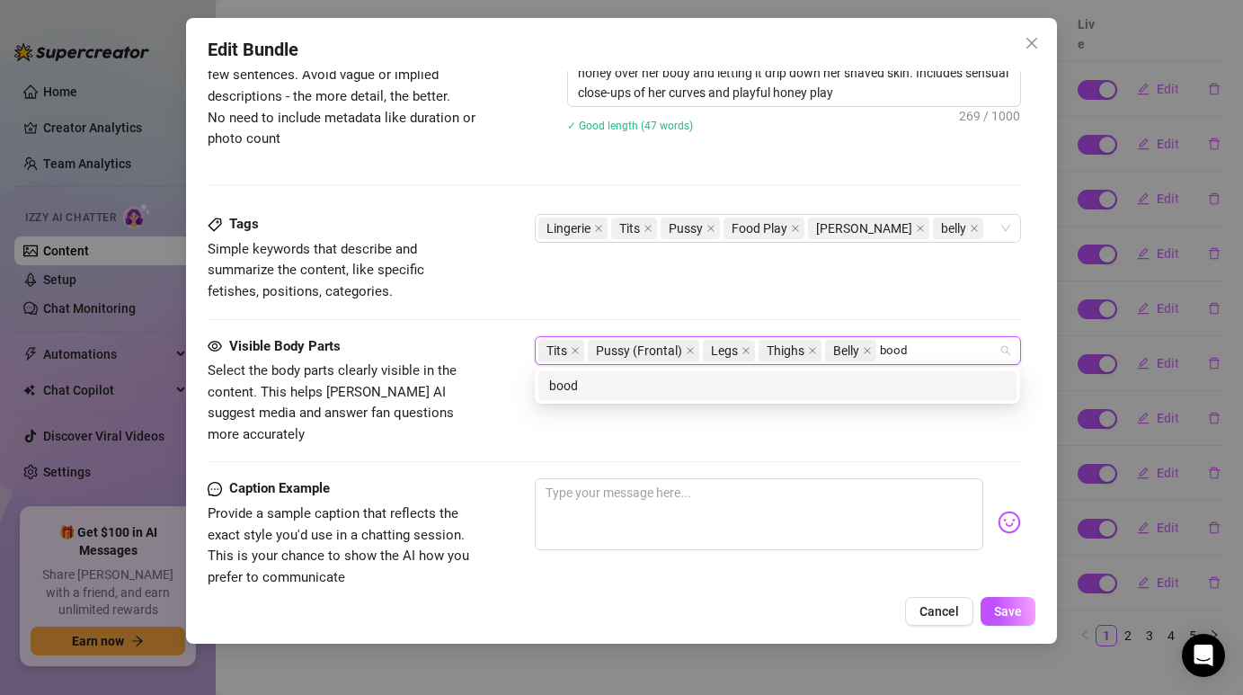
type input "boody"
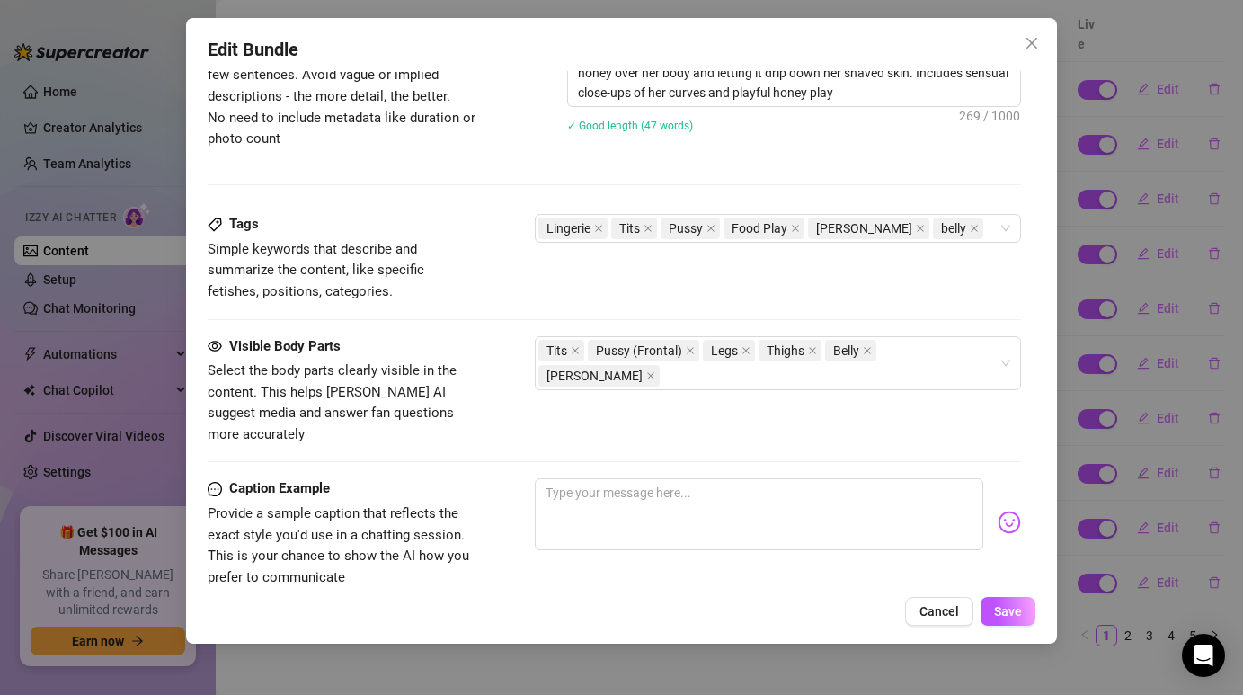
click at [745, 286] on div "Tags Simple keywords that describe and summarize the content, like specific fet…" at bounding box center [614, 258] width 812 height 88
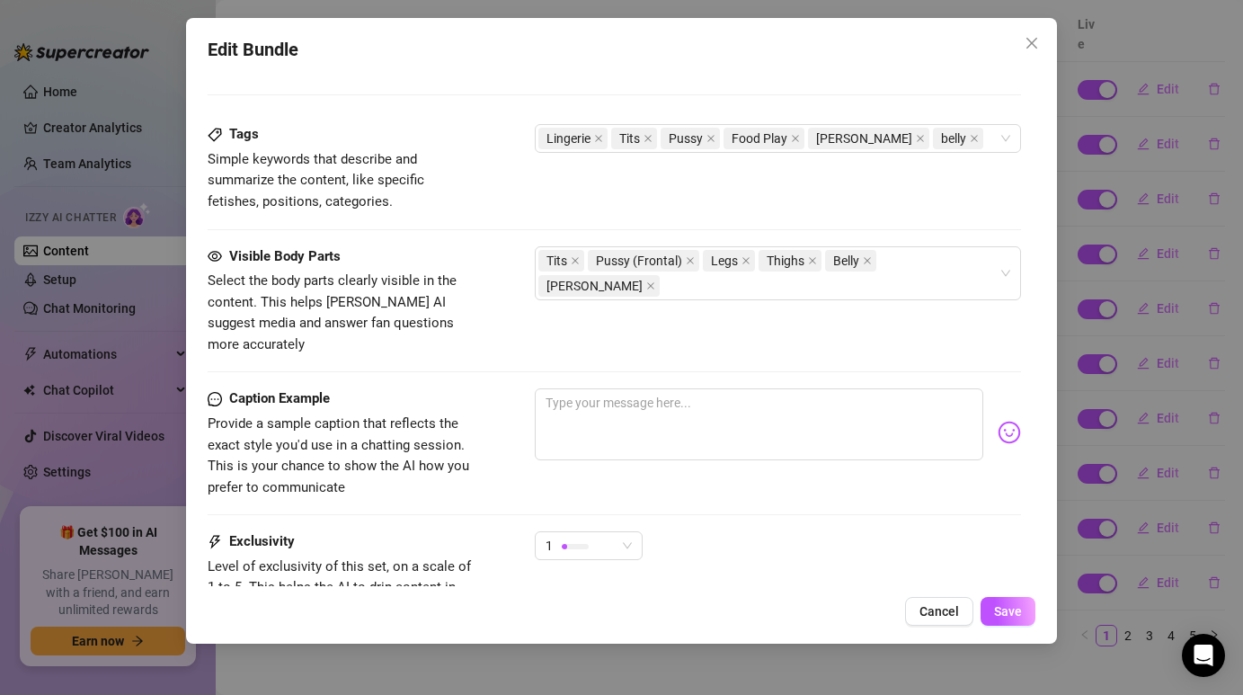
scroll to position [1103, 0]
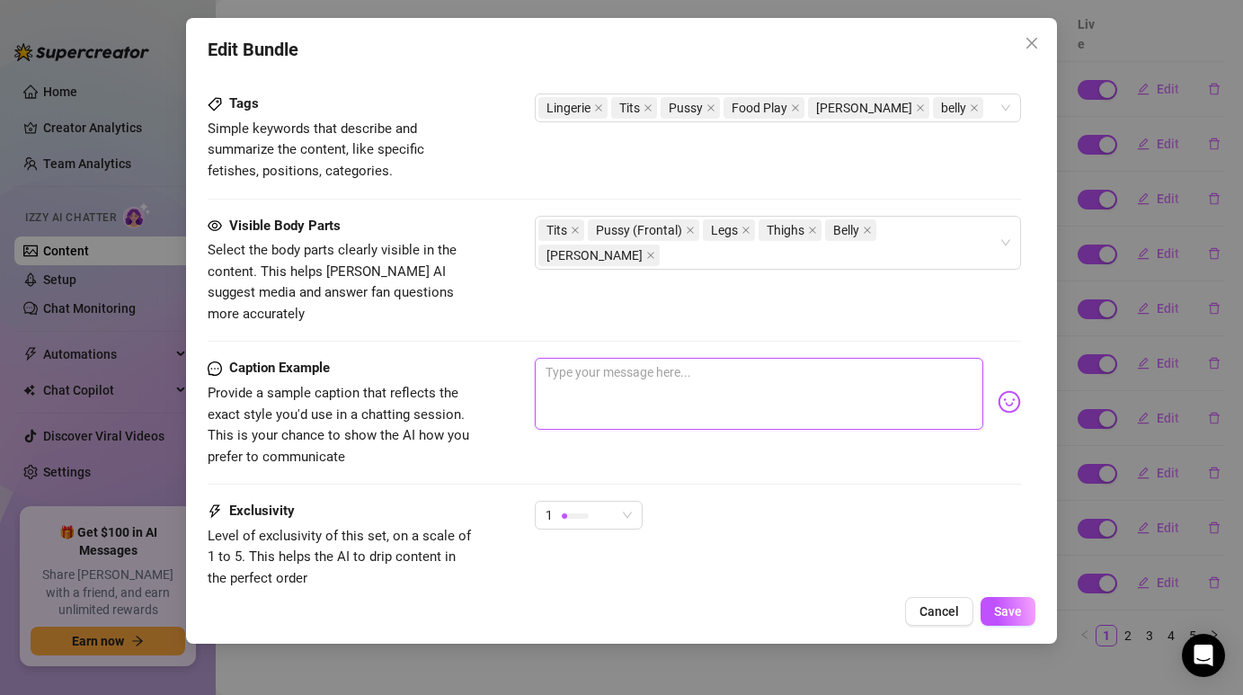
click at [636, 358] on textarea at bounding box center [758, 394] width 447 height 72
click at [741, 358] on textarea at bounding box center [758, 394] width 447 height 72
click at [657, 358] on textarea at bounding box center [758, 394] width 447 height 72
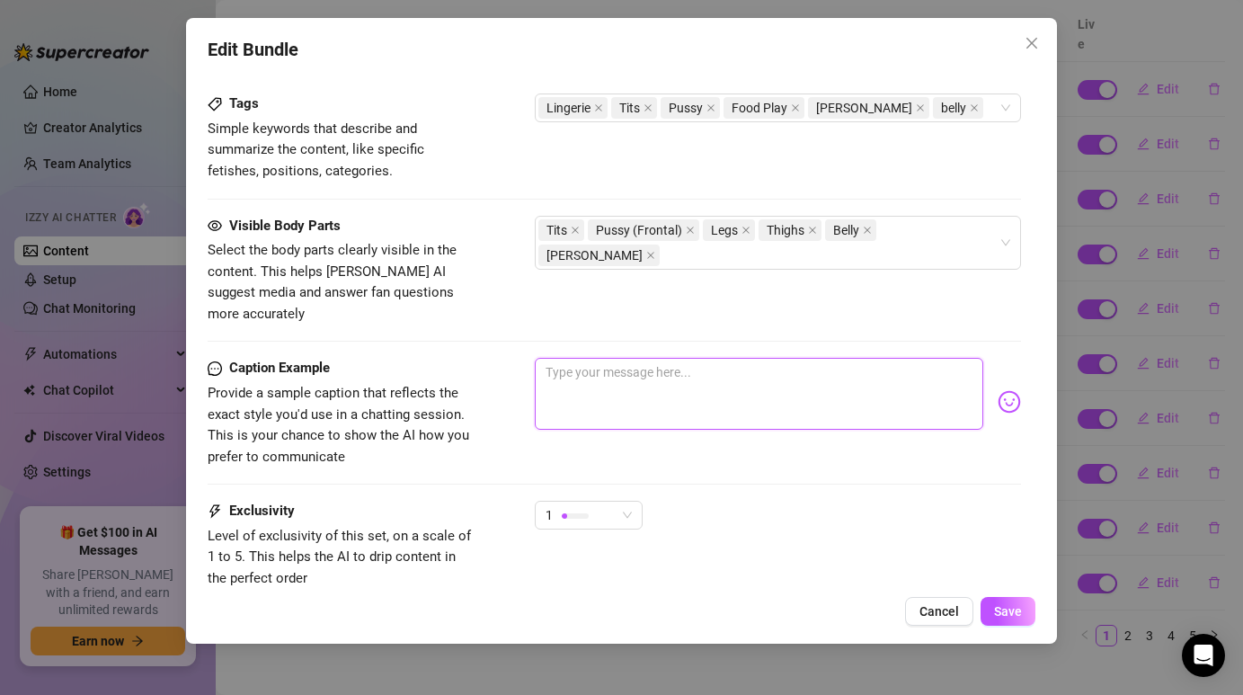
scroll to position [1099, 0]
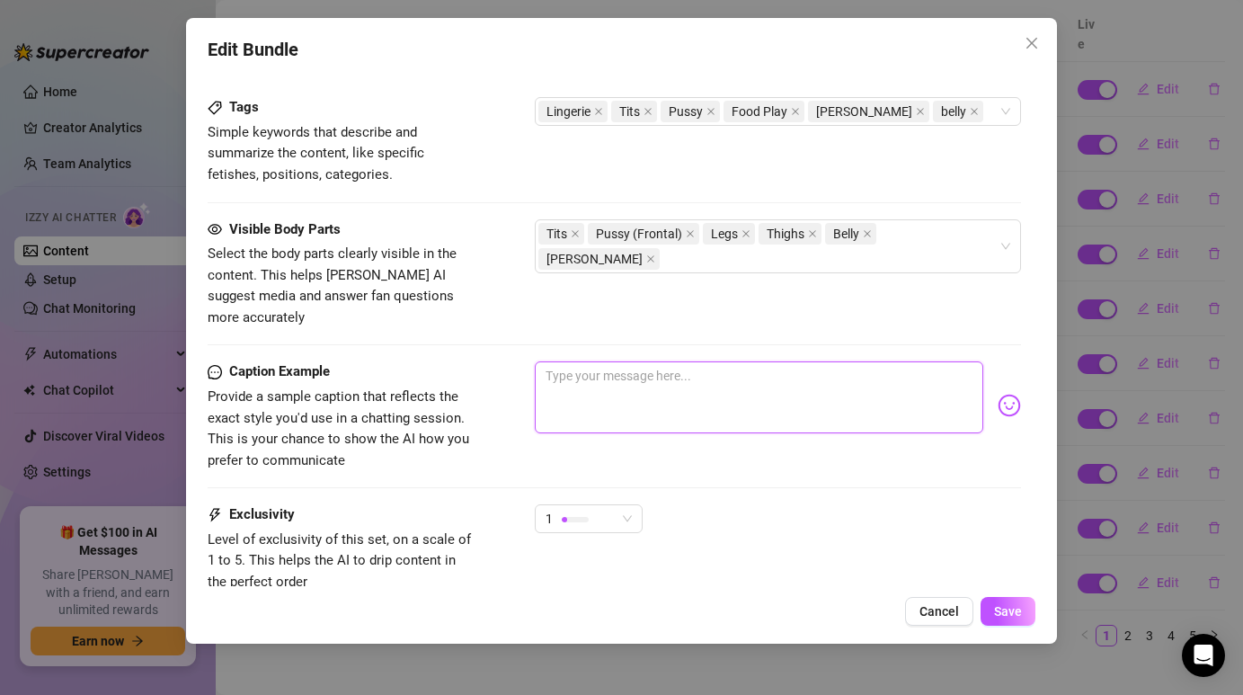
paste textarea "Sweet and sticky… would you like to taste? 🍯"
type textarea "Sweet and sticky… would you like to taste? 🍯"
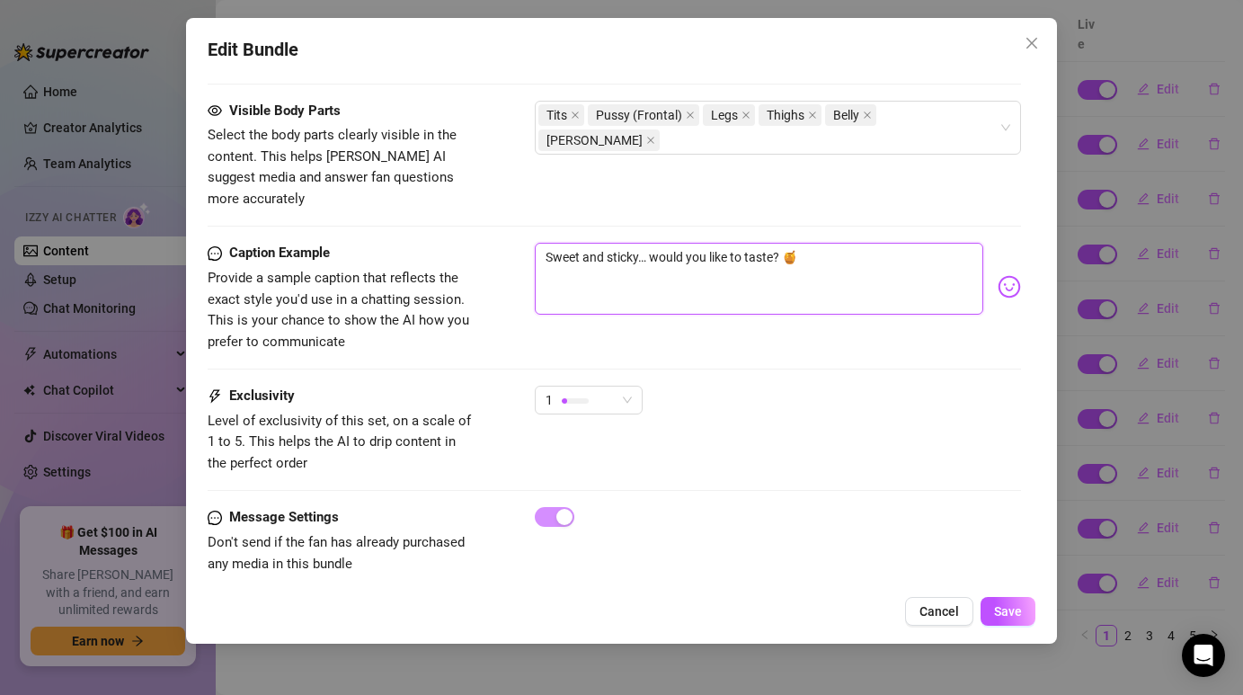
scroll to position [1213, 0]
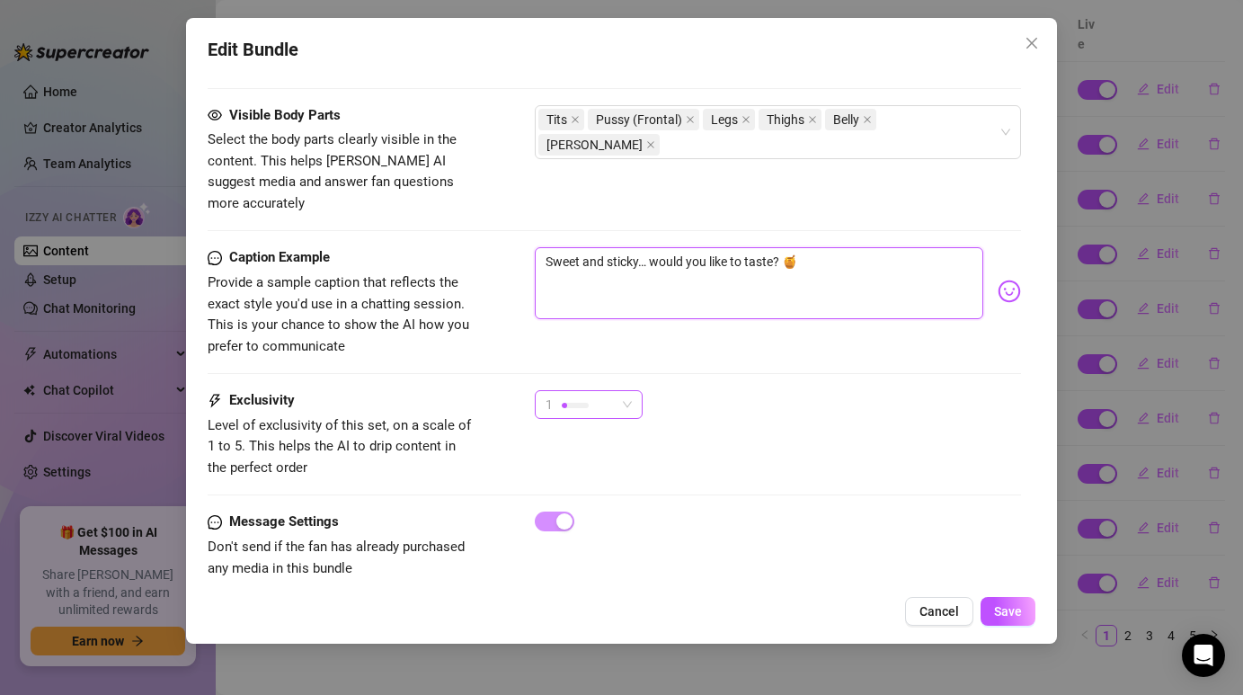
click at [632, 390] on div "1" at bounding box center [589, 404] width 108 height 29
type textarea "Sweet and sticky… would you like to taste? 🍯"
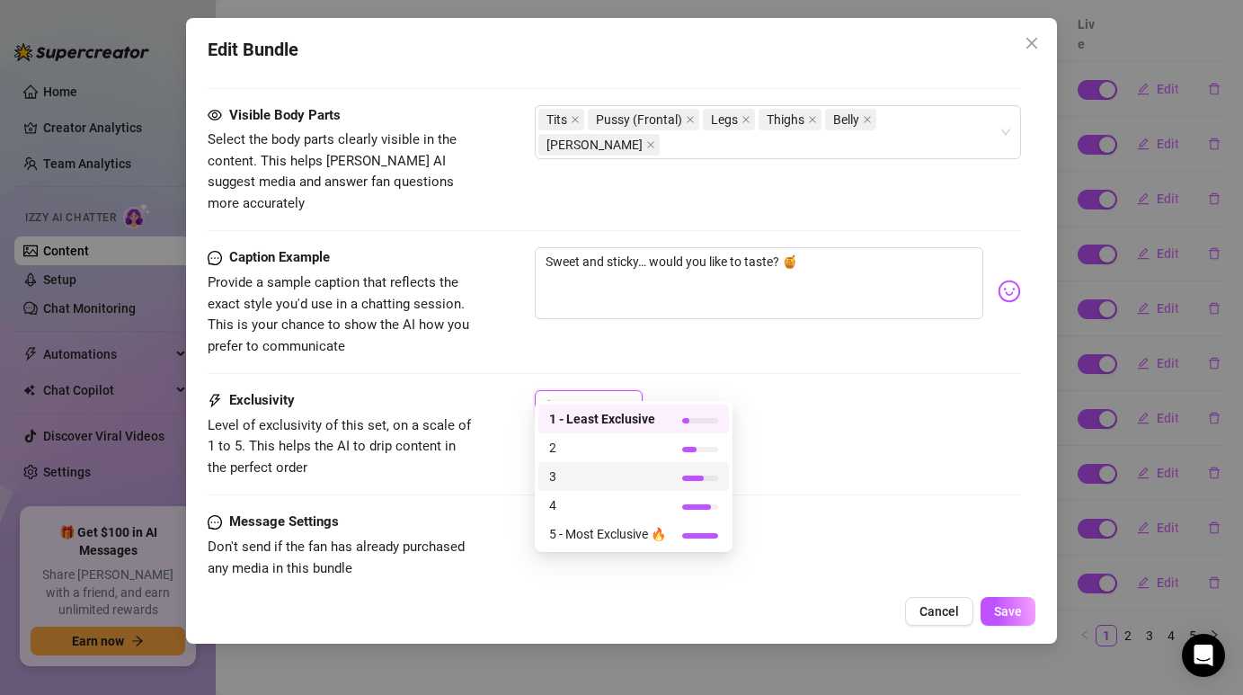
click at [607, 467] on span "3" at bounding box center [607, 476] width 117 height 20
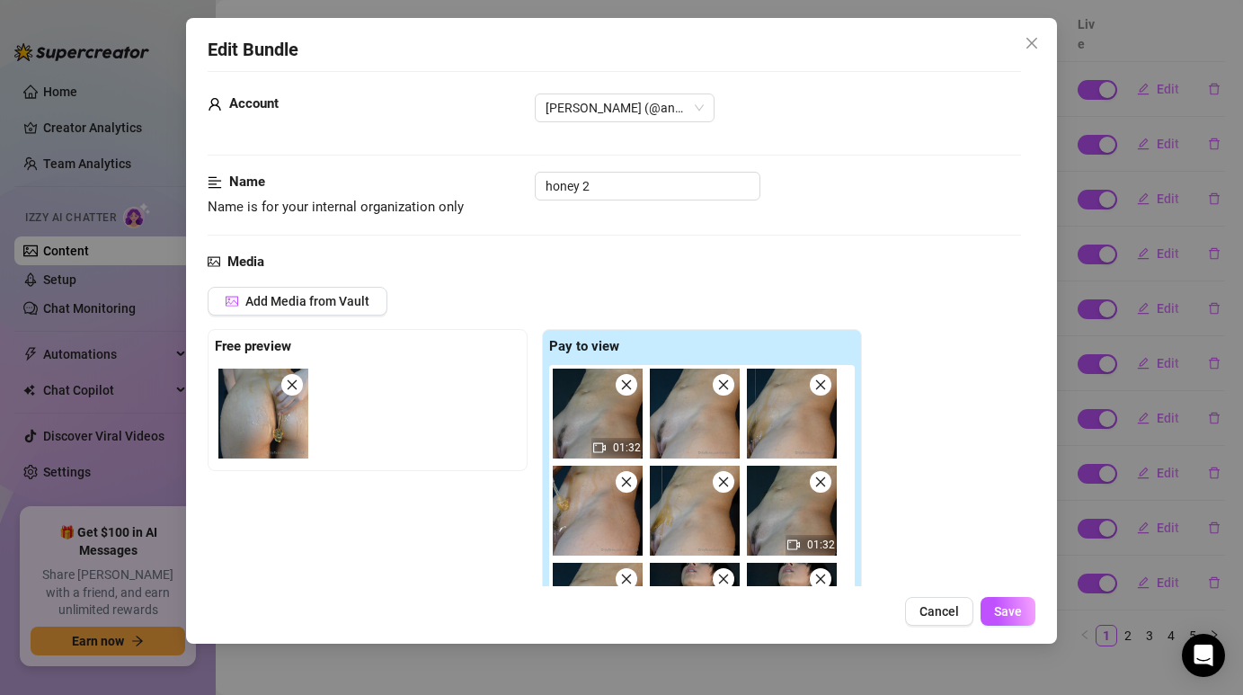
scroll to position [0, 0]
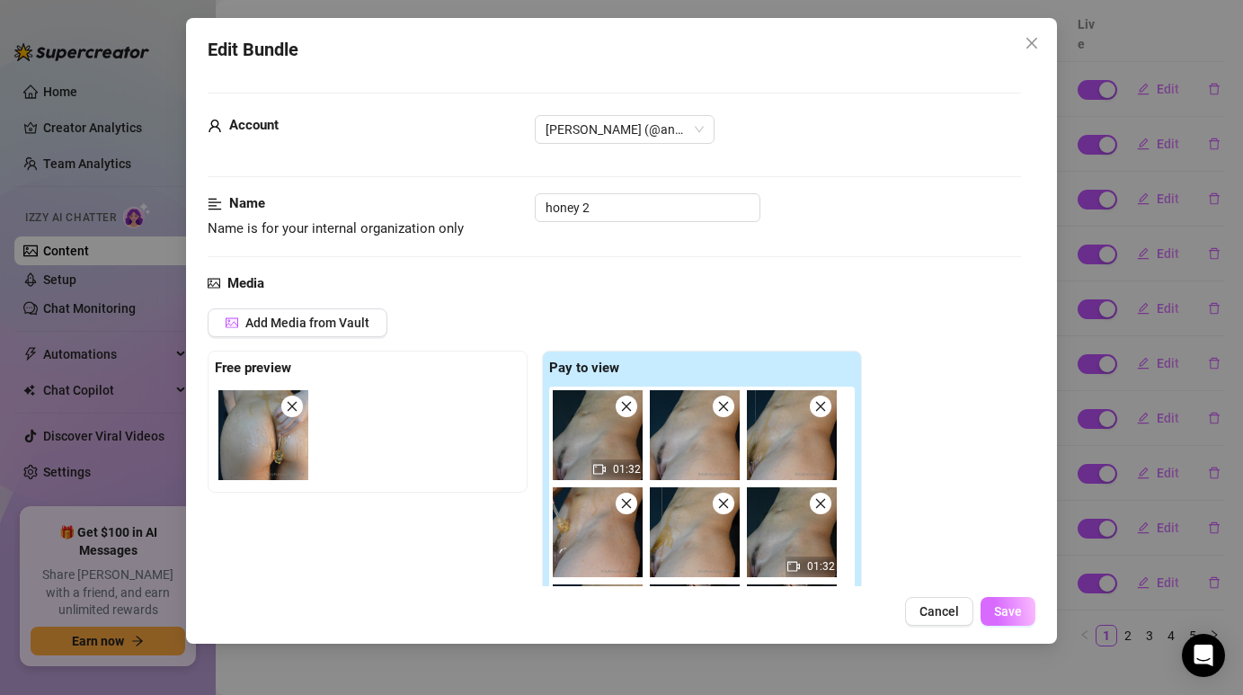
click at [1015, 612] on span "Save" at bounding box center [1008, 611] width 28 height 14
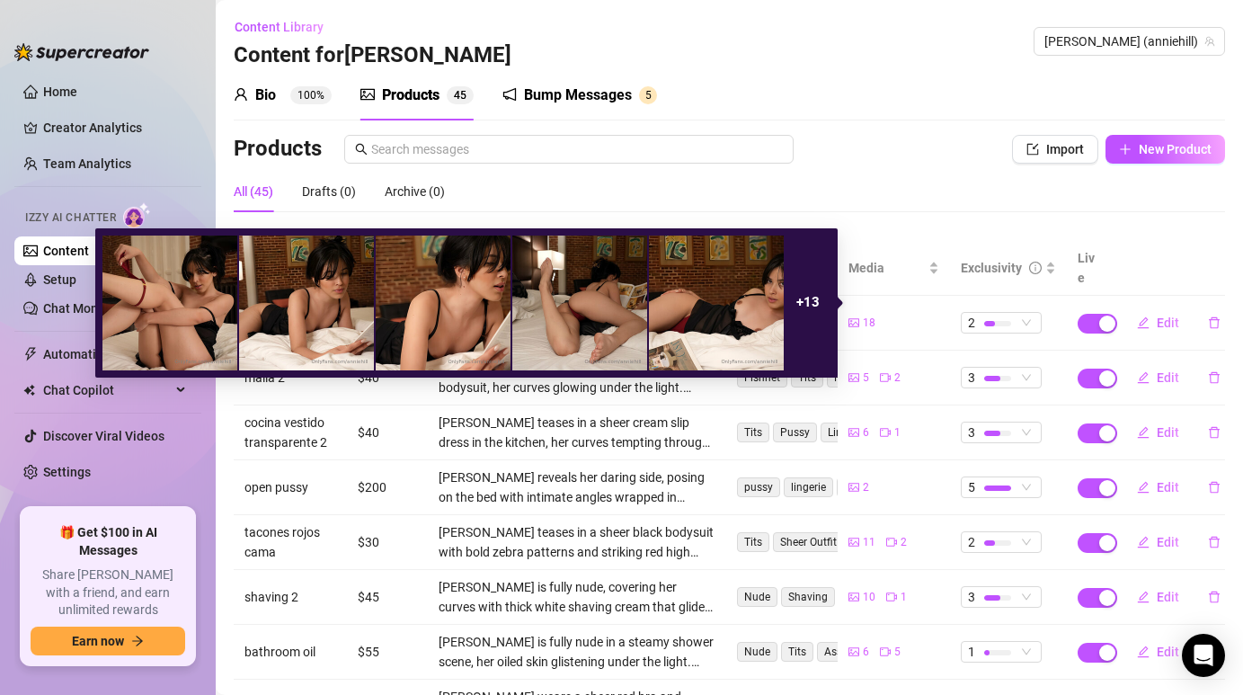
scroll to position [234, 0]
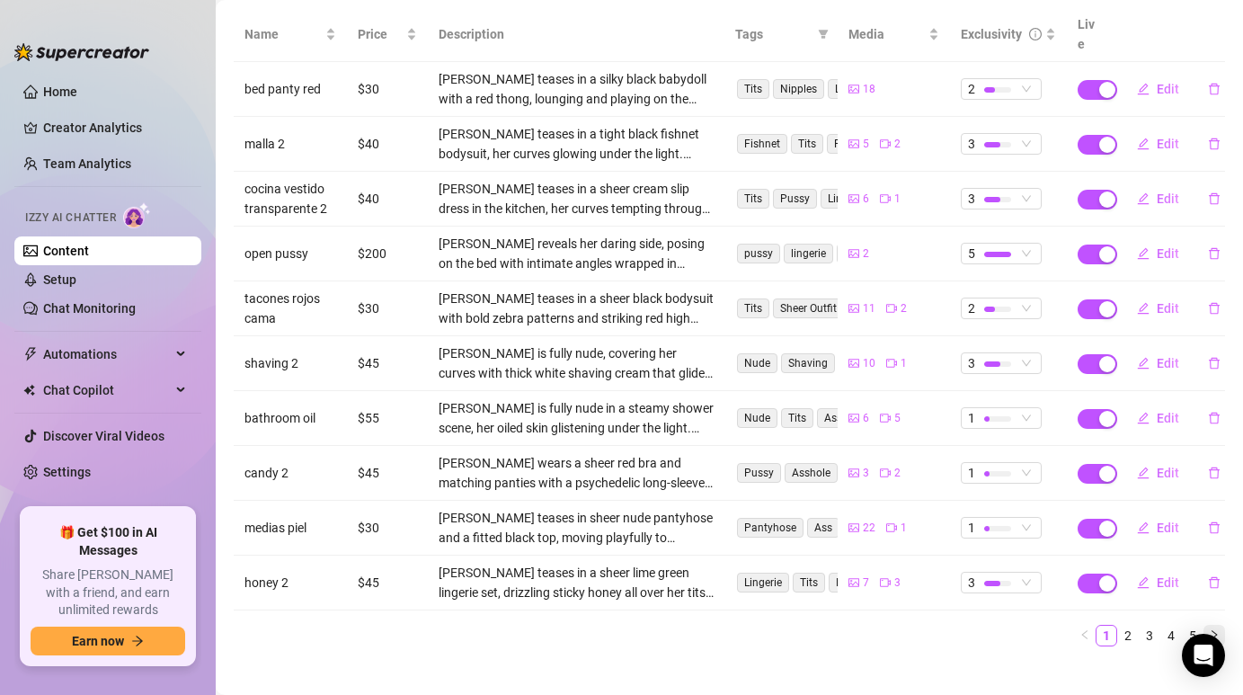
click at [1216, 629] on icon "right" at bounding box center [1214, 634] width 11 height 11
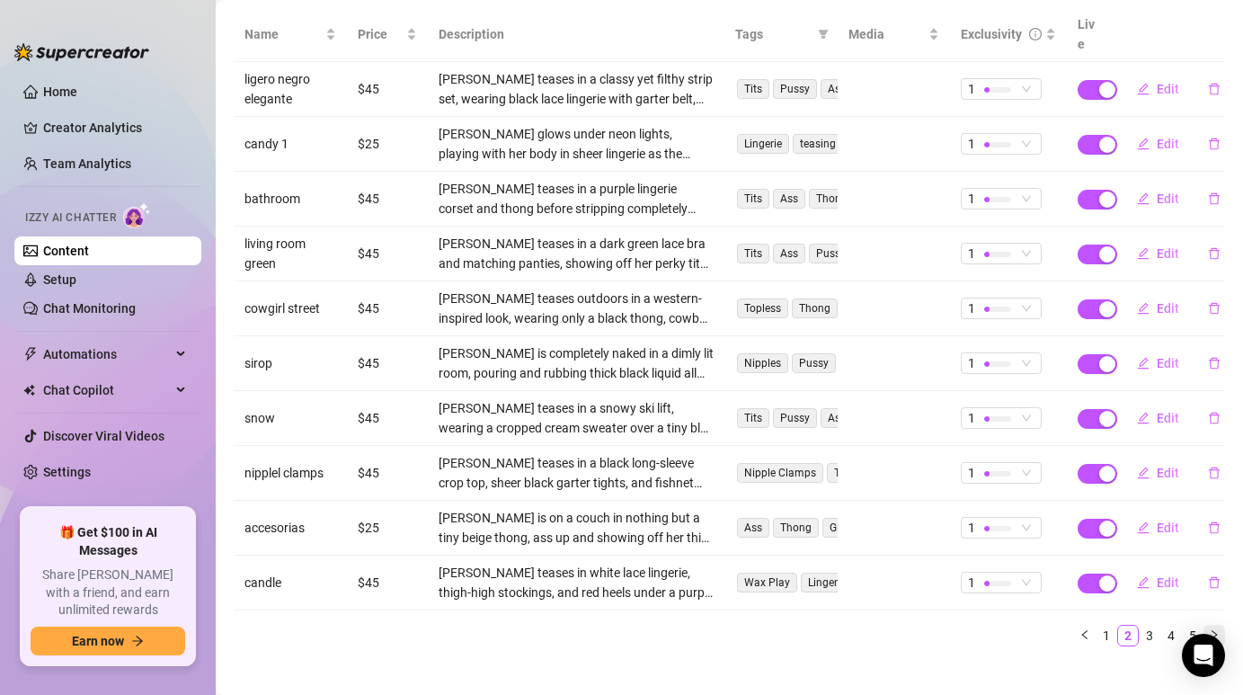
click at [1208, 625] on button "button" at bounding box center [1214, 636] width 22 height 22
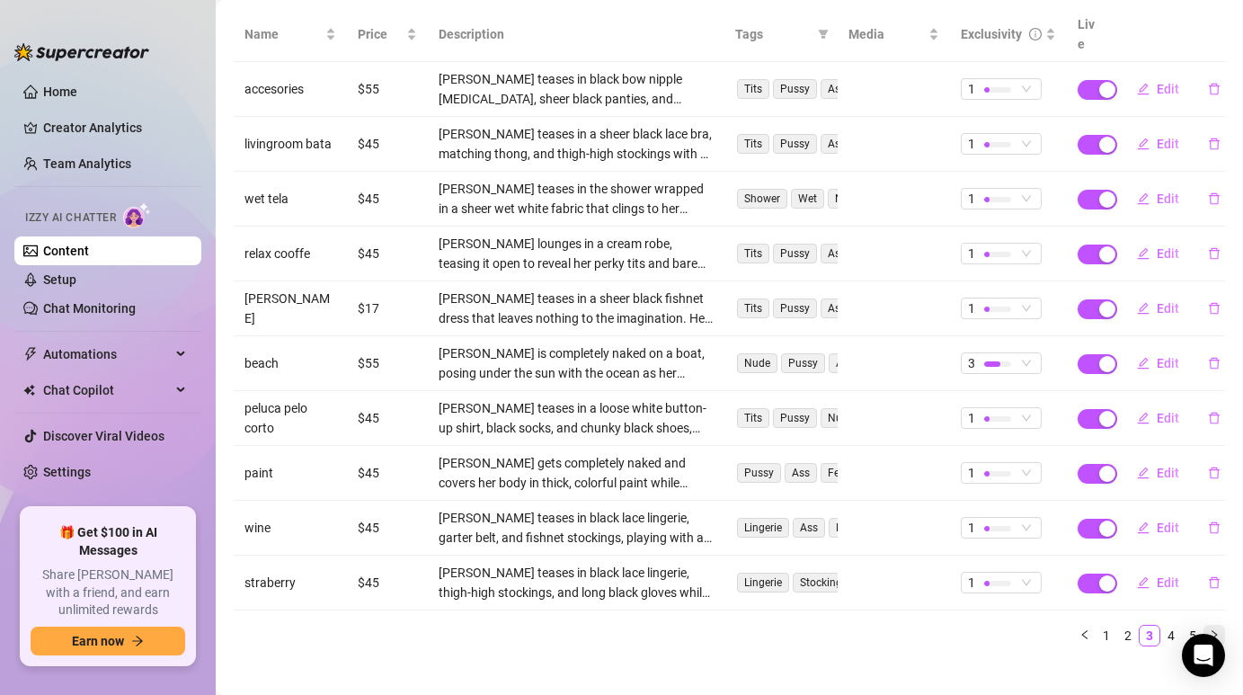
click at [1208, 625] on button "button" at bounding box center [1214, 636] width 22 height 22
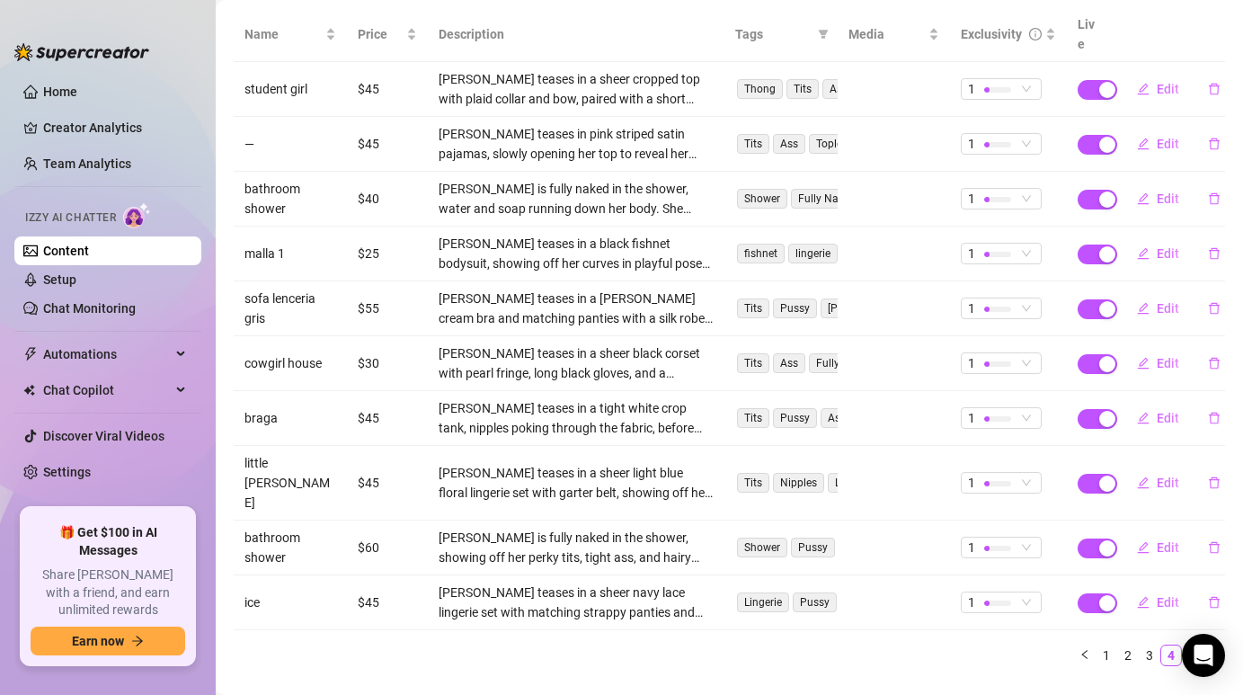
click at [1208, 644] on button "button" at bounding box center [1214, 655] width 22 height 22
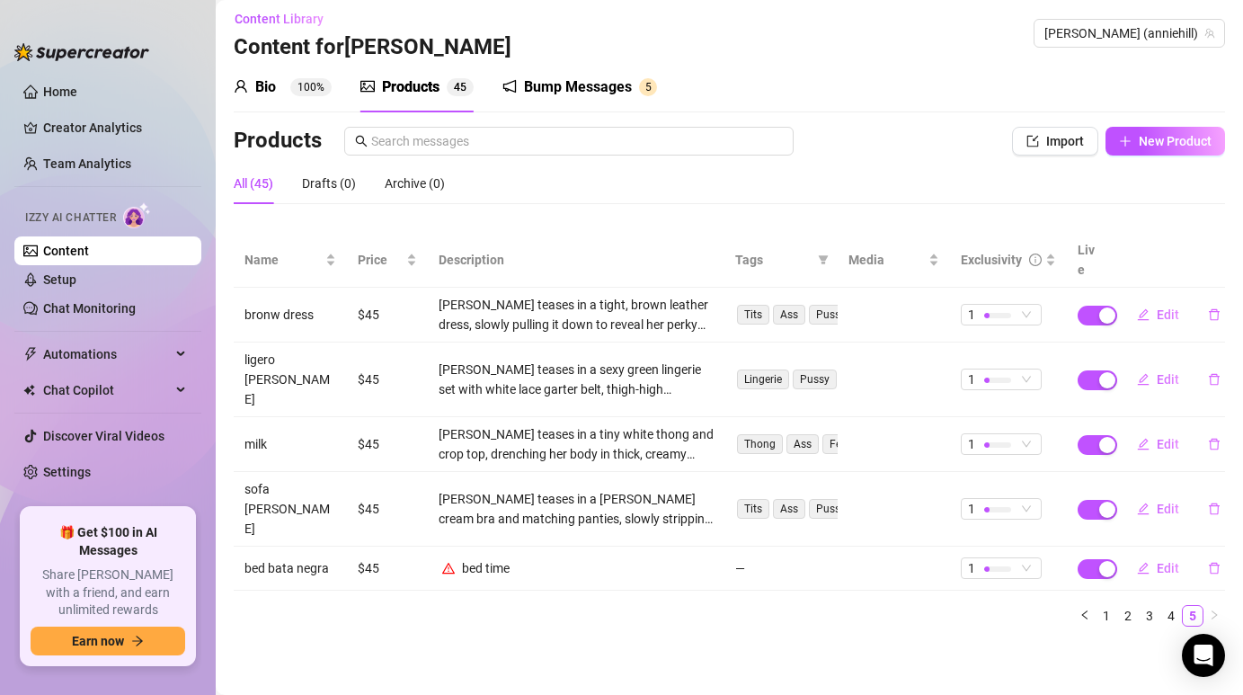
scroll to position [0, 0]
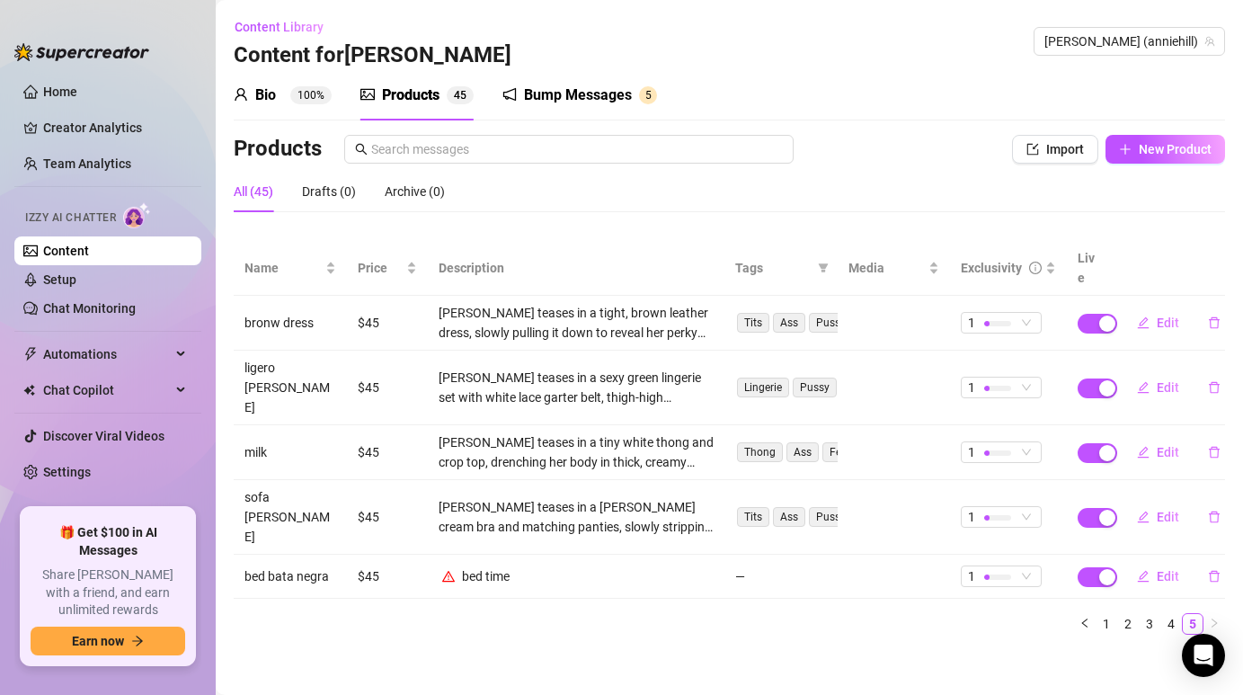
click at [1208, 613] on main "Content Library Content for Annie Annie (anniehill) Bio 100% Products 4 5 Bump …" at bounding box center [729, 351] width 1027 height 703
click at [1085, 617] on icon "left" at bounding box center [1084, 622] width 11 height 11
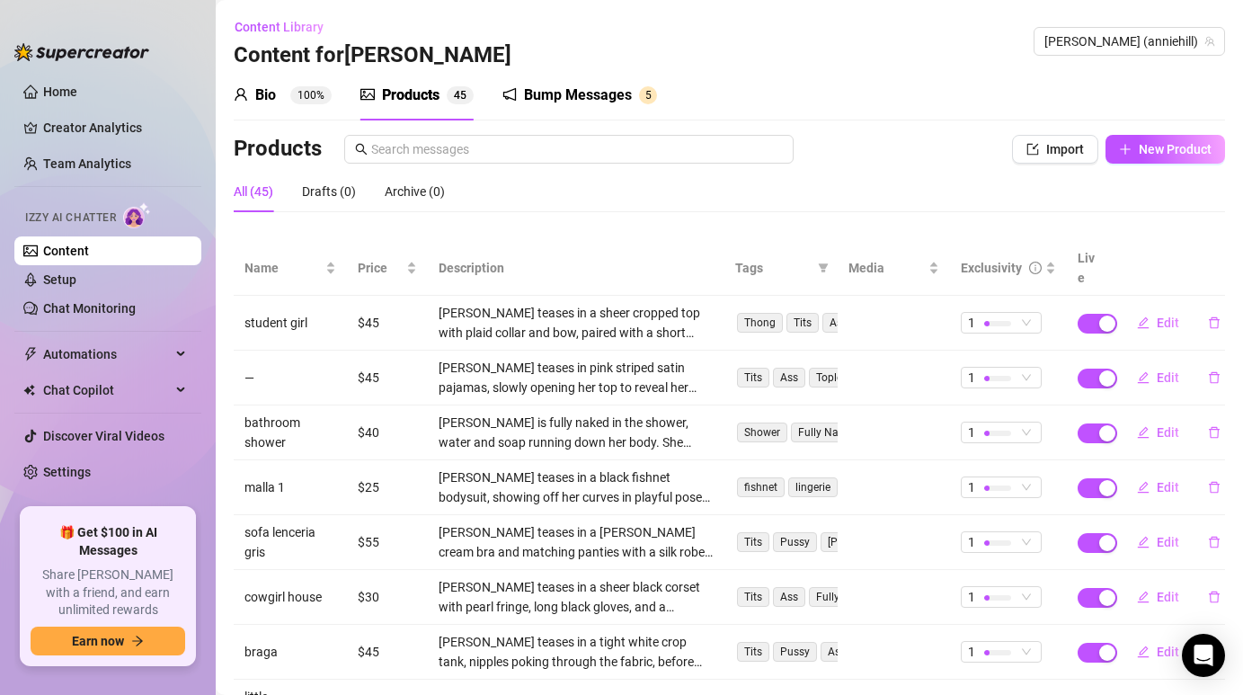
click at [1085, 570] on td at bounding box center [1089, 597] width 45 height 55
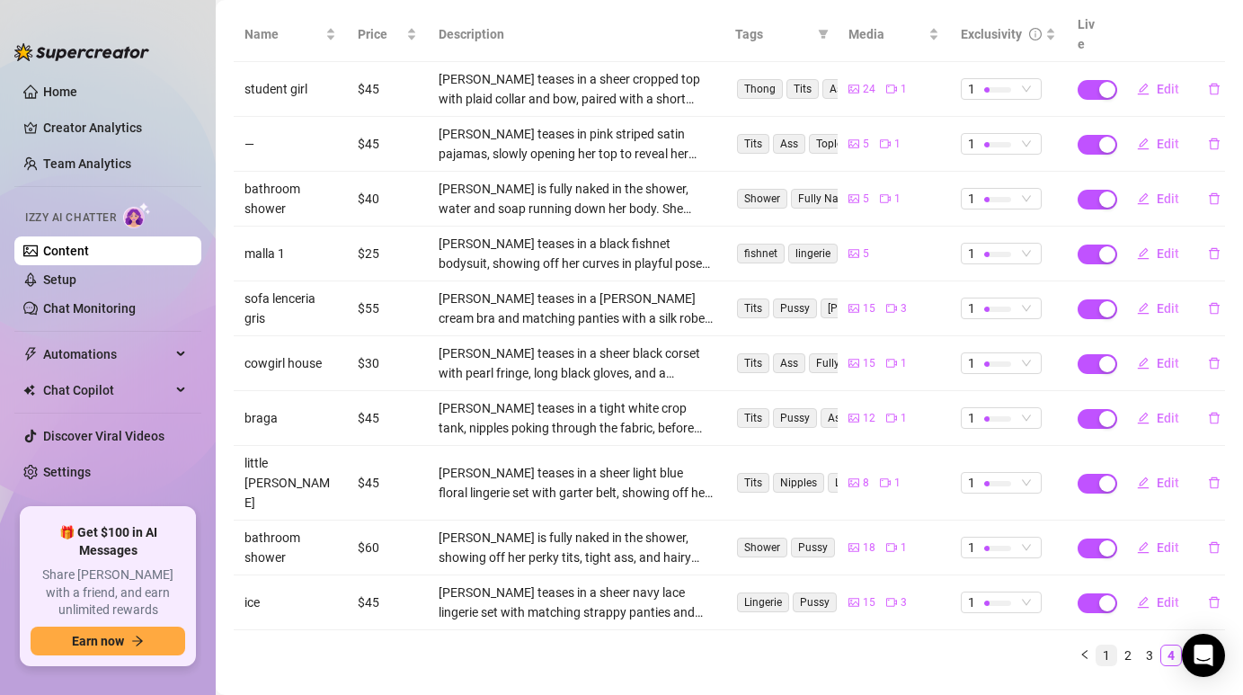
click at [1103, 645] on link "1" at bounding box center [1106, 655] width 20 height 20
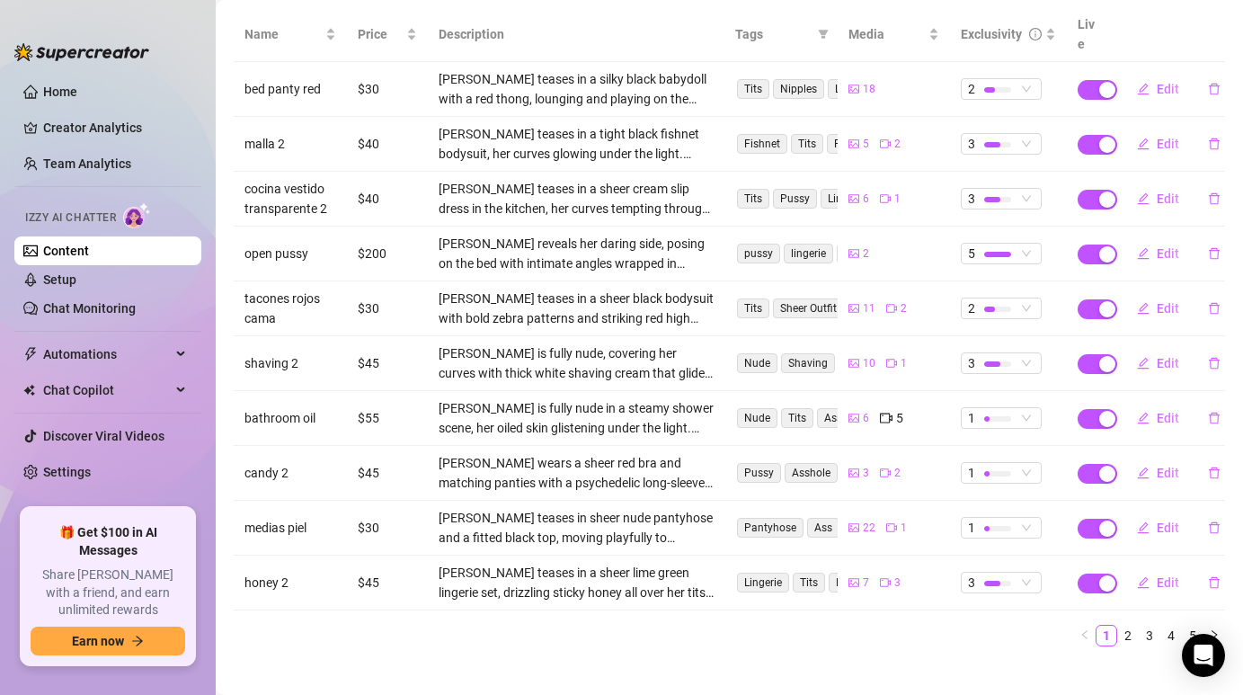
scroll to position [0, 0]
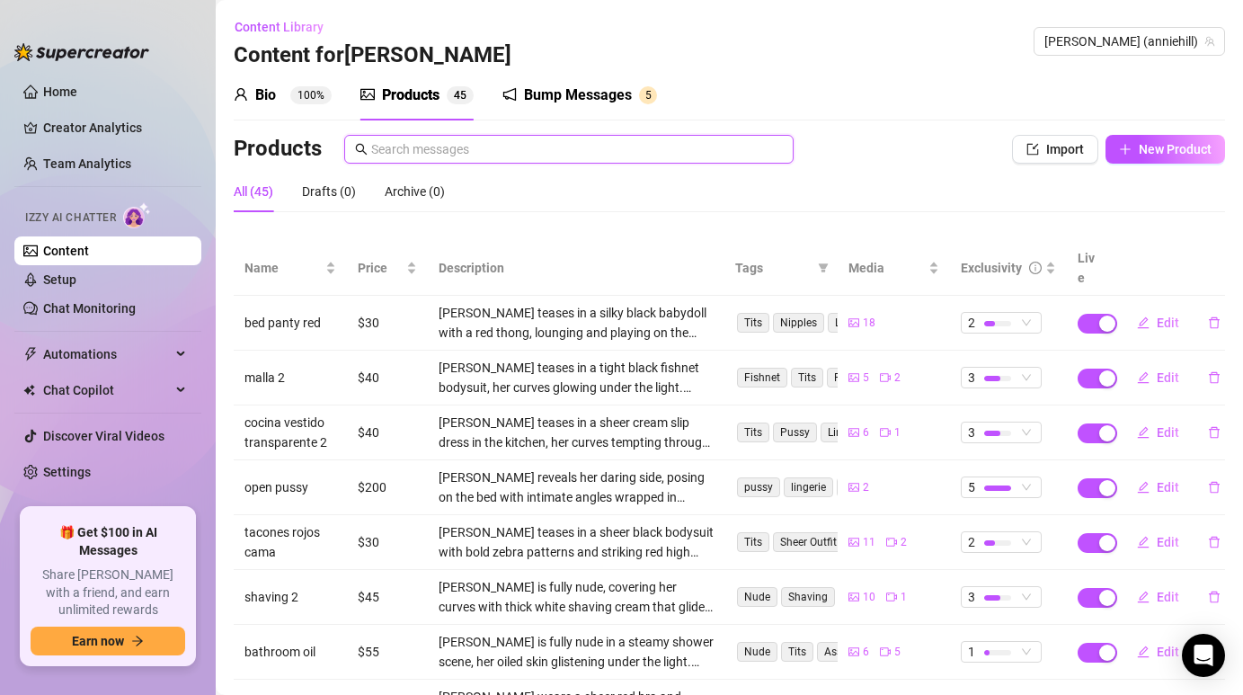
click at [679, 153] on input "text" at bounding box center [577, 149] width 412 height 20
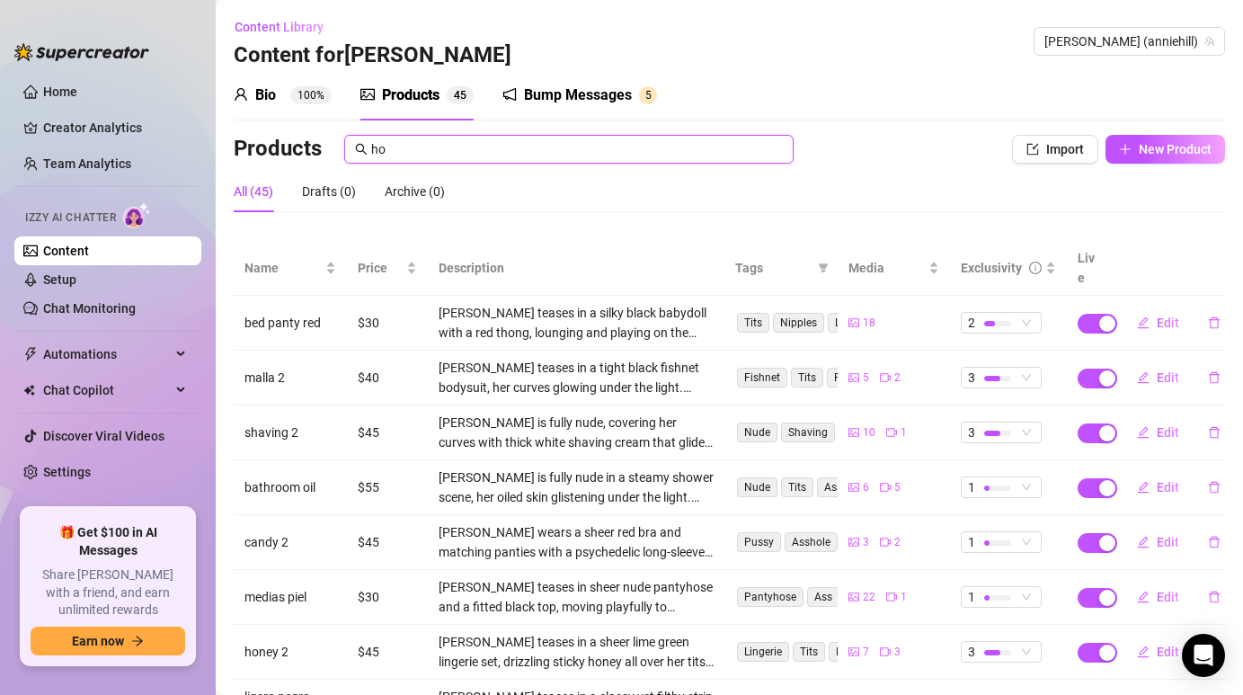
type input "h"
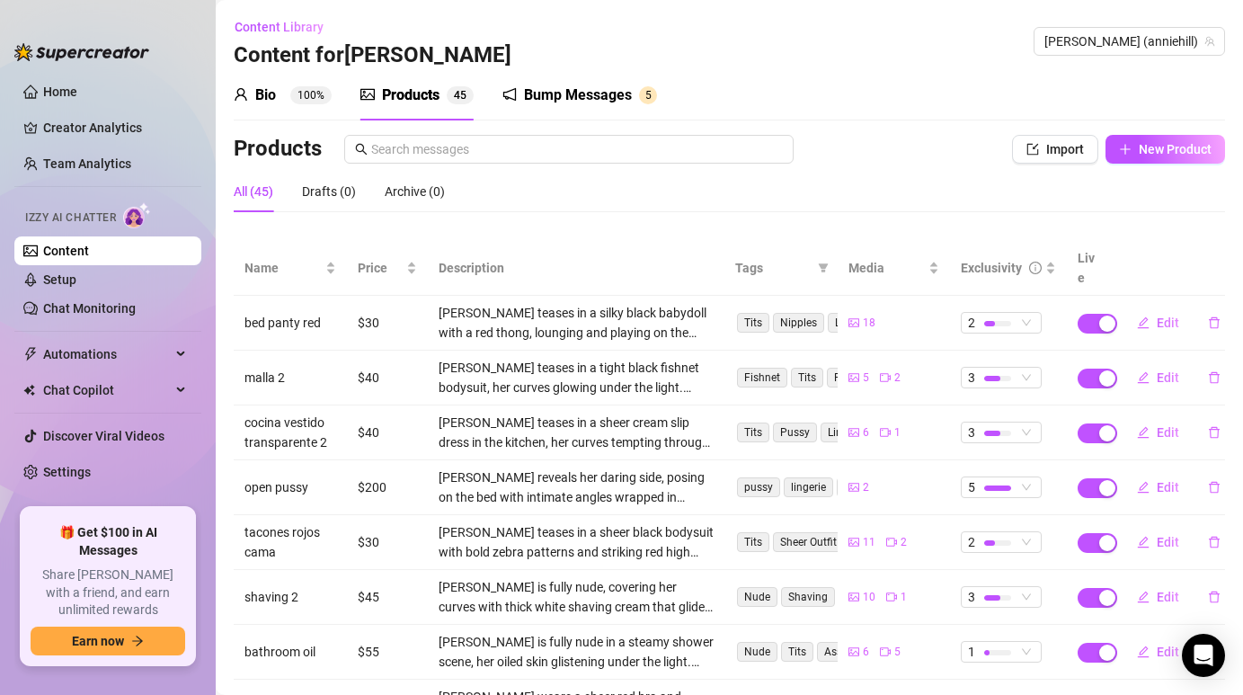
click at [743, 31] on div "Content Library Content for Annie Annie (anniehill)" at bounding box center [729, 42] width 991 height 58
click at [1050, 155] on span "Import" at bounding box center [1065, 149] width 38 height 14
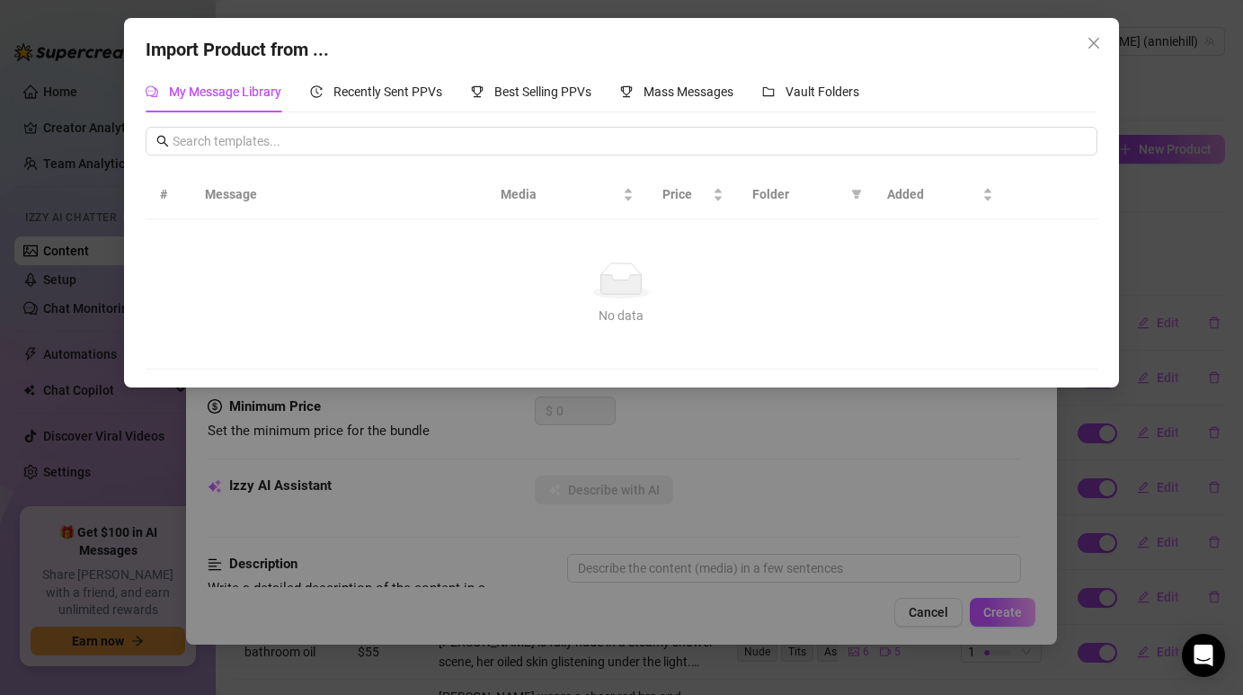
click at [740, 84] on div "My Message Library Recently Sent PPVs Best Selling PPVs Mass Messages Vault Fol…" at bounding box center [502, 91] width 713 height 41
click at [796, 92] on span "Vault Folders" at bounding box center [822, 91] width 74 height 14
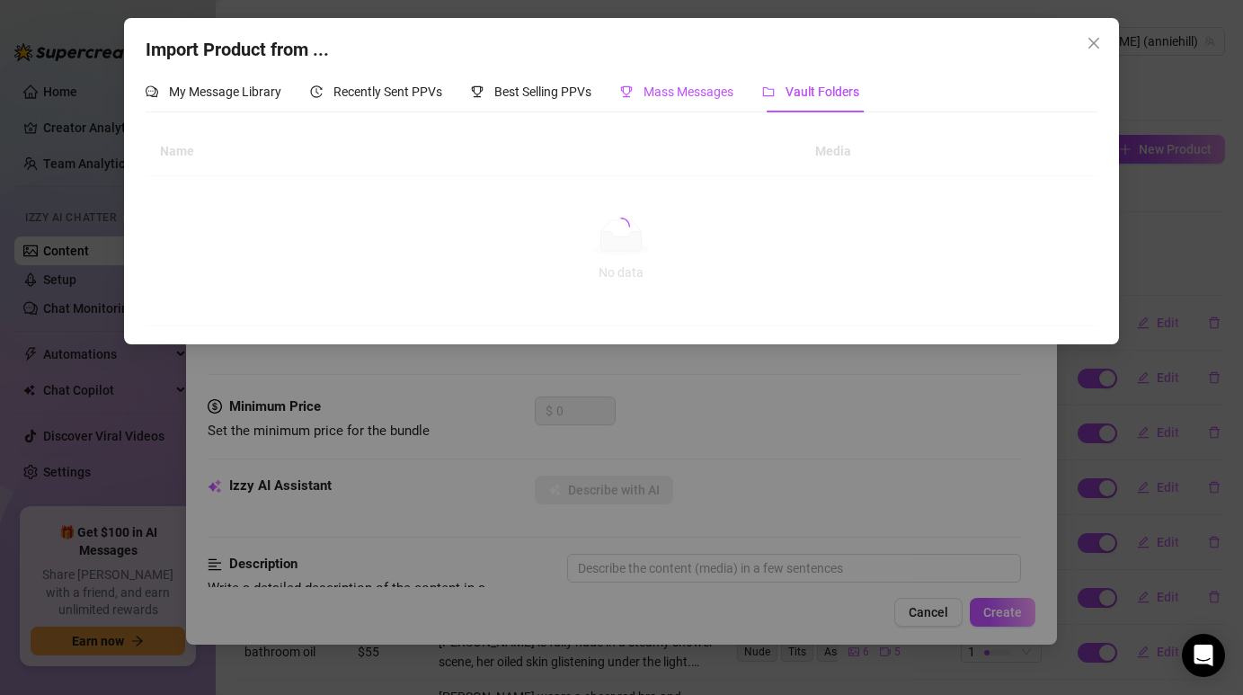
click at [719, 89] on span "Mass Messages" at bounding box center [688, 91] width 90 height 14
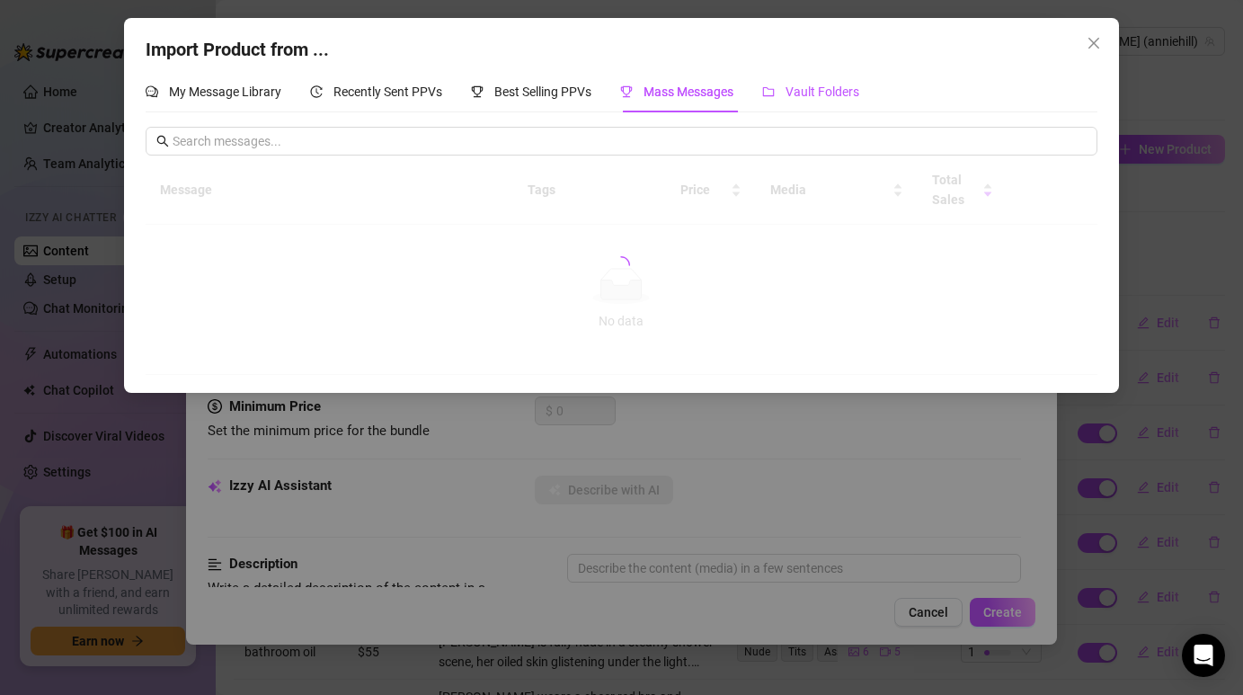
click at [793, 92] on span "Vault Folders" at bounding box center [822, 91] width 74 height 14
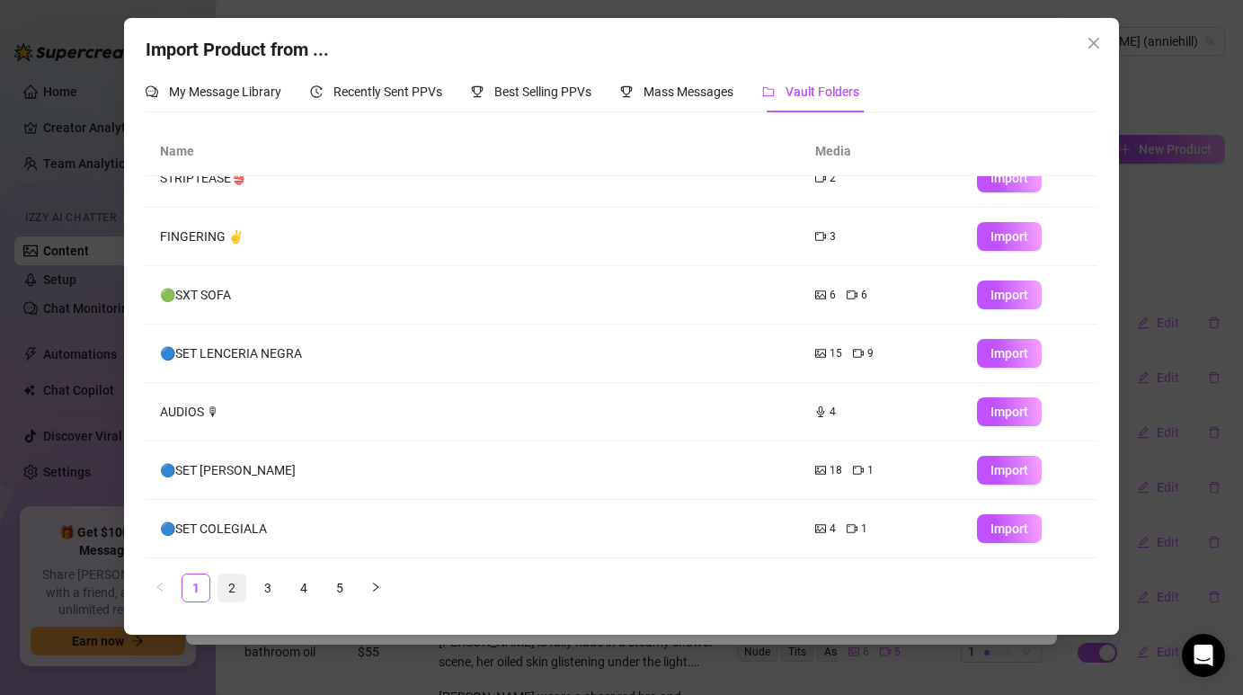
click at [219, 589] on link "2" at bounding box center [231, 587] width 27 height 27
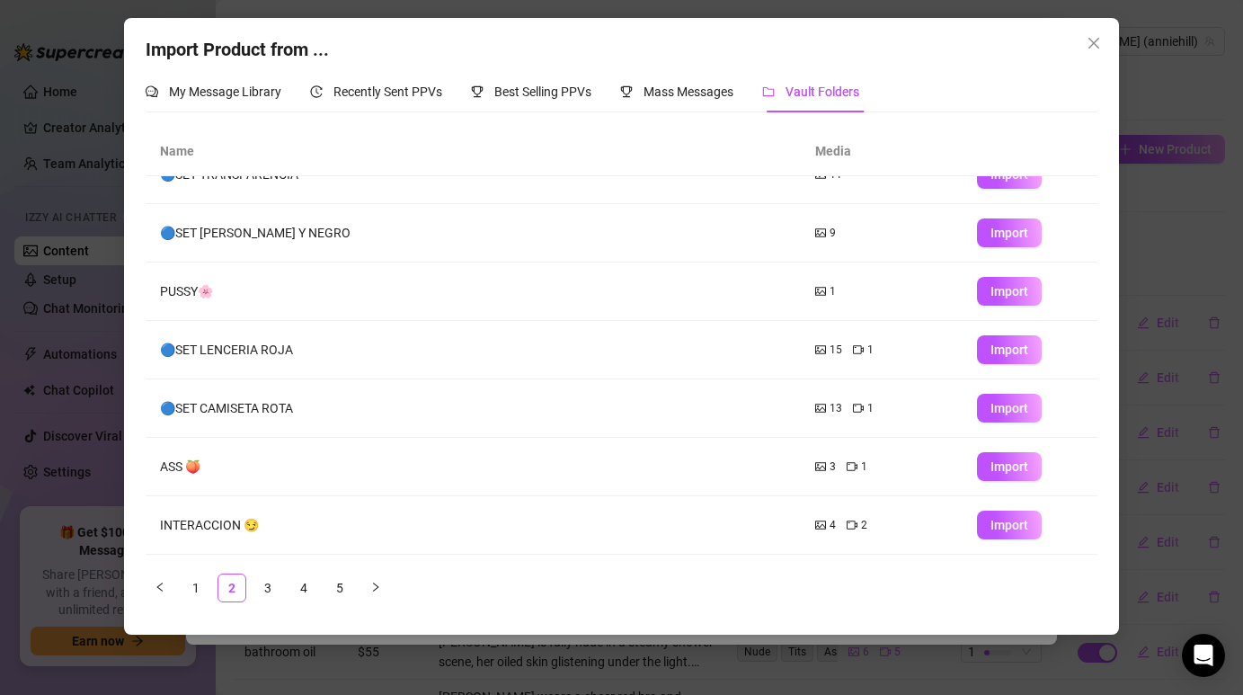
scroll to position [202, 0]
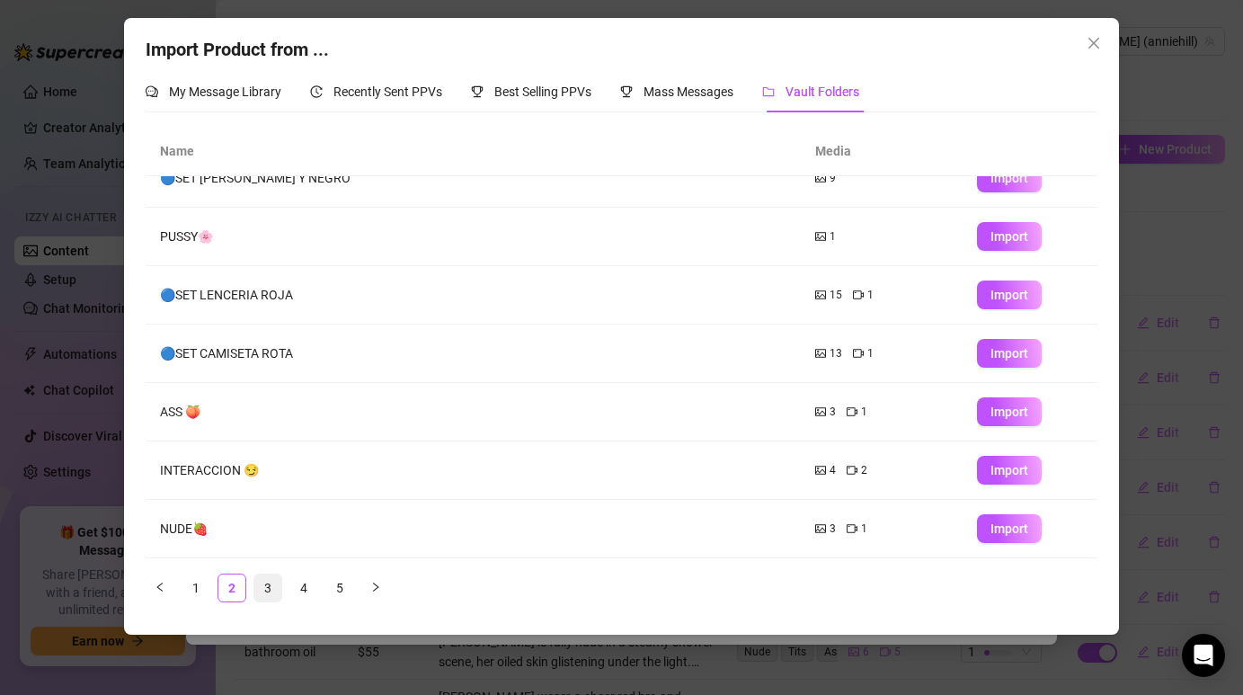
click at [264, 584] on link "3" at bounding box center [267, 587] width 27 height 27
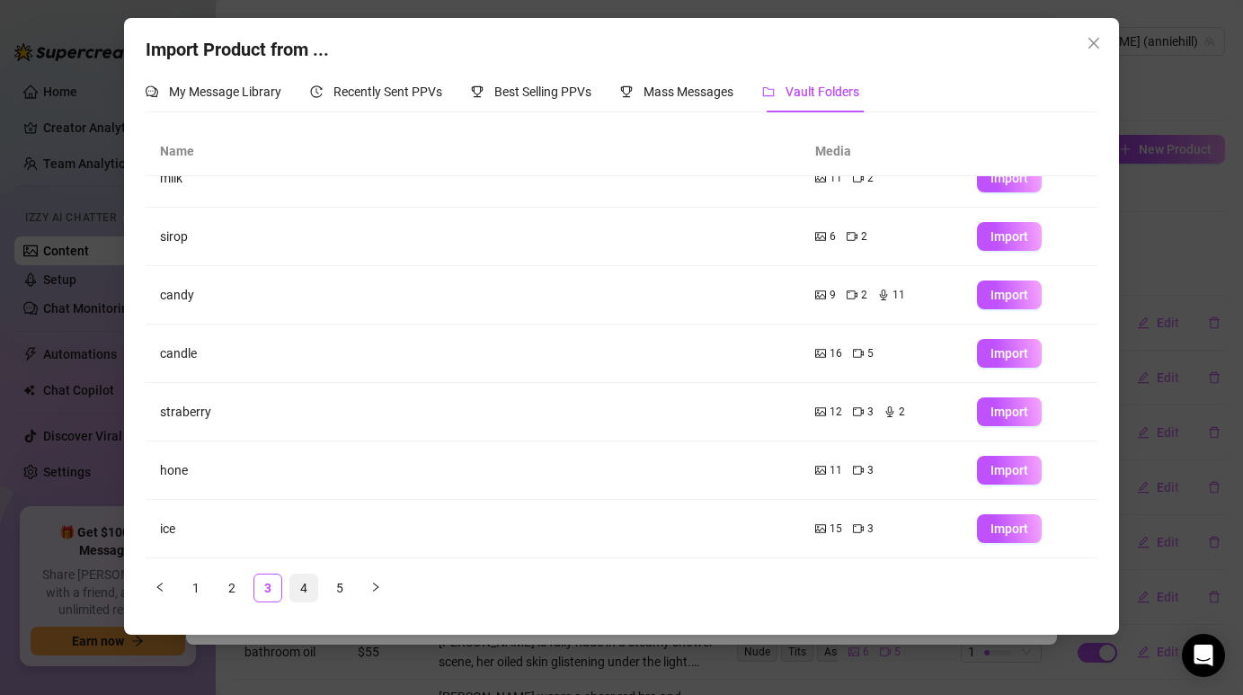
click at [315, 579] on link "4" at bounding box center [303, 587] width 27 height 27
click at [339, 569] on div "Name Media paint 16 3 Import malla 10 2 Import bed panty red 18 Import ligero b…" at bounding box center [621, 364] width 951 height 474
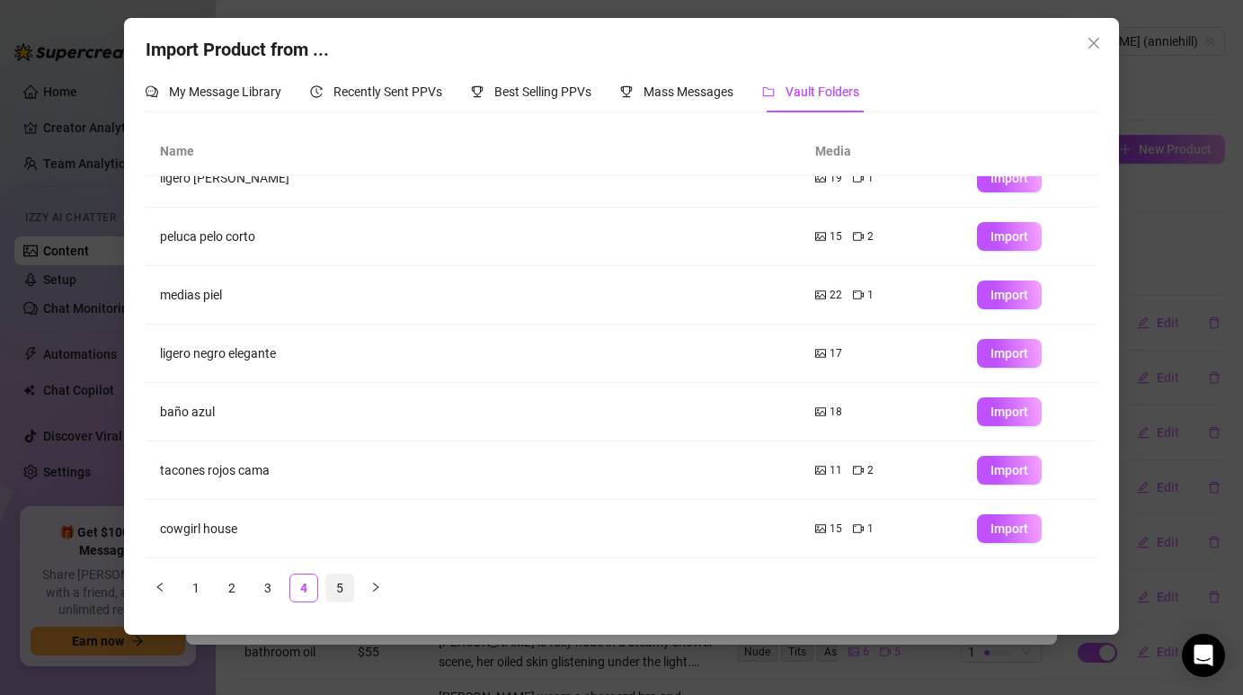
click at [339, 583] on link "5" at bounding box center [339, 587] width 27 height 27
click at [208, 581] on link "1" at bounding box center [195, 587] width 27 height 27
click at [242, 580] on link "2" at bounding box center [231, 587] width 27 height 27
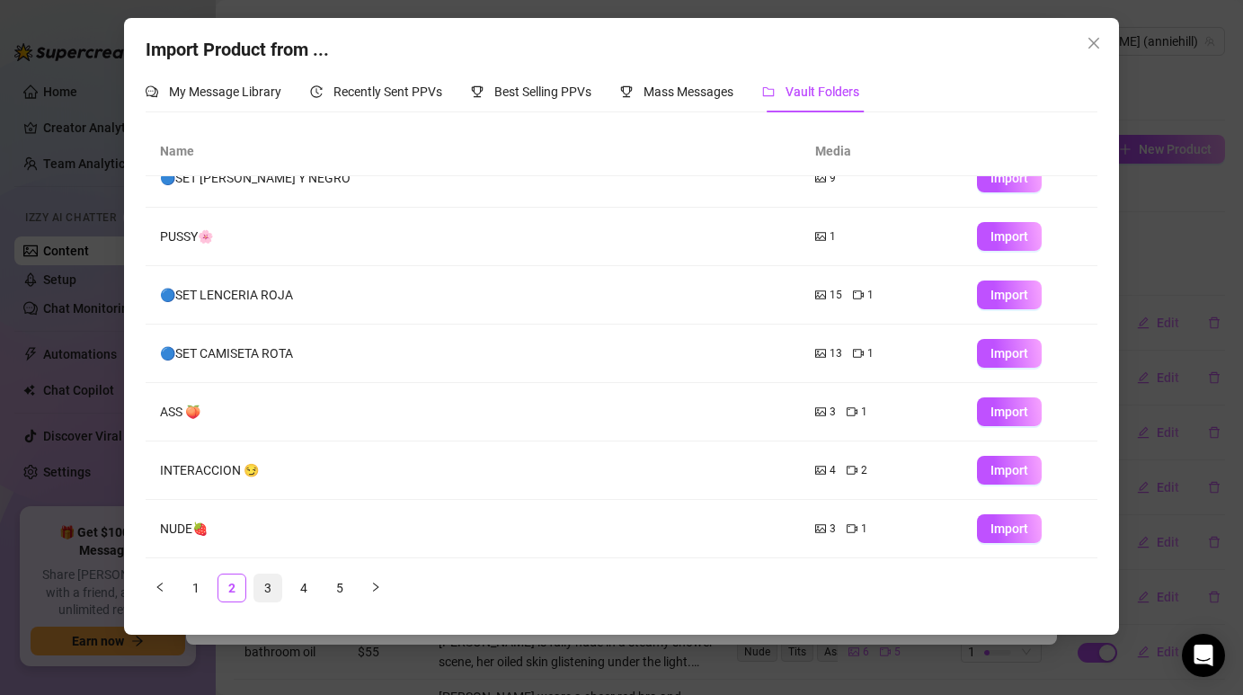
click at [272, 589] on link "3" at bounding box center [267, 587] width 27 height 27
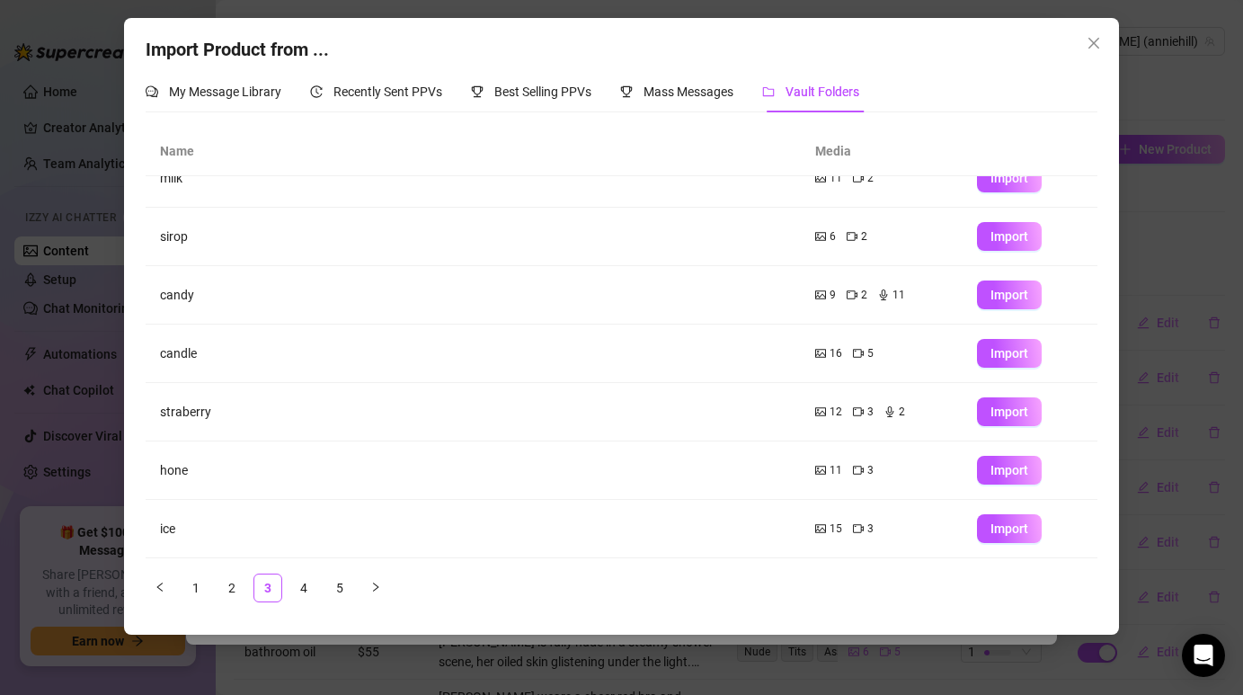
click at [830, 465] on span "11" at bounding box center [835, 470] width 13 height 17
click at [823, 471] on icon "picture" at bounding box center [820, 470] width 11 height 8
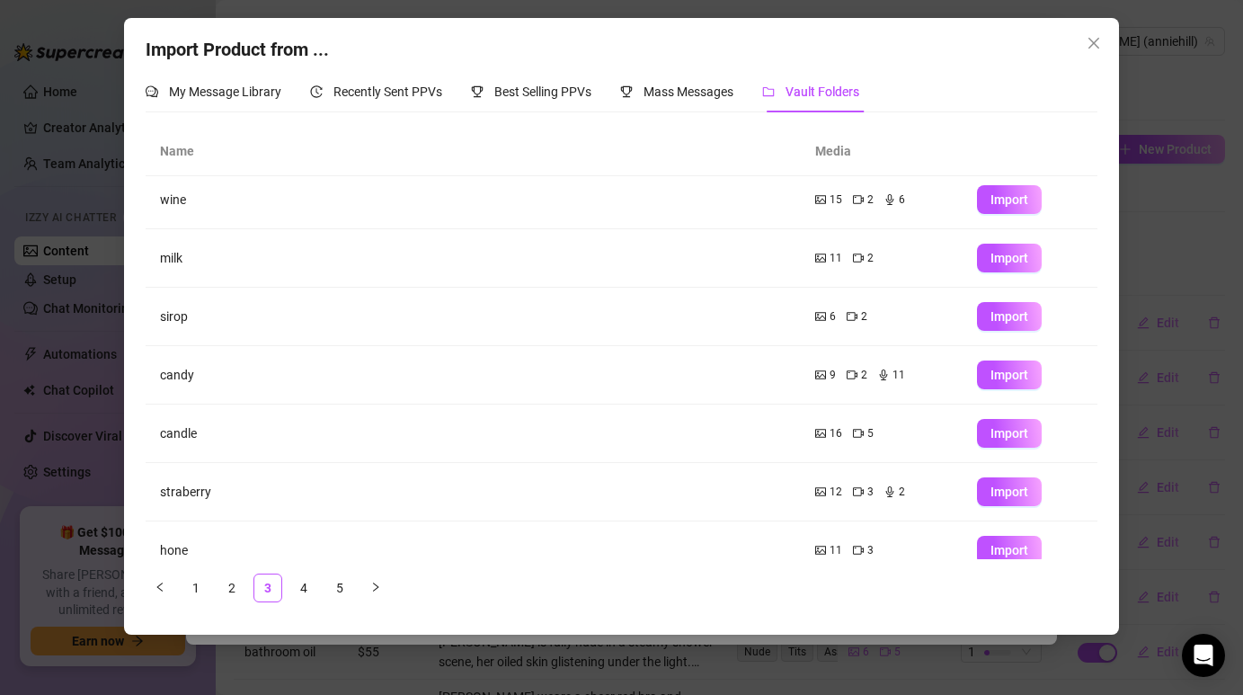
scroll to position [13, 0]
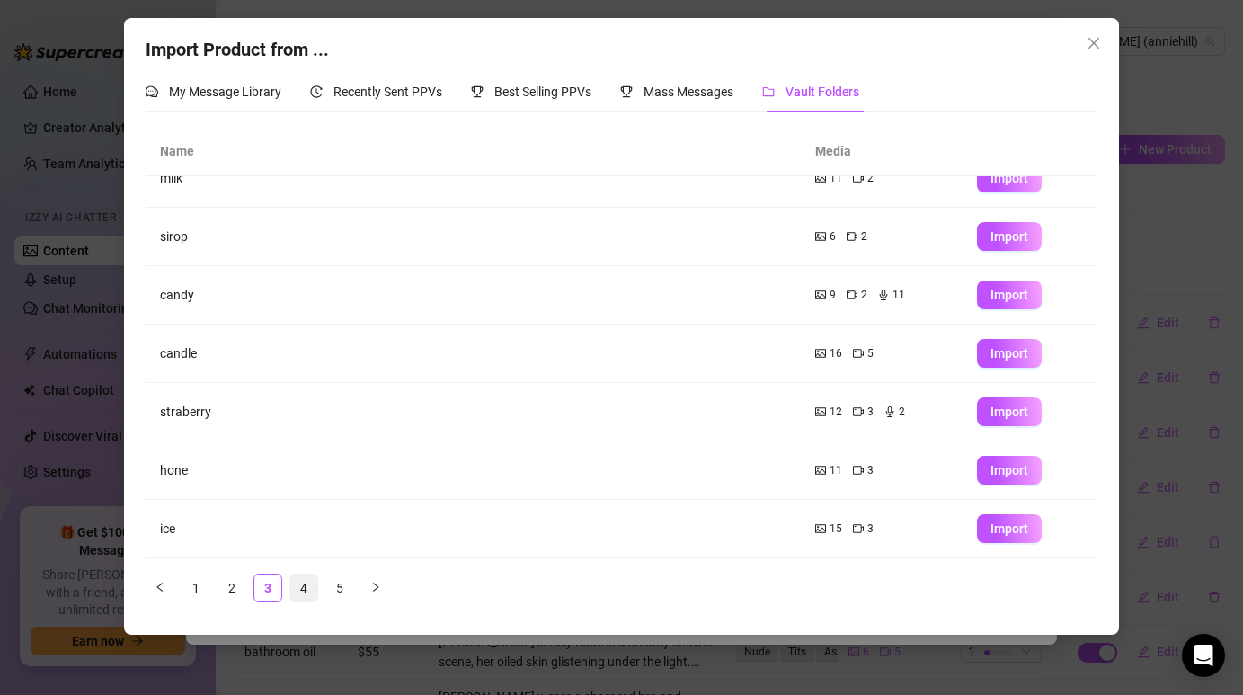
click at [302, 594] on link "4" at bounding box center [303, 587] width 27 height 27
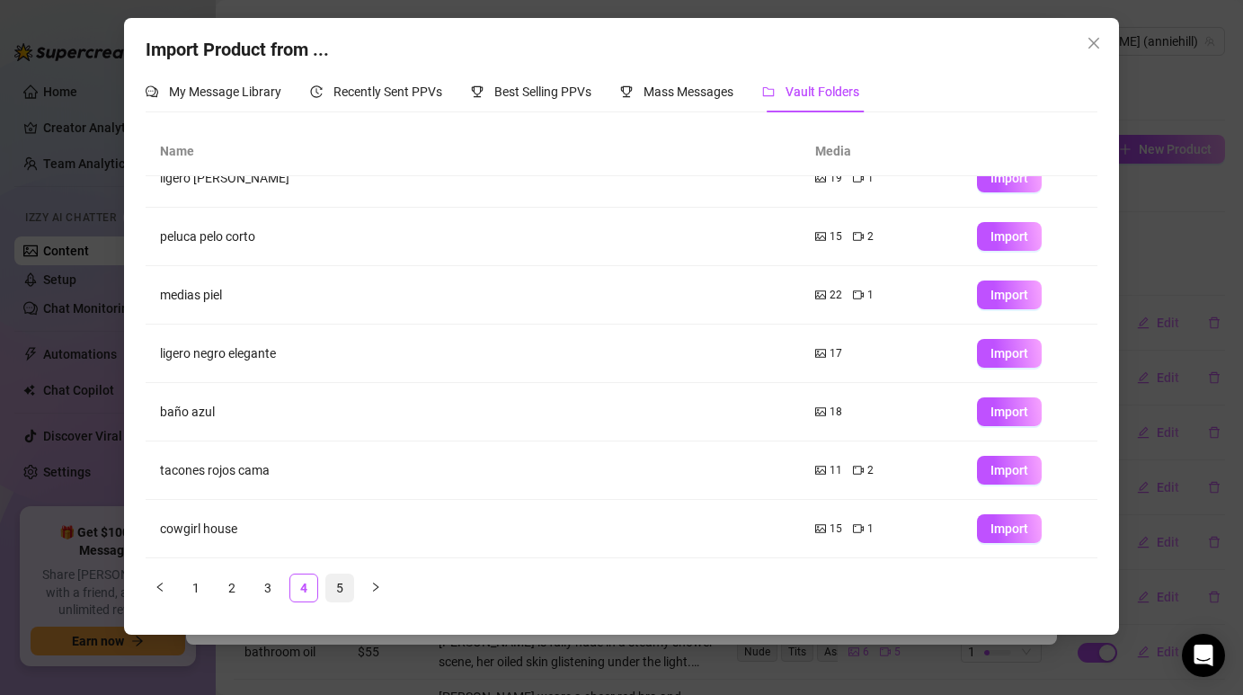
click at [331, 588] on link "5" at bounding box center [339, 587] width 27 height 27
click at [200, 589] on link "1" at bounding box center [195, 587] width 27 height 27
click at [240, 608] on div "Name Media CUSTOMS ⛔ 1 Import 4th JULY🎆 ❤️🤍💙 4 6 Import 🟢SXT BUENOS DÍAS 19 6 I…" at bounding box center [621, 371] width 951 height 489
click at [225, 579] on link "2" at bounding box center [231, 587] width 27 height 27
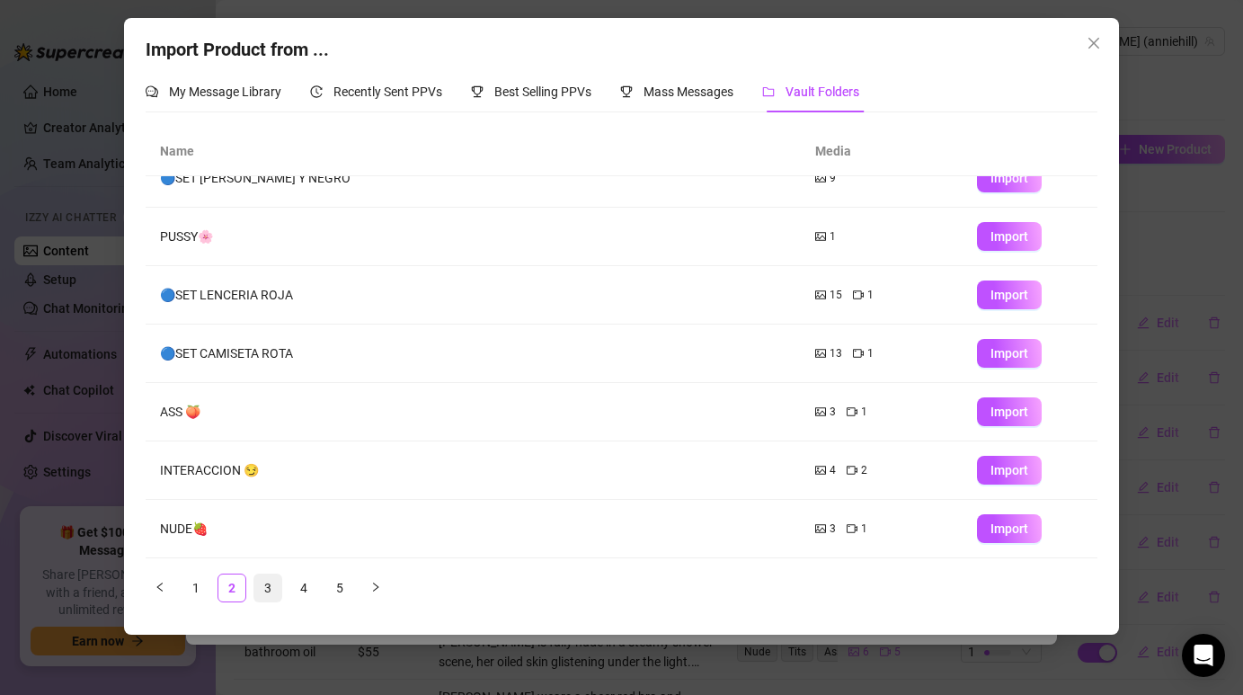
click at [270, 586] on link "3" at bounding box center [267, 587] width 27 height 27
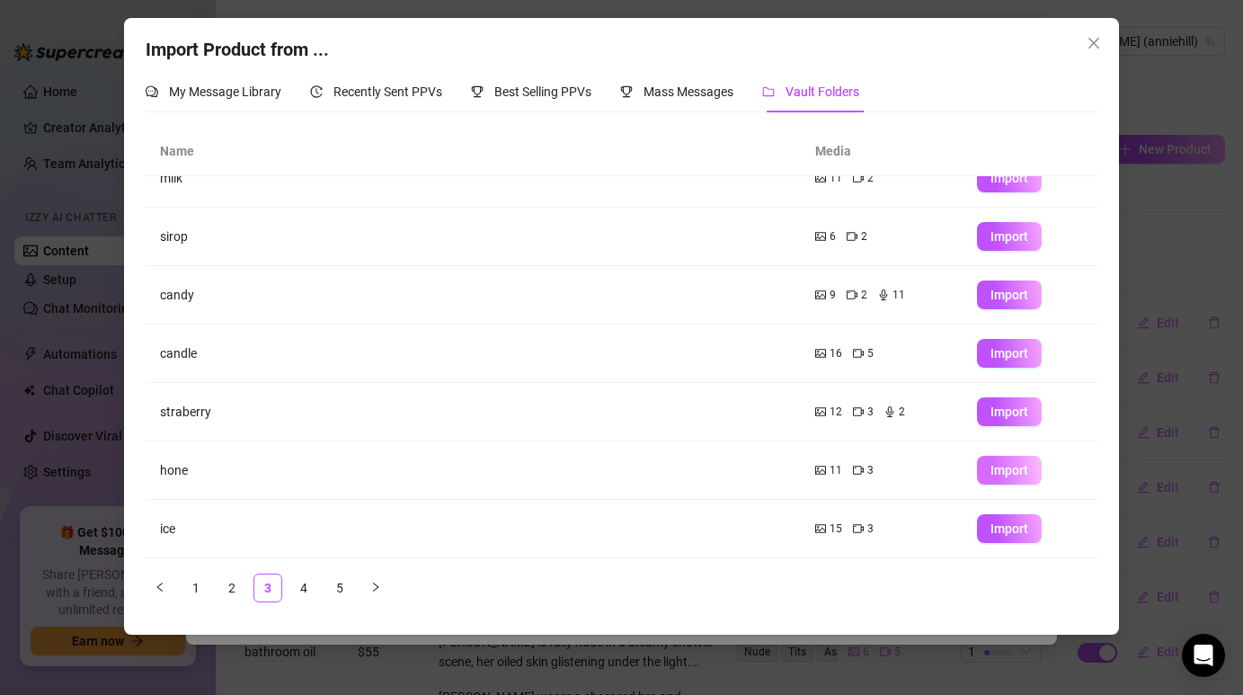
click at [1004, 458] on button "Import" at bounding box center [1009, 470] width 65 height 29
type textarea "Type your message here..."
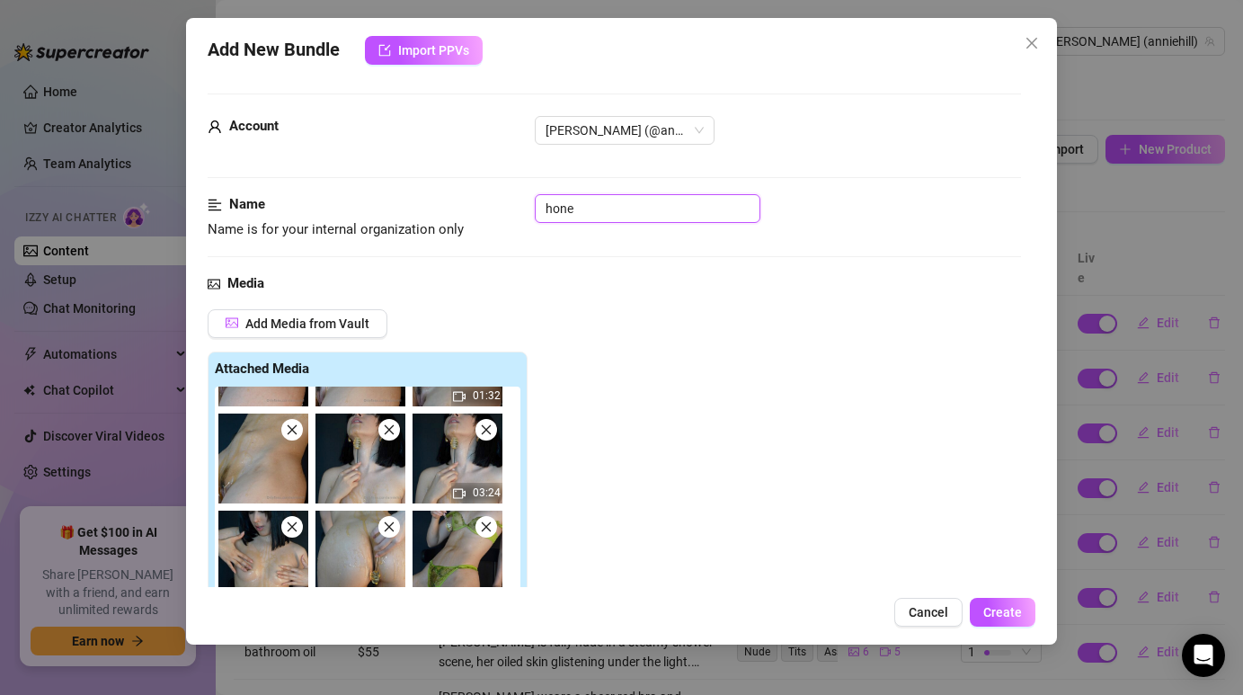
click at [641, 214] on input "hone" at bounding box center [648, 208] width 226 height 29
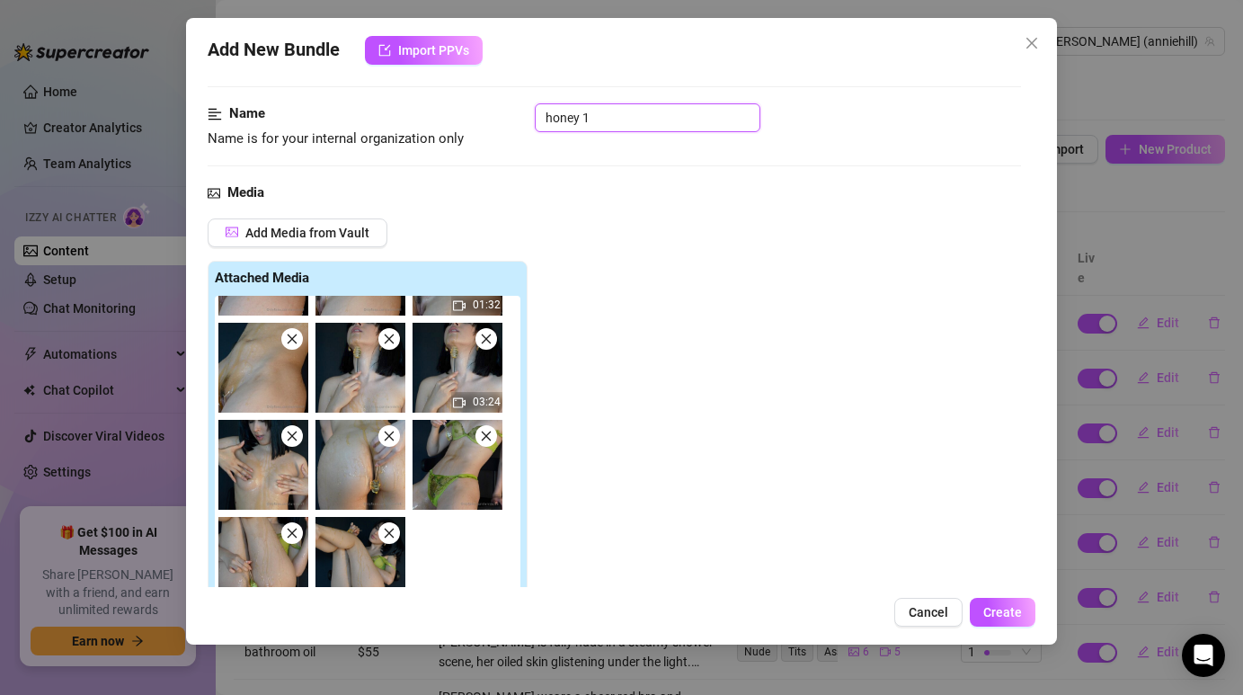
click at [481, 432] on icon "close" at bounding box center [486, 436] width 13 height 13
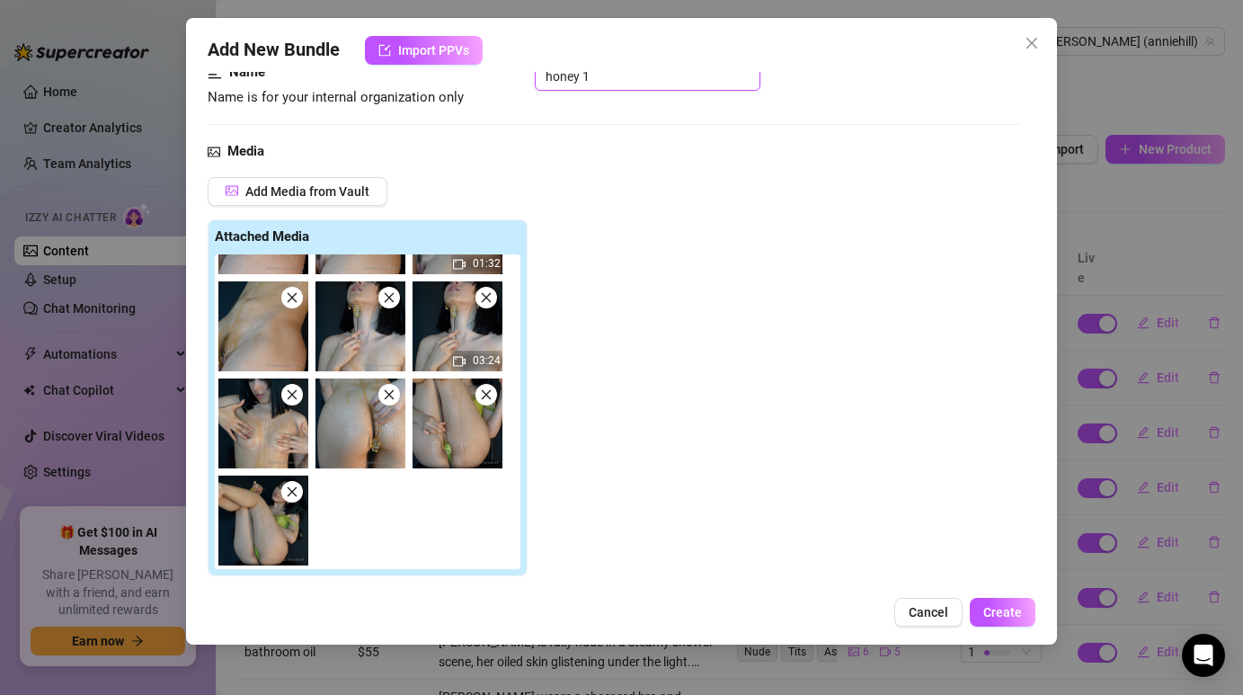
click at [483, 295] on icon "close" at bounding box center [487, 298] width 10 height 10
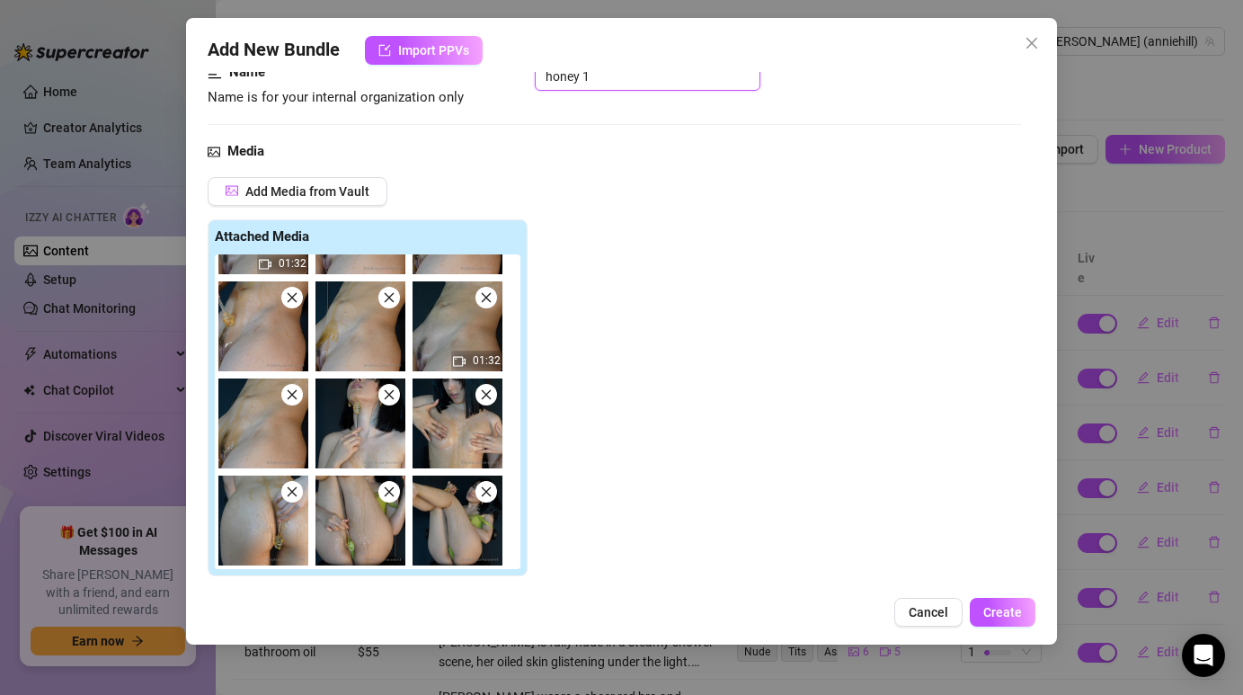
click at [296, 401] on icon "close" at bounding box center [292, 394] width 13 height 13
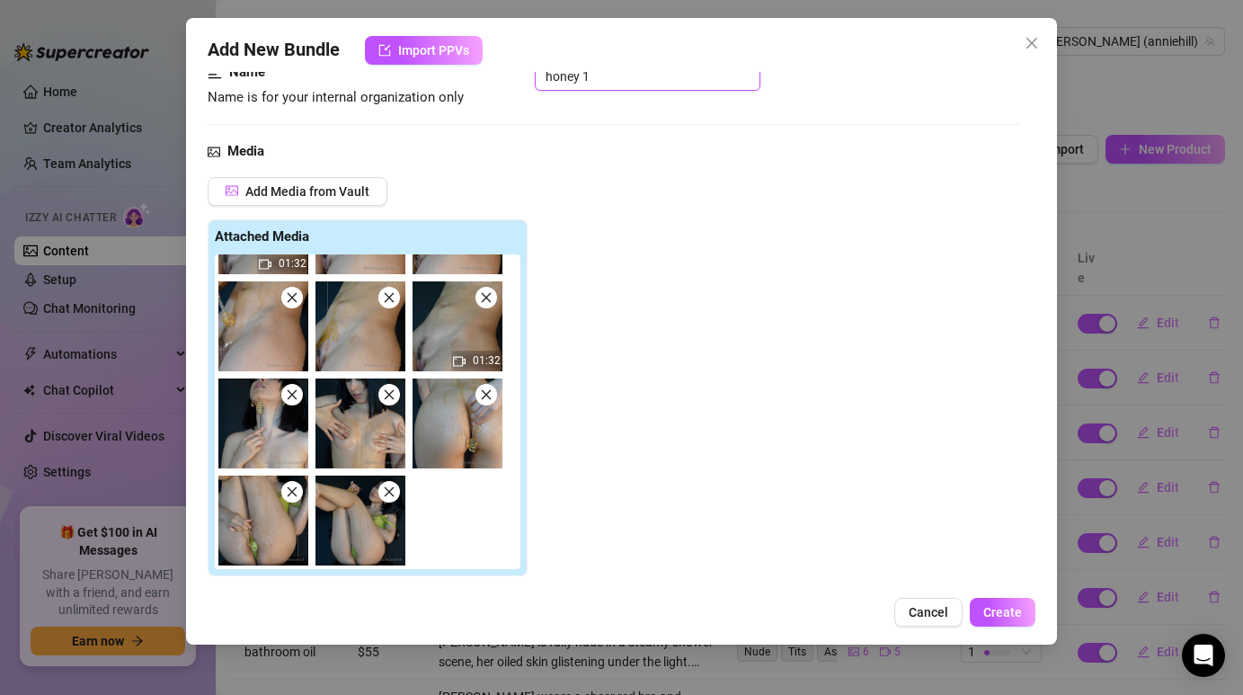
click at [295, 295] on icon "close" at bounding box center [293, 298] width 10 height 10
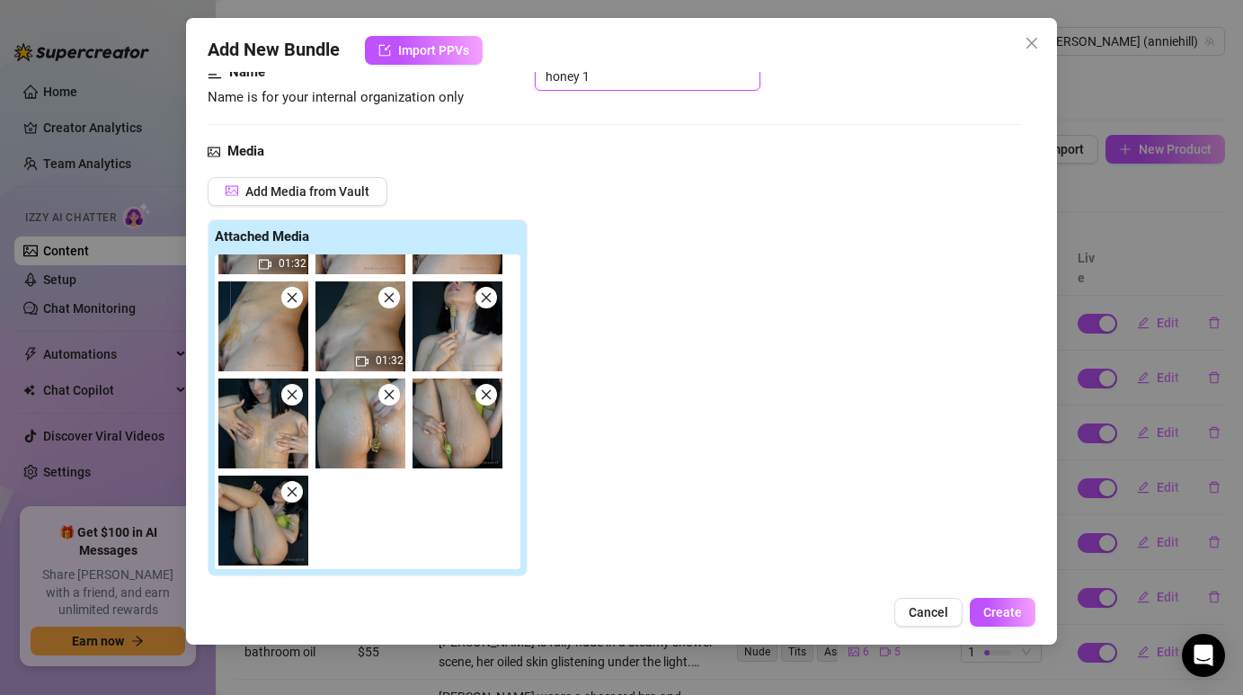
click at [301, 299] on span at bounding box center [292, 298] width 22 height 22
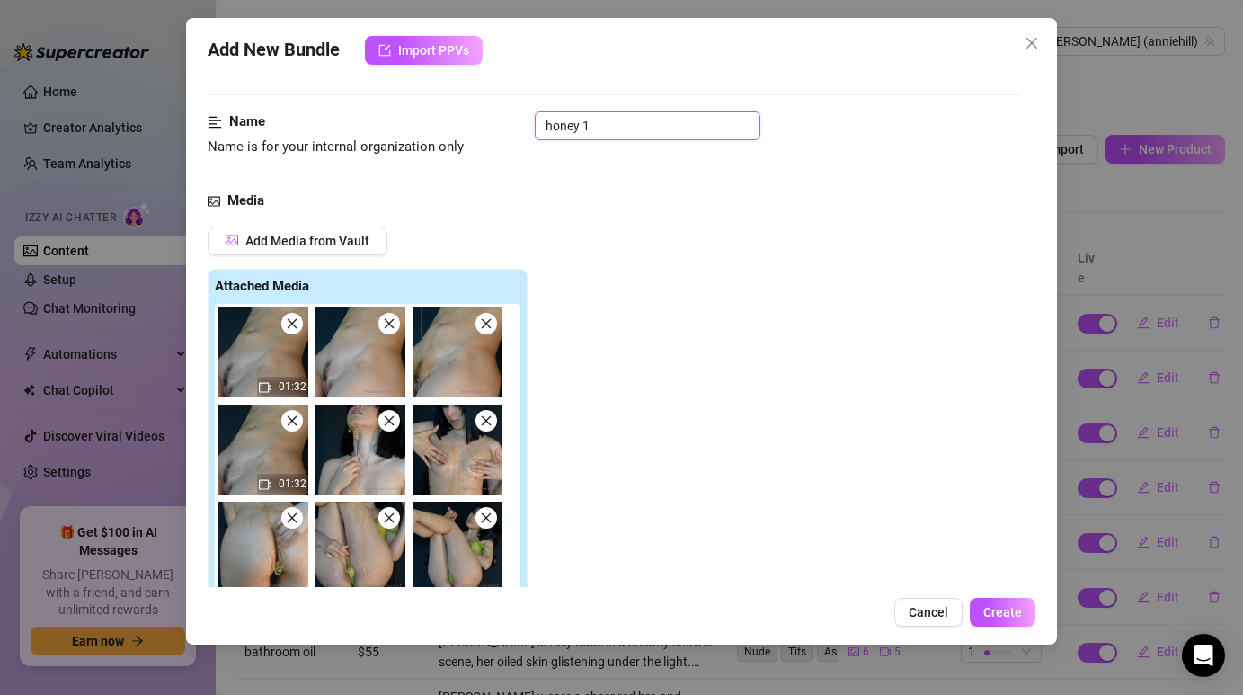
scroll to position [73, 0]
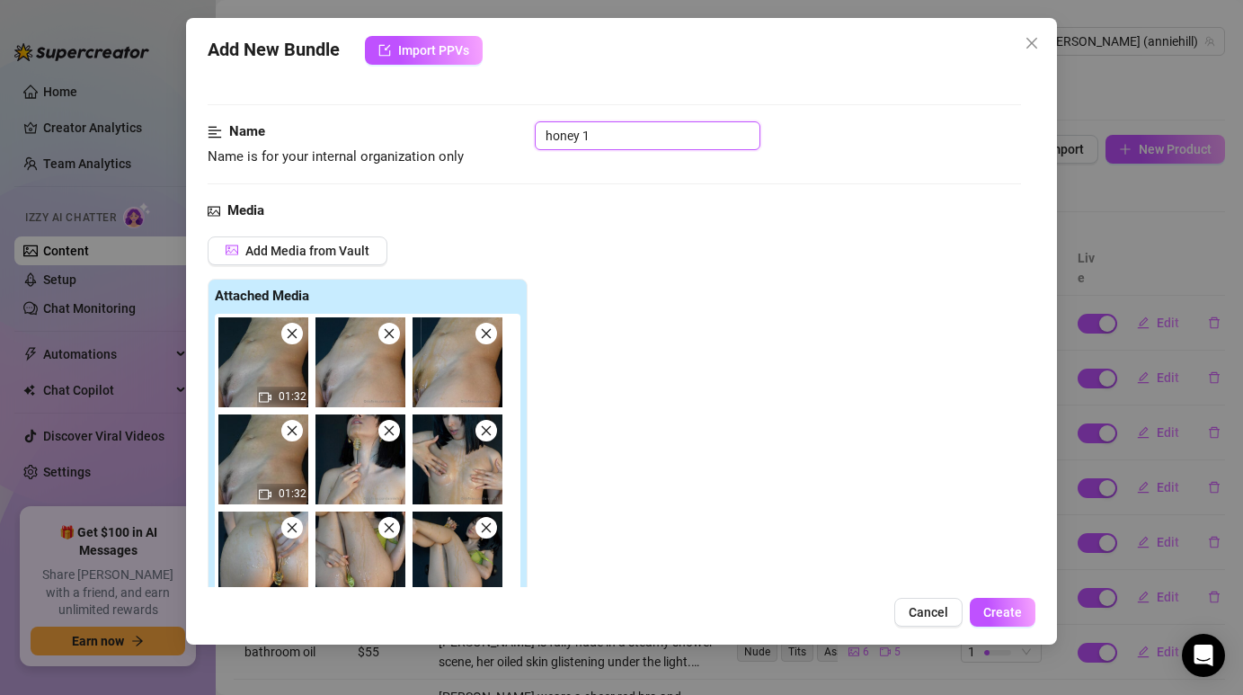
click at [291, 337] on icon "close" at bounding box center [292, 333] width 13 height 13
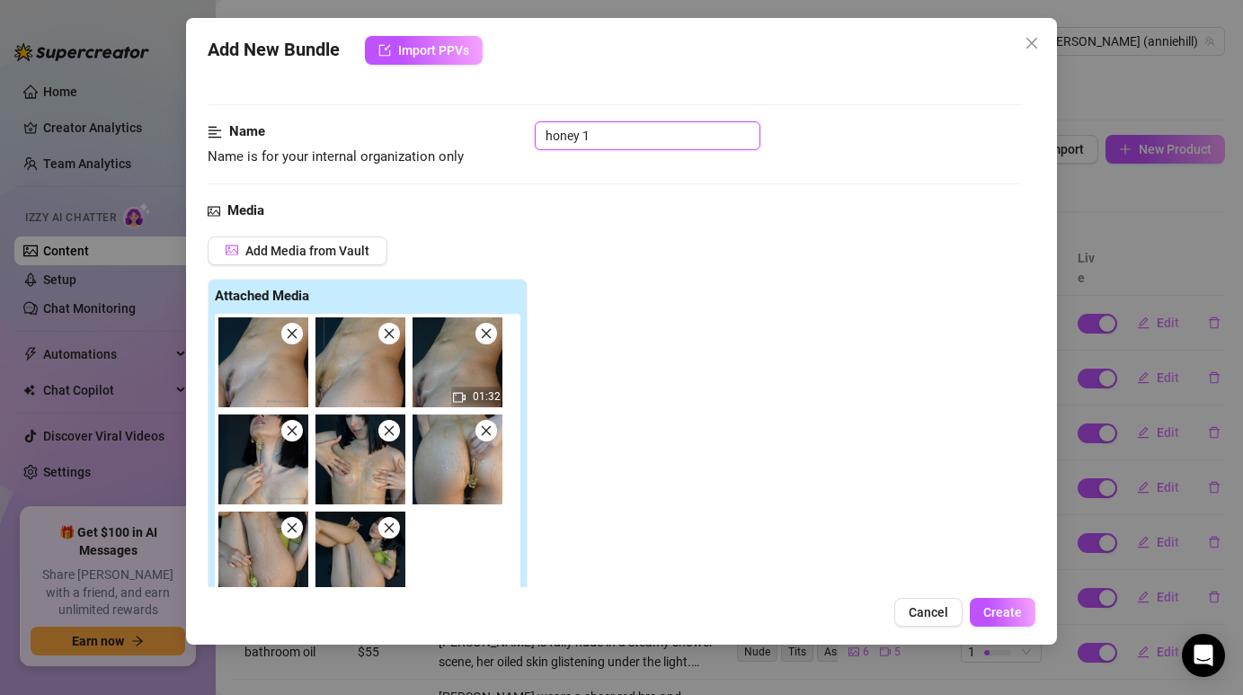
click at [291, 337] on icon "close" at bounding box center [292, 333] width 13 height 13
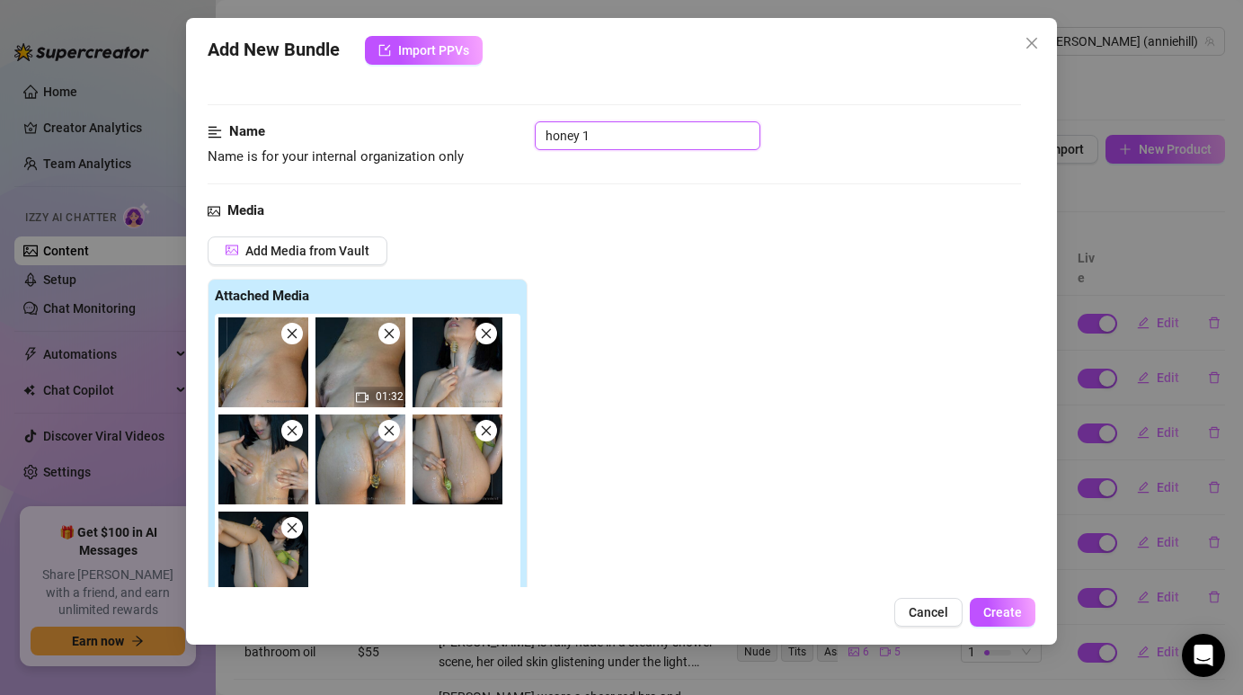
click at [291, 337] on icon "close" at bounding box center [292, 333] width 13 height 13
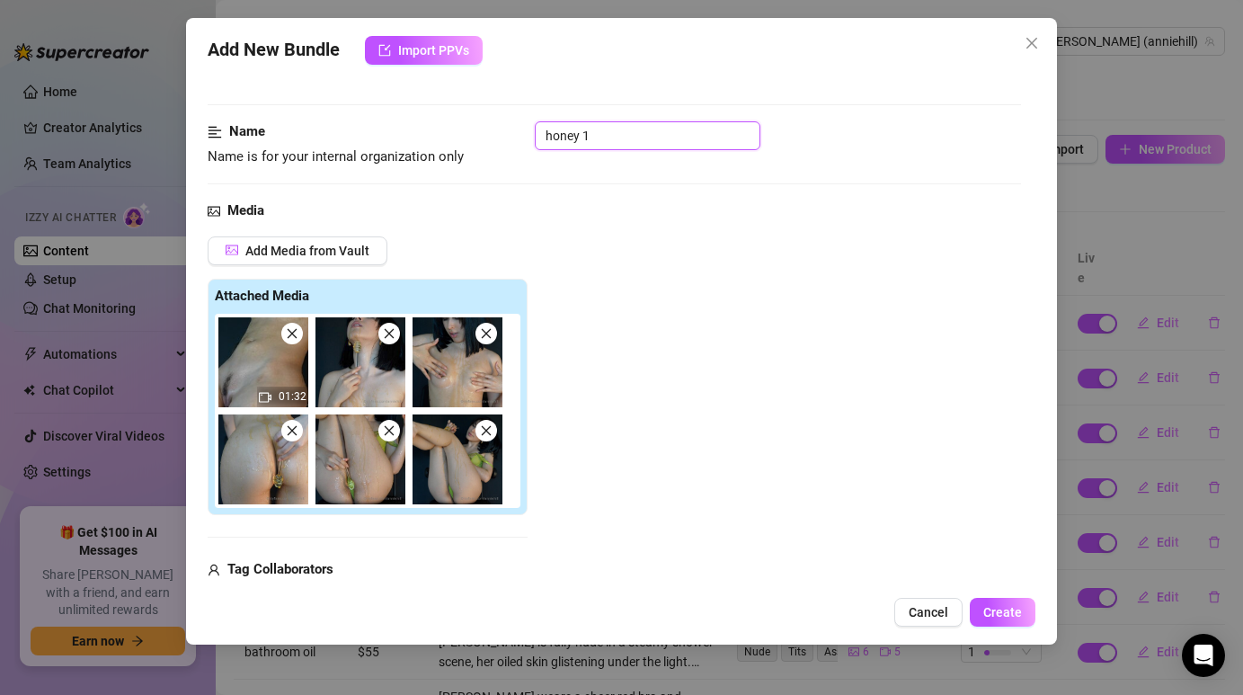
click at [291, 337] on icon "close" at bounding box center [292, 333] width 13 height 13
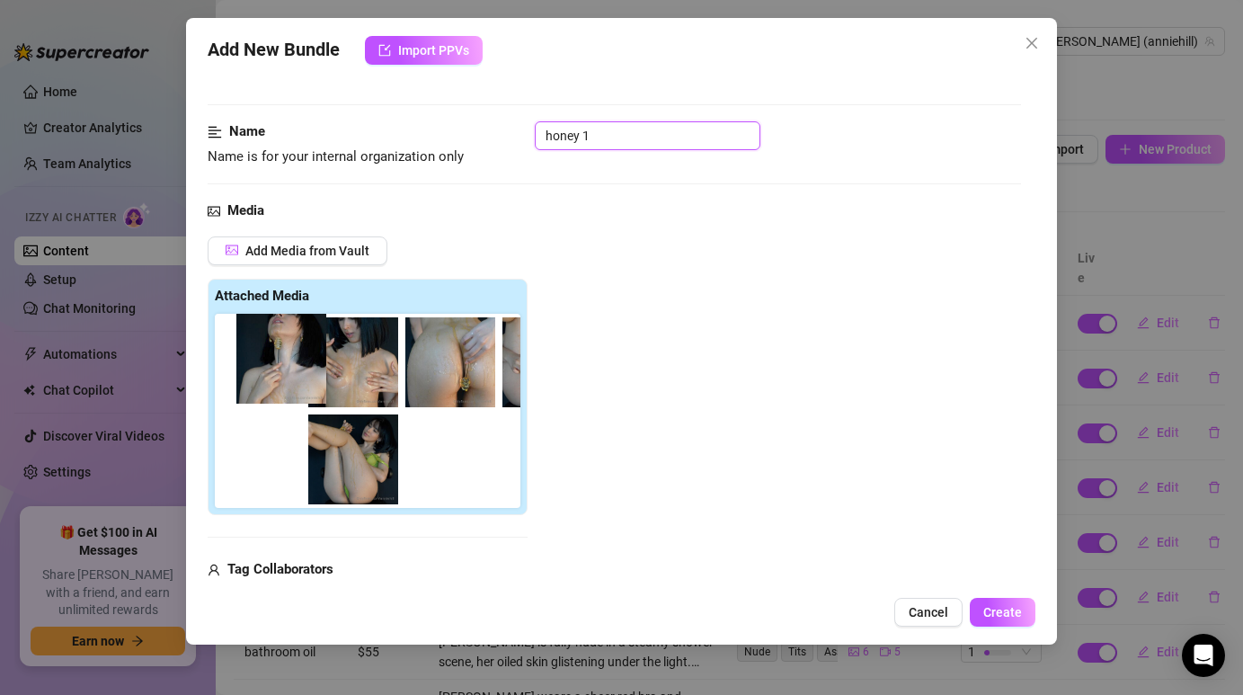
drag, startPoint x: 290, startPoint y: 366, endPoint x: 315, endPoint y: 362, distance: 25.4
click at [315, 362] on div at bounding box center [371, 411] width 313 height 194
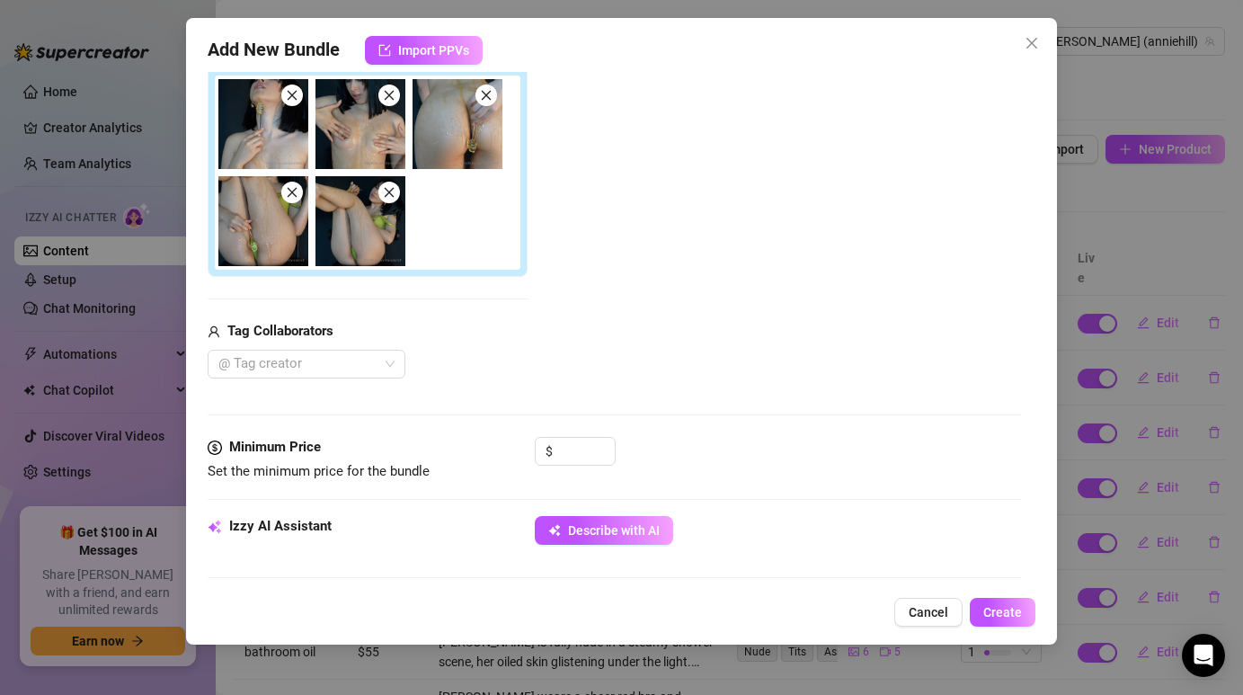
scroll to position [321, 0]
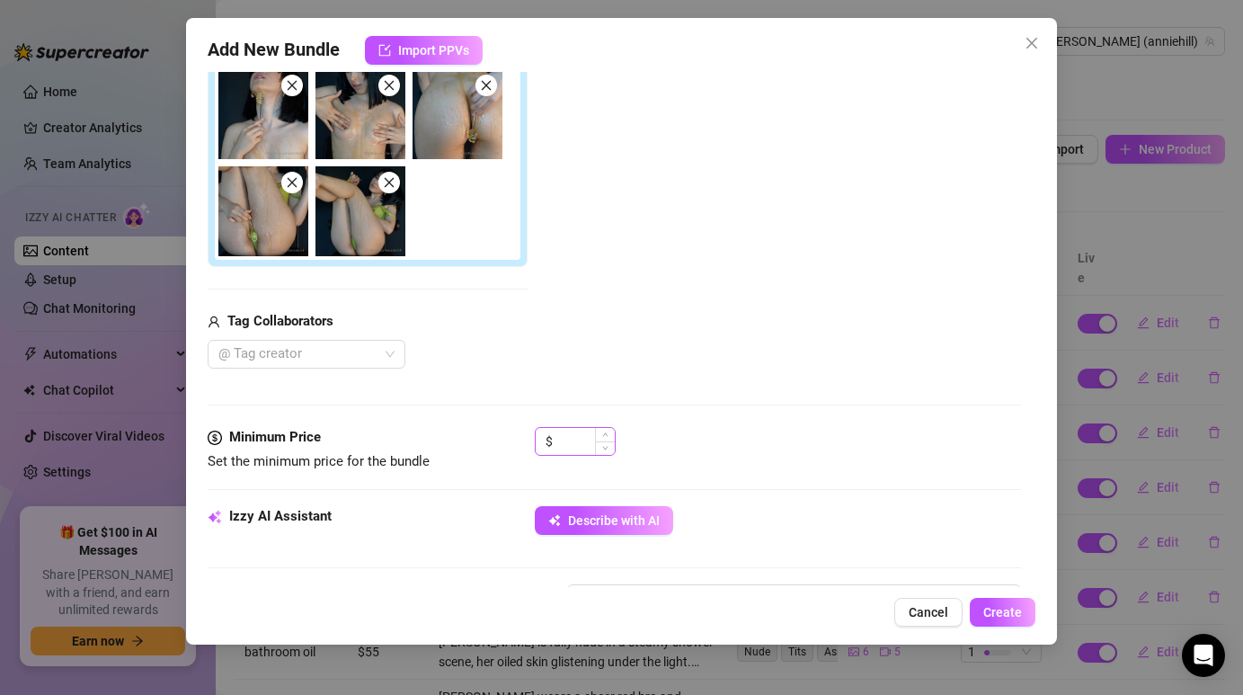
type input "honey 1"
click at [573, 442] on input at bounding box center [585, 441] width 58 height 27
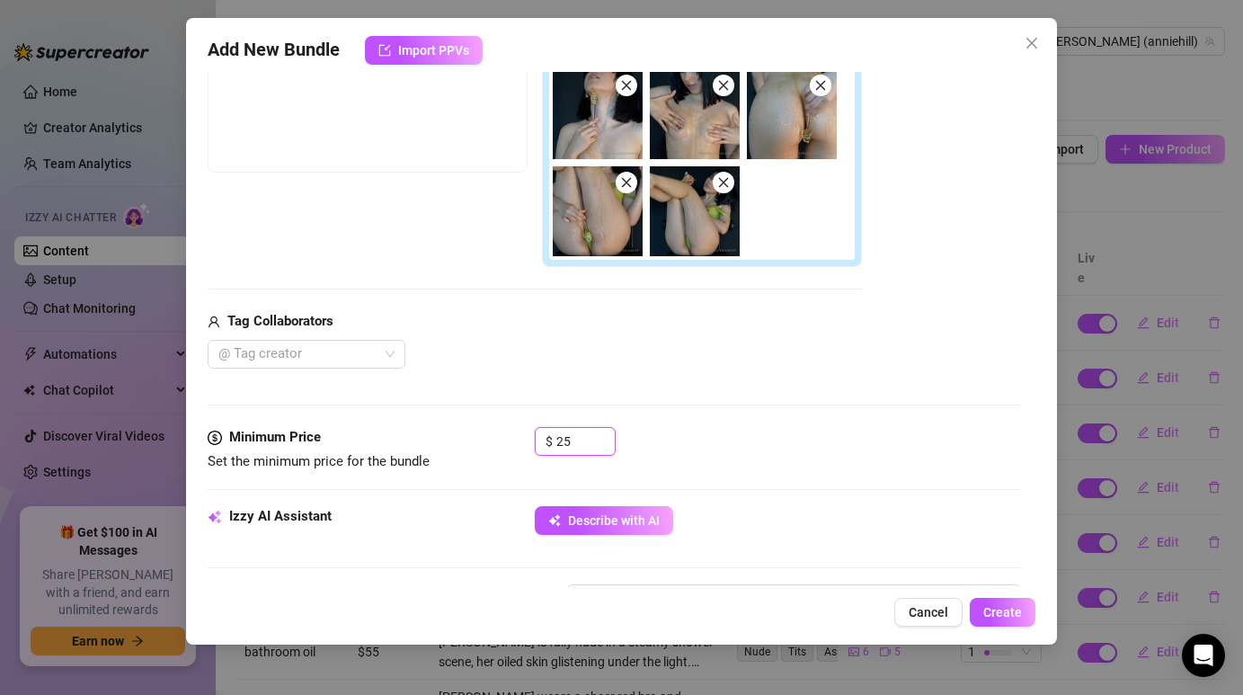
type input "25"
click at [585, 350] on div "@ Tag creator" at bounding box center [535, 354] width 654 height 29
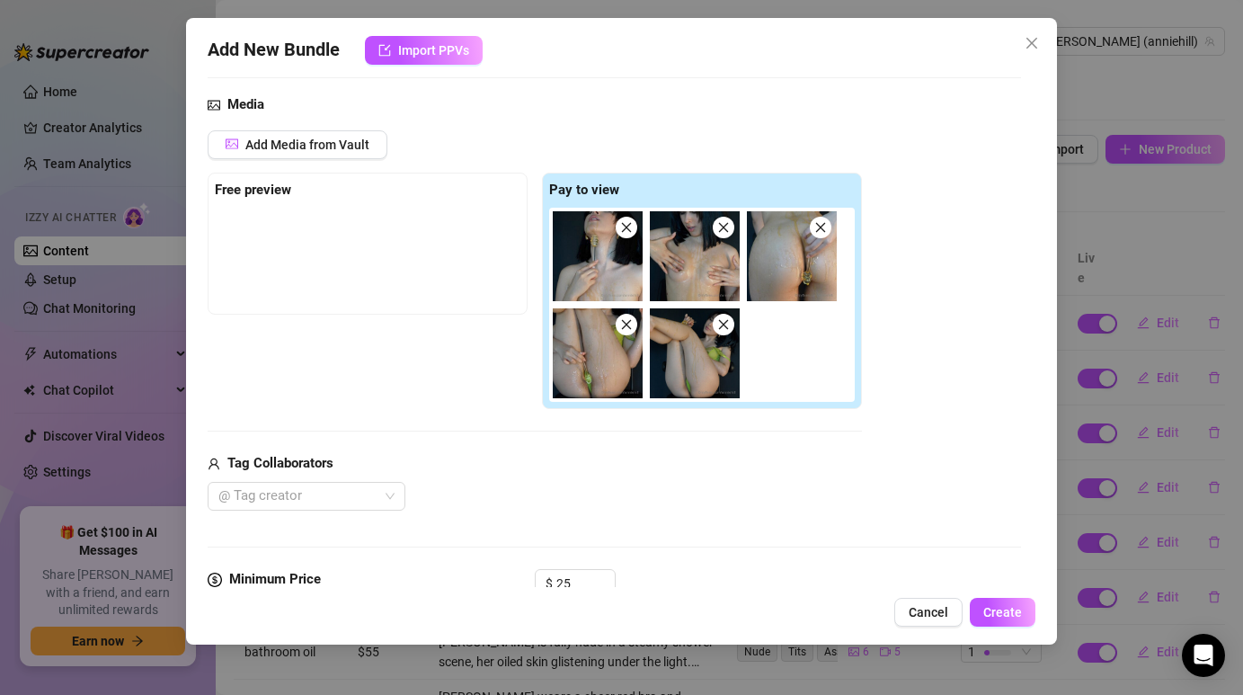
scroll to position [154, 0]
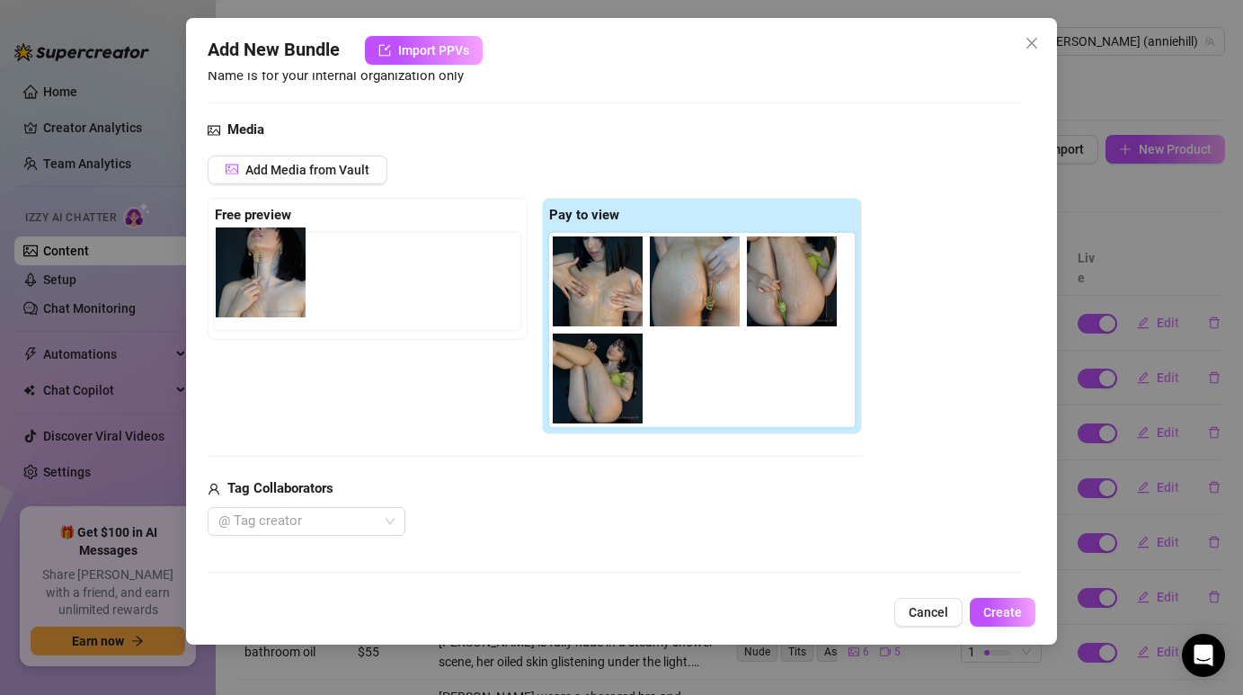
drag, startPoint x: 577, startPoint y: 281, endPoint x: 230, endPoint y: 272, distance: 347.0
click at [230, 272] on div "Free preview Pay to view" at bounding box center [535, 316] width 654 height 237
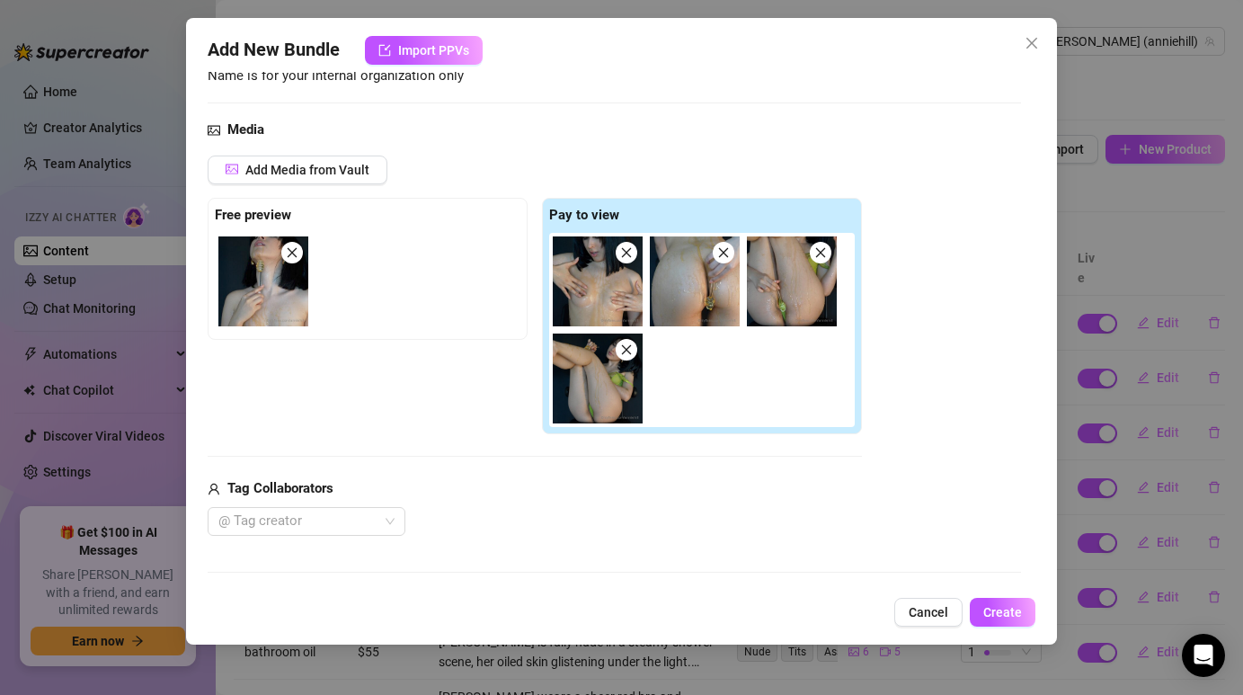
scroll to position [188, 0]
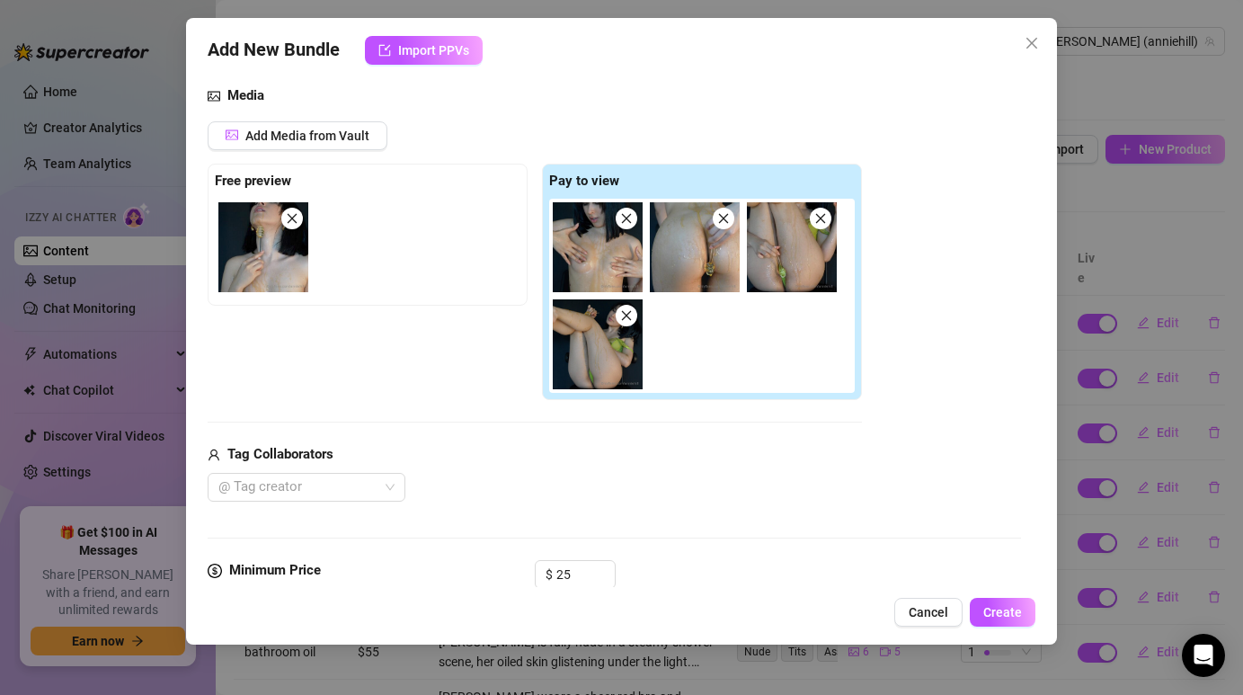
click at [704, 335] on div at bounding box center [705, 296] width 313 height 194
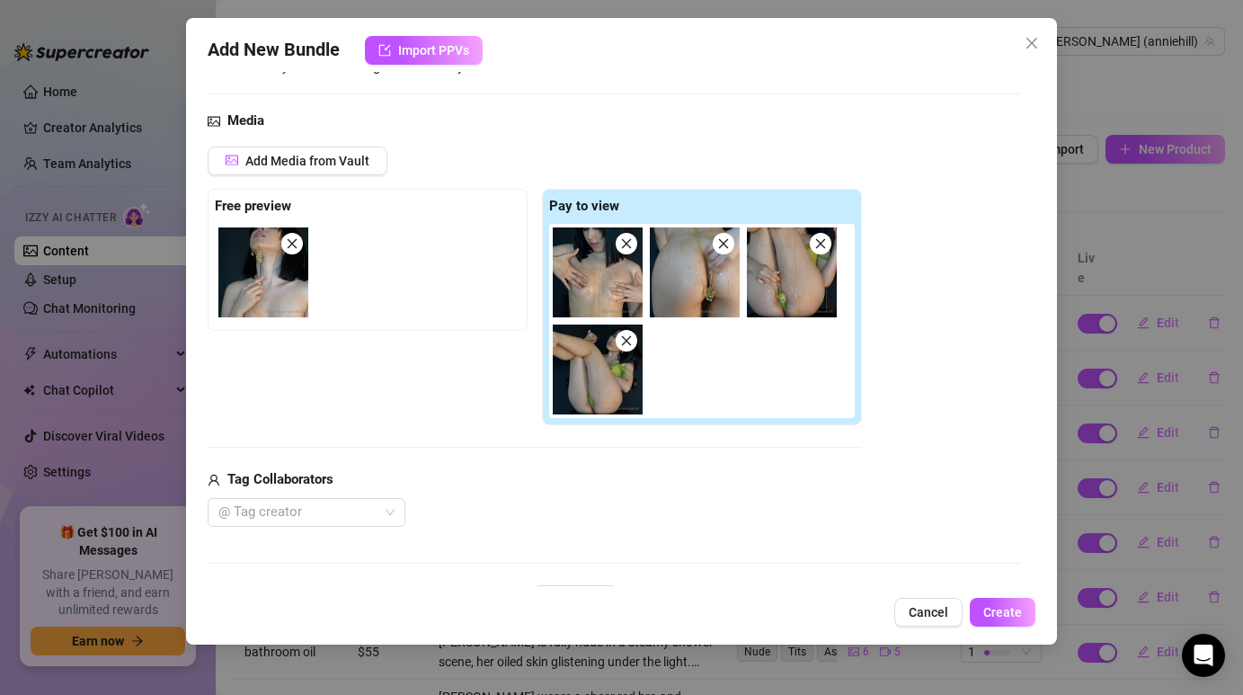
scroll to position [164, 0]
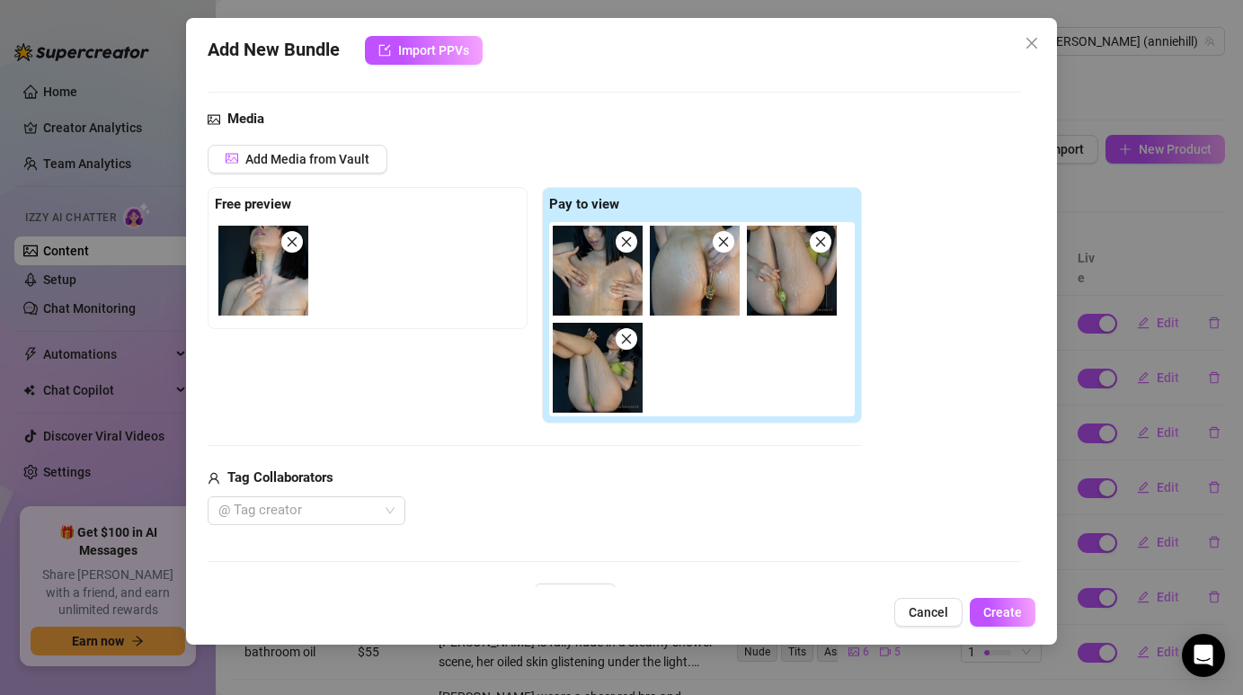
click at [790, 277] on img at bounding box center [792, 271] width 90 height 90
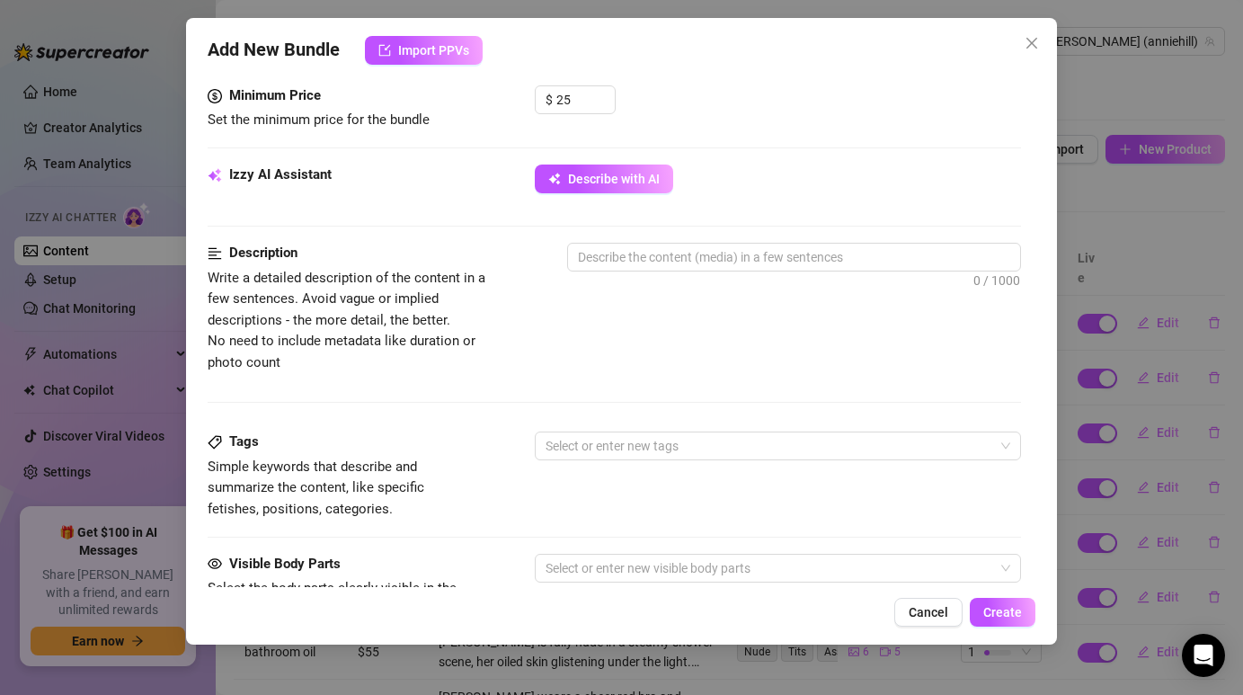
scroll to position [664, 0]
click at [765, 256] on textarea at bounding box center [793, 255] width 451 height 27
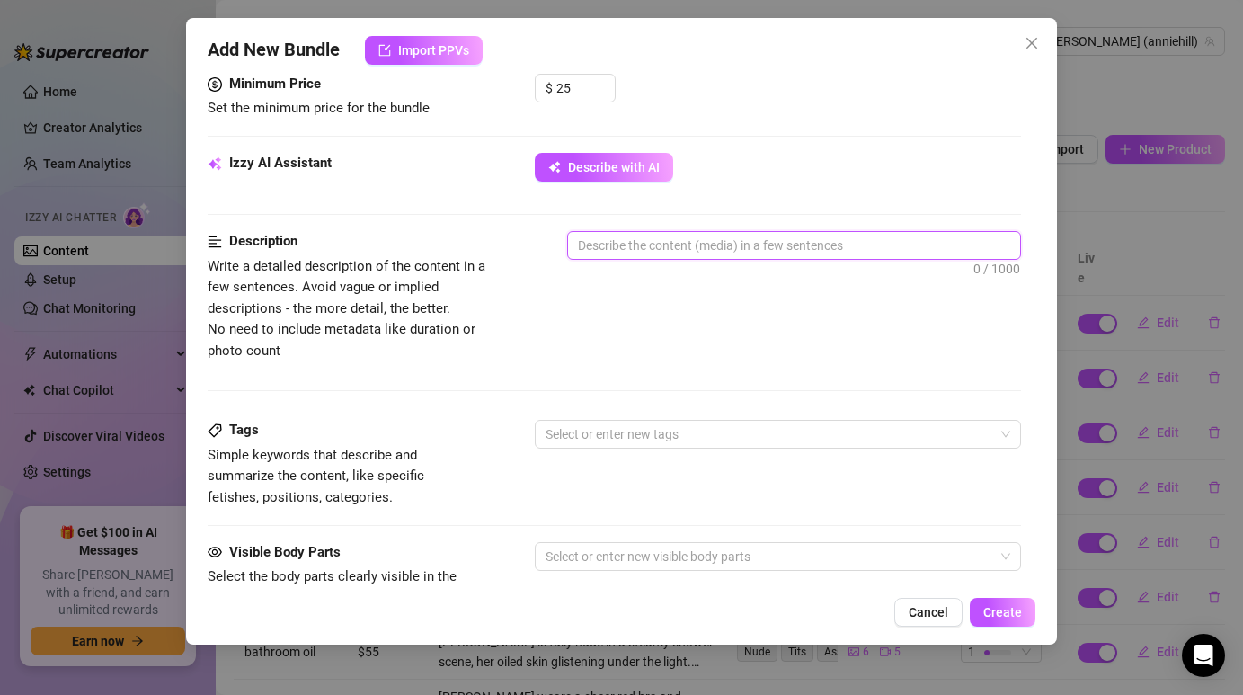
scroll to position [671, 0]
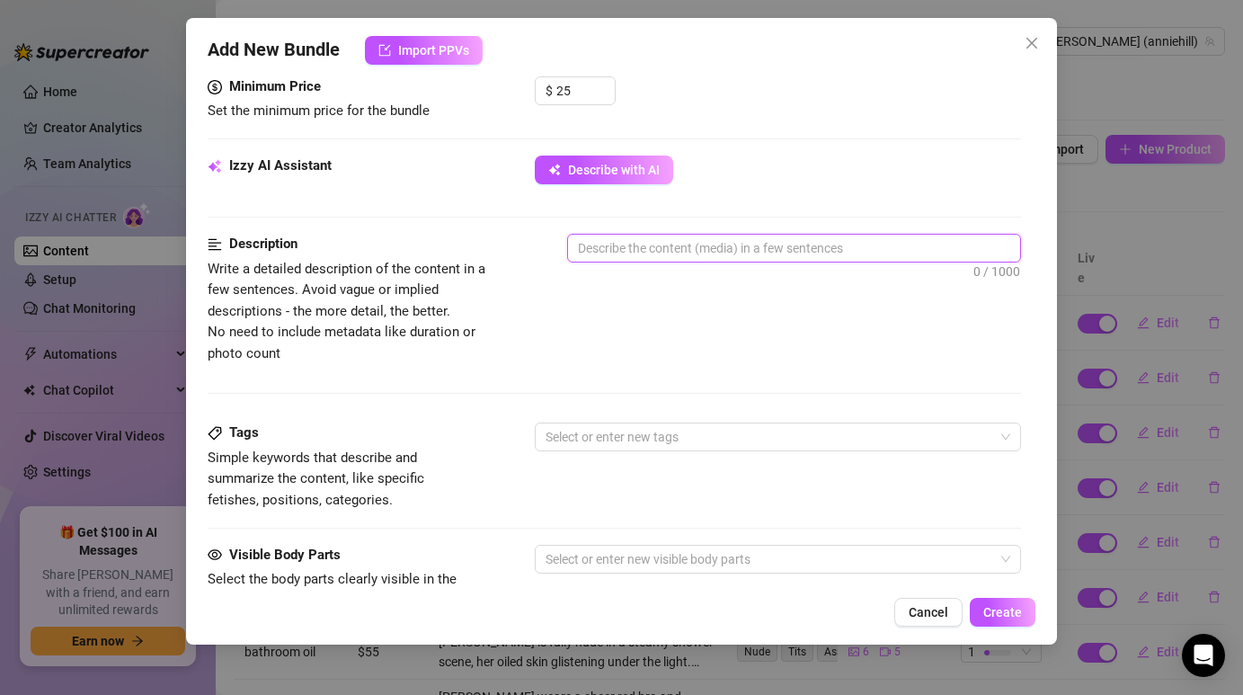
click at [775, 256] on textarea at bounding box center [793, 248] width 451 height 27
paste textarea "Annie covers her curves in golden honey, letting it drip slowly down her bare s…"
type textarea "Annie covers her curves in golden honey, letting it drip slowly down her bare s…"
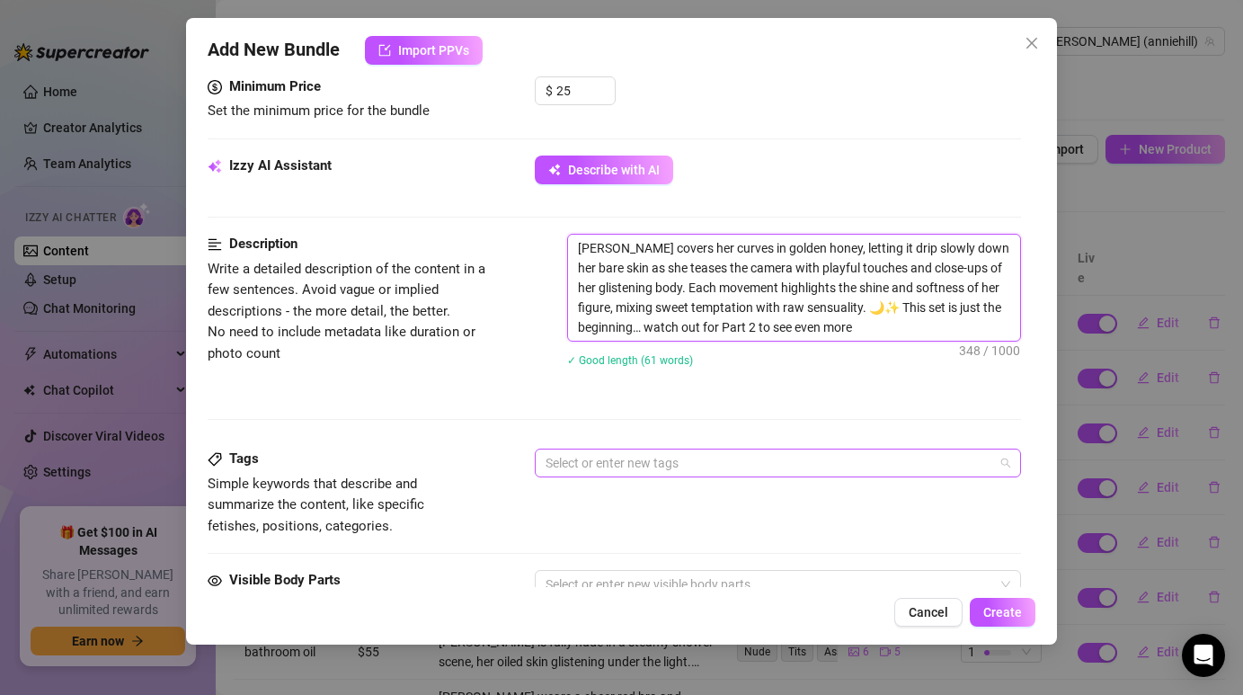
click at [644, 463] on div at bounding box center [767, 462] width 459 height 25
type textarea "Annie covers her curves in golden honey, letting it drip slowly down her bare s…"
click at [735, 483] on div "Tags Simple keywords that describe and summarize the content, like specific fet…" at bounding box center [614, 492] width 812 height 88
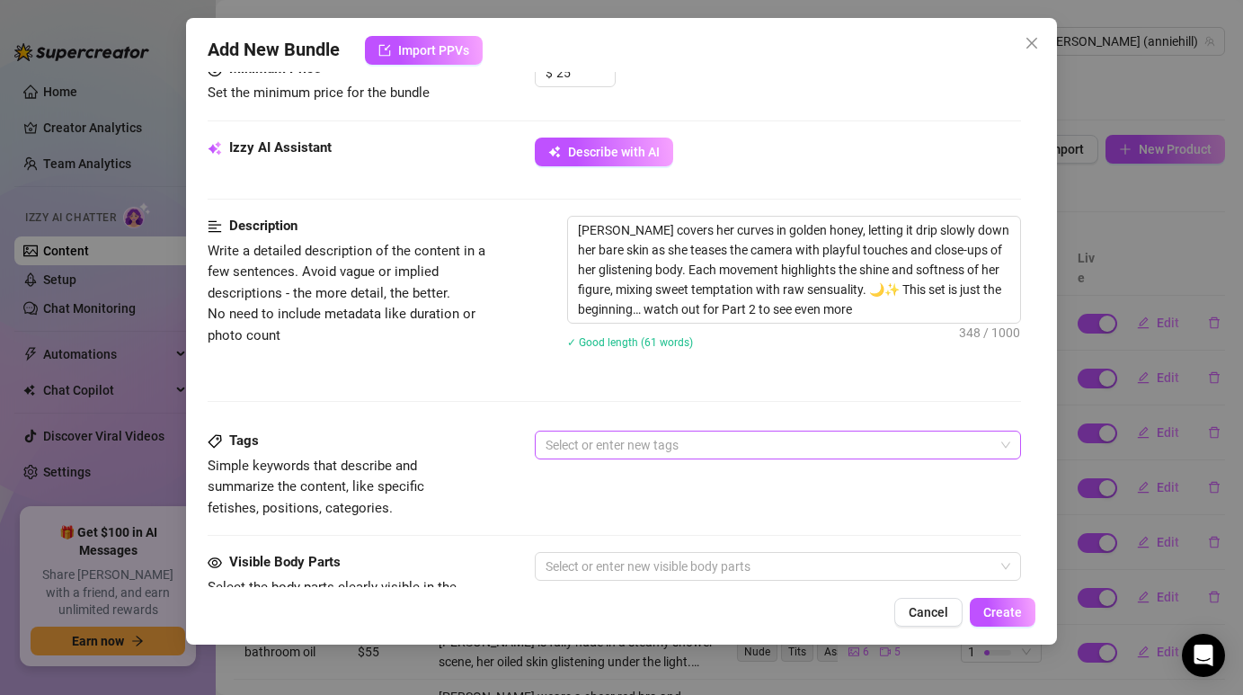
click at [668, 446] on div at bounding box center [767, 444] width 459 height 25
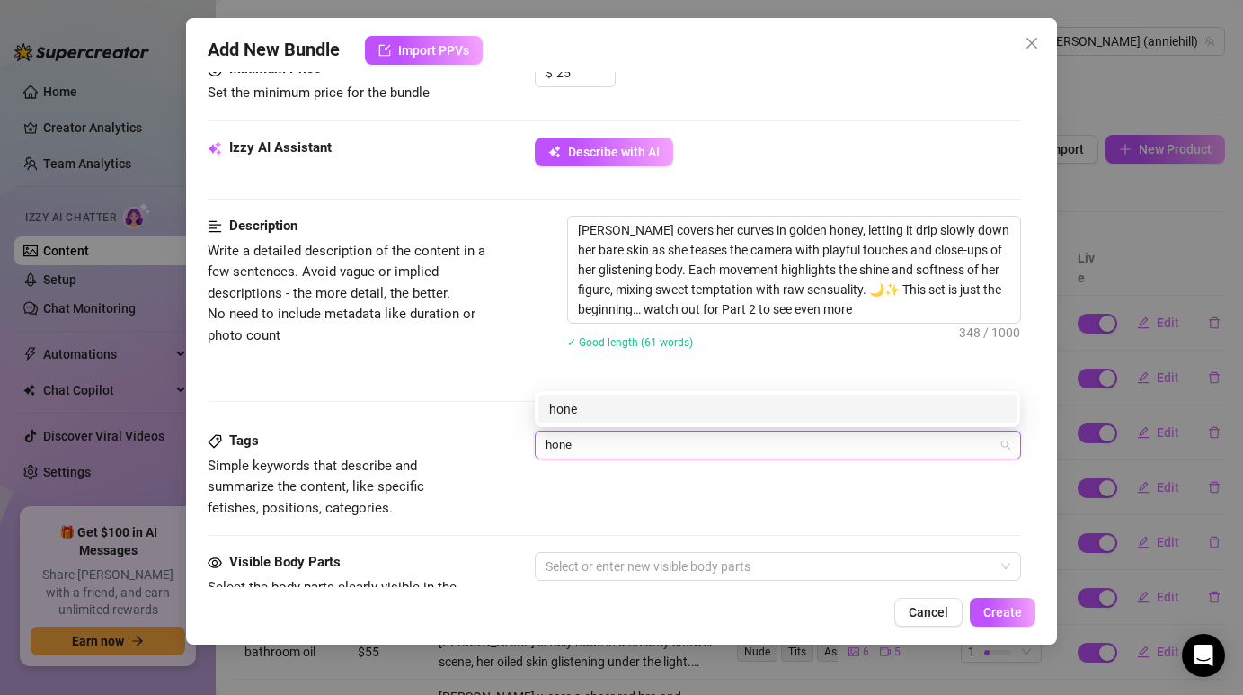
type input "honey"
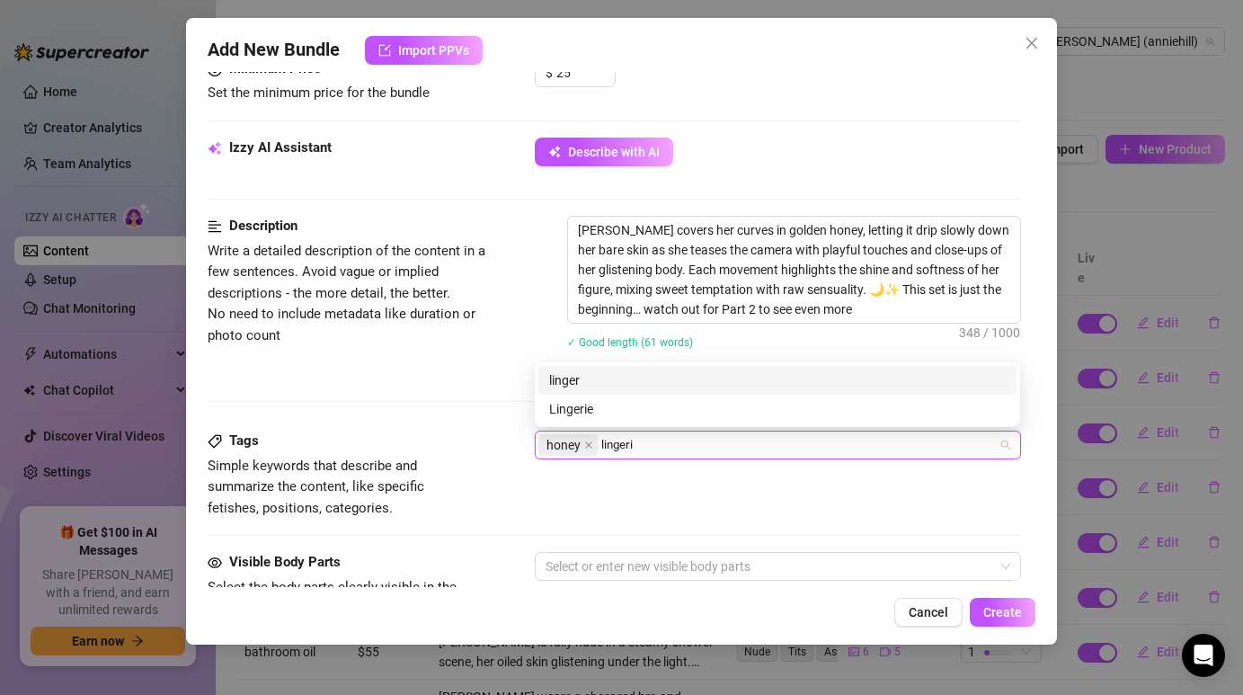
type input "lingerie"
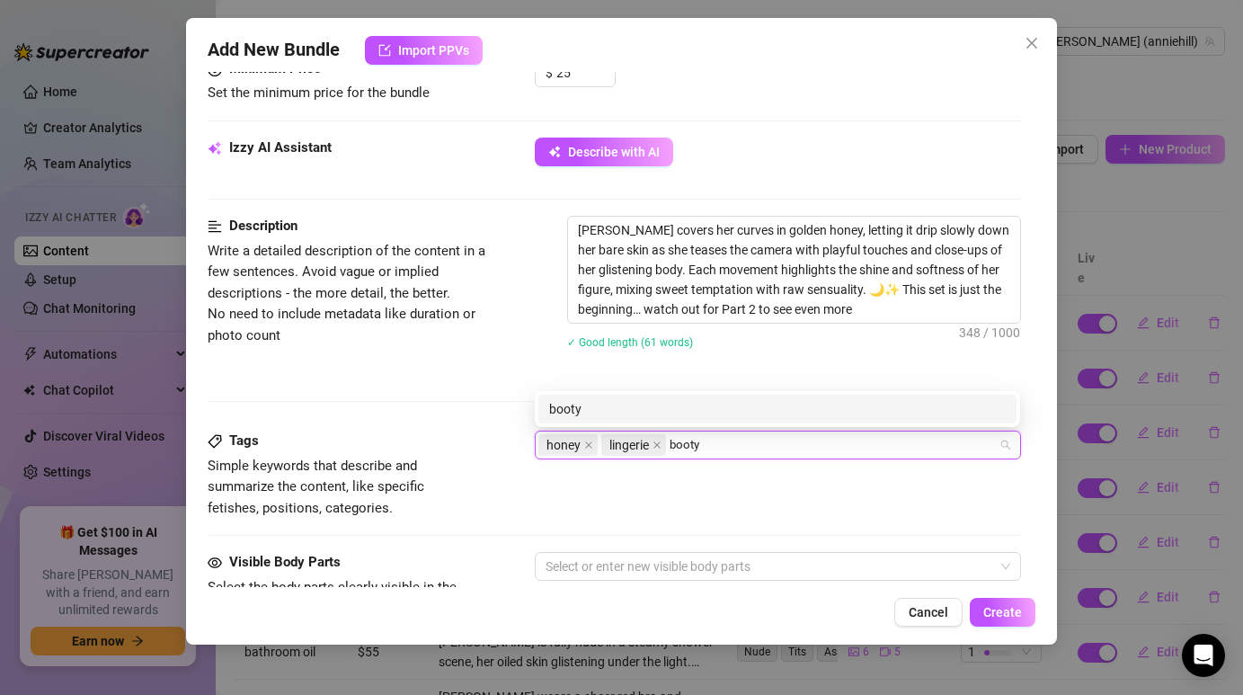
type input "booty"
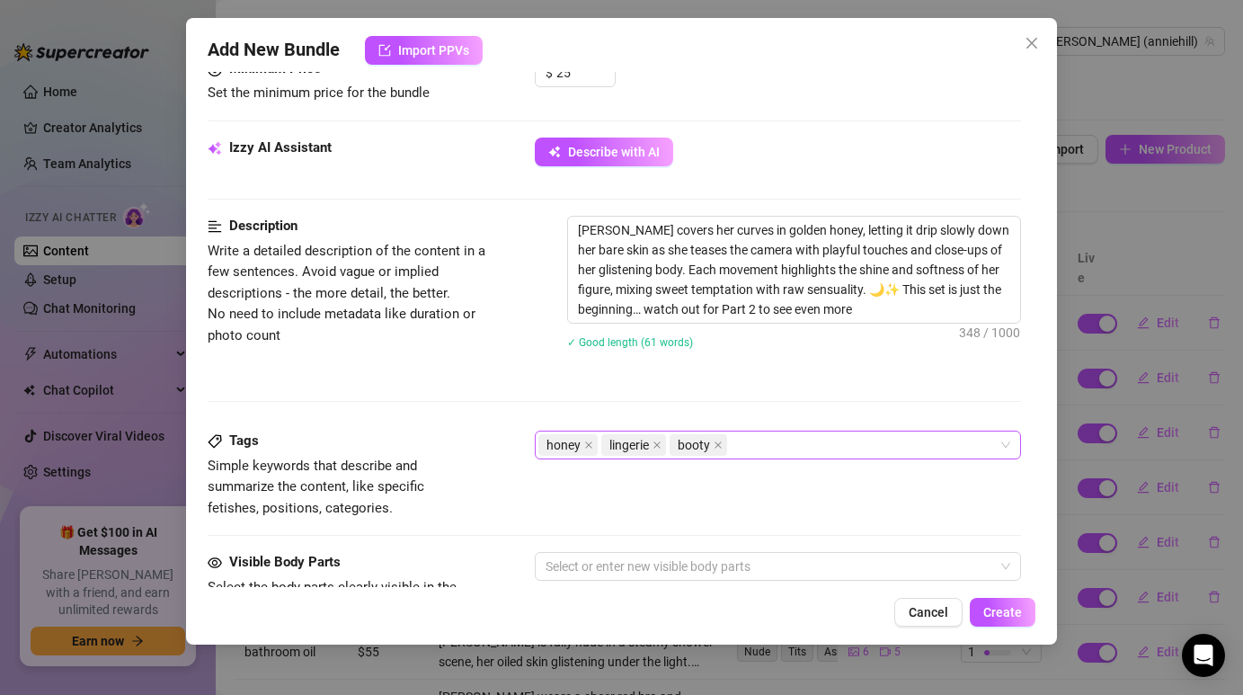
click at [797, 447] on div "honey lingerie booty" at bounding box center [767, 444] width 459 height 25
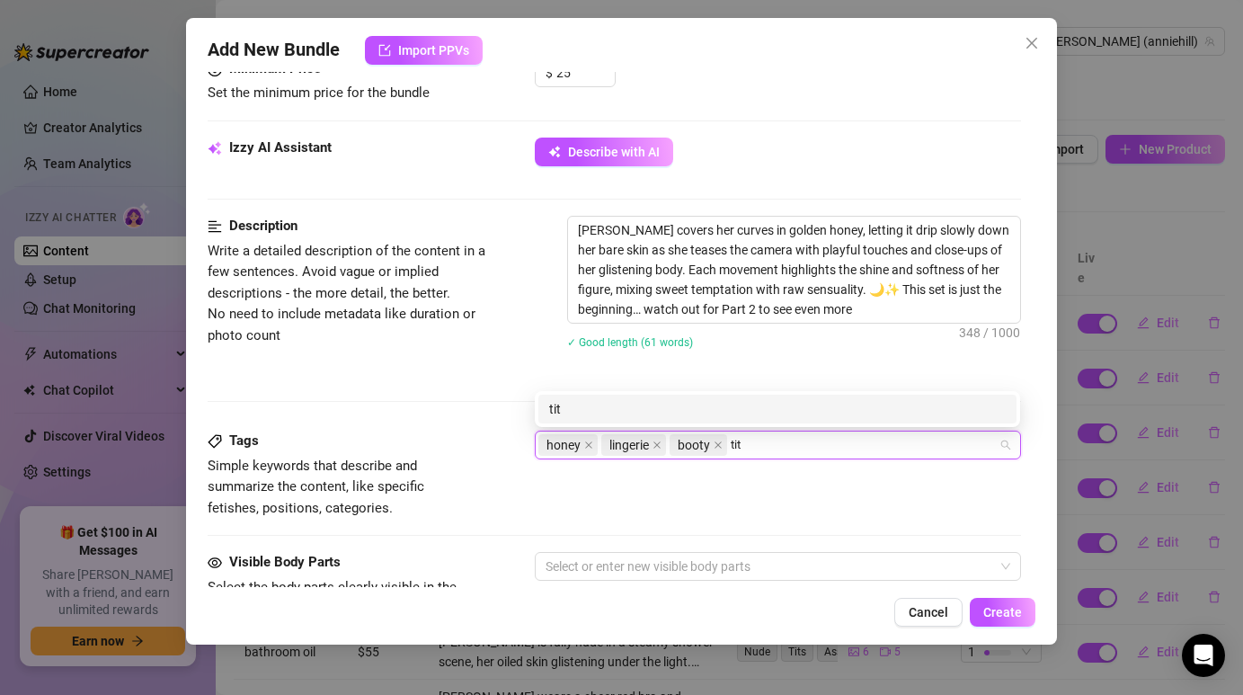
type input "tits"
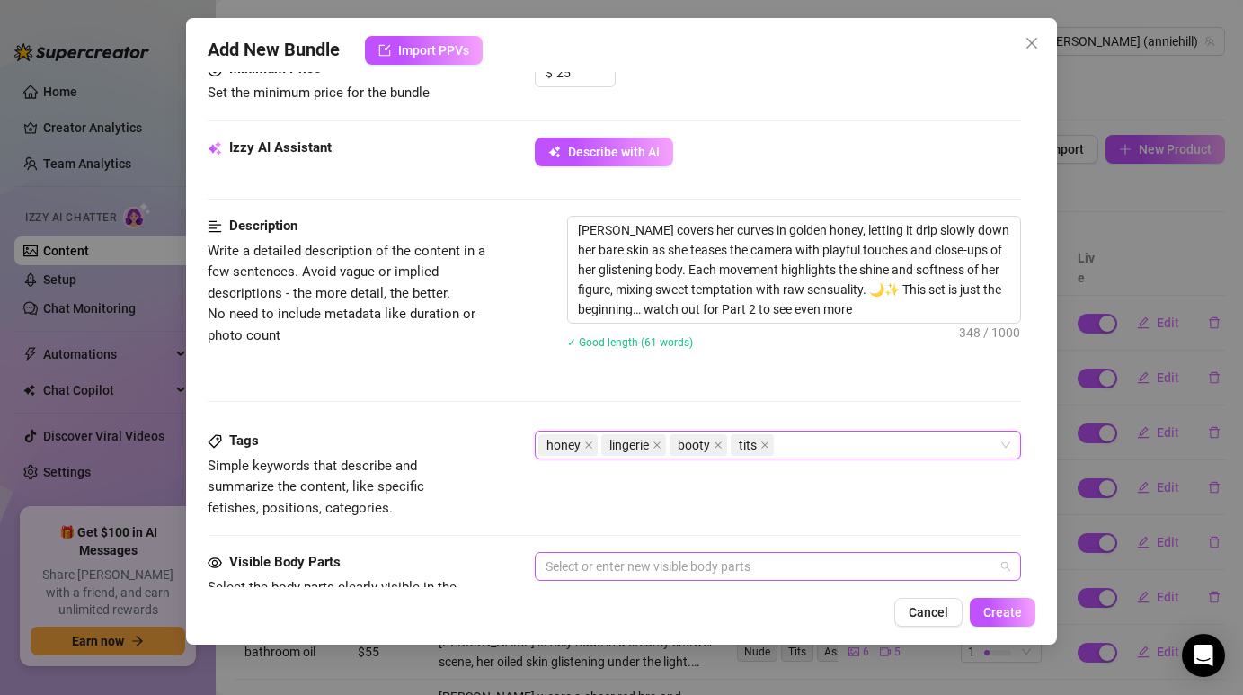
click at [678, 571] on div at bounding box center [767, 566] width 459 height 25
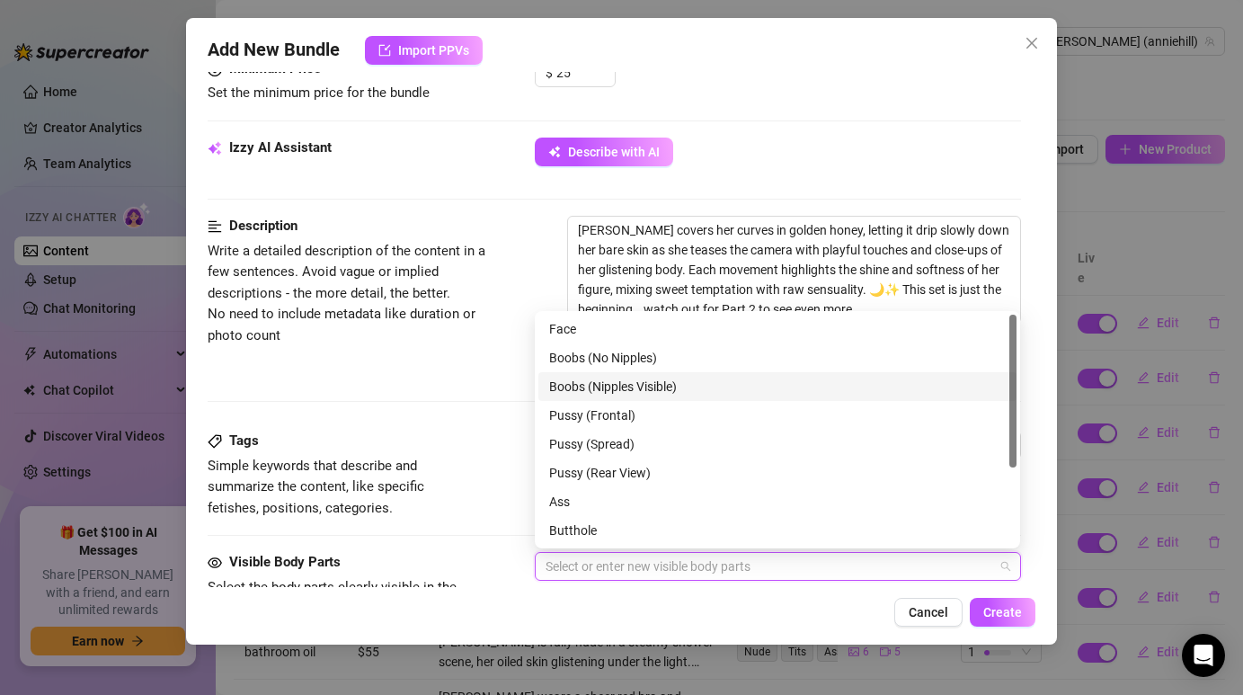
type input "t"
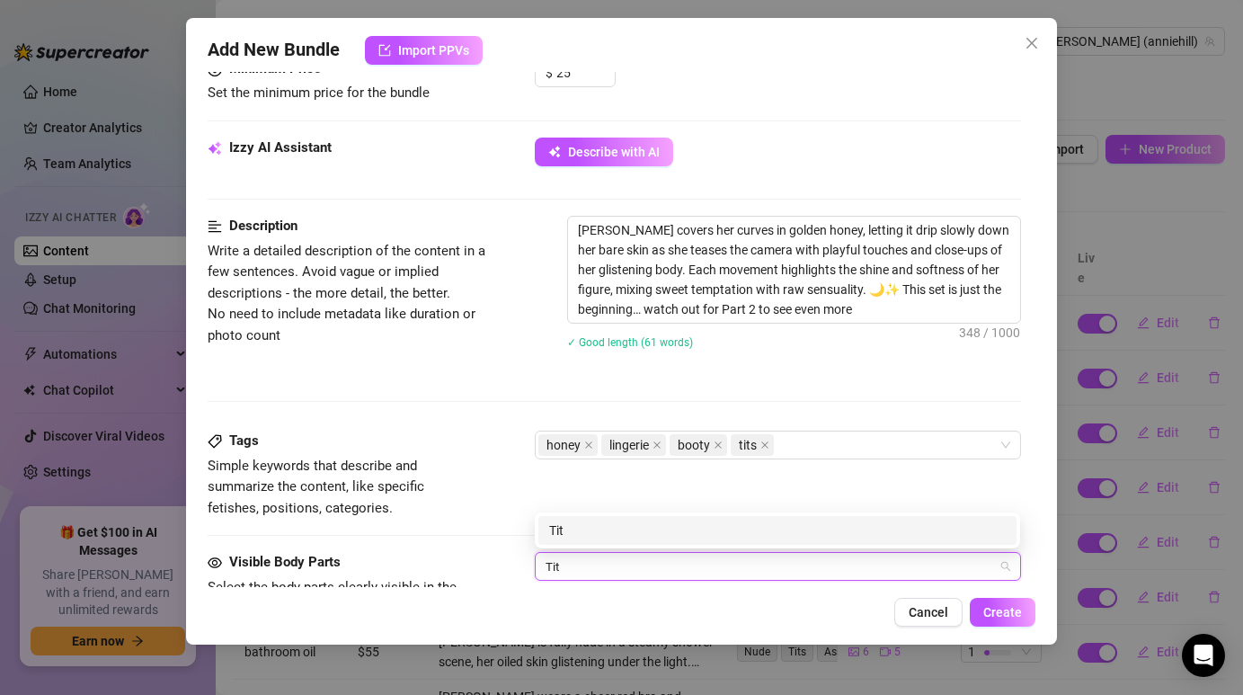
type input "Tits"
type input "booty"
type input "belly"
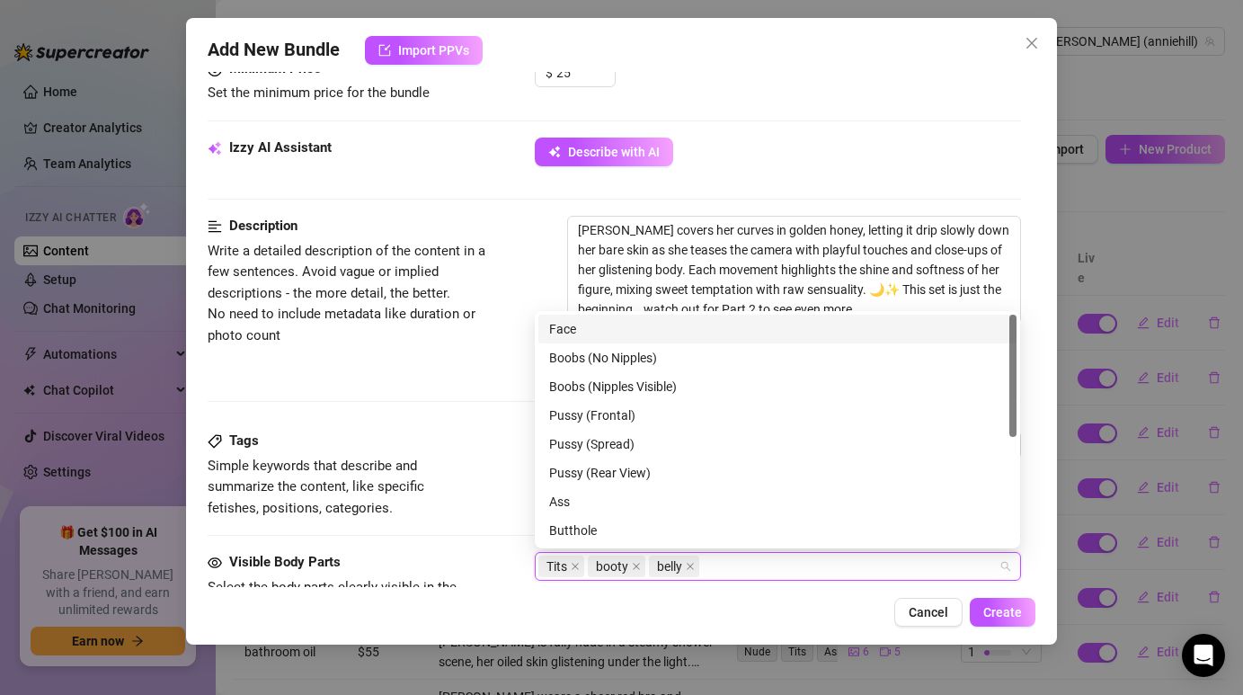
type input "l"
click at [537, 264] on div "Description Write a detailed description of the content in a few sentences. Avo…" at bounding box center [614, 294] width 812 height 156
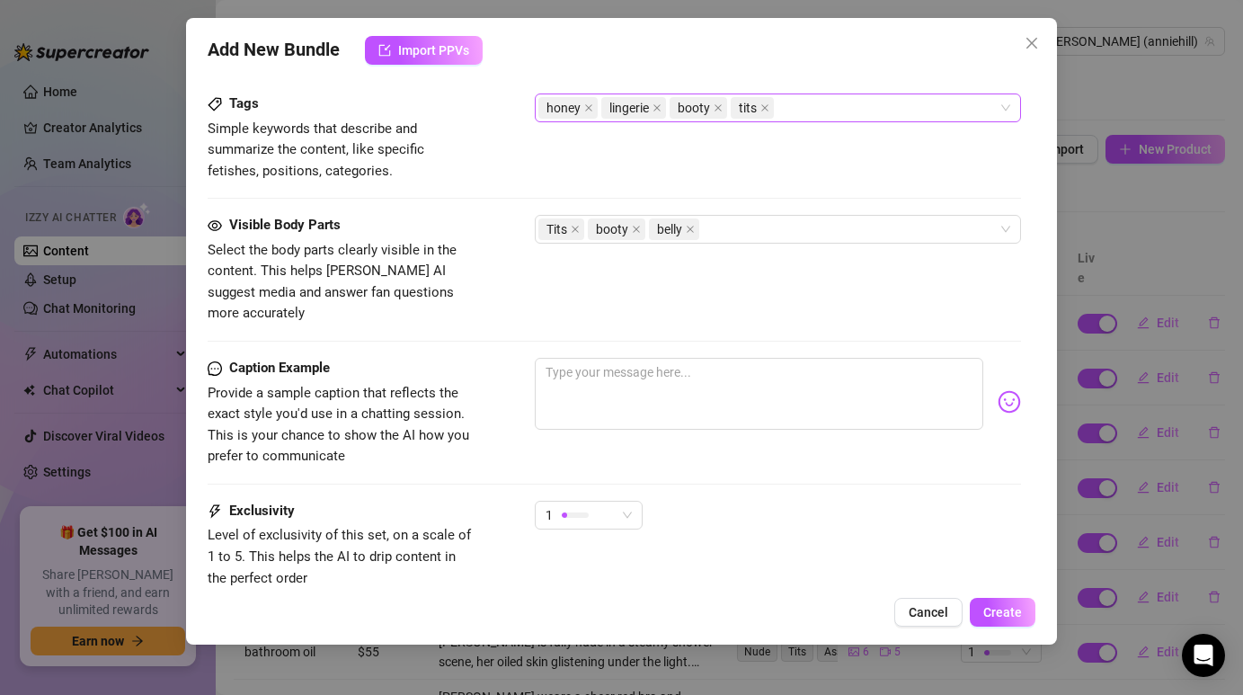
scroll to position [1046, 0]
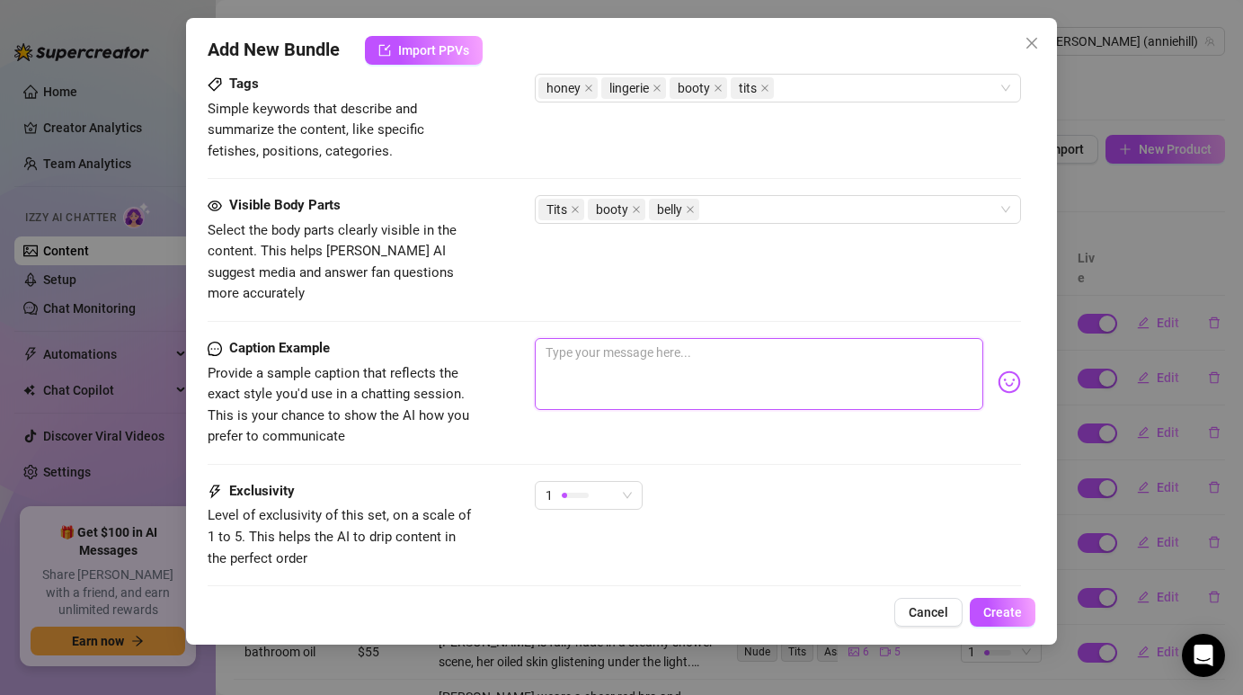
click at [609, 368] on textarea at bounding box center [758, 374] width 447 height 72
click at [755, 218] on div "Tits booty belly" at bounding box center [767, 209] width 459 height 25
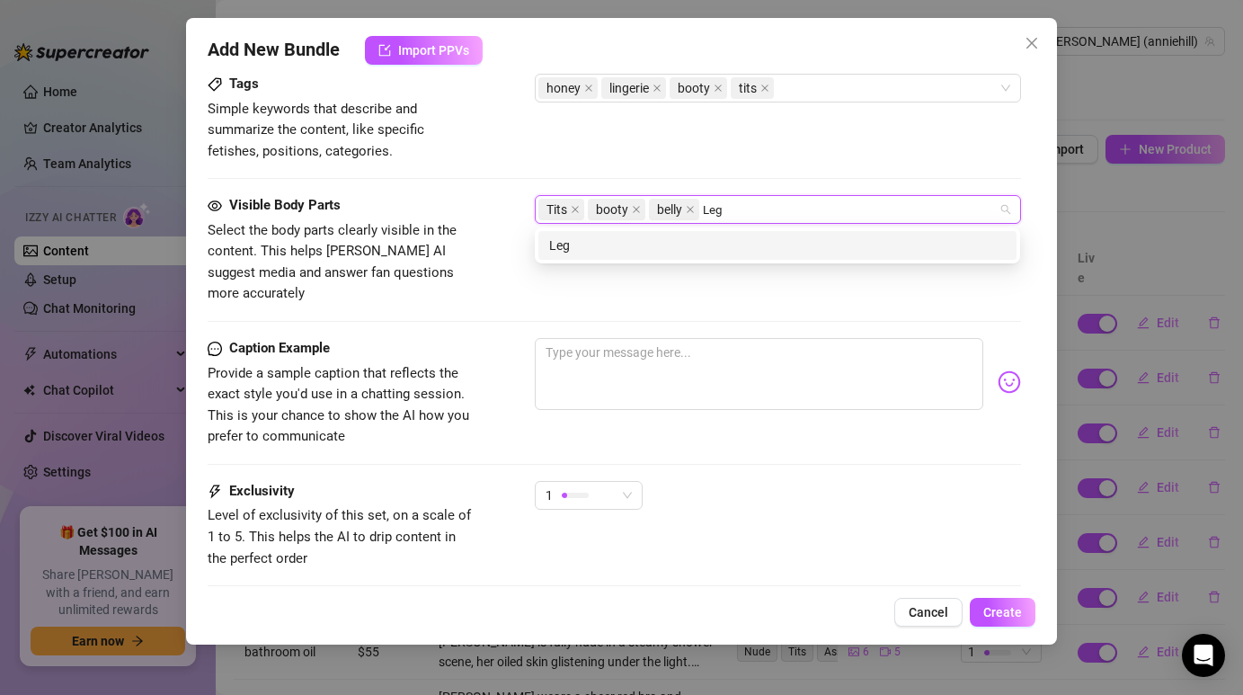
type input "Legs"
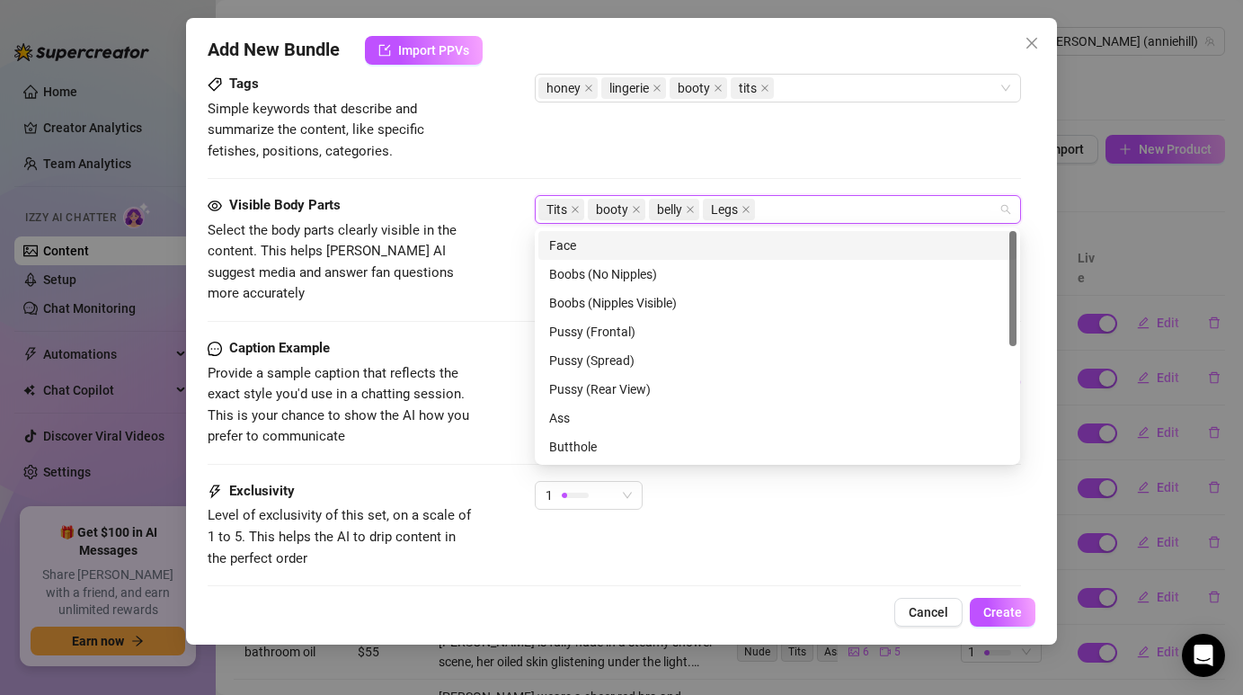
click at [613, 164] on div "Tags Simple keywords that describe and summarize the content, like specific fet…" at bounding box center [614, 134] width 812 height 121
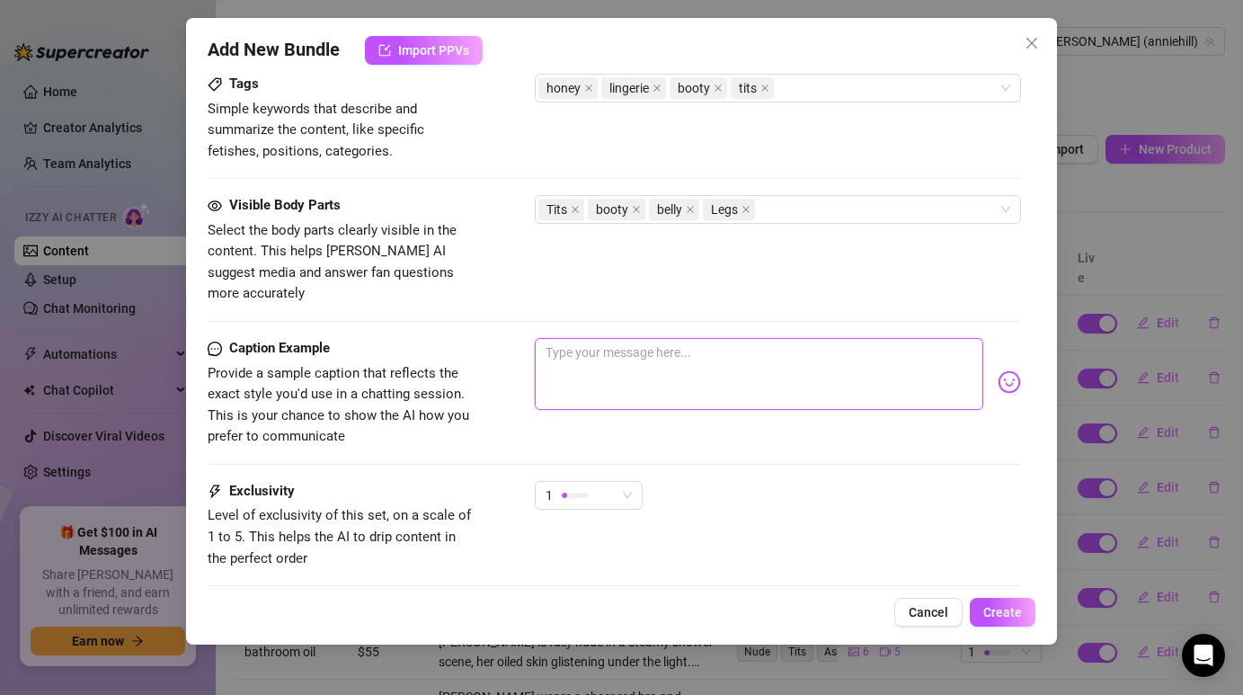
click at [587, 350] on textarea at bounding box center [758, 374] width 447 height 72
click at [712, 352] on textarea at bounding box center [758, 374] width 447 height 72
paste textarea "Sweet as honey 🍯… and this is only Part 1. Want me to show you the rest"
type textarea "Sweet as honey 🍯… and this is only Part 1. Want me to show you the rest"
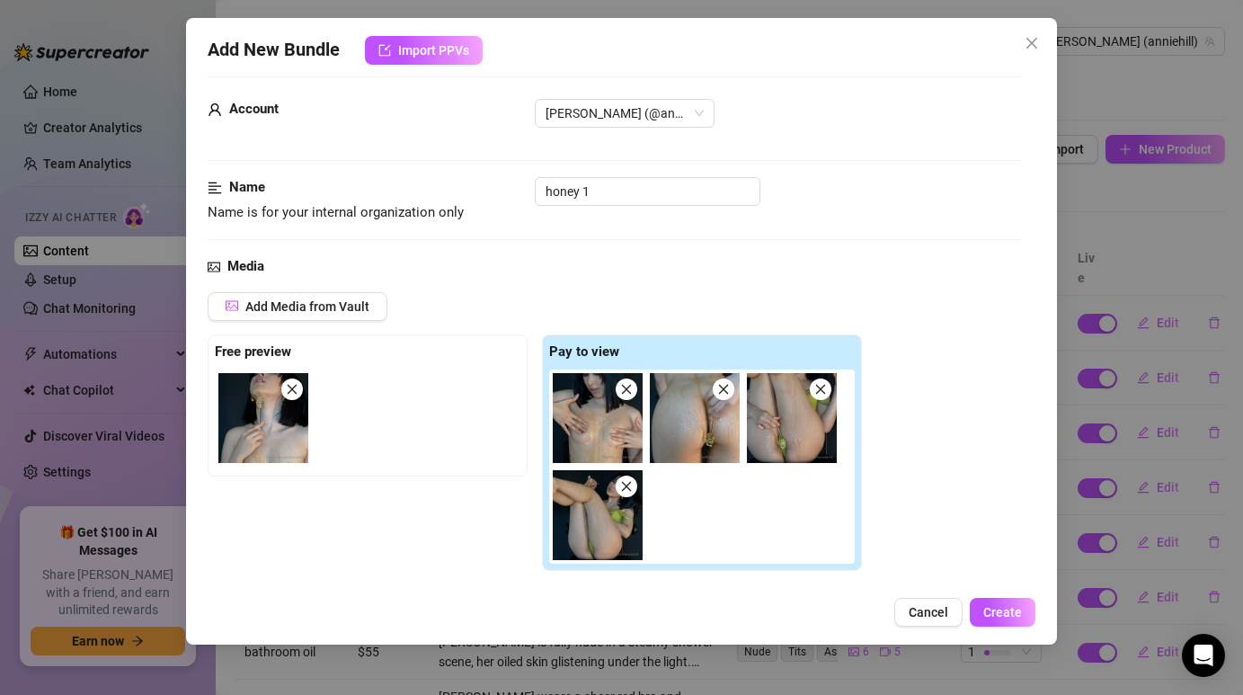
scroll to position [0, 0]
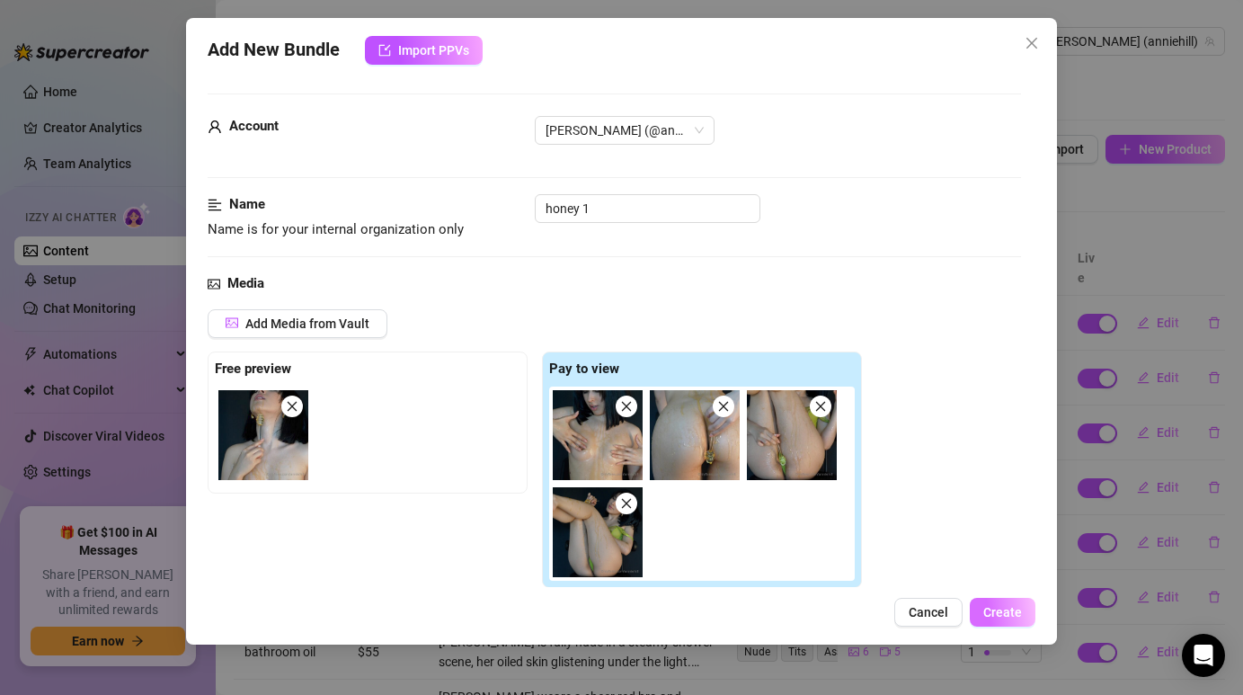
type textarea "Sweet as honey 🍯… and this is only Part 1. Want me to show you the rest"
click at [992, 619] on button "Create" at bounding box center [1003, 612] width 66 height 29
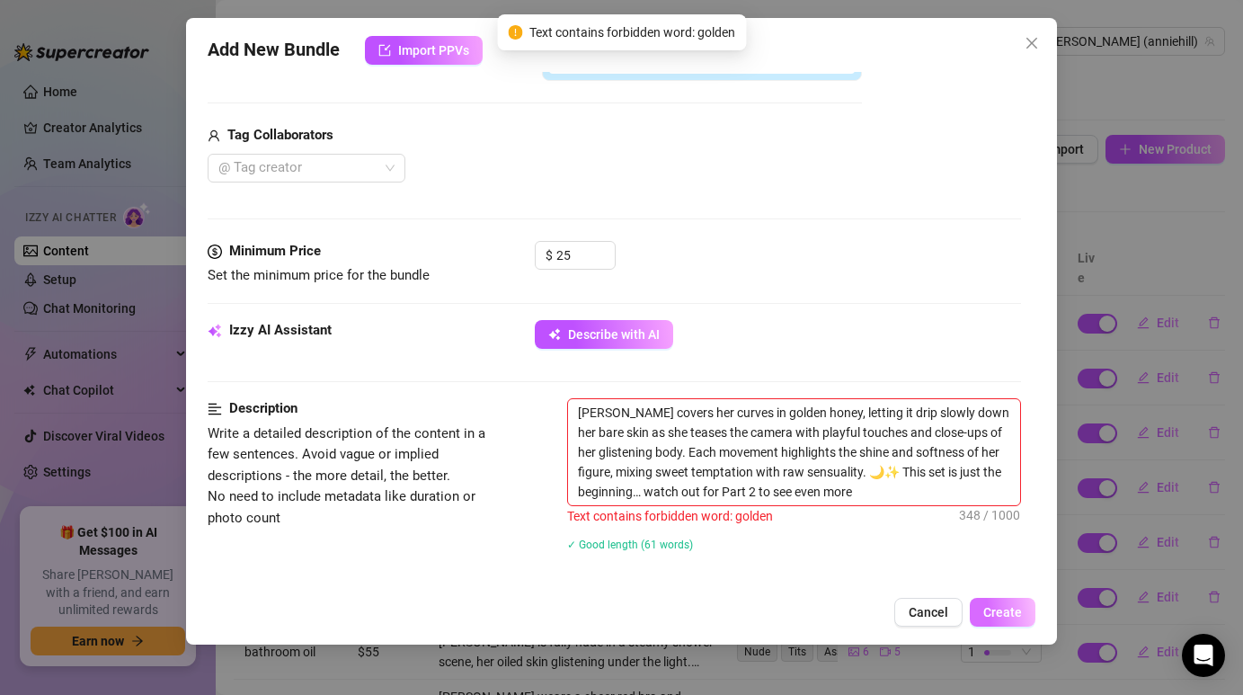
scroll to position [629, 0]
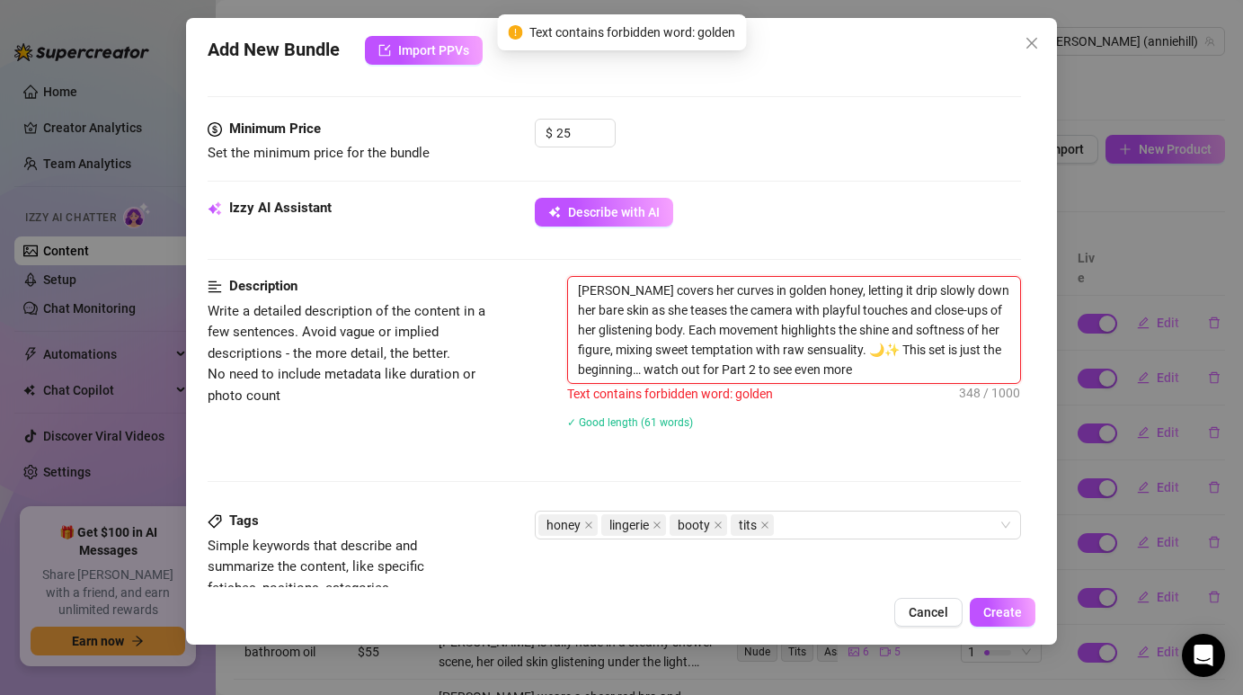
click at [872, 373] on textarea "Annie covers her curves in golden honey, letting it drip slowly down her bare s…" at bounding box center [793, 330] width 451 height 106
click at [750, 294] on textarea "Annie covers her curves in golden honey, letting it drip slowly down her bare s…" at bounding box center [793, 330] width 451 height 106
type textarea "Annie covers her curves in honey, letting it drip slowly down her bare skin as …"
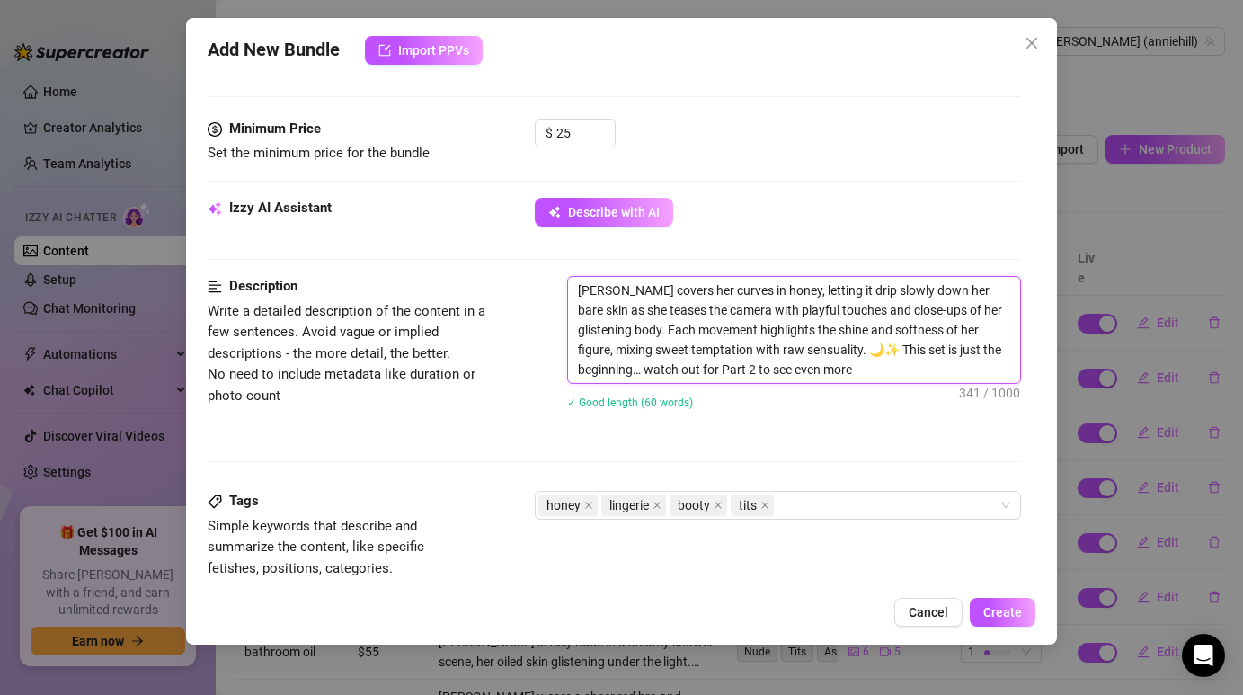
type textarea "Annie covers her curves i honey, letting it drip slowly down her bare skin as s…"
type textarea "Annie covers her curves honey, letting it drip slowly down her bare skin as she…"
drag, startPoint x: 577, startPoint y: 293, endPoint x: 810, endPoint y: 364, distance: 243.3
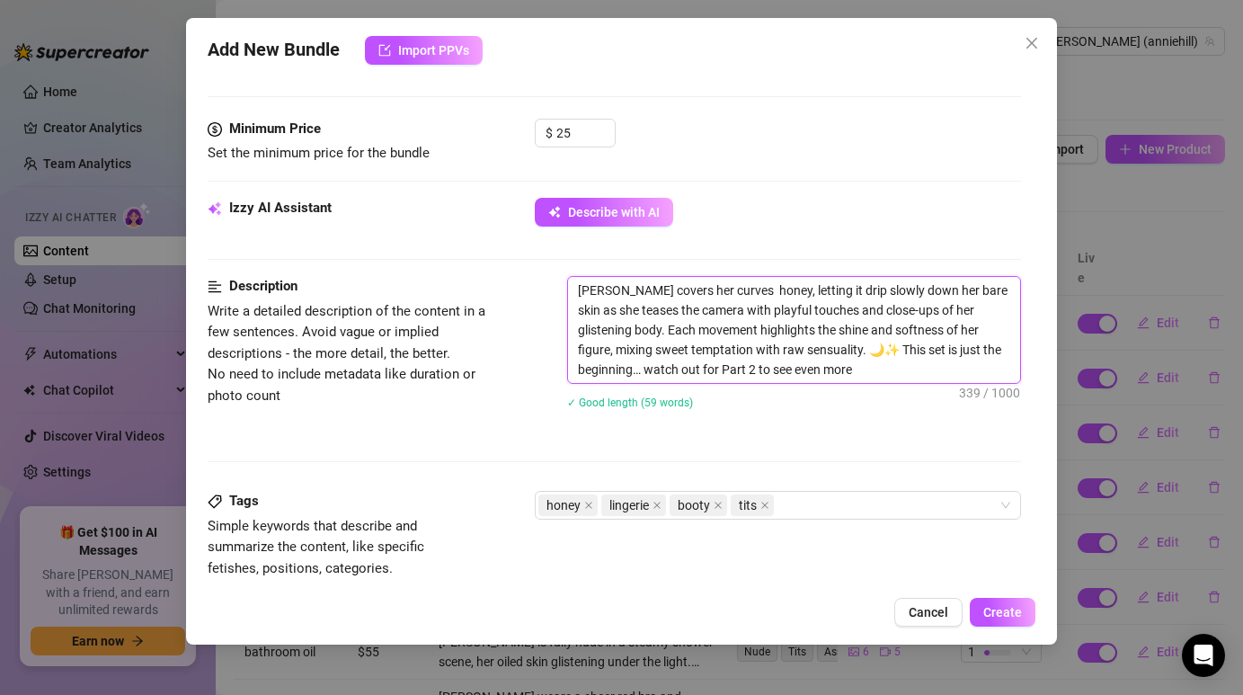
click at [810, 364] on textarea "Annie covers her curves honey, letting it drip slowly down her bare skin as she…" at bounding box center [793, 330] width 451 height 106
click at [758, 298] on textarea "Annie covers her curves honey, letting it drip slowly down her bare skin as she…" at bounding box center [793, 330] width 451 height 106
click at [736, 293] on textarea "Annie covers her curves honey, letting it drip slowly down her bare skin as she…" at bounding box center [793, 330] width 451 height 106
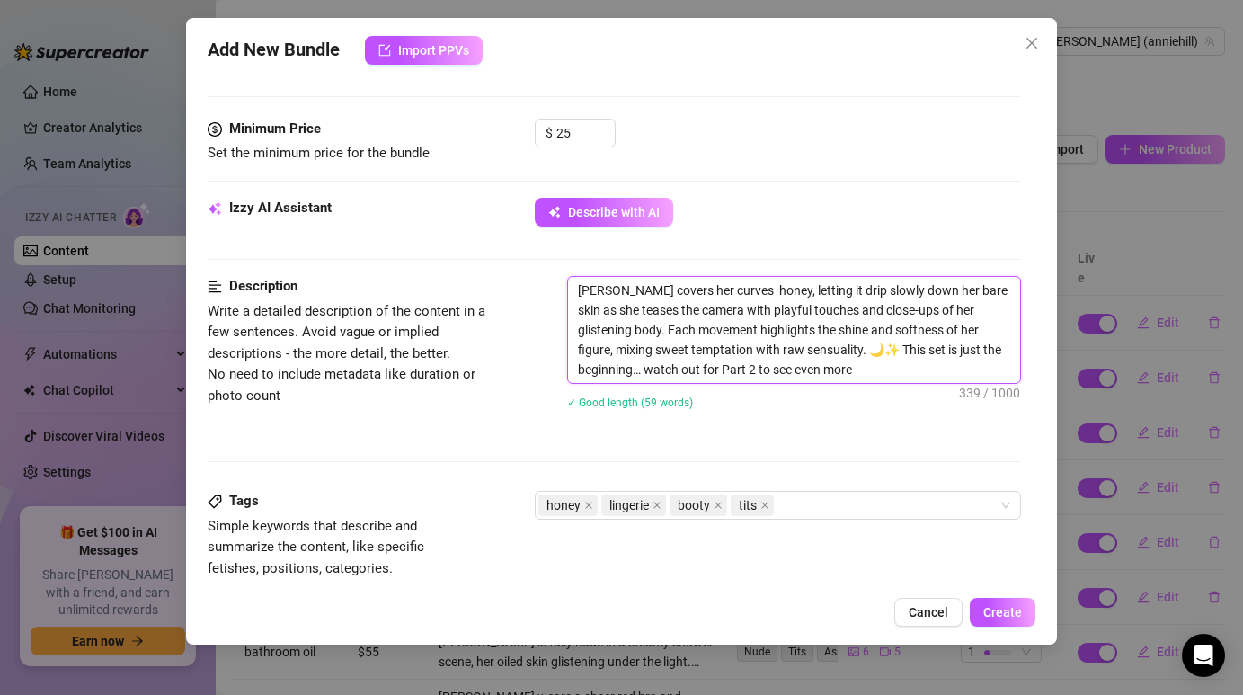
drag, startPoint x: 579, startPoint y: 293, endPoint x: 826, endPoint y: 362, distance: 256.6
click at [826, 362] on textarea "Annie covers her curves honey, letting it drip slowly down her bare skin as she…" at bounding box center [793, 330] width 451 height 106
click at [725, 283] on textarea "Annie covers her curves honey, letting it drip slowly down her bare skin as she…" at bounding box center [793, 330] width 451 height 106
click at [719, 286] on textarea "Annie covers her curves honey, letting it drip slowly down her bare skin as she…" at bounding box center [793, 330] width 451 height 106
type textarea "Annie covers her curves honey, letting it drip slowly down her bare skin as she…"
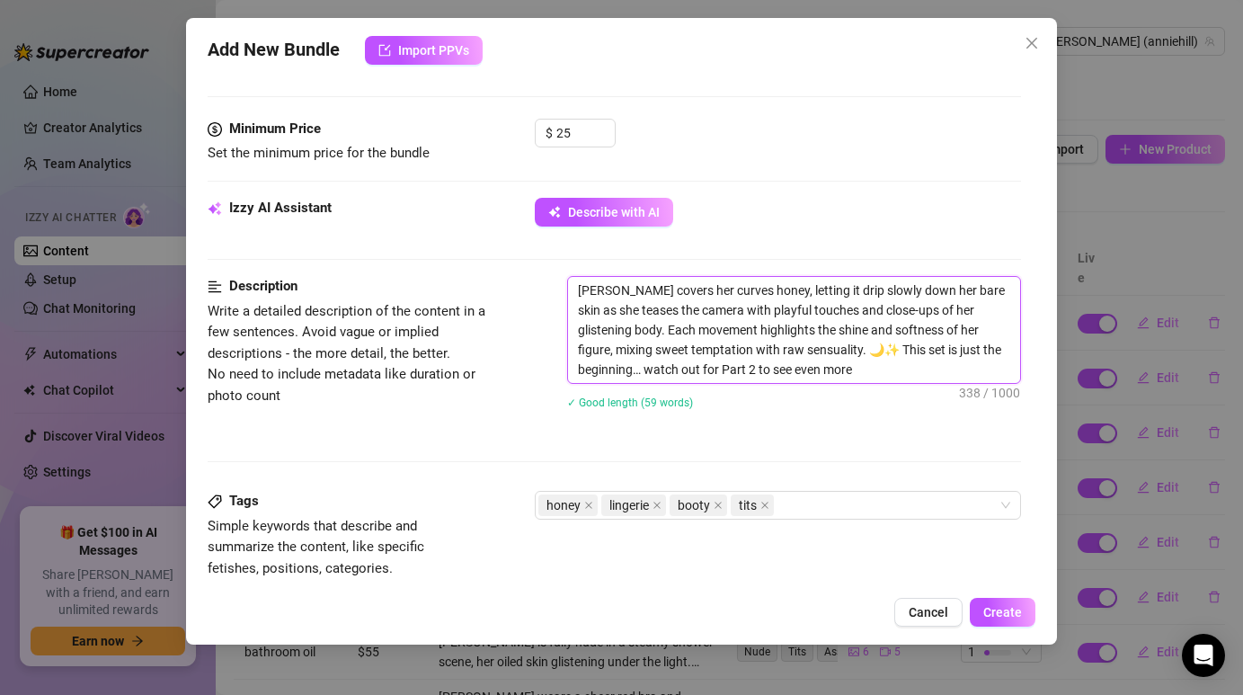
click at [763, 374] on textarea "Annie covers her curves honey, letting it drip slowly down her bare skin as she…" at bounding box center [793, 330] width 451 height 106
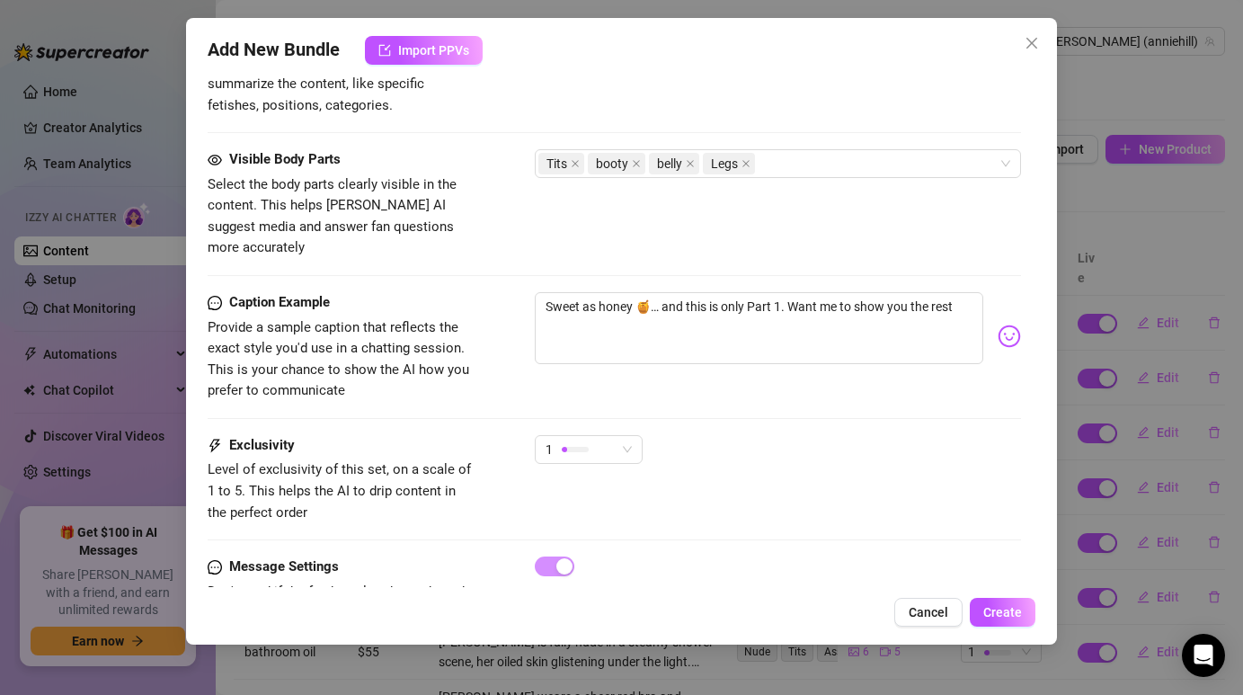
scroll to position [1140, 0]
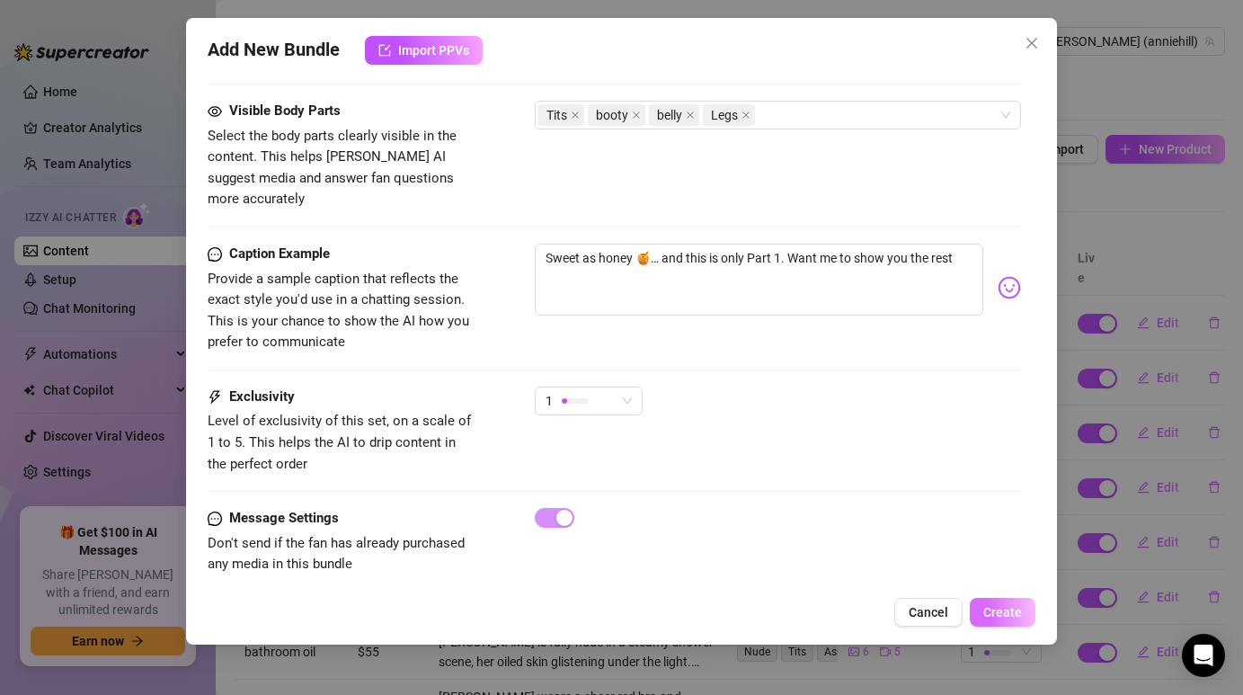
type textarea "Annie covers her curves honey, letting it drip slowly down her bare skin as she…"
click at [993, 616] on span "Create" at bounding box center [1002, 612] width 39 height 14
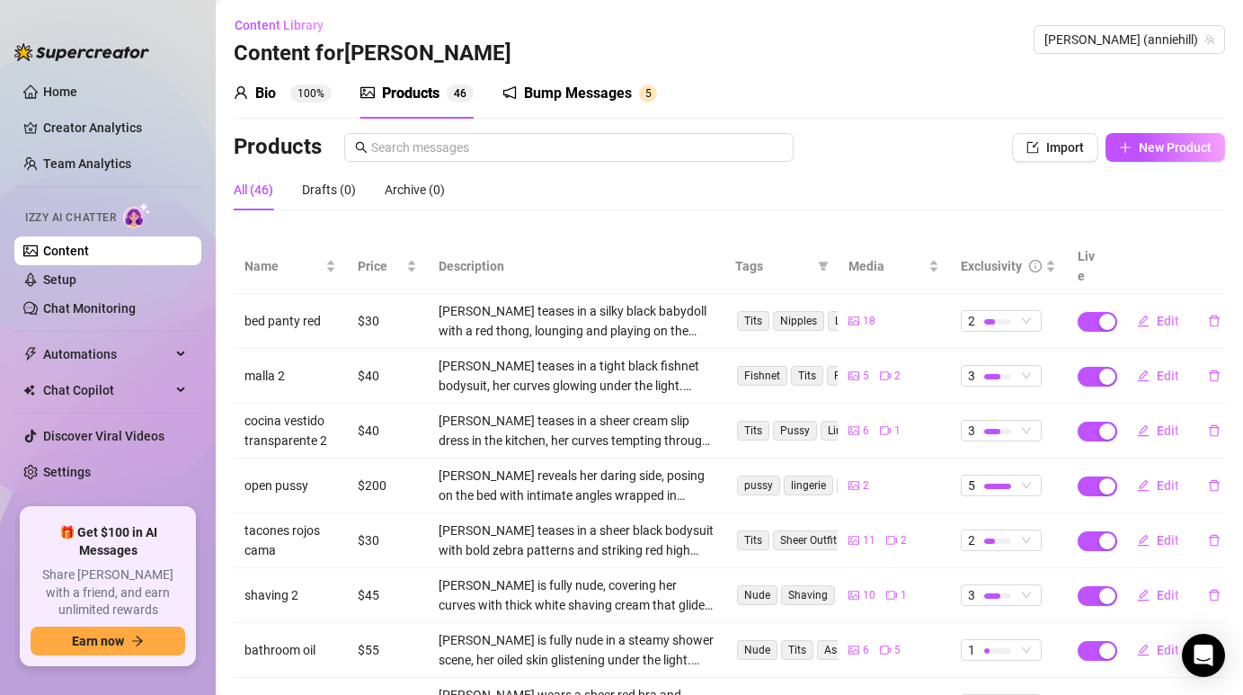
scroll to position [0, 0]
